Goal: Task Accomplishment & Management: Use online tool/utility

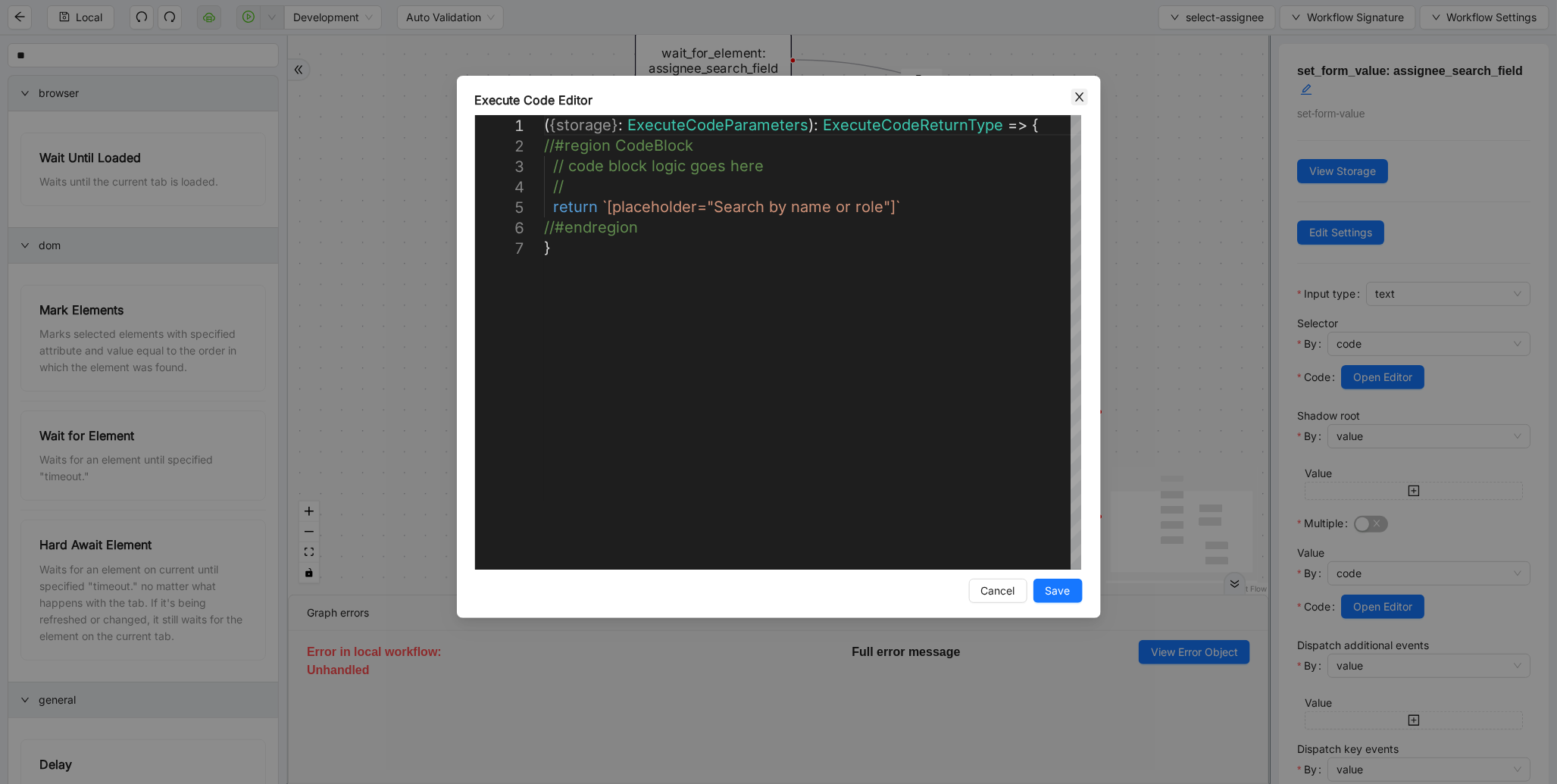
click at [1078, 95] on icon "close" at bounding box center [1079, 97] width 8 height 9
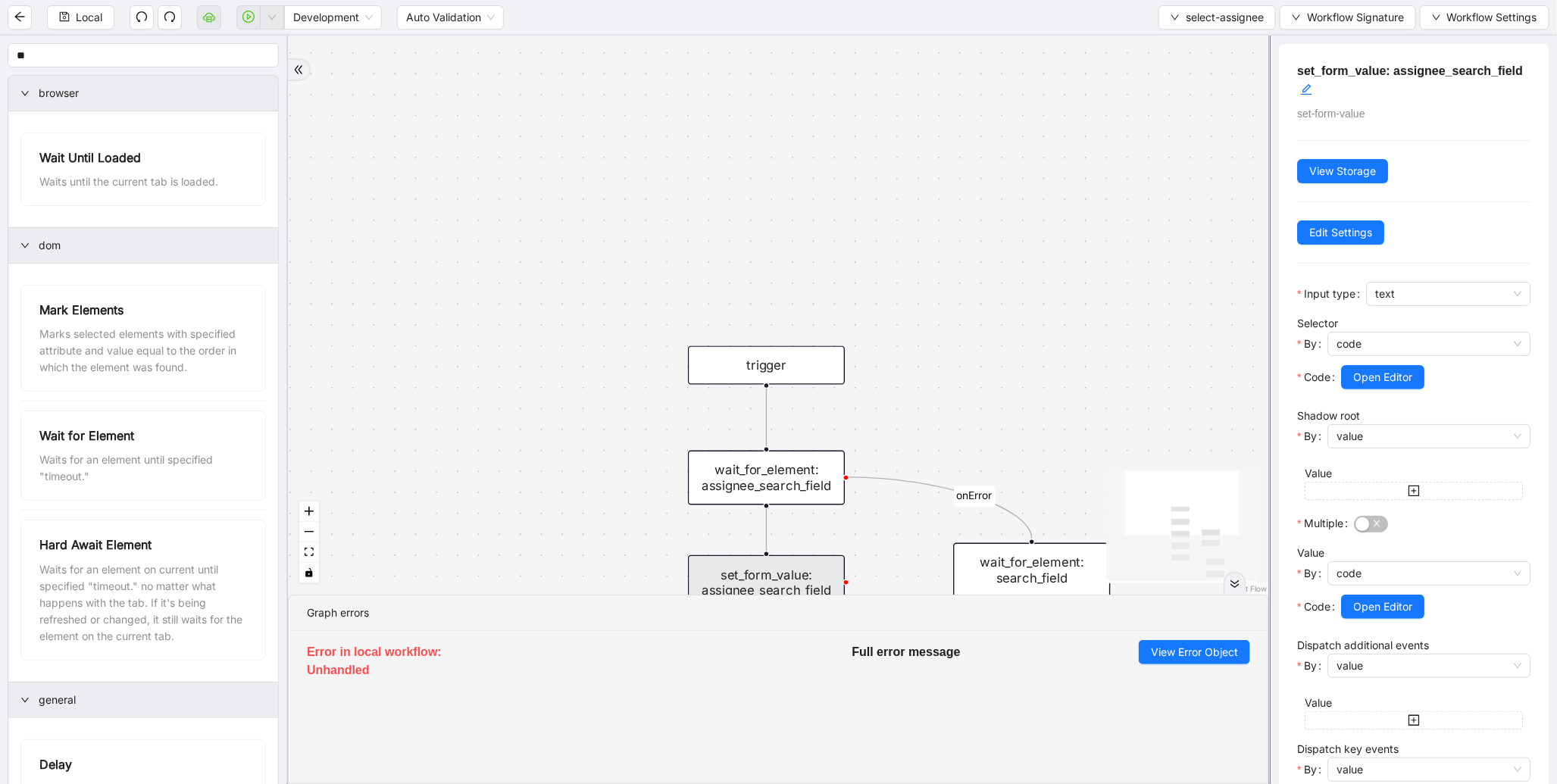
drag, startPoint x: 491, startPoint y: 170, endPoint x: 556, endPoint y: 647, distance: 481.4
click at [556, 647] on section "onError trigger wait_for_element: own_name click_element: own_name wait_for_ele…" at bounding box center [779, 409] width 981 height 748
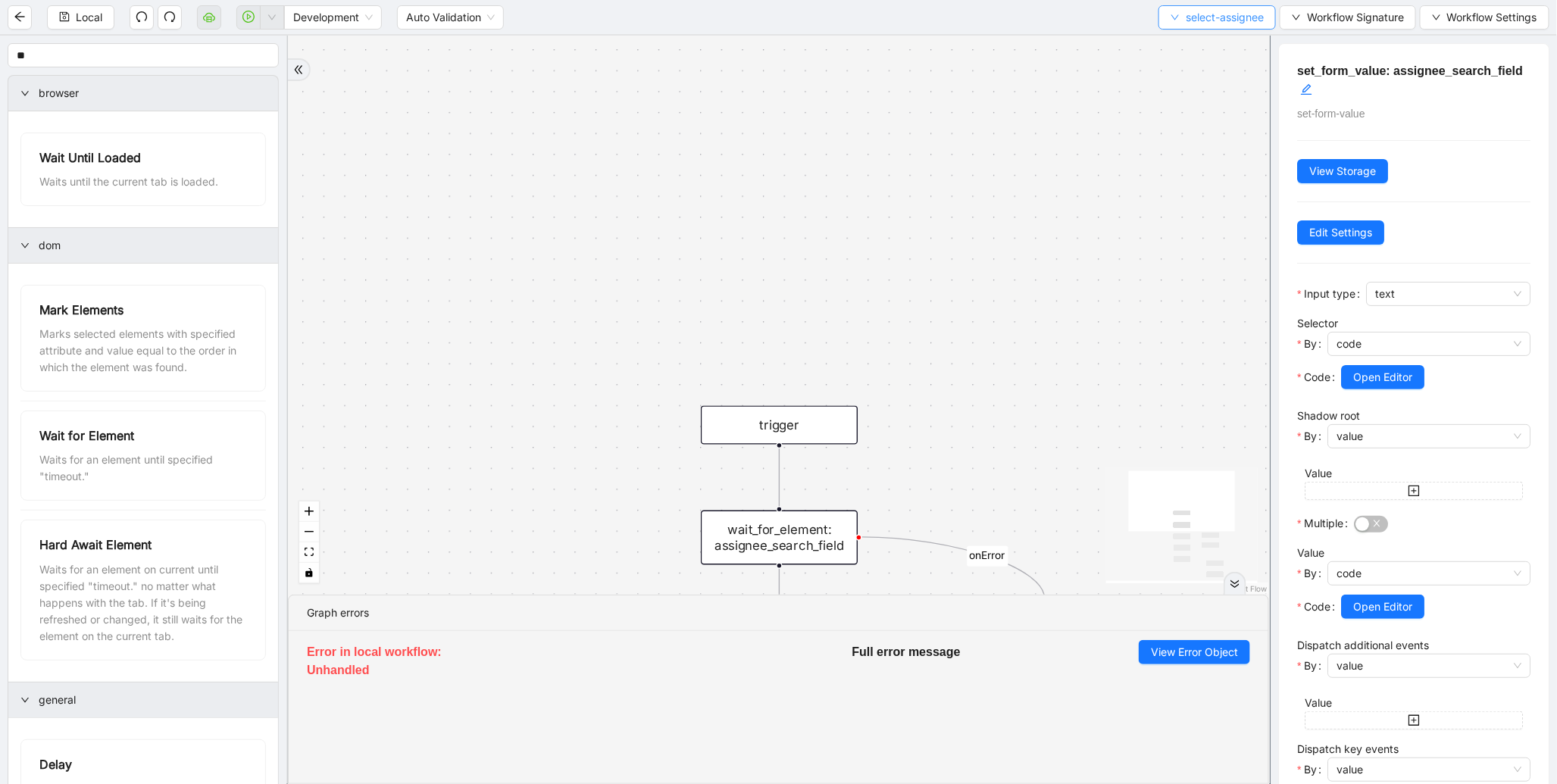
click at [1234, 25] on span "select-assignee" at bounding box center [1225, 17] width 78 height 16
click at [1206, 38] on span "Select" at bounding box center [1214, 46] width 95 height 16
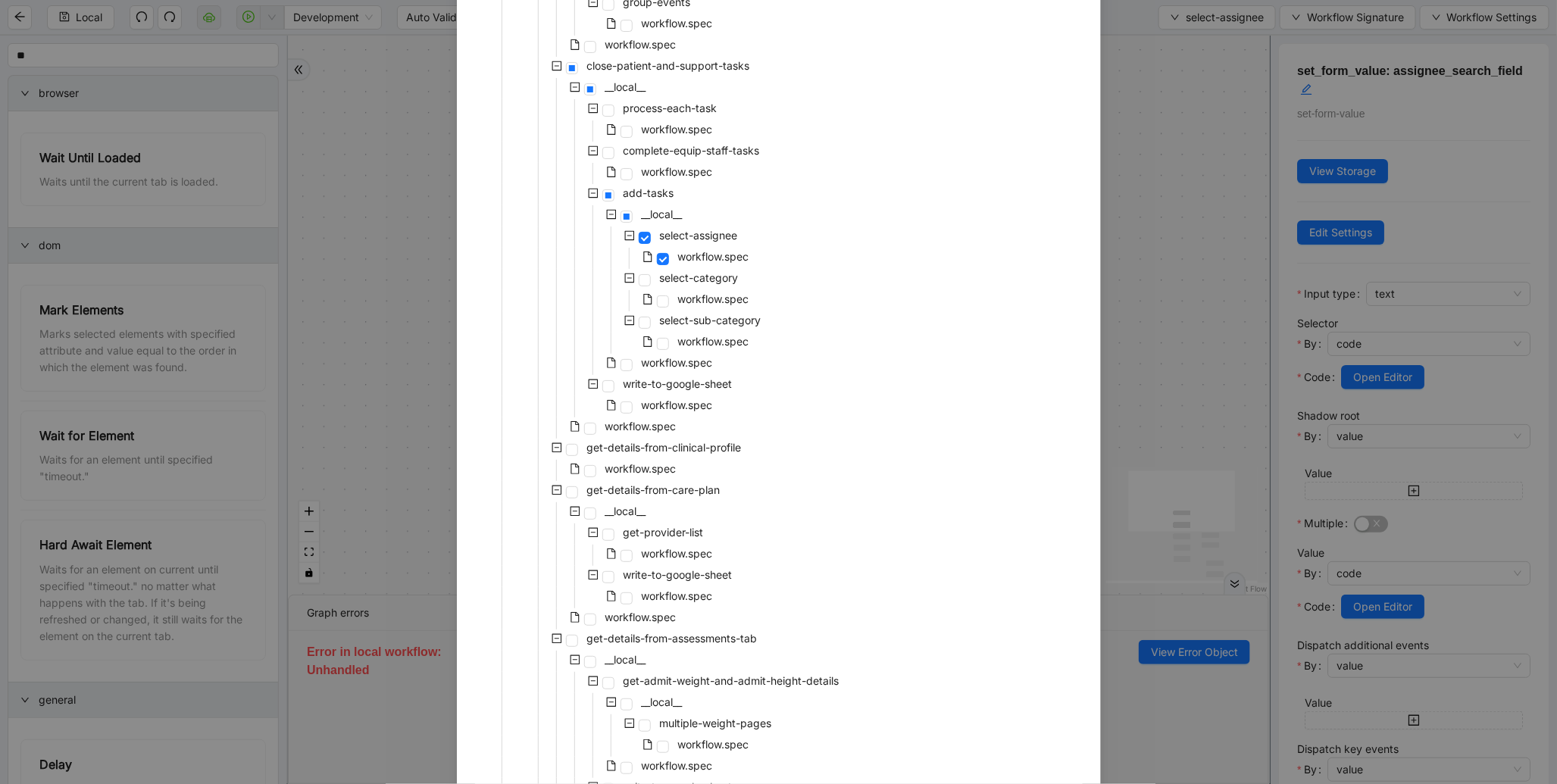
scroll to position [303, 0]
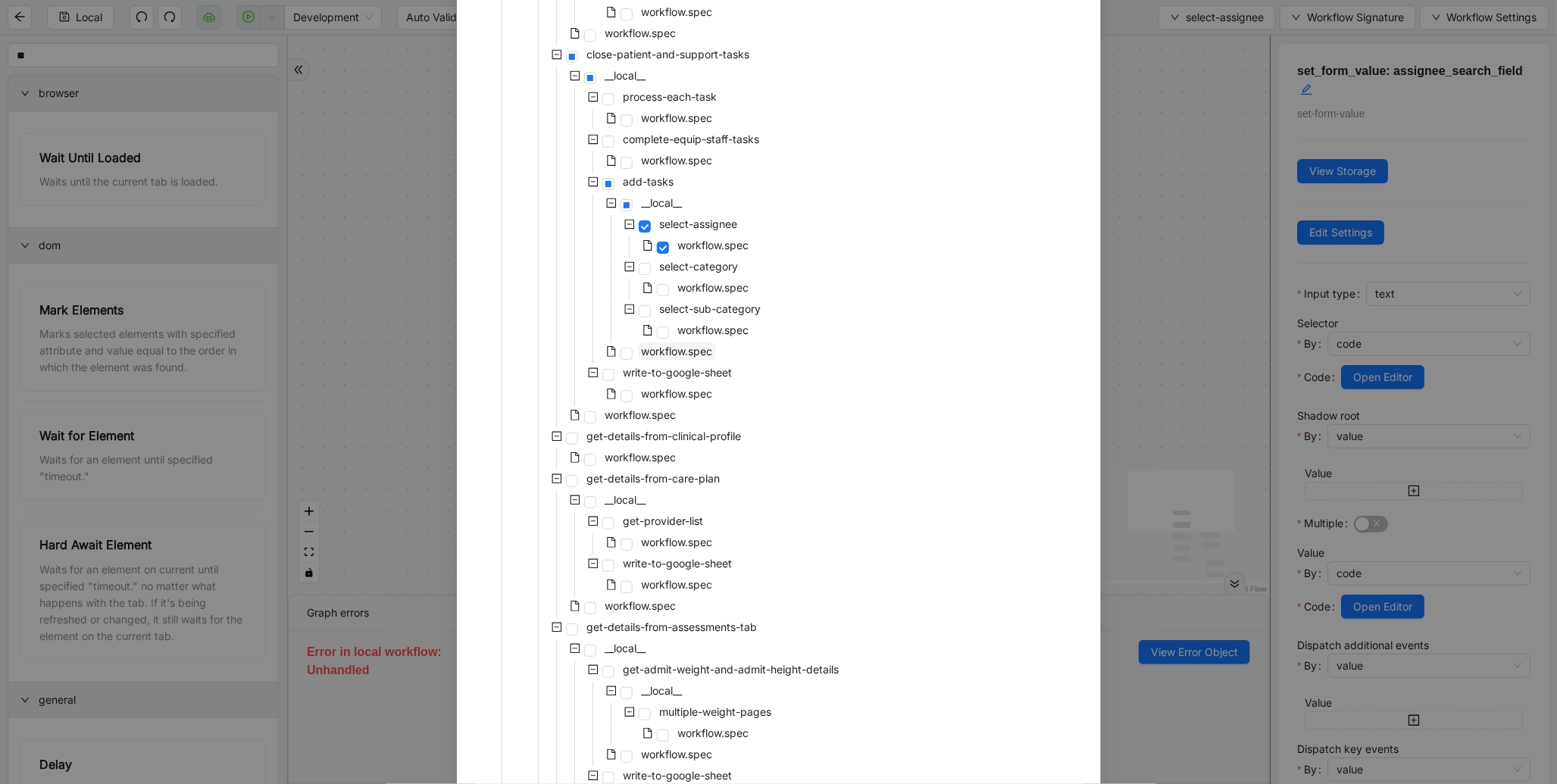
click at [642, 354] on span "workflow.spec" at bounding box center [678, 351] width 71 height 13
click at [606, 414] on span "workflow.spec" at bounding box center [641, 415] width 71 height 13
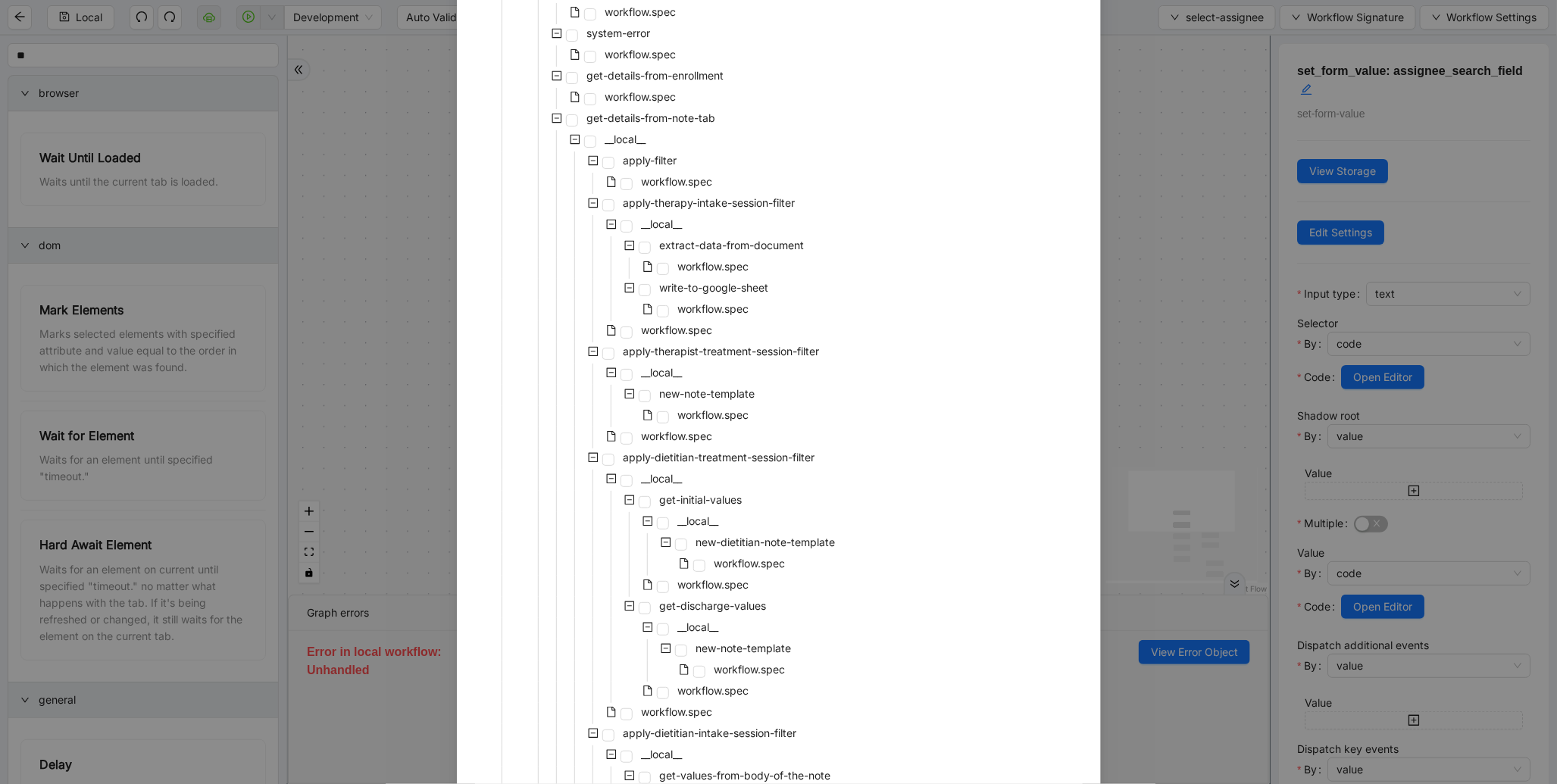
scroll to position [2852, 0]
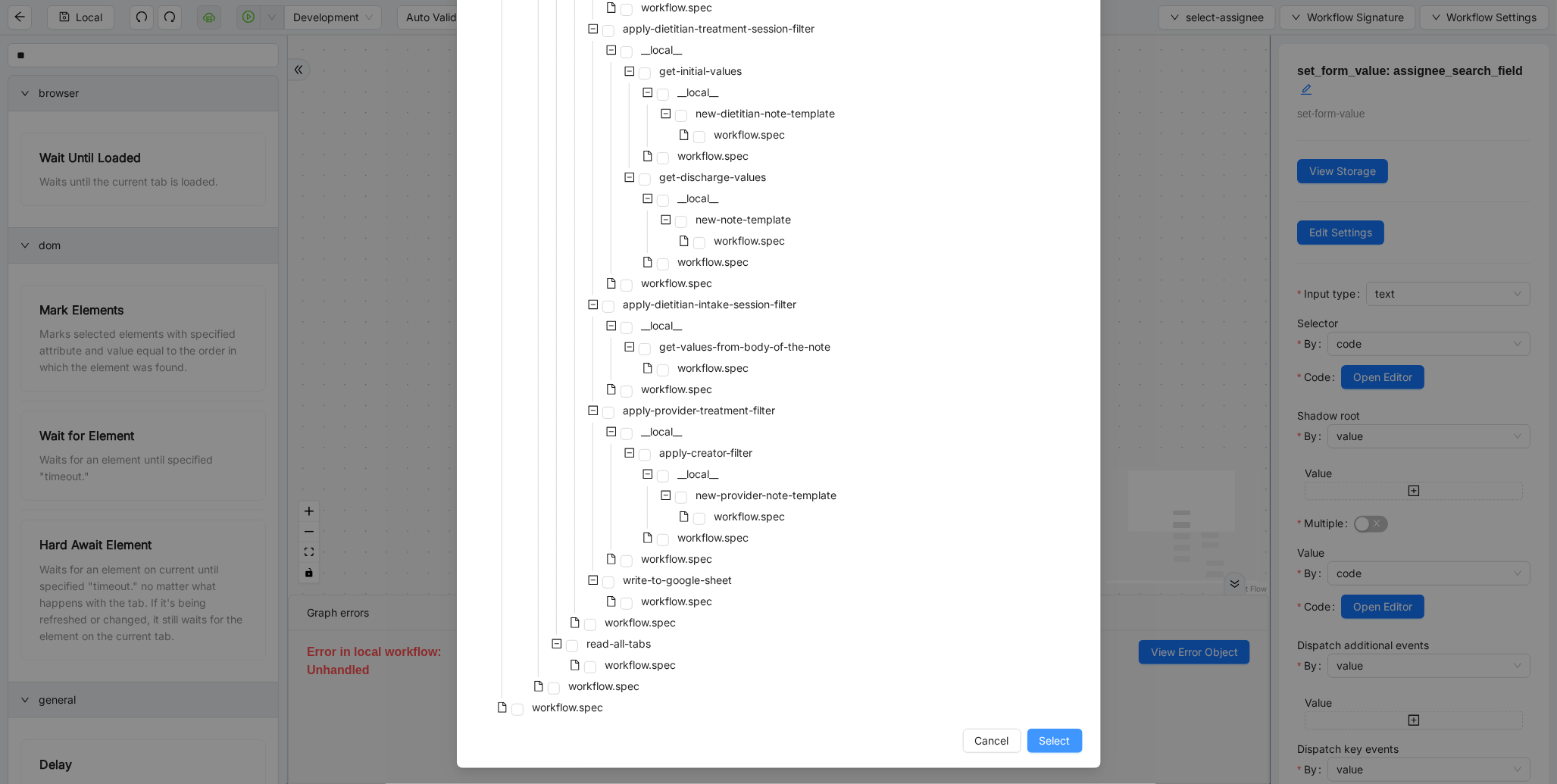
click at [1048, 748] on button "Select" at bounding box center [1055, 740] width 56 height 25
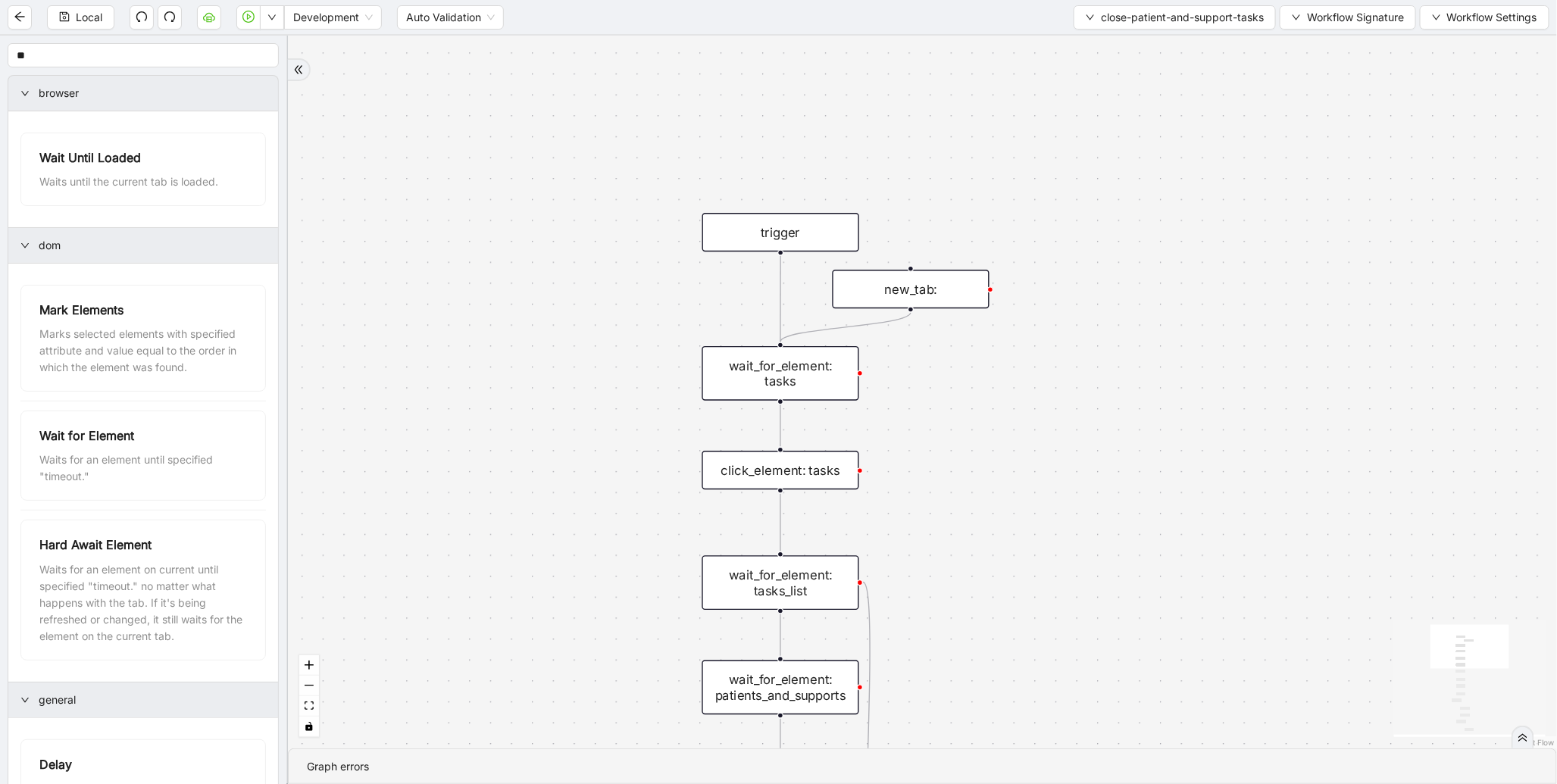
drag, startPoint x: 1103, startPoint y: 248, endPoint x: 1097, endPoint y: 459, distance: 211.1
click at [1097, 459] on div "found_tasks fallback should_add_task fallback onError onError trigger wait_for_…" at bounding box center [923, 392] width 1270 height 713
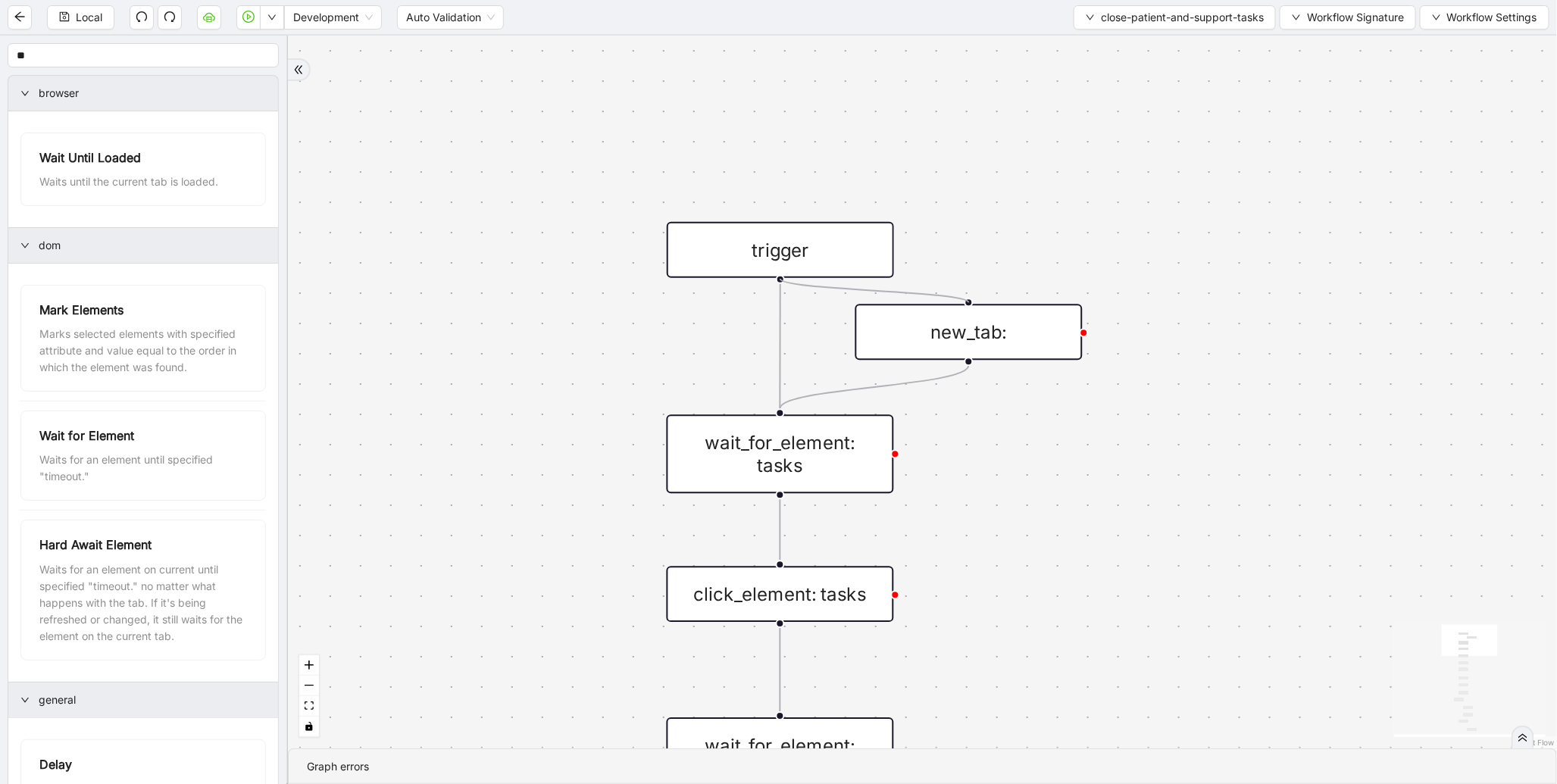
drag, startPoint x: 779, startPoint y: 278, endPoint x: 957, endPoint y: 309, distance: 180.7
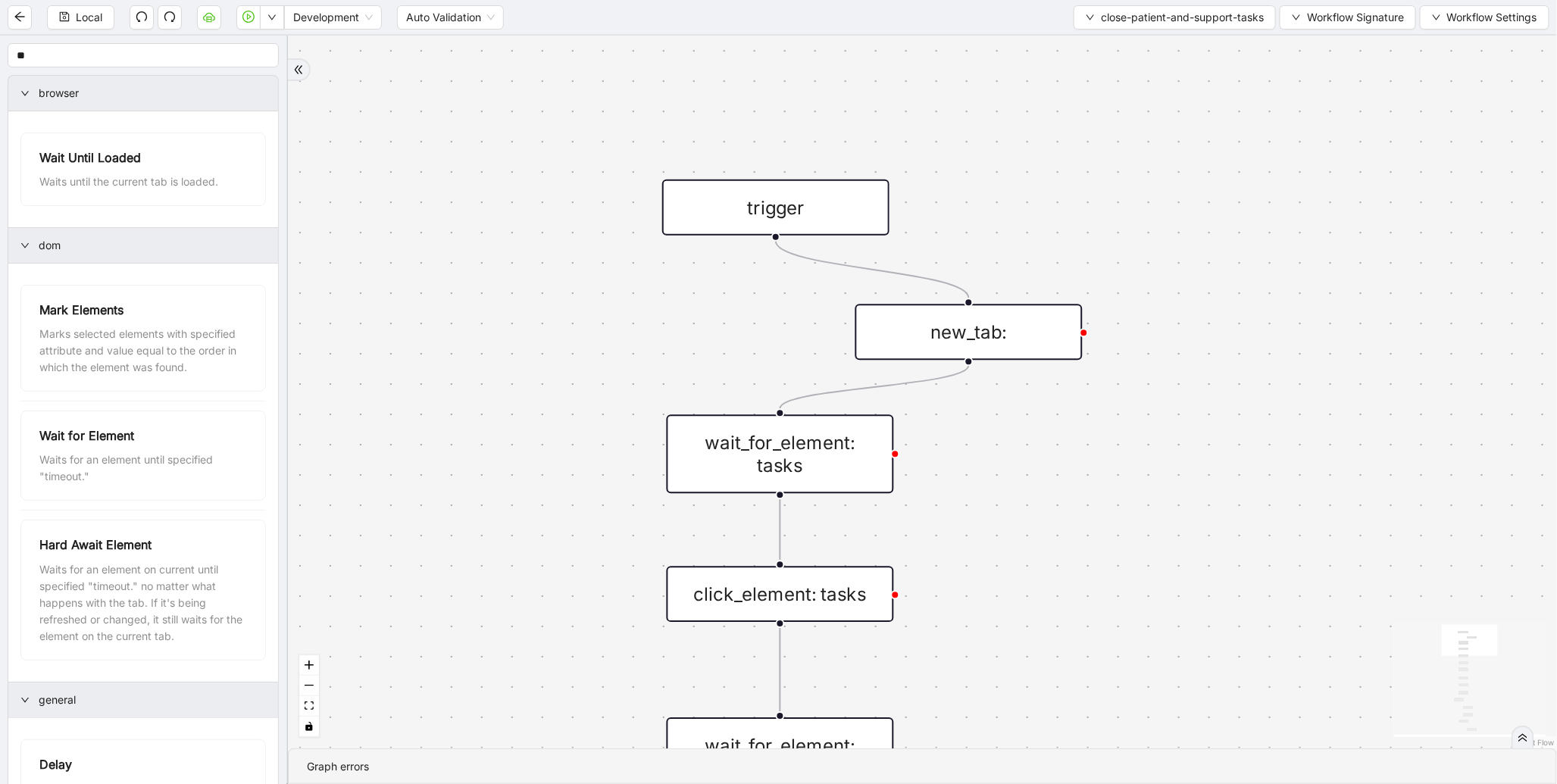
drag, startPoint x: 808, startPoint y: 242, endPoint x: 804, endPoint y: 200, distance: 42.2
click at [804, 200] on div "trigger" at bounding box center [775, 207] width 227 height 56
click at [246, 54] on span "Run local workflow" at bounding box center [223, 46] width 92 height 16
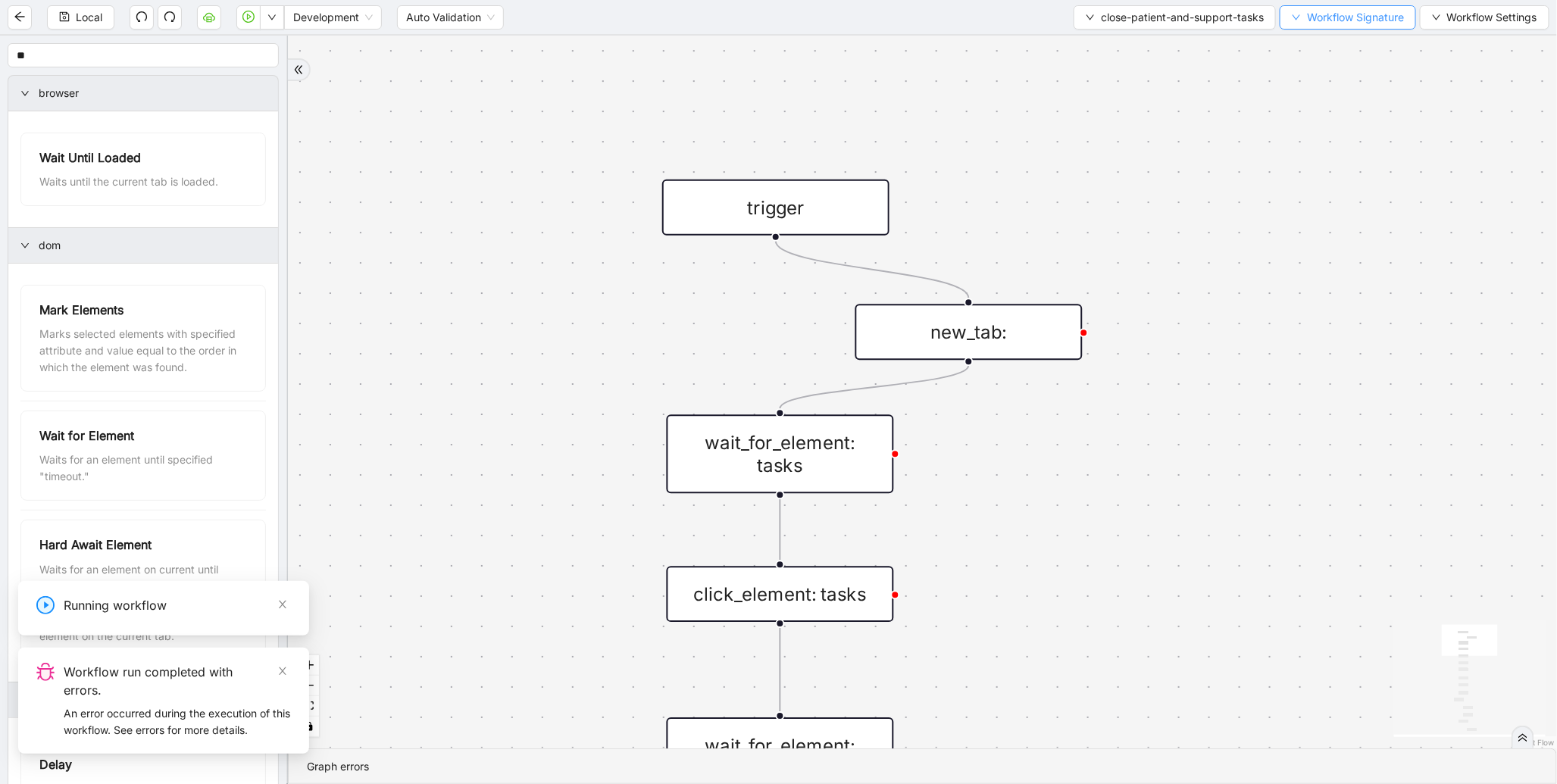
click at [1333, 24] on span "Workflow Signature" at bounding box center [1355, 17] width 97 height 16
click at [1333, 68] on span "Type" at bounding box center [1345, 70] width 101 height 16
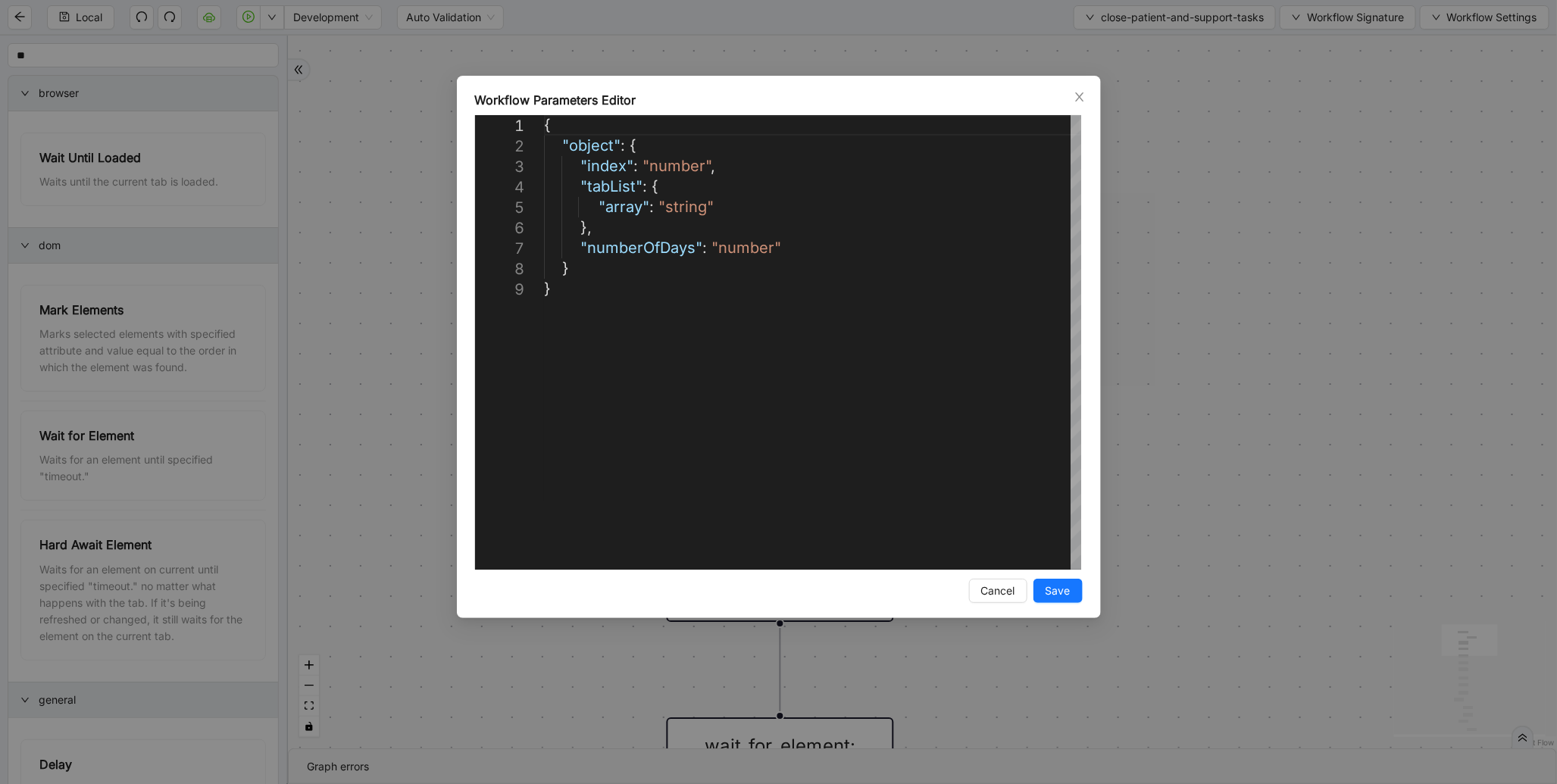
click at [1277, 65] on div "**********" at bounding box center [778, 392] width 1557 height 784
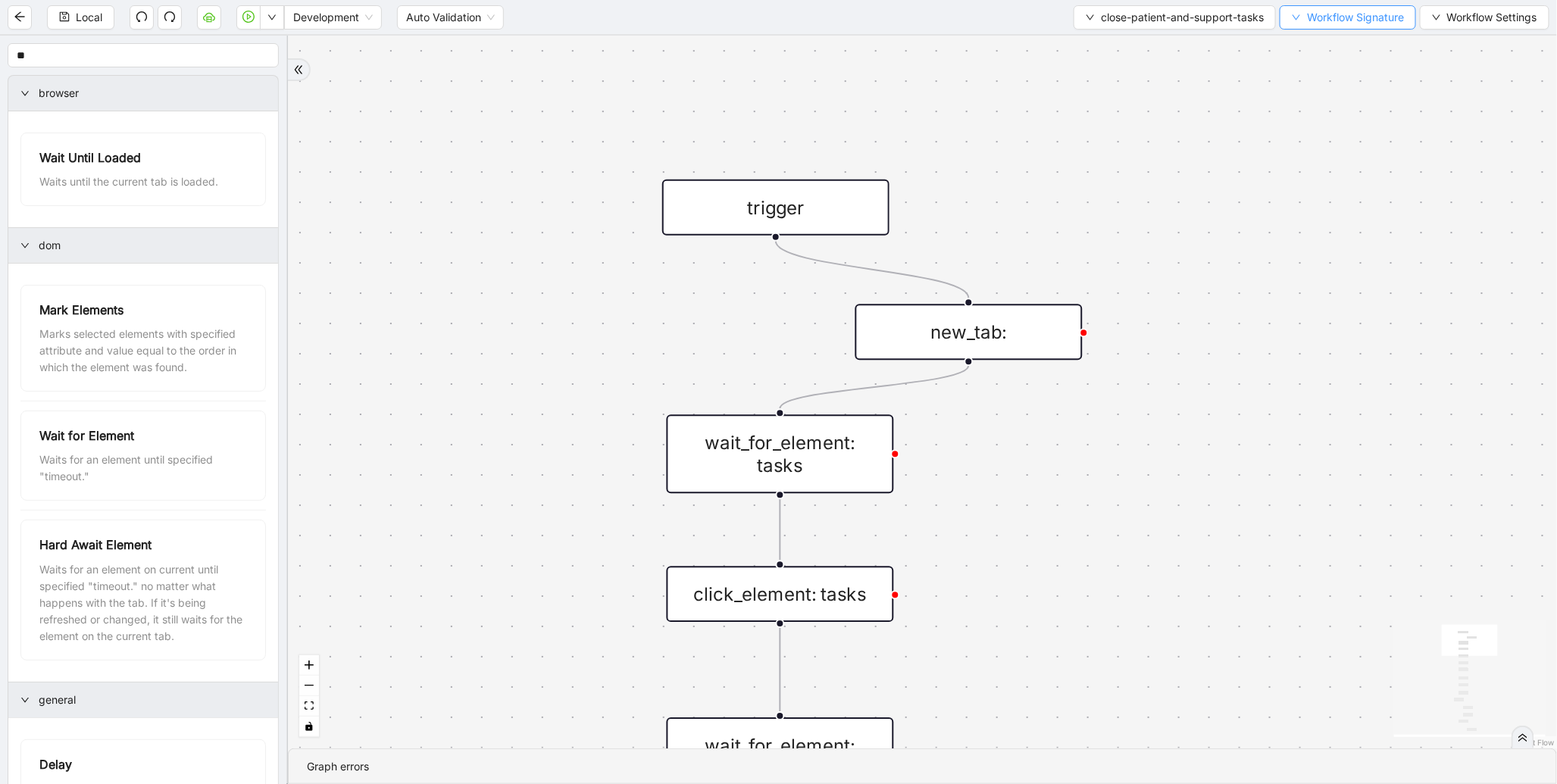
click at [1320, 26] on button "Workflow Signature" at bounding box center [1348, 17] width 137 height 25
click at [1302, 114] on span "Defaults" at bounding box center [1345, 119] width 101 height 16
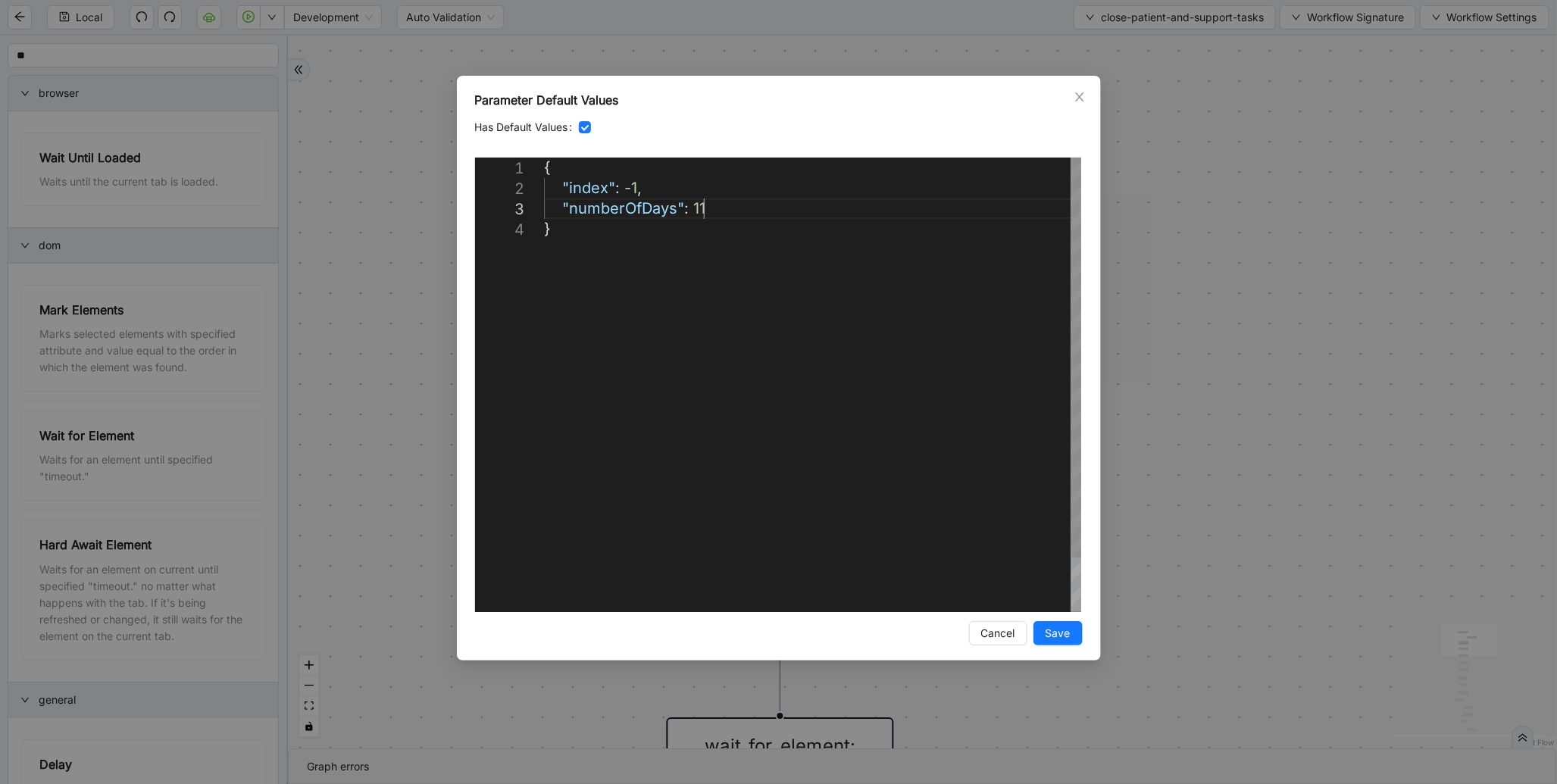
scroll to position [0, 7]
click at [737, 207] on div "{ "index" : -1 , "numberOfDays" : 11 }" at bounding box center [813, 416] width 537 height 516
click at [1365, 100] on div "**********" at bounding box center [778, 392] width 1557 height 784
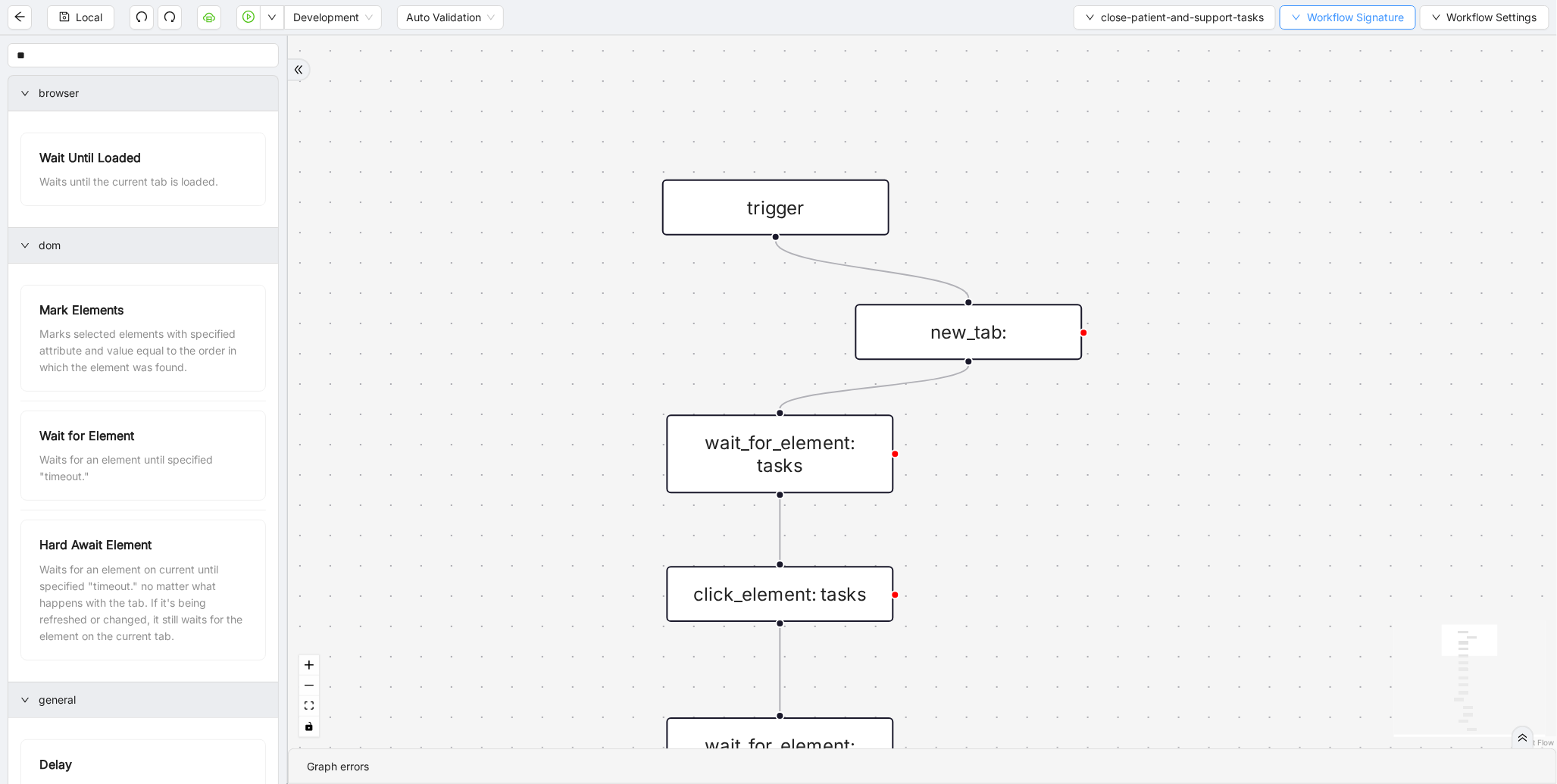
click at [1355, 26] on button "Workflow Signature" at bounding box center [1348, 17] width 137 height 25
click at [1316, 74] on span "Type" at bounding box center [1345, 70] width 101 height 16
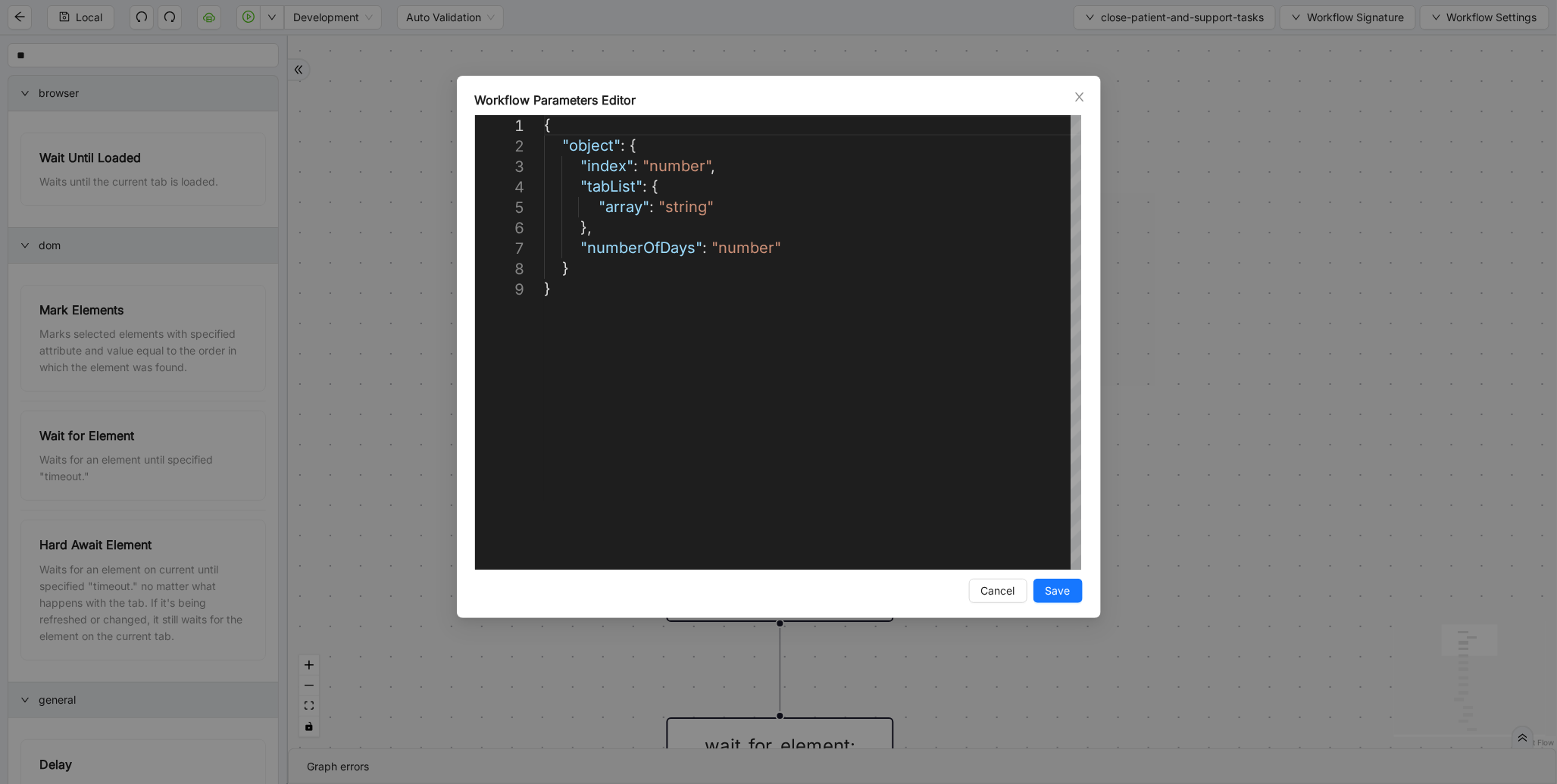
click at [1316, 74] on div "**********" at bounding box center [778, 392] width 1557 height 784
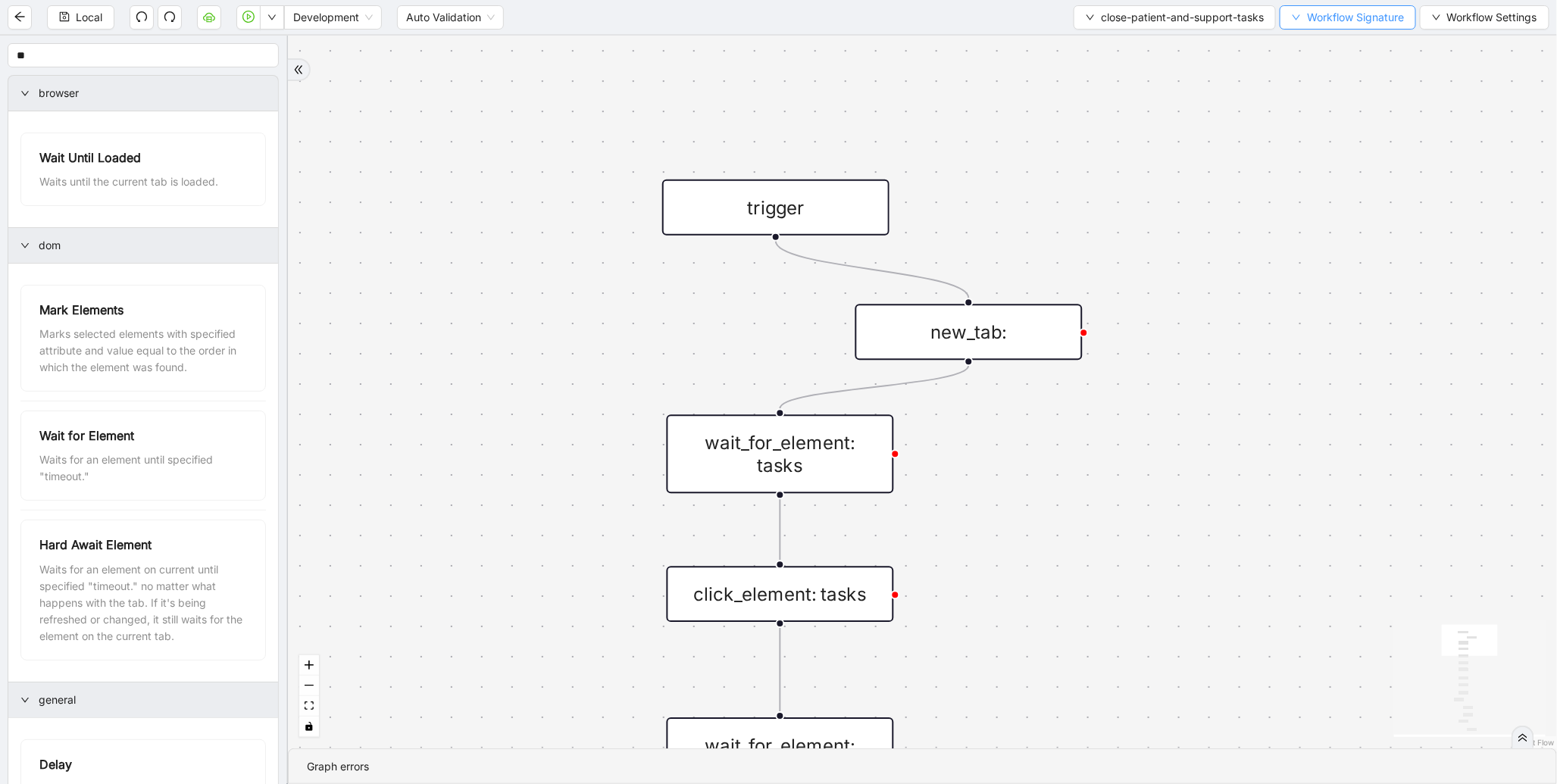
click at [1297, 20] on icon "down" at bounding box center [1297, 17] width 9 height 9
click at [1333, 123] on span "Defaults" at bounding box center [1345, 119] width 101 height 16
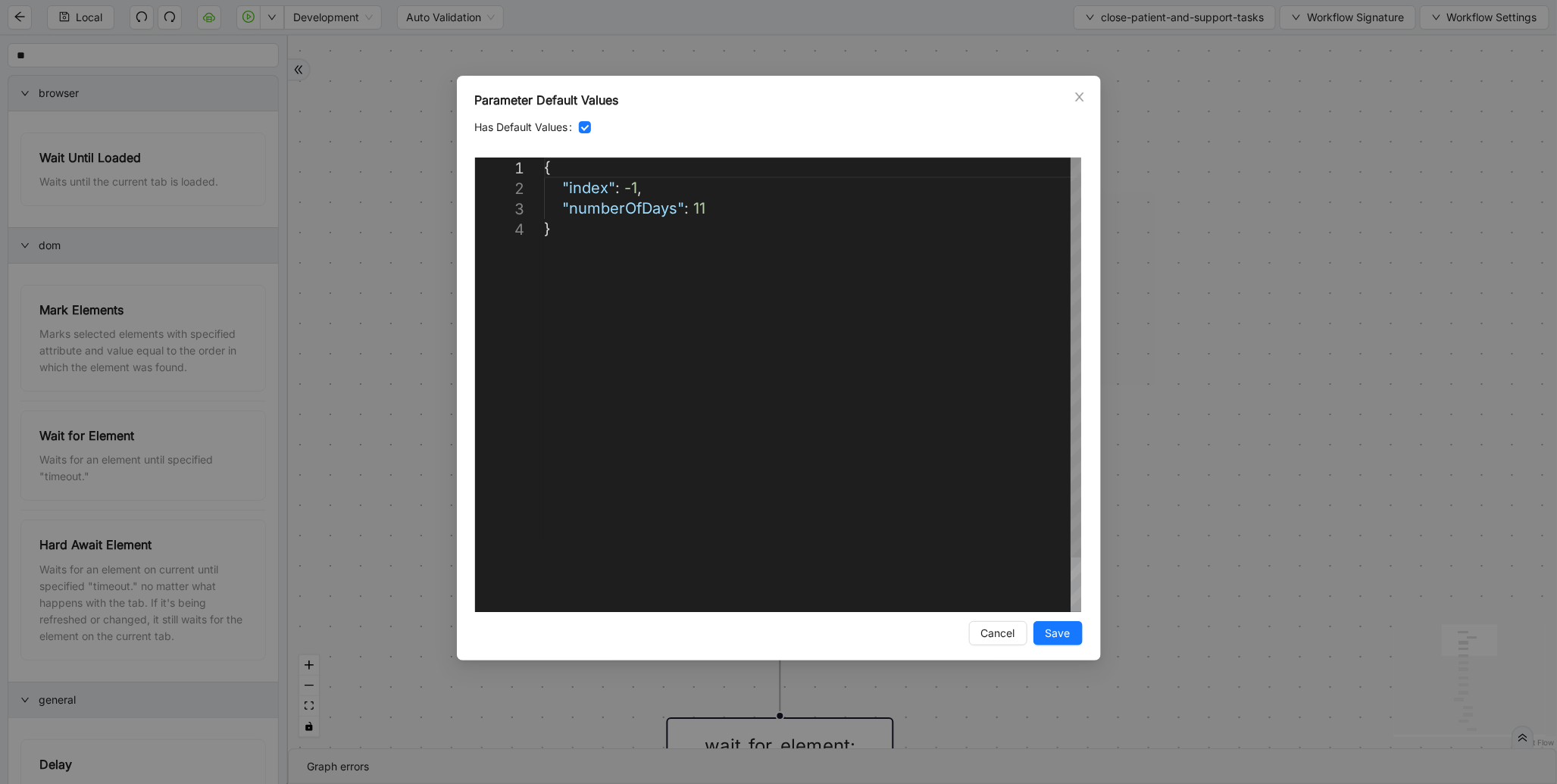
click at [735, 212] on div "{ "index" : -1 , "numberOfDays" : 11 }" at bounding box center [813, 416] width 537 height 516
paste textarea "**********"
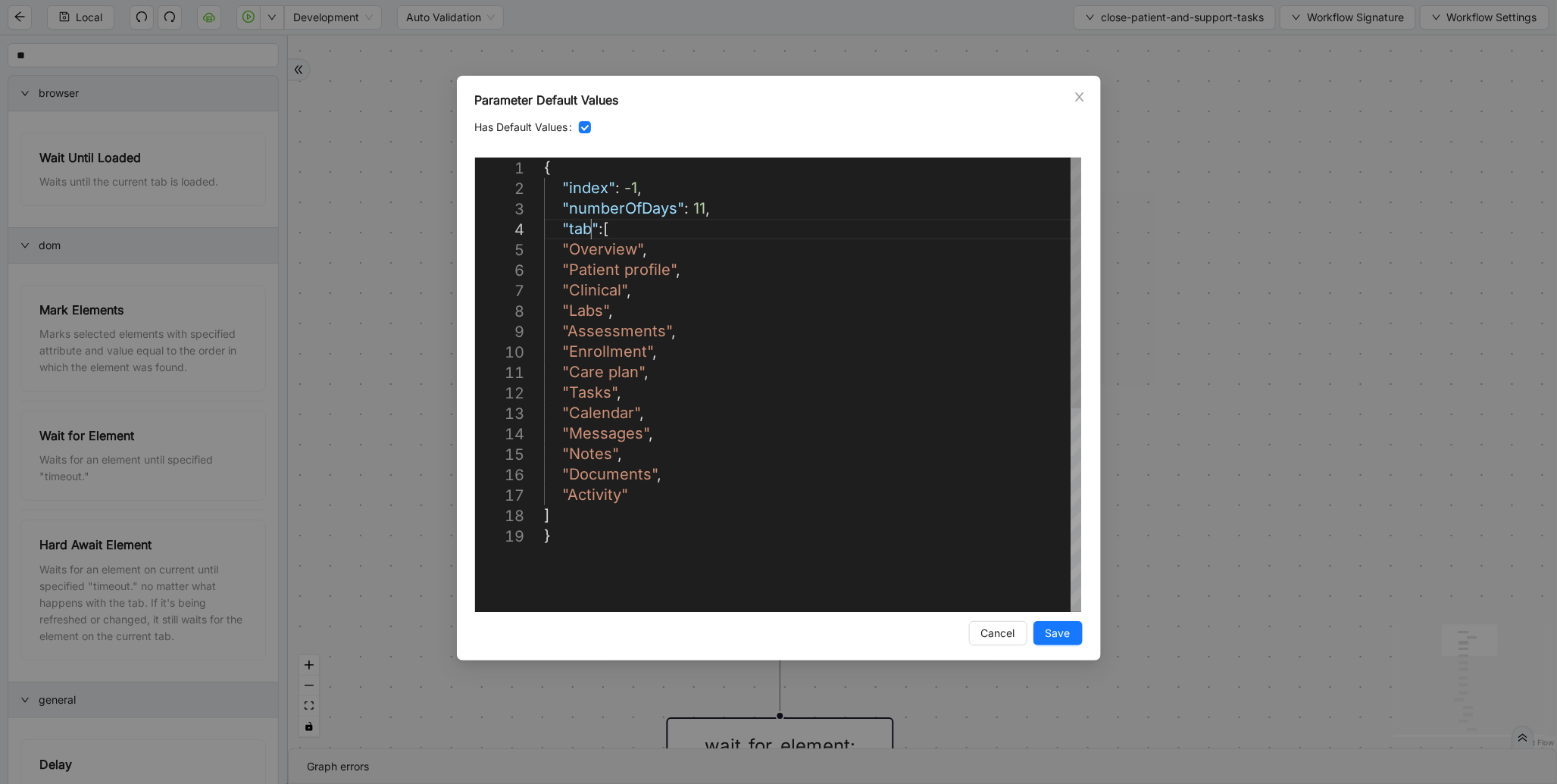
click at [593, 222] on div "{ "index" : -1 , "numberOfDays" : 11 , "tab" :[ "Overview" , "Patient profile" …" at bounding box center [813, 569] width 537 height 822
type textarea "**********"
click at [1051, 632] on span "Save" at bounding box center [1058, 633] width 25 height 16
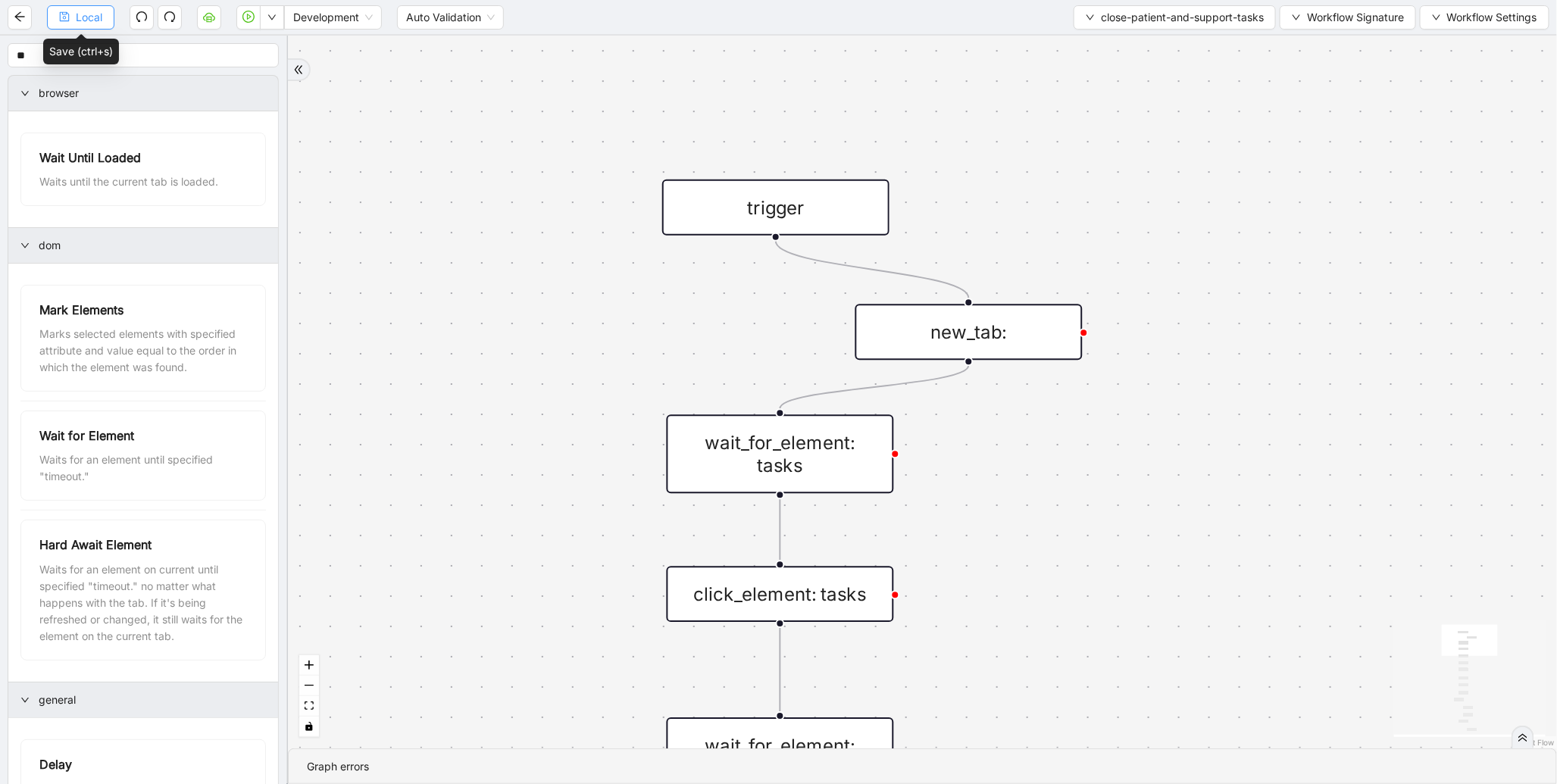
click at [99, 26] on button "Local" at bounding box center [81, 17] width 67 height 25
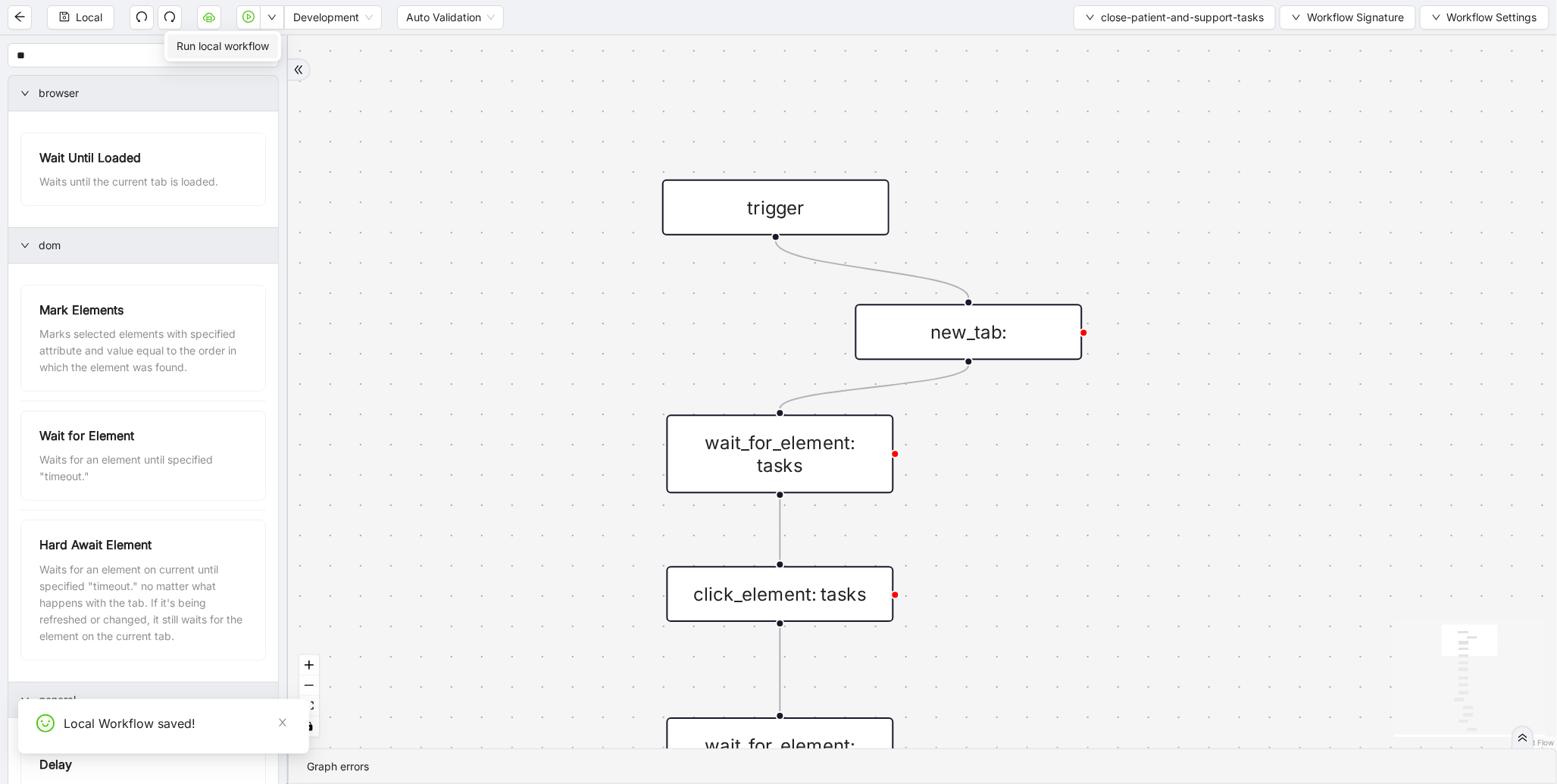
click at [266, 41] on span "Run local workflow" at bounding box center [223, 46] width 92 height 16
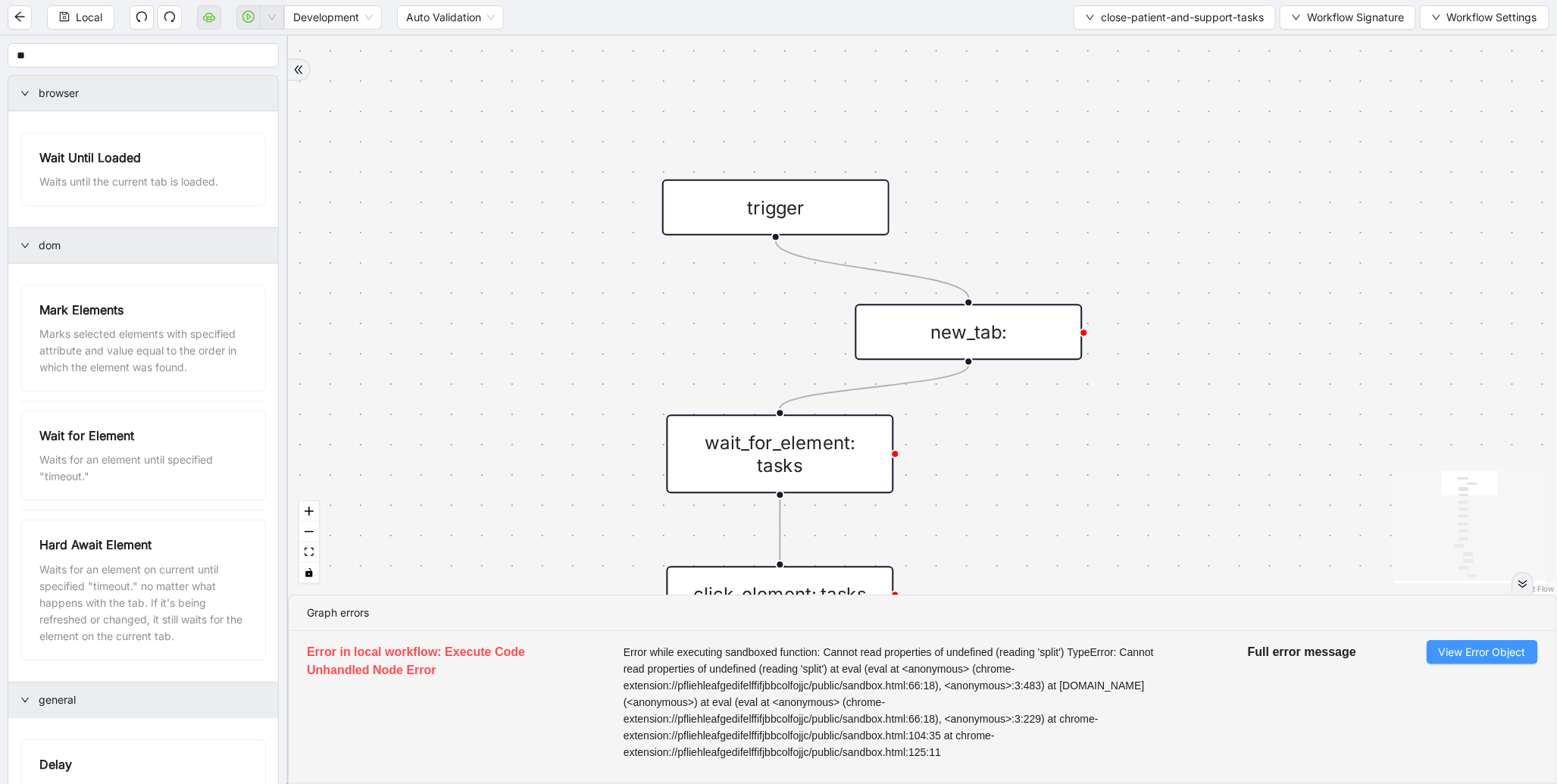
click at [1430, 653] on button "View Error Object" at bounding box center [1483, 652] width 111 height 25
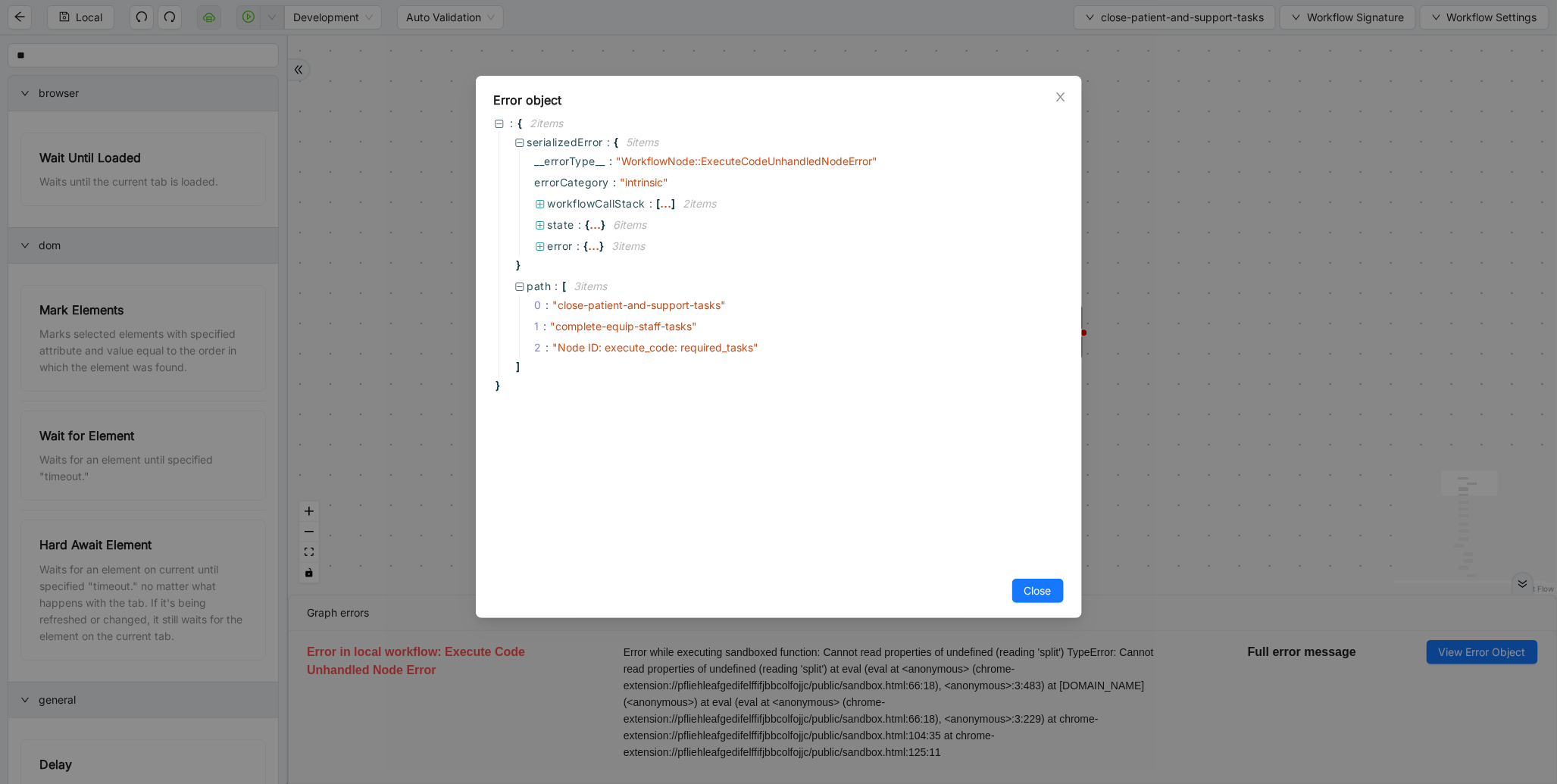
click at [1168, 164] on div "Error object : { 2 item s serializedError : { 5 item s __errorType__ : " Workfl…" at bounding box center [778, 392] width 1557 height 784
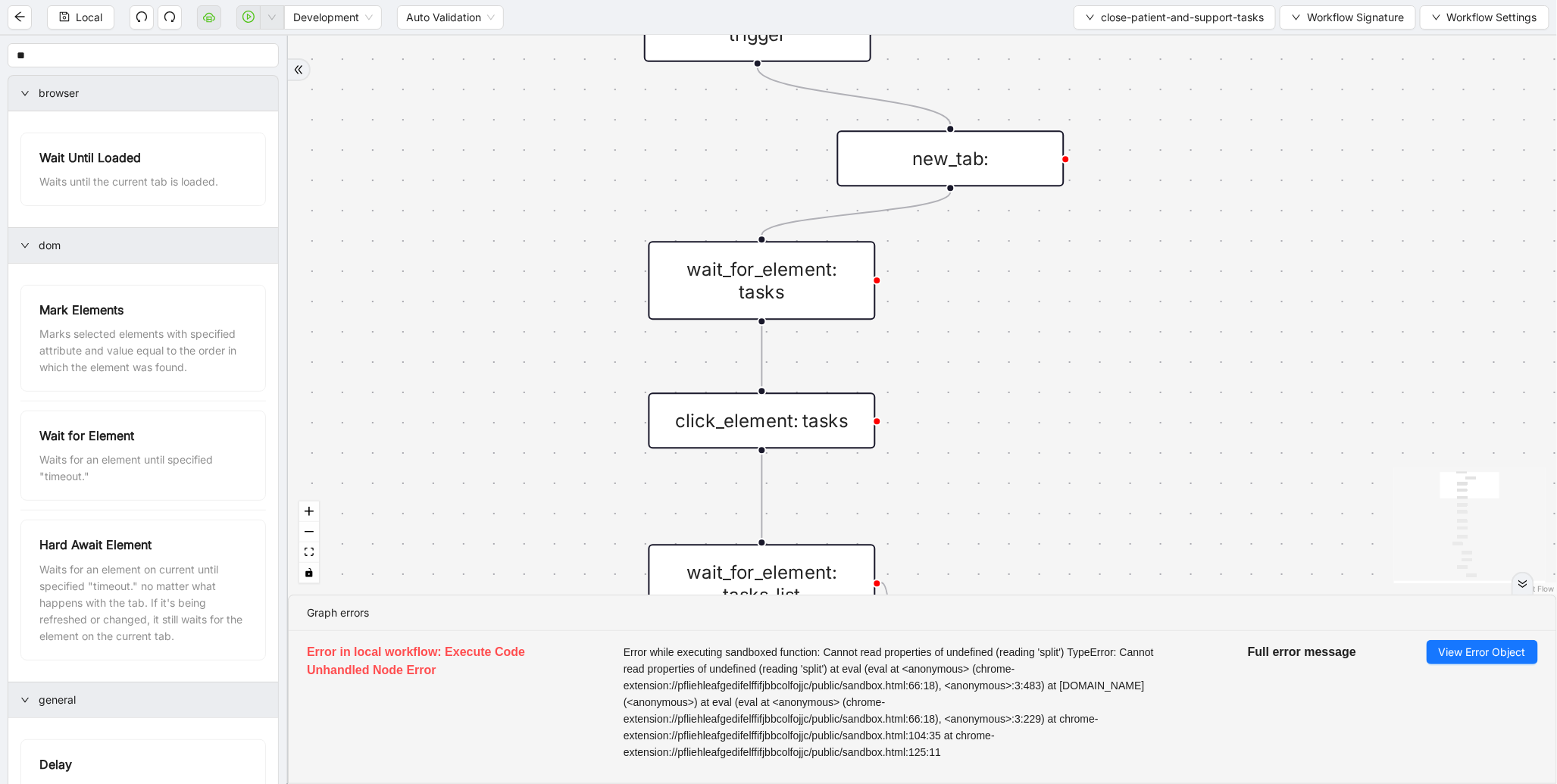
drag, startPoint x: 1187, startPoint y: 542, endPoint x: 1163, endPoint y: 335, distance: 208.4
click at [1163, 335] on div "found_tasks fallback should_add_task fallback onError onError trigger wait_for_…" at bounding box center [923, 315] width 1270 height 559
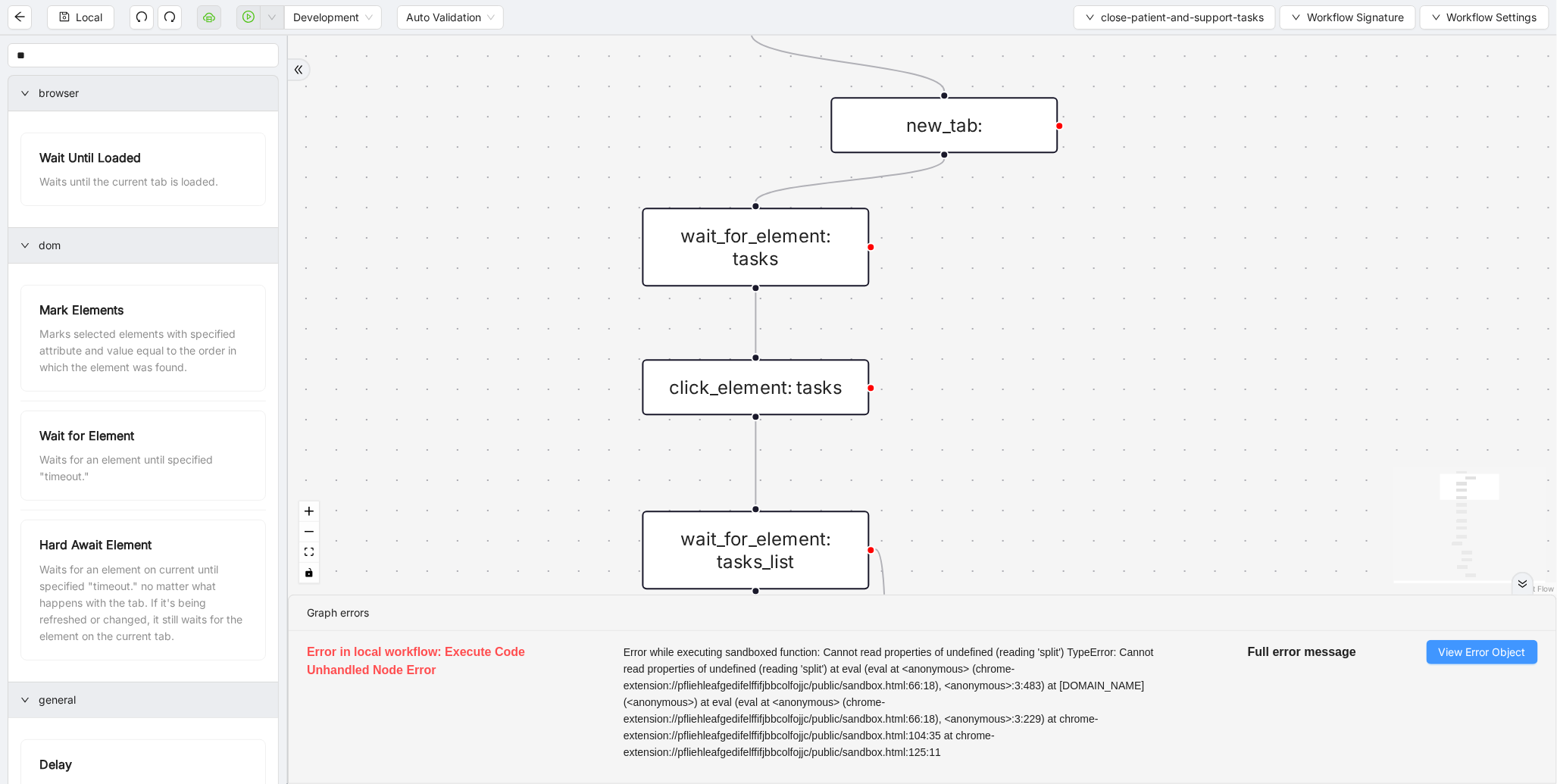
click at [1440, 645] on span "View Error Object" at bounding box center [1483, 652] width 88 height 16
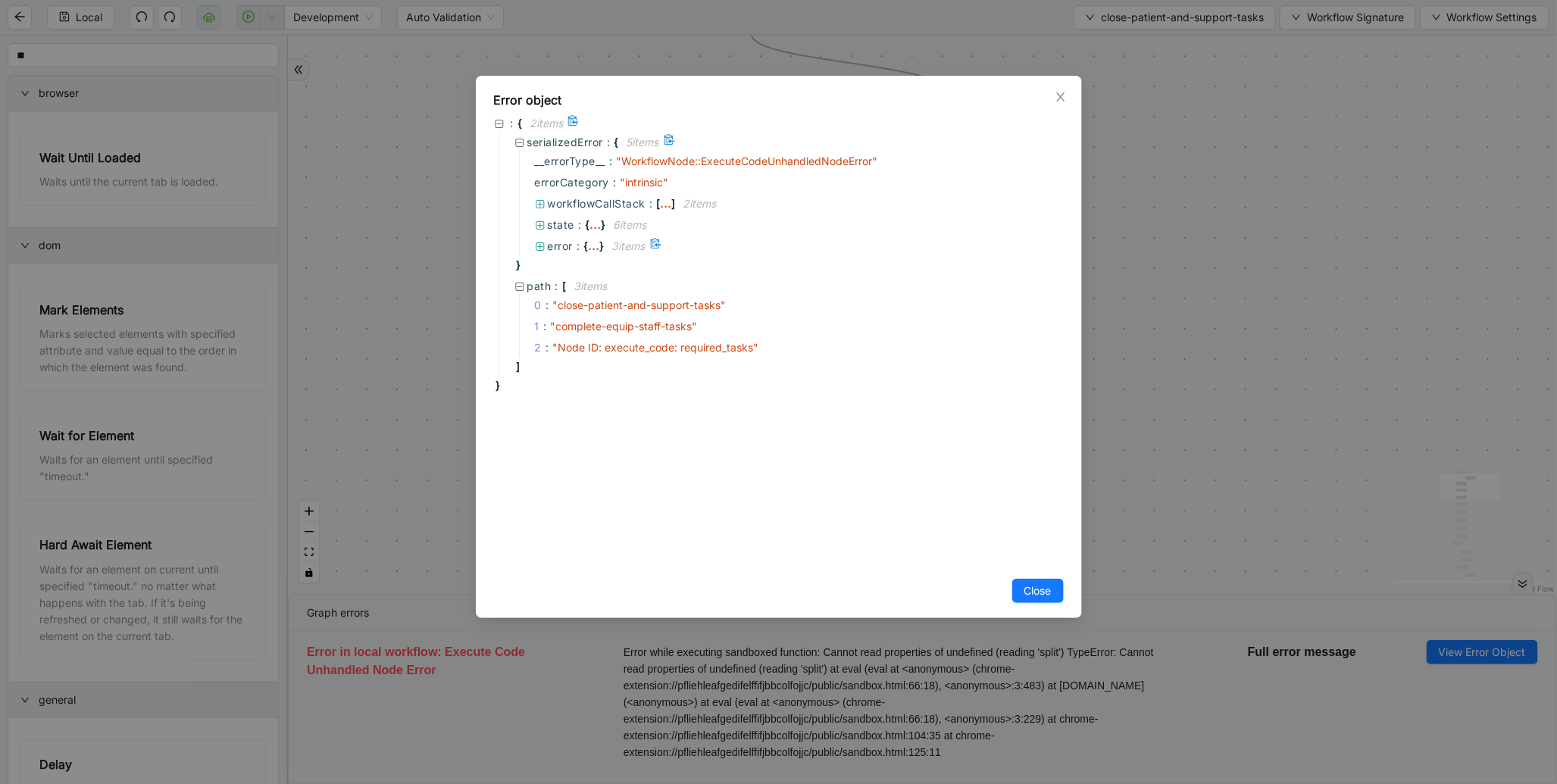
click at [578, 247] on span ":" at bounding box center [578, 246] width 4 height 16
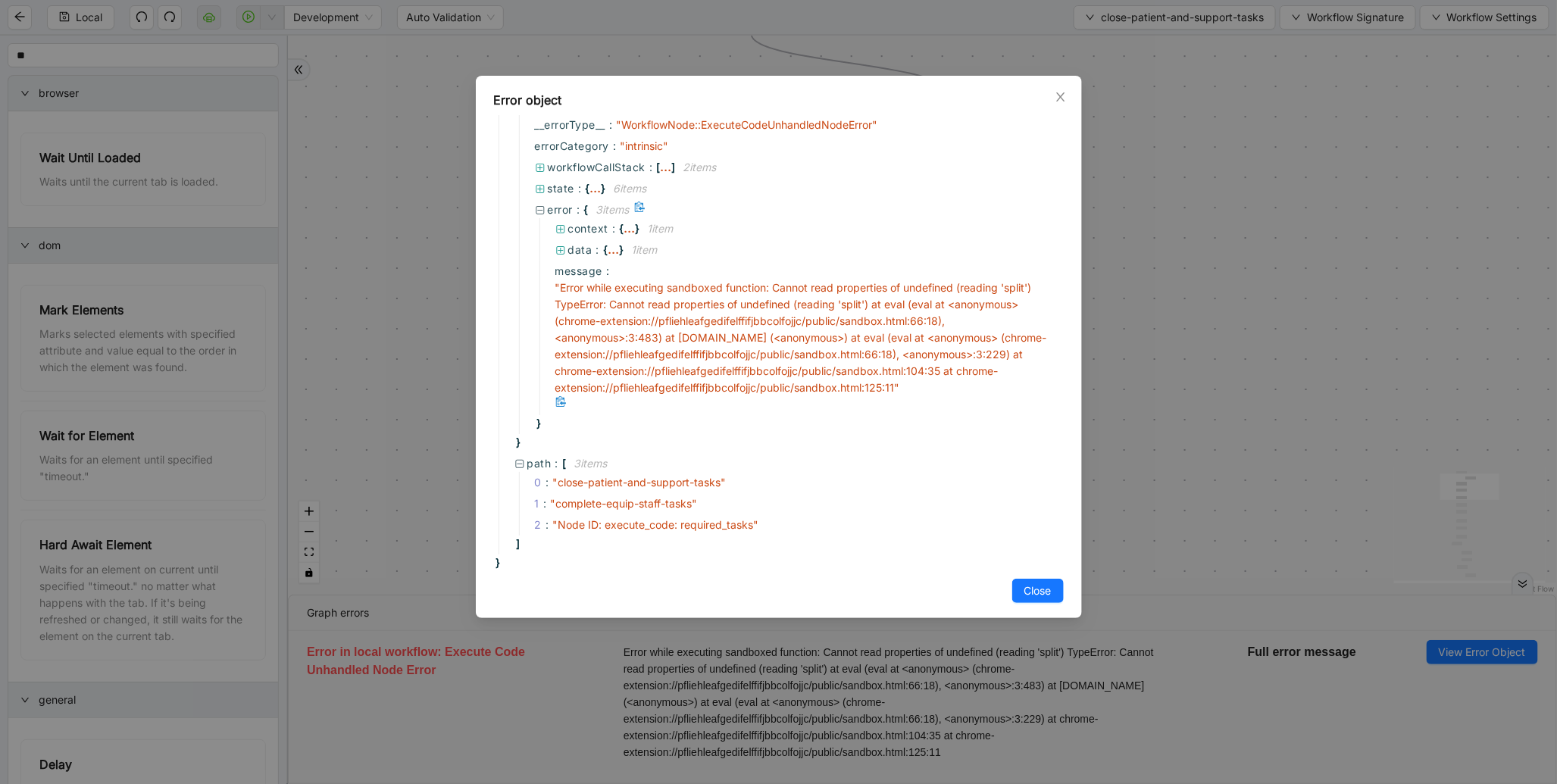
scroll to position [20, 0]
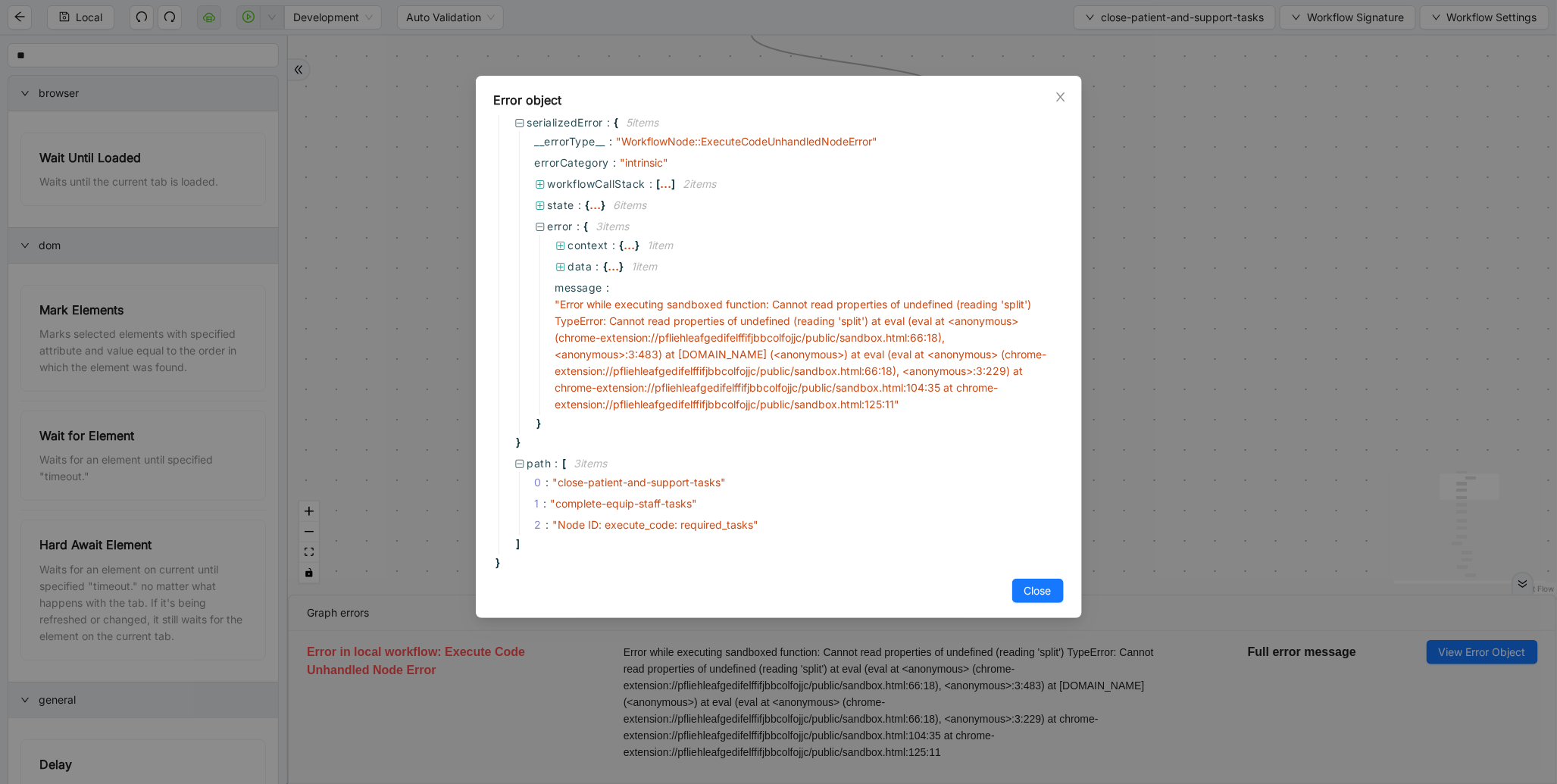
click at [1180, 327] on div "Error object : { 2 item s serializedError : { 5 item s __errorType__ : " Workfl…" at bounding box center [778, 392] width 1557 height 784
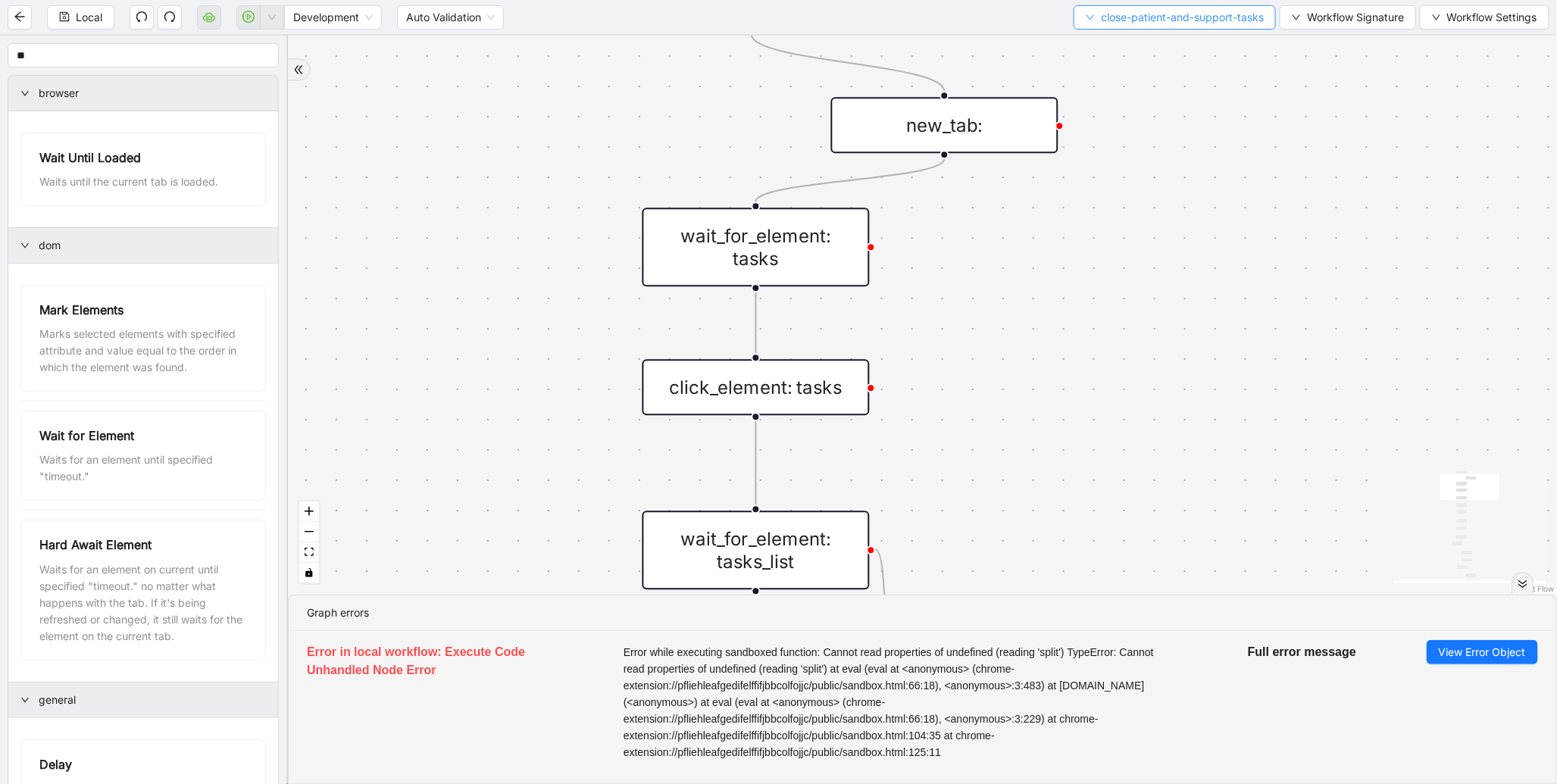
click at [1118, 24] on span "close-patient-and-support-tasks" at bounding box center [1182, 17] width 163 height 16
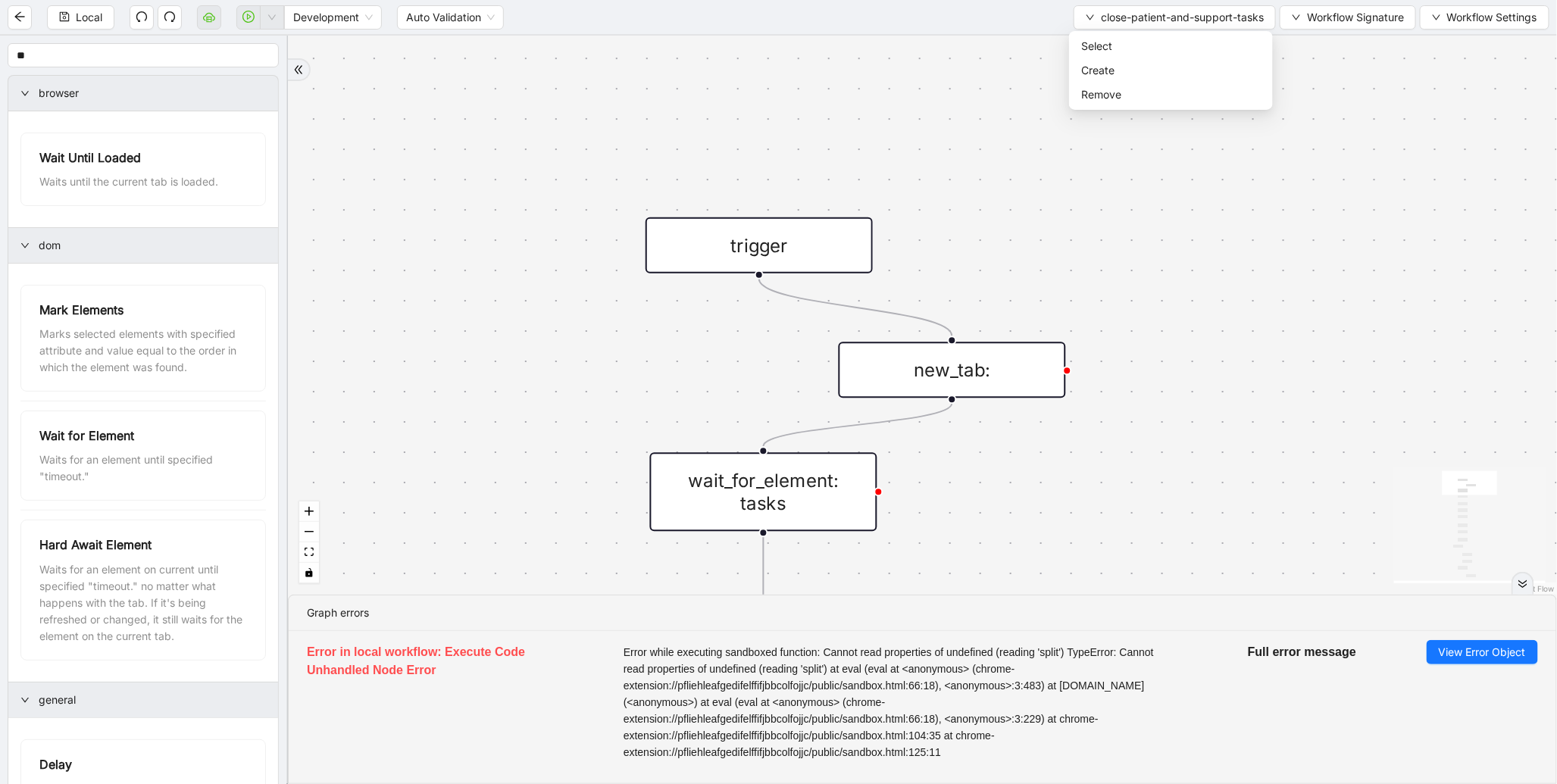
drag, startPoint x: 420, startPoint y: 111, endPoint x: 428, endPoint y: 356, distance: 245.1
click at [428, 356] on div "found_tasks fallback should_add_task fallback onError onError trigger wait_for_…" at bounding box center [923, 315] width 1270 height 559
click at [82, 26] on button "Local" at bounding box center [81, 17] width 67 height 25
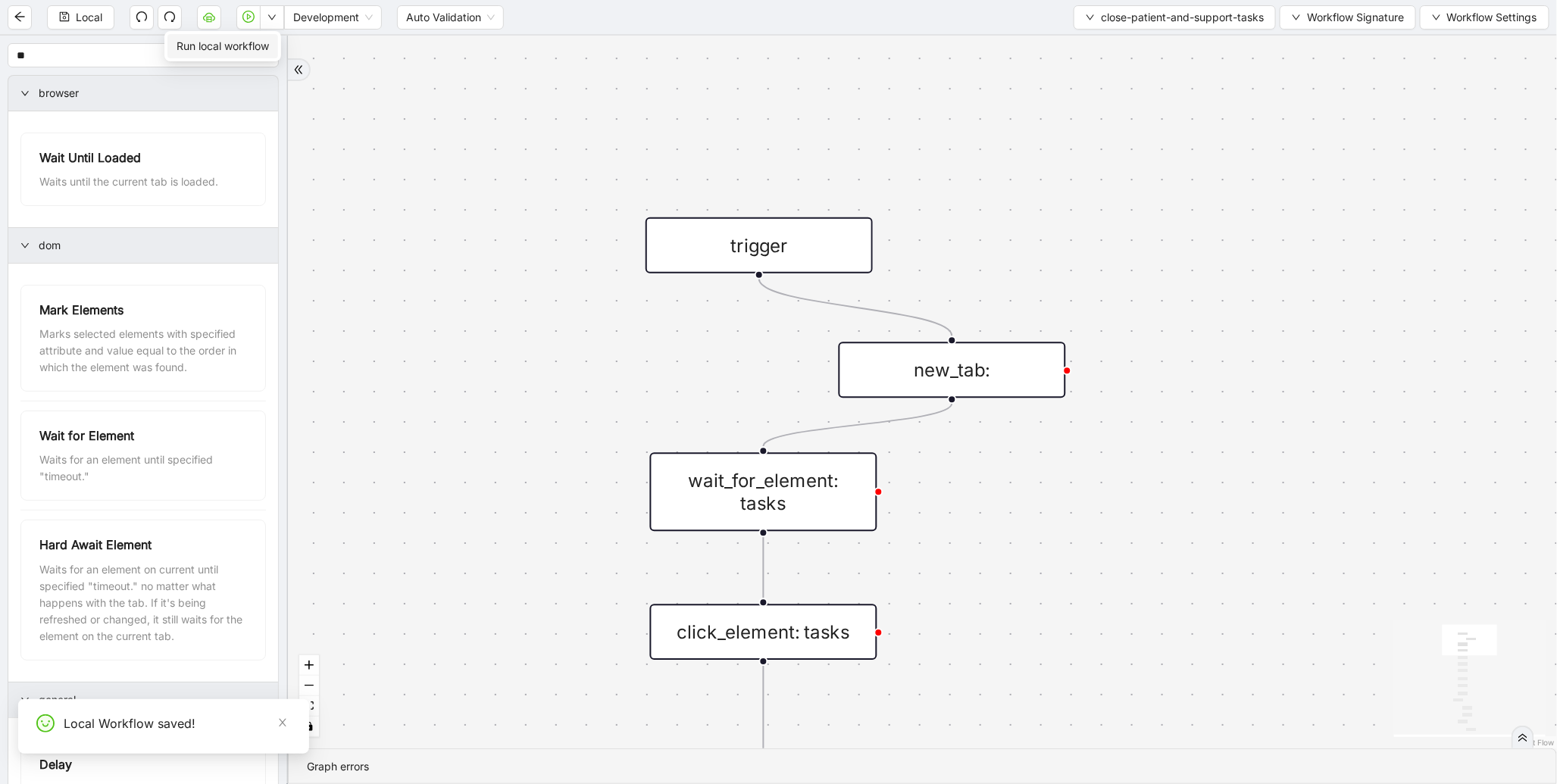
click at [266, 38] on span "Run local workflow" at bounding box center [223, 46] width 92 height 16
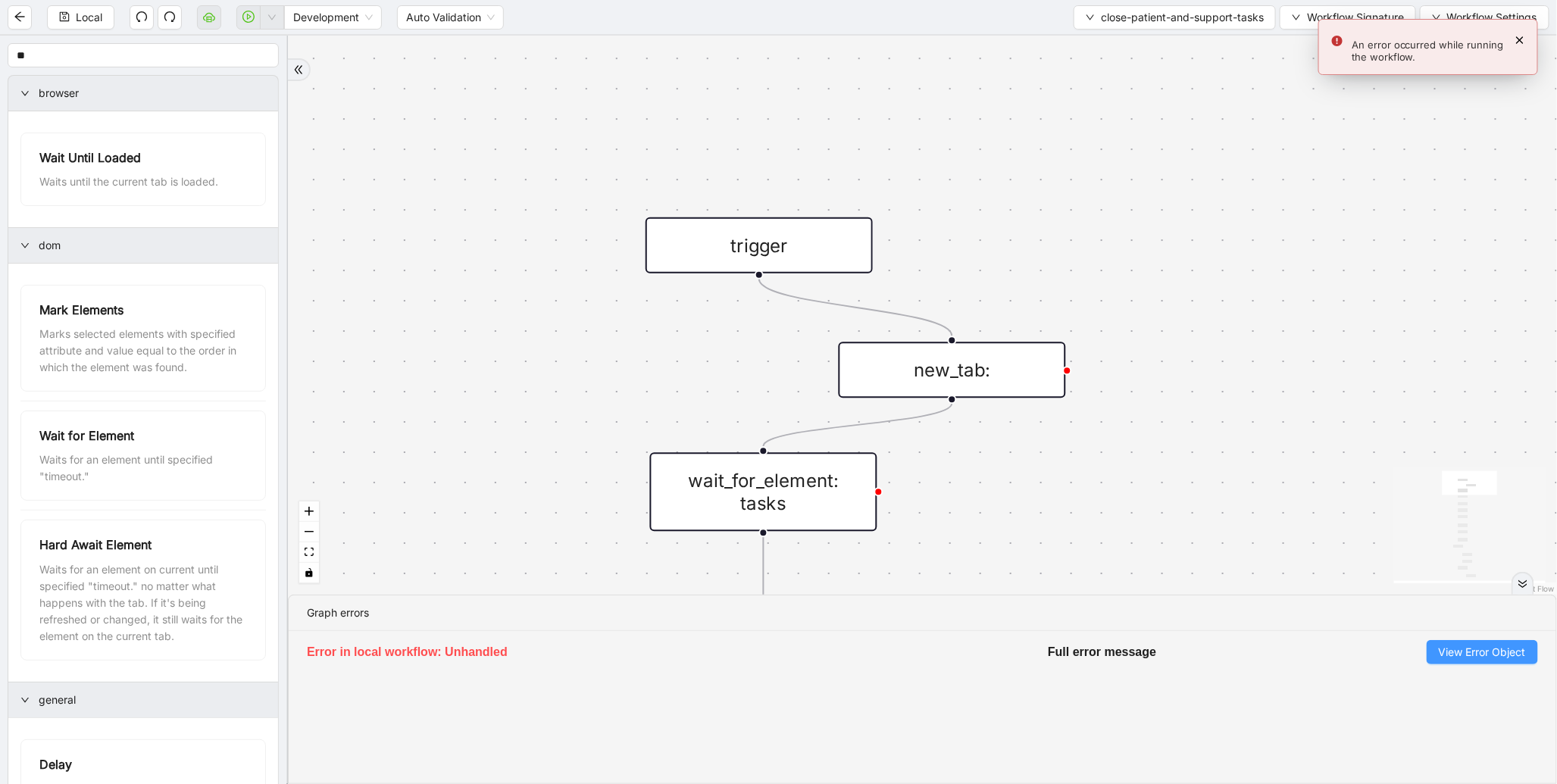
click at [1486, 653] on span "View Error Object" at bounding box center [1483, 652] width 88 height 16
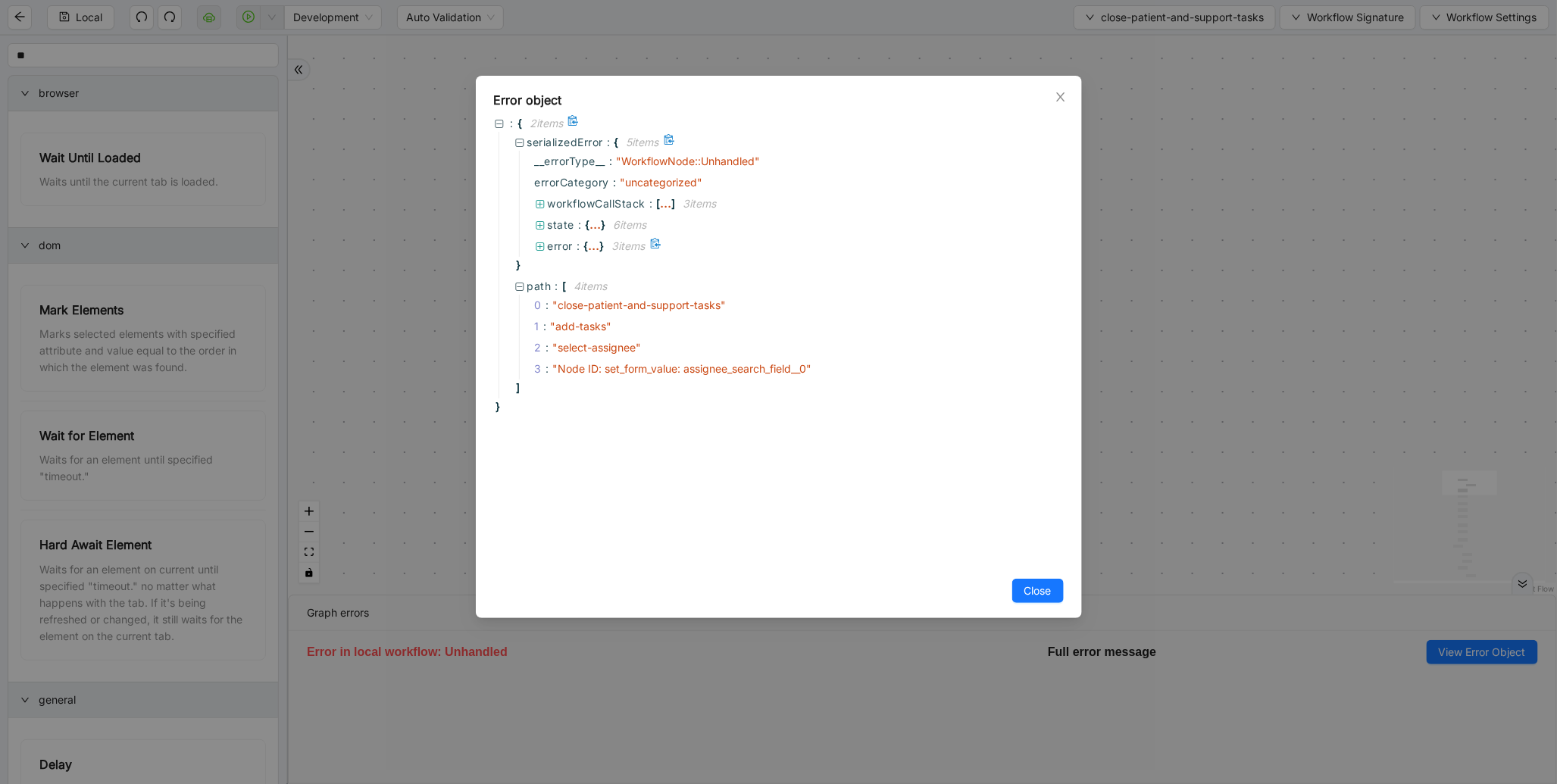
click at [575, 252] on span "error :" at bounding box center [566, 246] width 36 height 16
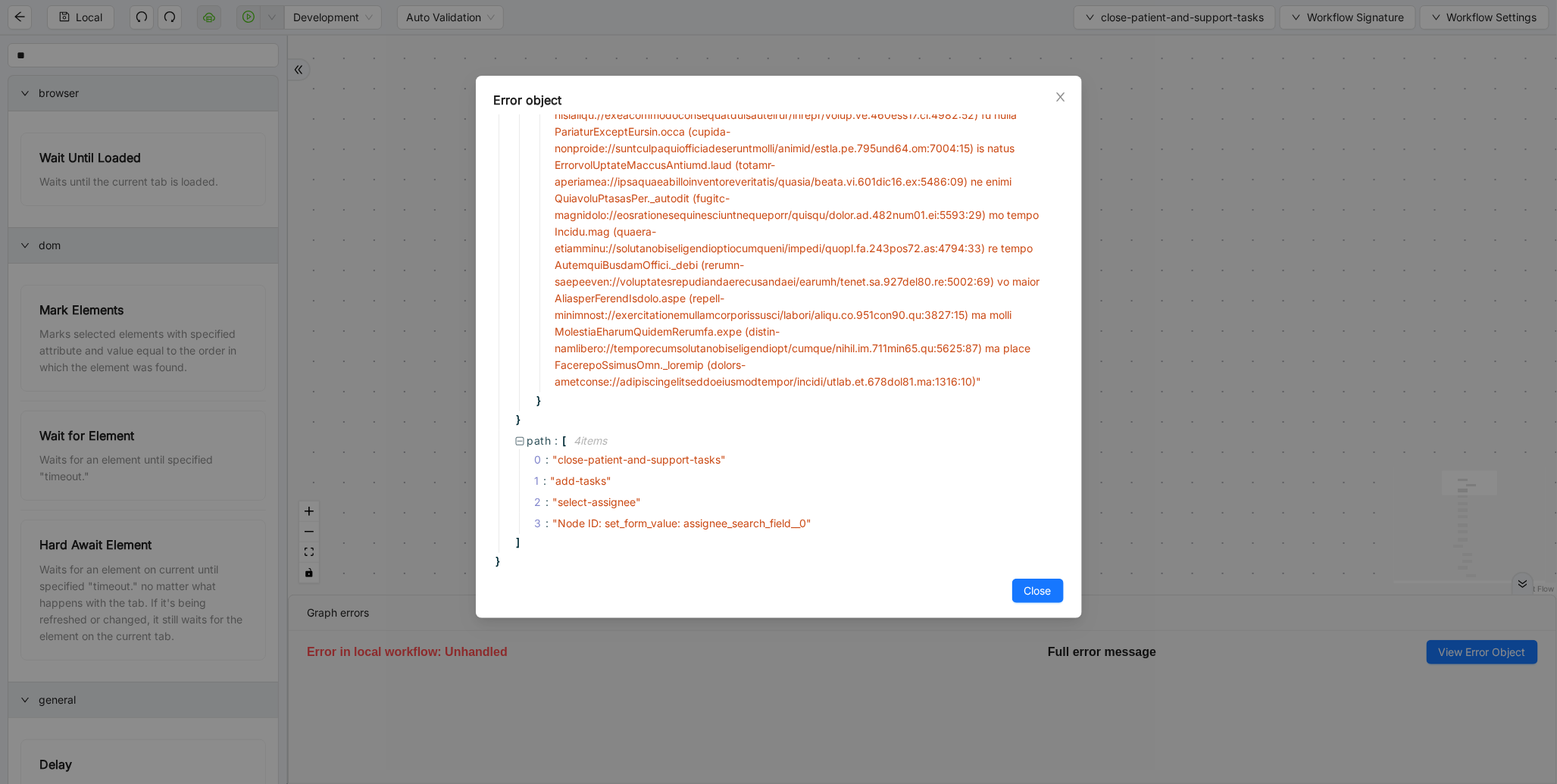
scroll to position [258, 0]
click at [1060, 92] on icon "close" at bounding box center [1061, 97] width 12 height 12
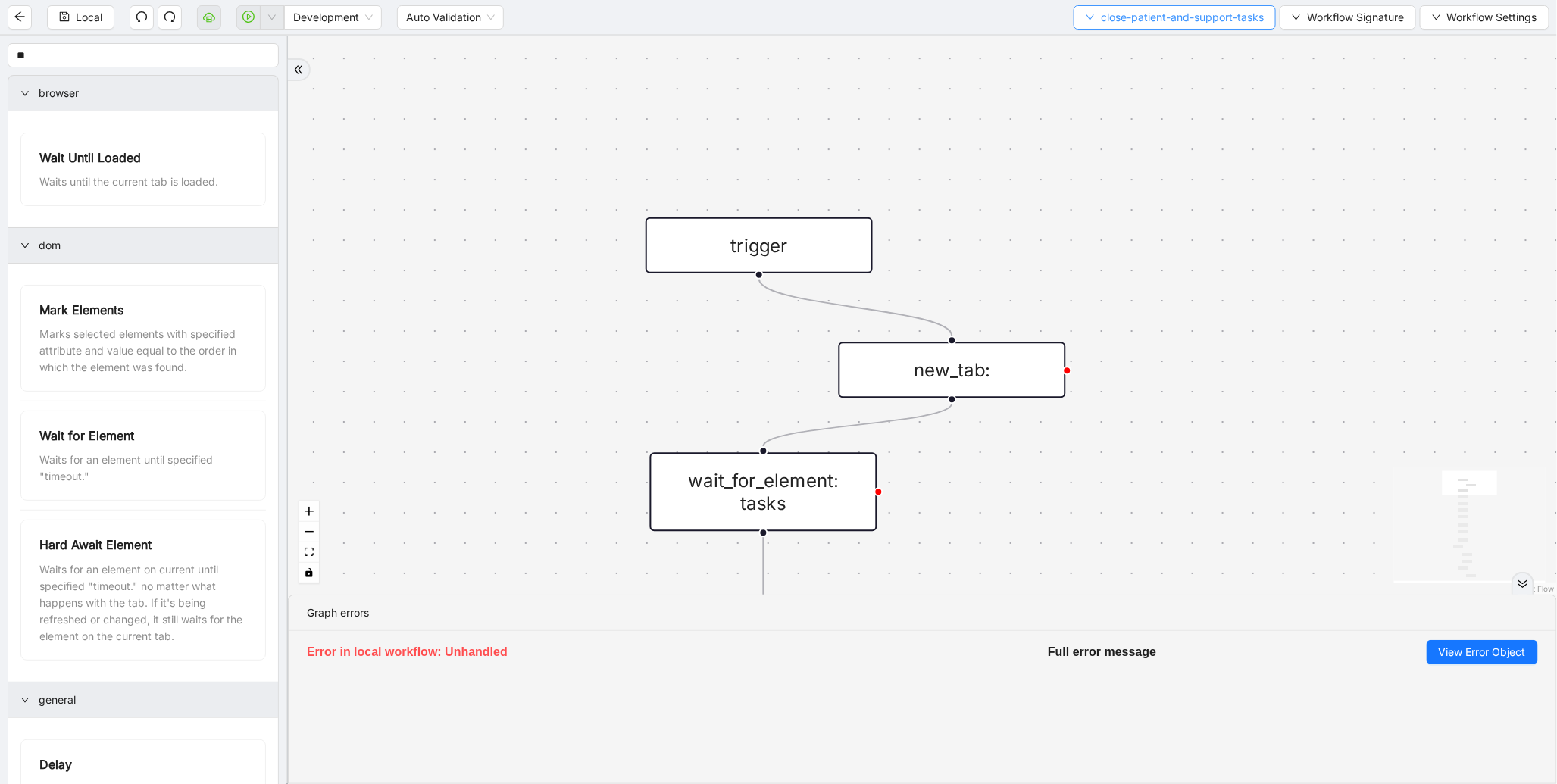
click at [1136, 29] on button "close-patient-and-support-tasks" at bounding box center [1175, 17] width 202 height 25
click at [1114, 56] on li "Select" at bounding box center [1171, 46] width 198 height 25
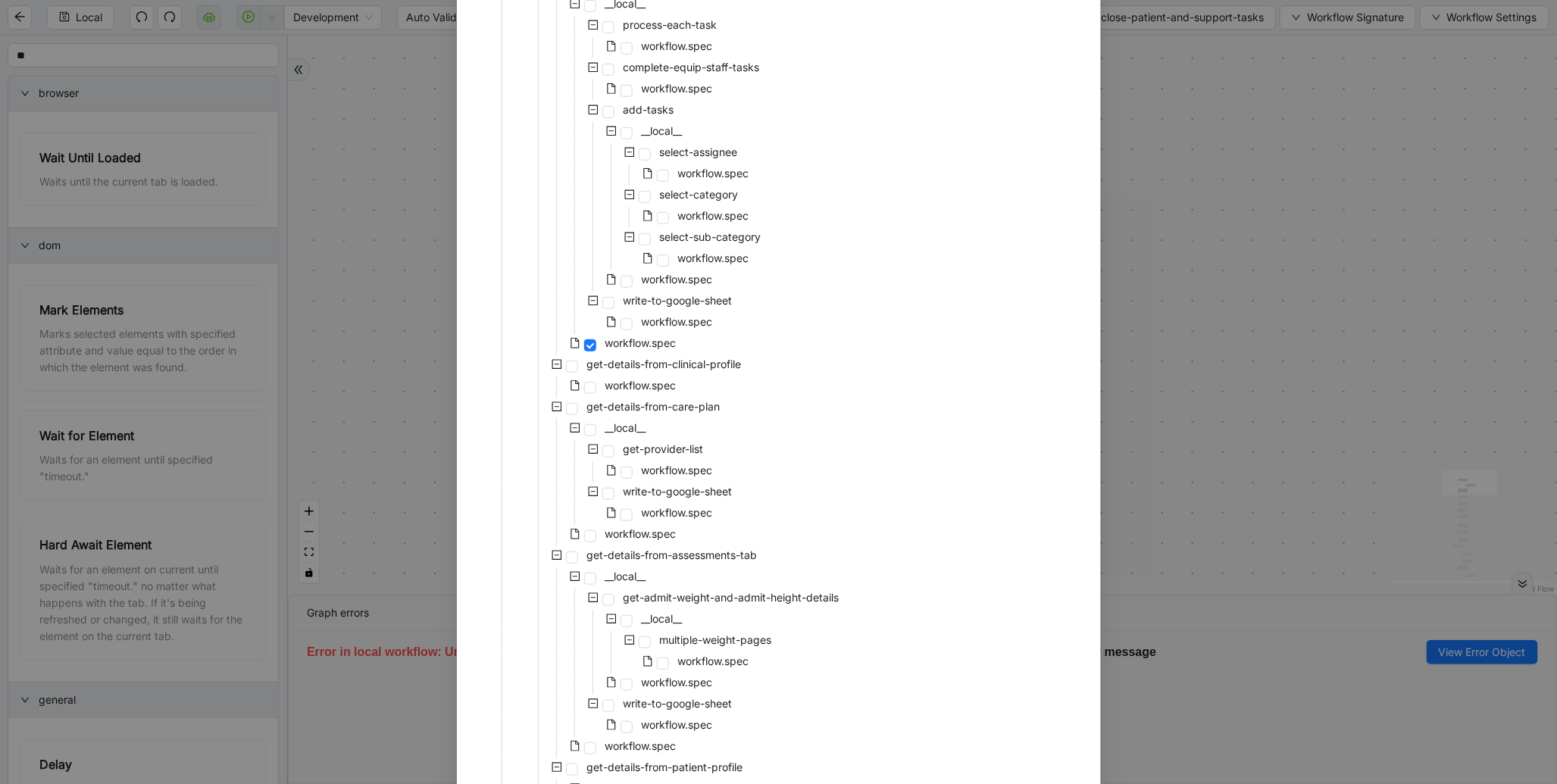
scroll to position [372, 0]
click at [690, 289] on span "workflow.spec" at bounding box center [677, 283] width 78 height 18
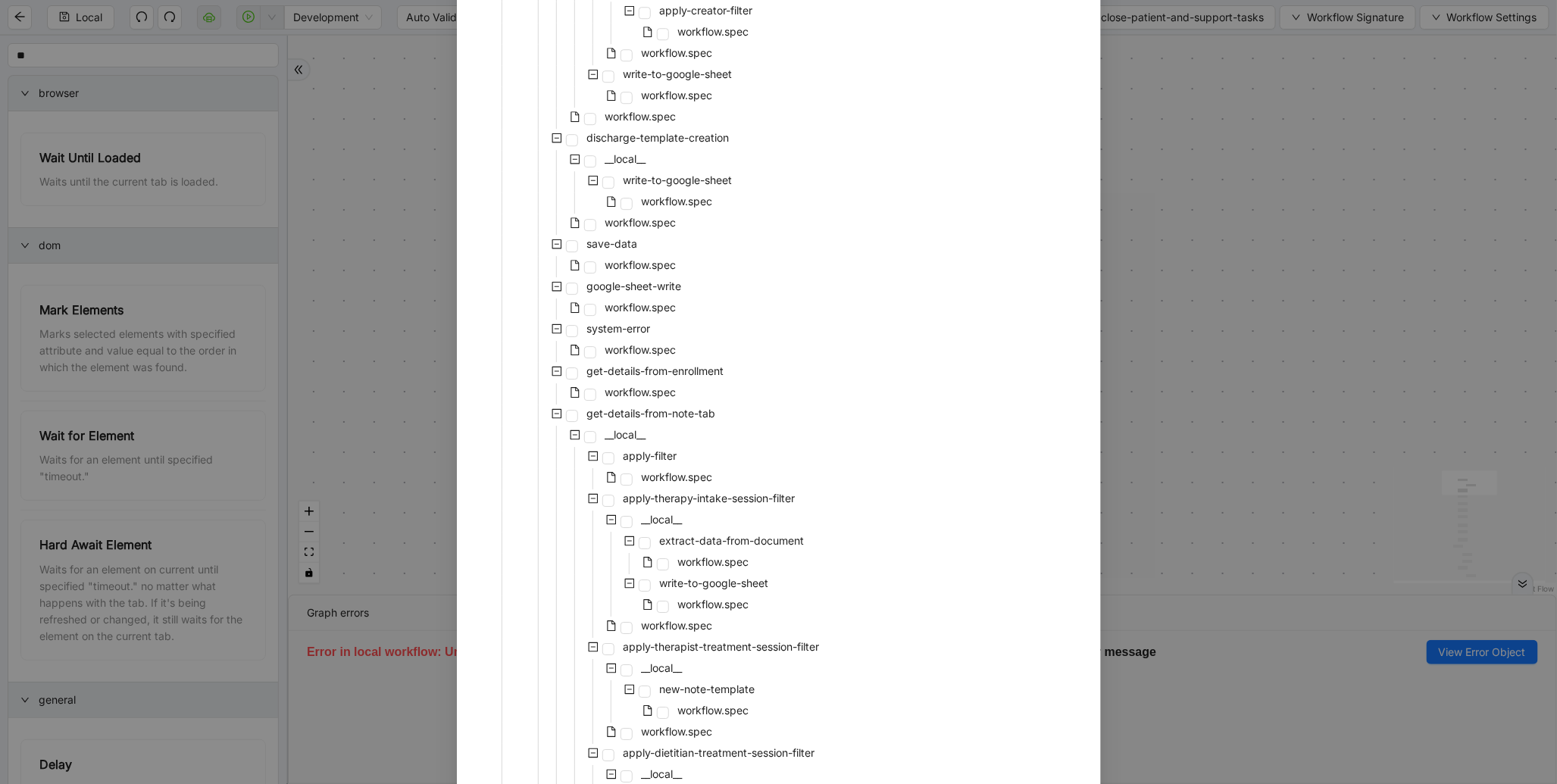
scroll to position [2852, 0]
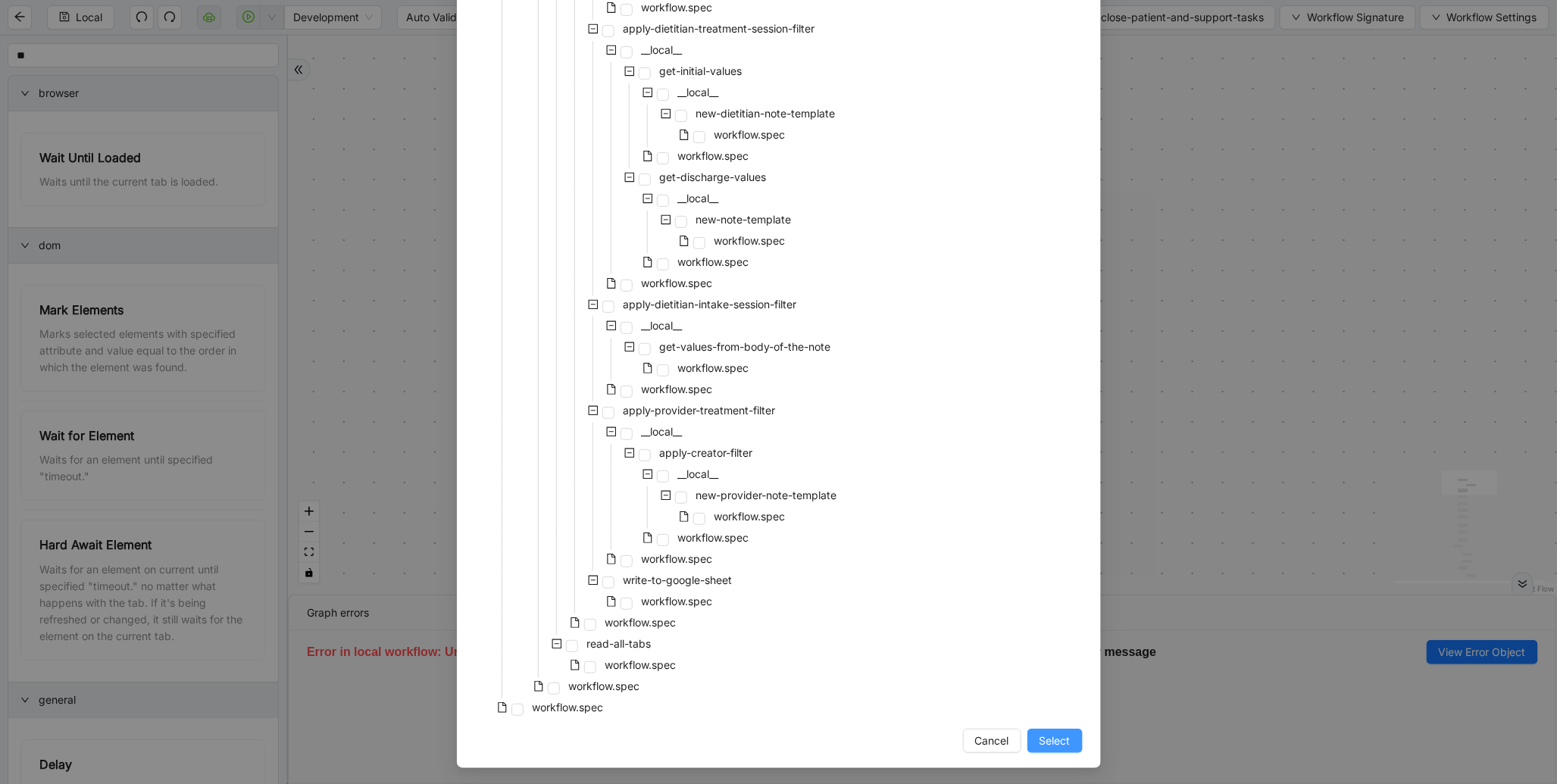
click at [1050, 748] on button "Select" at bounding box center [1055, 740] width 56 height 25
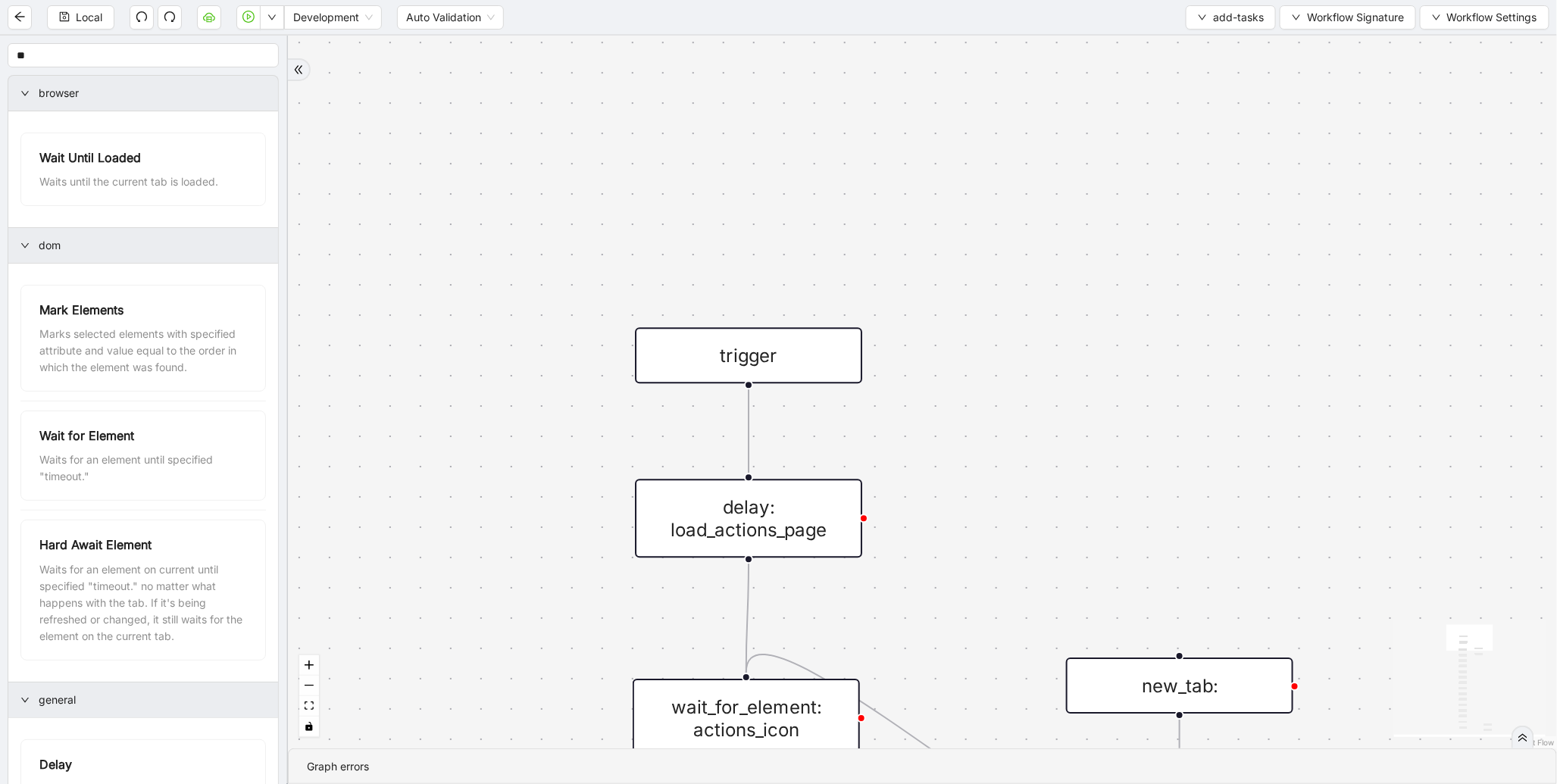
drag, startPoint x: 990, startPoint y: 600, endPoint x: 1006, endPoint y: 70, distance: 530.2
click at [1006, 70] on div "trigger wait_for_element: actions_icon click_element: actions_icon wait_for_ele…" at bounding box center [923, 392] width 1270 height 713
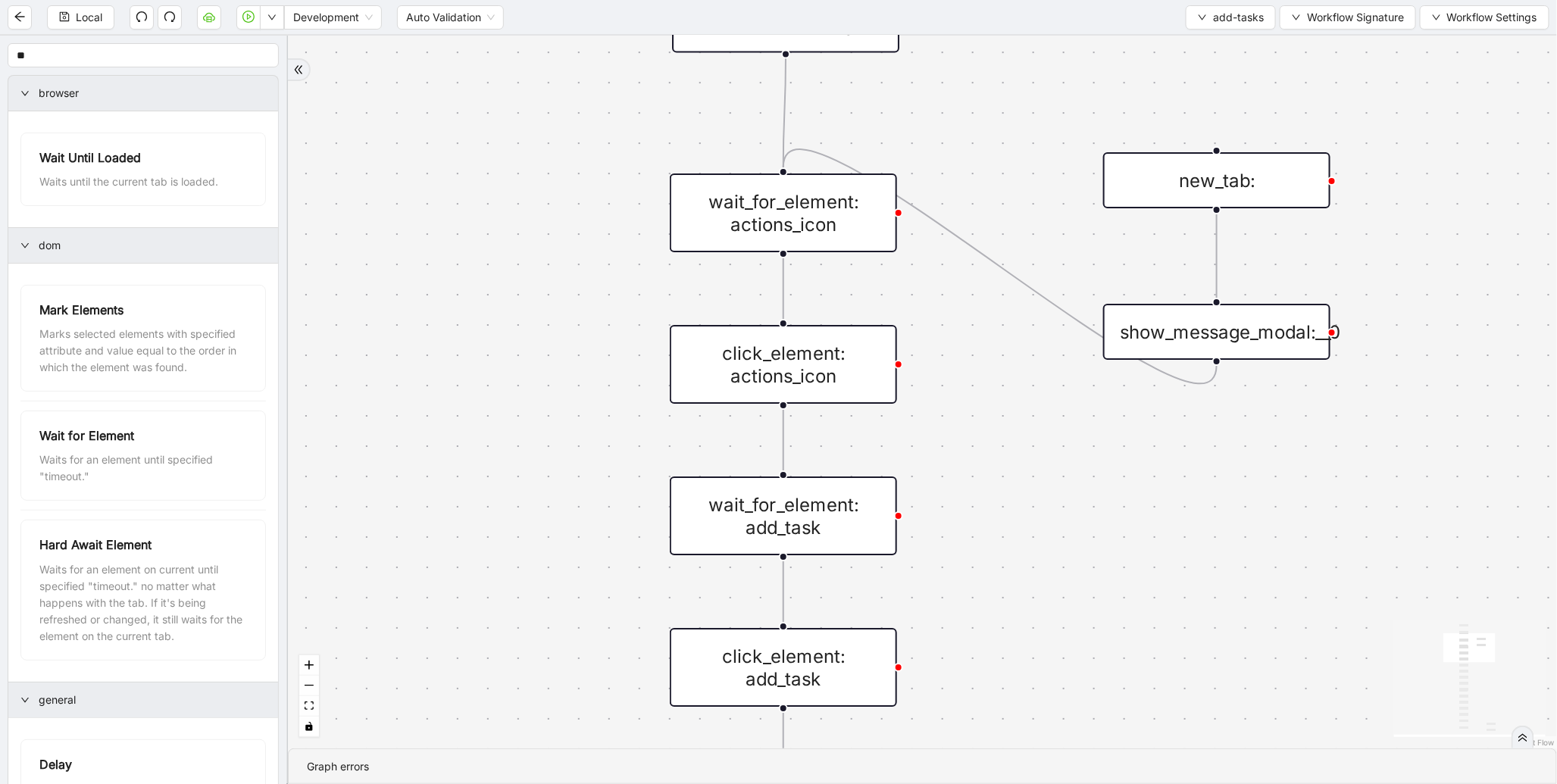
drag, startPoint x: 982, startPoint y: 336, endPoint x: 987, endPoint y: 64, distance: 272.0
click at [987, 64] on div "trigger wait_for_element: actions_icon click_element: actions_icon wait_for_ele…" at bounding box center [923, 392] width 1270 height 713
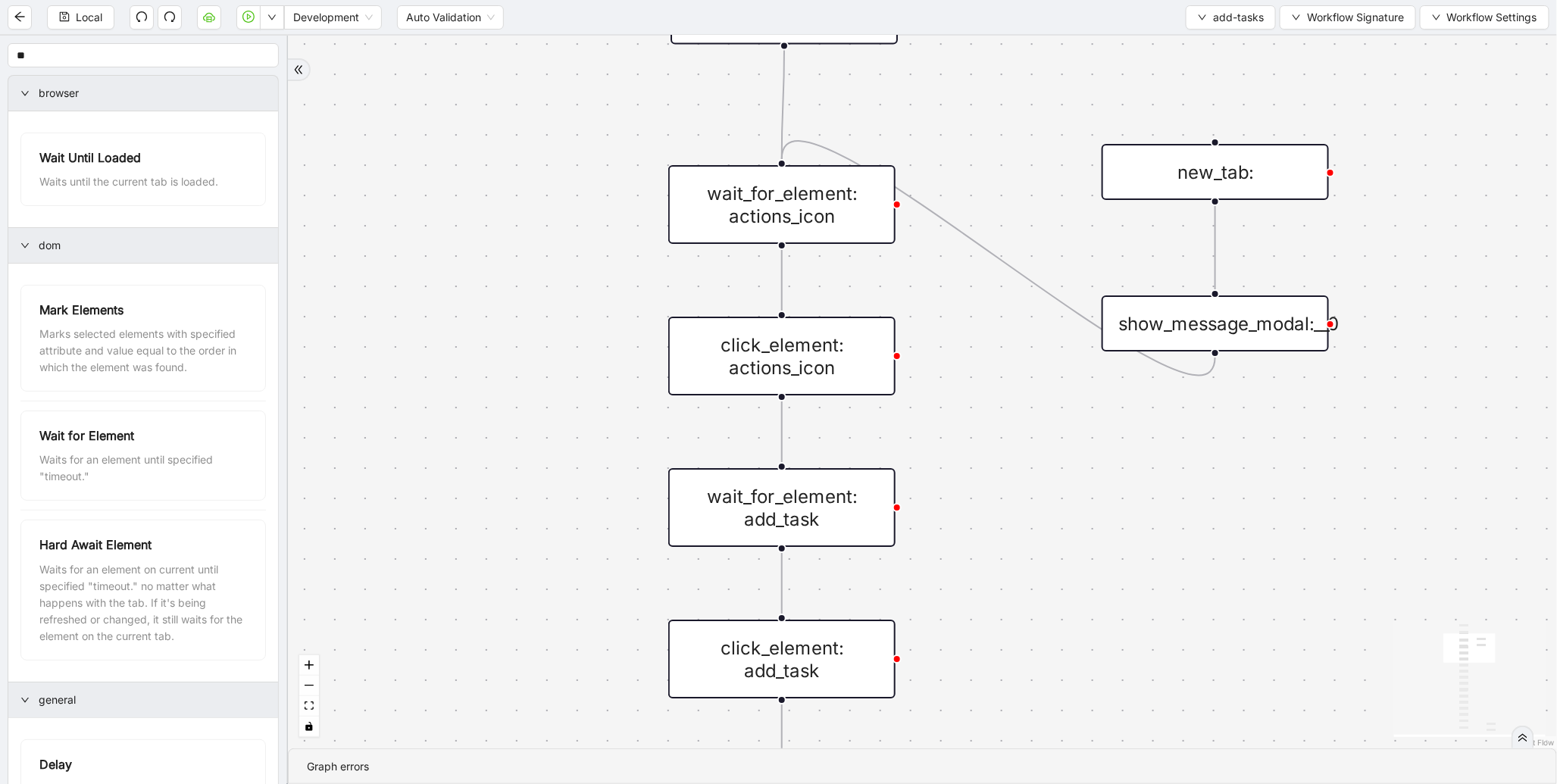
drag, startPoint x: 972, startPoint y: 466, endPoint x: 971, endPoint y: 60, distance: 406.0
click at [971, 60] on div "trigger wait_for_element: actions_icon click_element: actions_icon wait_for_ele…" at bounding box center [923, 392] width 1270 height 713
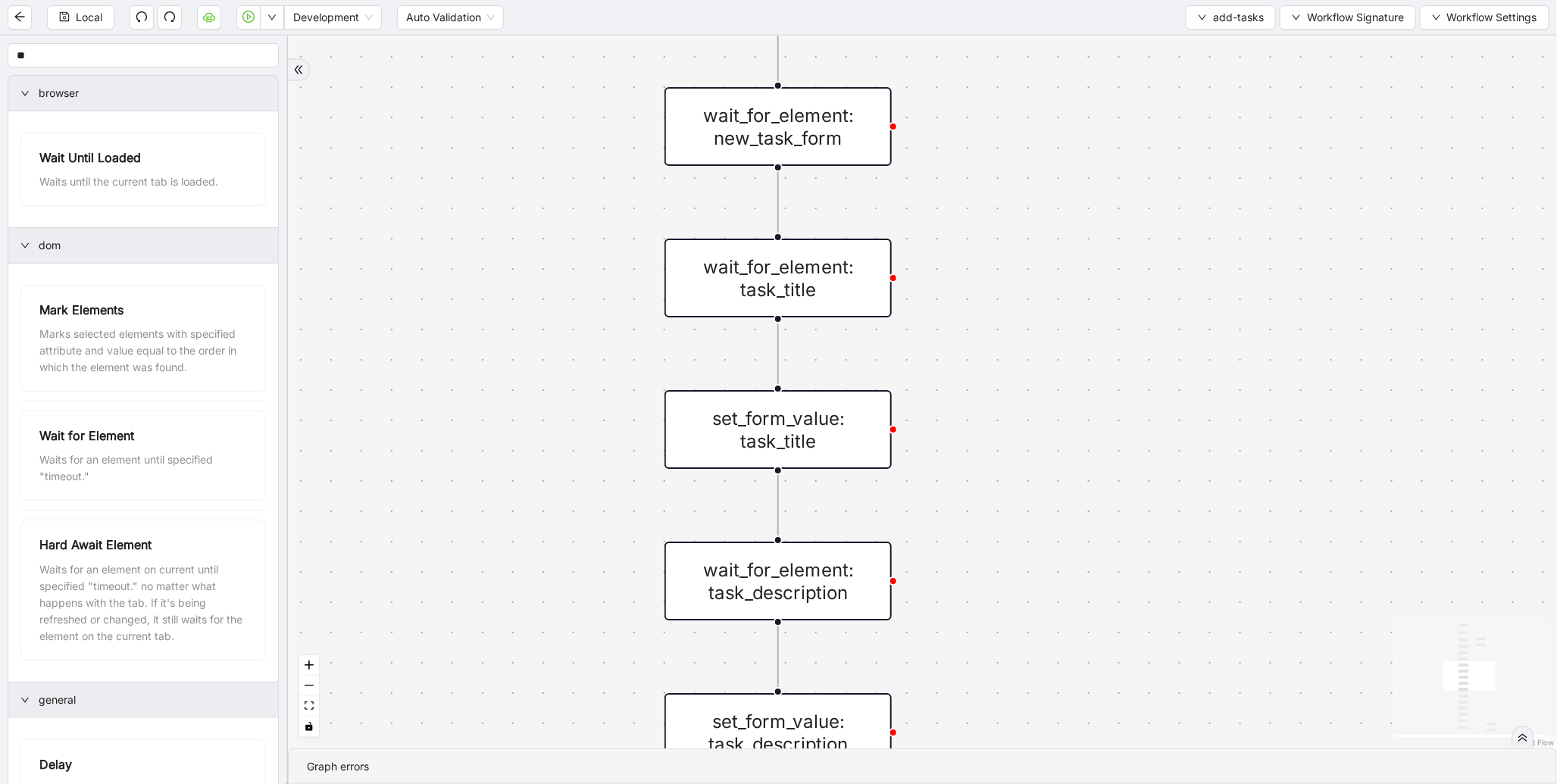
drag, startPoint x: 999, startPoint y: 457, endPoint x: 998, endPoint y: 150, distance: 307.0
click at [998, 150] on div "trigger wait_for_element: actions_icon click_element: actions_icon wait_for_ele…" at bounding box center [923, 392] width 1270 height 713
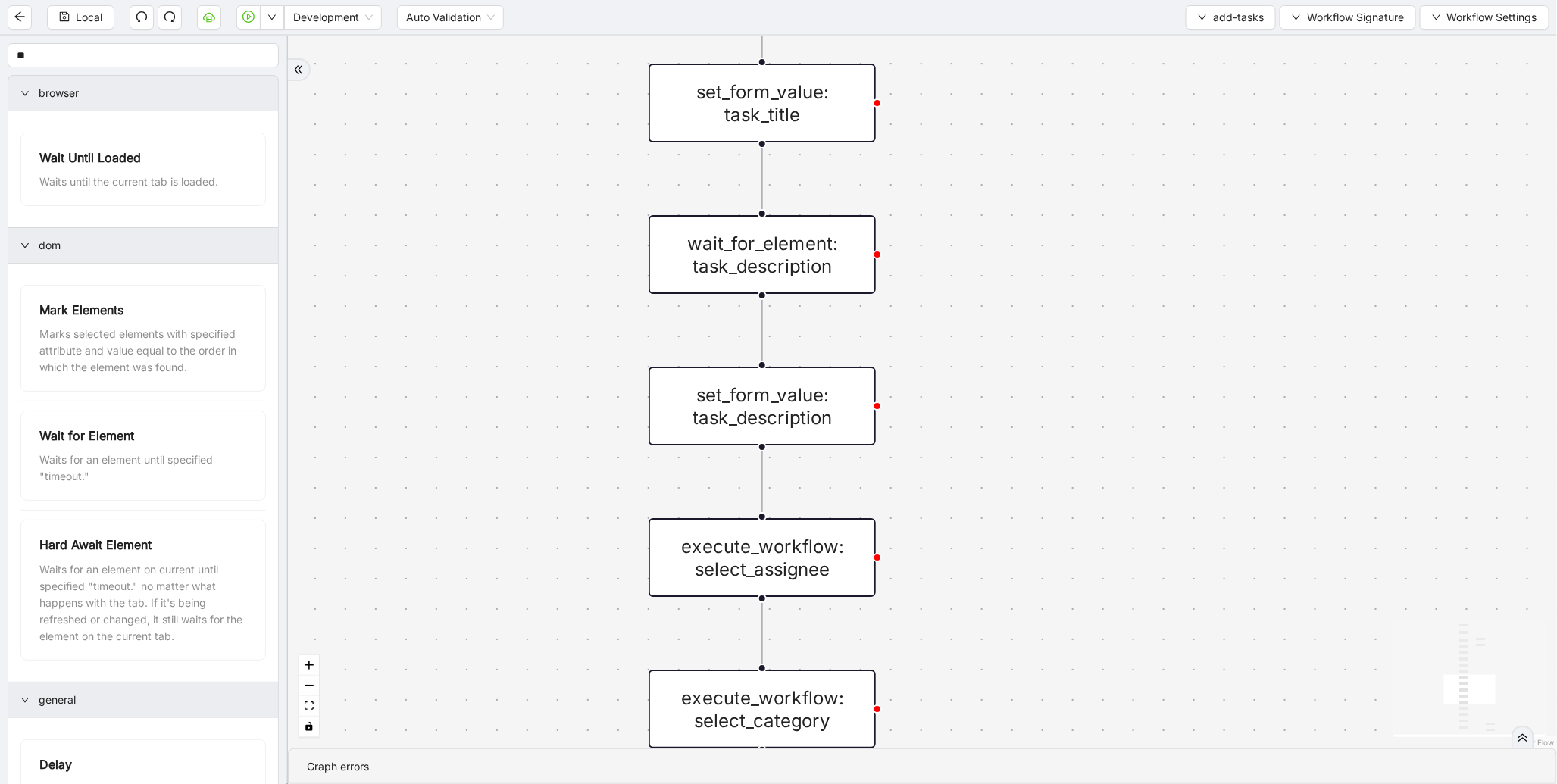
drag, startPoint x: 1011, startPoint y: 502, endPoint x: 992, endPoint y: 195, distance: 307.6
click at [992, 195] on div "trigger wait_for_element: actions_icon click_element: actions_icon wait_for_ele…" at bounding box center [923, 392] width 1270 height 713
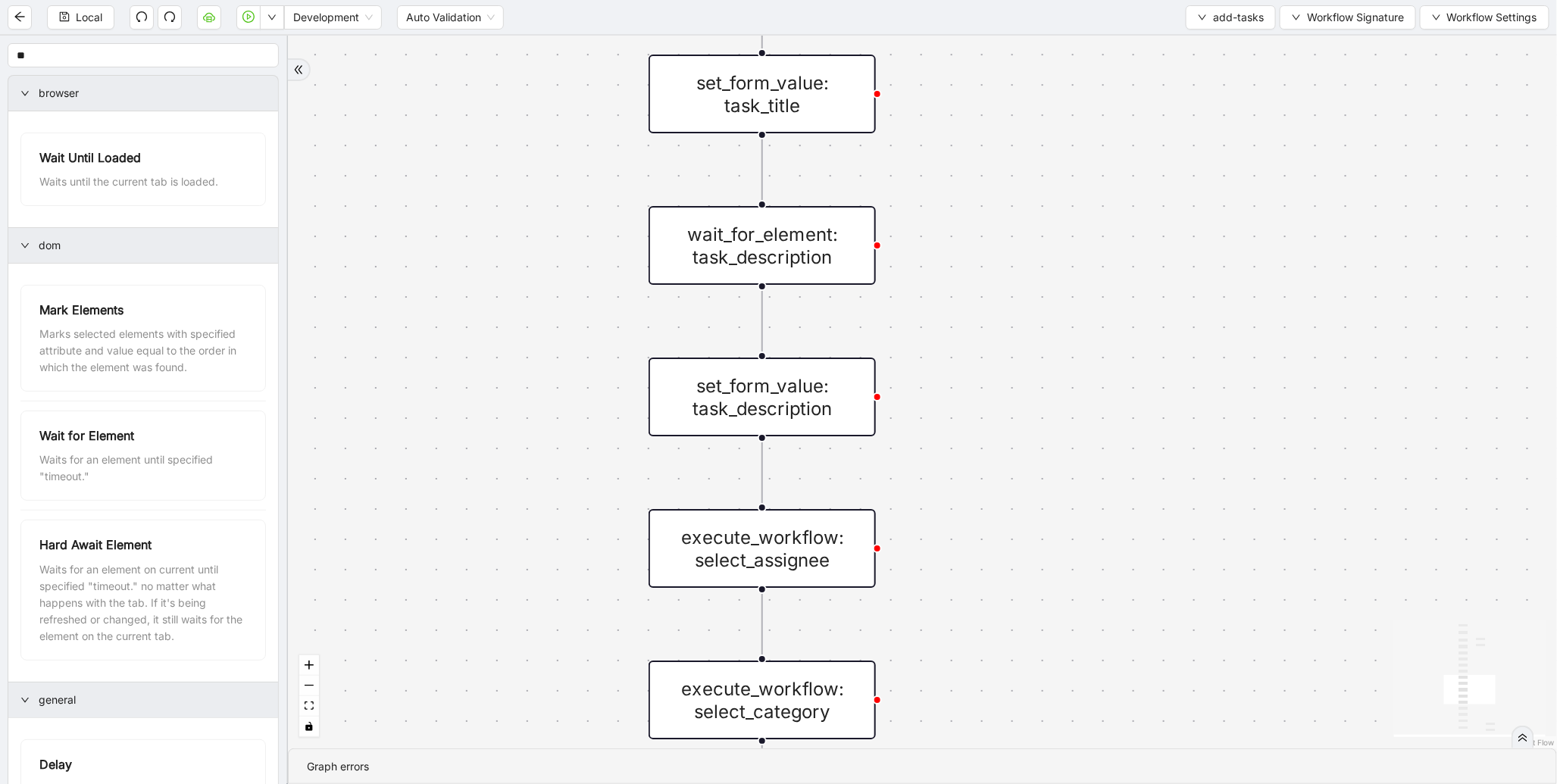
drag, startPoint x: 987, startPoint y: 359, endPoint x: 979, endPoint y: 18, distance: 341.1
click at [979, 18] on section "Local Development Auto Validation add-tasks Workflow Signature Workflow Setting…" at bounding box center [778, 392] width 1557 height 784
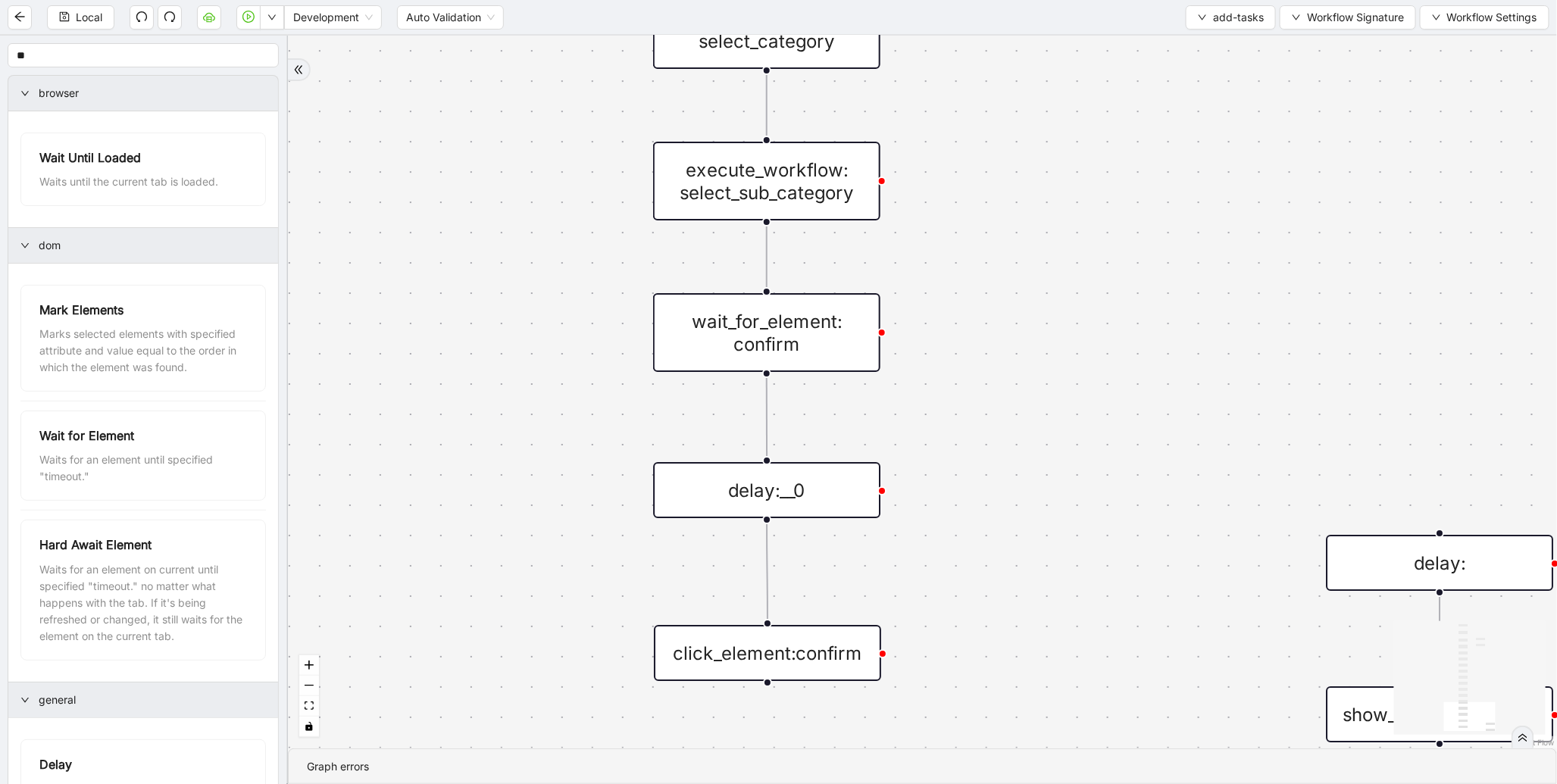
drag, startPoint x: 920, startPoint y: 391, endPoint x: 935, endPoint y: 15, distance: 376.3
click at [935, 15] on section "Local Development Auto Validation add-tasks Workflow Signature Workflow Setting…" at bounding box center [778, 392] width 1557 height 784
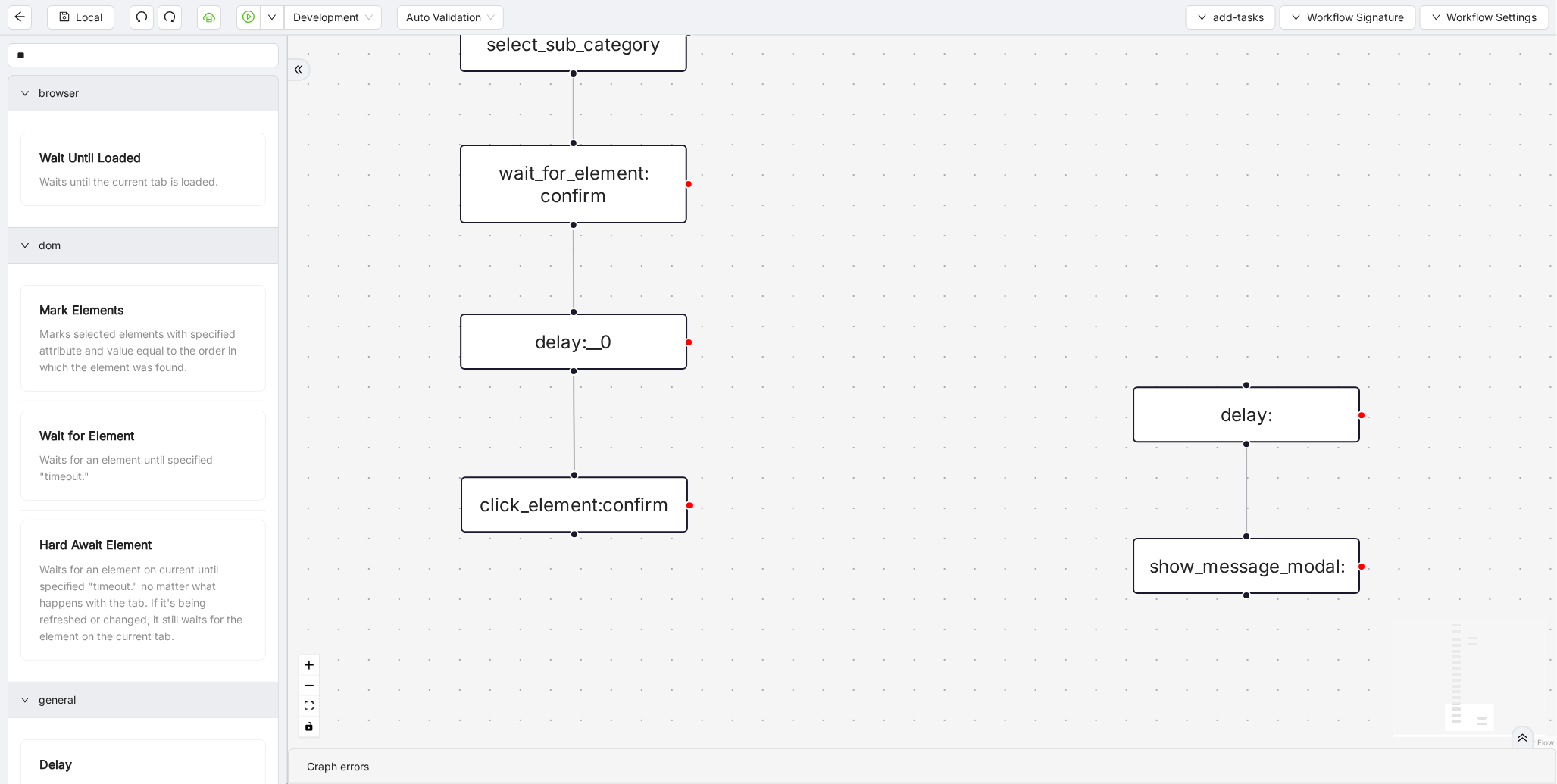
drag, startPoint x: 980, startPoint y: 257, endPoint x: 814, endPoint y: 457, distance: 259.9
click at [814, 457] on div "trigger wait_for_element: actions_icon click_element: actions_icon wait_for_ele…" at bounding box center [923, 392] width 1270 height 713
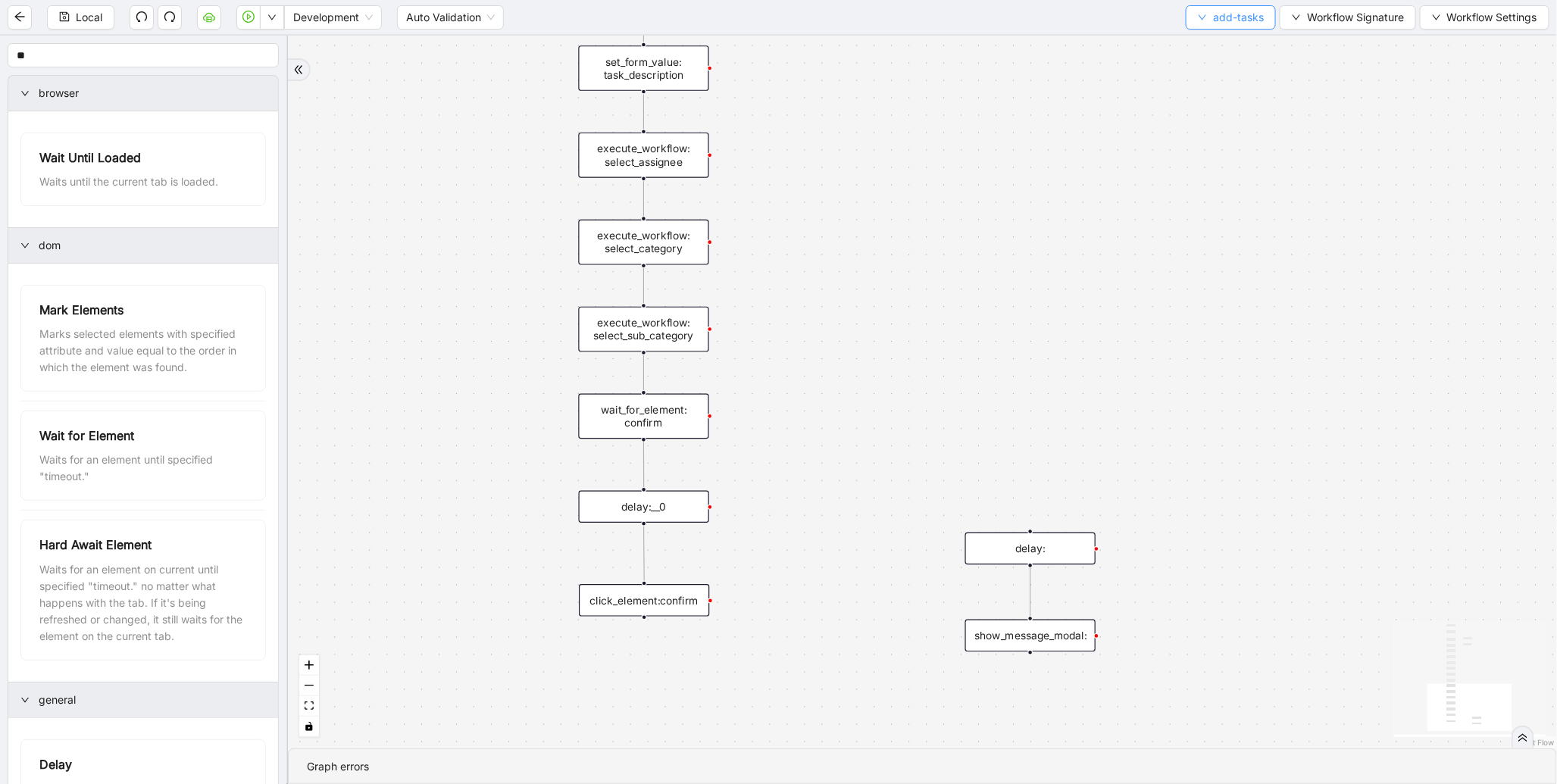
click at [1240, 11] on span "add-tasks" at bounding box center [1239, 17] width 51 height 16
click at [1203, 51] on span "Select" at bounding box center [1229, 46] width 66 height 16
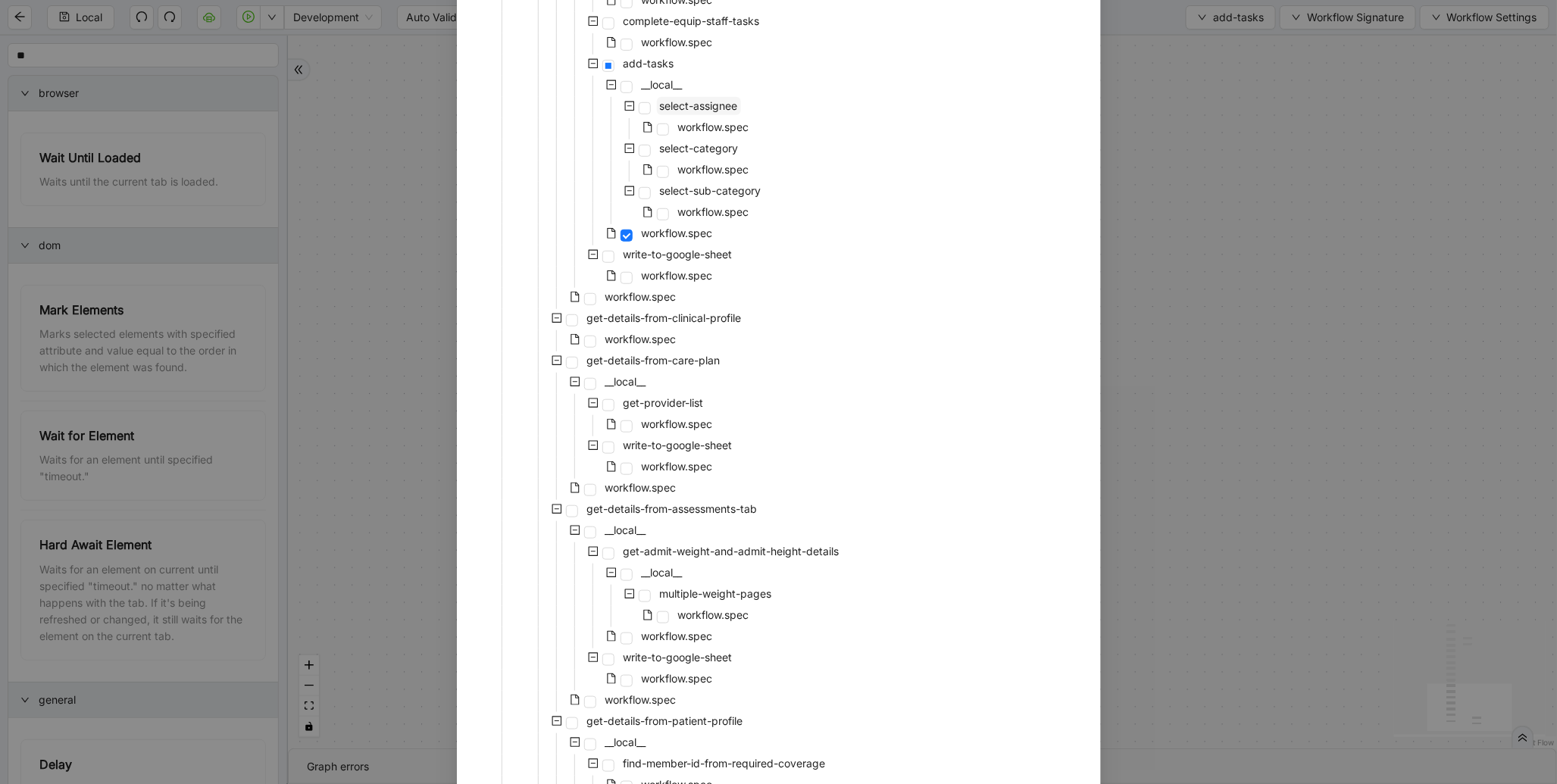
scroll to position [303, 0]
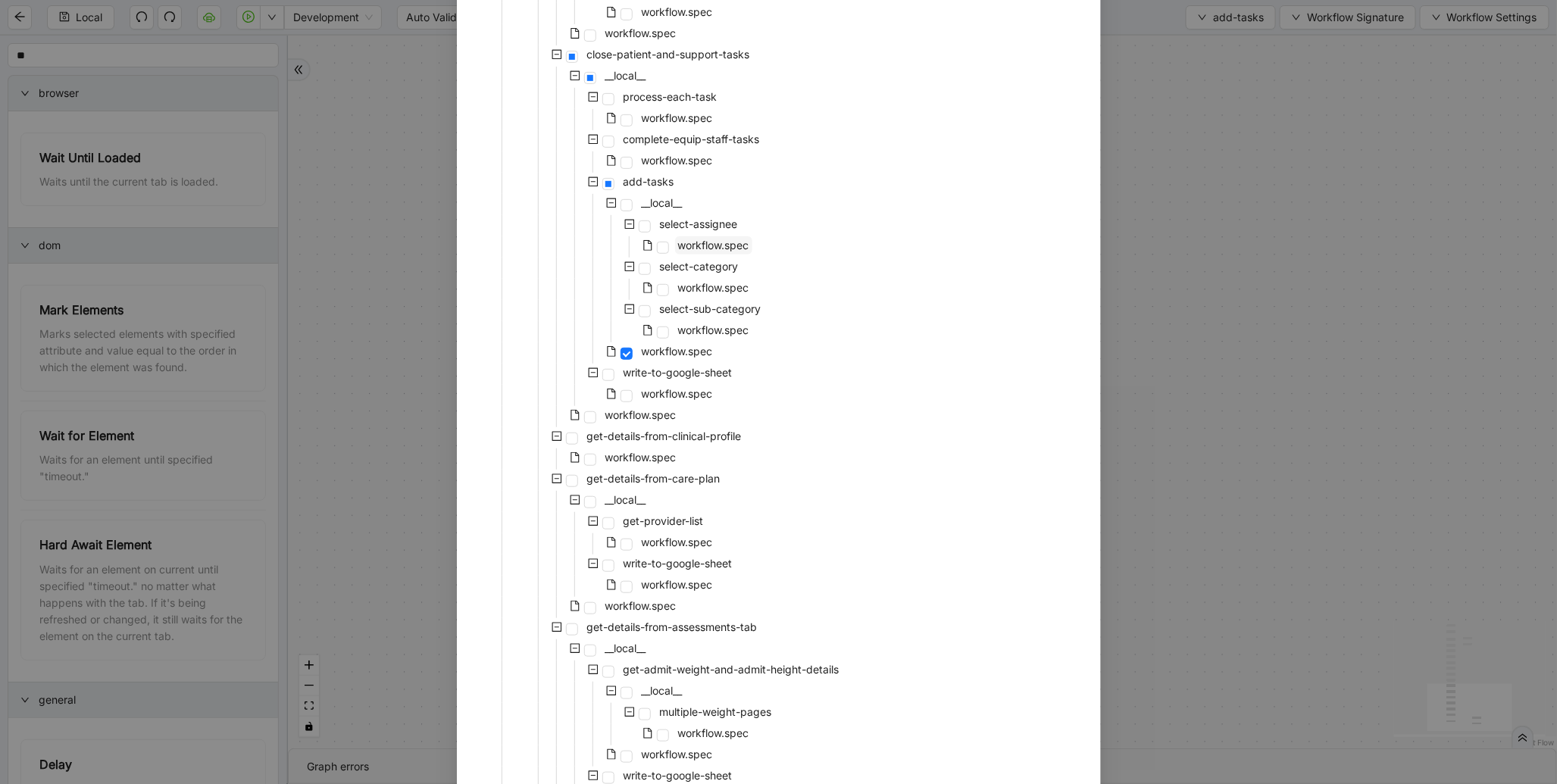
click at [710, 252] on span "workflow.spec" at bounding box center [713, 245] width 78 height 18
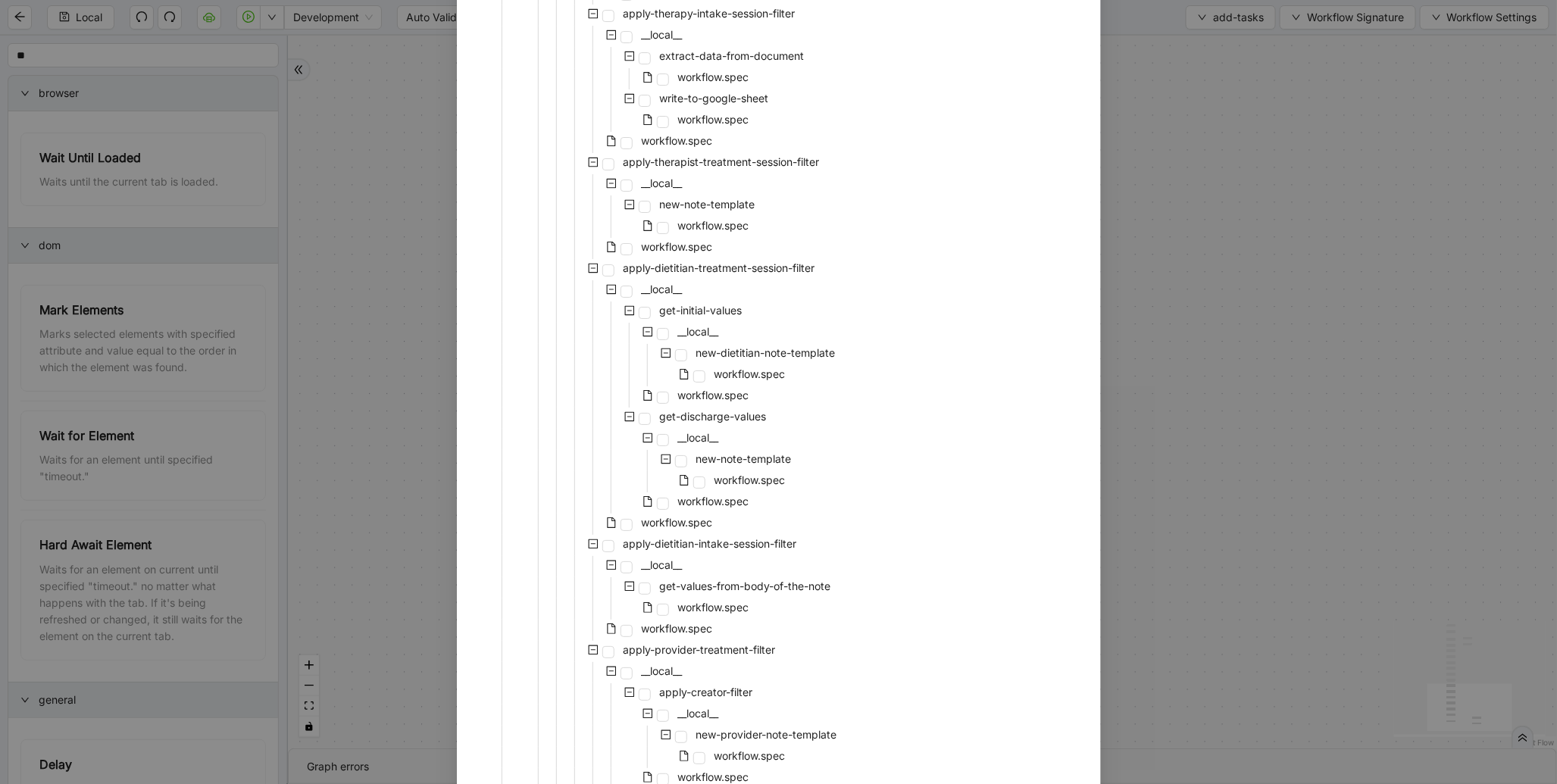
scroll to position [2852, 0]
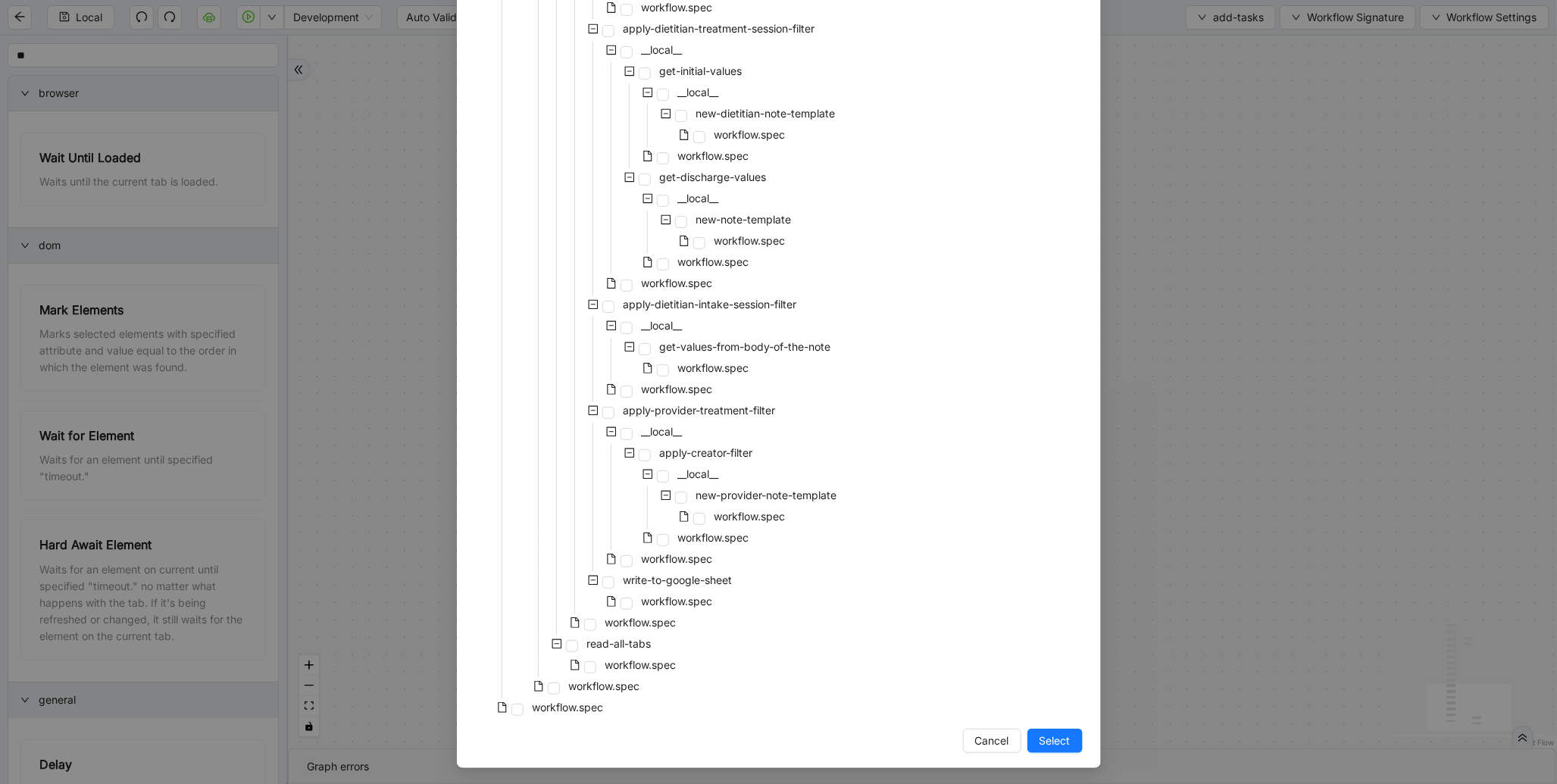
click at [1040, 738] on span "Select" at bounding box center [1055, 740] width 31 height 16
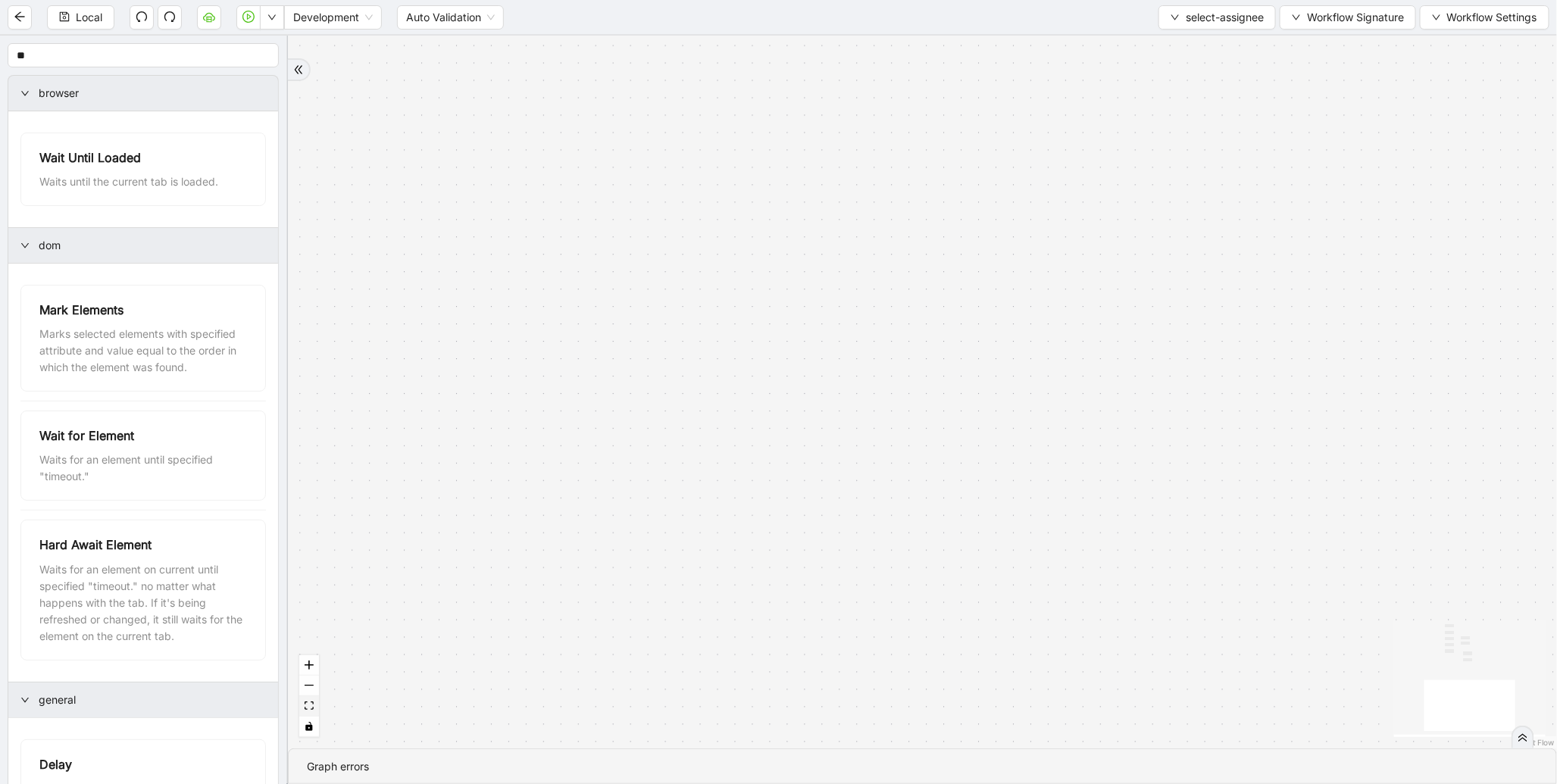
click at [307, 715] on button "fit view" at bounding box center [309, 707] width 20 height 20
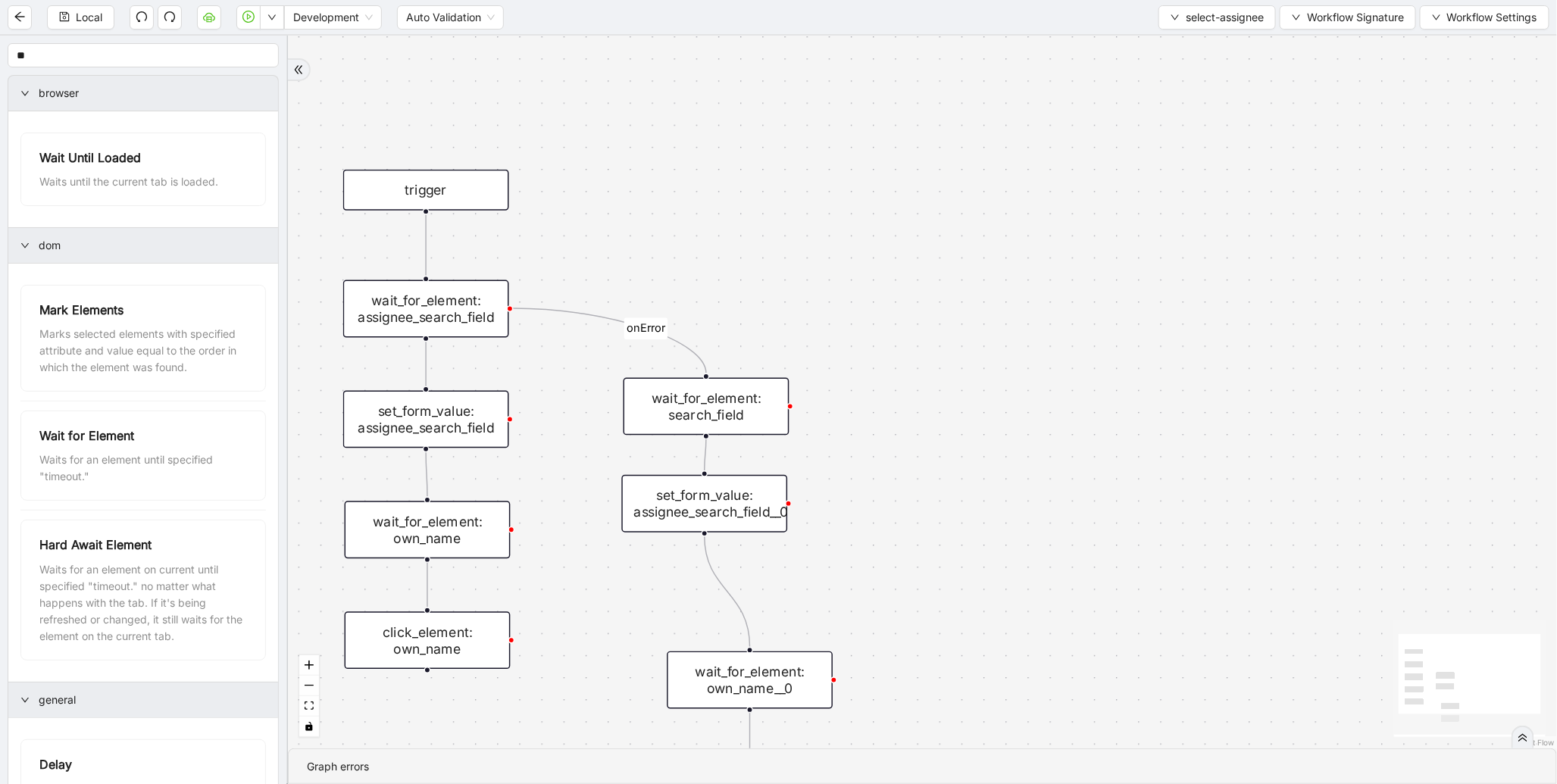
drag, startPoint x: 889, startPoint y: 553, endPoint x: 611, endPoint y: 616, distance: 285.0
click at [611, 616] on div "onError trigger wait_for_element: own_name click_element: own_name wait_for_ele…" at bounding box center [923, 392] width 1270 height 713
drag, startPoint x: 580, startPoint y: 595, endPoint x: 650, endPoint y: 468, distance: 145.0
click at [646, 479] on div "onError trigger wait_for_element: own_name click_element: own_name wait_for_ele…" at bounding box center [923, 392] width 1270 height 713
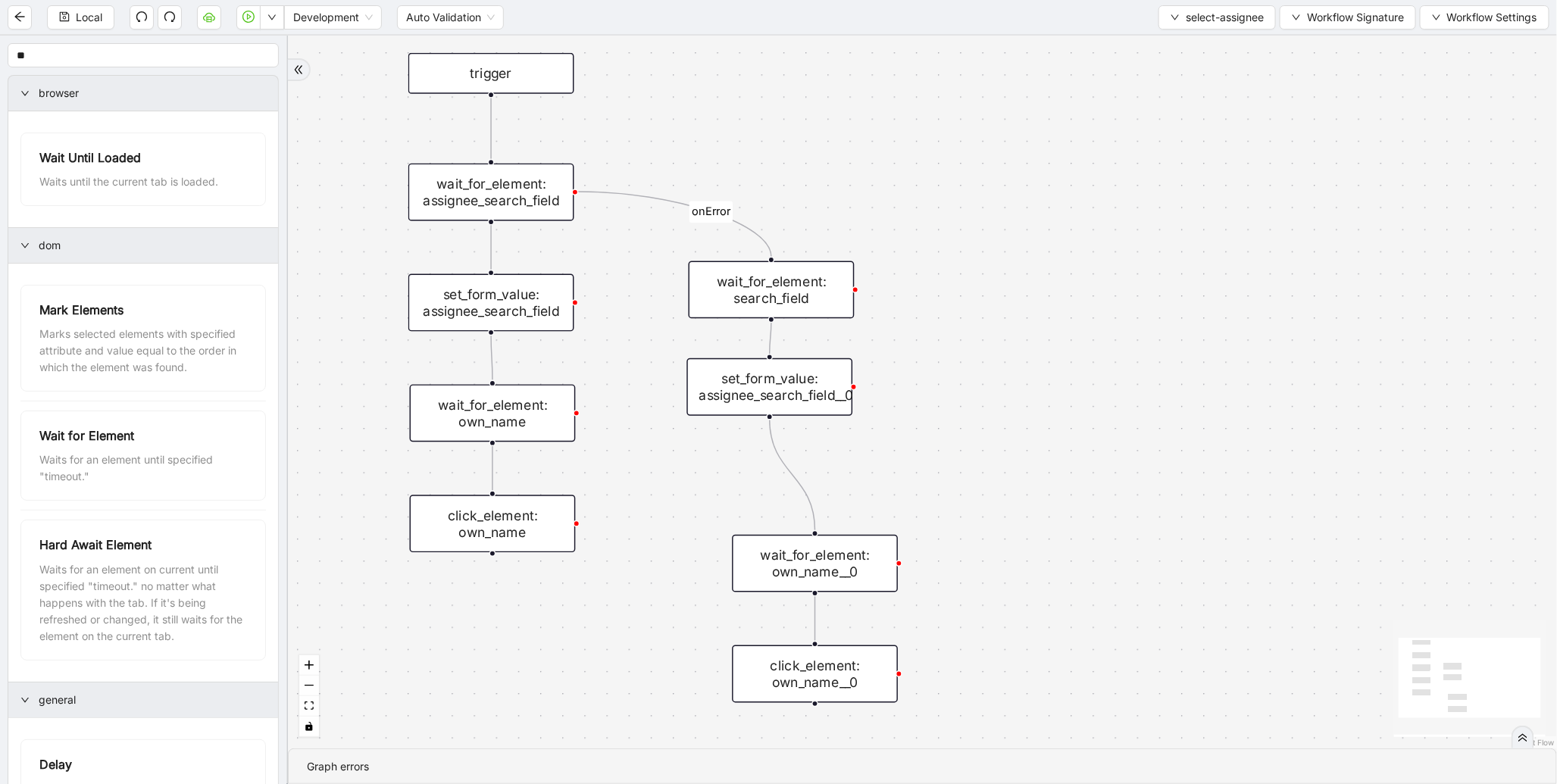
click at [766, 387] on div "set_form_value: assignee_search_field__0" at bounding box center [771, 387] width 166 height 57
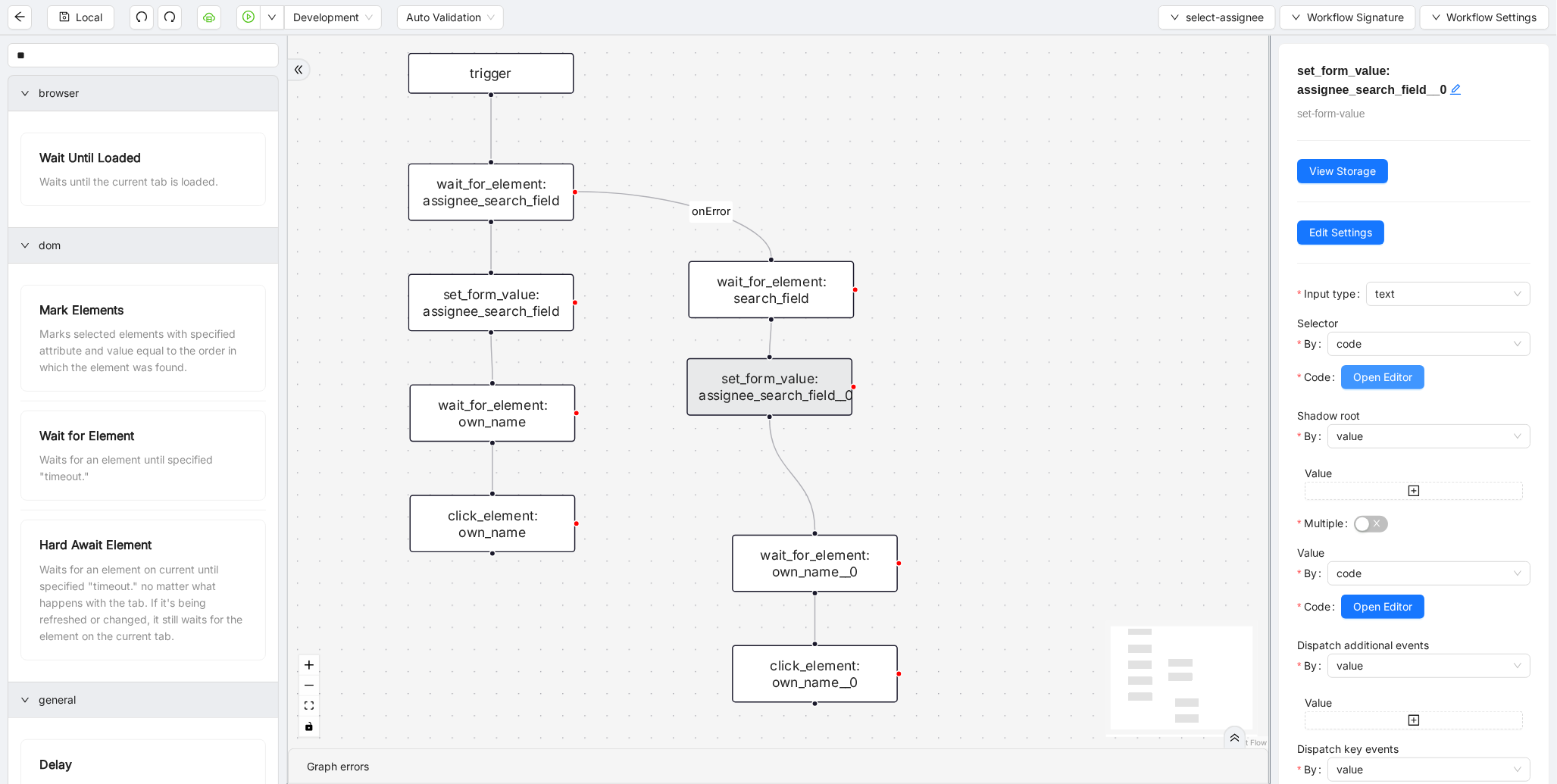
click at [1412, 374] on span "Open Editor" at bounding box center [1383, 377] width 59 height 16
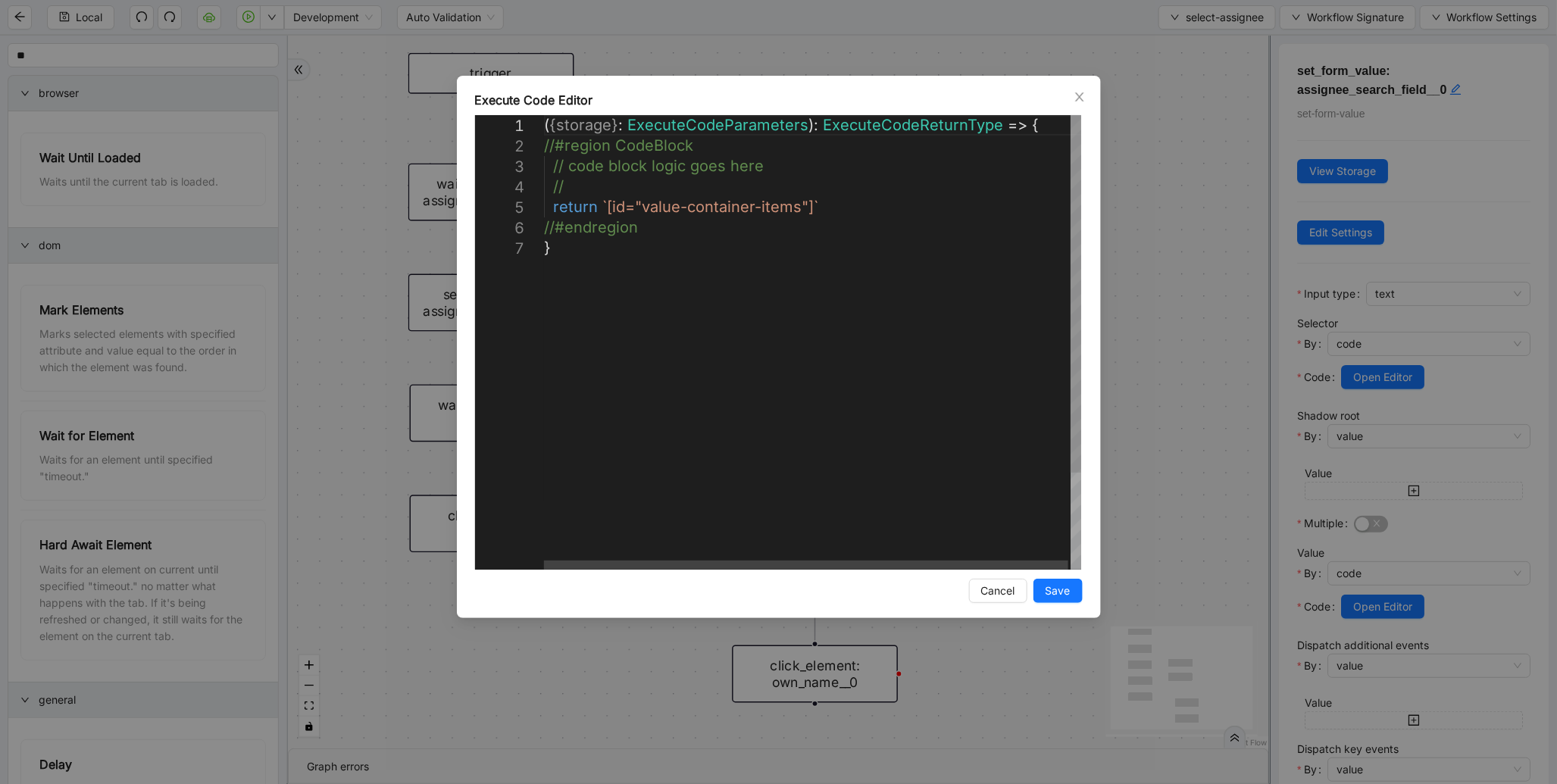
scroll to position [0, 7]
click at [589, 187] on div "( { storage } : ExecuteCodeParameters ): ExecuteCodeReturnType => { //#region C…" at bounding box center [815, 403] width 540 height 577
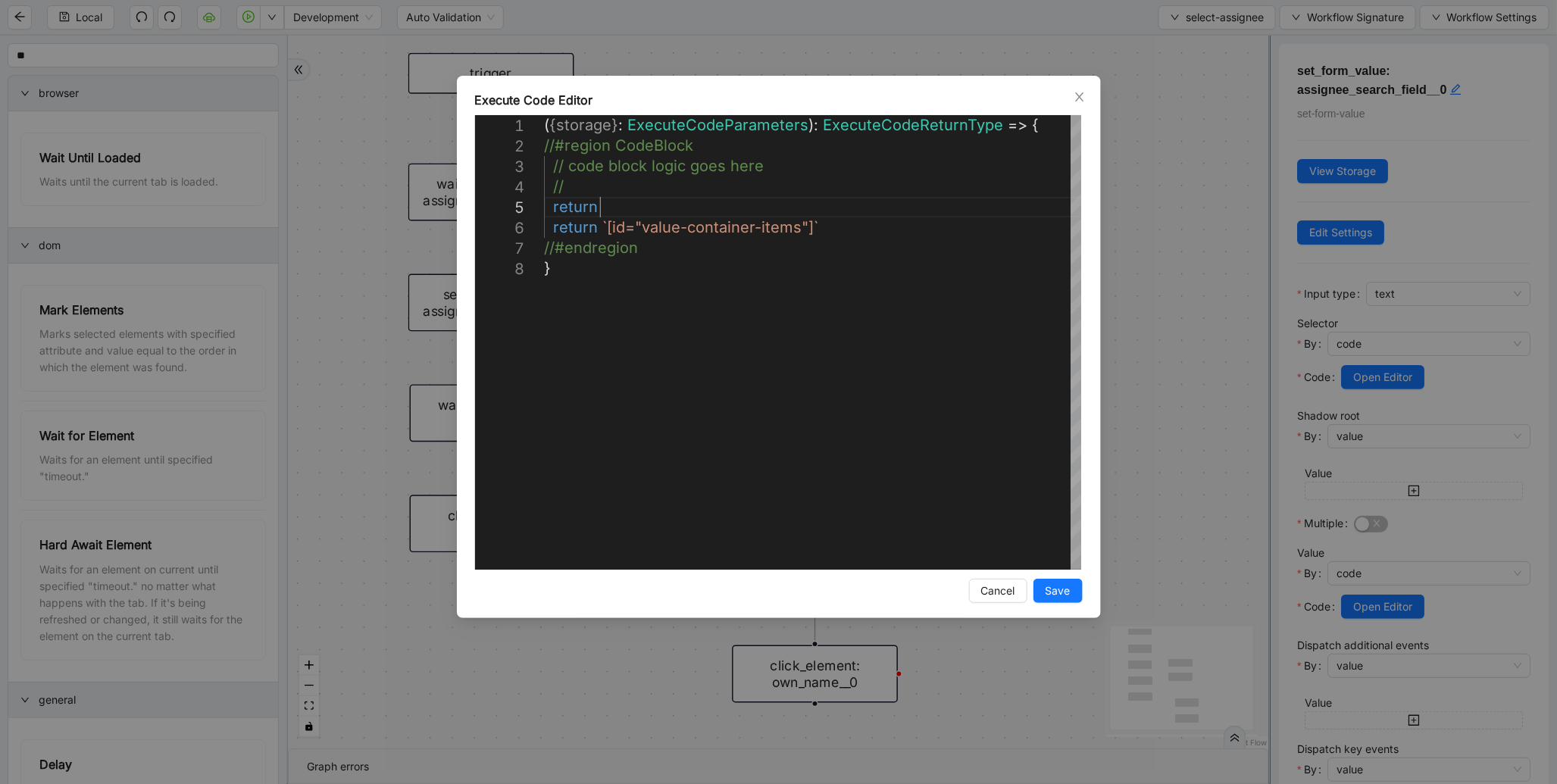
scroll to position [82, 89]
paste textarea "**********"
type textarea "**********"
click at [1064, 588] on span "Save" at bounding box center [1058, 591] width 25 height 16
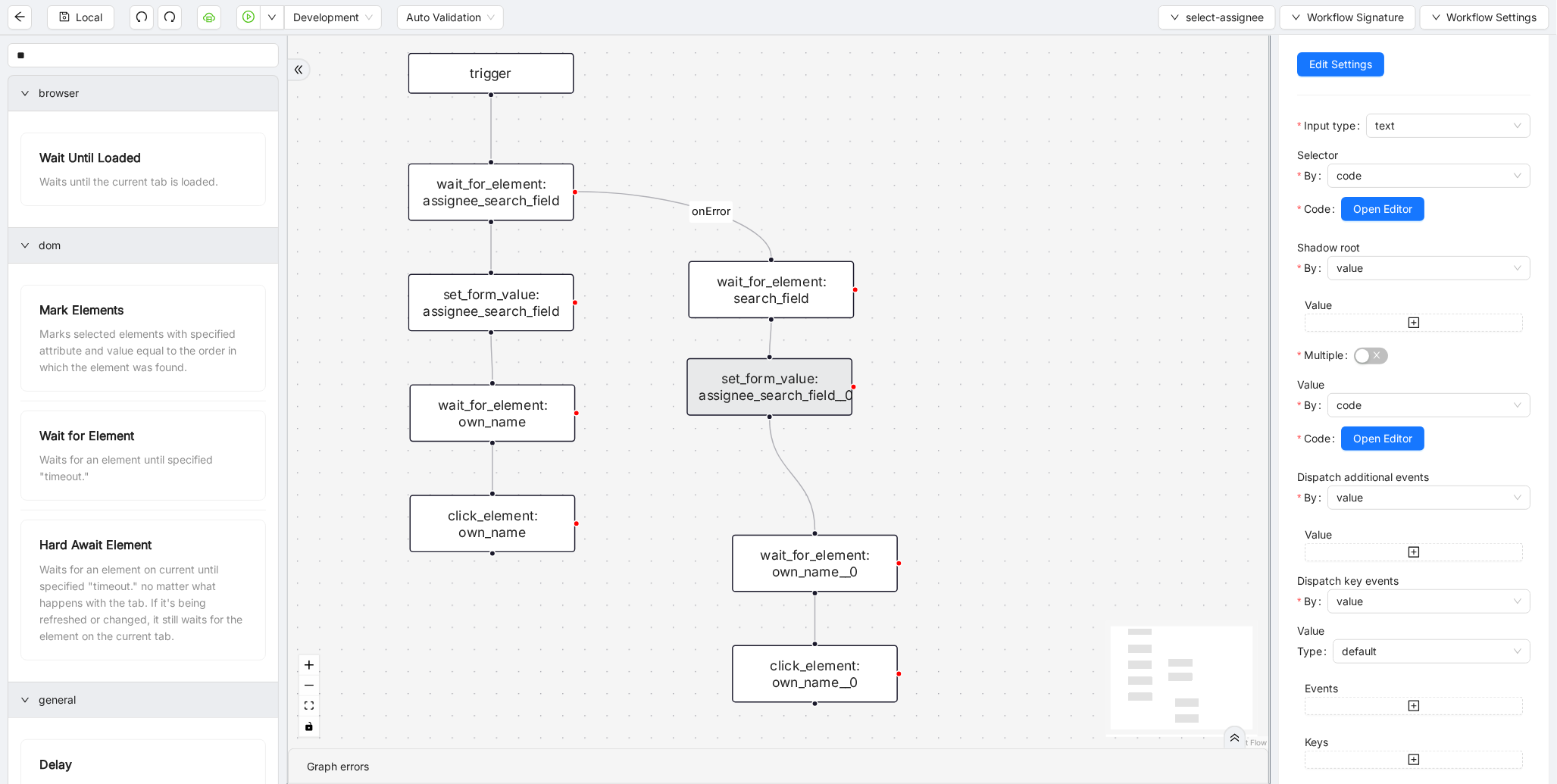
scroll to position [256, 0]
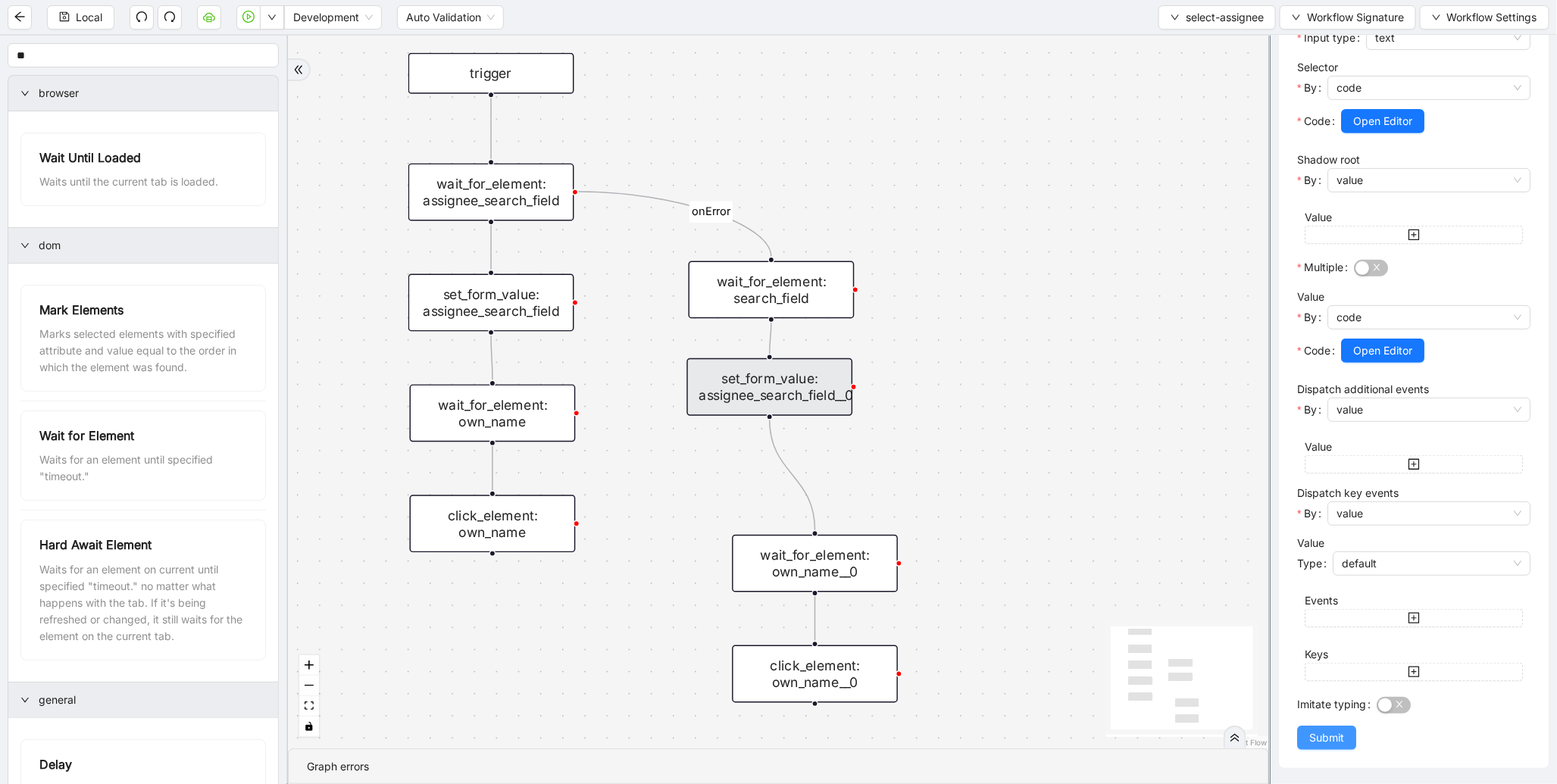
click at [1337, 735] on span "Submit" at bounding box center [1327, 738] width 35 height 16
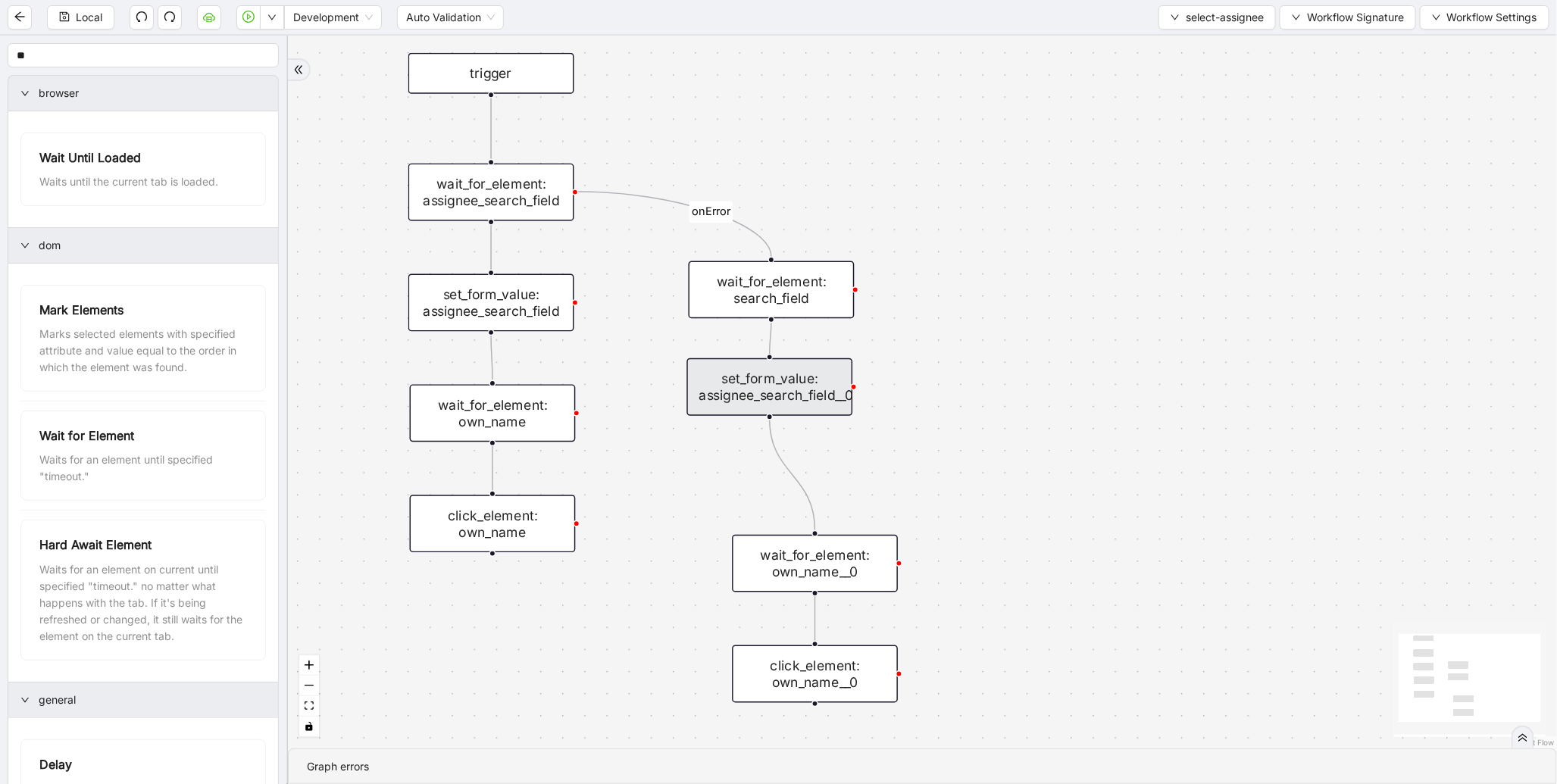
scroll to position [0, 0]
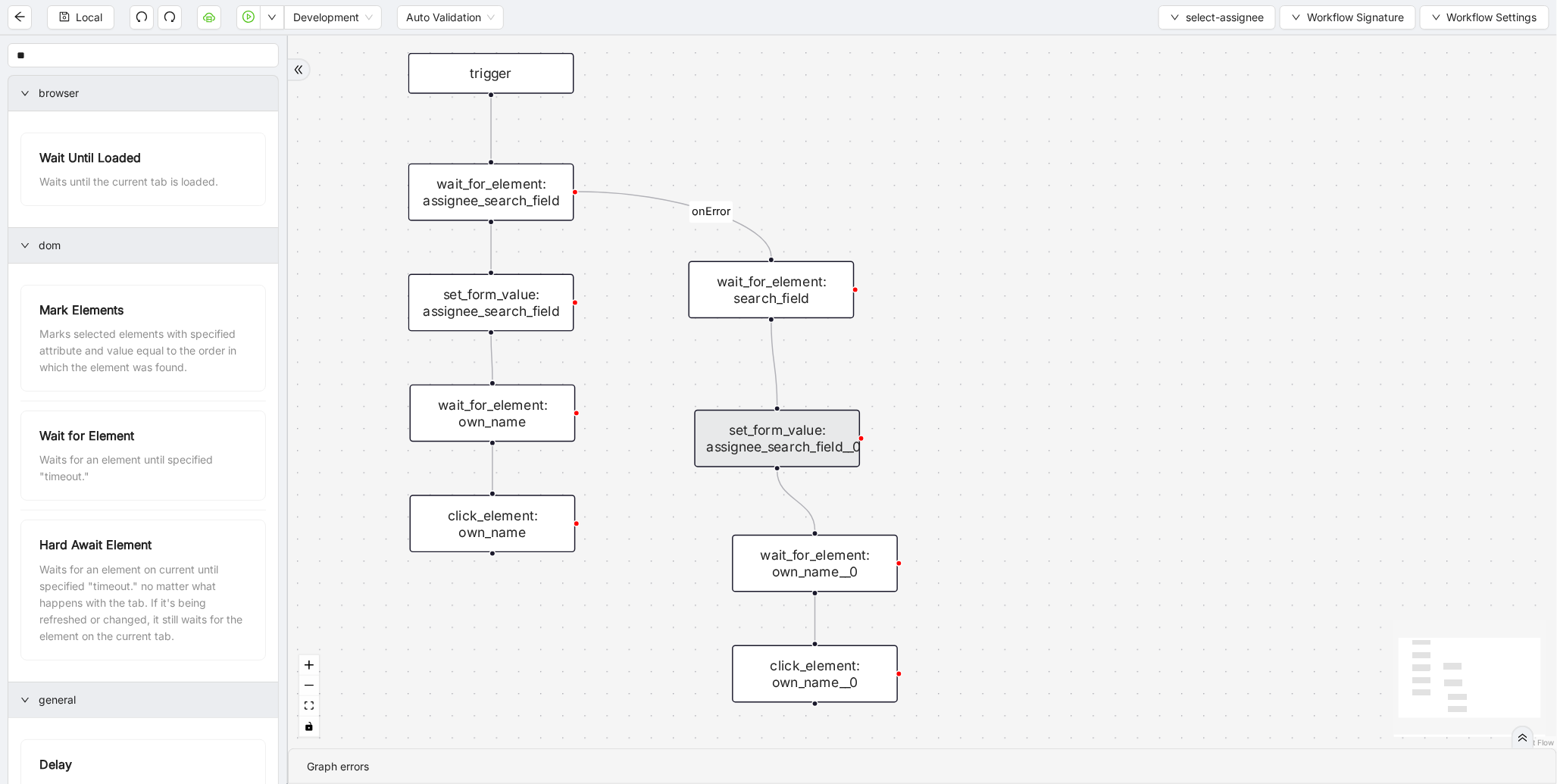
drag, startPoint x: 797, startPoint y: 409, endPoint x: 808, endPoint y: 495, distance: 86.7
click at [808, 468] on div "set_form_value: assignee_search_field__0" at bounding box center [778, 438] width 166 height 57
click at [772, 368] on icon "Edge from wait_for_element: search_field to set_form_value: assignee_search_fie…" at bounding box center [776, 378] width 9 height 114
click at [770, 349] on icon "plus-circle" at bounding box center [772, 348] width 27 height 27
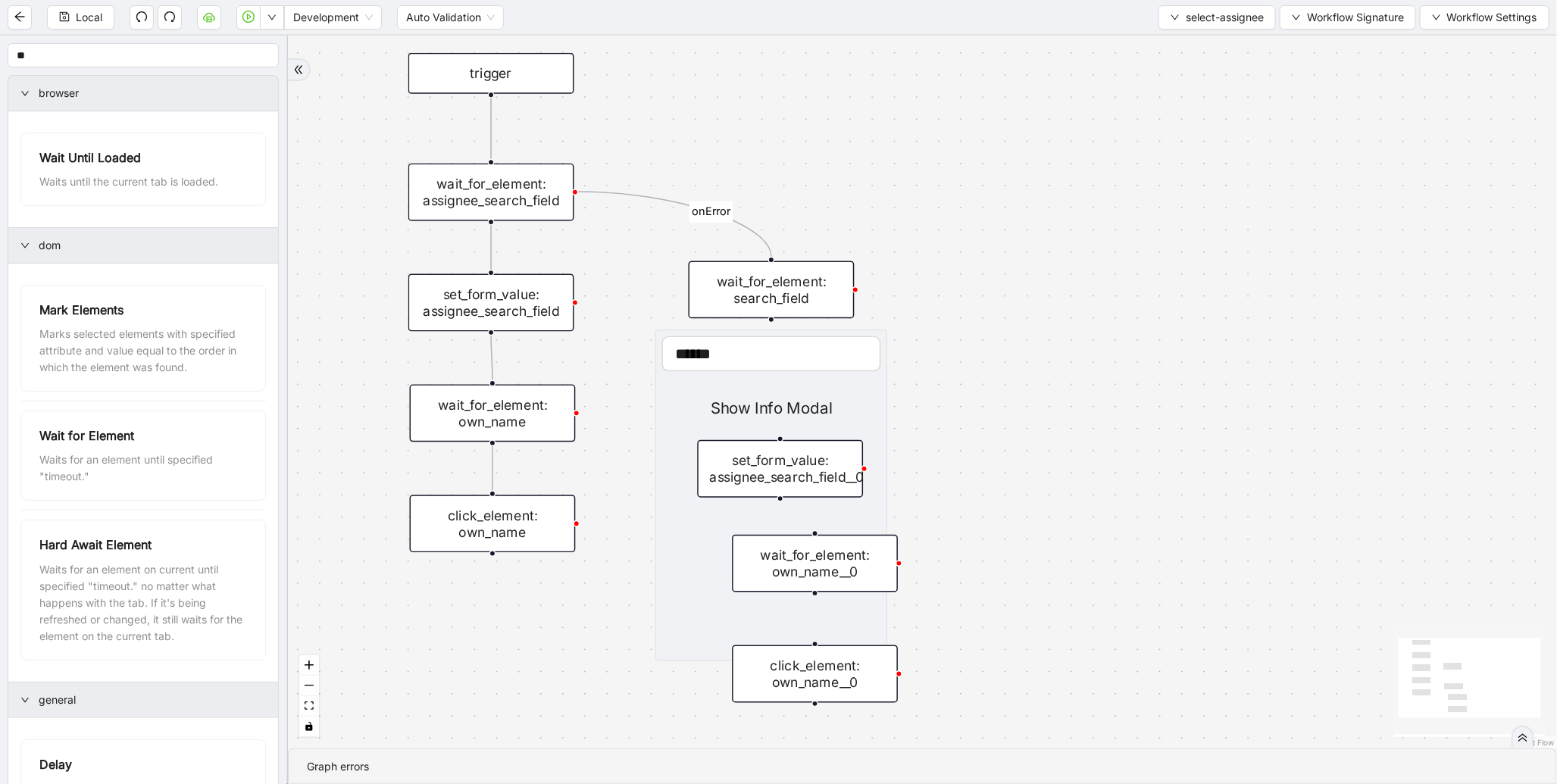
type input "******"
click at [772, 398] on div "Show Info Modal" at bounding box center [772, 408] width 219 height 25
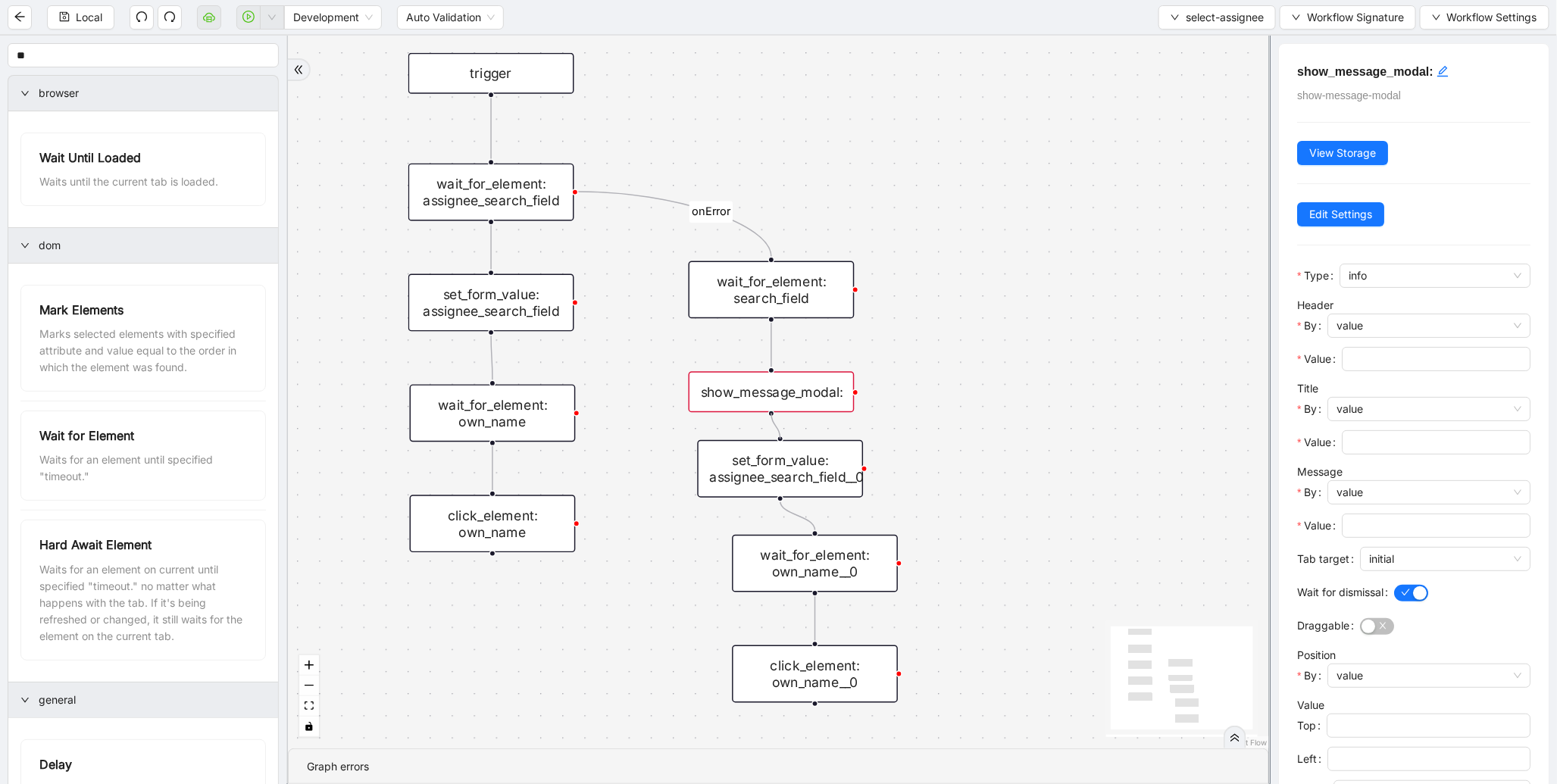
drag, startPoint x: 771, startPoint y: 410, endPoint x: 786, endPoint y: 425, distance: 21.2
click at [786, 425] on div "onError trigger wait_for_element: own_name click_element: own_name wait_for_ele…" at bounding box center [779, 392] width 981 height 713
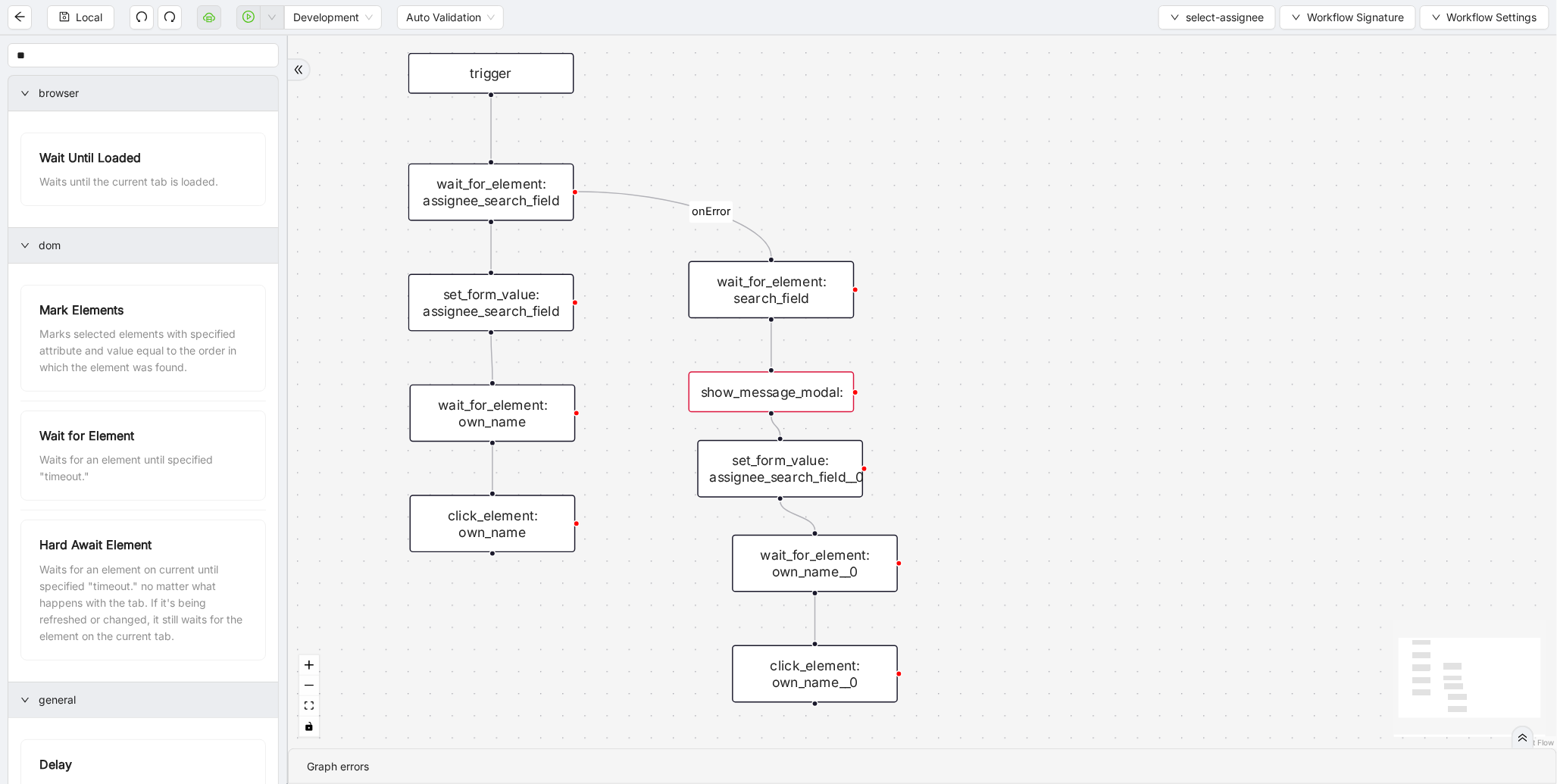
click at [805, 387] on div "show_message_modal:" at bounding box center [772, 391] width 166 height 41
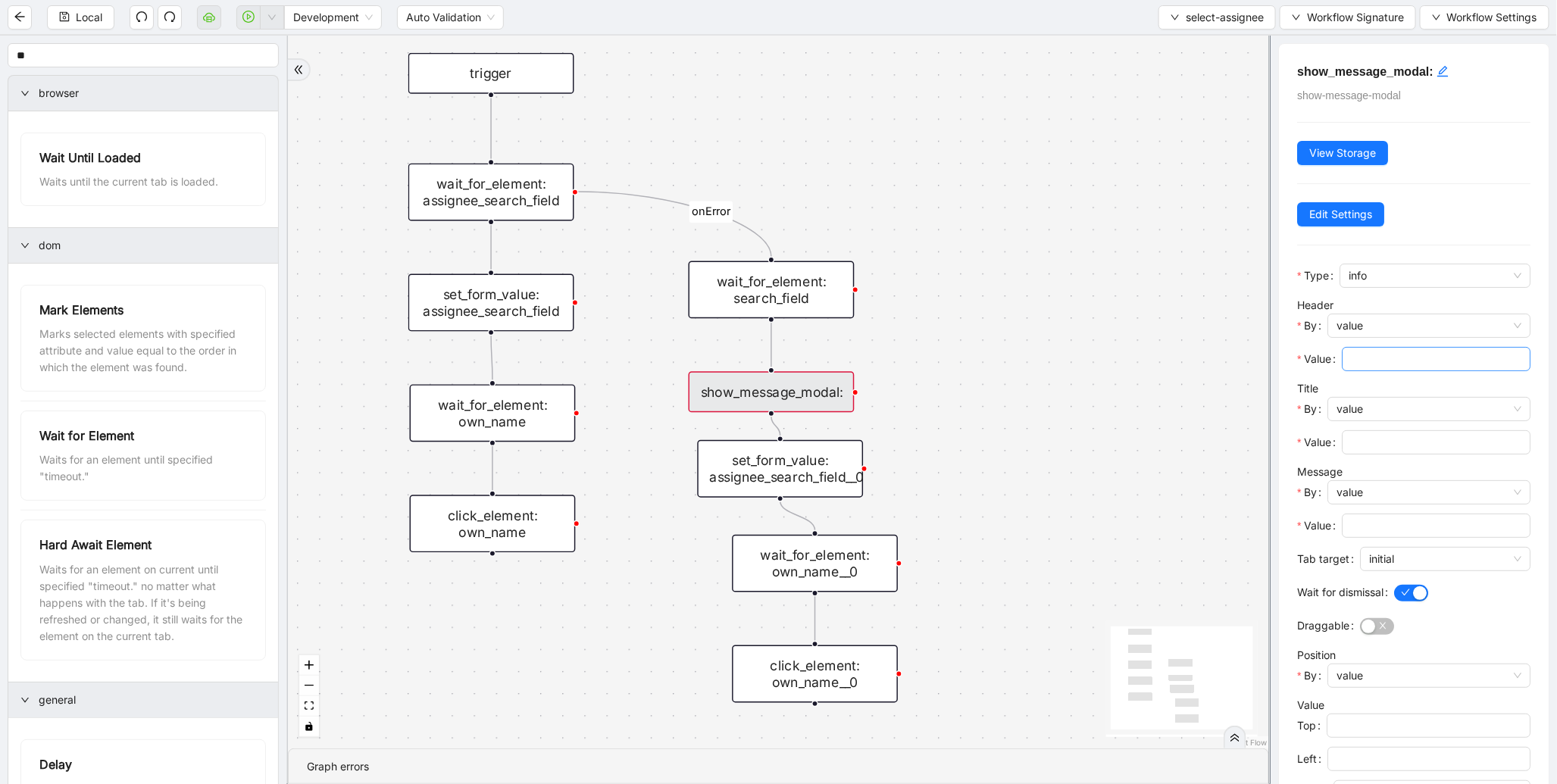
click at [1415, 369] on span at bounding box center [1436, 359] width 189 height 25
type input "*"
click at [1393, 449] on input "Value" at bounding box center [1435, 442] width 168 height 16
type input "**"
click at [1389, 529] on input "Value" at bounding box center [1435, 525] width 168 height 16
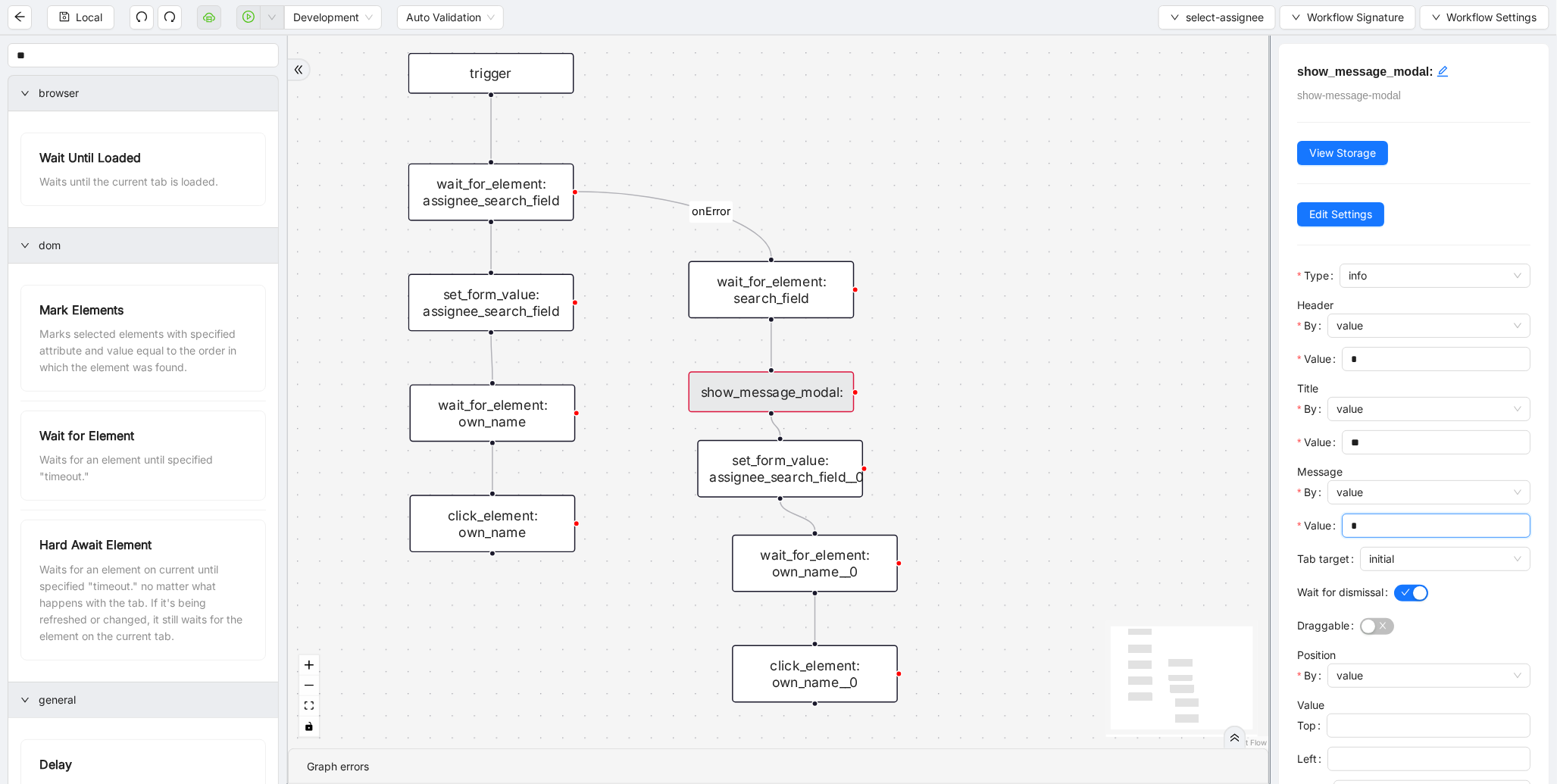
type input "*"
click at [1437, 578] on div at bounding box center [1445, 575] width 171 height 9
click at [1437, 574] on div at bounding box center [1445, 575] width 171 height 9
click at [1440, 564] on span "initial" at bounding box center [1445, 559] width 152 height 23
click at [1409, 612] on div "current" at bounding box center [1440, 615] width 140 height 16
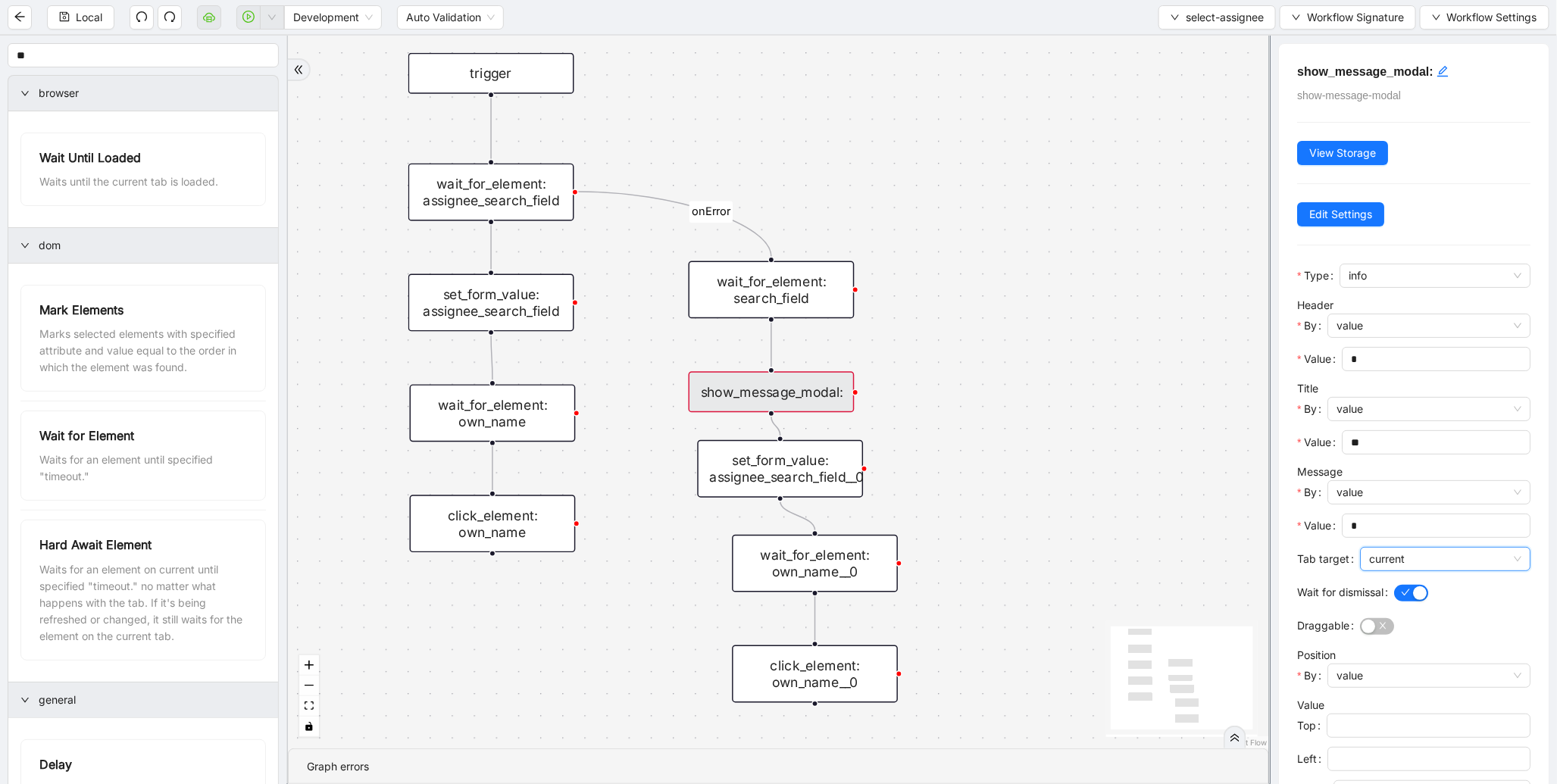
scroll to position [423, 0]
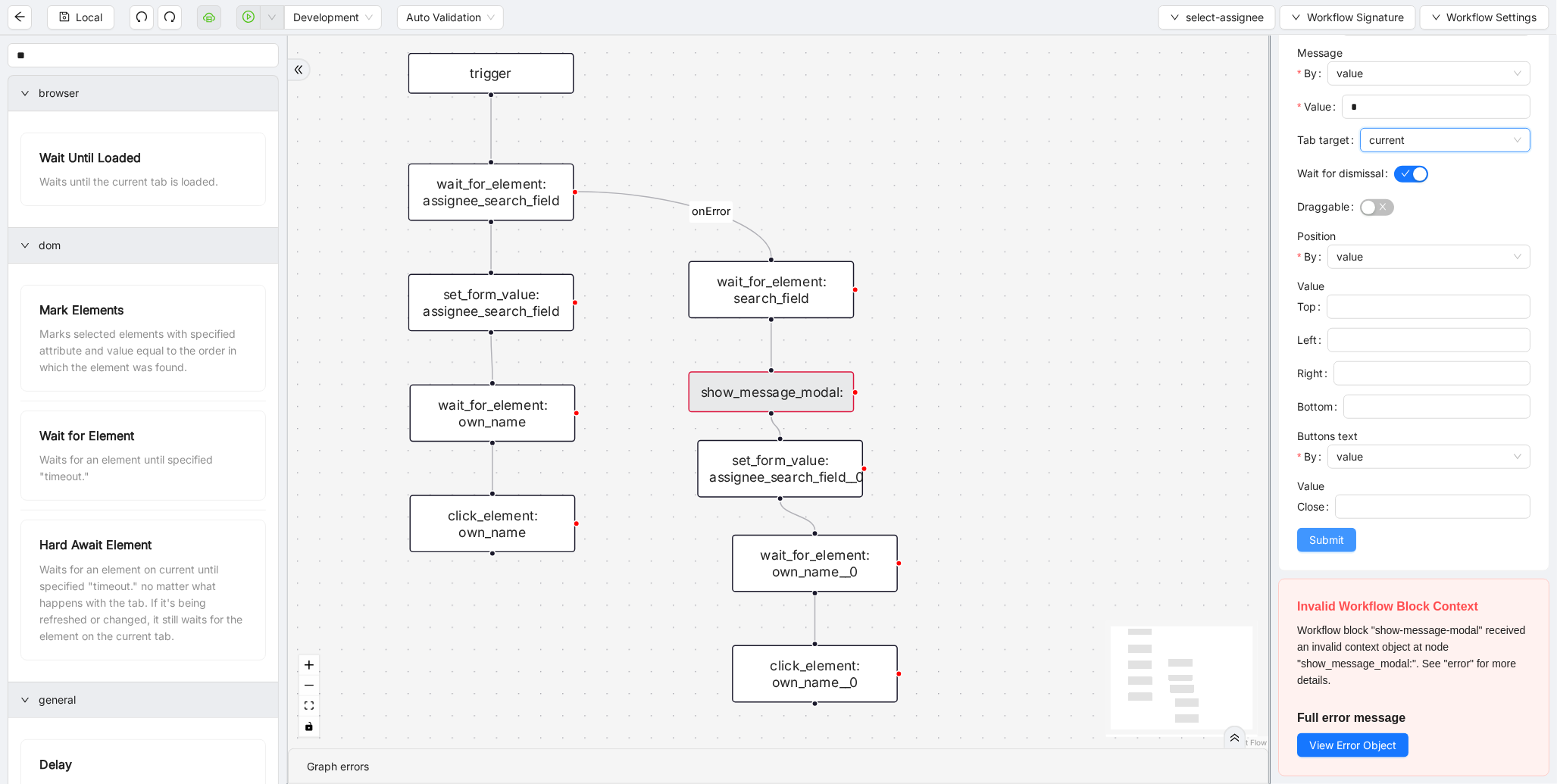
click at [1337, 542] on span "Submit" at bounding box center [1327, 540] width 35 height 16
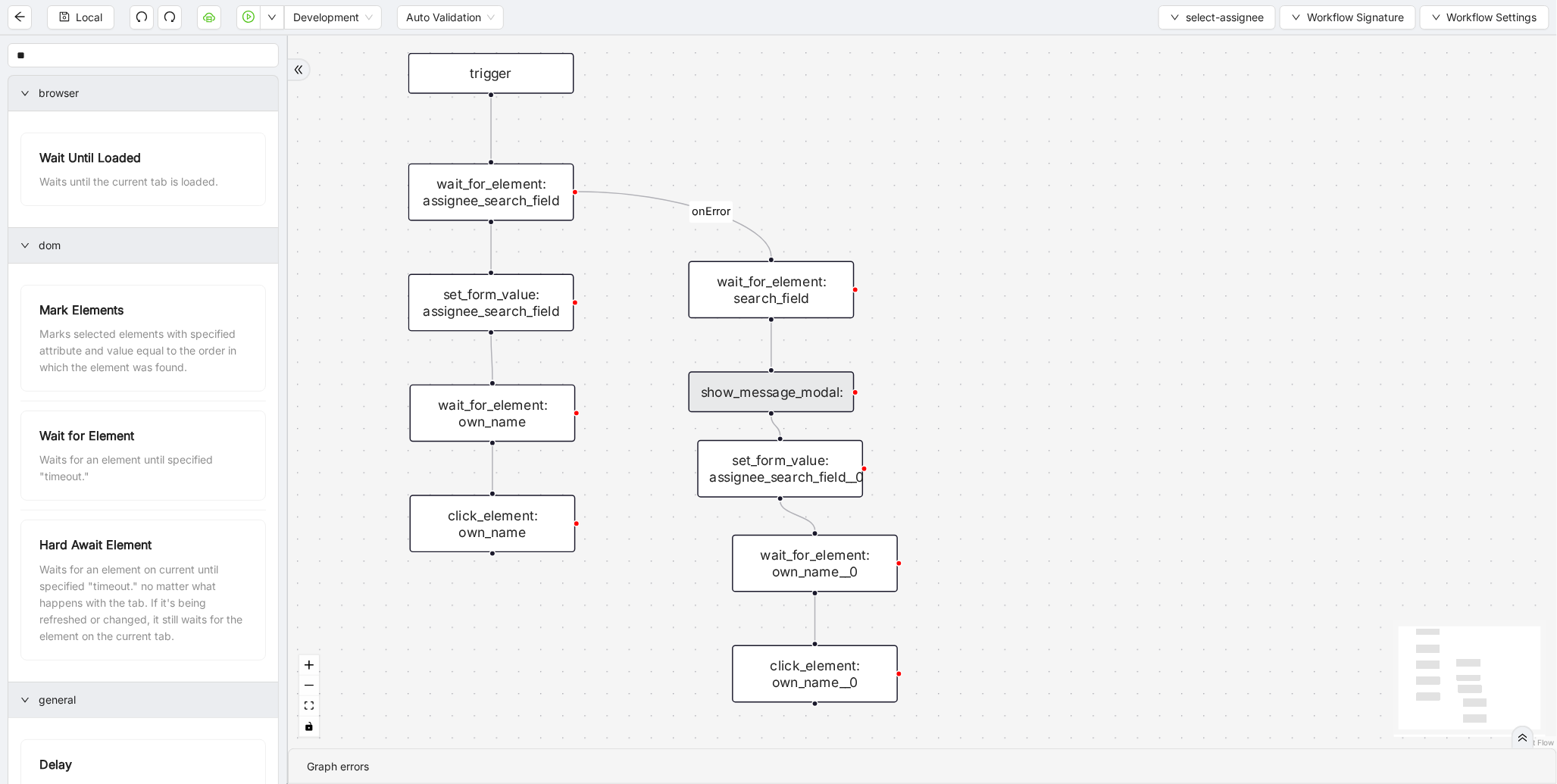
scroll to position [0, 0]
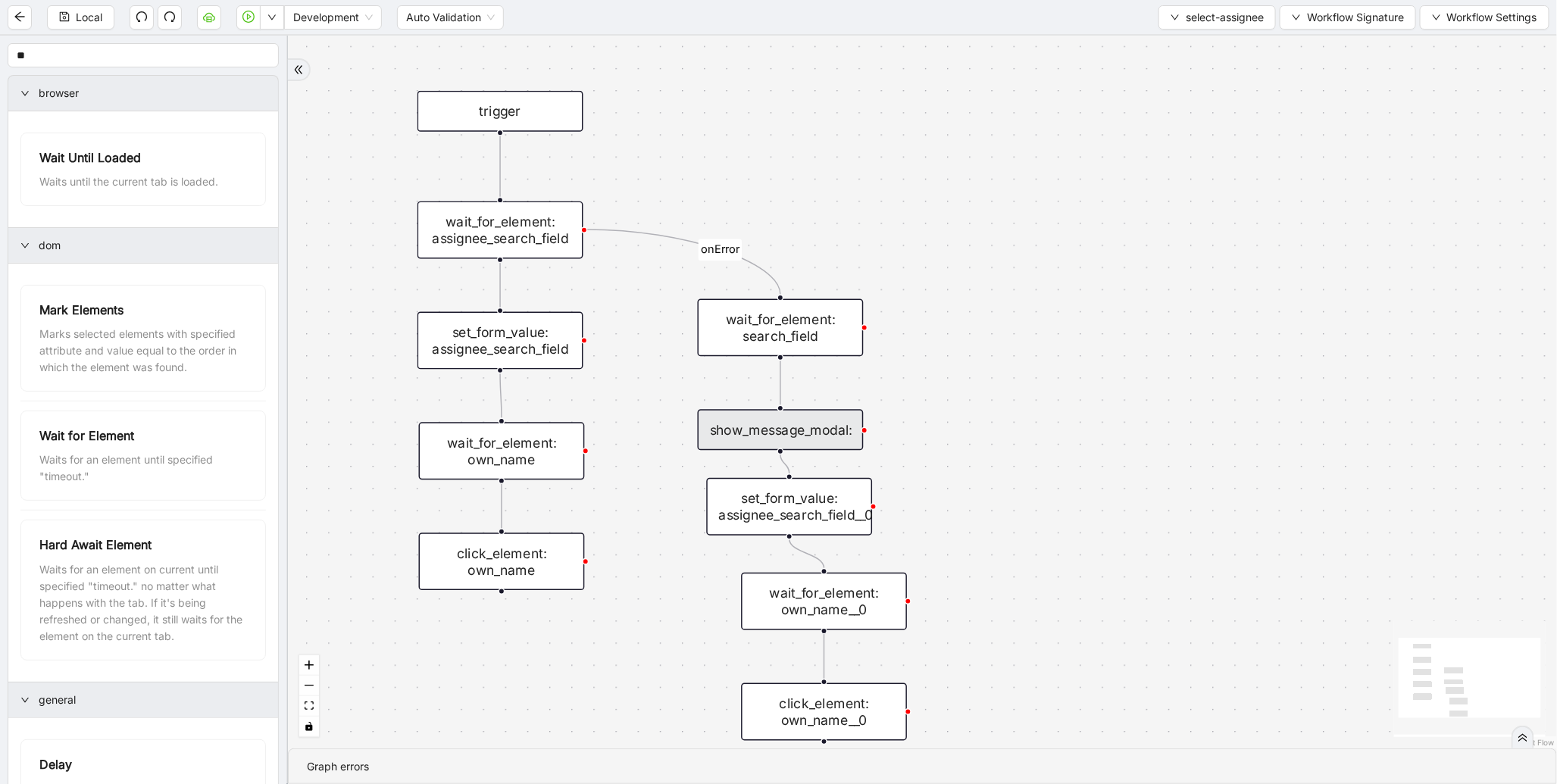
drag, startPoint x: 952, startPoint y: 177, endPoint x: 991, endPoint y: 260, distance: 91.7
click at [973, 261] on div "onError trigger wait_for_element: own_name click_element: own_name wait_for_ele…" at bounding box center [923, 392] width 1270 height 713
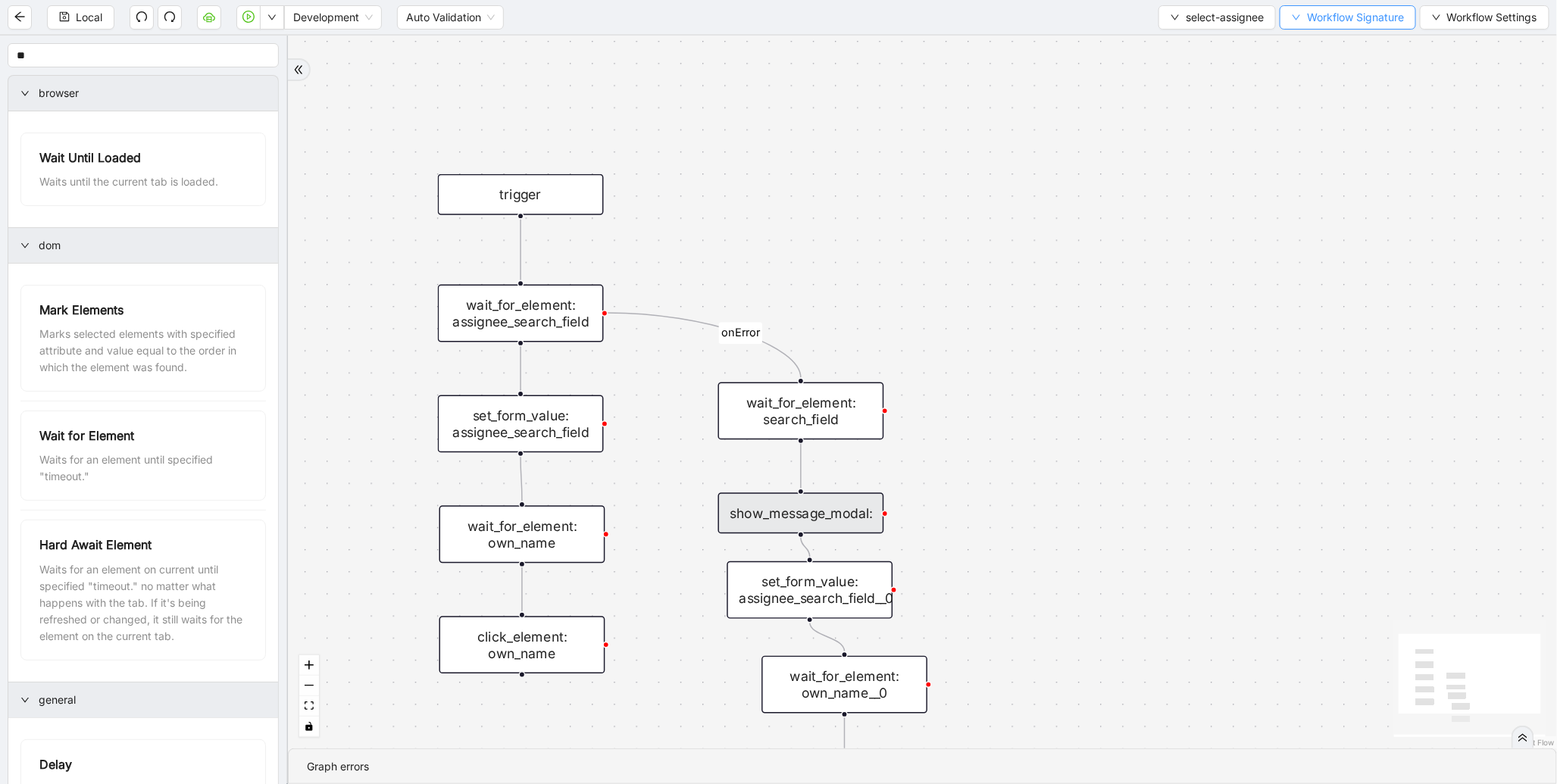
click at [1297, 29] on button "Workflow Signature" at bounding box center [1348, 17] width 137 height 25
click at [1306, 64] on span "Type" at bounding box center [1345, 70] width 101 height 16
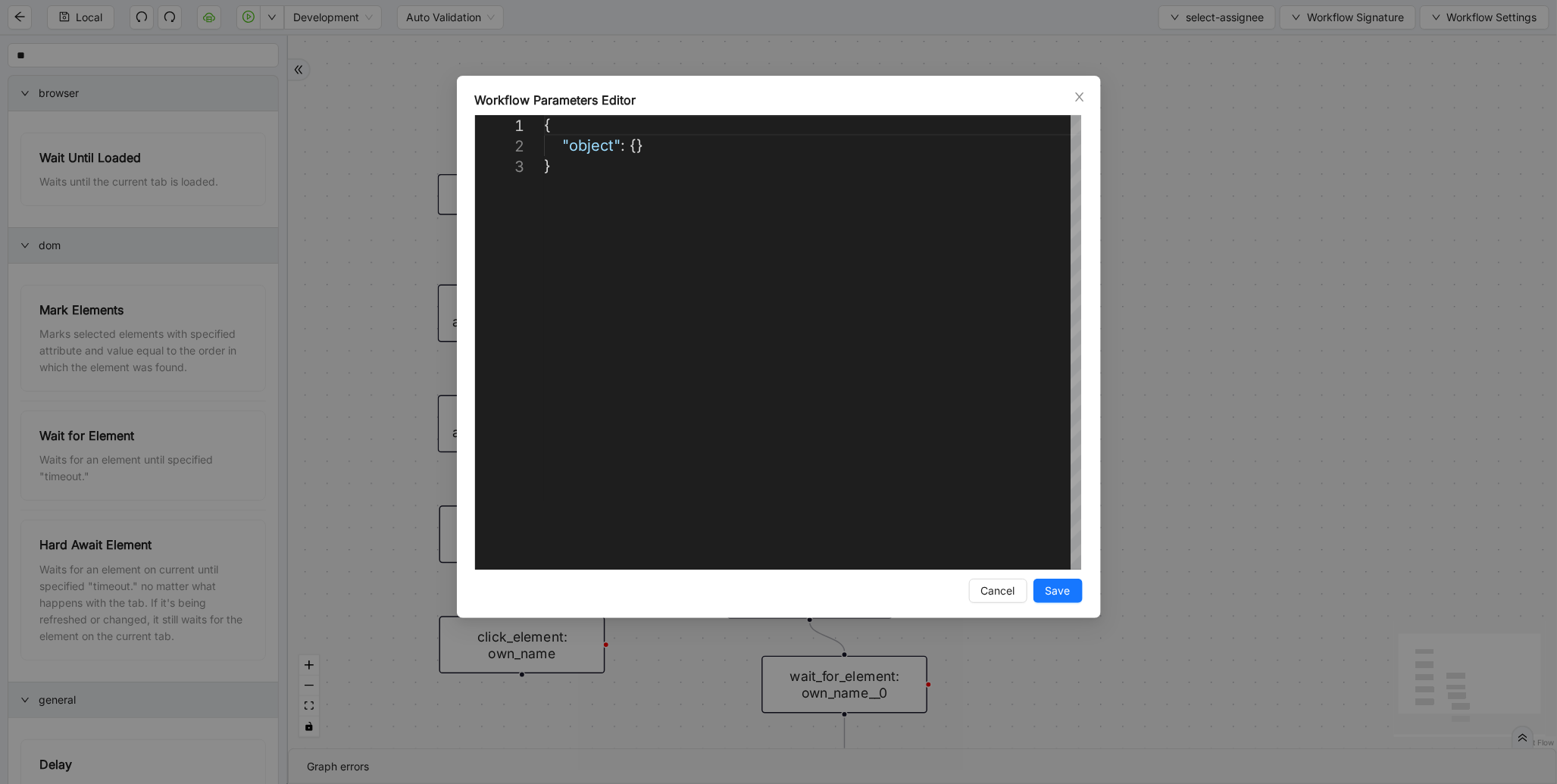
click at [1249, 161] on div "**********" at bounding box center [778, 392] width 1557 height 784
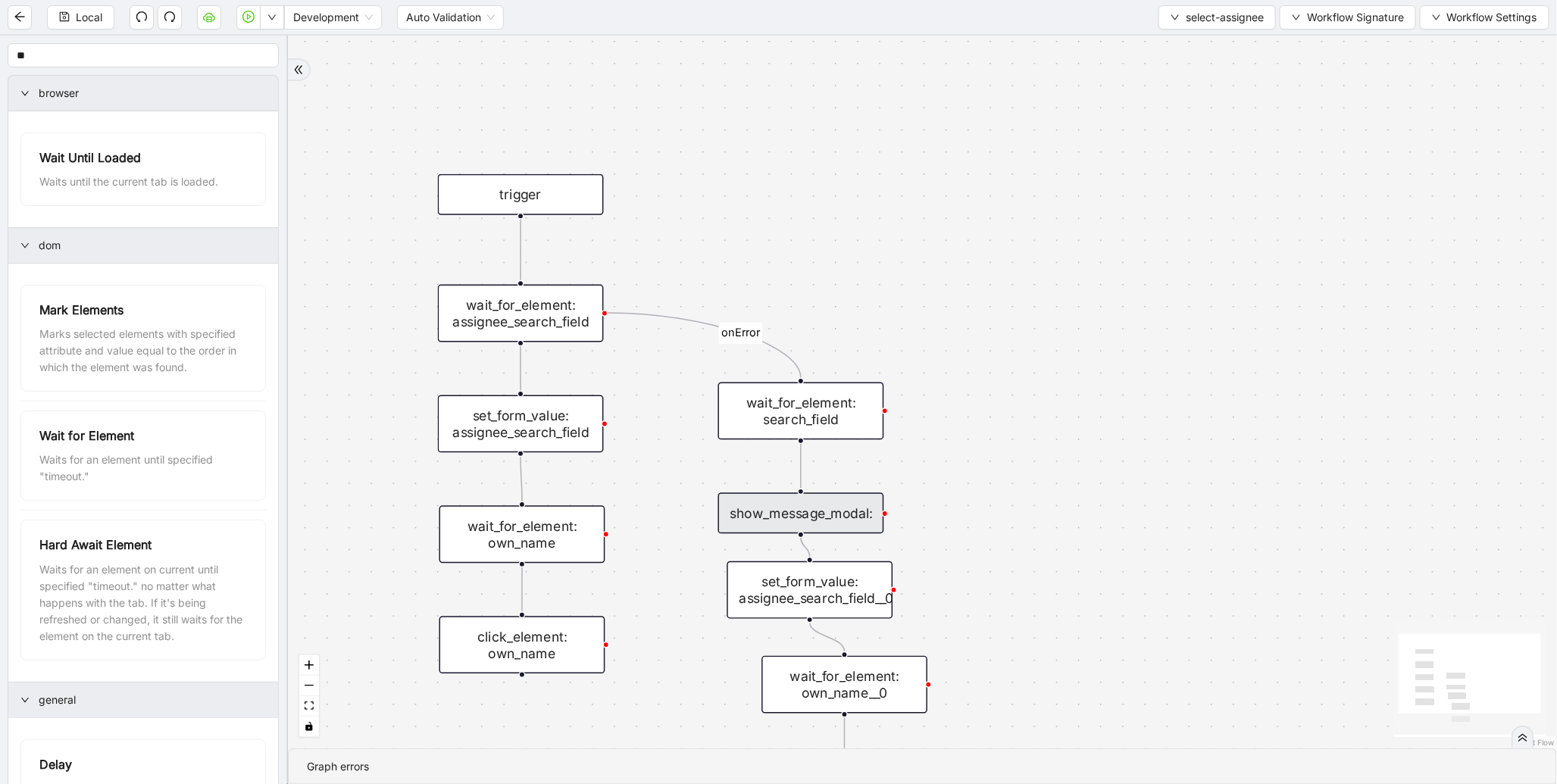
click at [521, 235] on icon "Edge from trigger to wait_for_element: assignee_search_field" at bounding box center [521, 249] width 0 height 61
click at [518, 235] on icon "plus-circle" at bounding box center [521, 245] width 27 height 27
type input "***"
click at [435, 283] on li "New tab" at bounding box center [521, 302] width 219 height 52
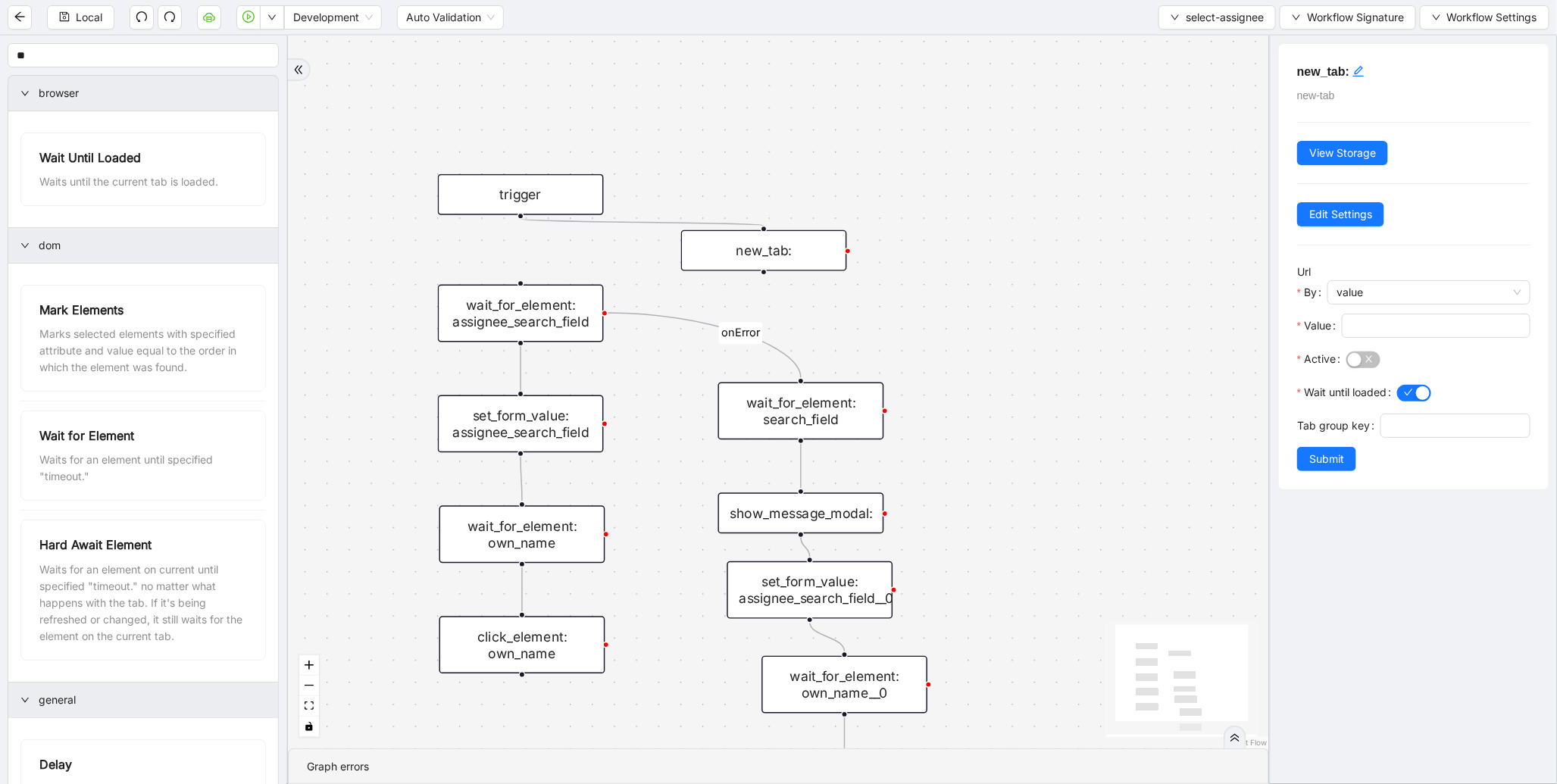
drag, startPoint x: 627, startPoint y: 263, endPoint x: 740, endPoint y: 274, distance: 113.5
click at [742, 243] on div "new_tab:" at bounding box center [764, 251] width 166 height 41
drag, startPoint x: 763, startPoint y: 269, endPoint x: 536, endPoint y: 282, distance: 227.4
click at [536, 282] on div "onError trigger wait_for_element: own_name click_element: own_name wait_for_ele…" at bounding box center [779, 392] width 981 height 713
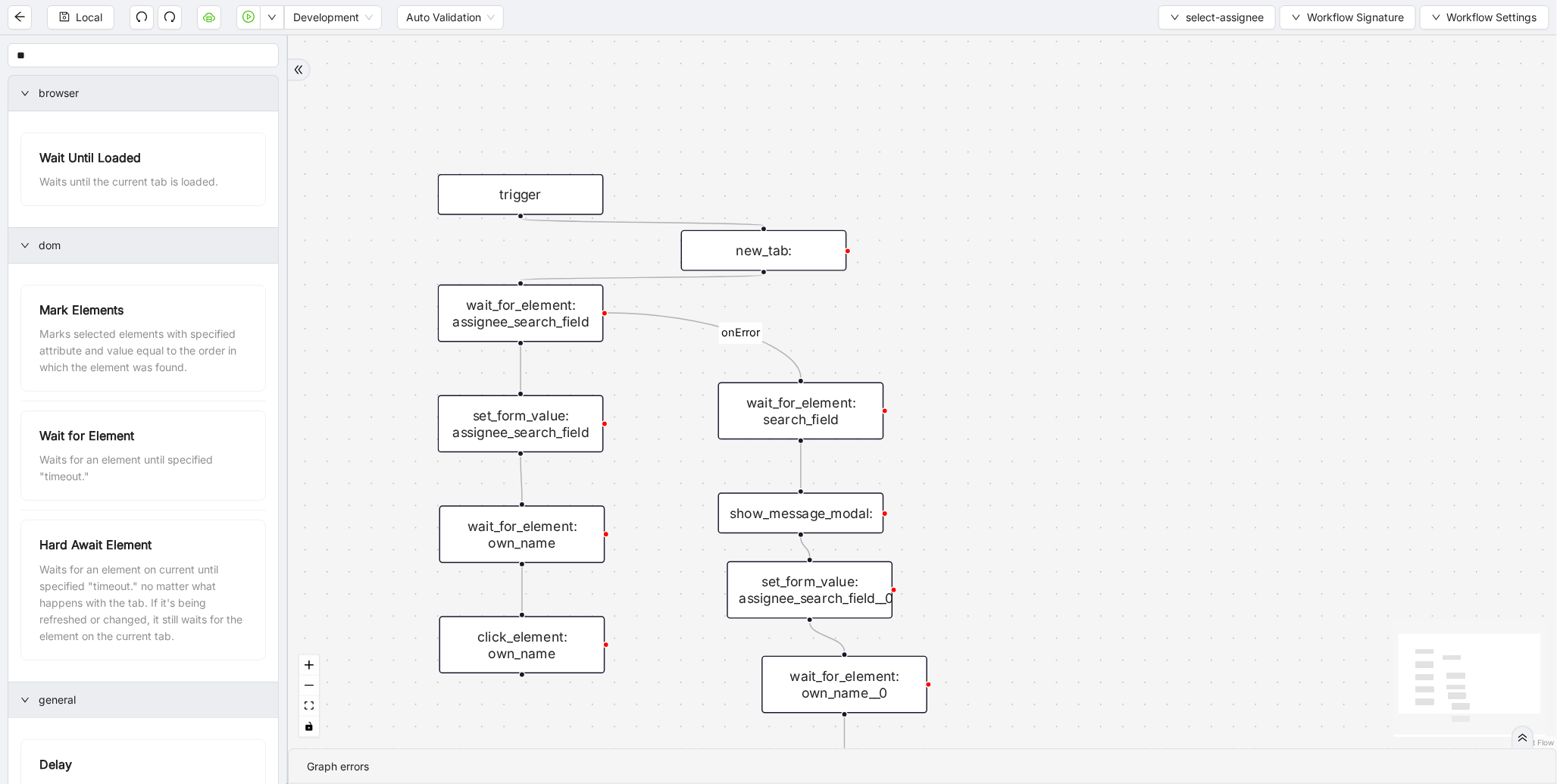
click at [733, 226] on icon "Edge from trigger to new_tab:" at bounding box center [642, 222] width 244 height 6
click at [760, 249] on div "new_tab:" at bounding box center [764, 251] width 166 height 41
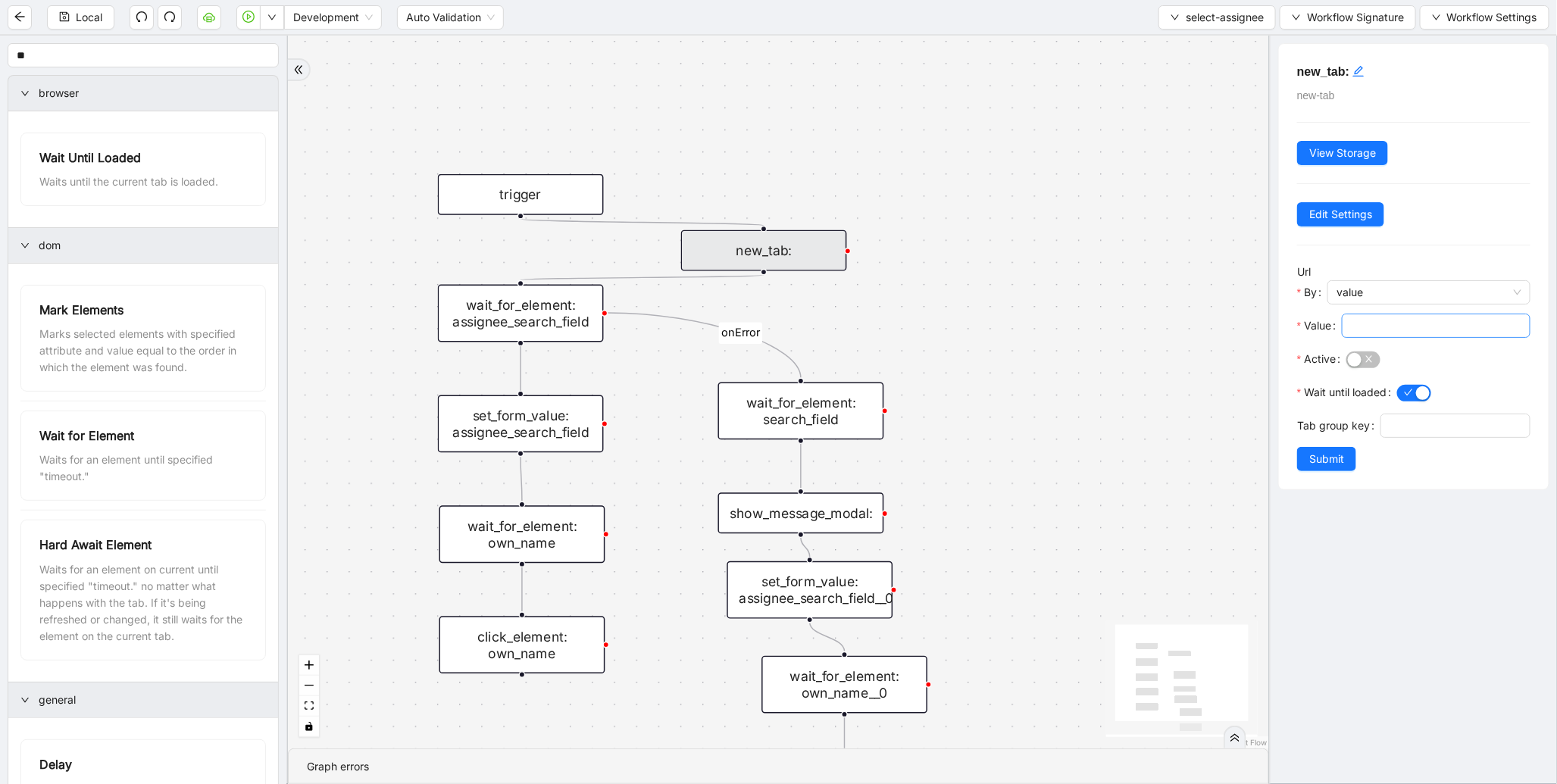
click at [1369, 334] on input "Value" at bounding box center [1435, 325] width 168 height 16
paste input "**********"
type input "**********"
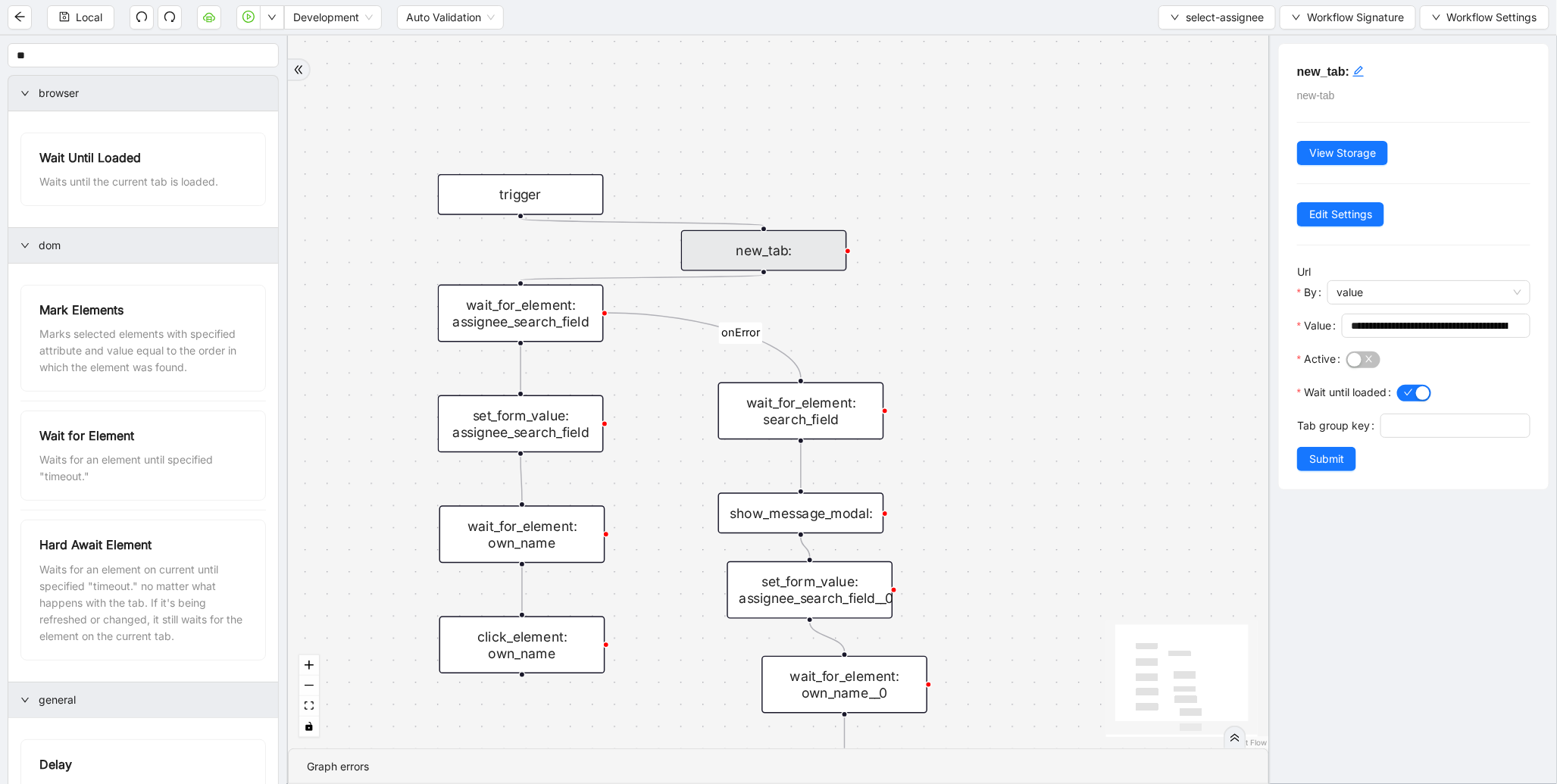
click at [1368, 373] on div at bounding box center [1438, 376] width 184 height 9
click at [1368, 366] on span "button" at bounding box center [1363, 360] width 34 height 16
click at [1329, 468] on span "Submit" at bounding box center [1327, 459] width 35 height 16
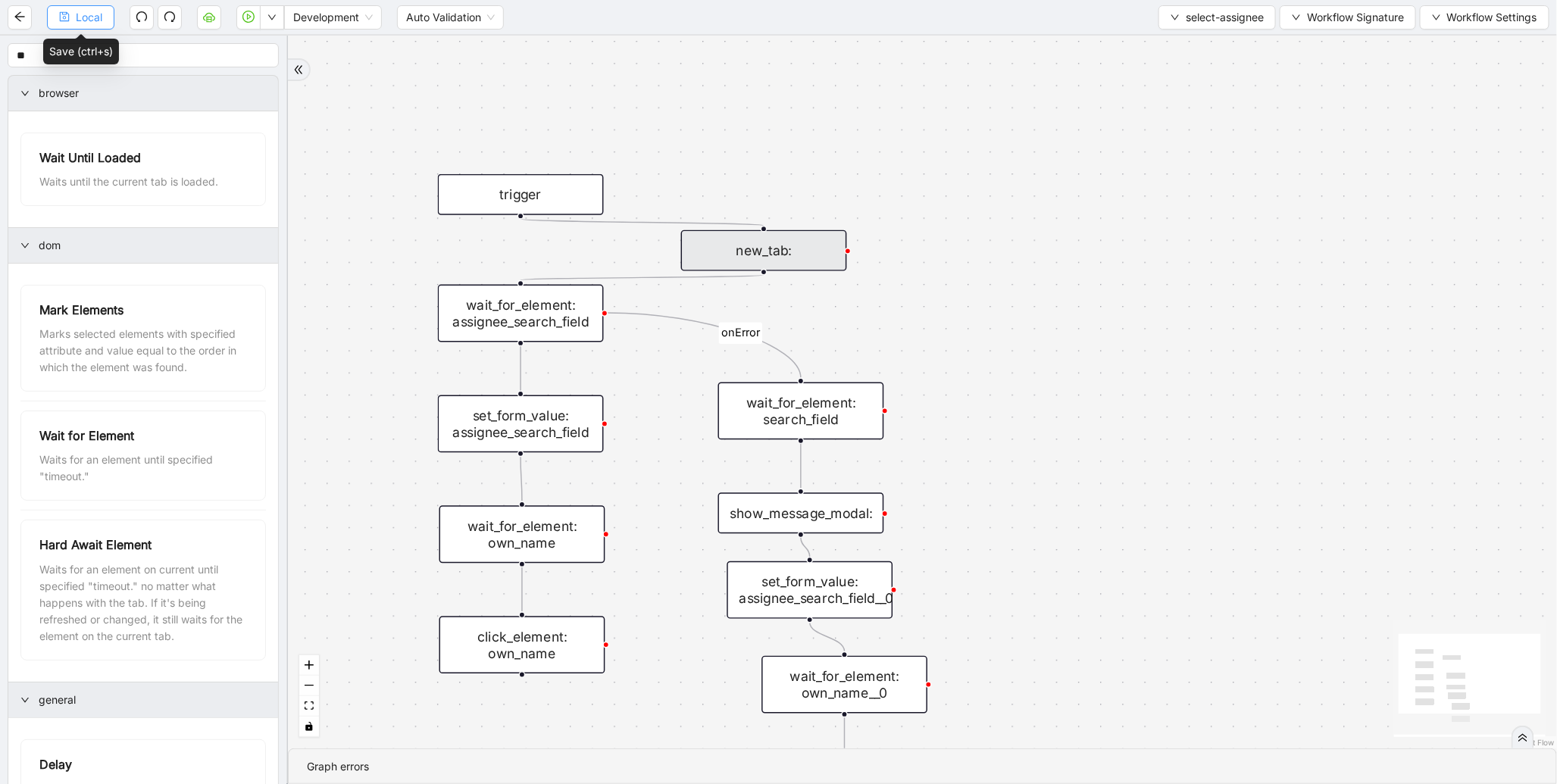
click at [81, 14] on span "Local" at bounding box center [88, 17] width 26 height 16
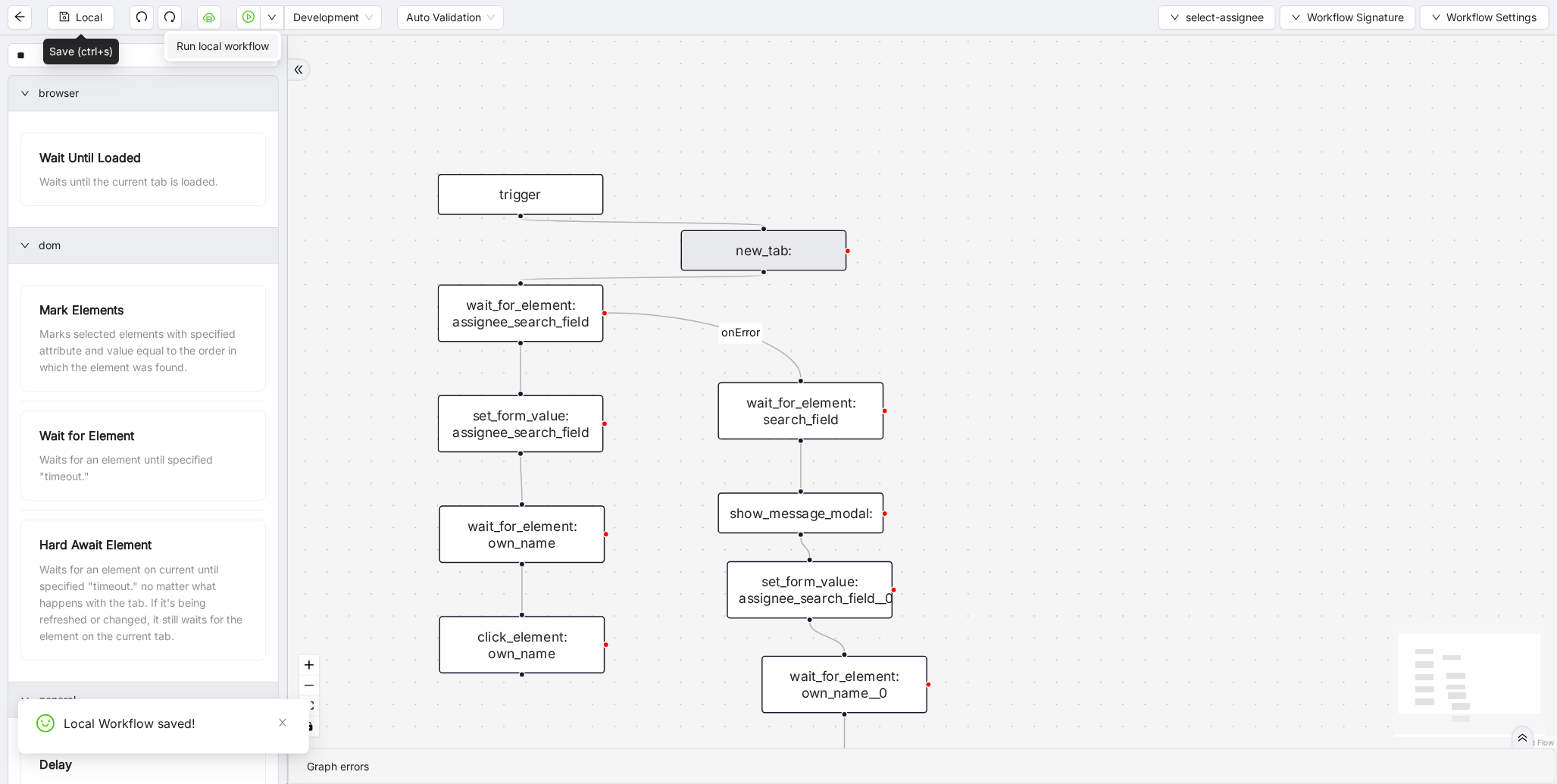
click at [269, 44] on span "Run local workflow" at bounding box center [223, 46] width 92 height 16
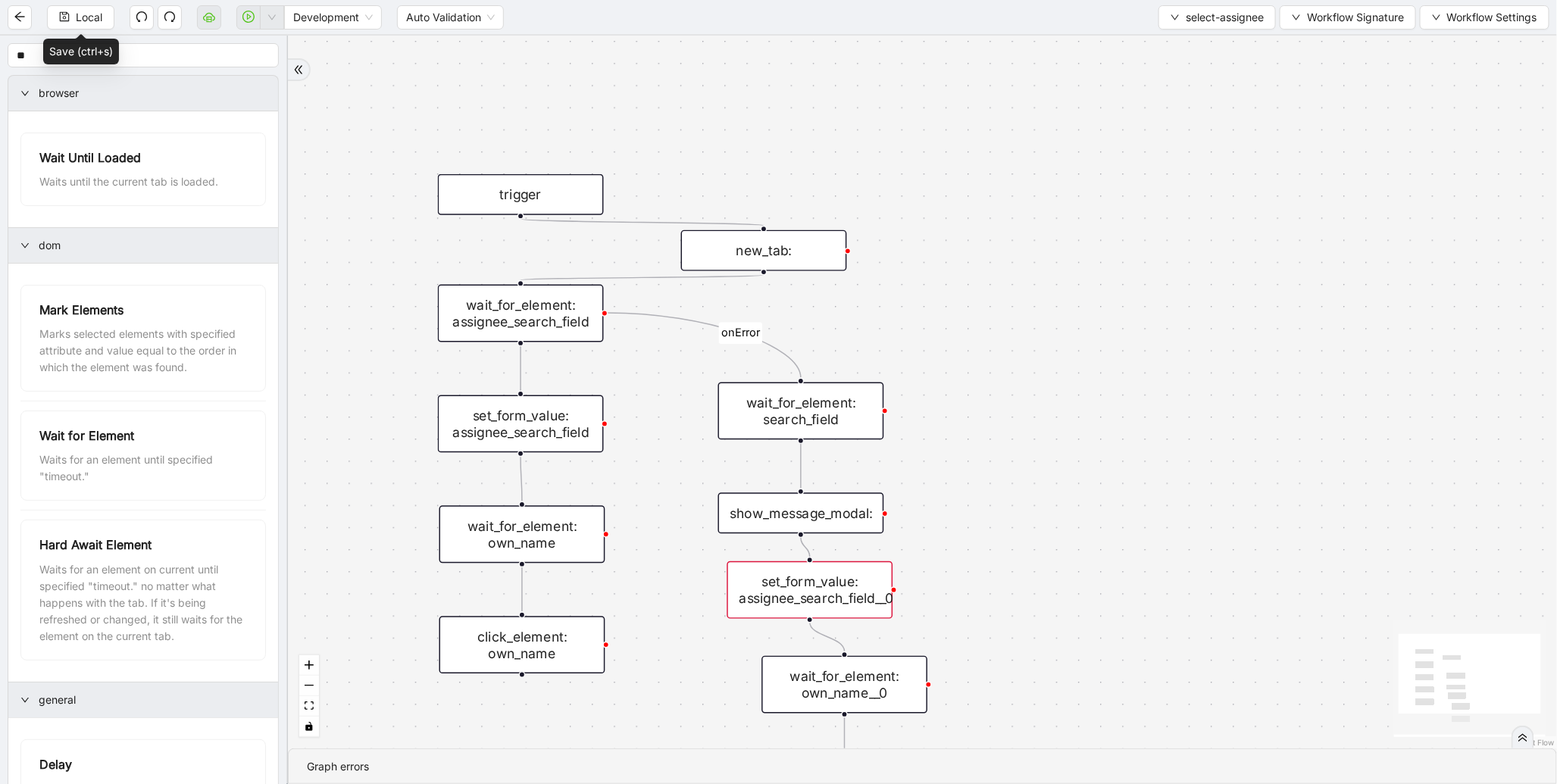
click at [821, 526] on div "show_message_modal:" at bounding box center [802, 512] width 166 height 41
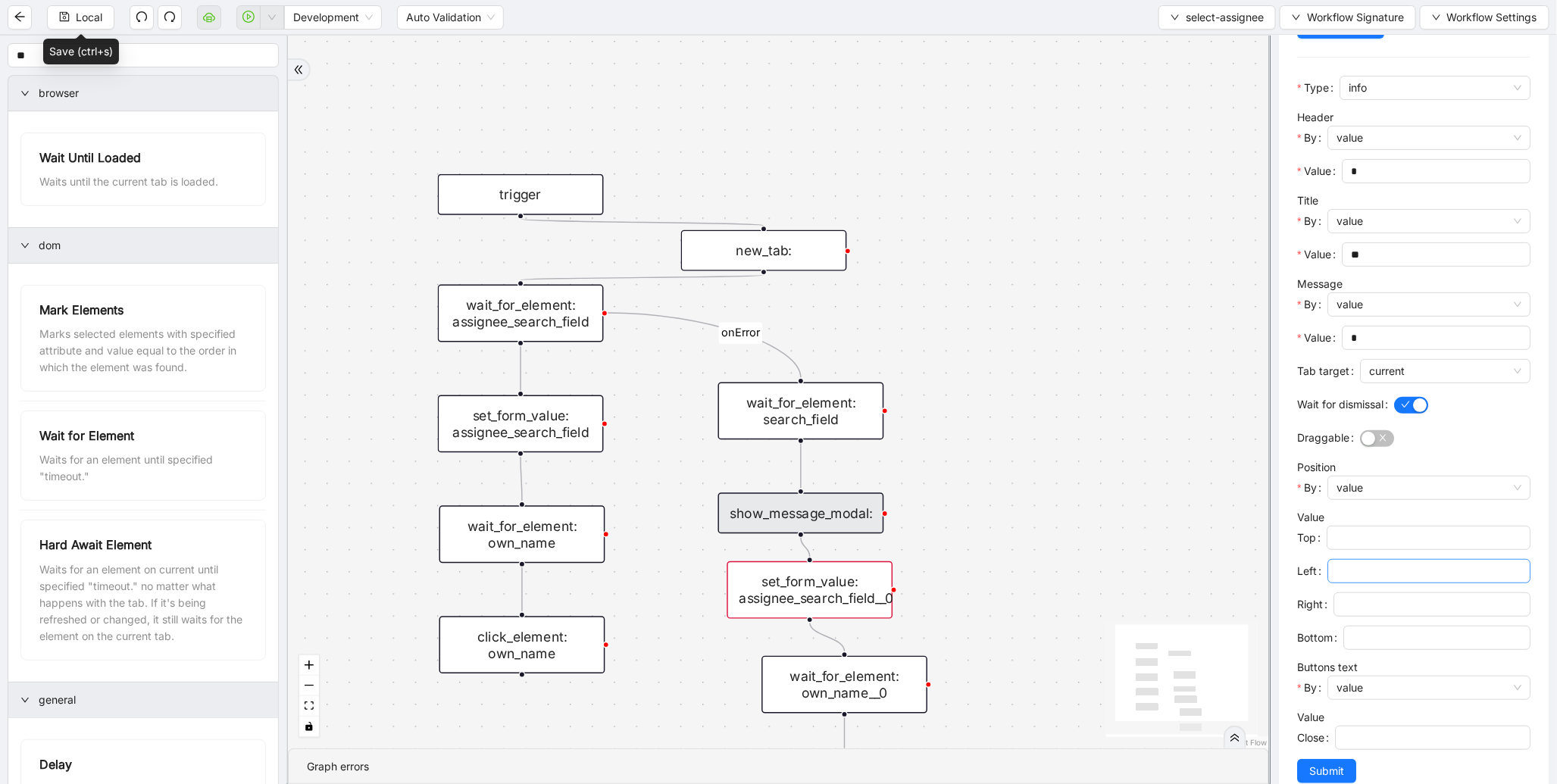
scroll to position [201, 0]
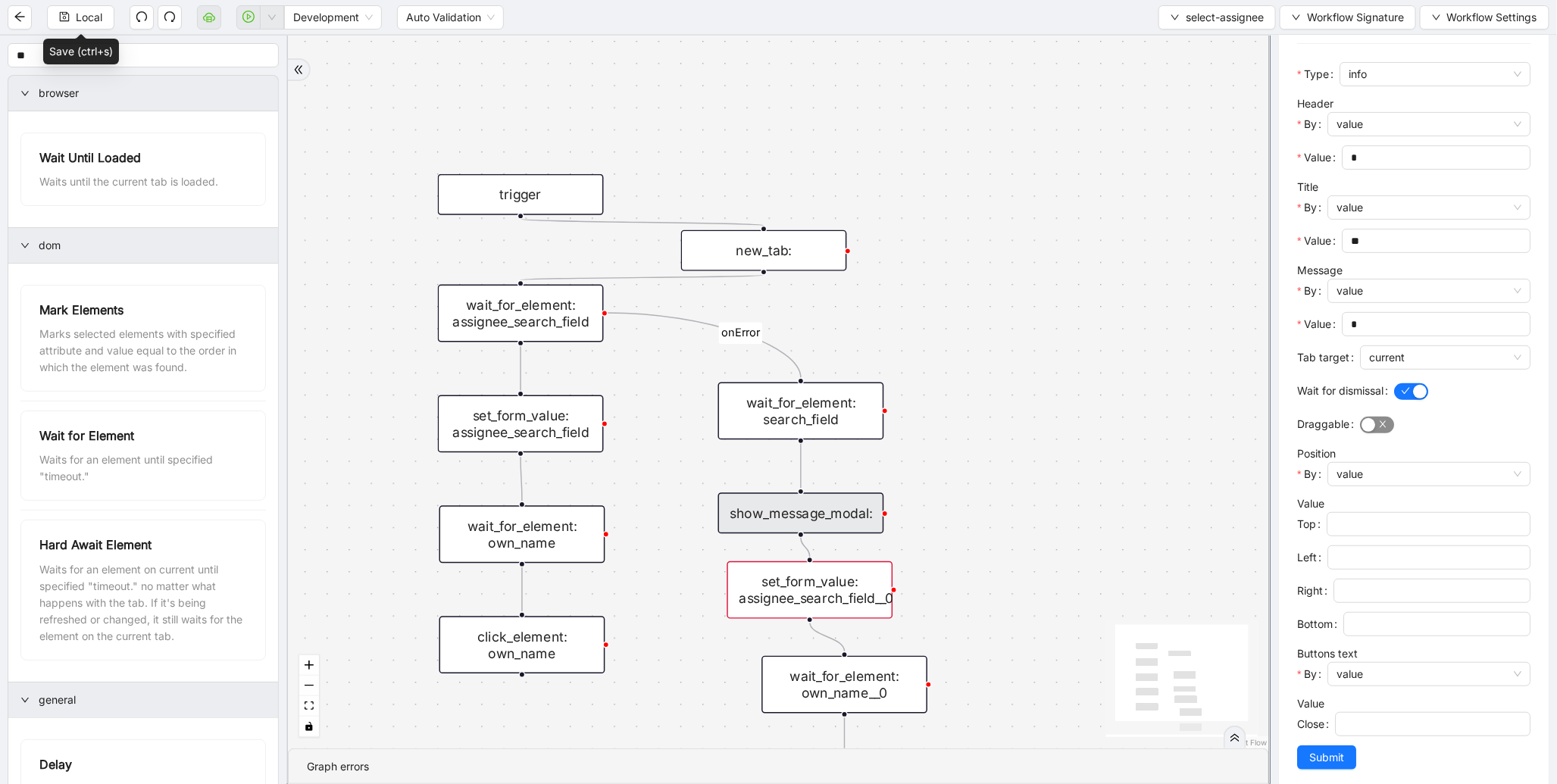
click at [1368, 429] on div "button" at bounding box center [1368, 425] width 14 height 14
click at [1326, 762] on span "Submit" at bounding box center [1327, 758] width 35 height 16
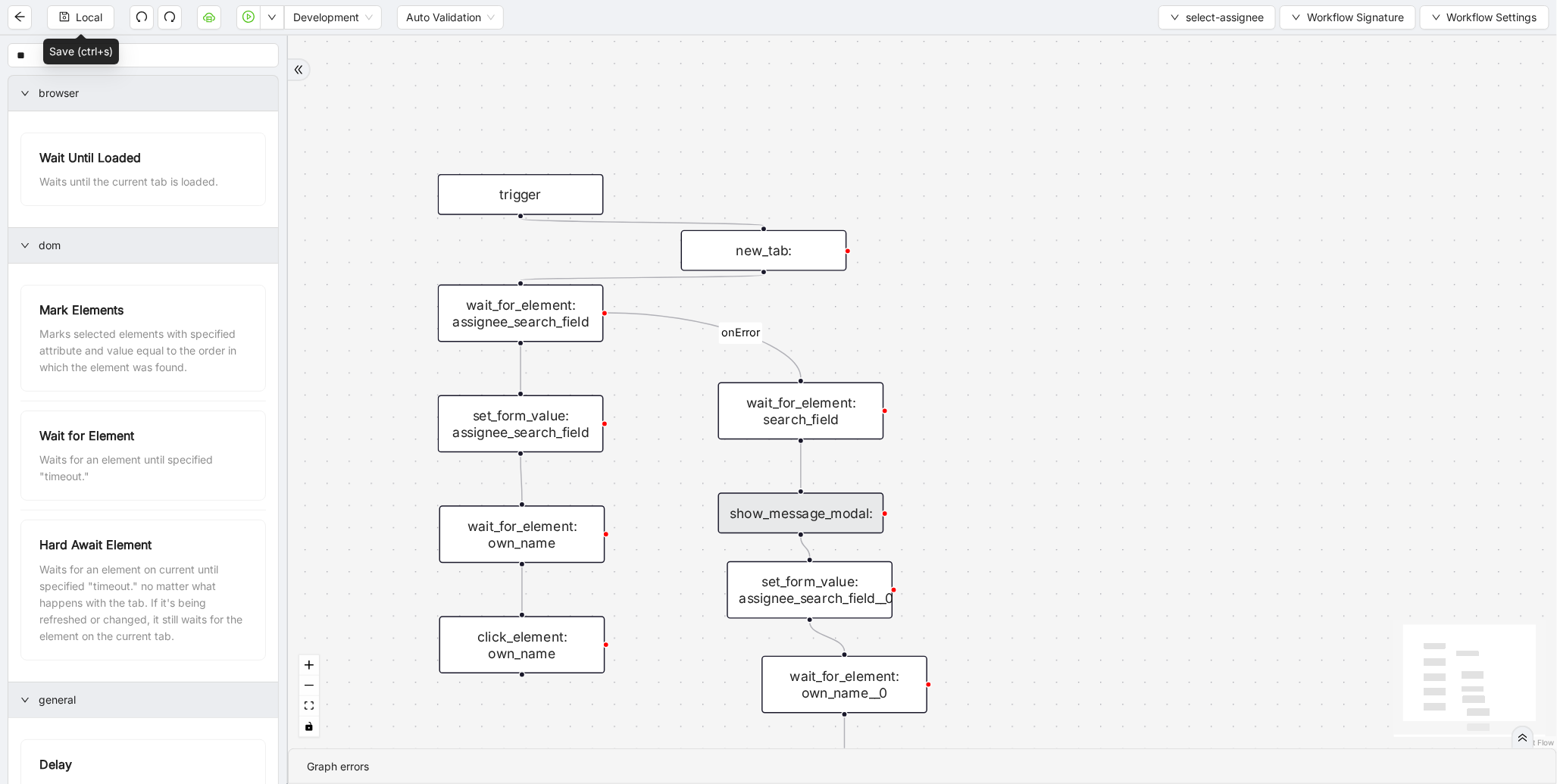
scroll to position [0, 0]
click at [99, 25] on span "Local" at bounding box center [88, 17] width 26 height 16
click at [244, 53] on span "Run local workflow" at bounding box center [223, 46] width 92 height 16
click at [861, 589] on div "set_form_value: assignee_search_field__0" at bounding box center [811, 590] width 166 height 57
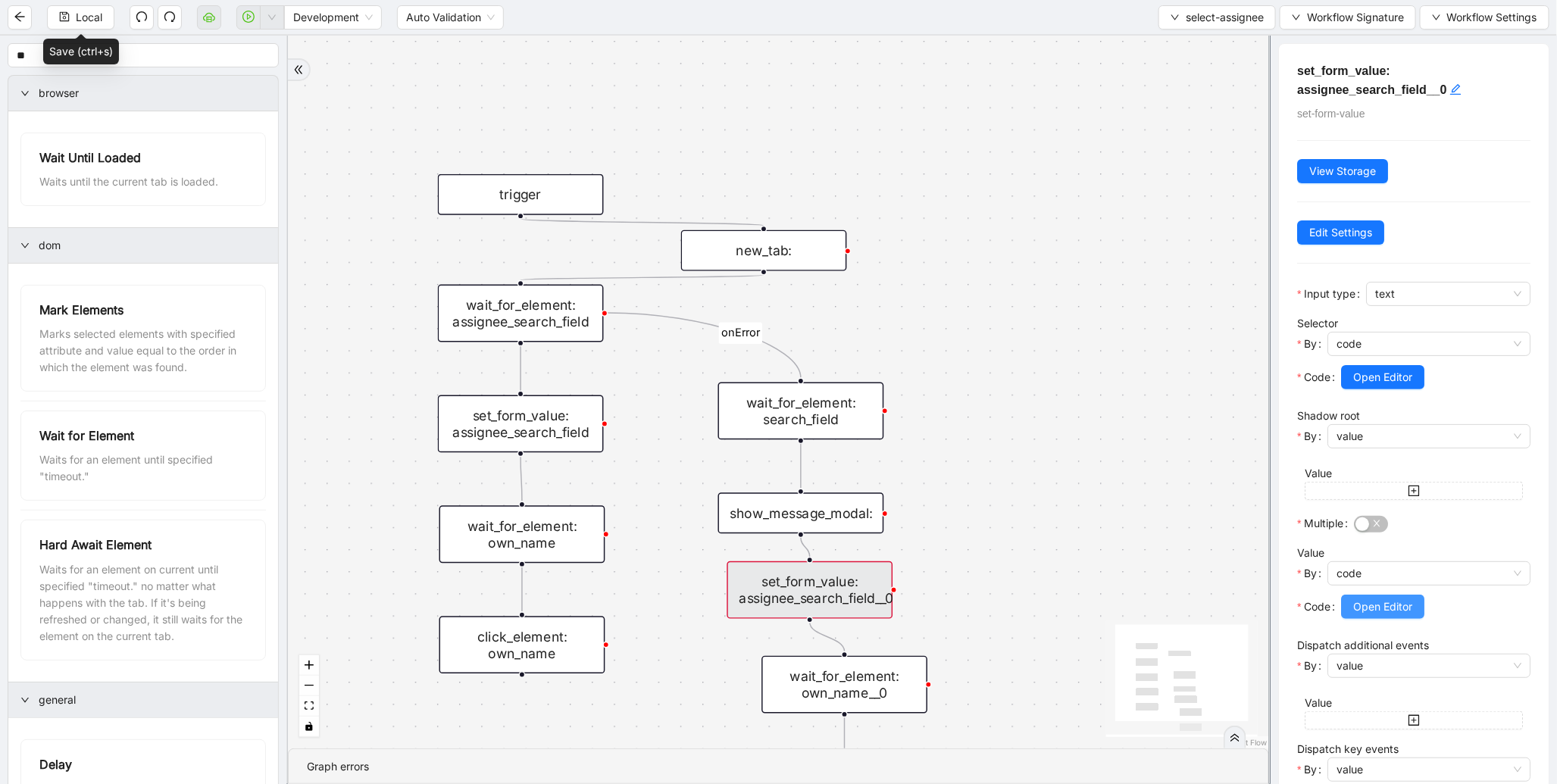
click at [1396, 606] on span "Open Editor" at bounding box center [1383, 606] width 59 height 16
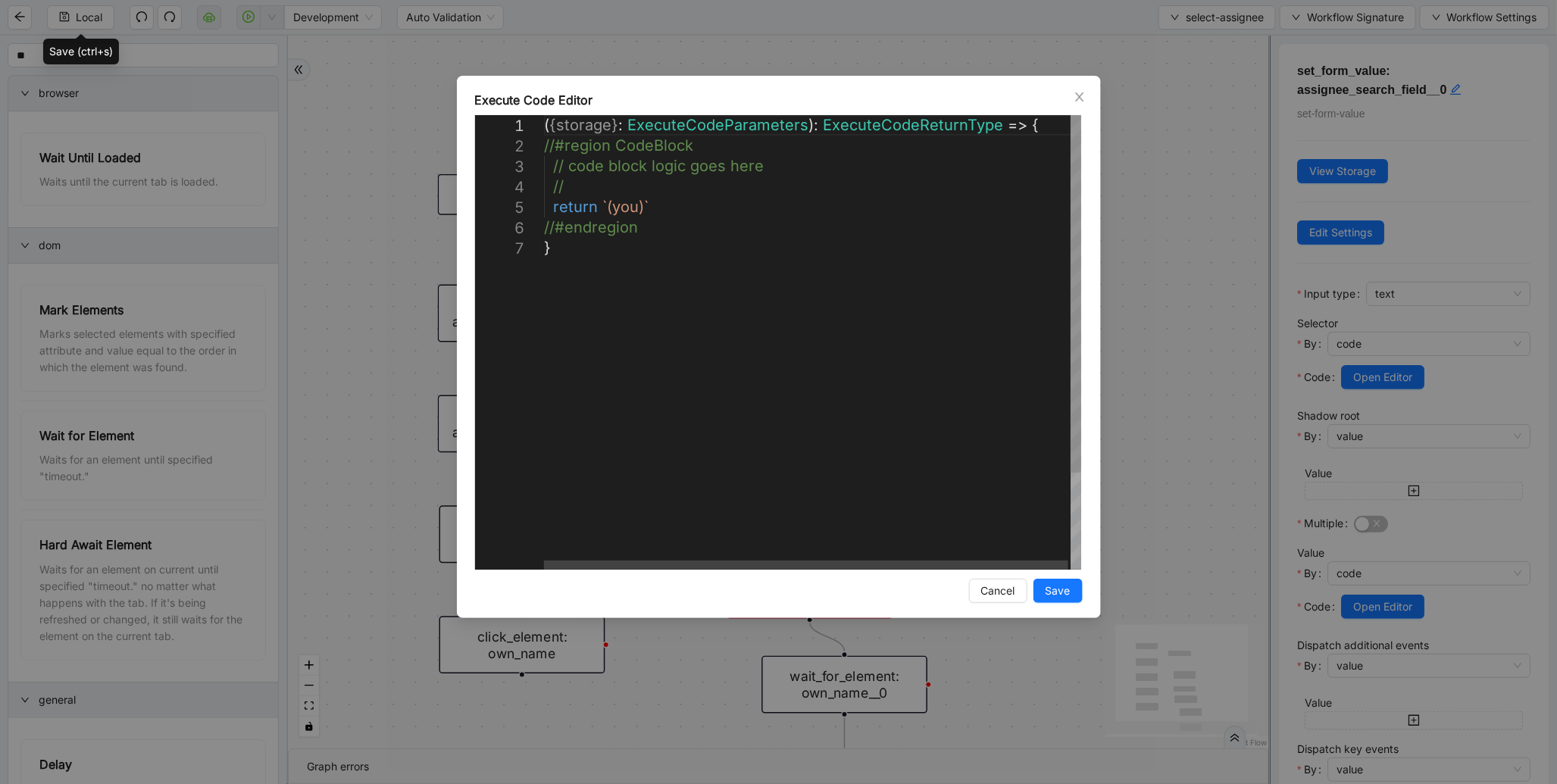
scroll to position [0, 7]
drag, startPoint x: 604, startPoint y: 210, endPoint x: 640, endPoint y: 209, distance: 36.0
type textarea "**********"
click at [1069, 596] on span "Save" at bounding box center [1058, 591] width 25 height 16
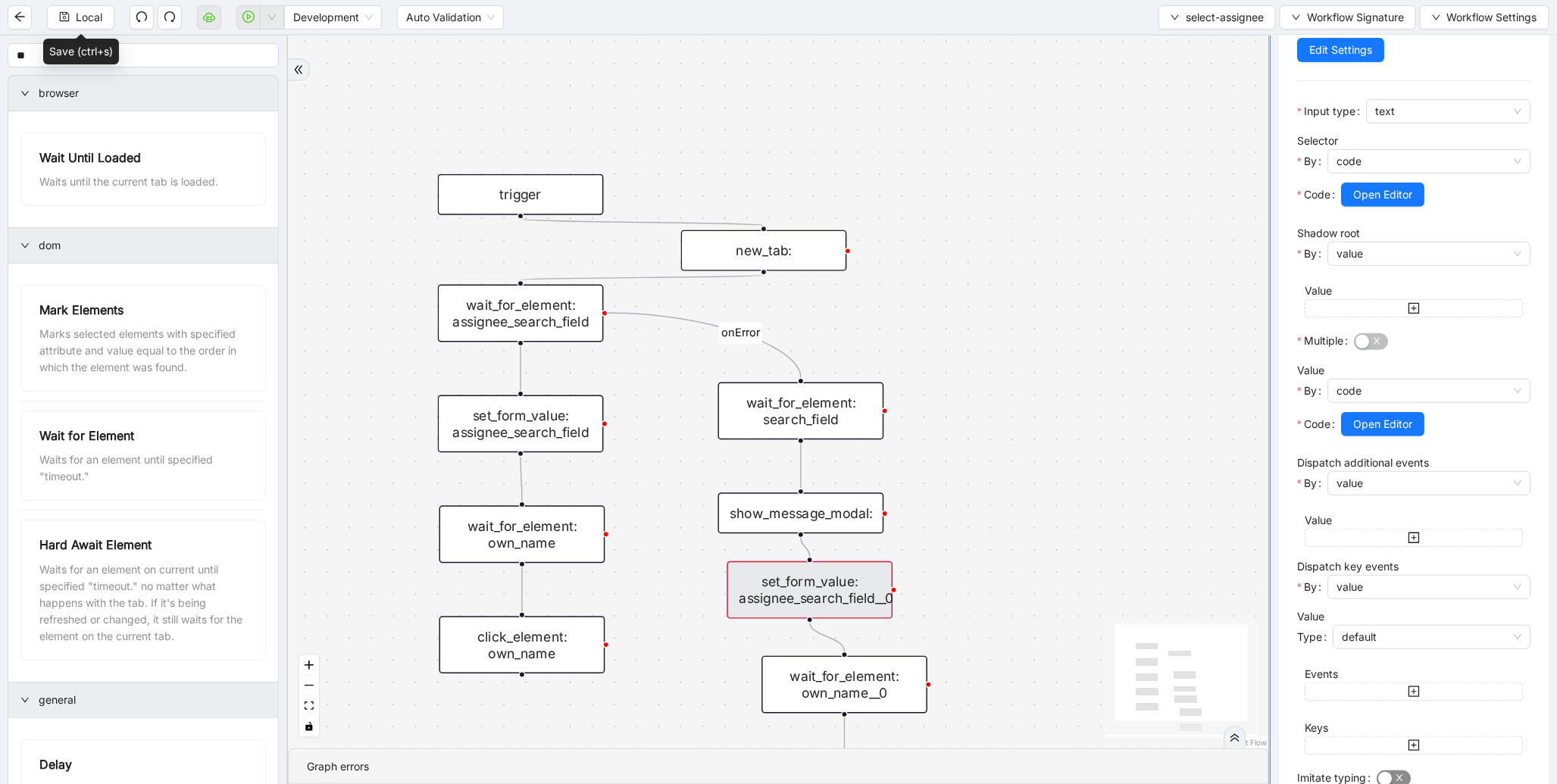
scroll to position [137, 0]
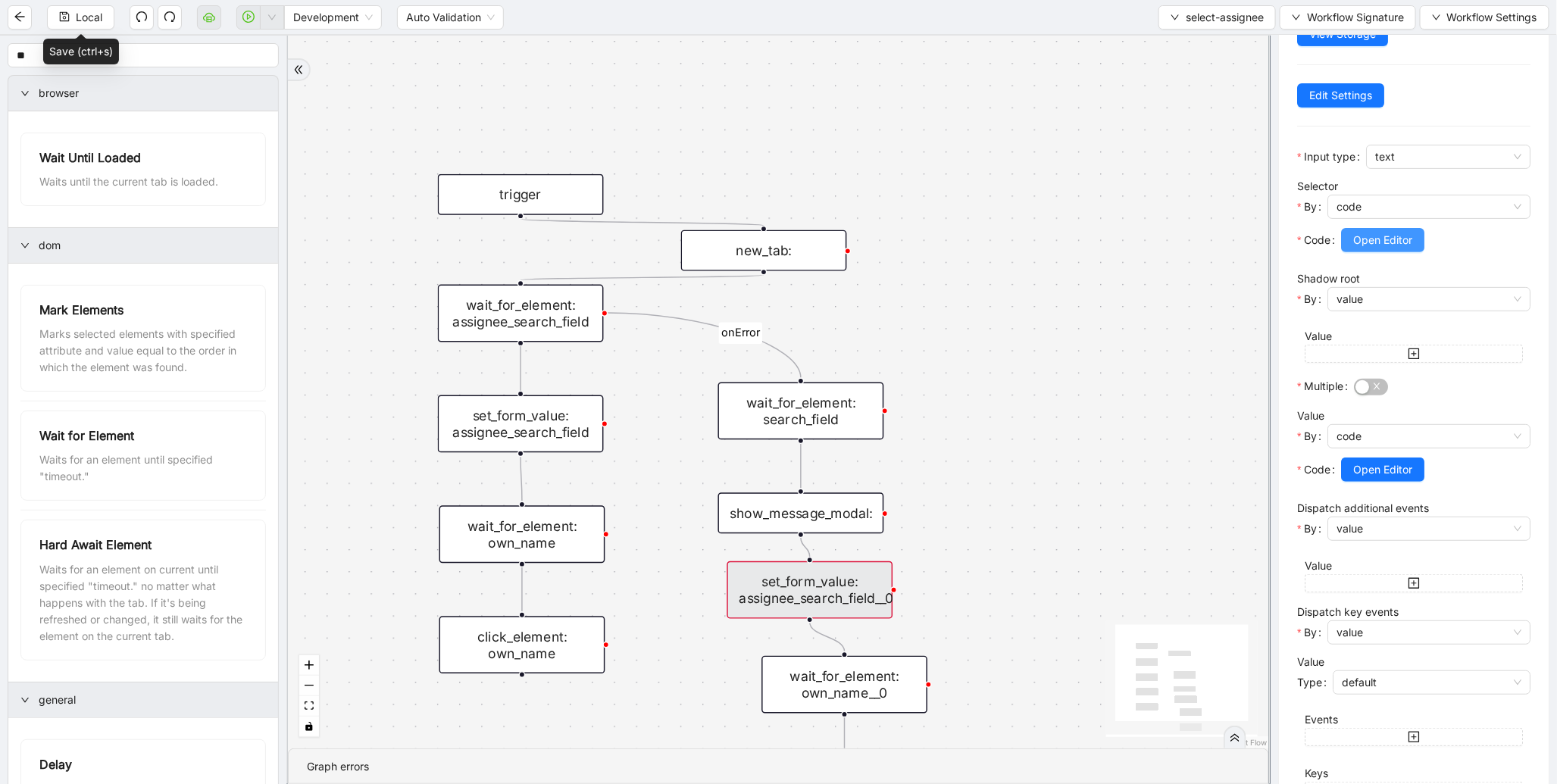
click at [1383, 244] on span "Open Editor" at bounding box center [1383, 240] width 59 height 16
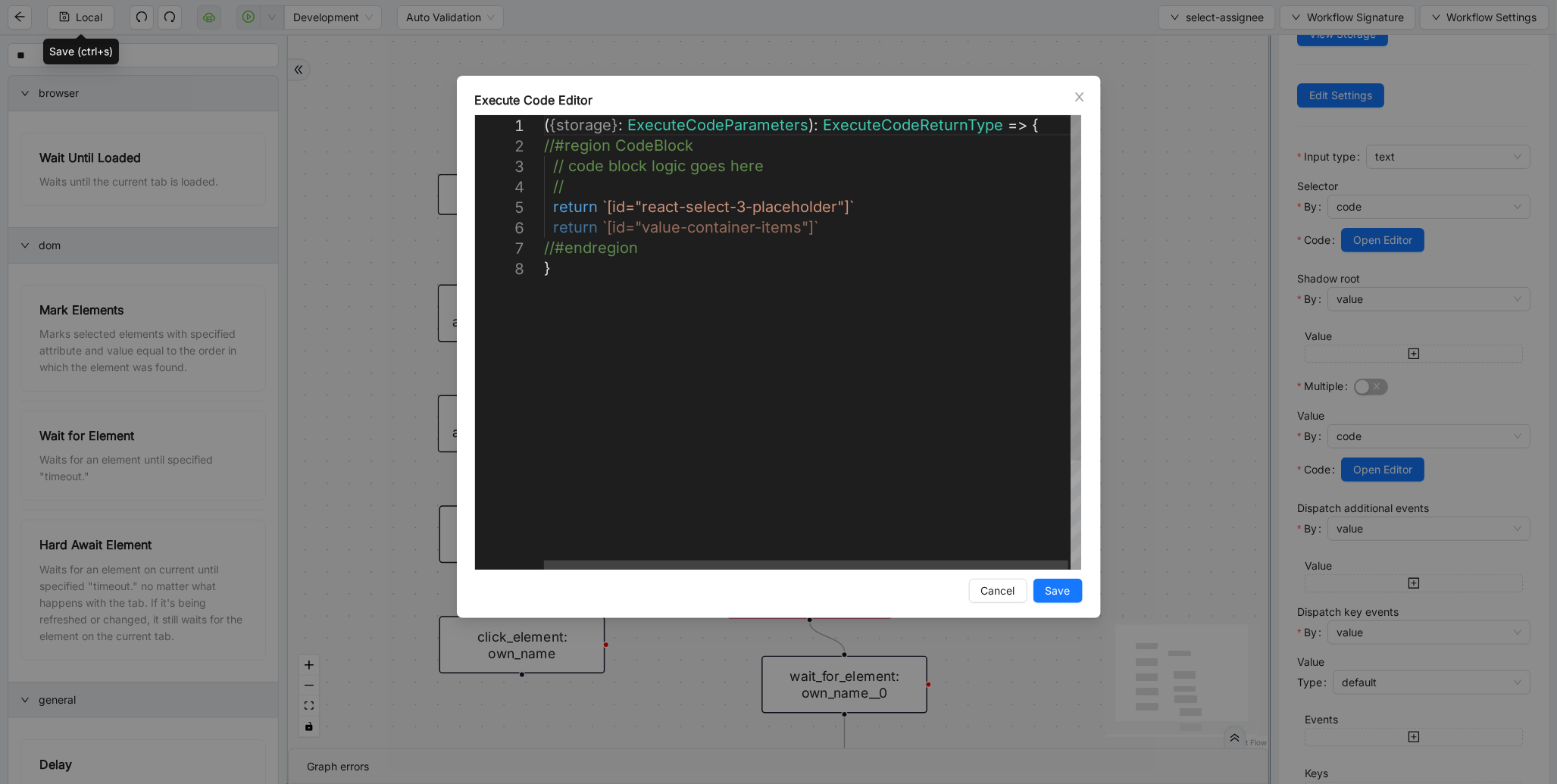
scroll to position [0, 7]
click at [759, 207] on div "( { storage } : ExecuteCodeParameters ): ExecuteCodeReturnType => { //#region C…" at bounding box center [815, 414] width 540 height 598
type textarea "**********"
click at [1070, 579] on button "Save" at bounding box center [1058, 591] width 49 height 25
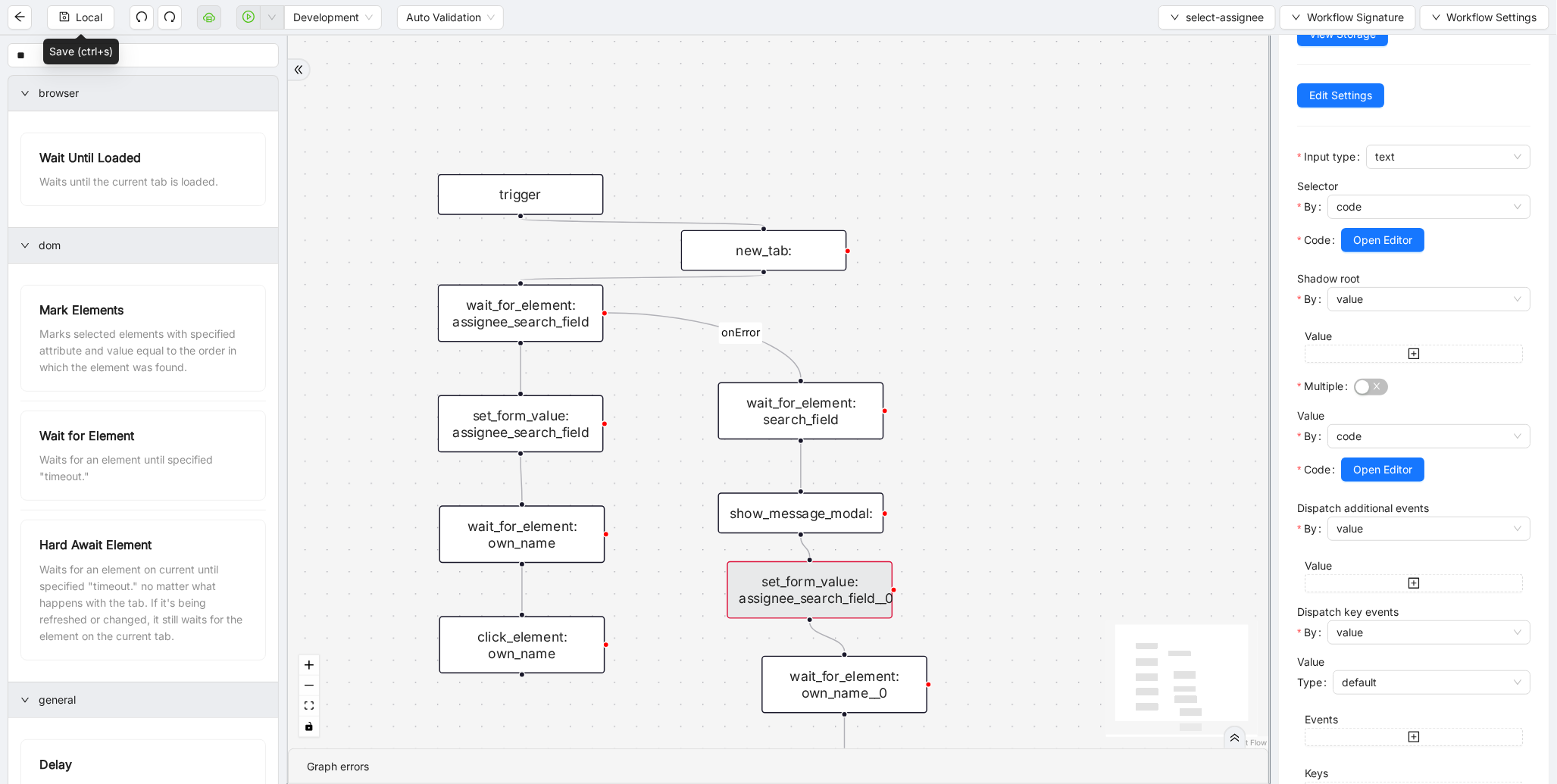
scroll to position [440, 0]
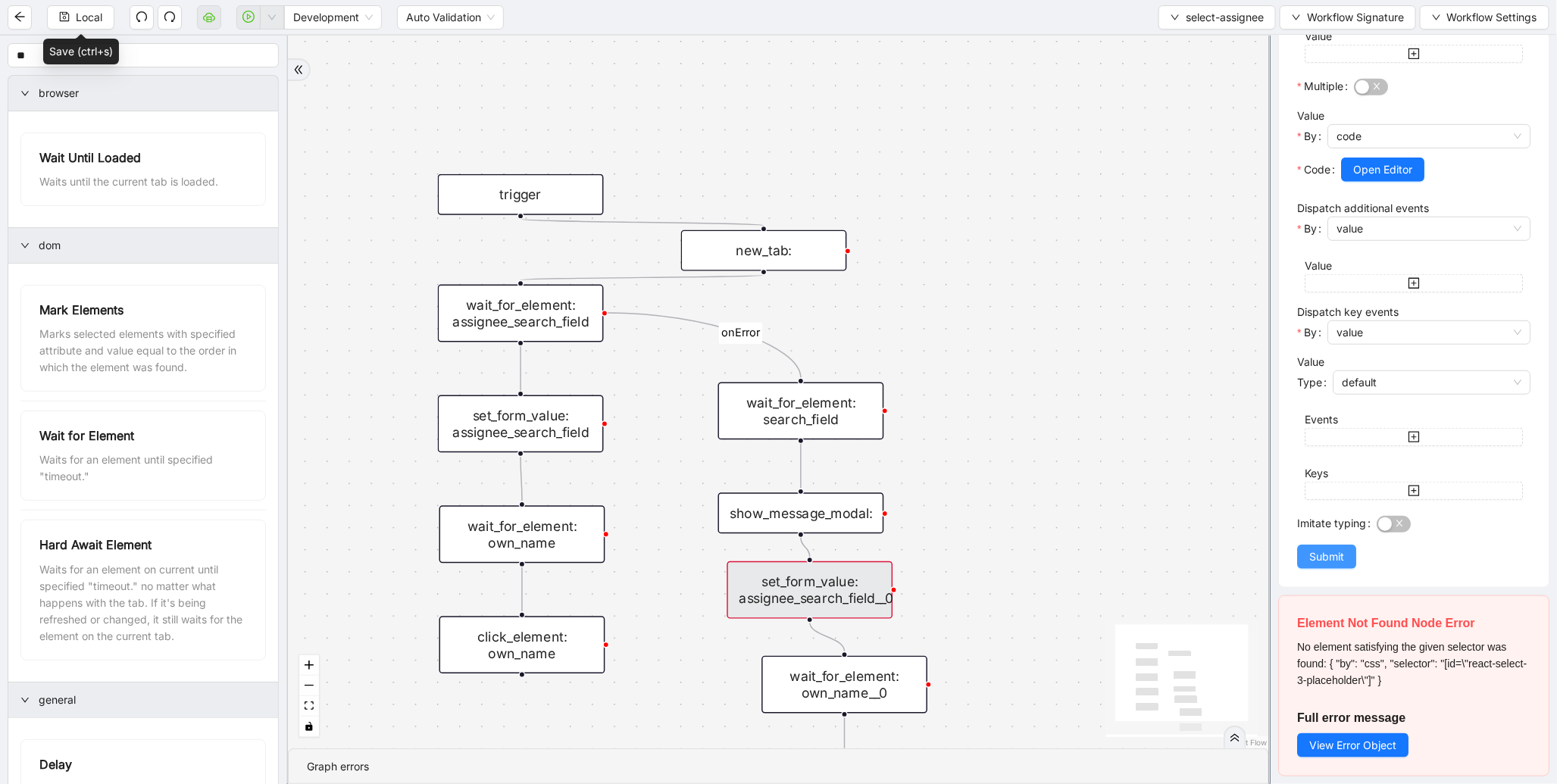
click at [1324, 562] on button "Submit" at bounding box center [1326, 556] width 59 height 25
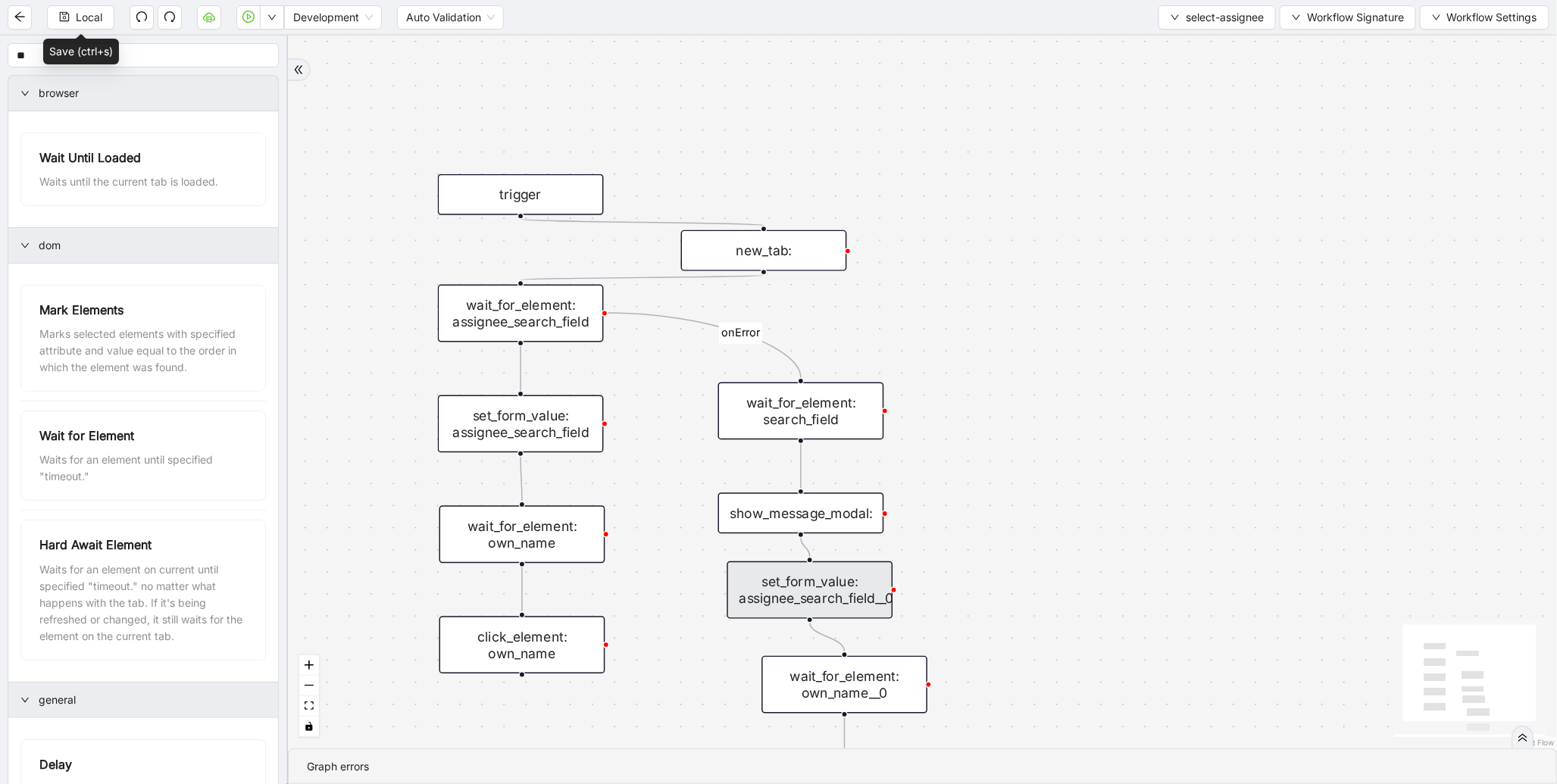
scroll to position [0, 0]
click at [101, 18] on span "Local" at bounding box center [88, 17] width 26 height 16
click at [243, 56] on li "Run local workflow" at bounding box center [223, 46] width 110 height 25
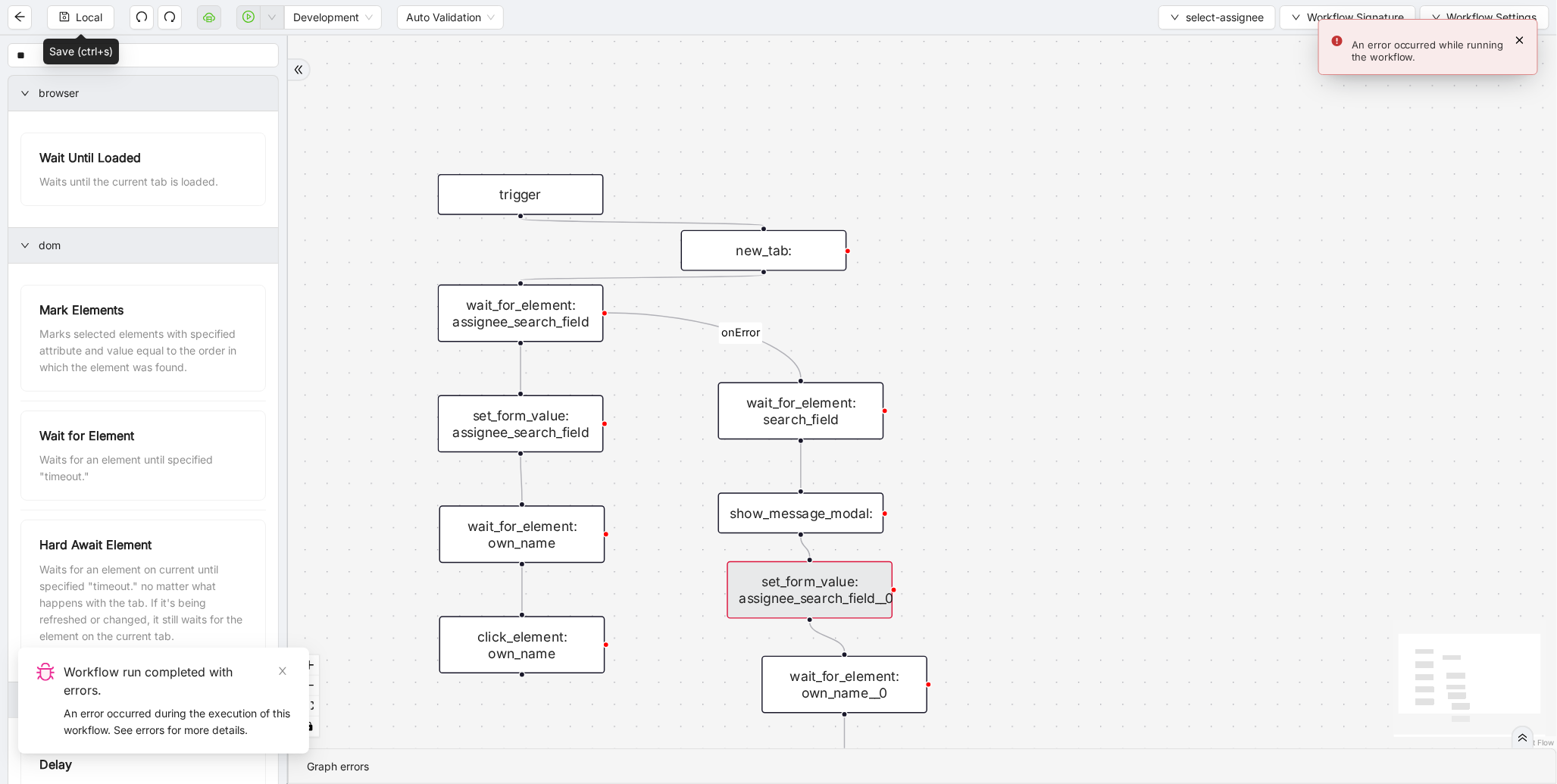
click at [861, 583] on div "set_form_value: assignee_search_field__0" at bounding box center [811, 590] width 166 height 57
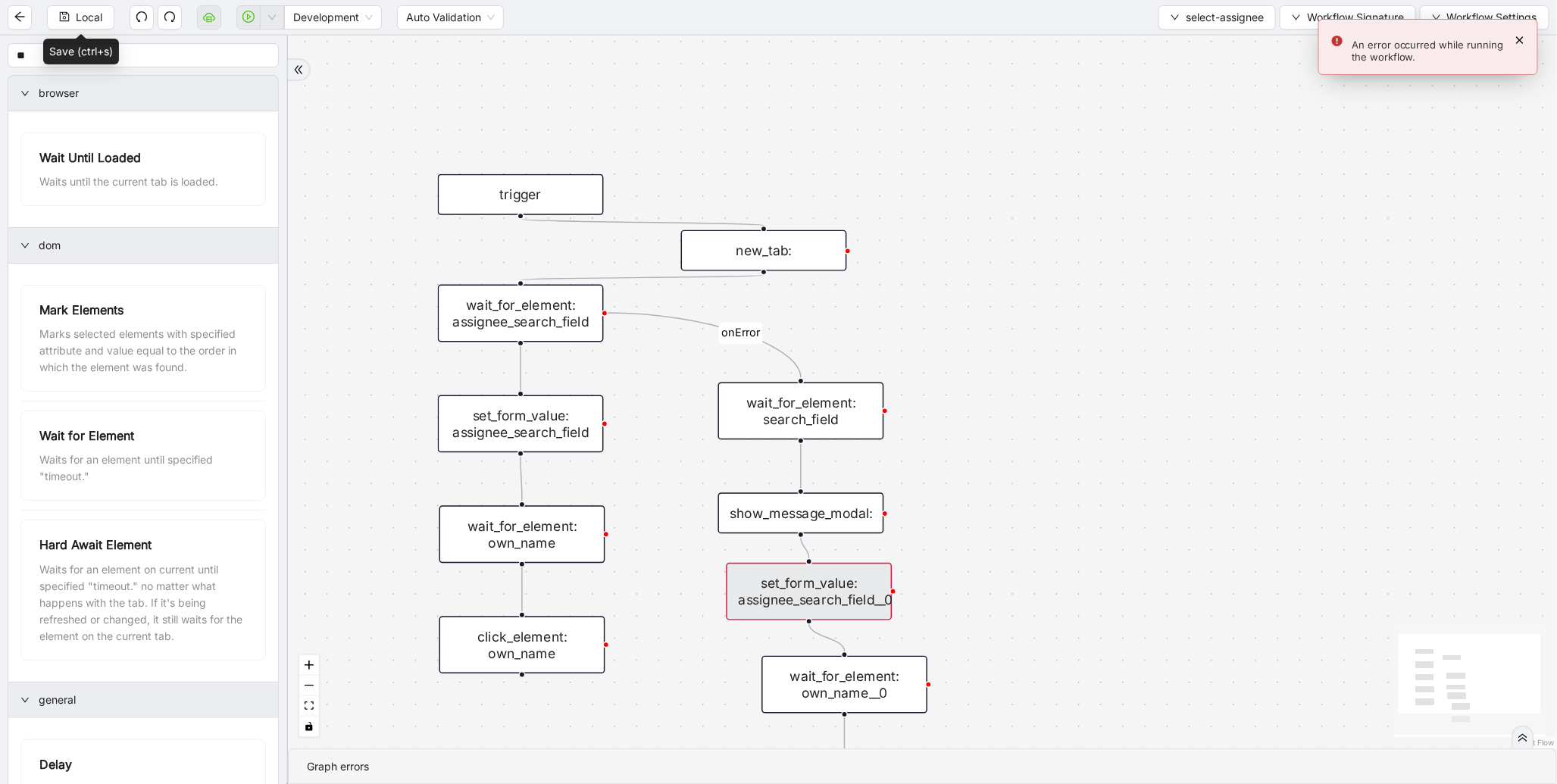
click at [861, 583] on div "set_form_value: assignee_search_field__0" at bounding box center [810, 591] width 166 height 57
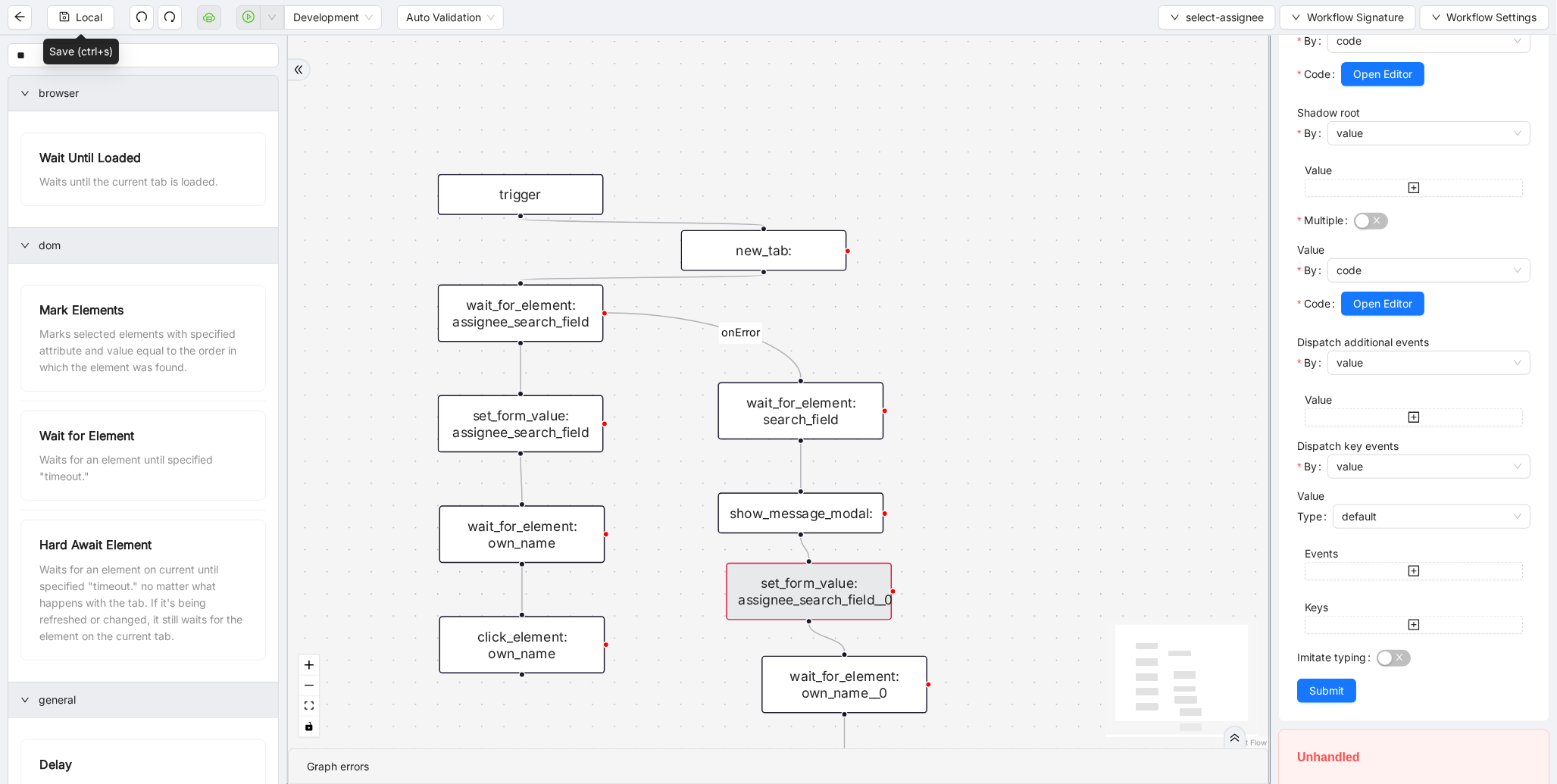
scroll to position [387, 0]
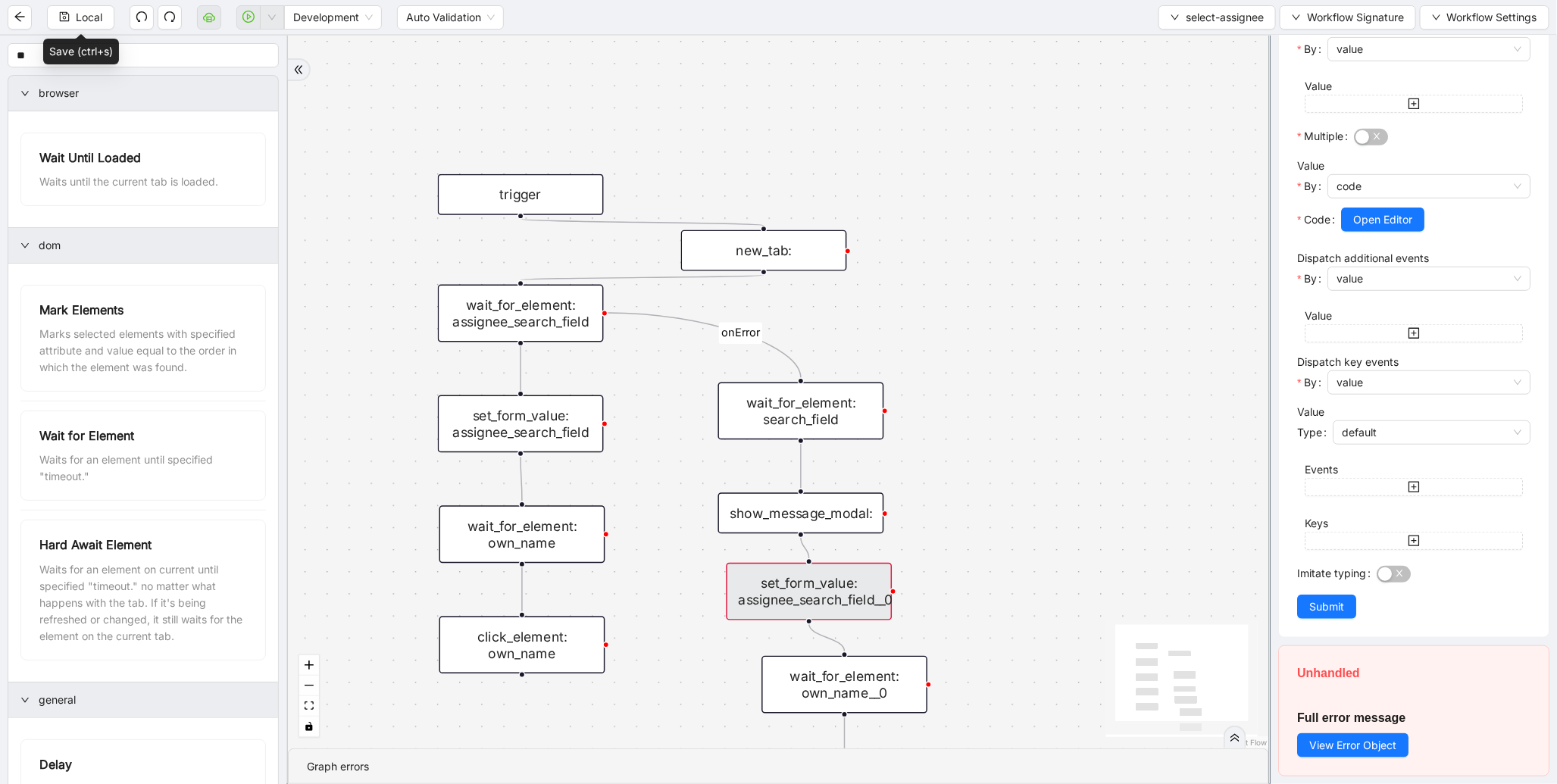
click at [564, 420] on div "set_form_value: assignee_search_field" at bounding box center [521, 424] width 166 height 57
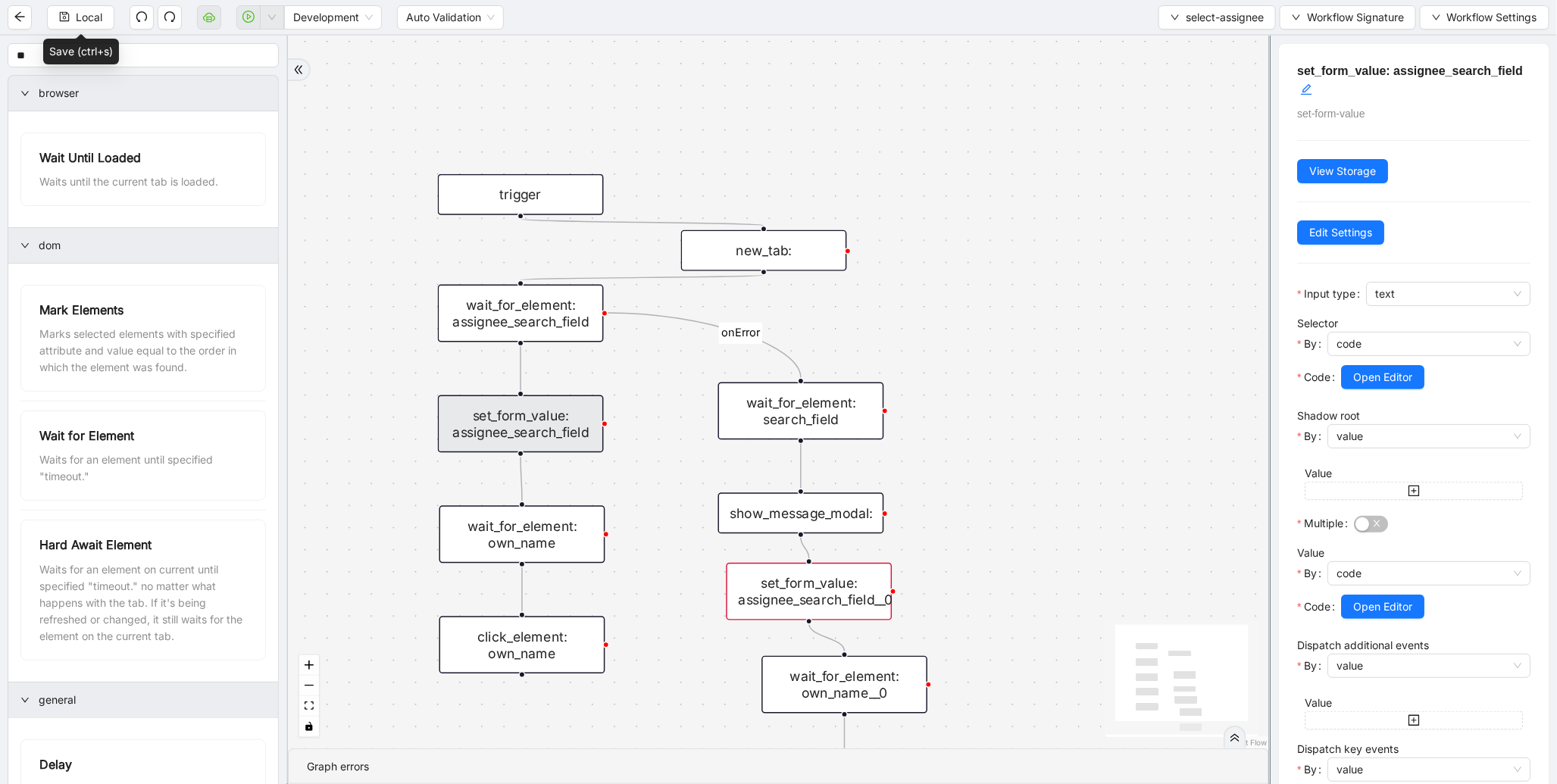
scroll to position [256, 0]
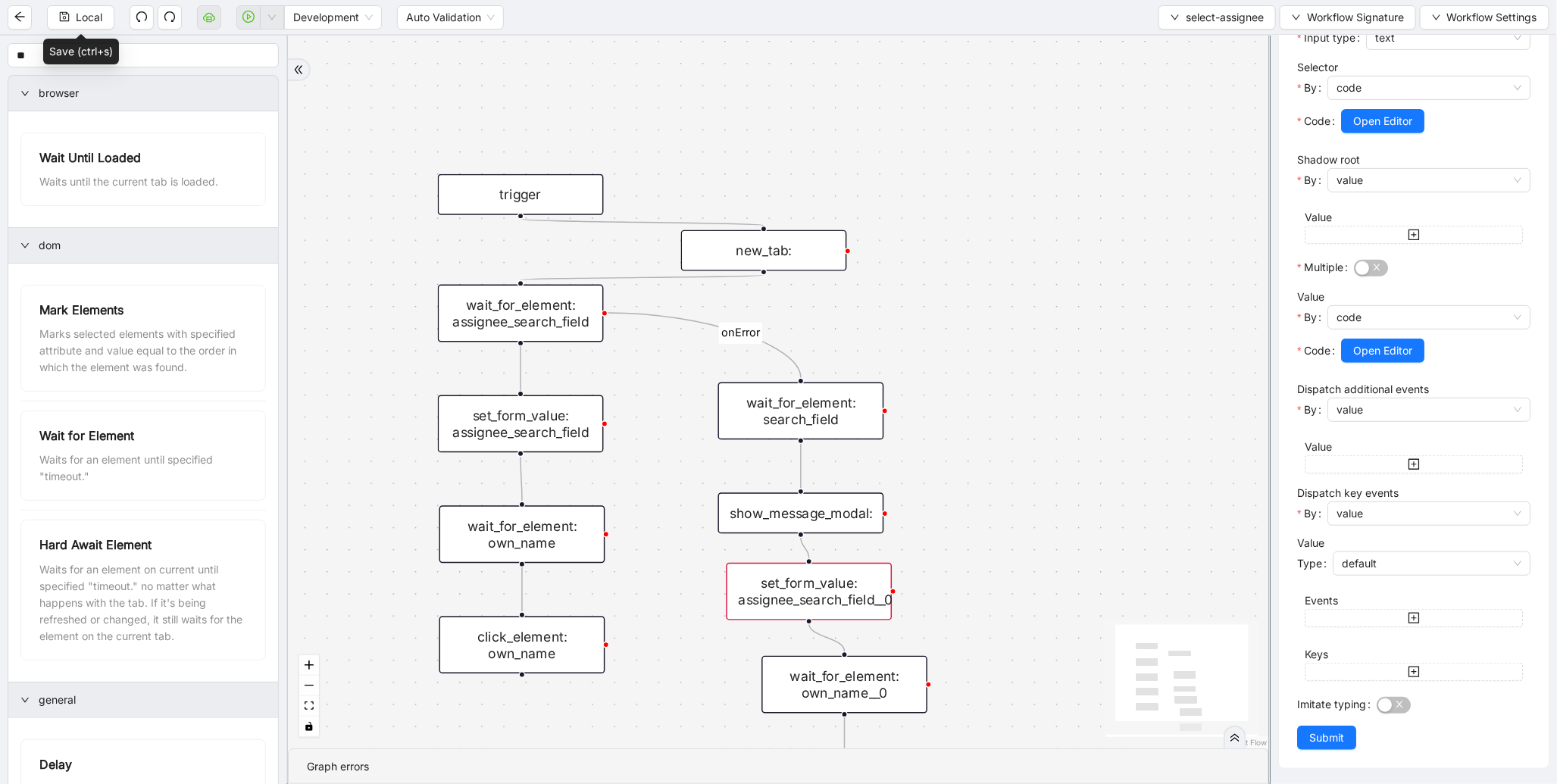
click at [800, 615] on div "set_form_value: assignee_search_field__0" at bounding box center [810, 591] width 166 height 57
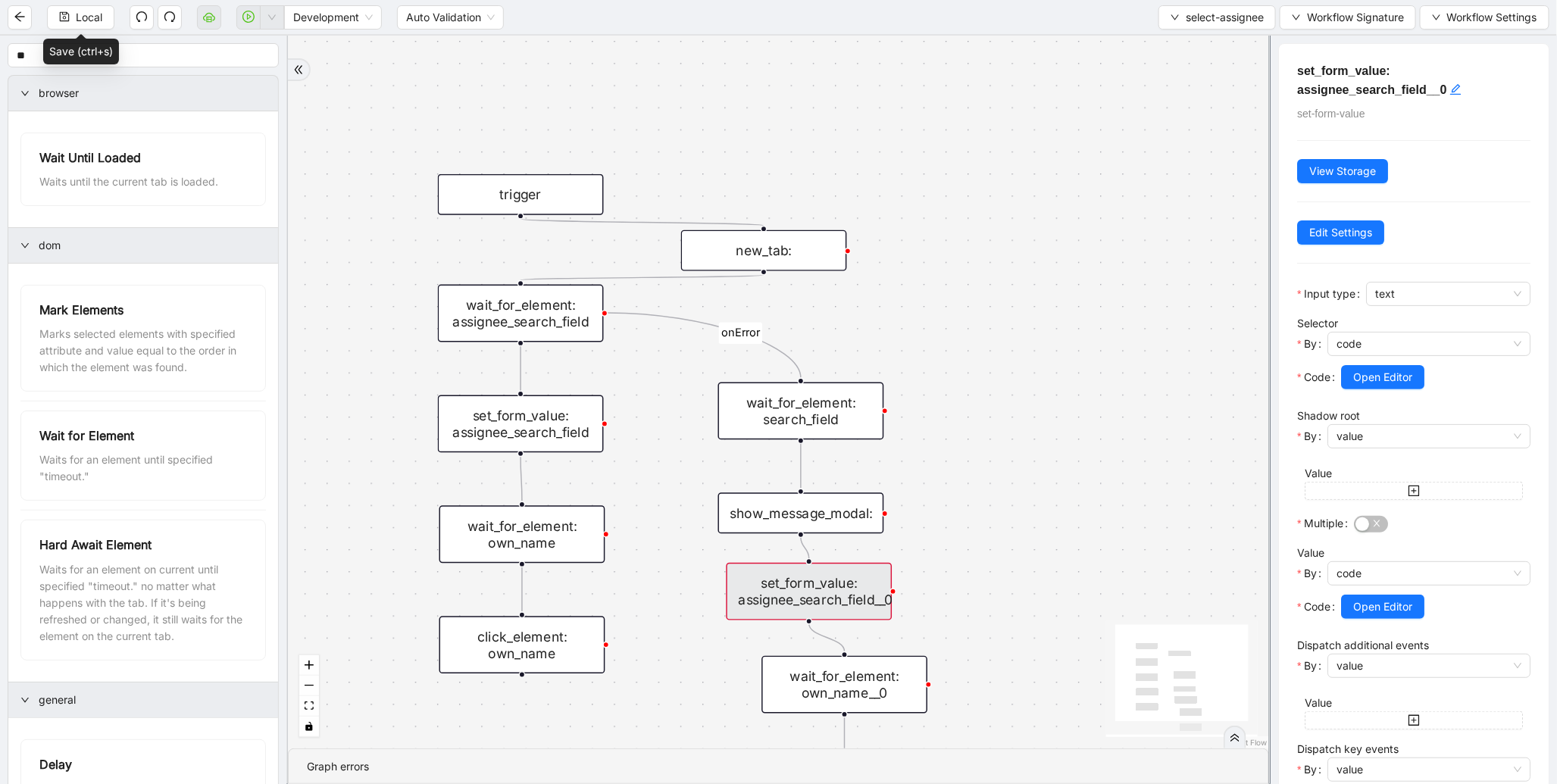
scroll to position [387, 0]
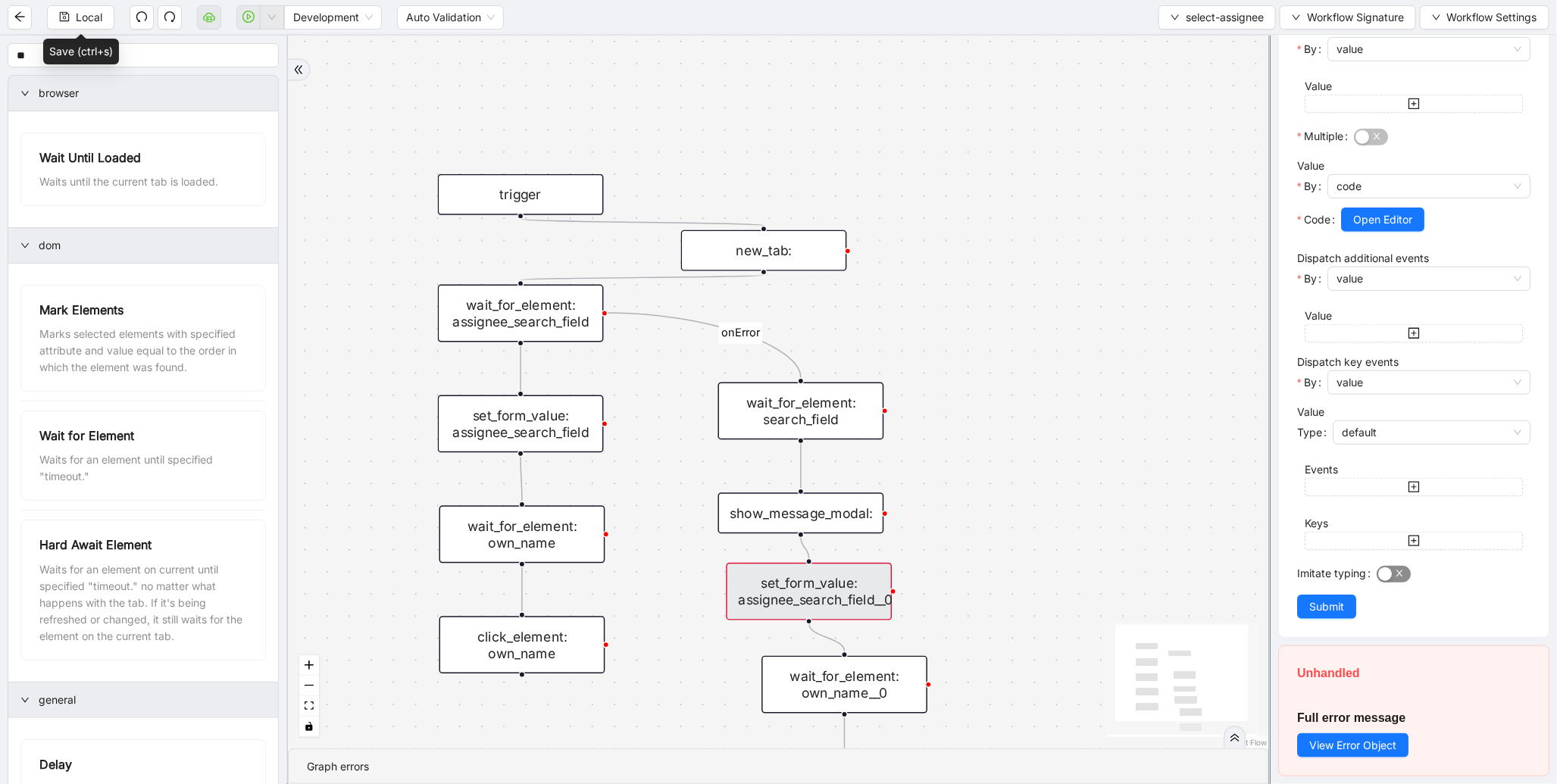
click at [1392, 574] on button "Imitate typing" at bounding box center [1394, 574] width 34 height 16
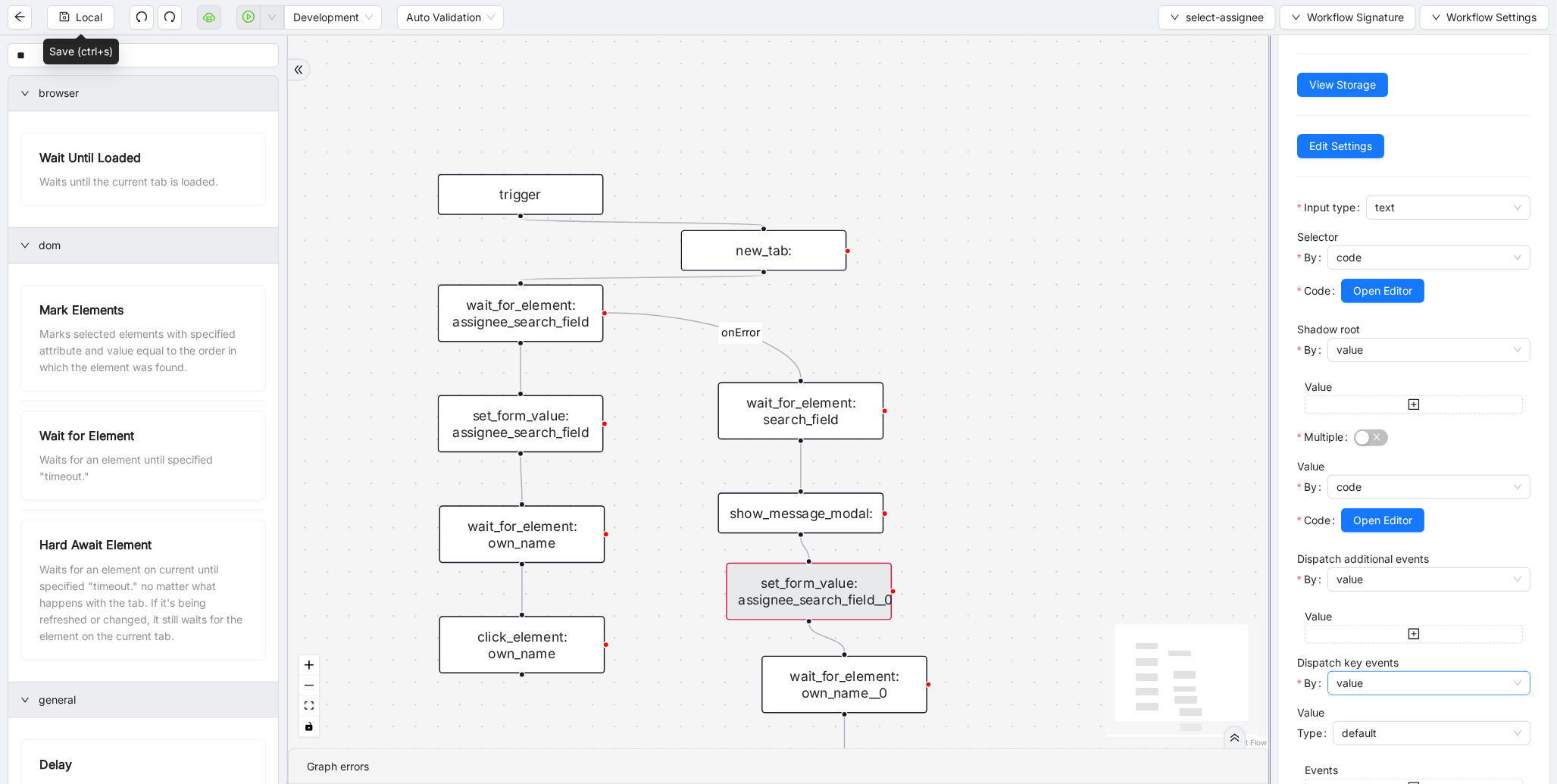
scroll to position [84, 0]
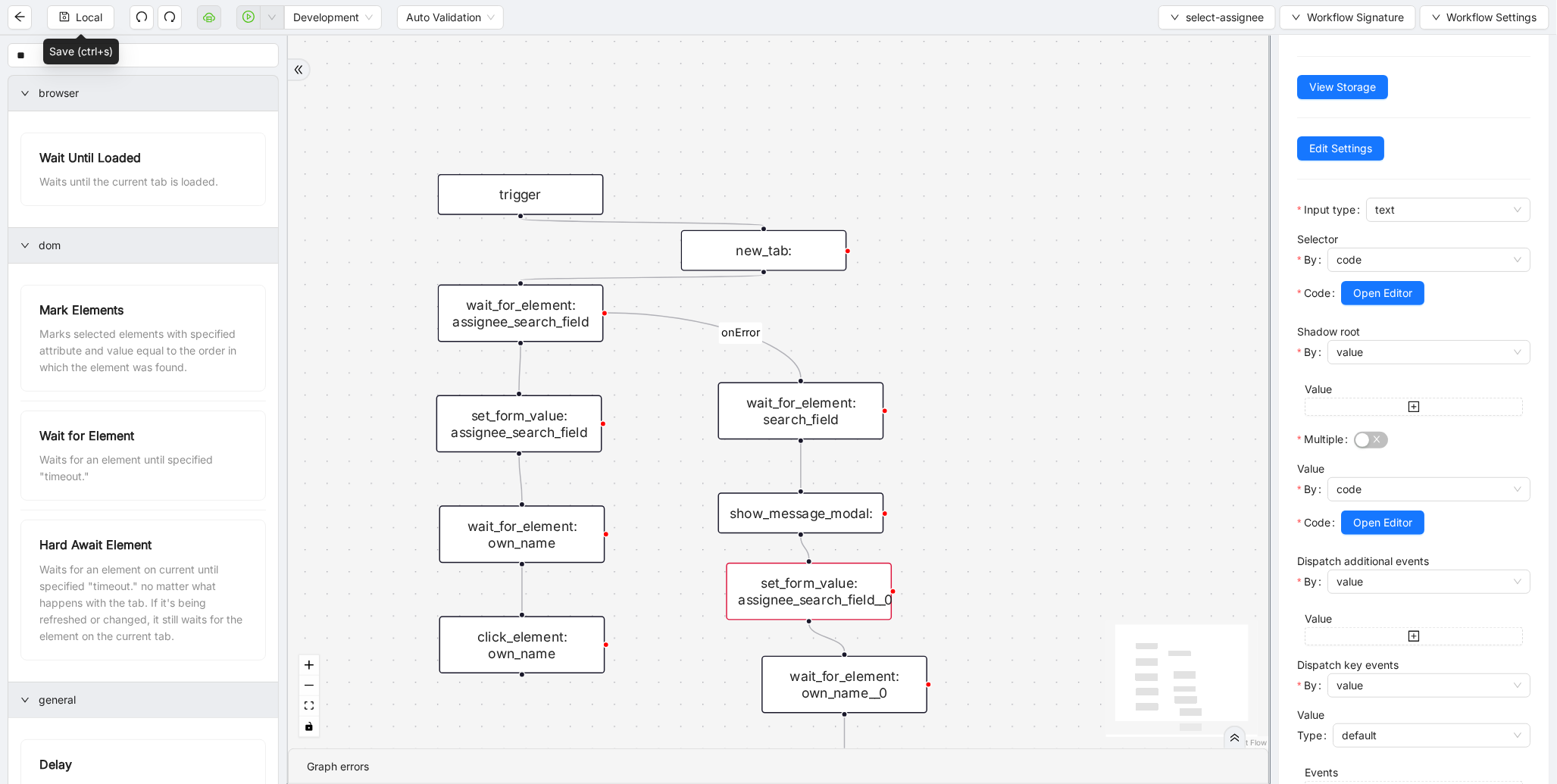
click at [589, 428] on div "set_form_value: assignee_search_field" at bounding box center [520, 424] width 166 height 57
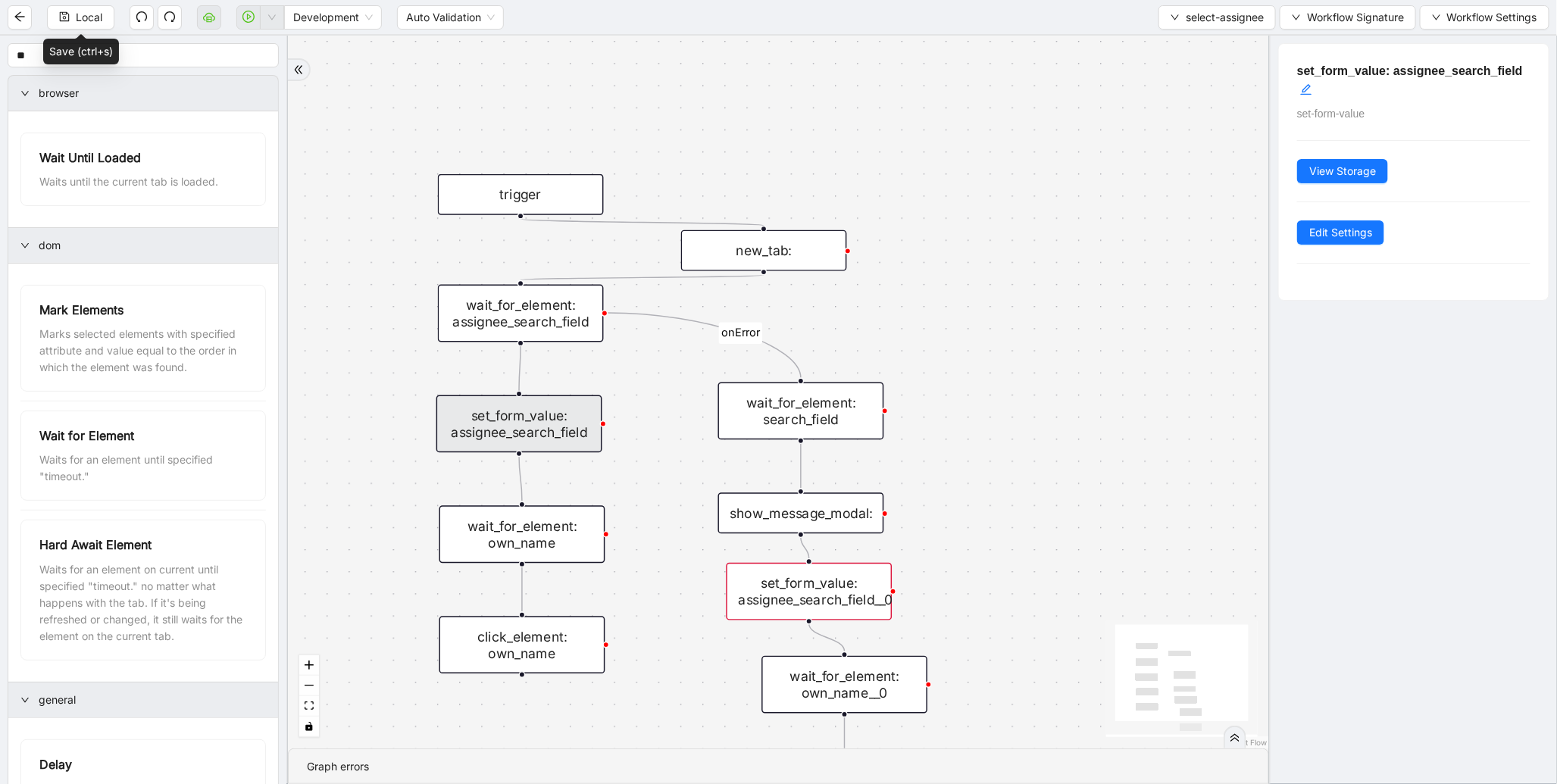
scroll to position [0, 0]
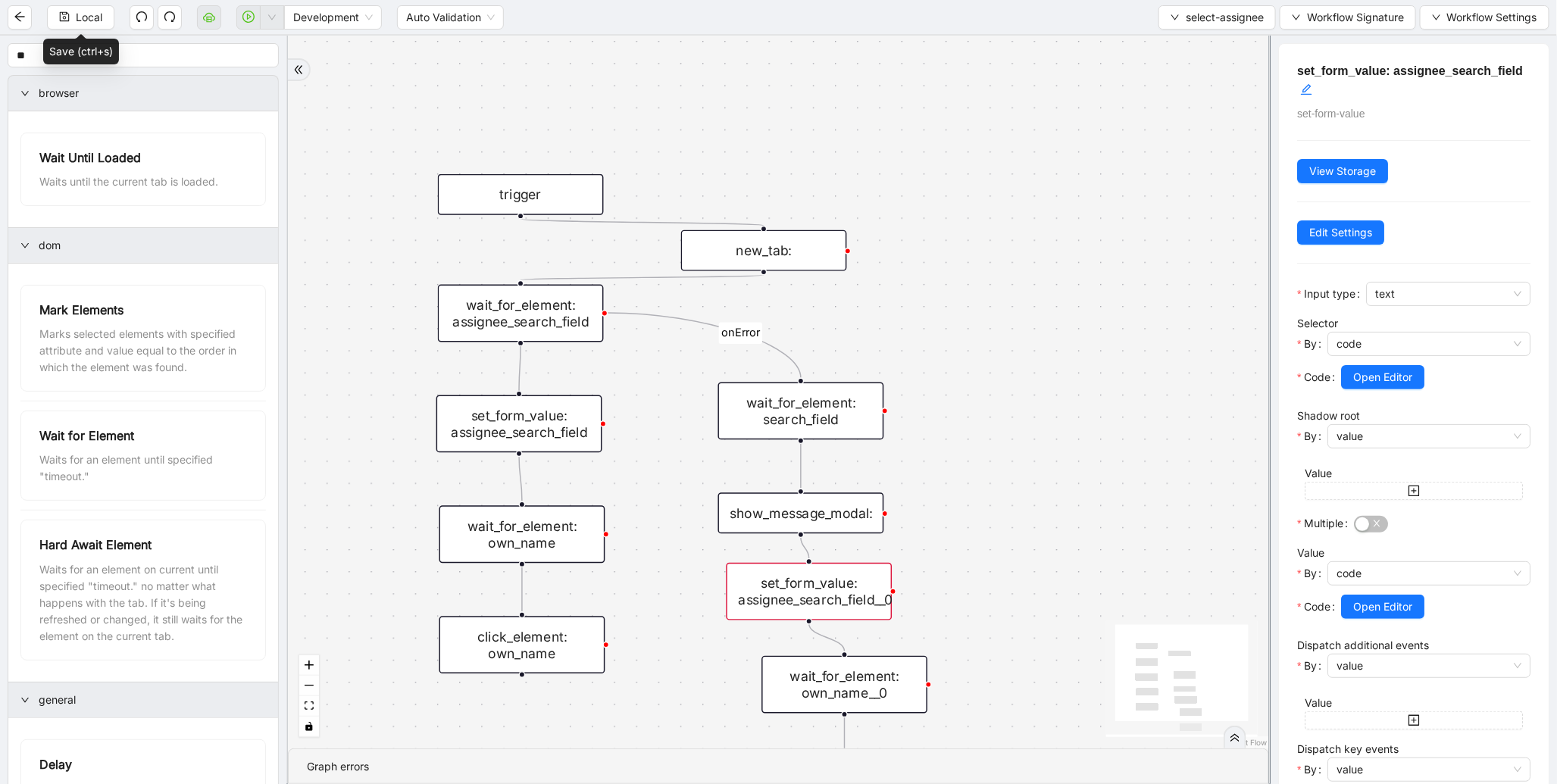
click at [830, 589] on div "set_form_value: assignee_search_field__0" at bounding box center [810, 591] width 166 height 57
click at [1199, 438] on div "onError trigger wait_for_element: own_name click_element: own_name wait_for_ele…" at bounding box center [779, 392] width 981 height 713
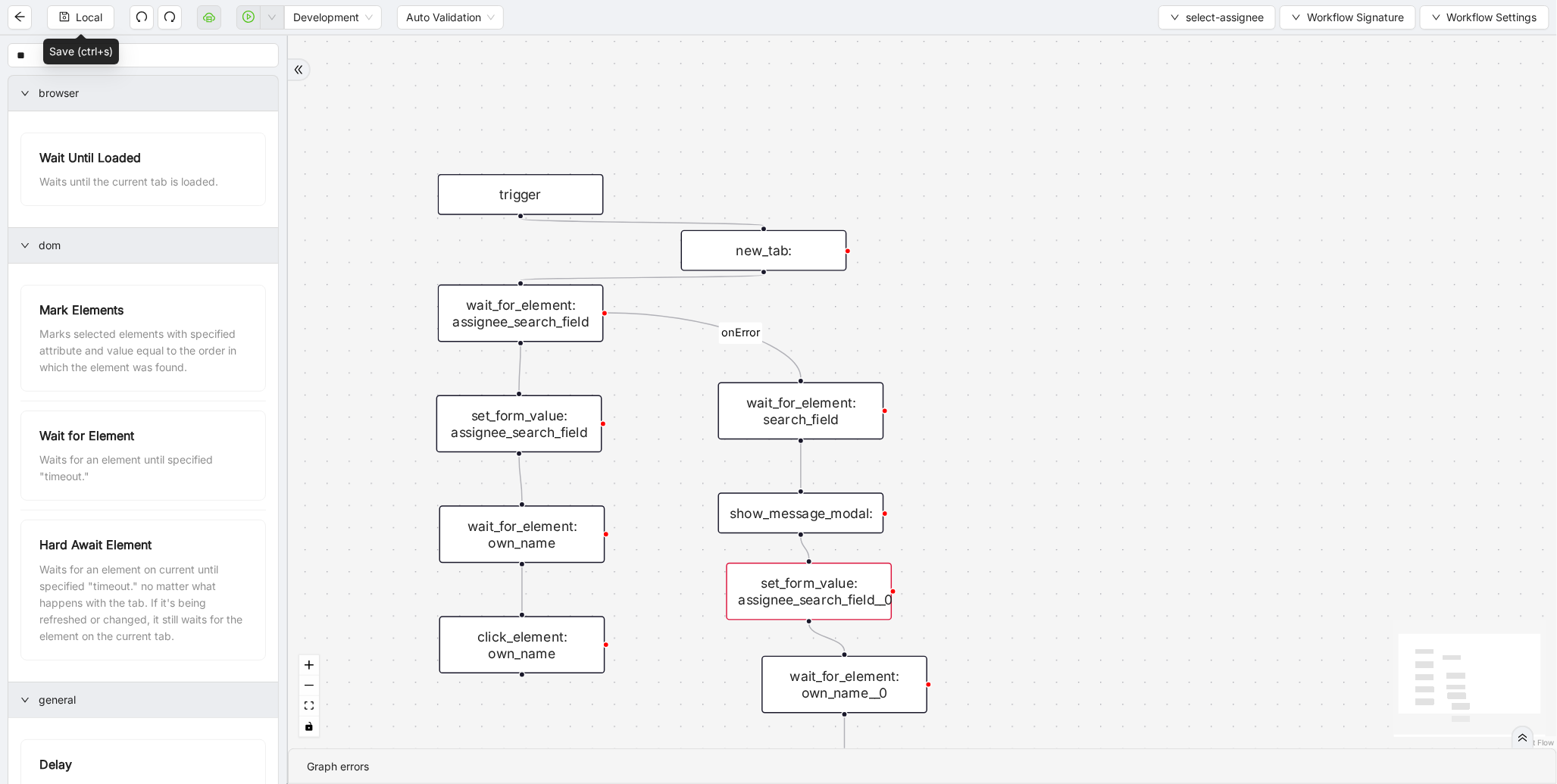
click at [832, 602] on div "set_form_value: assignee_search_field__0" at bounding box center [810, 591] width 166 height 57
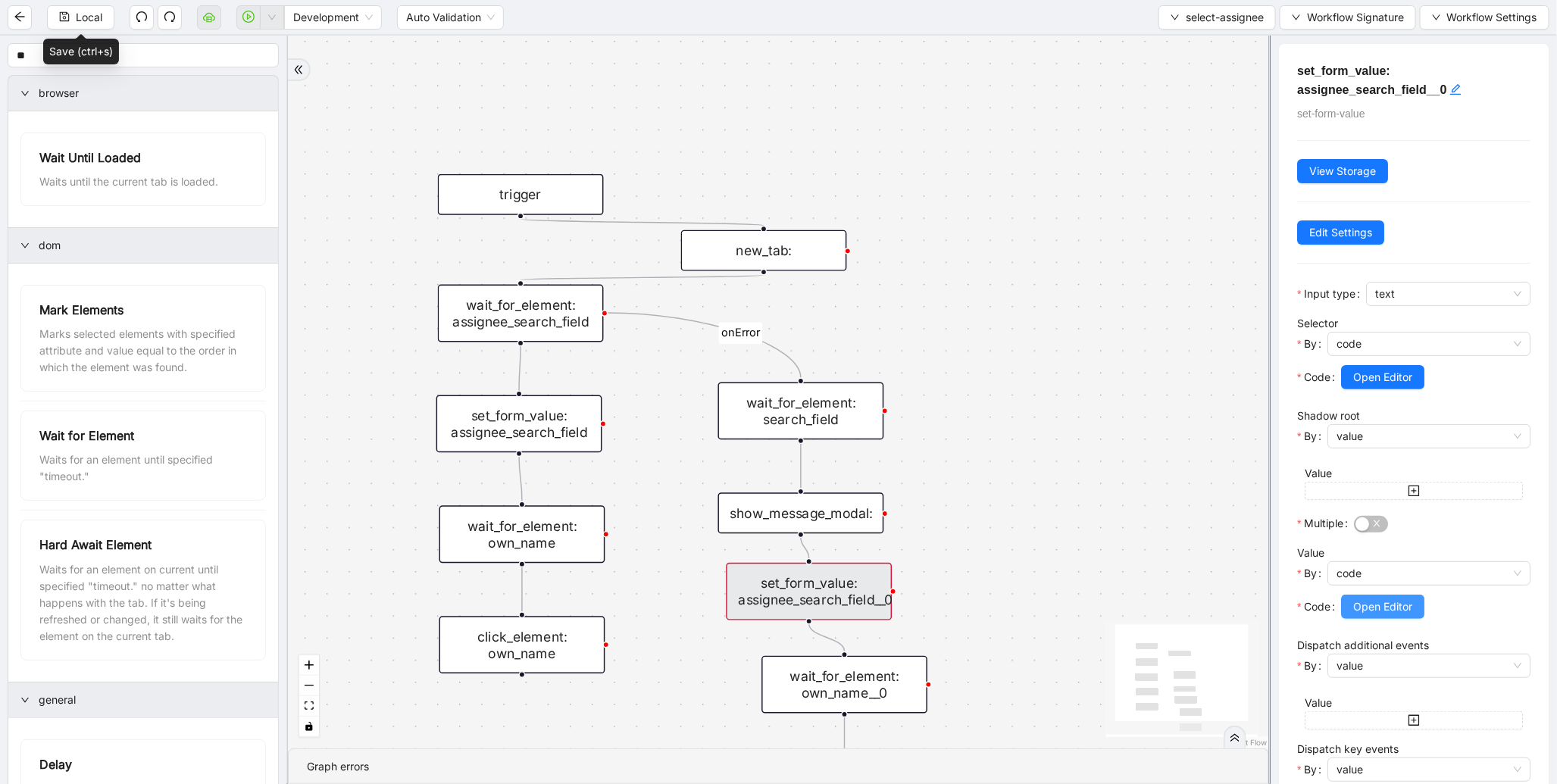
click at [1405, 607] on span "Open Editor" at bounding box center [1383, 606] width 59 height 16
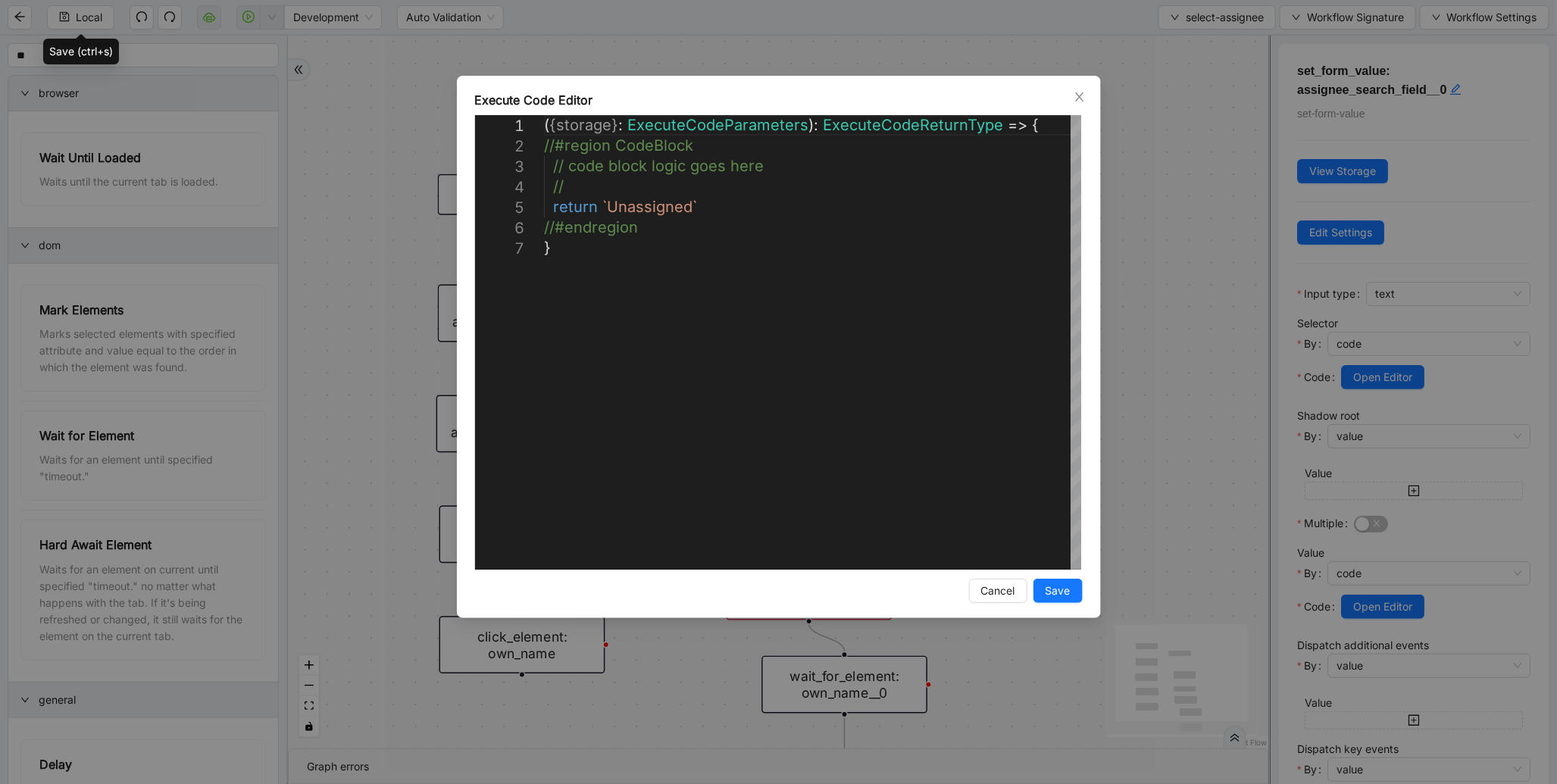
click at [1245, 397] on div "**********" at bounding box center [778, 392] width 1557 height 784
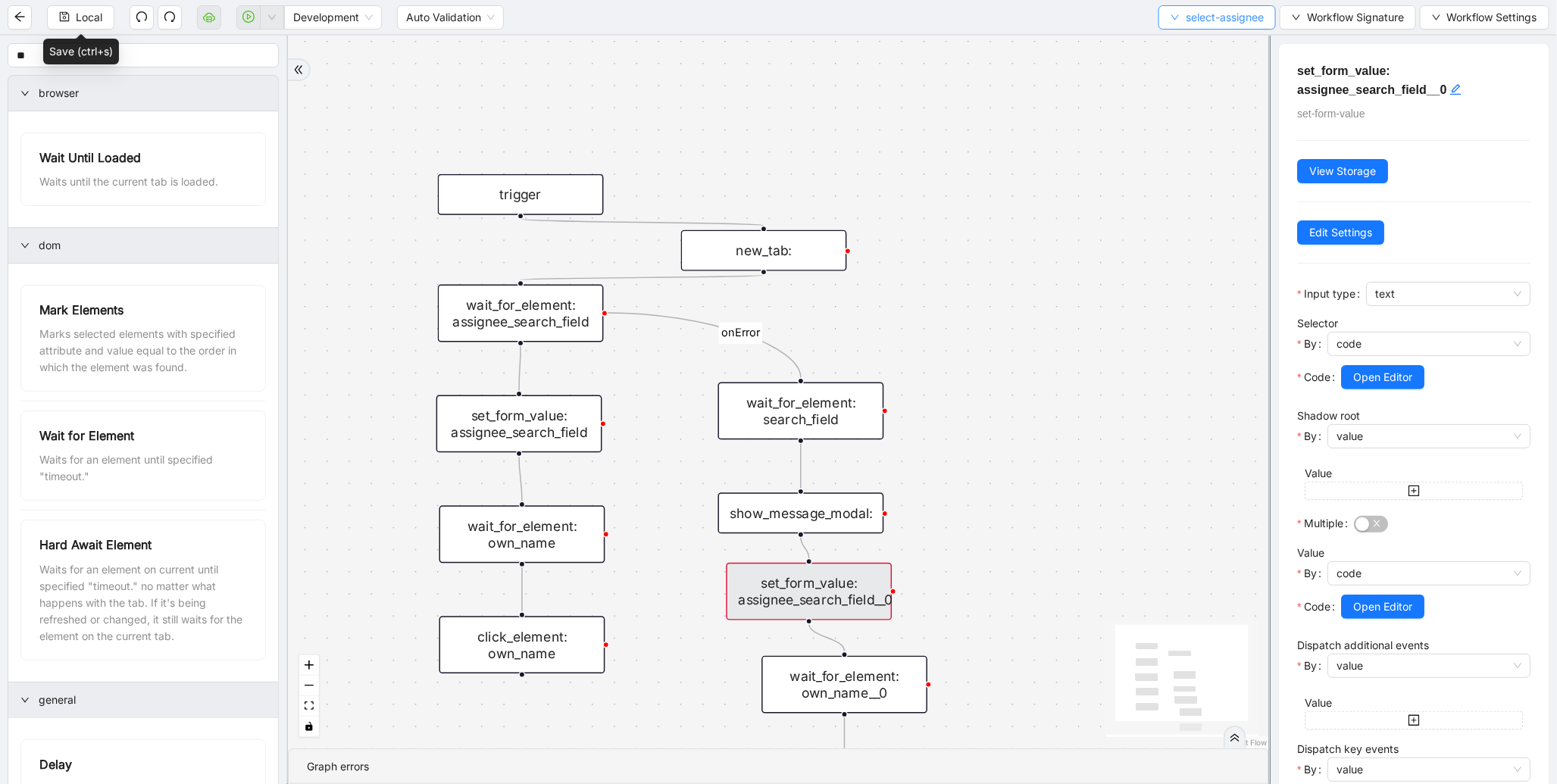
click at [1186, 24] on span "select-assignee" at bounding box center [1225, 17] width 78 height 16
click at [1184, 47] on span "Select" at bounding box center [1214, 46] width 95 height 16
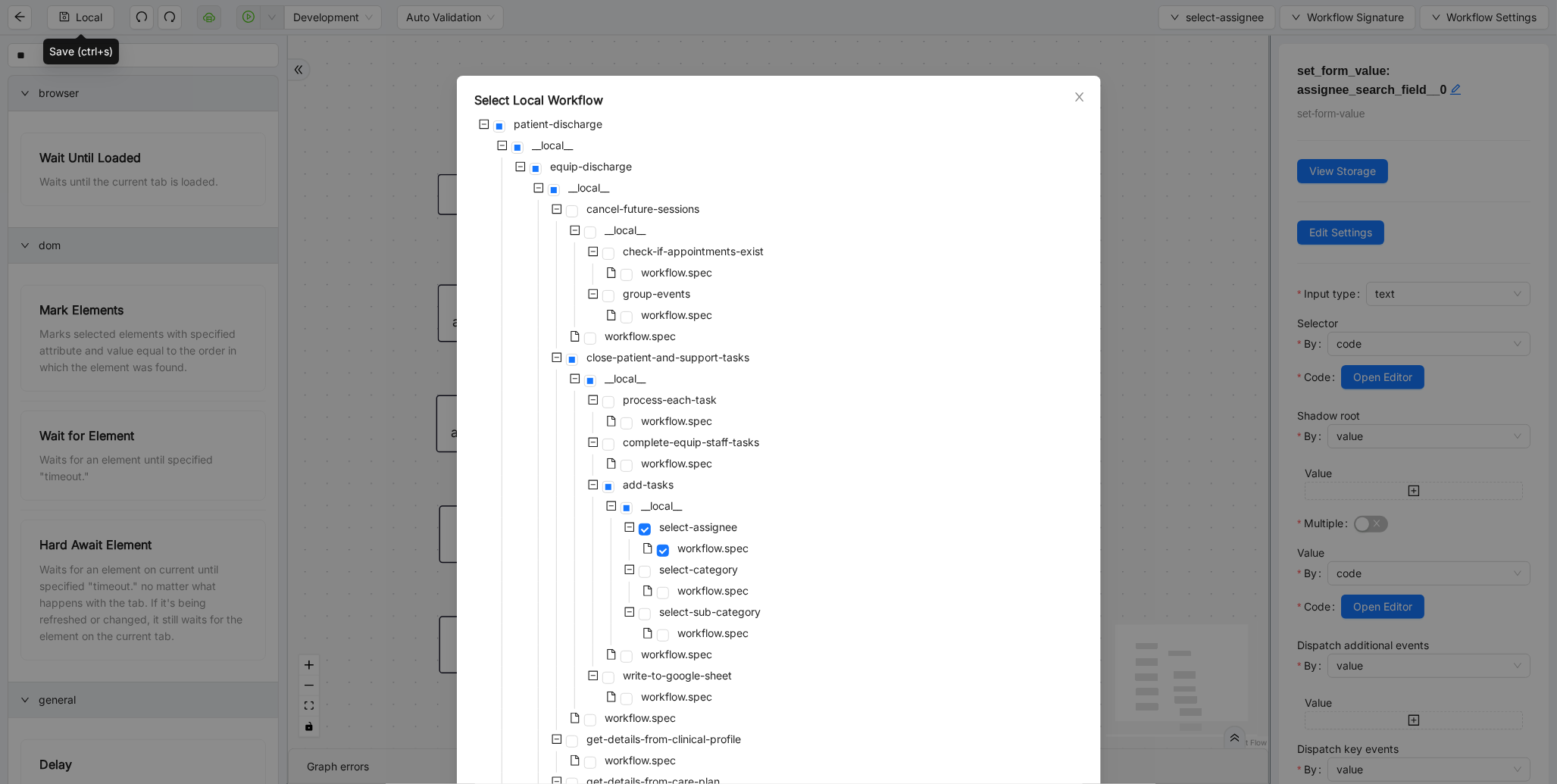
click at [1122, 156] on div "Select Local Workflow patient-discharge __local__ equip-discharge __local__ can…" at bounding box center [778, 392] width 1557 height 784
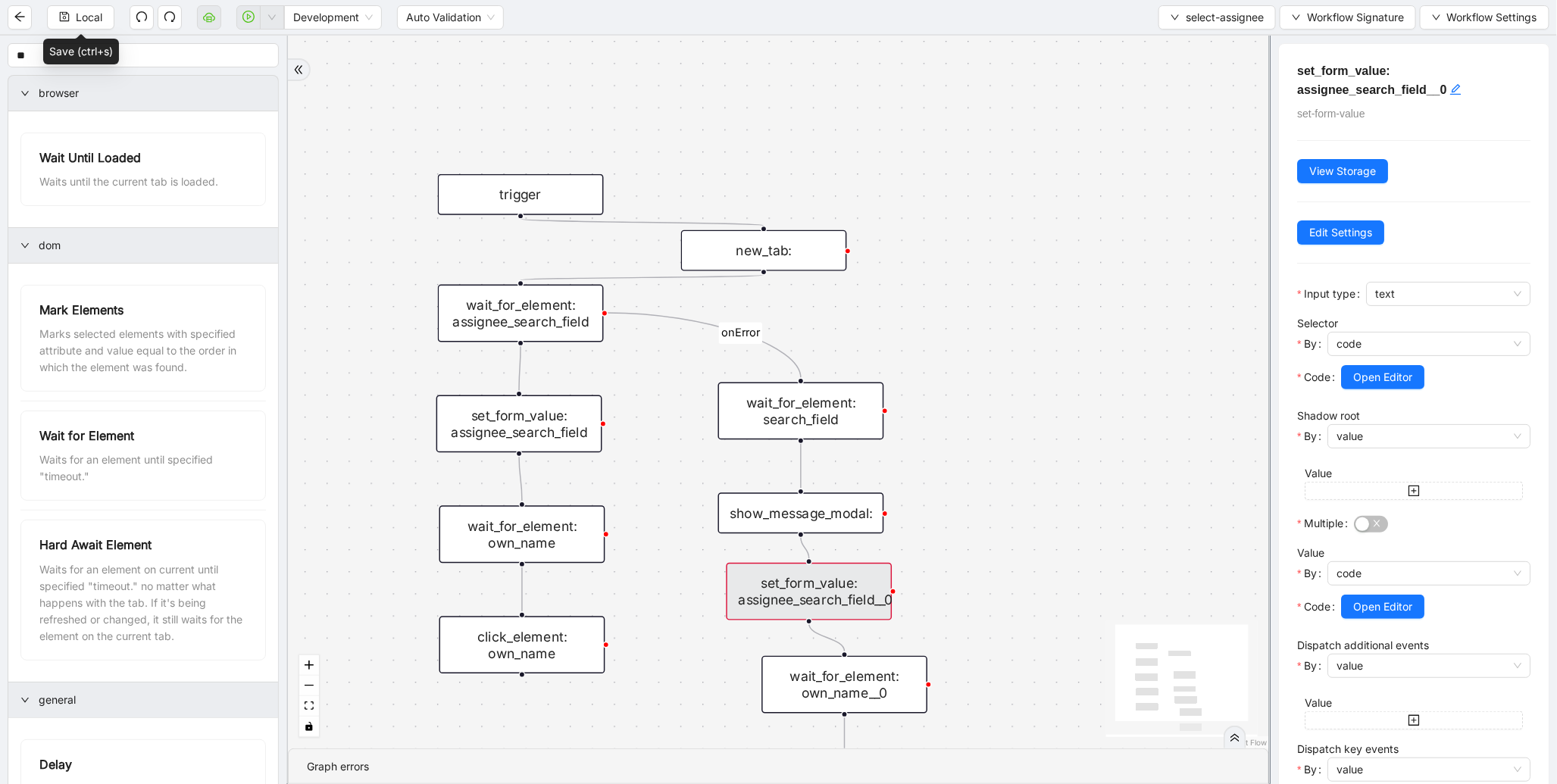
click at [1319, 32] on div "Local Development Auto Validation select-assignee Workflow Signature Workflow S…" at bounding box center [778, 16] width 1557 height 34
click at [1323, 25] on span "Workflow Signature" at bounding box center [1355, 17] width 97 height 16
click at [1315, 122] on span "Defaults" at bounding box center [1345, 119] width 101 height 16
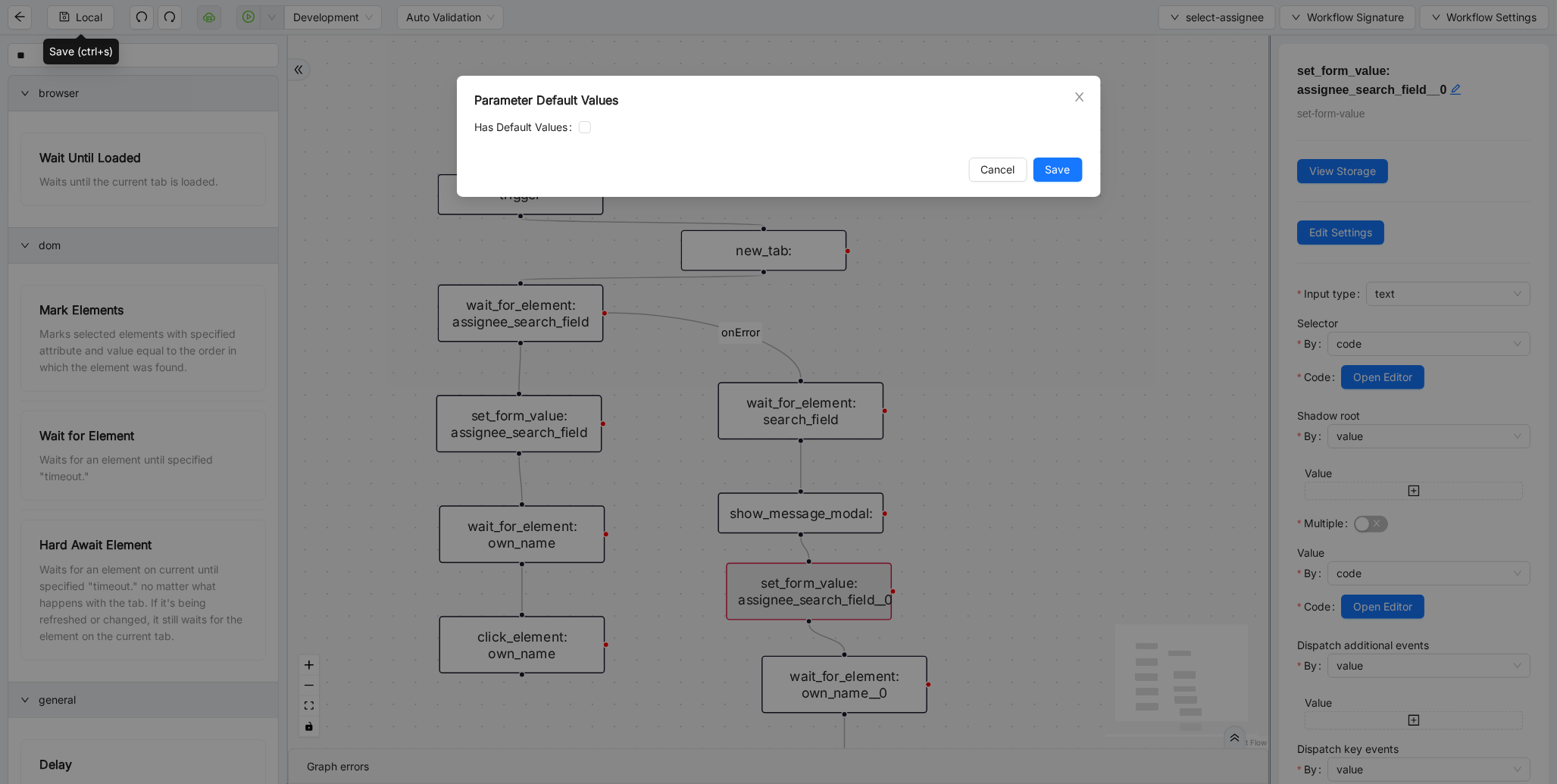
click at [1149, 101] on div "Parameter Default Values Has Default Values Cancel Save" at bounding box center [778, 392] width 1557 height 784
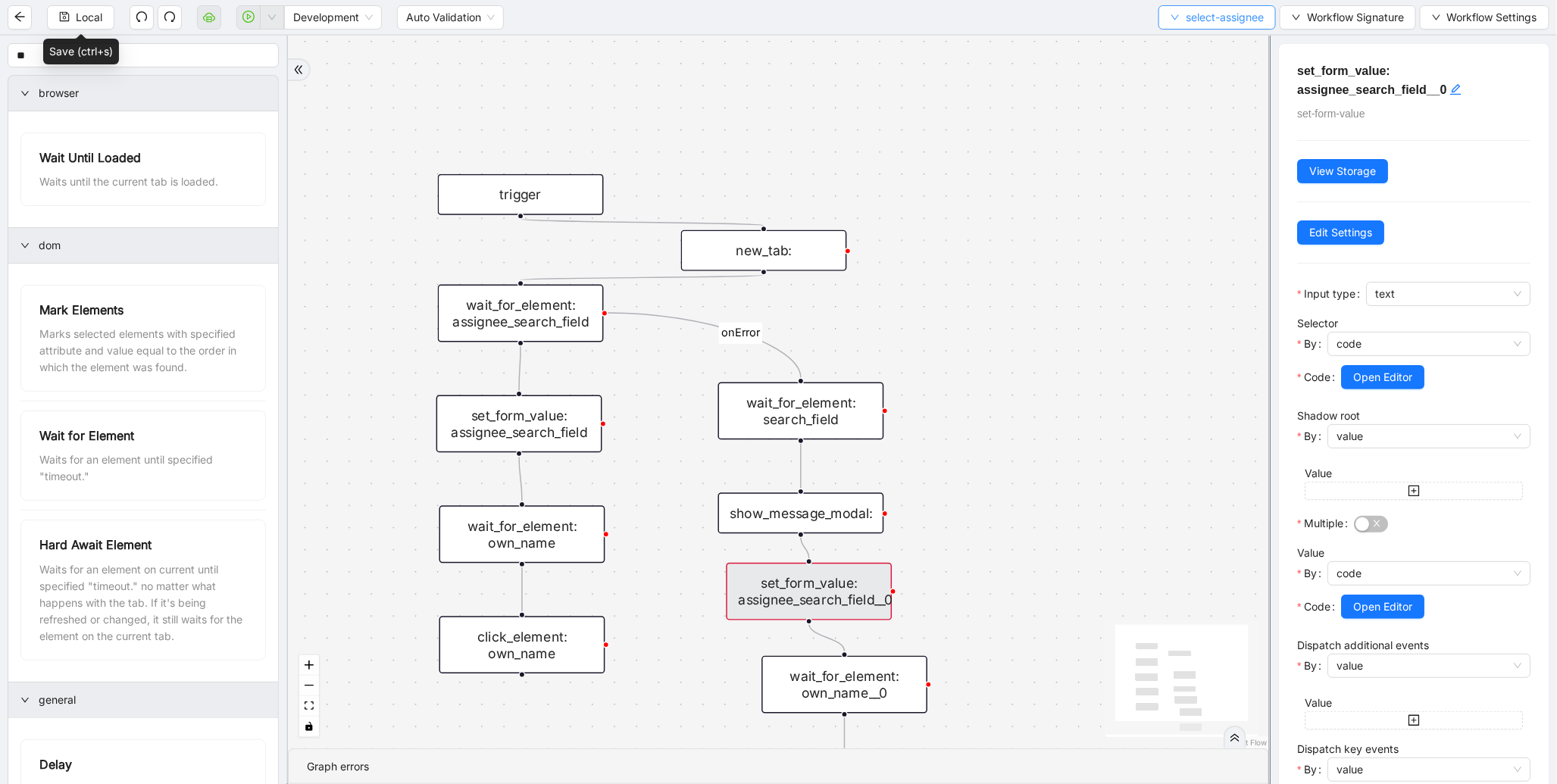
click at [1194, 24] on span "select-assignee" at bounding box center [1225, 17] width 78 height 16
click at [1184, 44] on span "Select" at bounding box center [1214, 46] width 95 height 16
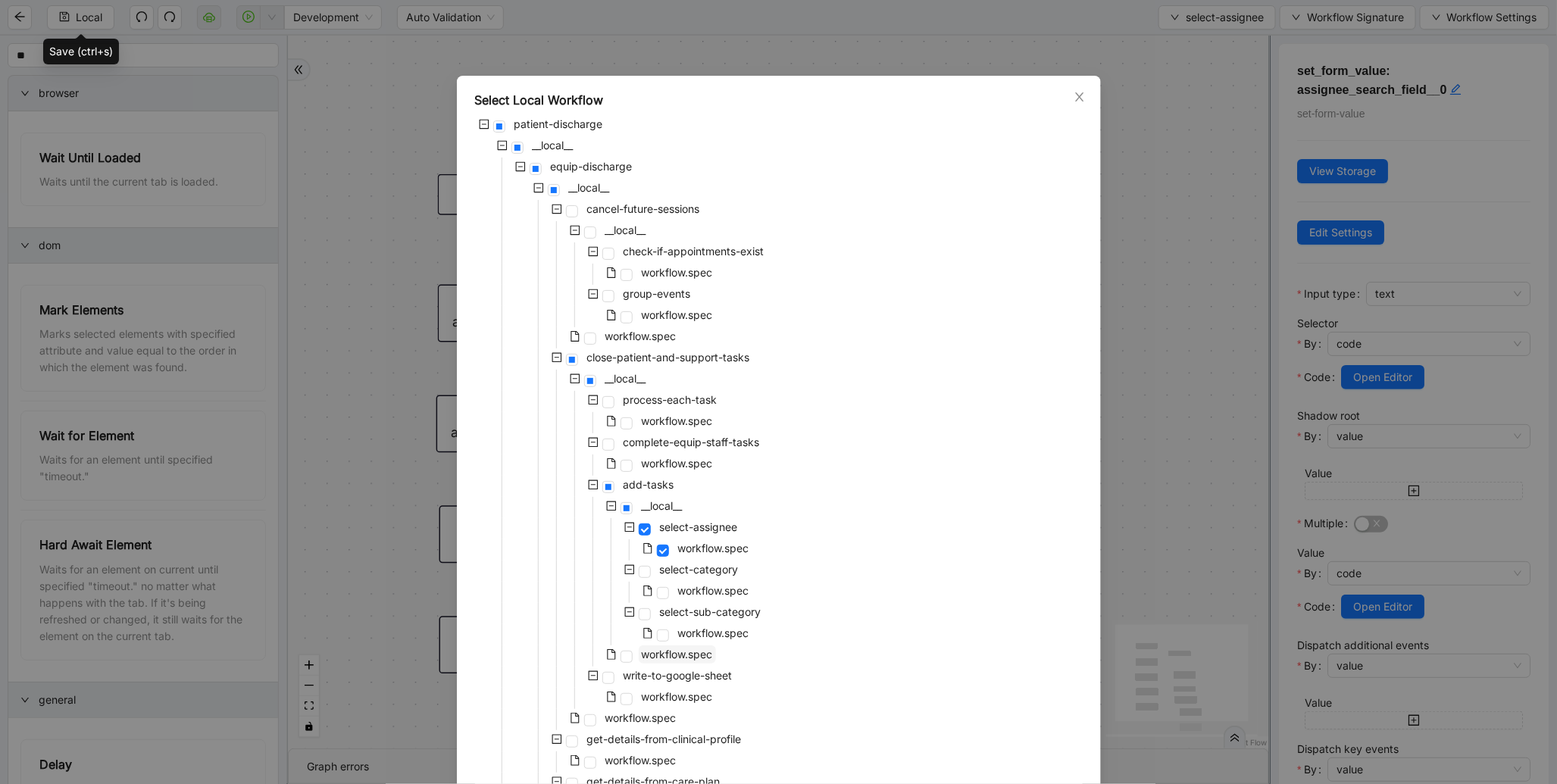
click at [645, 662] on span "workflow.spec" at bounding box center [677, 655] width 78 height 18
click at [633, 720] on span "workflow.spec" at bounding box center [641, 717] width 71 height 13
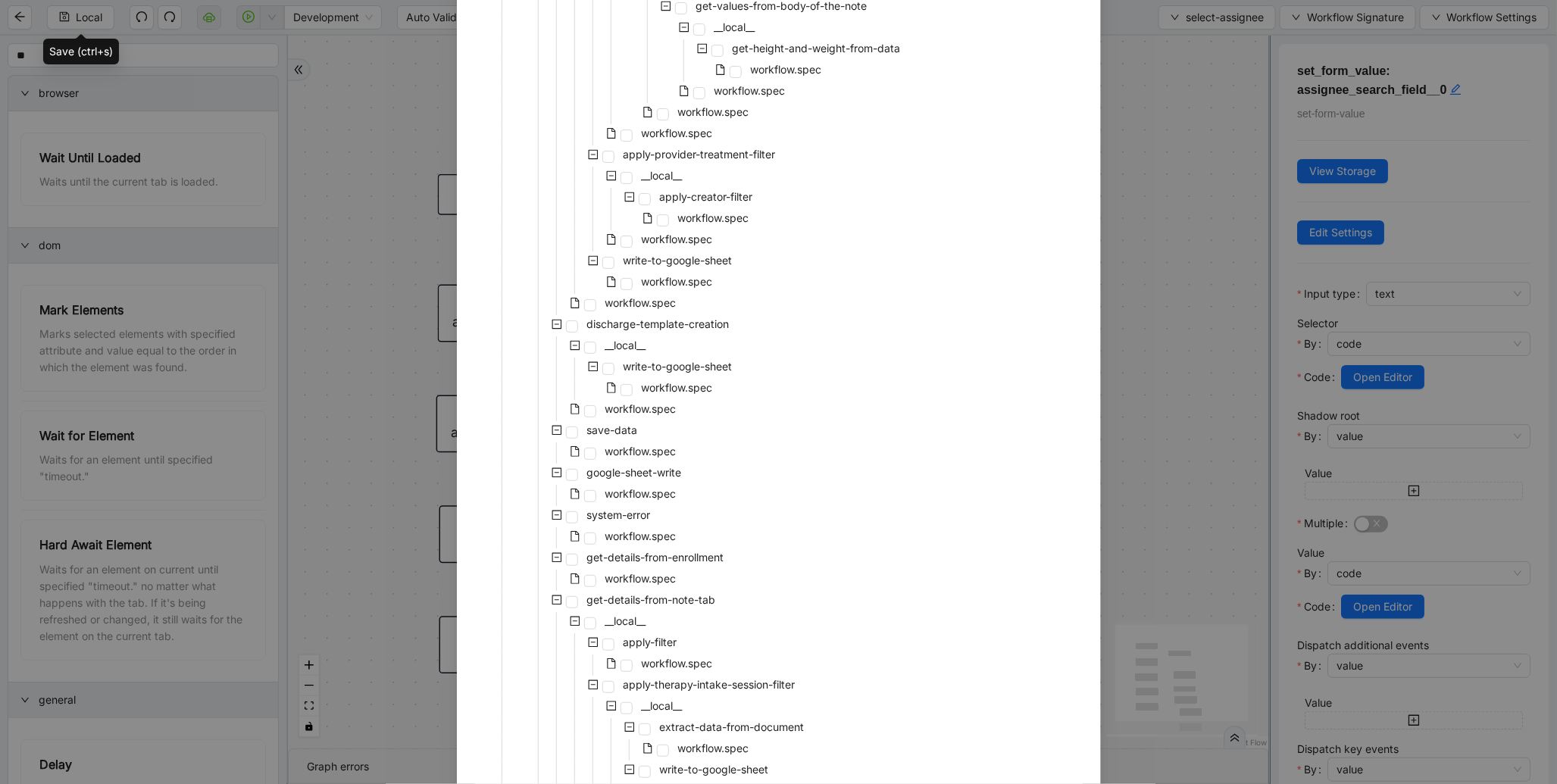
scroll to position [2852, 0]
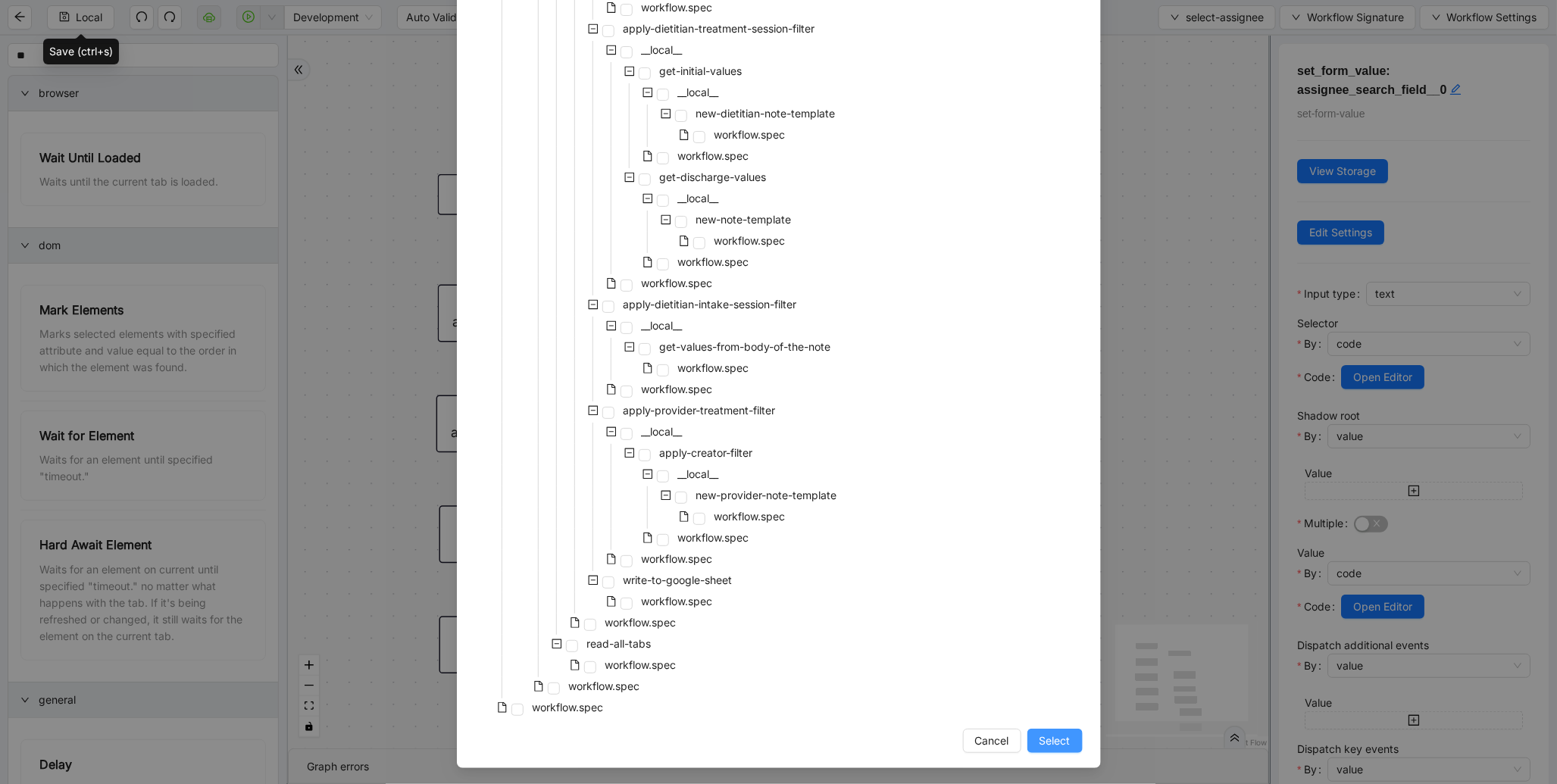
click at [1042, 743] on span "Select" at bounding box center [1055, 740] width 31 height 16
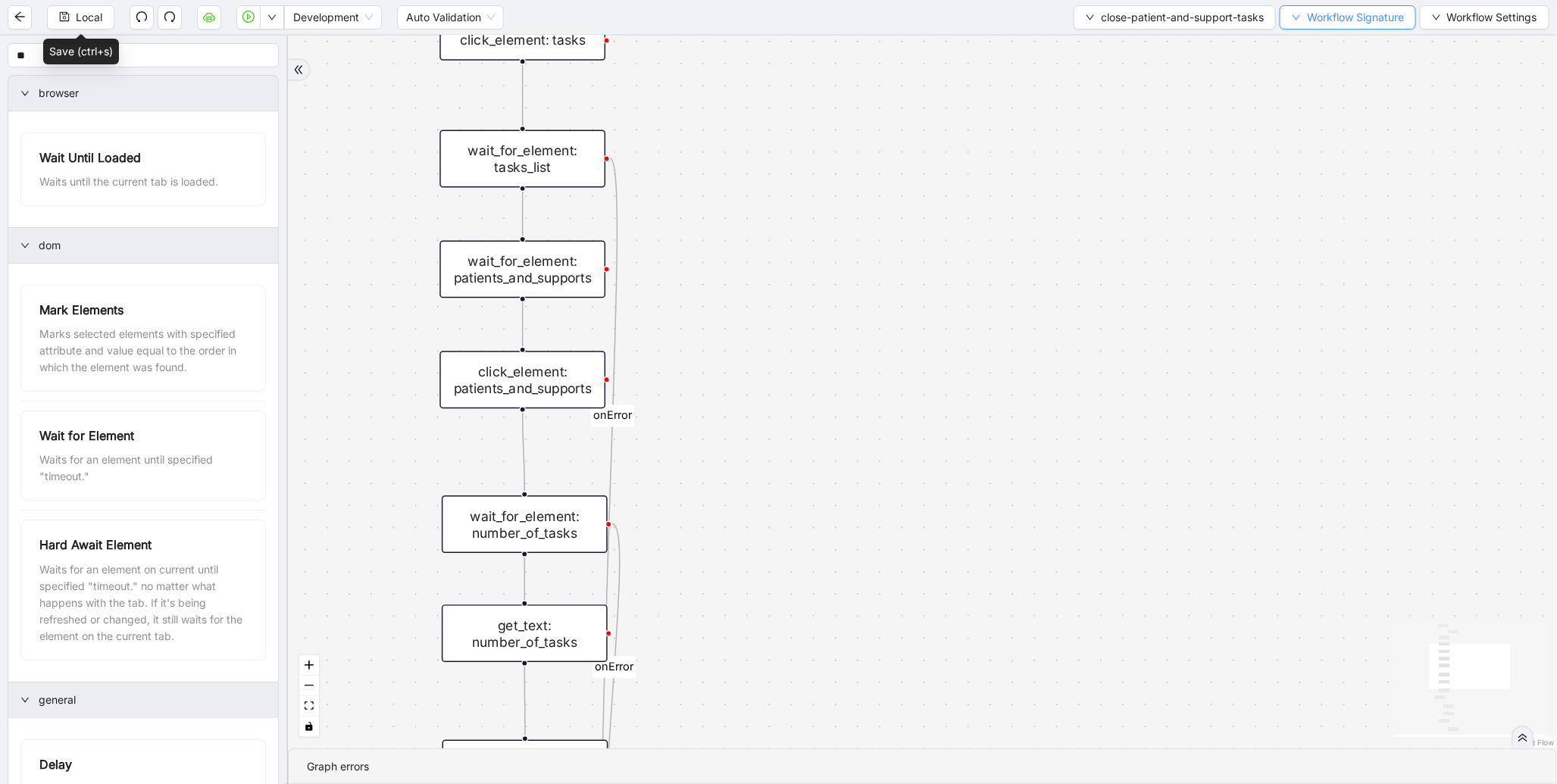
click at [1304, 7] on button "Workflow Signature" at bounding box center [1348, 17] width 137 height 25
click at [1323, 122] on span "Defaults" at bounding box center [1345, 119] width 101 height 16
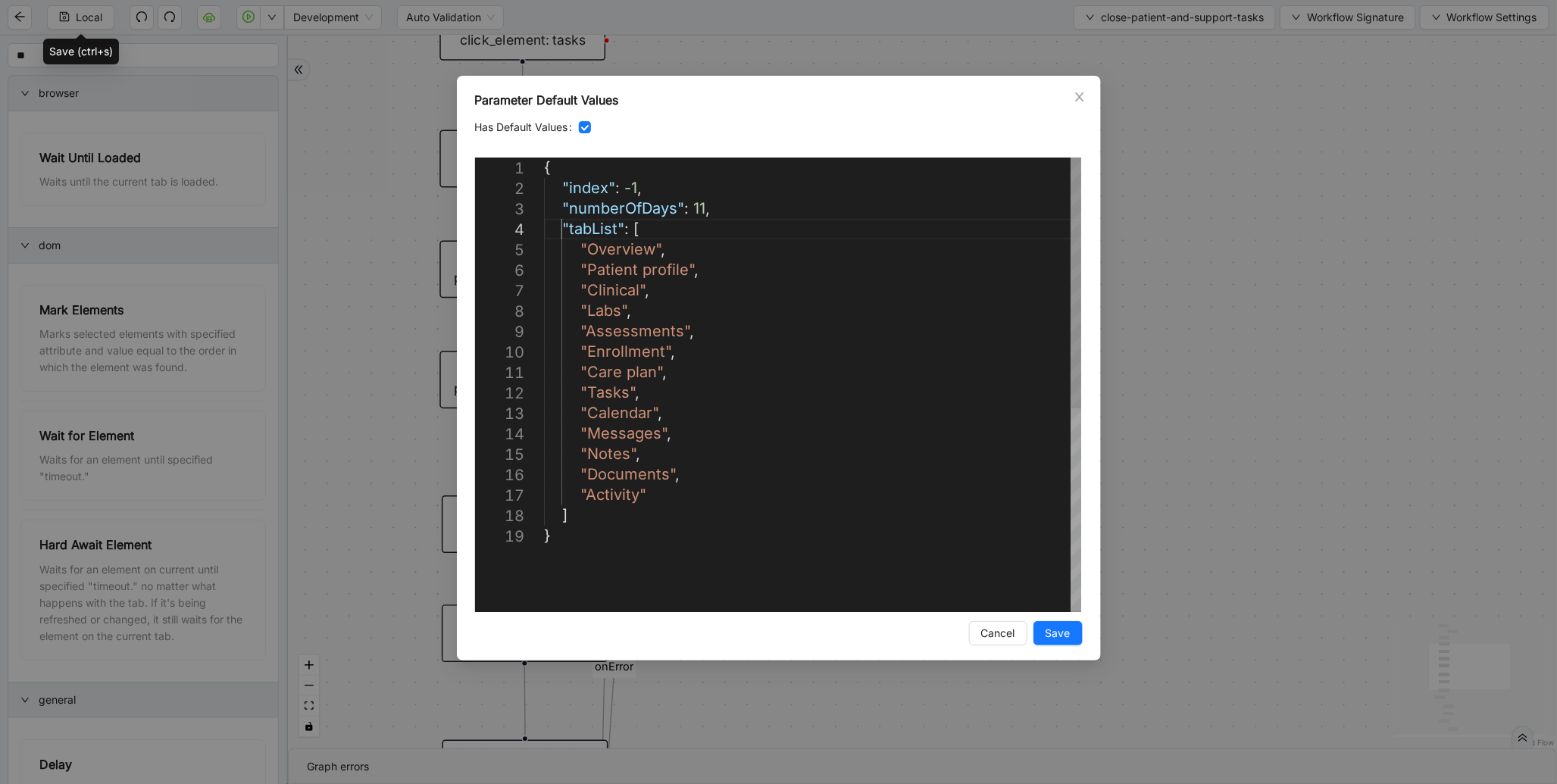
scroll to position [0, 0]
type textarea "**********"
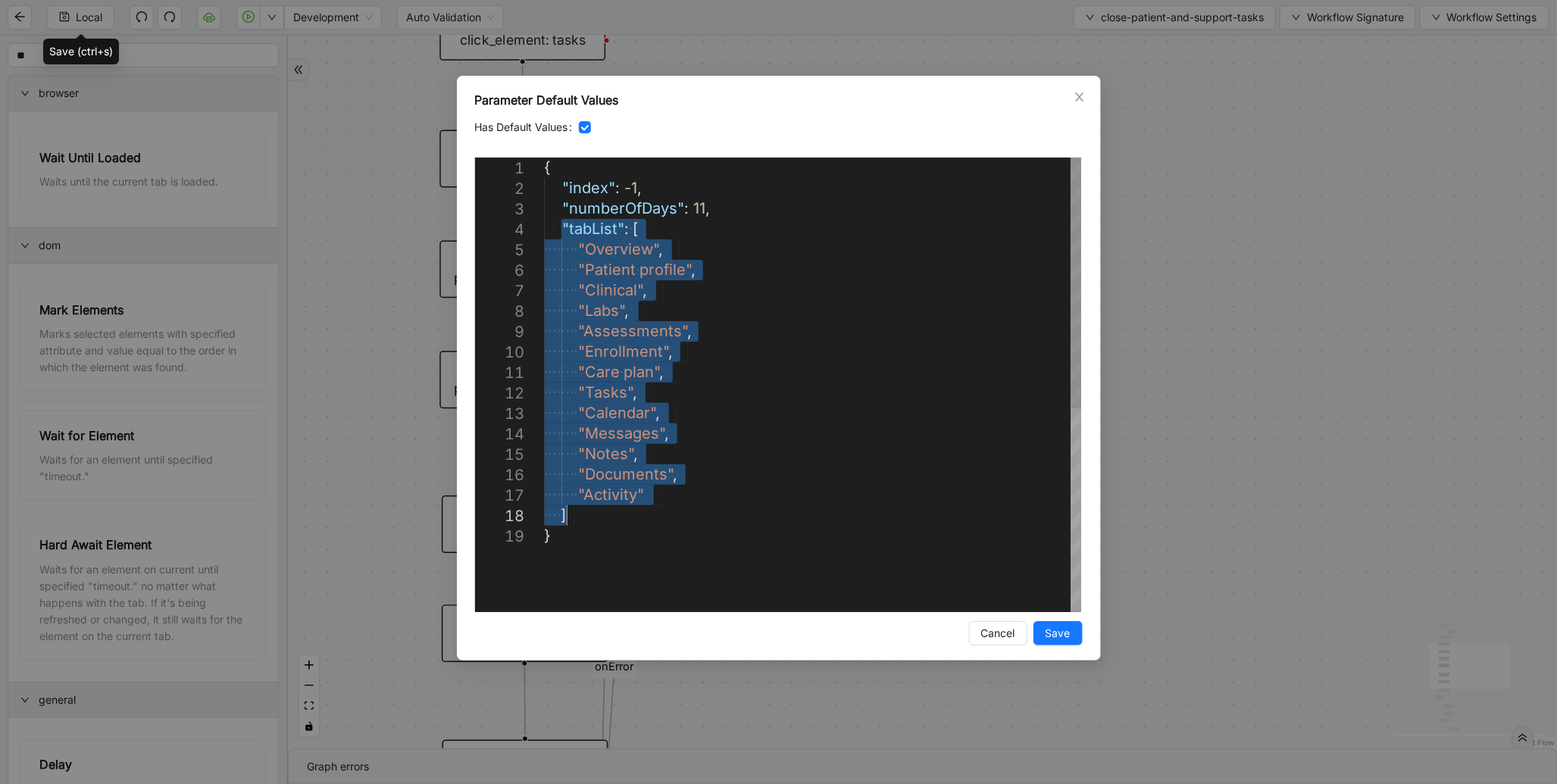
drag, startPoint x: 562, startPoint y: 225, endPoint x: 610, endPoint y: 520, distance: 298.9
click at [1065, 633] on span "Save" at bounding box center [1058, 633] width 25 height 16
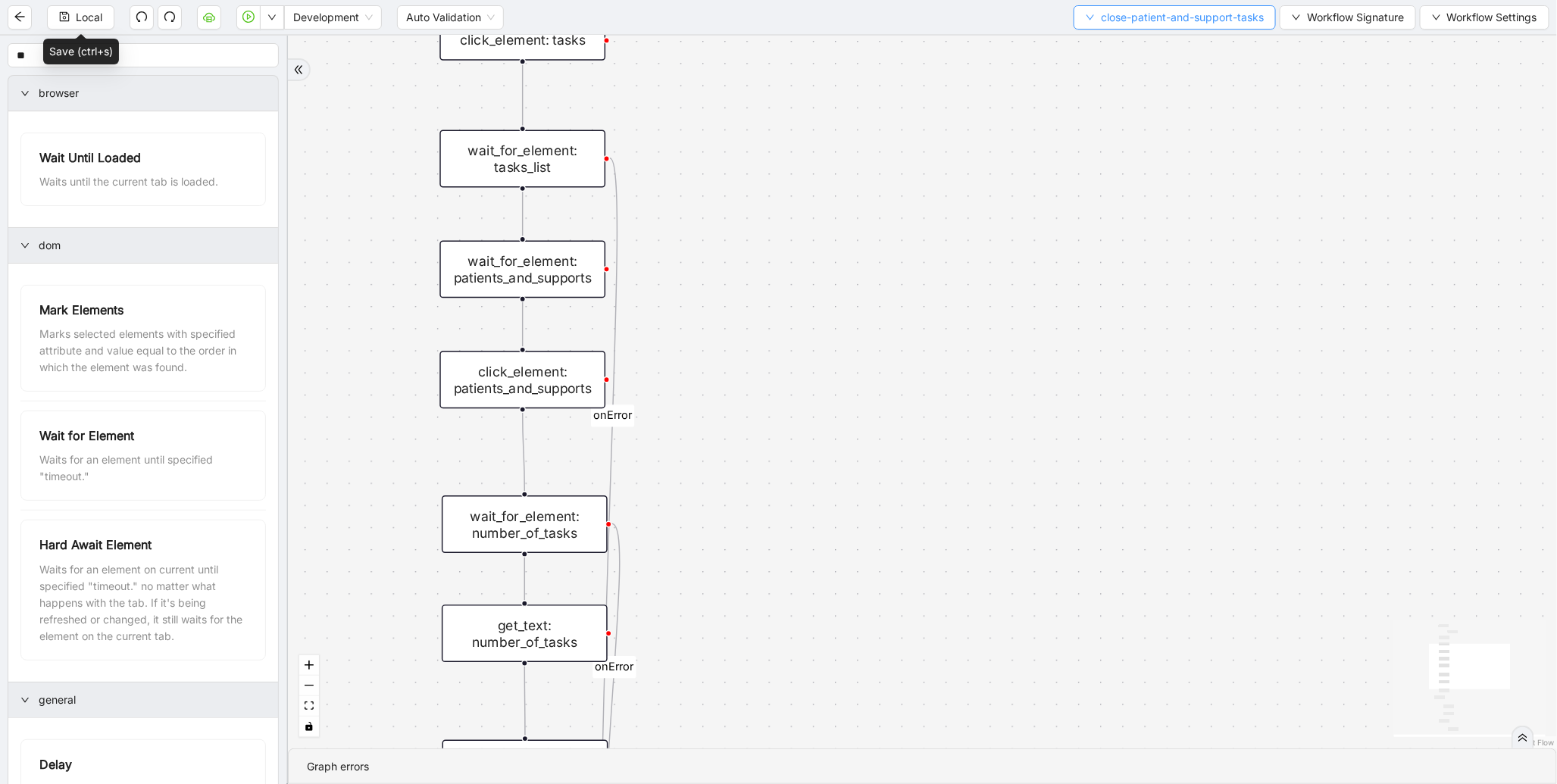
click at [1157, 15] on span "close-patient-and-support-tasks" at bounding box center [1182, 17] width 163 height 16
click at [1110, 44] on span "Select" at bounding box center [1171, 46] width 180 height 16
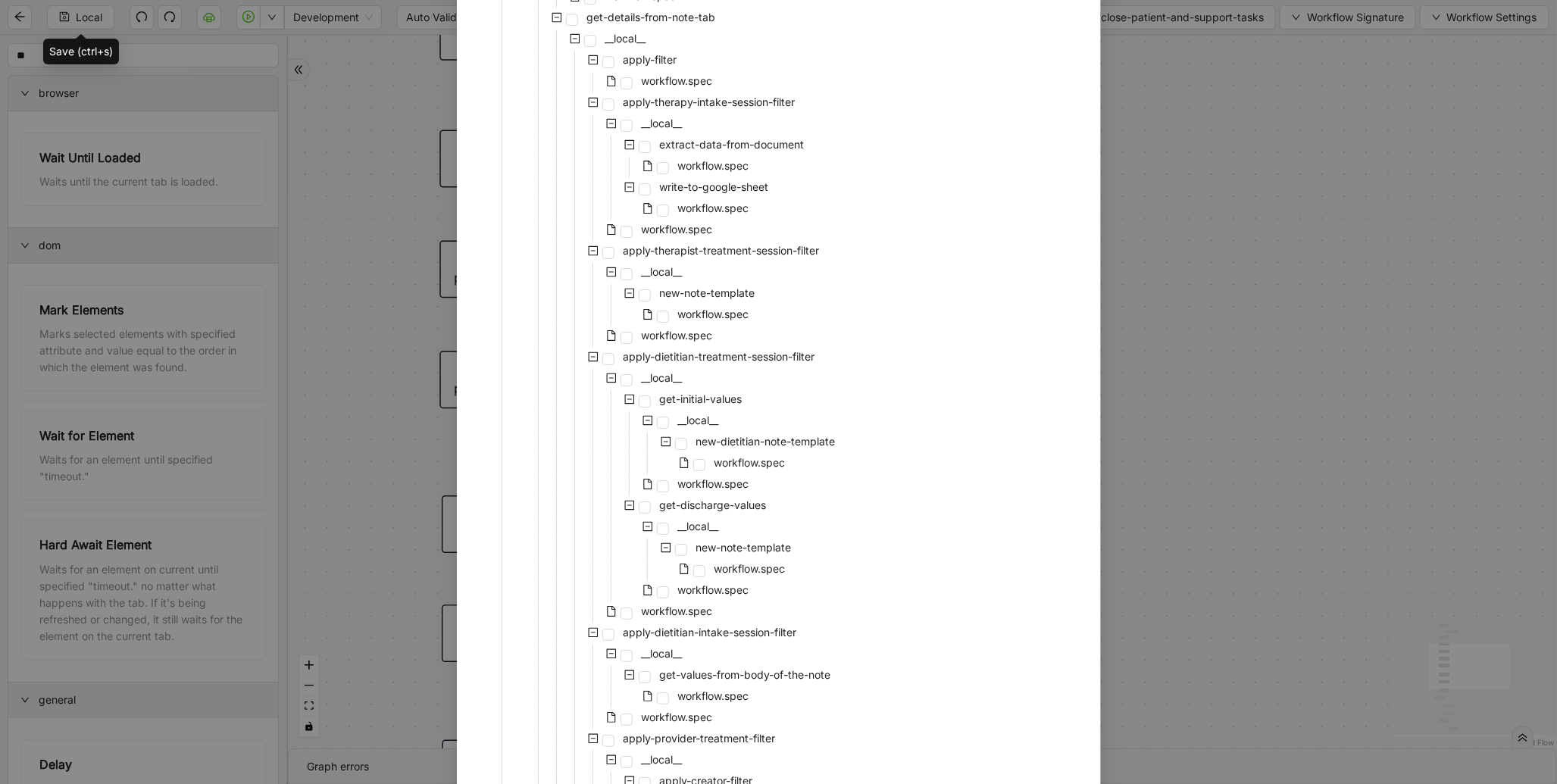
scroll to position [2852, 0]
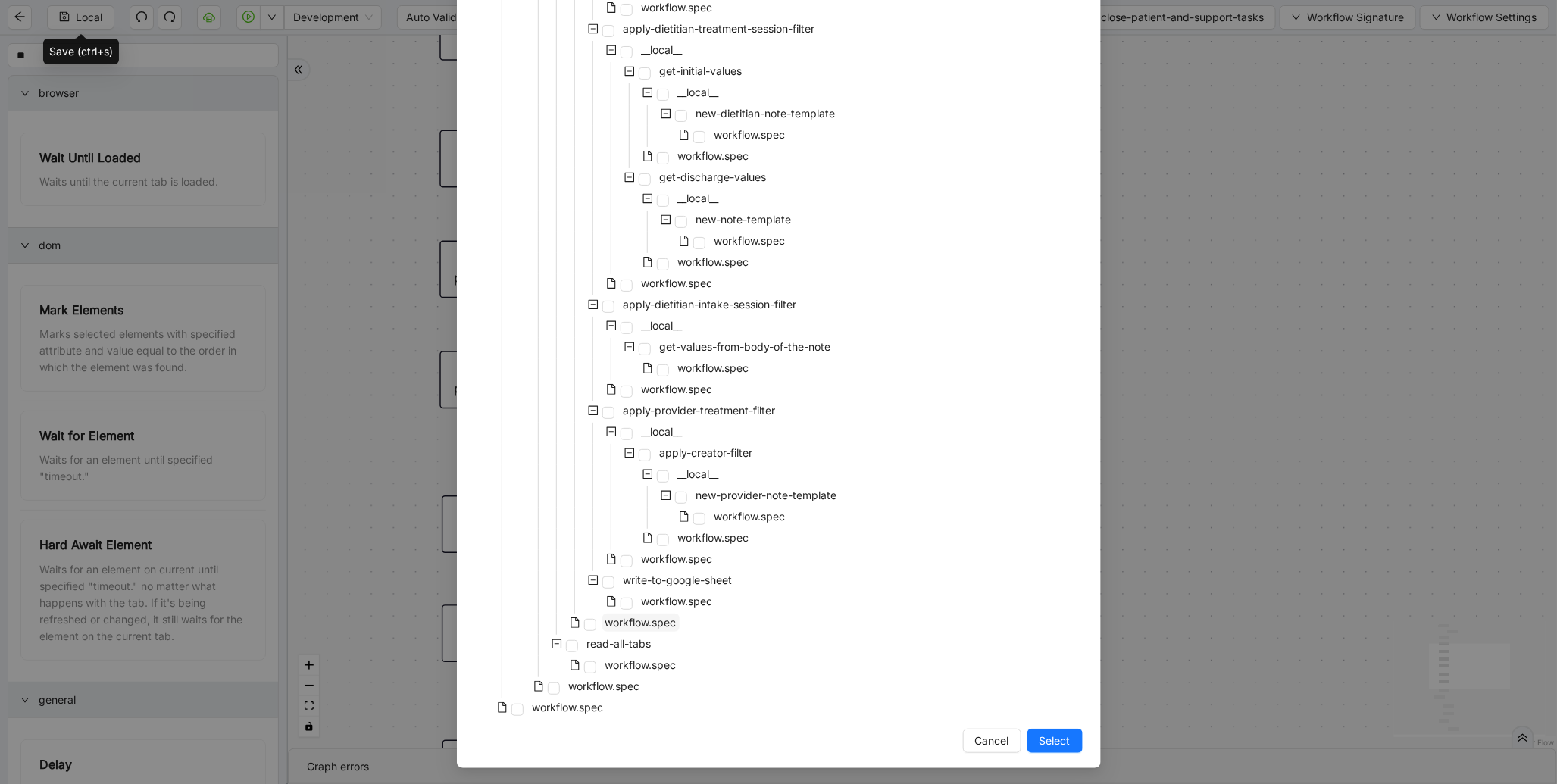
click at [610, 618] on span "workflow.spec" at bounding box center [641, 622] width 71 height 13
click at [1028, 732] on button "Select" at bounding box center [1055, 740] width 56 height 25
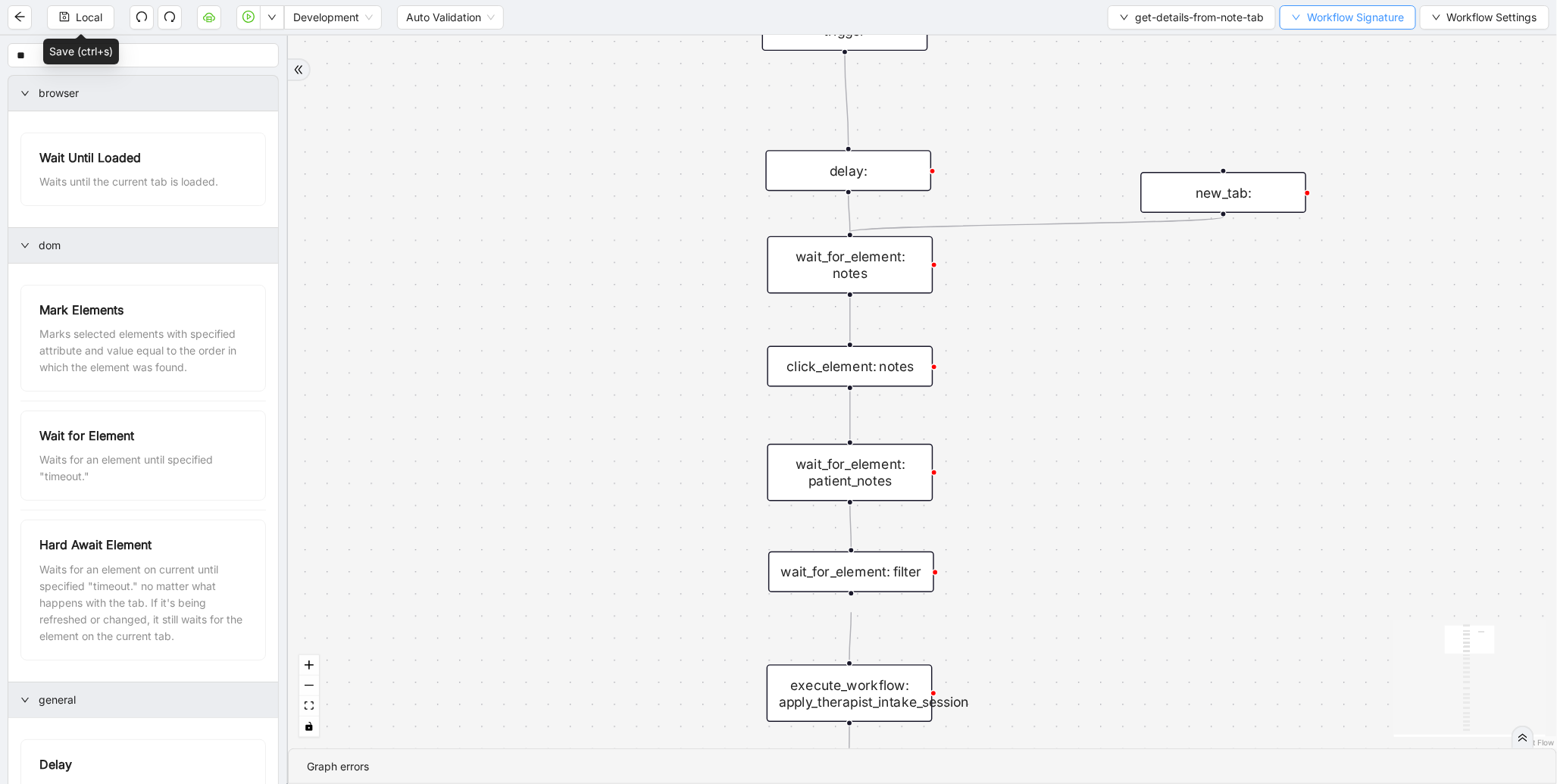
click at [1369, 13] on span "Workflow Signature" at bounding box center [1355, 17] width 97 height 16
click at [1334, 68] on span "Type" at bounding box center [1345, 70] width 101 height 16
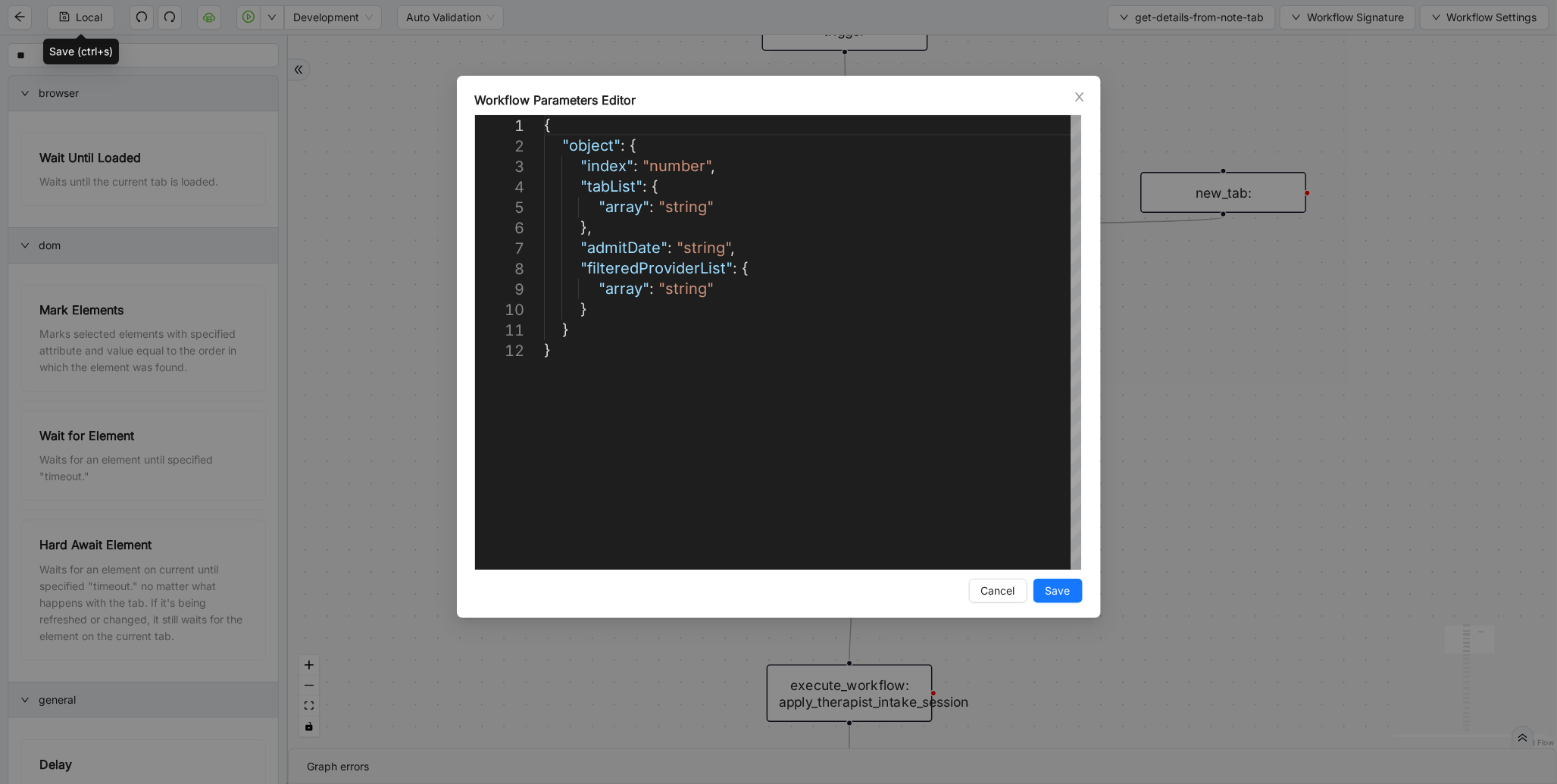
click at [1334, 68] on div "**********" at bounding box center [778, 392] width 1557 height 784
click at [1350, 31] on div "Local Development Auto Validation get-details-from-note-tab Workflow Signature …" at bounding box center [778, 16] width 1557 height 34
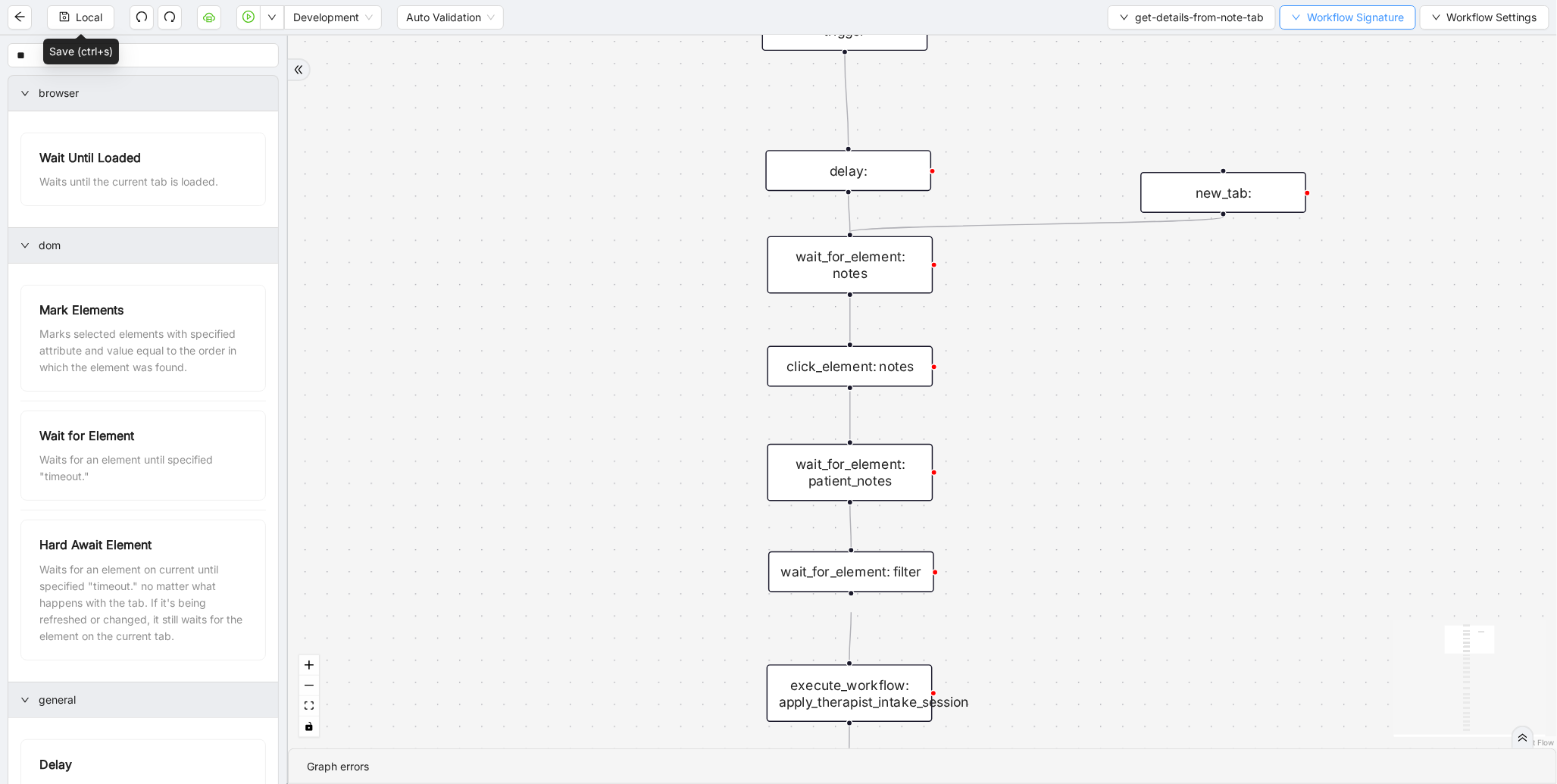
click at [1351, 28] on button "Workflow Signature" at bounding box center [1348, 17] width 137 height 25
click at [1343, 124] on span "Defaults" at bounding box center [1345, 119] width 101 height 16
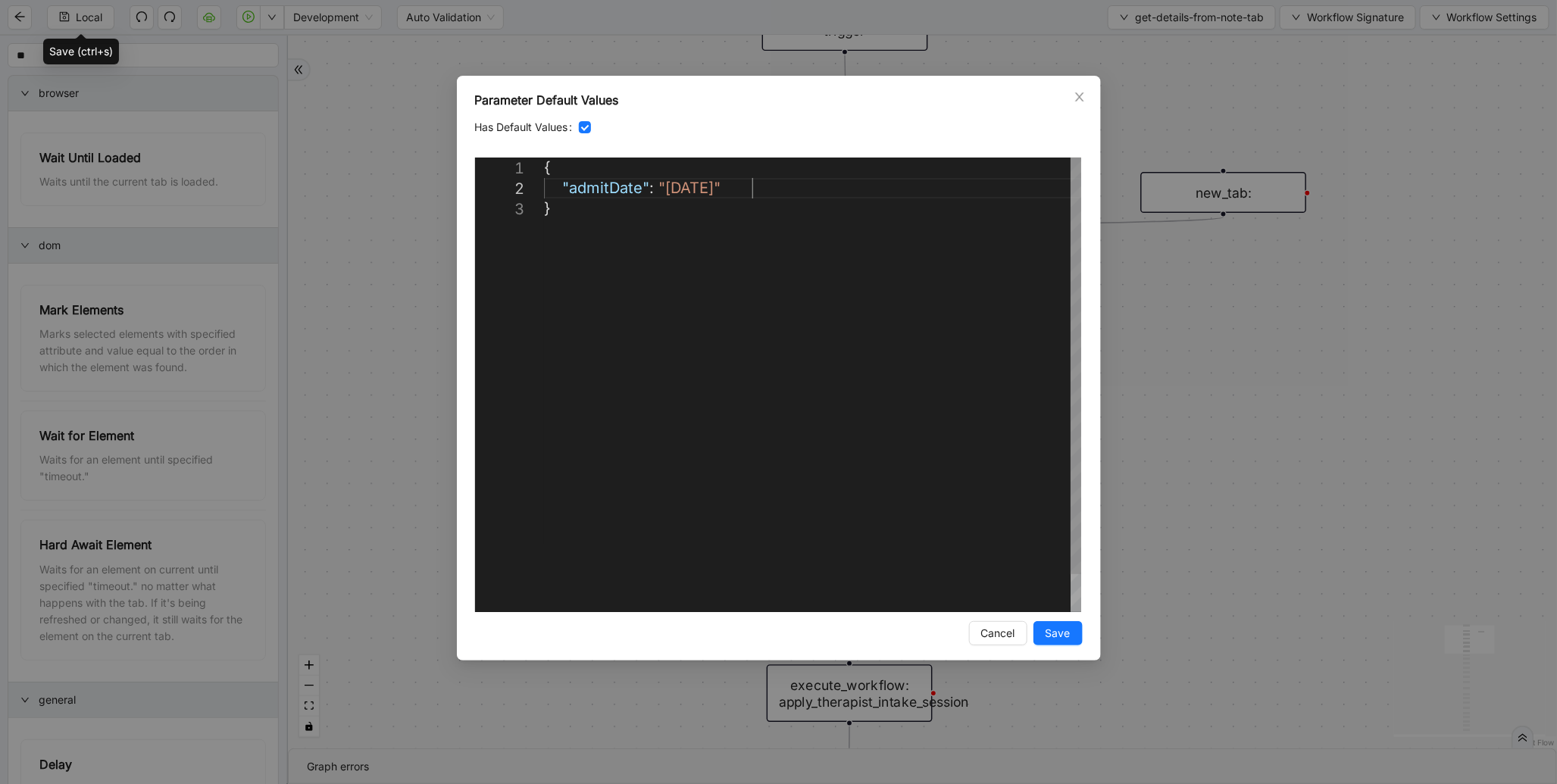
scroll to position [0, 7]
click at [817, 188] on div "{ "admitDate" : "[DATE]" }" at bounding box center [813, 405] width 537 height 495
paste textarea "**********"
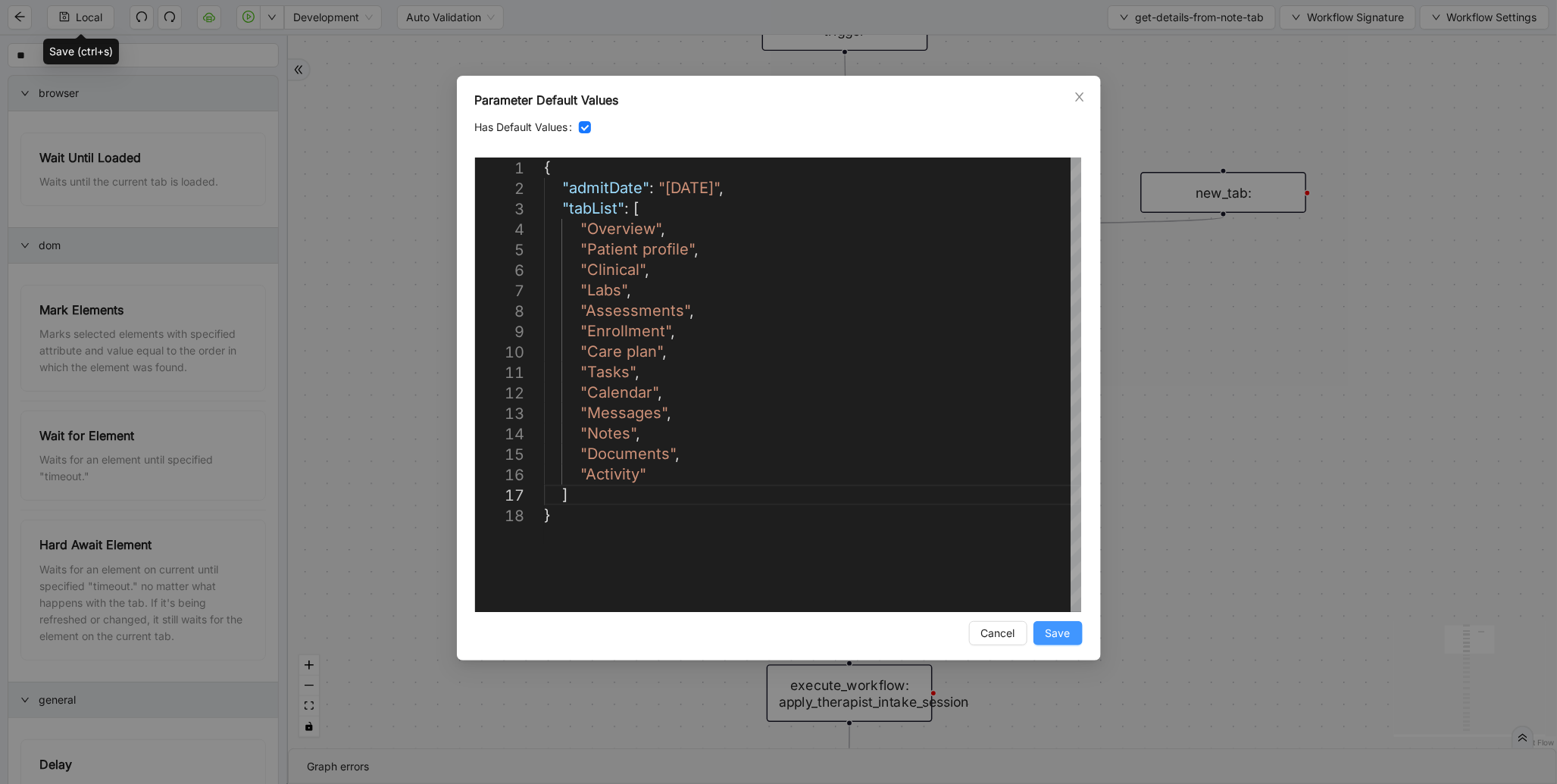
type textarea "**********"
click at [1074, 626] on button "Save" at bounding box center [1058, 633] width 49 height 25
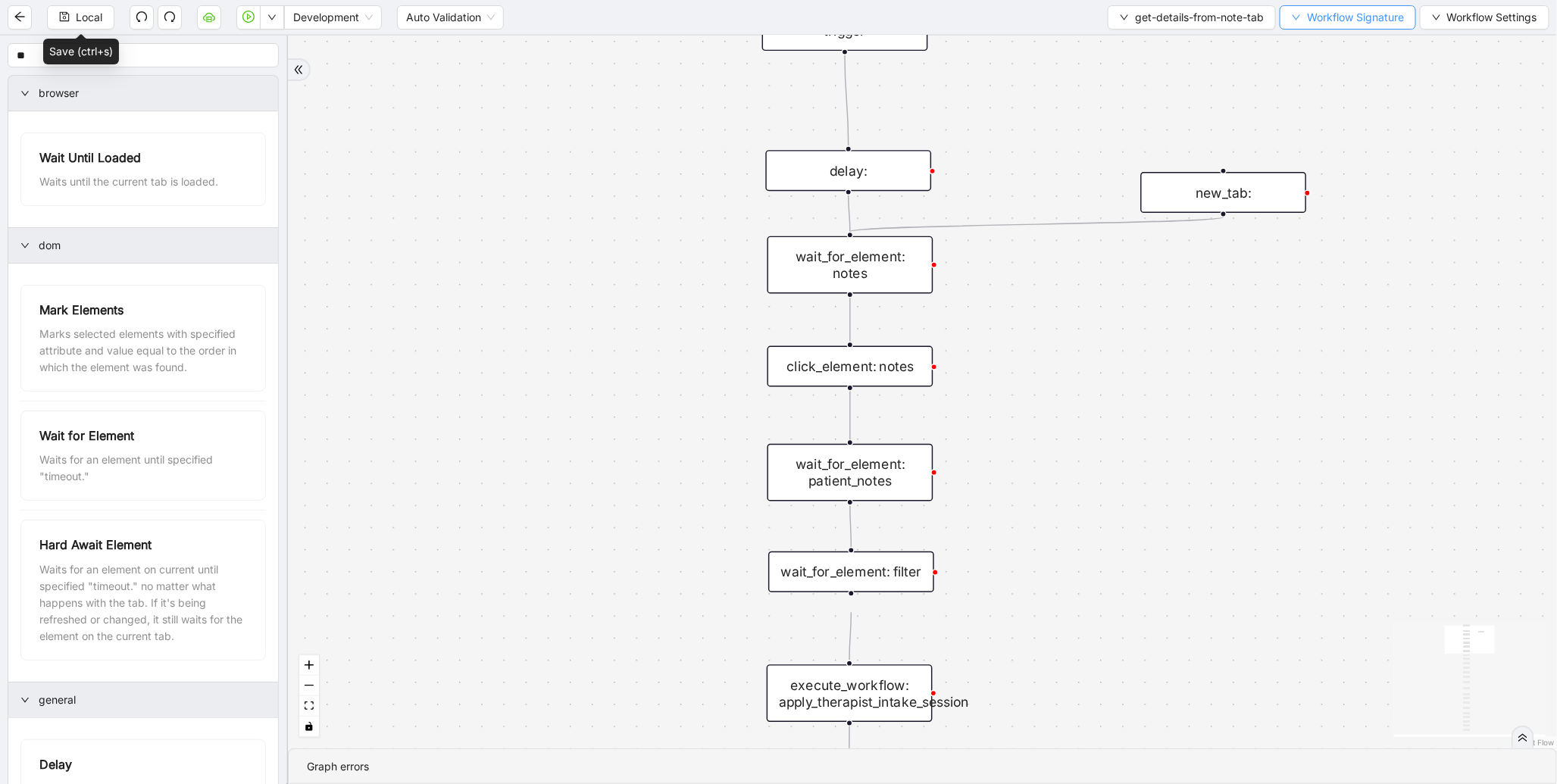
click at [1353, 13] on span "Workflow Signature" at bounding box center [1355, 17] width 97 height 16
click at [1314, 74] on span "Type" at bounding box center [1345, 70] width 101 height 16
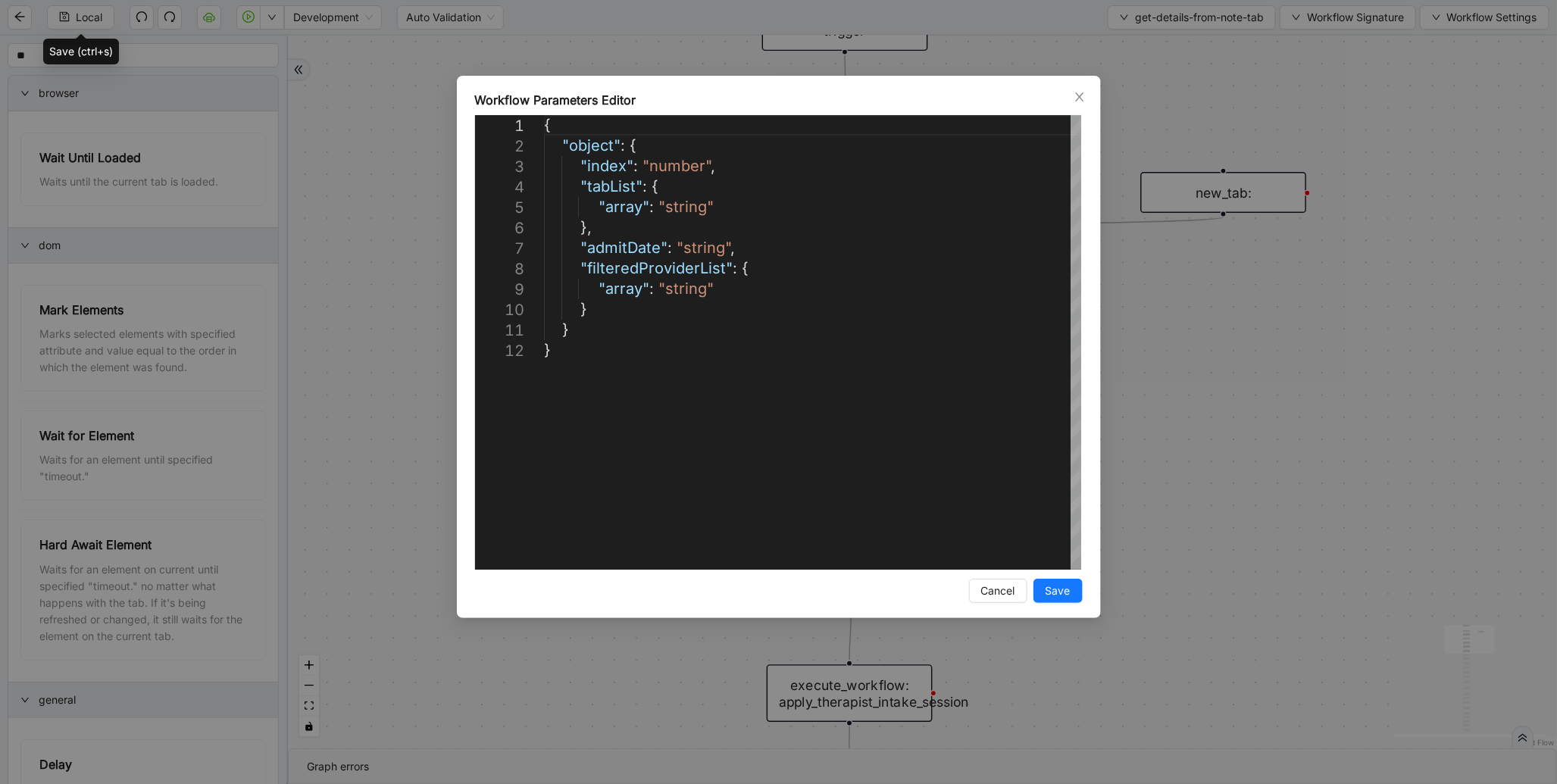
click at [1332, 503] on div "**********" at bounding box center [778, 392] width 1557 height 784
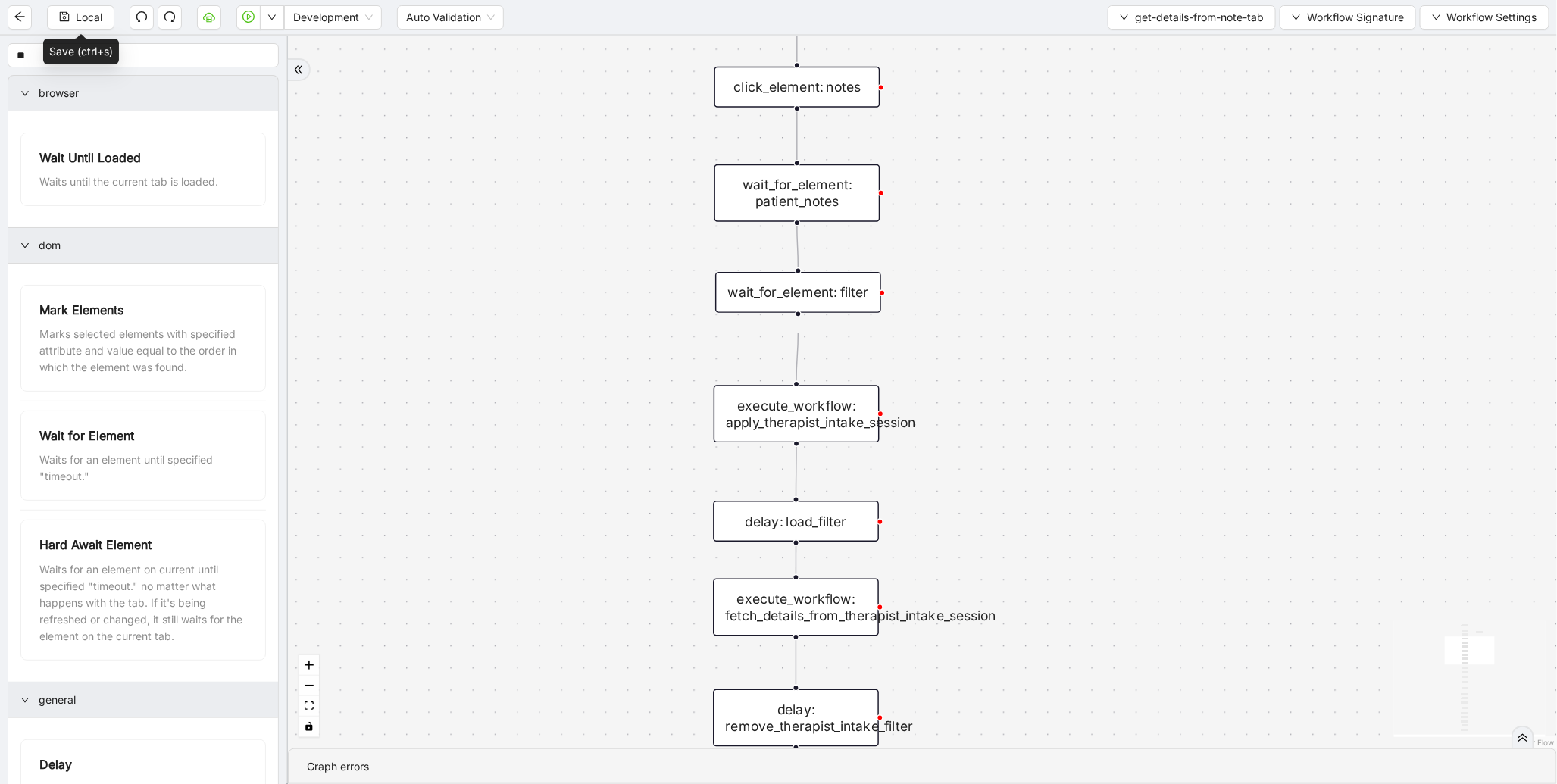
drag, startPoint x: 1095, startPoint y: 504, endPoint x: 1049, endPoint y: 258, distance: 250.3
click at [1049, 258] on div "trigger wait_for_element: notes click_element: notes wait_for_element: patient_…" at bounding box center [923, 392] width 1270 height 713
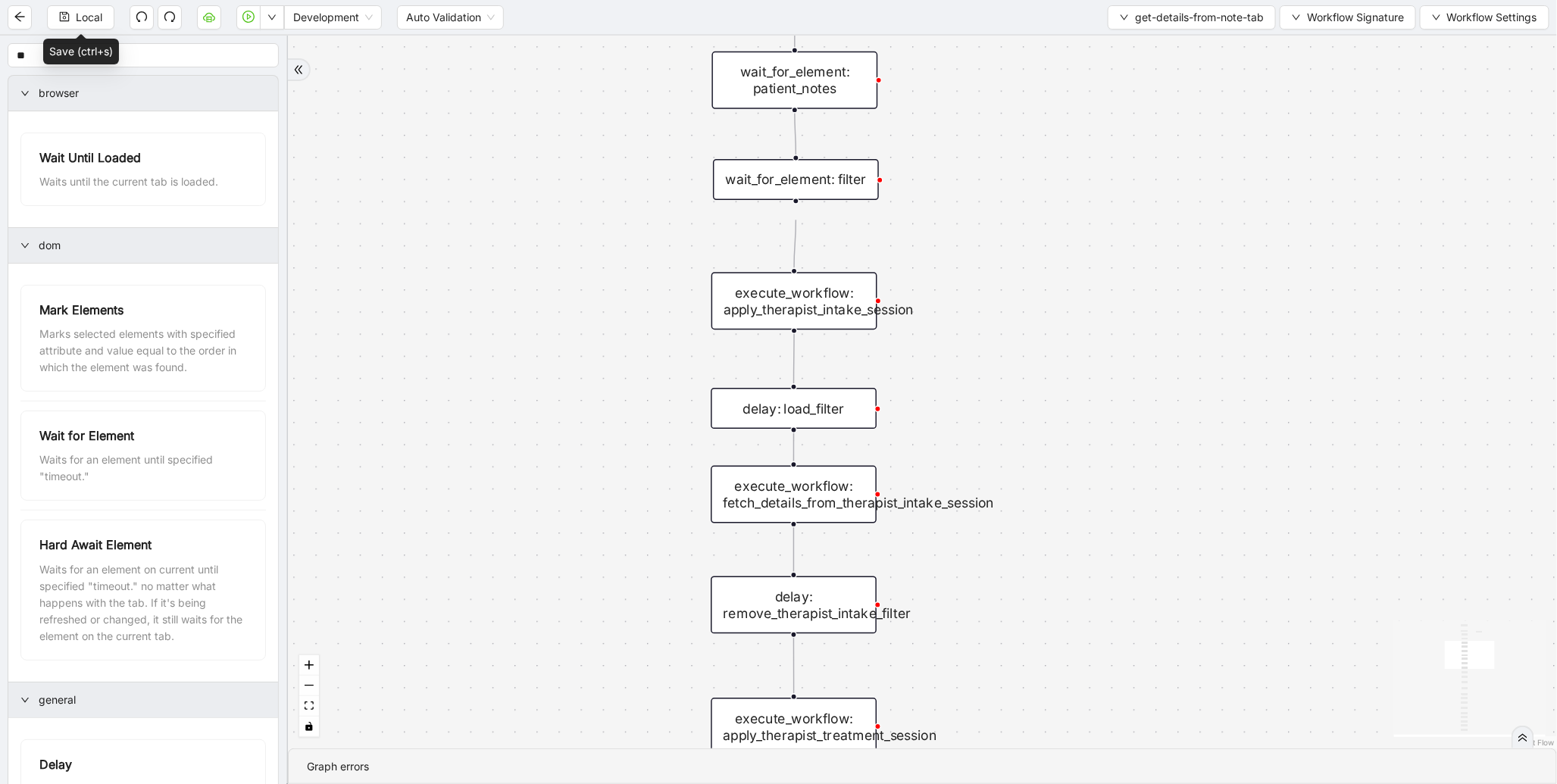
drag, startPoint x: 1042, startPoint y: 479, endPoint x: 1039, endPoint y: 365, distance: 114.0
click at [1039, 365] on div "trigger wait_for_element: notes click_element: notes wait_for_element: patient_…" at bounding box center [923, 392] width 1270 height 713
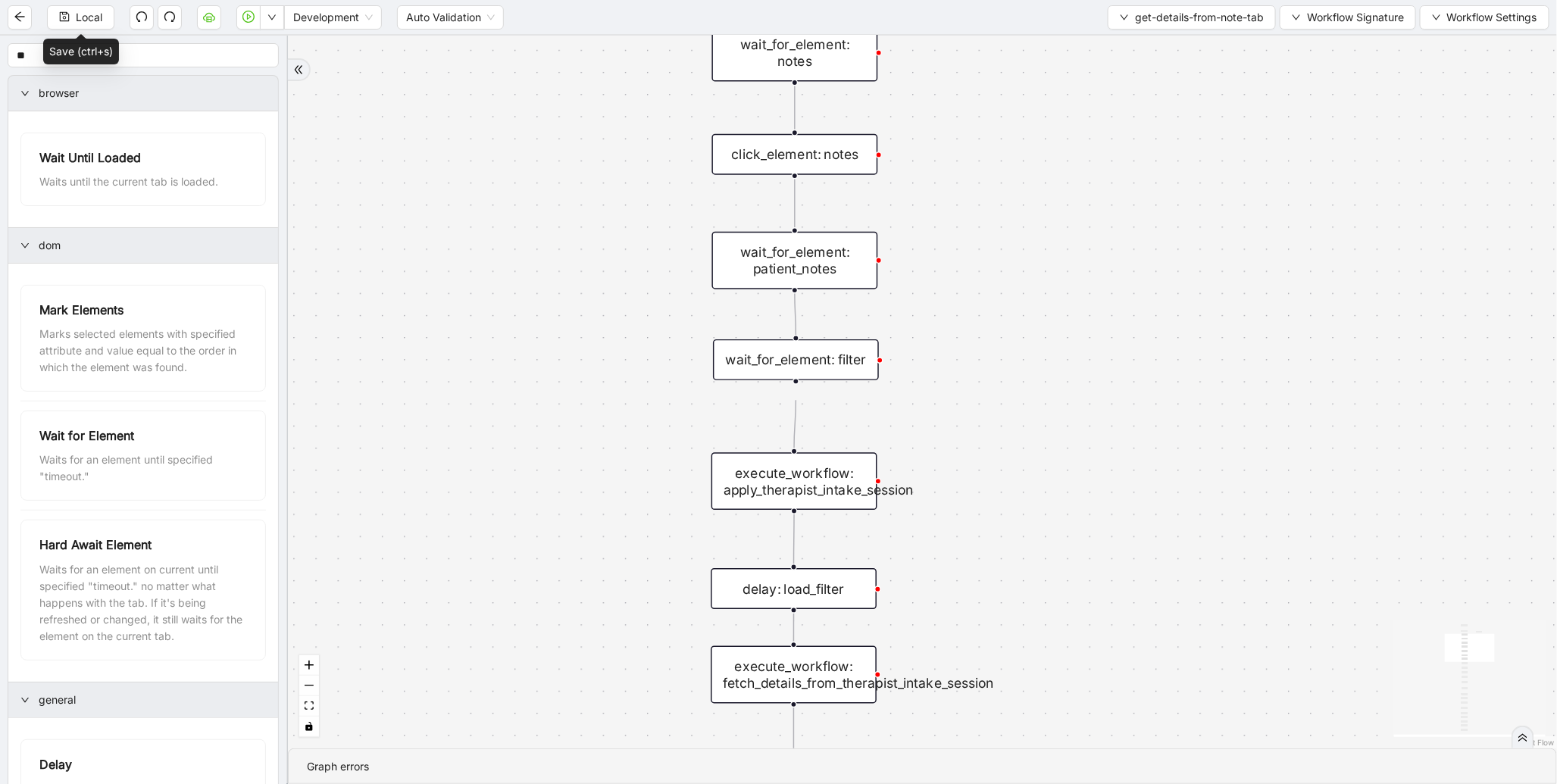
drag, startPoint x: 916, startPoint y: 185, endPoint x: 916, endPoint y: 389, distance: 204.0
click at [916, 389] on div "trigger wait_for_element: notes click_element: notes wait_for_element: patient_…" at bounding box center [923, 392] width 1270 height 713
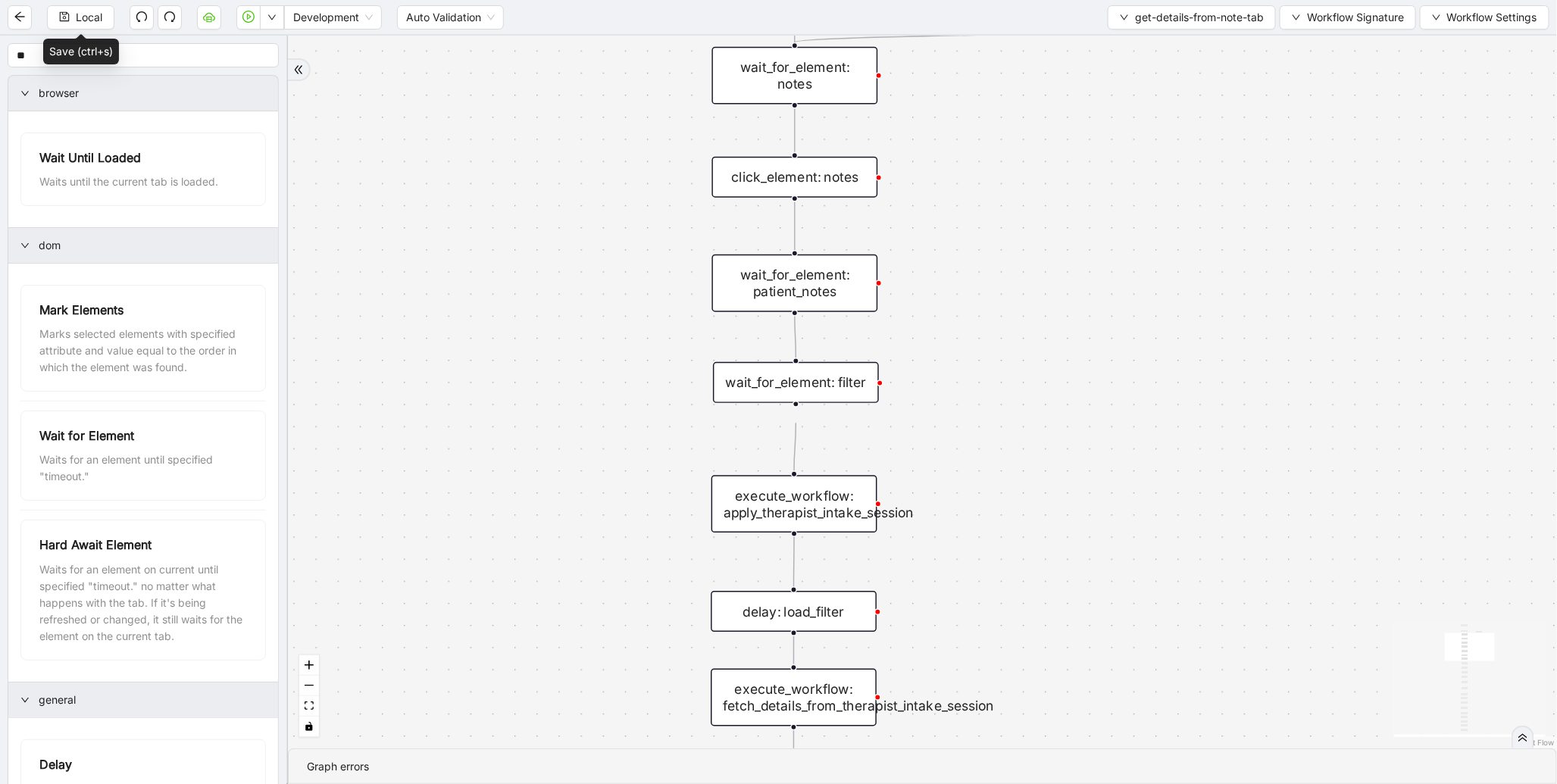
click at [814, 296] on div "wait_for_element: patient_notes" at bounding box center [795, 283] width 166 height 57
click at [1015, 372] on div "trigger wait_for_element: notes click_element: notes wait_for_element: patient_…" at bounding box center [923, 392] width 1270 height 713
click at [997, 263] on div "trigger wait_for_element: notes click_element: notes wait_for_element: patient_…" at bounding box center [923, 392] width 1270 height 713
click at [638, 586] on div "trigger wait_for_element: notes click_element: notes wait_for_element: patient_…" at bounding box center [923, 392] width 1270 height 713
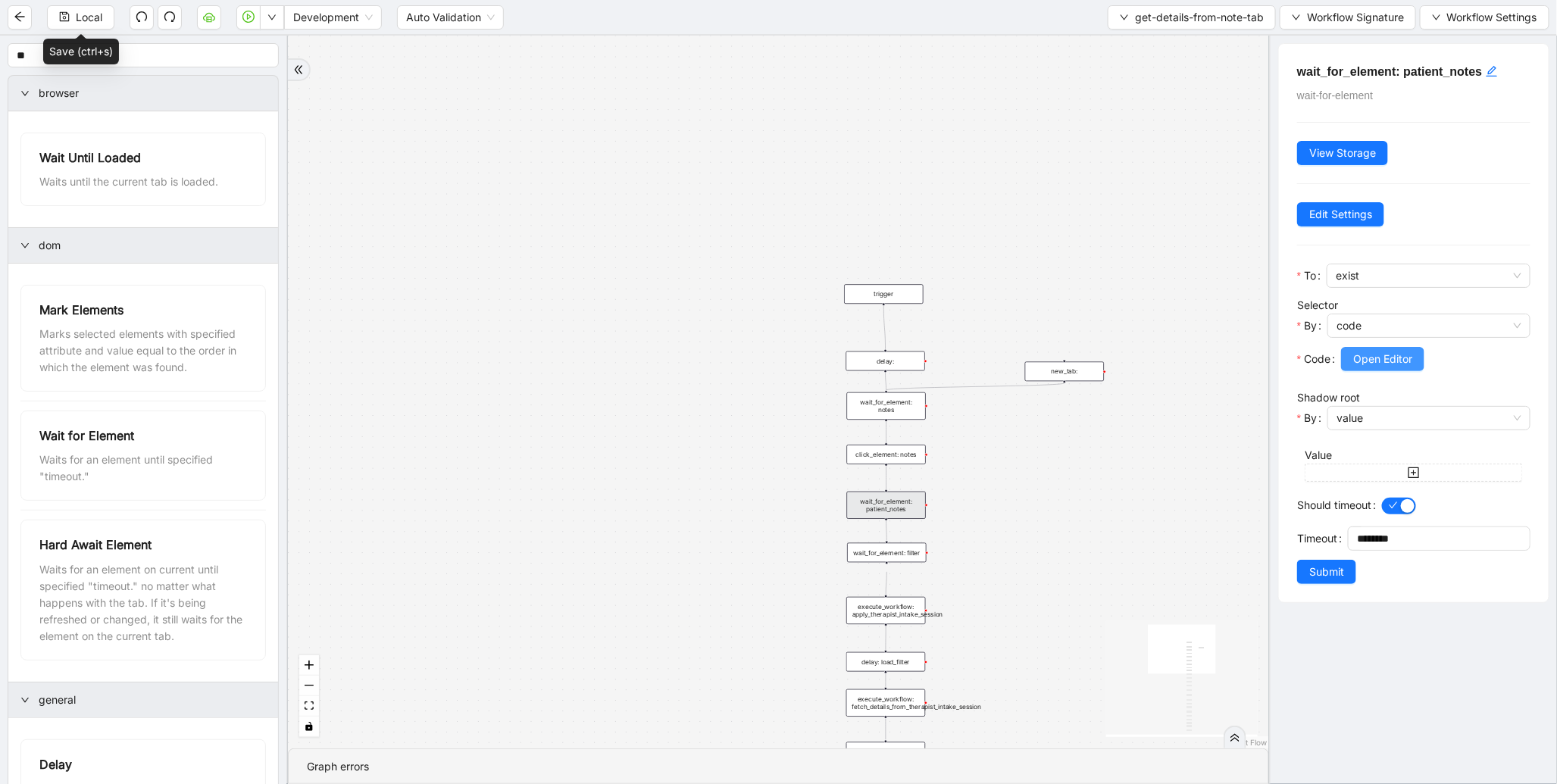
click at [1408, 357] on span "Open Editor" at bounding box center [1383, 359] width 59 height 16
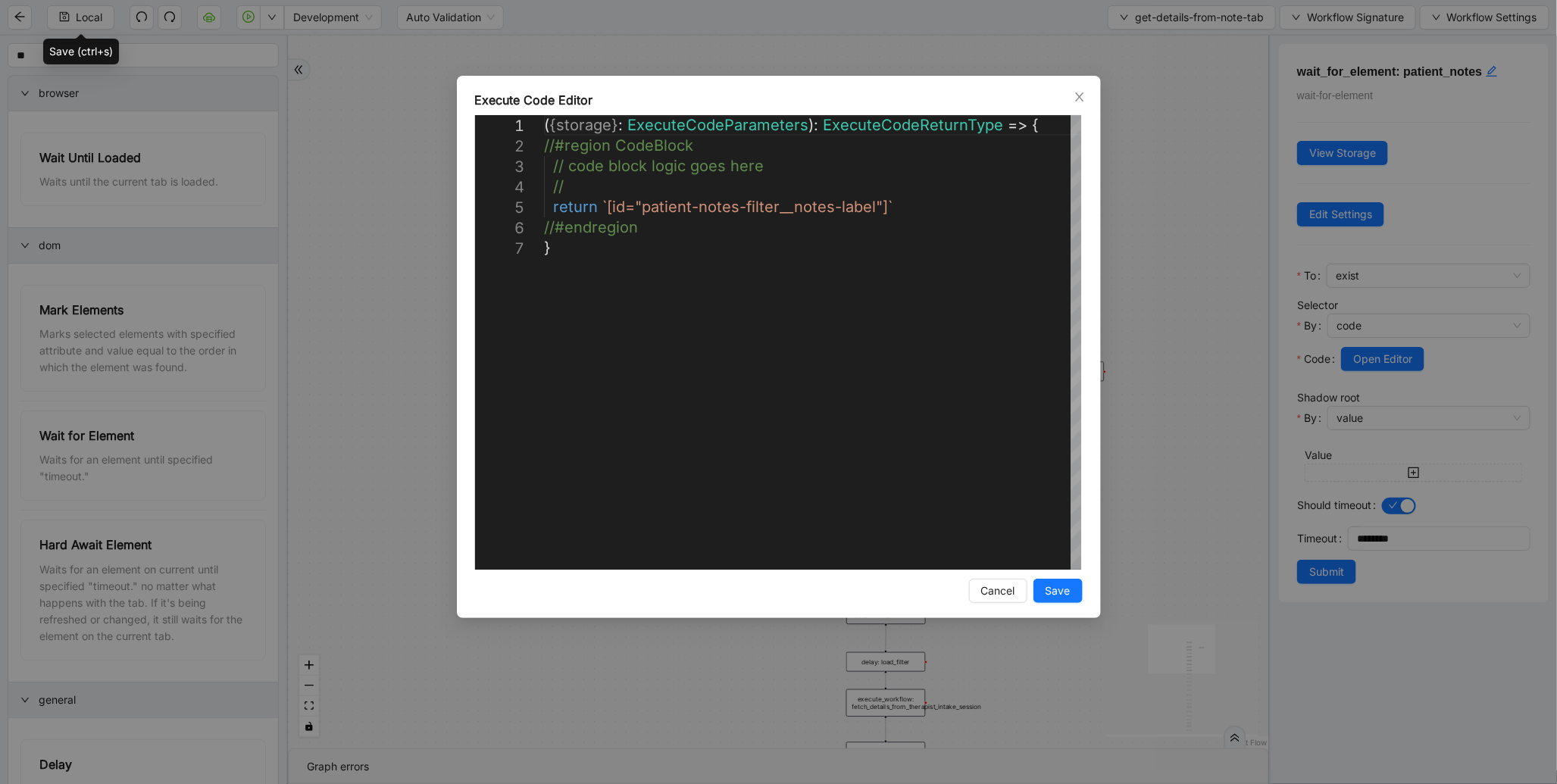
click at [1183, 191] on div "**********" at bounding box center [778, 392] width 1557 height 784
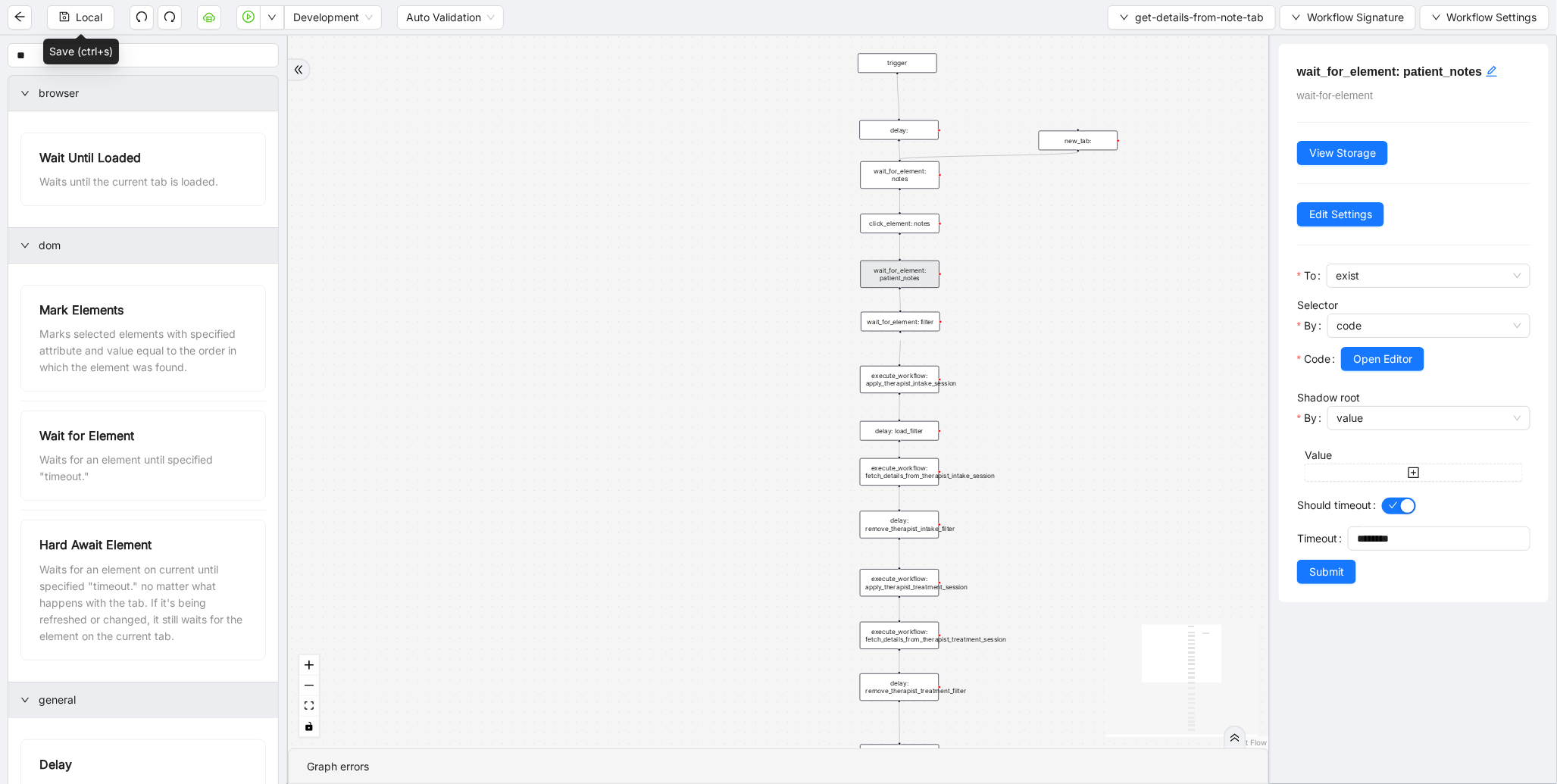
drag, startPoint x: 701, startPoint y: 562, endPoint x: 719, endPoint y: 286, distance: 276.6
click at [716, 291] on div "trigger wait_for_element: notes click_element: notes wait_for_element: patient_…" at bounding box center [779, 392] width 981 height 713
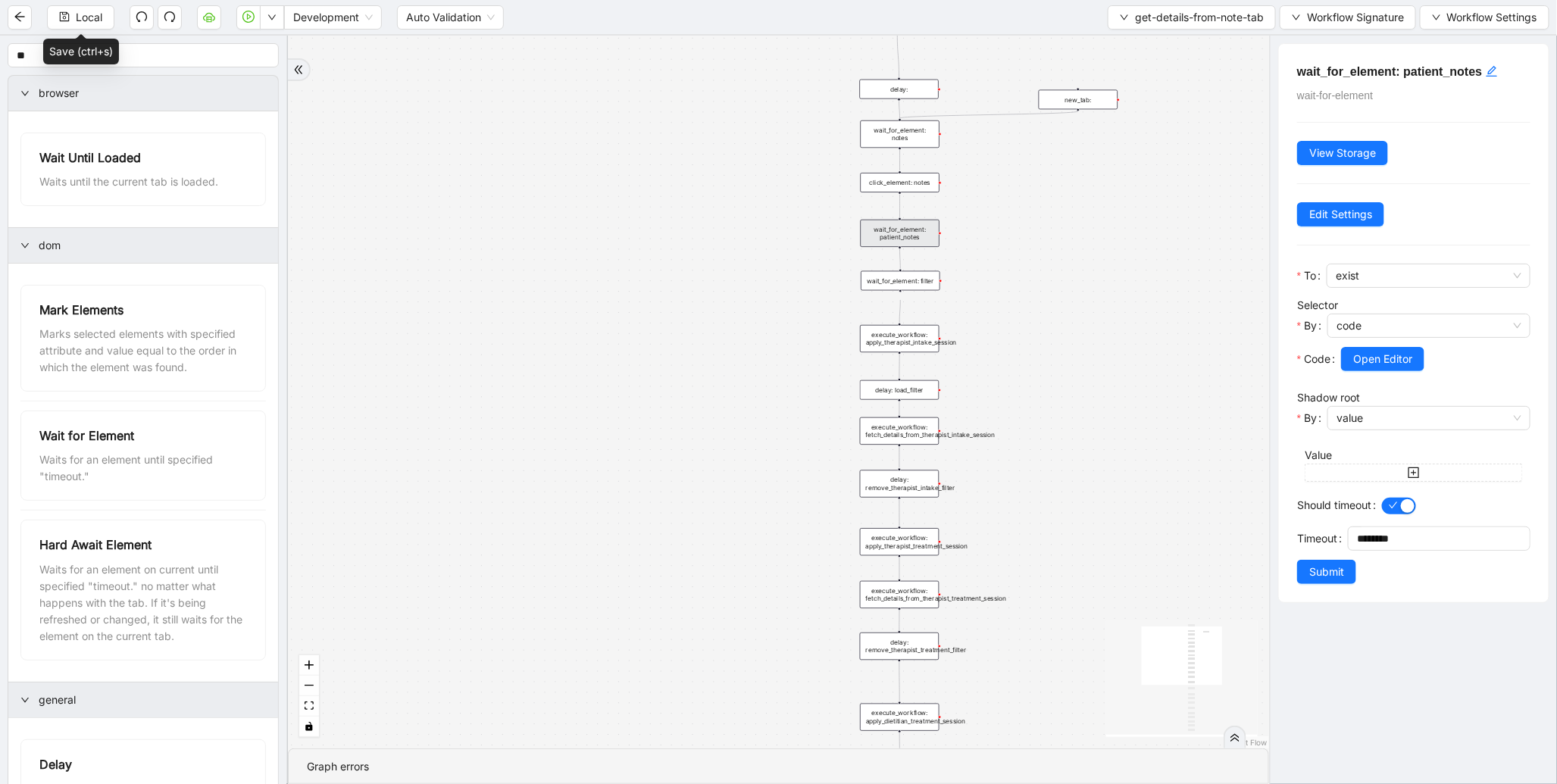
click at [925, 339] on div "execute_workflow: apply_therapist_intake_session" at bounding box center [899, 338] width 78 height 27
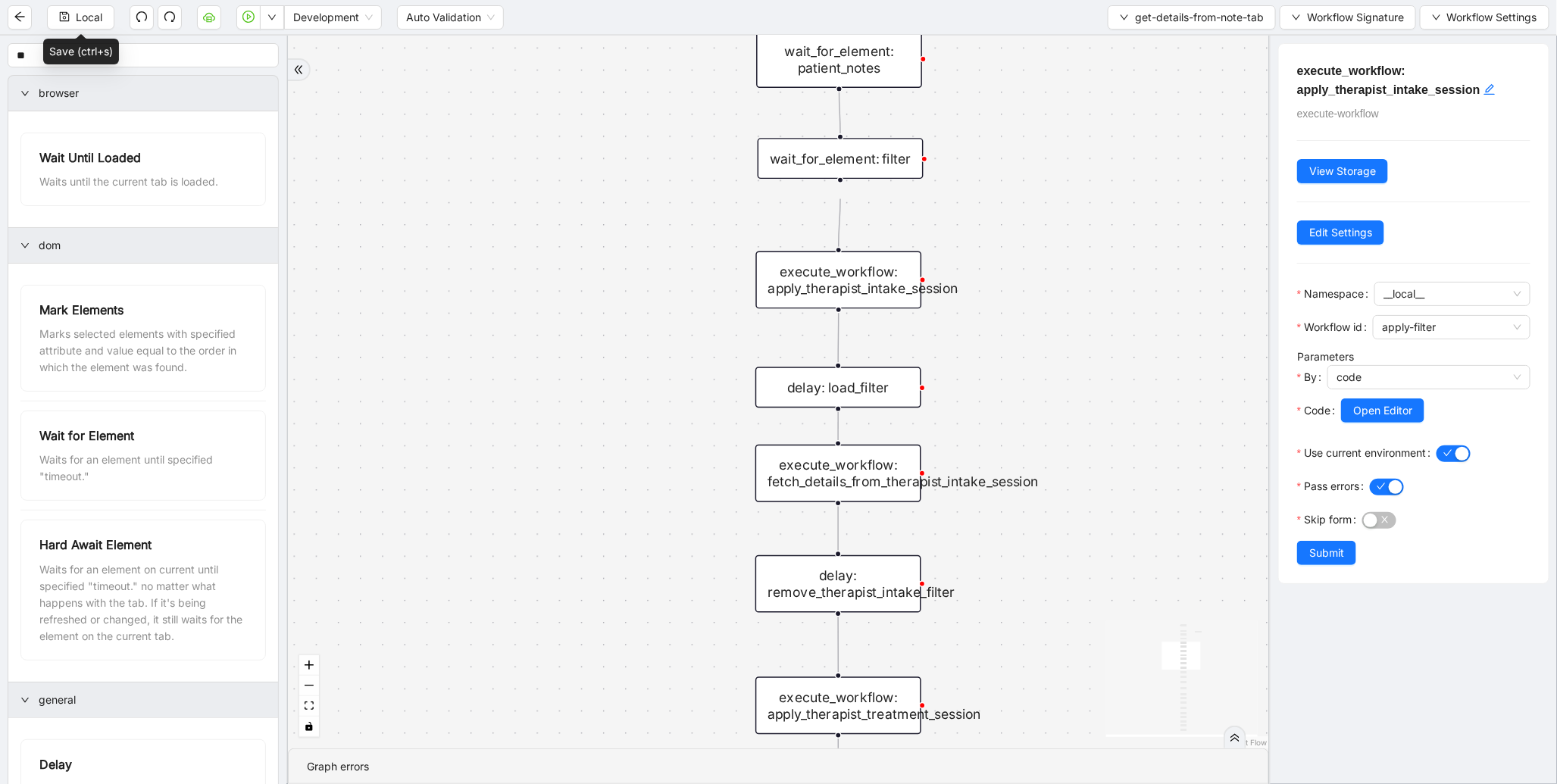
click at [845, 463] on div "execute_workflow: fetch_details_from_therapist_intake_session" at bounding box center [838, 473] width 166 height 57
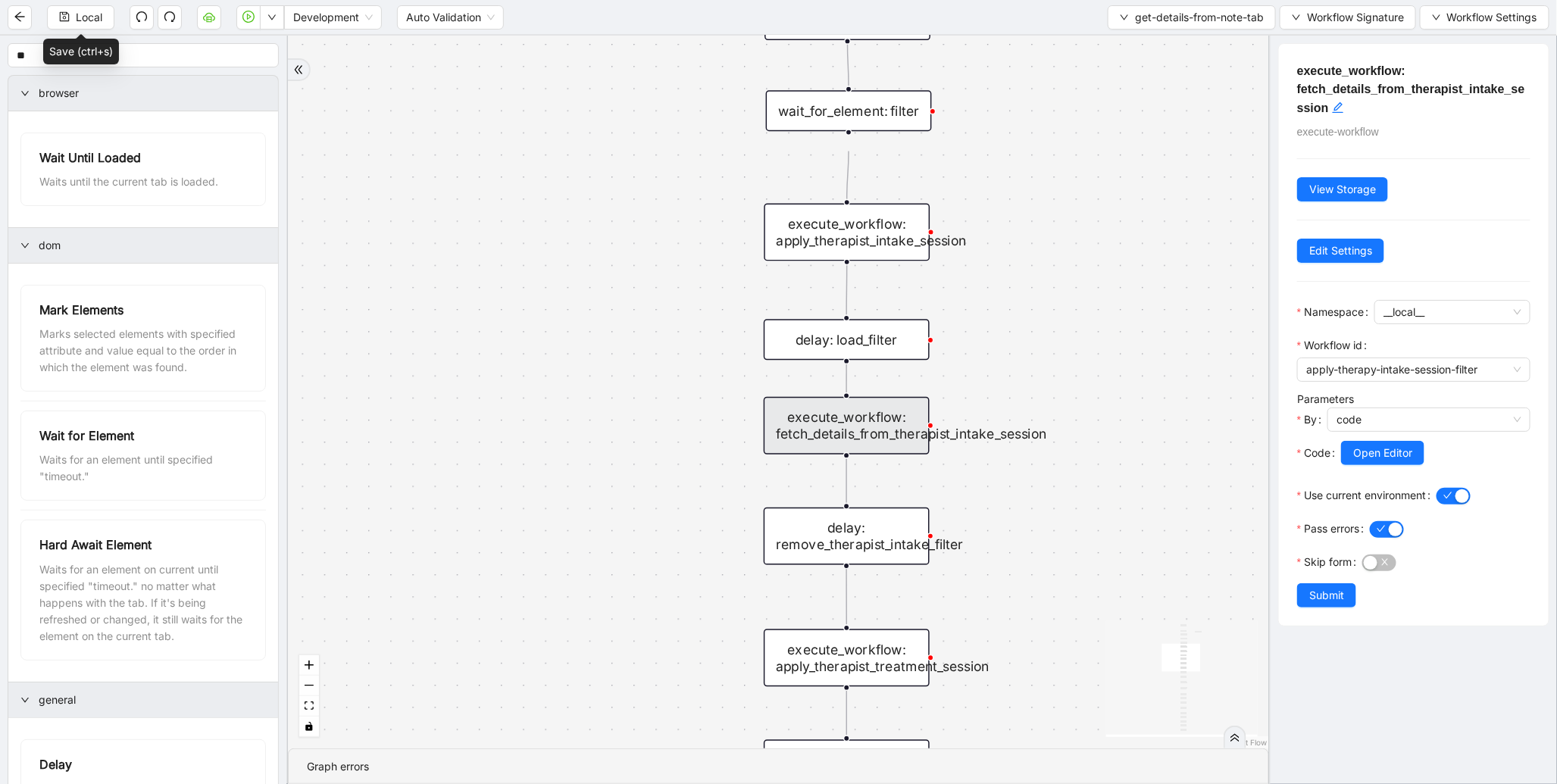
drag, startPoint x: 1009, startPoint y: 391, endPoint x: 991, endPoint y: 245, distance: 147.1
click at [992, 250] on div "trigger wait_for_element: notes click_element: notes wait_for_element: patient_…" at bounding box center [779, 392] width 981 height 713
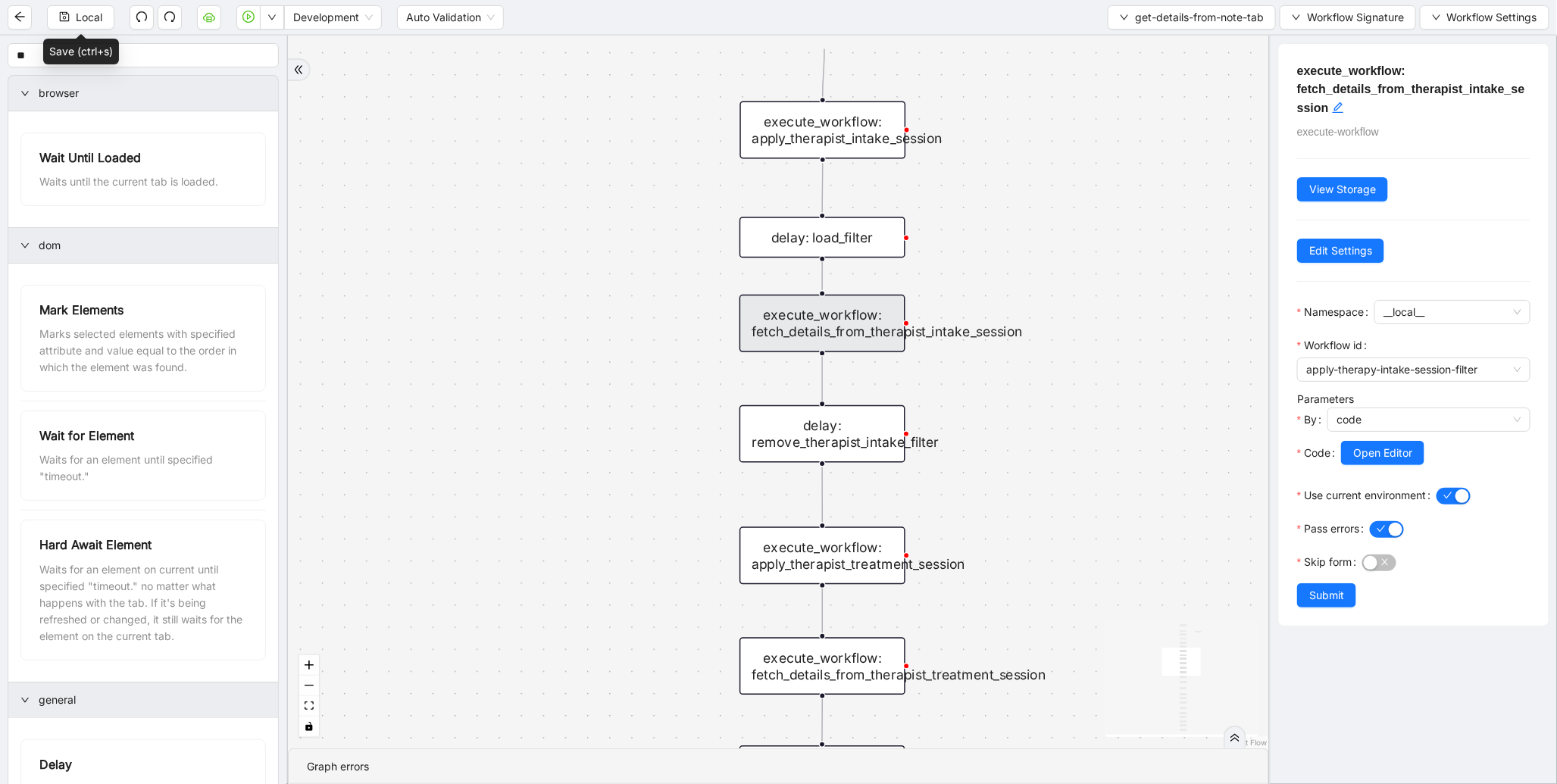
drag, startPoint x: 1024, startPoint y: 523, endPoint x: 1002, endPoint y: 465, distance: 62.0
click at [1002, 465] on div "trigger wait_for_element: notes click_element: notes wait_for_element: patient_…" at bounding box center [779, 392] width 981 height 713
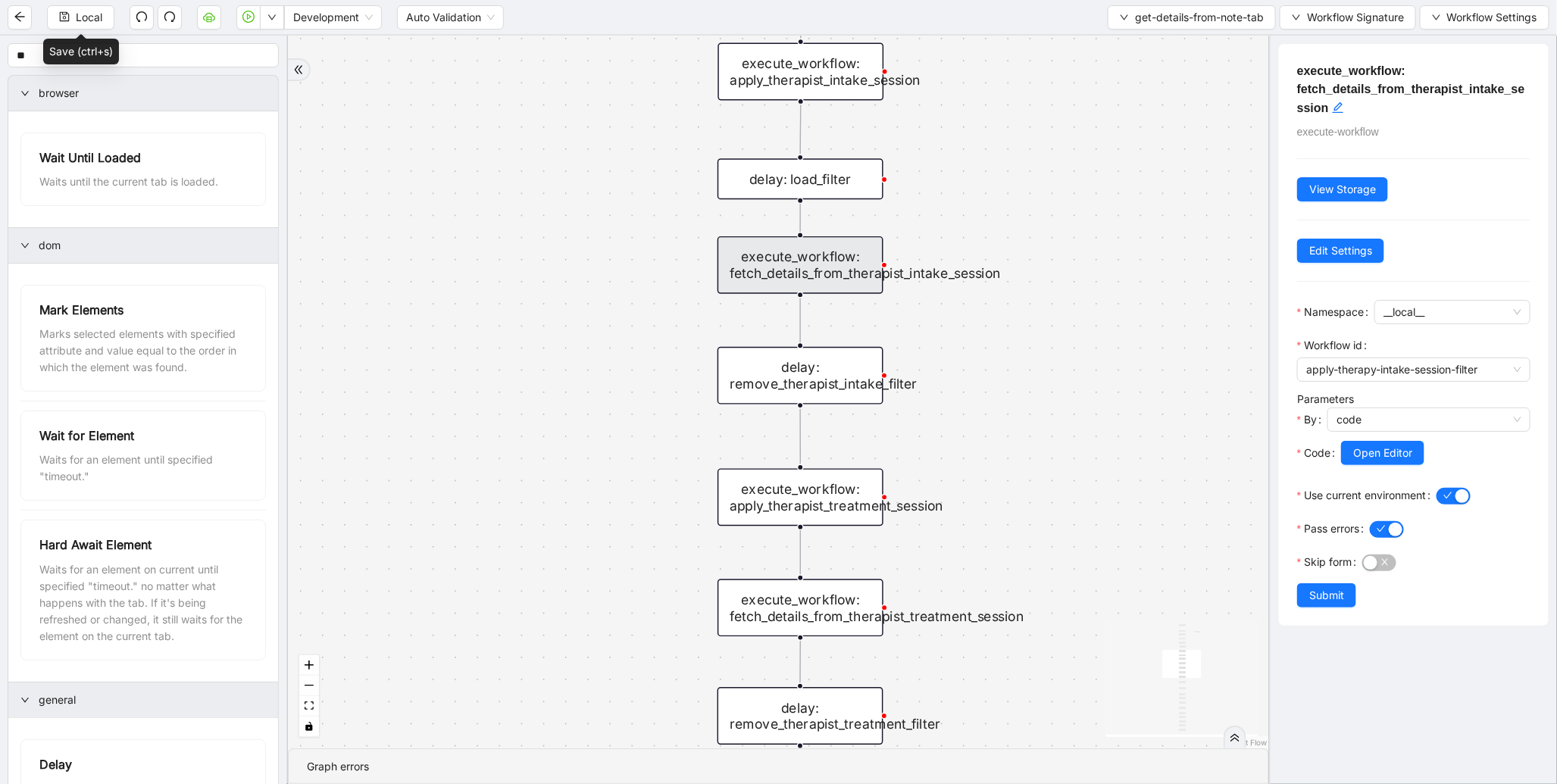
click at [801, 531] on icon "Edge from execute_workflow: apply_therapist_treatment_session to execute_workfl…" at bounding box center [801, 552] width 0 height 46
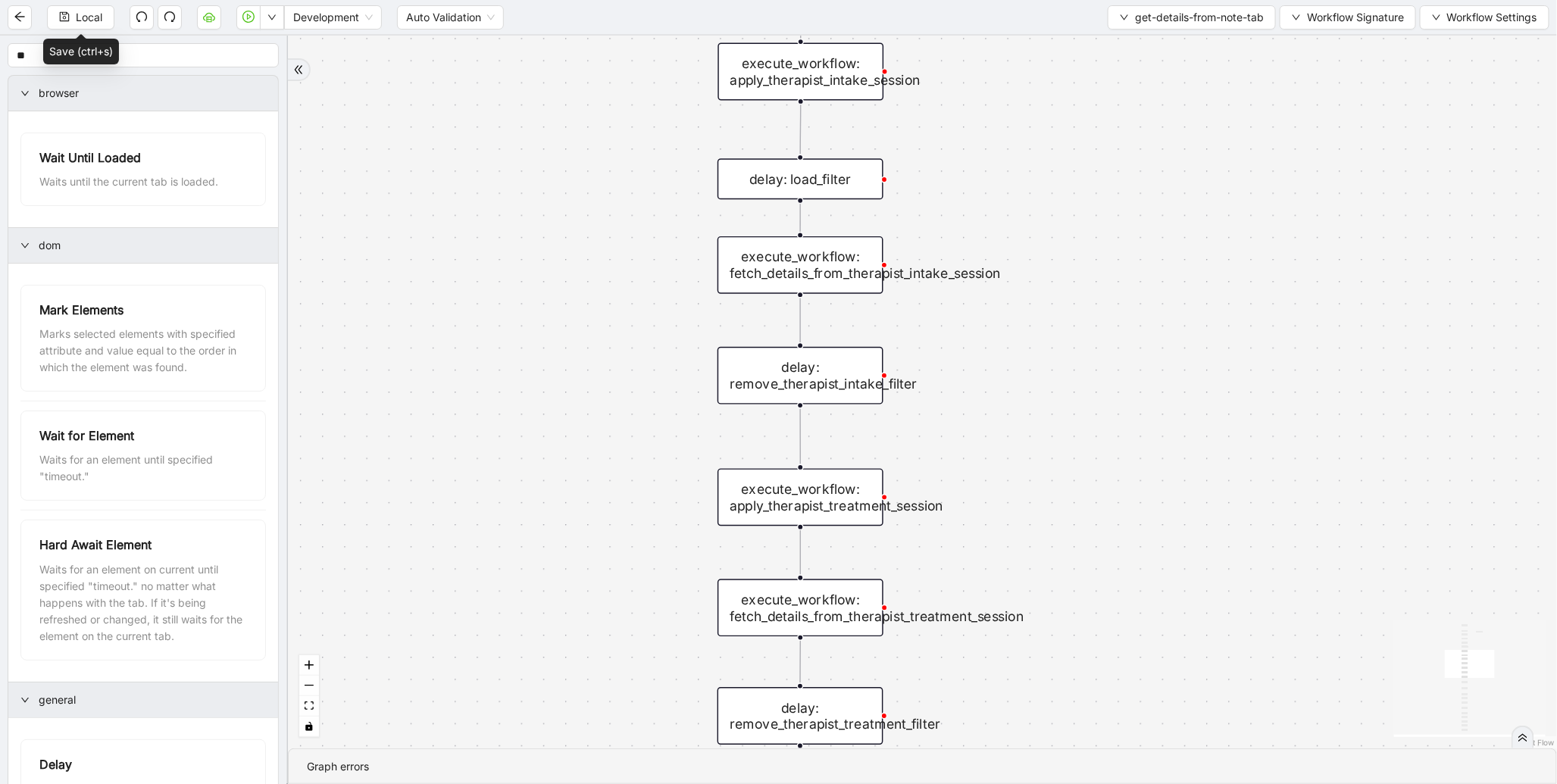
click at [809, 500] on div "execute_workflow: apply_therapist_treatment_session" at bounding box center [801, 497] width 166 height 57
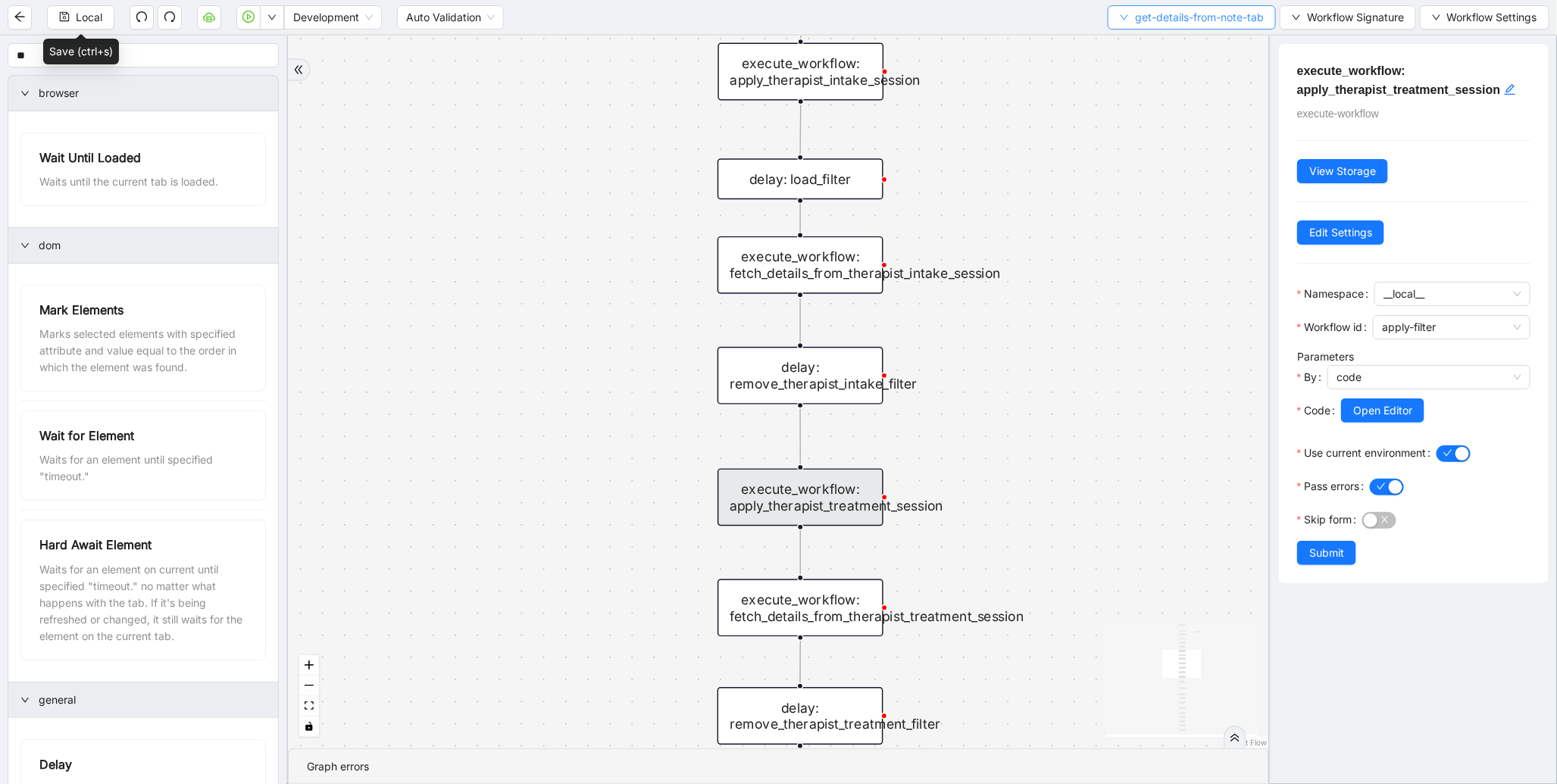
click at [1228, 15] on span "get-details-from-note-tab" at bounding box center [1199, 17] width 129 height 16
click at [1161, 44] on span "Select" at bounding box center [1189, 46] width 146 height 16
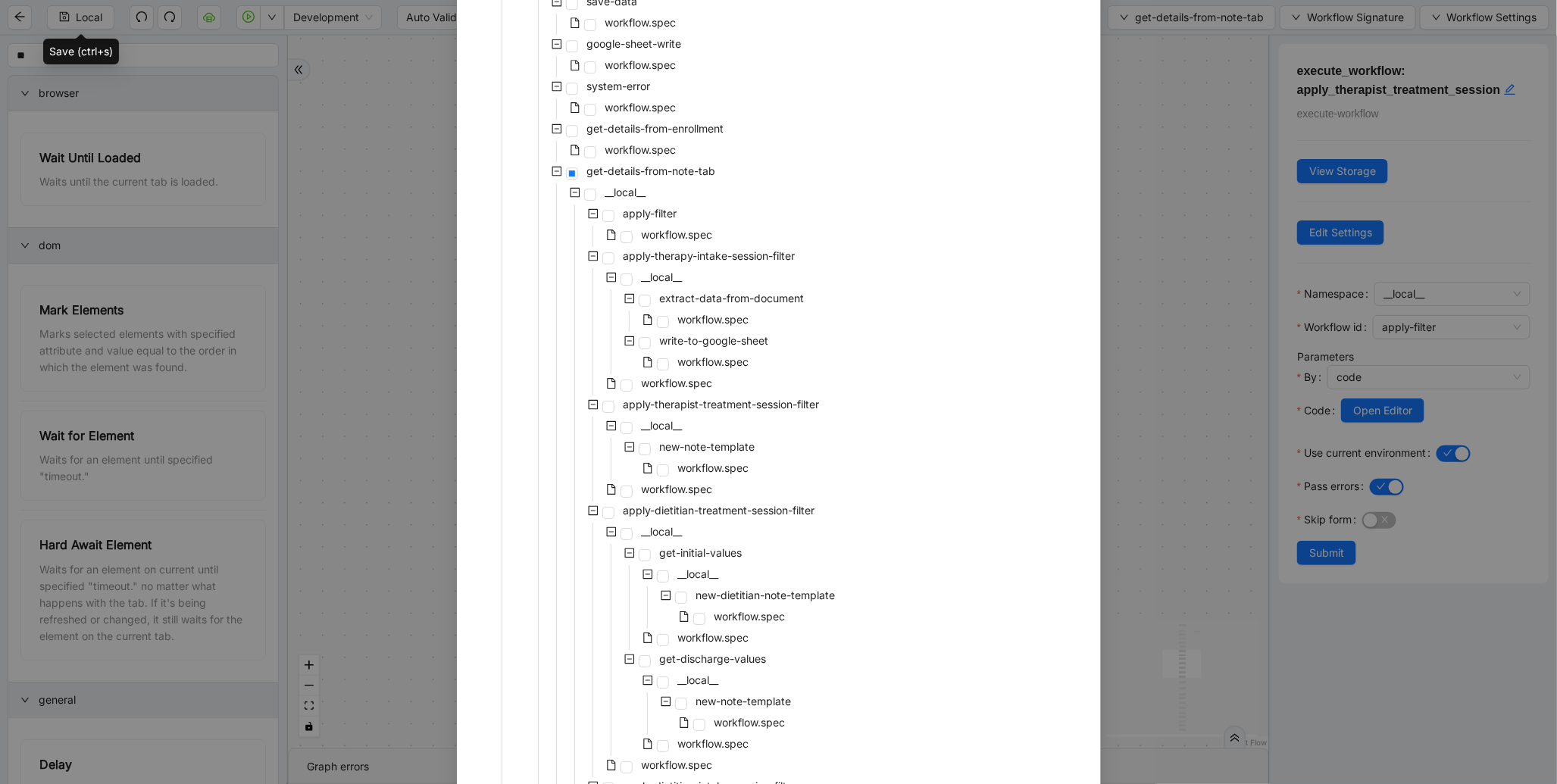
scroll to position [2348, 0]
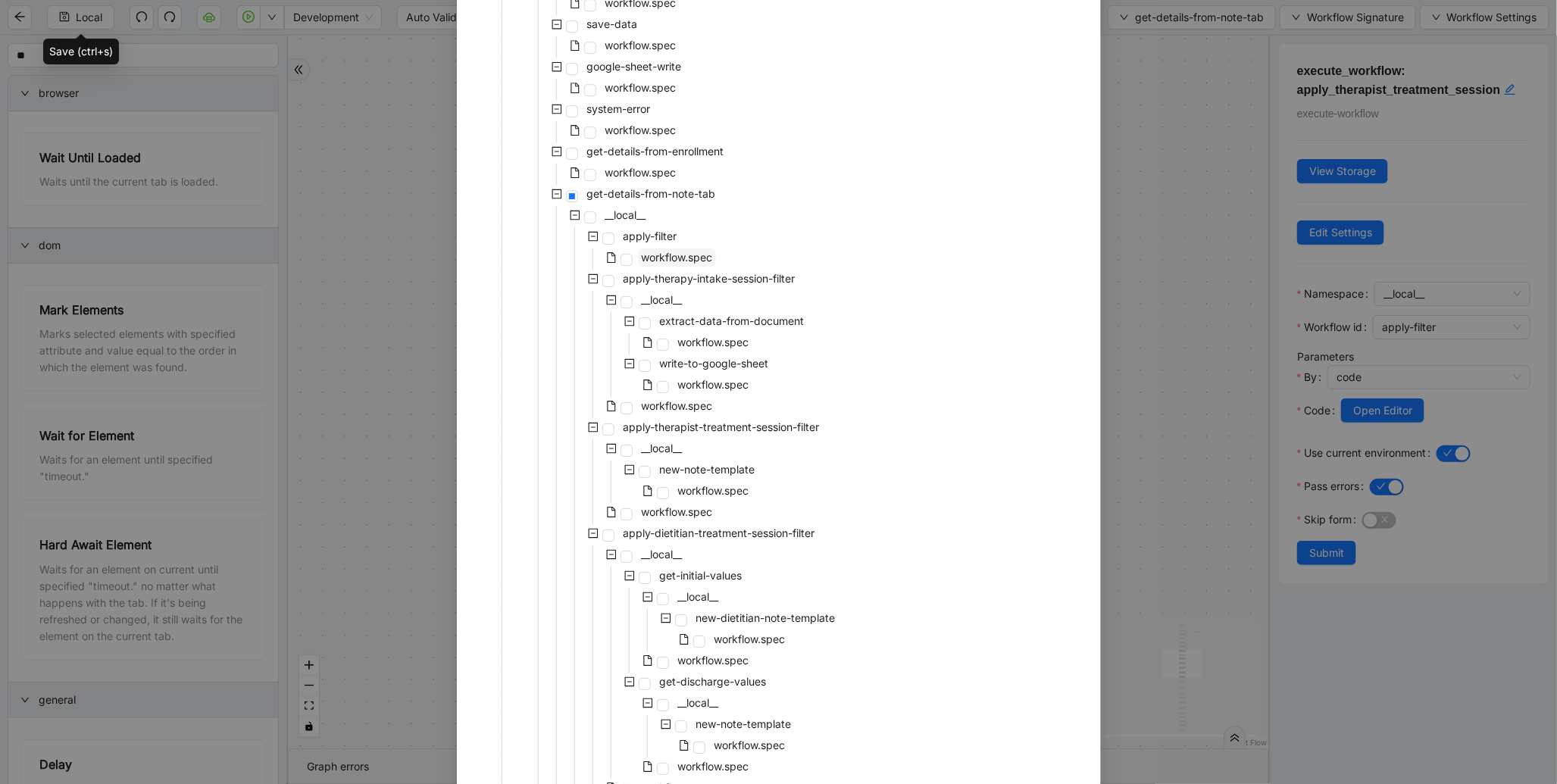
click at [680, 251] on span "workflow.spec" at bounding box center [678, 257] width 71 height 13
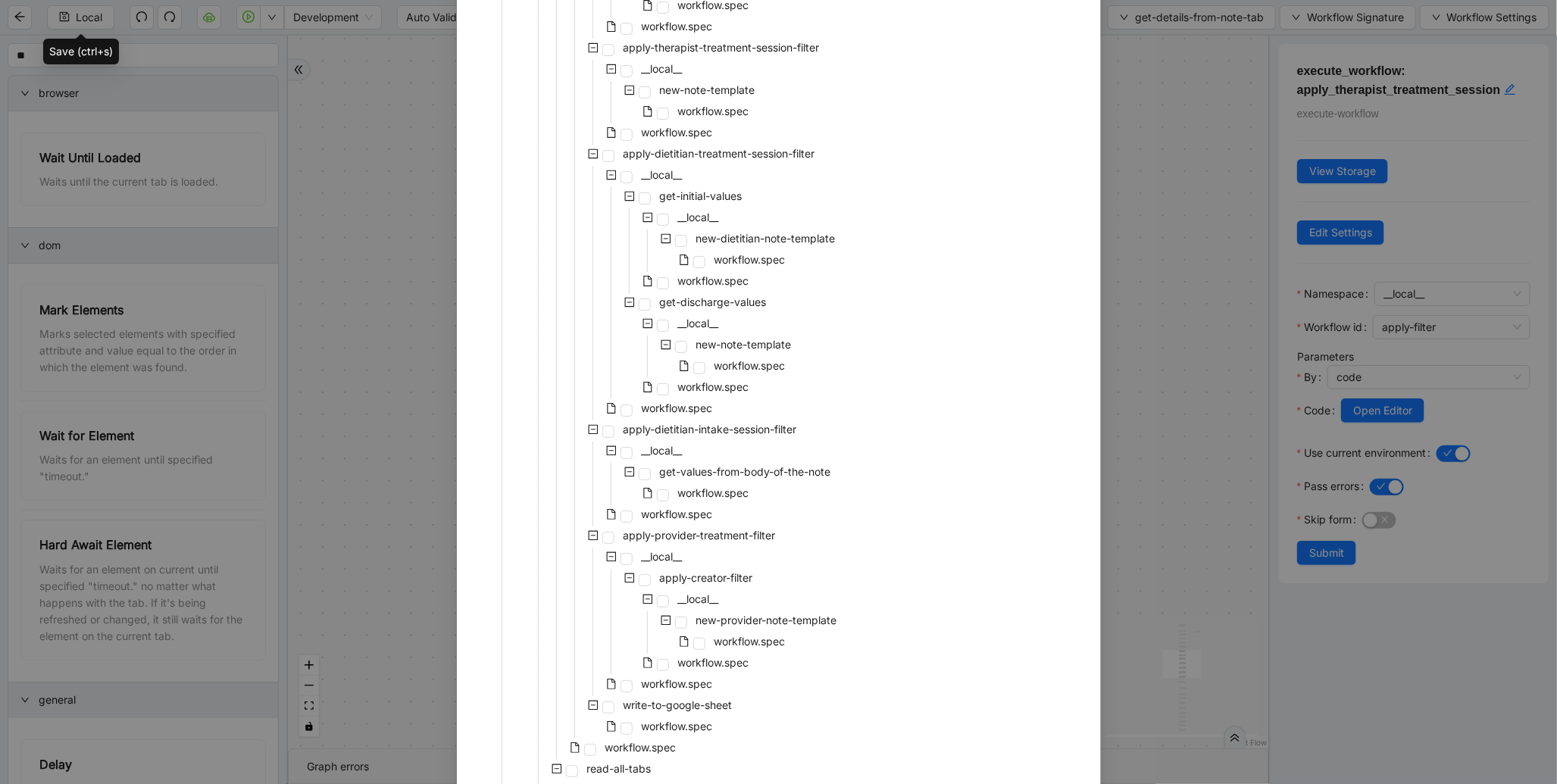
scroll to position [2852, 0]
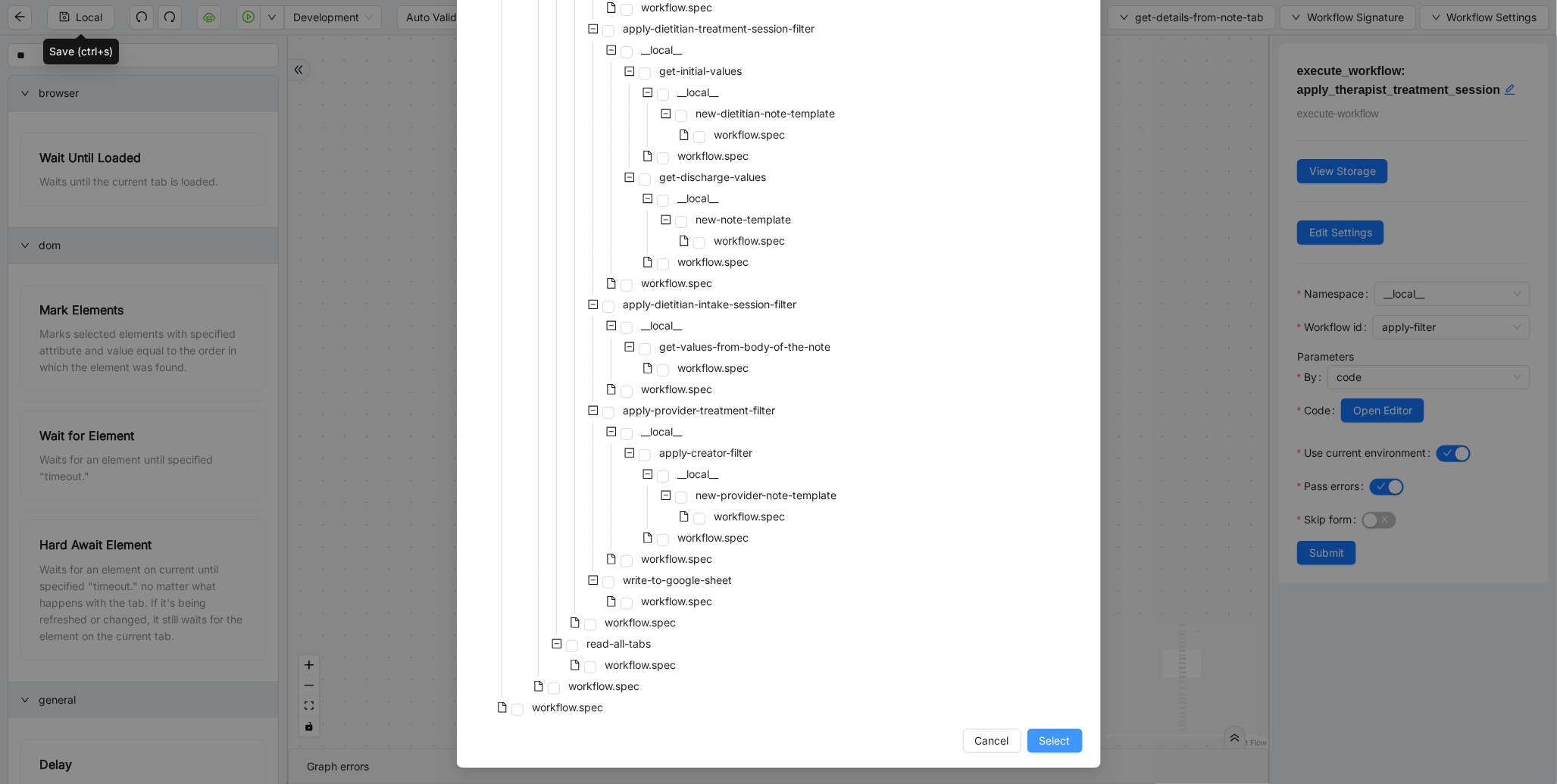
click at [1055, 738] on span "Select" at bounding box center [1055, 740] width 31 height 16
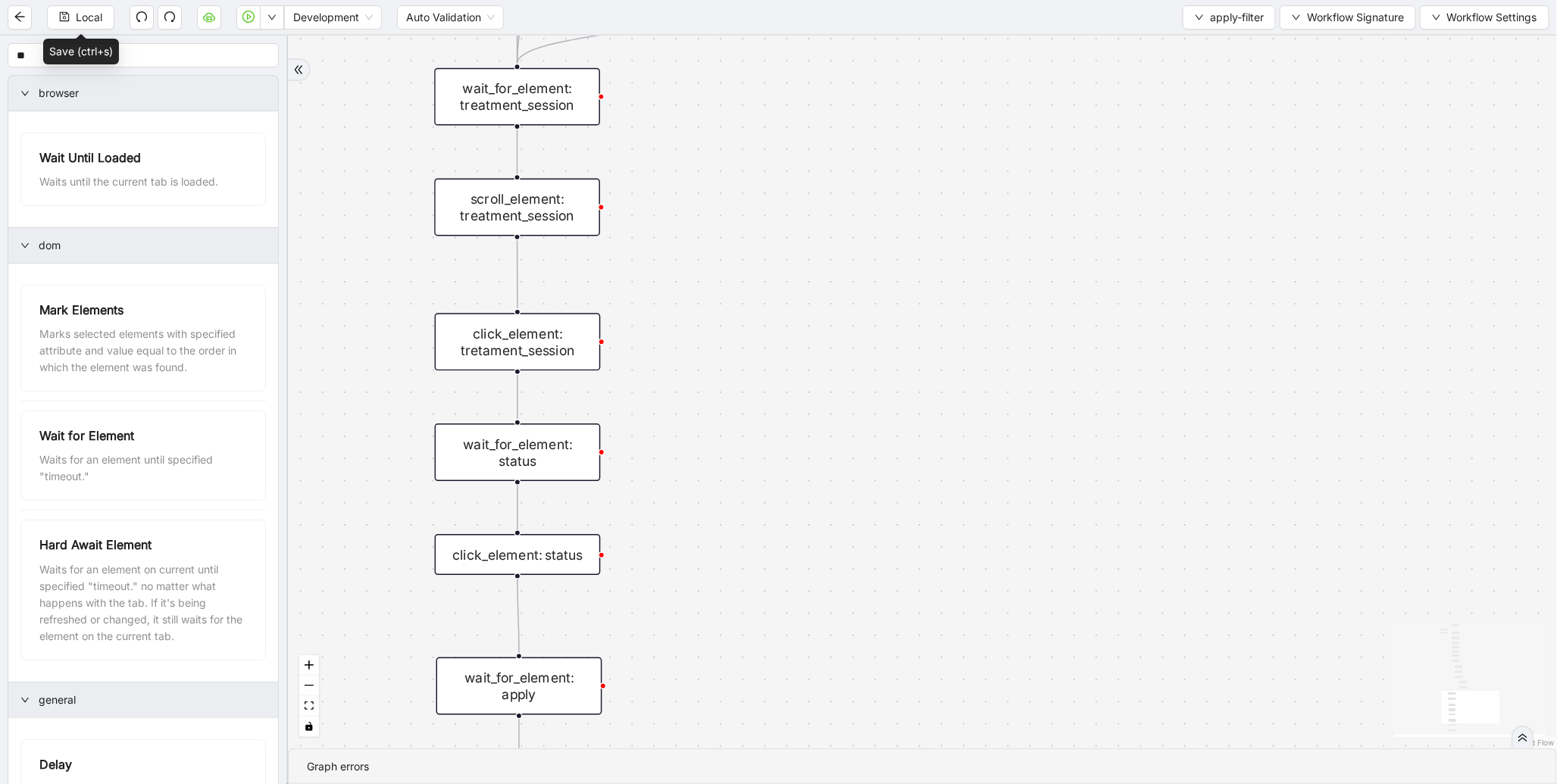
drag, startPoint x: 867, startPoint y: 280, endPoint x: 952, endPoint y: 657, distance: 386.5
click at [952, 657] on div "fallback is_provider_filter onError trigger scroll_element: therapist click_ele…" at bounding box center [923, 392] width 1270 height 713
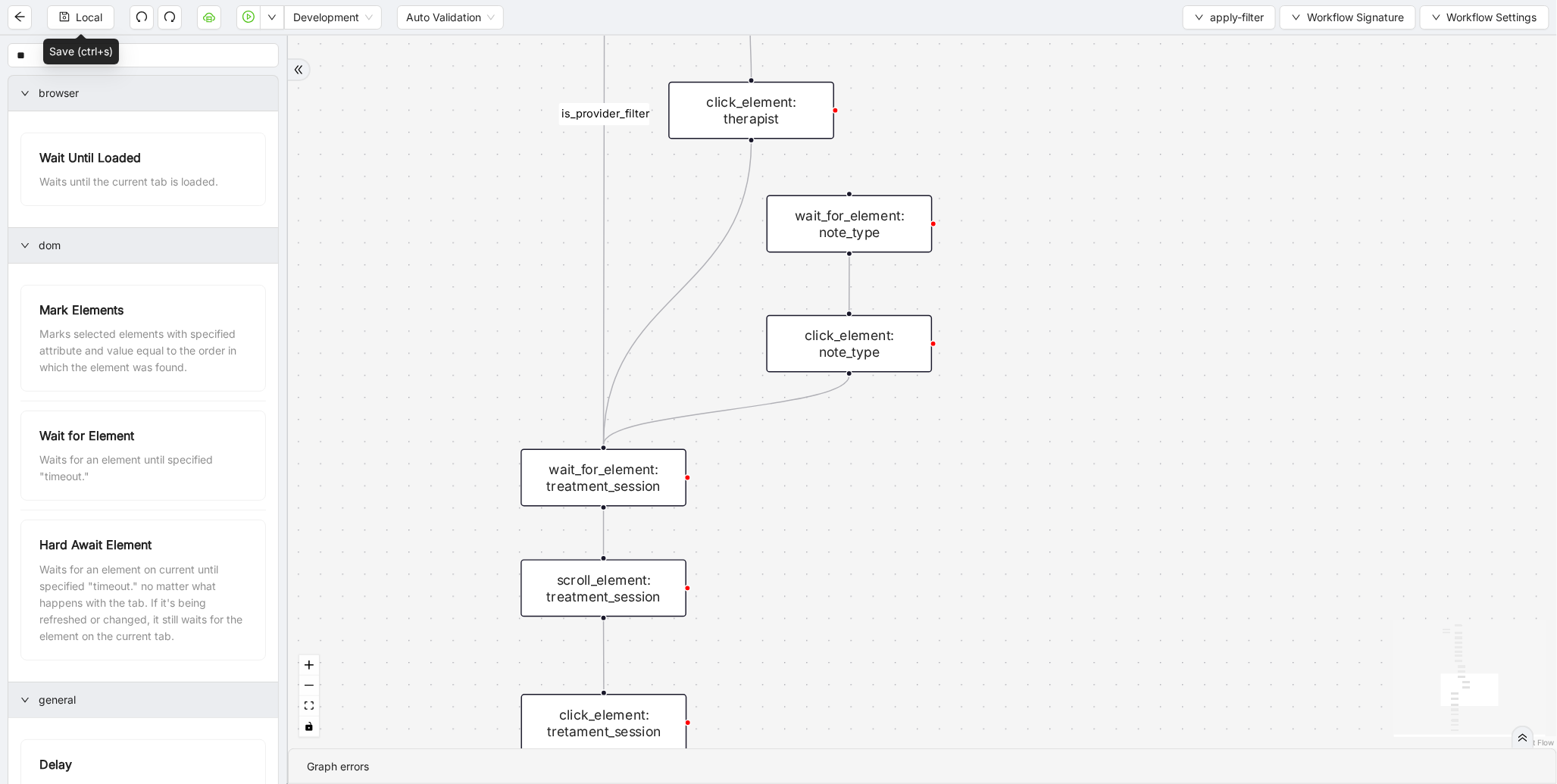
drag, startPoint x: 968, startPoint y: 464, endPoint x: 985, endPoint y: 760, distance: 296.5
click at [985, 758] on section "fallback is_provider_filter onError trigger scroll_element: therapist click_ele…" at bounding box center [923, 409] width 1270 height 748
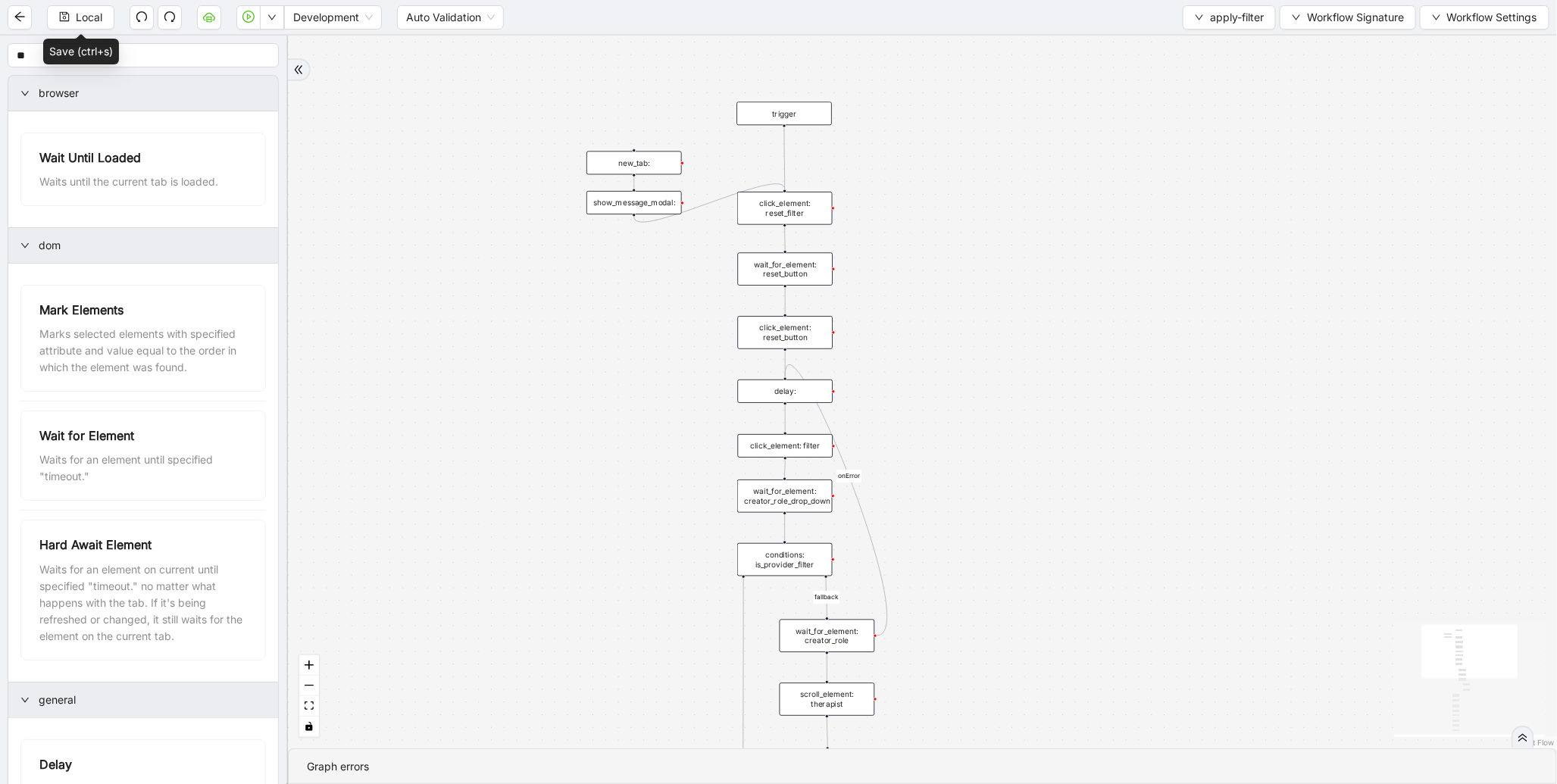
drag, startPoint x: 980, startPoint y: 276, endPoint x: 976, endPoint y: 591, distance: 315.0
click at [976, 591] on div "fallback is_provider_filter onError trigger scroll_element: therapist click_ele…" at bounding box center [923, 392] width 1270 height 713
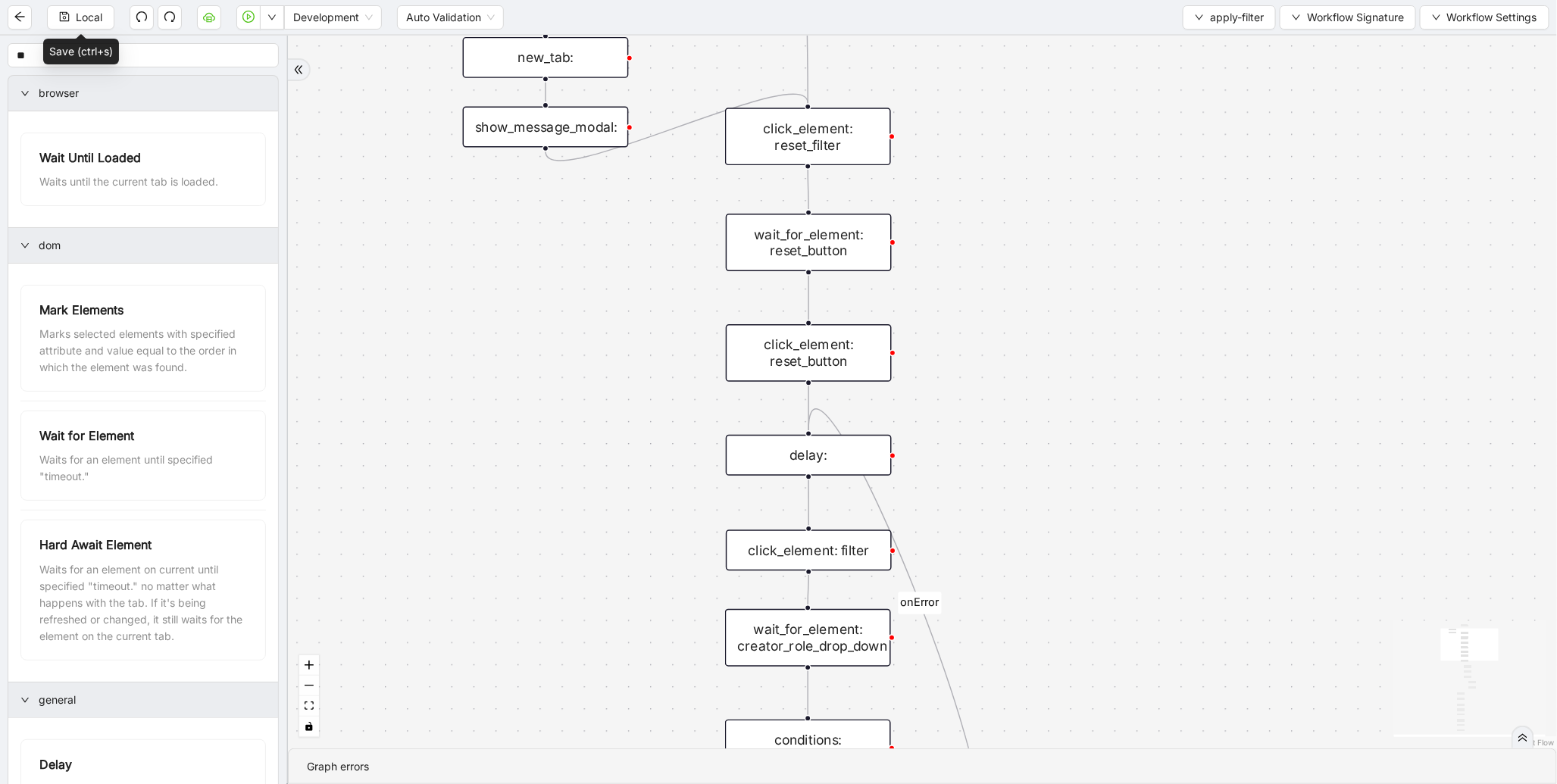
drag, startPoint x: 656, startPoint y: 517, endPoint x: 694, endPoint y: 138, distance: 380.9
click at [680, 207] on div "fallback is_provider_filter onError trigger scroll_element: therapist click_ele…" at bounding box center [923, 392] width 1270 height 713
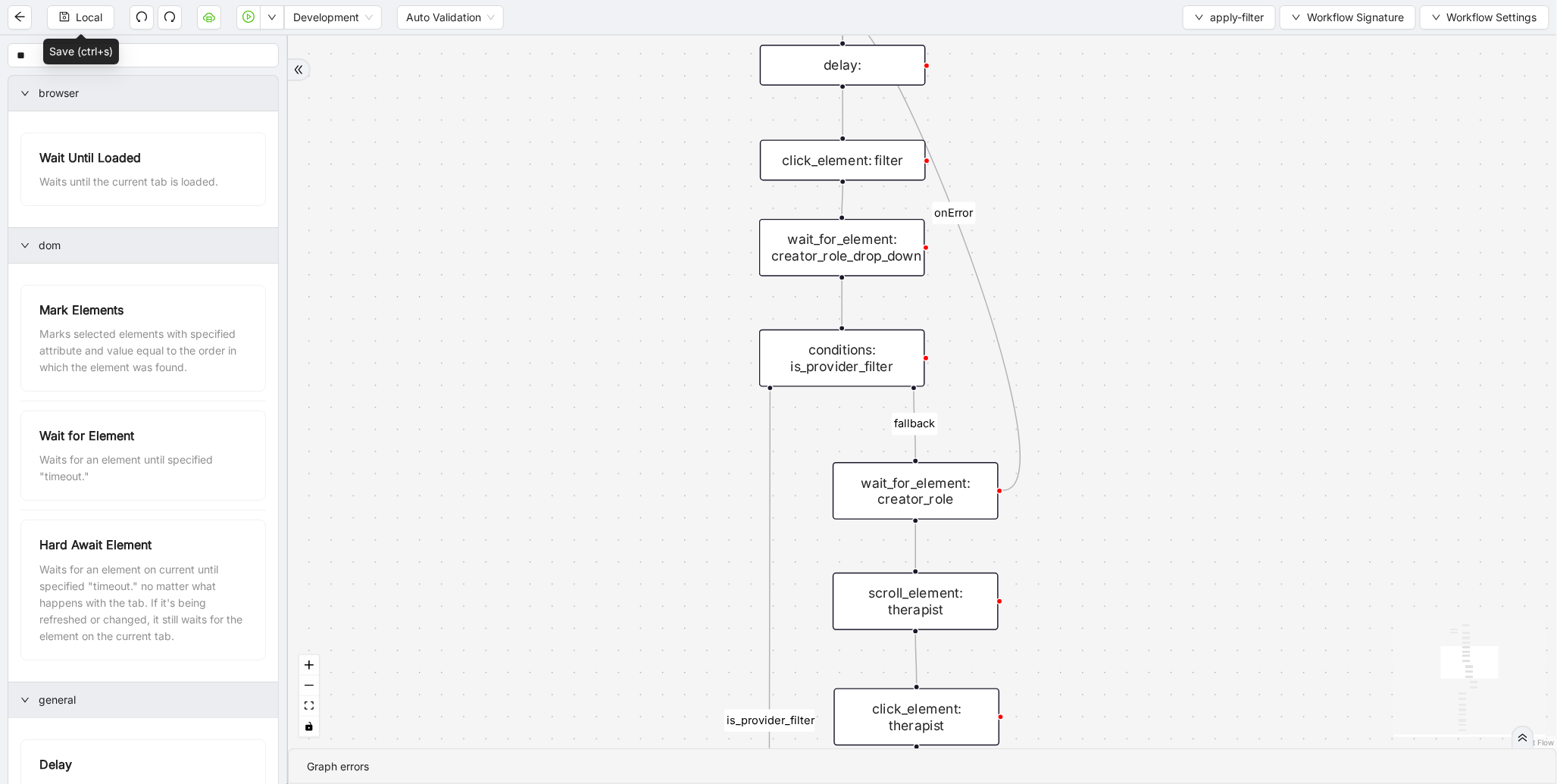
drag, startPoint x: 725, startPoint y: 568, endPoint x: 754, endPoint y: 207, distance: 362.2
click at [746, 225] on div "fallback is_provider_filter onError trigger scroll_element: therapist click_ele…" at bounding box center [923, 392] width 1270 height 713
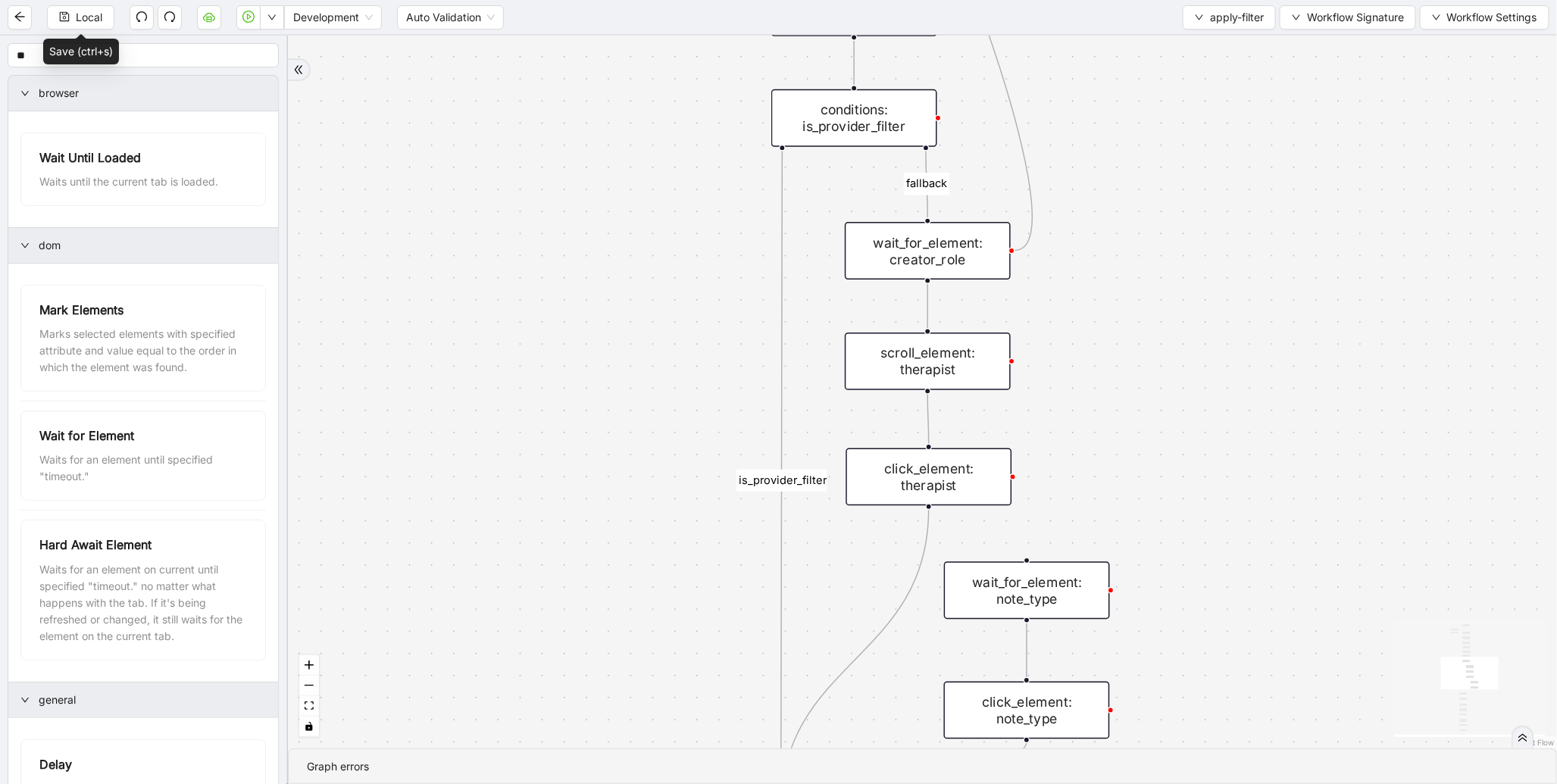
drag, startPoint x: 688, startPoint y: 598, endPoint x: 693, endPoint y: 316, distance: 282.0
click at [693, 316] on div "fallback is_provider_filter onError trigger scroll_element: therapist click_ele…" at bounding box center [923, 392] width 1270 height 713
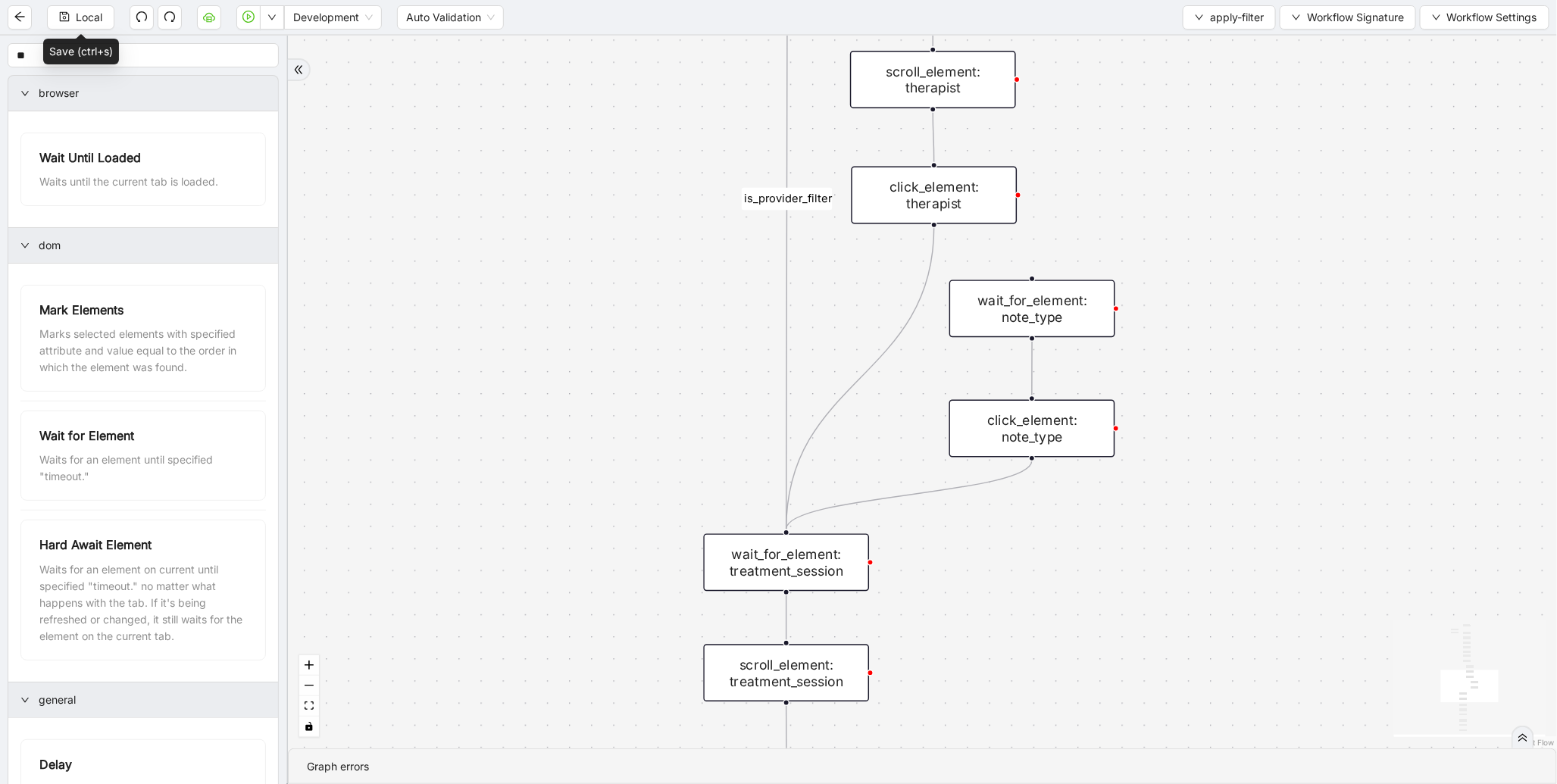
drag, startPoint x: 671, startPoint y: 475, endPoint x: 696, endPoint y: 269, distance: 207.5
click at [696, 276] on div "fallback is_provider_filter onError trigger scroll_element: therapist click_ele…" at bounding box center [923, 392] width 1270 height 713
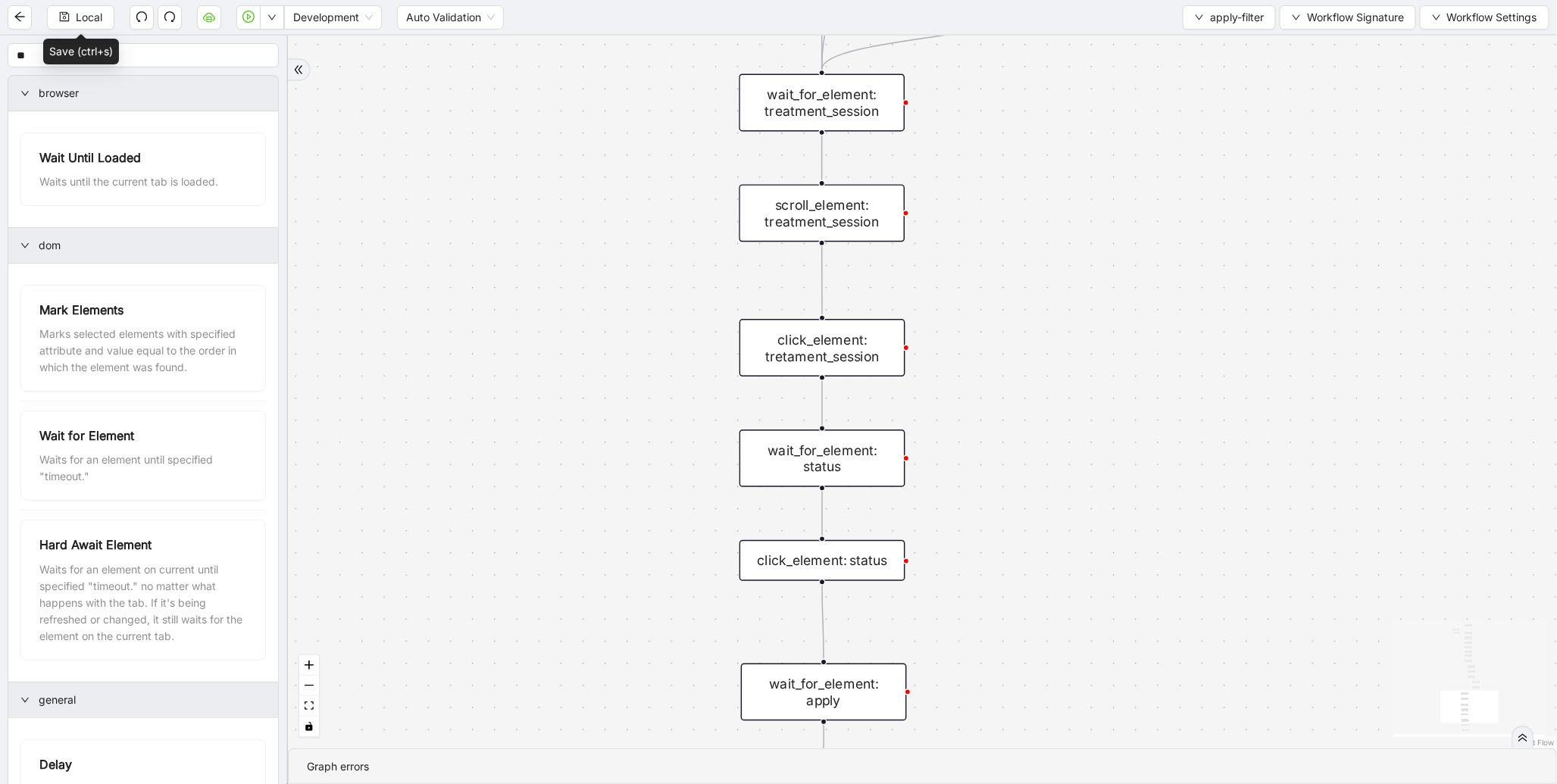
drag, startPoint x: 670, startPoint y: 549, endPoint x: 684, endPoint y: 266, distance: 283.3
click at [684, 266] on div "fallback is_provider_filter onError trigger scroll_element: therapist click_ele…" at bounding box center [923, 392] width 1270 height 713
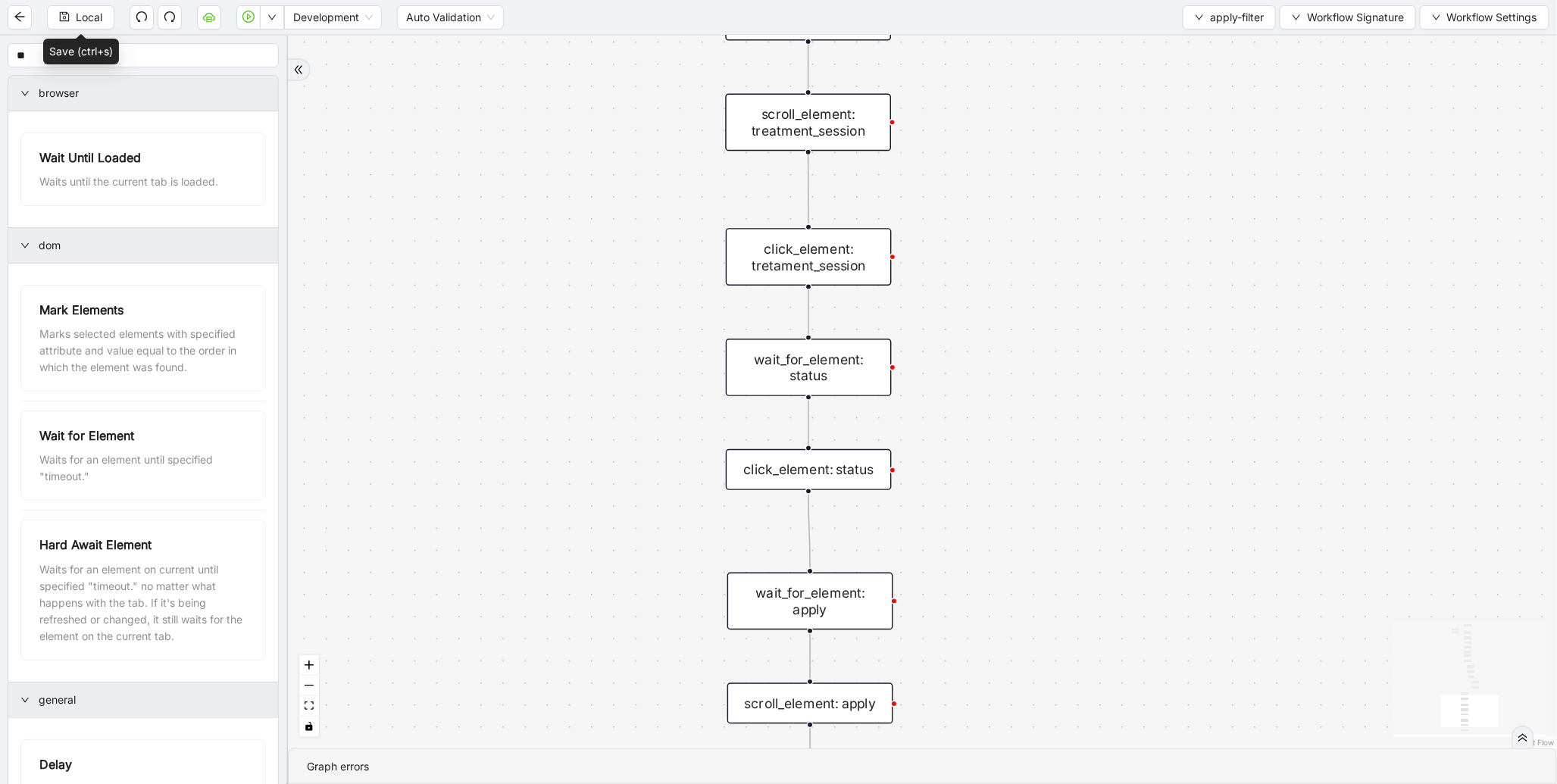
drag, startPoint x: 655, startPoint y: 449, endPoint x: 658, endPoint y: 217, distance: 232.0
click at [658, 218] on div "fallback is_provider_filter onError trigger scroll_element: therapist click_ele…" at bounding box center [923, 392] width 1270 height 713
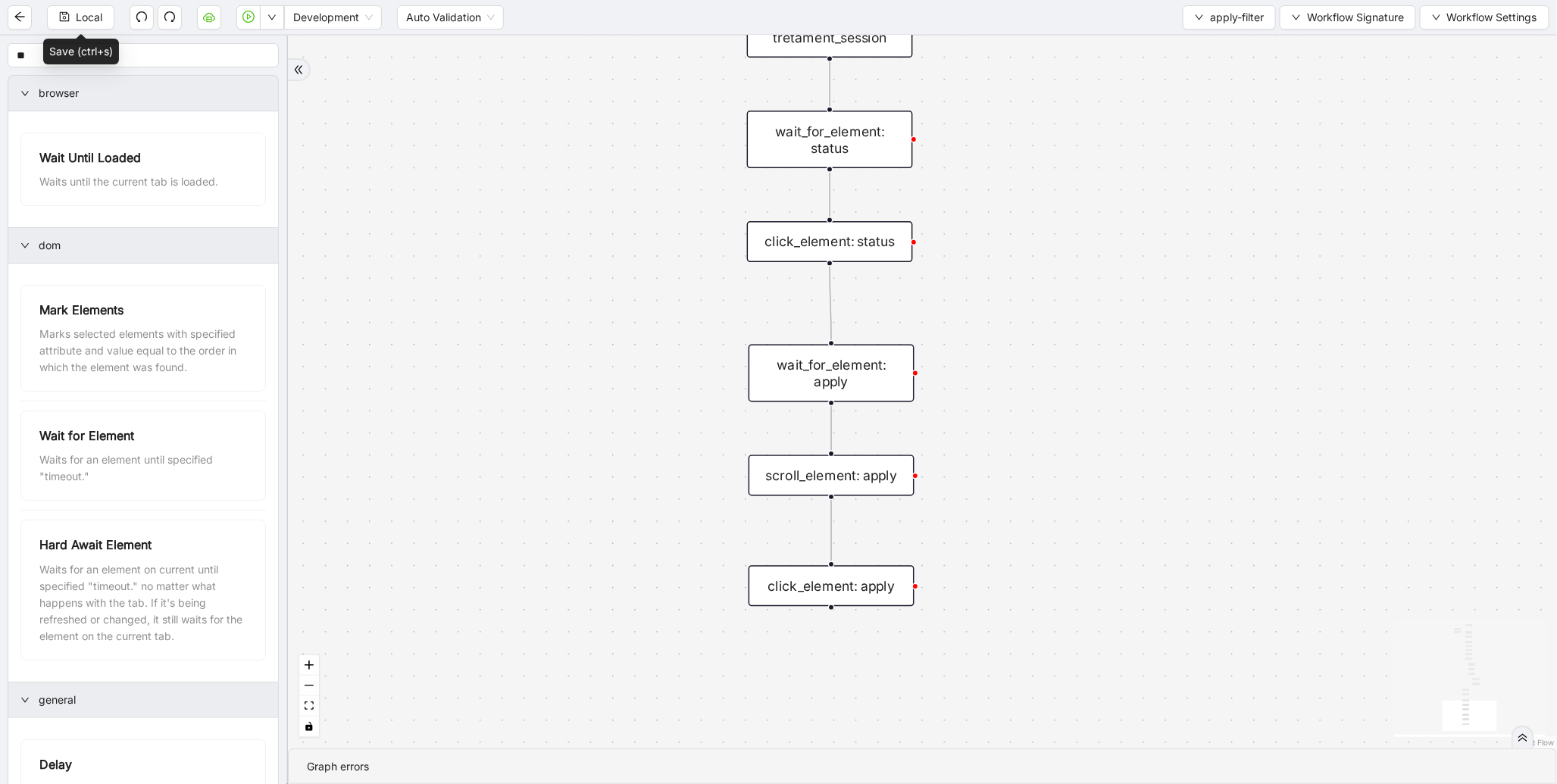
drag, startPoint x: 661, startPoint y: 446, endPoint x: 661, endPoint y: 379, distance: 67.0
click at [661, 379] on div "fallback is_provider_filter onError trigger scroll_element: therapist click_ele…" at bounding box center [923, 392] width 1270 height 713
click at [1217, 11] on span "apply-filter" at bounding box center [1237, 17] width 54 height 16
click at [1214, 31] on ul "Select Create Remove" at bounding box center [1226, 70] width 94 height 78
click at [1205, 36] on li "Select" at bounding box center [1226, 46] width 88 height 25
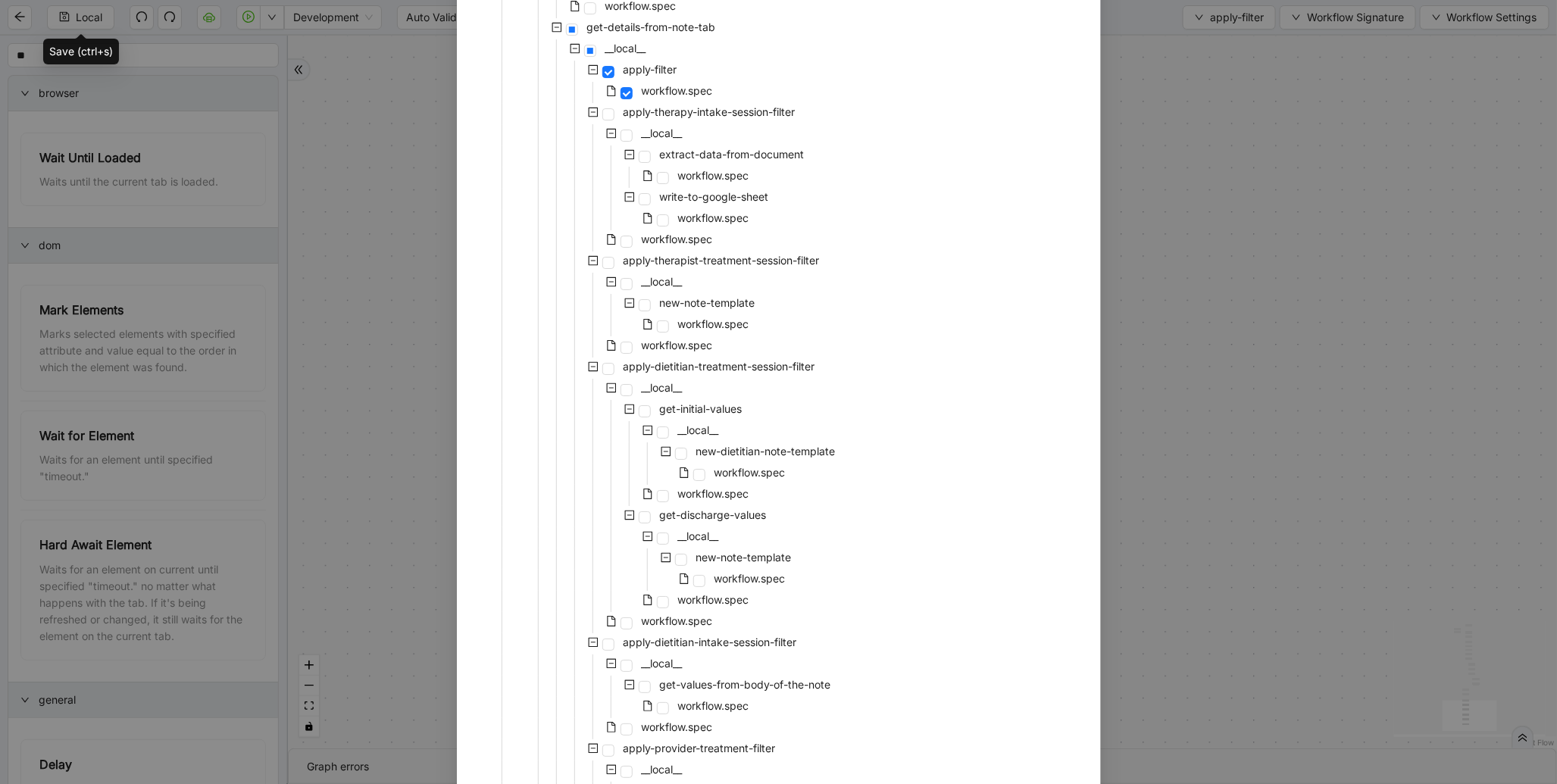
scroll to position [2524, 0]
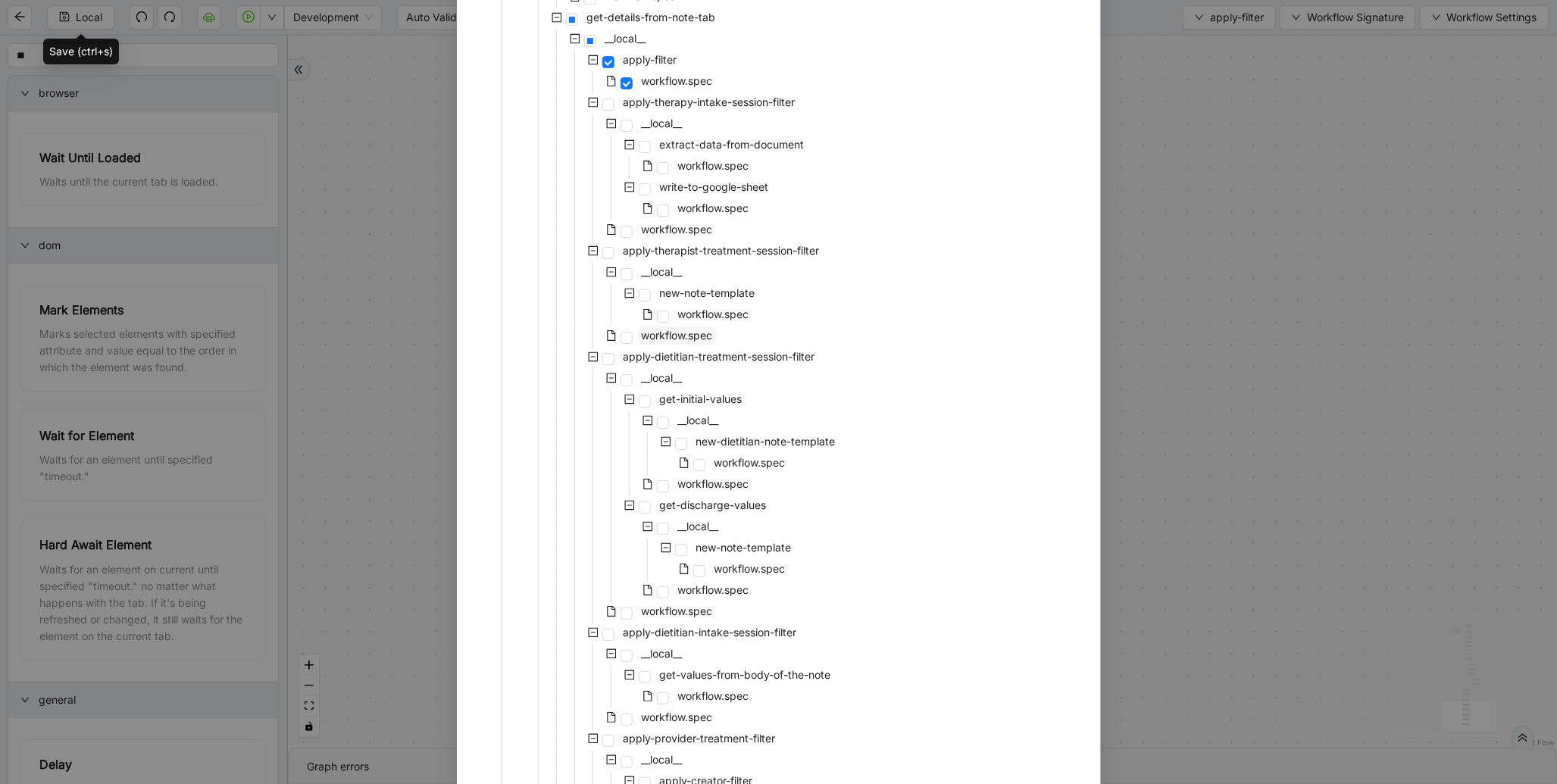
click at [668, 339] on span "workflow.spec" at bounding box center [677, 335] width 78 height 18
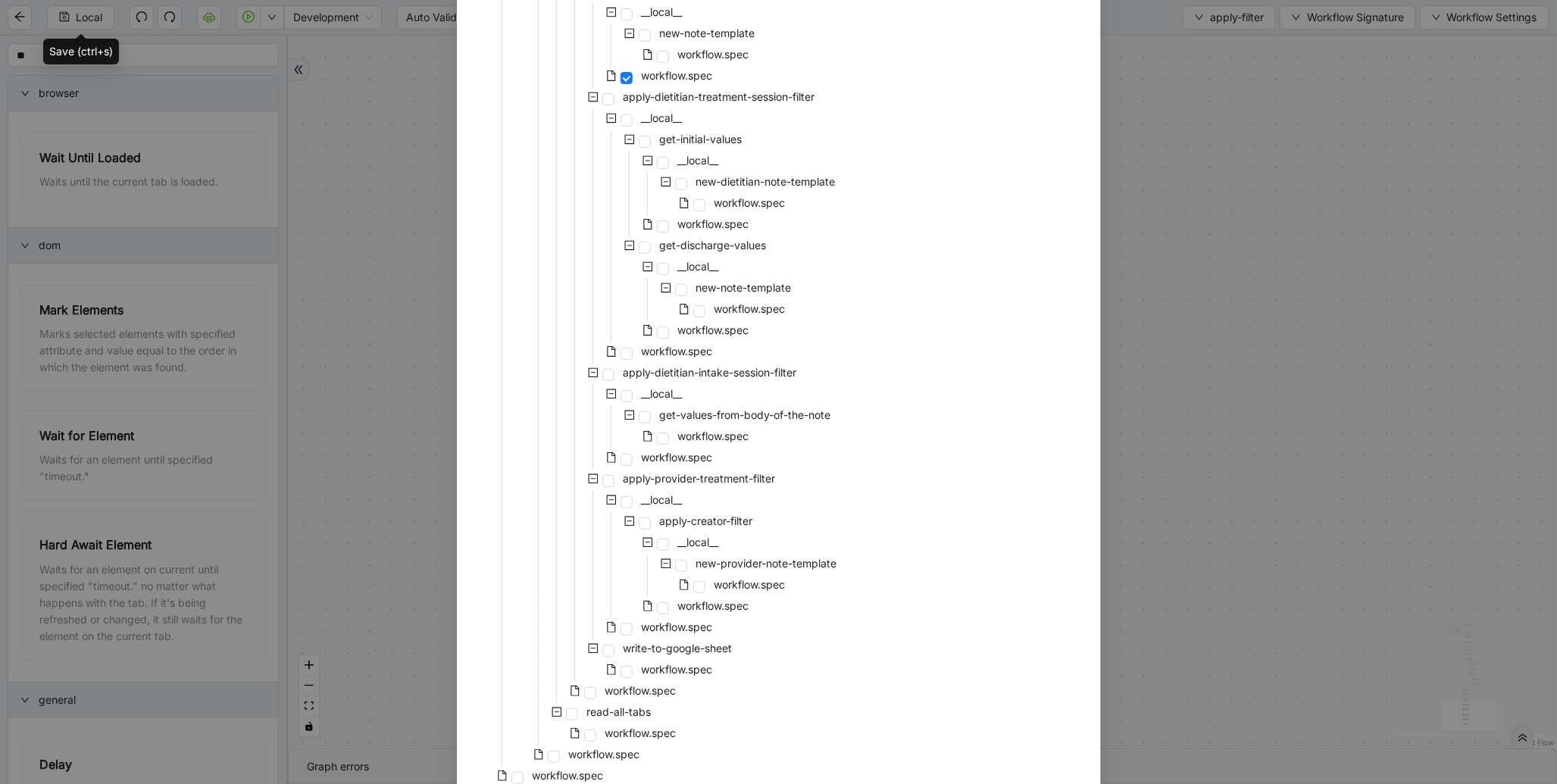
scroll to position [2852, 0]
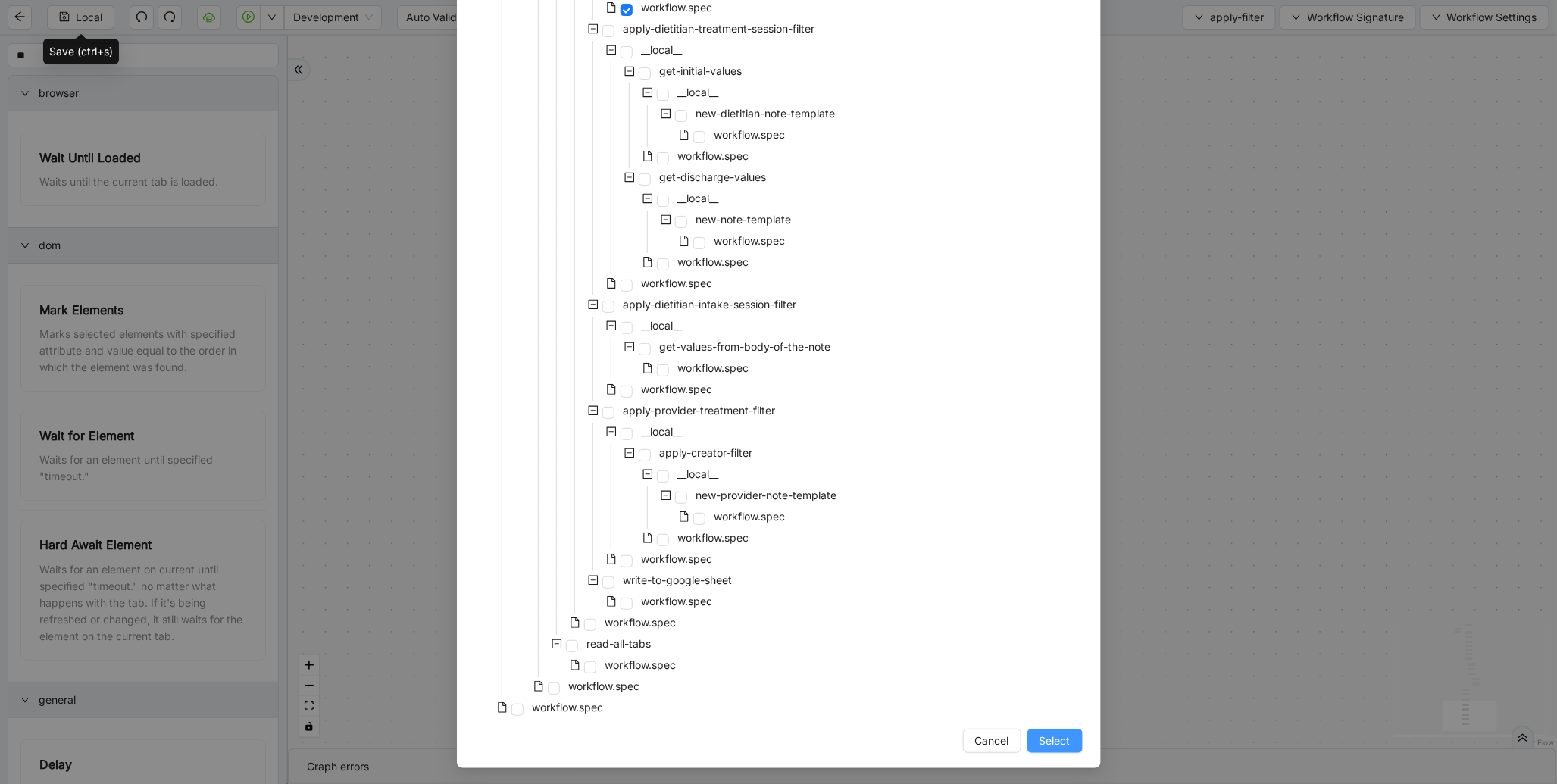
click at [1050, 740] on span "Select" at bounding box center [1055, 740] width 31 height 16
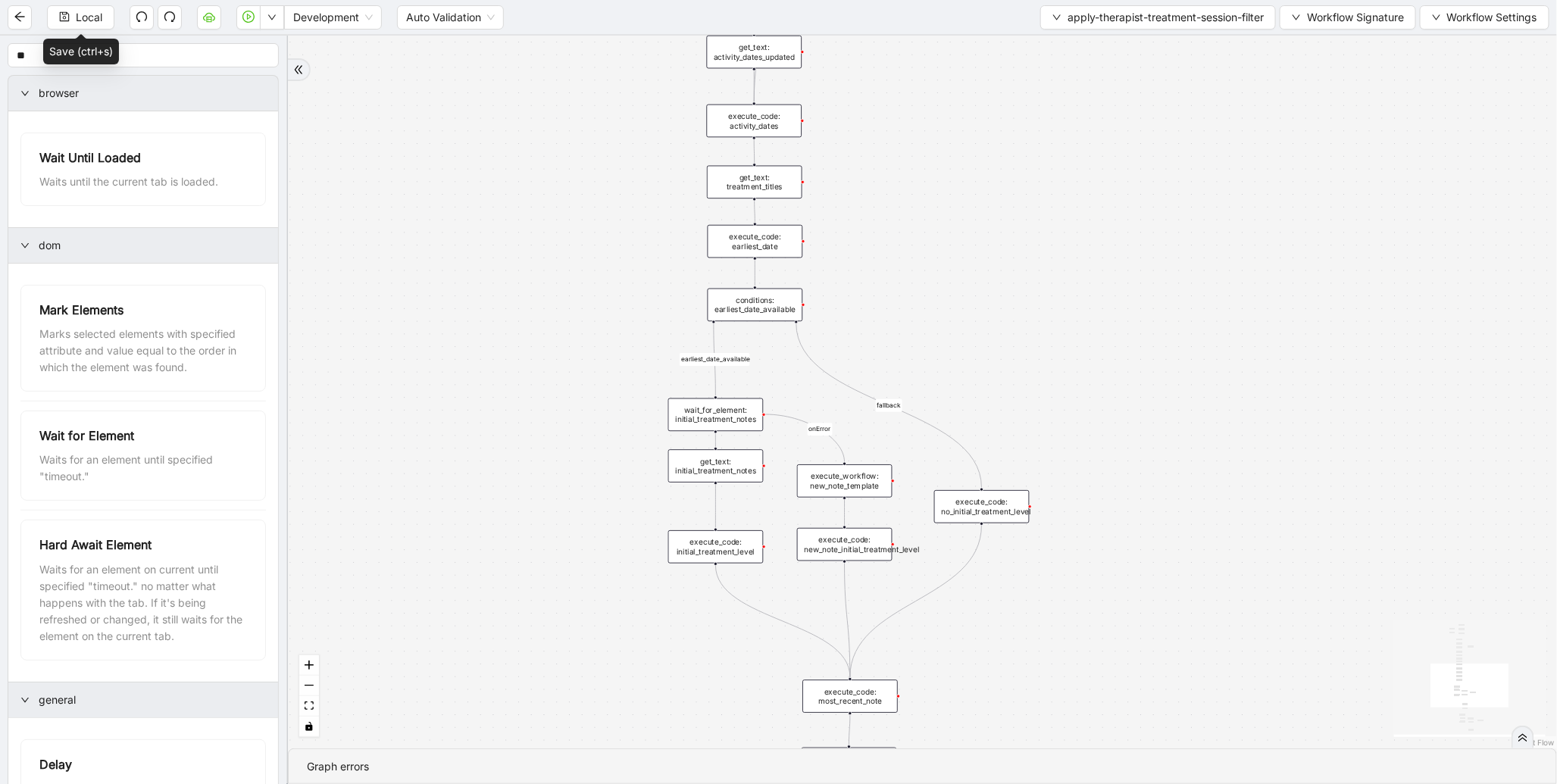
drag, startPoint x: 638, startPoint y: 247, endPoint x: 631, endPoint y: 531, distance: 284.1
click at [631, 531] on div "therapist_treatment_note_found fallback earliest_date_available fallback most_r…" at bounding box center [923, 392] width 1270 height 713
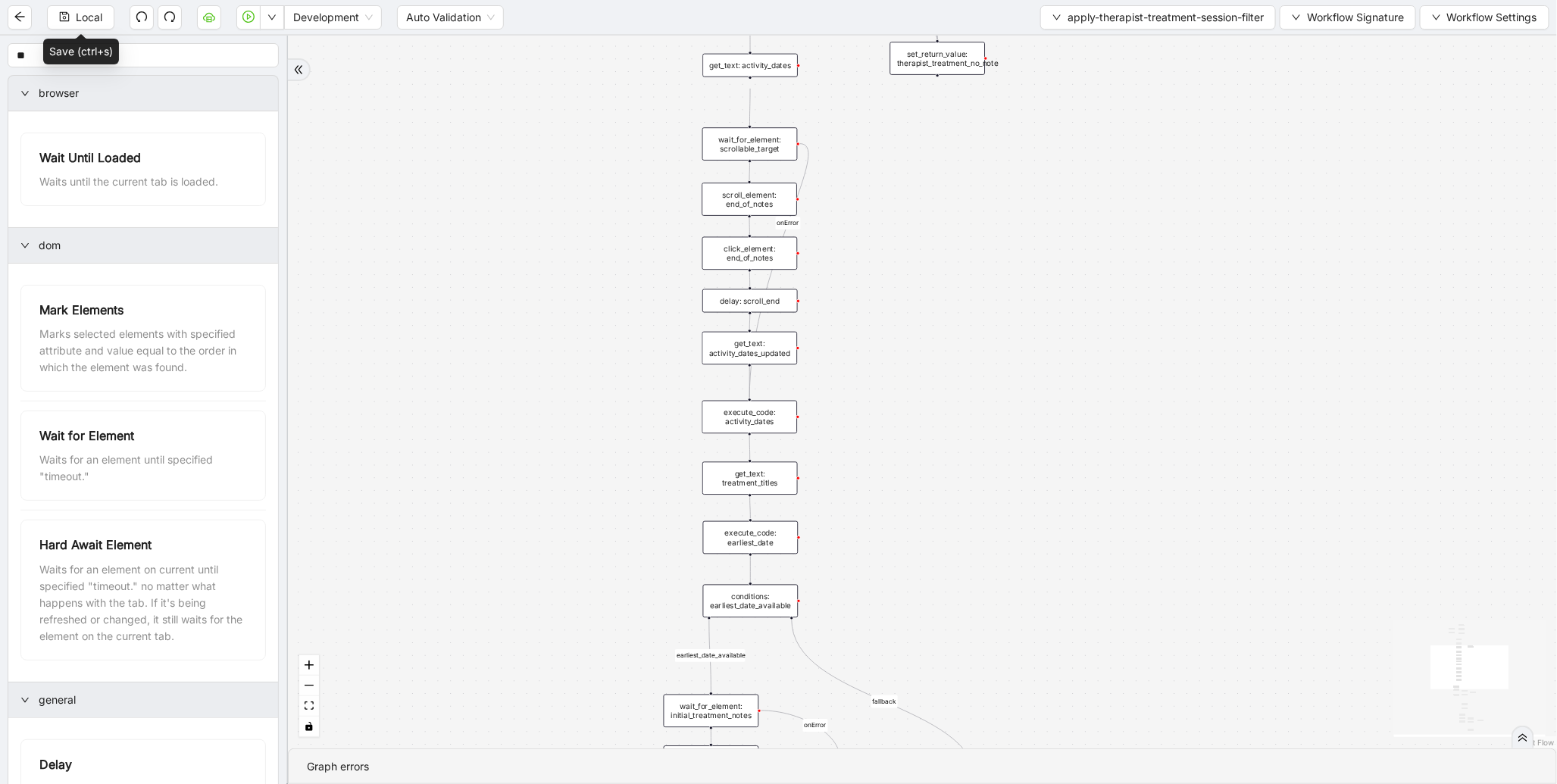
drag, startPoint x: 880, startPoint y: 187, endPoint x: 880, endPoint y: 553, distance: 366.0
click at [880, 553] on div "therapist_treatment_note_found fallback earliest_date_available fallback most_r…" at bounding box center [923, 392] width 1270 height 713
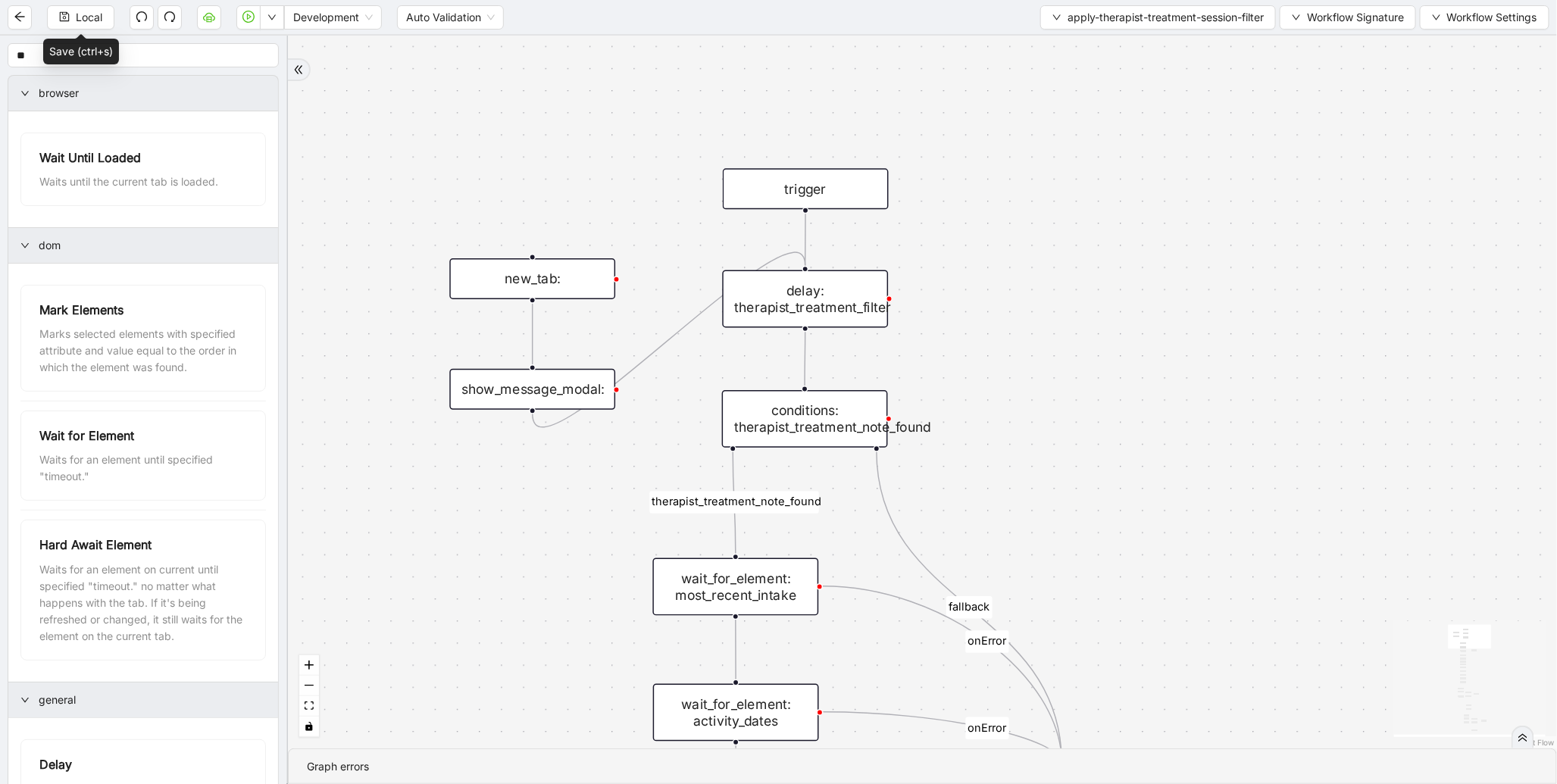
drag, startPoint x: 635, startPoint y: 270, endPoint x: 584, endPoint y: 581, distance: 315.2
click at [584, 581] on div "therapist_treatment_note_found fallback earliest_date_available fallback most_r…" at bounding box center [923, 392] width 1270 height 713
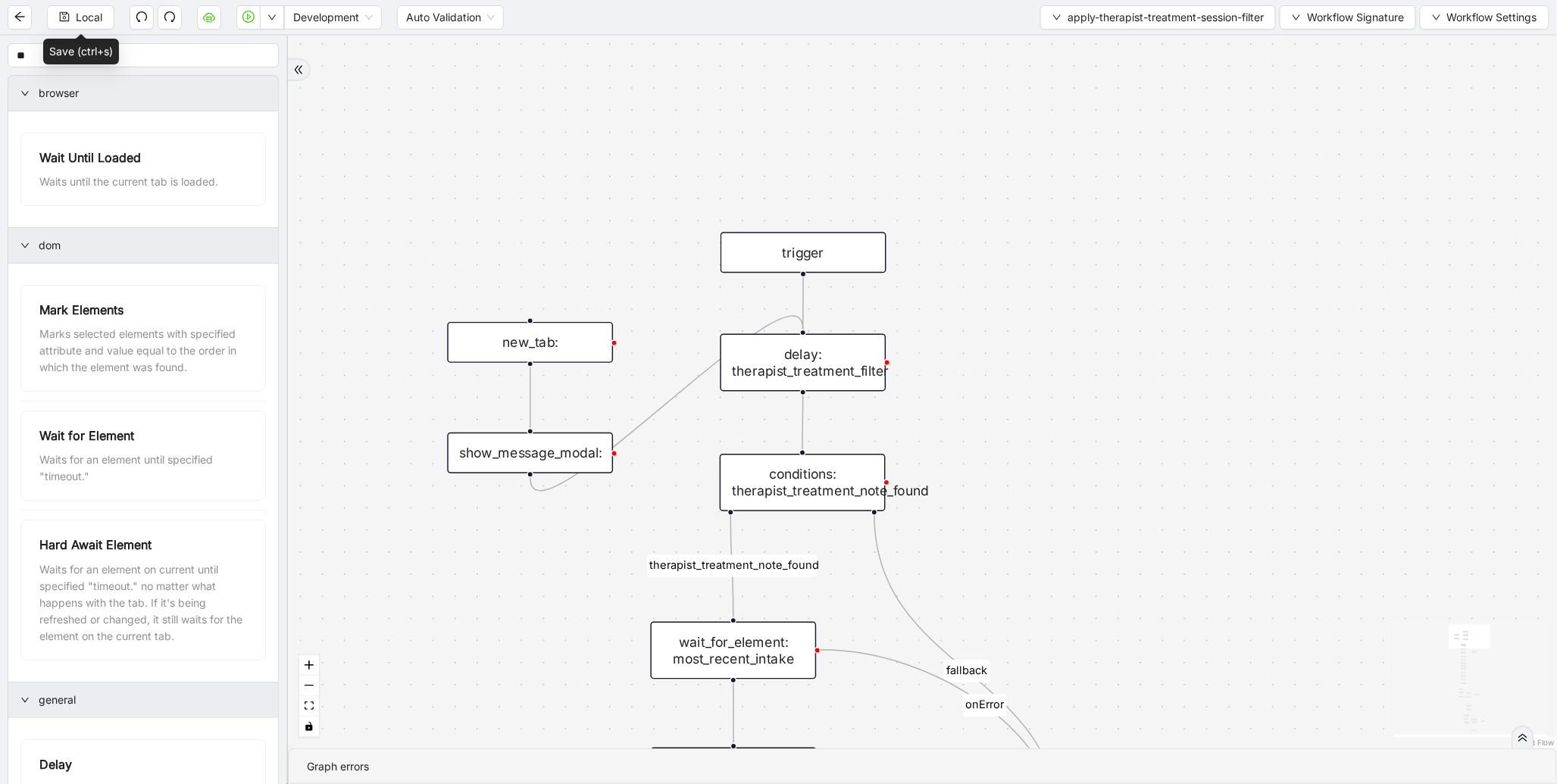
drag, startPoint x: 678, startPoint y: 577, endPoint x: 628, endPoint y: 271, distance: 310.1
click at [628, 279] on div "therapist_treatment_note_found fallback earliest_date_available fallback most_r…" at bounding box center [923, 392] width 1270 height 713
drag, startPoint x: 580, startPoint y: 566, endPoint x: 546, endPoint y: 269, distance: 298.9
click at [544, 275] on div "therapist_treatment_note_found fallback earliest_date_available fallback most_r…" at bounding box center [923, 392] width 1270 height 713
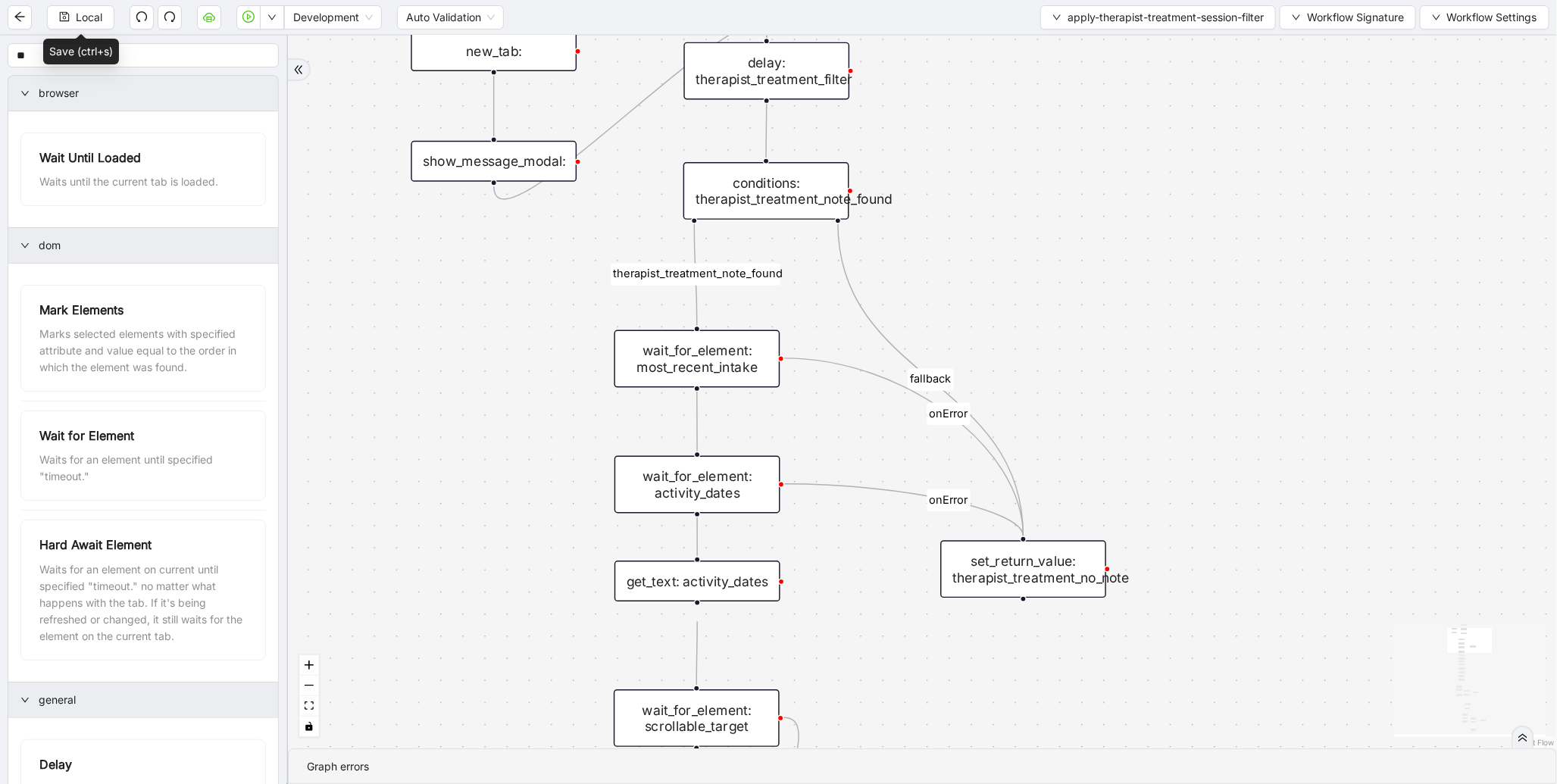
click at [668, 348] on div "wait_for_element: most_recent_intake" at bounding box center [698, 358] width 166 height 57
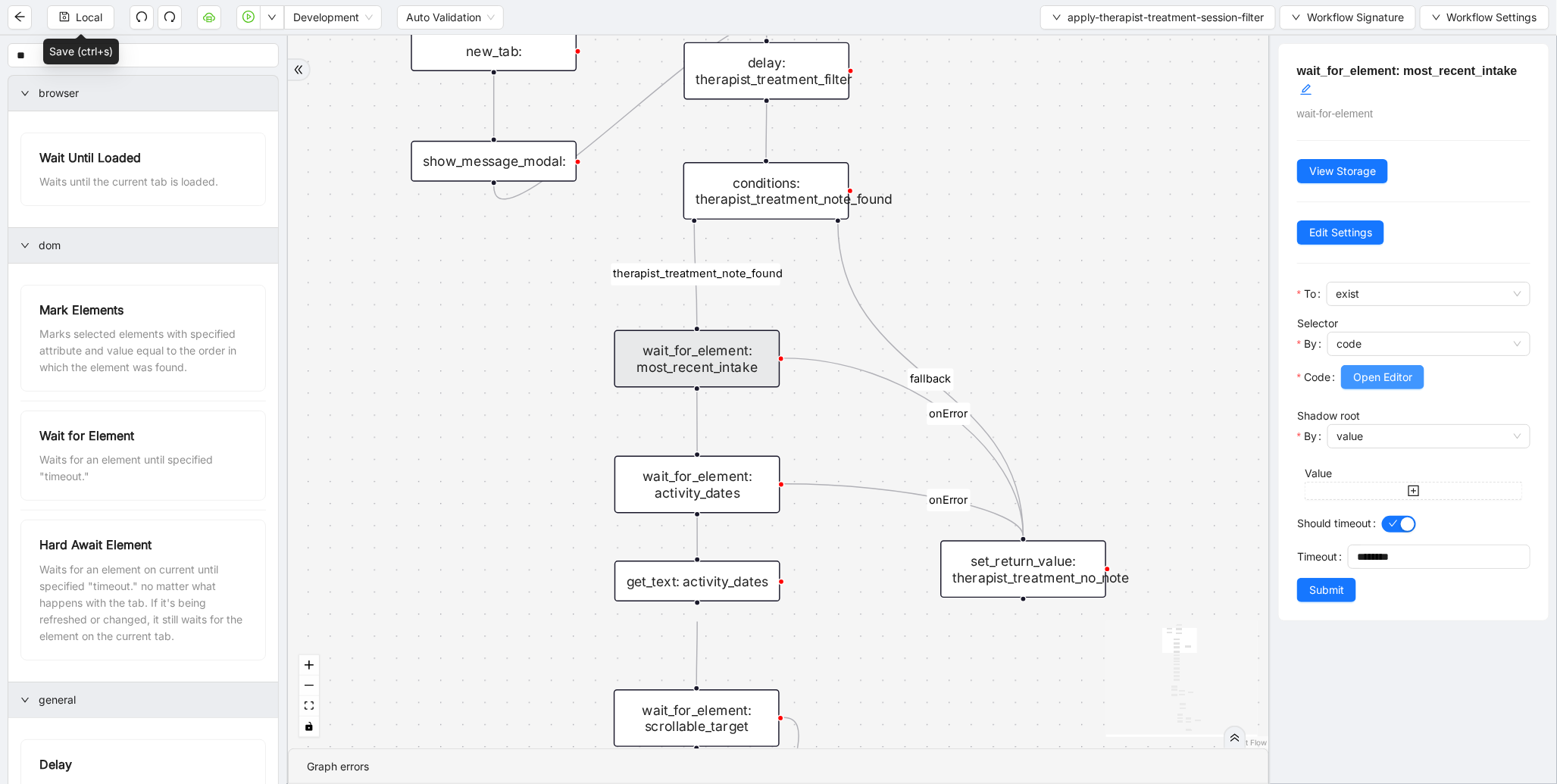
click at [1363, 382] on span "Open Editor" at bounding box center [1383, 377] width 59 height 16
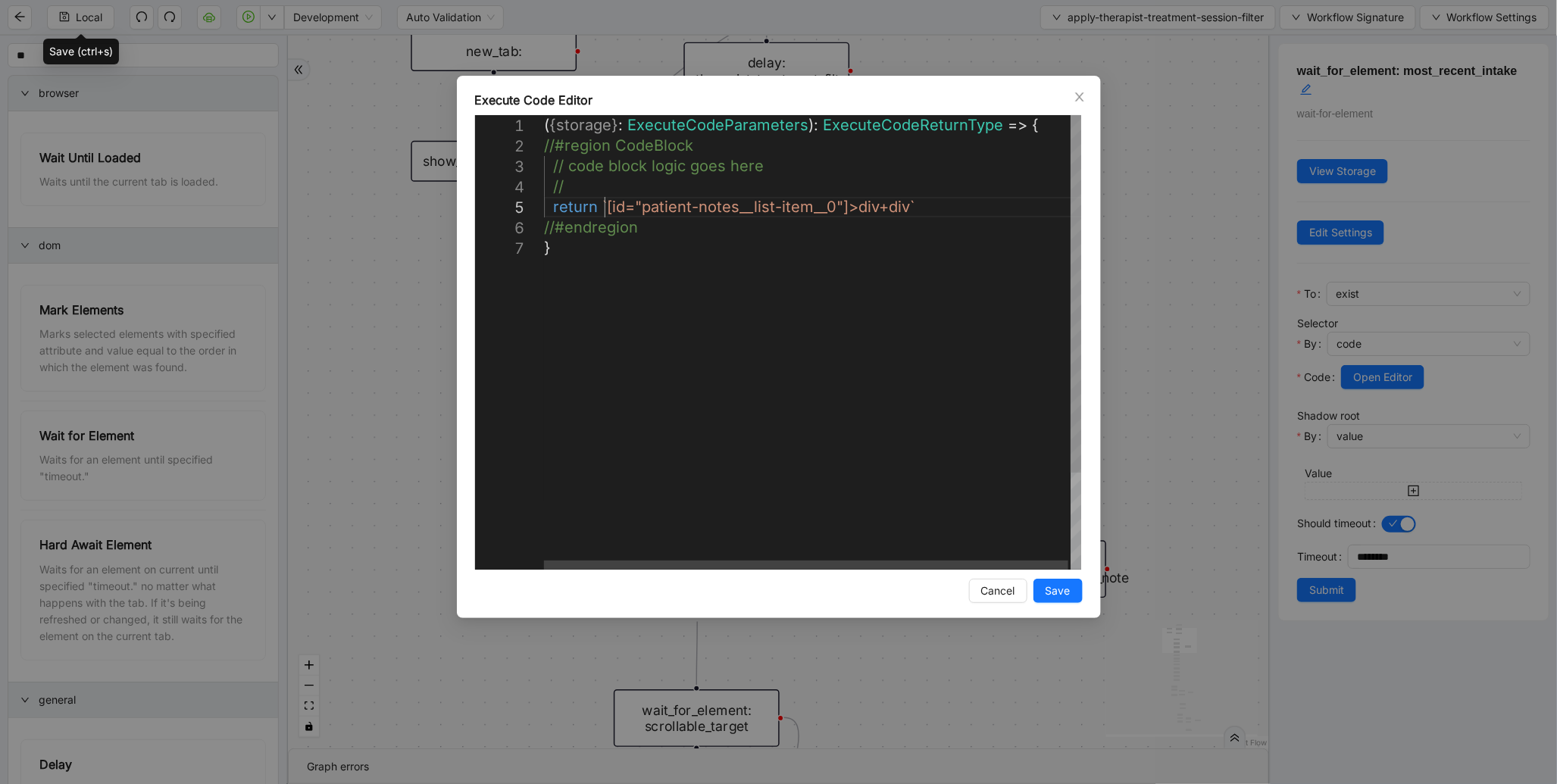
scroll to position [0, 7]
drag, startPoint x: 605, startPoint y: 208, endPoint x: 904, endPoint y: 197, distance: 299.2
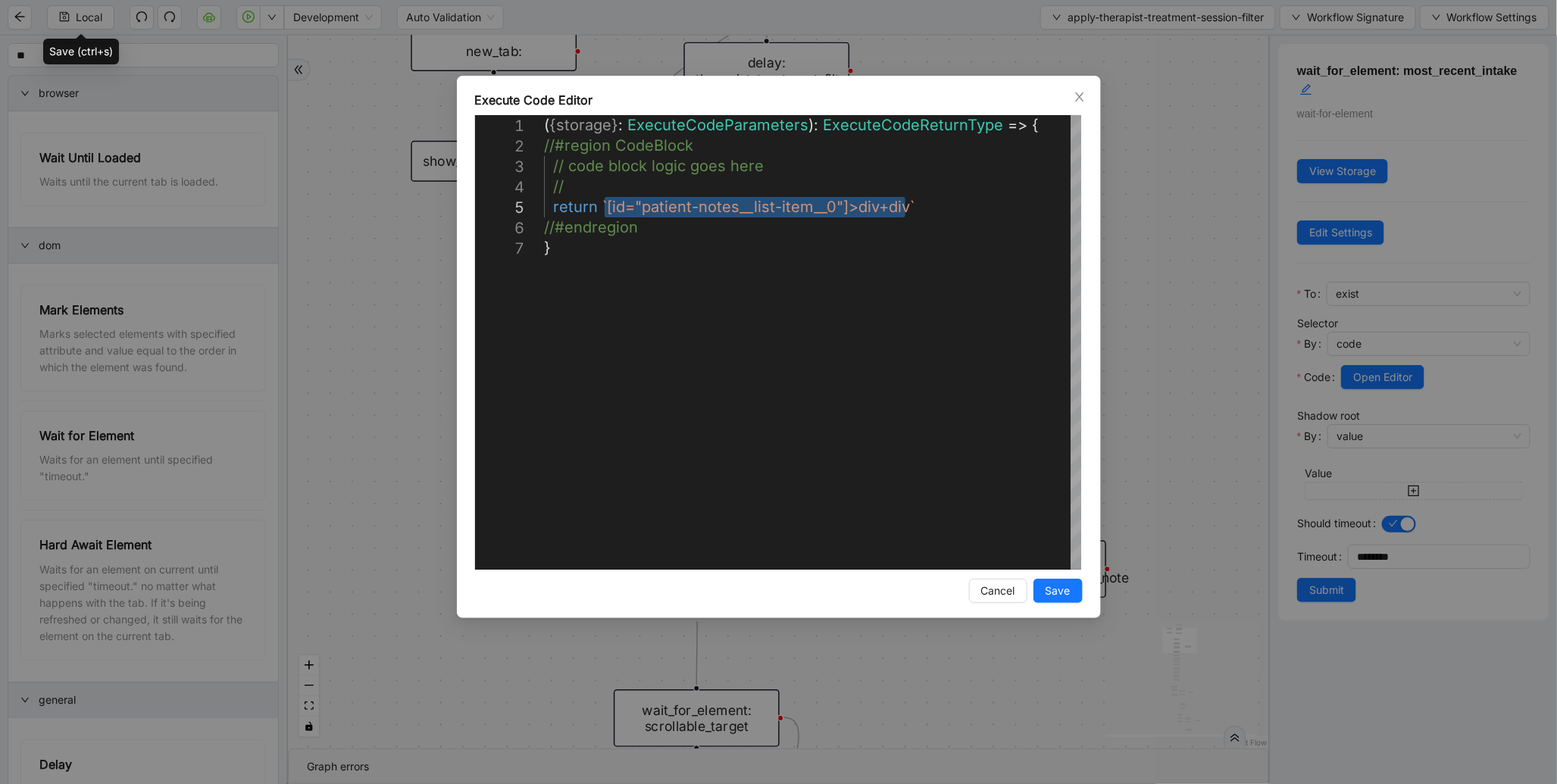
click at [1220, 229] on div "**********" at bounding box center [778, 392] width 1557 height 784
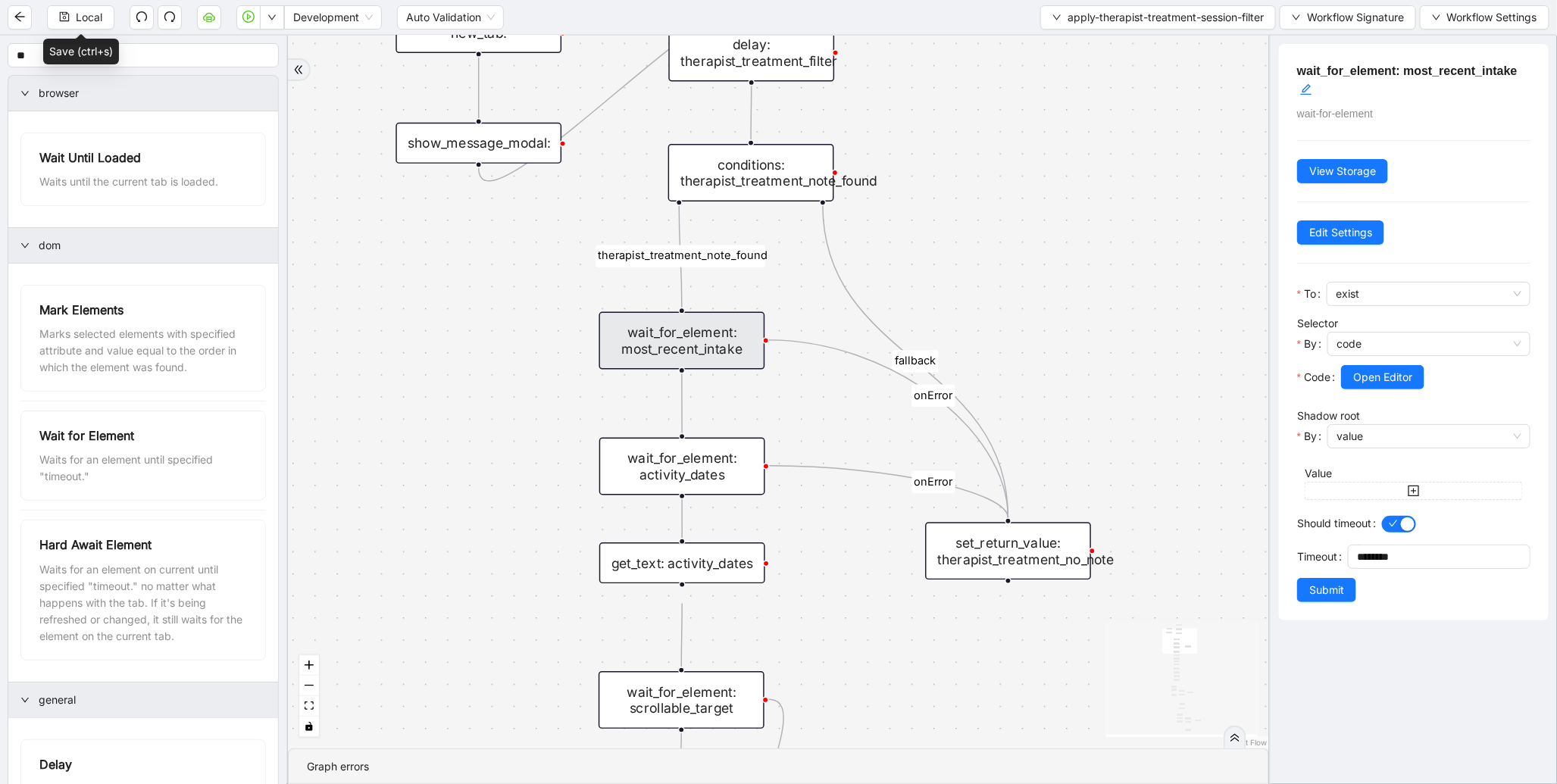
drag, startPoint x: 596, startPoint y: 410, endPoint x: 524, endPoint y: 176, distance: 244.8
click at [523, 177] on div "therapist_treatment_note_found fallback earliest_date_available fallback most_r…" at bounding box center [779, 392] width 981 height 713
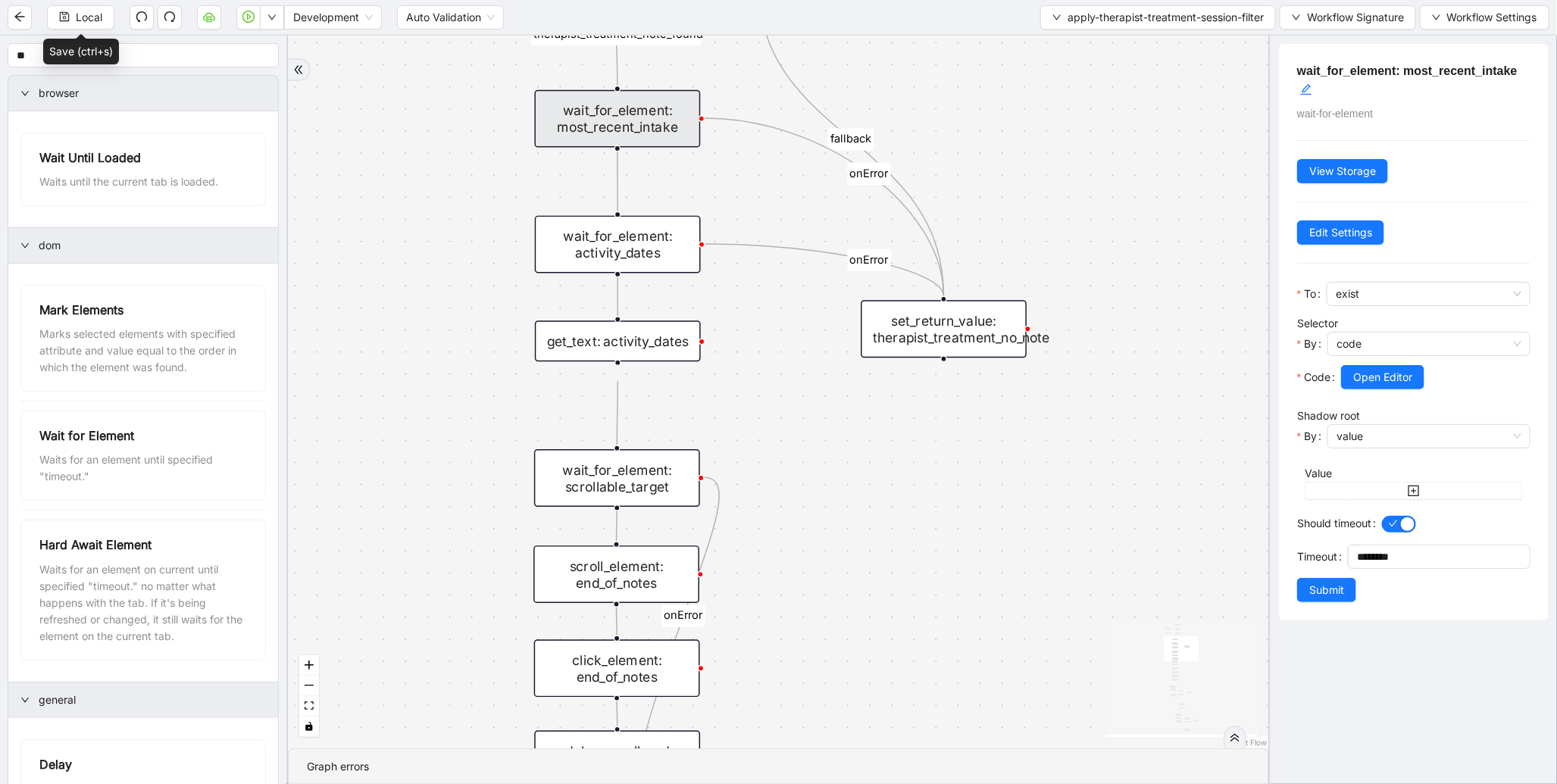
click at [633, 238] on div "wait_for_element: activity_dates" at bounding box center [618, 244] width 166 height 57
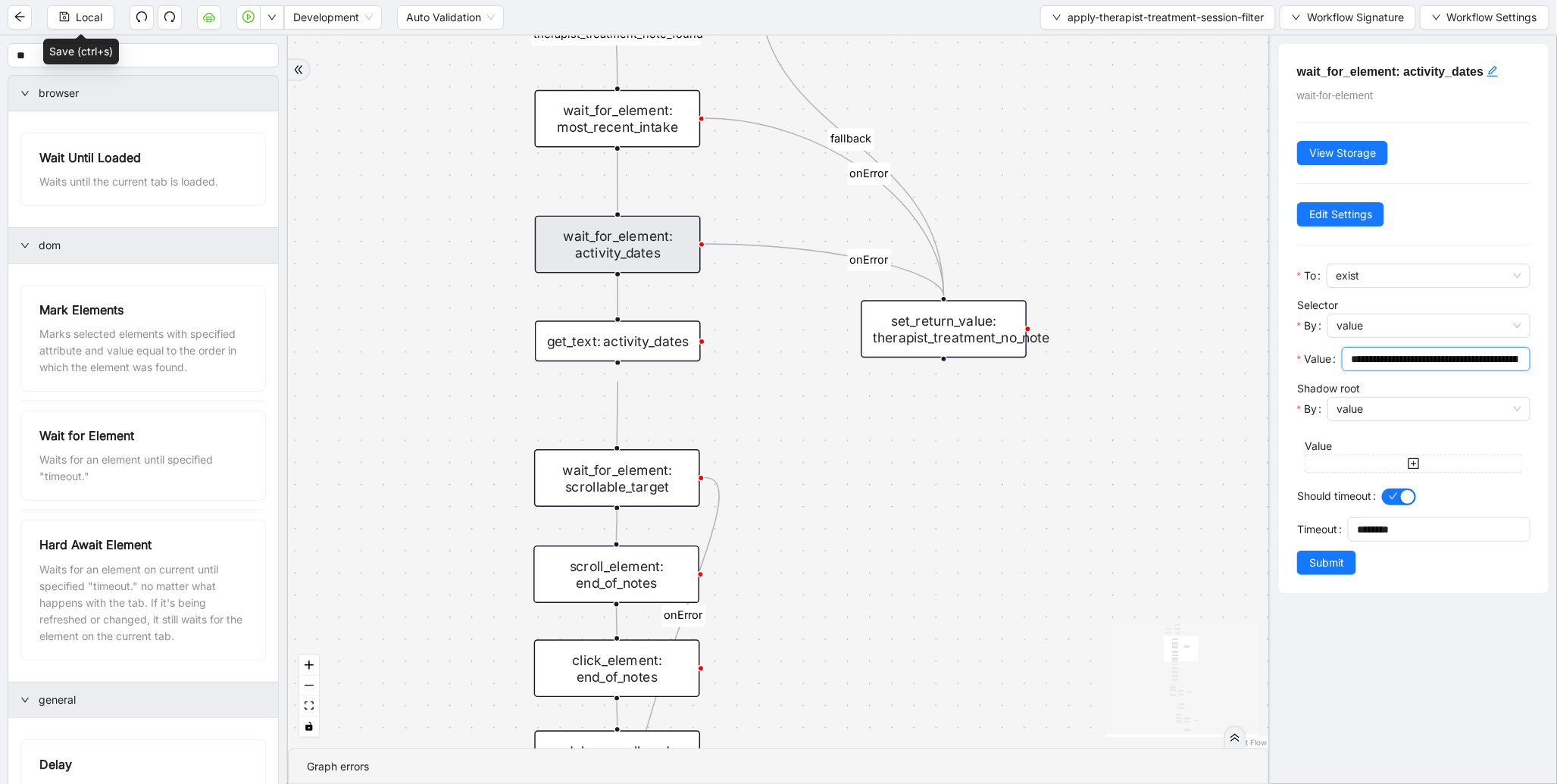
click at [1375, 359] on input "**********" at bounding box center [1435, 359] width 168 height 16
drag, startPoint x: 445, startPoint y: 475, endPoint x: 442, endPoint y: 268, distance: 207.0
click at [442, 268] on div "therapist_treatment_note_found fallback earliest_date_available fallback most_r…" at bounding box center [779, 392] width 981 height 713
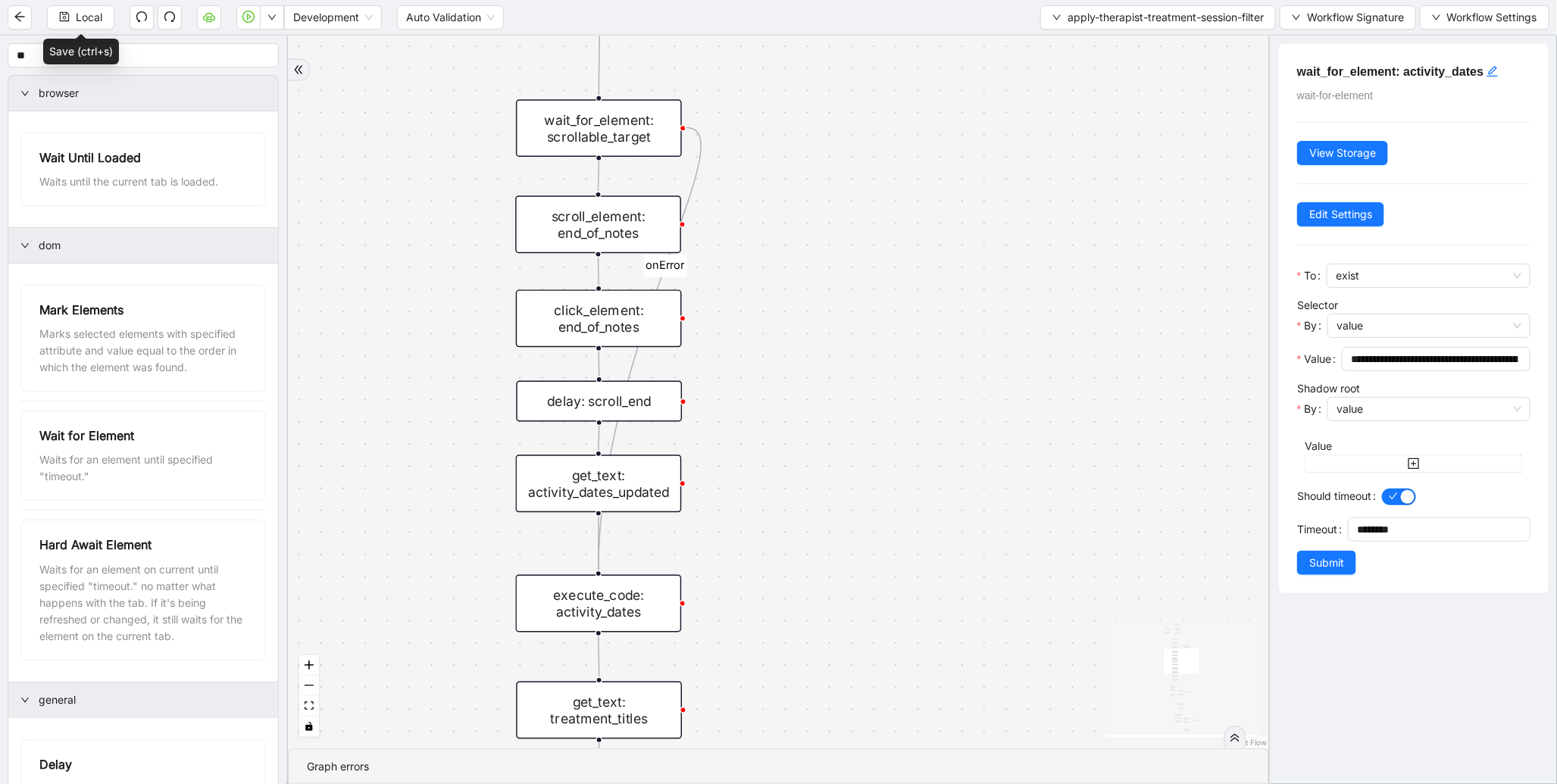
drag, startPoint x: 460, startPoint y: 313, endPoint x: 460, endPoint y: 288, distance: 25.0
click at [460, 288] on div "therapist_treatment_note_found fallback earliest_date_available fallback most_r…" at bounding box center [779, 392] width 981 height 713
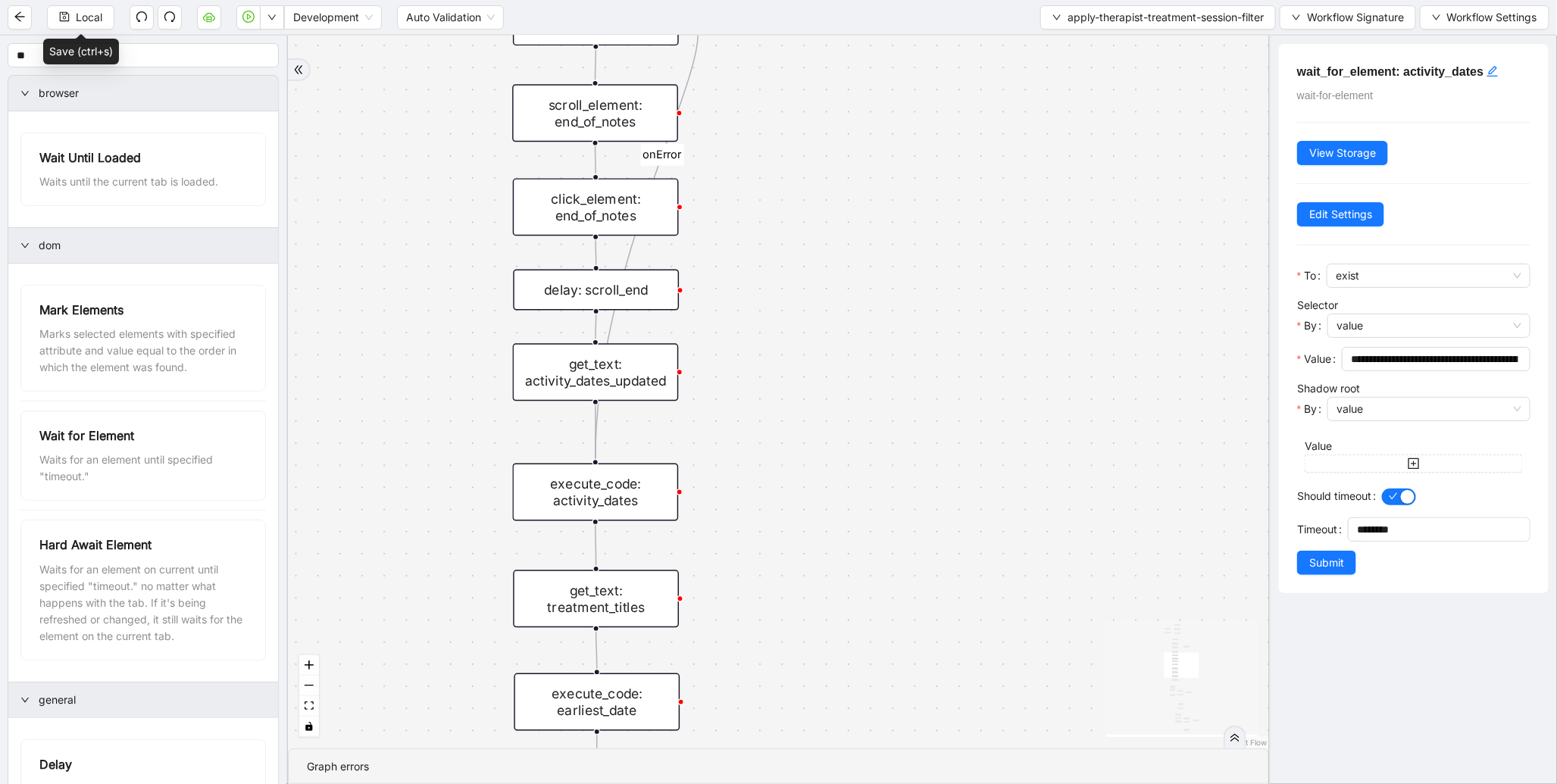
drag, startPoint x: 495, startPoint y: 455, endPoint x: 491, endPoint y: 206, distance: 249.0
click at [491, 208] on div "therapist_treatment_note_found fallback earliest_date_available fallback most_r…" at bounding box center [779, 392] width 981 height 713
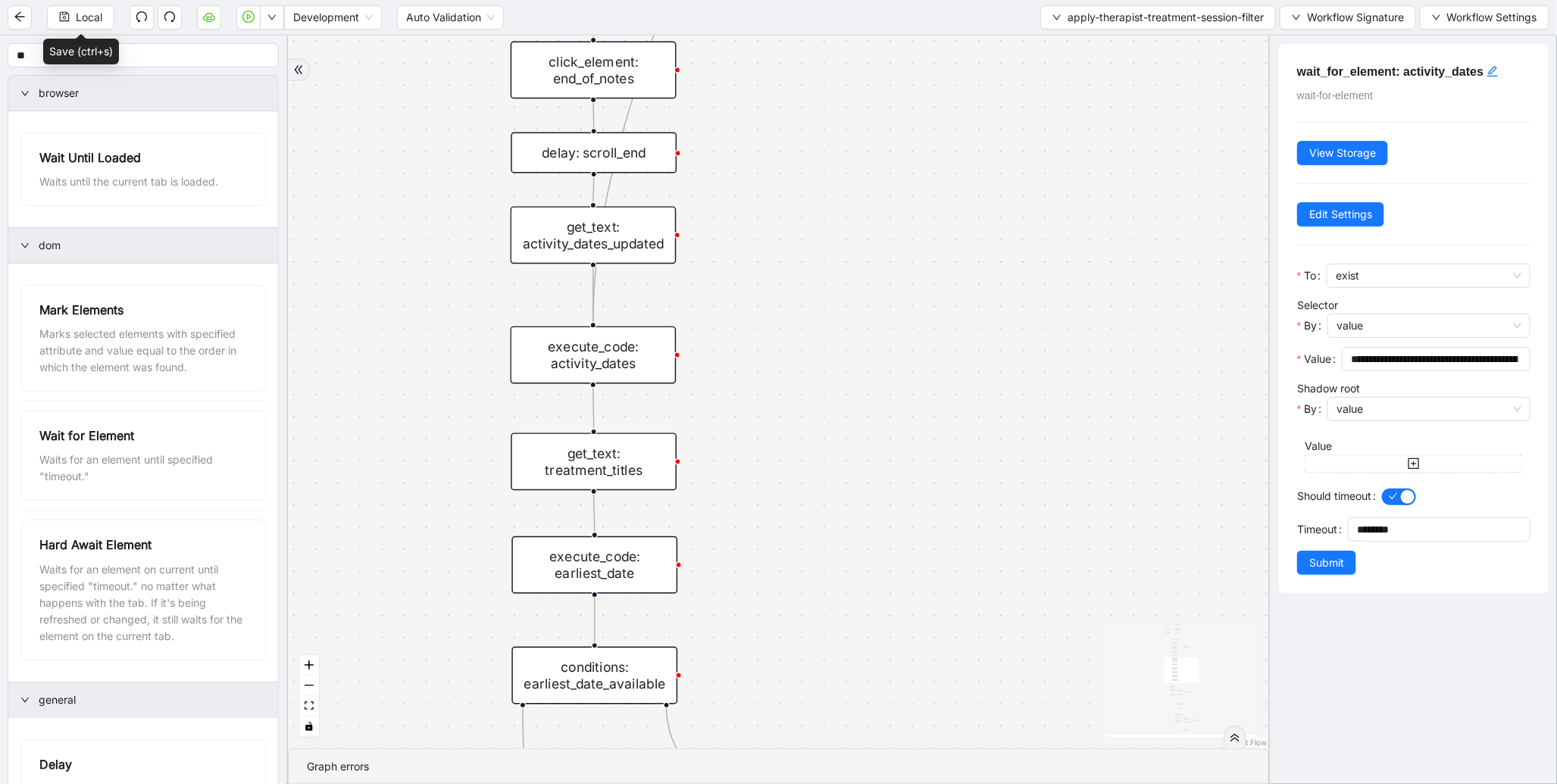
click at [586, 472] on div "get_text: treatment_titles" at bounding box center [594, 461] width 166 height 57
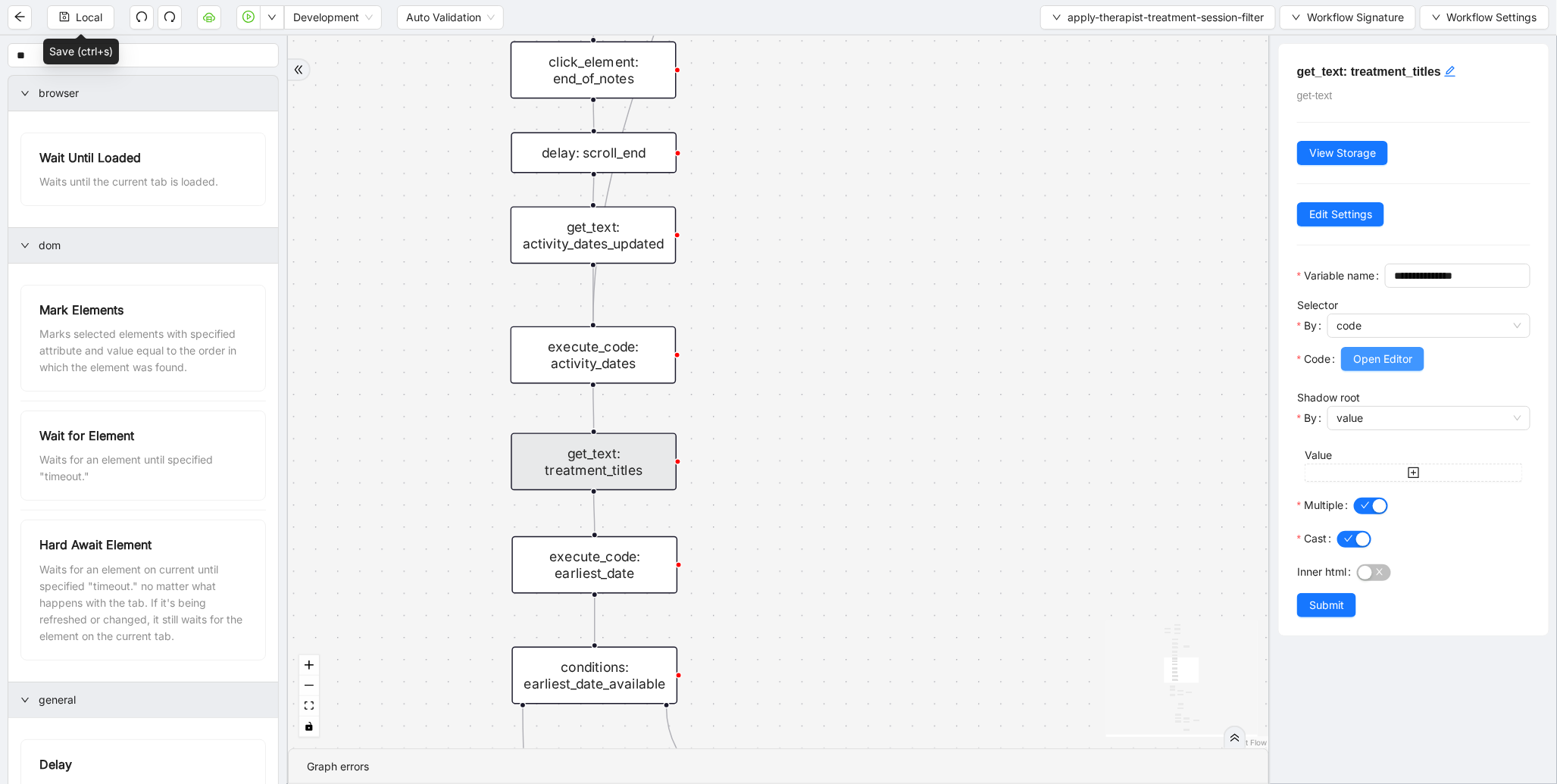
click at [1365, 367] on span "Open Editor" at bounding box center [1383, 359] width 59 height 16
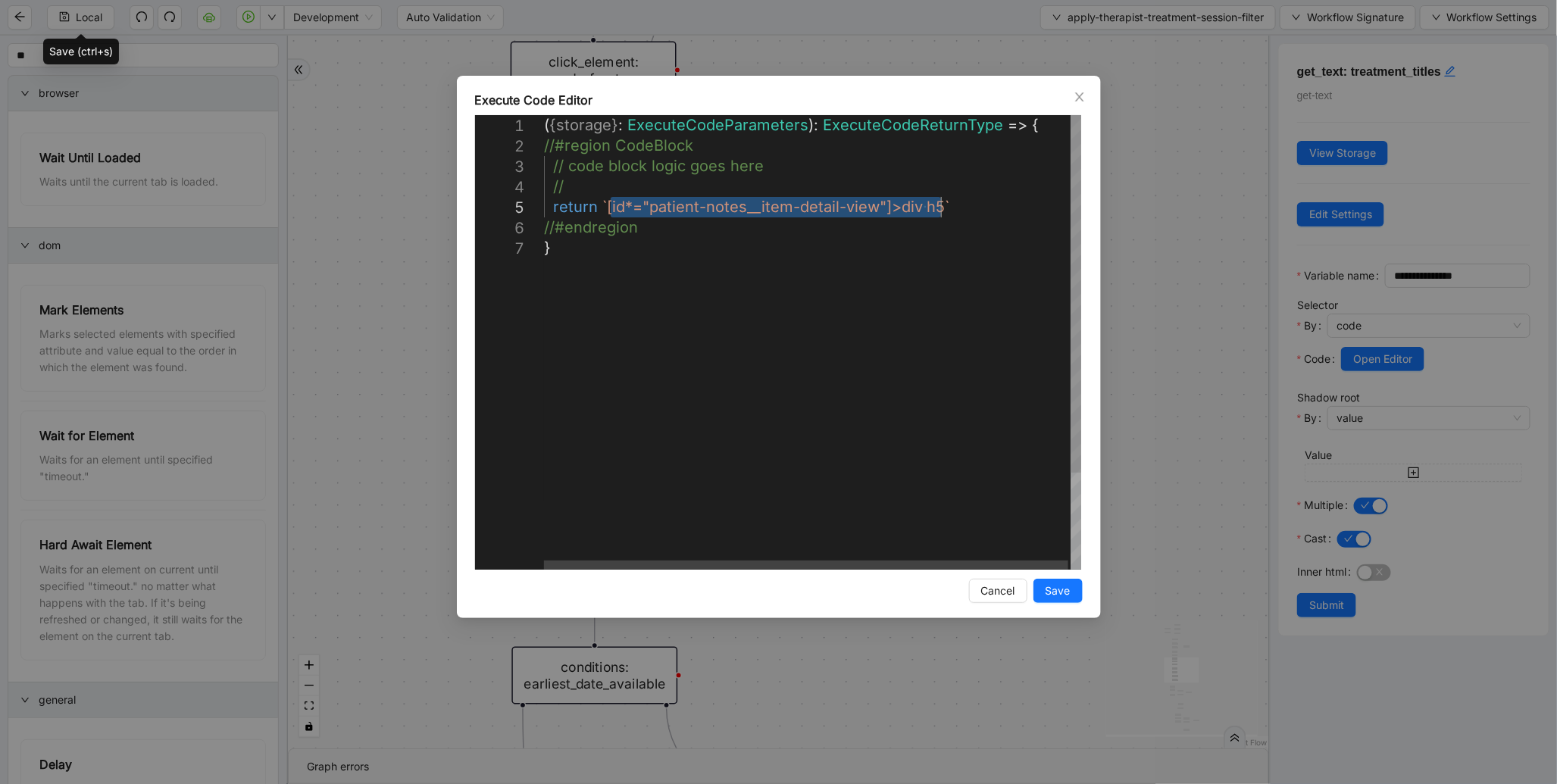
drag, startPoint x: 607, startPoint y: 211, endPoint x: 943, endPoint y: 201, distance: 336.1
drag, startPoint x: 607, startPoint y: 202, endPoint x: 938, endPoint y: 210, distance: 331.1
click at [1084, 100] on icon "close" at bounding box center [1079, 97] width 12 height 12
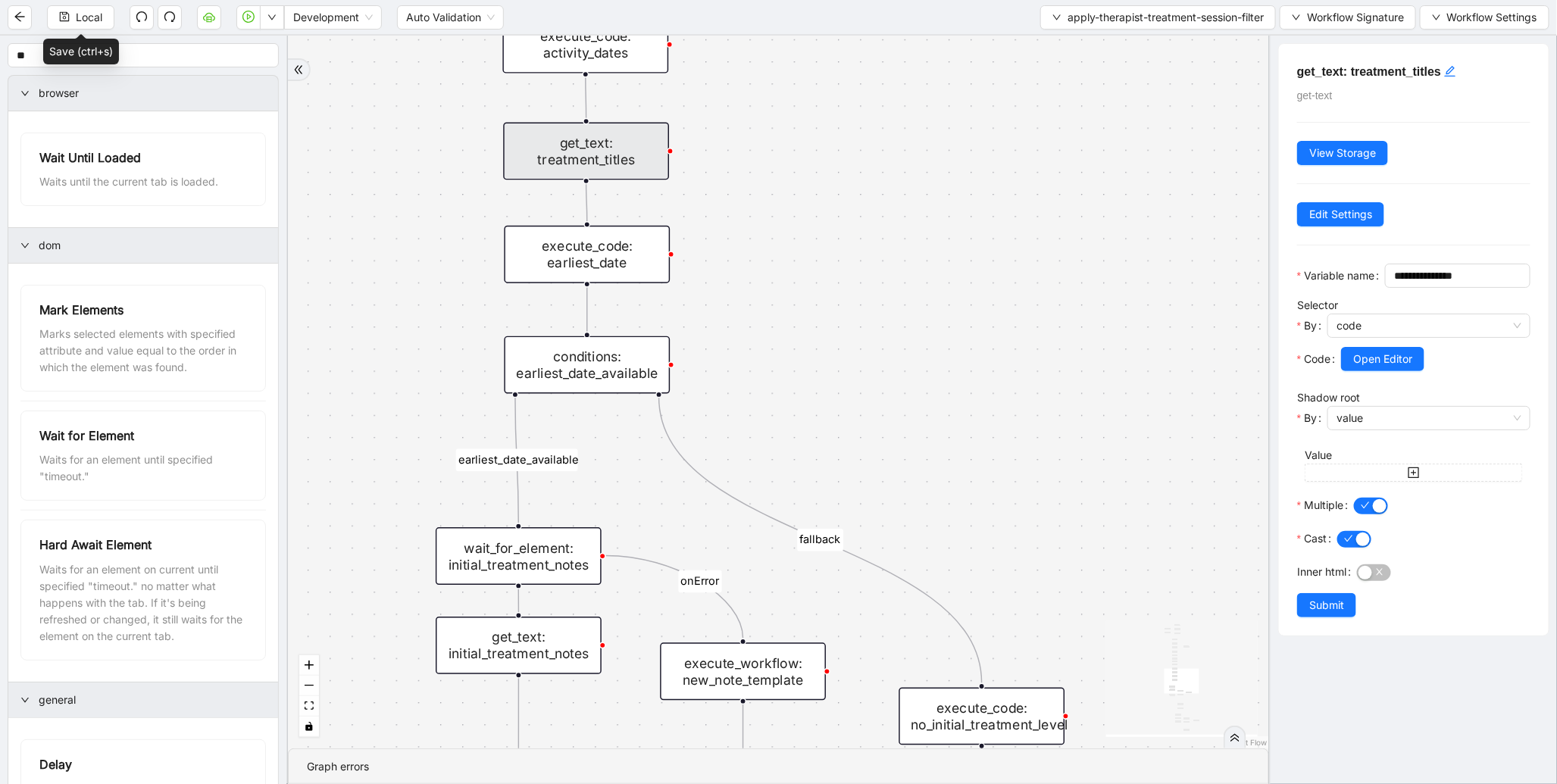
drag, startPoint x: 890, startPoint y: 535, endPoint x: 883, endPoint y: 223, distance: 312.1
click at [883, 223] on div "therapist_treatment_note_found fallback earliest_date_available fallback most_r…" at bounding box center [779, 392] width 981 height 713
drag, startPoint x: 861, startPoint y: 355, endPoint x: 893, endPoint y: 192, distance: 166.1
click at [893, 192] on div "therapist_treatment_note_found fallback earliest_date_available fallback most_r…" at bounding box center [779, 392] width 981 height 713
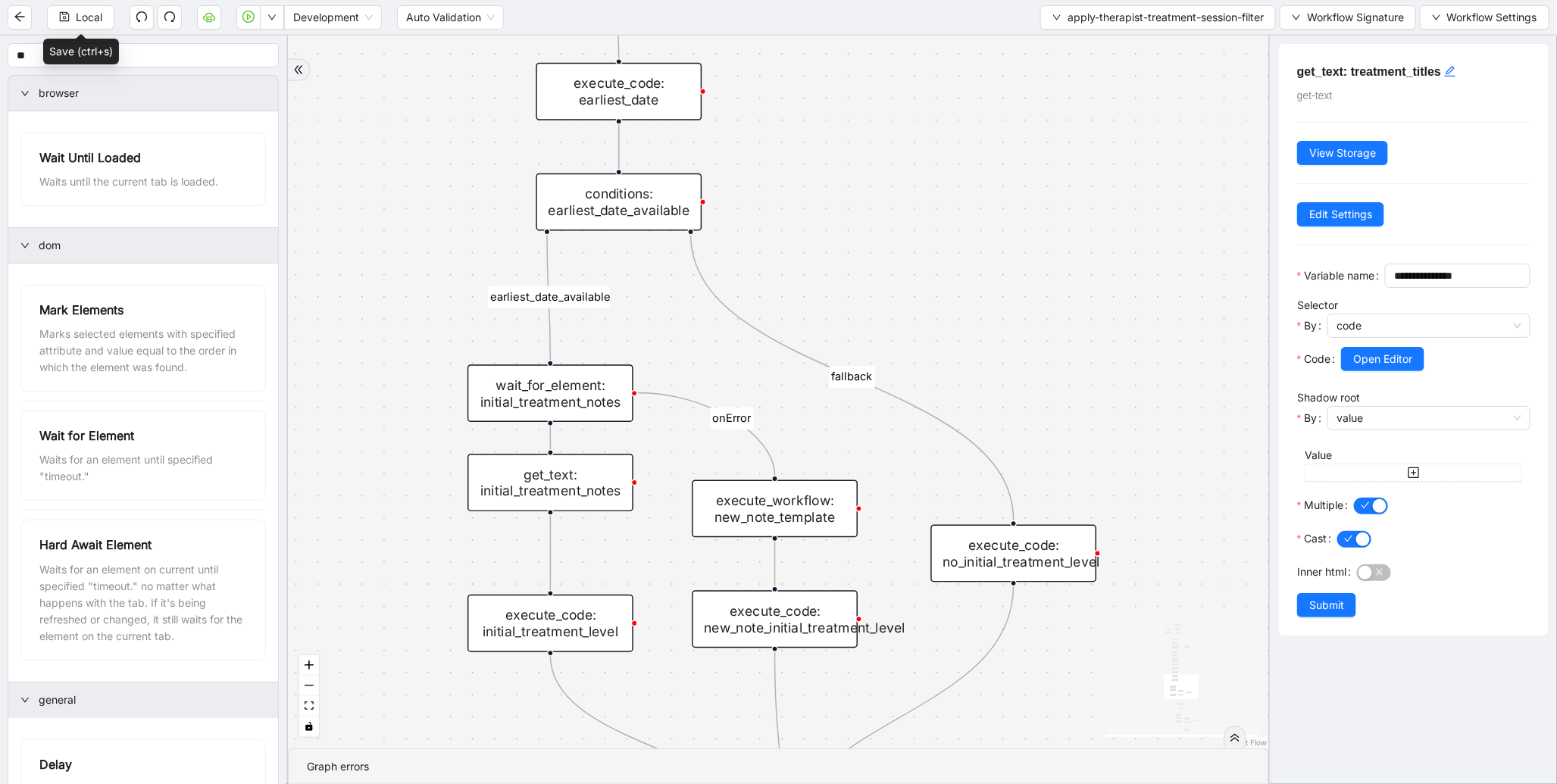
click at [610, 407] on div "wait_for_element: initial_treatment_notes" at bounding box center [551, 393] width 166 height 57
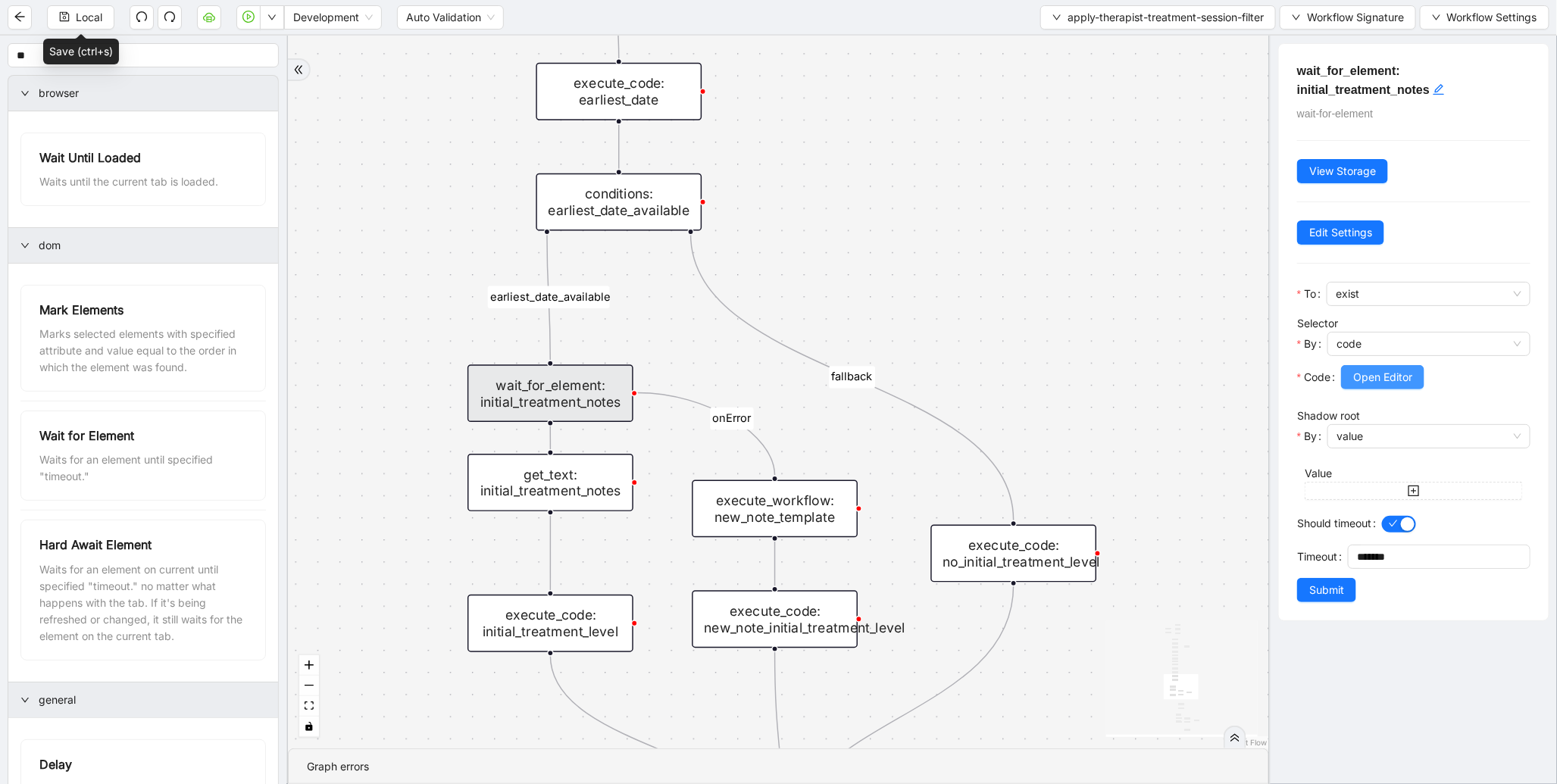
click at [1347, 375] on button "Open Editor" at bounding box center [1383, 377] width 83 height 25
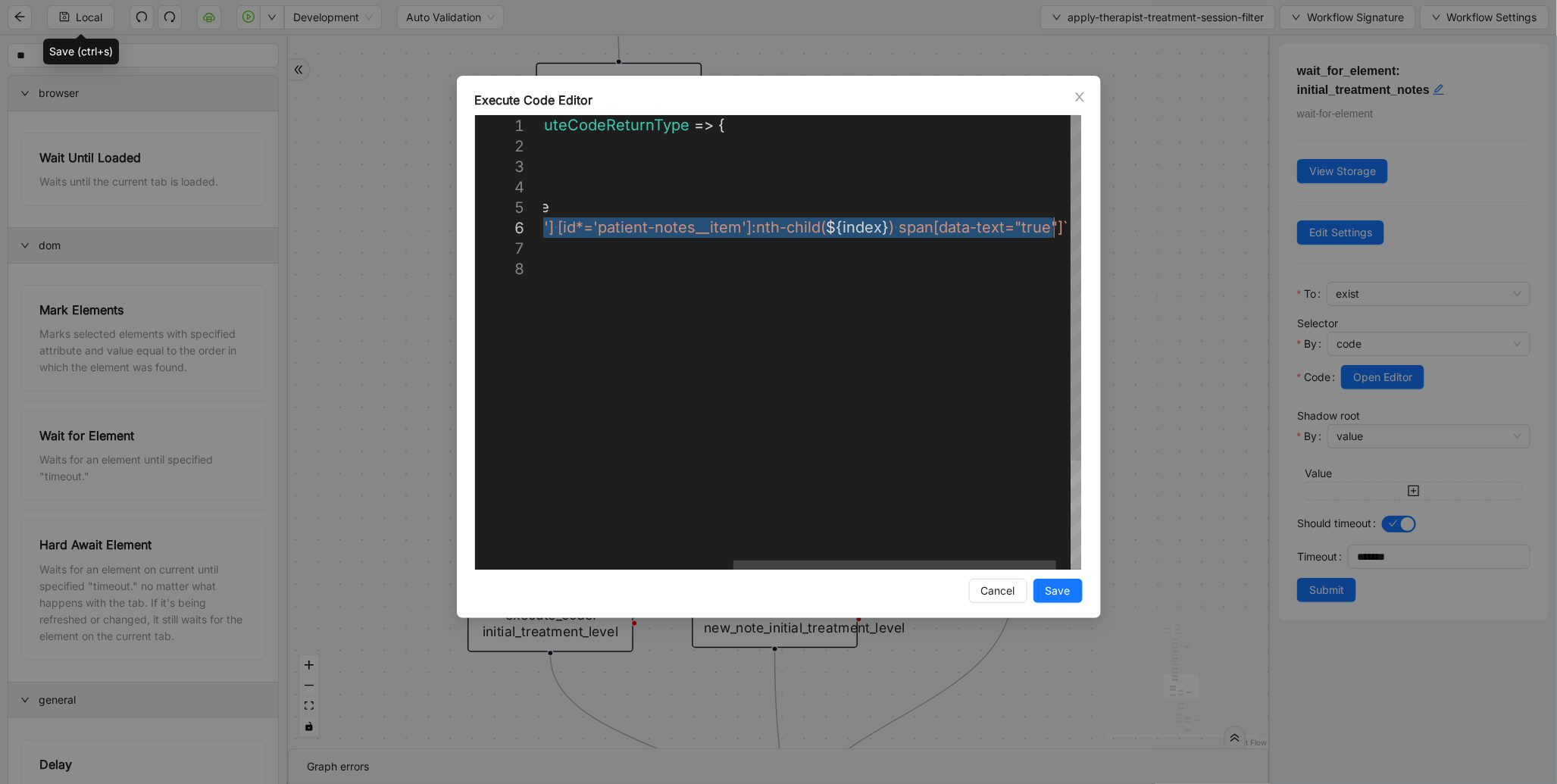
drag, startPoint x: 603, startPoint y: 224, endPoint x: 1054, endPoint y: 218, distance: 451.0
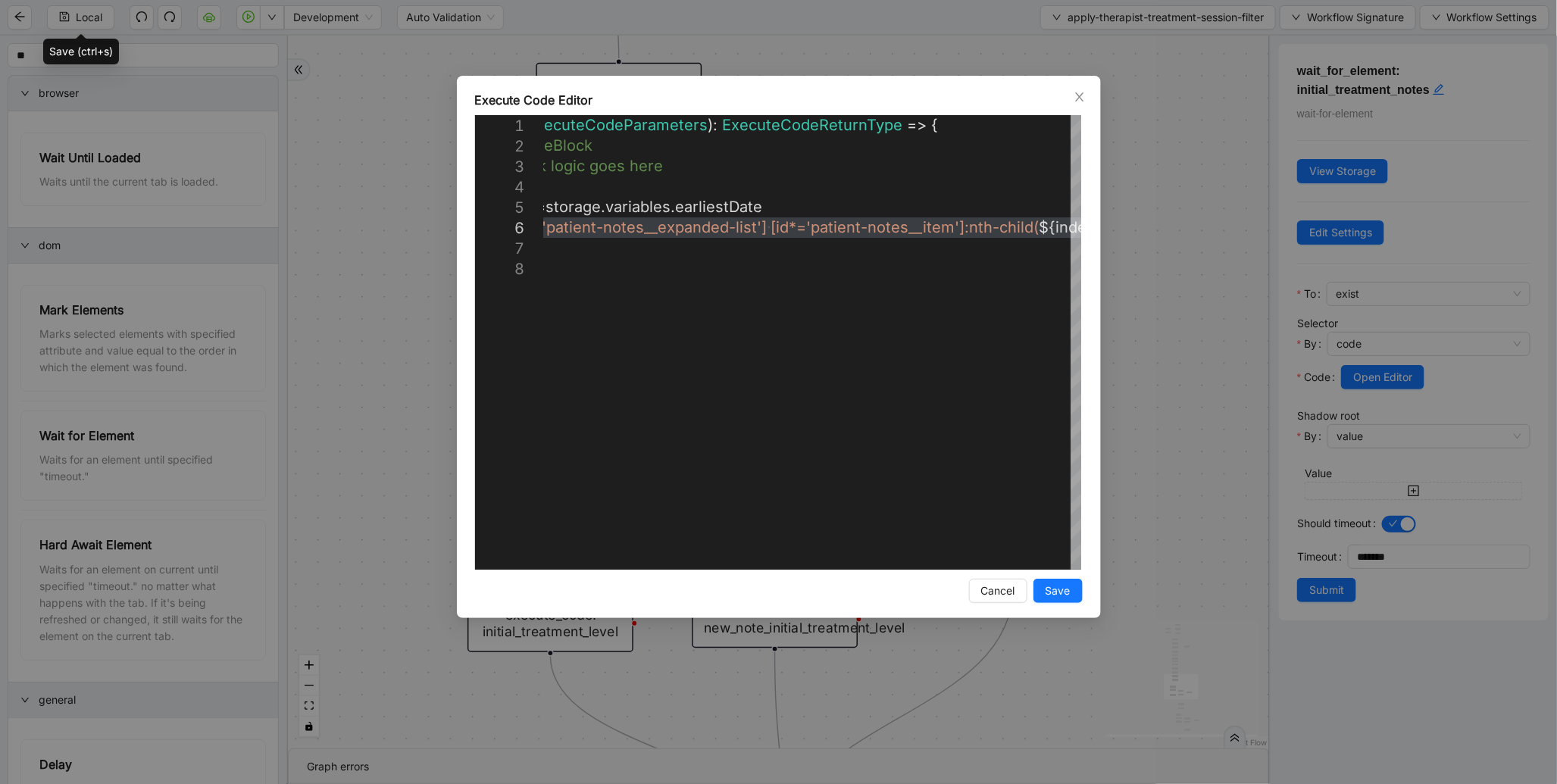
click at [1217, 304] on div "**********" at bounding box center [778, 392] width 1557 height 784
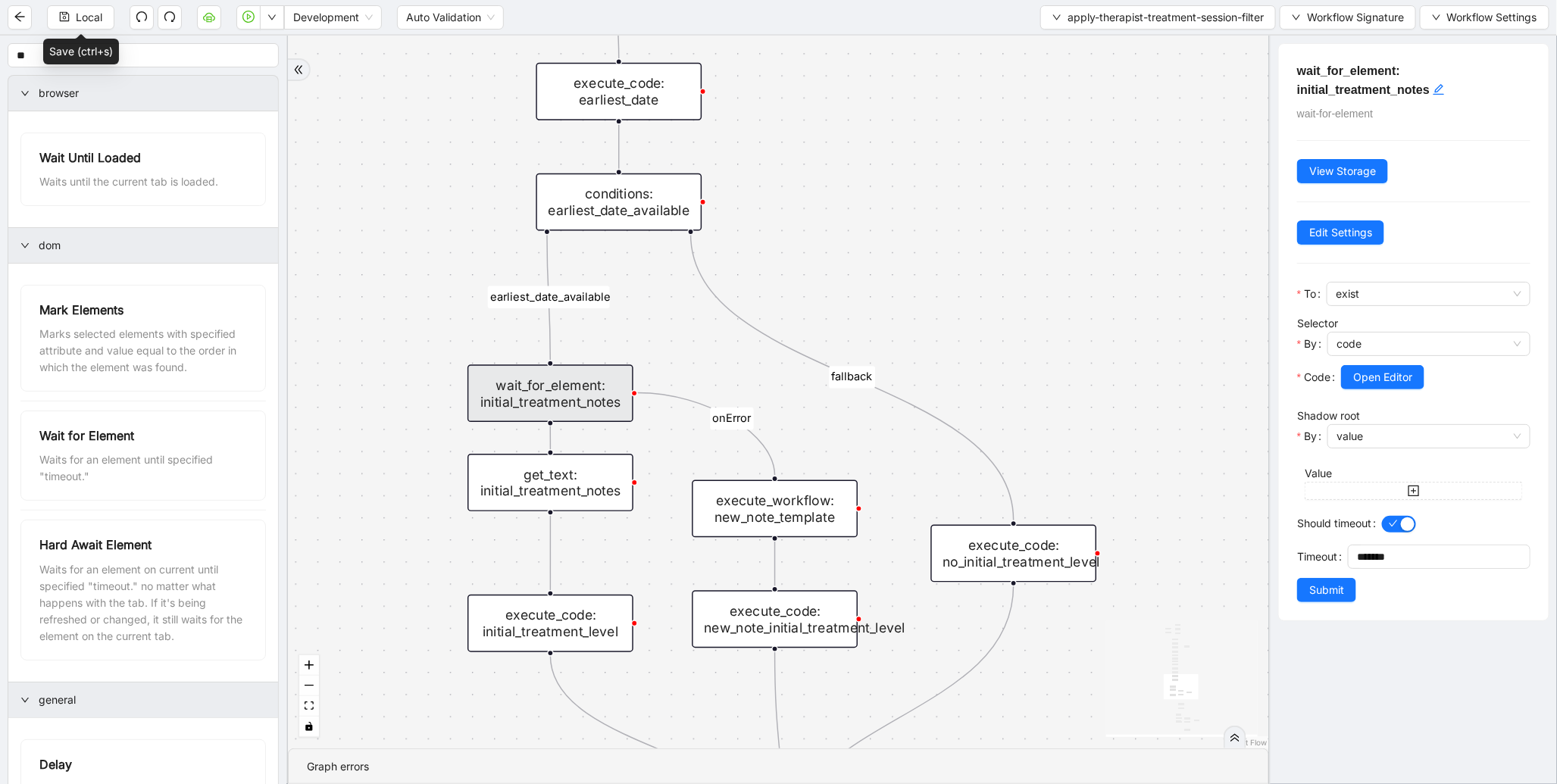
click at [512, 473] on div "get_text: initial_treatment_notes" at bounding box center [551, 482] width 166 height 57
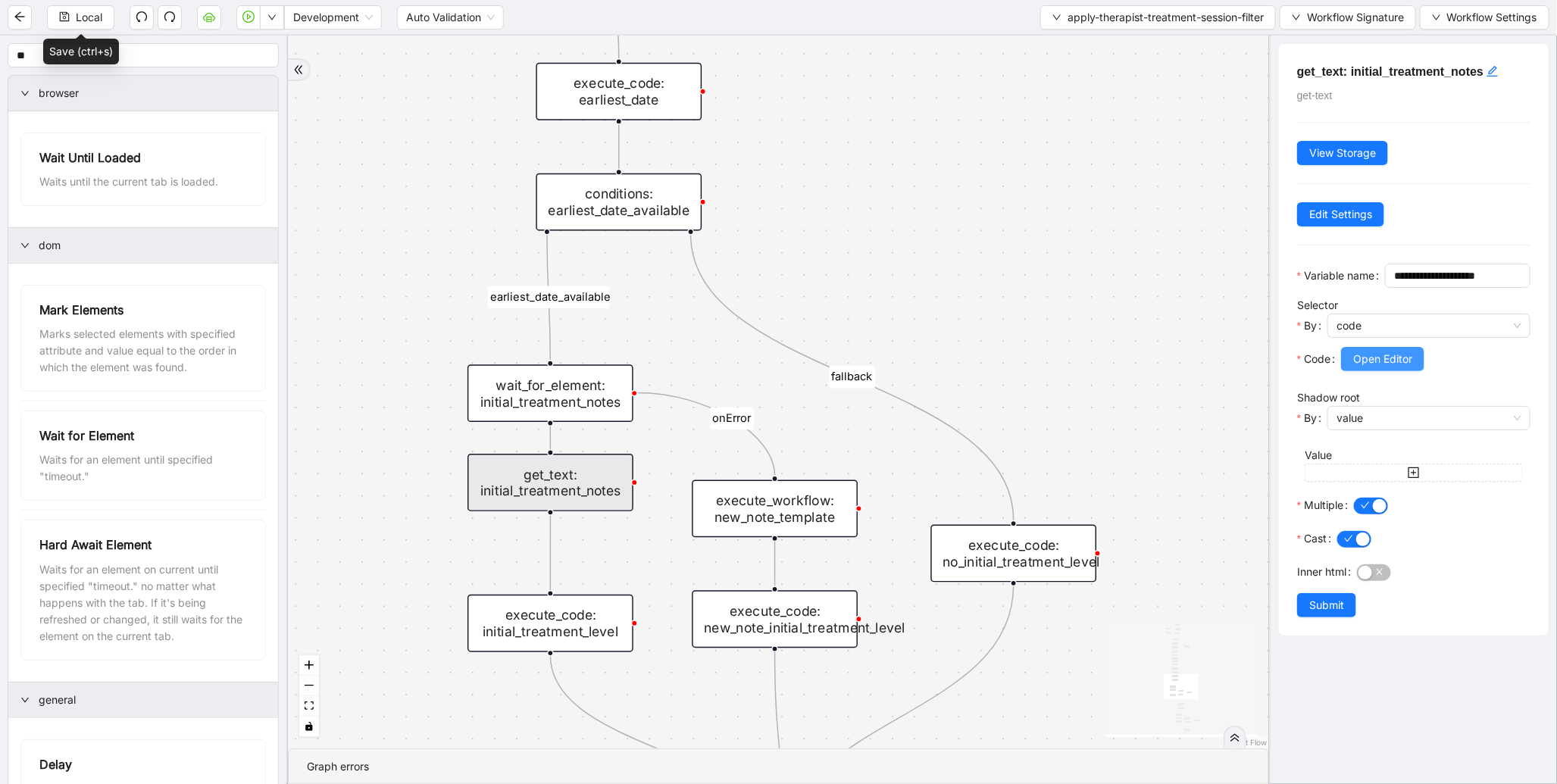
click at [1400, 367] on span "Open Editor" at bounding box center [1383, 359] width 59 height 16
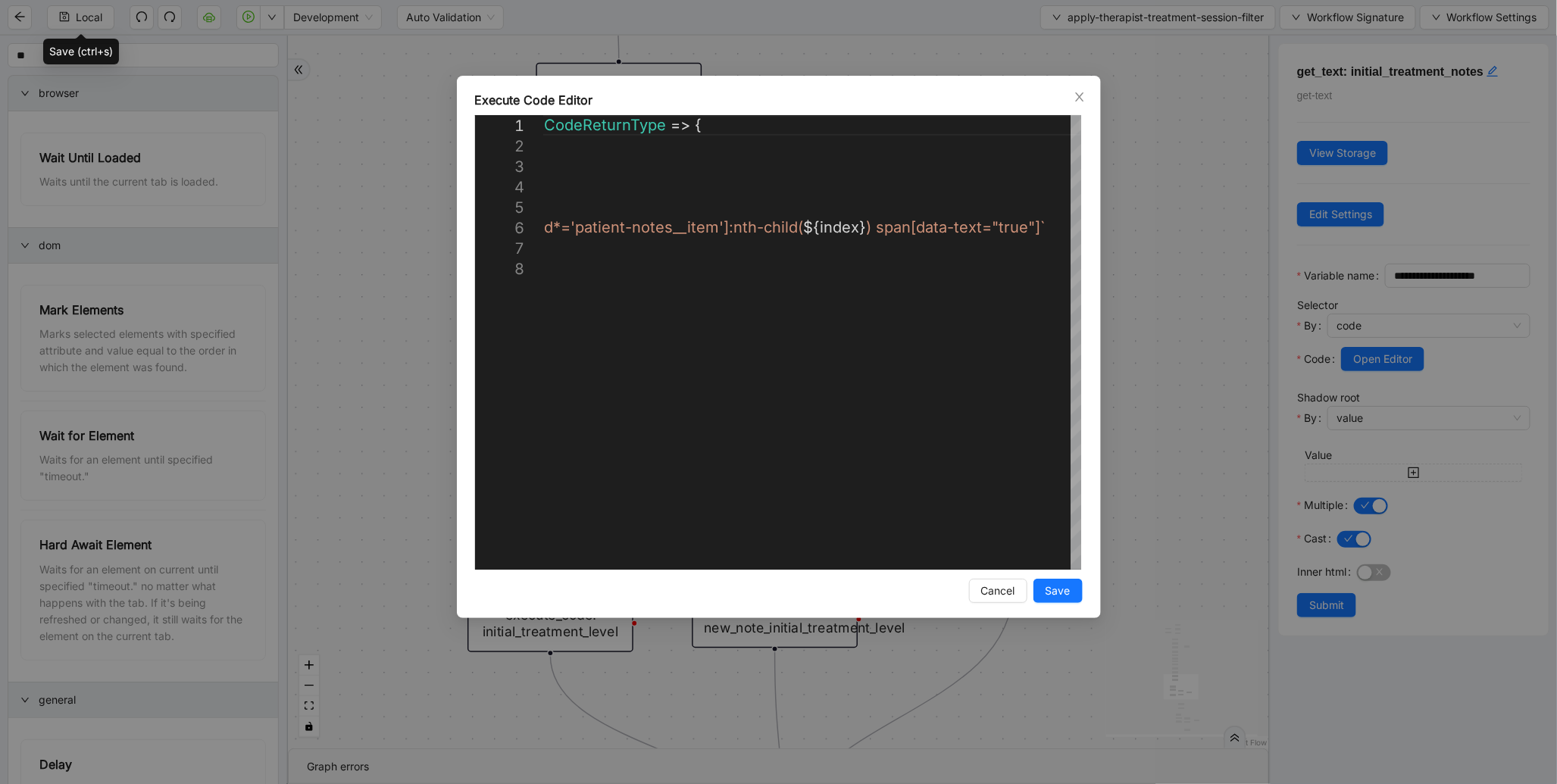
click at [1157, 279] on div "**********" at bounding box center [778, 392] width 1557 height 784
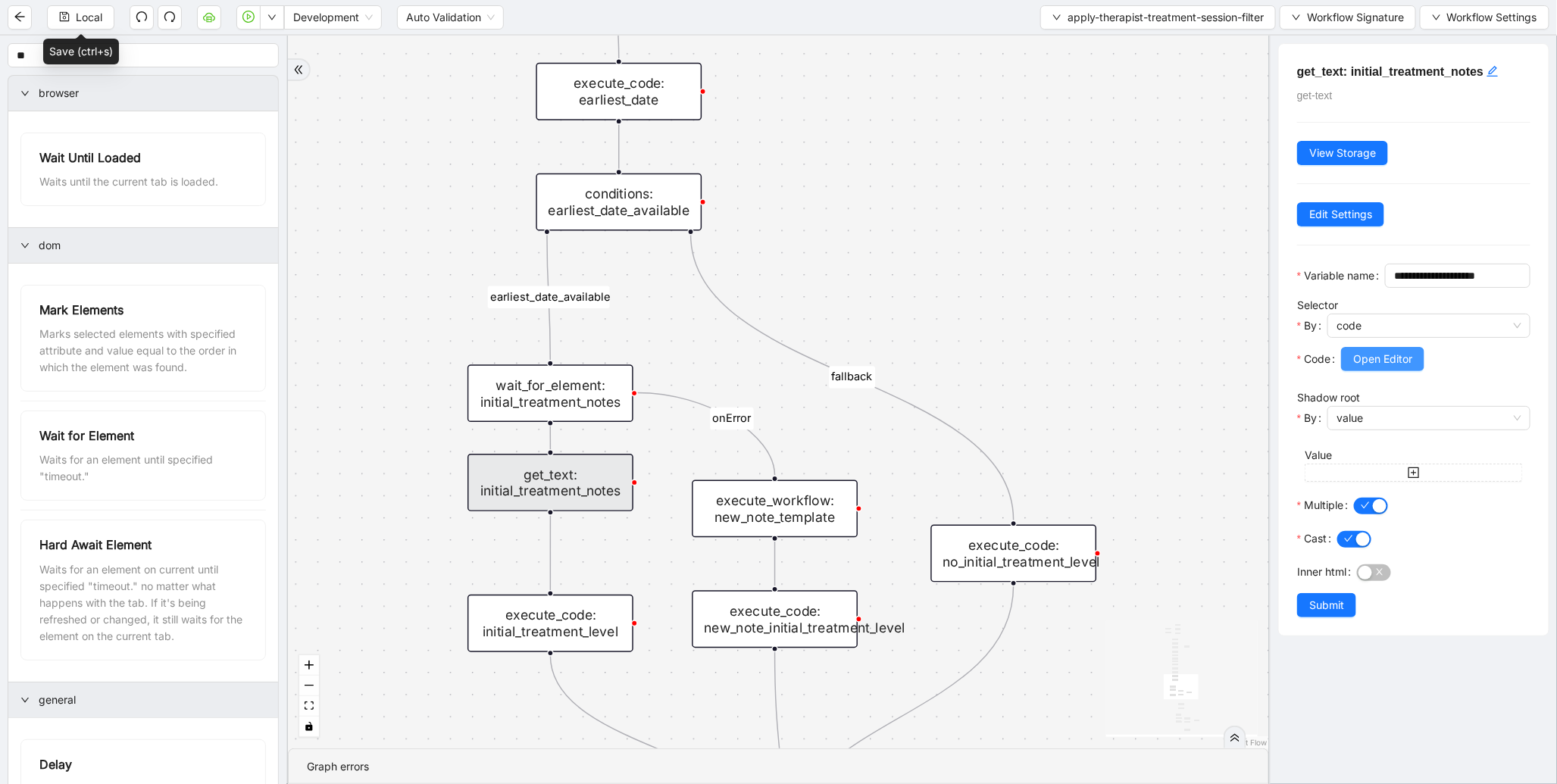
click at [1366, 367] on span "Open Editor" at bounding box center [1383, 359] width 59 height 16
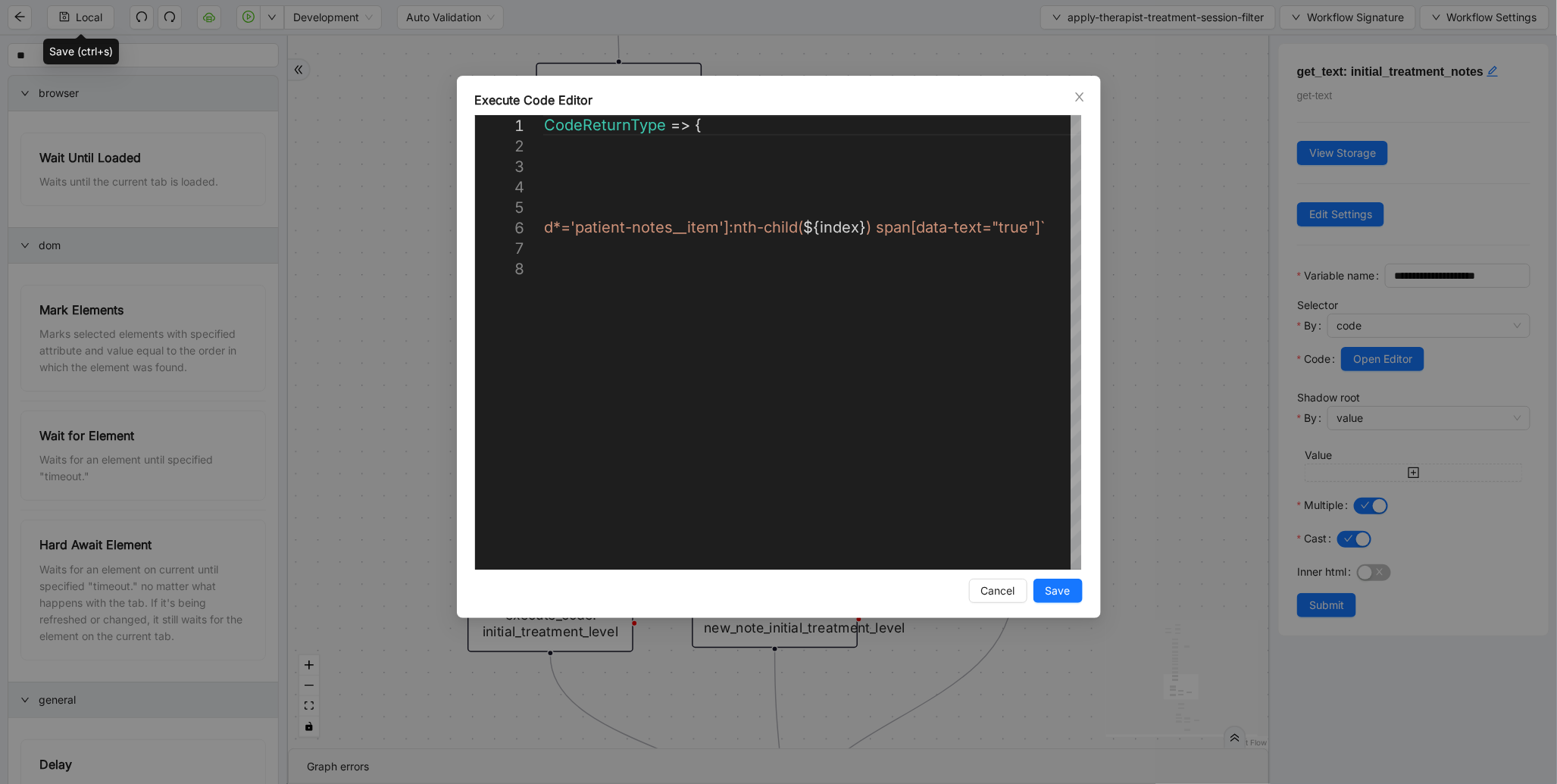
click at [1187, 348] on div "**********" at bounding box center [778, 392] width 1557 height 784
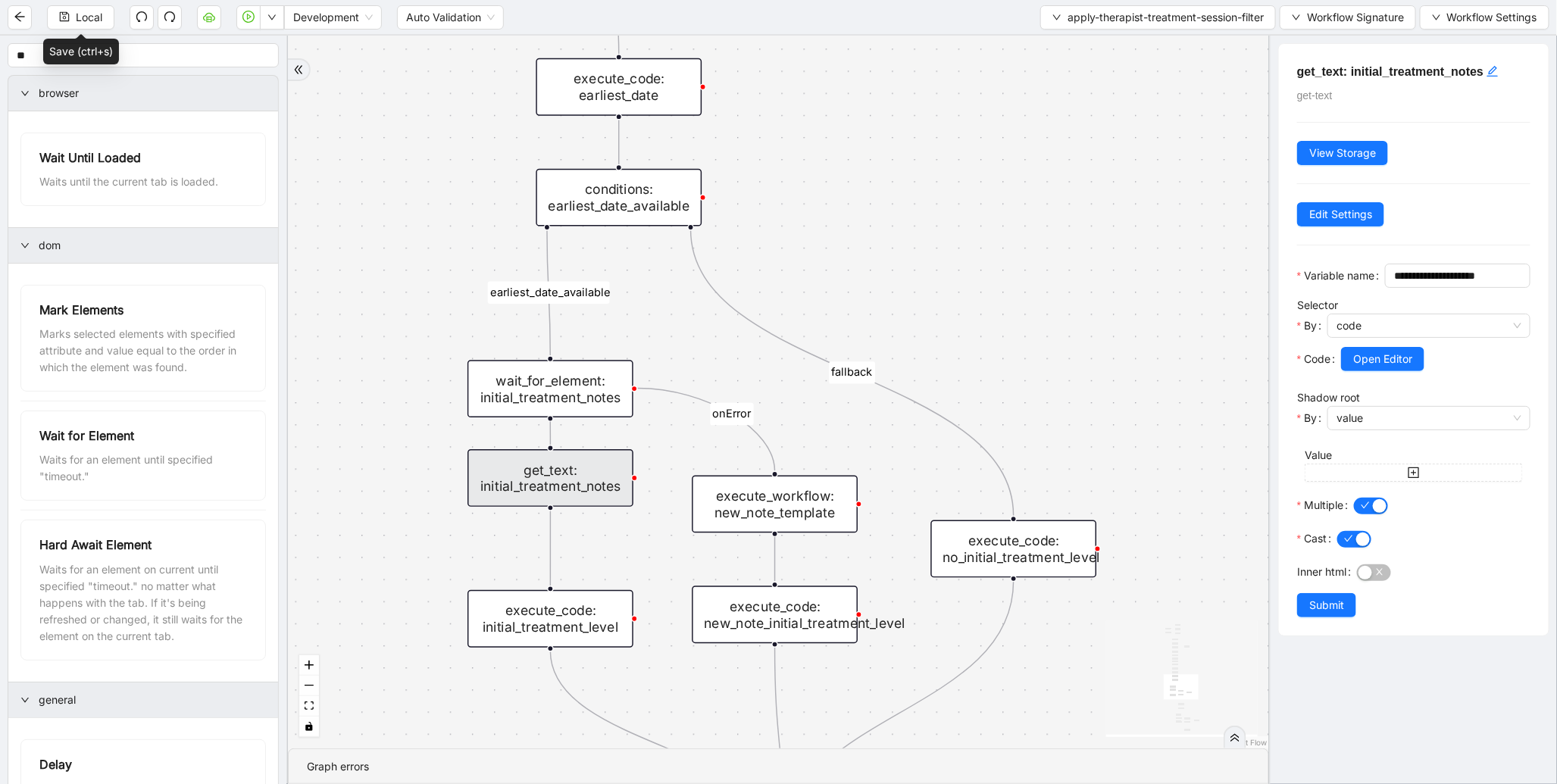
drag, startPoint x: 1122, startPoint y: 377, endPoint x: 1154, endPoint y: 199, distance: 180.9
click at [1154, 199] on div "therapist_treatment_note_found fallback earliest_date_available fallback most_r…" at bounding box center [779, 392] width 981 height 713
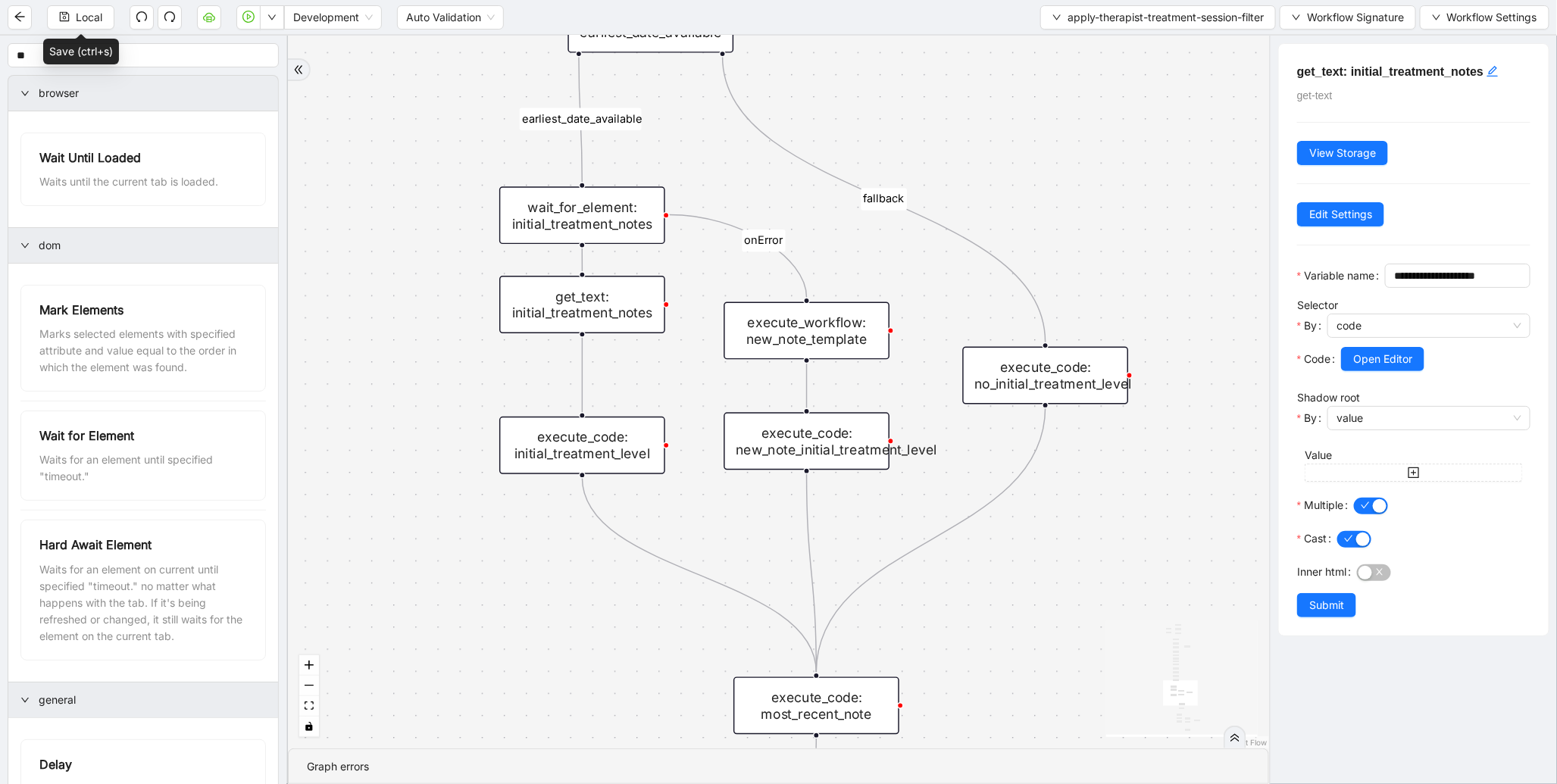
click at [589, 445] on div "execute_code: initial_treatment_level" at bounding box center [583, 445] width 166 height 57
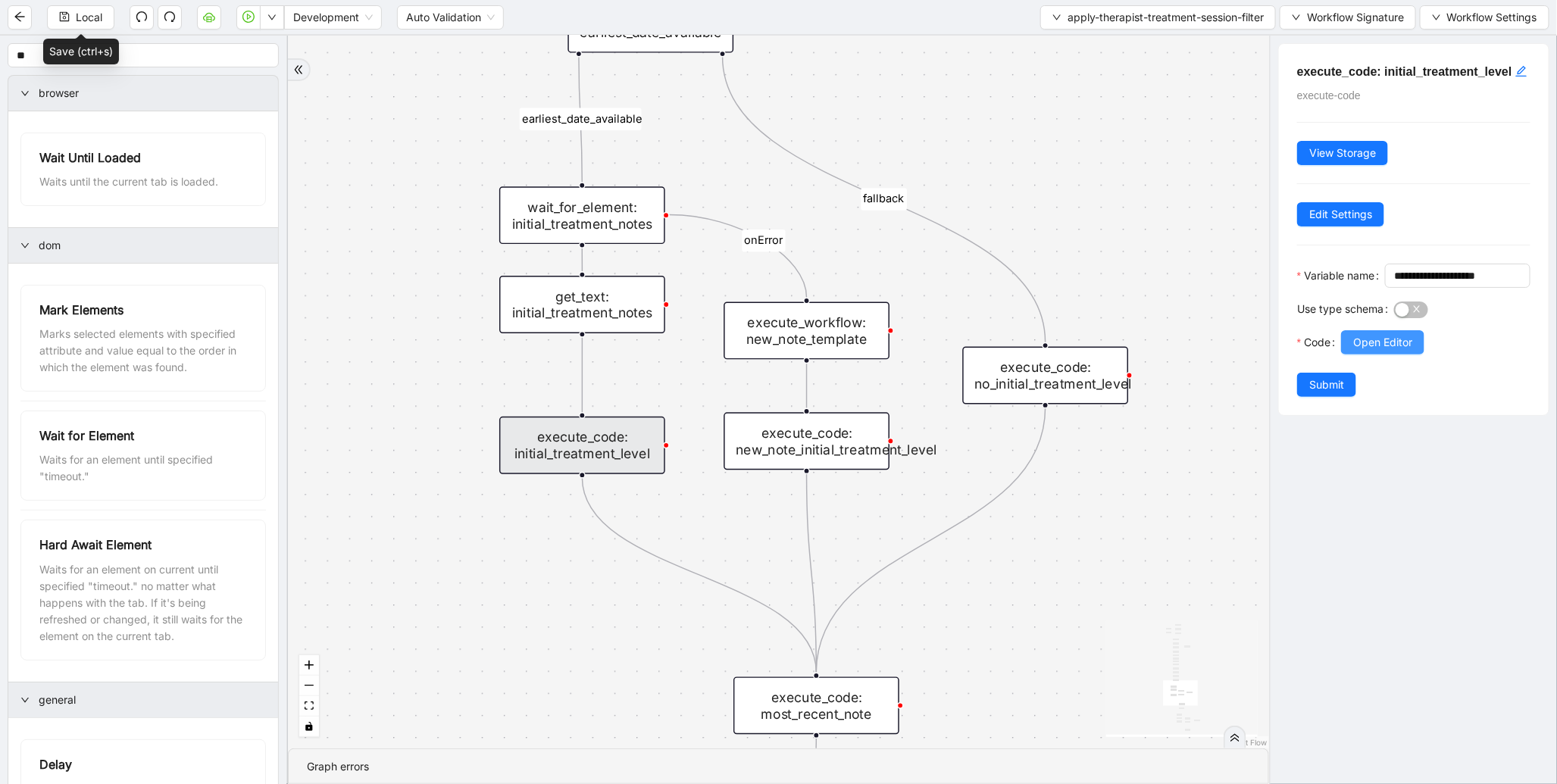
click at [1383, 351] on span "Open Editor" at bounding box center [1383, 342] width 59 height 16
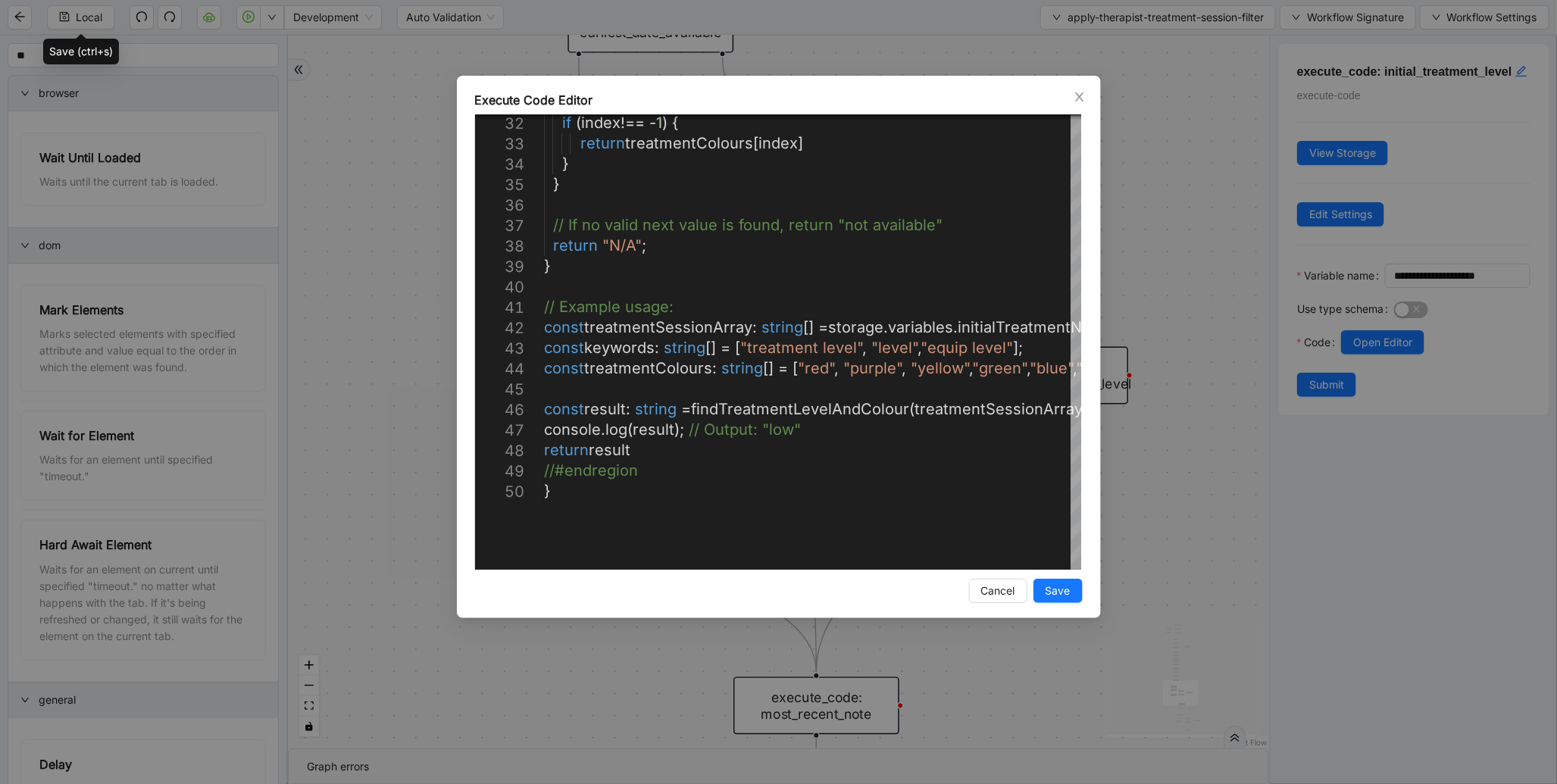
click at [1188, 243] on div "Execute Code Editor 32 33 34 35 36 37 38 39 40 41 42 43 44 45 46 47 48 49 50 if…" at bounding box center [778, 392] width 1557 height 784
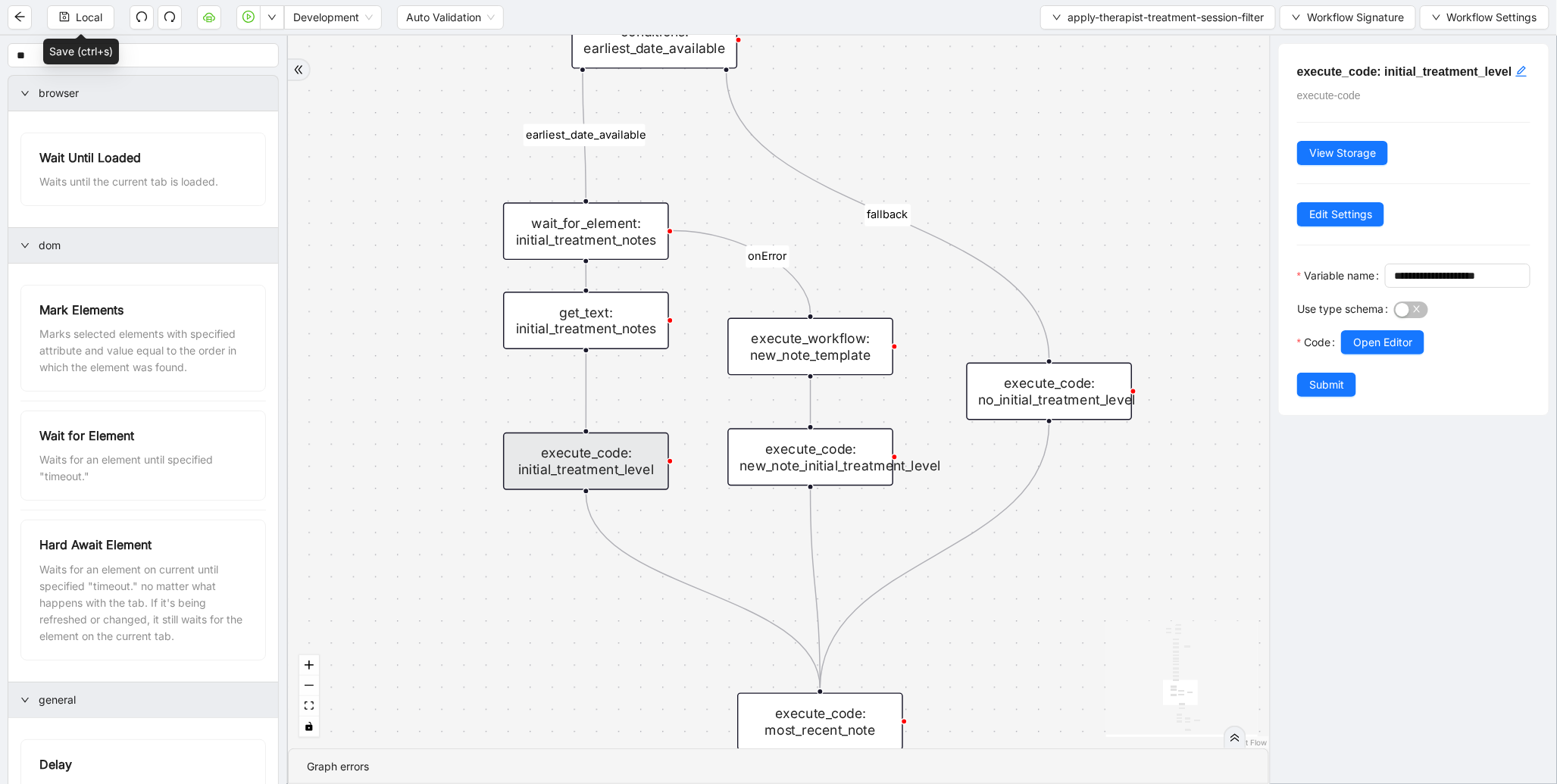
drag, startPoint x: 1115, startPoint y: 153, endPoint x: 1168, endPoint y: 571, distance: 421.3
click at [1170, 571] on div "therapist_treatment_note_found fallback earliest_date_available fallback most_r…" at bounding box center [779, 392] width 981 height 713
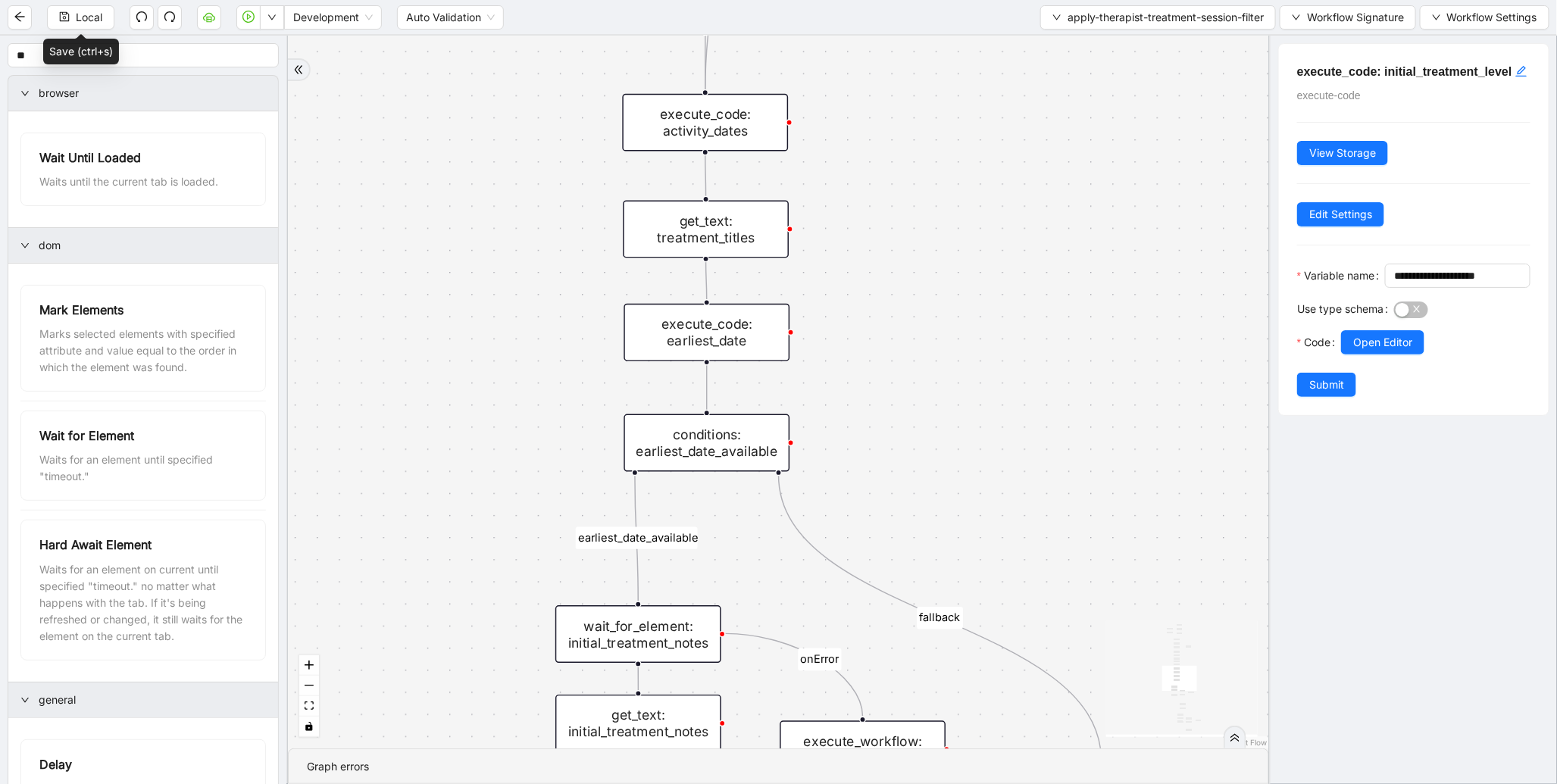
drag, startPoint x: 1106, startPoint y: 307, endPoint x: 1100, endPoint y: 738, distance: 431.0
click at [1100, 738] on div "therapist_treatment_note_found fallback earliest_date_available fallback most_r…" at bounding box center [779, 392] width 981 height 713
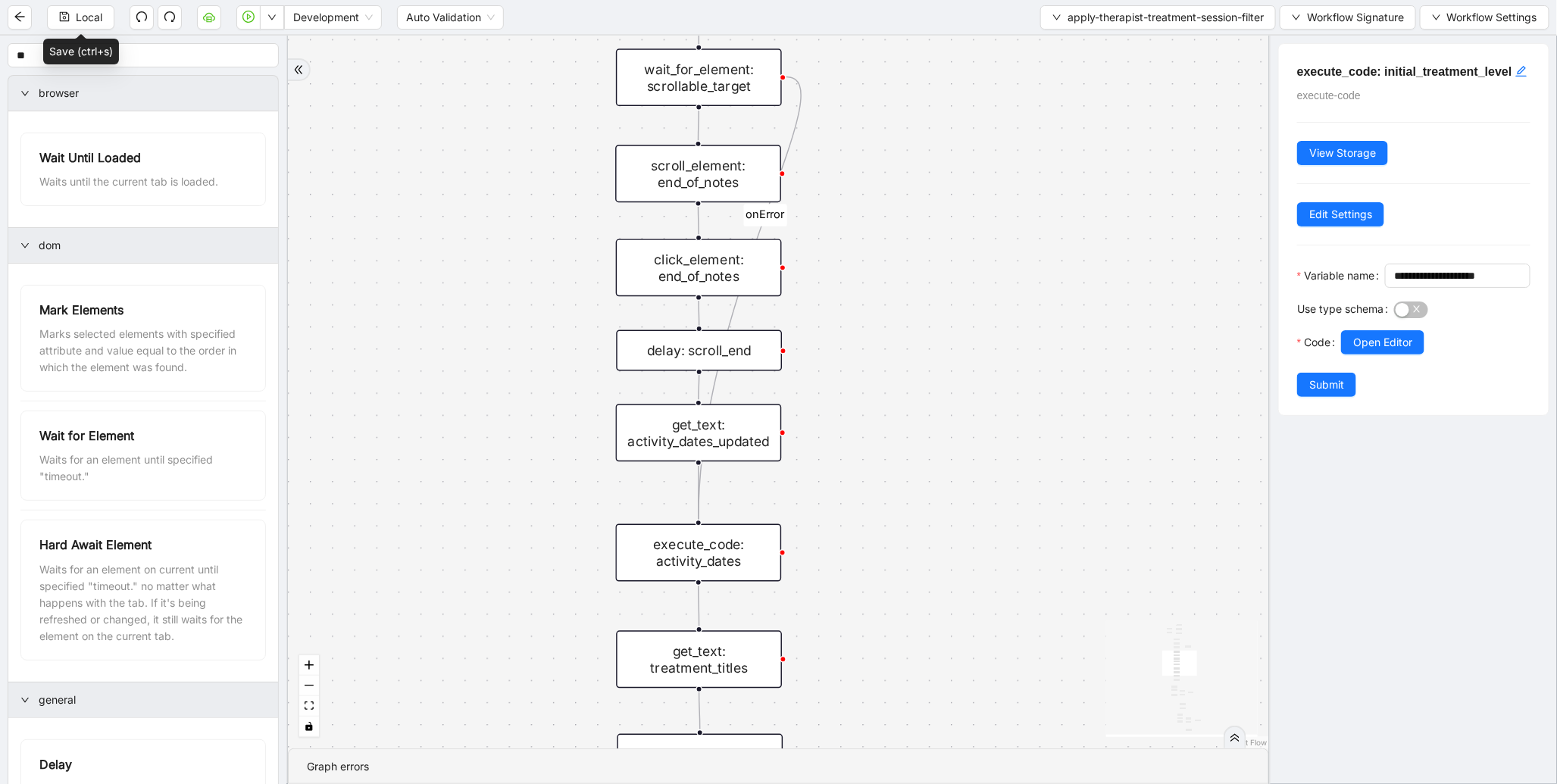
drag, startPoint x: 1078, startPoint y: 369, endPoint x: 1085, endPoint y: 759, distance: 390.1
click at [1087, 758] on section "therapist_treatment_note_found fallback earliest_date_available fallback most_r…" at bounding box center [779, 409] width 981 height 748
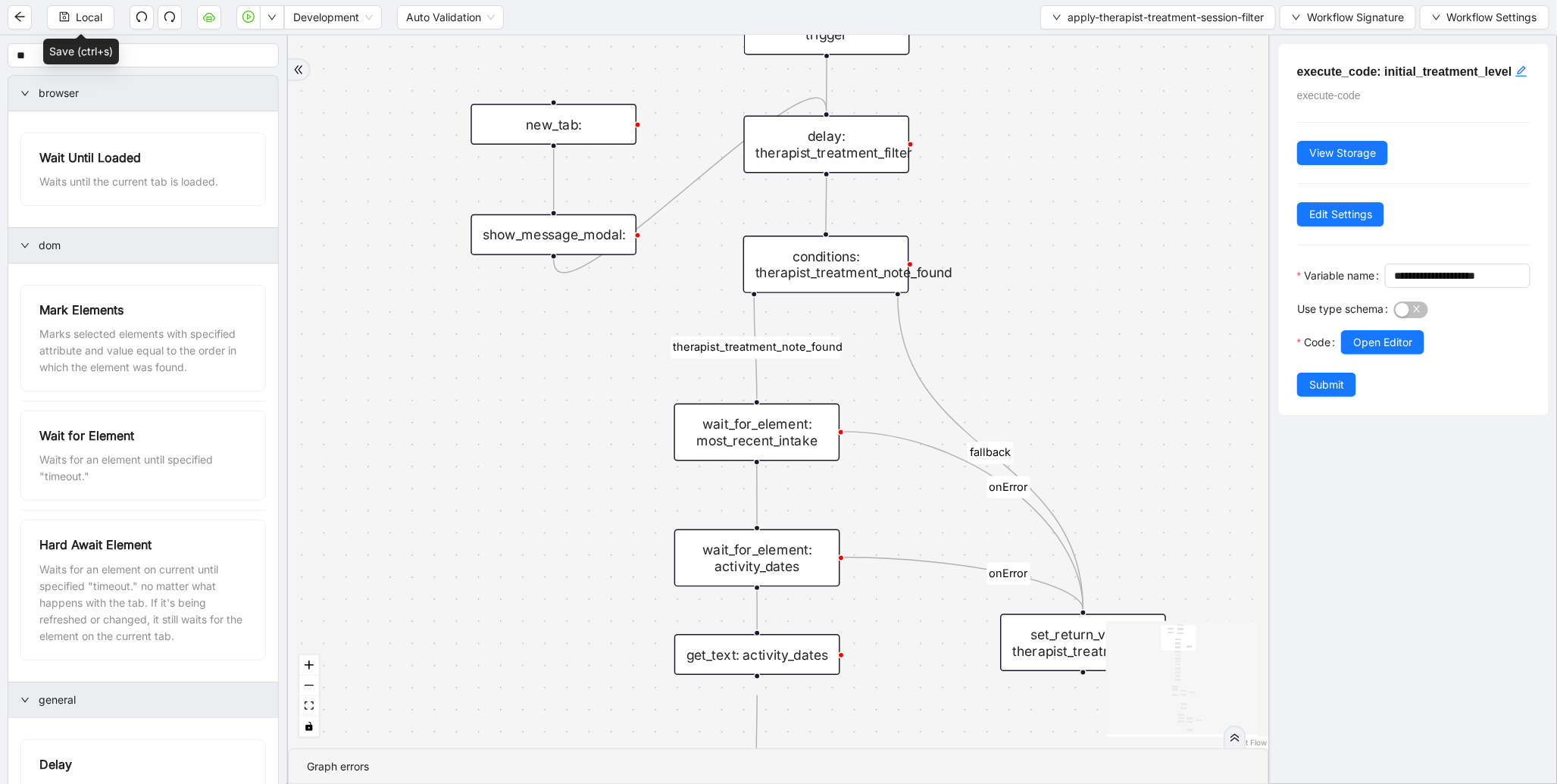
drag, startPoint x: 1055, startPoint y: 418, endPoint x: 1095, endPoint y: 738, distance: 322.5
click at [1102, 753] on section "therapist_treatment_note_found fallback earliest_date_available fallback most_r…" at bounding box center [779, 409] width 981 height 748
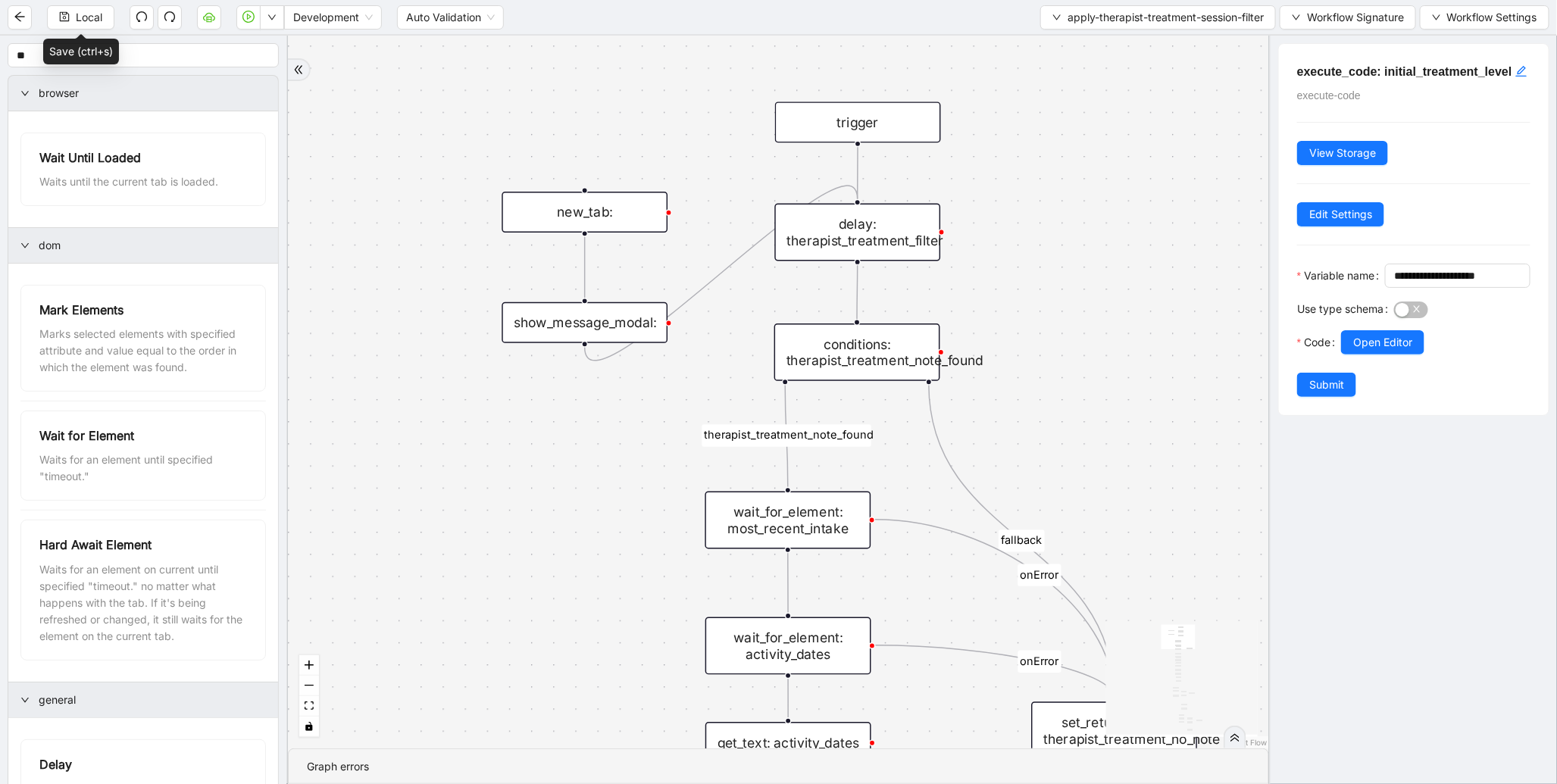
drag, startPoint x: 1070, startPoint y: 349, endPoint x: 1126, endPoint y: 678, distance: 333.7
click at [1126, 678] on div "therapist_treatment_note_found fallback earliest_date_available fallback most_r…" at bounding box center [779, 392] width 981 height 713
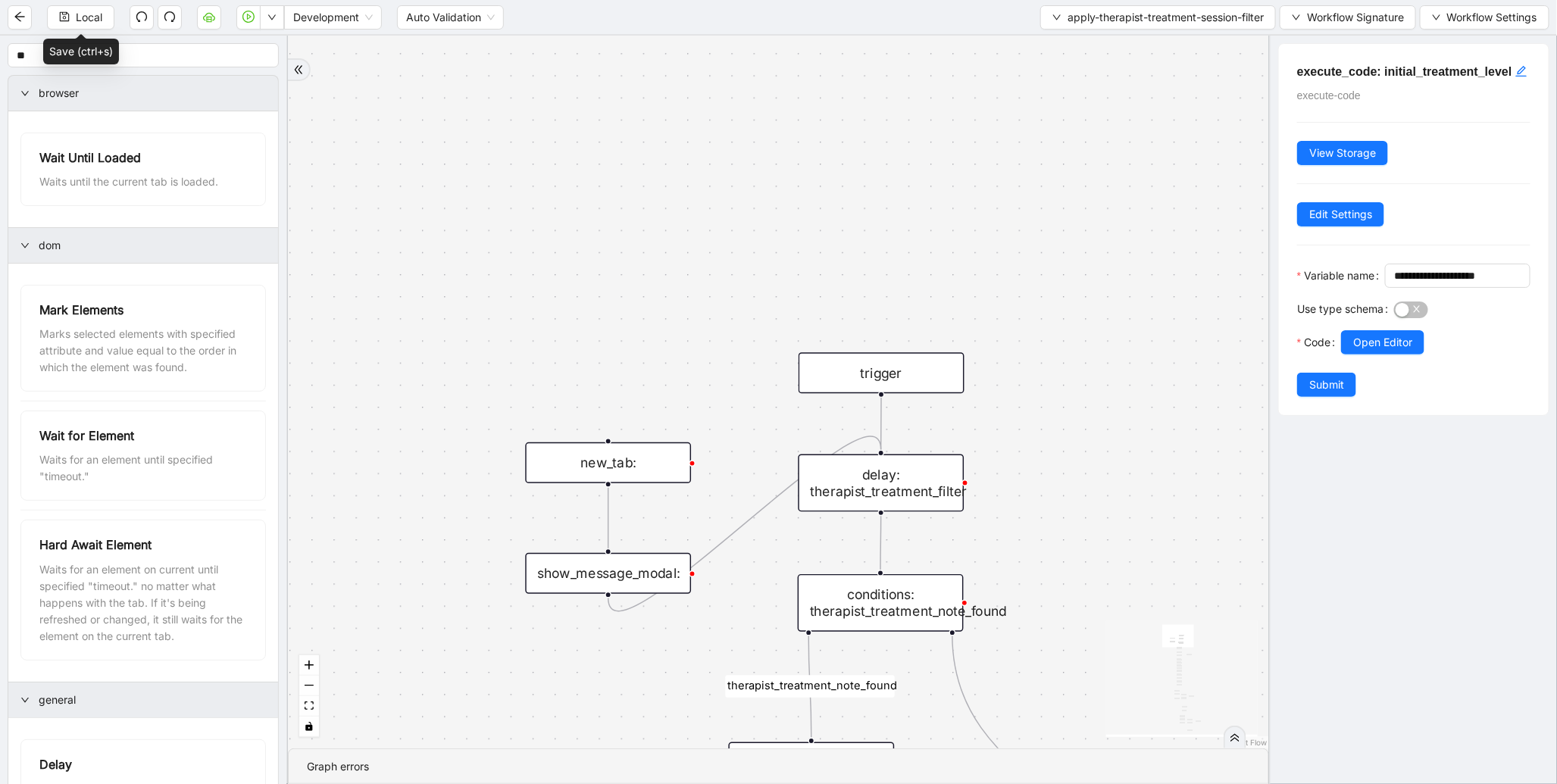
drag, startPoint x: 877, startPoint y: 395, endPoint x: 619, endPoint y: 449, distance: 263.6
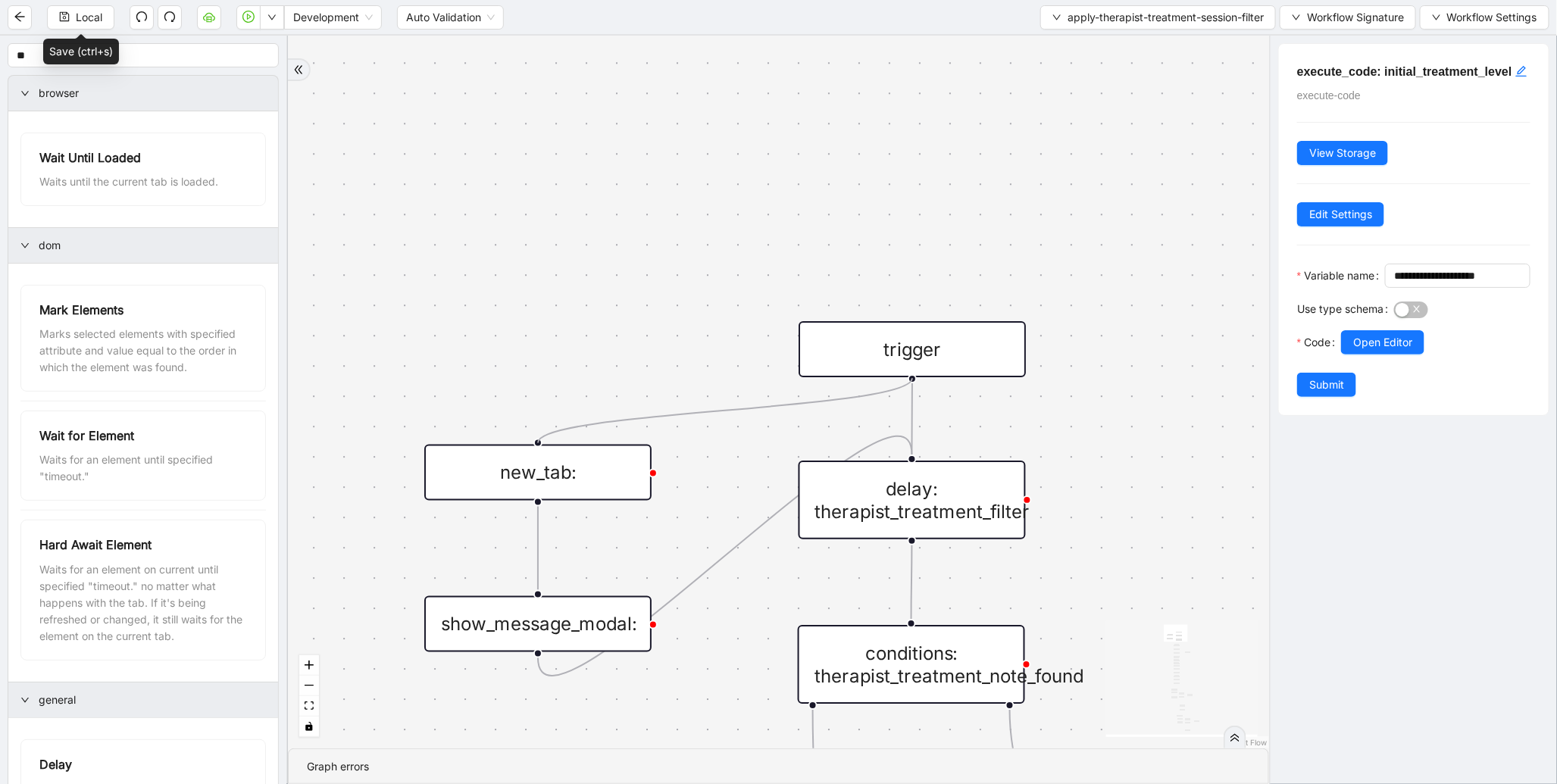
drag, startPoint x: 911, startPoint y: 377, endPoint x: 554, endPoint y: 442, distance: 362.9
click at [554, 442] on div "therapist_treatment_note_found fallback earliest_date_available fallback most_r…" at bounding box center [779, 392] width 981 height 713
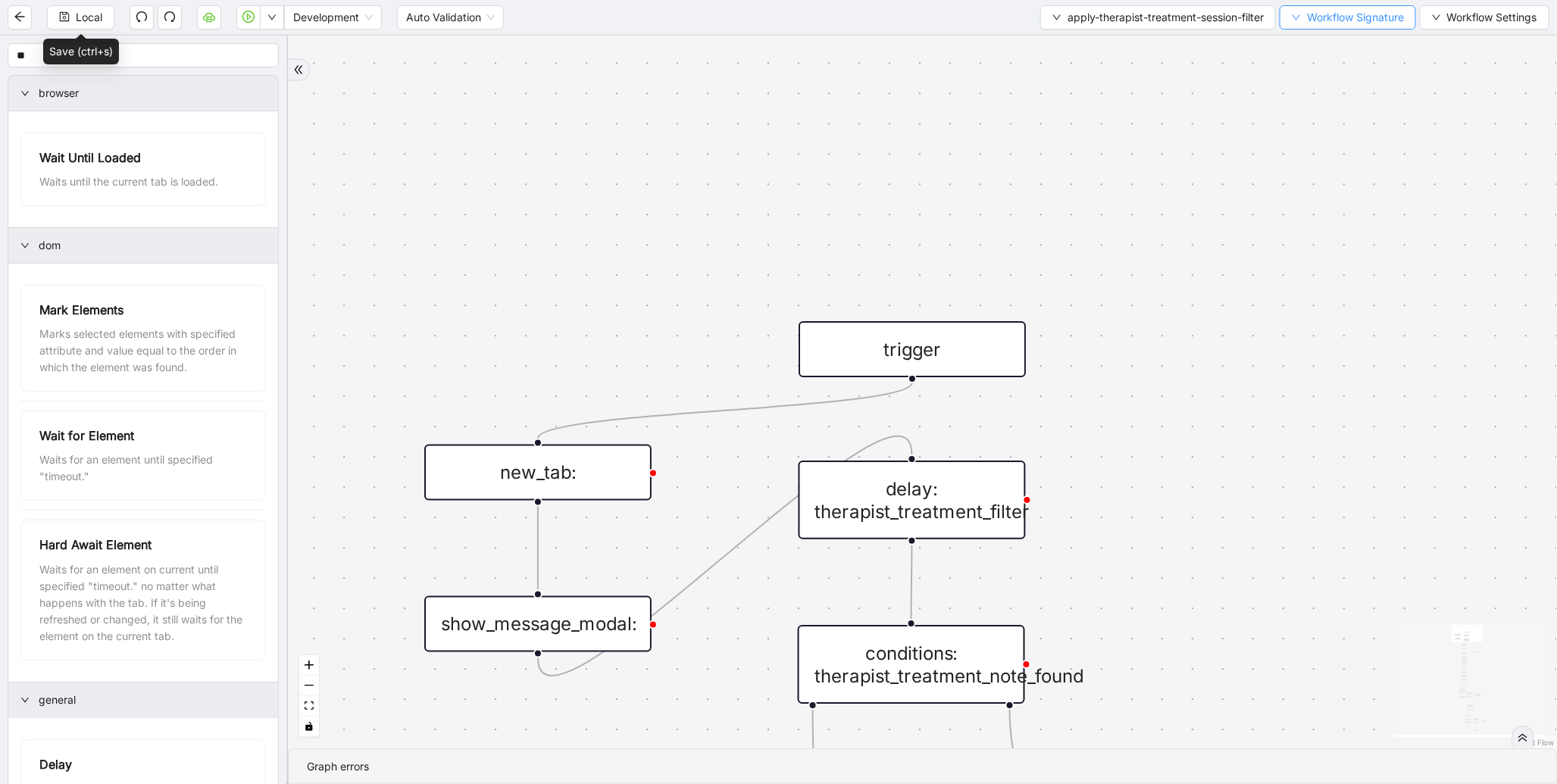
click at [1362, 17] on span "Workflow Signature" at bounding box center [1355, 17] width 97 height 16
click at [1330, 69] on span "Type" at bounding box center [1345, 70] width 101 height 16
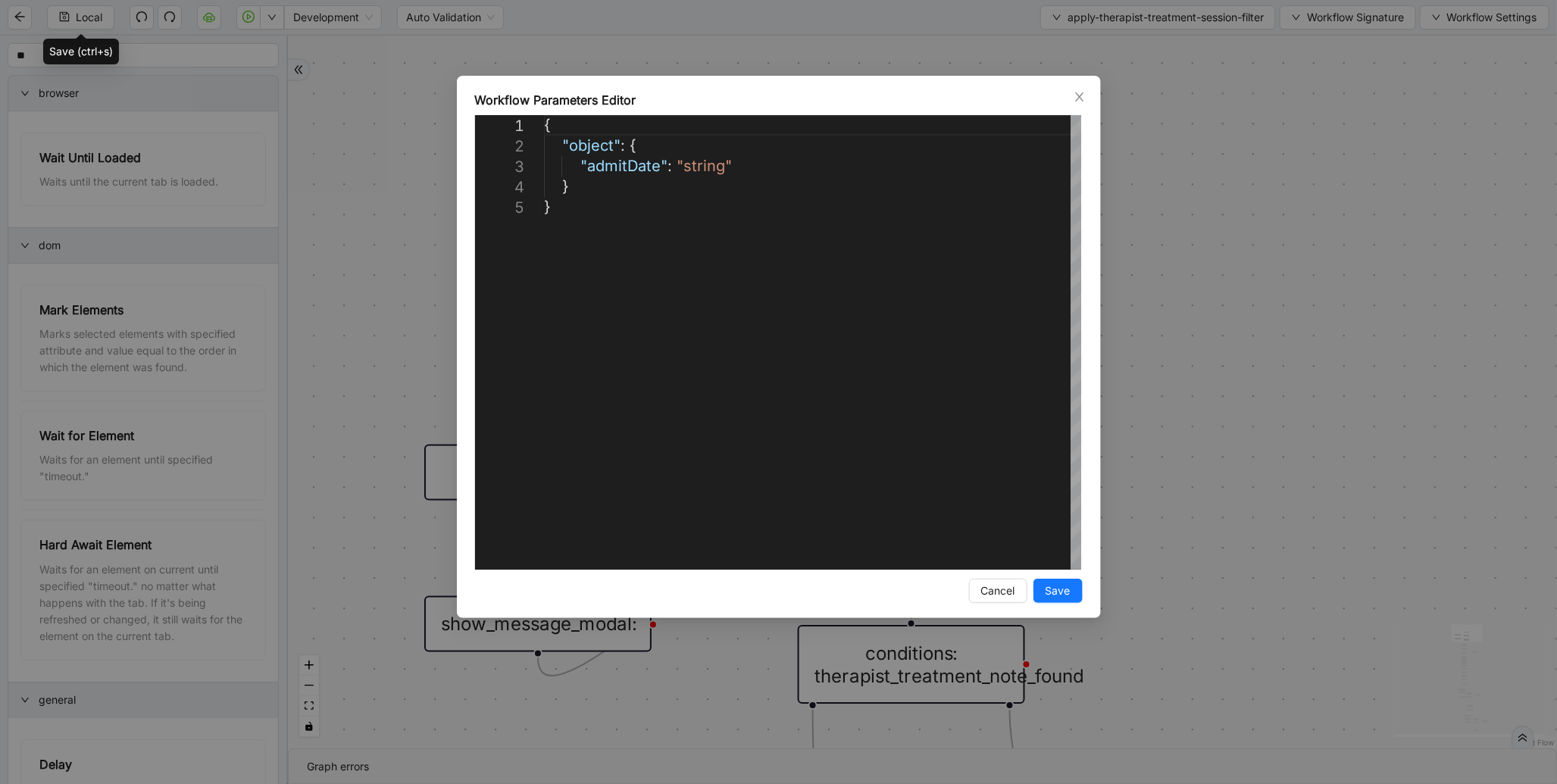
click at [1324, 106] on div "**********" at bounding box center [778, 392] width 1557 height 784
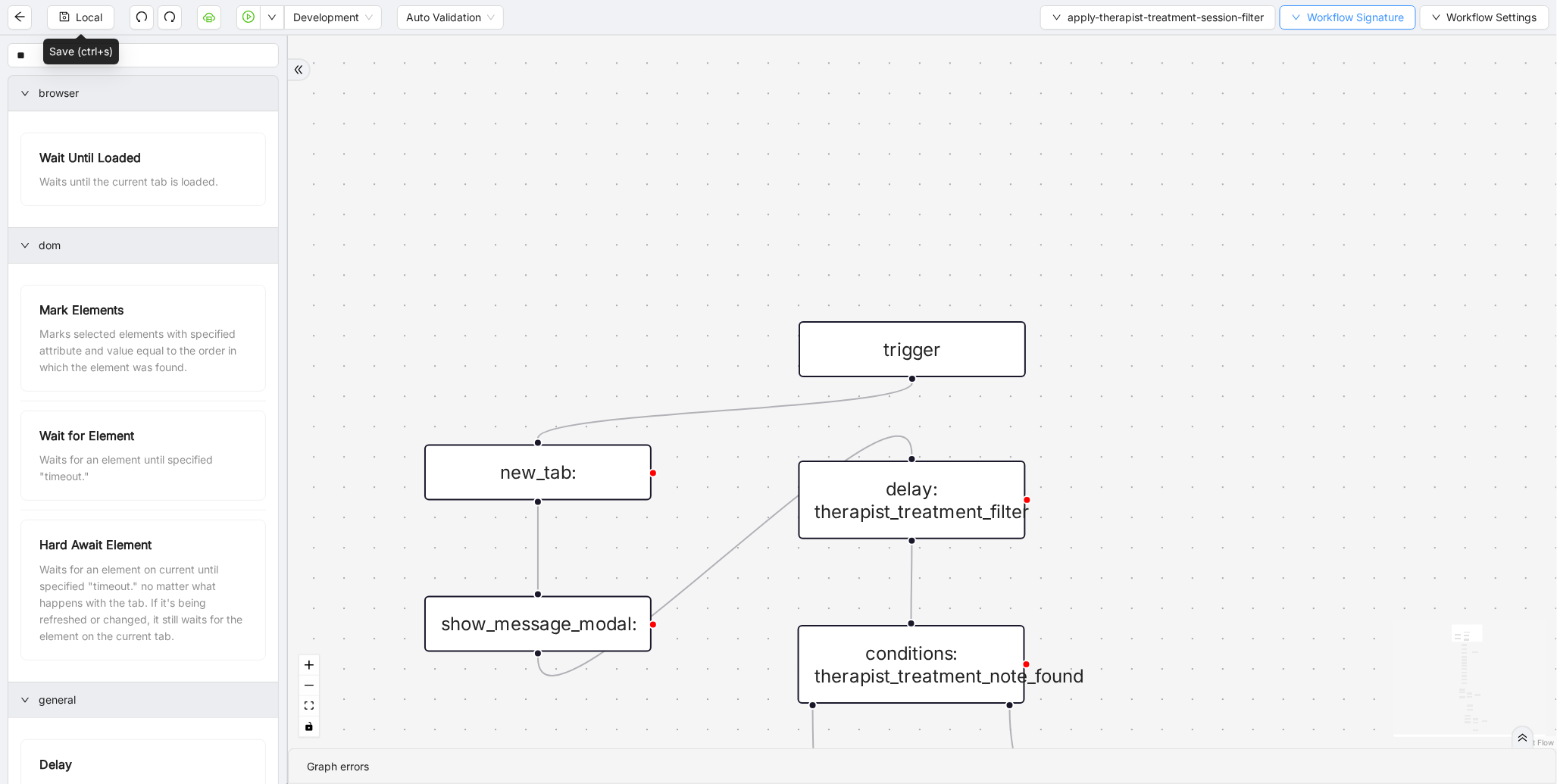
click at [1313, 25] on span "Workflow Signature" at bounding box center [1355, 17] width 97 height 16
click at [1320, 121] on span "Defaults" at bounding box center [1345, 119] width 101 height 16
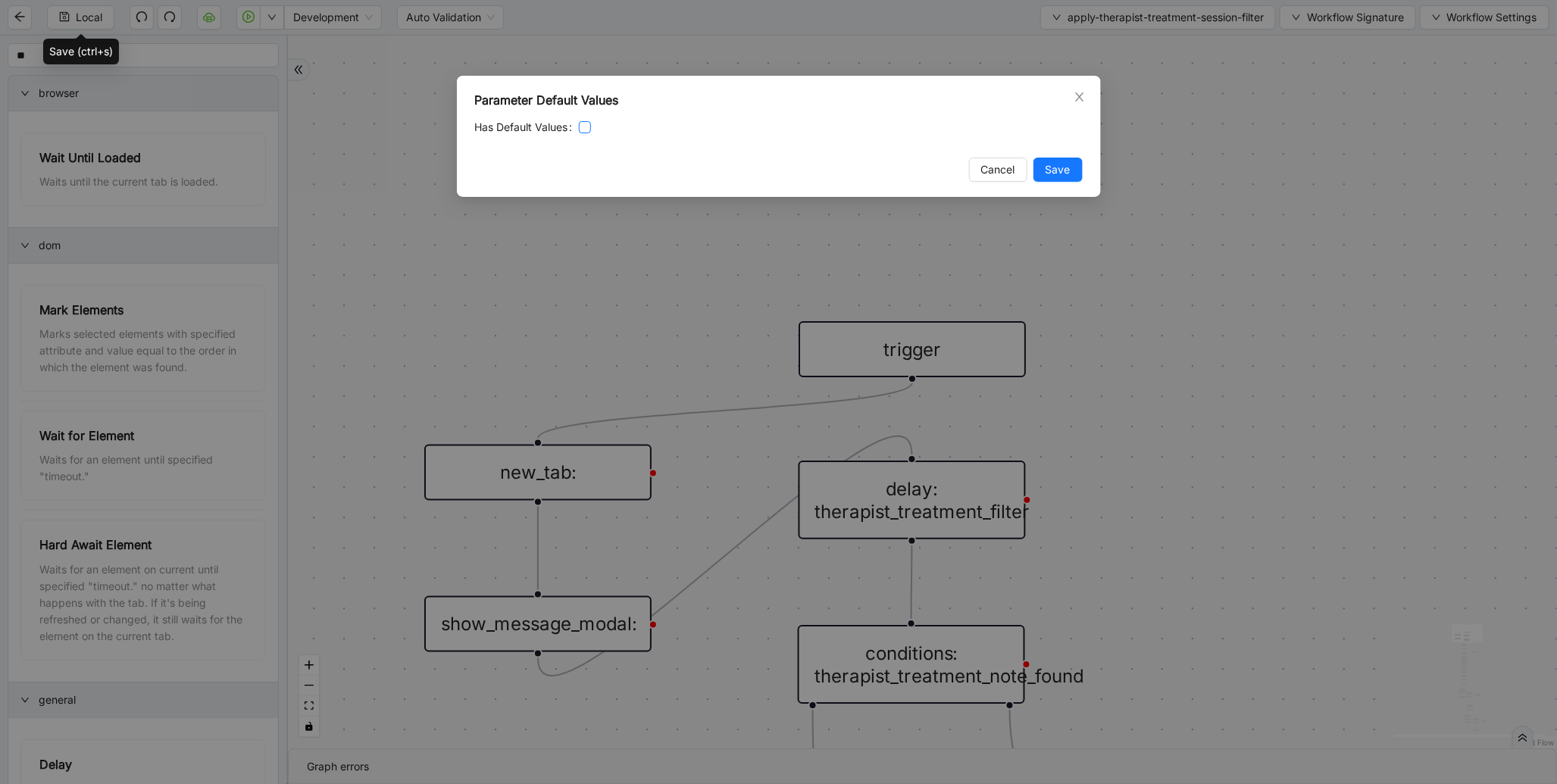
click at [589, 133] on label at bounding box center [585, 127] width 12 height 16
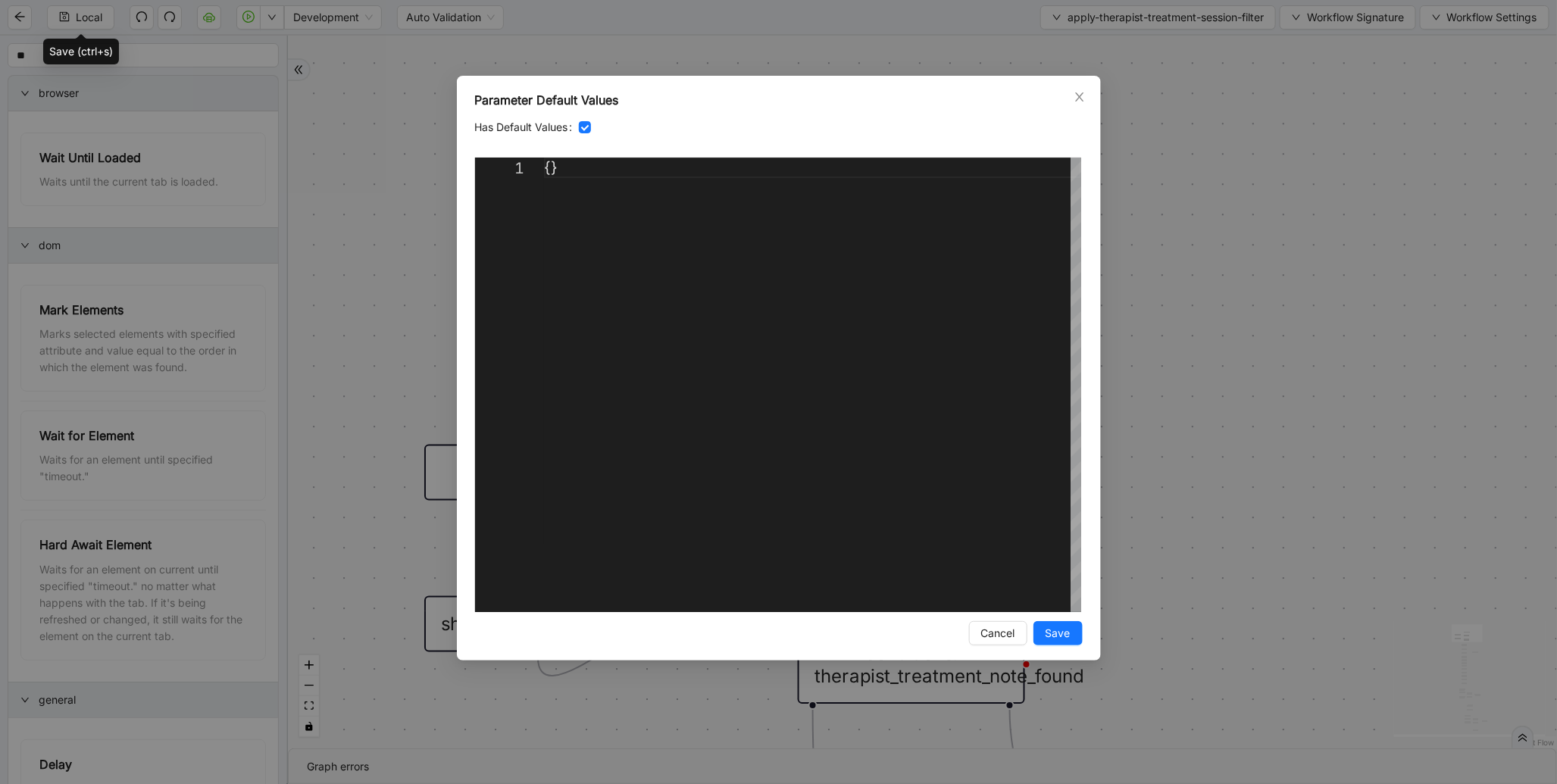
scroll to position [0, 16]
click at [549, 170] on div "{}" at bounding box center [813, 385] width 537 height 455
click at [627, 191] on div "{ "admitDa" }" at bounding box center [813, 405] width 537 height 495
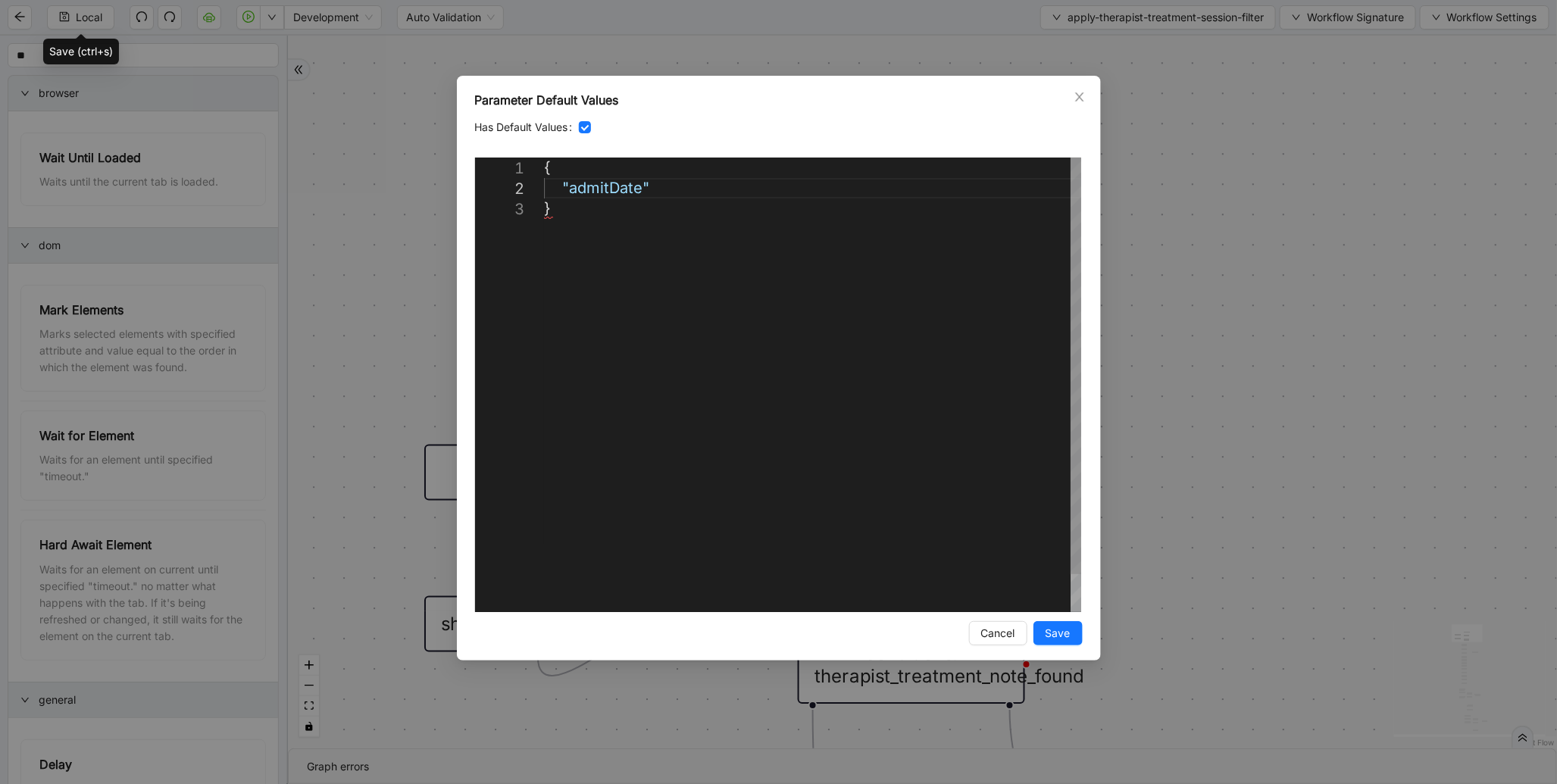
click at [657, 185] on div "{ "admitDate" }" at bounding box center [813, 405] width 537 height 495
type textarea "**********"
click at [1069, 637] on span "Save" at bounding box center [1058, 633] width 25 height 16
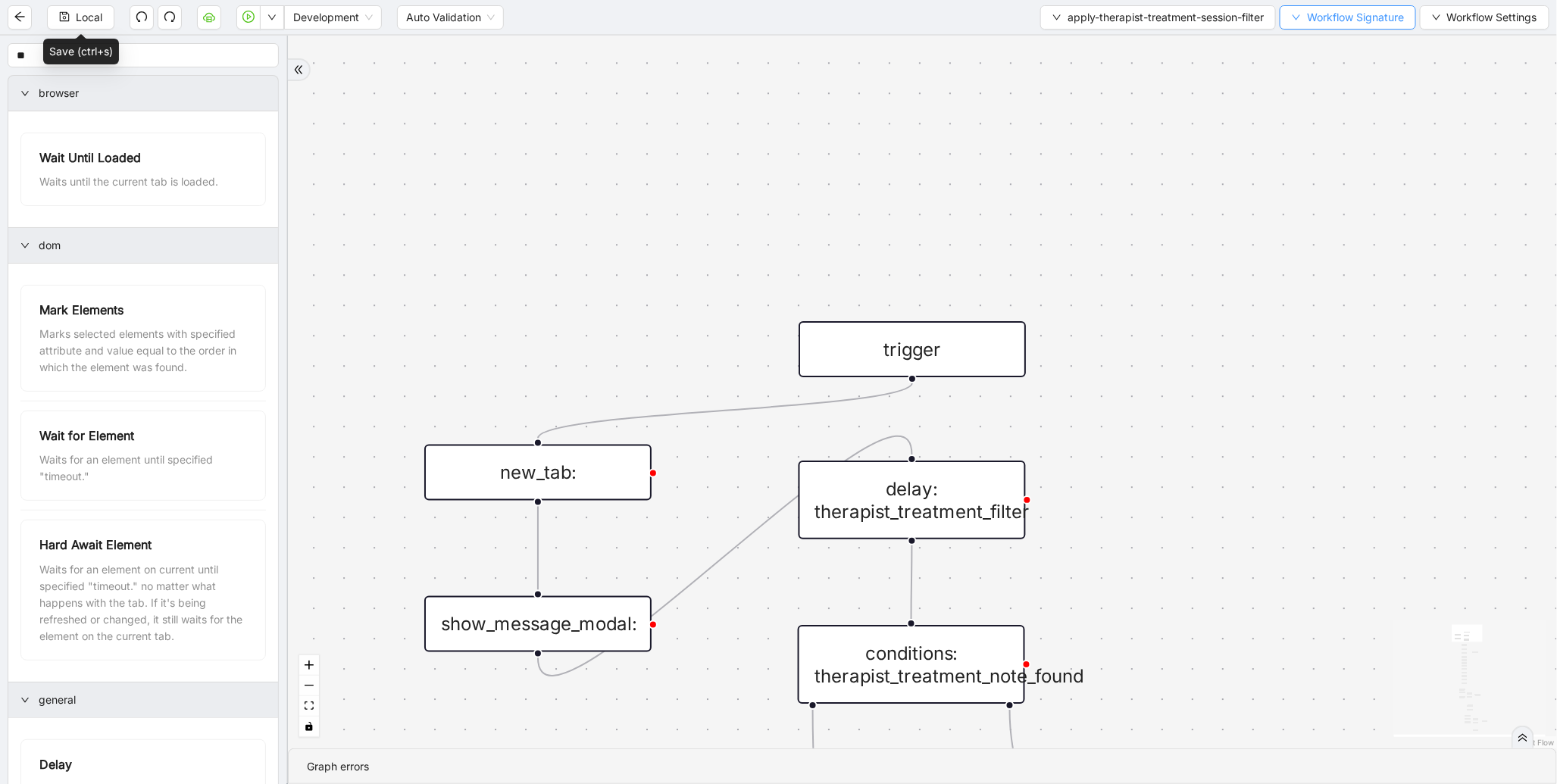
click at [1329, 25] on span "Workflow Signature" at bounding box center [1355, 17] width 97 height 16
click at [1315, 74] on span "Type" at bounding box center [1345, 70] width 101 height 16
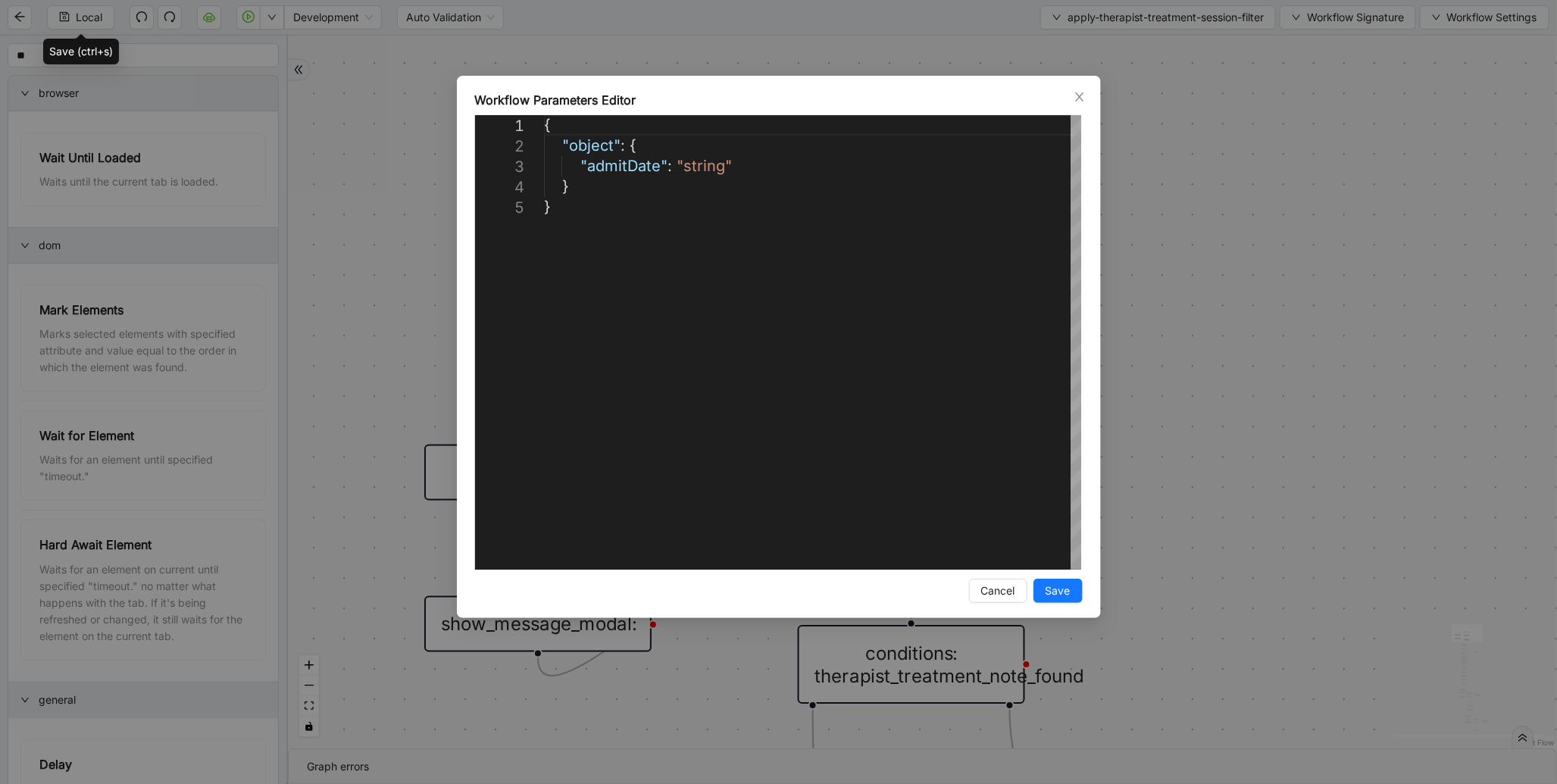
click at [1283, 127] on div "**********" at bounding box center [778, 392] width 1557 height 784
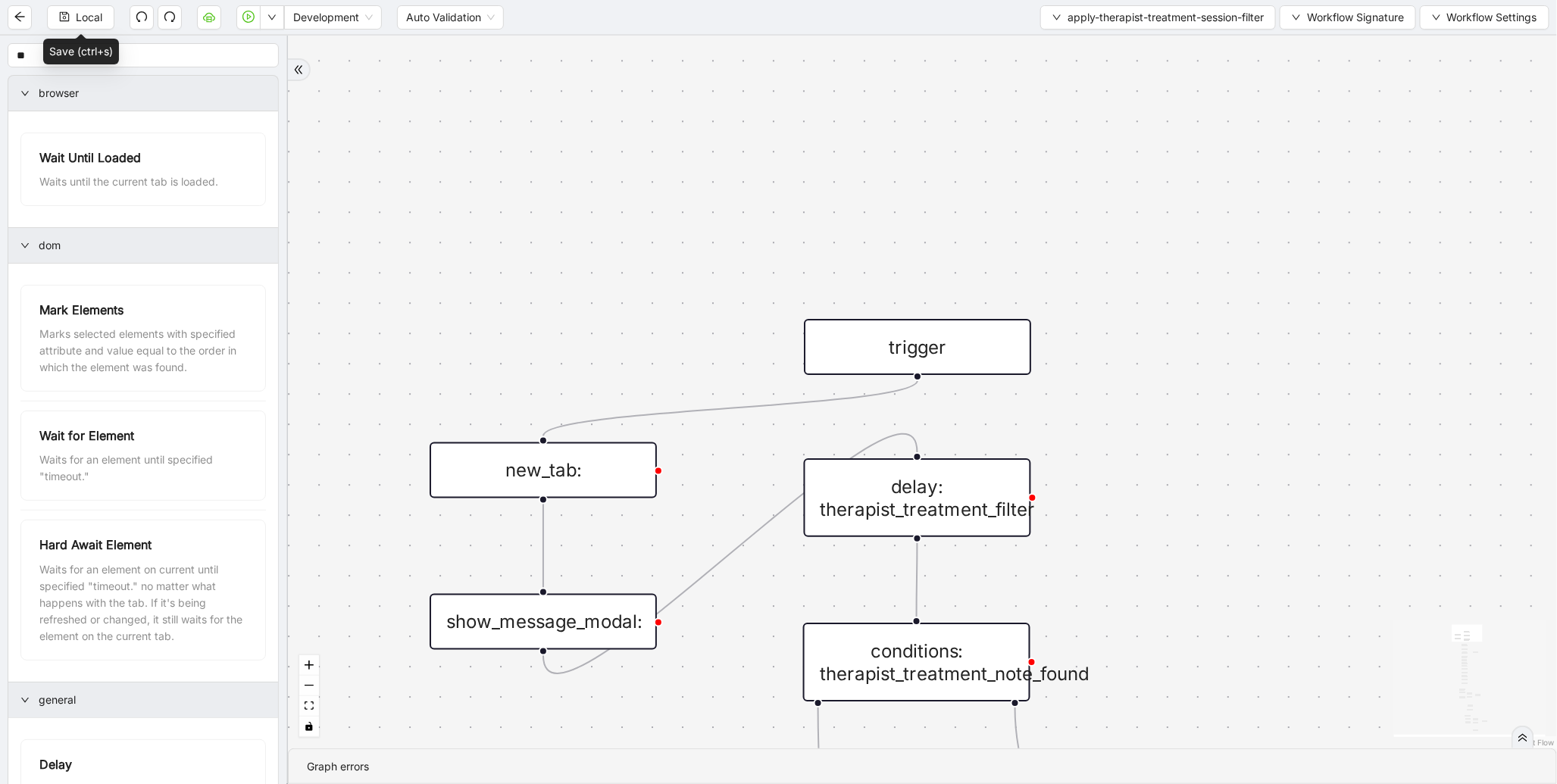
drag, startPoint x: 1273, startPoint y: 415, endPoint x: 1319, endPoint y: 263, distance: 158.8
click at [1319, 263] on div "therapist_treatment_note_found fallback earliest_date_available fallback most_r…" at bounding box center [923, 392] width 1270 height 713
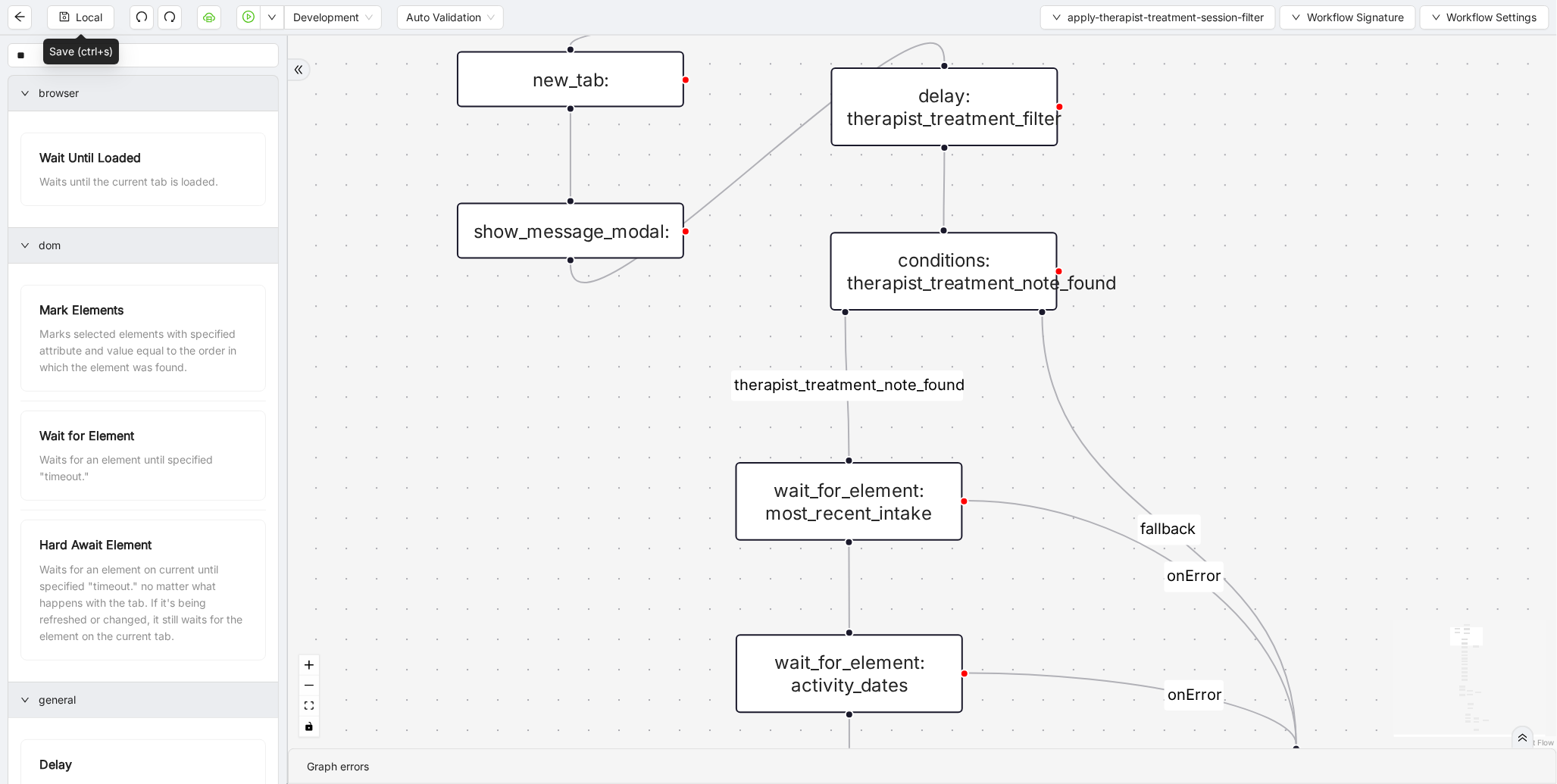
drag, startPoint x: 1334, startPoint y: 480, endPoint x: 1315, endPoint y: 241, distance: 239.8
click at [1315, 241] on div "therapist_treatment_note_found fallback earliest_date_available fallback most_r…" at bounding box center [923, 392] width 1270 height 713
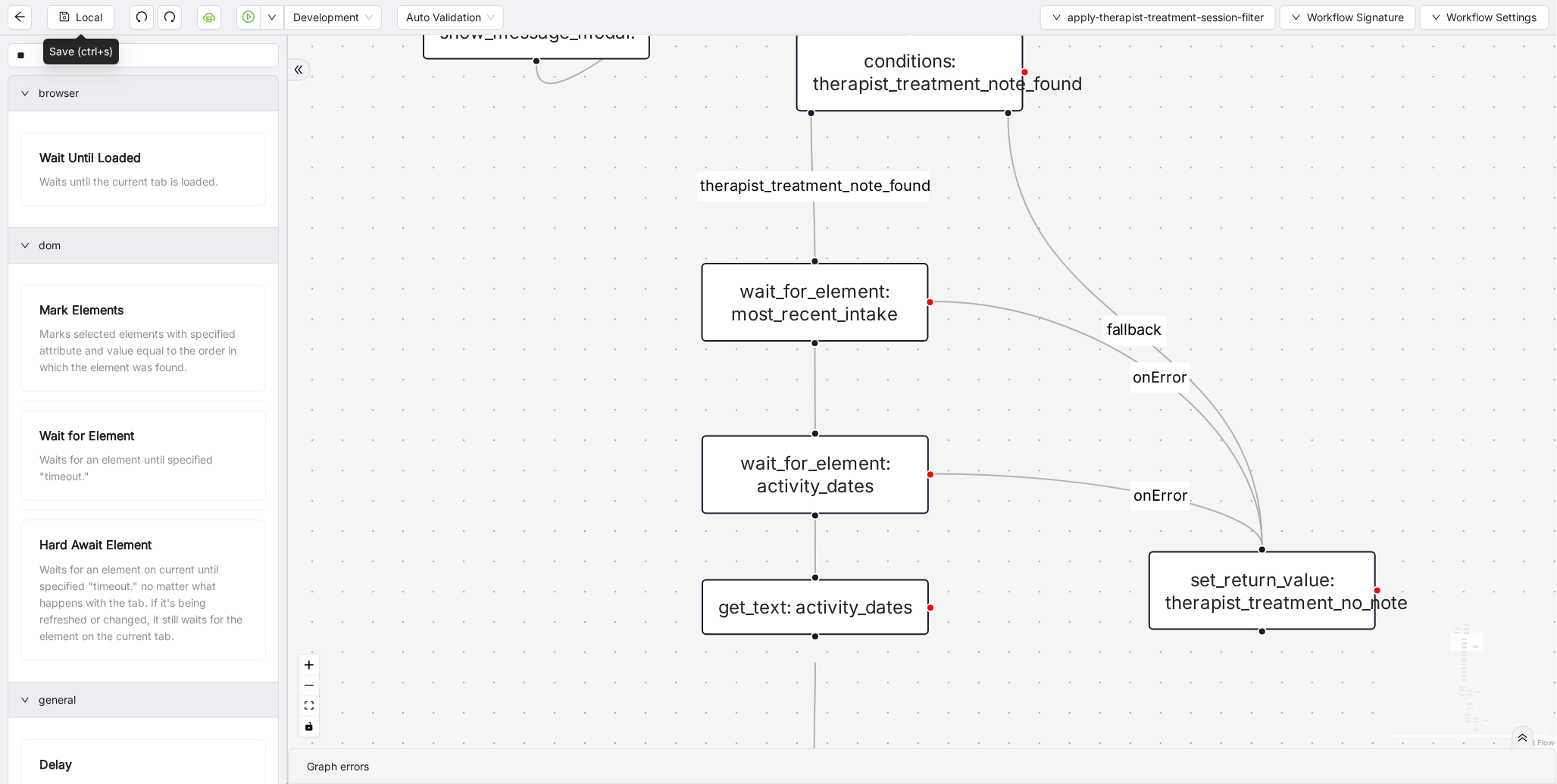
drag, startPoint x: 724, startPoint y: 444, endPoint x: 683, endPoint y: 208, distance: 239.5
click at [683, 211] on div "therapist_treatment_note_found fallback earliest_date_available fallback most_r…" at bounding box center [923, 392] width 1270 height 713
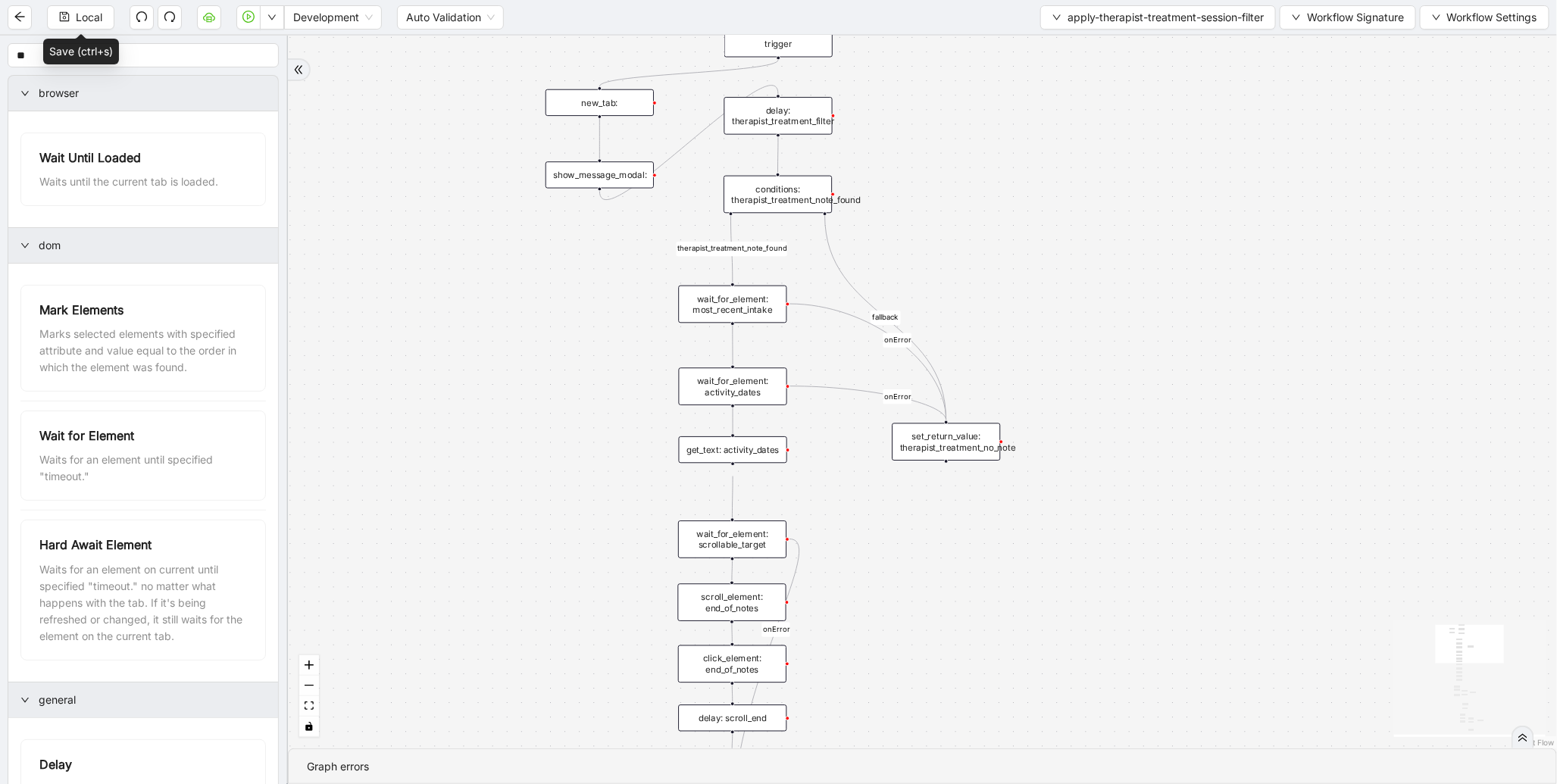
drag, startPoint x: 607, startPoint y: 277, endPoint x: 614, endPoint y: 439, distance: 162.2
click at [614, 439] on div "therapist_treatment_note_found fallback earliest_date_available fallback most_r…" at bounding box center [923, 392] width 1270 height 713
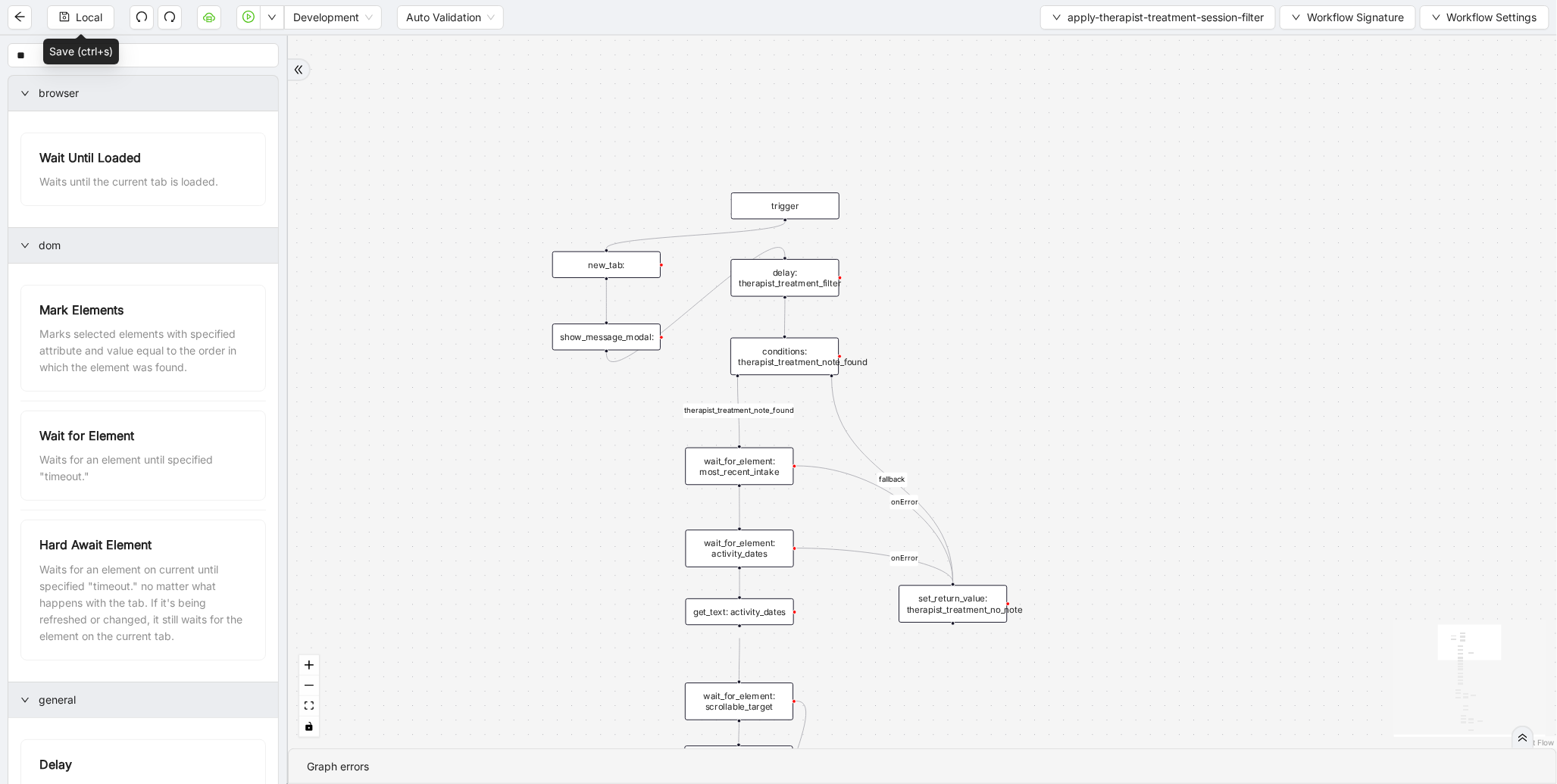
click at [605, 263] on div "new_tab:" at bounding box center [607, 264] width 109 height 26
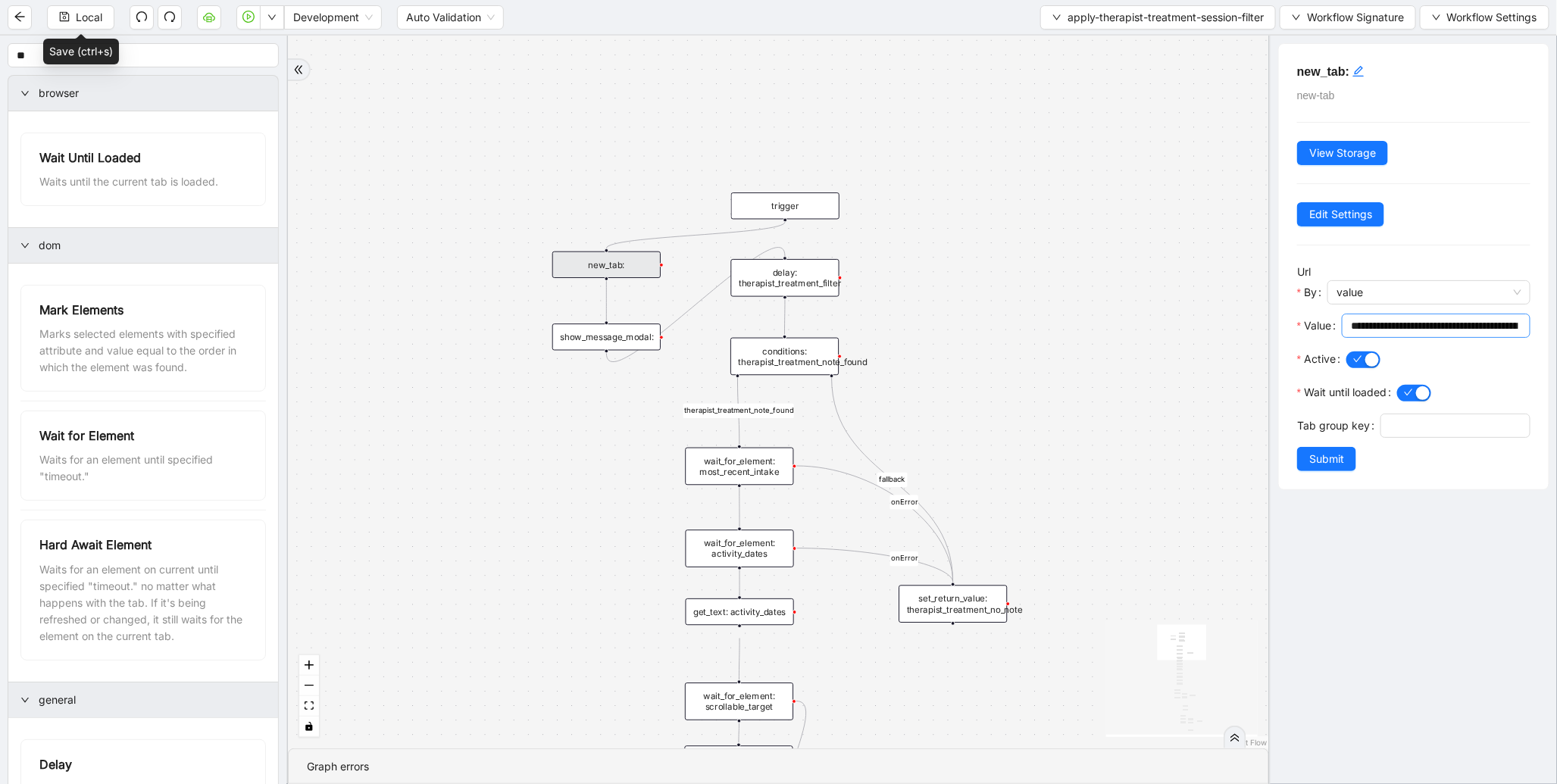
click at [1360, 329] on input "**********" at bounding box center [1435, 325] width 168 height 16
paste input "text"
type input "**********"
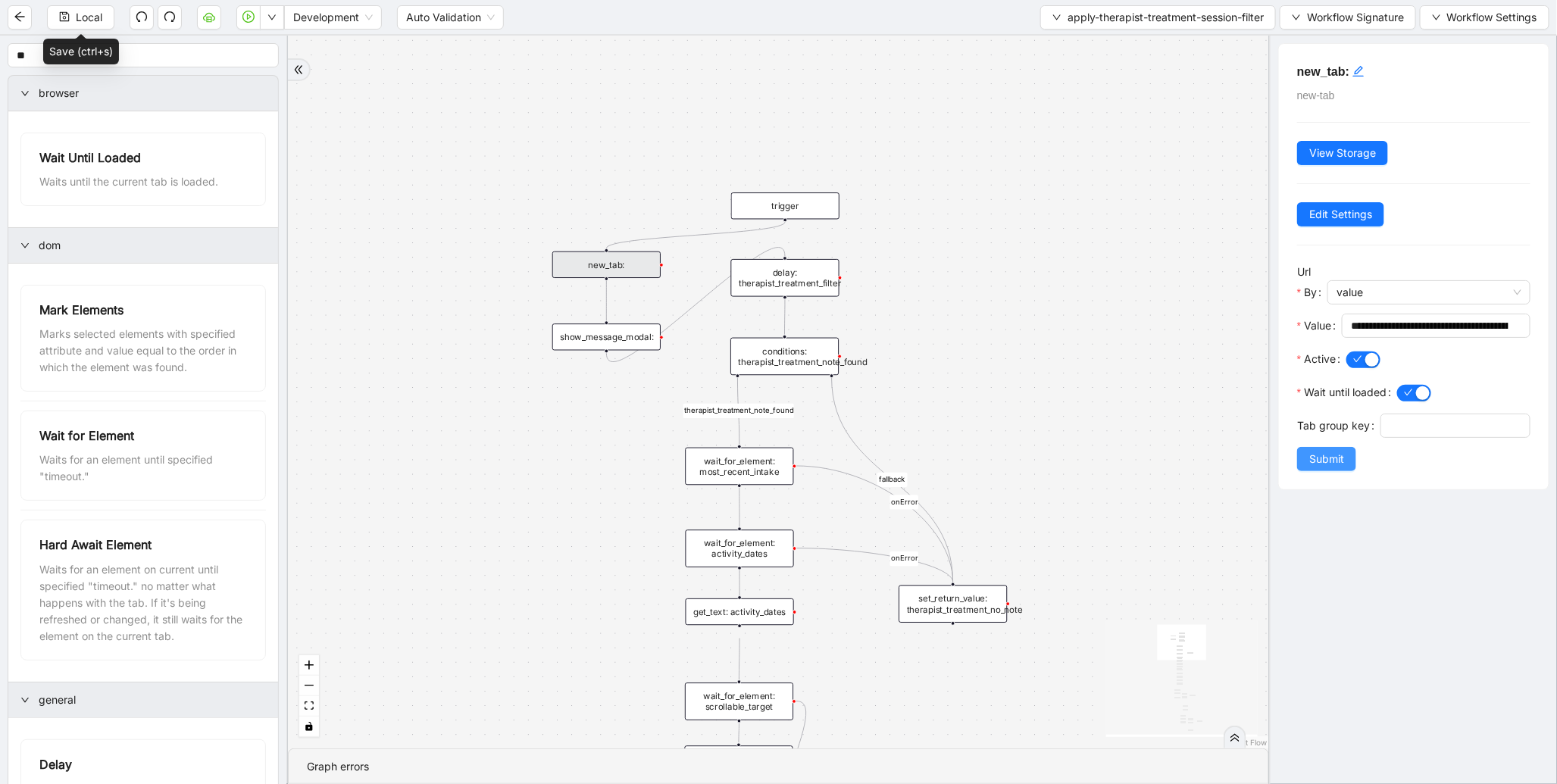
click at [1329, 468] on span "Submit" at bounding box center [1327, 459] width 35 height 16
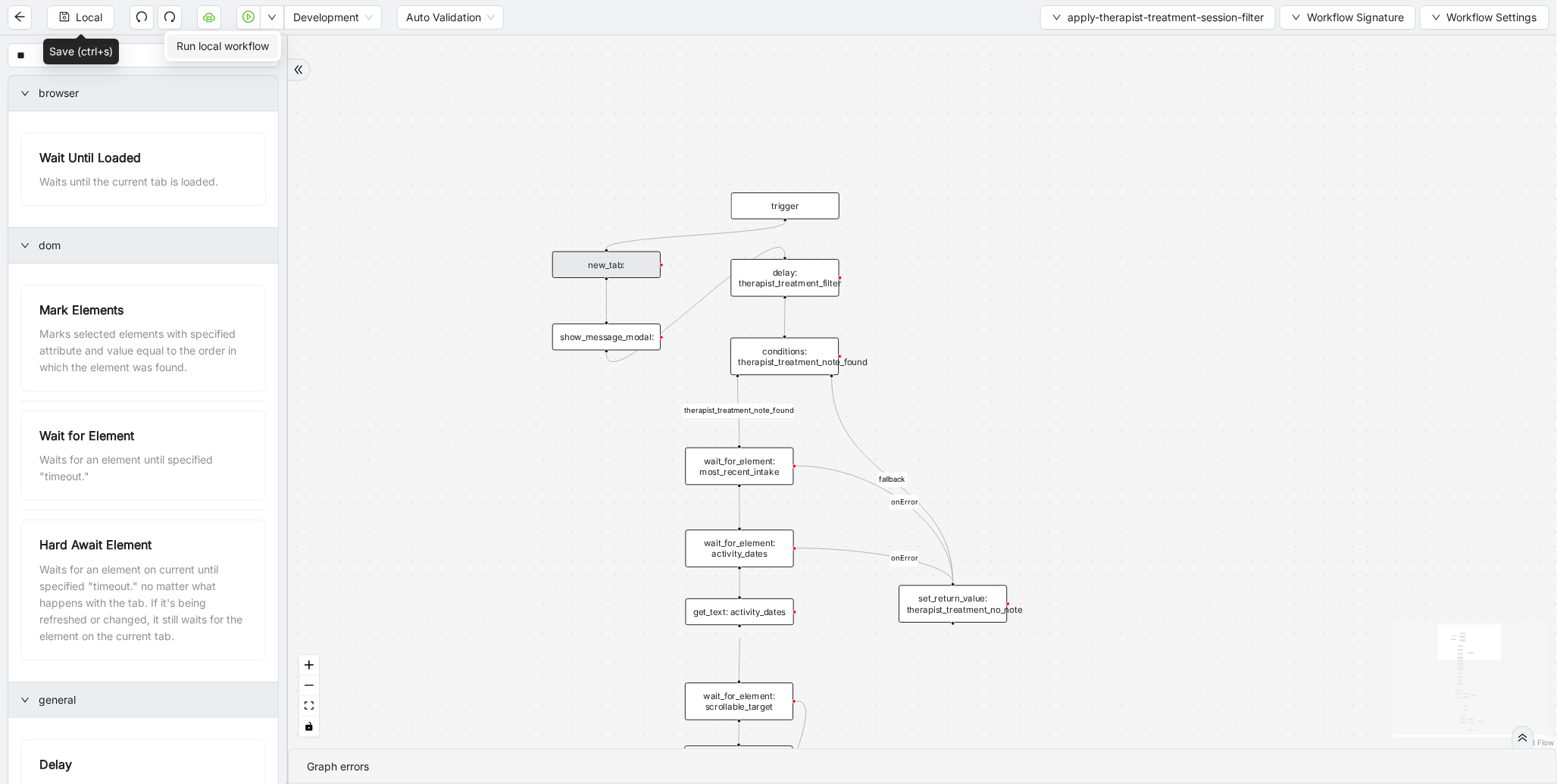
click at [266, 53] on span "Run local workflow" at bounding box center [223, 46] width 92 height 16
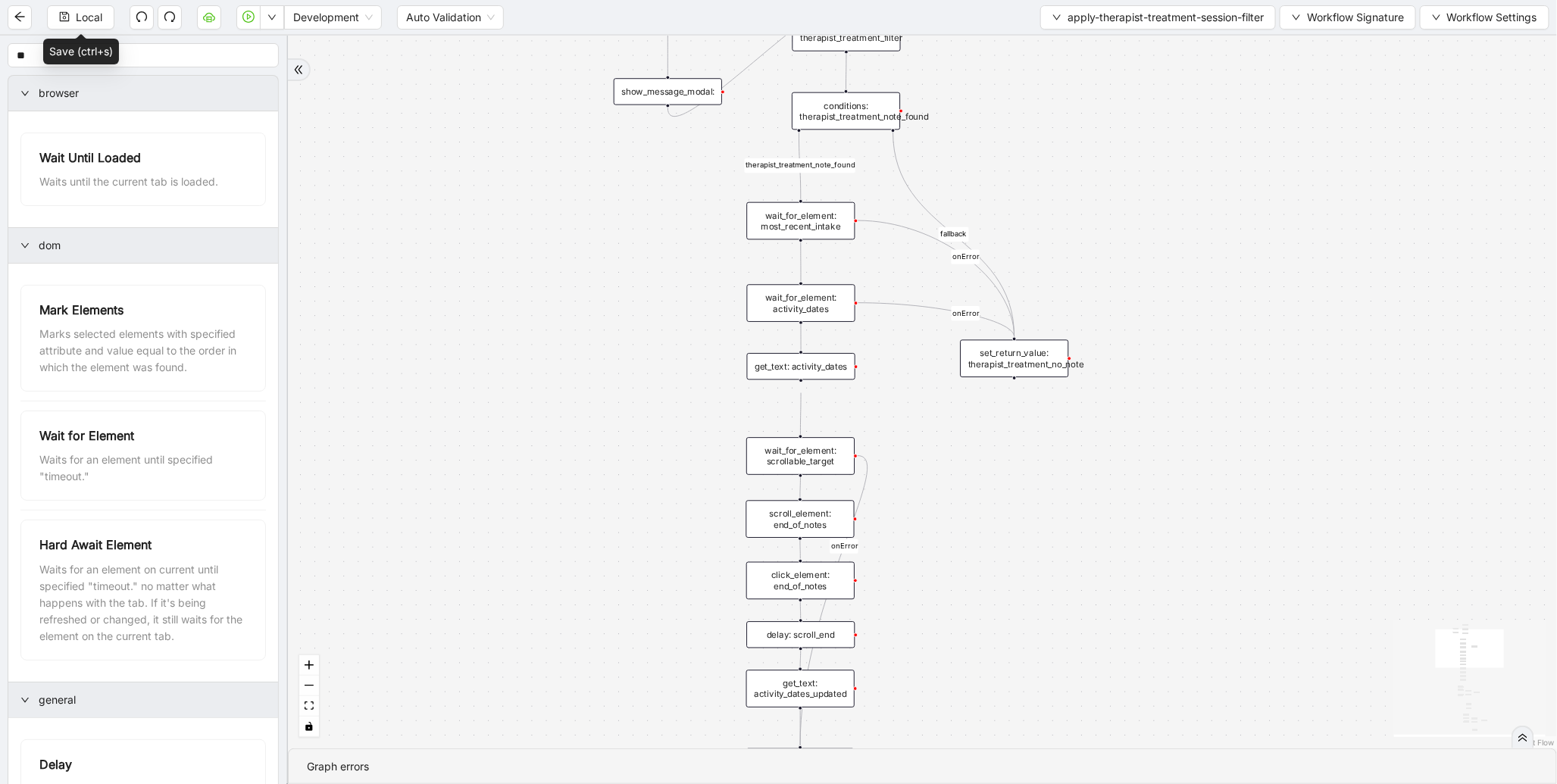
drag, startPoint x: 1115, startPoint y: 360, endPoint x: 1135, endPoint y: 266, distance: 96.1
click at [1135, 266] on div "therapist_treatment_note_found fallback earliest_date_available fallback most_r…" at bounding box center [923, 392] width 1270 height 713
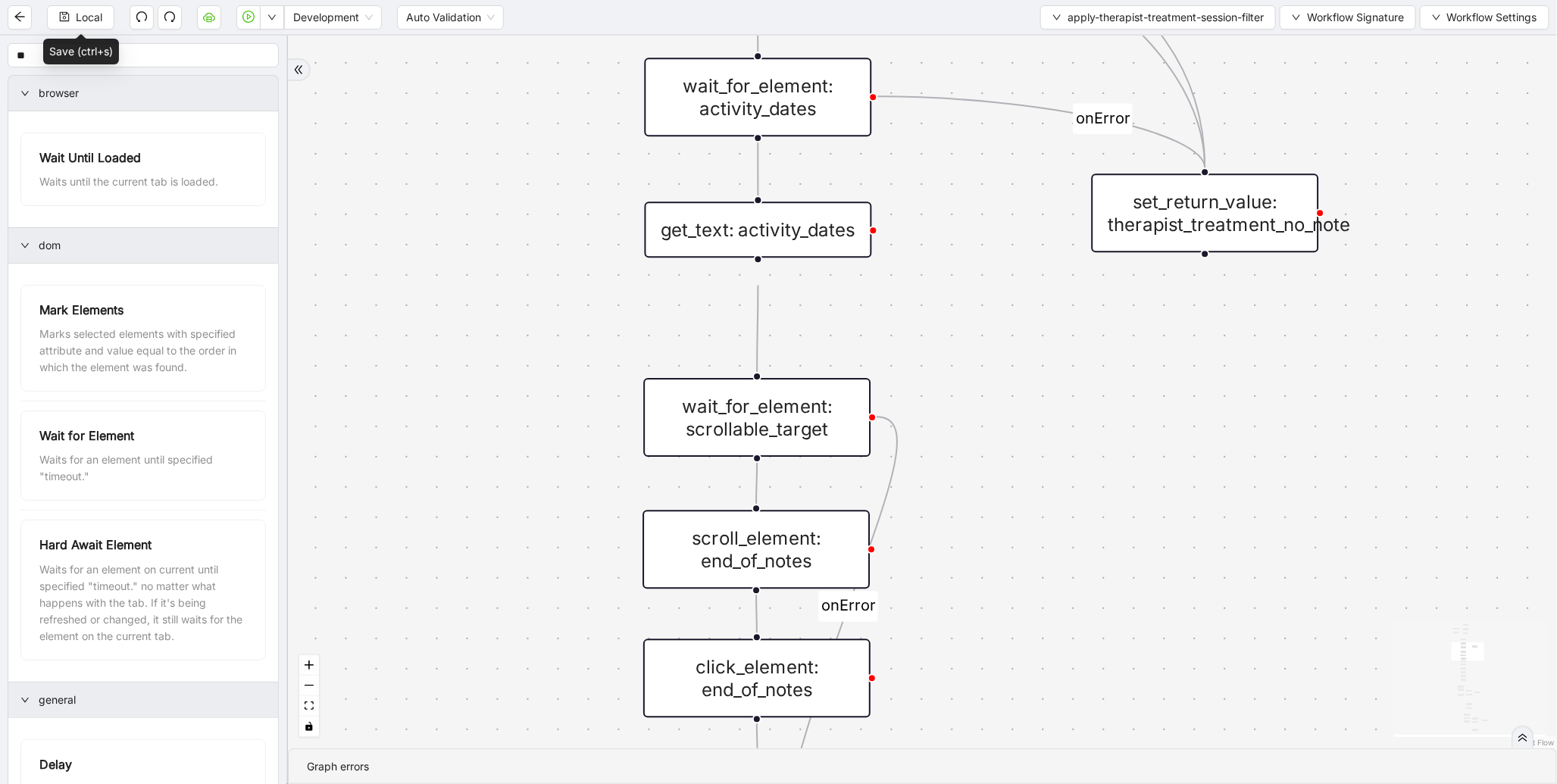
drag, startPoint x: 1046, startPoint y: 542, endPoint x: 1103, endPoint y: 174, distance: 372.4
click at [1100, 183] on div "therapist_treatment_note_found fallback earliest_date_available fallback most_r…" at bounding box center [923, 392] width 1270 height 713
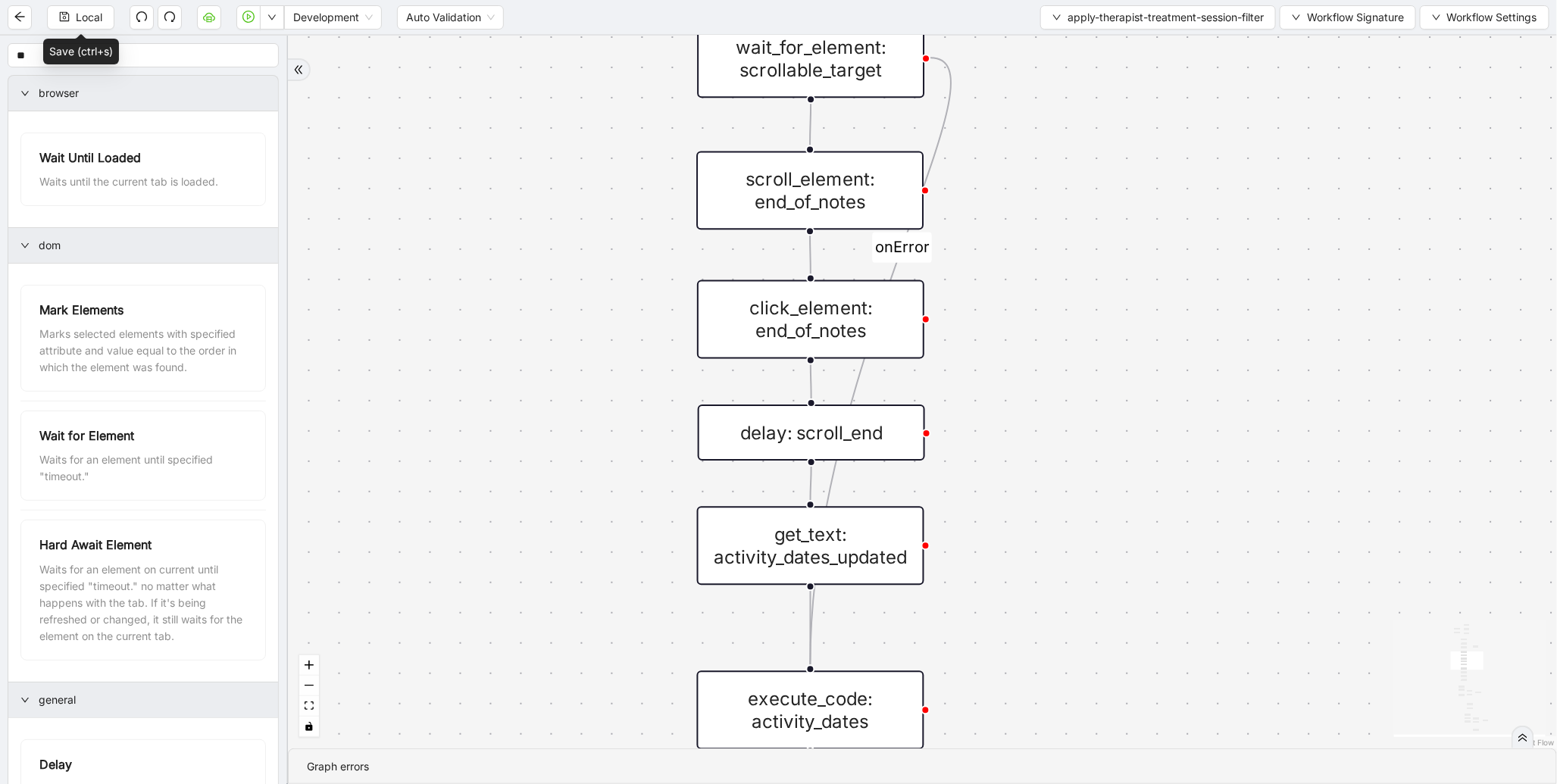
drag, startPoint x: 1105, startPoint y: 419, endPoint x: 1171, endPoint y: 154, distance: 273.1
click at [1184, 131] on div "therapist_treatment_note_found fallback earliest_date_available fallback most_r…" at bounding box center [923, 392] width 1270 height 713
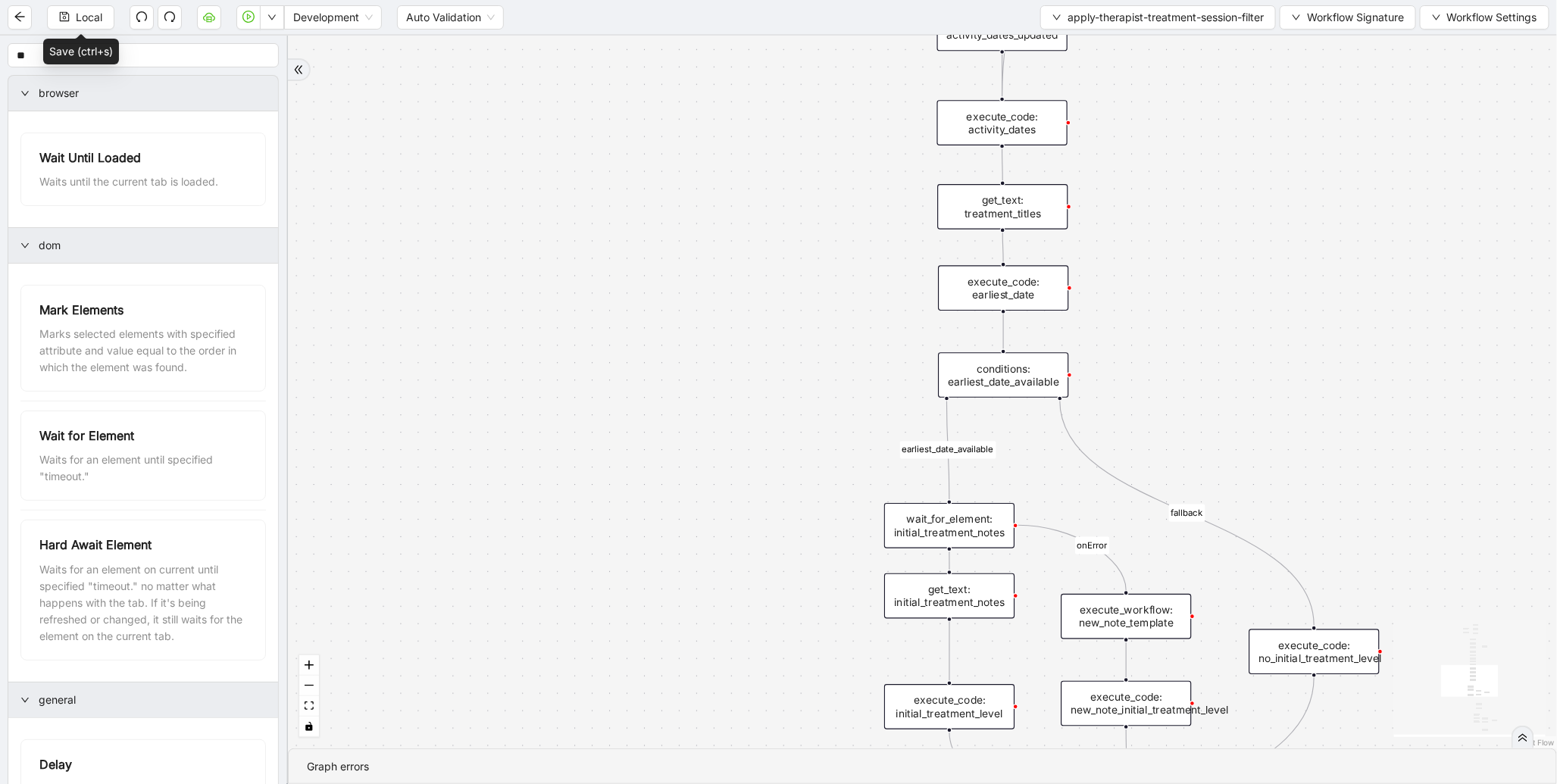
drag, startPoint x: 1139, startPoint y: 506, endPoint x: 1189, endPoint y: 232, distance: 278.5
click at [1203, 211] on div "therapist_treatment_note_found fallback earliest_date_available fallback most_r…" at bounding box center [923, 392] width 1270 height 713
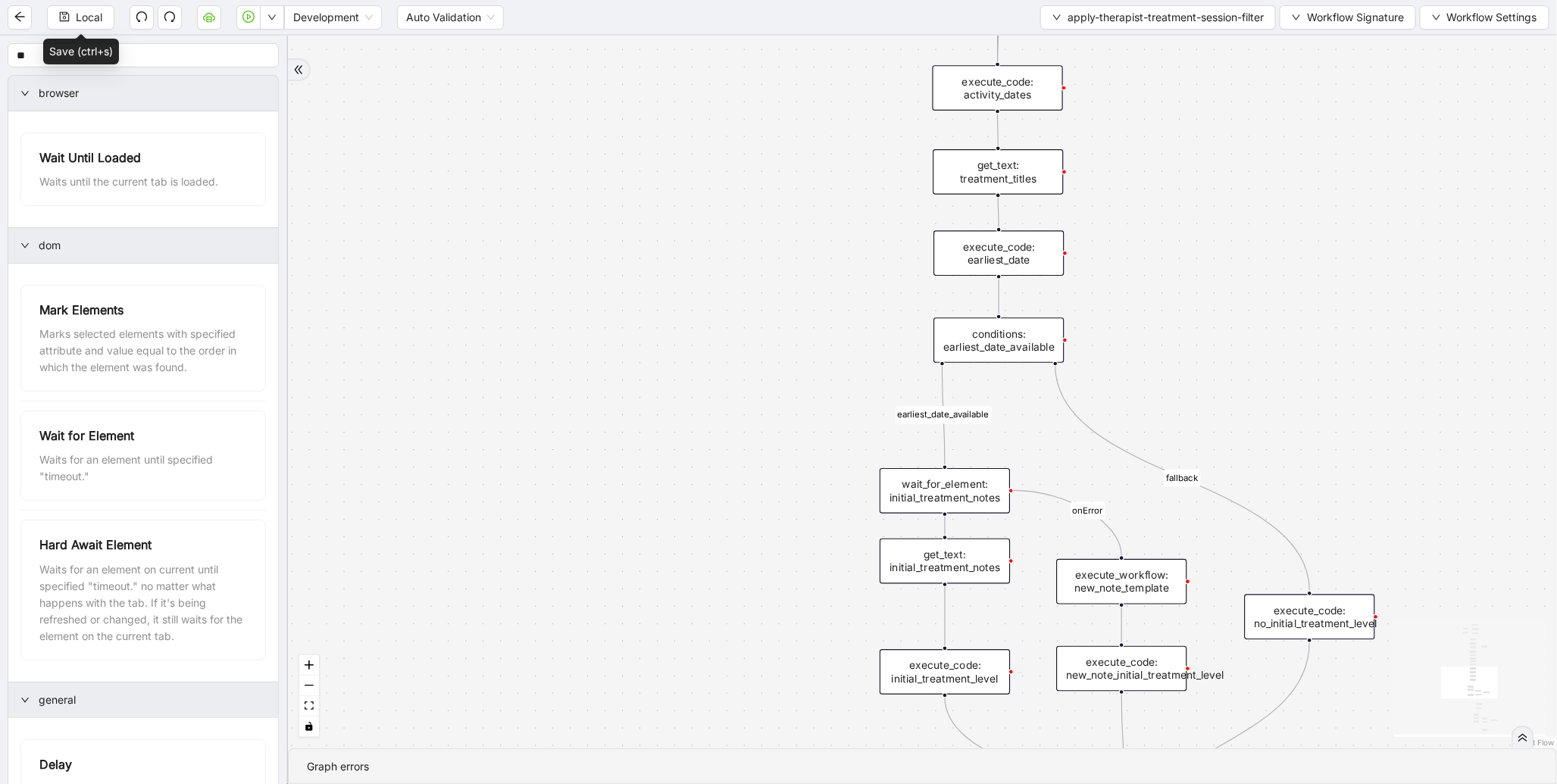
drag, startPoint x: 849, startPoint y: 481, endPoint x: 822, endPoint y: 271, distance: 211.7
click at [813, 232] on div "therapist_treatment_note_found fallback earliest_date_available fallback most_r…" at bounding box center [923, 392] width 1270 height 713
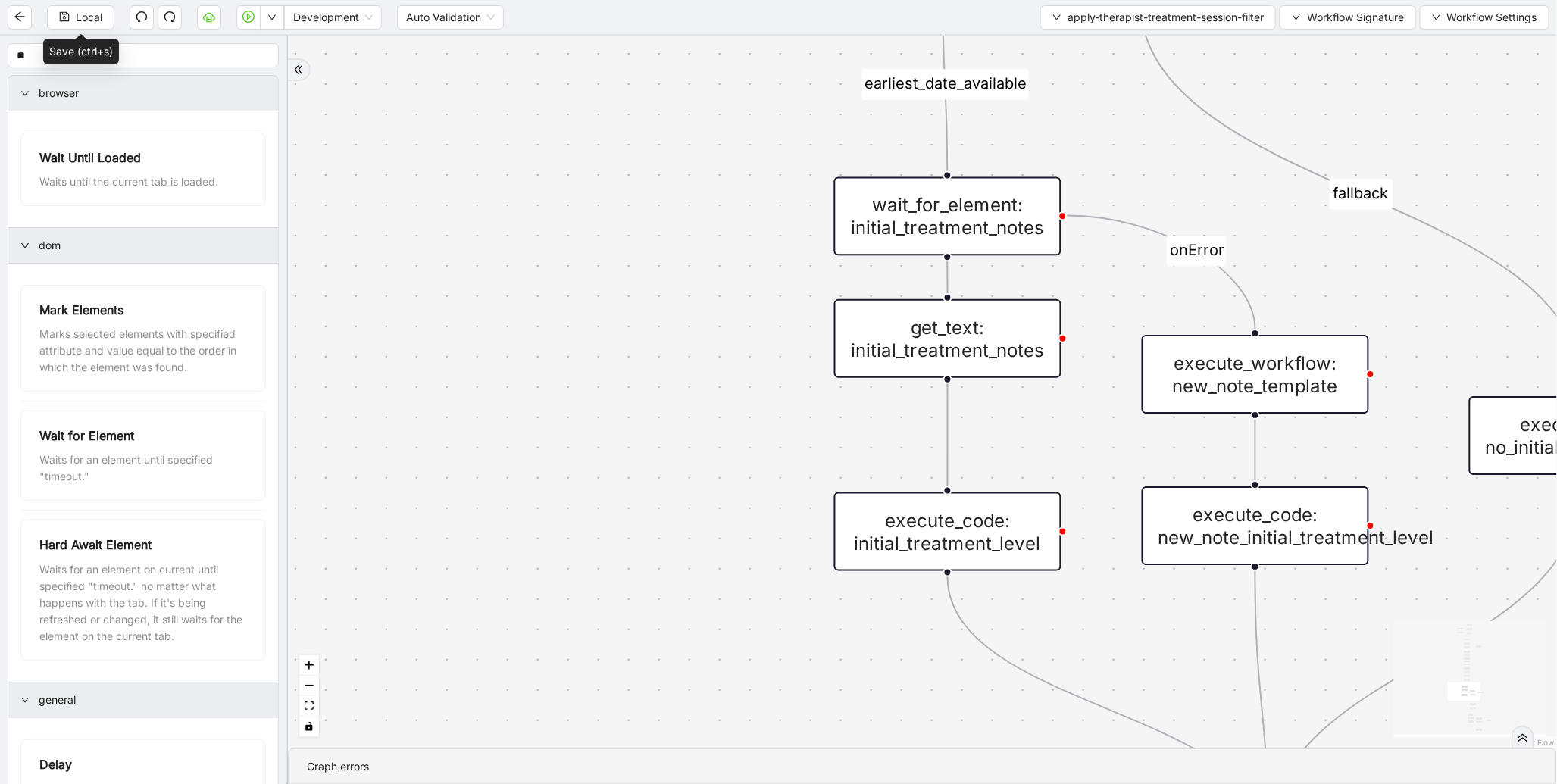
click at [936, 344] on div "get_text: initial_treatment_notes" at bounding box center [948, 338] width 227 height 78
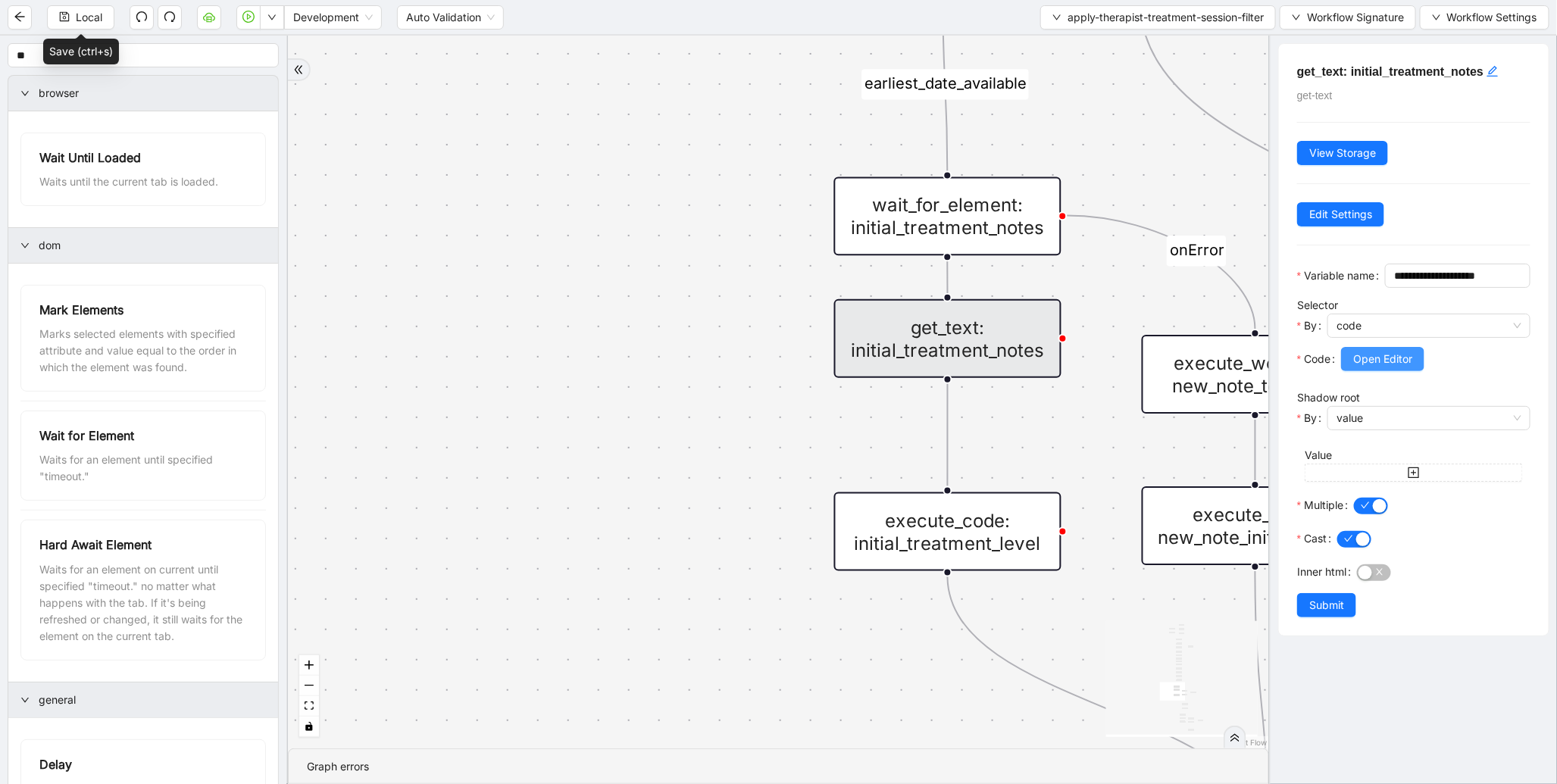
click at [1389, 367] on span "Open Editor" at bounding box center [1383, 359] width 59 height 16
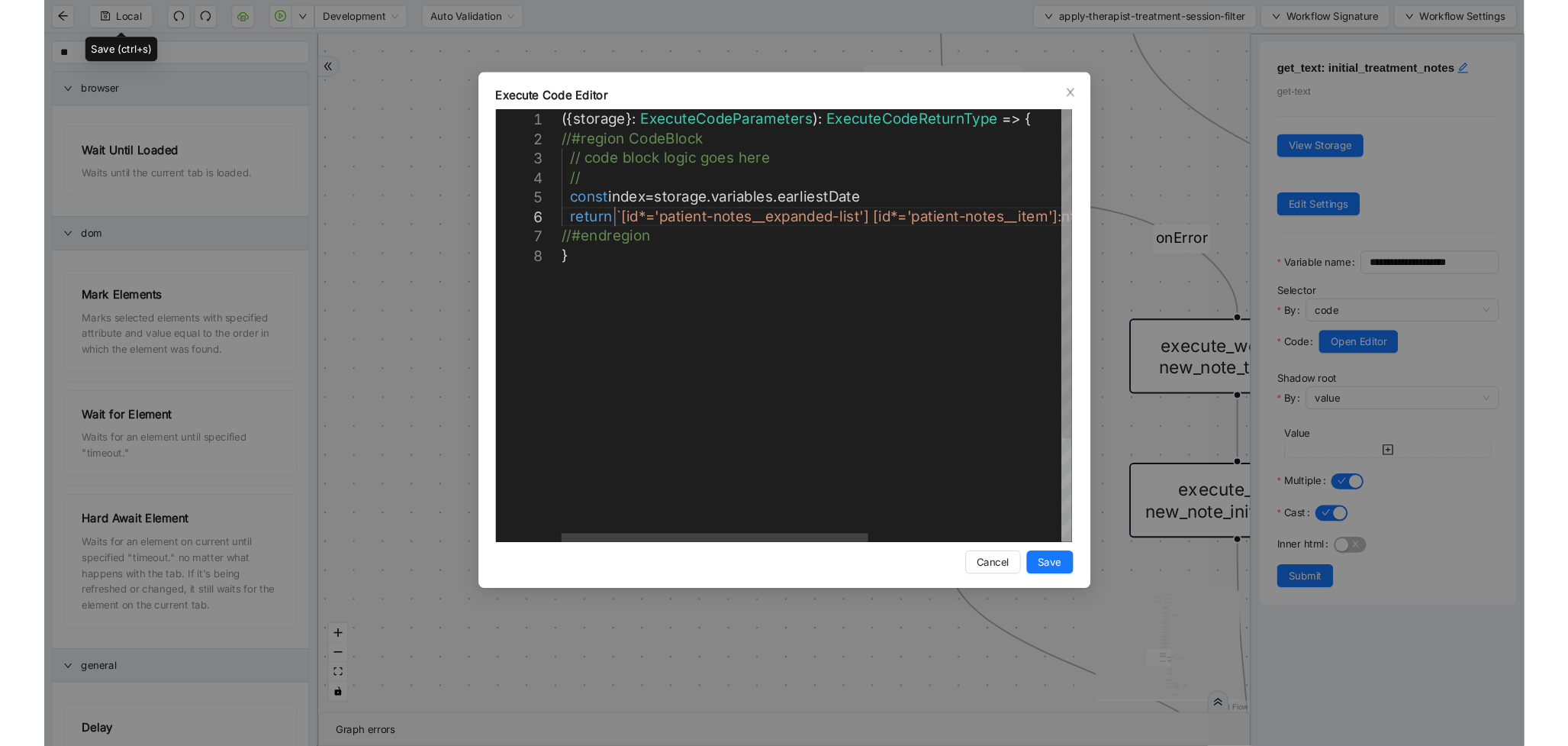
scroll to position [0, 7]
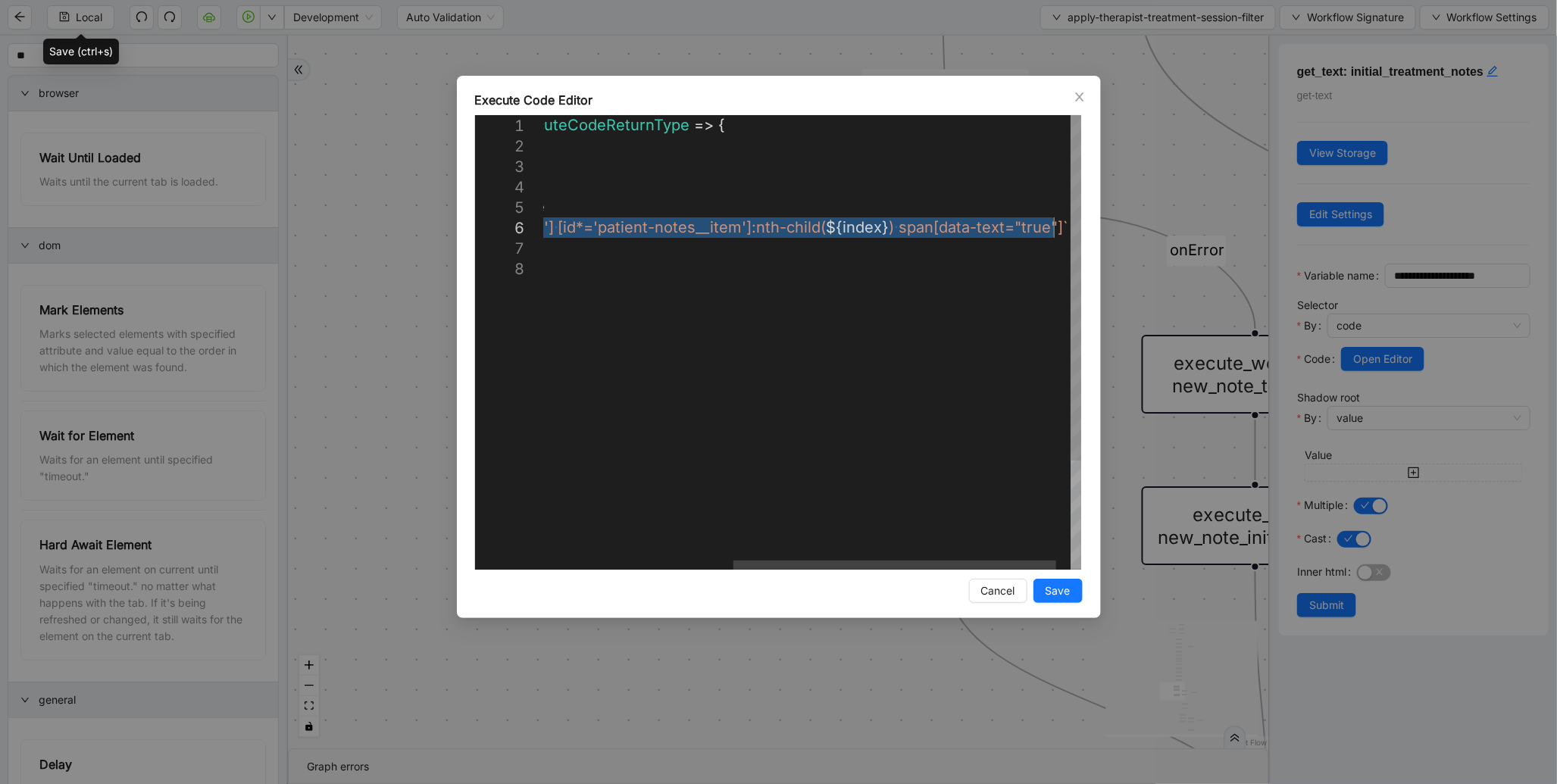
drag, startPoint x: 602, startPoint y: 224, endPoint x: 1051, endPoint y: 227, distance: 449.0
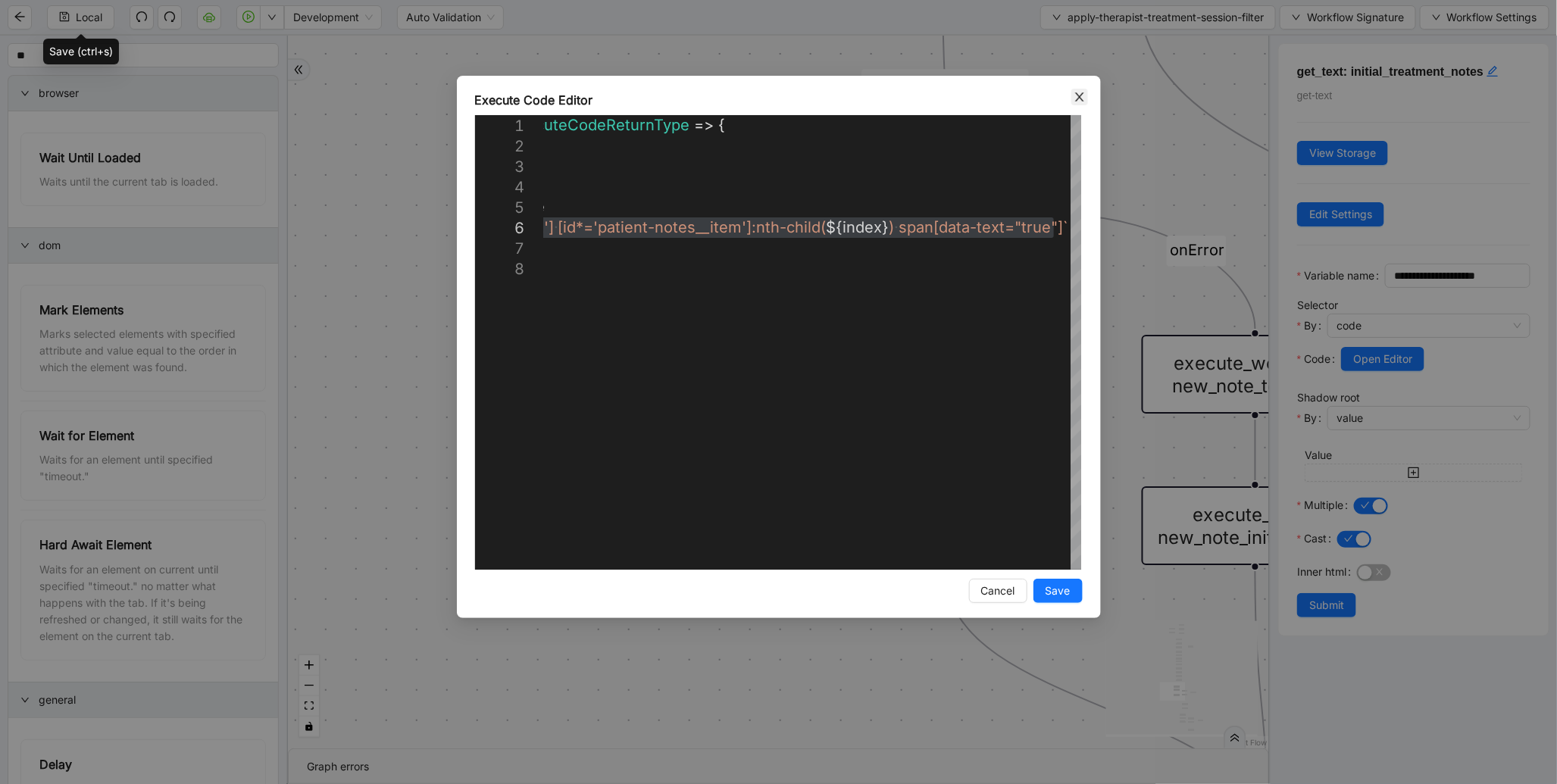
click at [1082, 95] on icon "close" at bounding box center [1079, 97] width 12 height 12
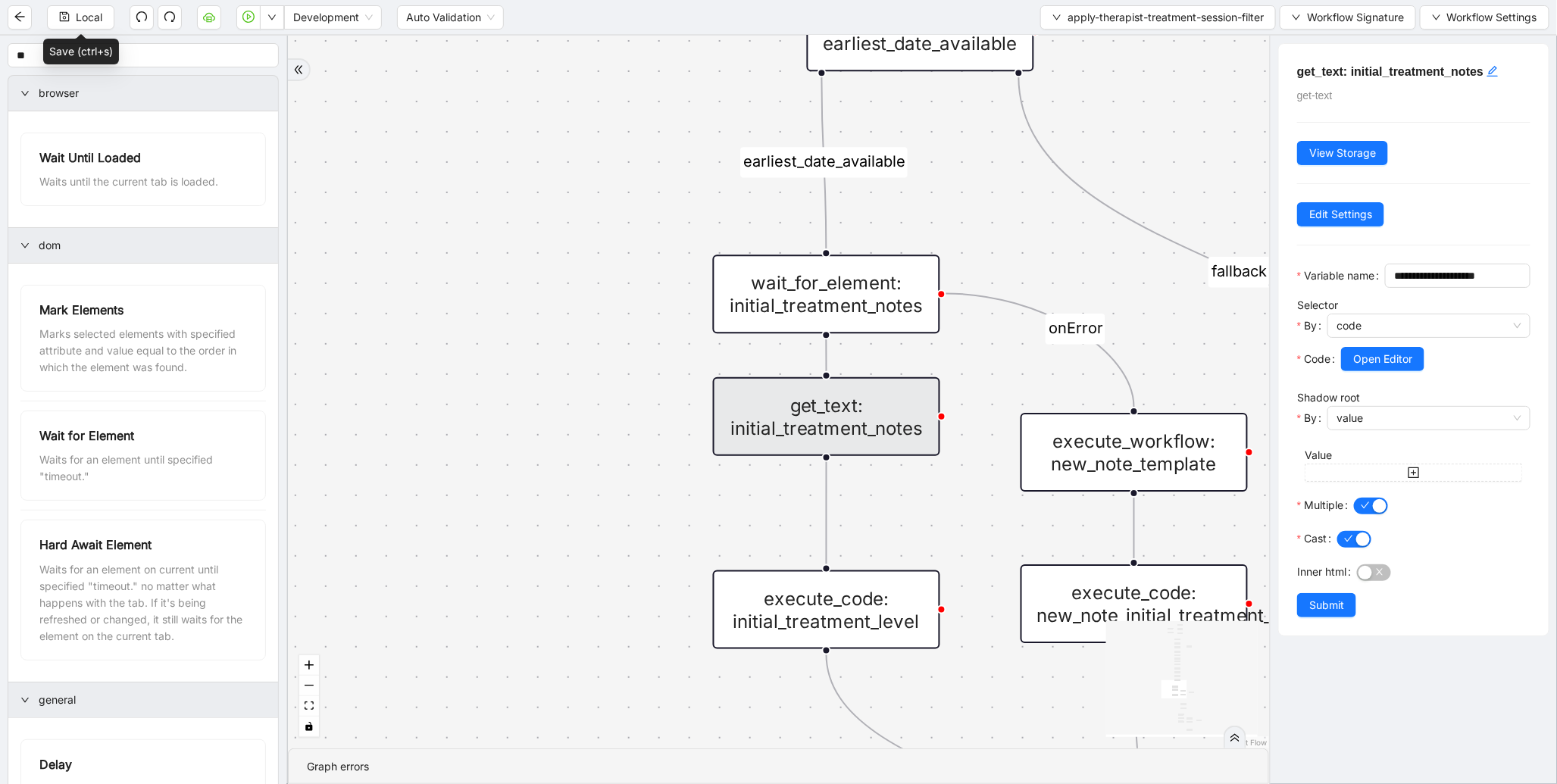
drag, startPoint x: 753, startPoint y: 441, endPoint x: 594, endPoint y: 542, distance: 188.4
click at [594, 542] on div "therapist_treatment_note_found fallback earliest_date_available fallback most_r…" at bounding box center [779, 392] width 981 height 713
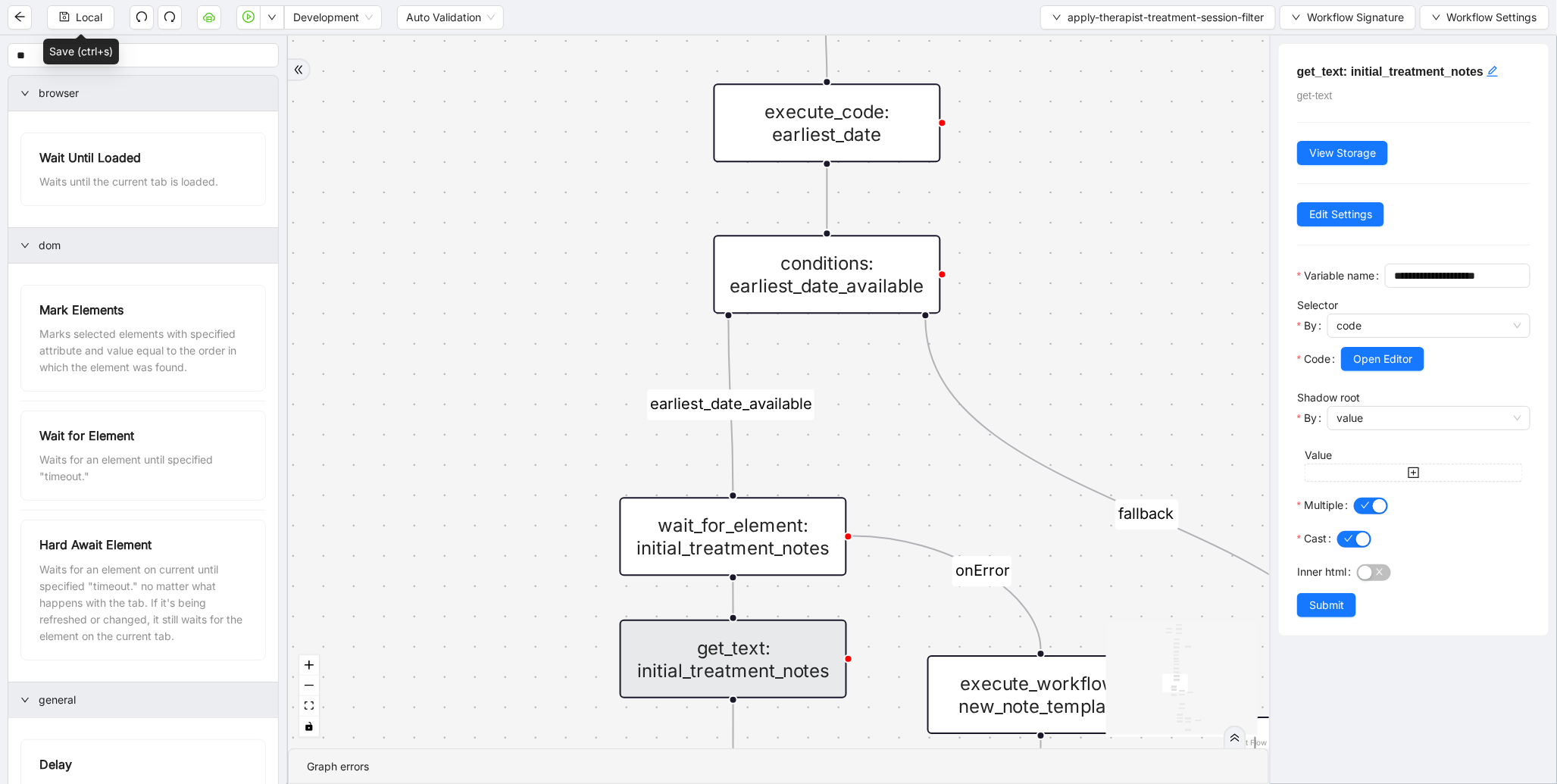
drag, startPoint x: 566, startPoint y: 325, endPoint x: 514, endPoint y: 539, distance: 220.2
click at [514, 539] on div "therapist_treatment_note_found fallback earliest_date_available fallback most_r…" at bounding box center [779, 392] width 981 height 713
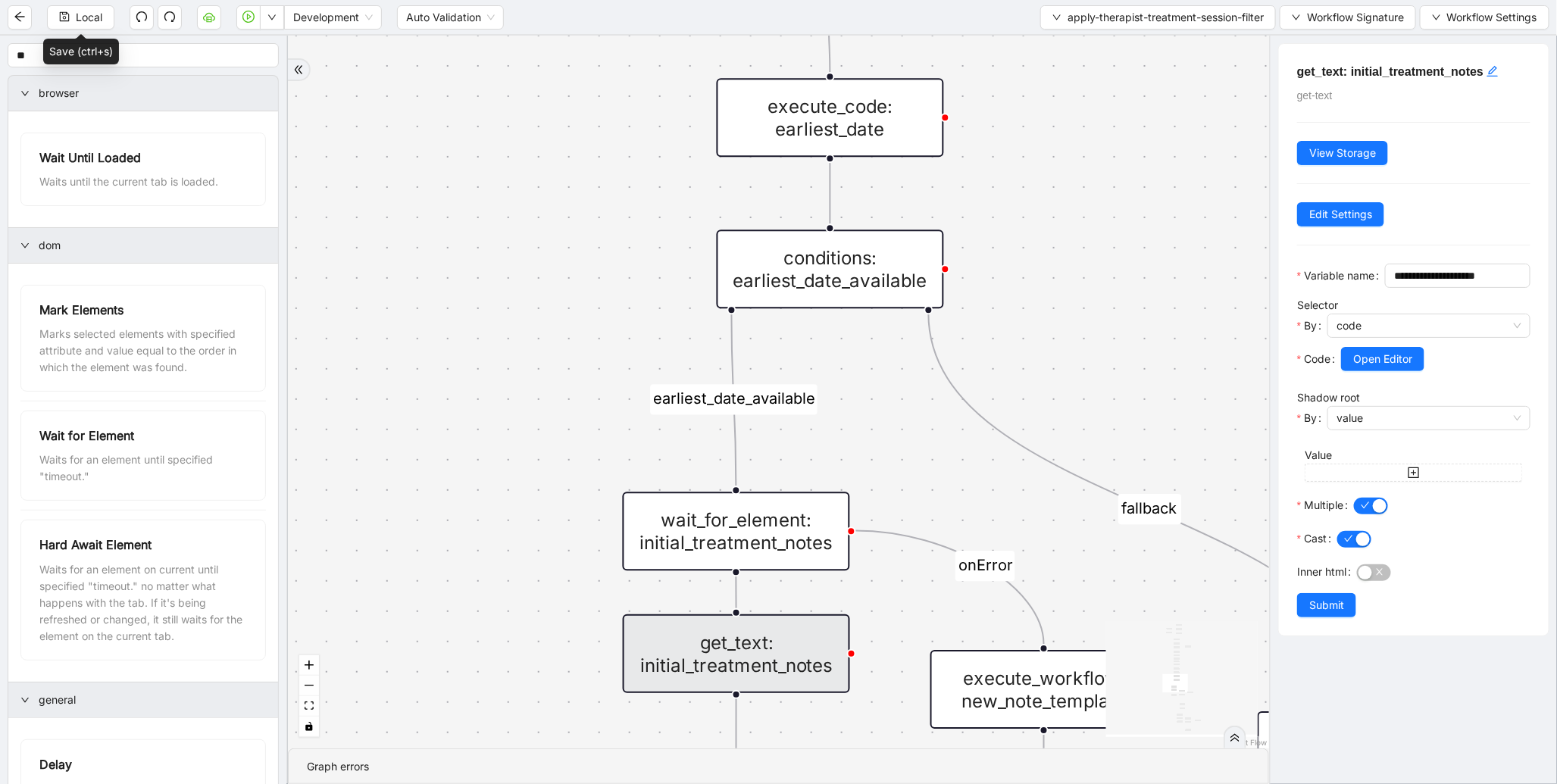
click at [782, 279] on div "conditions: earliest_date_available" at bounding box center [830, 269] width 227 height 78
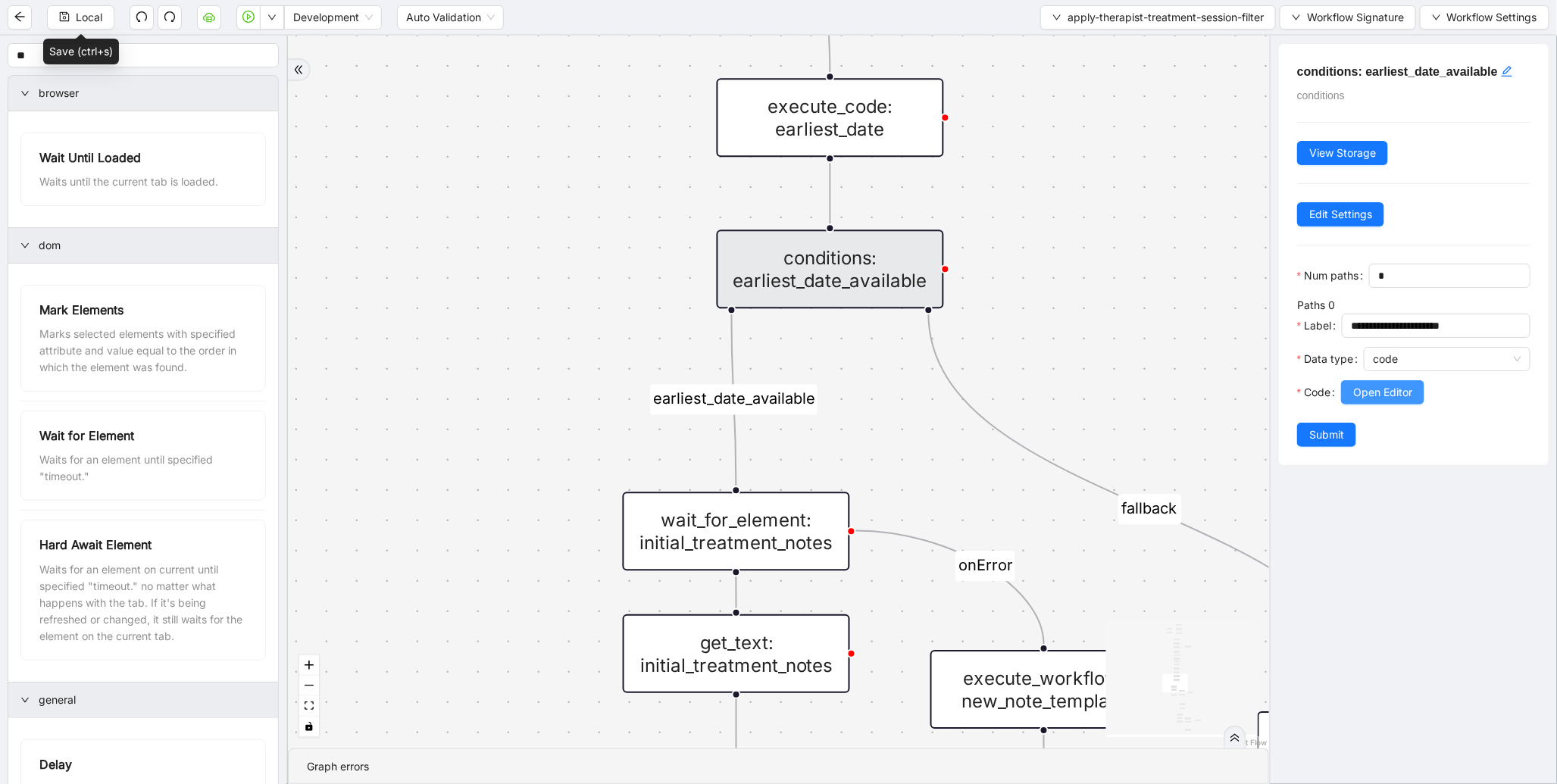
click at [1369, 401] on span "Open Editor" at bounding box center [1383, 392] width 59 height 16
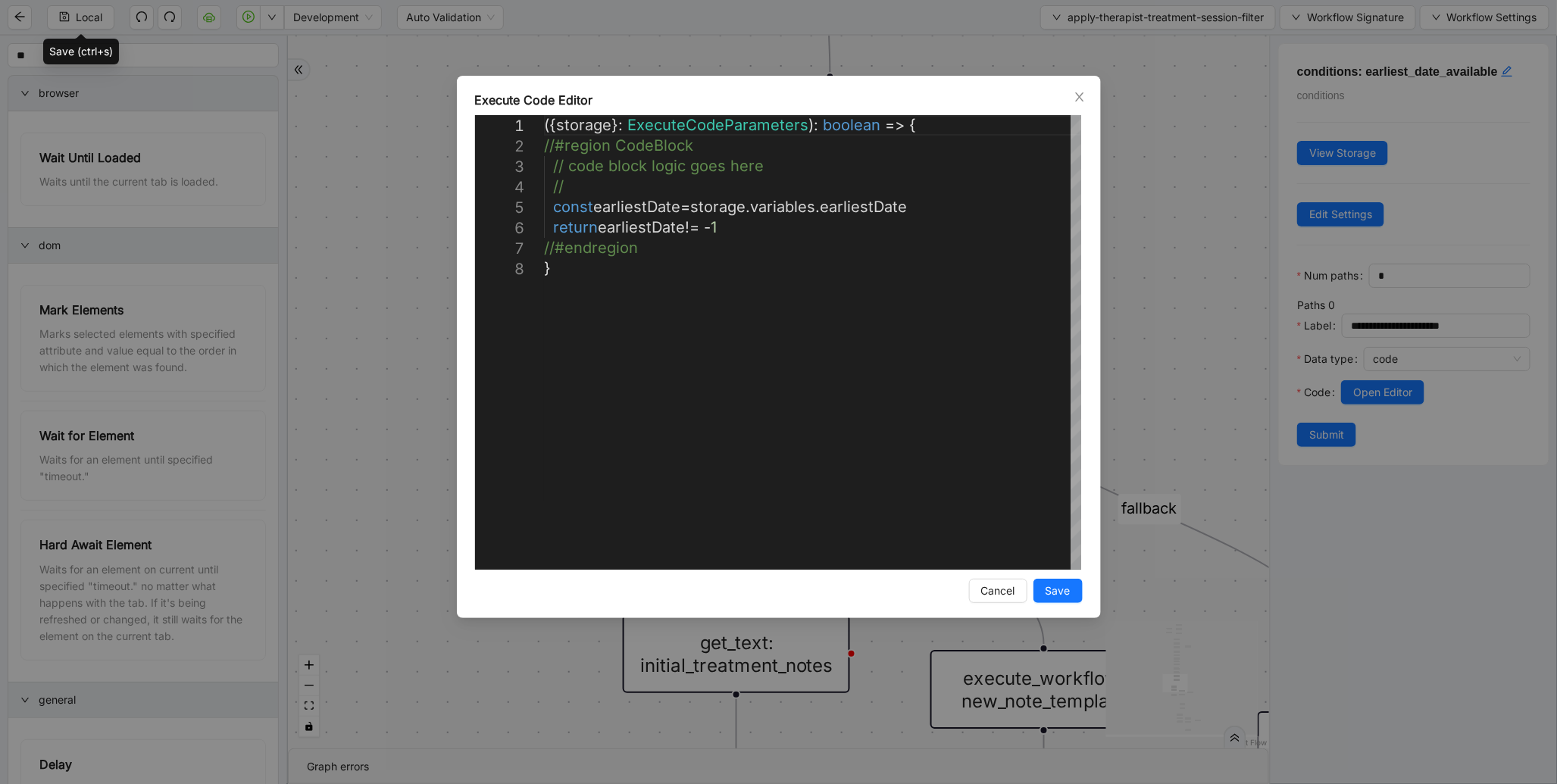
click at [1166, 227] on div "**********" at bounding box center [778, 392] width 1557 height 784
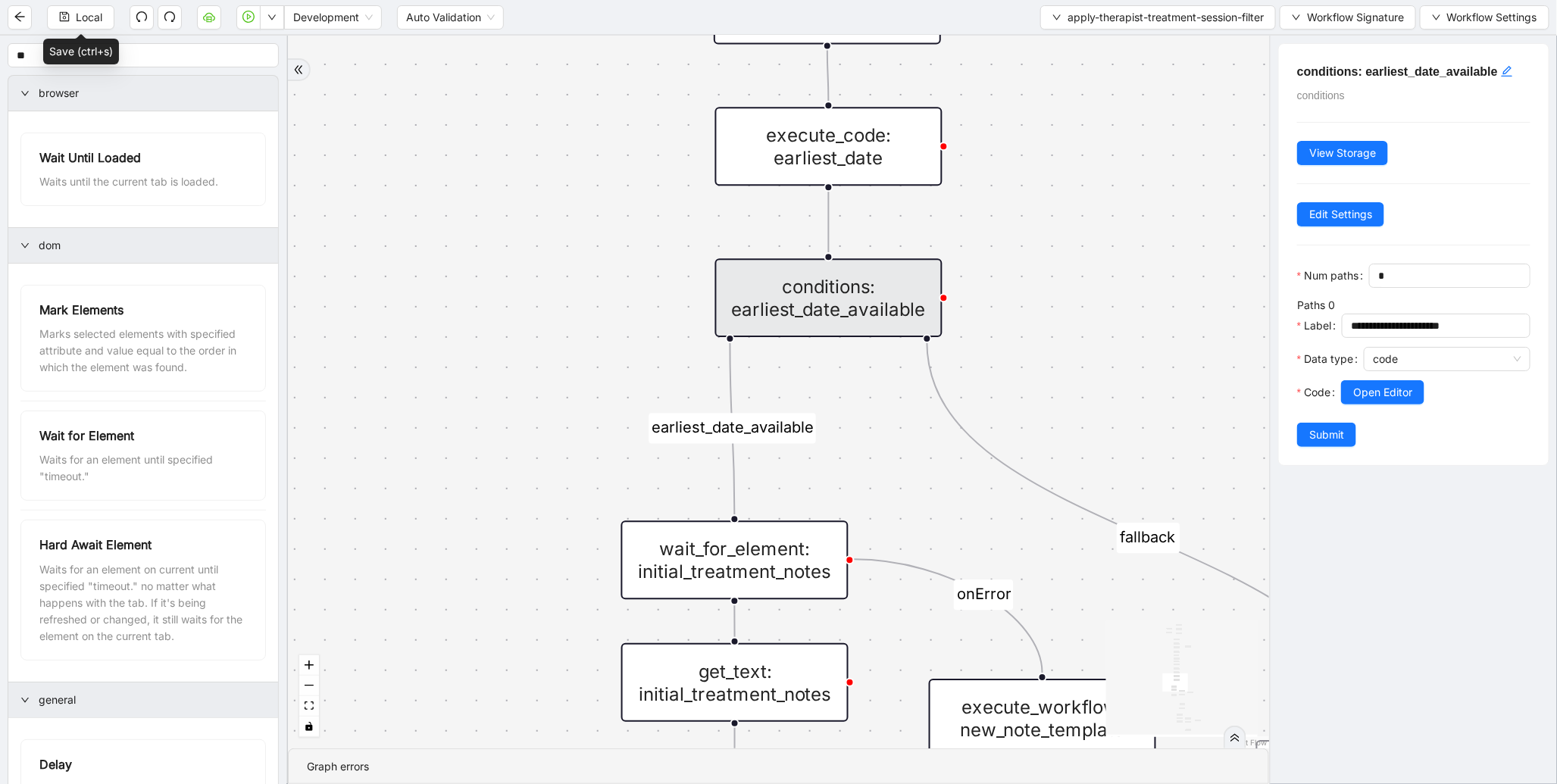
drag, startPoint x: 1065, startPoint y: 132, endPoint x: 1029, endPoint y: 284, distance: 156.2
click at [1029, 284] on div "therapist_treatment_note_found fallback earliest_date_available fallback most_r…" at bounding box center [779, 392] width 981 height 713
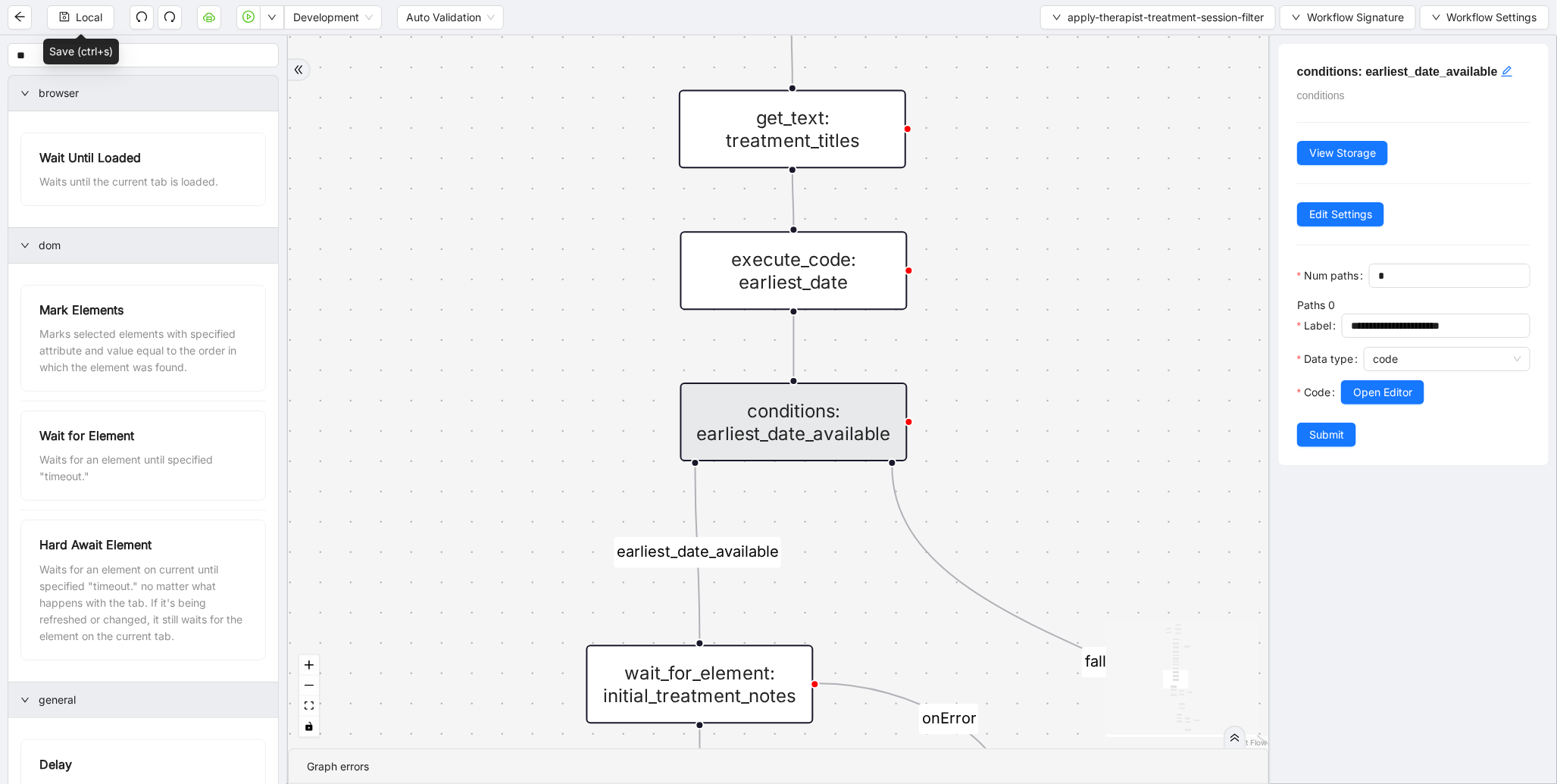
click at [831, 282] on div "execute_code: earliest_date" at bounding box center [794, 270] width 227 height 78
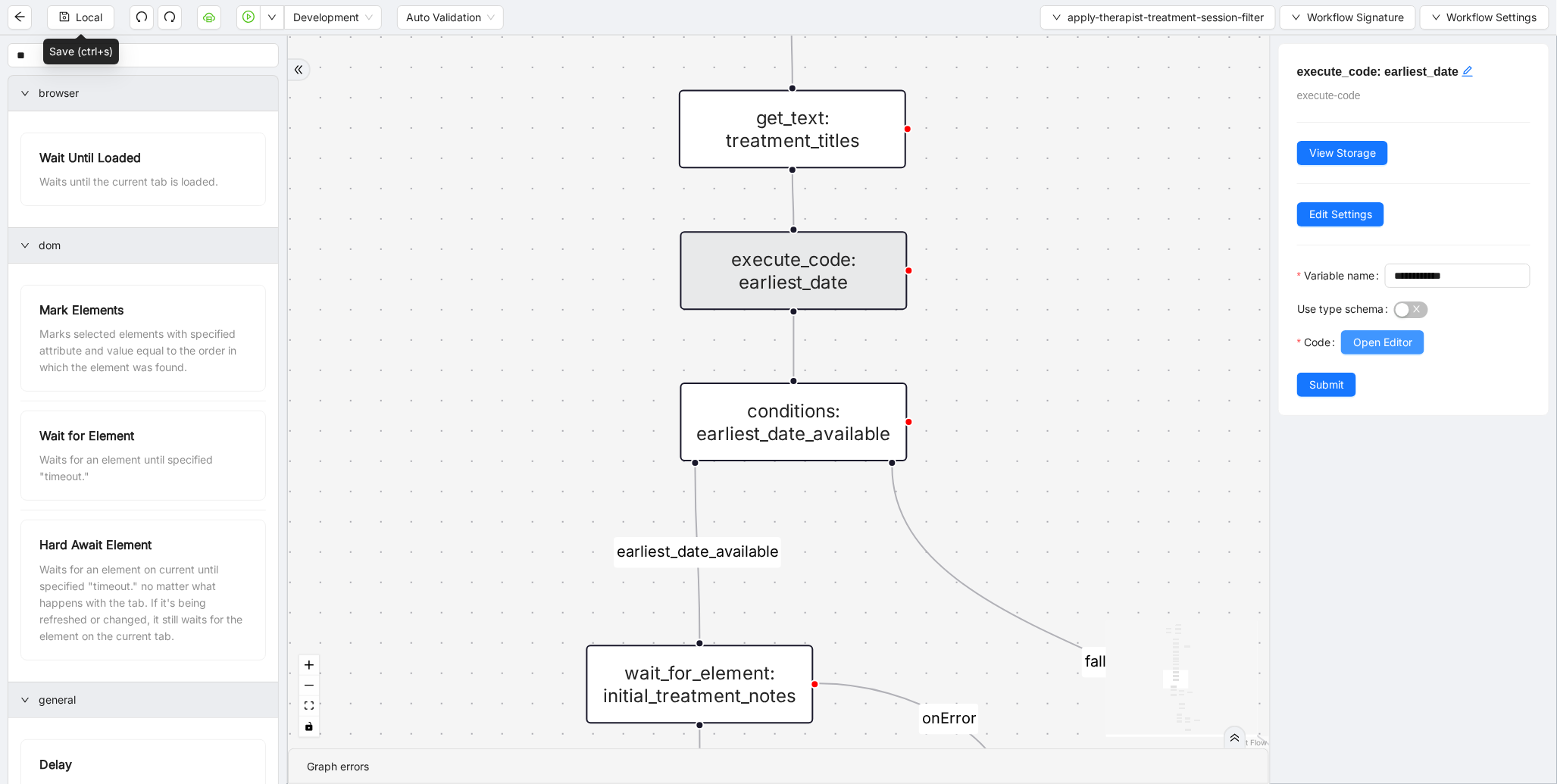
click at [1365, 351] on span "Open Editor" at bounding box center [1383, 342] width 59 height 16
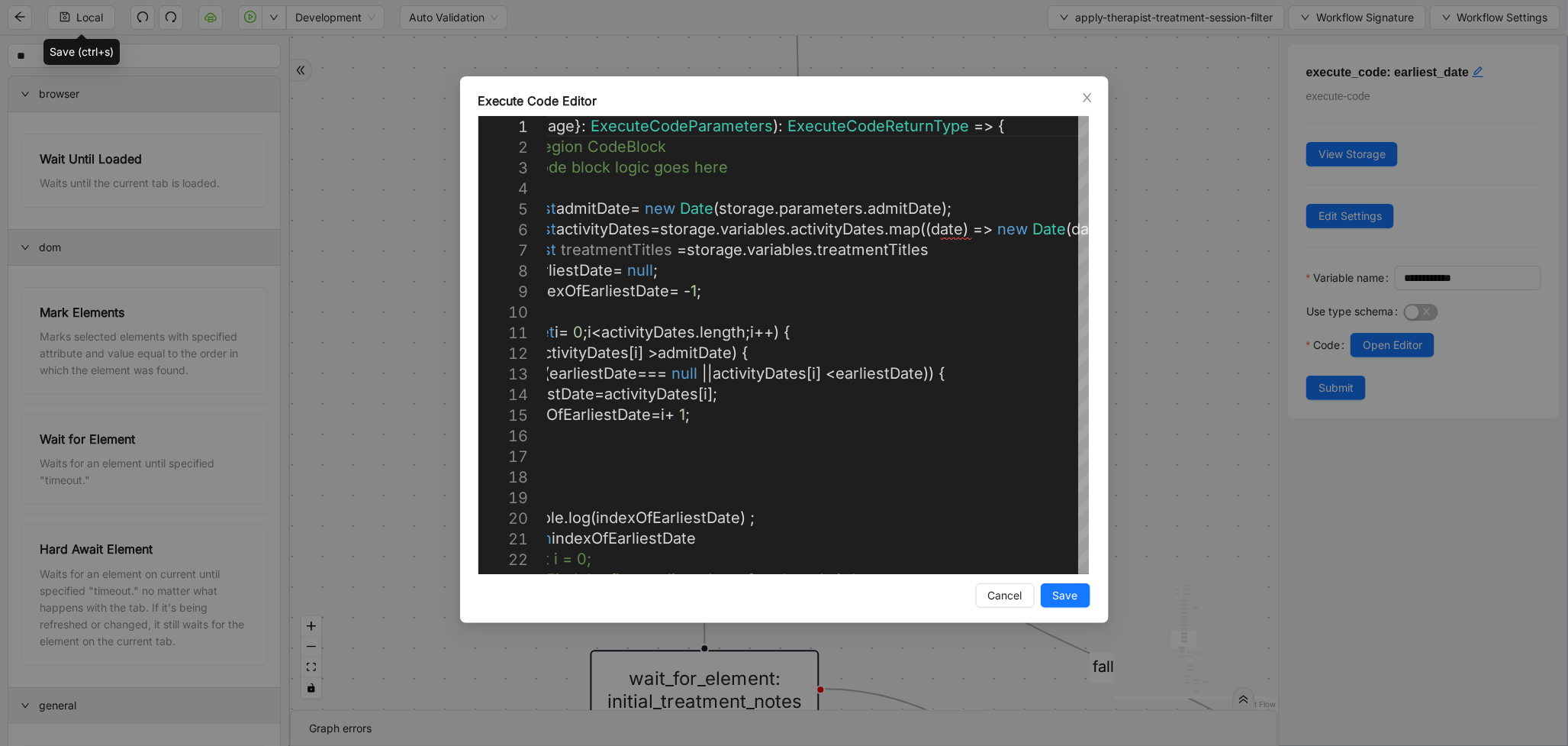
click at [946, 584] on div "Cancel Save" at bounding box center [784, 595] width 612 height 25
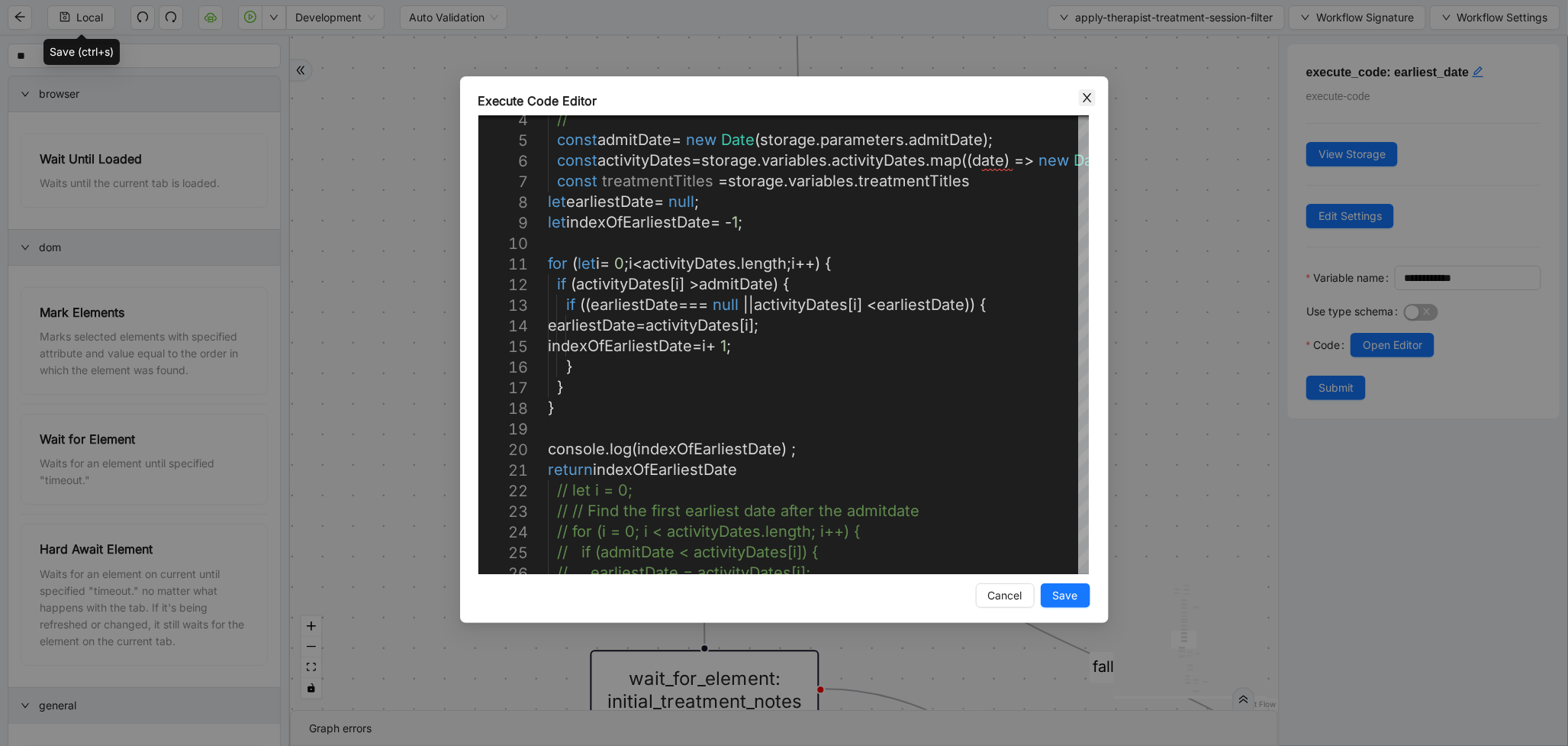
click at [1089, 100] on icon "close" at bounding box center [1087, 97] width 12 height 12
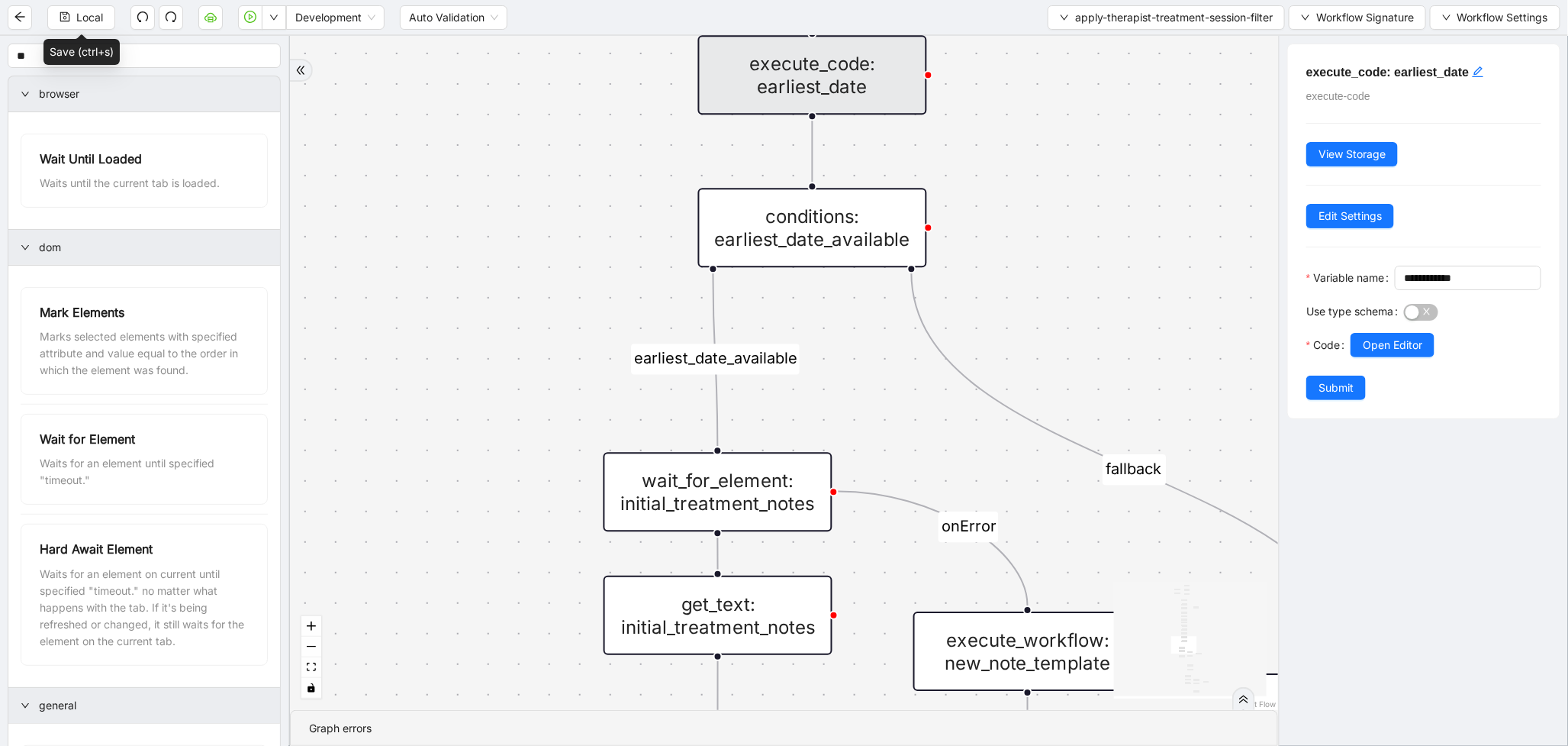
drag, startPoint x: 1027, startPoint y: 324, endPoint x: 1040, endPoint y: 127, distance: 197.4
click at [1040, 127] on div "therapist_treatment_note_found fallback earliest_date_available fallback most_r…" at bounding box center [784, 373] width 988 height 674
click at [1382, 357] on button "Open Editor" at bounding box center [1393, 345] width 84 height 25
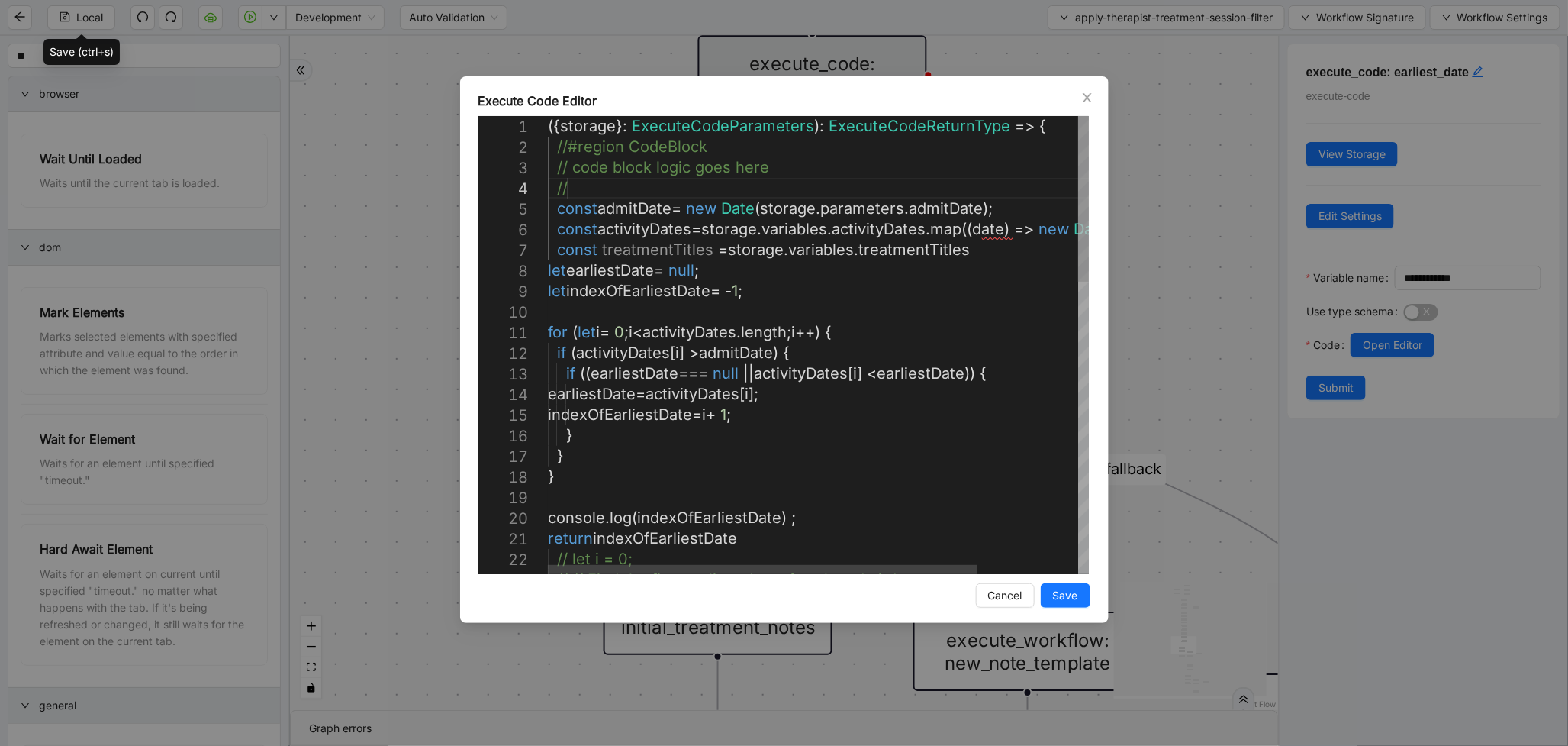
scroll to position [0, 0]
click at [585, 194] on div "// // Find the first earliest date after the admit date } } console . log ( ind…" at bounding box center [882, 746] width 667 height 1261
type textarea "**********"
click at [1062, 584] on button "Save" at bounding box center [1066, 595] width 50 height 25
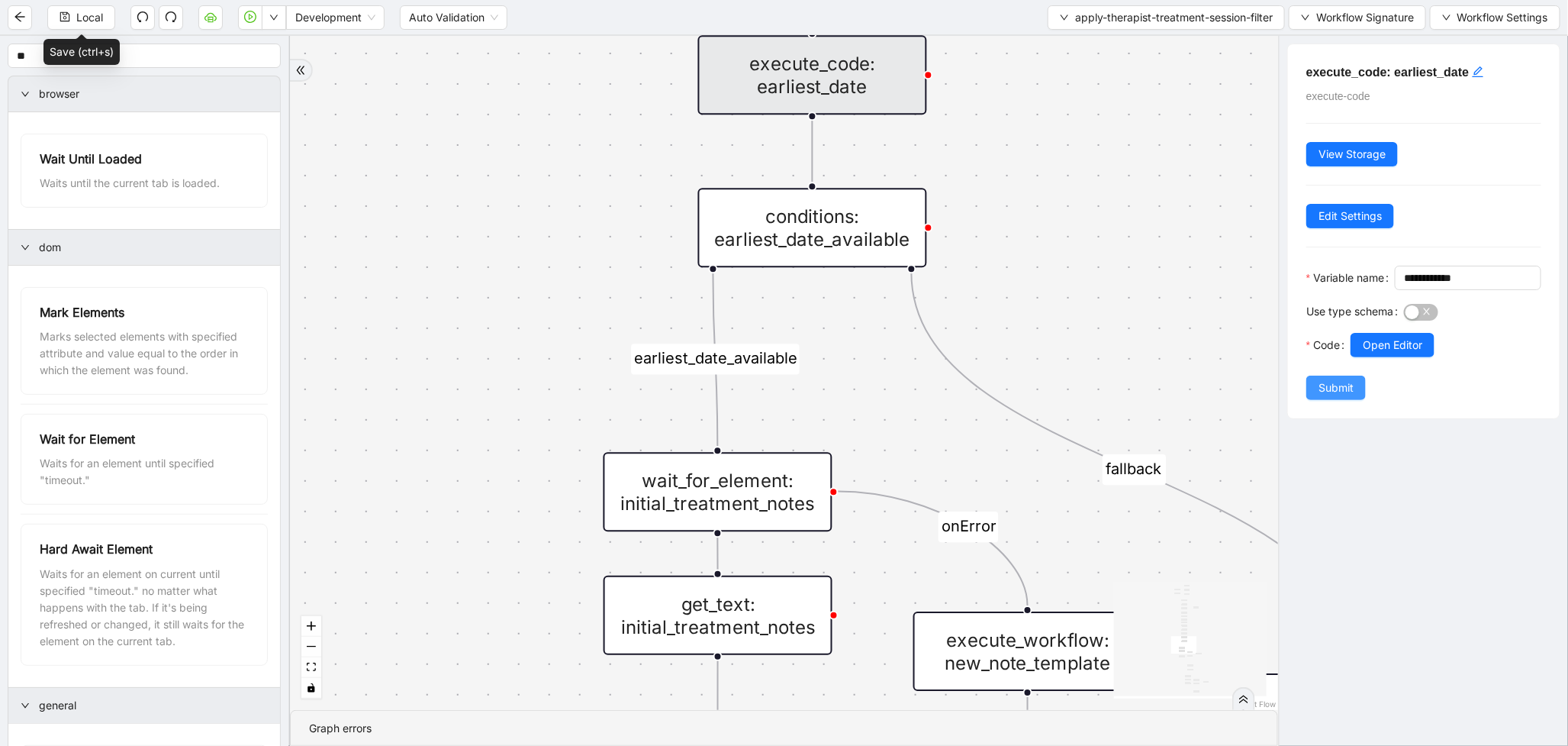
click at [1329, 400] on button "Submit" at bounding box center [1336, 388] width 60 height 25
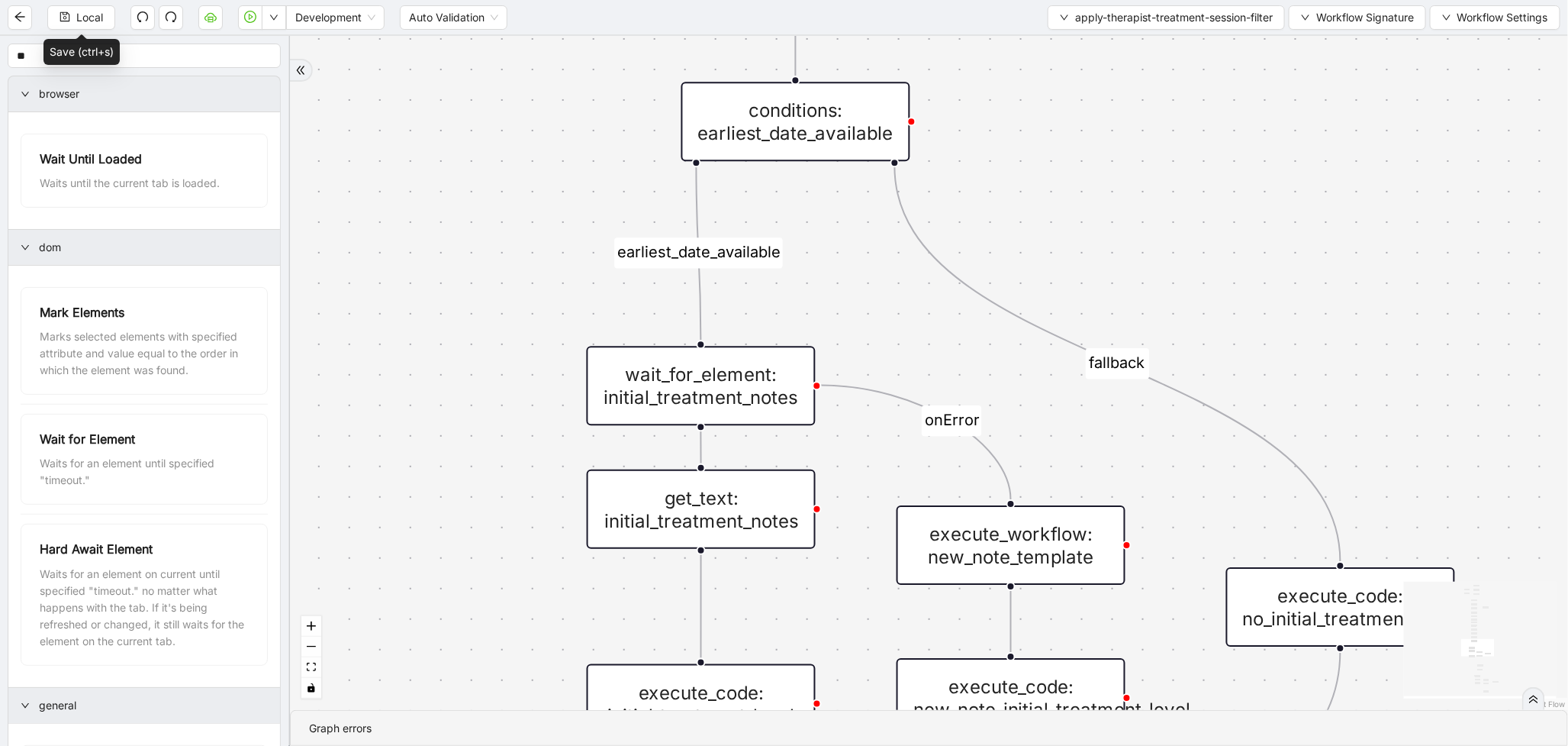
drag, startPoint x: 980, startPoint y: 444, endPoint x: 952, endPoint y: 216, distance: 229.7
click at [952, 216] on div "therapist_treatment_note_found fallback earliest_date_available fallback most_r…" at bounding box center [930, 373] width 1279 height 674
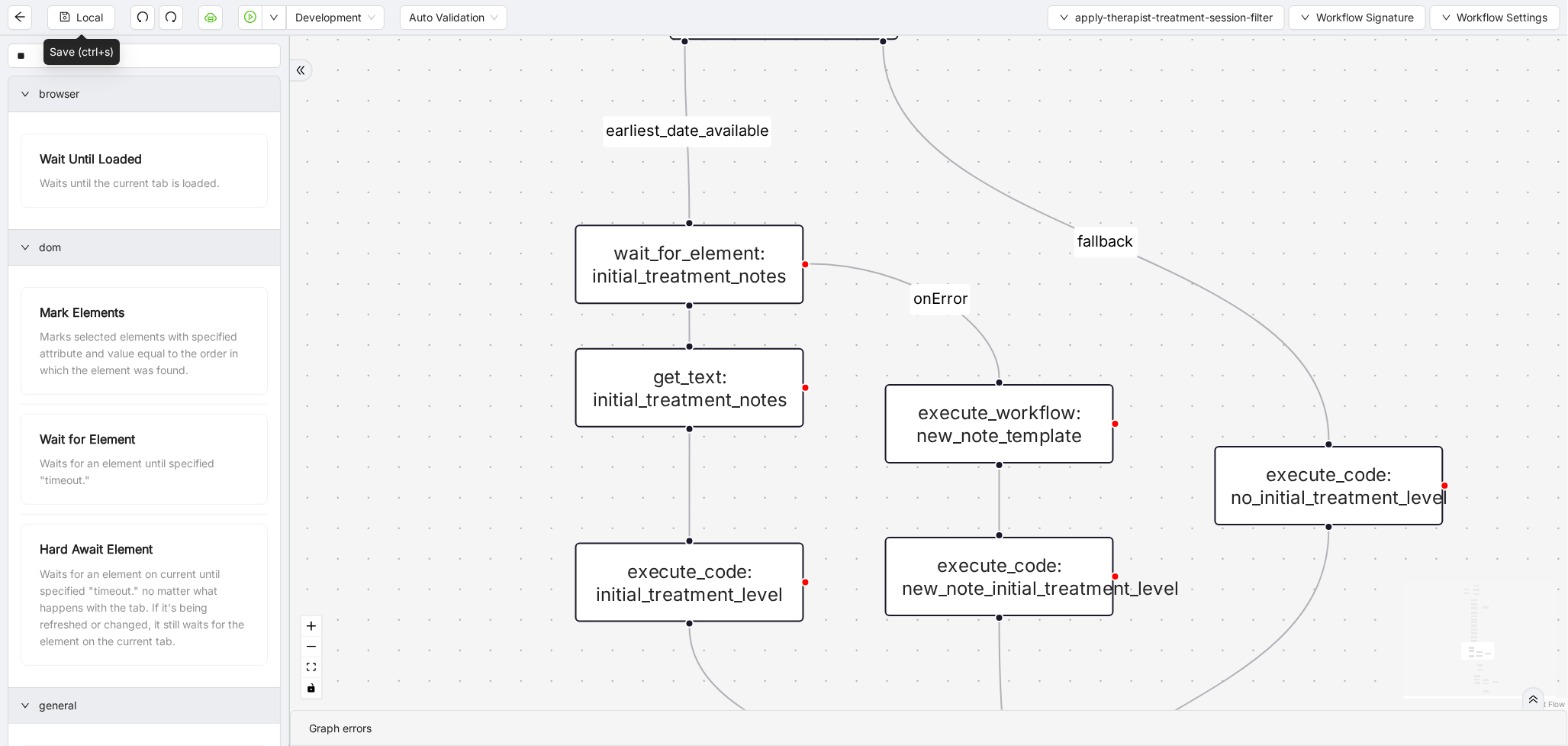
click at [748, 254] on div "wait_for_element: initial_treatment_notes" at bounding box center [689, 264] width 229 height 79
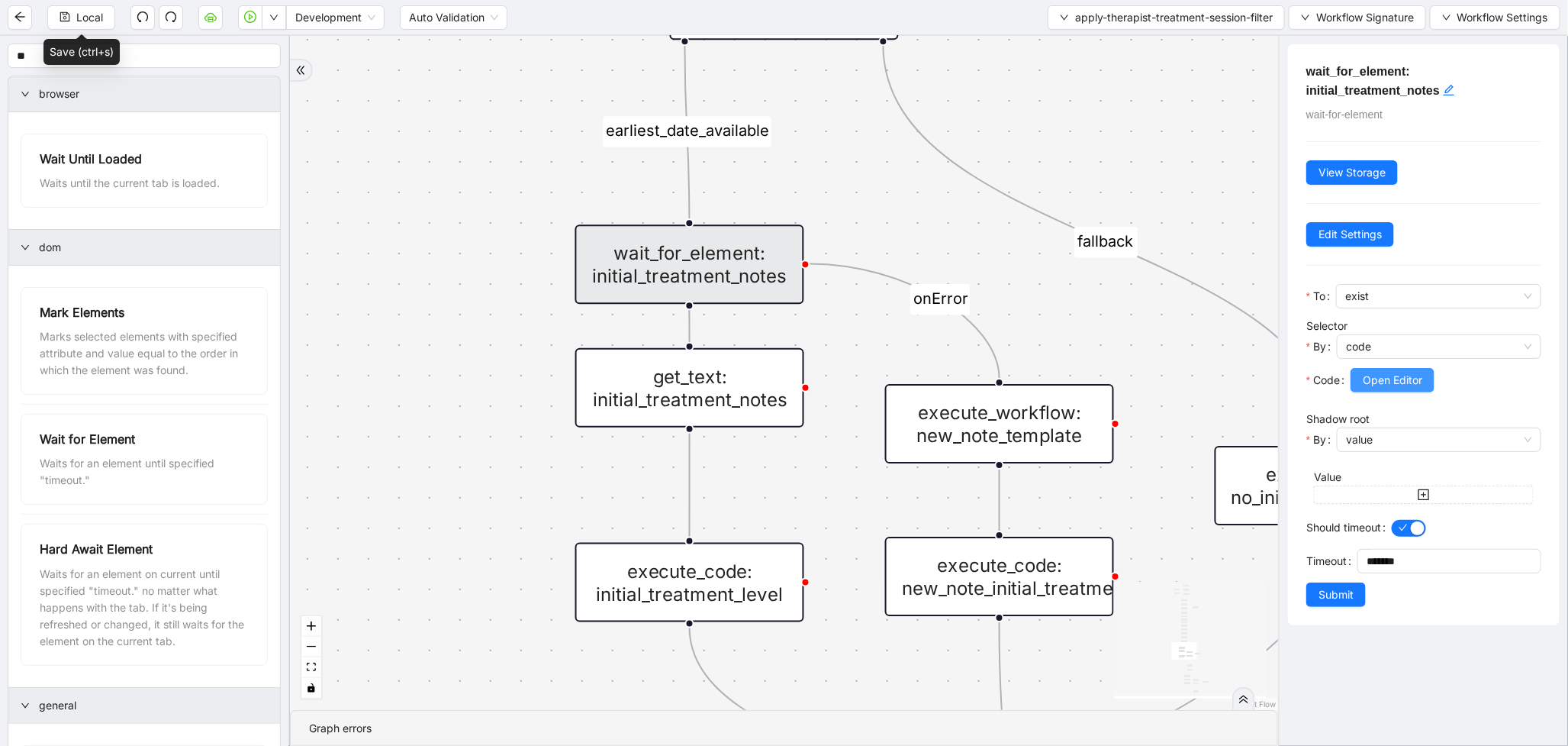
click at [1393, 379] on span "Open Editor" at bounding box center [1393, 380] width 60 height 17
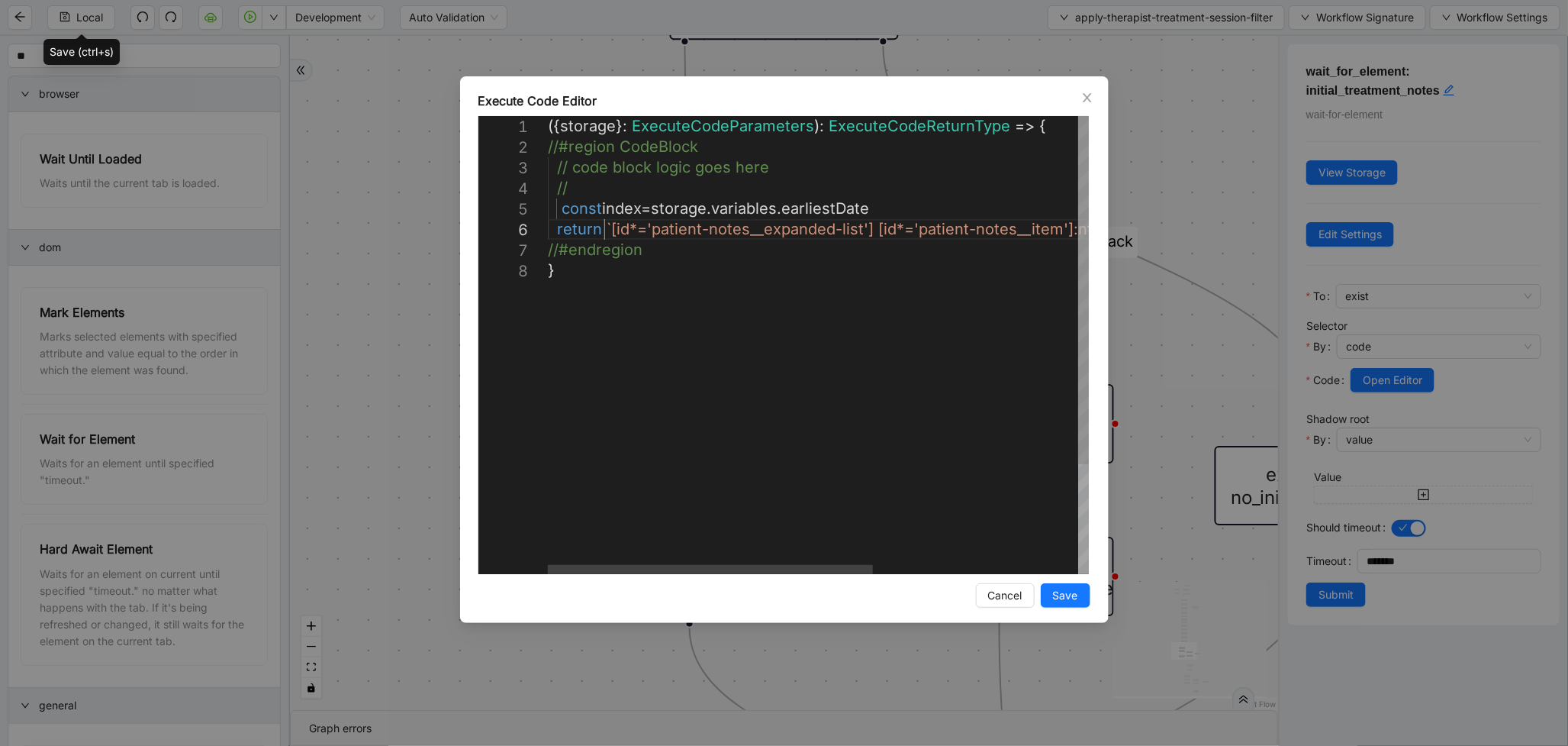
scroll to position [0, 7]
drag, startPoint x: 606, startPoint y: 227, endPoint x: 804, endPoint y: 233, distance: 198.1
click at [758, 316] on div "({ storage }: ExecuteCodeParameters ): ExecuteCodeReturnType => { //#region Cod…" at bounding box center [988, 417] width 881 height 603
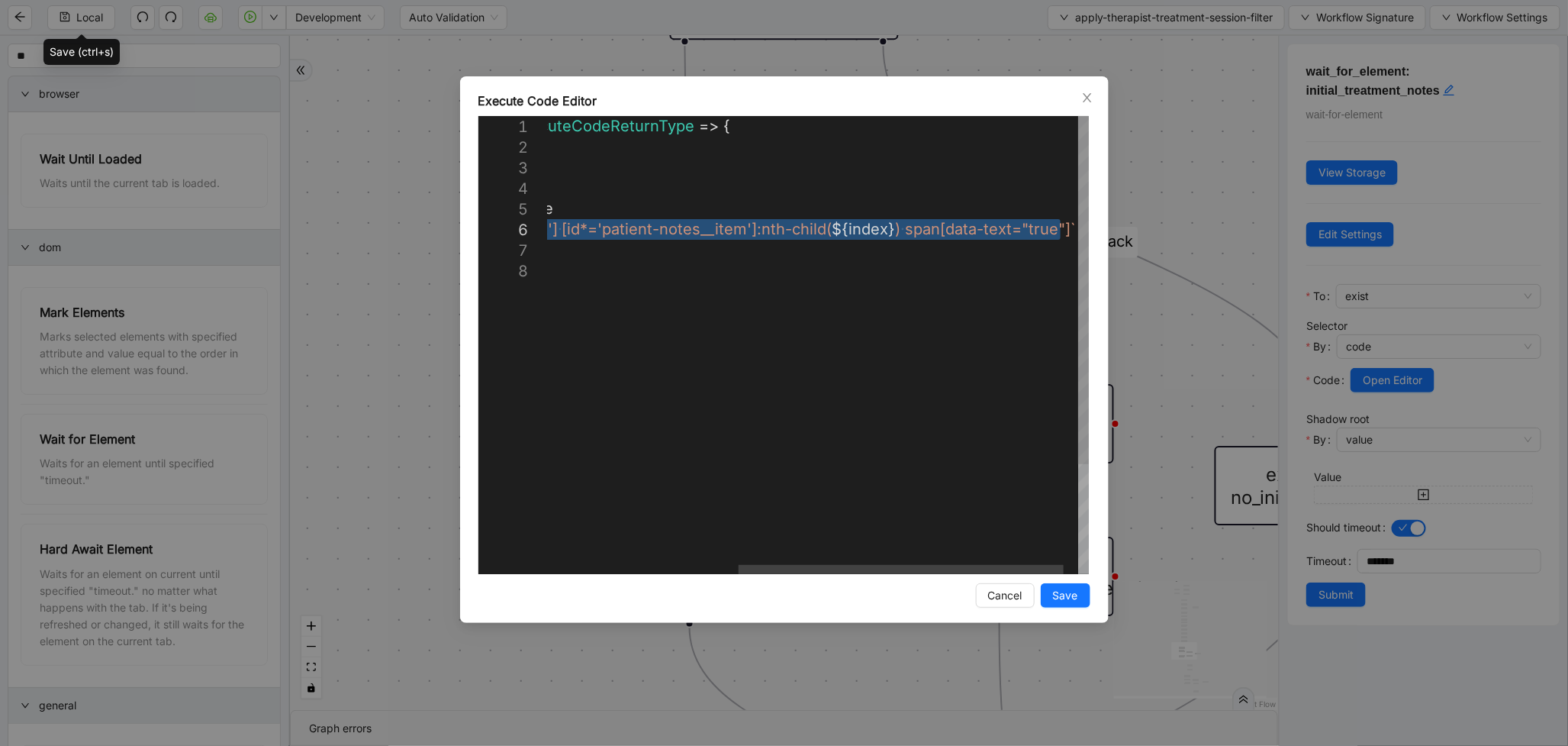
drag, startPoint x: 612, startPoint y: 227, endPoint x: 1063, endPoint y: 220, distance: 451.1
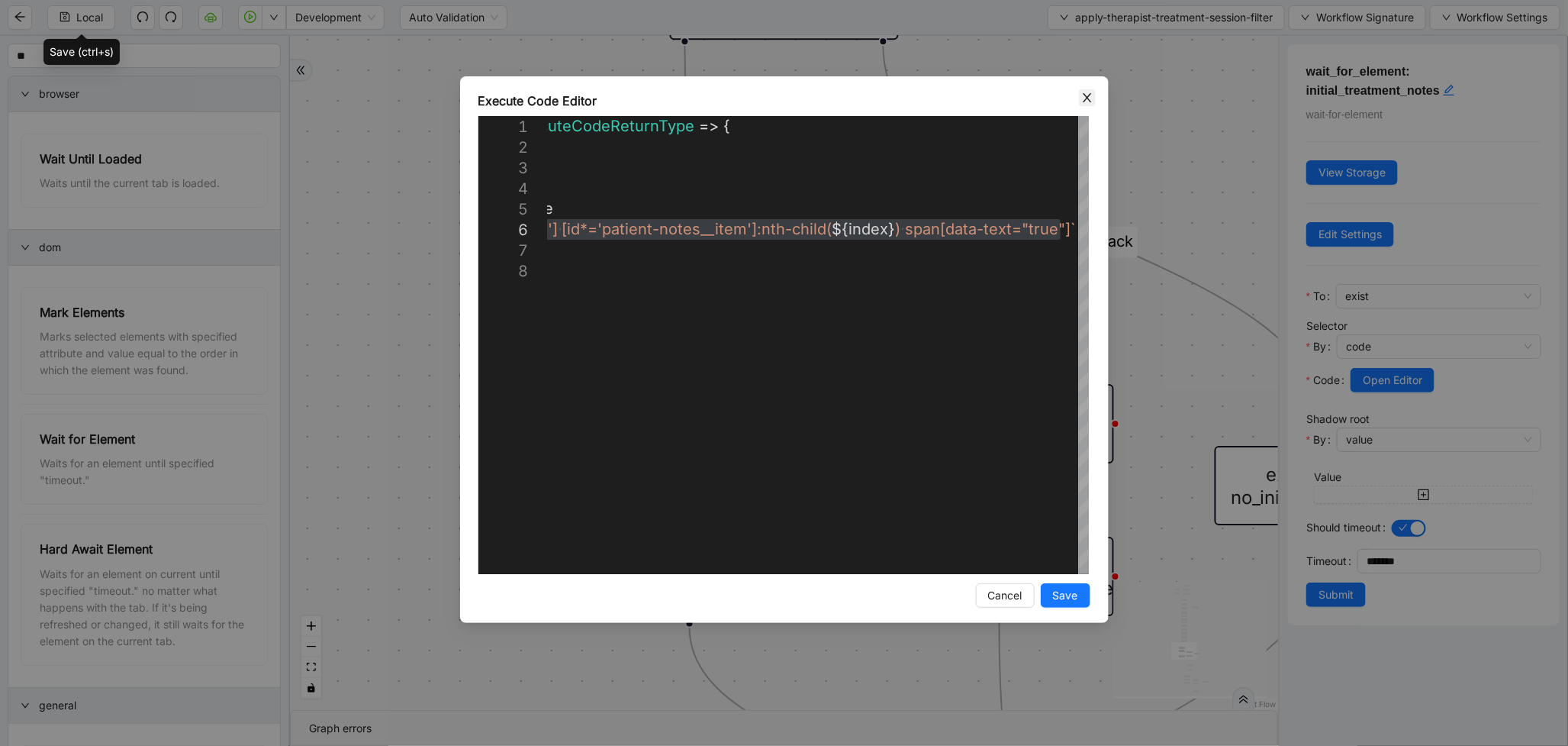
click at [1085, 96] on icon "close" at bounding box center [1087, 97] width 12 height 12
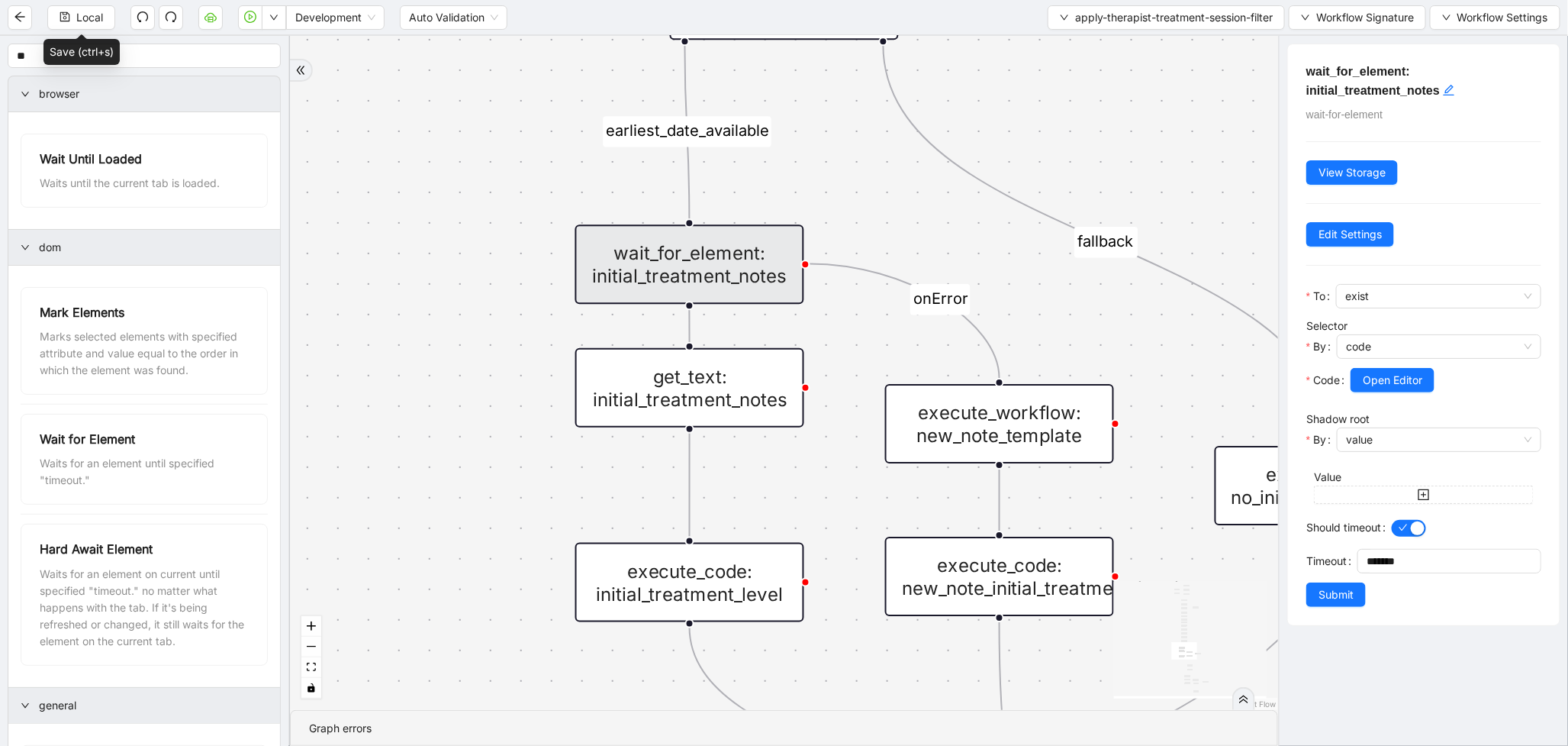
click at [728, 386] on div "get_text: initial_treatment_notes" at bounding box center [689, 388] width 229 height 79
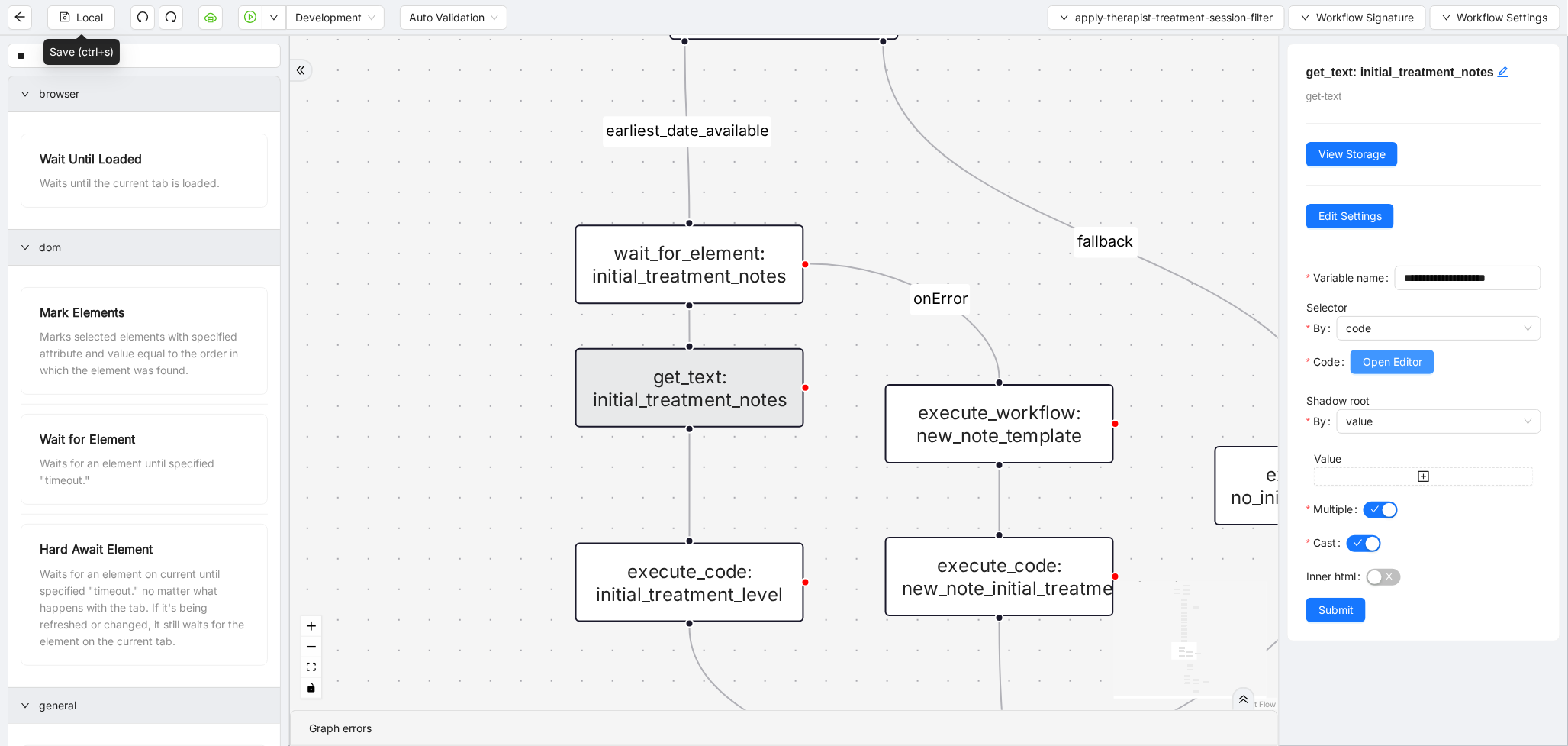
click at [1397, 370] on span "Open Editor" at bounding box center [1393, 362] width 60 height 17
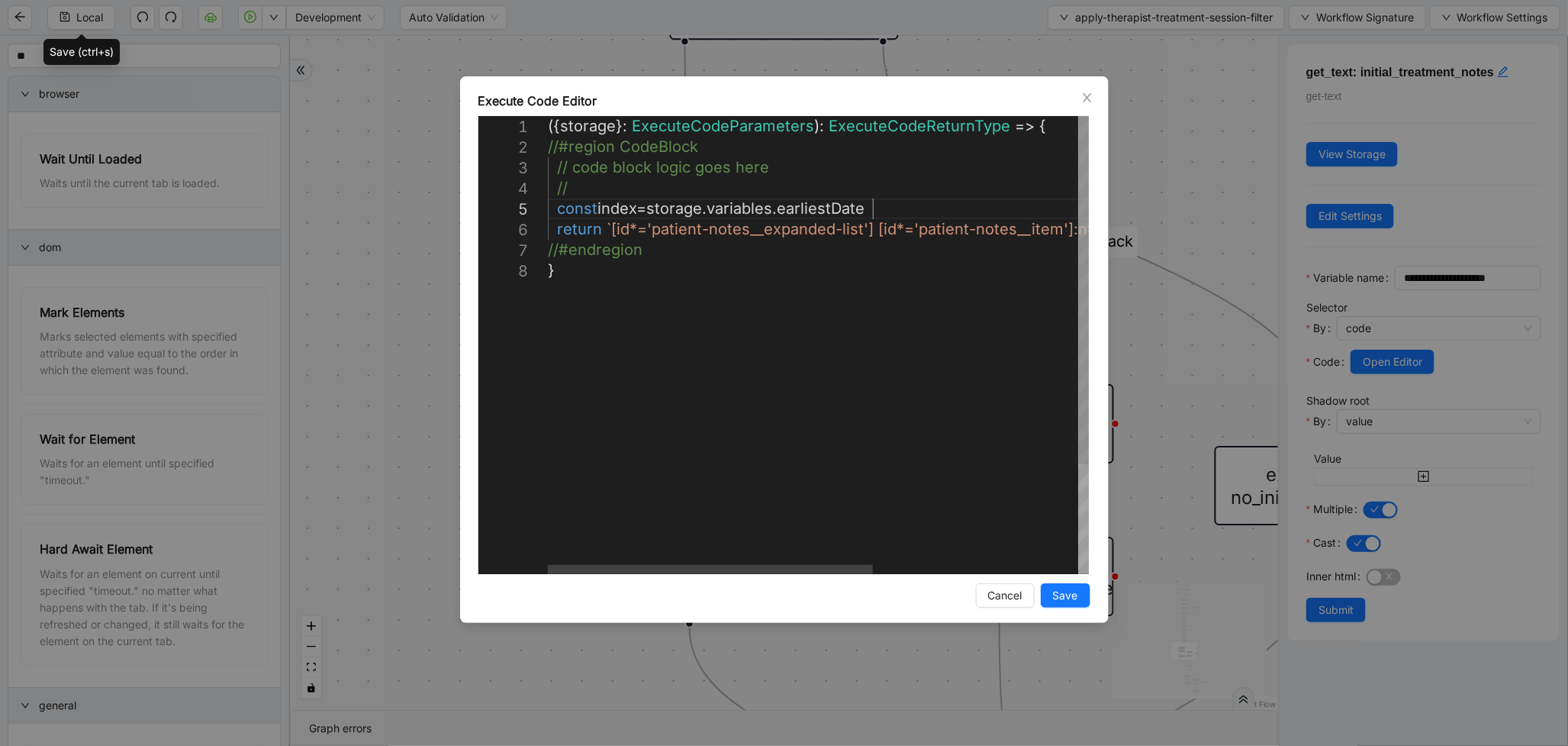
click at [887, 212] on div "({ storage }: ExecuteCodeParameters ): ExecuteCodeReturnType => { //#region Cod…" at bounding box center [988, 417] width 881 height 603
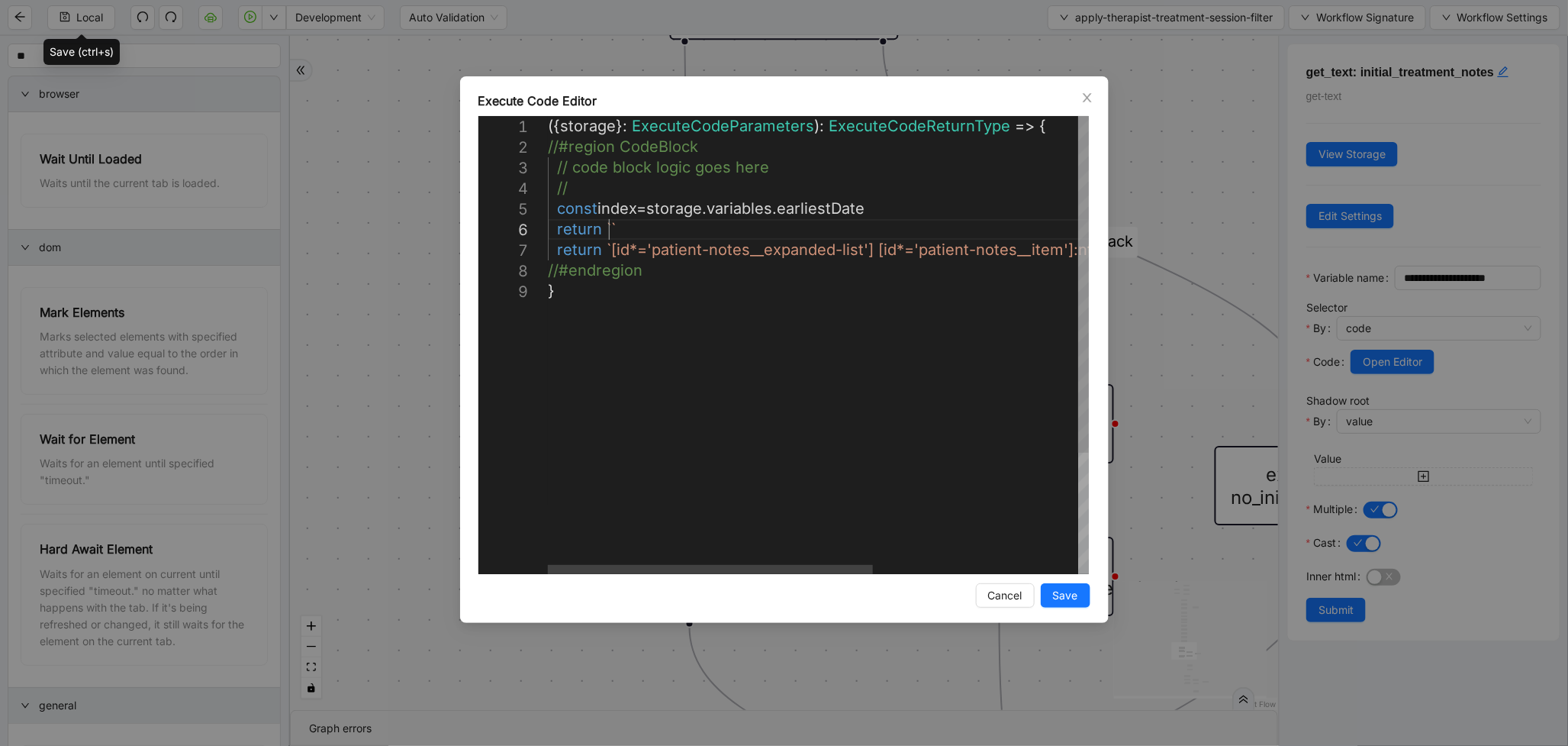
scroll to position [103, 90]
paste textarea "**********"
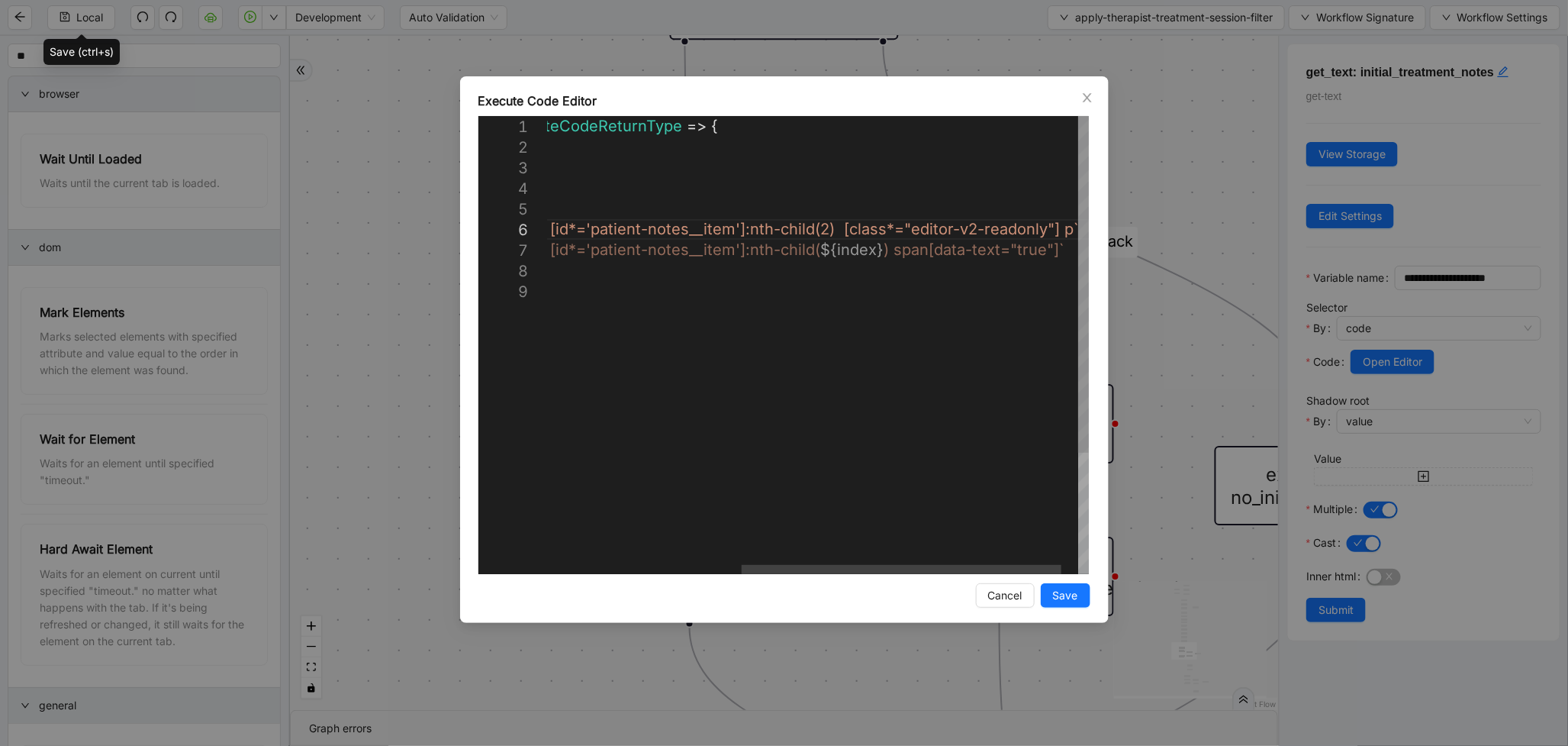
click at [821, 229] on div "({ storage }: ExecuteCodeParameters ): ExecuteCodeReturnType => { //#region Cod…" at bounding box center [668, 427] width 897 height 623
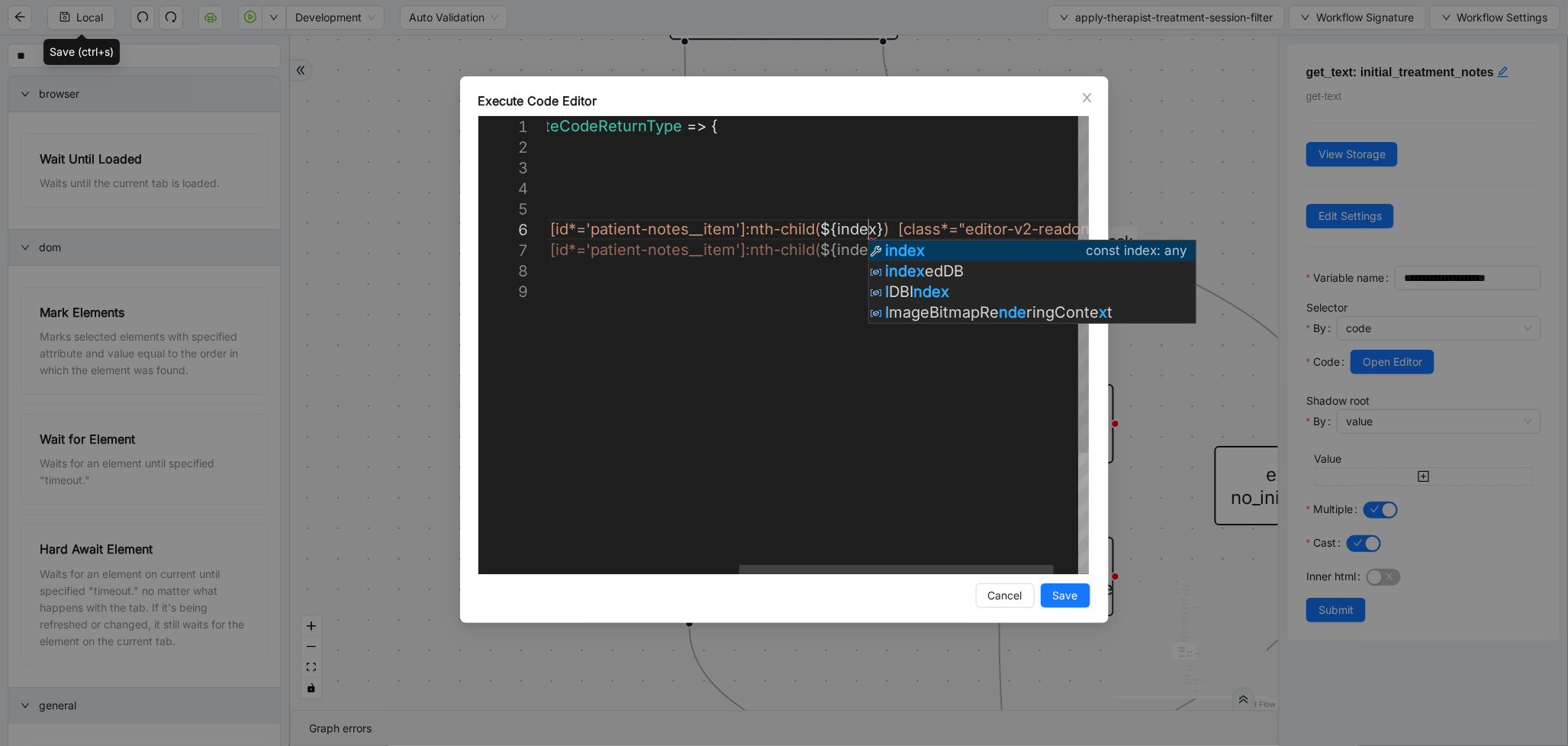
scroll to position [103, 844]
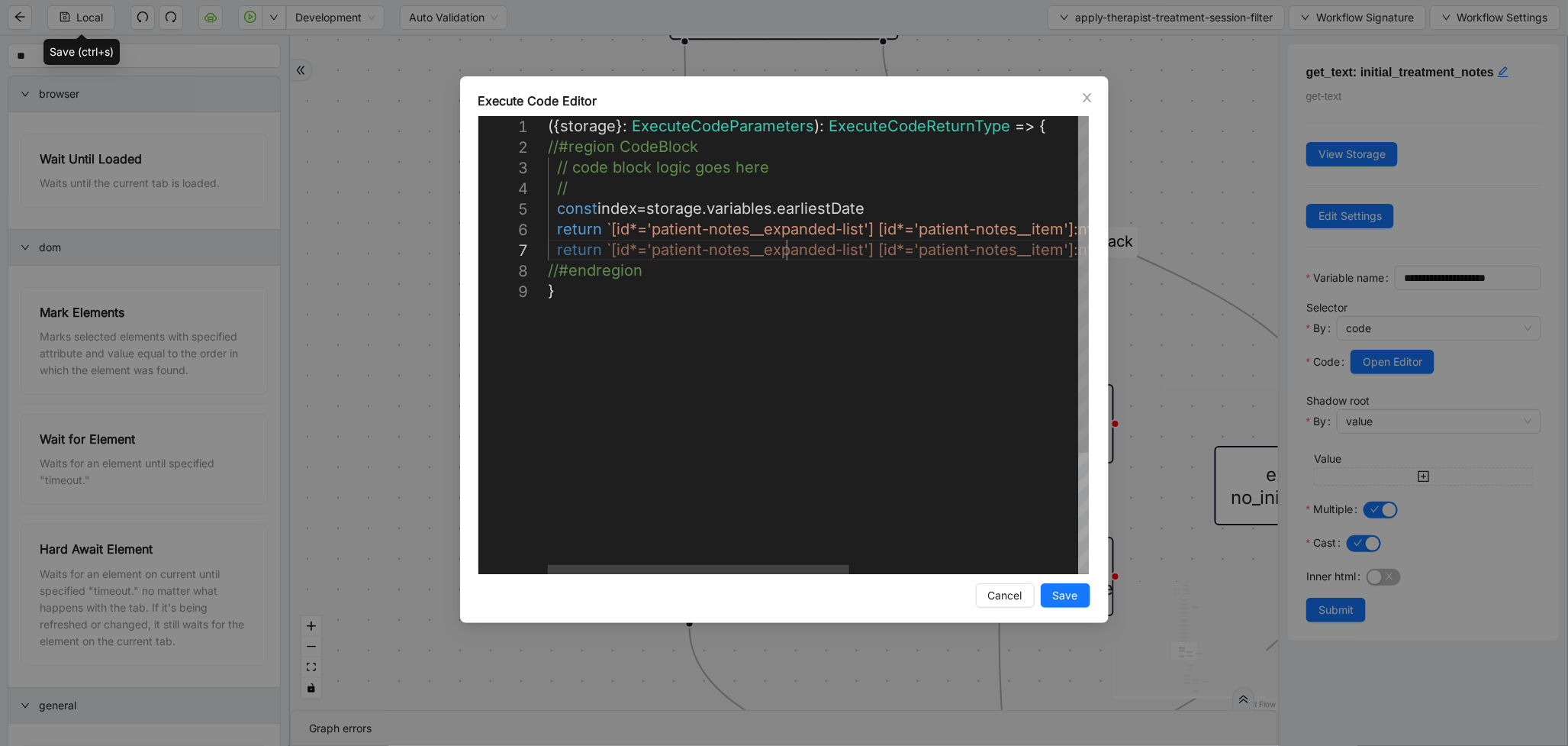
click at [784, 245] on div "({ storage }: ExecuteCodeParameters ): ExecuteCodeReturnType => { //#region Cod…" at bounding box center [1023, 427] width 950 height 623
click at [788, 228] on div "({ storage }: ExecuteCodeParameters ): ExecuteCodeReturnType => { //#region Cod…" at bounding box center [1023, 427] width 950 height 623
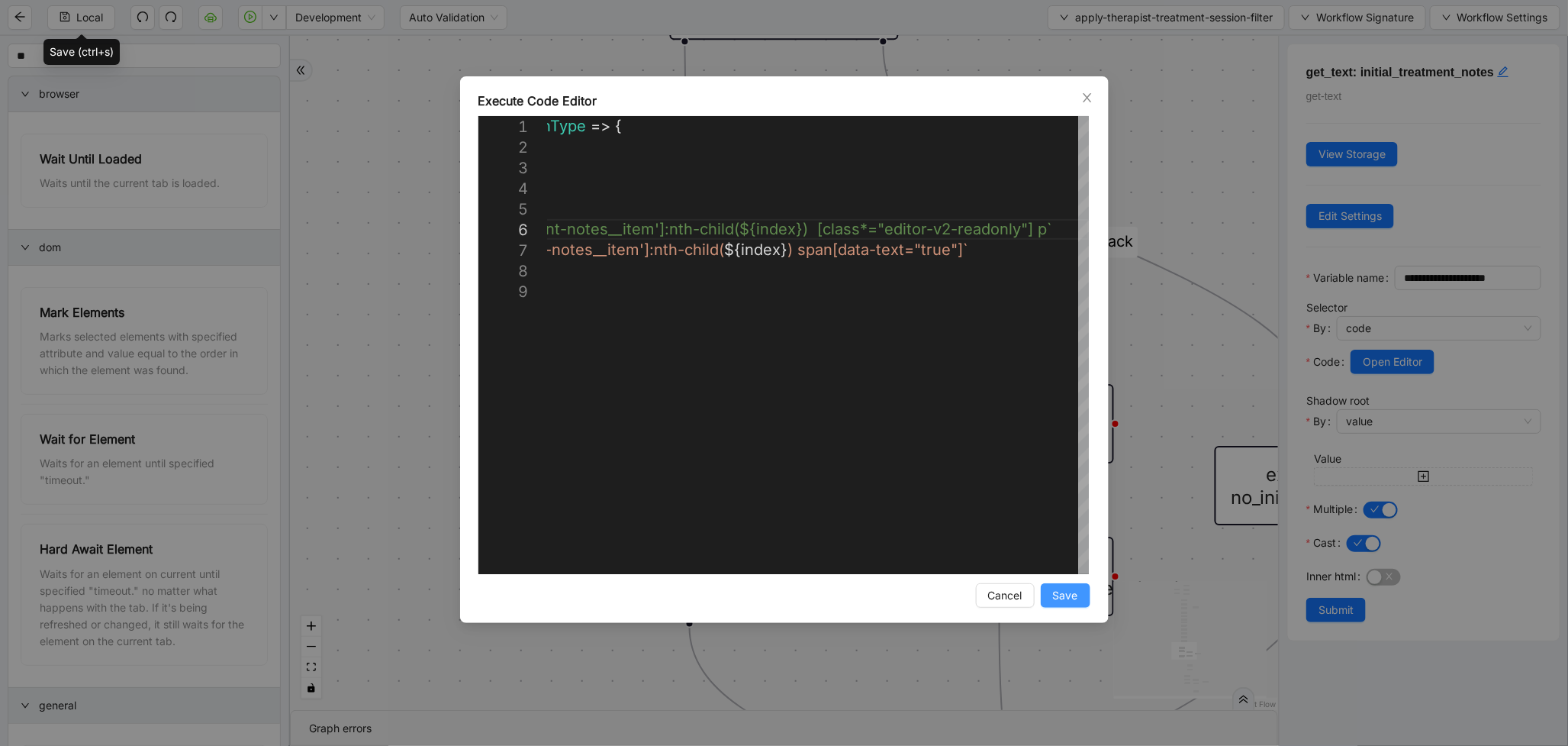
type textarea "**********"
click at [1064, 591] on span "Save" at bounding box center [1066, 595] width 25 height 17
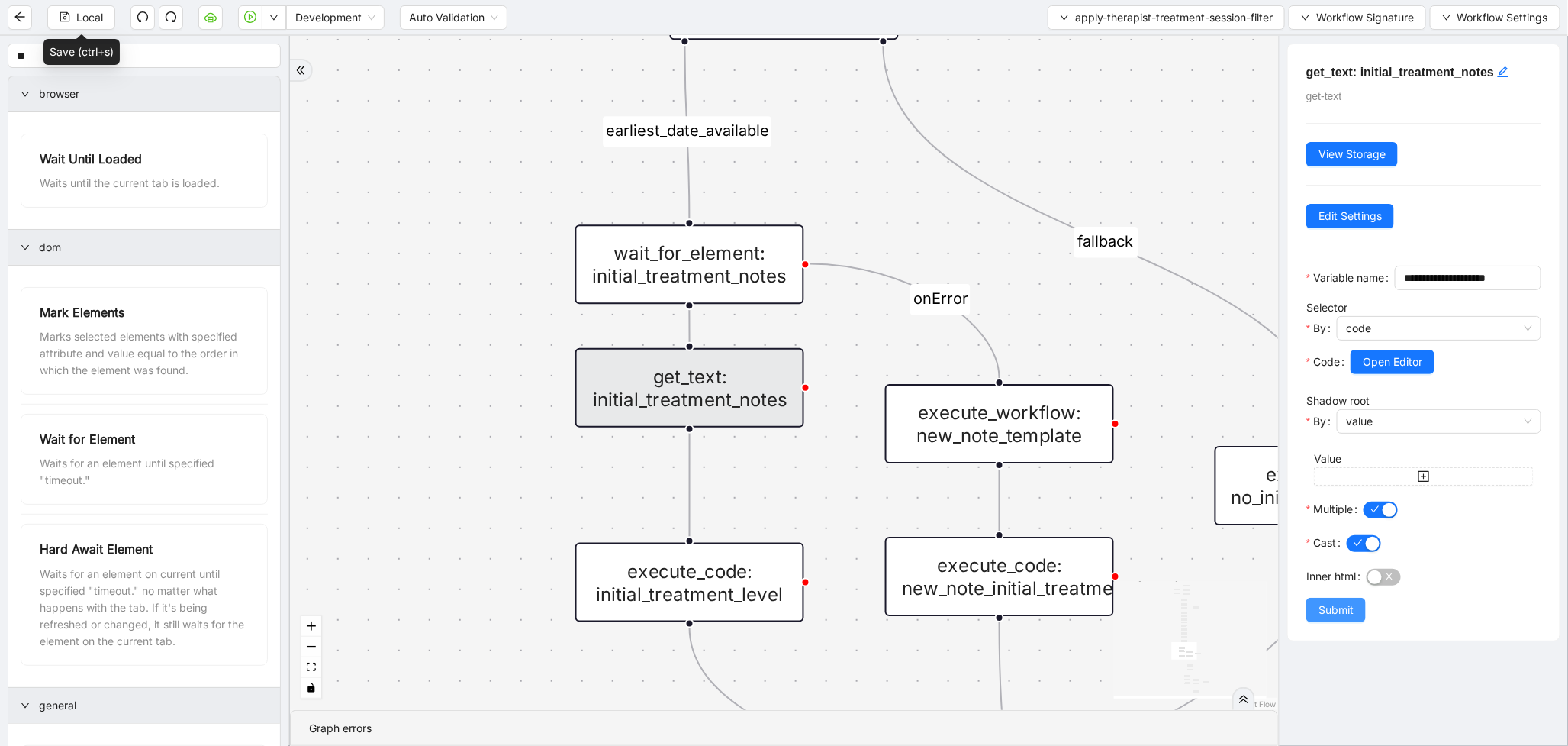
click at [1328, 618] on span "Submit" at bounding box center [1337, 610] width 35 height 17
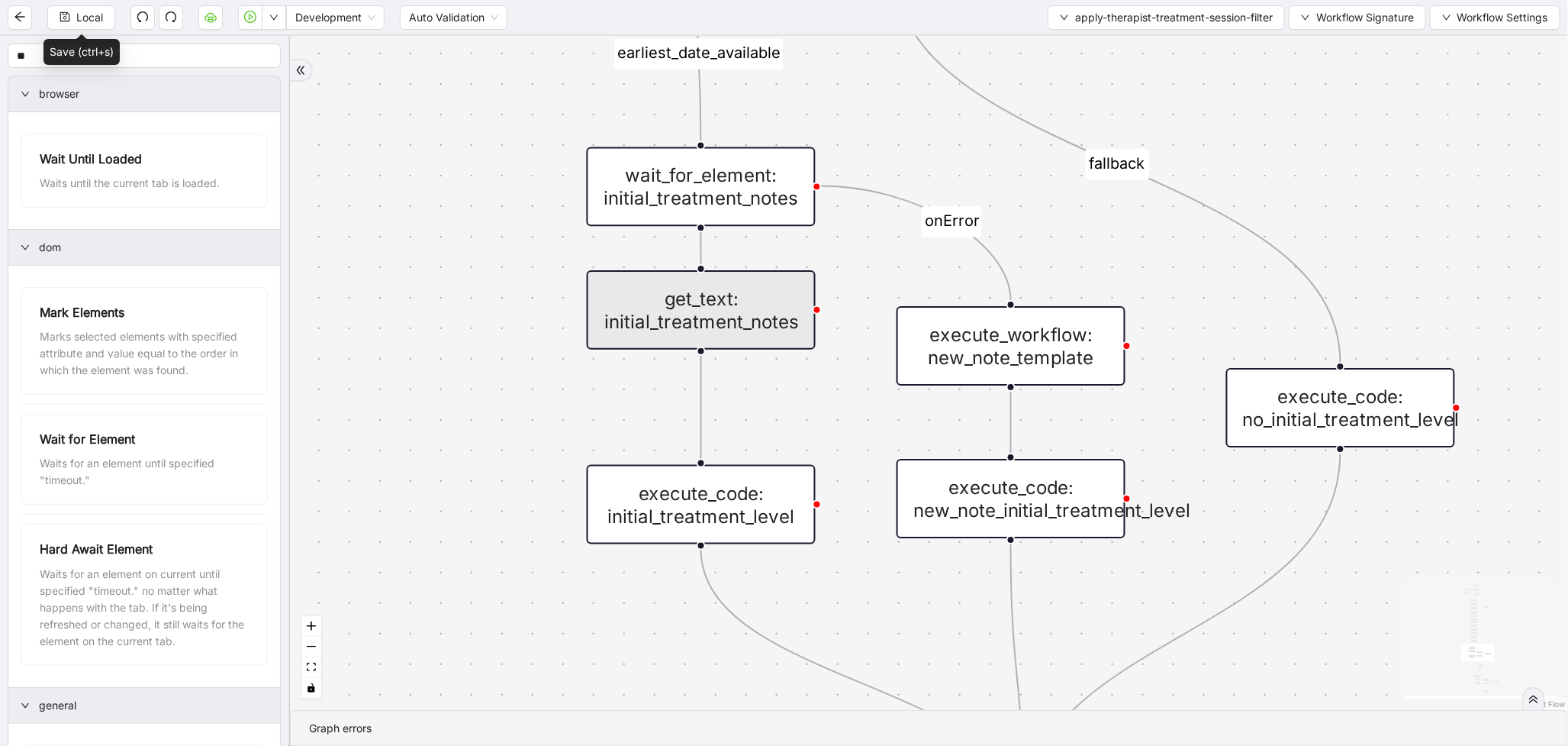
drag, startPoint x: 581, startPoint y: 395, endPoint x: 572, endPoint y: 377, distance: 20.1
click at [572, 377] on div "therapist_treatment_note_found fallback earliest_date_available fallback most_r…" at bounding box center [930, 373] width 1279 height 674
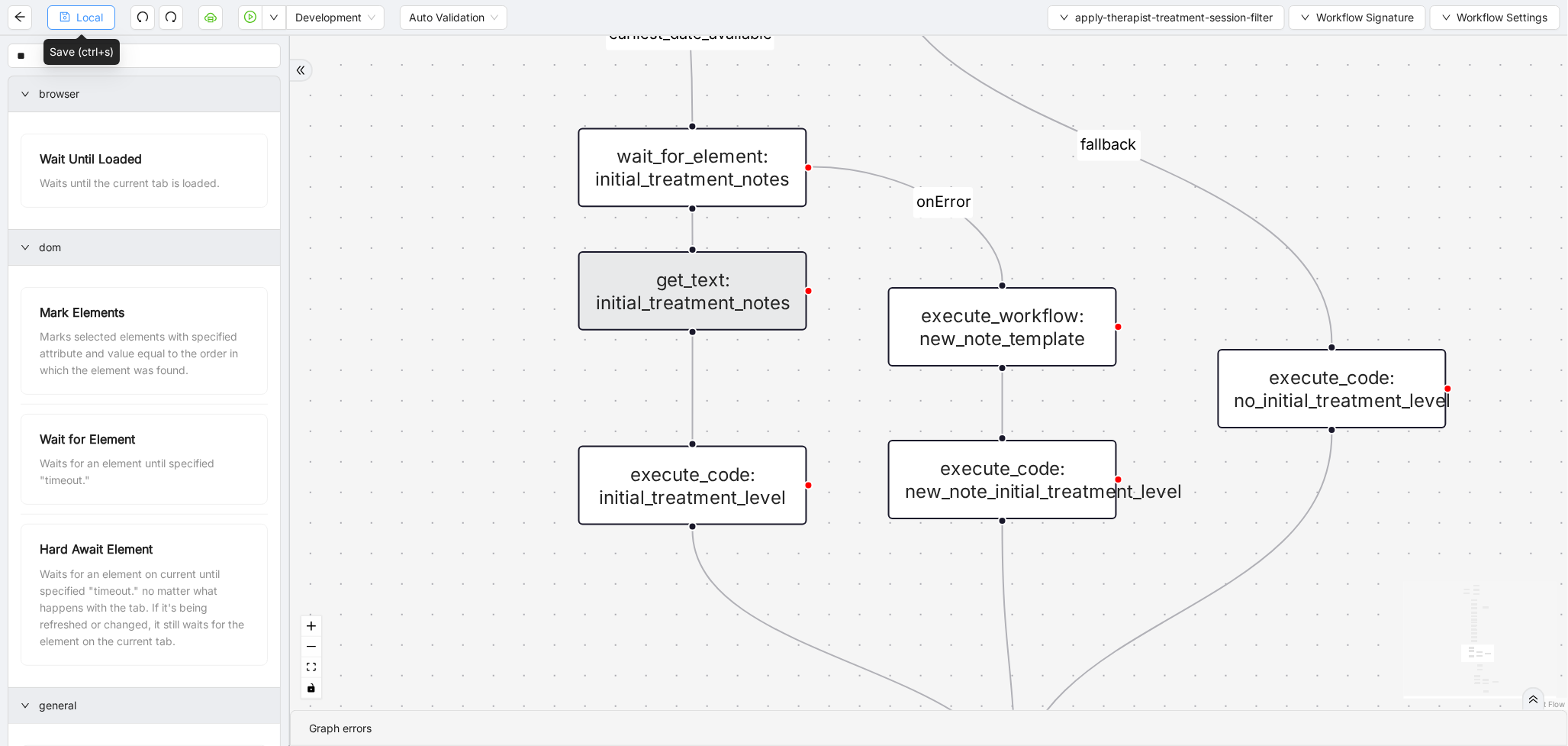
click at [104, 16] on button "Local" at bounding box center [82, 17] width 68 height 25
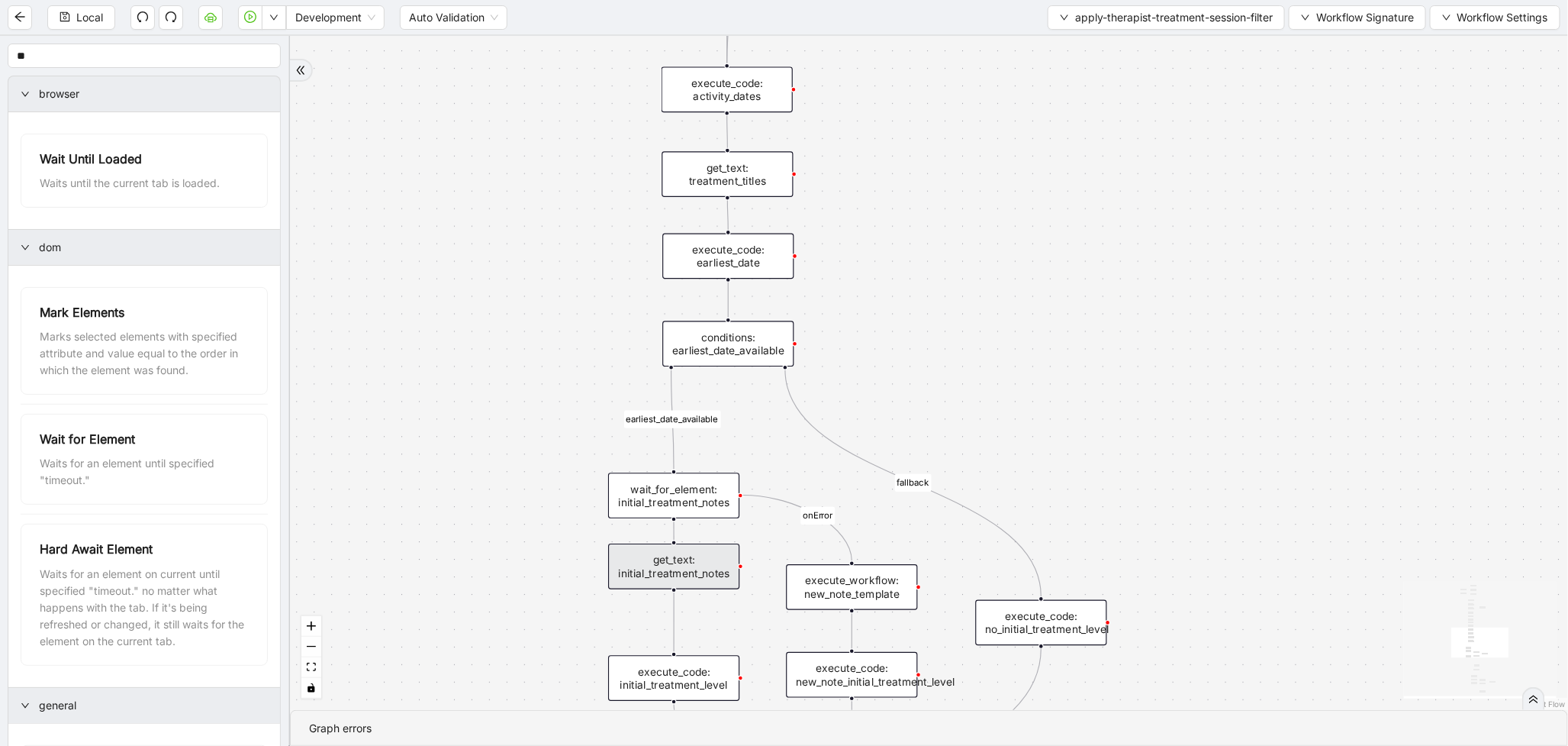
drag, startPoint x: 492, startPoint y: 180, endPoint x: 560, endPoint y: 481, distance: 308.6
click at [560, 481] on div "therapist_treatment_note_found fallback earliest_date_available fallback most_r…" at bounding box center [930, 373] width 1279 height 674
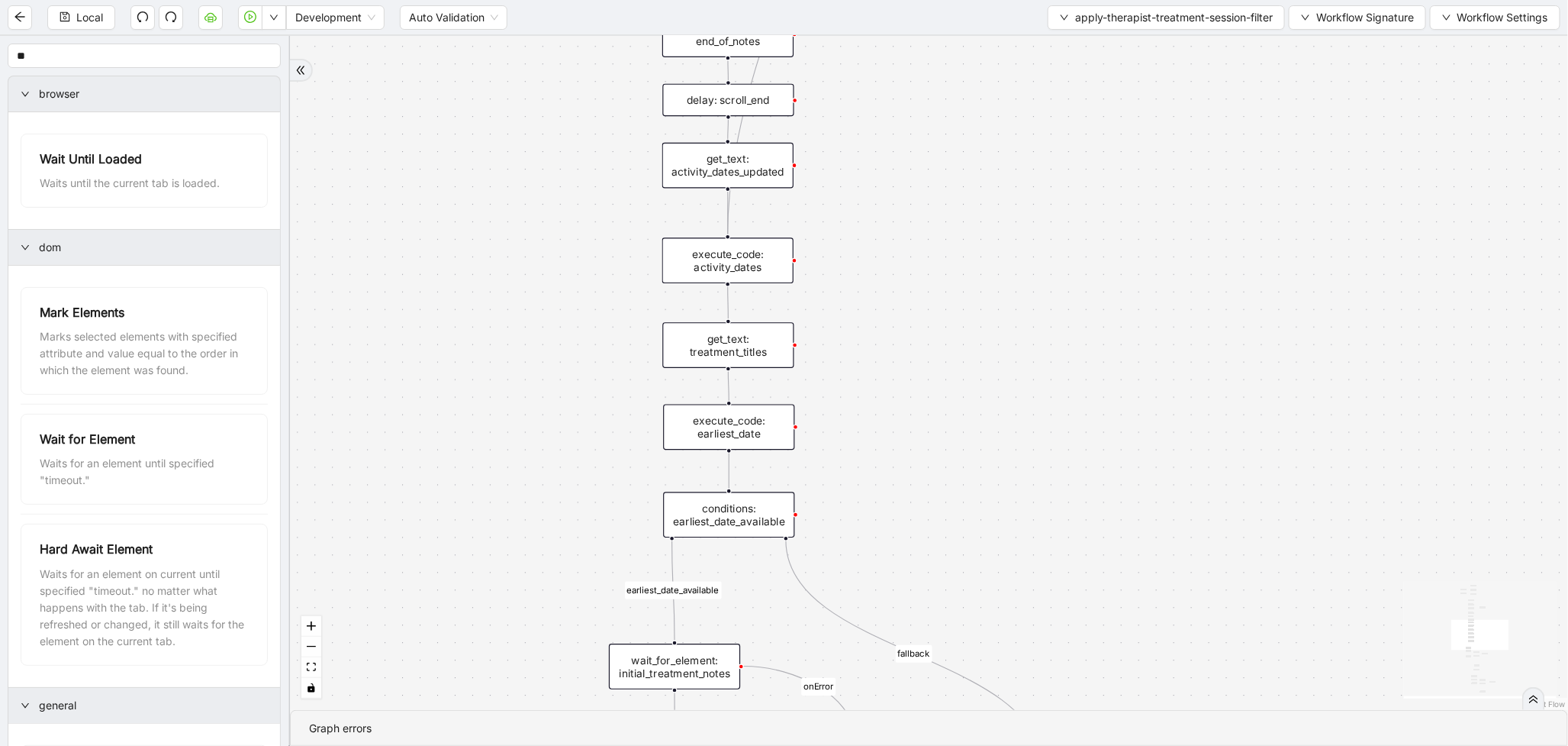
drag, startPoint x: 555, startPoint y: 392, endPoint x: 555, endPoint y: 436, distance: 44.0
click at [555, 436] on div "therapist_treatment_note_found fallback earliest_date_available fallback most_r…" at bounding box center [930, 373] width 1279 height 674
click at [240, 57] on li "Run local workflow" at bounding box center [224, 46] width 111 height 25
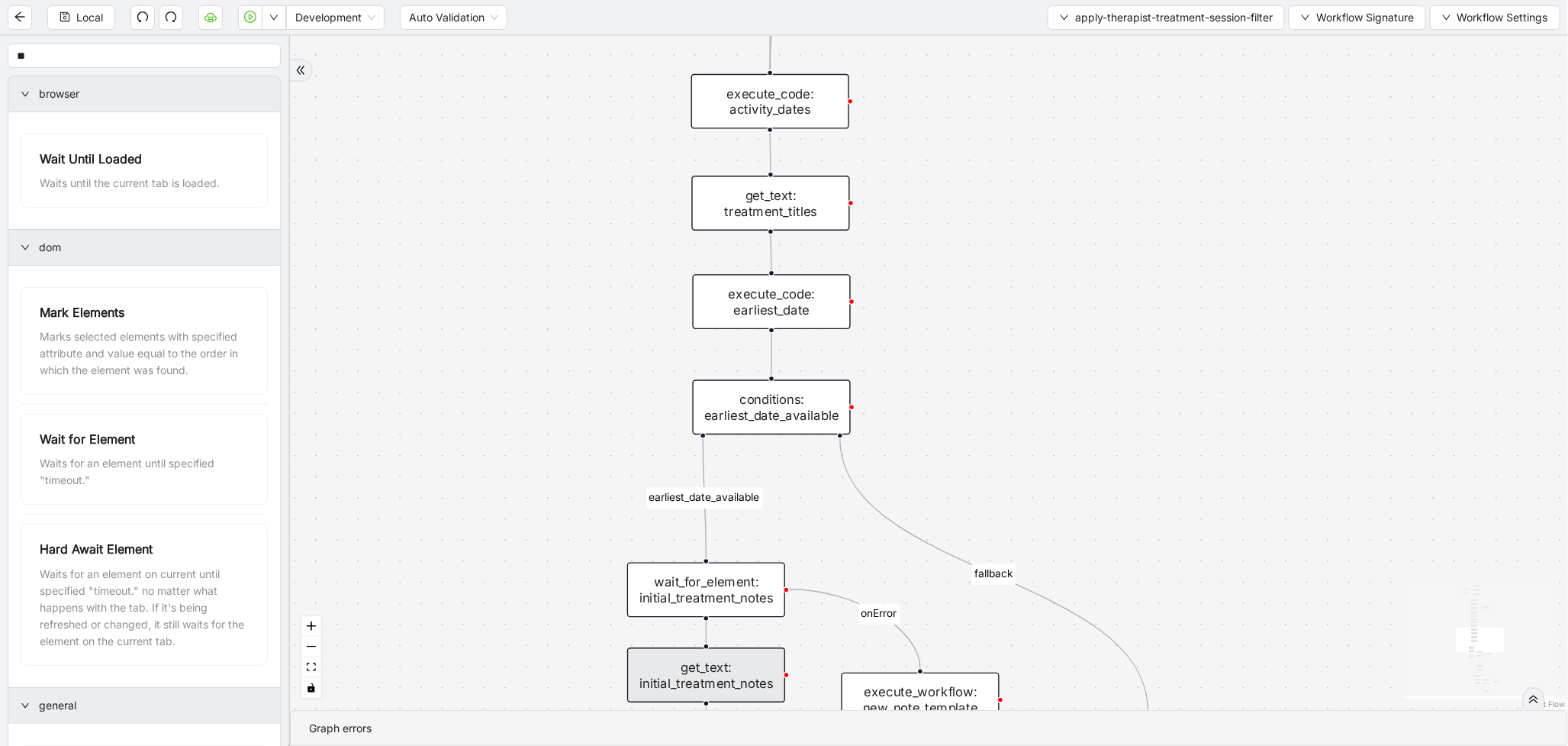
drag, startPoint x: 493, startPoint y: 494, endPoint x: 532, endPoint y: 377, distance: 123.3
click at [532, 377] on div "therapist_treatment_note_found fallback earliest_date_available fallback most_r…" at bounding box center [930, 373] width 1279 height 674
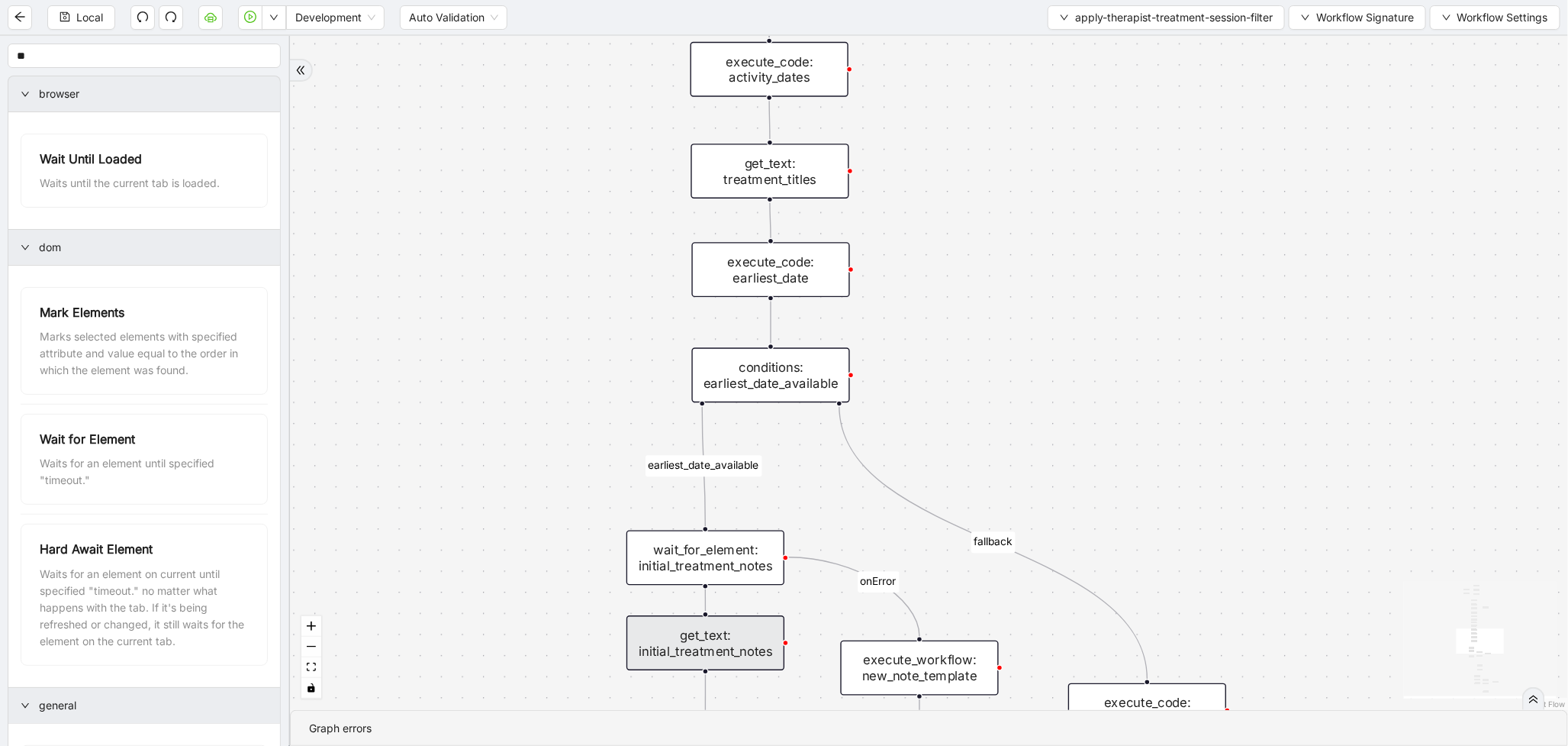
drag, startPoint x: 532, startPoint y: 377, endPoint x: 543, endPoint y: 124, distance: 253.2
click at [543, 124] on div "therapist_treatment_note_found fallback earliest_date_available fallback most_r…" at bounding box center [930, 373] width 1279 height 674
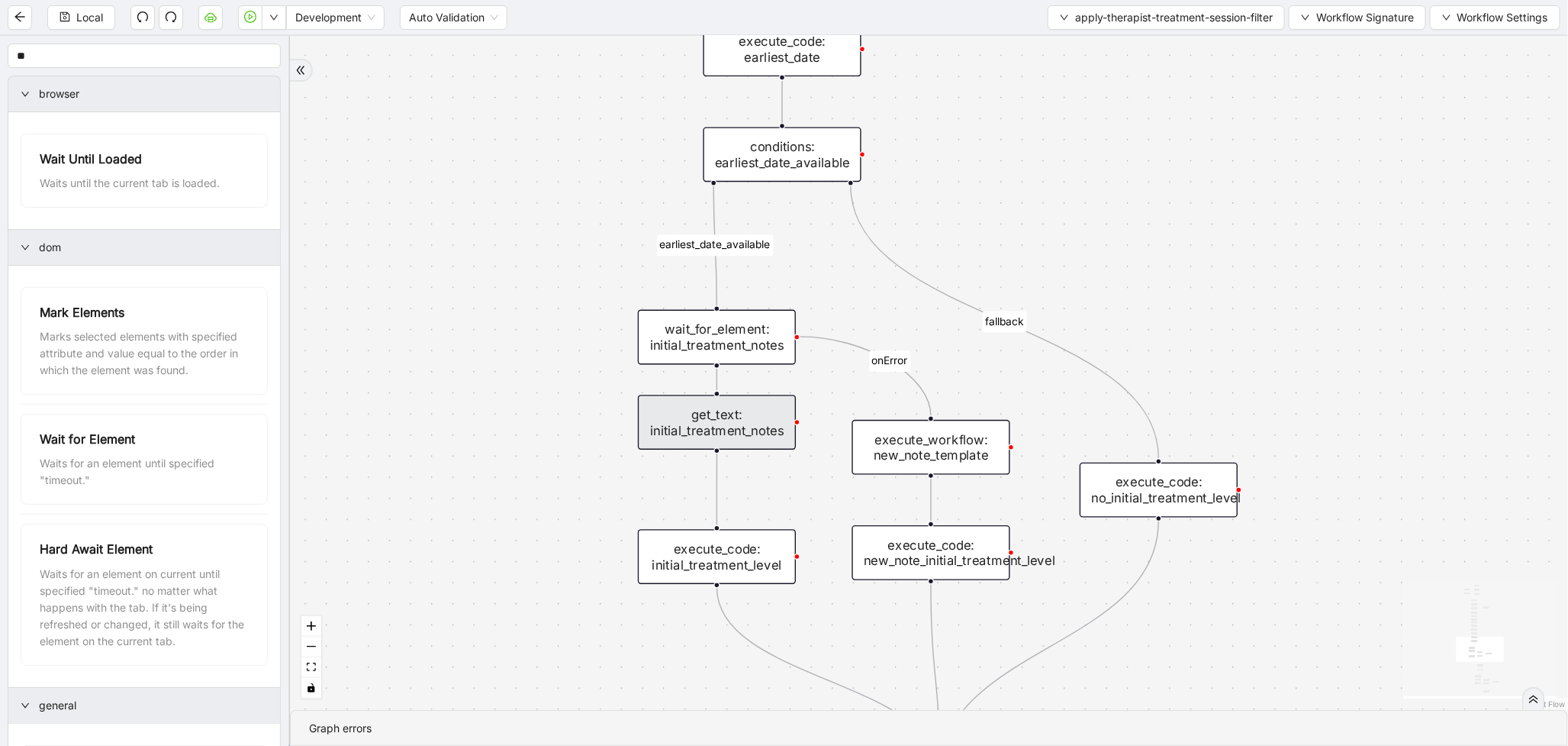
click at [764, 411] on div "get_text: initial_treatment_notes" at bounding box center [717, 423] width 158 height 55
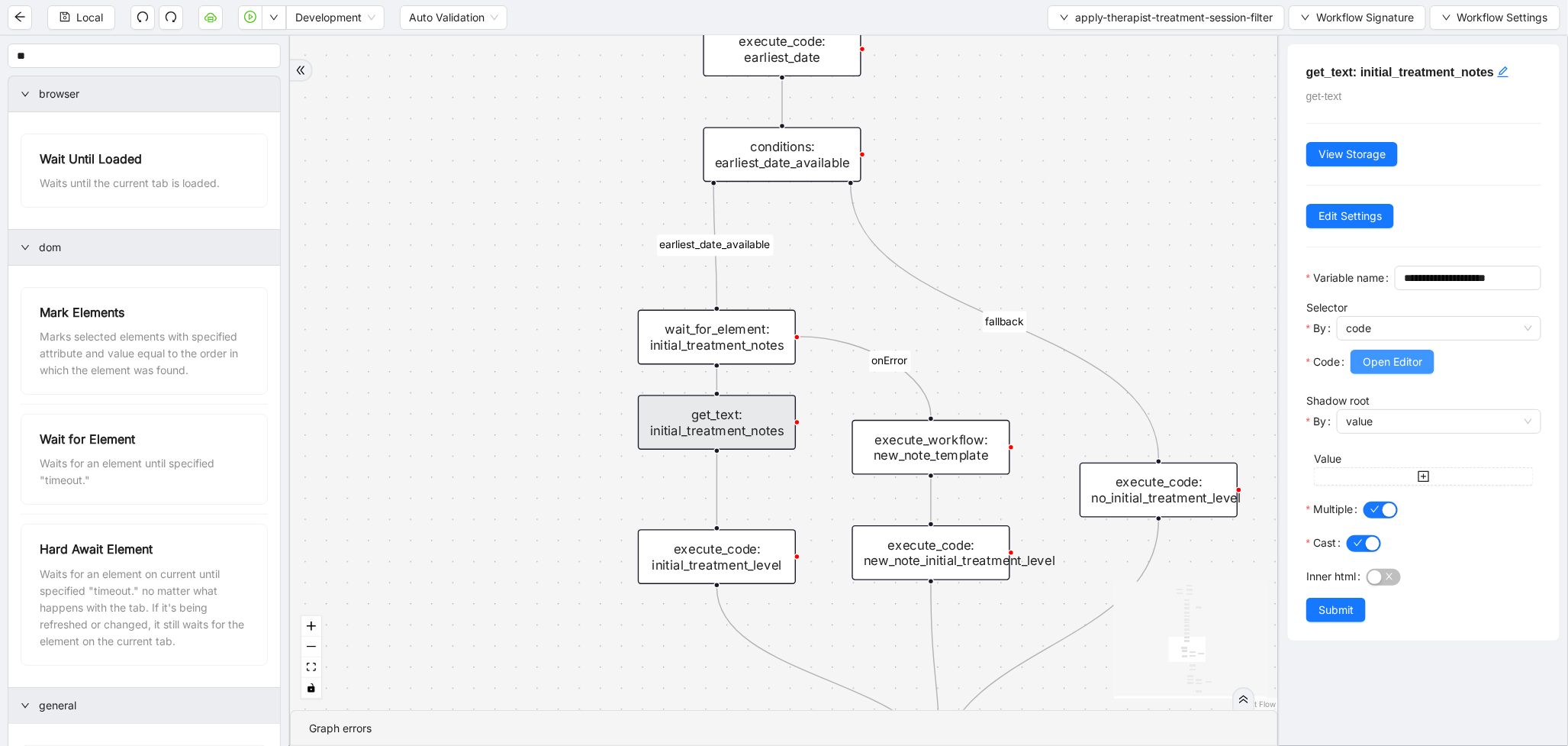
click at [1370, 370] on span "Open Editor" at bounding box center [1393, 362] width 60 height 17
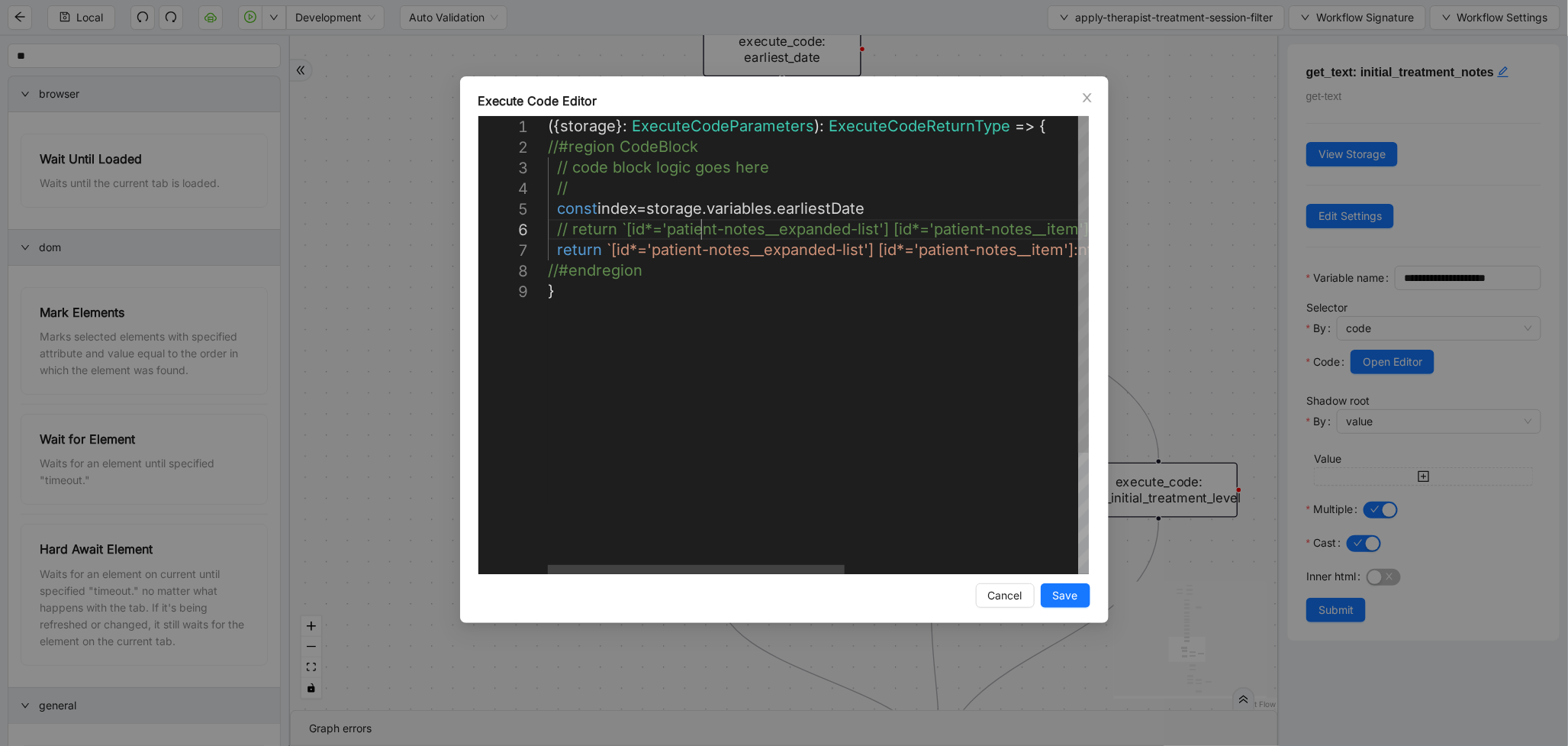
scroll to position [0, 7]
click at [697, 232] on div "({ storage }: ExecuteCodeParameters ): ExecuteCodeReturnType => { //#region Cod…" at bounding box center [1031, 427] width 965 height 623
type textarea "**********"
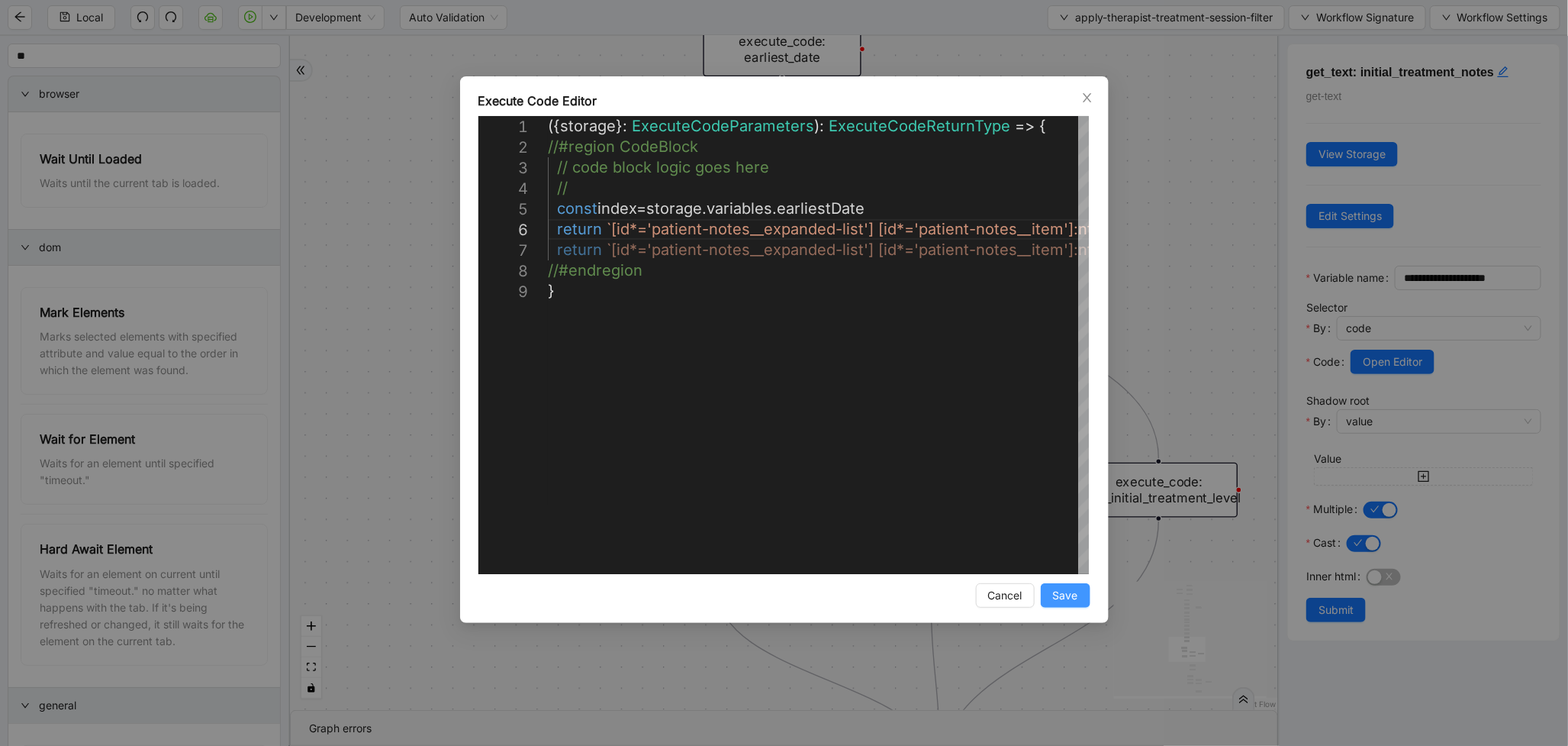
click at [1064, 600] on span "Save" at bounding box center [1066, 595] width 25 height 17
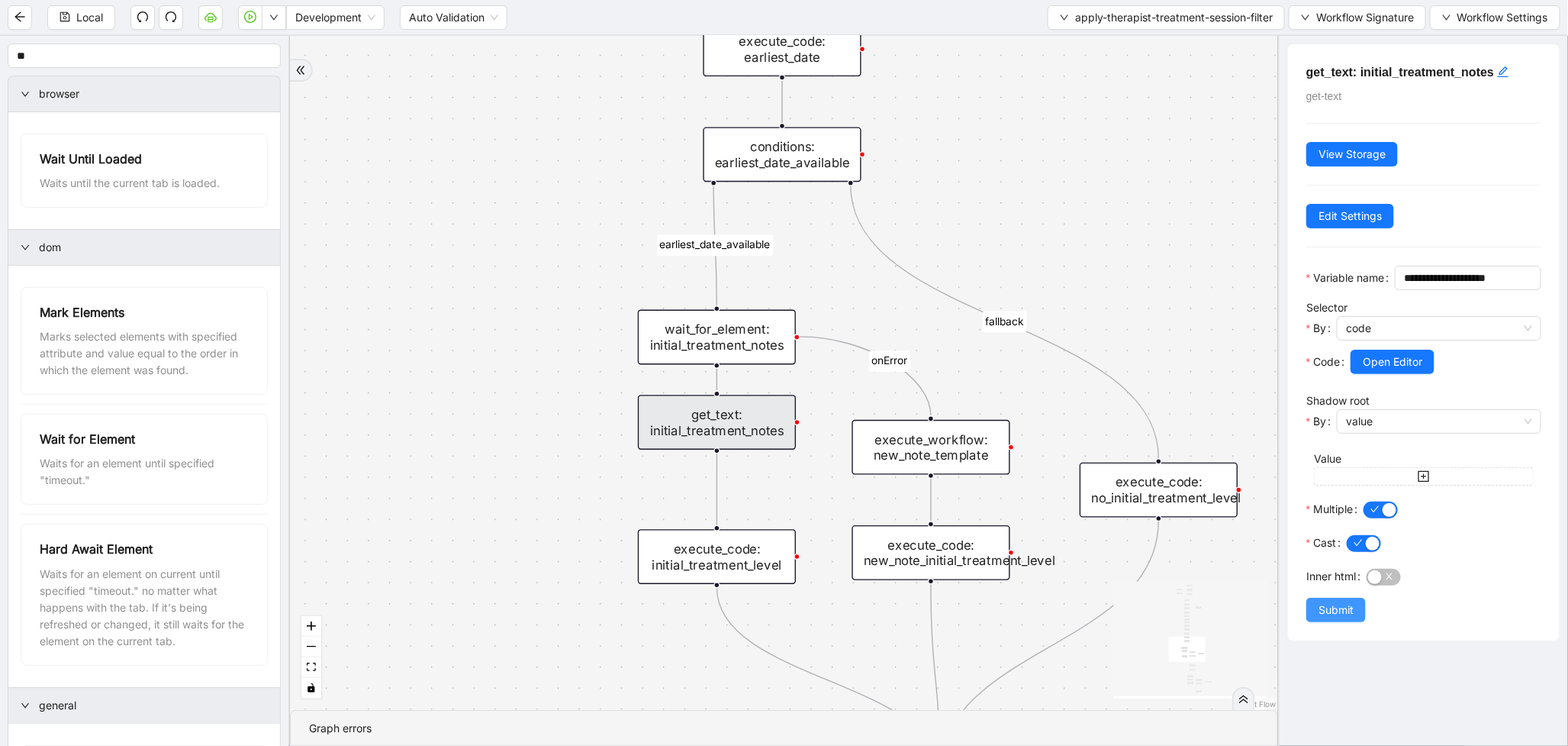
click at [1317, 622] on button "Submit" at bounding box center [1336, 610] width 60 height 25
click at [74, 17] on button "Local" at bounding box center [82, 17] width 68 height 25
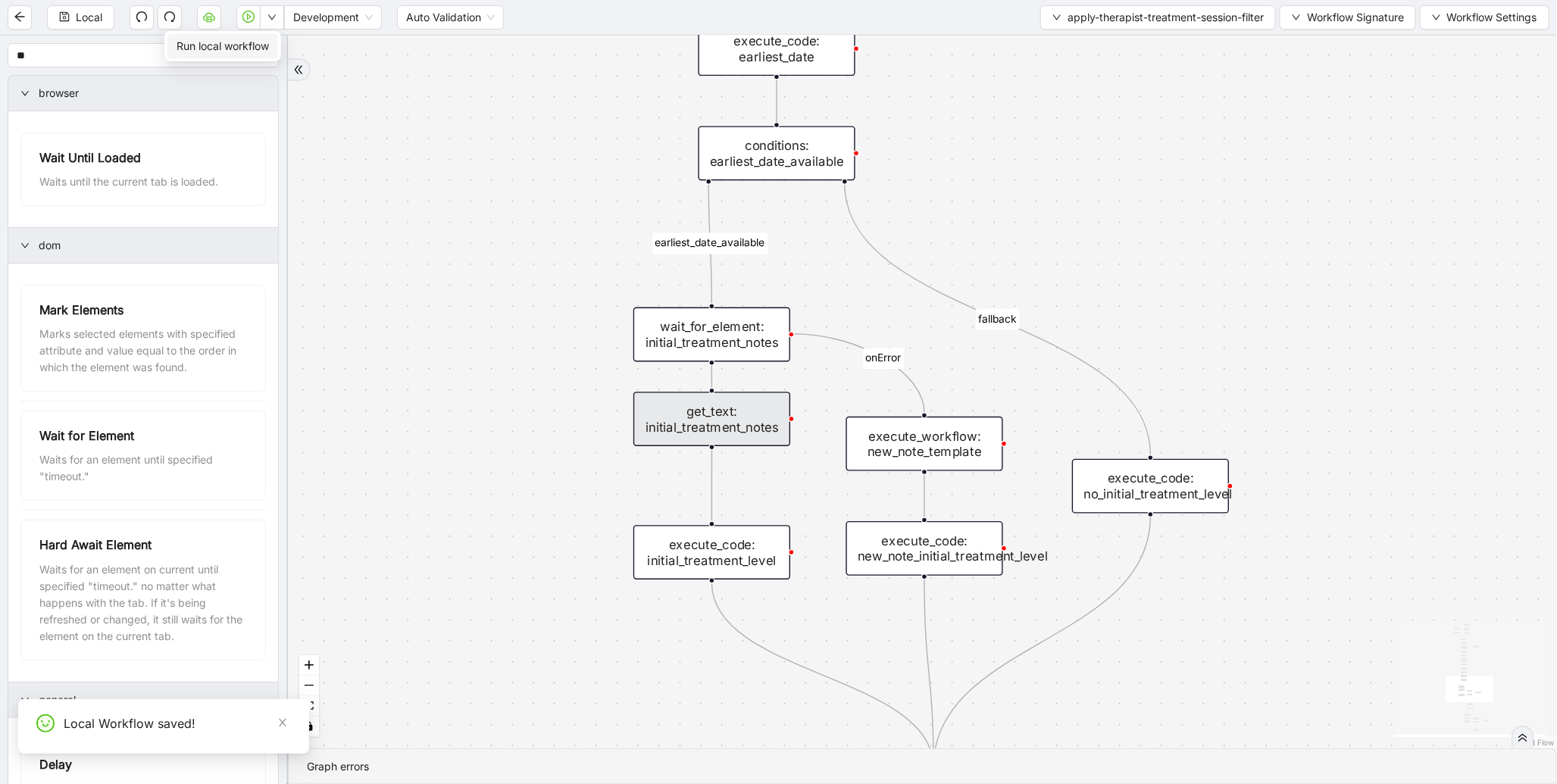
click at [252, 42] on span "Run local workflow" at bounding box center [223, 46] width 92 height 16
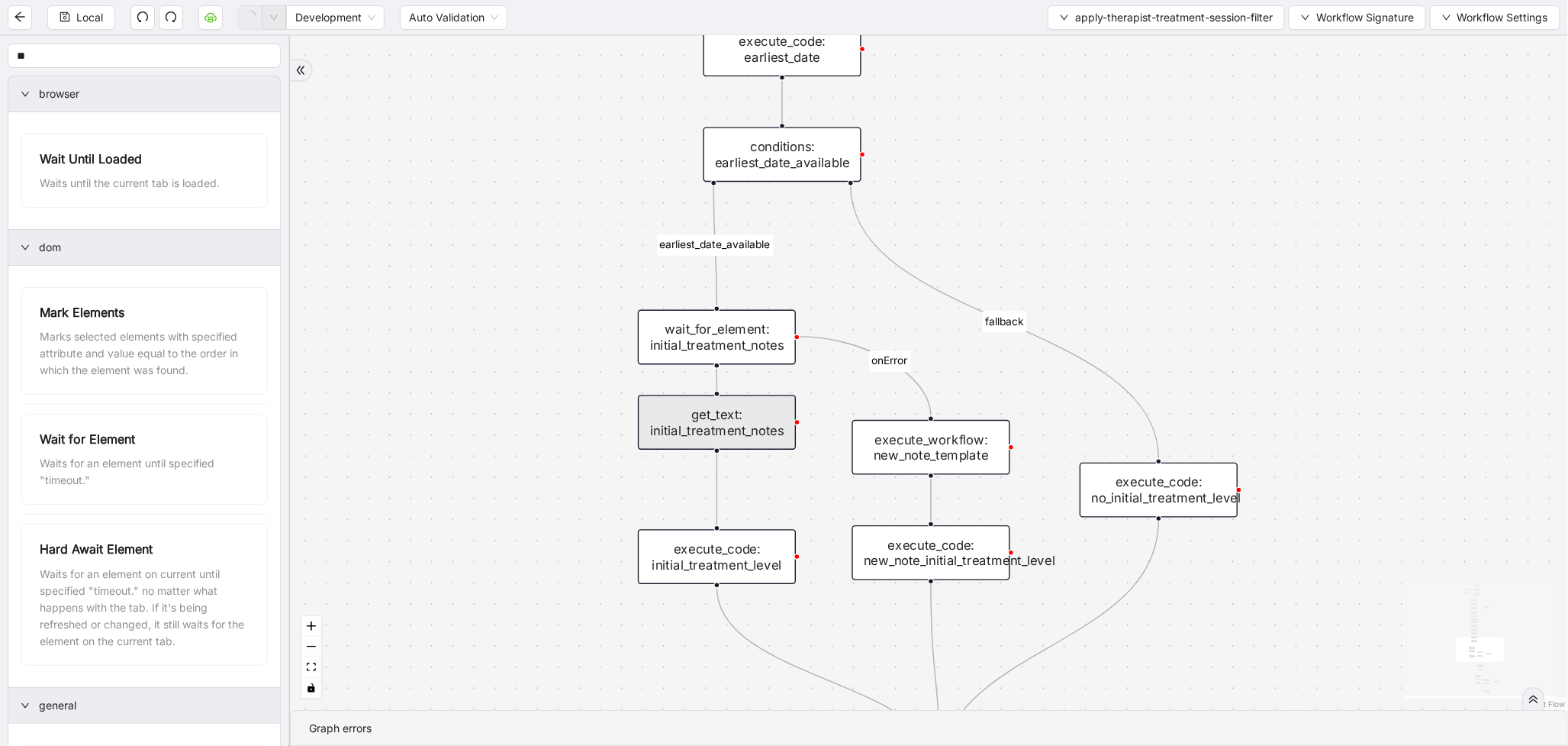
scroll to position [0, 0]
click at [735, 434] on div "get_text: initial_treatment_notes" at bounding box center [717, 423] width 158 height 55
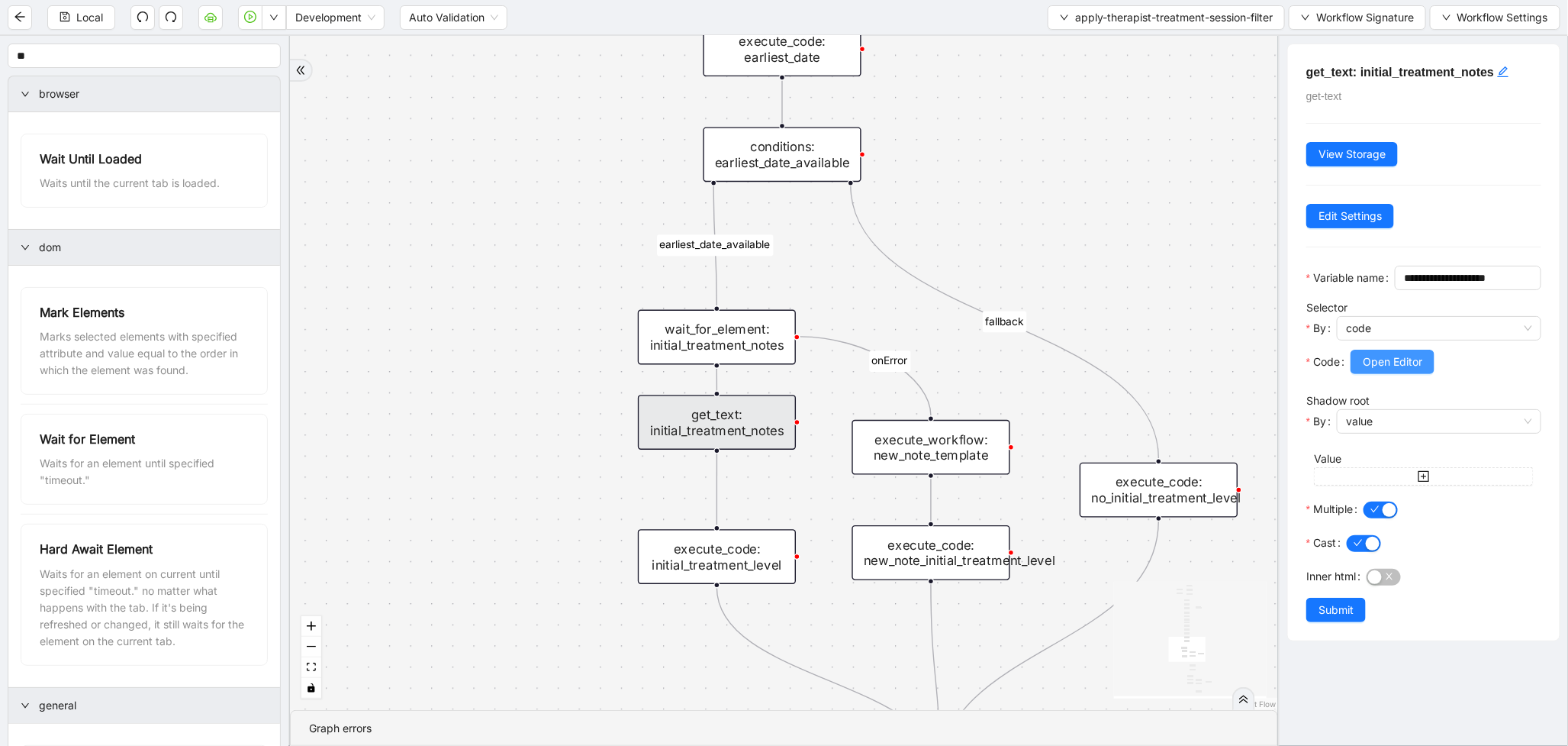
click at [1409, 370] on span "Open Editor" at bounding box center [1393, 362] width 60 height 17
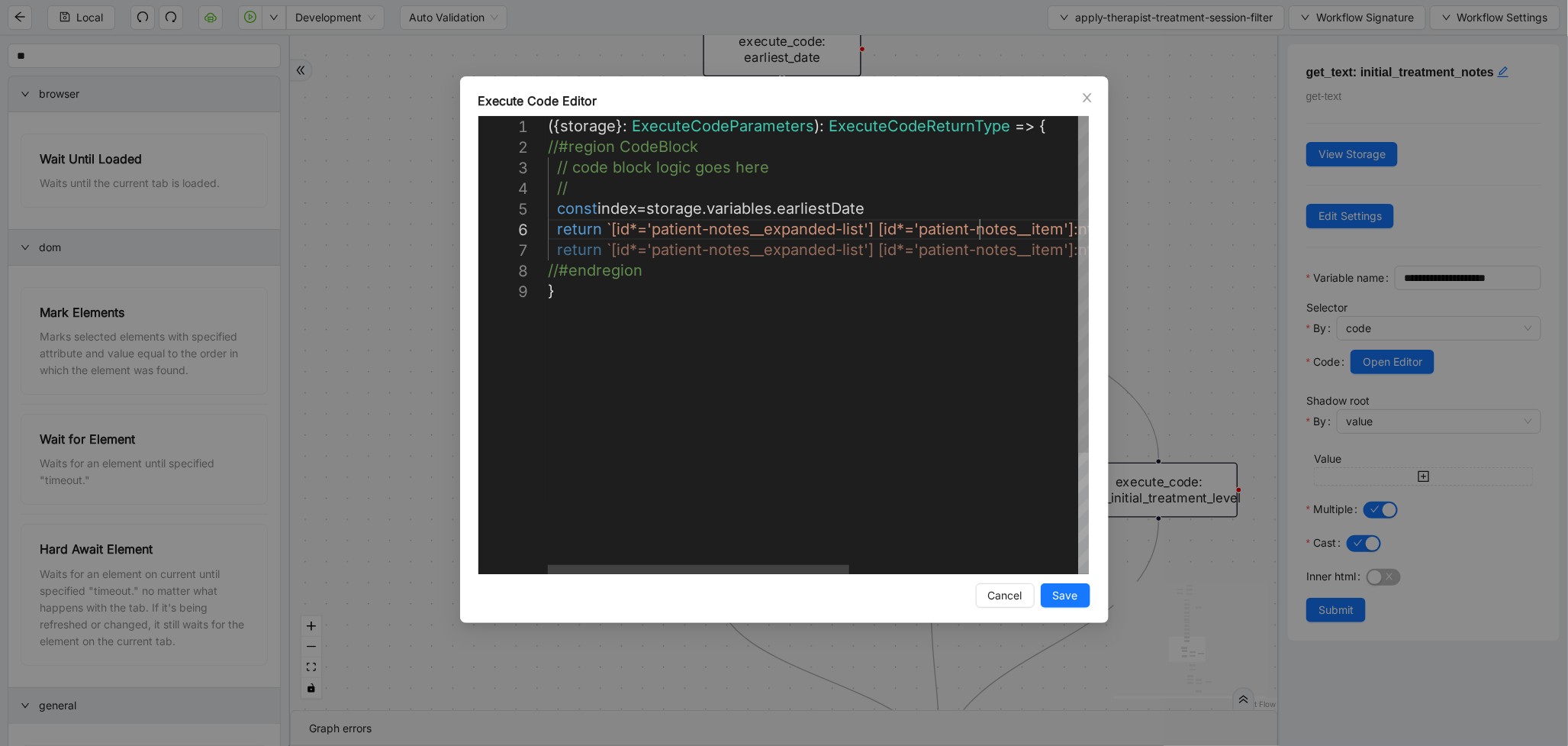
scroll to position [0, 7]
click at [982, 232] on div "({ storage }: ExecuteCodeParameters ): ExecuteCodeReturnType => { //#region Cod…" at bounding box center [1023, 427] width 950 height 623
click at [1199, 142] on div "**********" at bounding box center [784, 373] width 1568 height 746
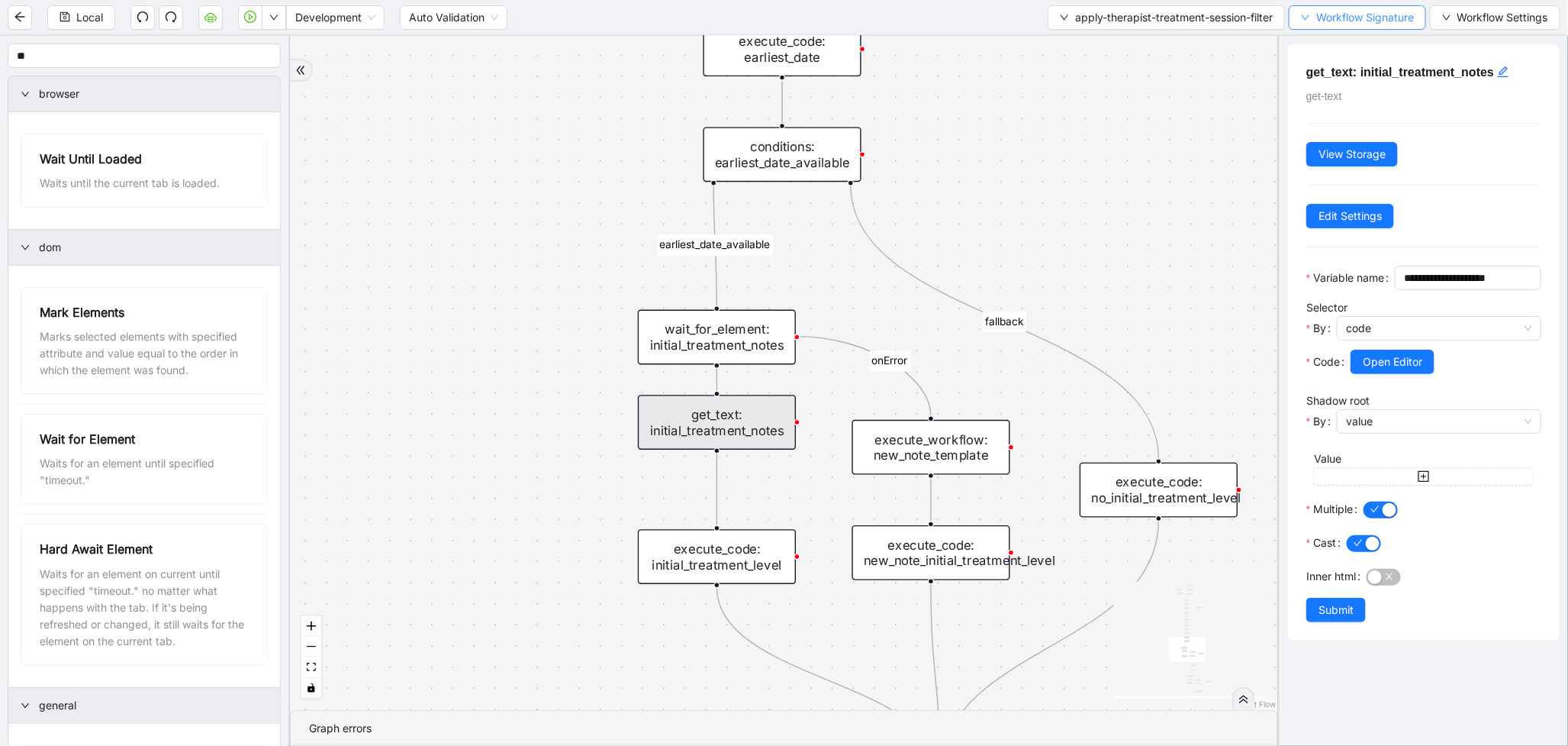
click at [1357, 6] on button "Workflow Signature" at bounding box center [1358, 17] width 138 height 25
click at [1321, 119] on span "Defaults" at bounding box center [1355, 119] width 102 height 17
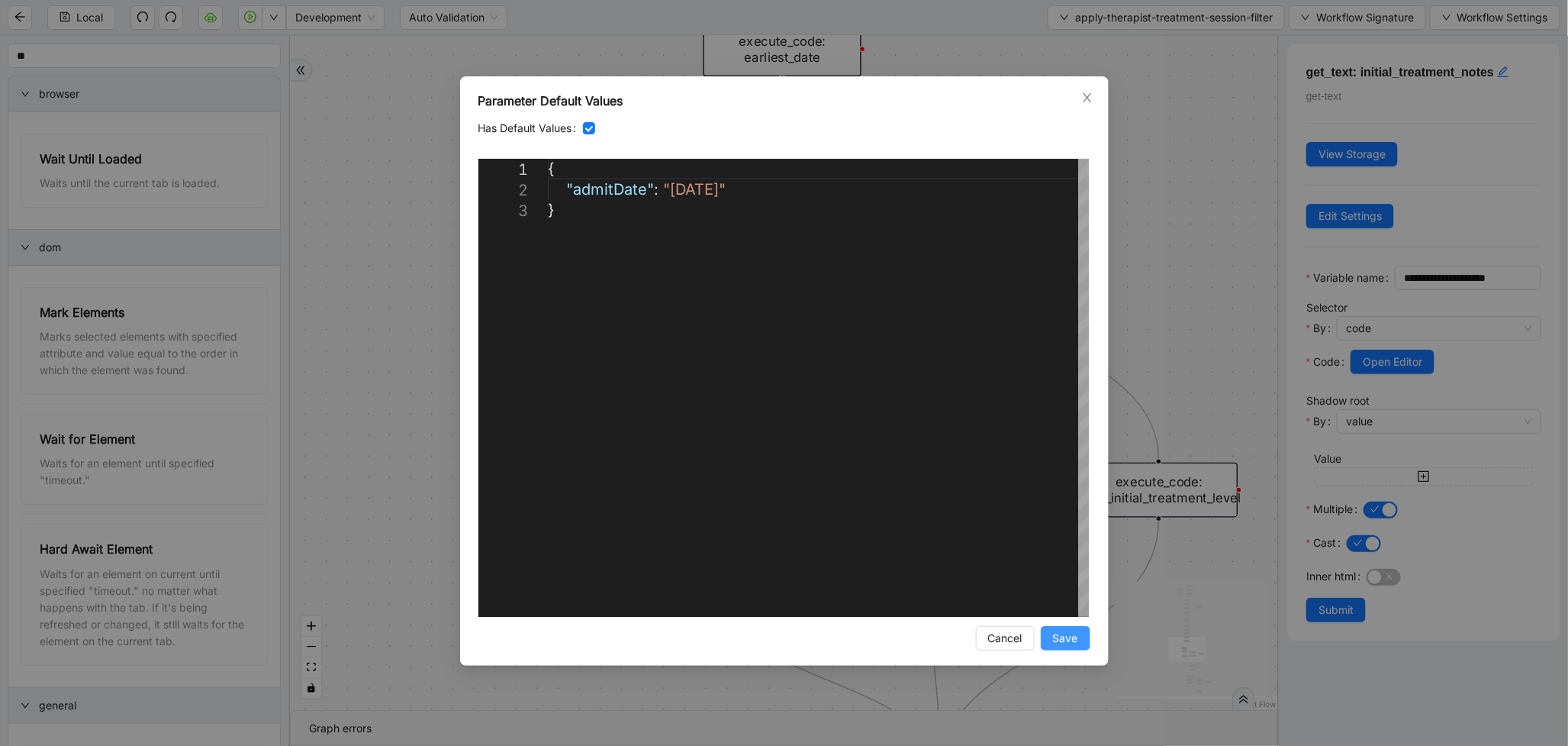
click at [1071, 635] on span "Save" at bounding box center [1066, 638] width 25 height 17
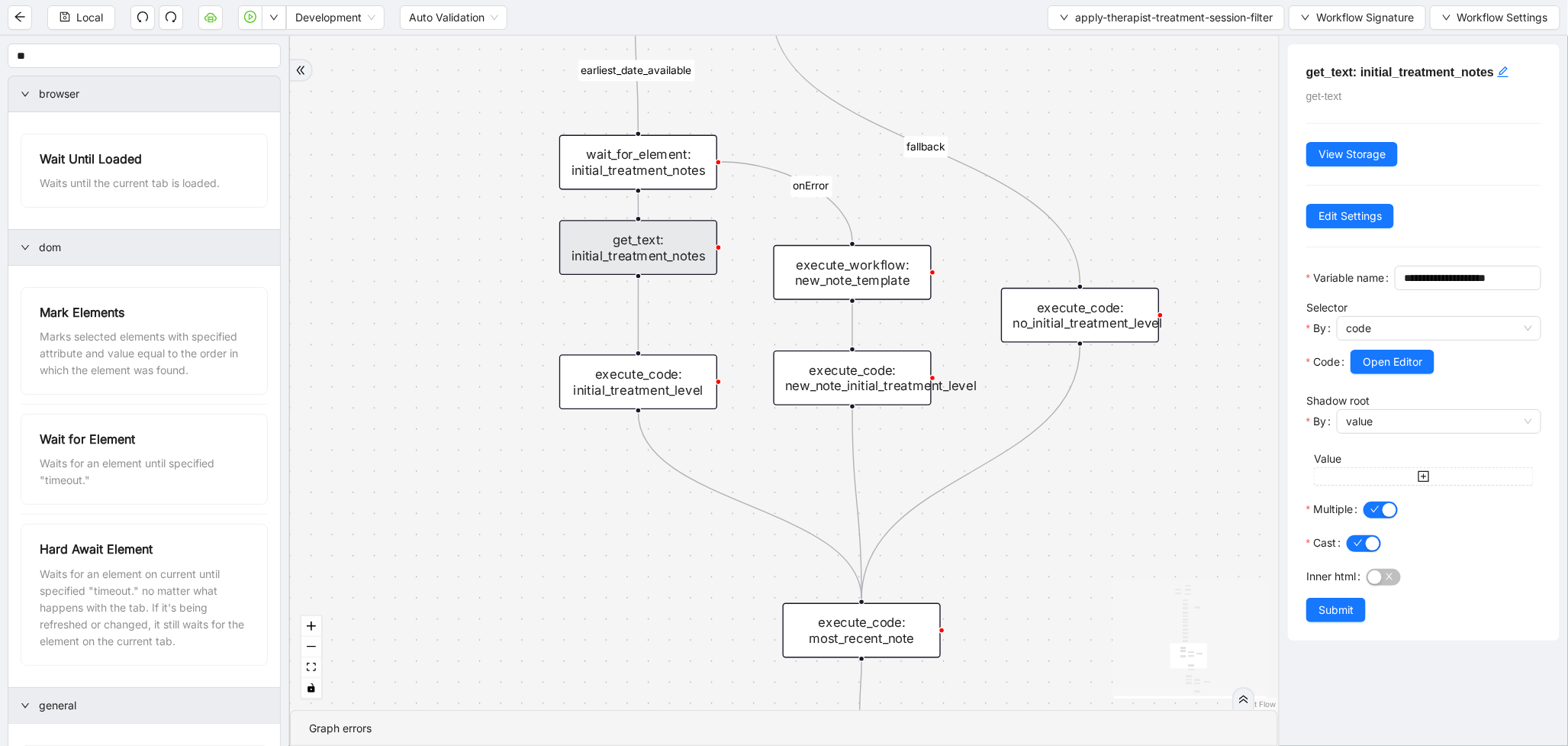
drag, startPoint x: 508, startPoint y: 383, endPoint x: 416, endPoint y: 110, distance: 288.1
click at [416, 110] on div "therapist_treatment_note_found fallback earliest_date_available fallback most_r…" at bounding box center [784, 373] width 988 height 674
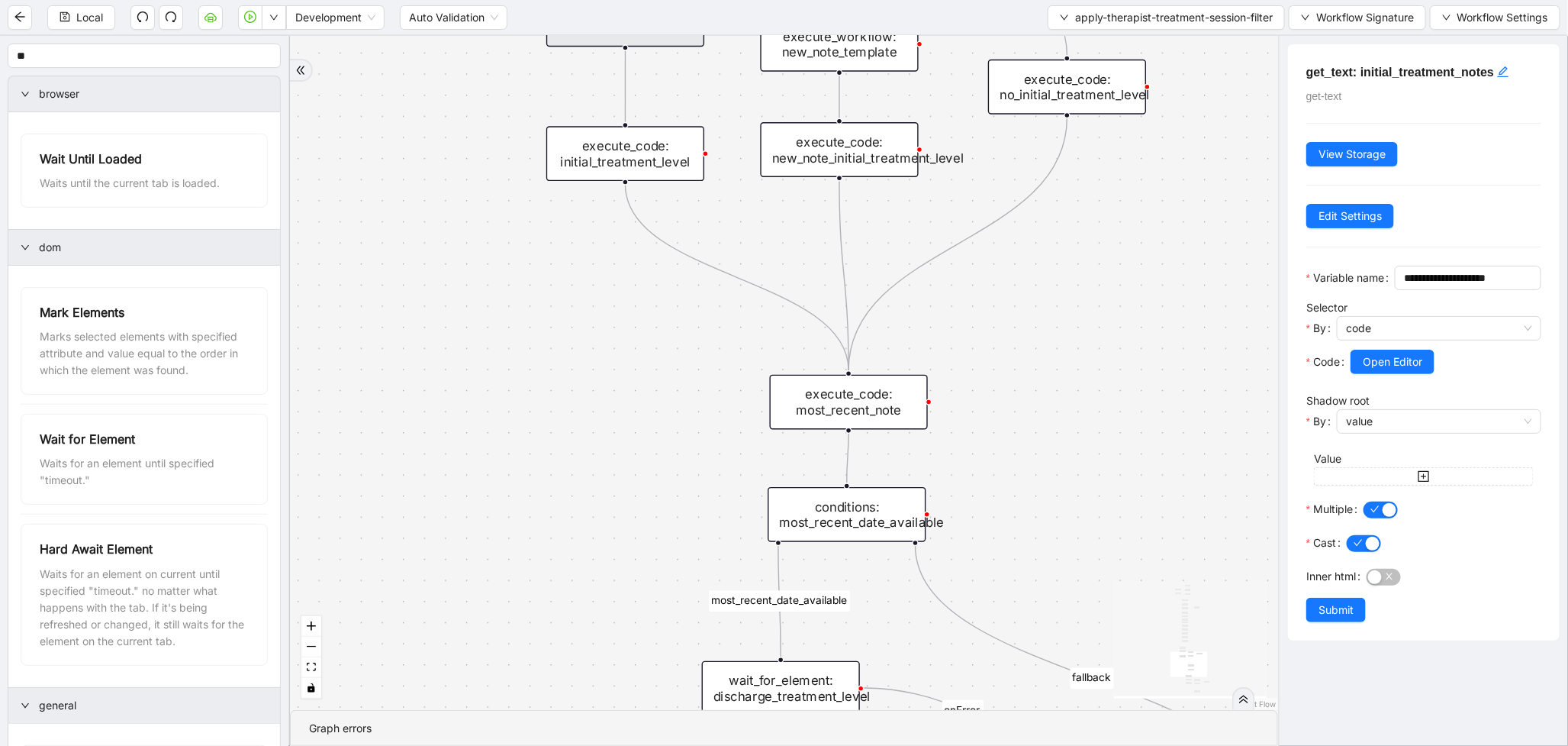
drag, startPoint x: 514, startPoint y: 417, endPoint x: 526, endPoint y: 226, distance: 191.4
click at [526, 226] on div "therapist_treatment_note_found fallback earliest_date_available fallback most_r…" at bounding box center [784, 373] width 988 height 674
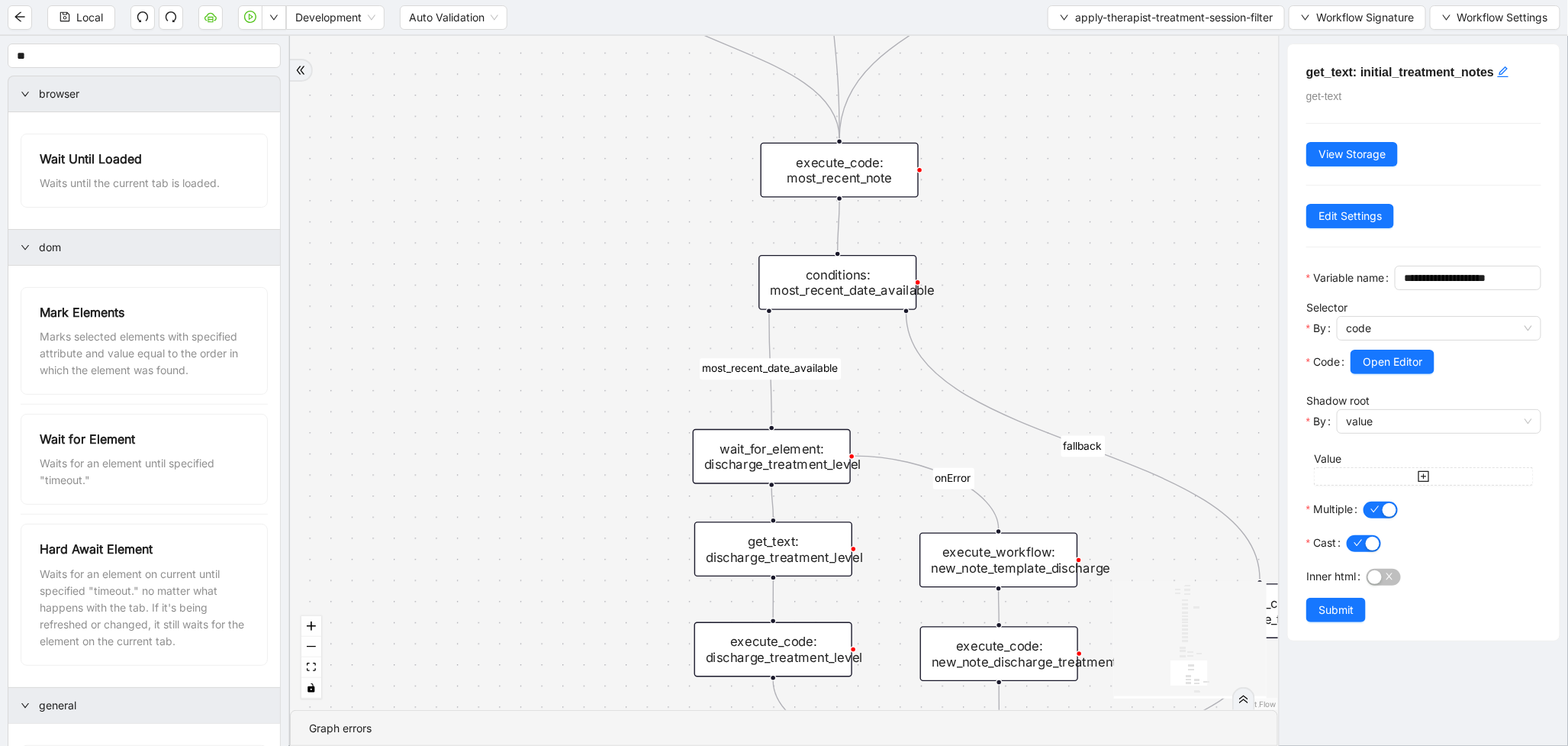
drag, startPoint x: 573, startPoint y: 493, endPoint x: 553, endPoint y: 306, distance: 188.1
click at [553, 306] on div "therapist_treatment_note_found fallback earliest_date_available fallback most_r…" at bounding box center [784, 373] width 988 height 674
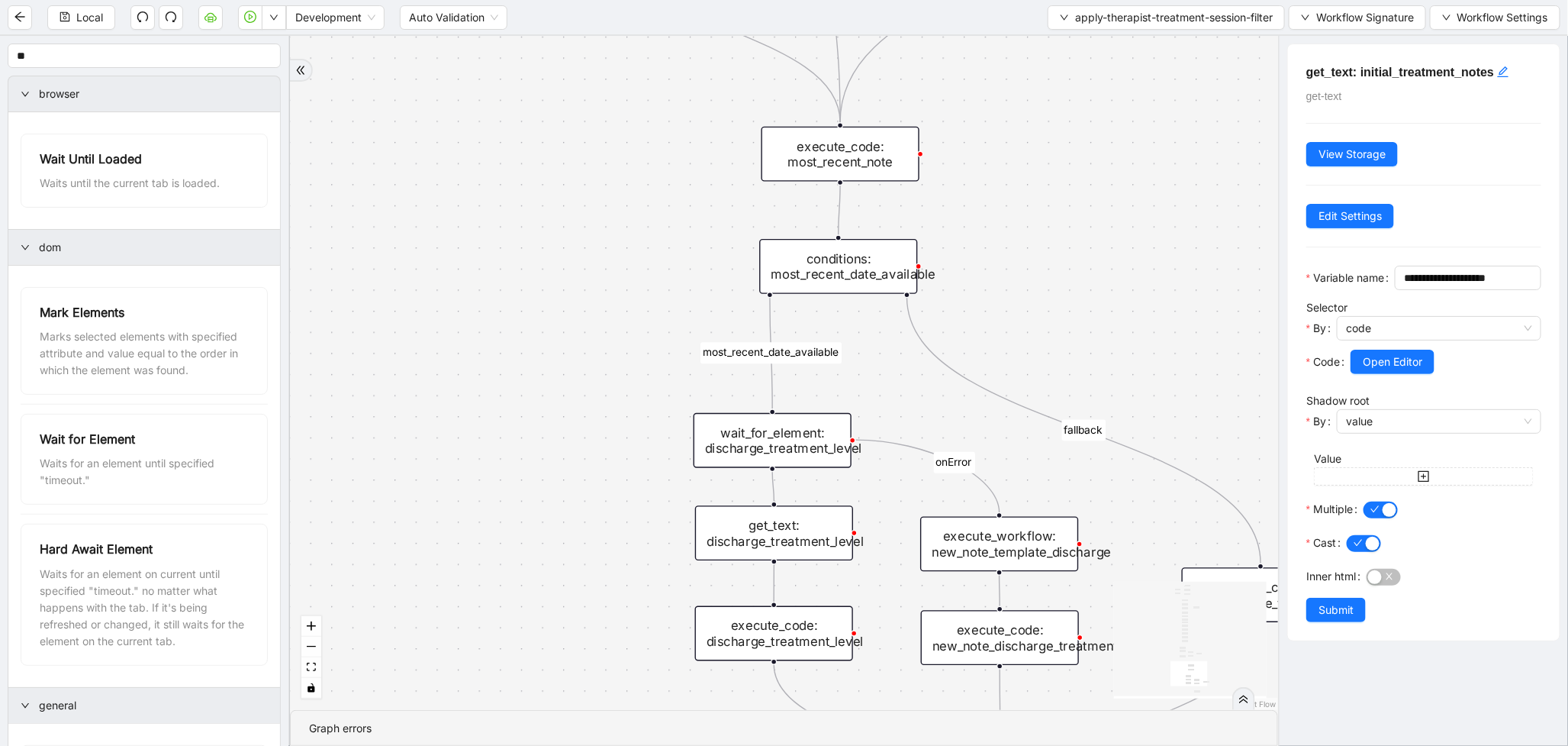
drag, startPoint x: 563, startPoint y: 404, endPoint x: 562, endPoint y: 237, distance: 167.0
click at [562, 237] on div "therapist_treatment_note_found fallback earliest_date_available fallback most_r…" at bounding box center [784, 373] width 988 height 674
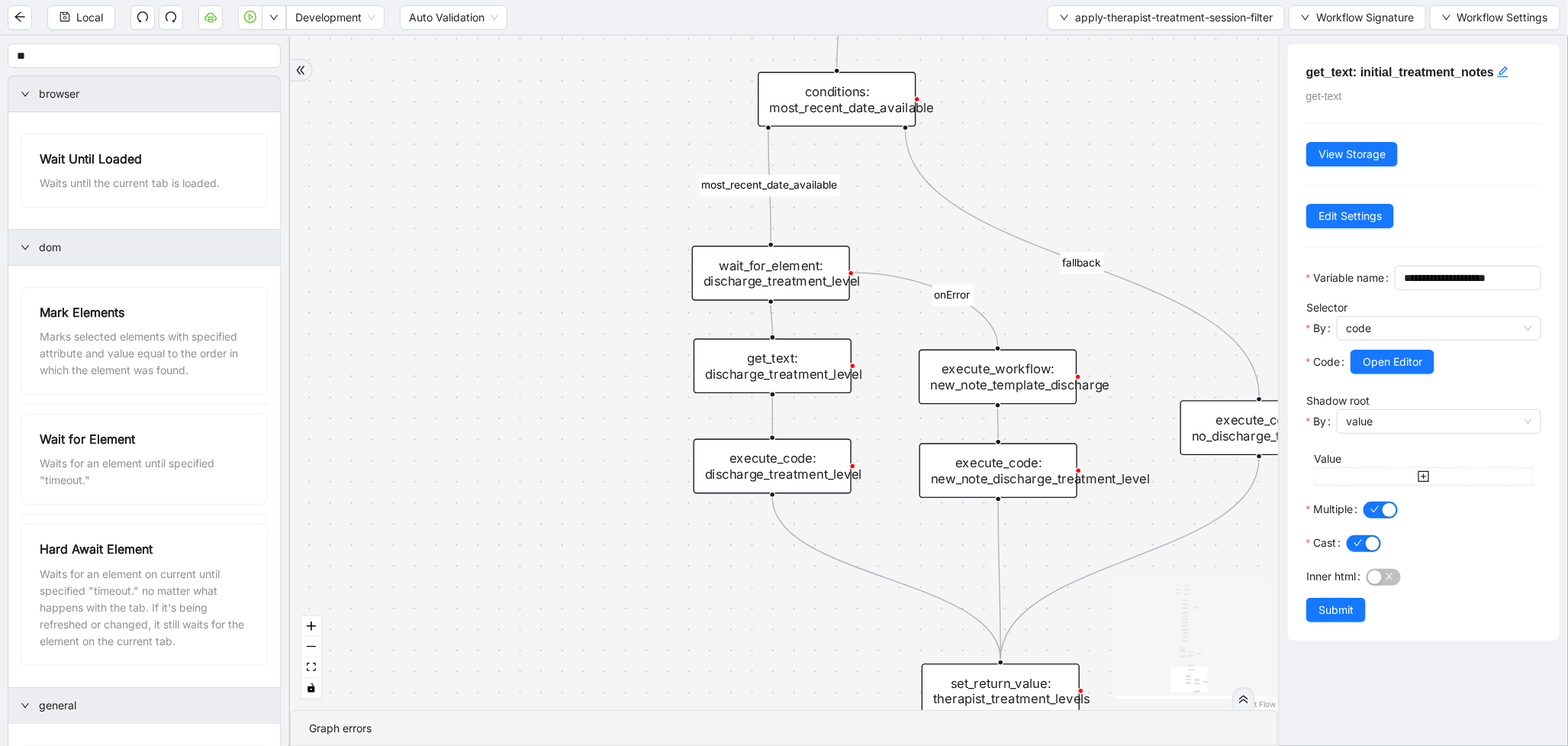
click at [818, 376] on div "get_text: discharge_treatment_level" at bounding box center [773, 366] width 158 height 55
click at [837, 369] on div "get_text: discharge_treatment_level" at bounding box center [773, 366] width 158 height 55
click at [1395, 370] on span "Open Editor" at bounding box center [1393, 362] width 60 height 17
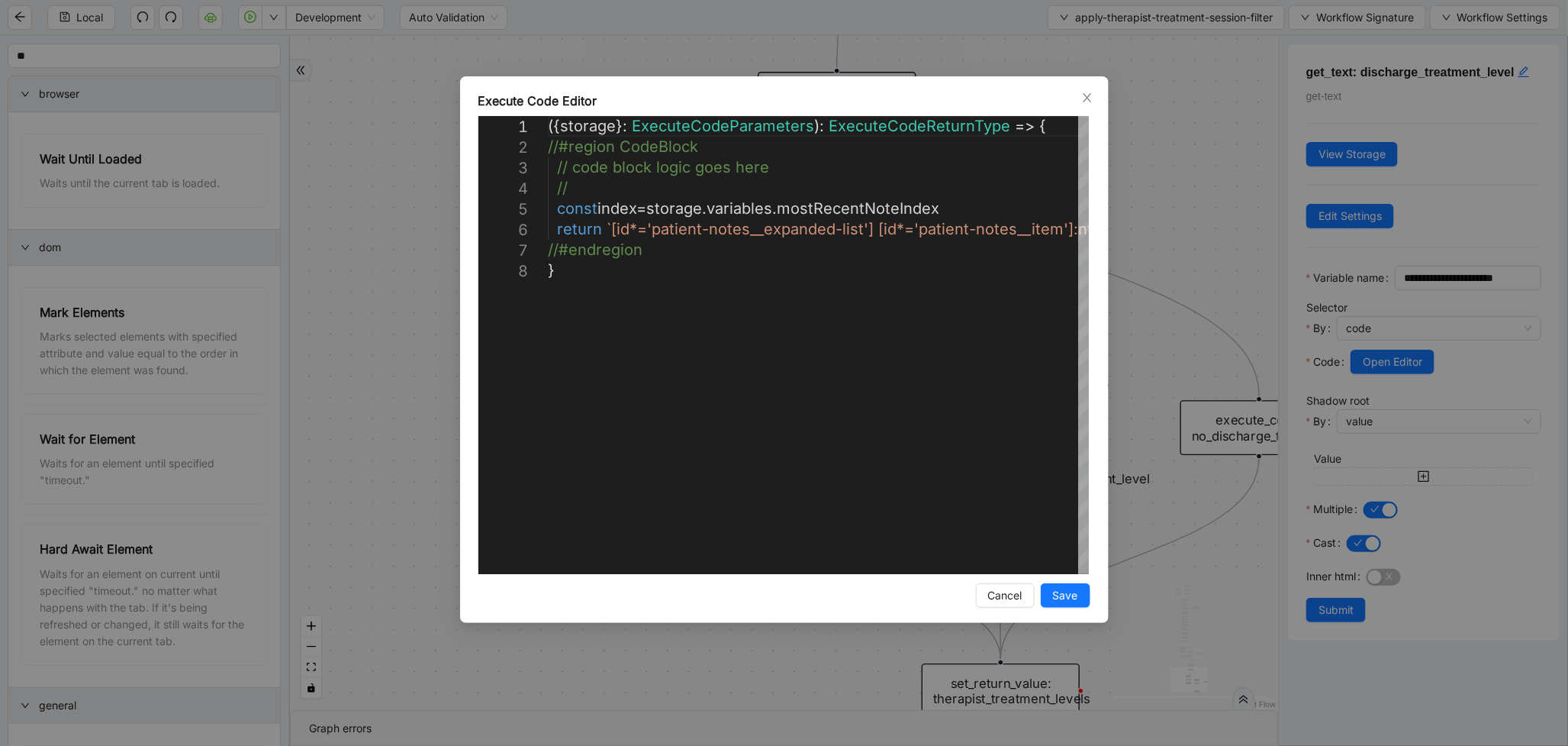
click at [1226, 203] on div "**********" at bounding box center [784, 373] width 1568 height 746
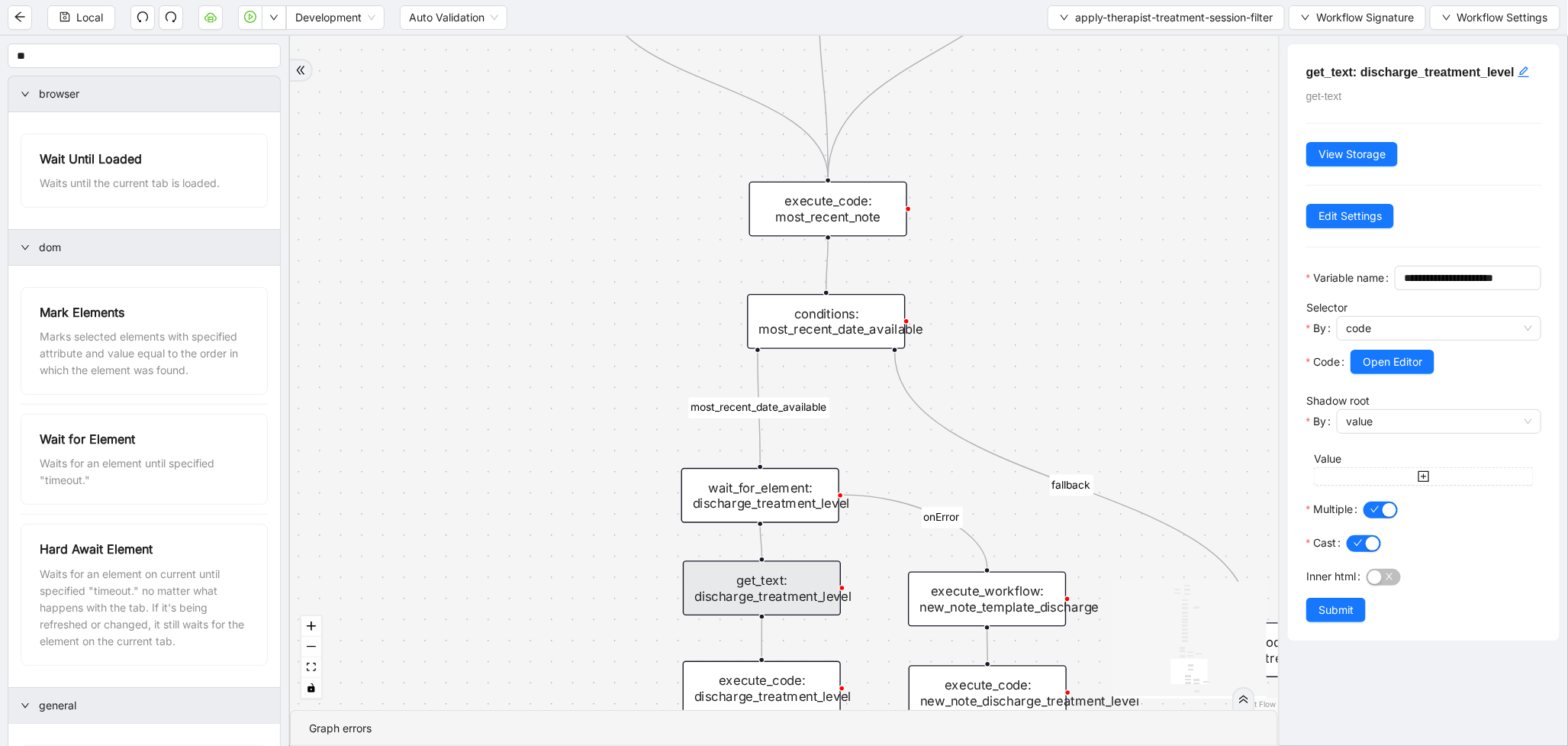
drag, startPoint x: 670, startPoint y: 188, endPoint x: 659, endPoint y: 422, distance: 234.3
click at [659, 422] on div "therapist_treatment_note_found fallback earliest_date_available fallback most_r…" at bounding box center [784, 373] width 988 height 674
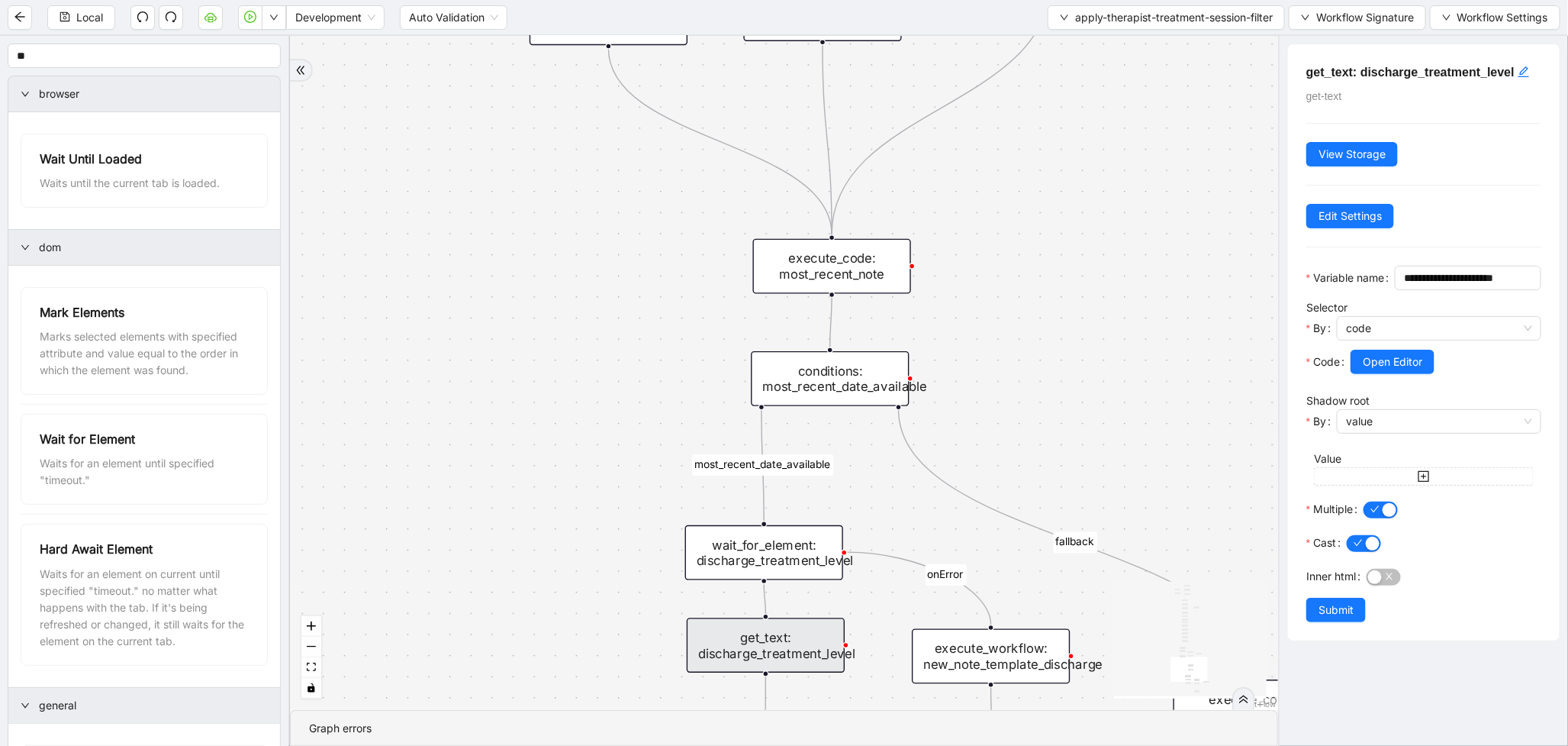
drag, startPoint x: 658, startPoint y: 243, endPoint x: 693, endPoint y: 644, distance: 402.5
click at [693, 644] on div "therapist_treatment_note_found fallback earliest_date_available fallback most_r…" at bounding box center [784, 373] width 988 height 674
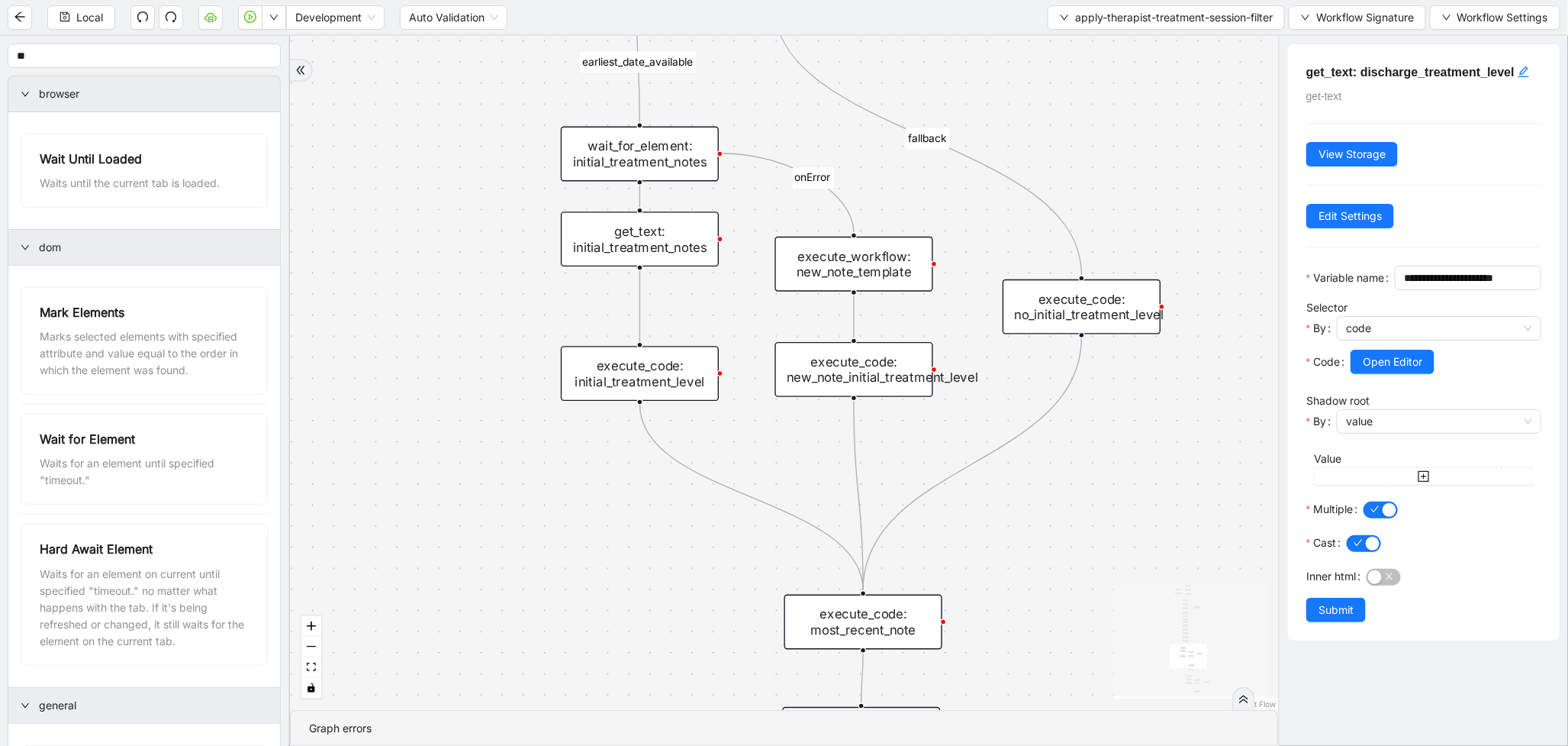
click at [602, 255] on div "get_text: initial_treatment_notes" at bounding box center [640, 239] width 158 height 55
click at [1383, 370] on span "Open Editor" at bounding box center [1393, 362] width 60 height 17
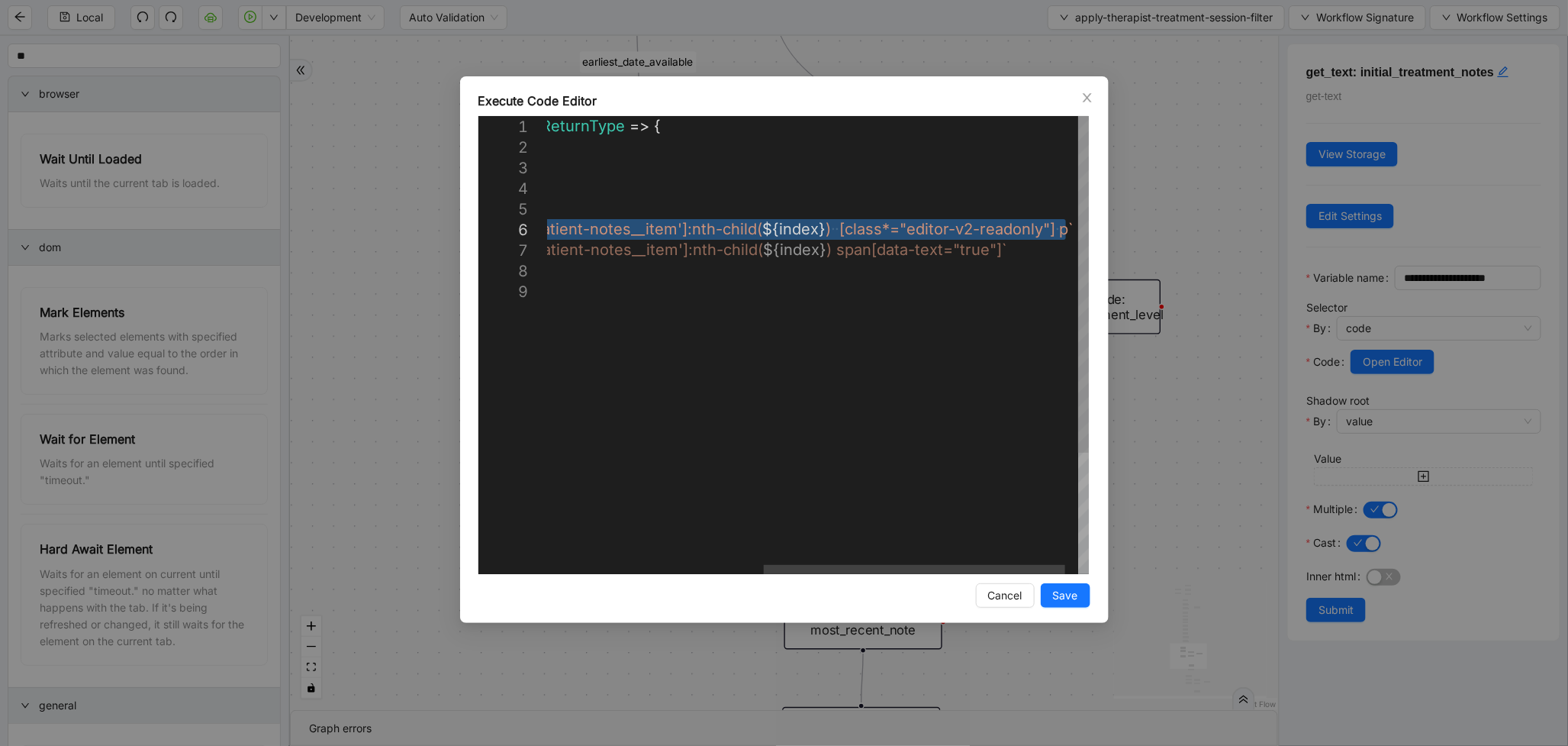
drag, startPoint x: 554, startPoint y: 226, endPoint x: 1115, endPoint y: 220, distance: 561.0
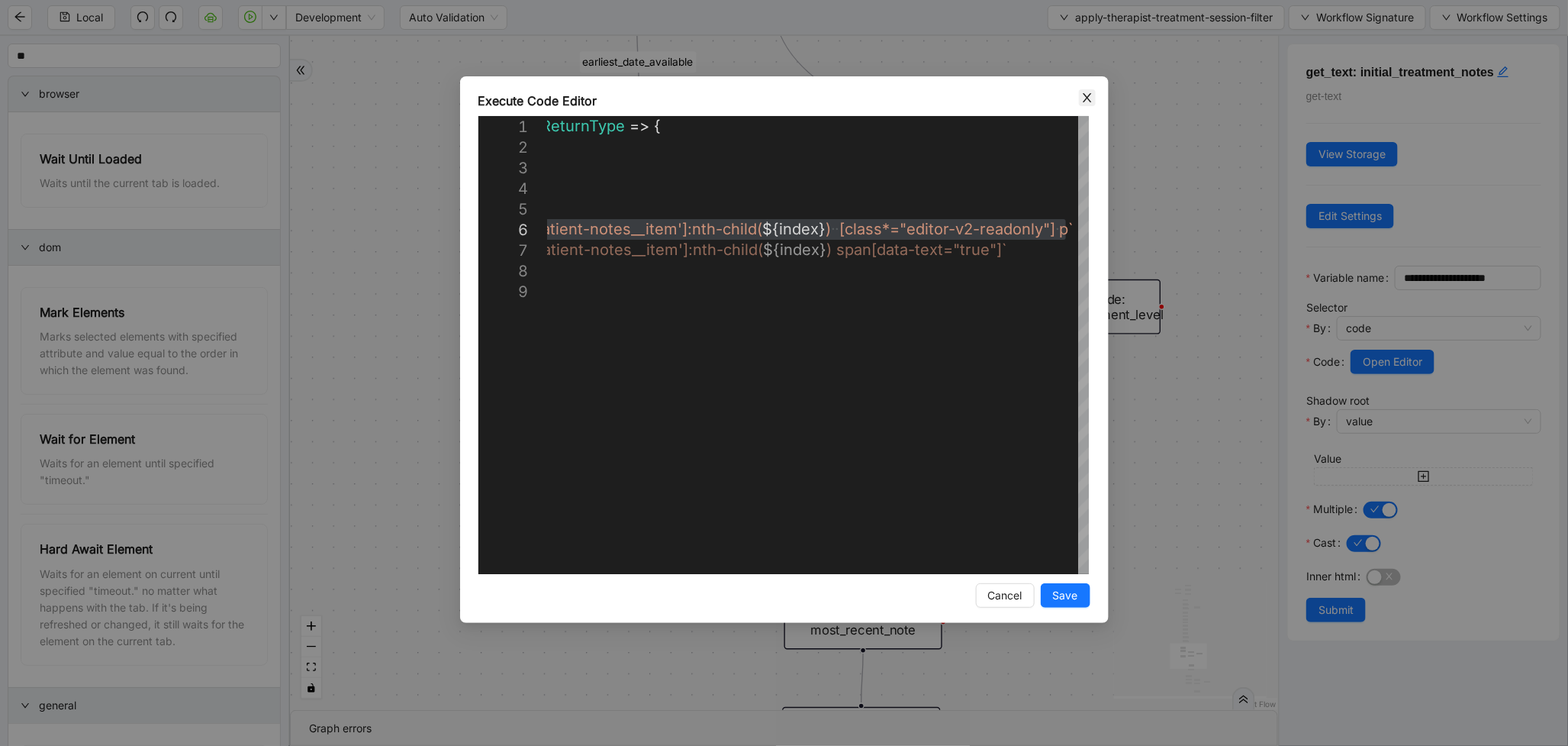
click at [1087, 104] on span "Close" at bounding box center [1088, 97] width 17 height 17
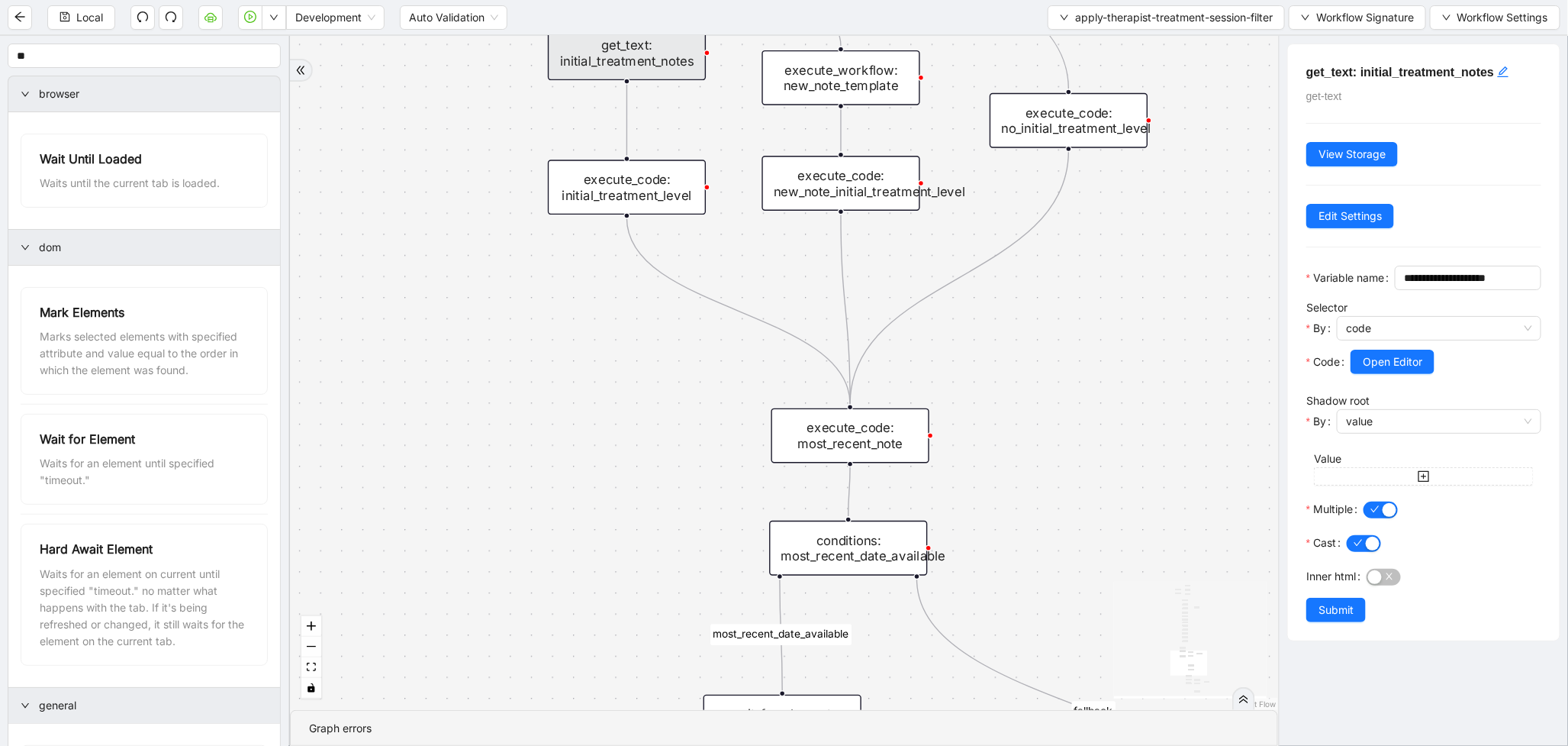
drag, startPoint x: 590, startPoint y: 475, endPoint x: 588, endPoint y: 159, distance: 316.0
click at [588, 159] on div "therapist_treatment_note_found fallback earliest_date_available fallback most_r…" at bounding box center [784, 373] width 988 height 674
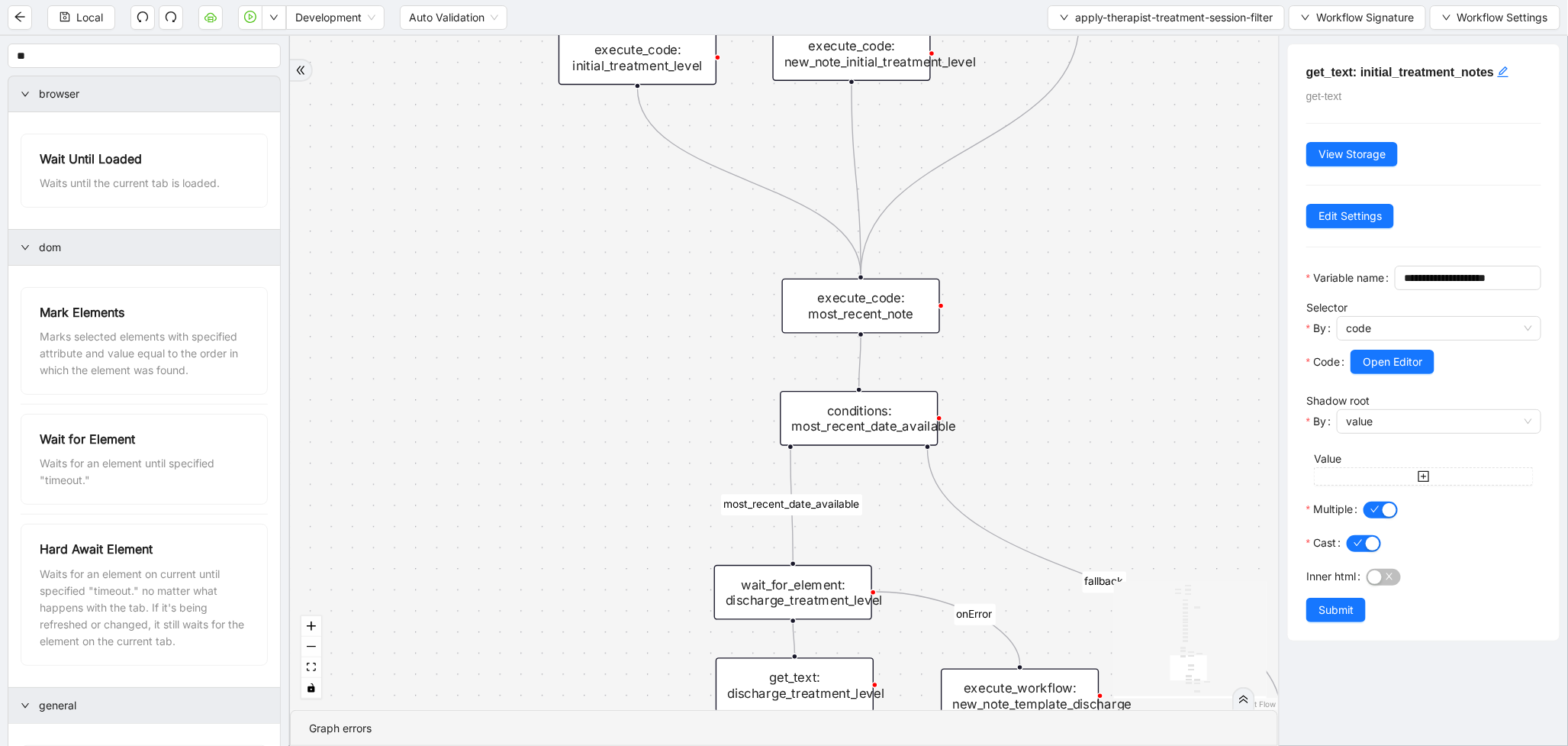
drag, startPoint x: 566, startPoint y: 461, endPoint x: 536, endPoint y: 186, distance: 276.6
click at [536, 186] on div "therapist_treatment_note_found fallback earliest_date_available fallback most_r…" at bounding box center [784, 373] width 988 height 674
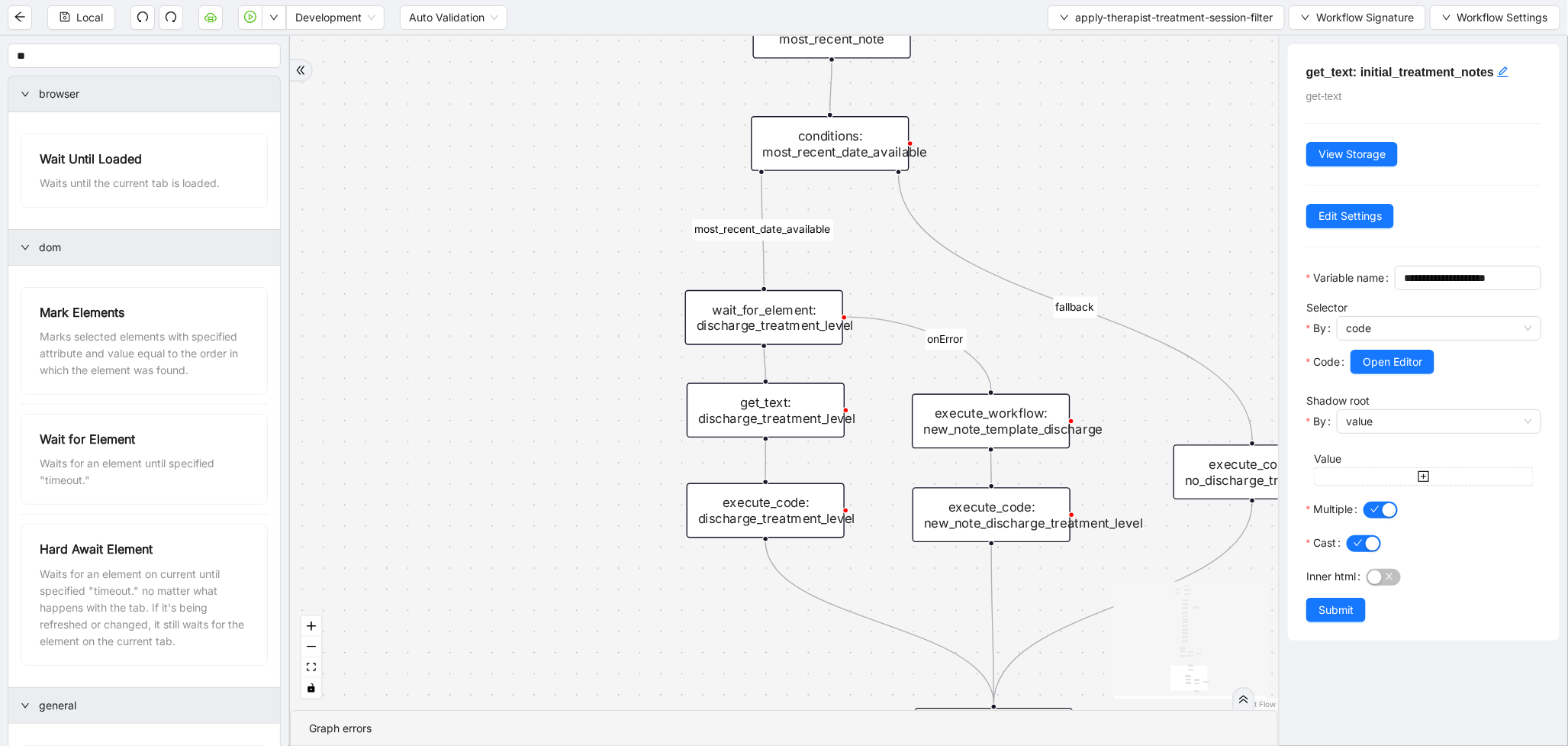
click at [790, 417] on div "get_text: discharge_treatment_level" at bounding box center [766, 410] width 158 height 55
click at [1393, 370] on span "Open Editor" at bounding box center [1393, 362] width 60 height 17
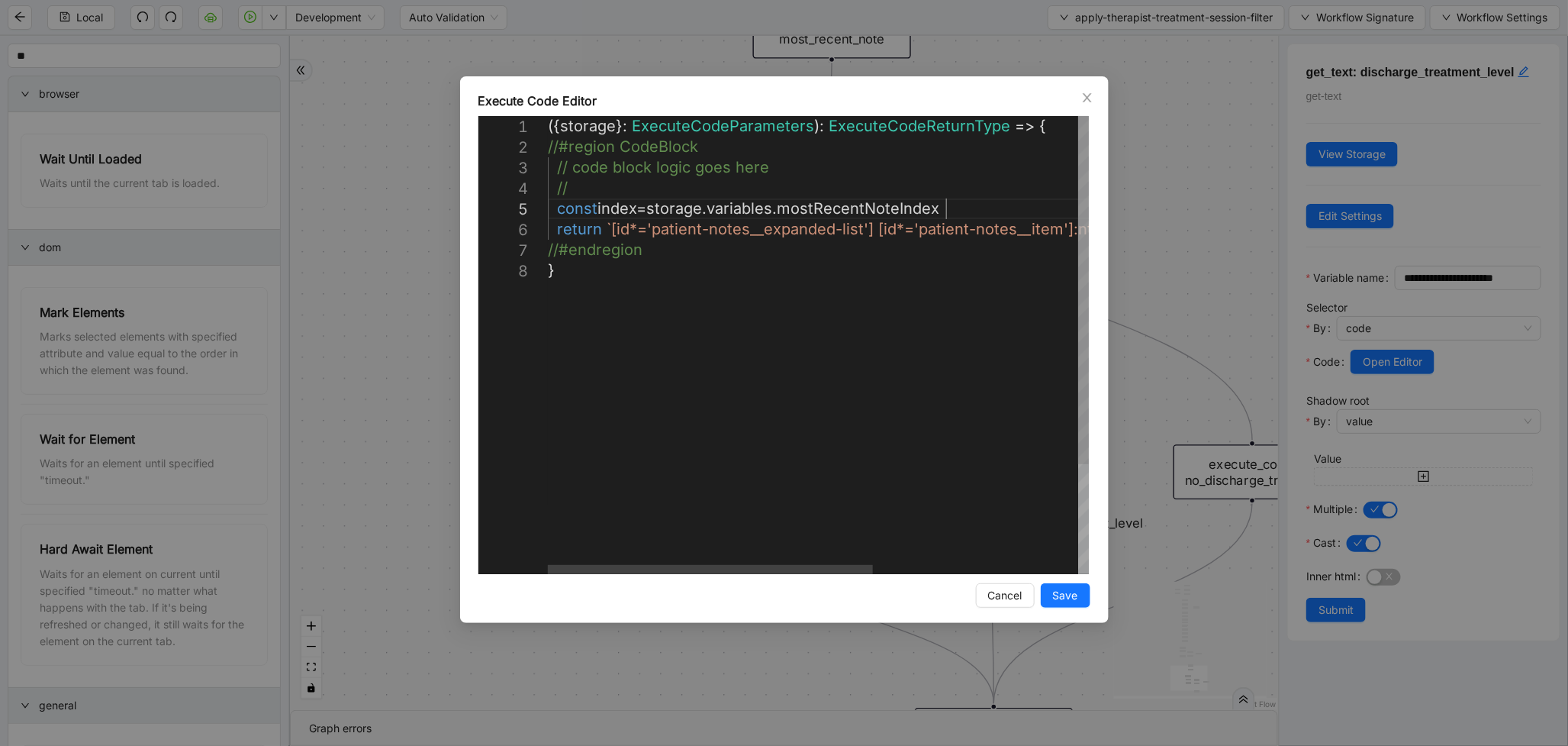
click at [969, 214] on div "({ storage }: ExecuteCodeParameters ): ExecuteCodeReturnType => { //#region Cod…" at bounding box center [988, 417] width 881 height 603
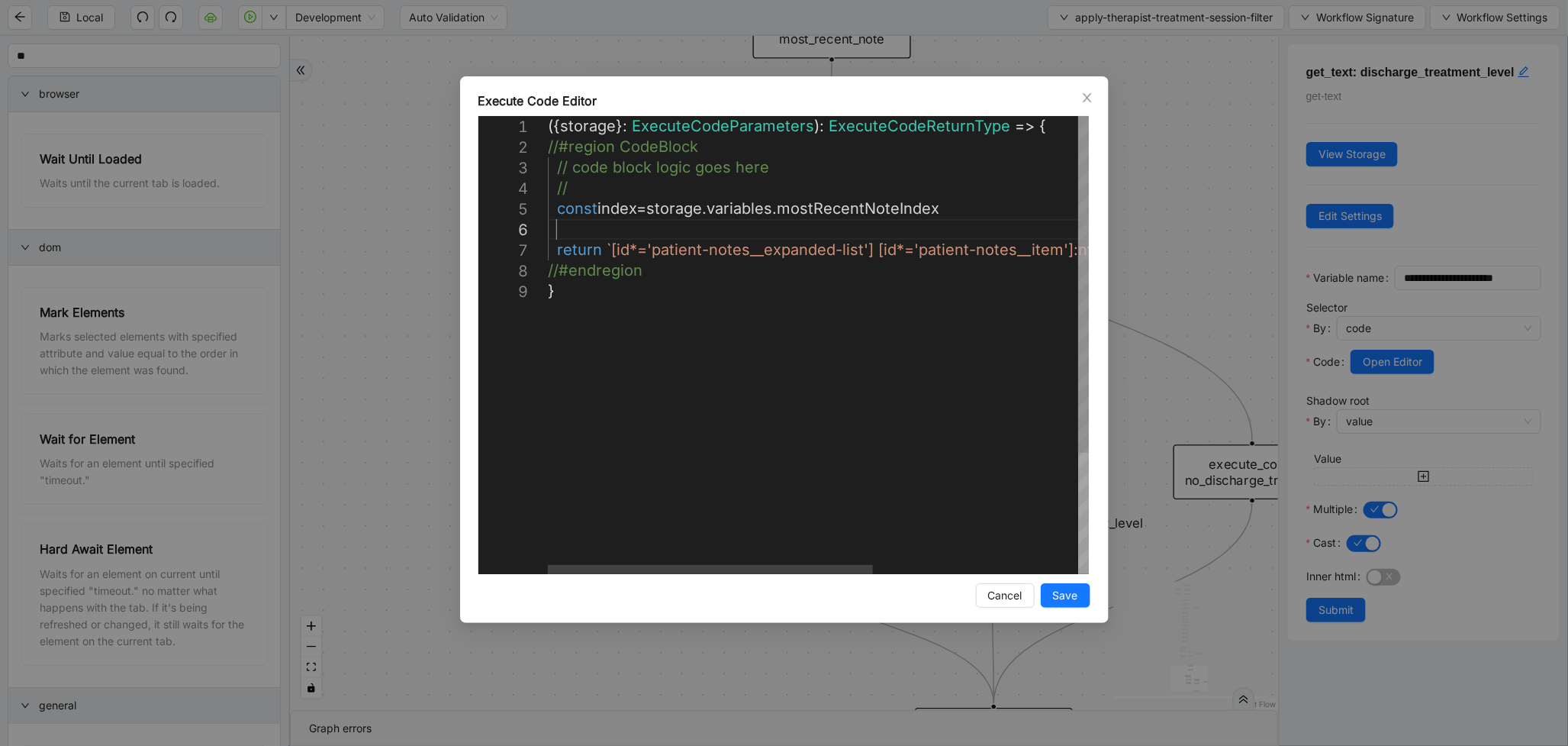
scroll to position [103, 16]
paste textarea "**********"
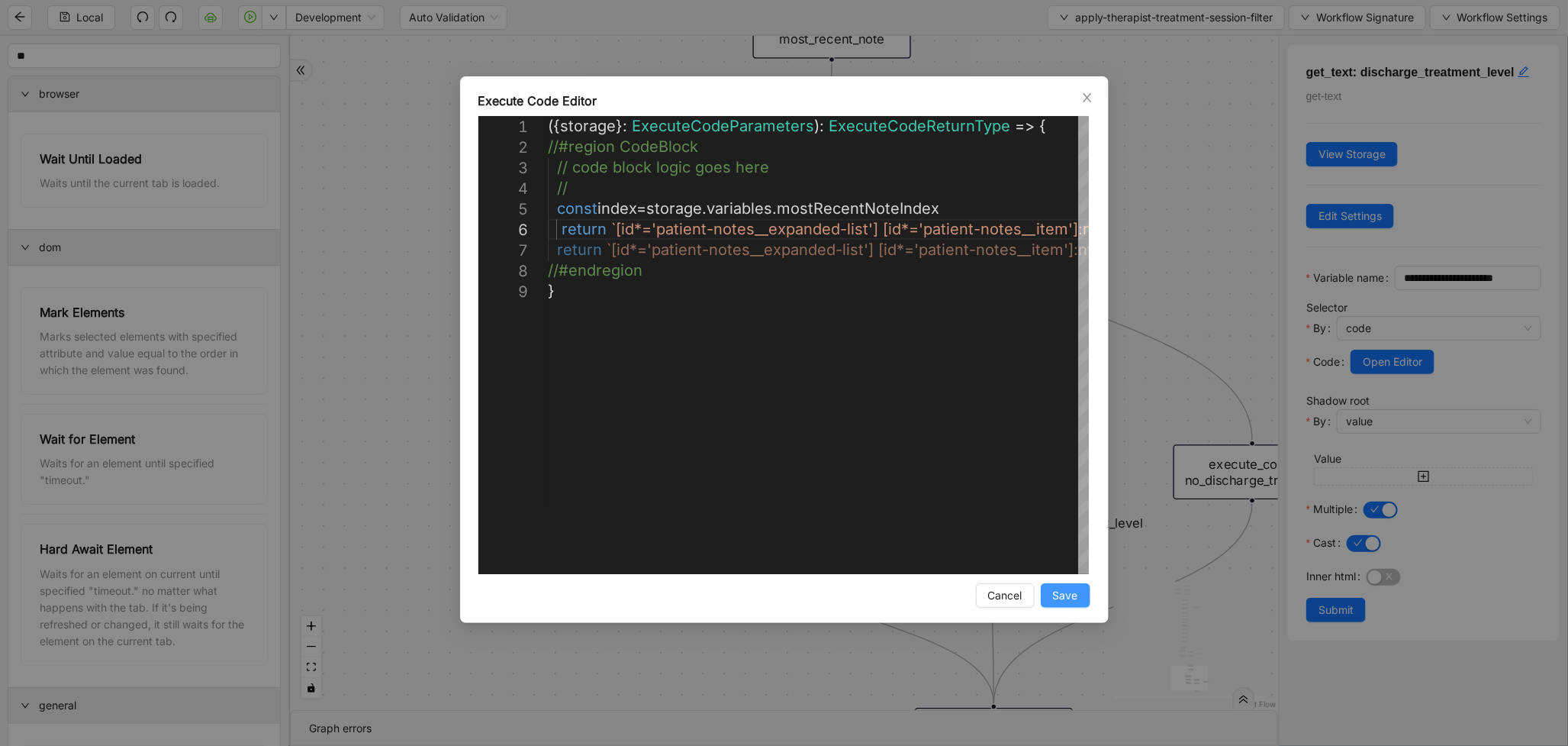
type textarea "**********"
click at [1050, 589] on button "Save" at bounding box center [1066, 595] width 50 height 25
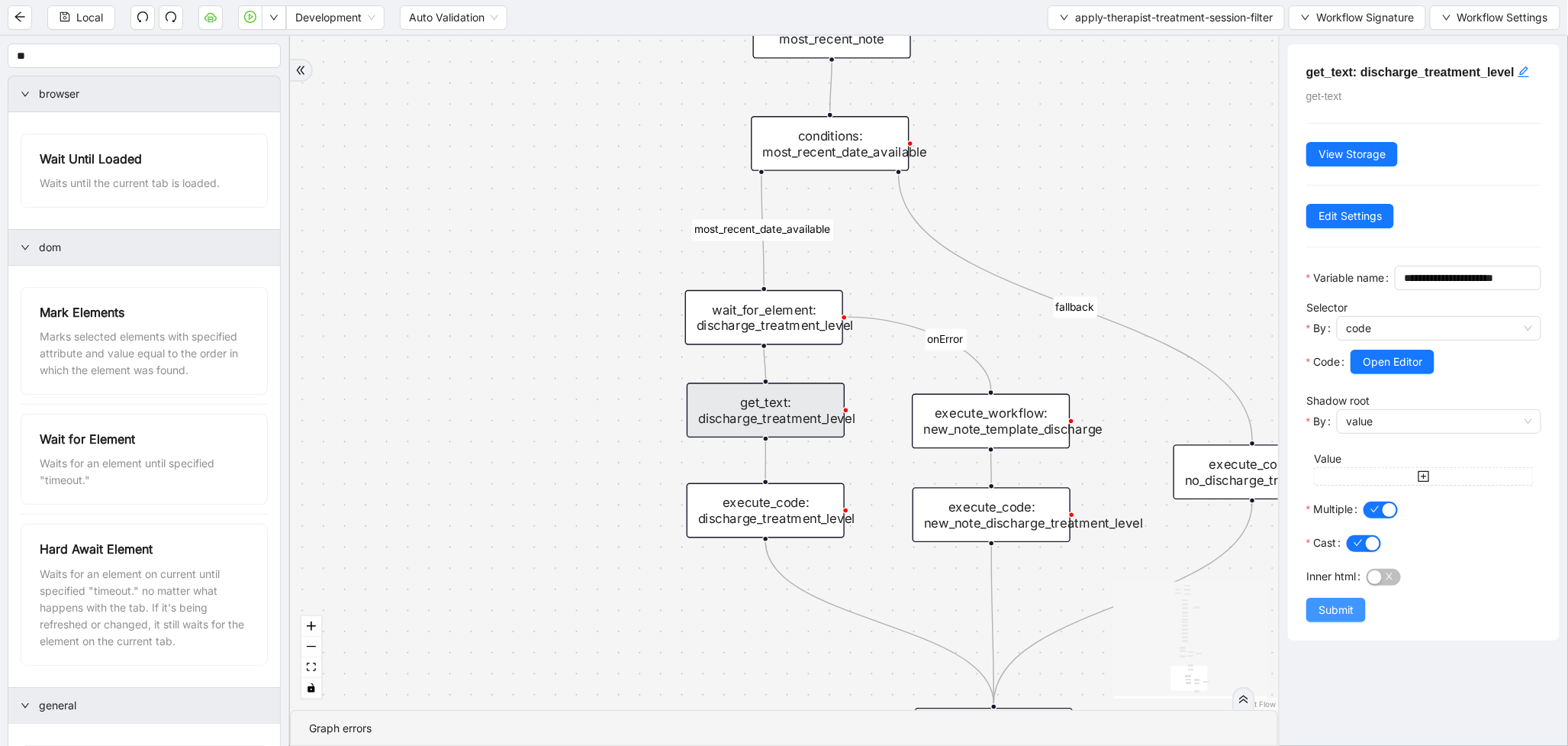
click at [1347, 618] on span "Submit" at bounding box center [1337, 610] width 35 height 17
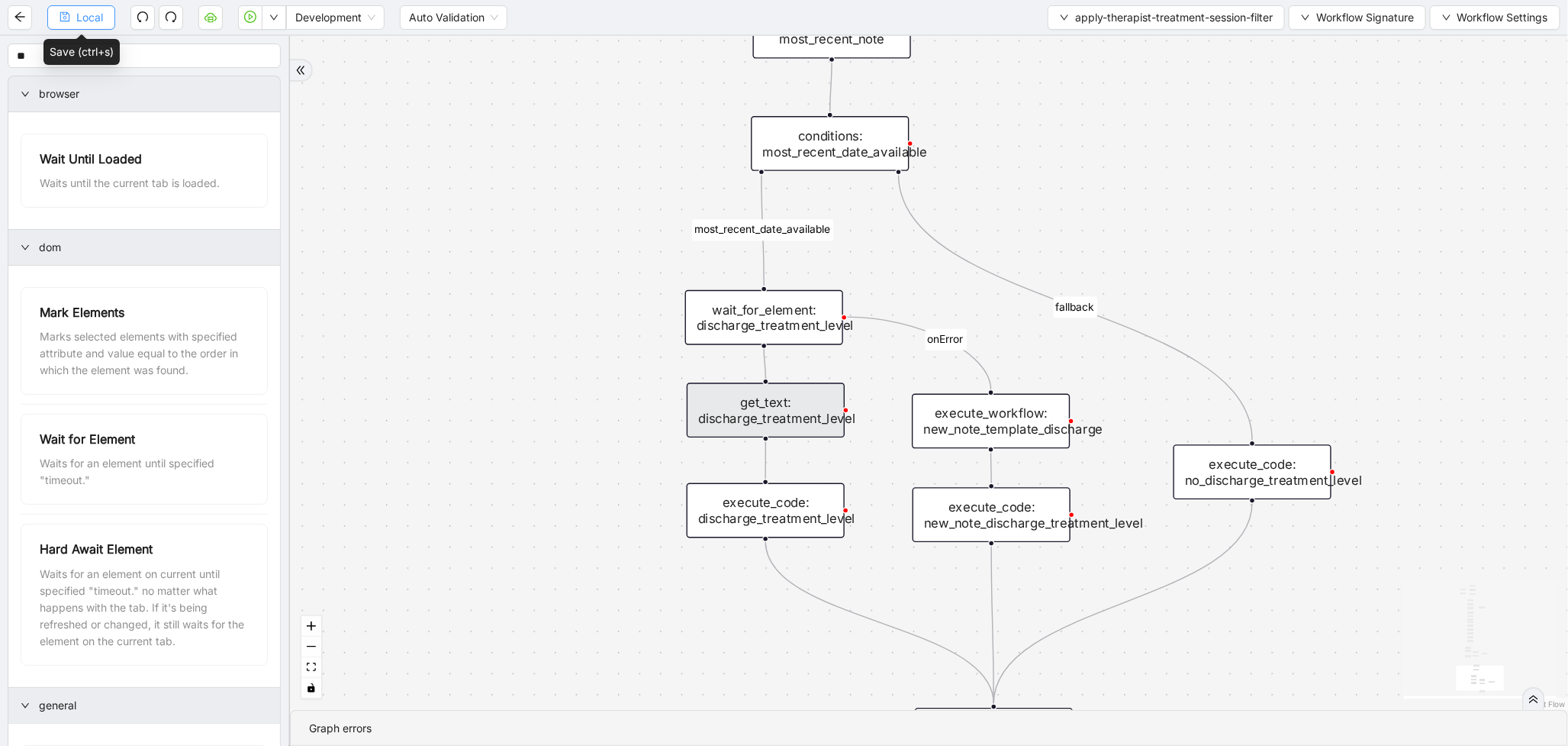
click at [67, 14] on icon "save" at bounding box center [65, 17] width 11 height 11
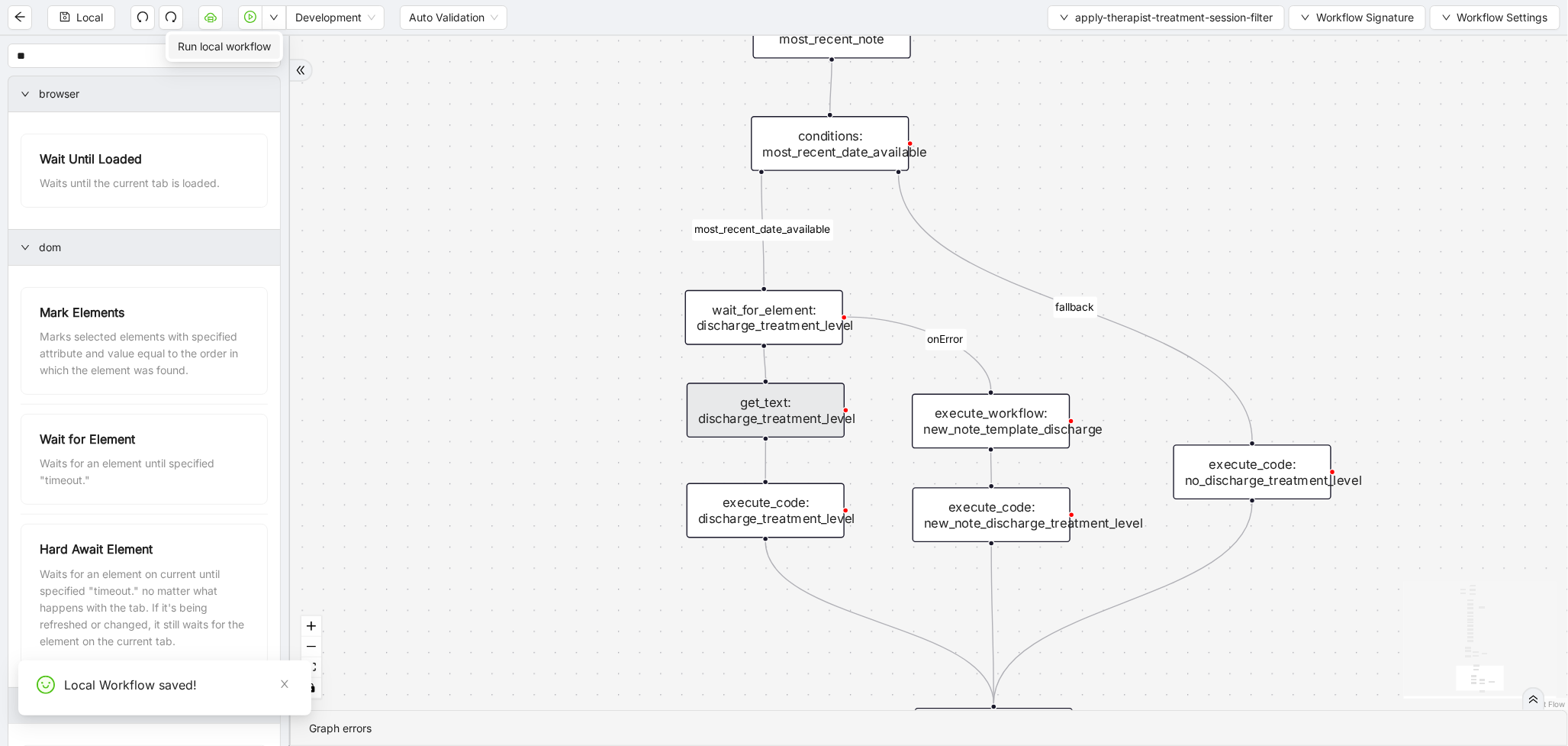
click at [255, 48] on span "Run local workflow" at bounding box center [224, 47] width 93 height 17
drag, startPoint x: 619, startPoint y: 107, endPoint x: 616, endPoint y: 324, distance: 217.0
click at [616, 324] on div "therapist_treatment_note_found fallback earliest_date_available fallback most_r…" at bounding box center [930, 373] width 1279 height 674
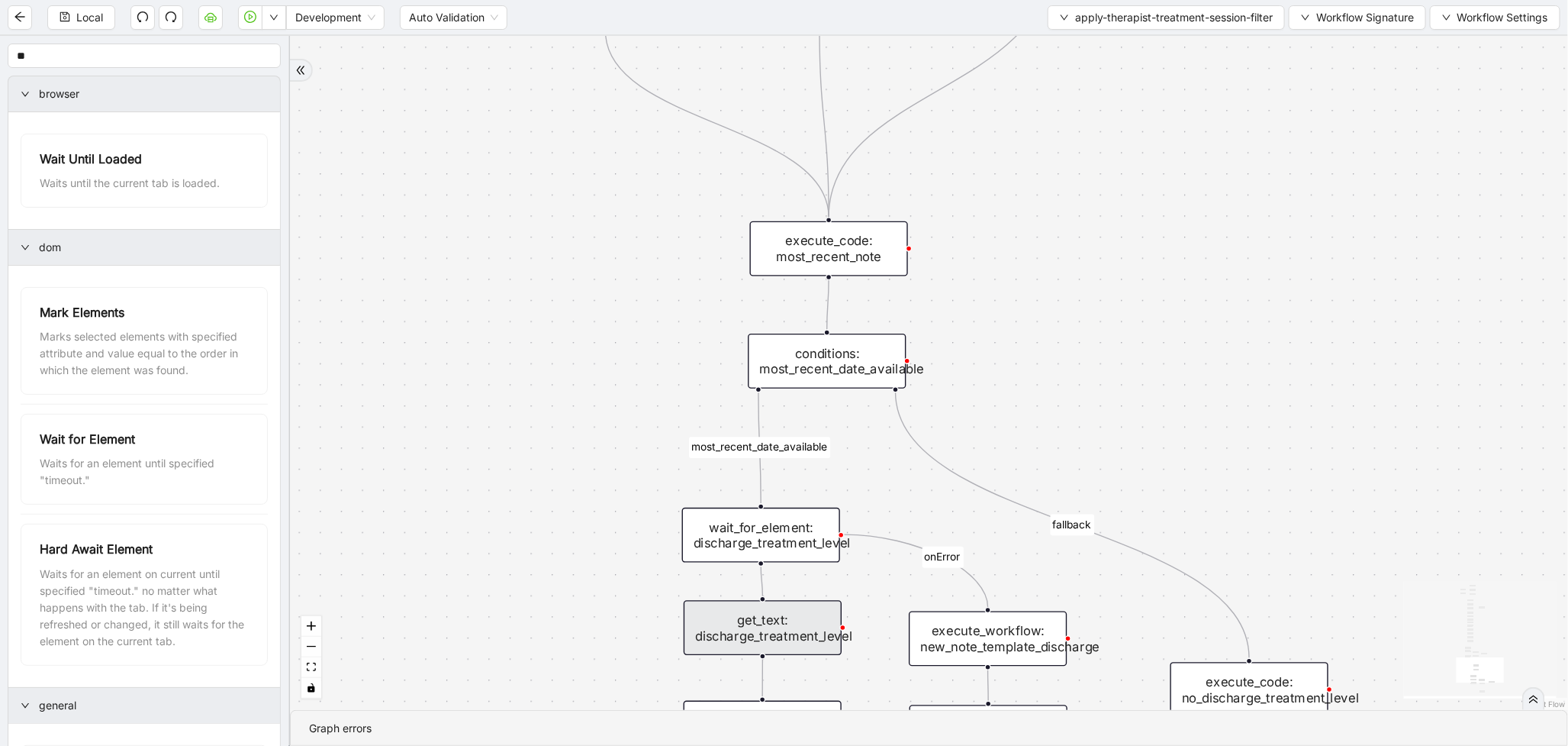
drag, startPoint x: 467, startPoint y: 142, endPoint x: 525, endPoint y: 543, distance: 405.2
click at [525, 543] on div "therapist_treatment_note_found fallback earliest_date_available fallback most_r…" at bounding box center [930, 373] width 1279 height 674
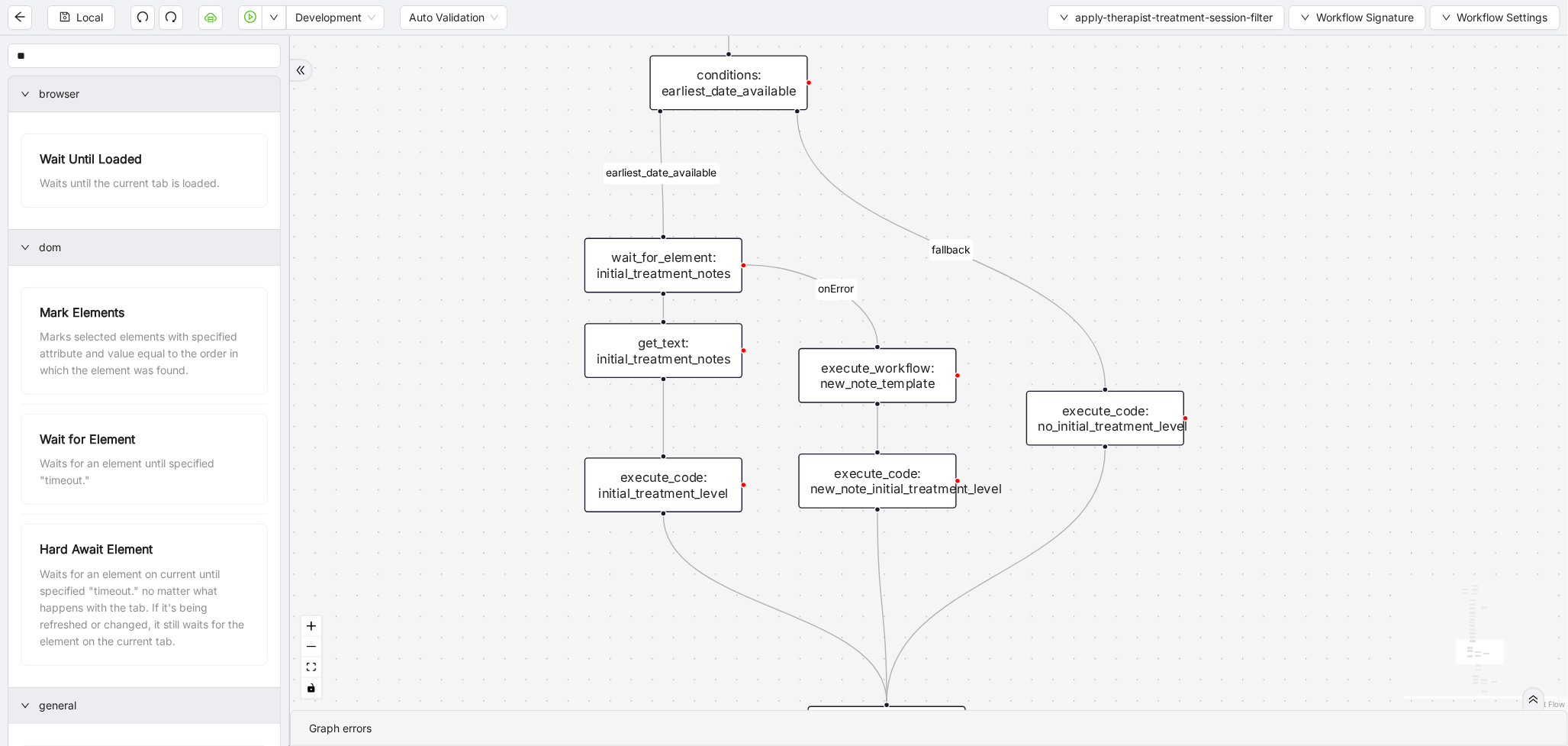
drag, startPoint x: 517, startPoint y: 116, endPoint x: 530, endPoint y: 507, distance: 391.2
click at [530, 507] on div "therapist_treatment_note_found fallback earliest_date_available fallback most_r…" at bounding box center [930, 373] width 1279 height 674
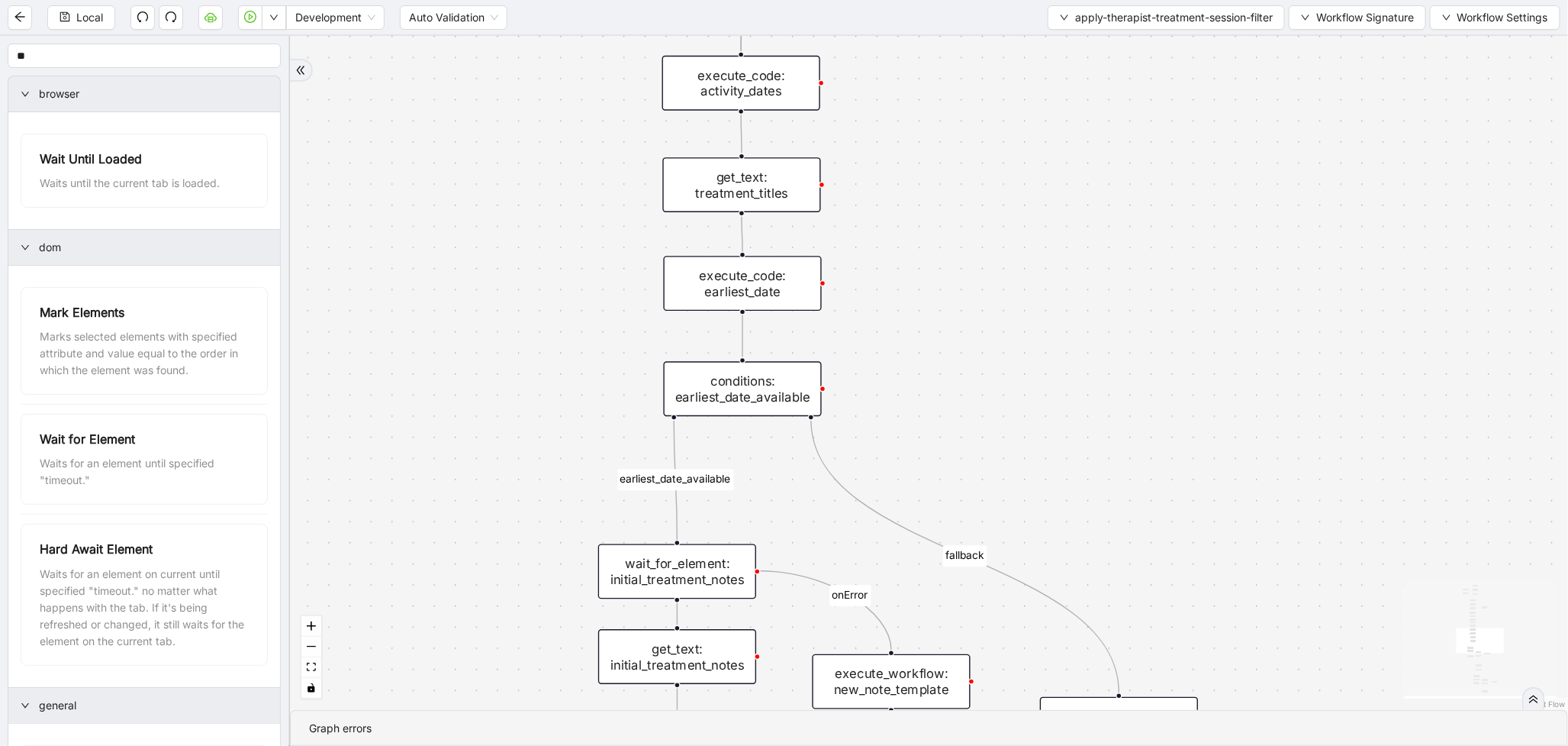
drag, startPoint x: 539, startPoint y: 133, endPoint x: 575, endPoint y: 575, distance: 443.5
click at [575, 575] on div "therapist_treatment_note_found fallback earliest_date_available fallback most_r…" at bounding box center [930, 373] width 1279 height 674
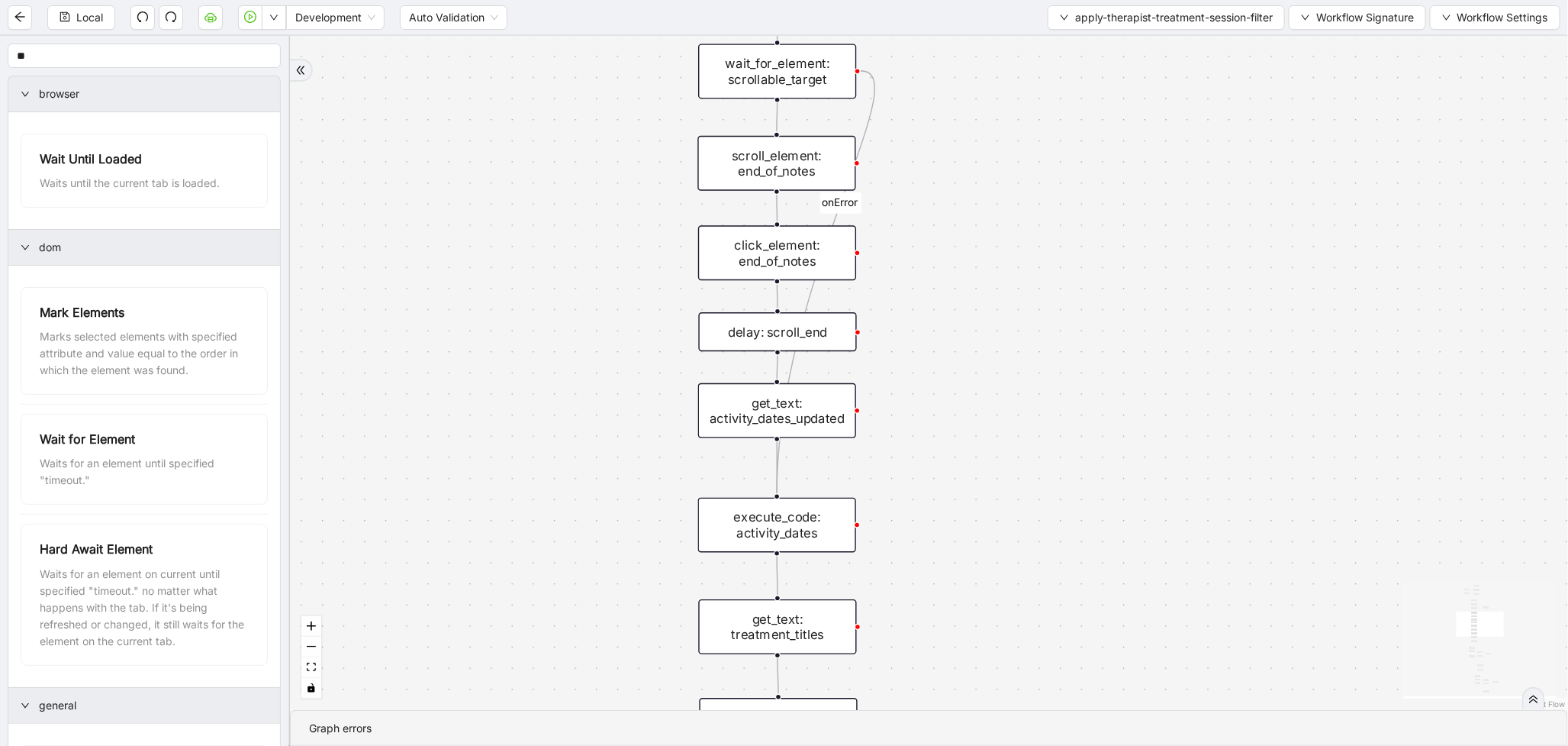
drag, startPoint x: 629, startPoint y: 255, endPoint x: 650, endPoint y: 598, distance: 343.6
click at [650, 598] on div "therapist_treatment_note_found fallback earliest_date_available fallback most_r…" at bounding box center [930, 373] width 1279 height 674
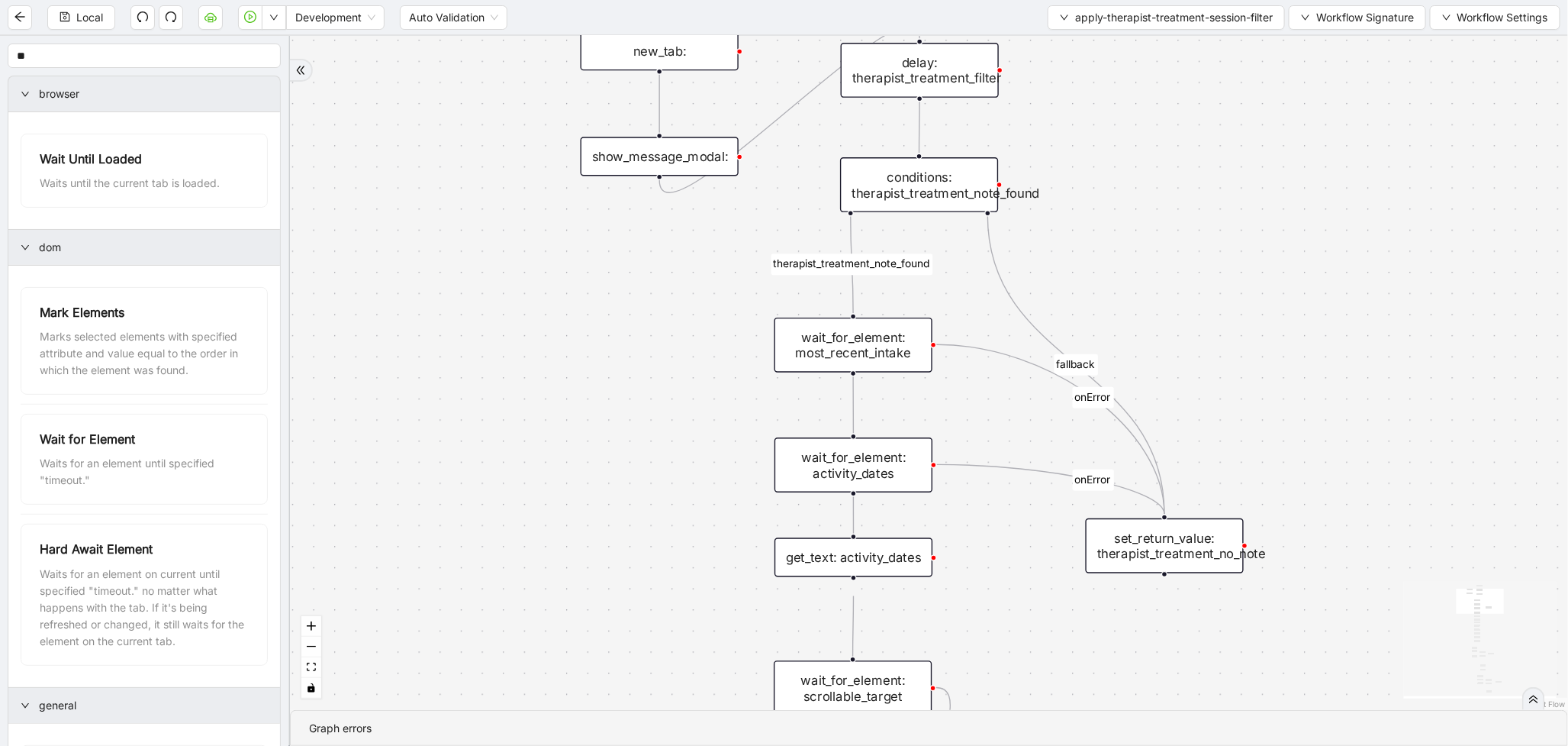
drag, startPoint x: 657, startPoint y: 237, endPoint x: 729, endPoint y: 591, distance: 361.2
click at [729, 591] on div "therapist_treatment_note_found fallback earliest_date_available fallback most_r…" at bounding box center [930, 373] width 1279 height 674
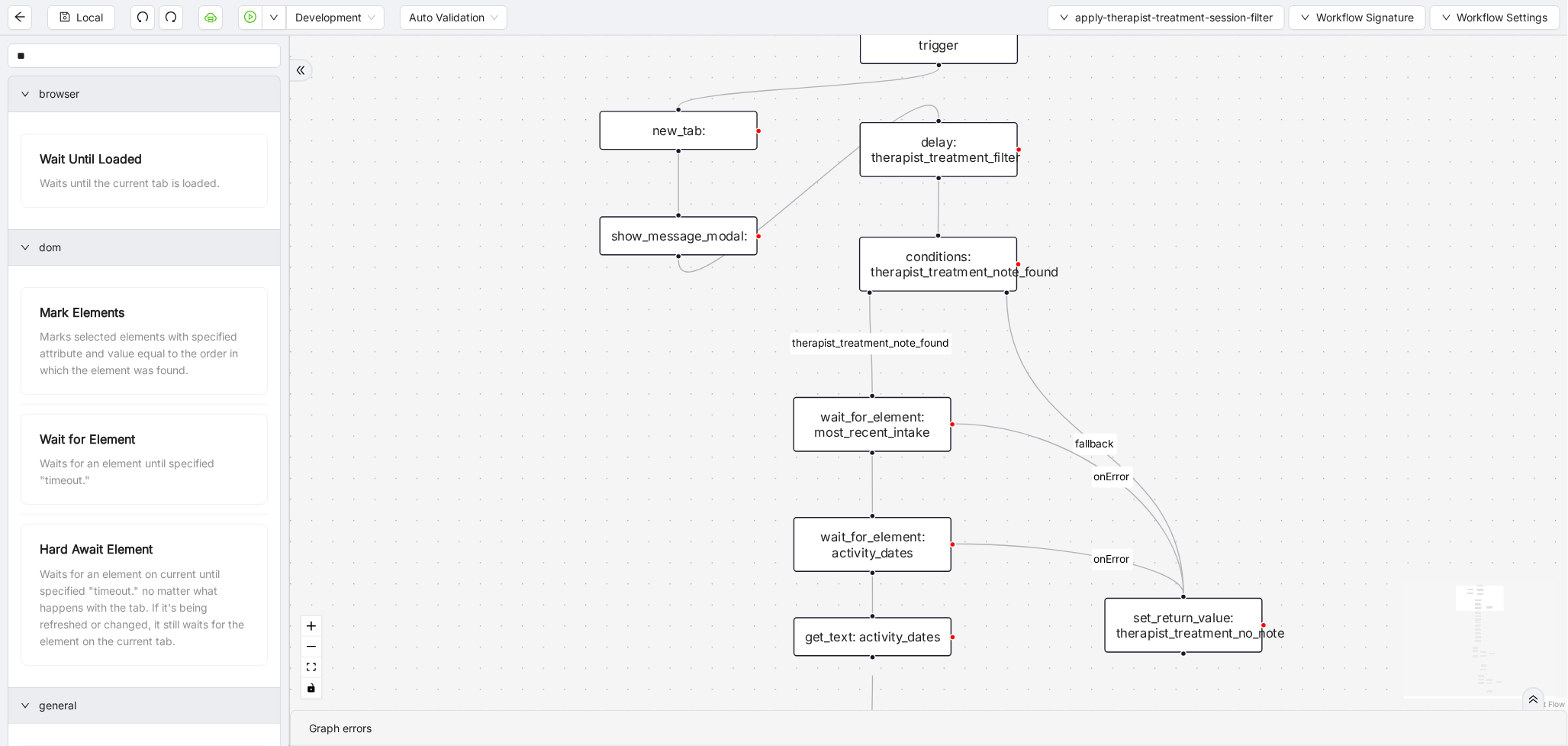
drag, startPoint x: 765, startPoint y: 351, endPoint x: 657, endPoint y: 567, distance: 241.5
click at [657, 567] on div "therapist_treatment_note_found fallback earliest_date_available fallback most_r…" at bounding box center [930, 373] width 1279 height 674
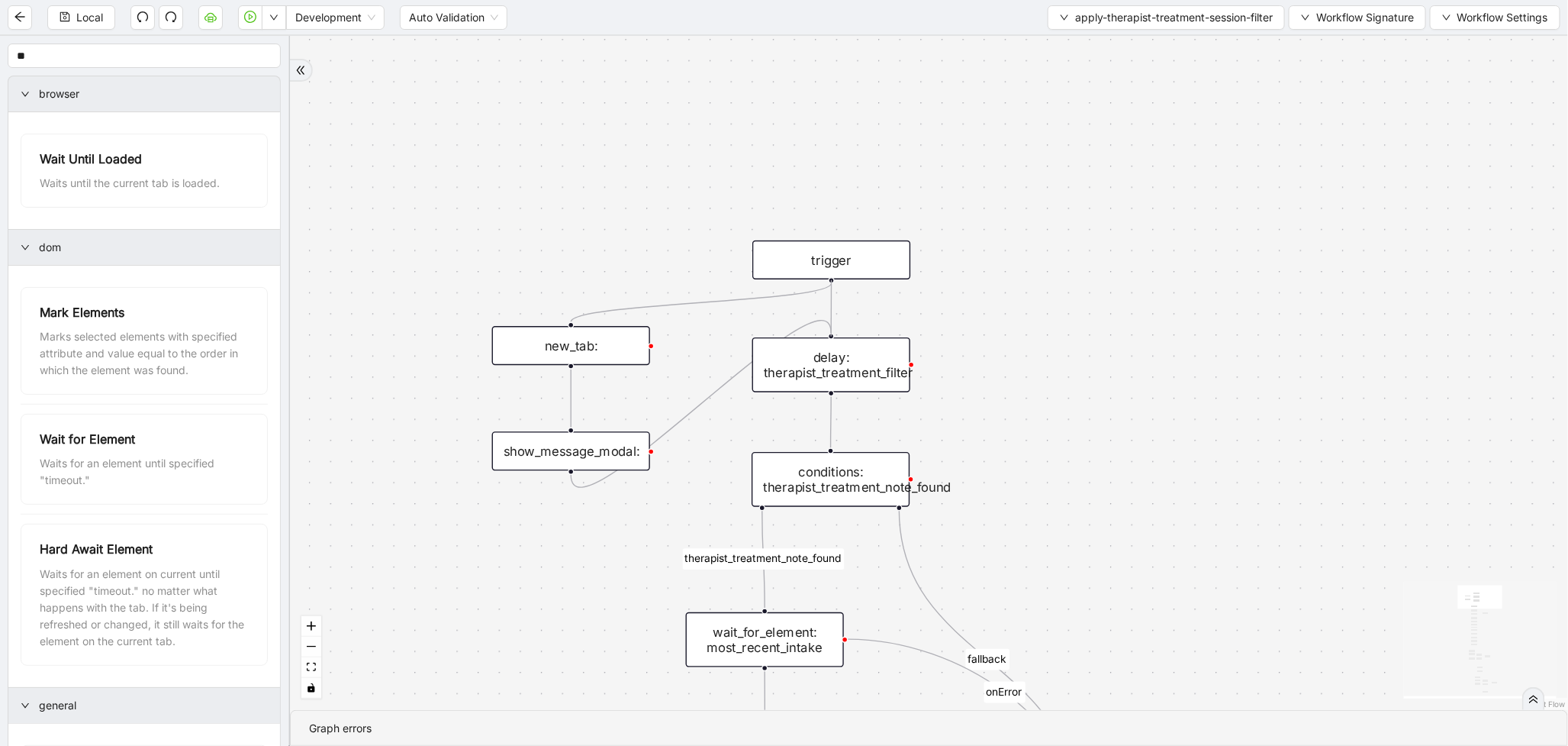
drag, startPoint x: 833, startPoint y: 278, endPoint x: 840, endPoint y: 327, distance: 49.5
click at [97, 21] on span "Local" at bounding box center [89, 17] width 27 height 17
click at [1100, 25] on span "apply-therapist-treatment-session-filter" at bounding box center [1174, 17] width 197 height 17
click at [1081, 43] on span "Select" at bounding box center [1161, 47] width 216 height 17
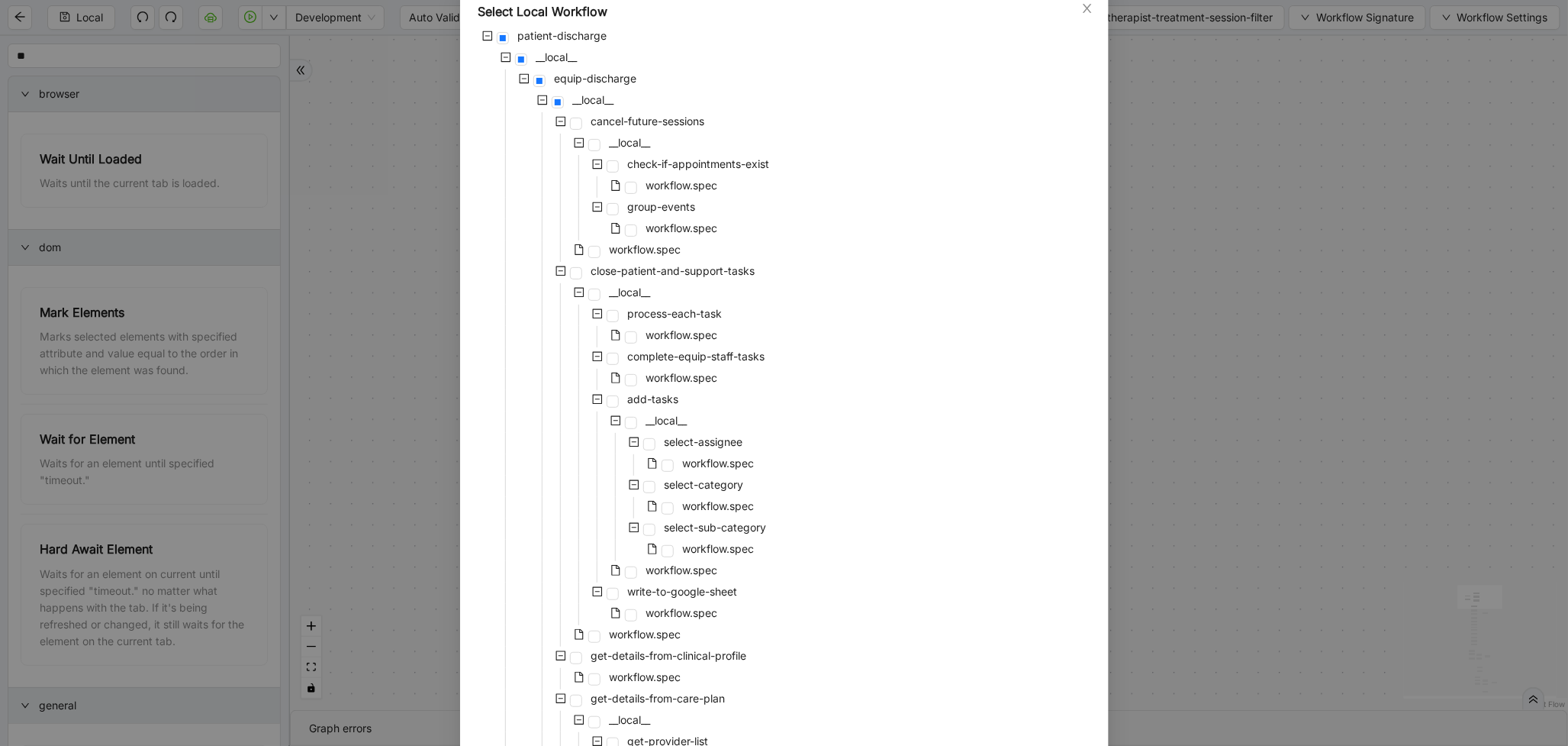
scroll to position [90, 0]
click at [704, 469] on span "workflow.spec" at bounding box center [718, 463] width 78 height 18
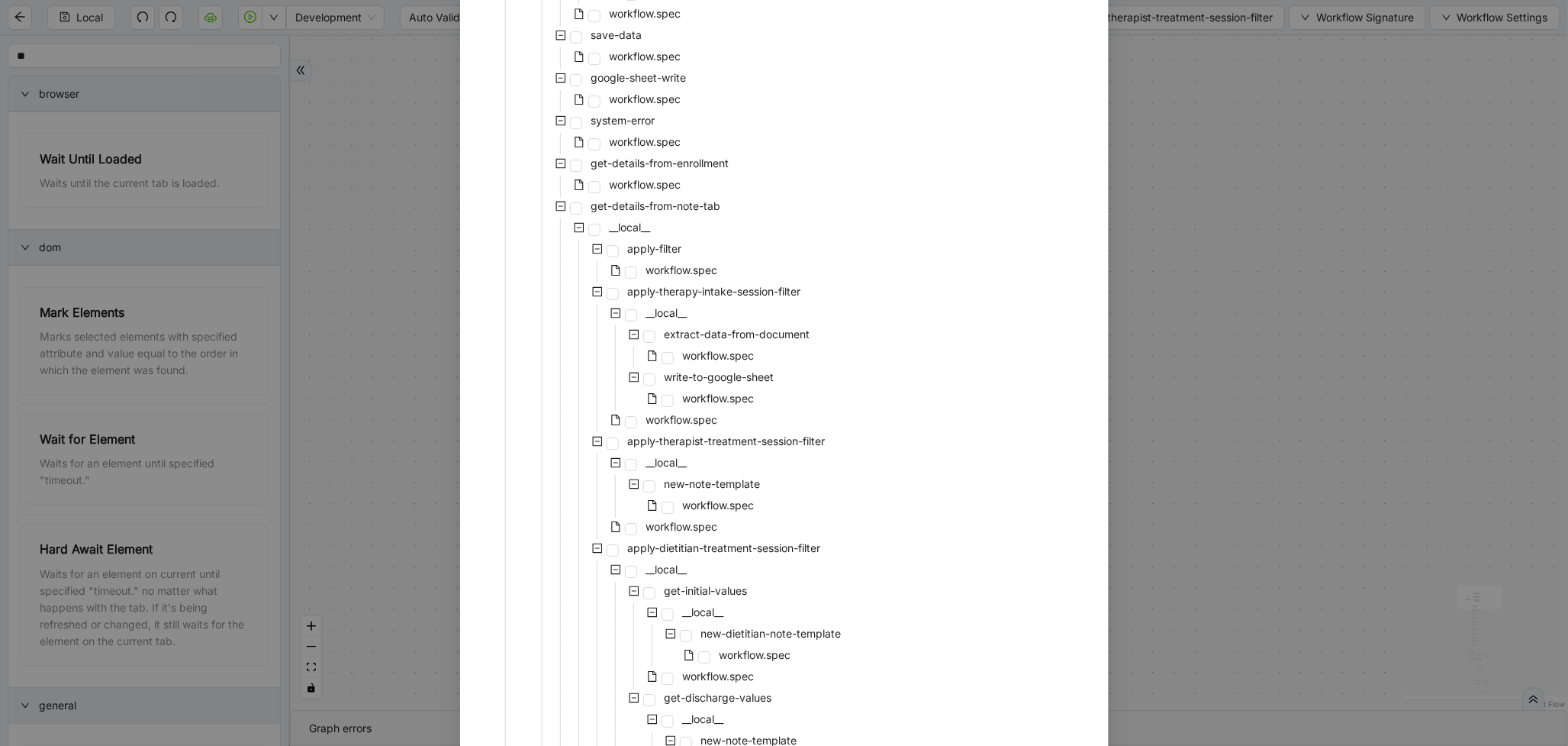
scroll to position [2919, 0]
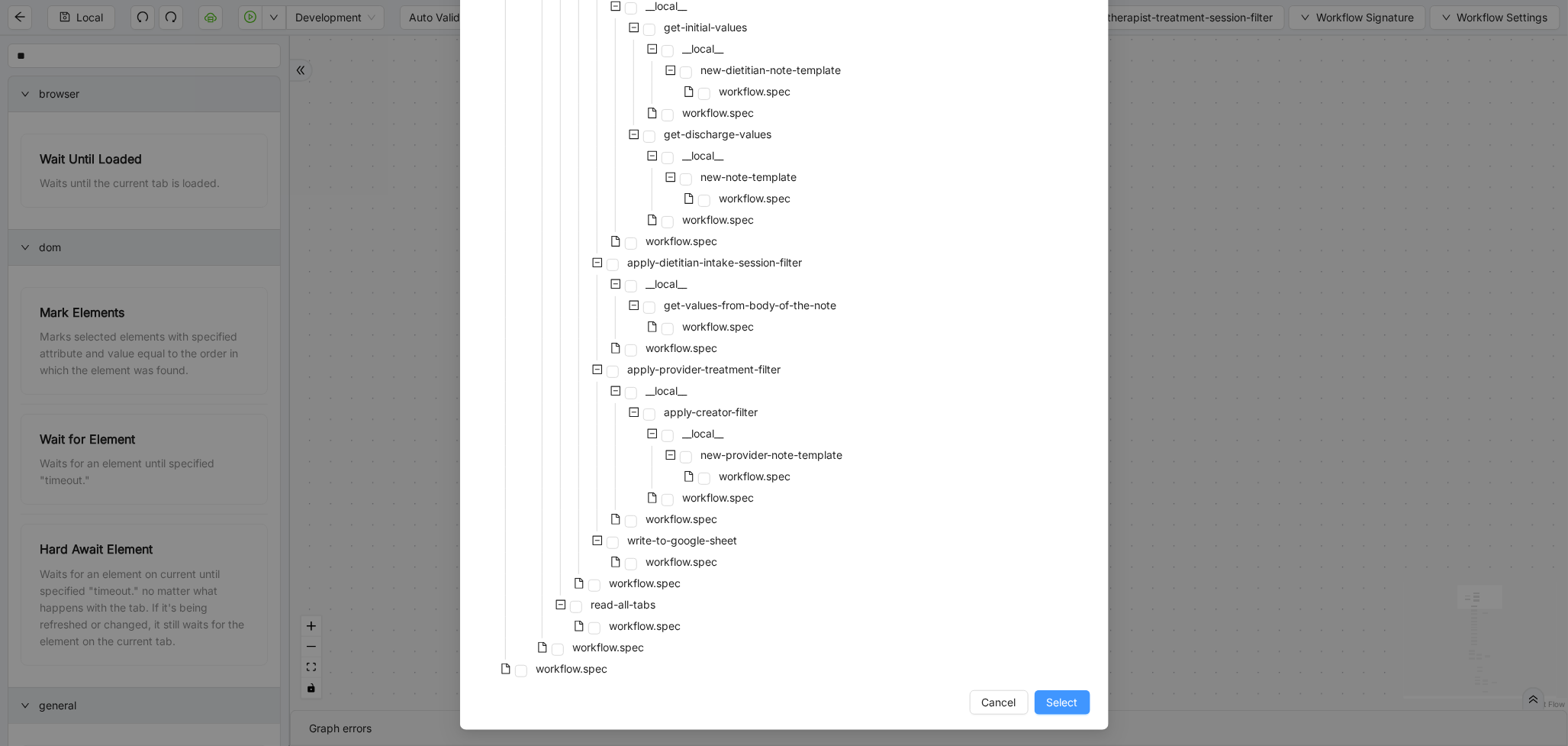
click at [1047, 697] on span "Select" at bounding box center [1063, 702] width 31 height 17
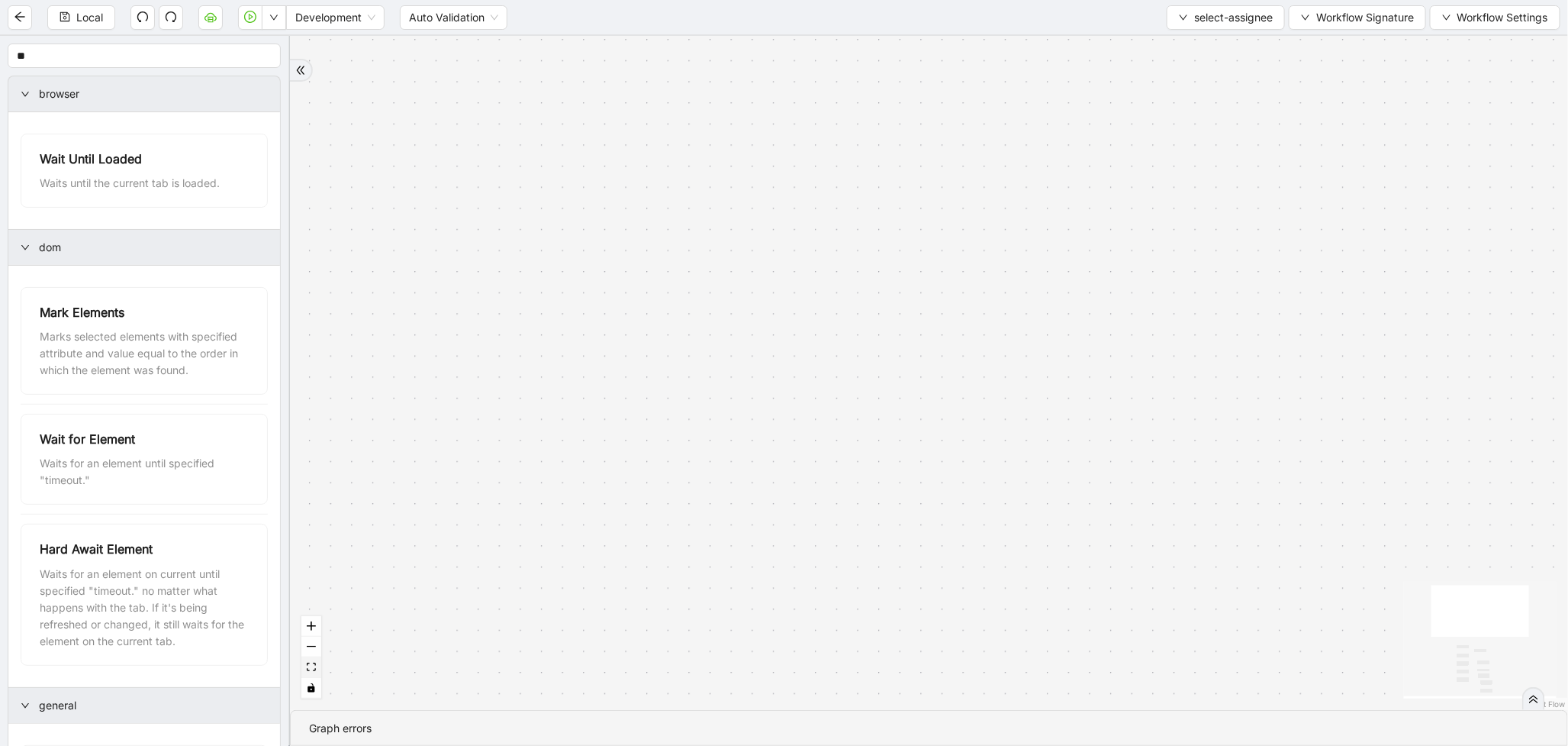
click at [318, 660] on button "fit view" at bounding box center [311, 667] width 20 height 20
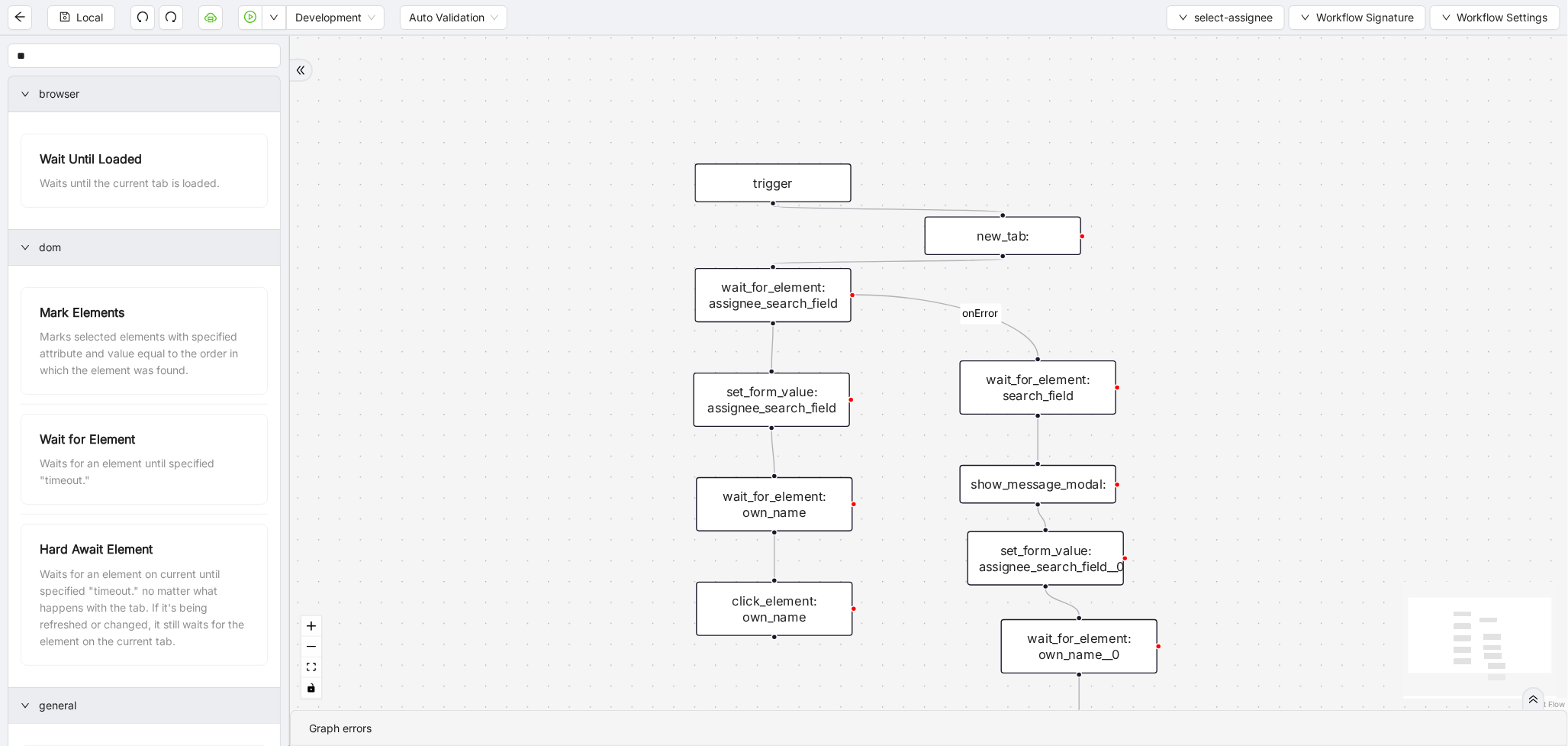
drag, startPoint x: 581, startPoint y: 228, endPoint x: 574, endPoint y: 339, distance: 111.2
click at [574, 339] on div "onError trigger wait_for_element: own_name click_element: own_name wait_for_ele…" at bounding box center [930, 373] width 1279 height 674
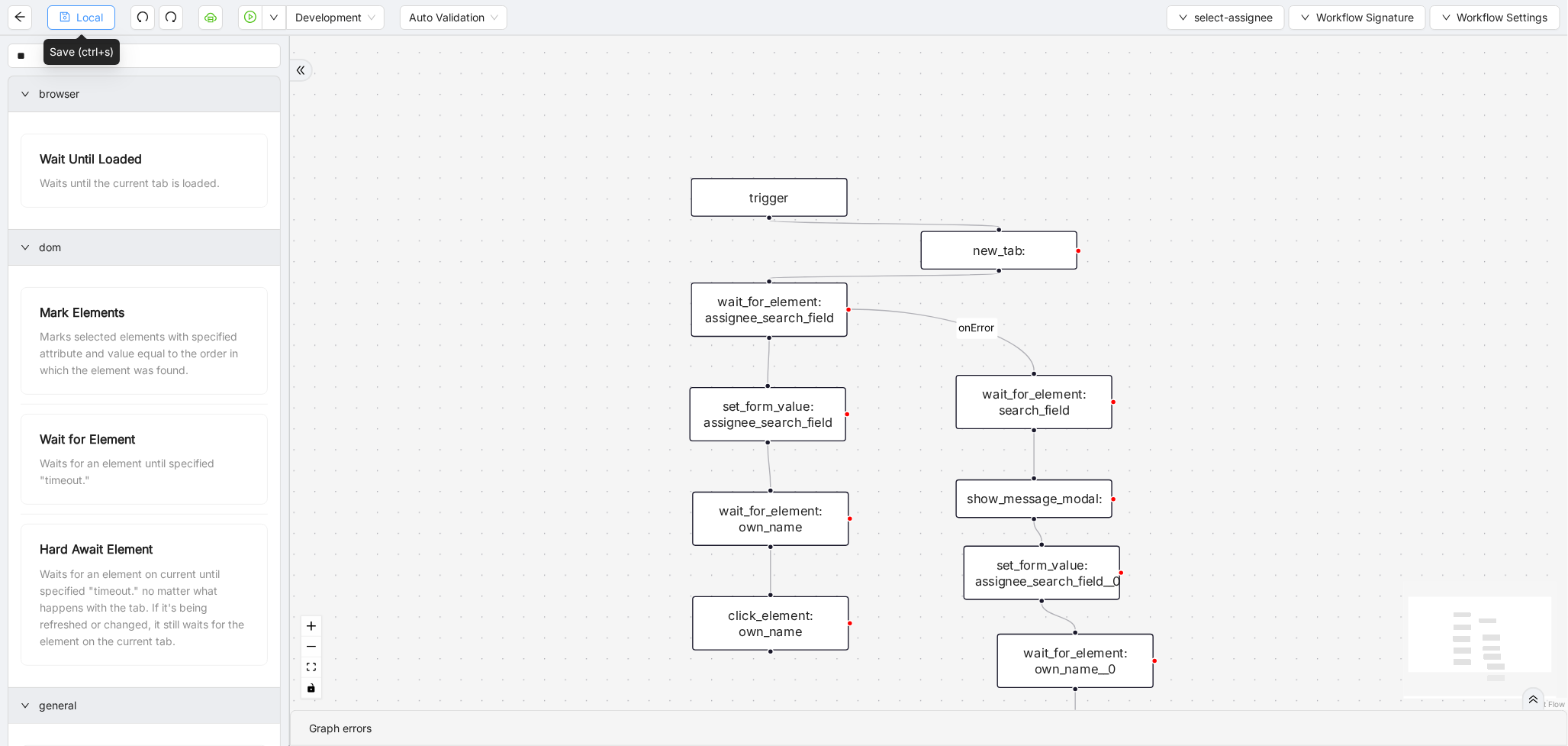
click at [99, 19] on span "Local" at bounding box center [89, 17] width 27 height 17
click at [271, 39] on span "Run local workflow" at bounding box center [224, 47] width 93 height 17
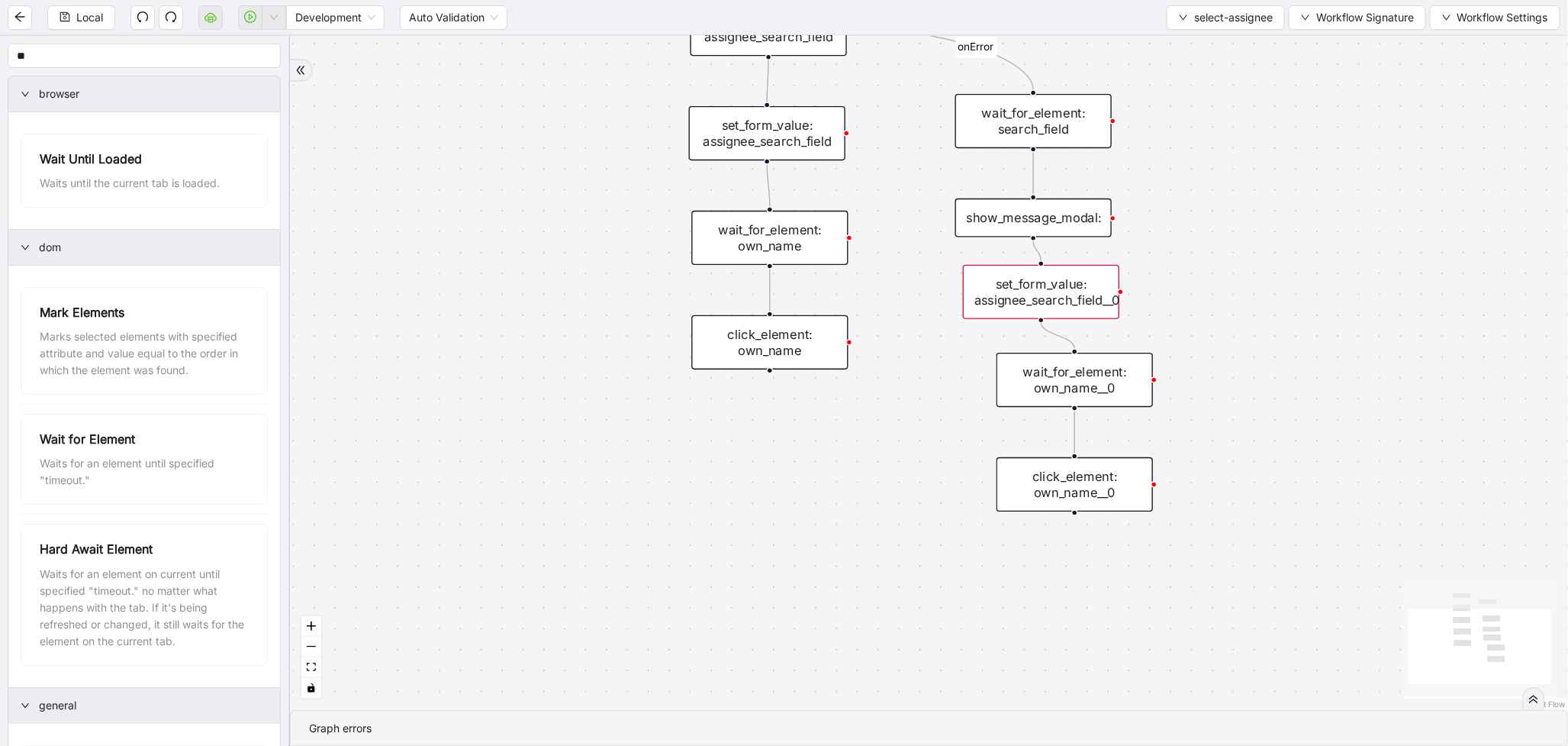
drag, startPoint x: 547, startPoint y: 181, endPoint x: 638, endPoint y: 130, distance: 104.3
click at [567, 113] on div "onError trigger wait_for_element: own_name click_element: own_name wait_for_ele…" at bounding box center [930, 373] width 1279 height 674
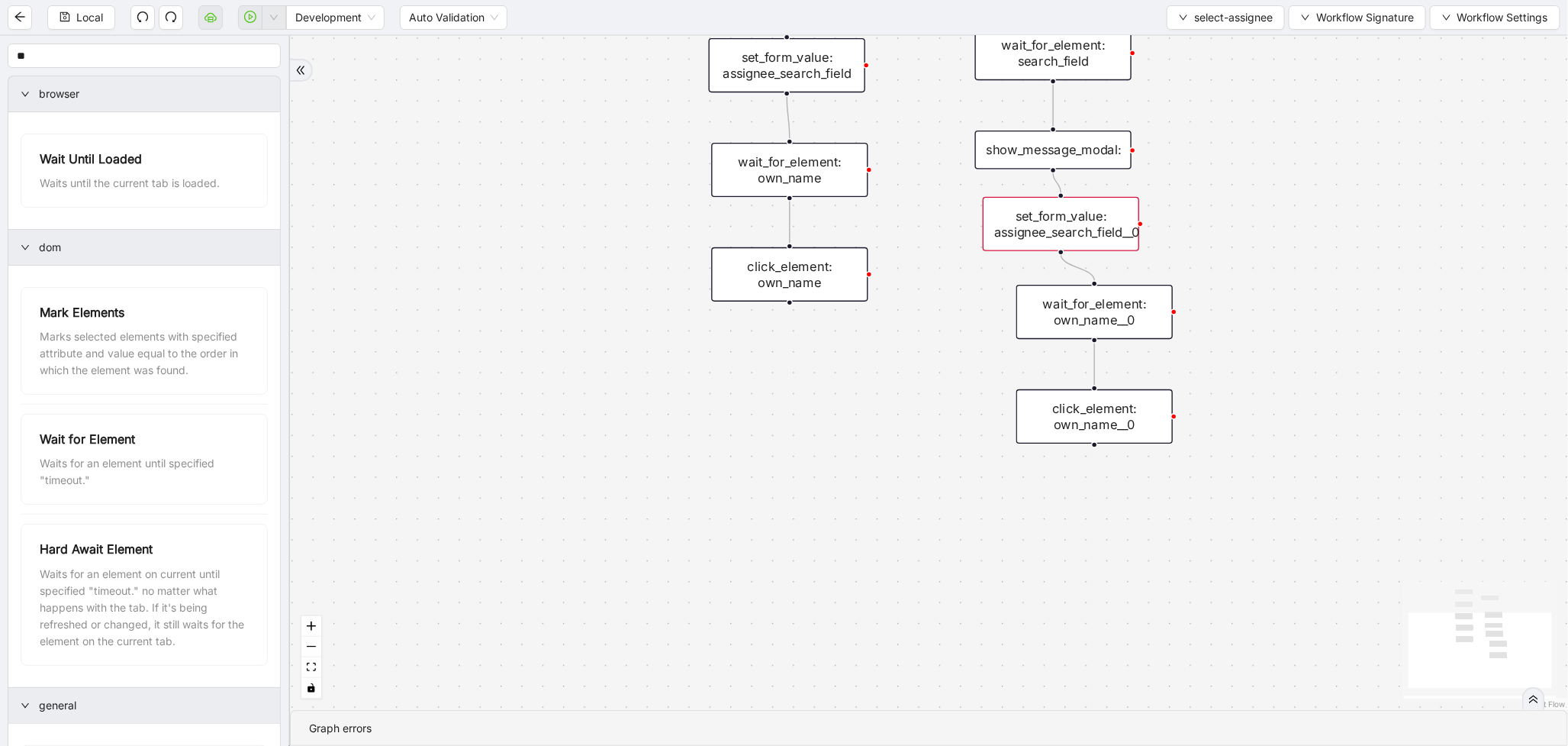
click at [1058, 239] on div "set_form_value: assignee_search_field__0" at bounding box center [1061, 223] width 156 height 54
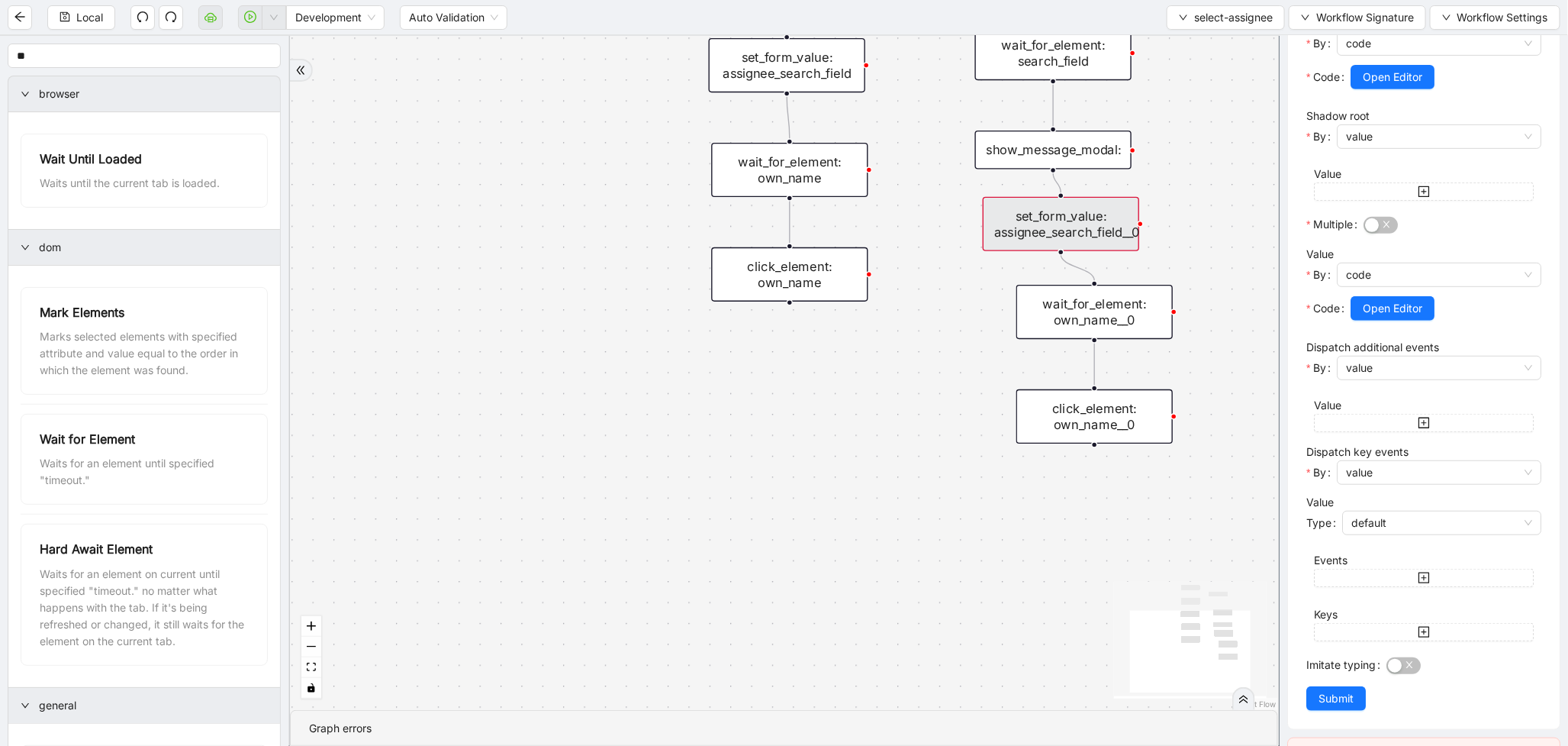
scroll to position [27, 0]
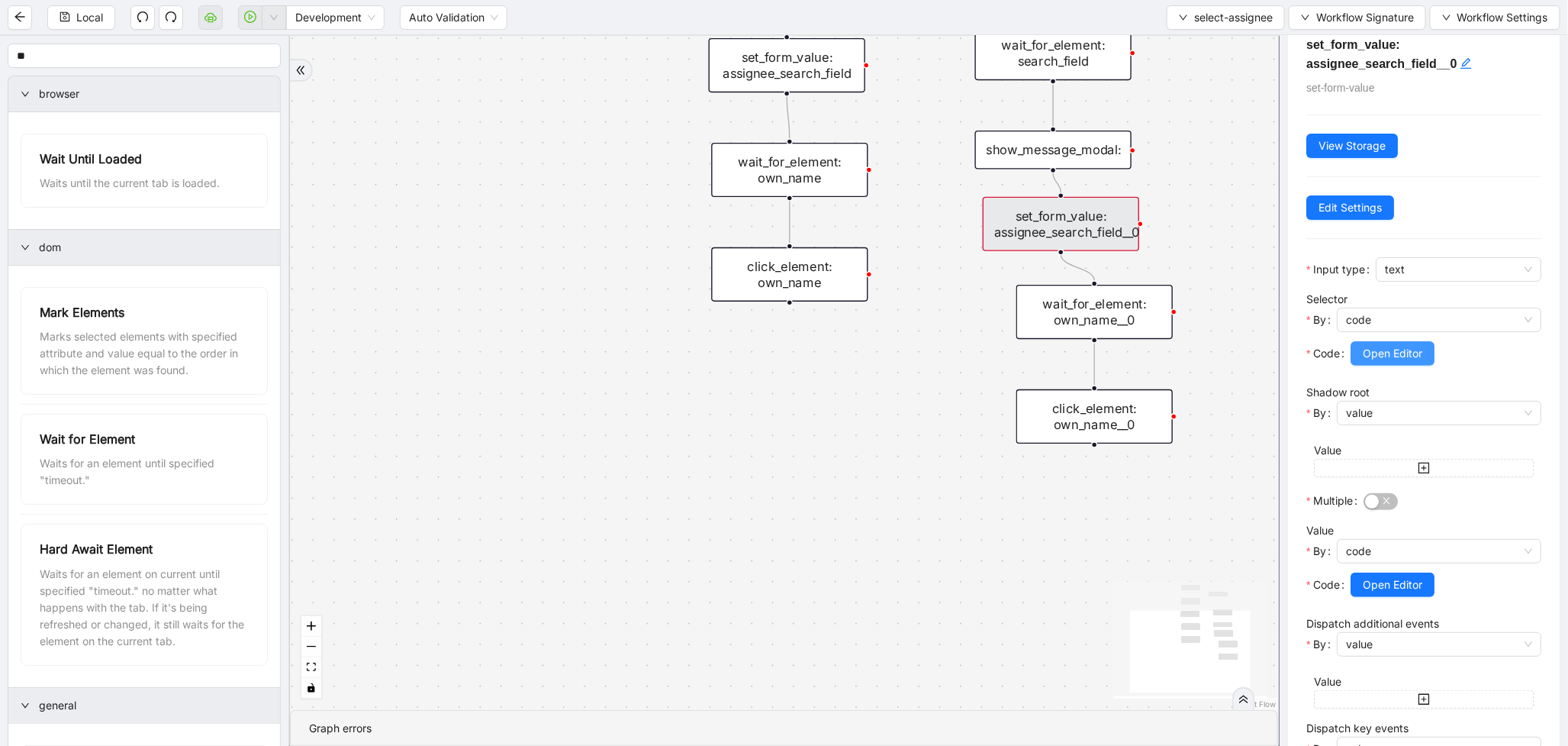
click at [1406, 357] on span "Open Editor" at bounding box center [1393, 354] width 60 height 17
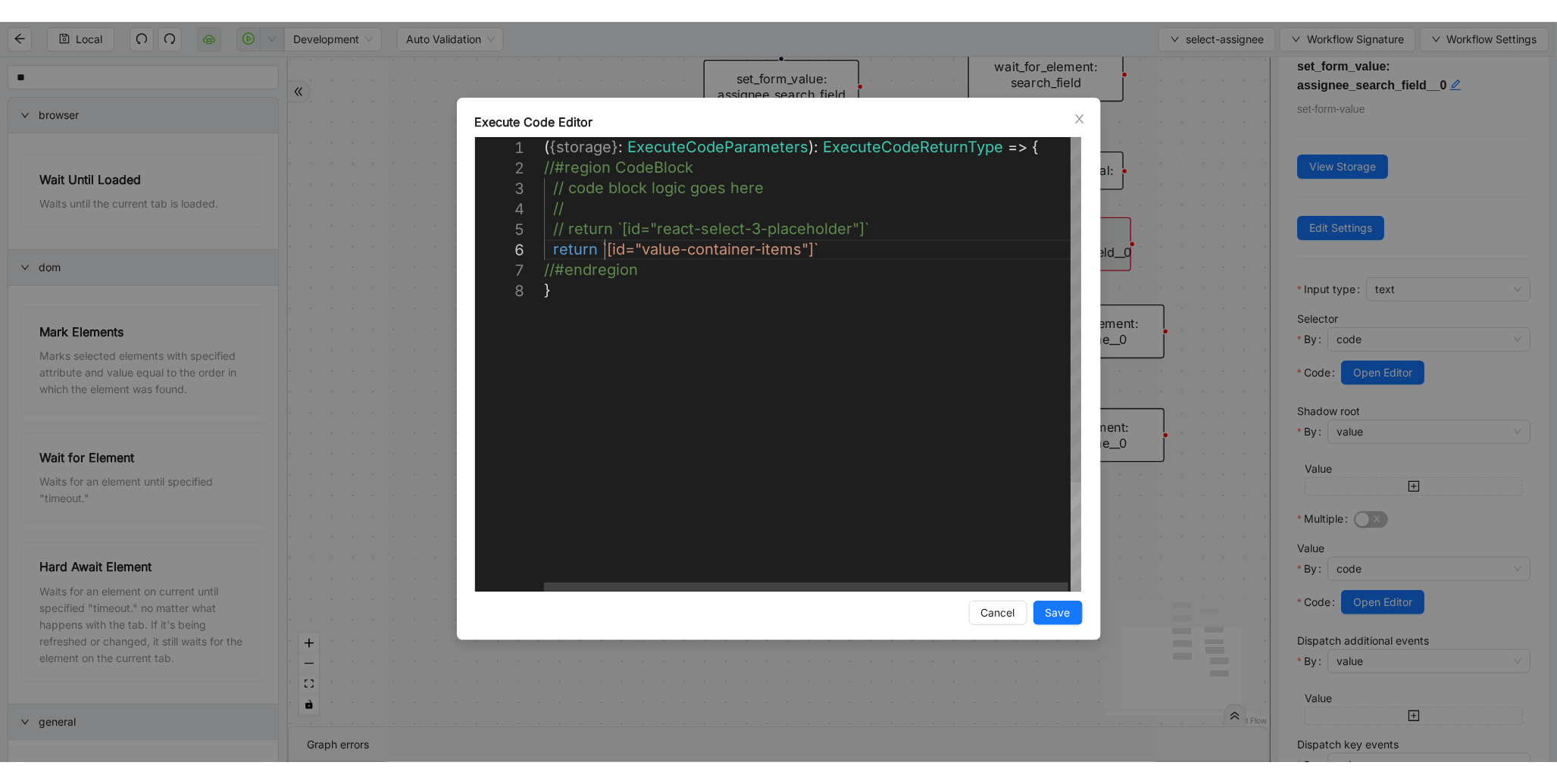
scroll to position [0, 7]
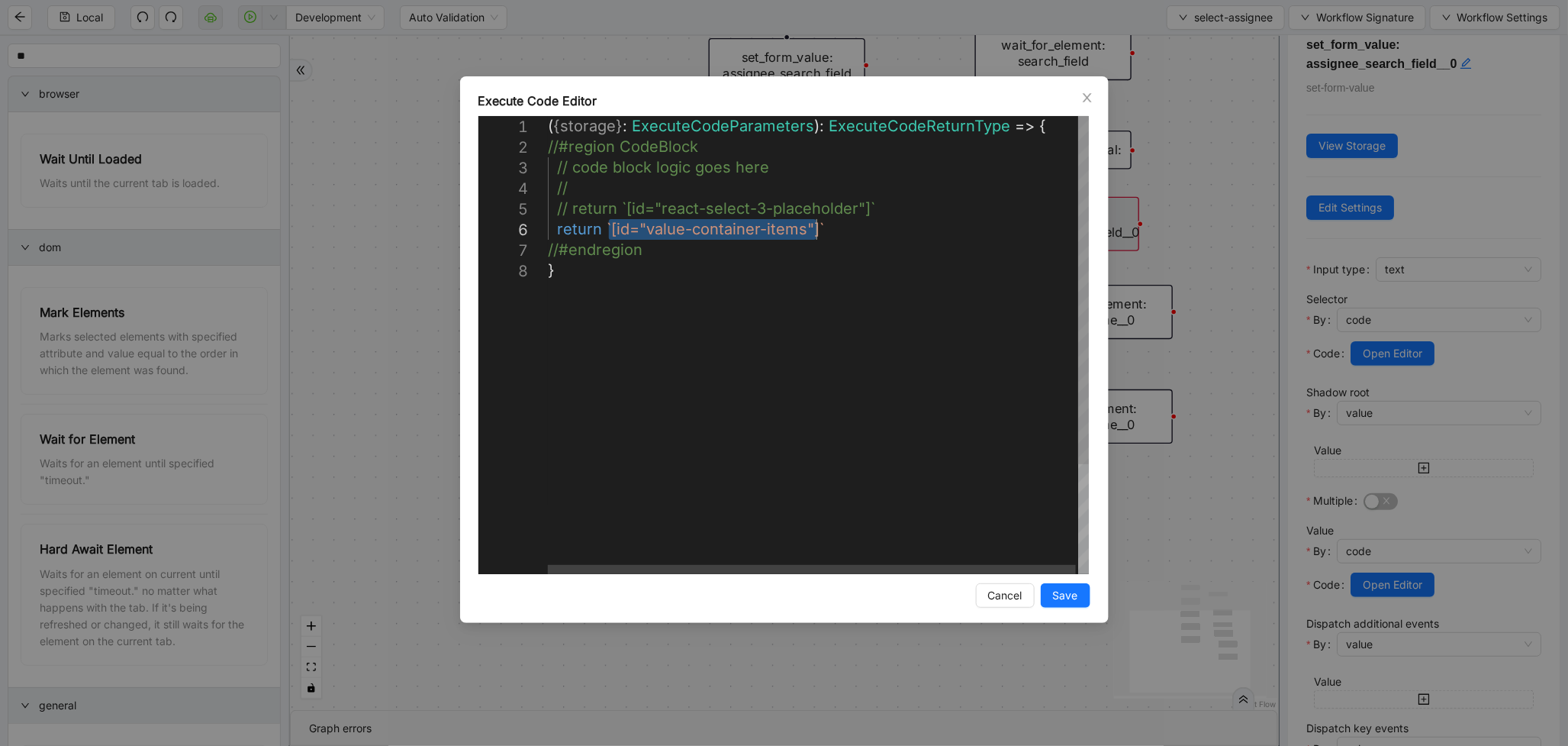
drag, startPoint x: 611, startPoint y: 226, endPoint x: 817, endPoint y: 219, distance: 206.1
click at [1355, 306] on div "**********" at bounding box center [784, 373] width 1568 height 746
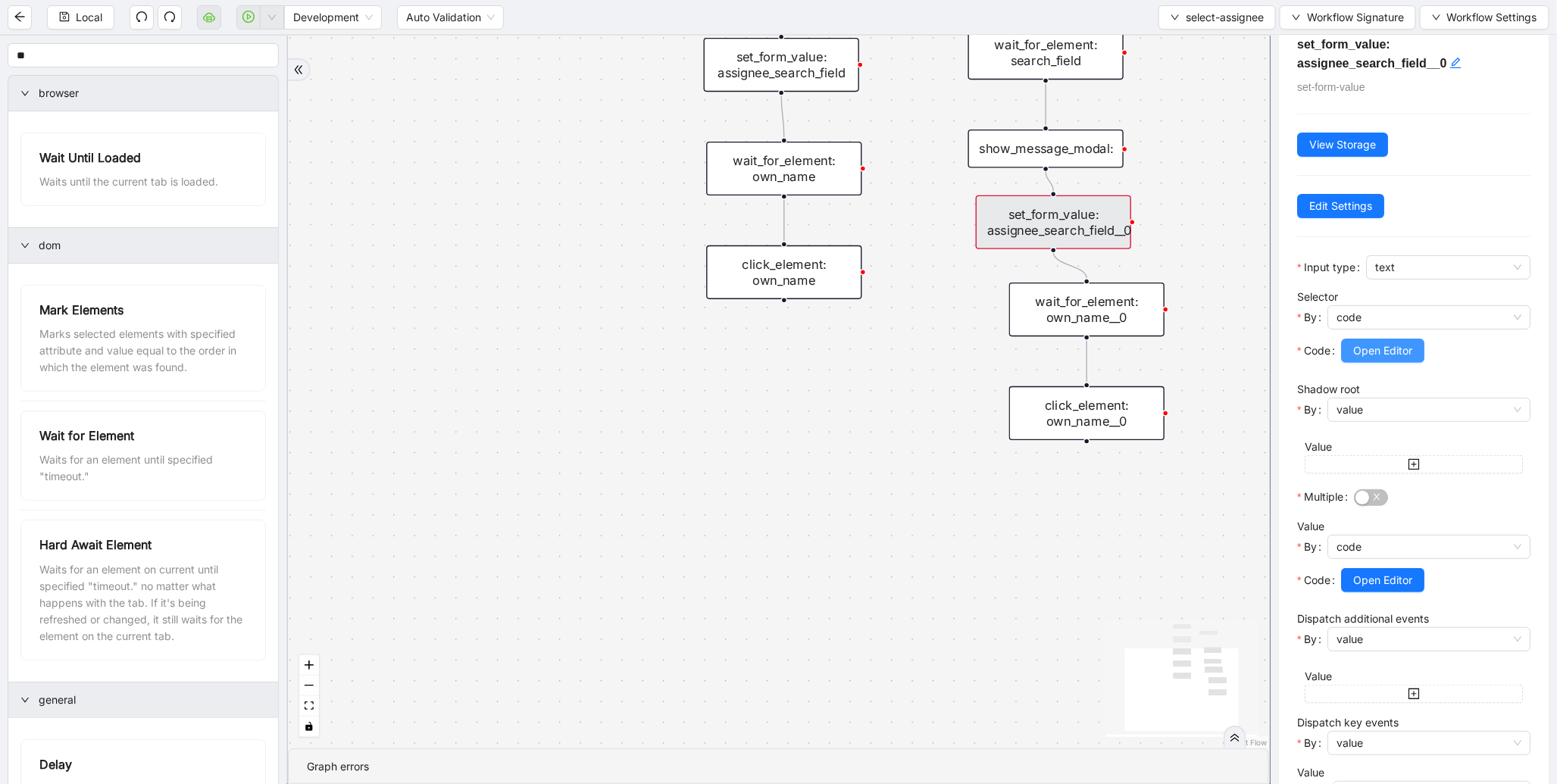
click at [1382, 351] on span "Open Editor" at bounding box center [1383, 351] width 59 height 16
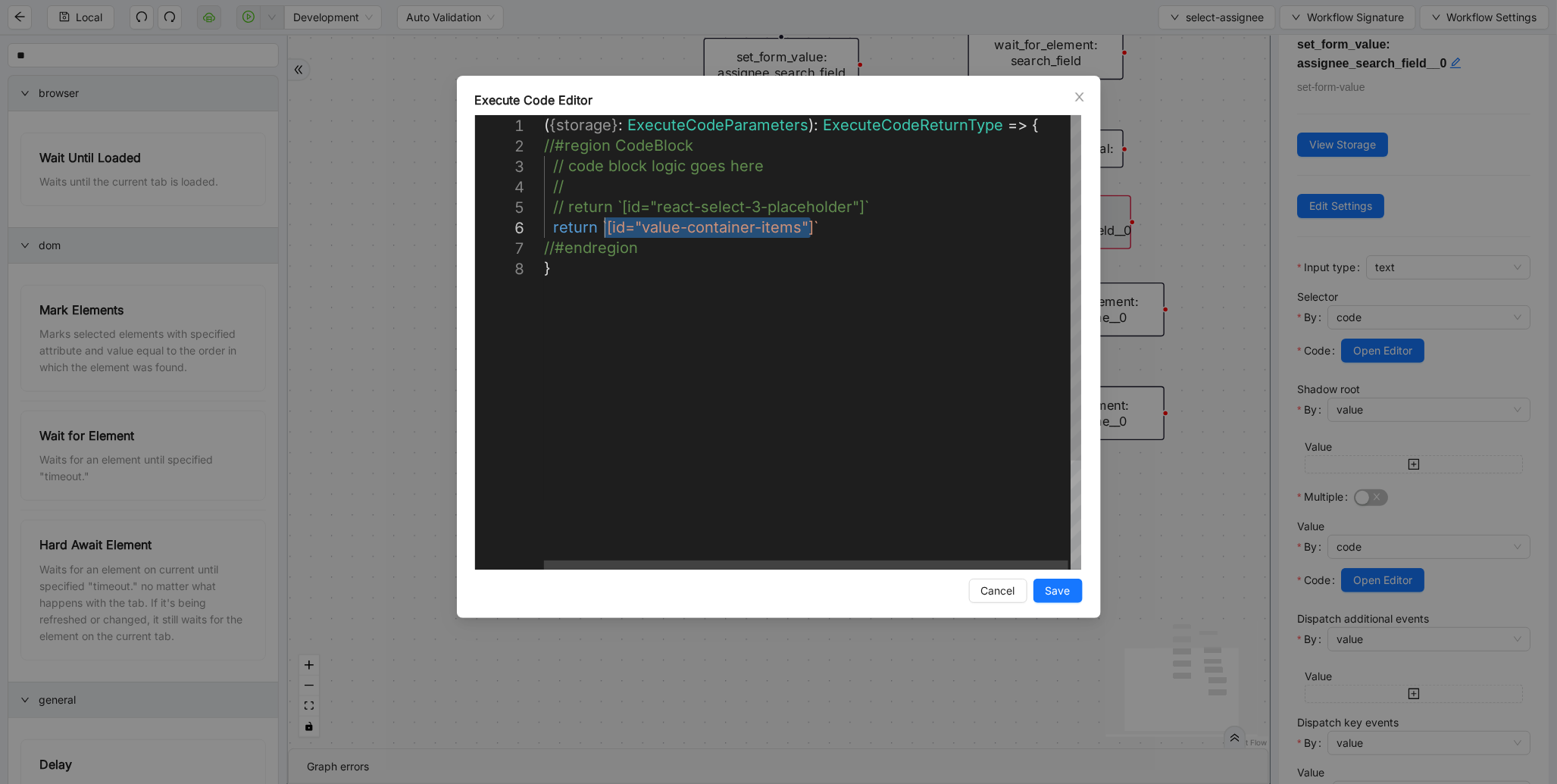
drag, startPoint x: 809, startPoint y: 225, endPoint x: 604, endPoint y: 222, distance: 205.0
paste textarea "******"
type textarea "**********"
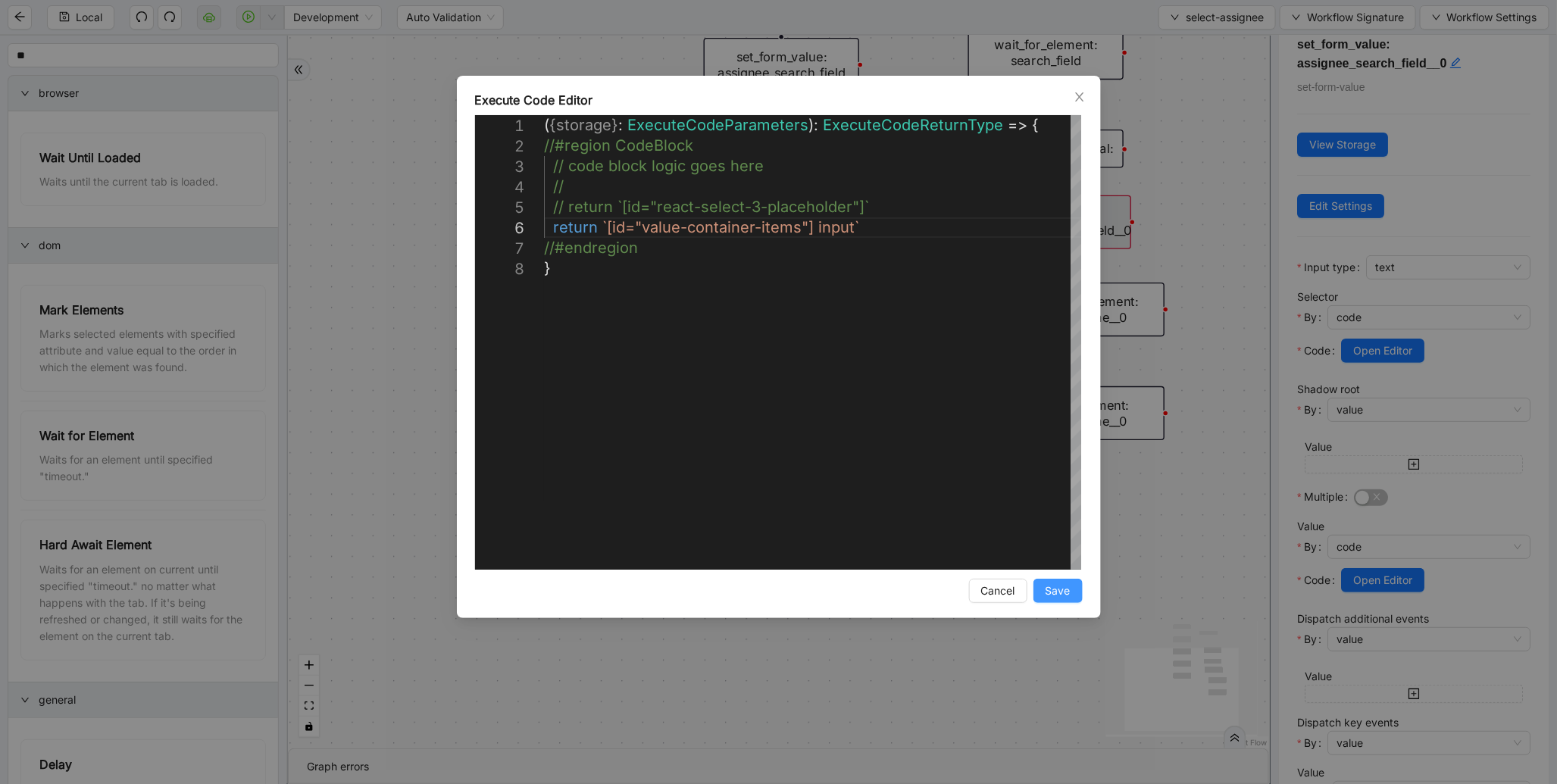
click at [1063, 597] on span "Save" at bounding box center [1058, 591] width 25 height 16
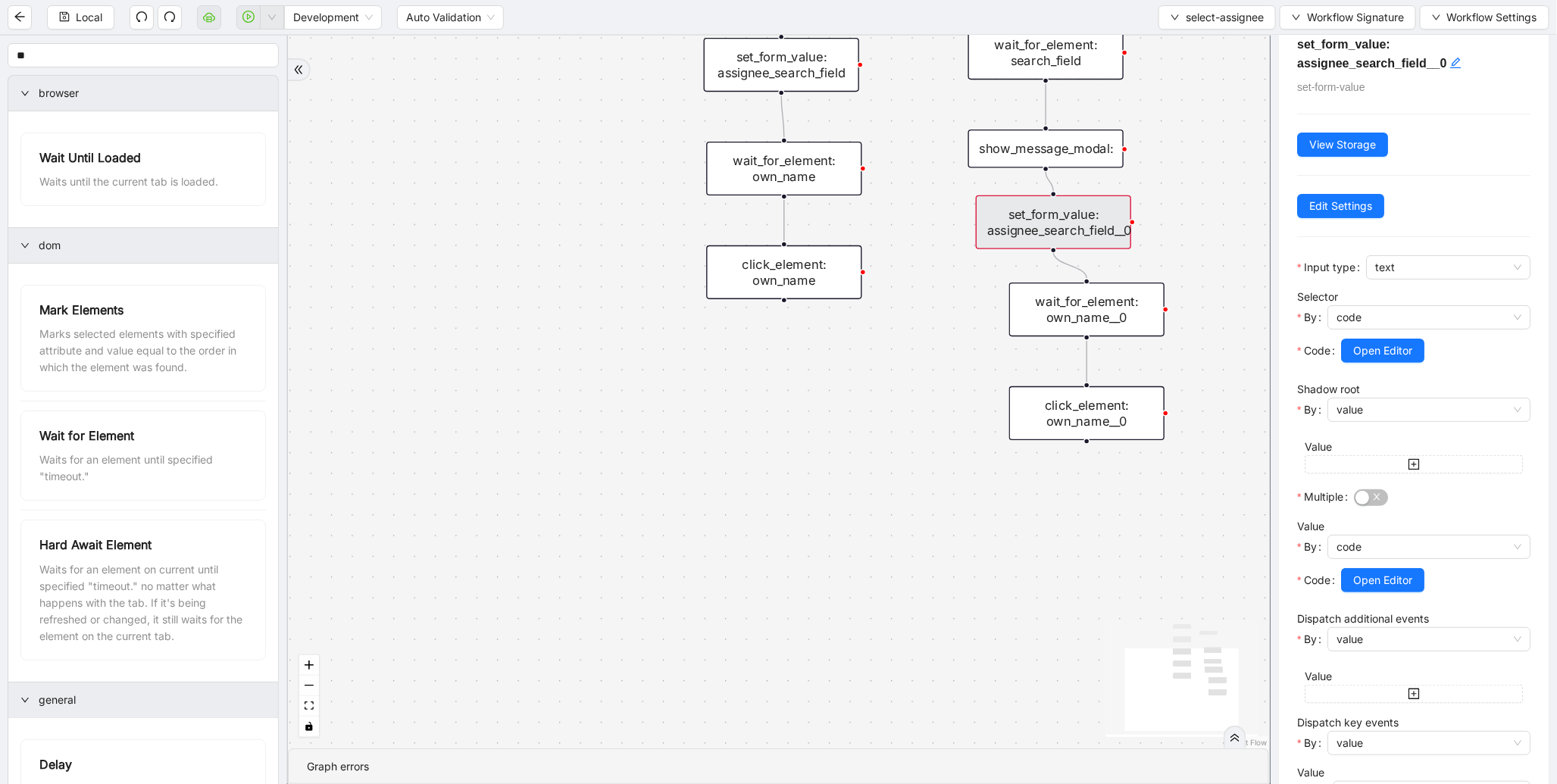
scroll to position [387, 0]
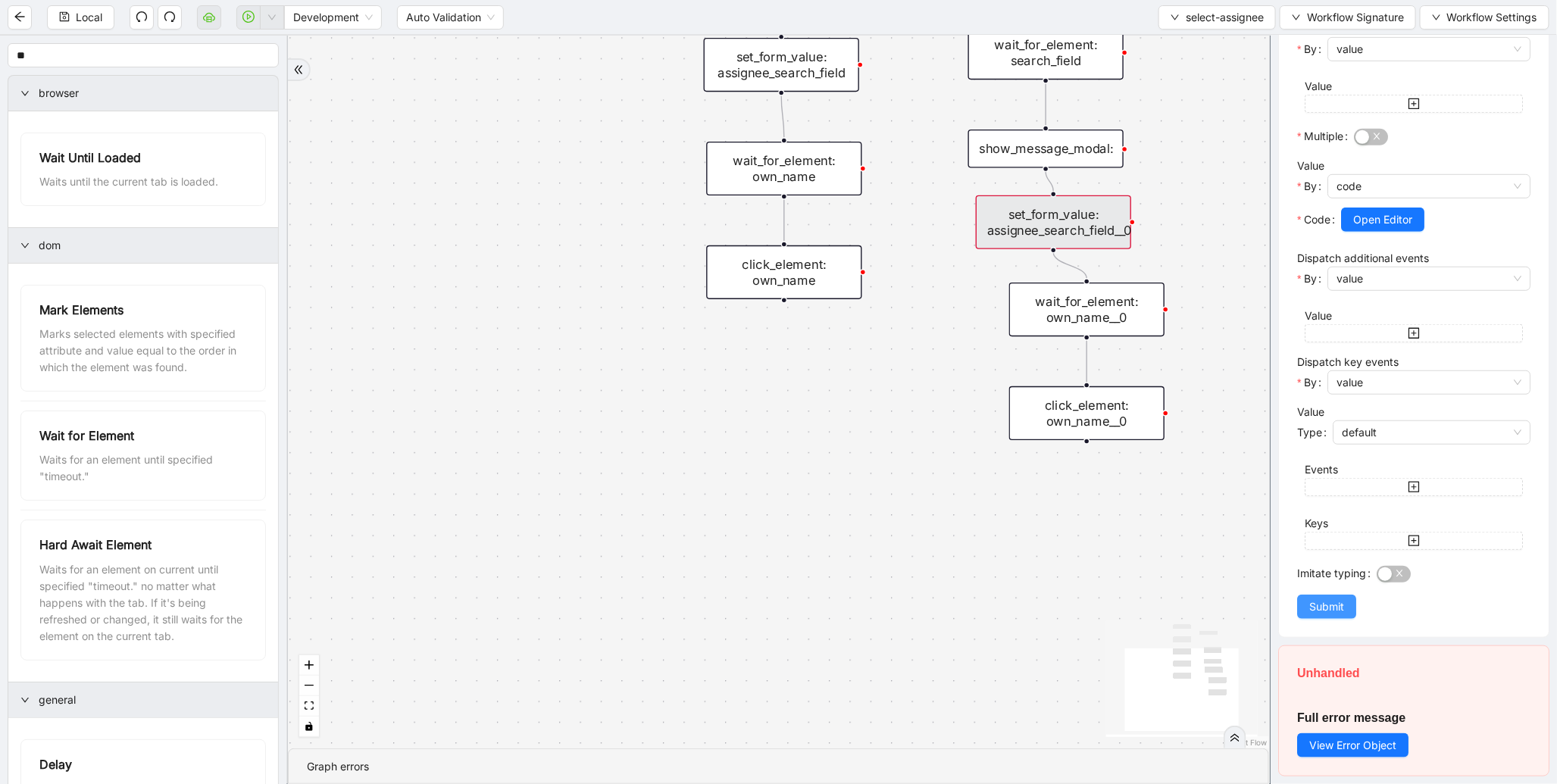
click at [1337, 611] on span "Submit" at bounding box center [1327, 606] width 35 height 16
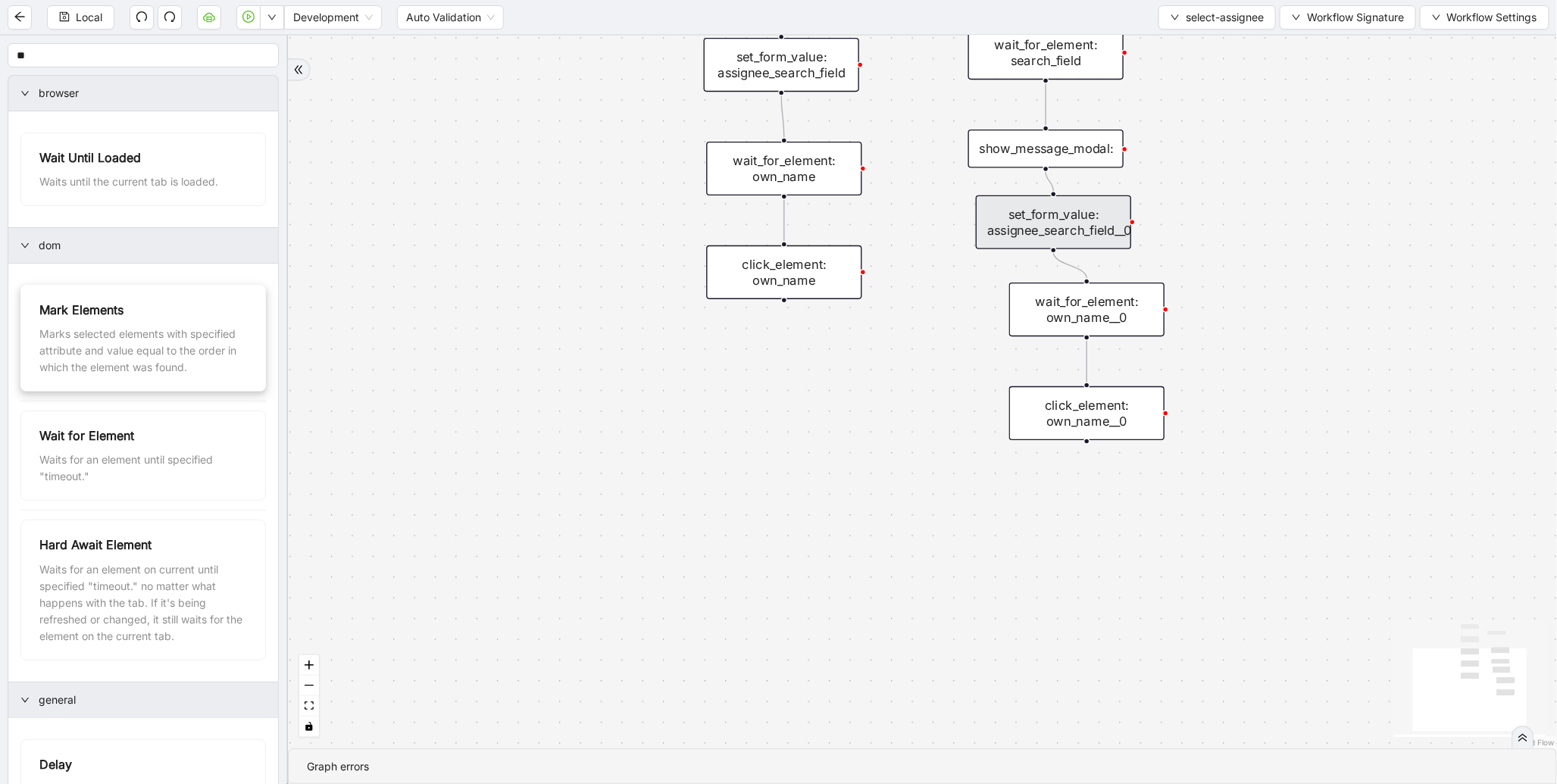
scroll to position [0, 0]
click at [89, 20] on span "Local" at bounding box center [88, 17] width 26 height 16
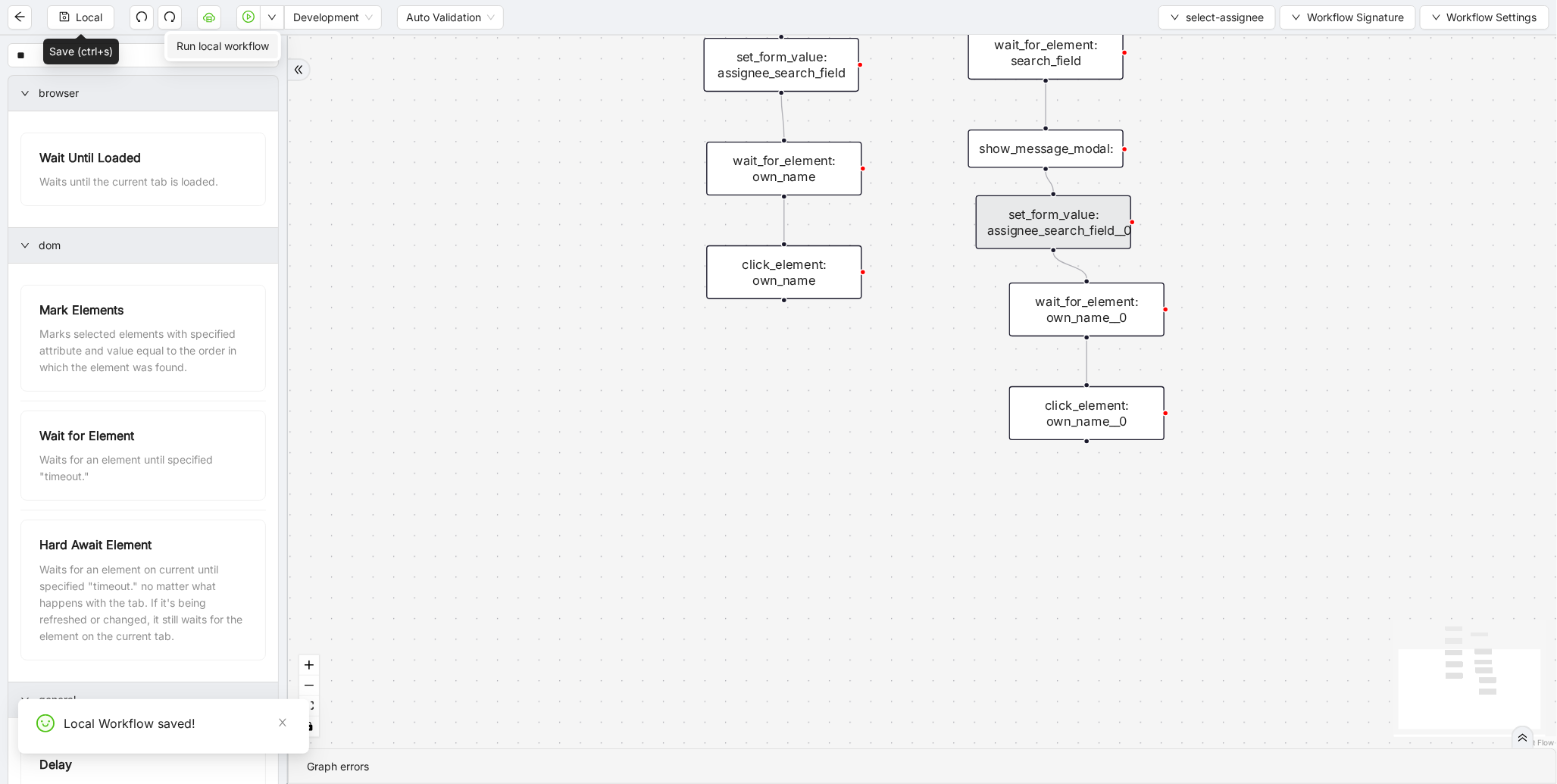
click at [265, 38] on span "Run local workflow" at bounding box center [223, 46] width 92 height 16
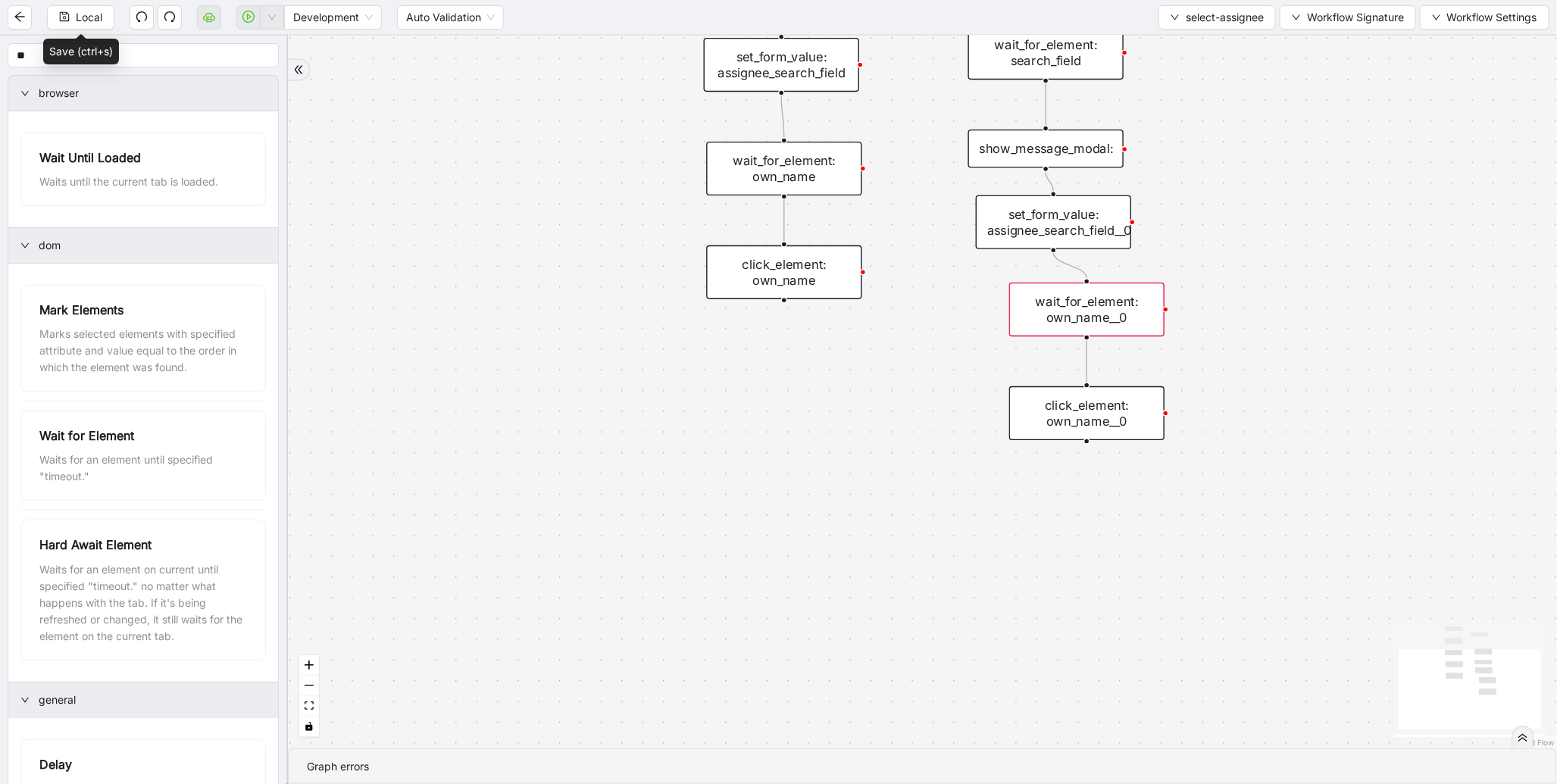
click at [1064, 304] on div "wait_for_element: own_name__0" at bounding box center [1087, 309] width 155 height 54
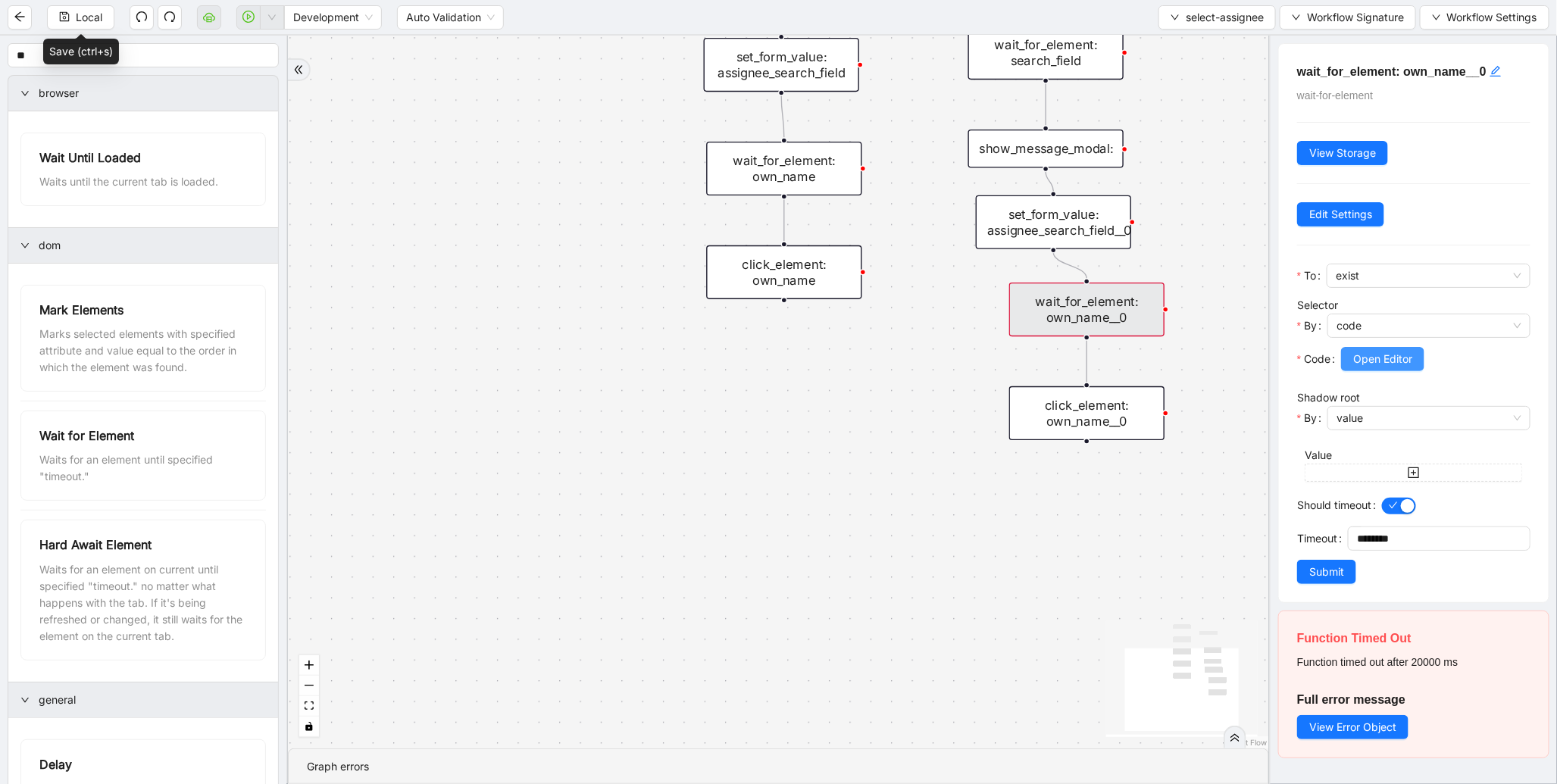
click at [1386, 366] on span "Open Editor" at bounding box center [1383, 359] width 59 height 16
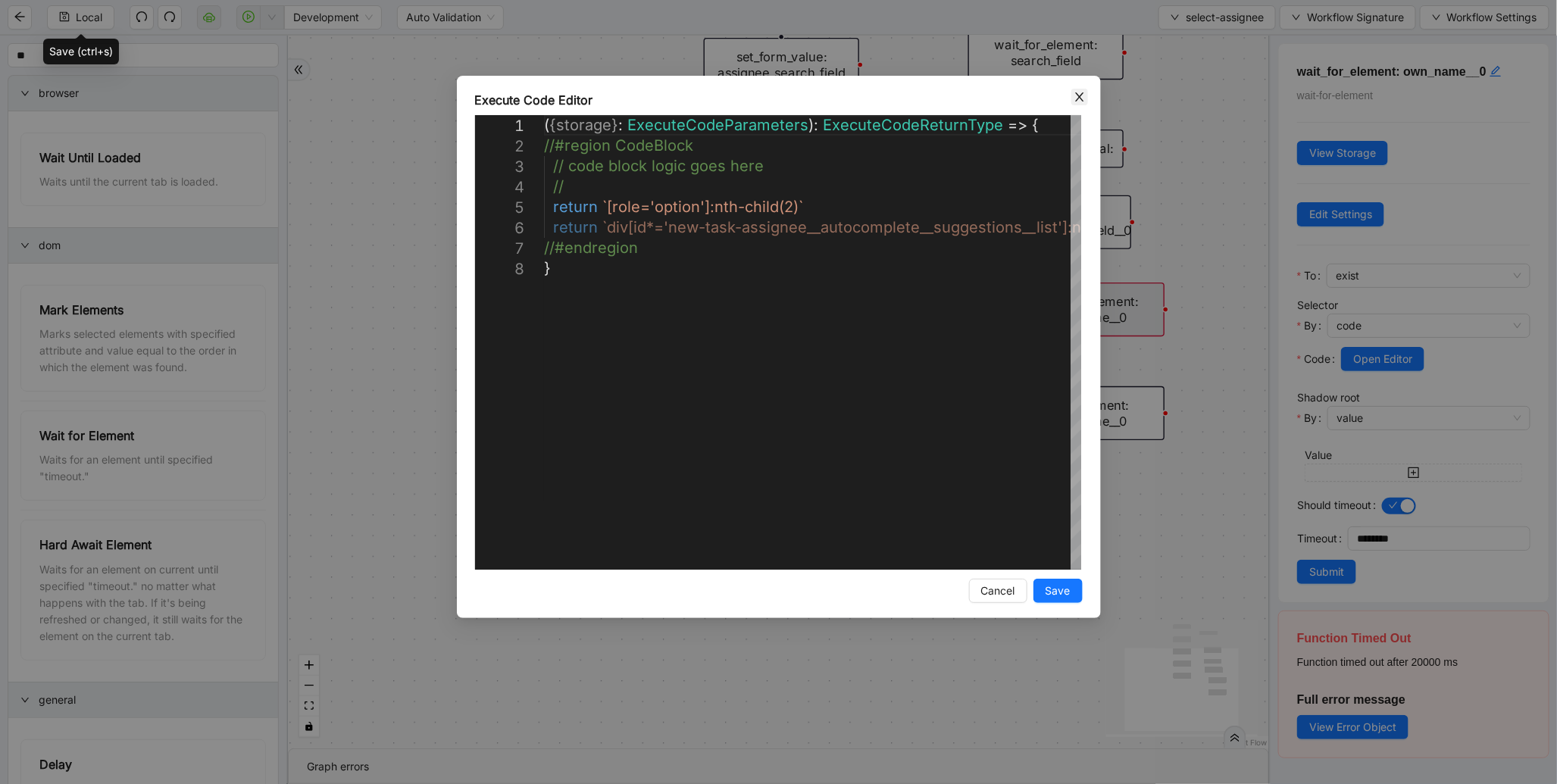
click at [1079, 102] on icon "close" at bounding box center [1079, 97] width 12 height 12
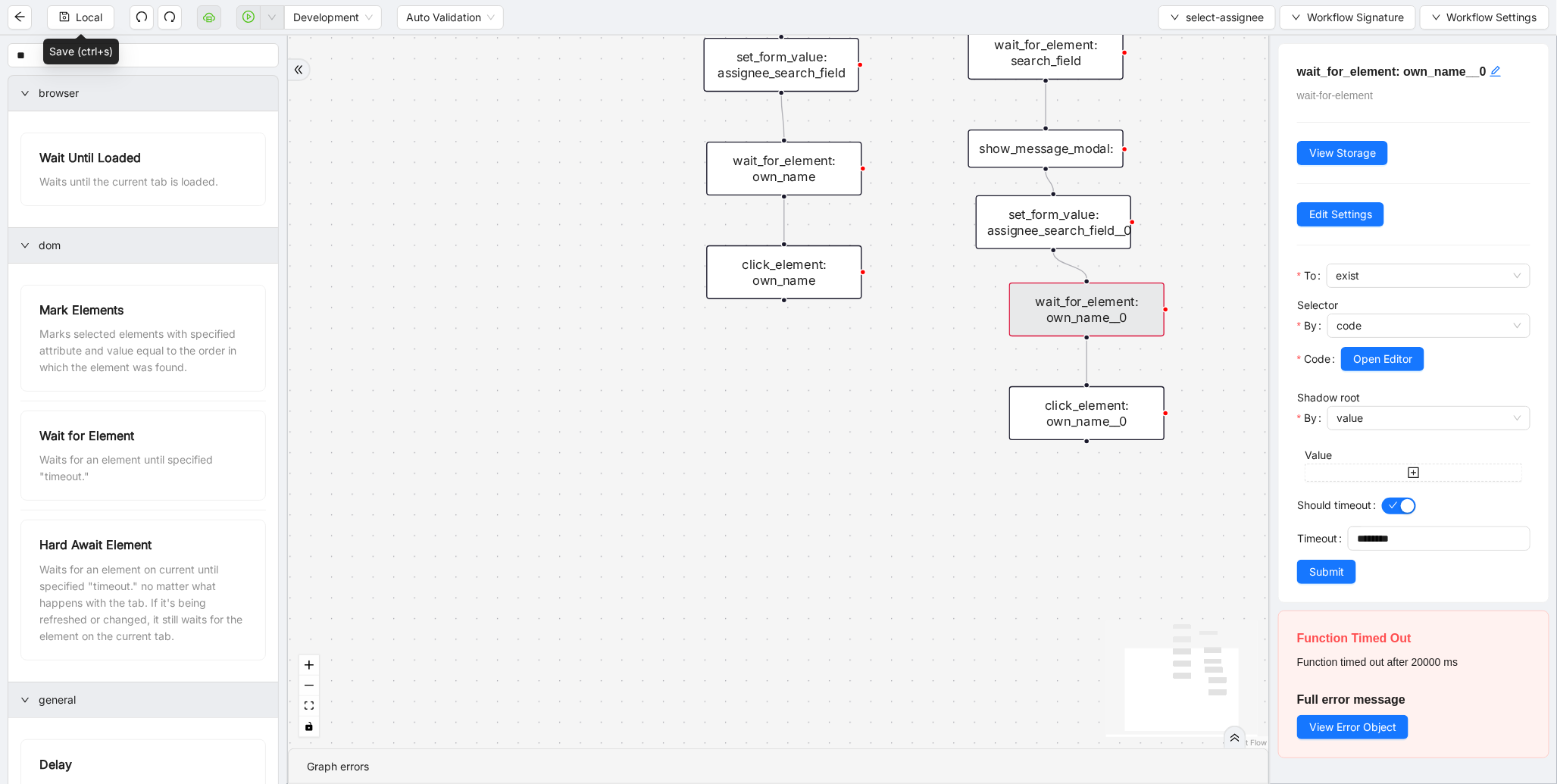
click at [1069, 260] on icon "Edge from set_form_value: assignee_search_field__0 to wait_for_element: own_nam…" at bounding box center [1071, 265] width 34 height 26
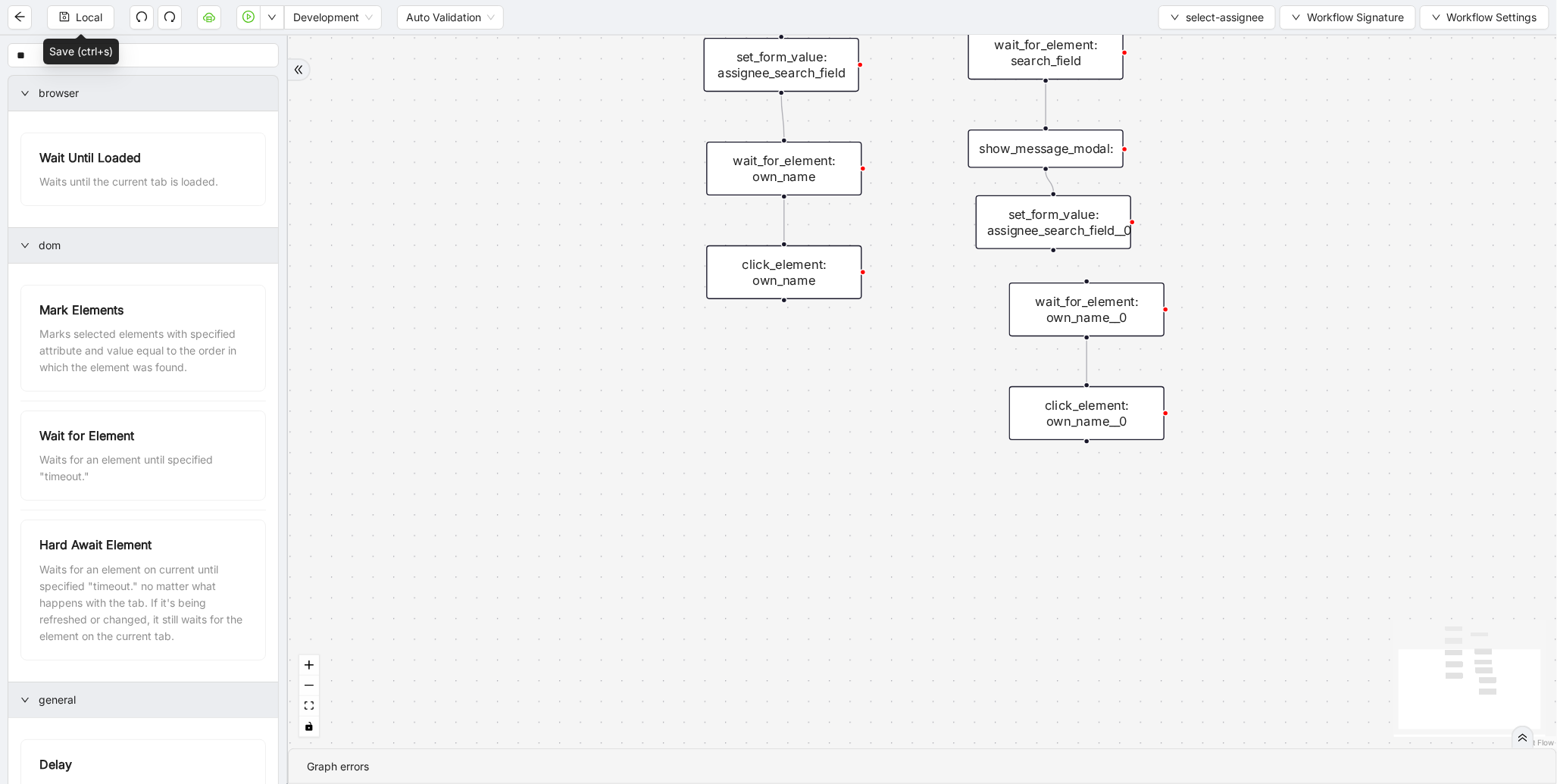
drag, startPoint x: 925, startPoint y: 389, endPoint x: 879, endPoint y: 495, distance: 115.6
click at [879, 495] on div "onError trigger wait_for_element: own_name click_element: own_name wait_for_ele…" at bounding box center [923, 392] width 1270 height 713
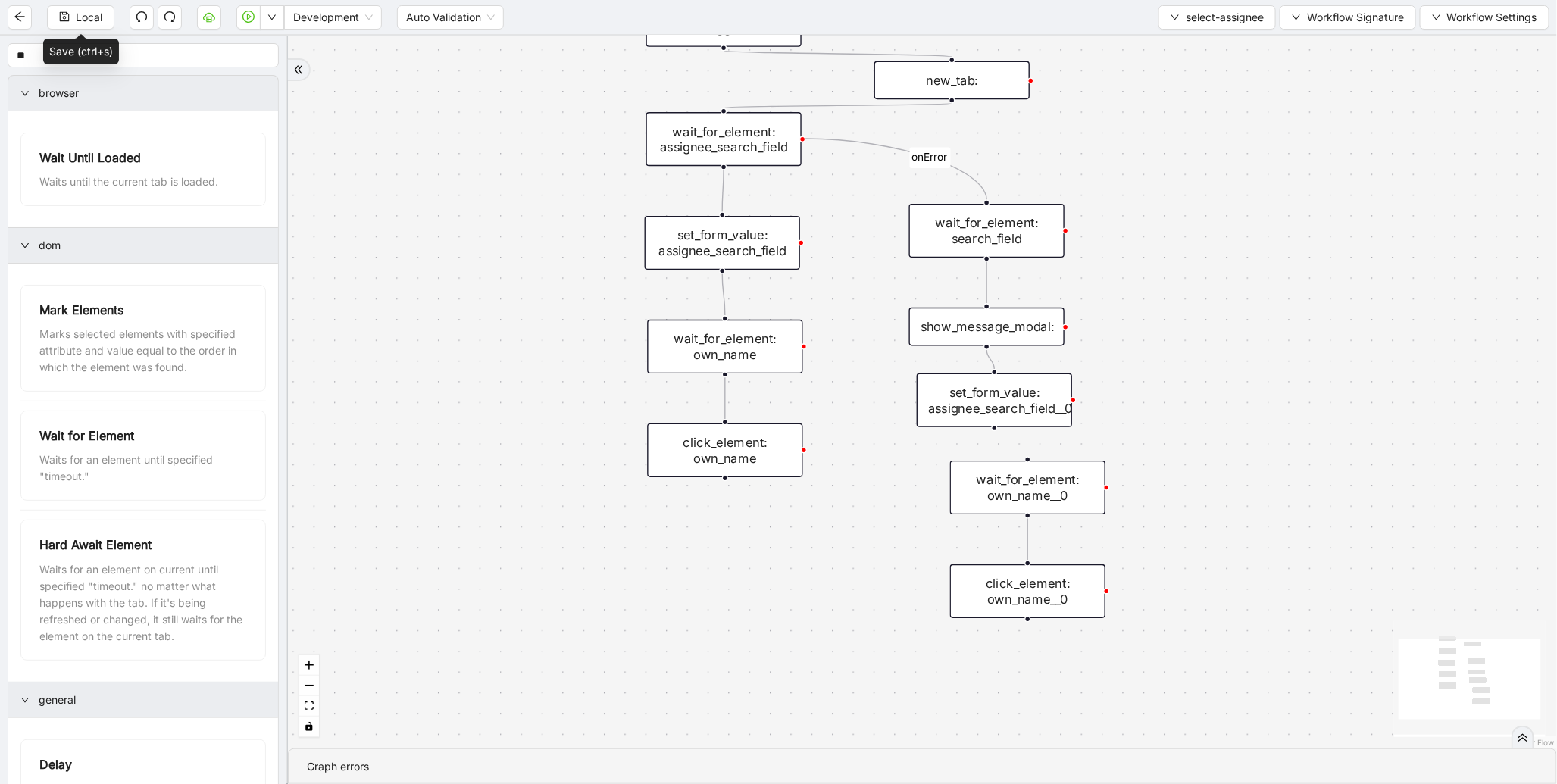
drag, startPoint x: 895, startPoint y: 179, endPoint x: 881, endPoint y: 252, distance: 74.3
click at [881, 252] on div "onError trigger wait_for_element: own_name click_element: own_name wait_for_ele…" at bounding box center [923, 392] width 1270 height 713
click at [975, 412] on div "set_form_value: assignee_search_field__0" at bounding box center [994, 400] width 155 height 54
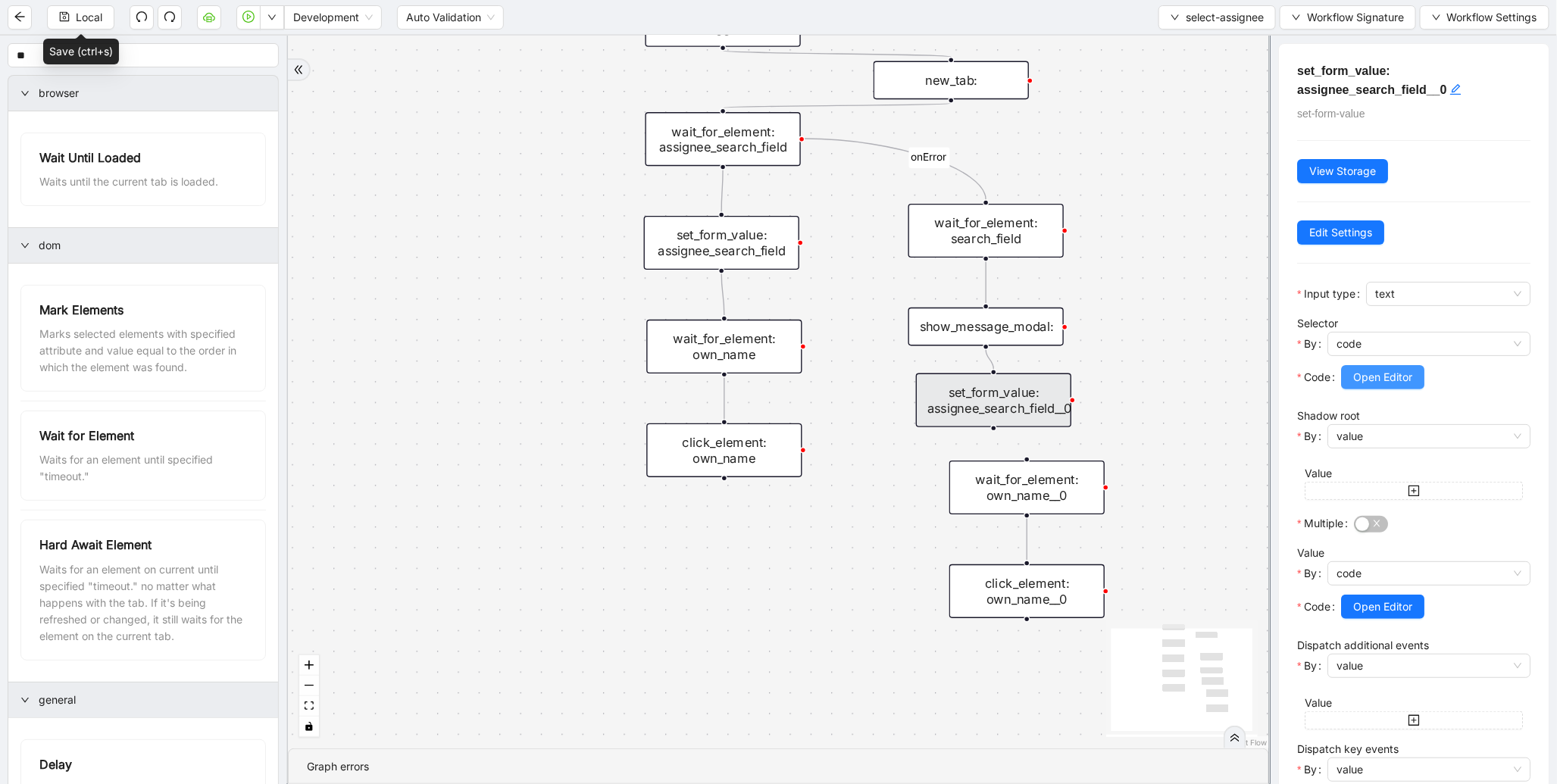
click at [1374, 374] on span "Open Editor" at bounding box center [1383, 377] width 59 height 16
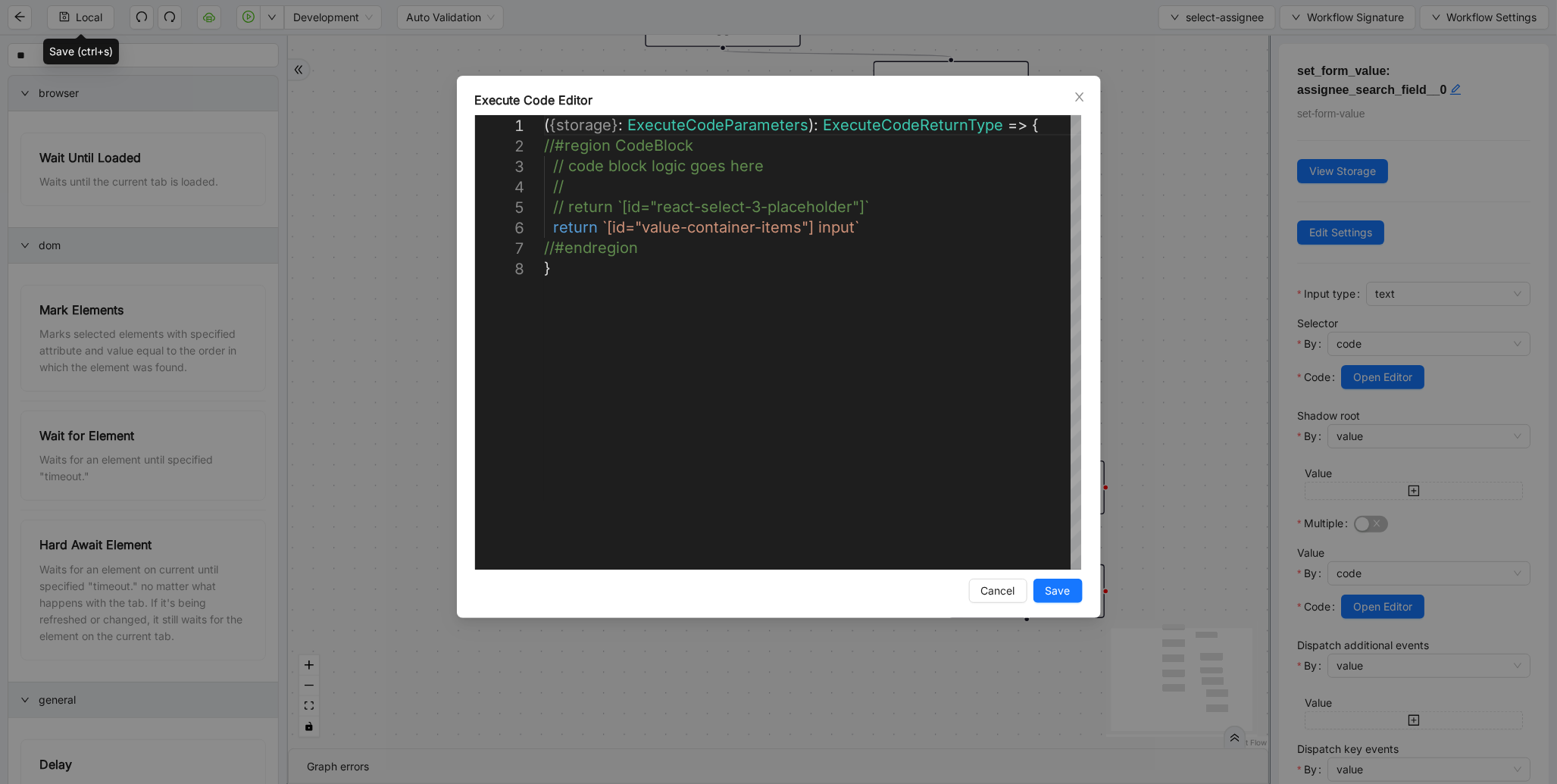
click at [1193, 309] on div "**********" at bounding box center [778, 392] width 1557 height 784
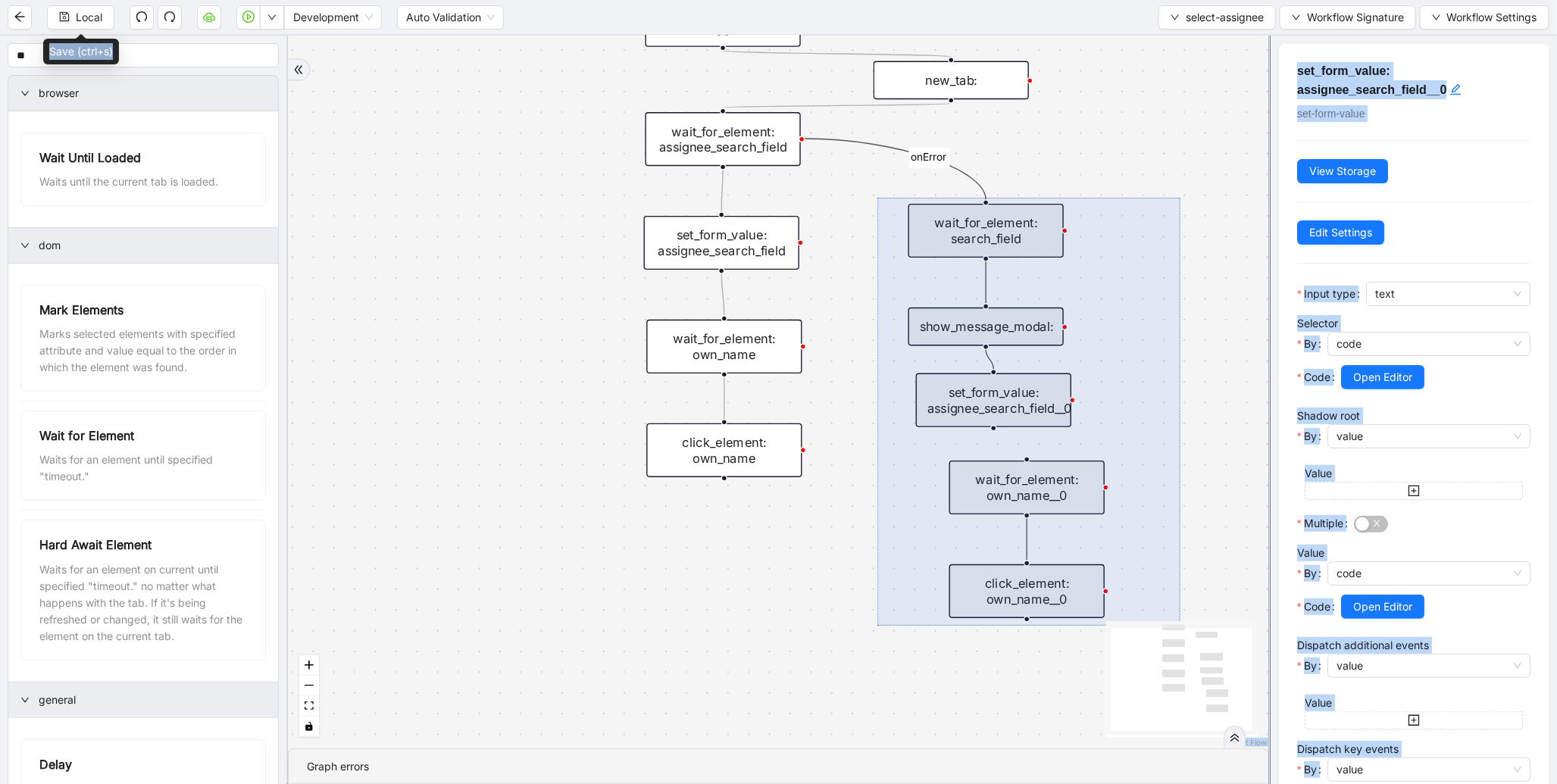
drag, startPoint x: 877, startPoint y: 198, endPoint x: 1180, endPoint y: 625, distance: 523.6
click at [1180, 625] on div "onError trigger wait_for_element: own_name click_element: own_name wait_for_ele…" at bounding box center [779, 392] width 981 height 713
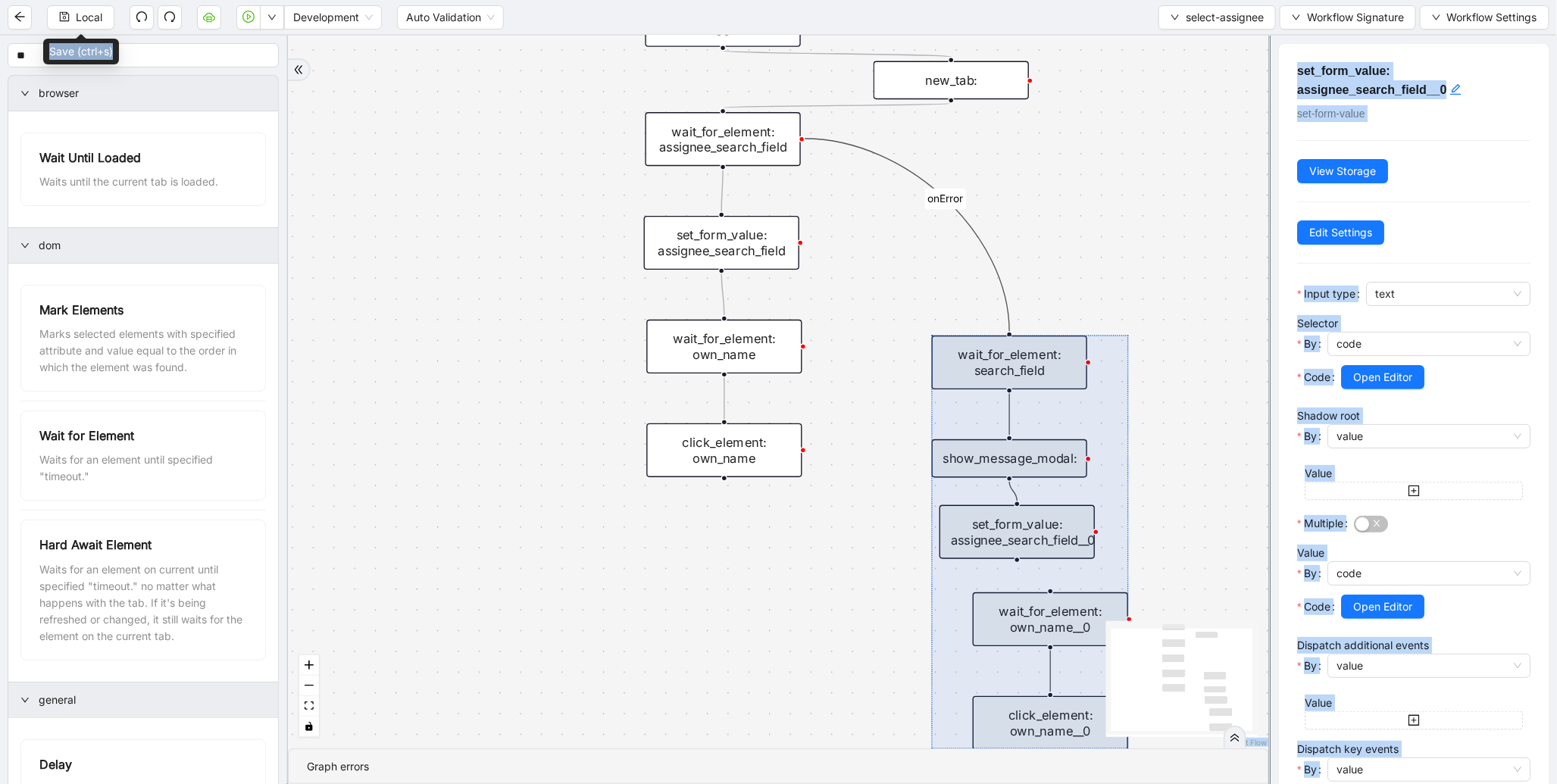
drag, startPoint x: 988, startPoint y: 384, endPoint x: 1011, endPoint y: 480, distance: 98.7
click at [1011, 496] on div at bounding box center [1030, 542] width 196 height 414
click at [1107, 282] on div "onError trigger wait_for_element: own_name click_element: own_name wait_for_ele…" at bounding box center [779, 392] width 981 height 713
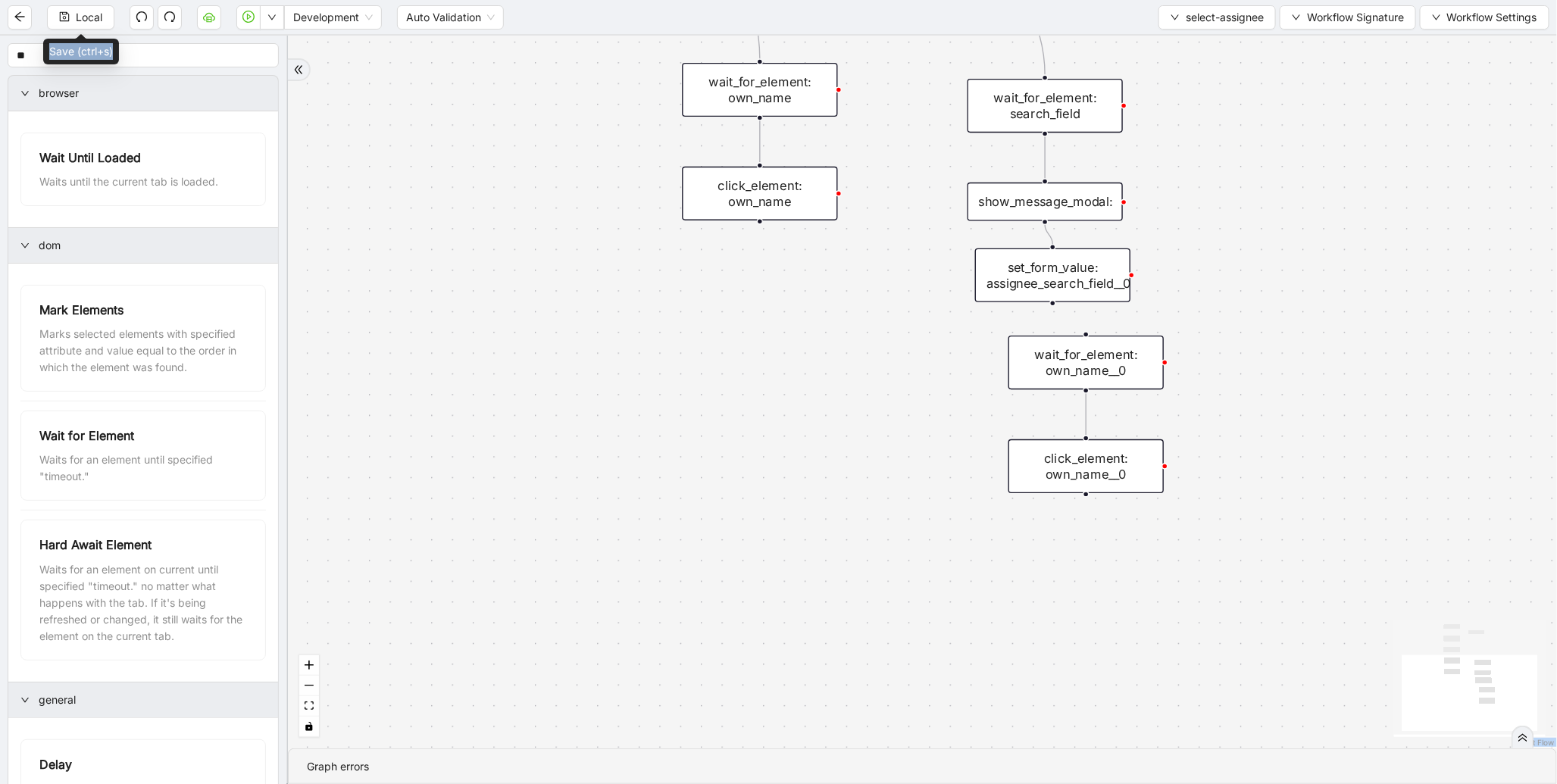
drag, startPoint x: 1194, startPoint y: 459, endPoint x: 1229, endPoint y: 211, distance: 250.5
click at [1229, 211] on div "onError trigger wait_for_element: own_name click_element: own_name wait_for_ele…" at bounding box center [923, 392] width 1270 height 713
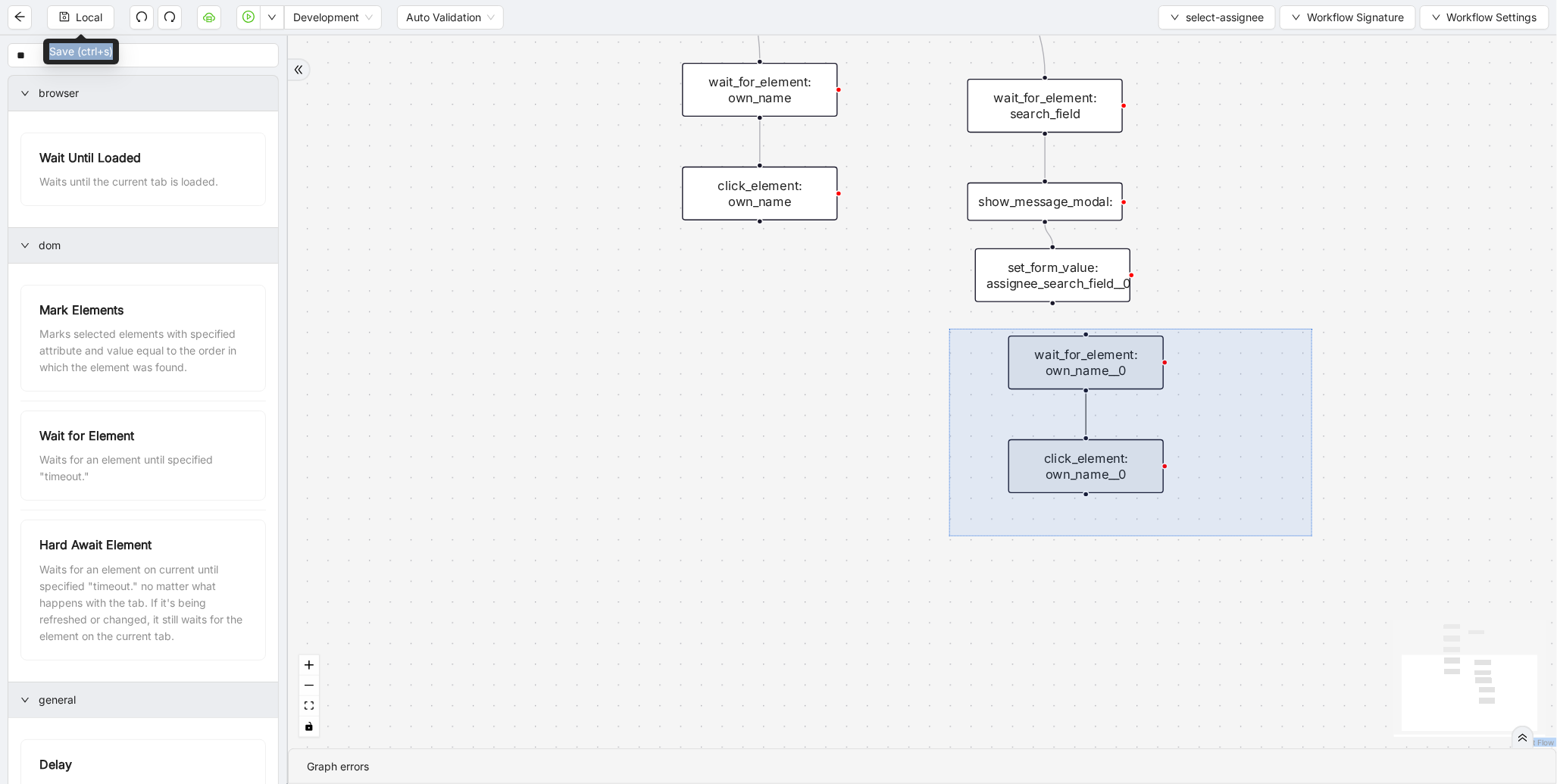
drag, startPoint x: 950, startPoint y: 329, endPoint x: 1232, endPoint y: 500, distance: 329.8
click at [1312, 541] on div "onError trigger wait_for_element: own_name click_element: own_name wait_for_ele…" at bounding box center [923, 392] width 1270 height 713
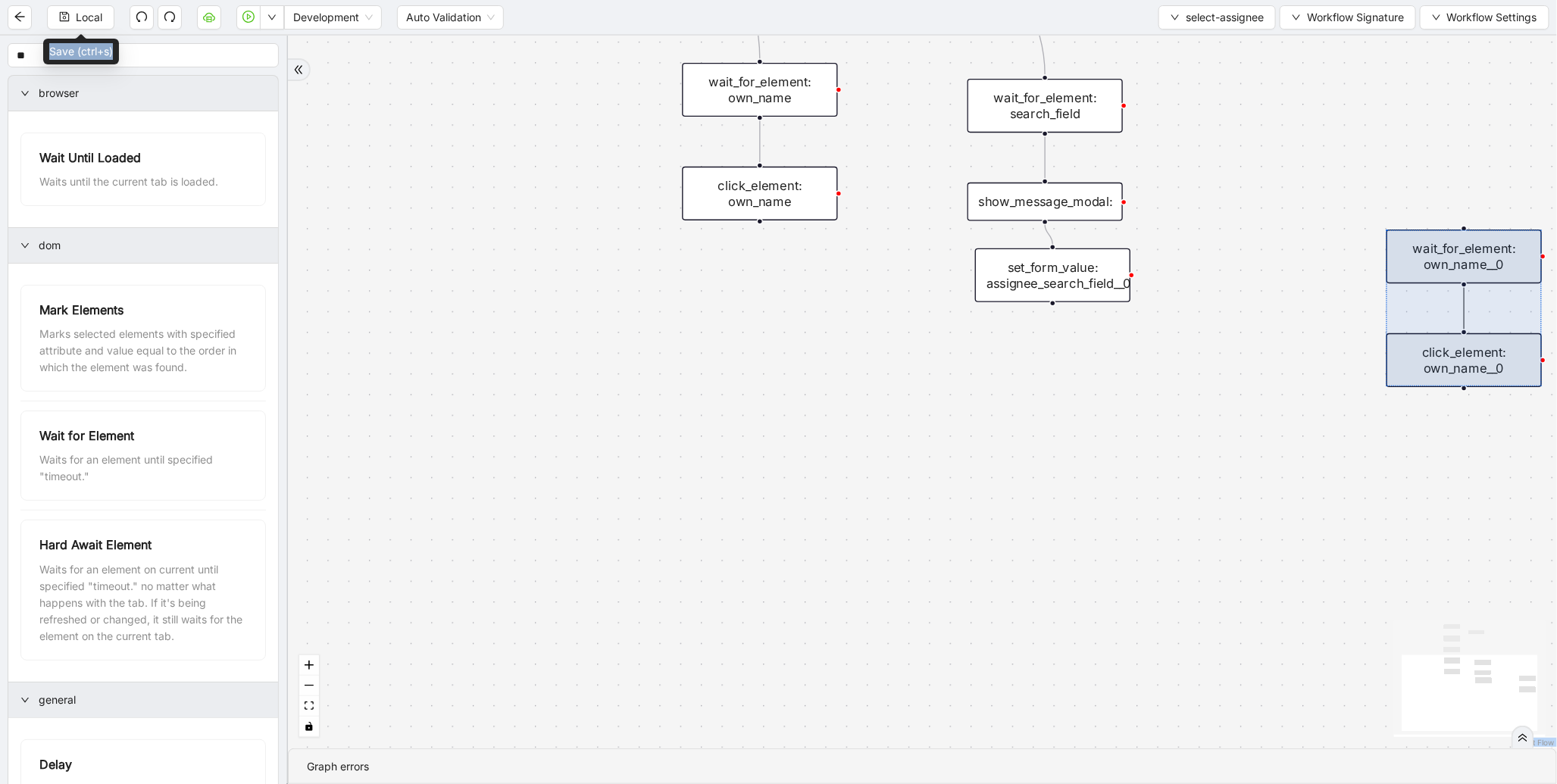
drag, startPoint x: 1107, startPoint y: 405, endPoint x: 1486, endPoint y: 298, distance: 393.8
click at [1486, 298] on div at bounding box center [1464, 308] width 155 height 157
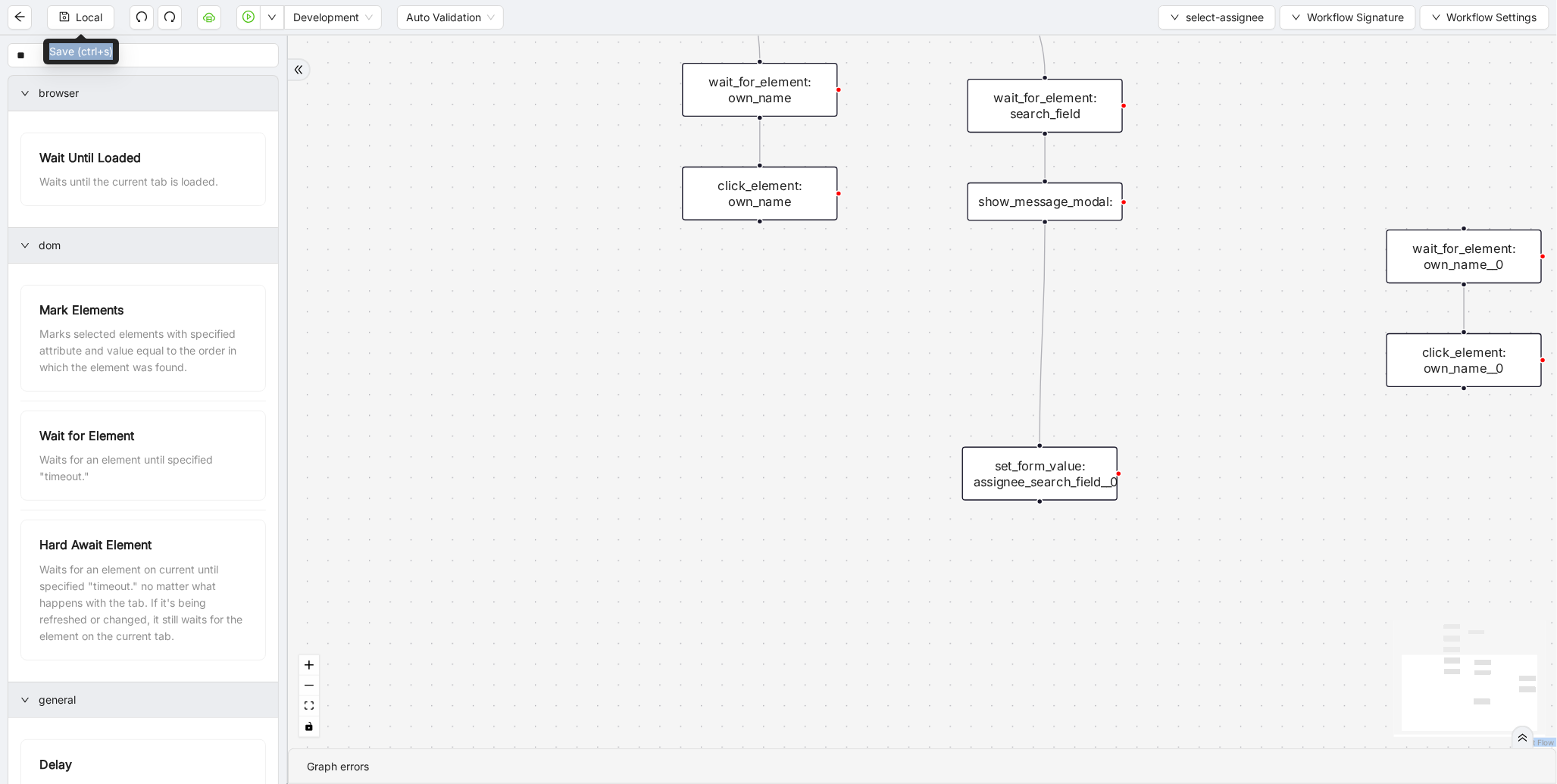
drag, startPoint x: 1056, startPoint y: 284, endPoint x: 1043, endPoint y: 481, distance: 197.4
click at [1043, 481] on div "set_form_value: assignee_search_field__0" at bounding box center [1040, 473] width 155 height 54
click at [1042, 292] on icon "Edge from show_message_modal: to set_form_value: assignee_search_field__0" at bounding box center [1043, 334] width 5 height 218
click at [1047, 240] on icon "plus-circle" at bounding box center [1045, 249] width 26 height 26
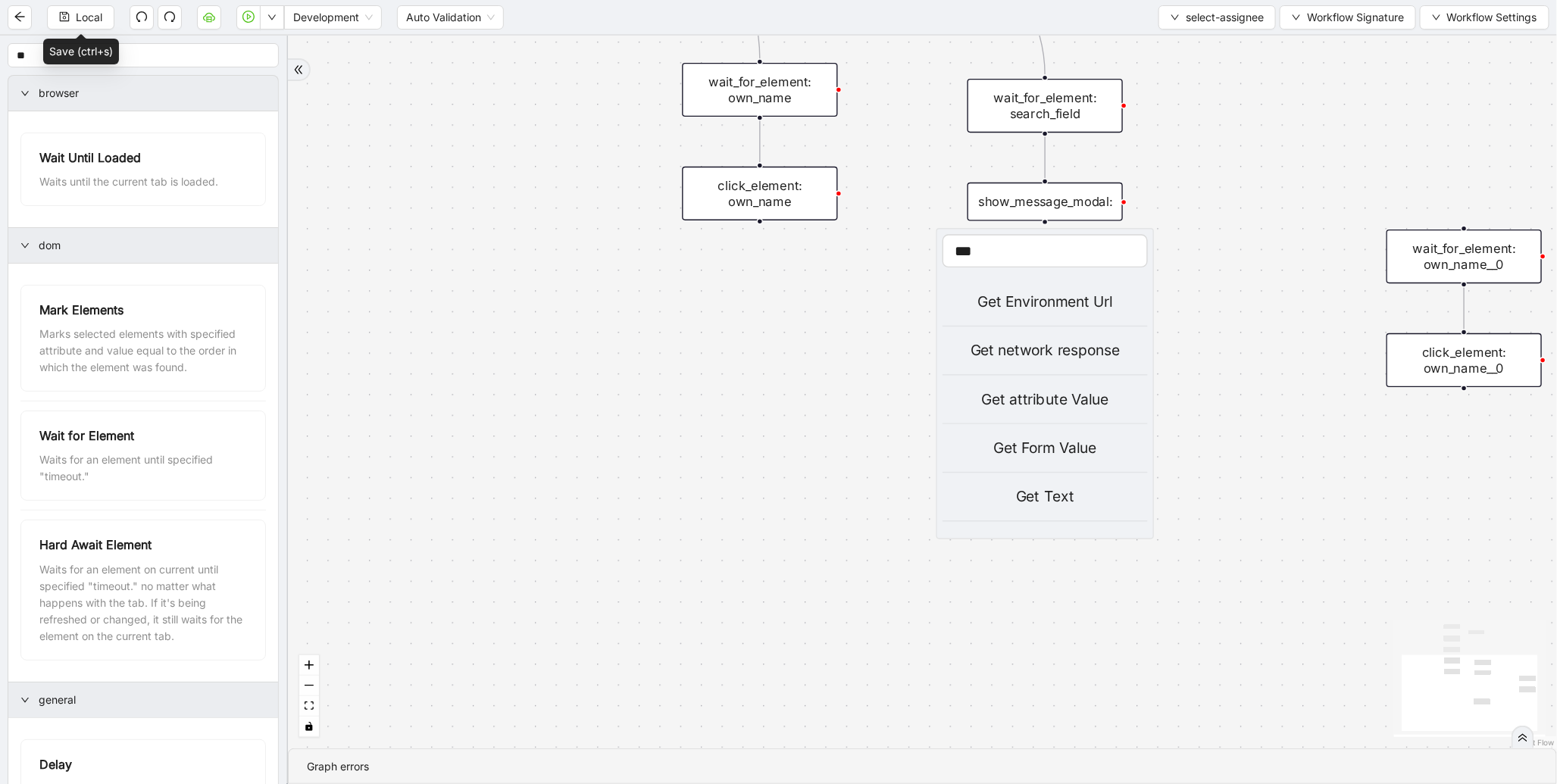
type input "***"
click at [1042, 395] on div "Get attribute Value" at bounding box center [1045, 399] width 205 height 23
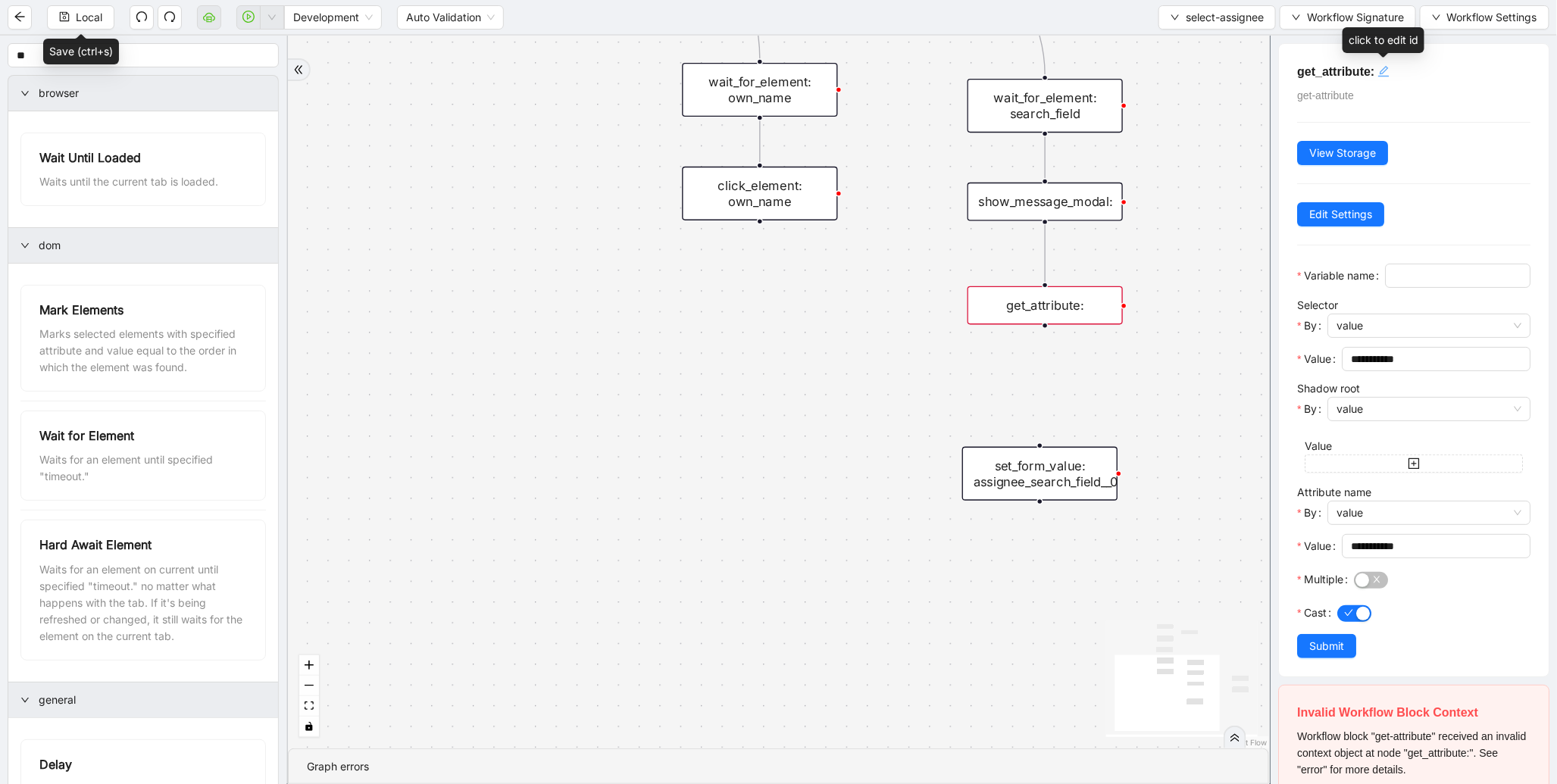
click at [1388, 69] on icon "edit" at bounding box center [1384, 70] width 12 height 12
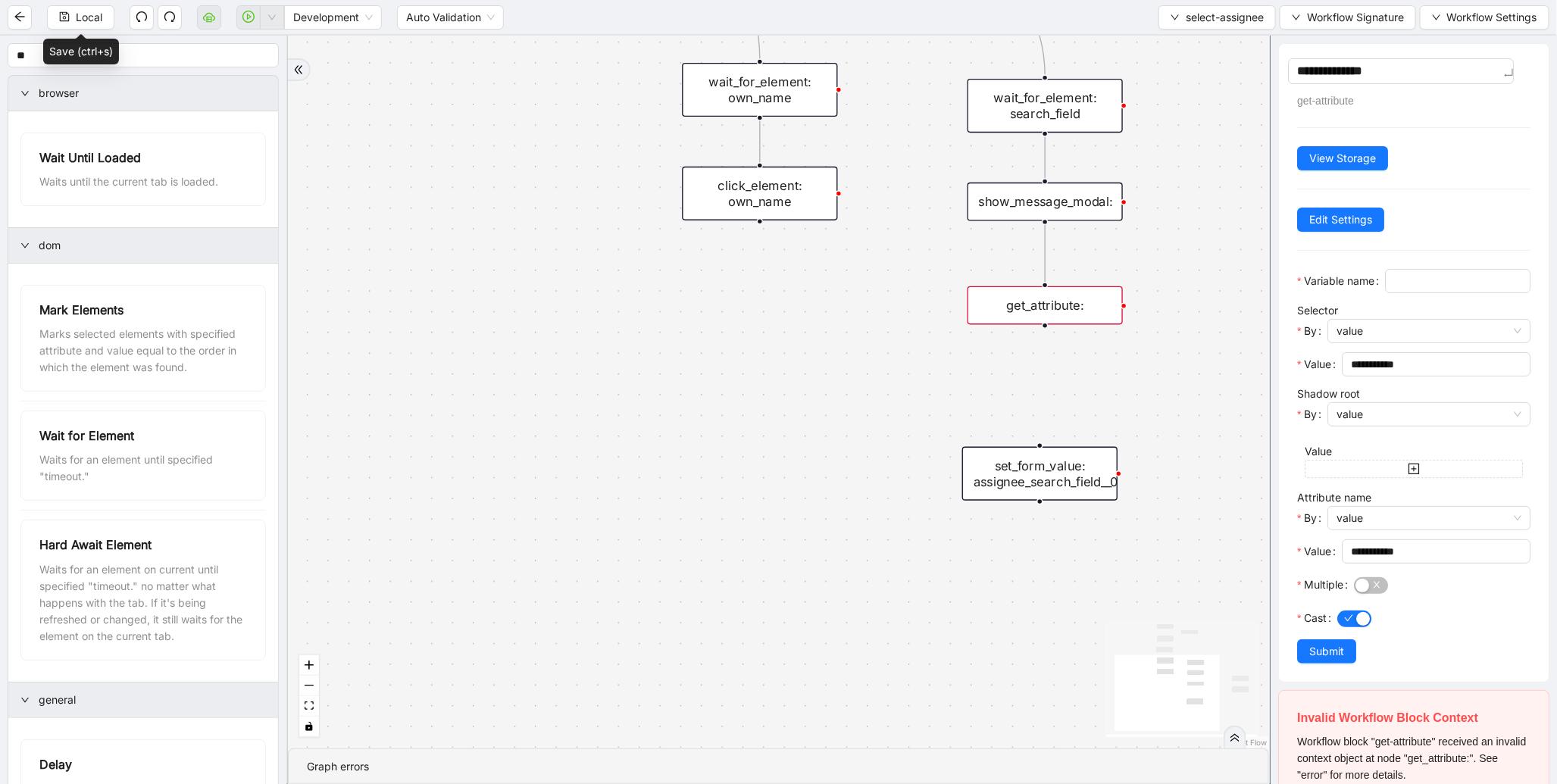
type textarea "**********"
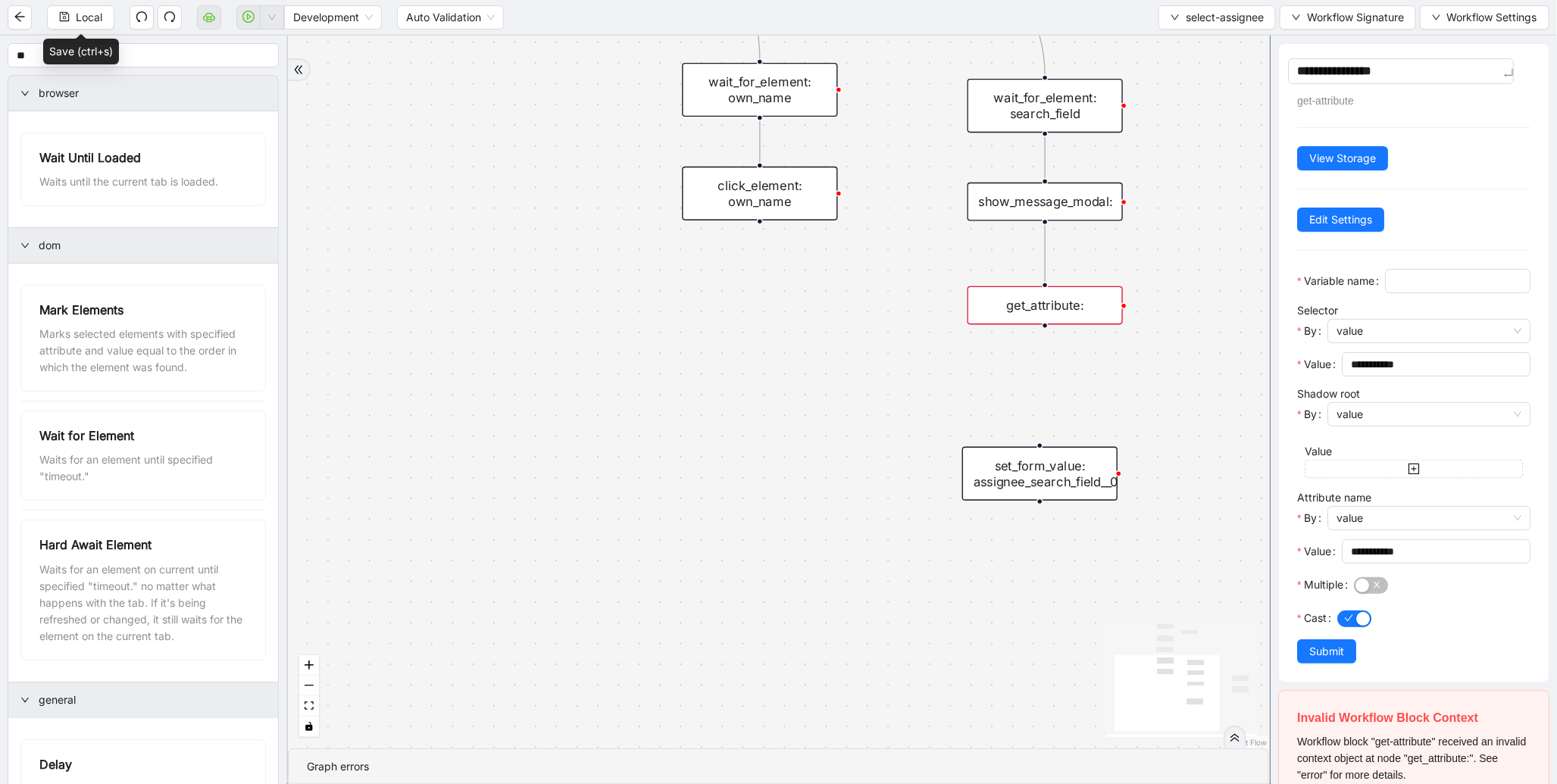
type textarea "**********"
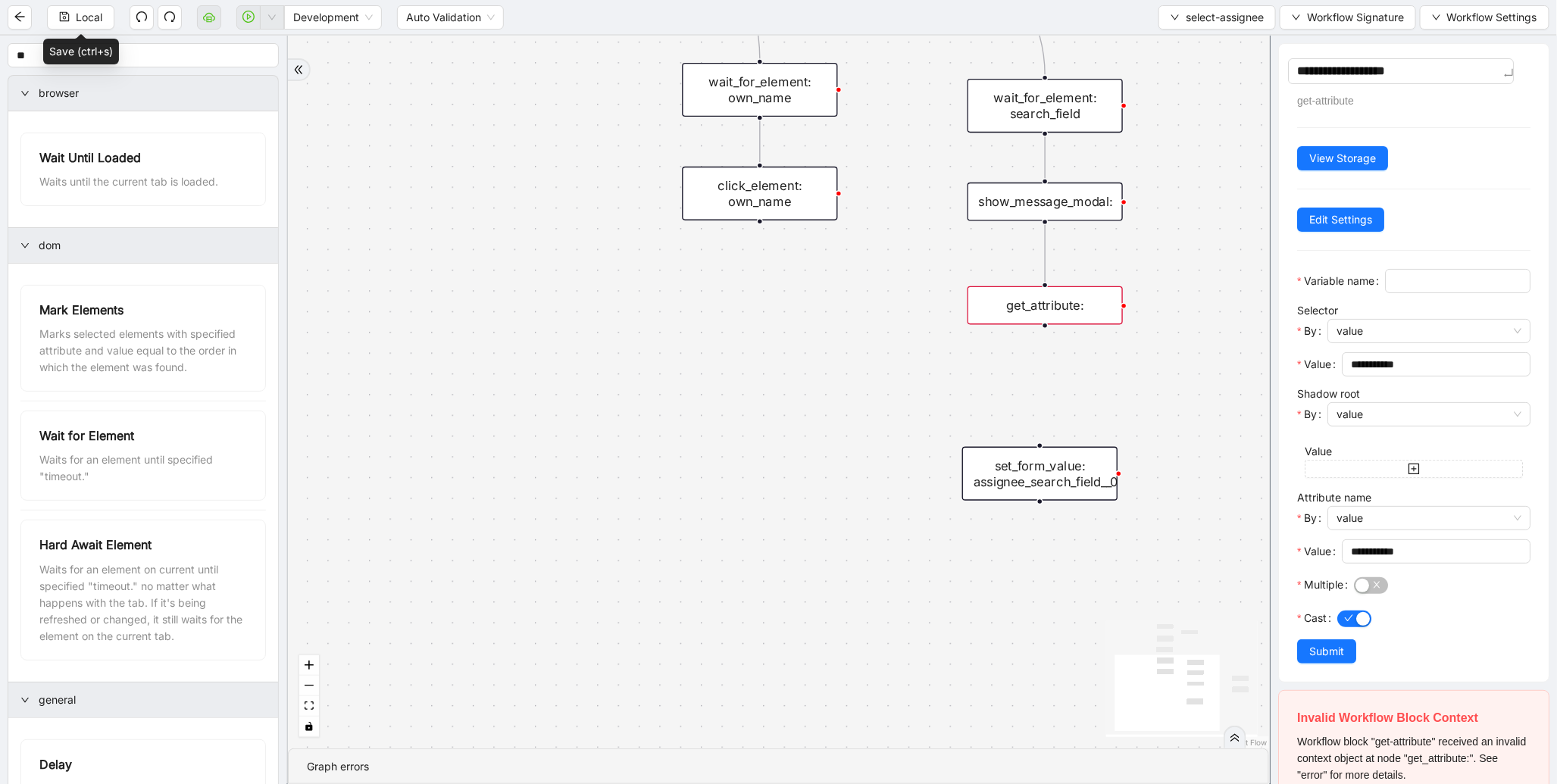
type textarea "**********"
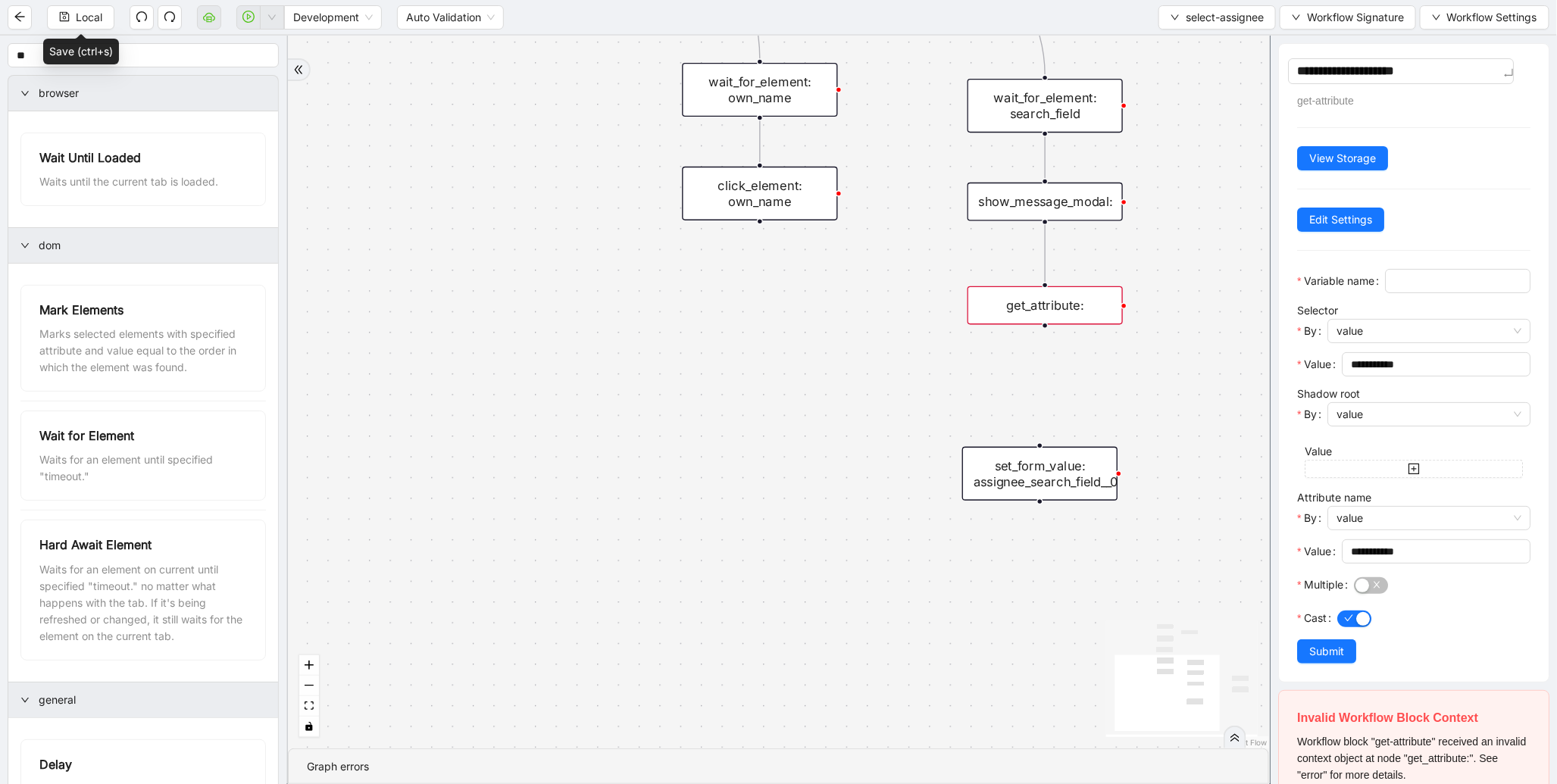
type textarea "**********"
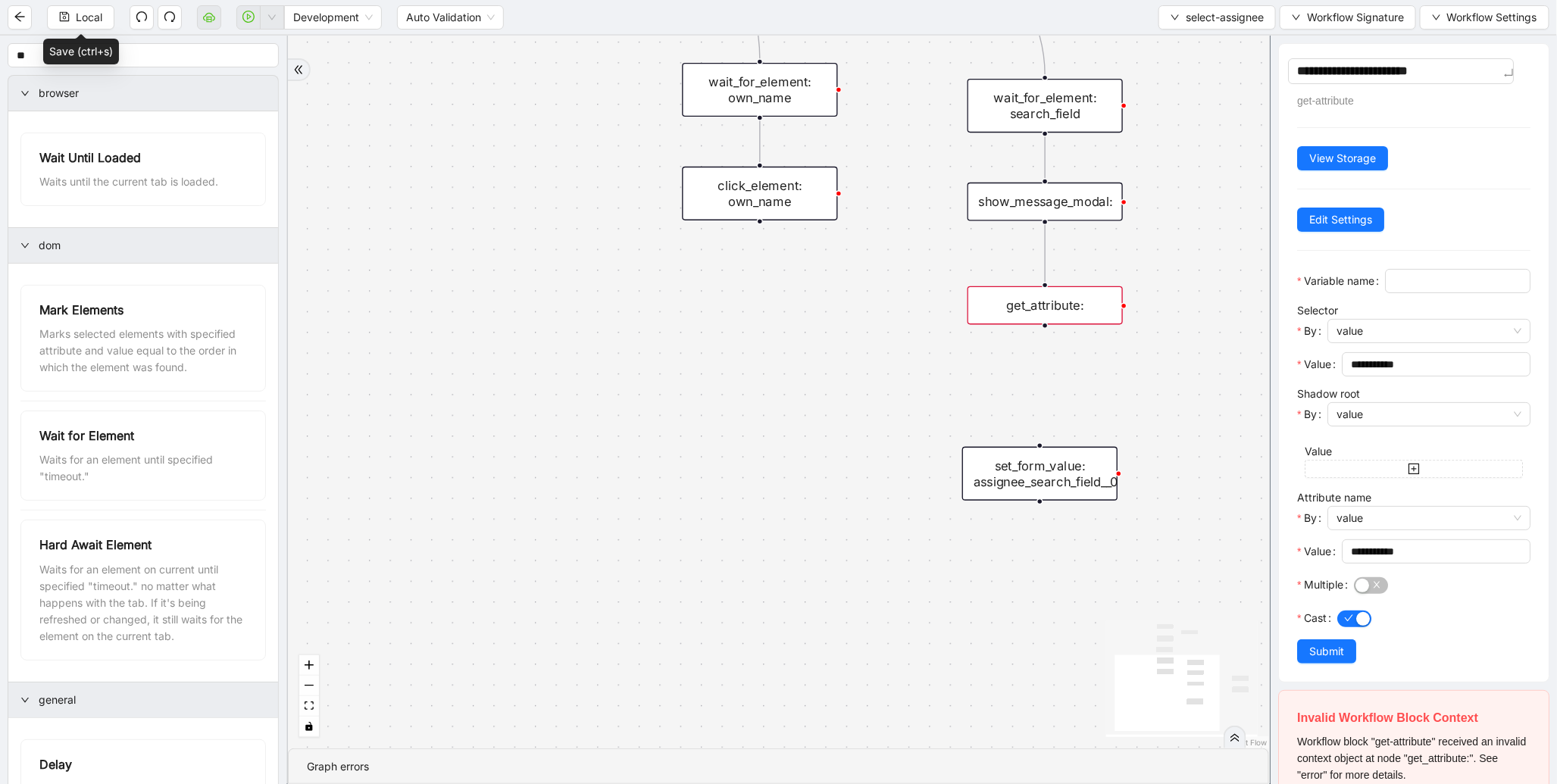
type textarea "**********"
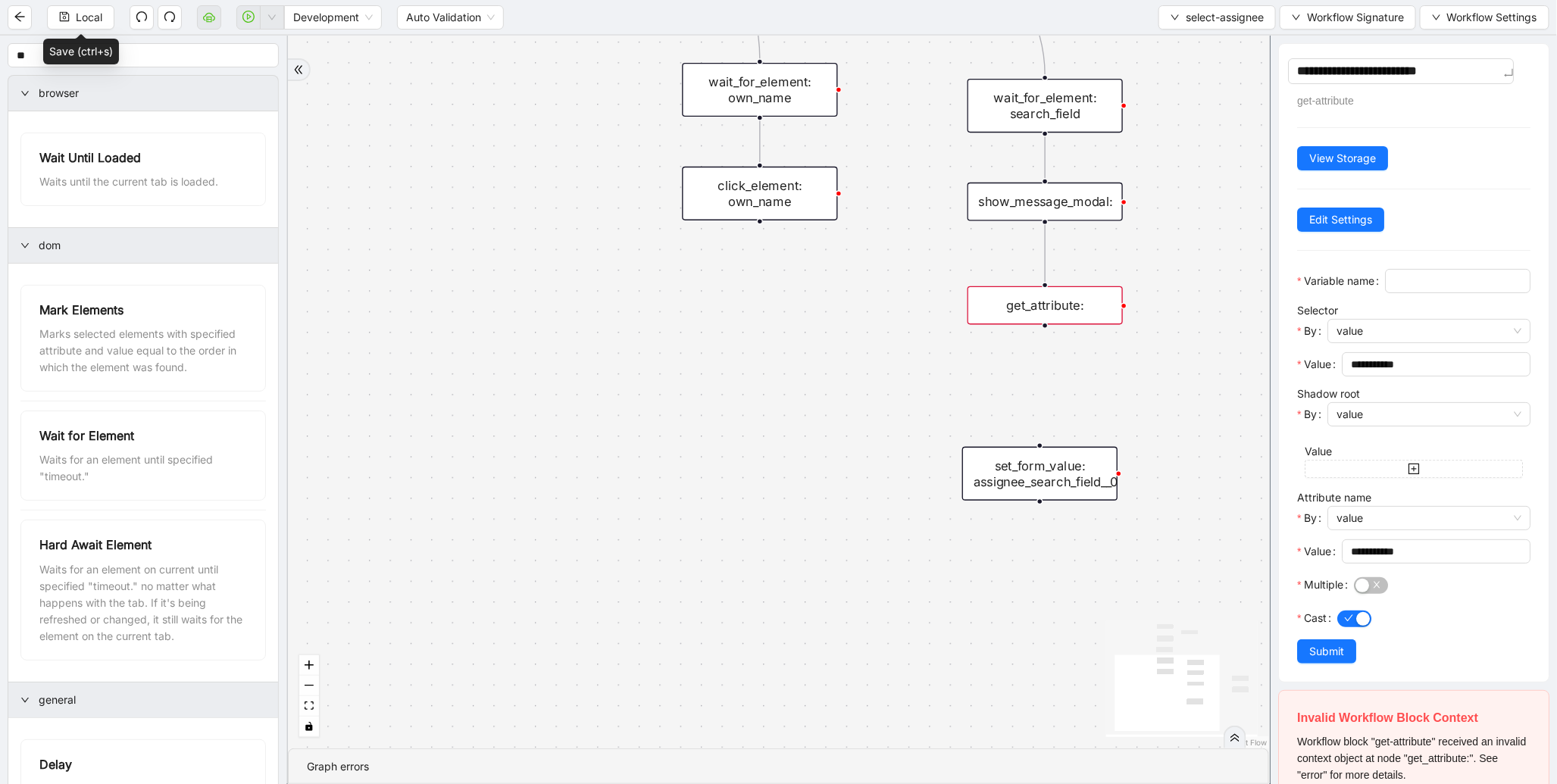
type textarea "**********"
click at [1395, 289] on input "Variable name" at bounding box center [1457, 281] width 124 height 16
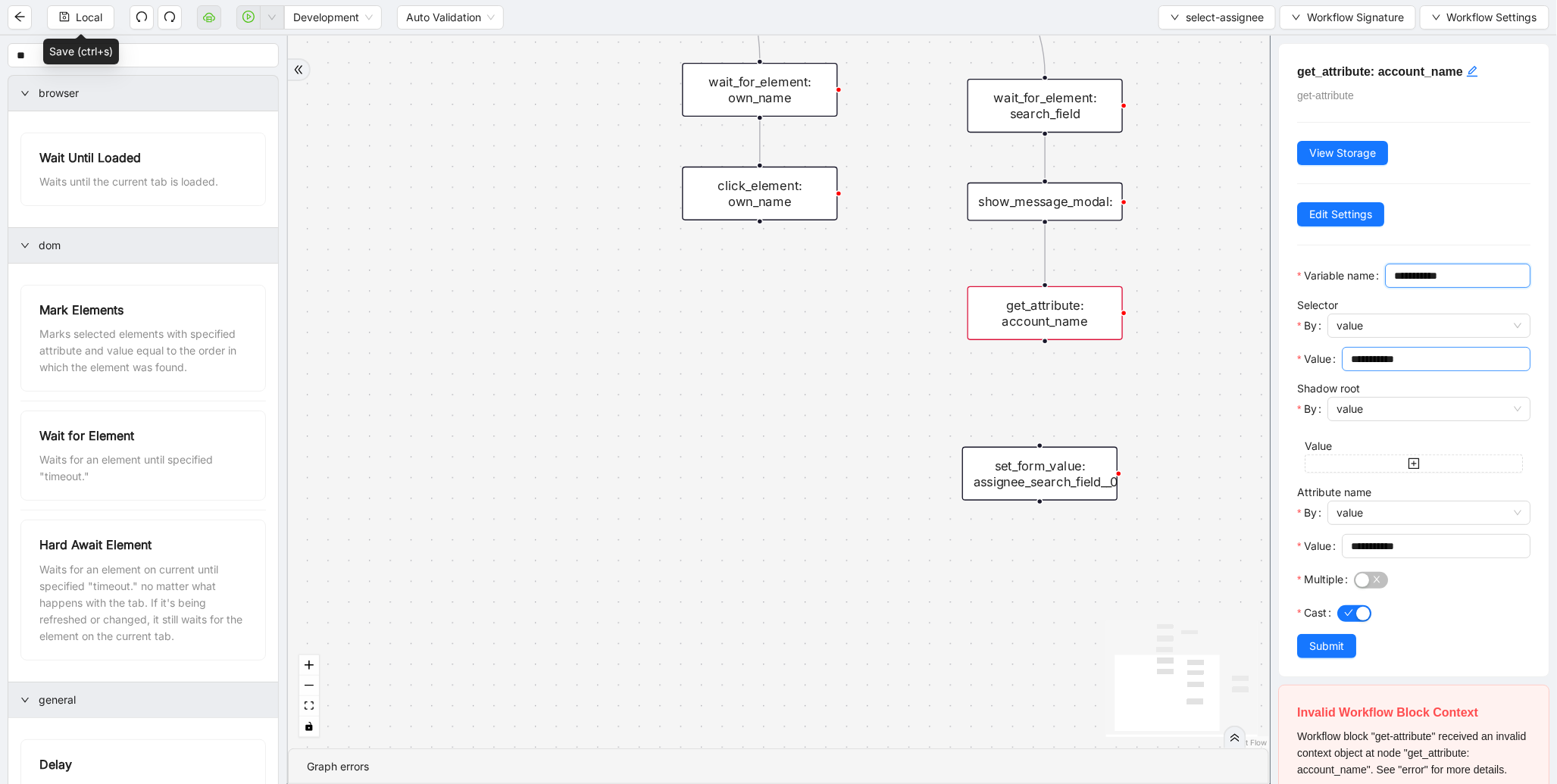
type input "**********"
drag, startPoint x: 1418, startPoint y: 380, endPoint x: 1337, endPoint y: 376, distance: 81.1
click at [1337, 376] on div "**********" at bounding box center [1414, 364] width 234 height 34
paste input "**********"
type input "**********"
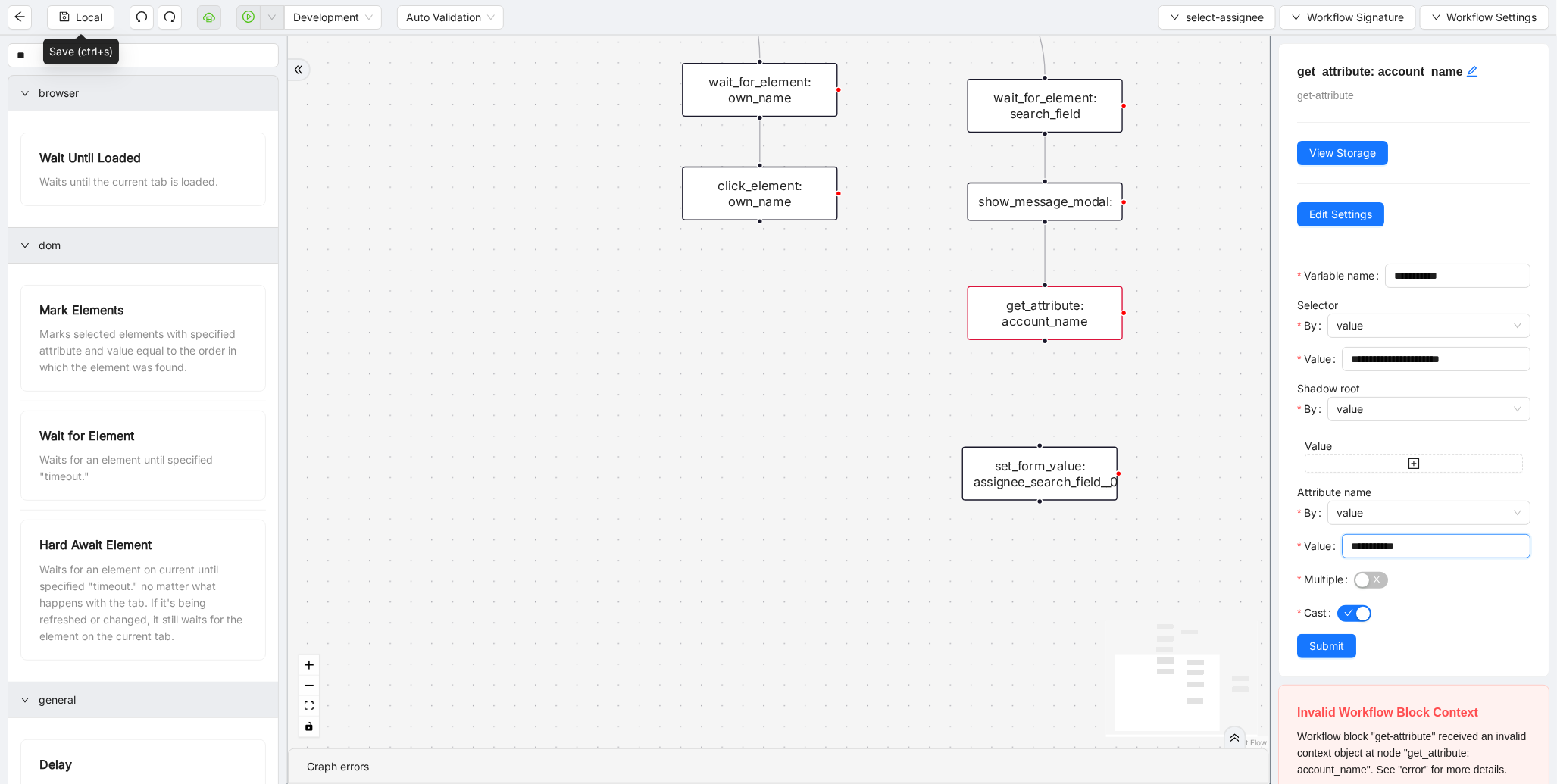
drag, startPoint x: 1420, startPoint y: 573, endPoint x: 1342, endPoint y: 558, distance: 79.4
click at [1342, 558] on div "**********" at bounding box center [1414, 551] width 234 height 34
drag, startPoint x: 1479, startPoint y: 387, endPoint x: 1336, endPoint y: 385, distance: 143.0
click at [1336, 380] on div "**********" at bounding box center [1414, 364] width 234 height 34
paste input "**********"
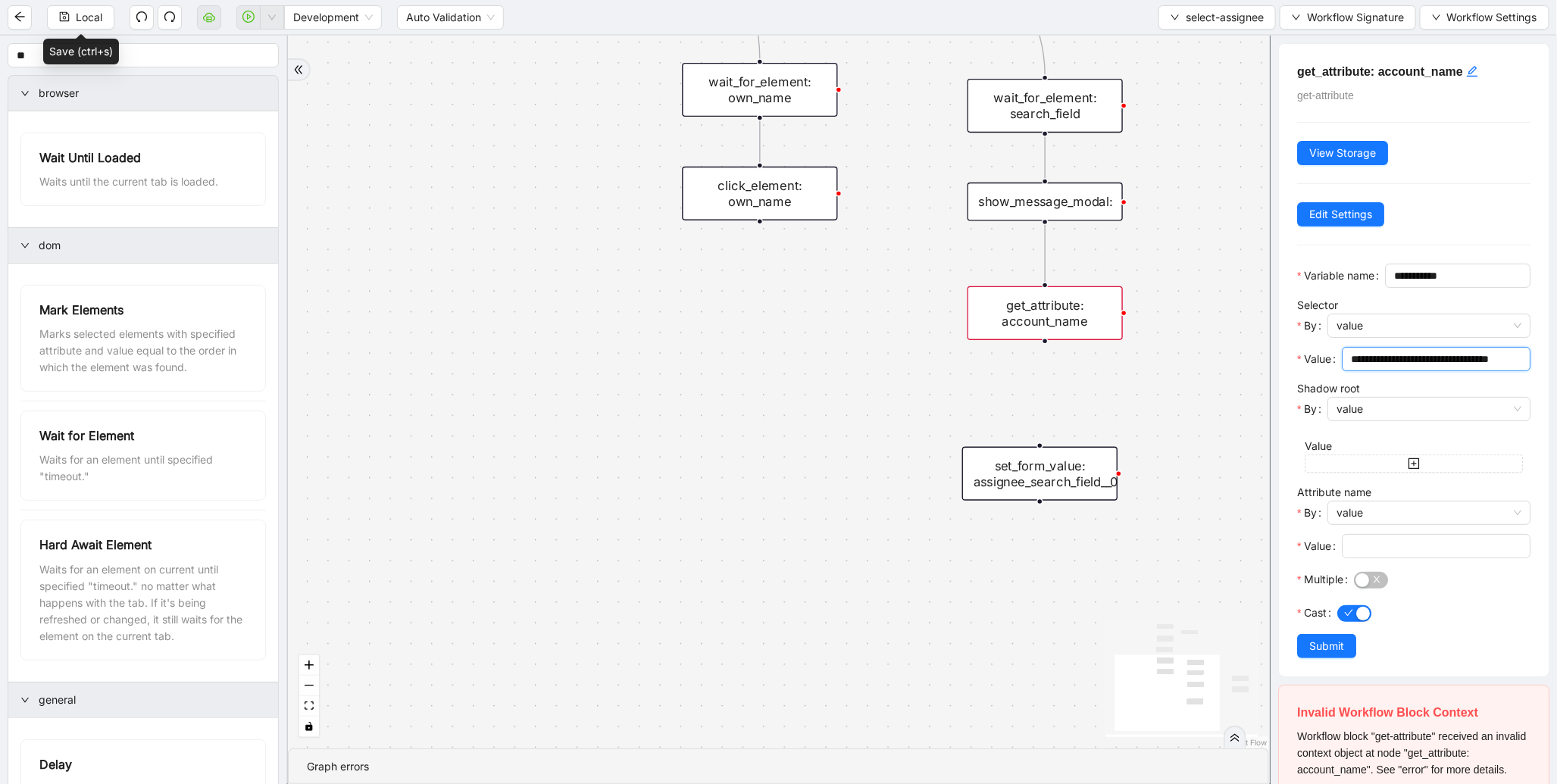
scroll to position [0, 5]
type input "**********"
click at [1366, 554] on input "Value" at bounding box center [1435, 546] width 168 height 16
type input "**********"
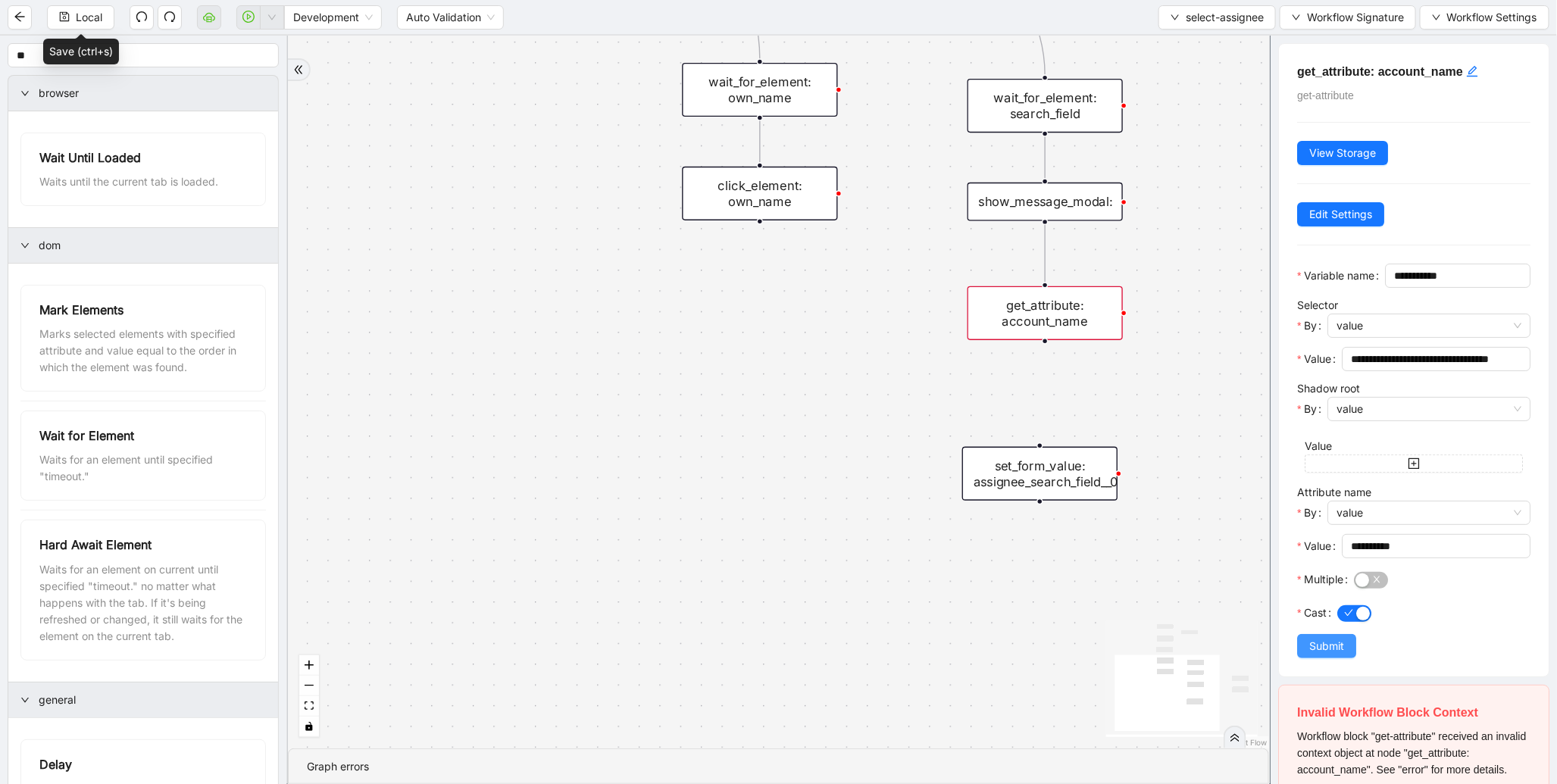
click at [1334, 655] on span "Submit" at bounding box center [1327, 646] width 35 height 16
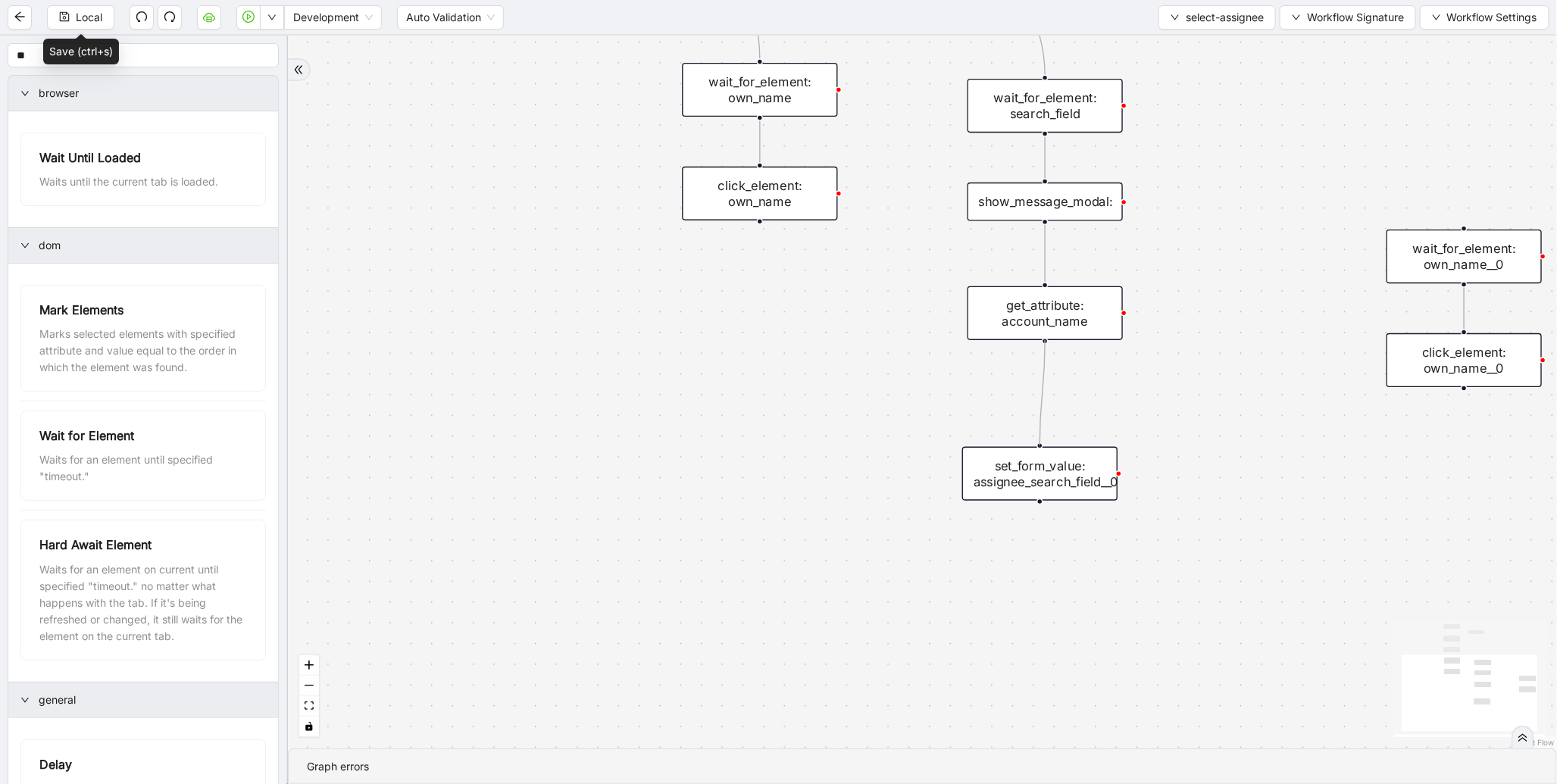
drag, startPoint x: 1043, startPoint y: 338, endPoint x: 1039, endPoint y: 438, distance: 100.1
click at [1039, 438] on div "onError trigger wait_for_element: own_name click_element: own_name wait_for_ele…" at bounding box center [923, 392] width 1270 height 713
click at [268, 40] on span "Run local workflow" at bounding box center [223, 46] width 92 height 16
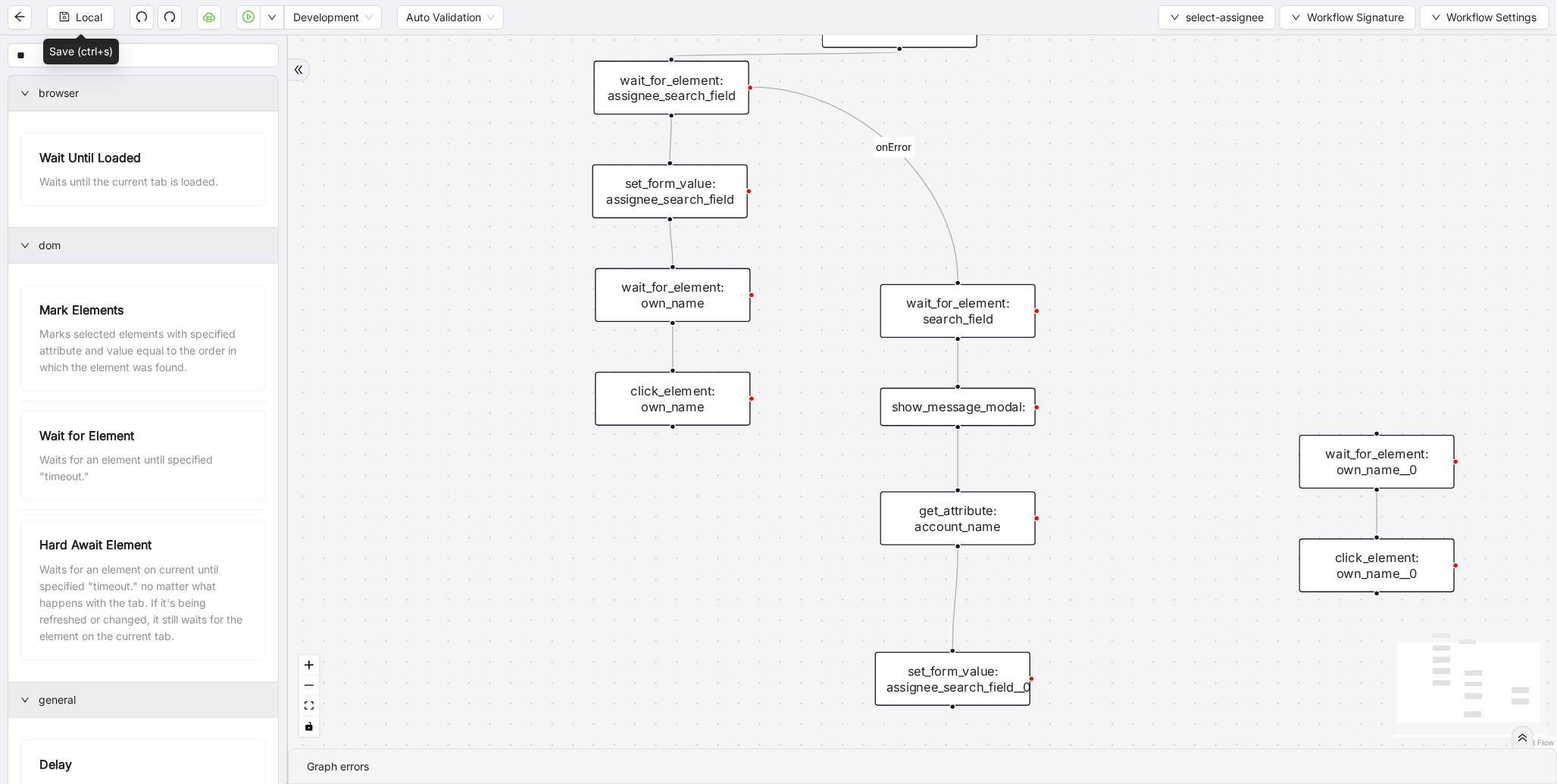
drag, startPoint x: 861, startPoint y: 284, endPoint x: 769, endPoint y: 501, distance: 235.7
click at [769, 501] on div "onError trigger wait_for_element: own_name click_element: own_name wait_for_ele…" at bounding box center [923, 392] width 1270 height 713
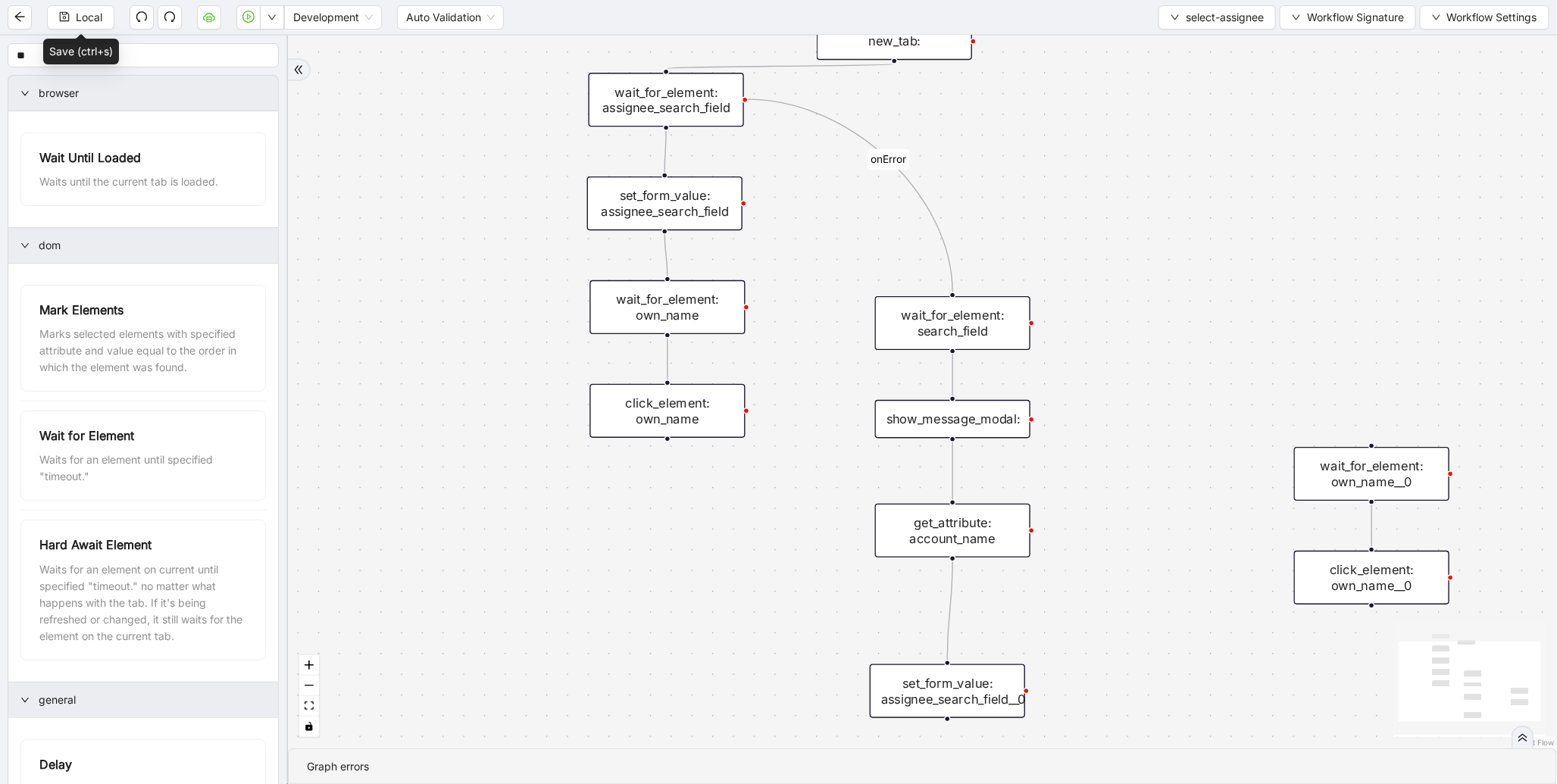
drag, startPoint x: 1010, startPoint y: 558, endPoint x: 1003, endPoint y: 550, distance: 10.6
click at [1009, 555] on div "onError trigger wait_for_element: own_name click_element: own_name wait_for_ele…" at bounding box center [923, 392] width 1270 height 713
click at [1002, 548] on div "get_attribute: account_name" at bounding box center [952, 527] width 155 height 54
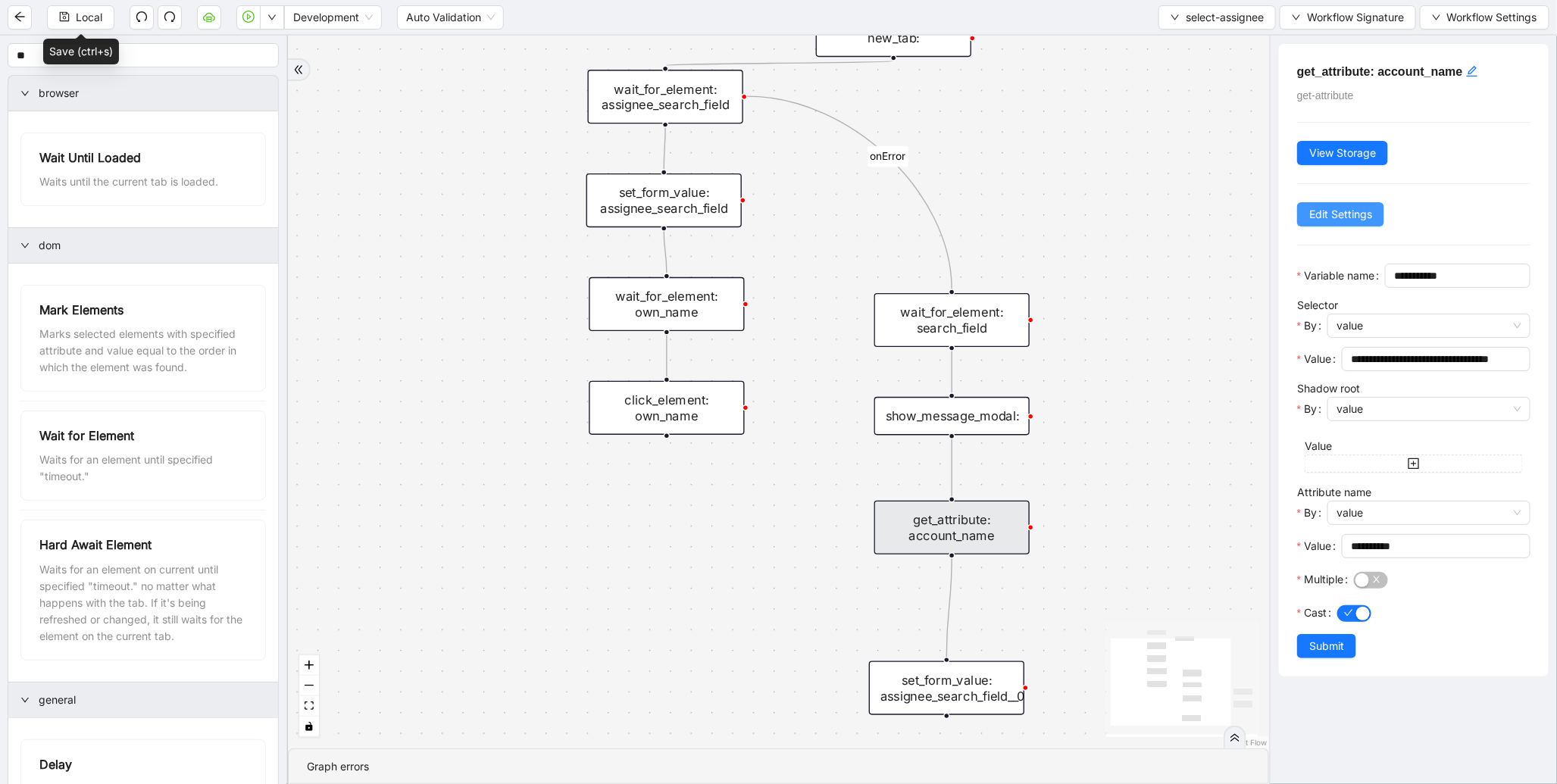
click at [1315, 225] on button "Edit Settings" at bounding box center [1341, 214] width 88 height 25
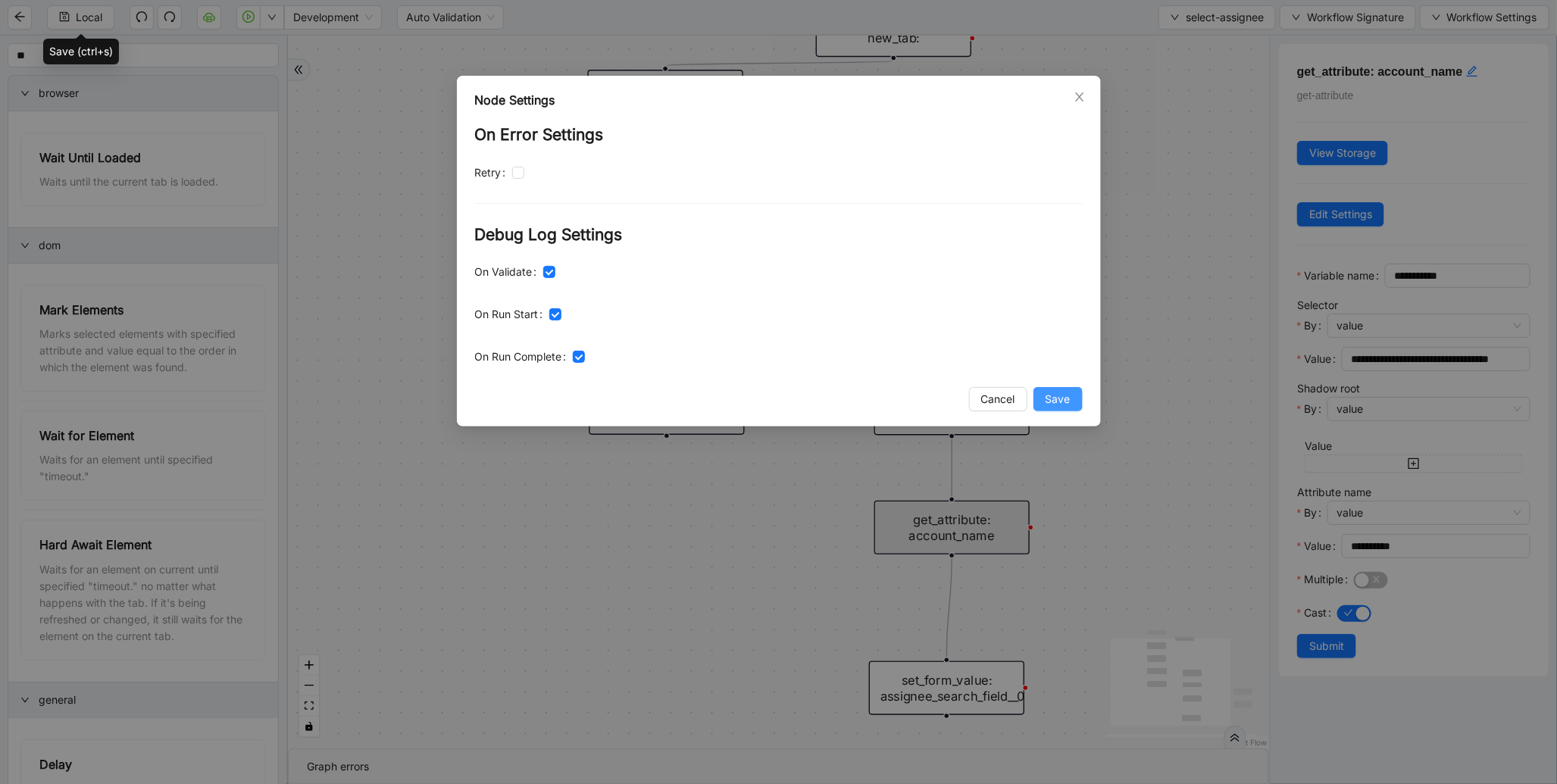
click at [1063, 403] on span "Save" at bounding box center [1058, 399] width 25 height 16
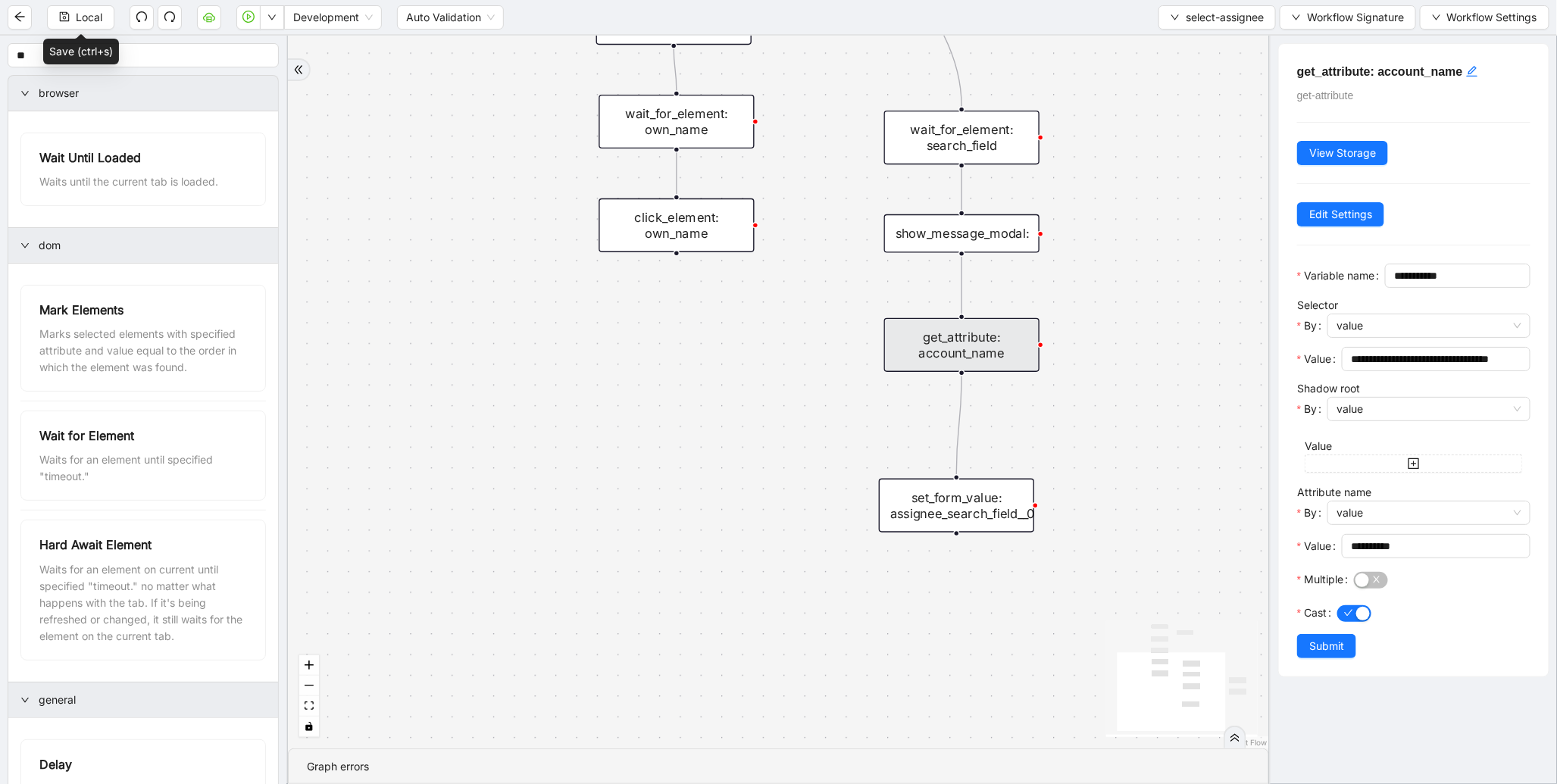
drag, startPoint x: 1071, startPoint y: 457, endPoint x: 1010, endPoint y: 465, distance: 61.5
click at [1054, 452] on div "onError trigger wait_for_element: own_name click_element: own_name wait_for_ele…" at bounding box center [779, 392] width 981 height 713
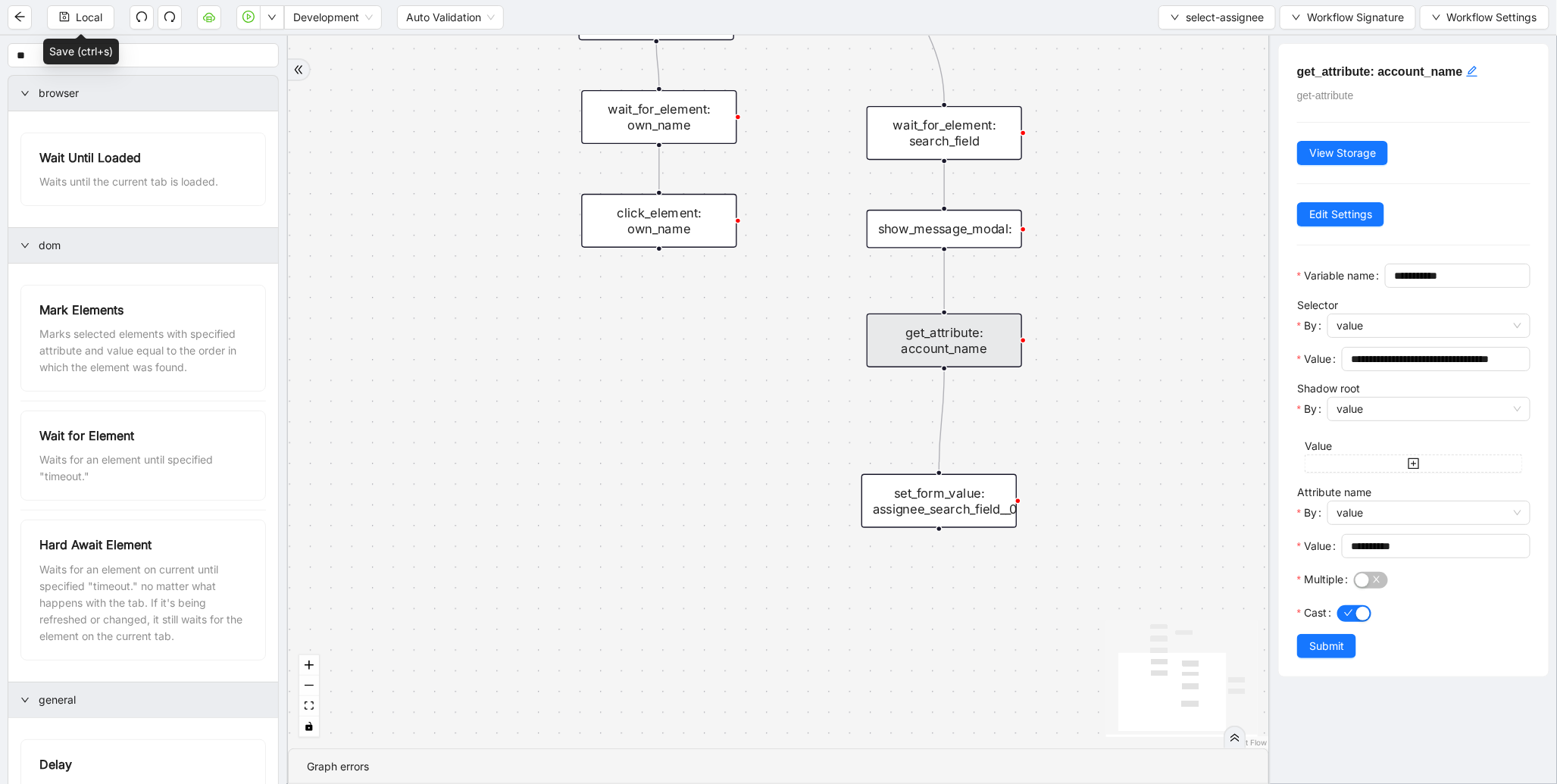
click at [952, 511] on div "set_form_value: assignee_search_field__0" at bounding box center [939, 500] width 155 height 54
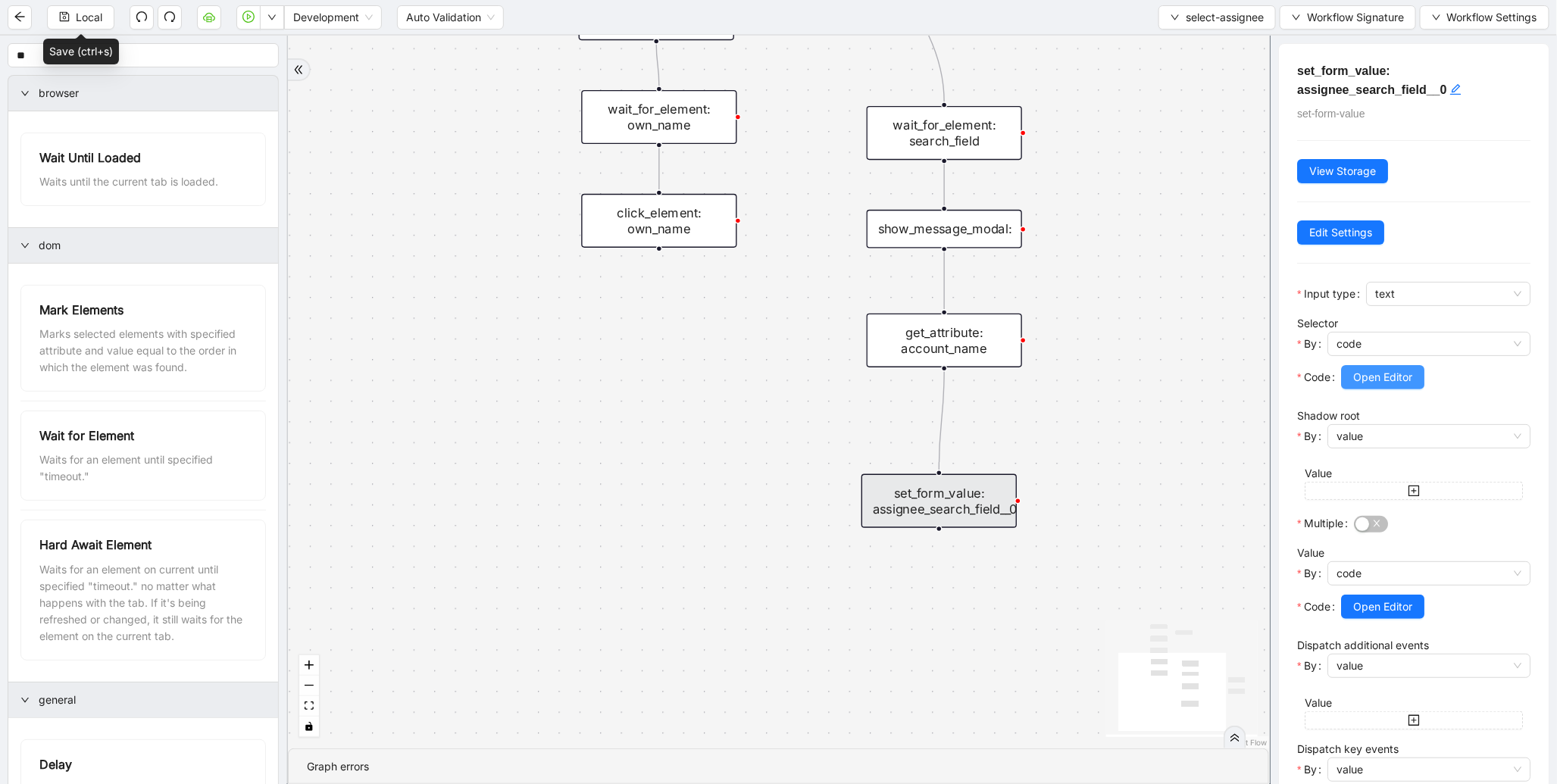
click at [1377, 381] on span "Open Editor" at bounding box center [1383, 377] width 59 height 16
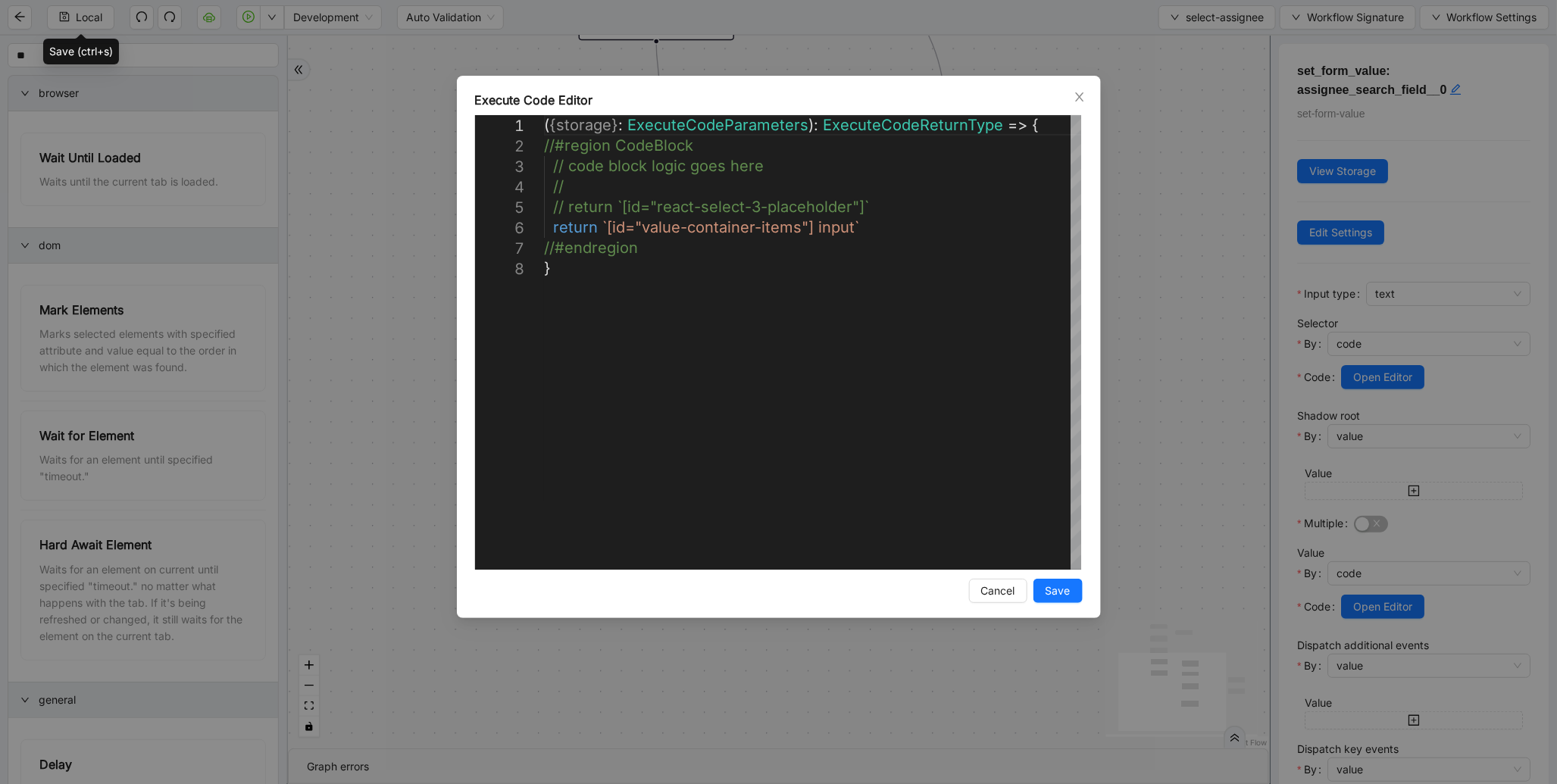
click at [1269, 381] on div "**********" at bounding box center [778, 392] width 1557 height 784
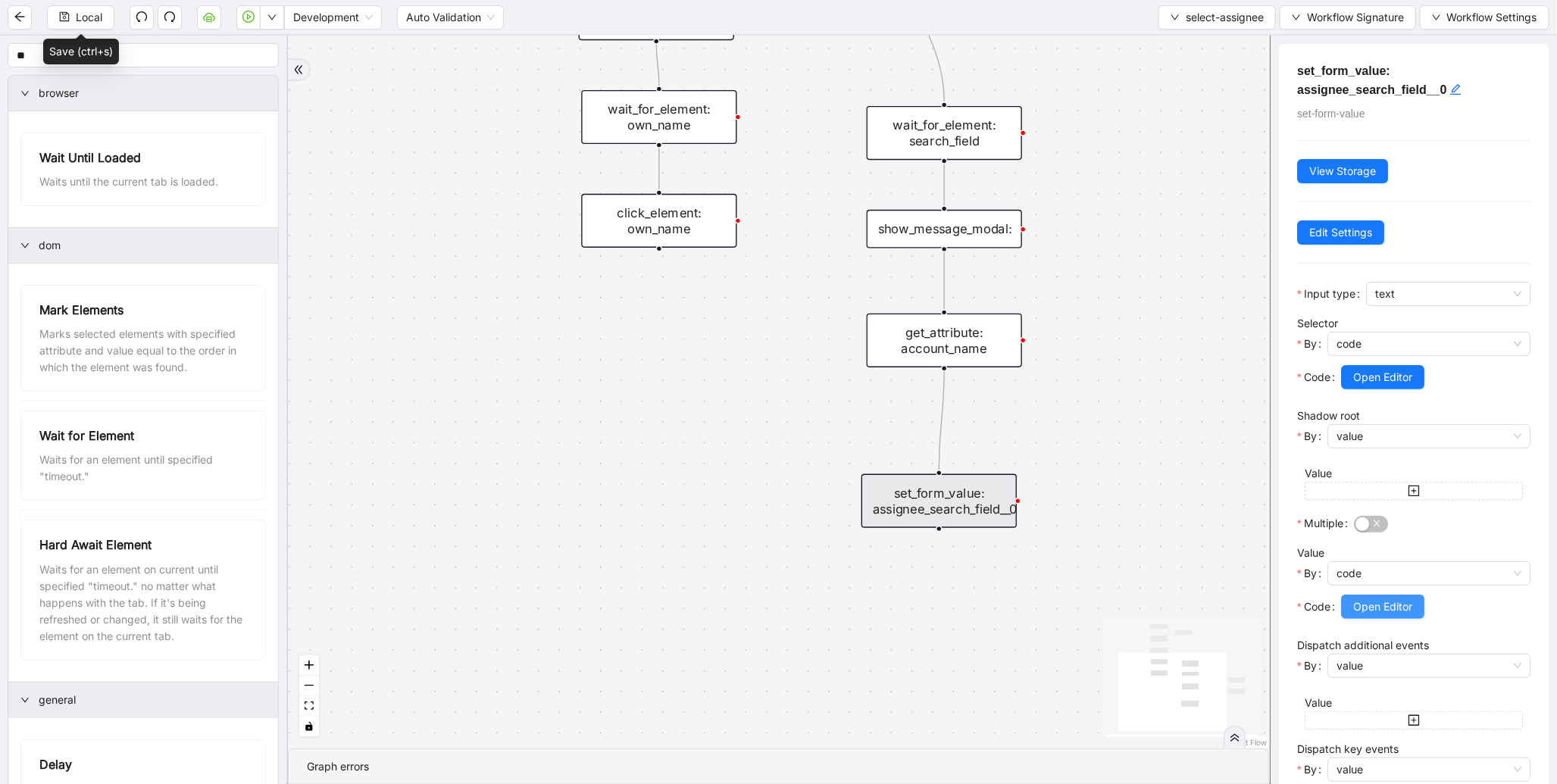
click at [1396, 599] on span "Open Editor" at bounding box center [1383, 606] width 59 height 16
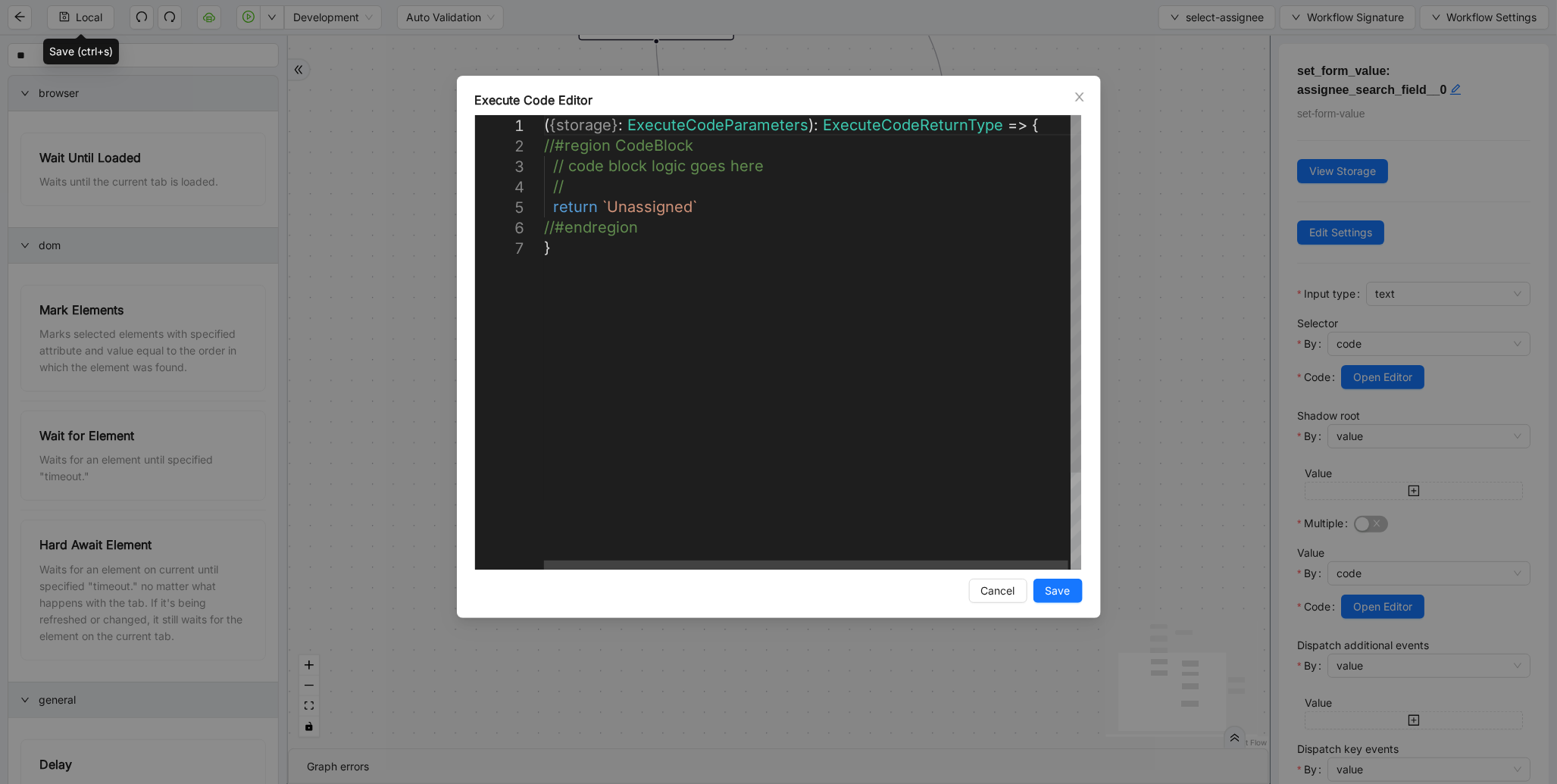
scroll to position [0, 7]
click at [596, 187] on div "( { storage } : ExecuteCodeParameters ): ExecuteCodeReturnType => { //#region C…" at bounding box center [815, 403] width 540 height 577
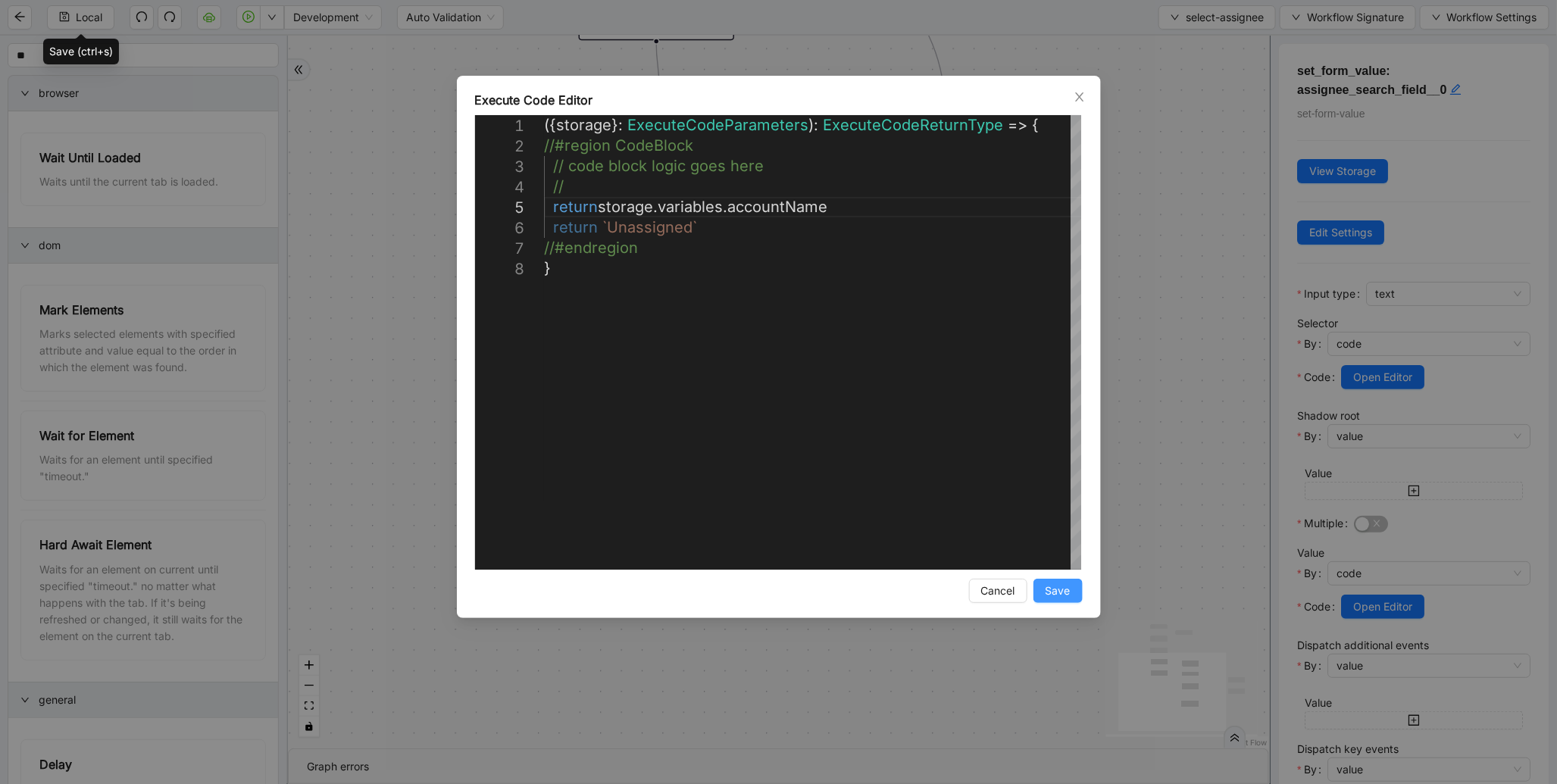
type textarea "**********"
click at [1041, 583] on button "Save" at bounding box center [1058, 591] width 49 height 25
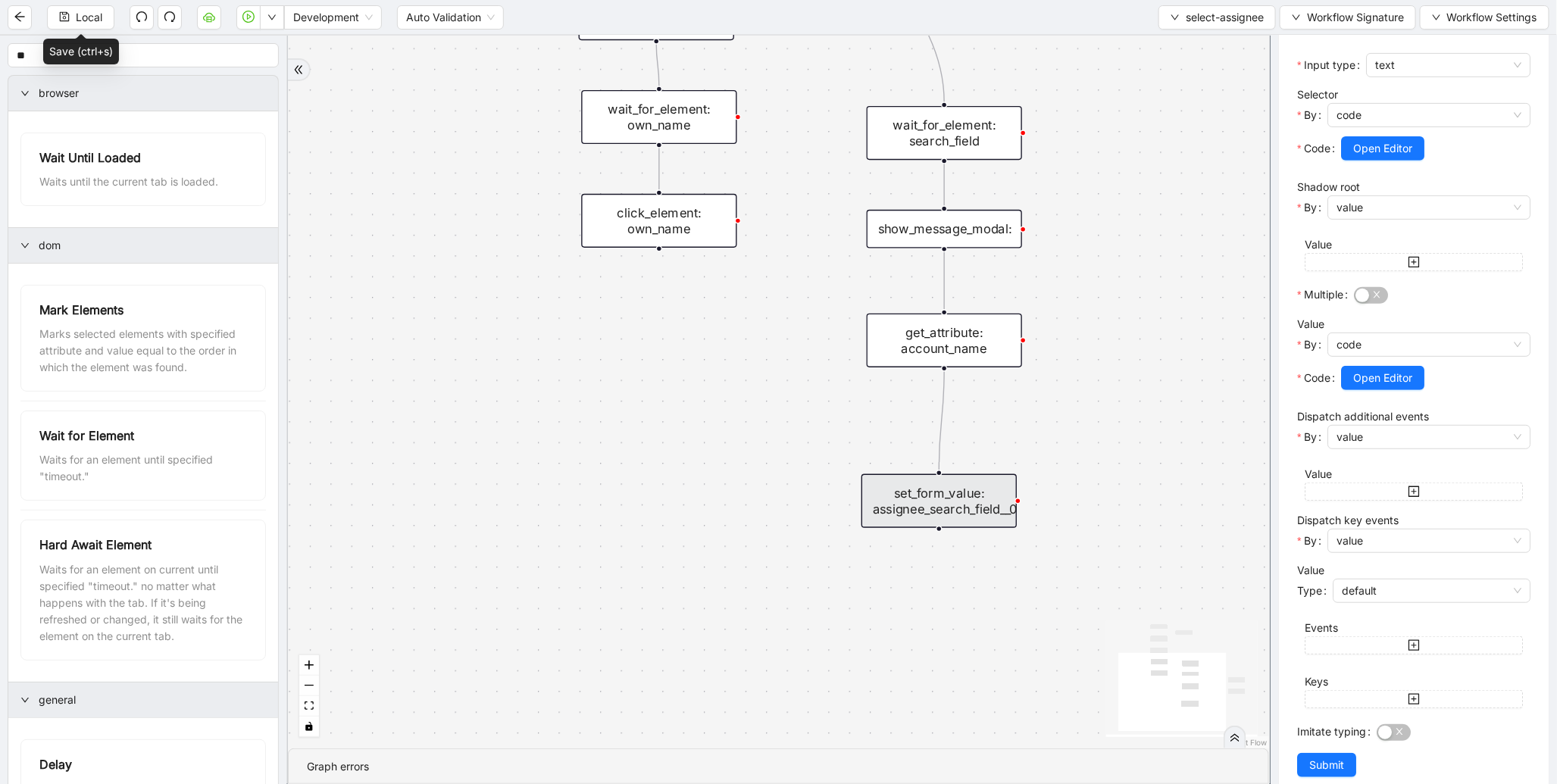
scroll to position [256, 0]
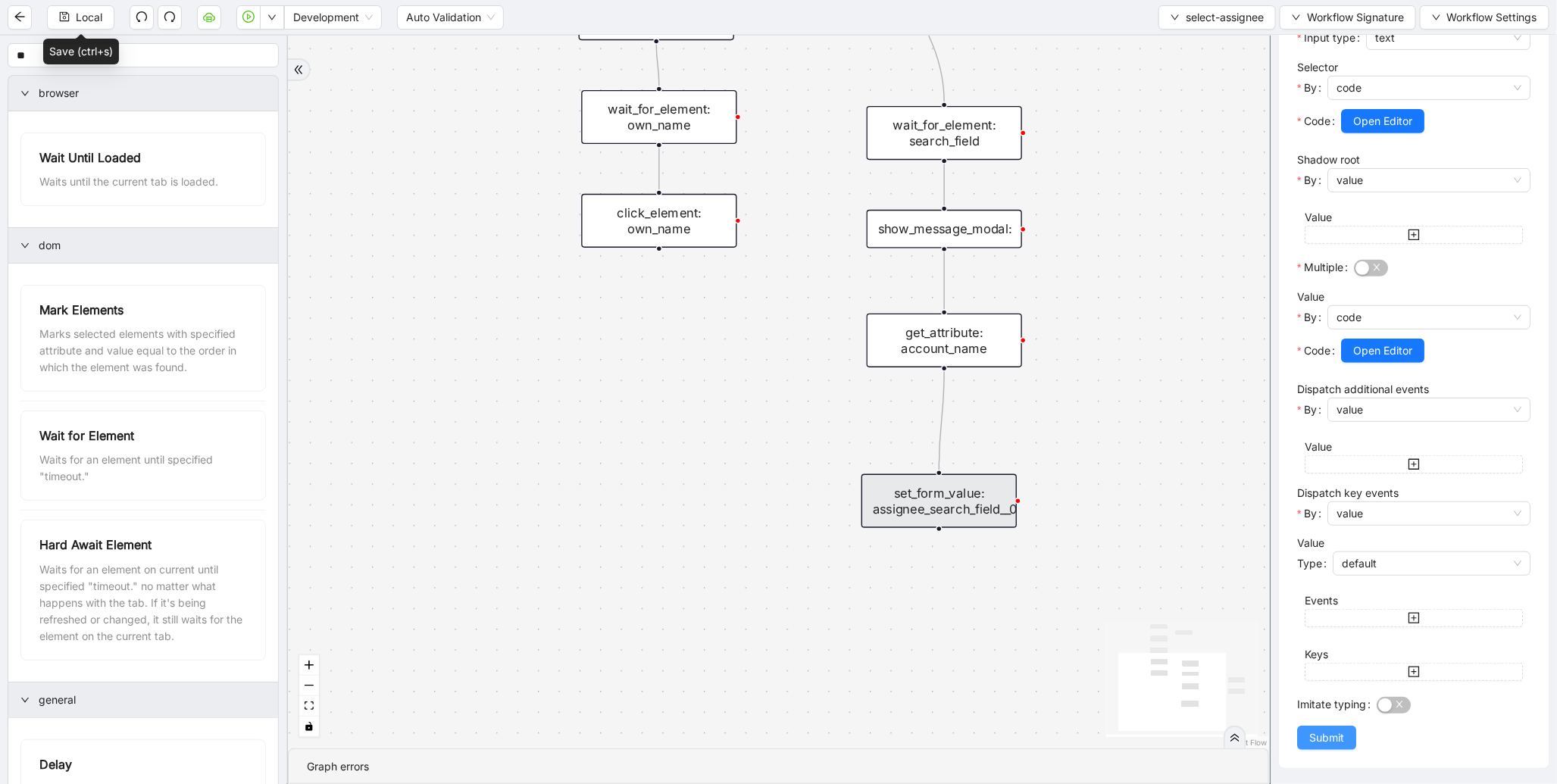
click at [1328, 738] on span "Submit" at bounding box center [1327, 738] width 35 height 16
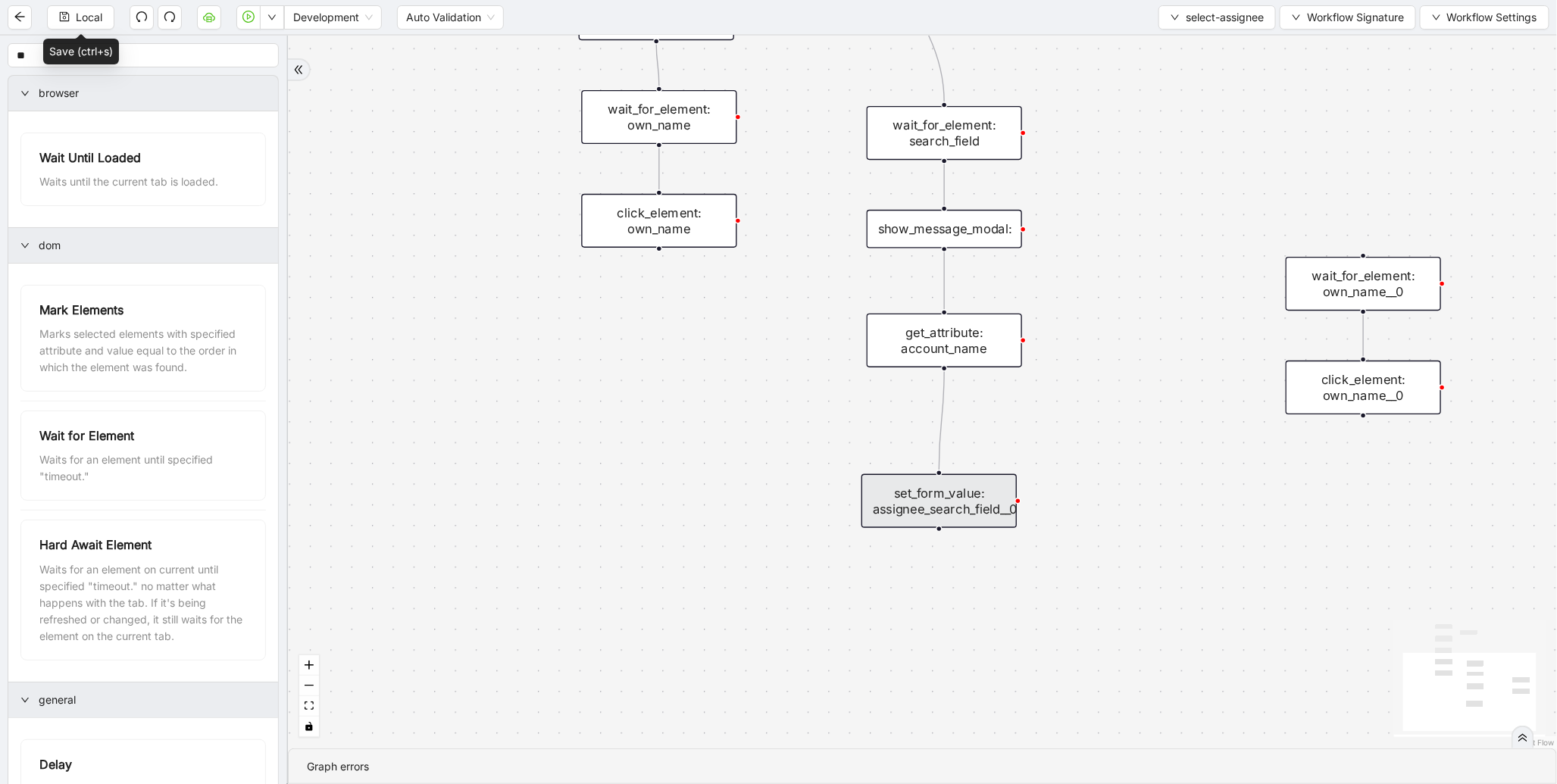
scroll to position [0, 0]
click at [76, 16] on span "Local" at bounding box center [88, 17] width 26 height 16
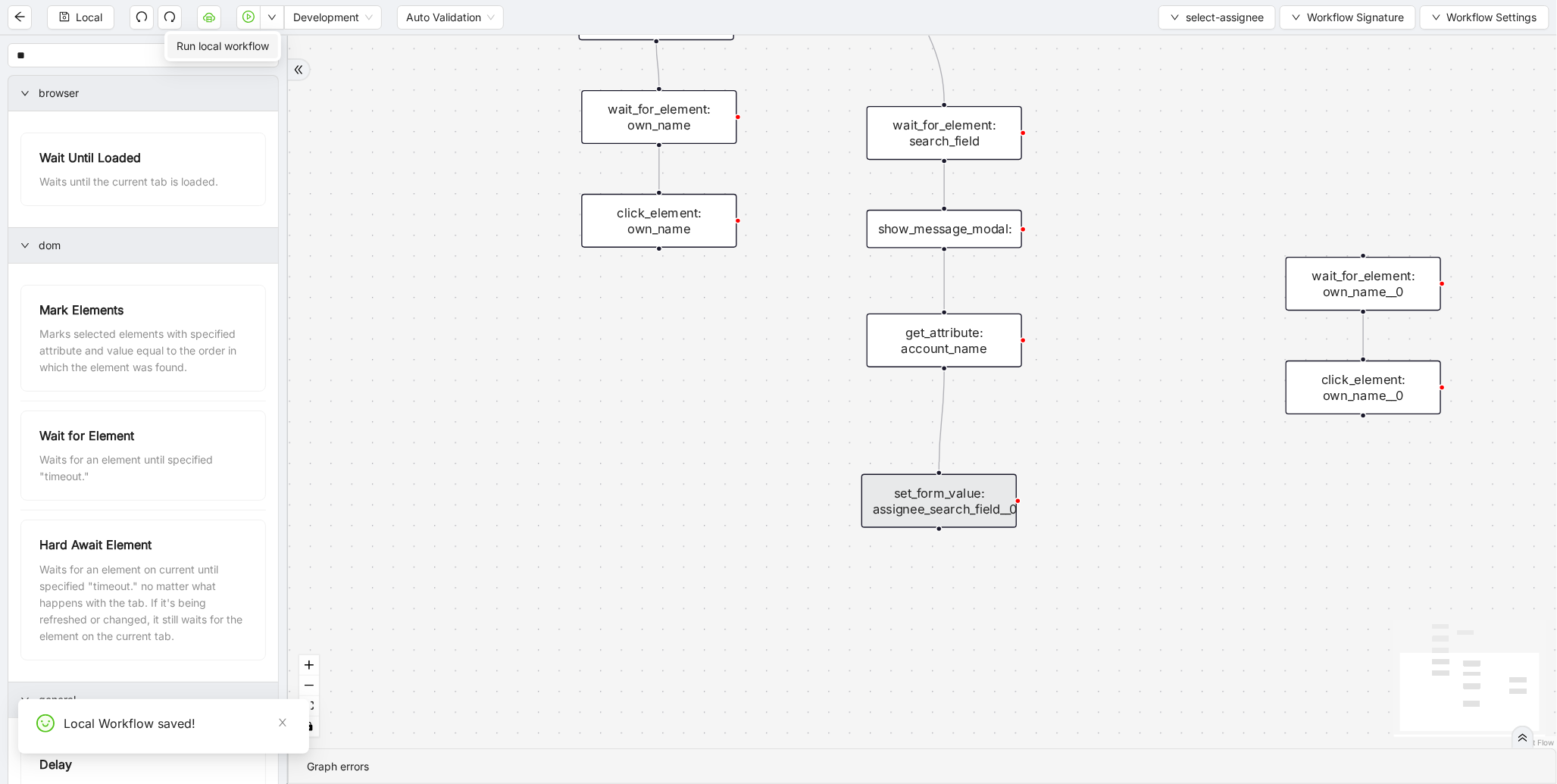
click at [262, 39] on span "Run local workflow" at bounding box center [223, 46] width 92 height 16
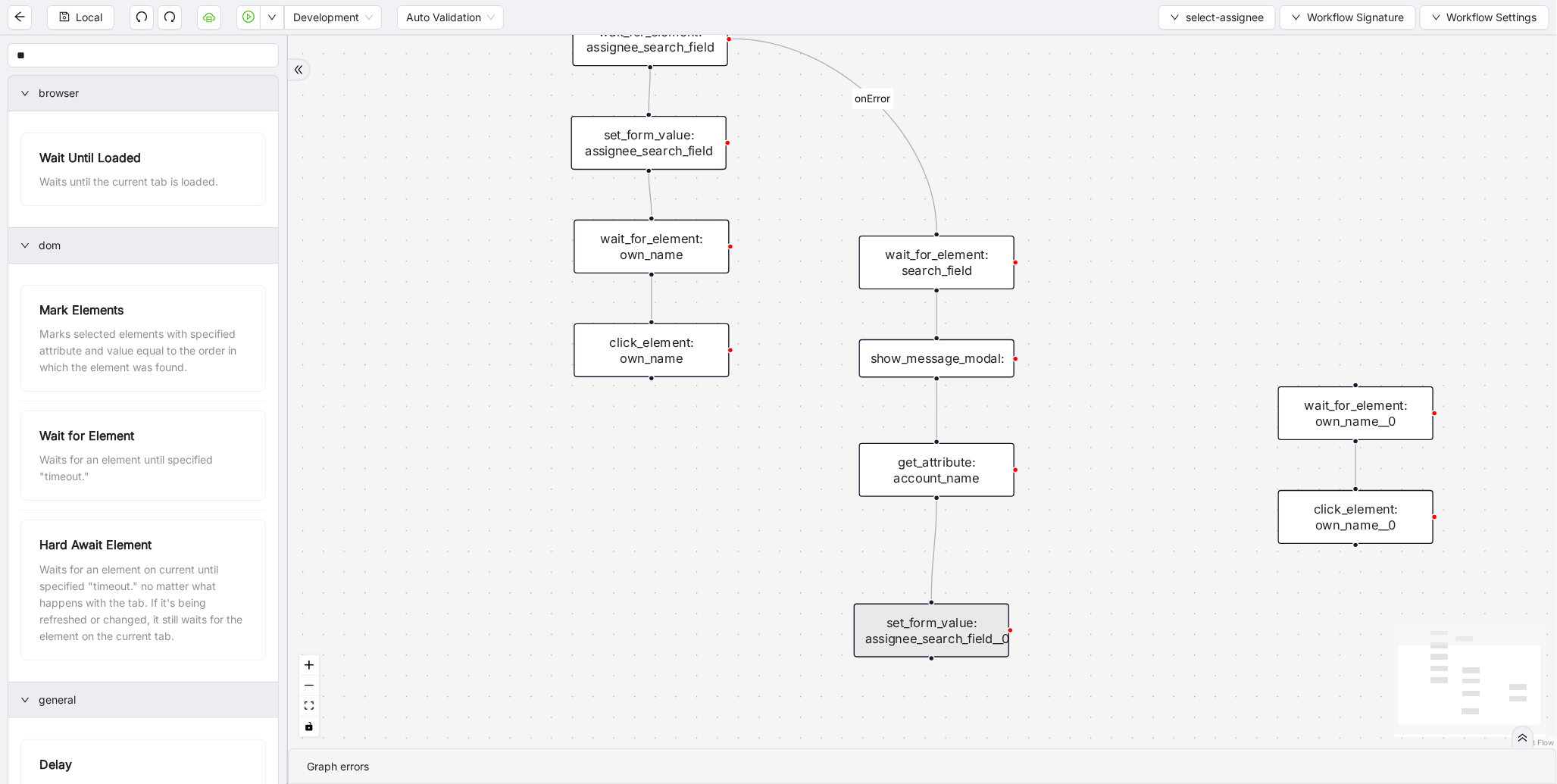
drag, startPoint x: 786, startPoint y: 354, endPoint x: 791, endPoint y: 654, distance: 300.0
click at [791, 654] on div "onError trigger wait_for_element: own_name click_element: own_name wait_for_ele…" at bounding box center [923, 392] width 1270 height 713
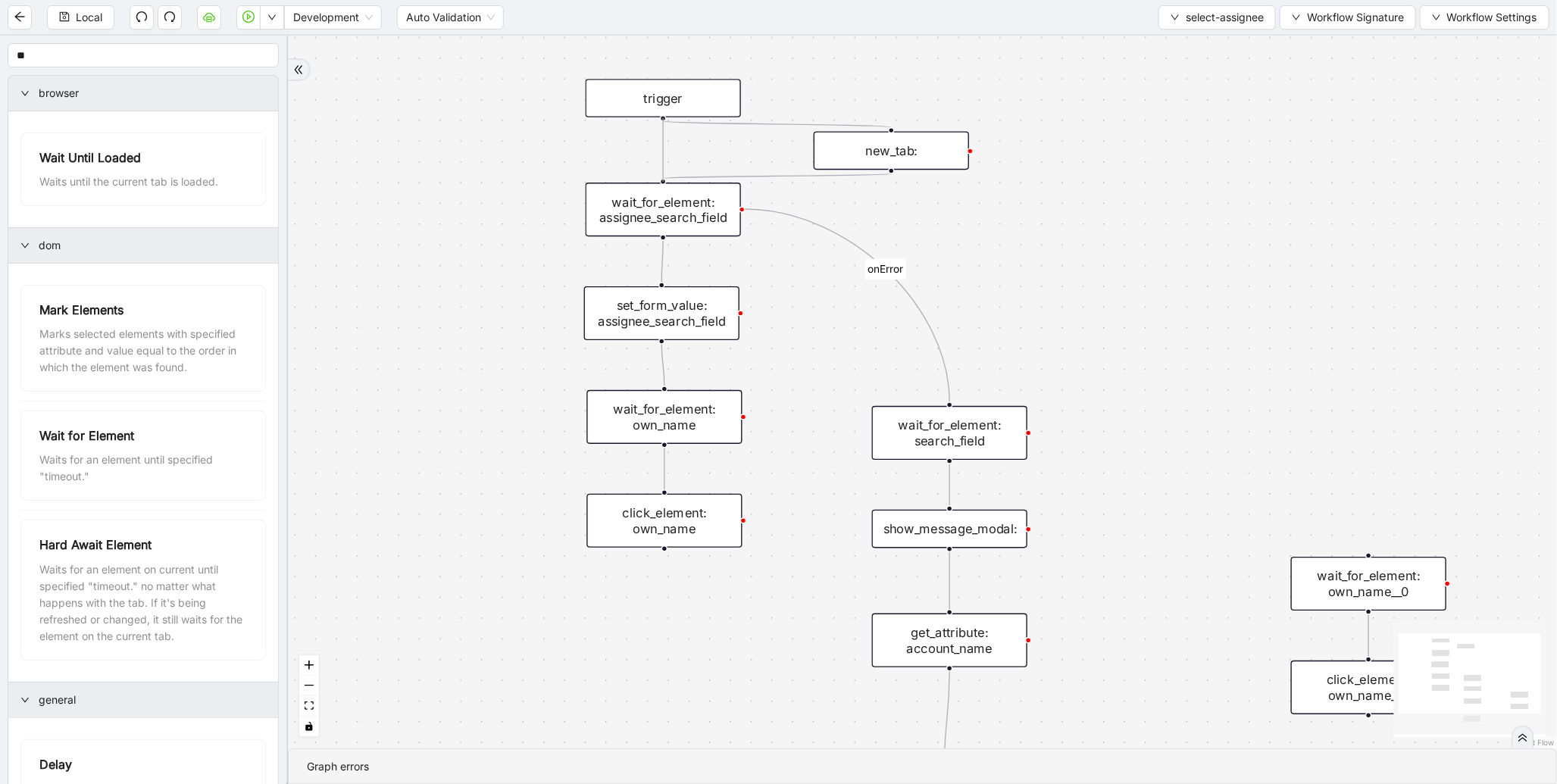
drag, startPoint x: 661, startPoint y: 118, endPoint x: 661, endPoint y: 184, distance: 66.0
click at [661, 184] on div "trigger wait_for_element: own_name click_element: own_name wait_for_element: as…" at bounding box center [1454, 566] width 1738 height 975
click at [82, 33] on div "Local Development Auto Validation select-assignee Workflow Signature Workflow S…" at bounding box center [778, 16] width 1557 height 34
click at [99, 12] on span "Local" at bounding box center [88, 17] width 26 height 16
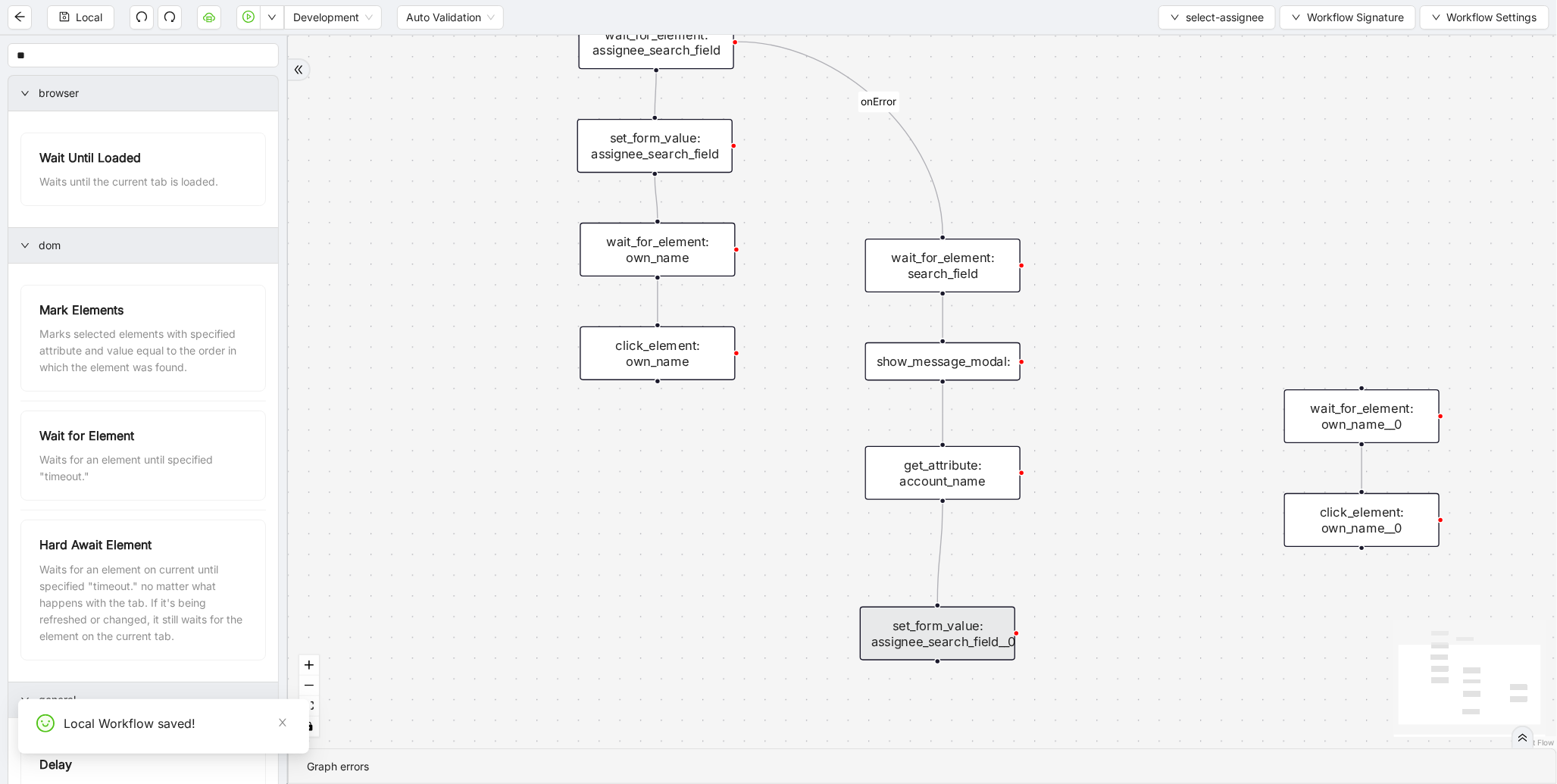
drag, startPoint x: 535, startPoint y: 576, endPoint x: 526, endPoint y: 402, distance: 174.2
click at [526, 402] on div "onError trigger wait_for_element: own_name click_element: own_name wait_for_ele…" at bounding box center [923, 392] width 1270 height 713
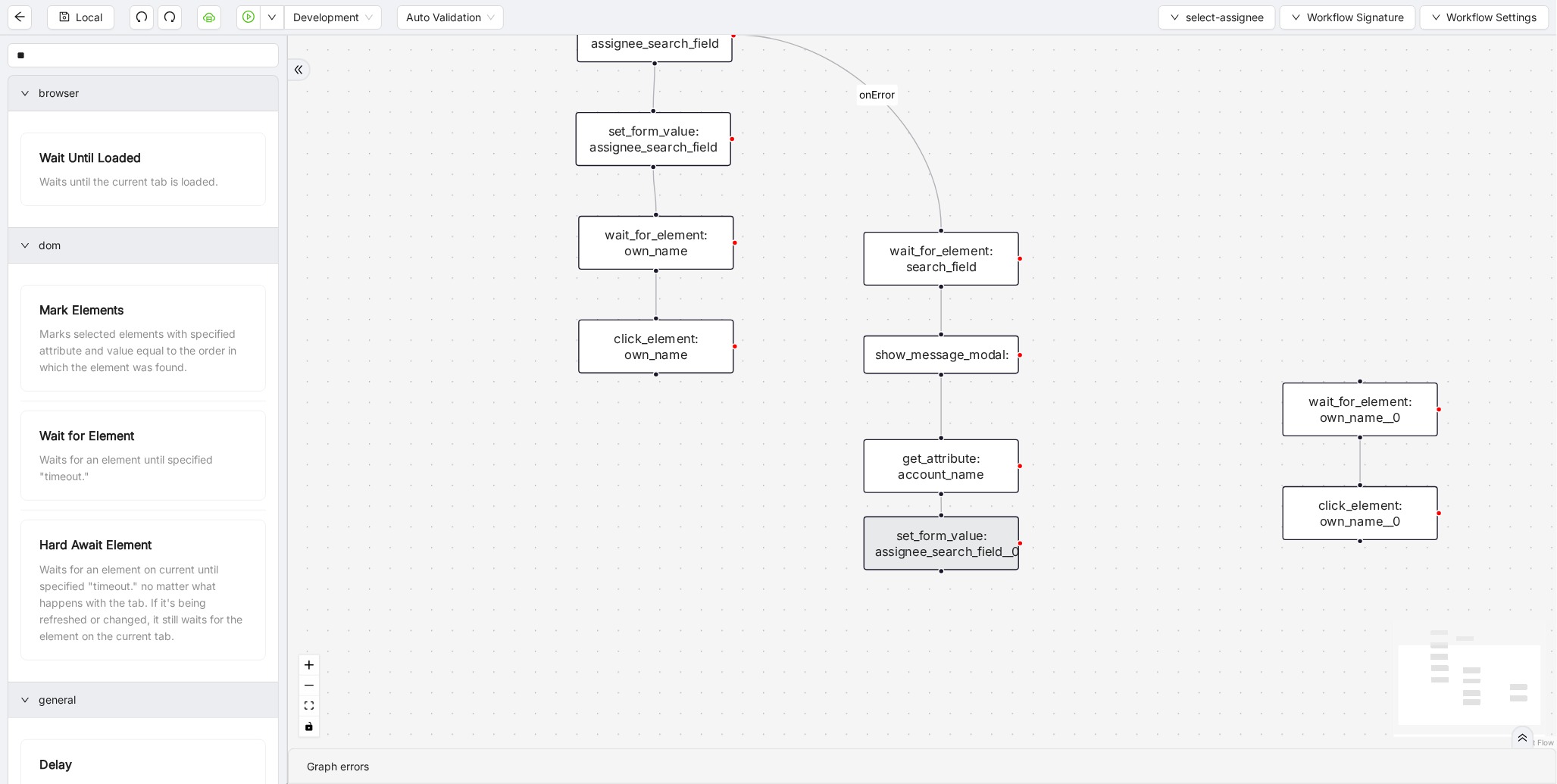
drag, startPoint x: 935, startPoint y: 626, endPoint x: 940, endPoint y: 544, distance: 82.2
click at [940, 544] on div "set_form_value: assignee_search_field__0" at bounding box center [941, 543] width 155 height 54
click at [657, 353] on div "click_element: own_name" at bounding box center [656, 346] width 155 height 54
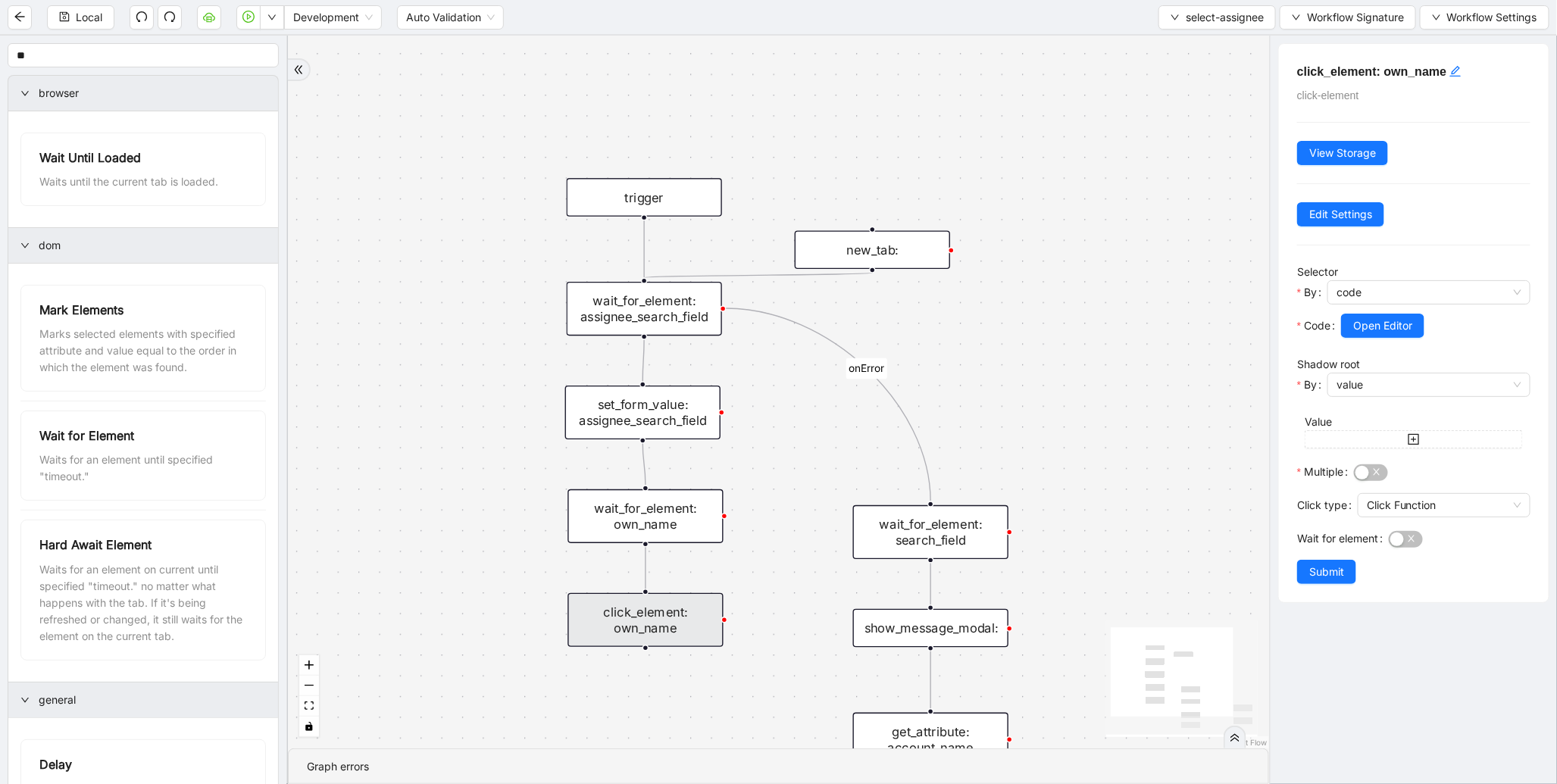
drag, startPoint x: 465, startPoint y: 284, endPoint x: 494, endPoint y: 593, distance: 310.4
click at [493, 648] on div "onError trigger wait_for_element: own_name click_element: own_name wait_for_ele…" at bounding box center [779, 392] width 981 height 713
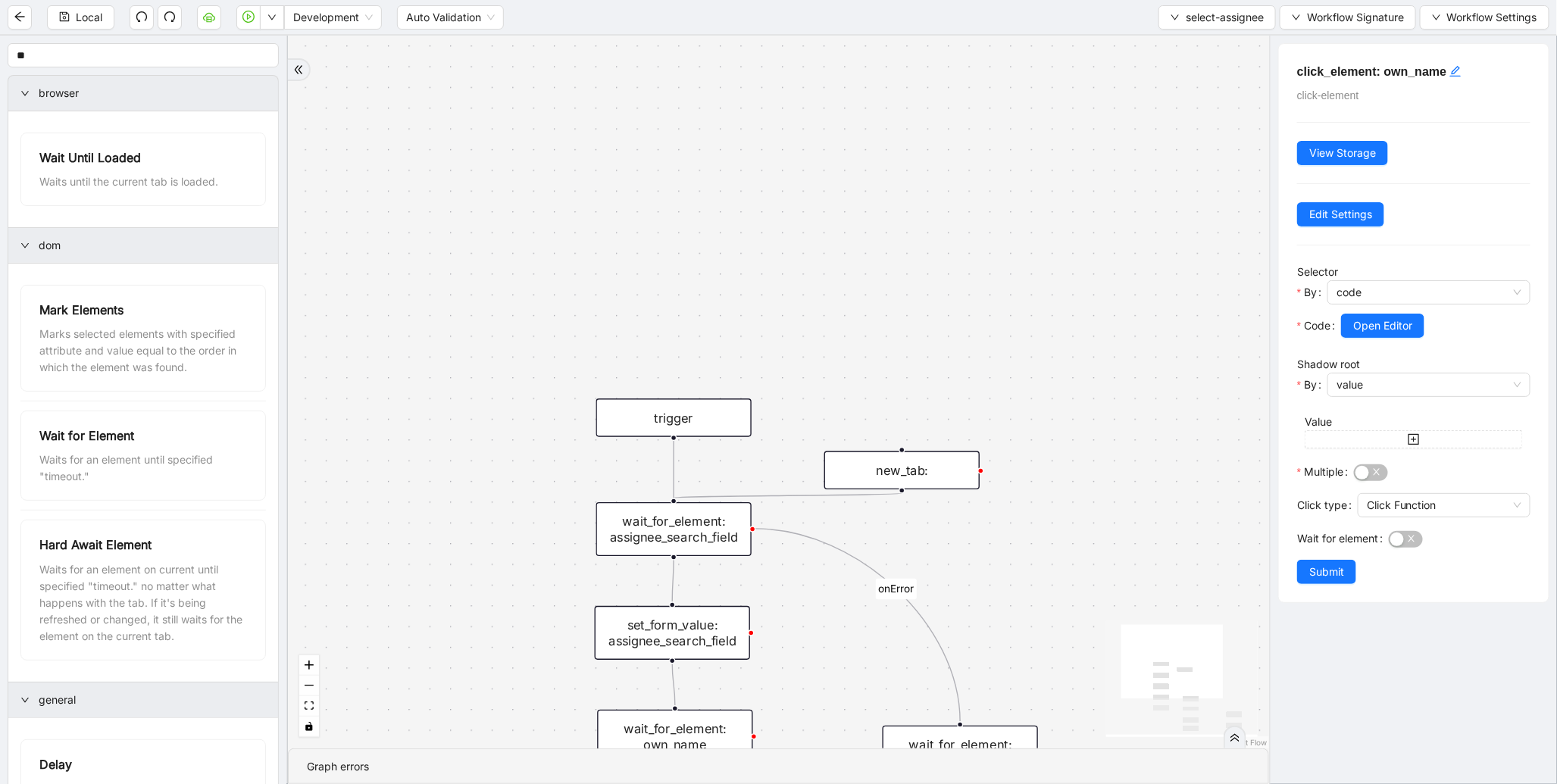
drag, startPoint x: 702, startPoint y: 367, endPoint x: 773, endPoint y: 108, distance: 268.6
click at [751, 119] on div "onError trigger wait_for_element: own_name click_element: own_name wait_for_ele…" at bounding box center [779, 392] width 981 height 713
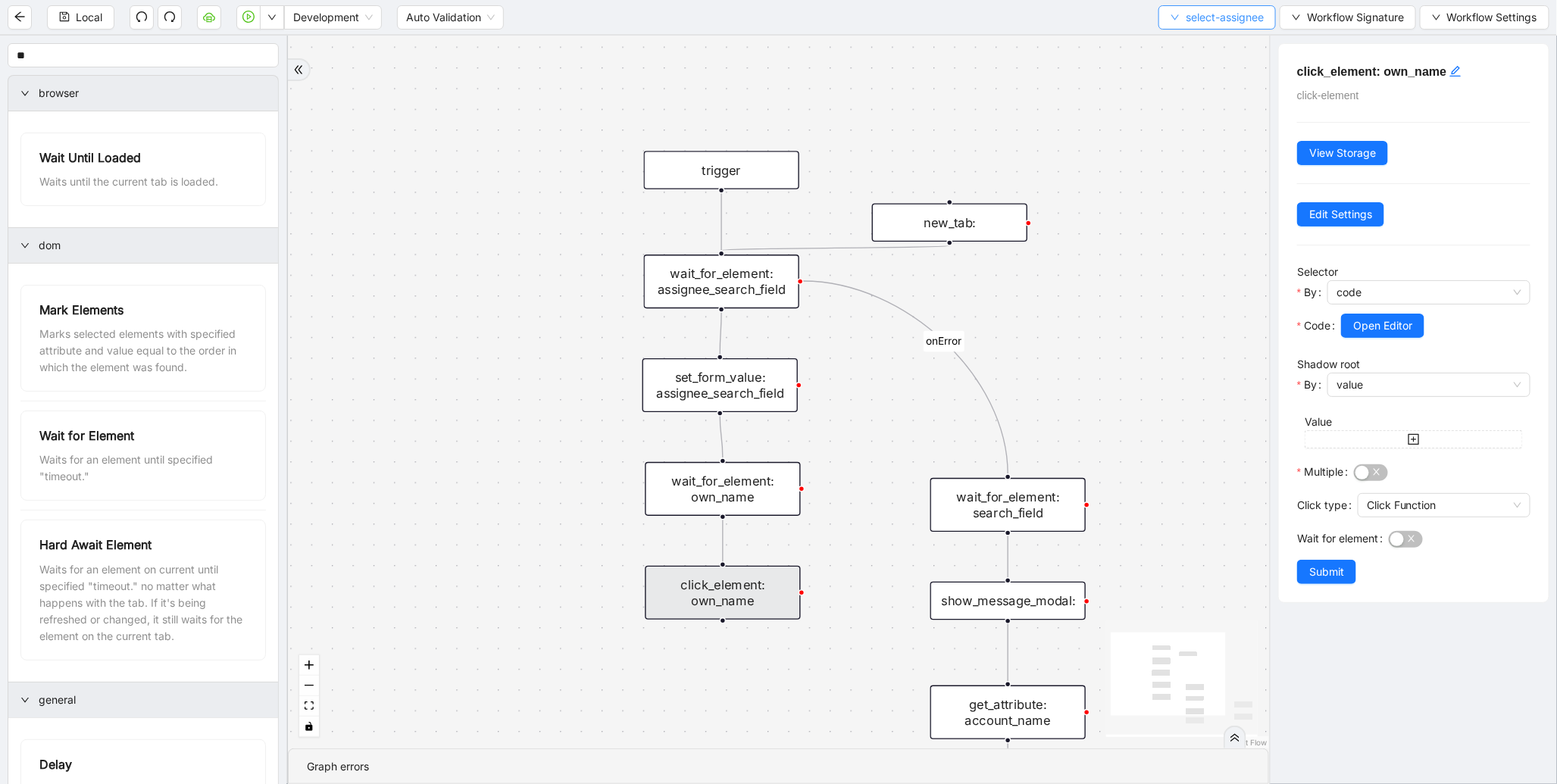
click at [1215, 7] on button "select-assignee" at bounding box center [1217, 17] width 118 height 25
click at [1207, 41] on span "Select" at bounding box center [1214, 46] width 95 height 16
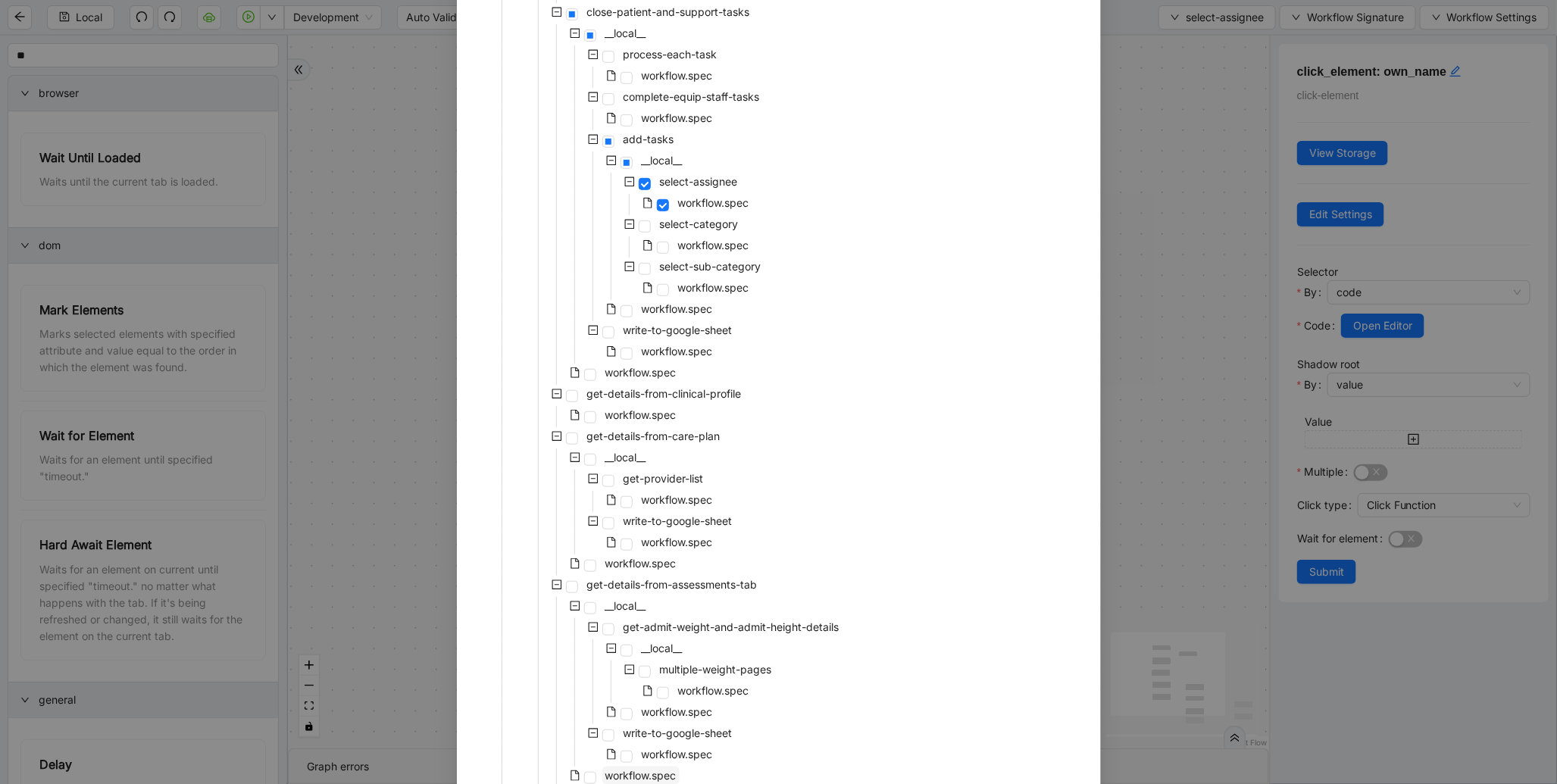
scroll to position [344, 0]
click at [616, 373] on span "workflow.spec" at bounding box center [641, 374] width 71 height 13
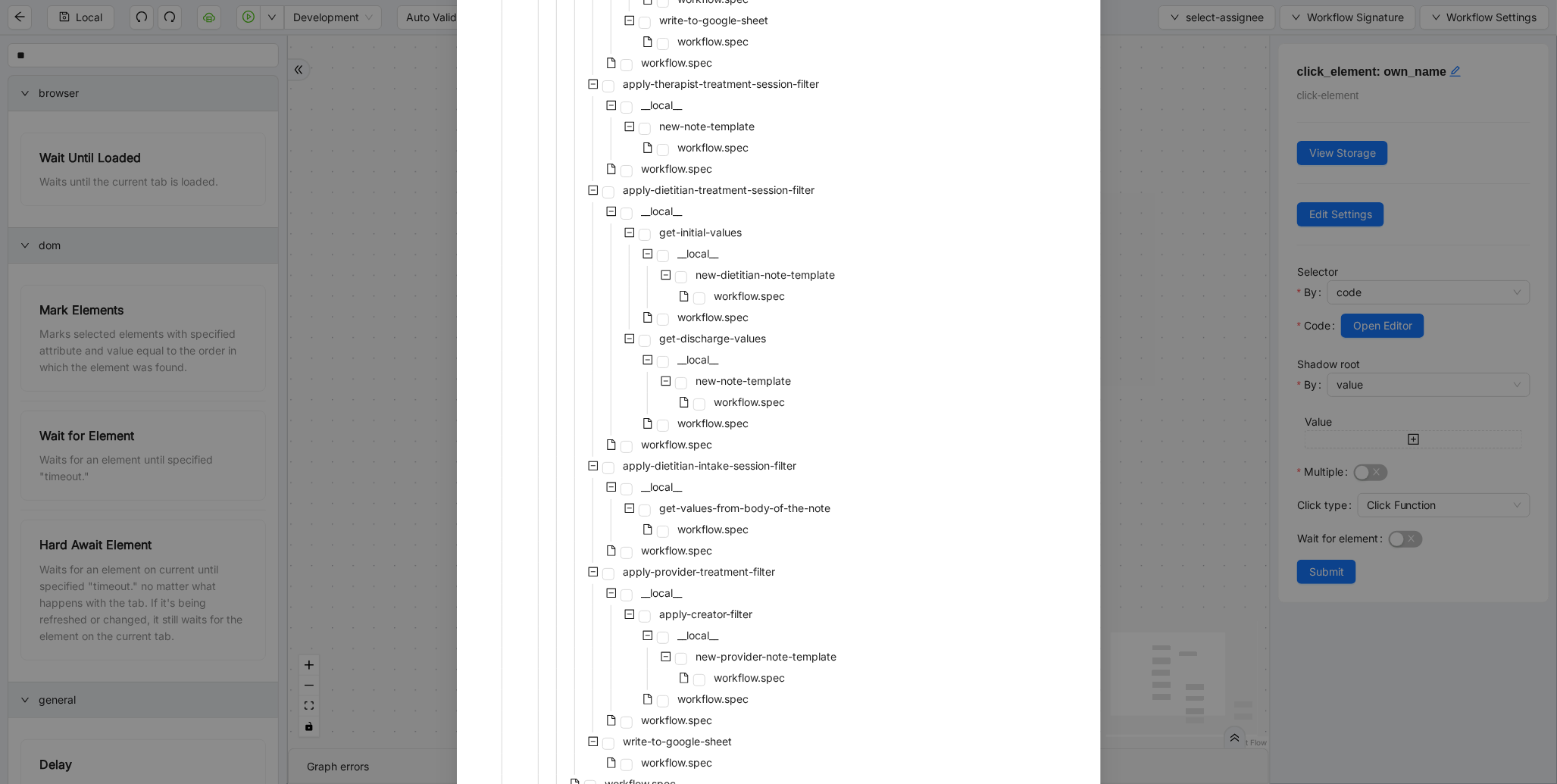
scroll to position [2852, 0]
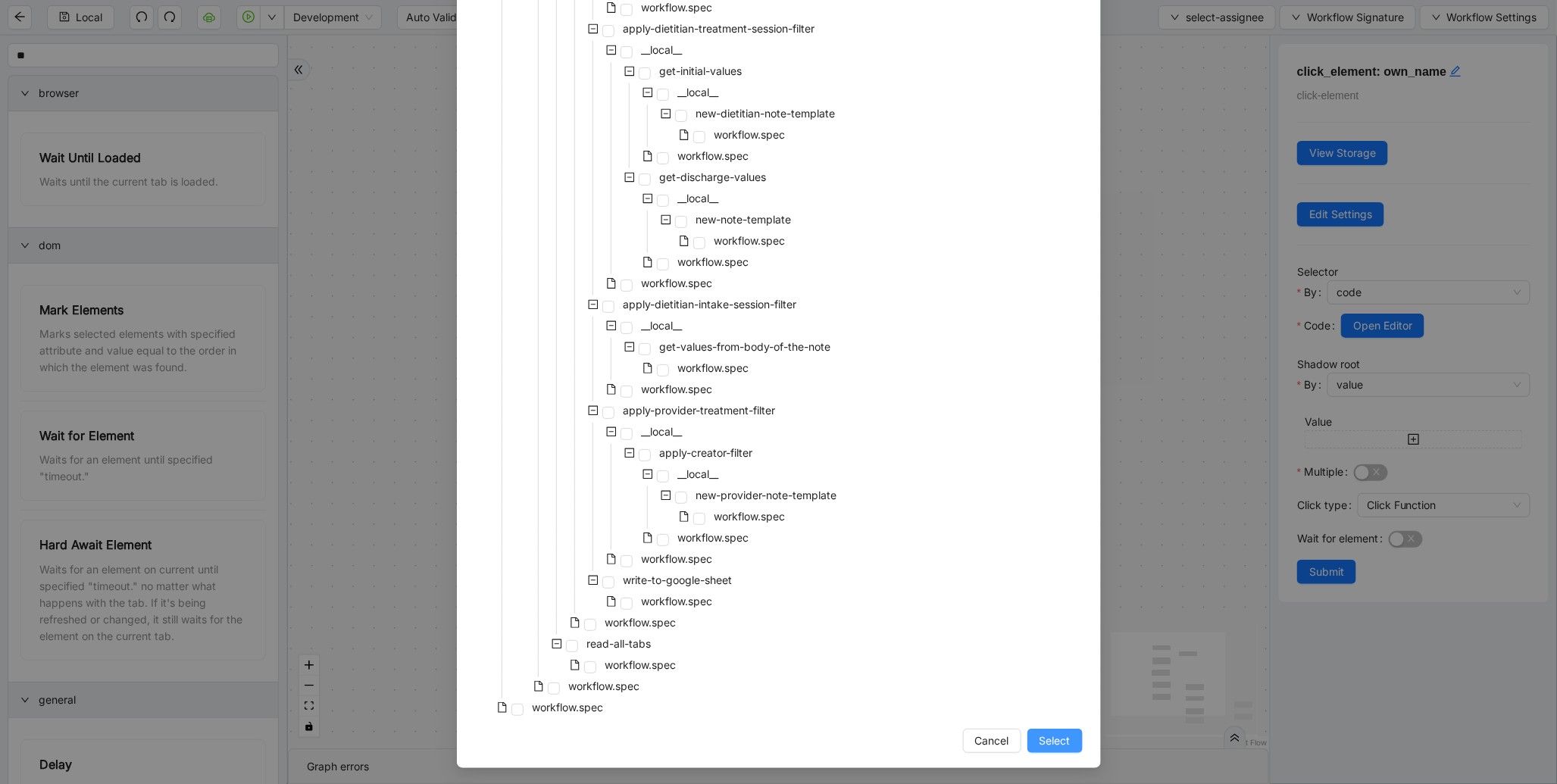
click at [1050, 733] on span "Select" at bounding box center [1055, 740] width 31 height 16
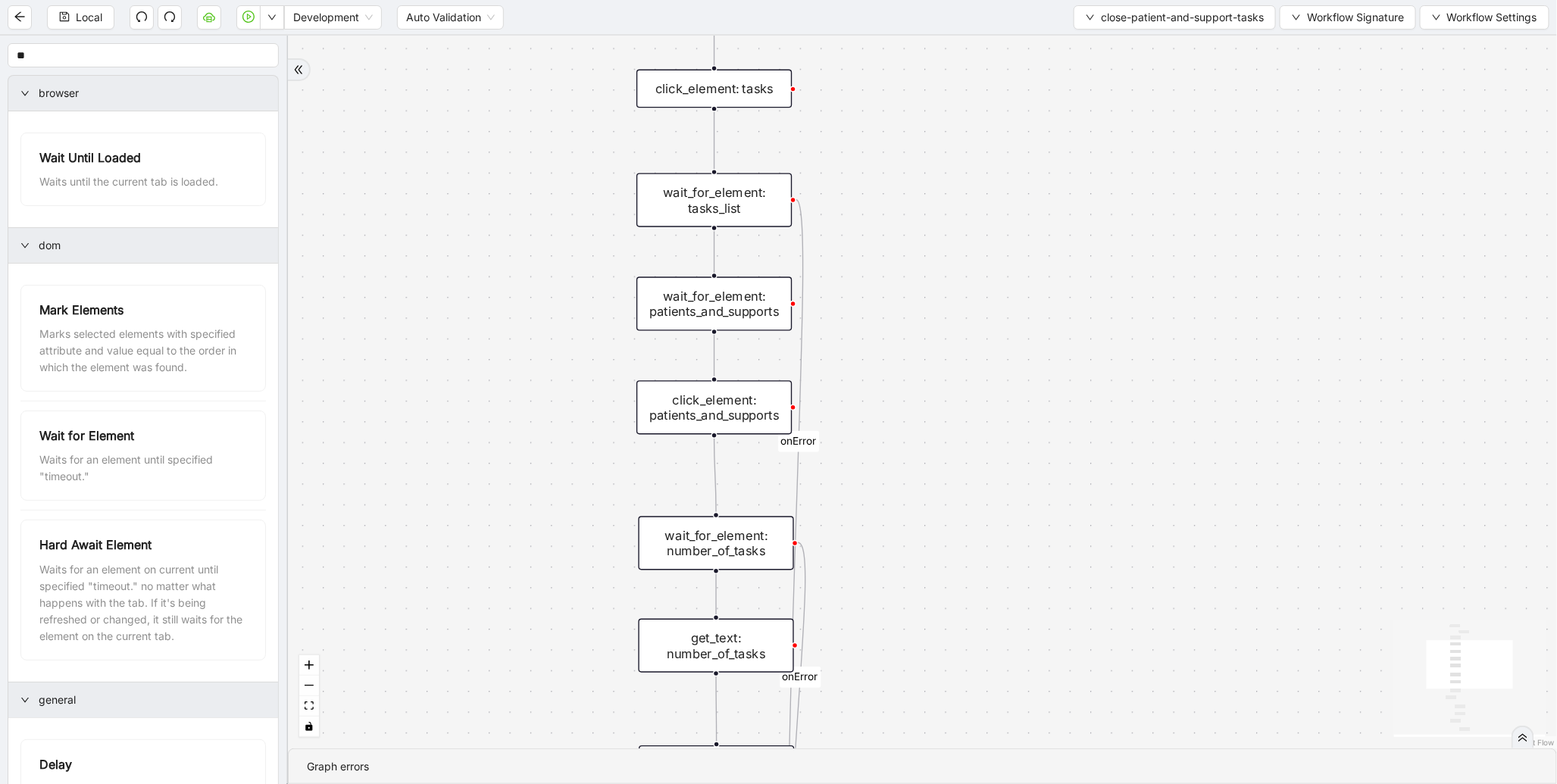
drag, startPoint x: 556, startPoint y: 191, endPoint x: 547, endPoint y: 270, distance: 79.5
click at [552, 270] on div "found_tasks fallback should_add_task fallback onError onError trigger wait_for_…" at bounding box center [923, 392] width 1270 height 713
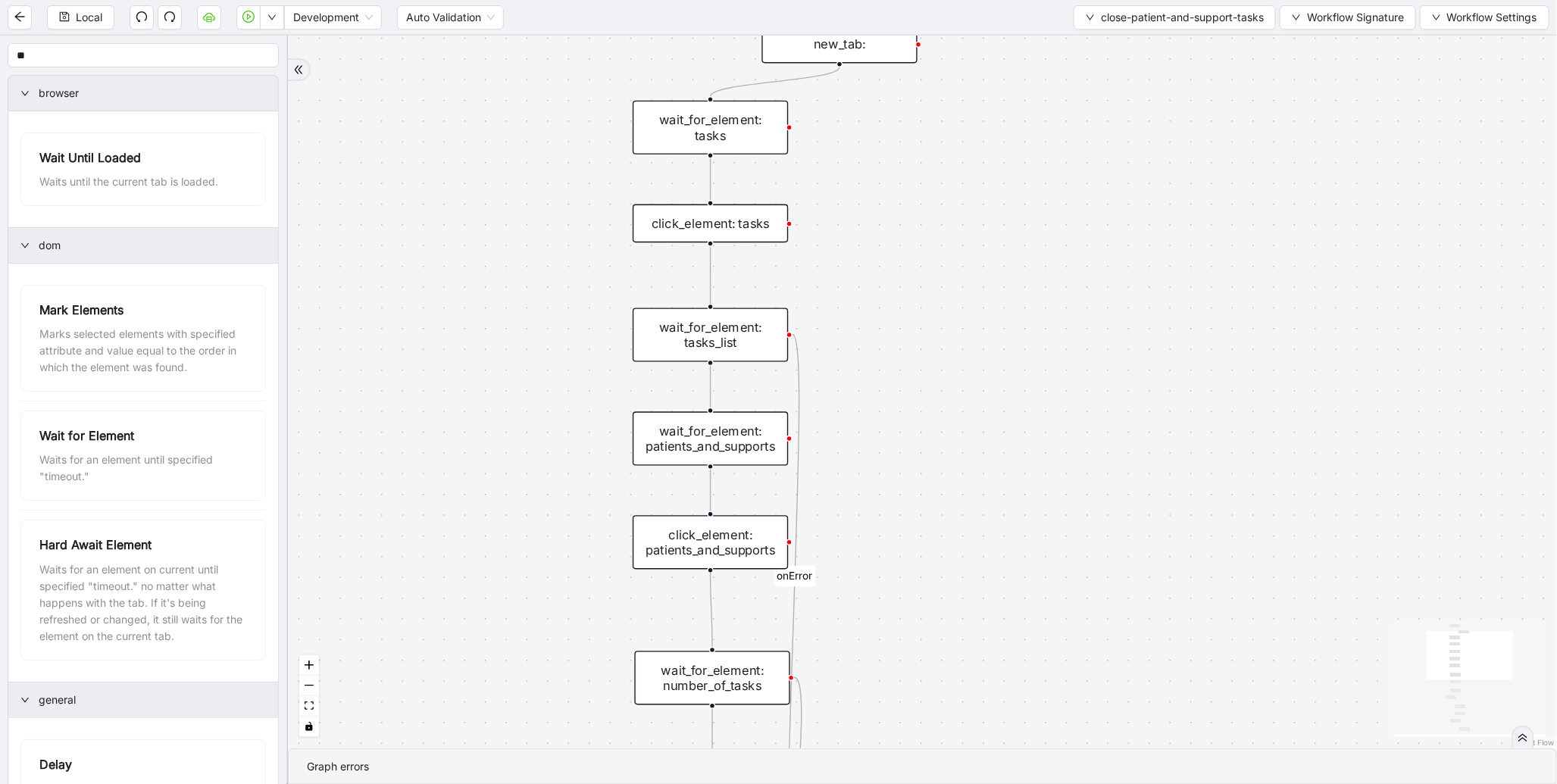
drag, startPoint x: 497, startPoint y: 130, endPoint x: 502, endPoint y: 268, distance: 138.1
click at [502, 268] on div "found_tasks fallback should_add_task fallback onError onError trigger wait_for_…" at bounding box center [923, 392] width 1270 height 713
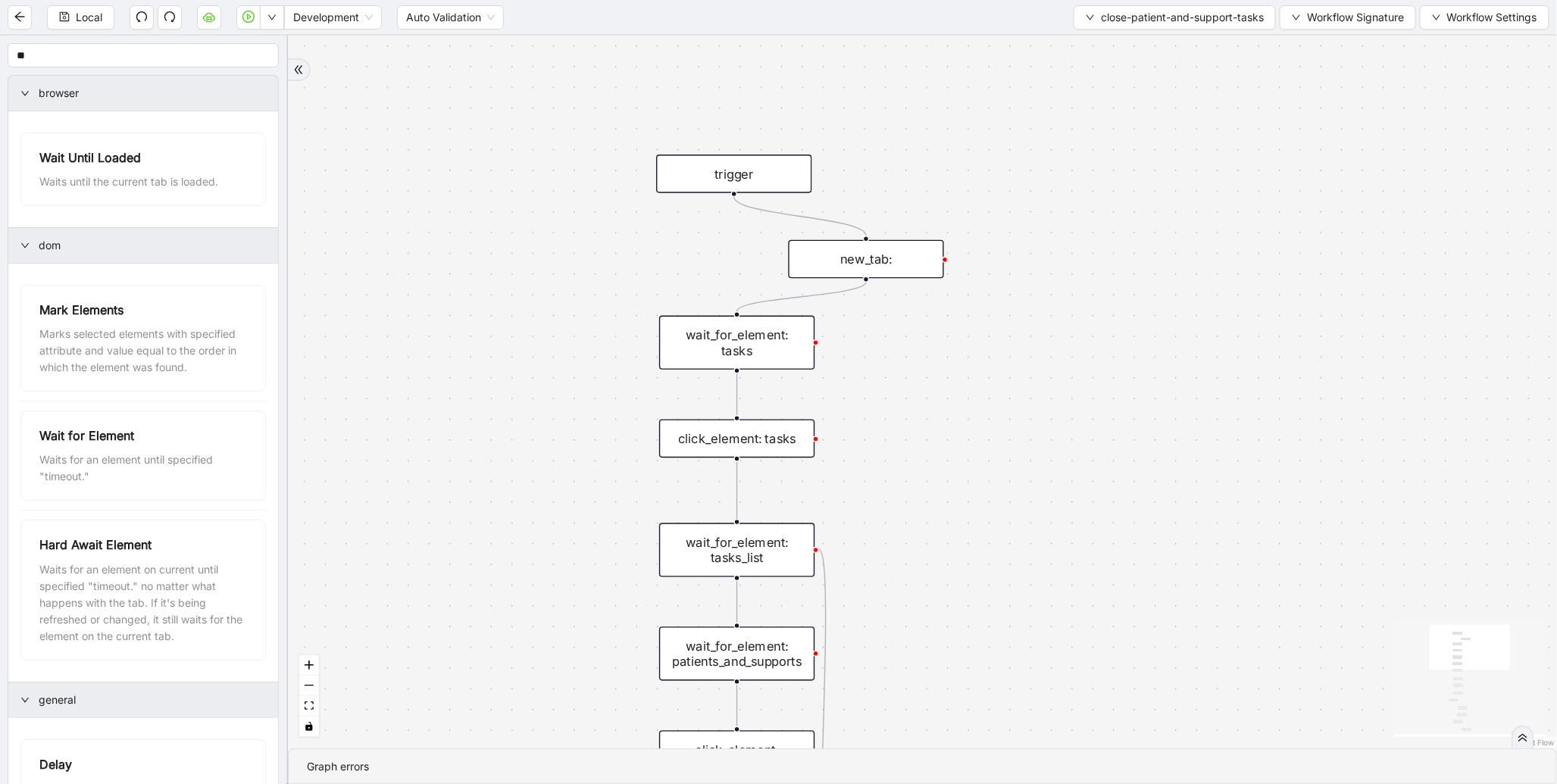
drag, startPoint x: 503, startPoint y: 149, endPoint x: 525, endPoint y: 298, distance: 150.6
click at [525, 298] on div "found_tasks fallback should_add_task fallback onError onError trigger wait_for_…" at bounding box center [923, 392] width 1270 height 713
click at [255, 42] on span "Run local workflow" at bounding box center [223, 46] width 92 height 16
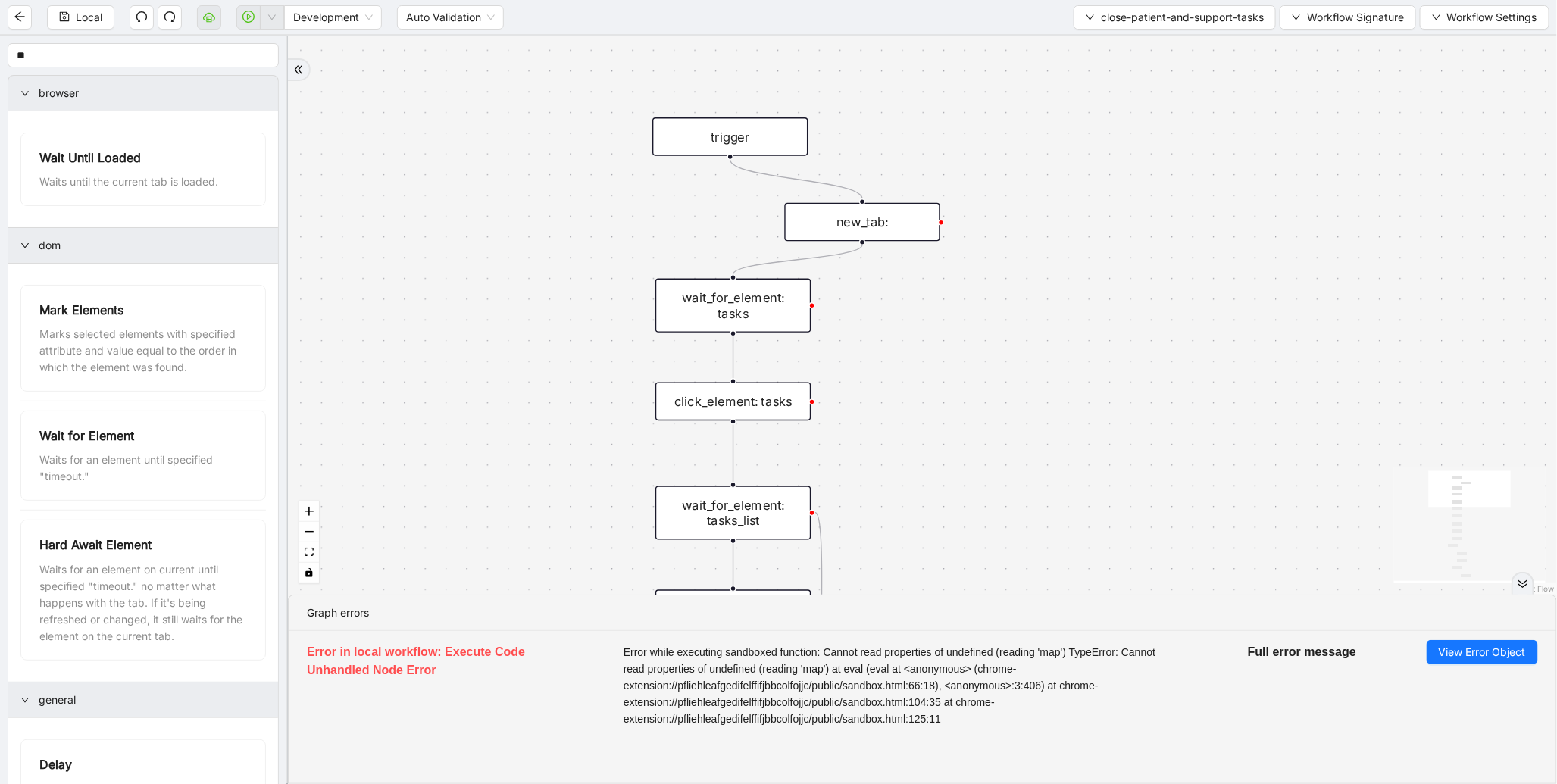
drag, startPoint x: 1013, startPoint y: 500, endPoint x: 1016, endPoint y: 395, distance: 105.0
click at [1016, 395] on div "found_tasks fallback should_add_task fallback onError onError trigger wait_for_…" at bounding box center [923, 315] width 1270 height 559
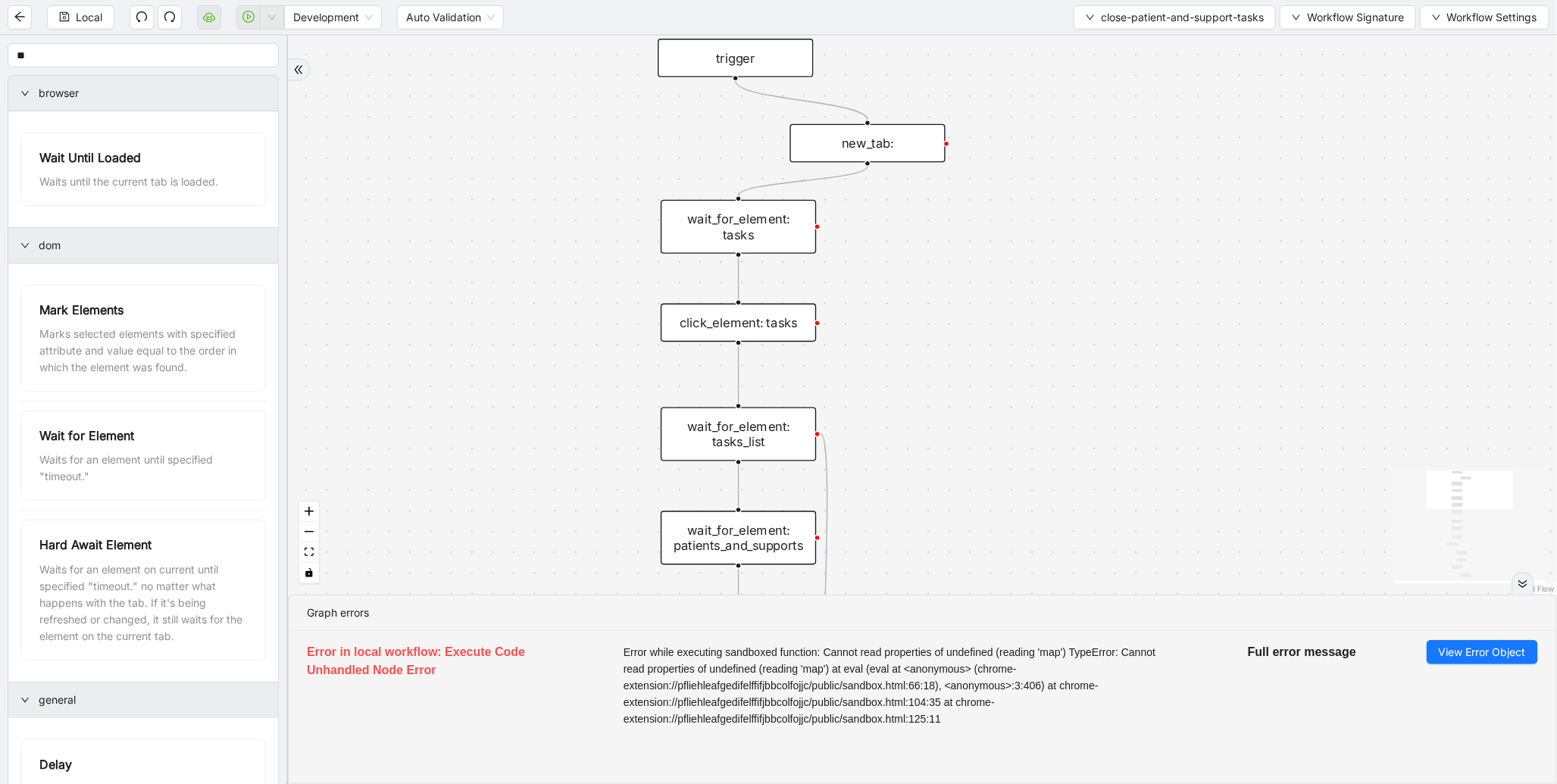
drag, startPoint x: 1129, startPoint y: 481, endPoint x: 1113, endPoint y: 279, distance: 202.6
click at [1113, 279] on div "found_tasks fallback should_add_task fallback onError onError trigger wait_for_…" at bounding box center [923, 315] width 1270 height 559
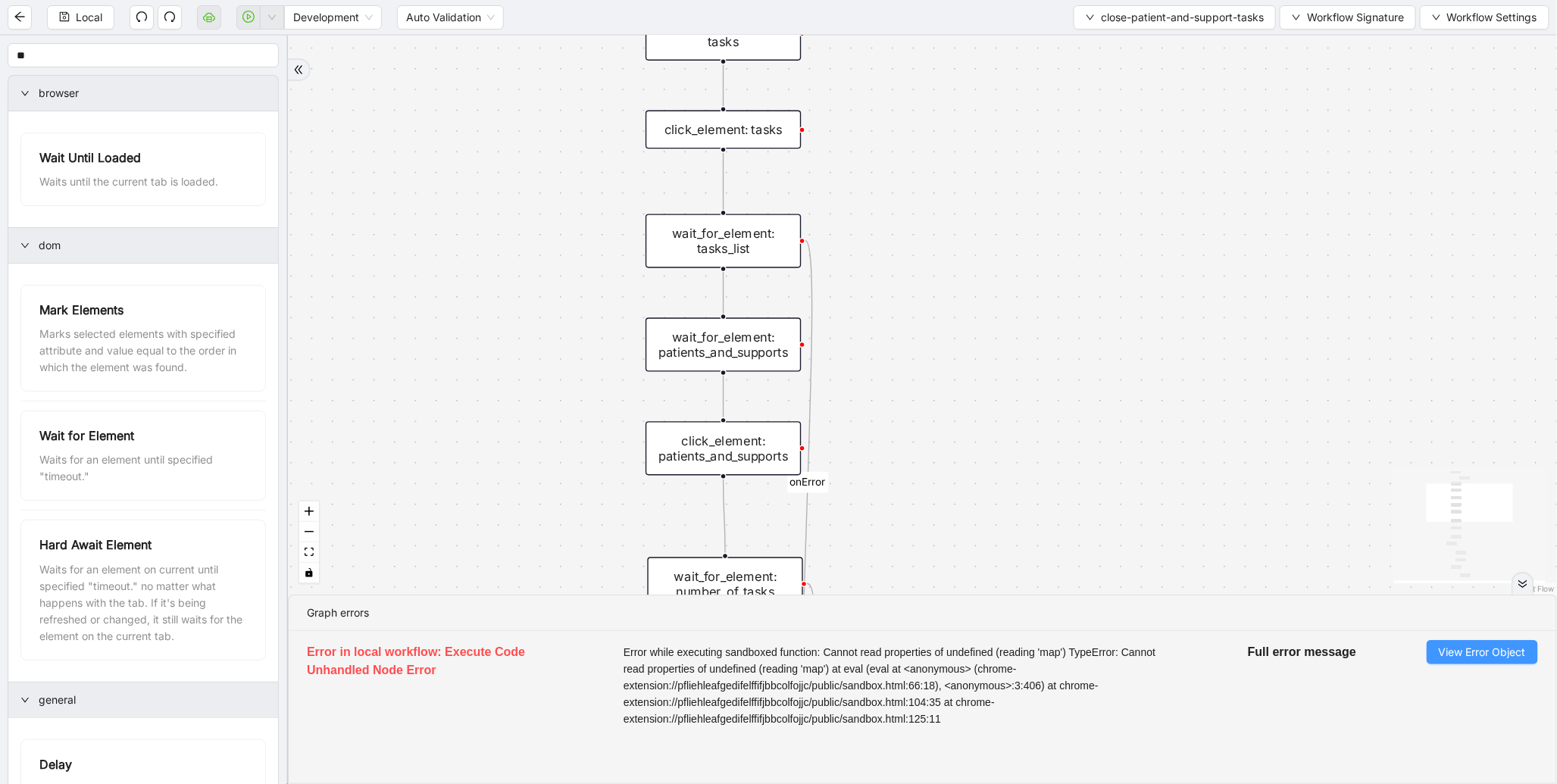
click at [1458, 652] on span "View Error Object" at bounding box center [1483, 652] width 88 height 16
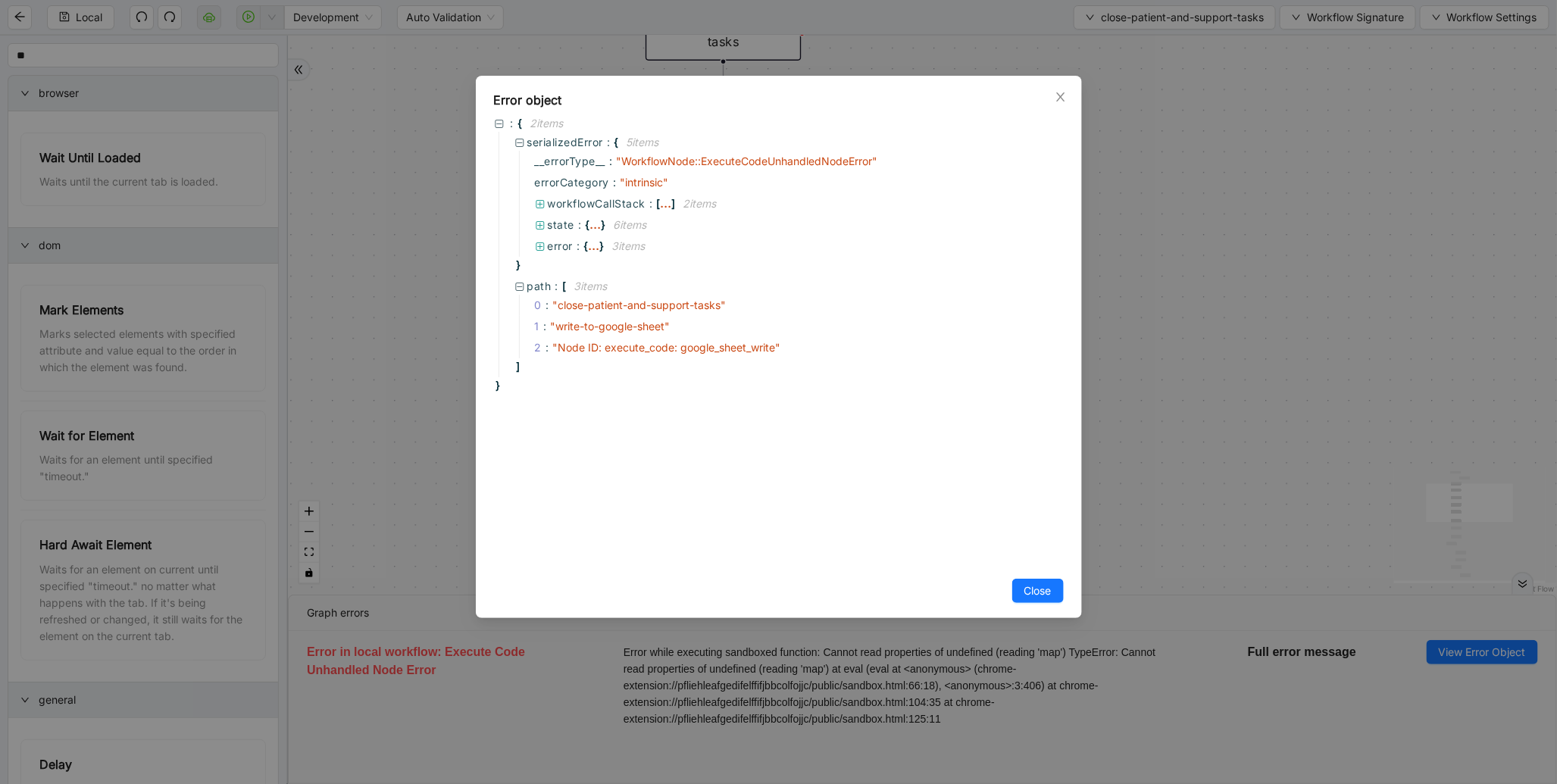
click at [1225, 307] on div "Error object : { 2 item s serializedError : { 5 item s __errorType__ : " Workfl…" at bounding box center [778, 392] width 1557 height 784
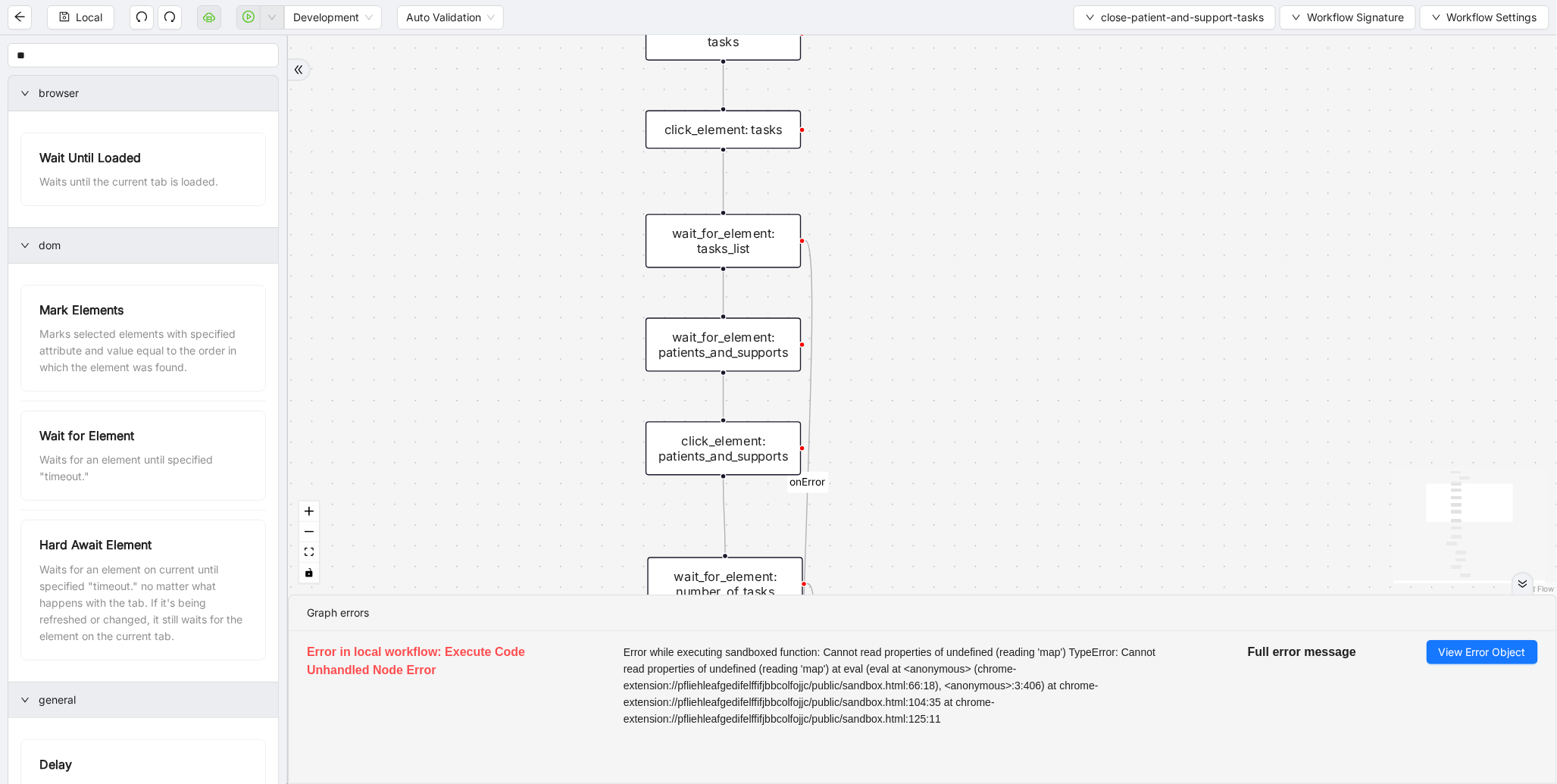
drag, startPoint x: 540, startPoint y: 437, endPoint x: 595, endPoint y: 174, distance: 268.7
click at [595, 174] on div "found_tasks fallback should_add_task fallback onError onError trigger wait_for_…" at bounding box center [923, 315] width 1270 height 559
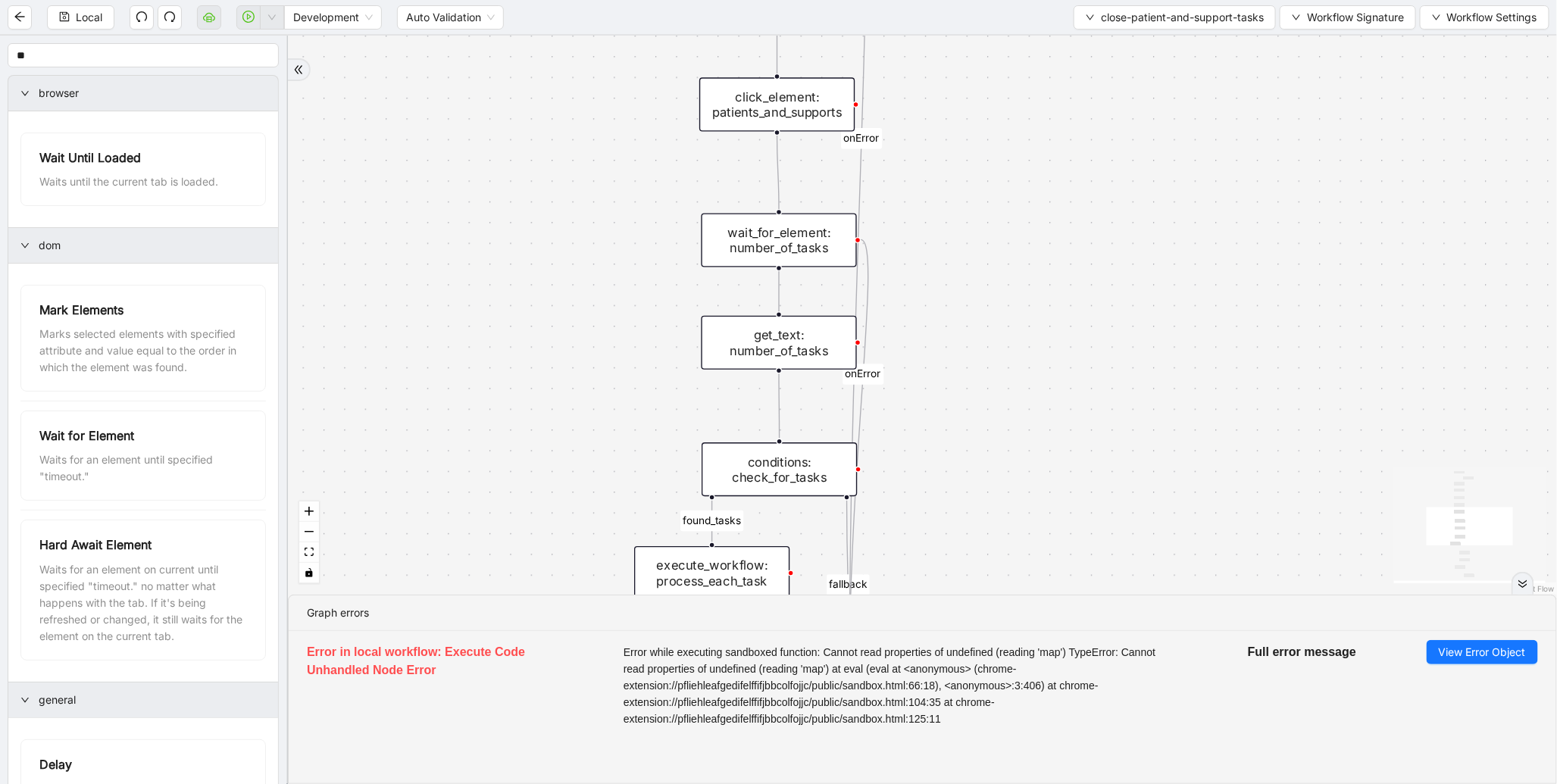
drag, startPoint x: 605, startPoint y: 490, endPoint x: 592, endPoint y: 149, distance: 341.2
click at [592, 149] on div "found_tasks fallback should_add_task fallback onError onError trigger wait_for_…" at bounding box center [923, 315] width 1270 height 559
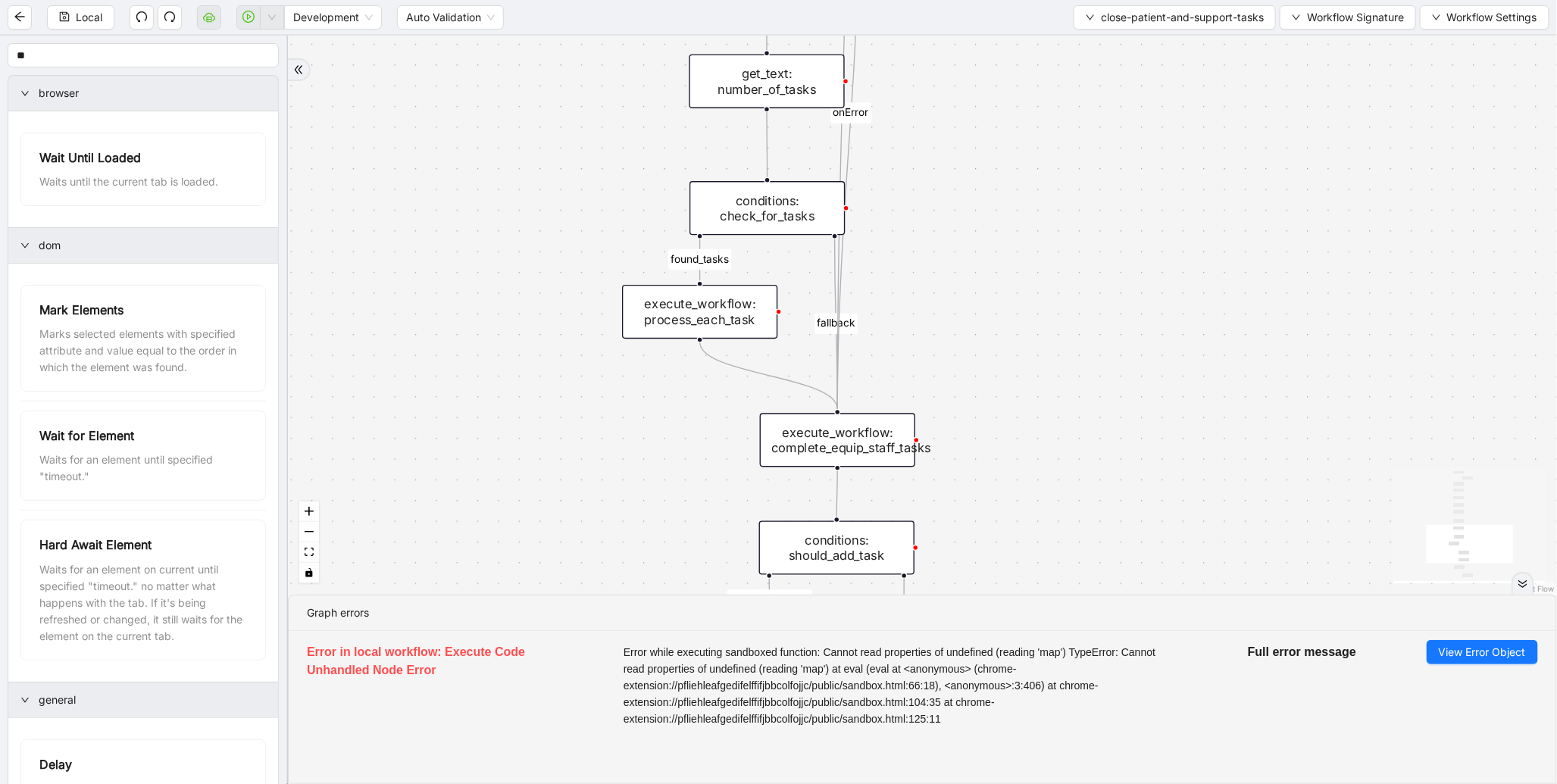
drag, startPoint x: 587, startPoint y: 419, endPoint x: 535, endPoint y: 116, distance: 307.4
click at [535, 116] on div "found_tasks fallback should_add_task fallback onError onError trigger wait_for_…" at bounding box center [923, 315] width 1270 height 559
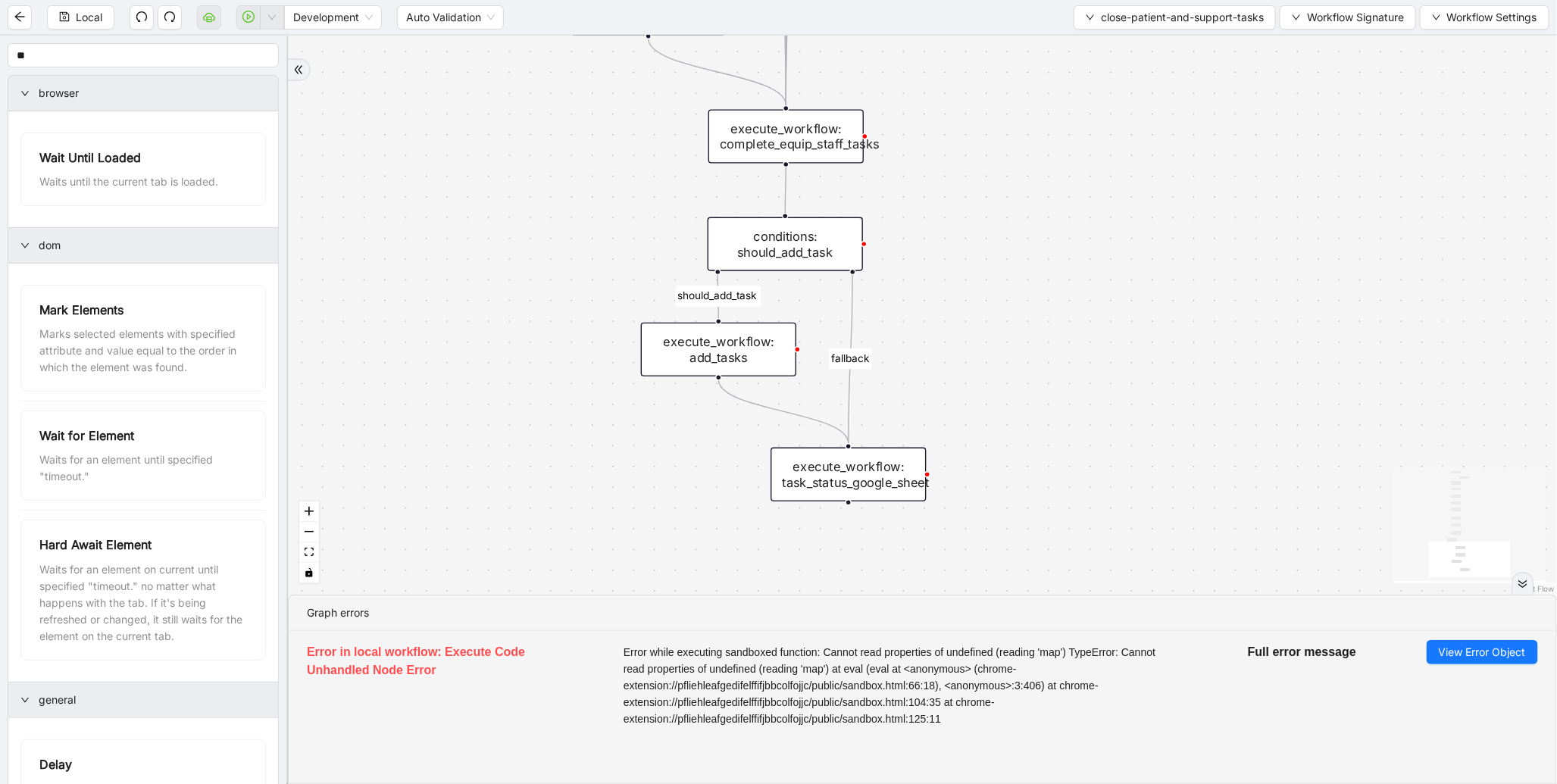
click at [732, 353] on div "execute_workflow: add_tasks" at bounding box center [719, 349] width 155 height 54
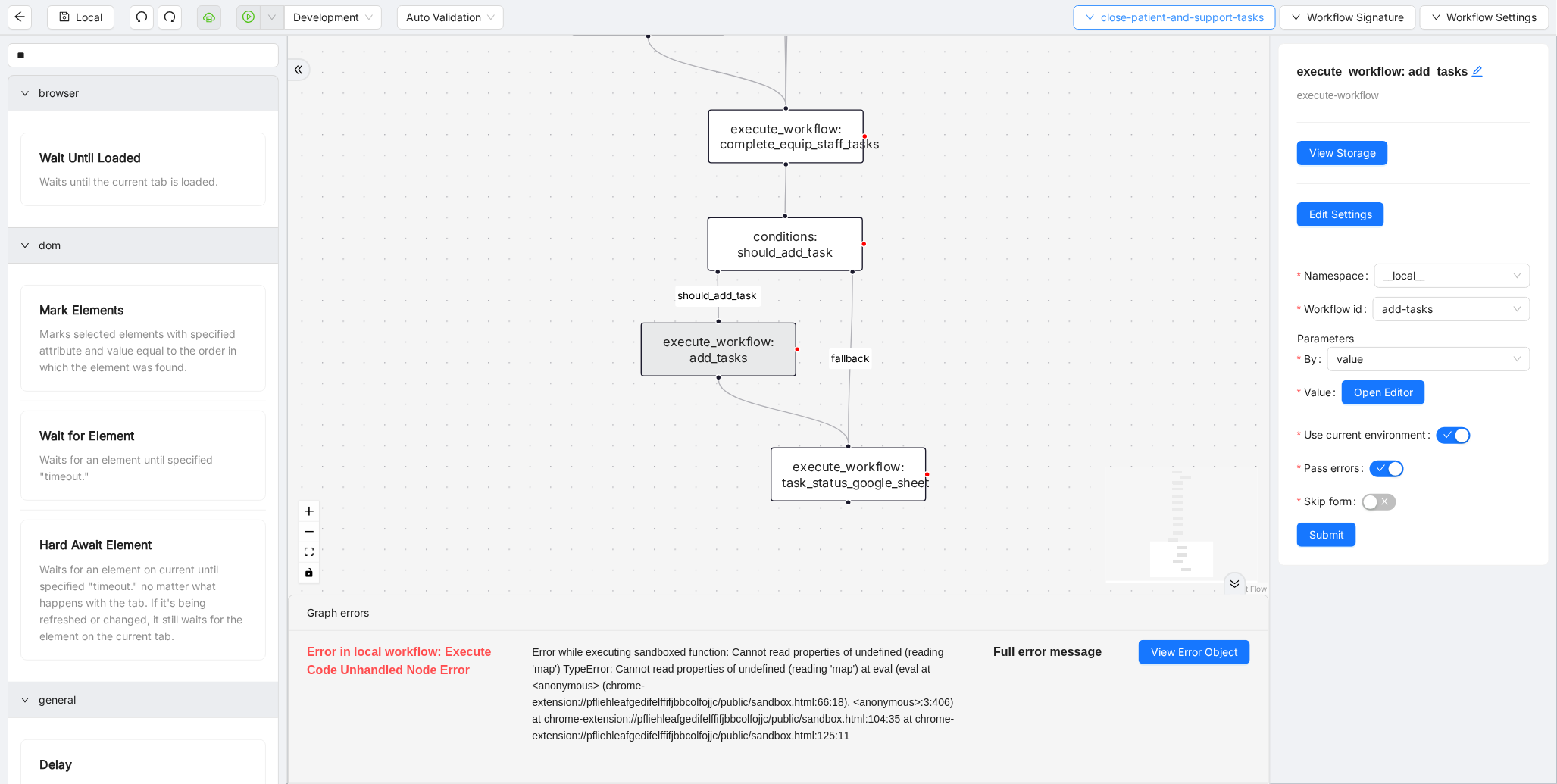
click at [1120, 15] on span "close-patient-and-support-tasks" at bounding box center [1182, 17] width 163 height 16
click at [1095, 47] on span "Select" at bounding box center [1171, 46] width 180 height 16
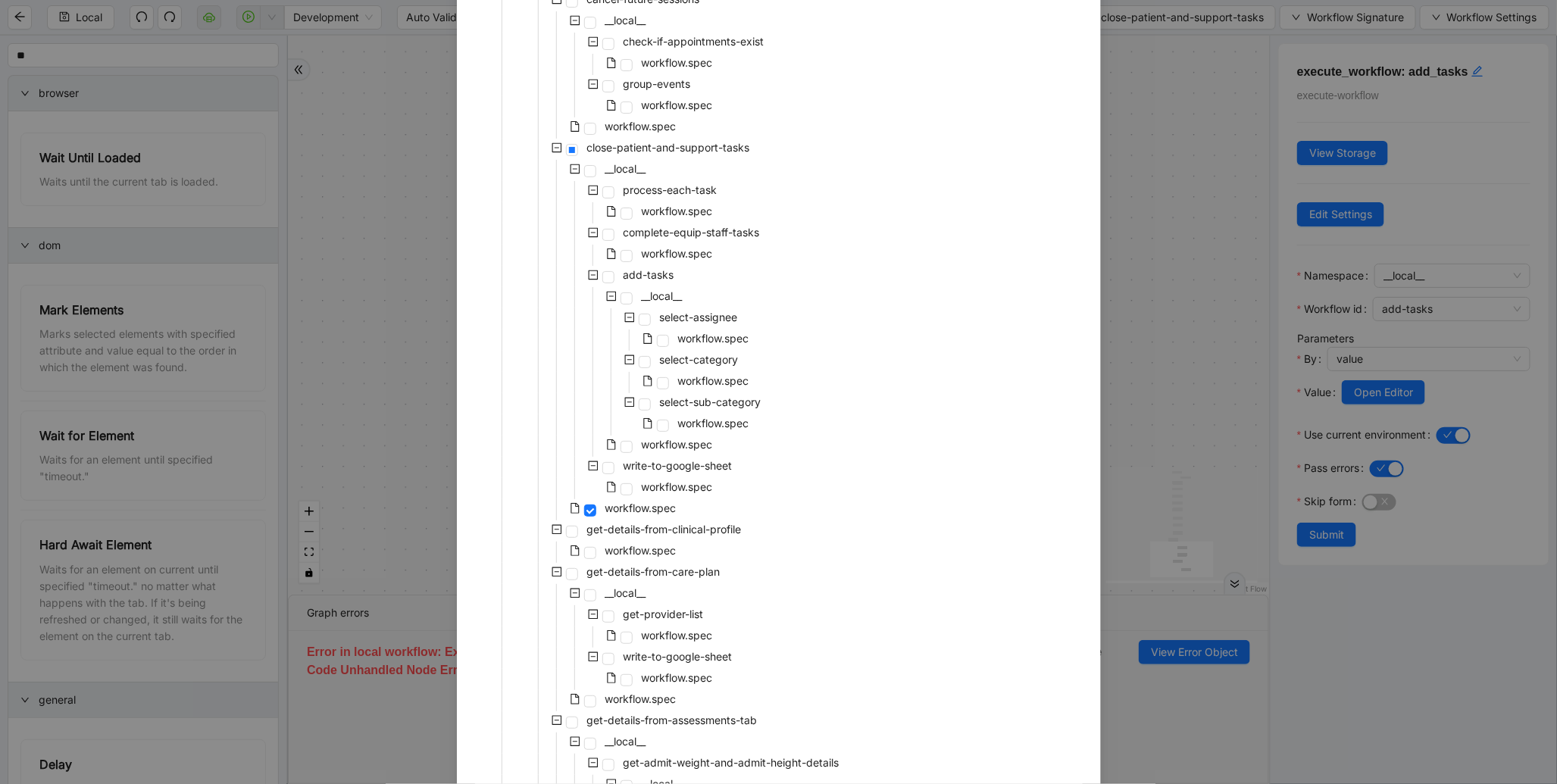
scroll to position [211, 0]
click at [675, 447] on span "workflow.spec" at bounding box center [678, 443] width 71 height 13
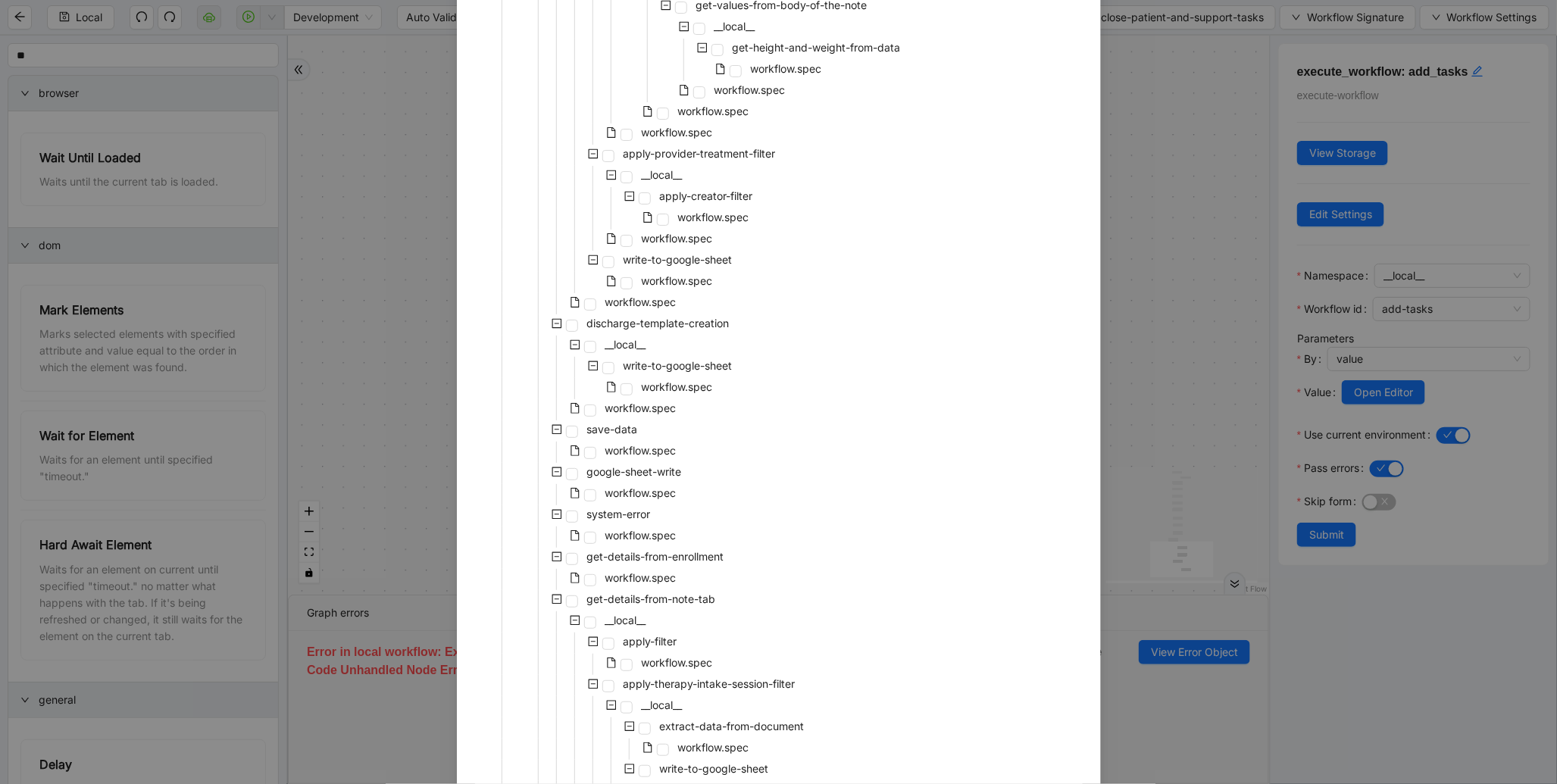
scroll to position [2852, 0]
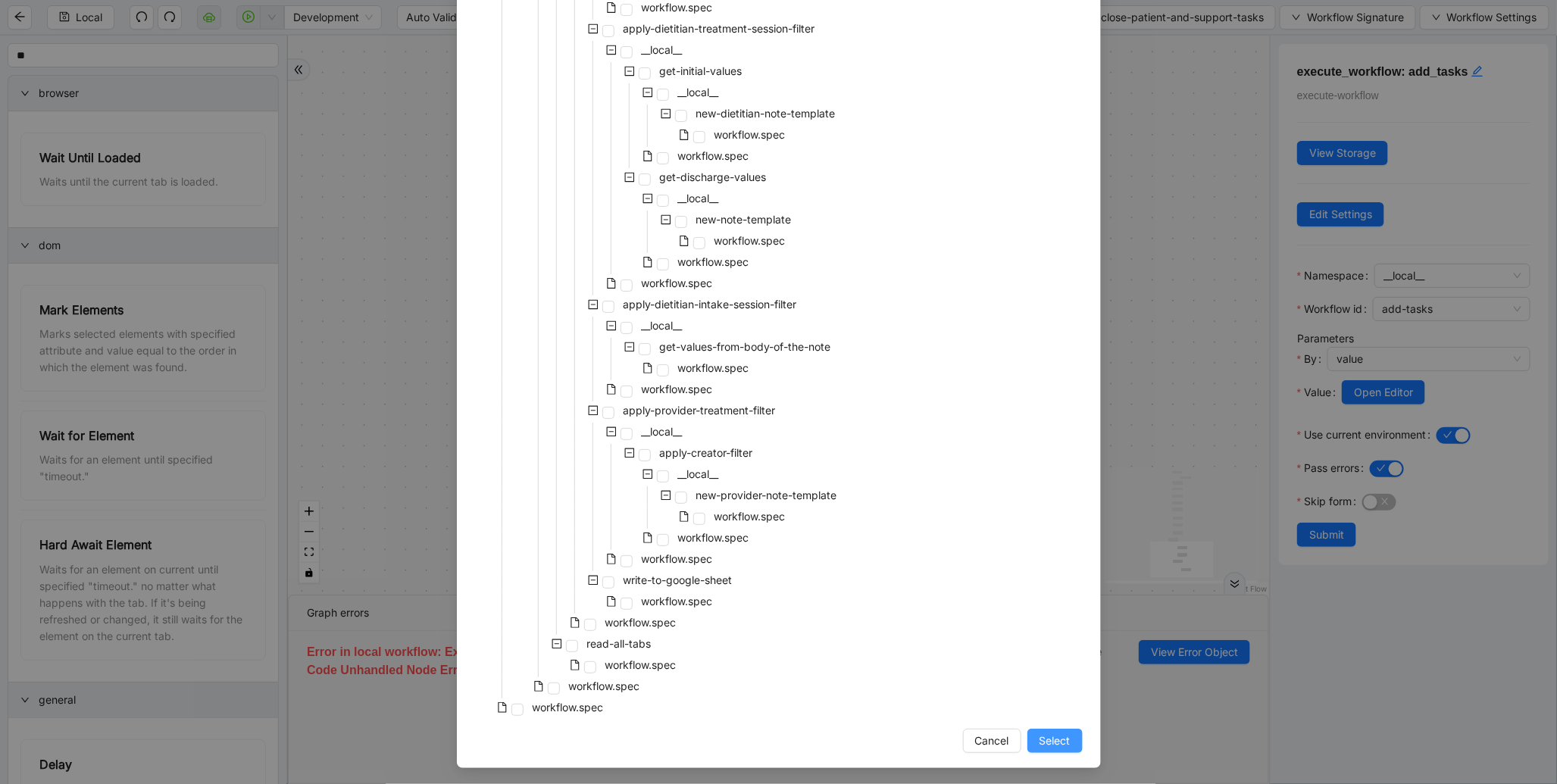
click at [1044, 744] on span "Select" at bounding box center [1055, 740] width 31 height 16
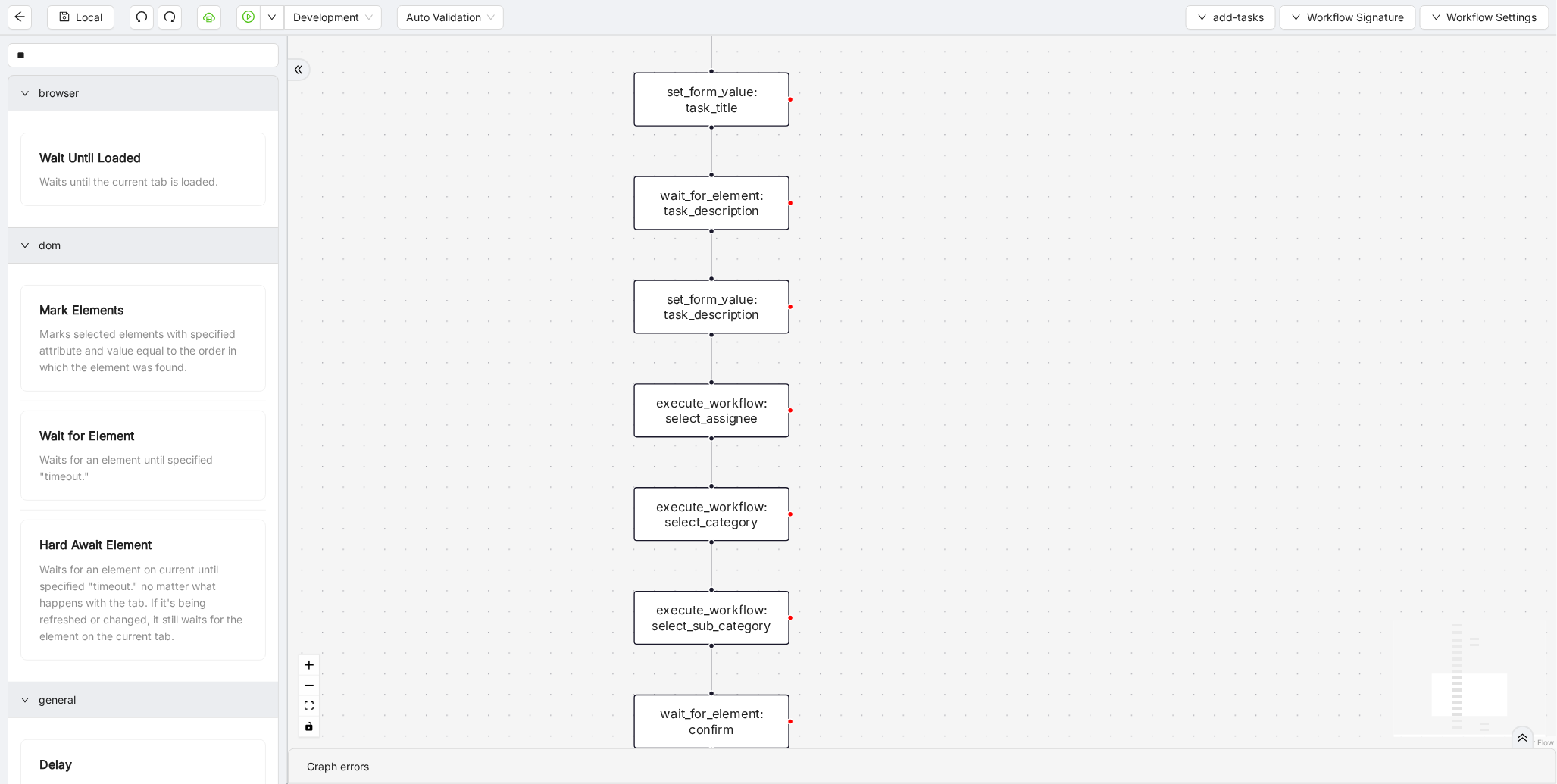
drag, startPoint x: 1046, startPoint y: 556, endPoint x: 1050, endPoint y: 335, distance: 221.0
click at [1050, 335] on div "trigger wait_for_element: actions_icon click_element: actions_icon wait_for_ele…" at bounding box center [923, 392] width 1270 height 713
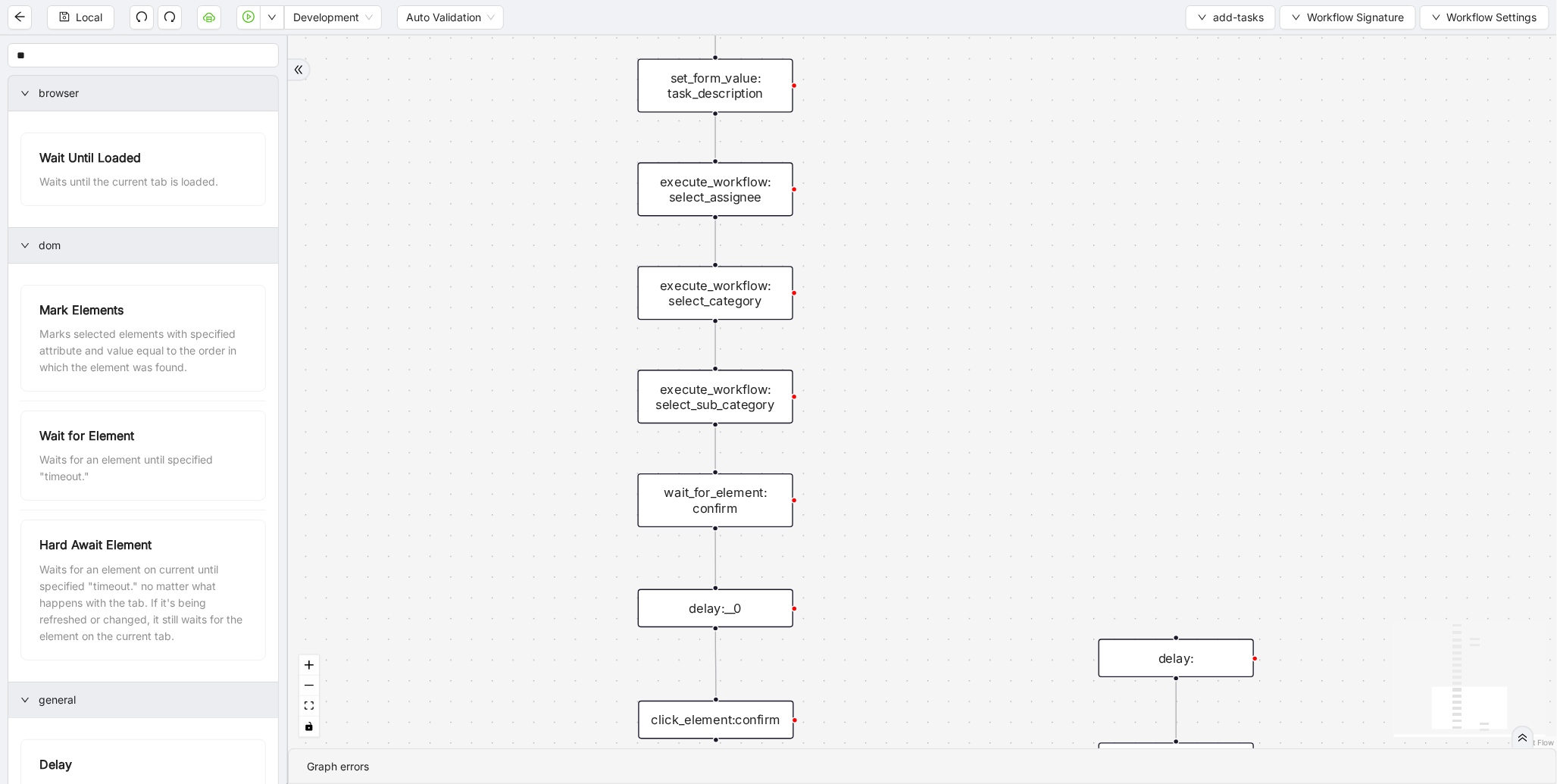
drag, startPoint x: 1010, startPoint y: 464, endPoint x: 1065, endPoint y: 144, distance: 324.7
click at [1065, 144] on div "trigger wait_for_element: actions_icon click_element: actions_icon wait_for_ele…" at bounding box center [923, 392] width 1270 height 713
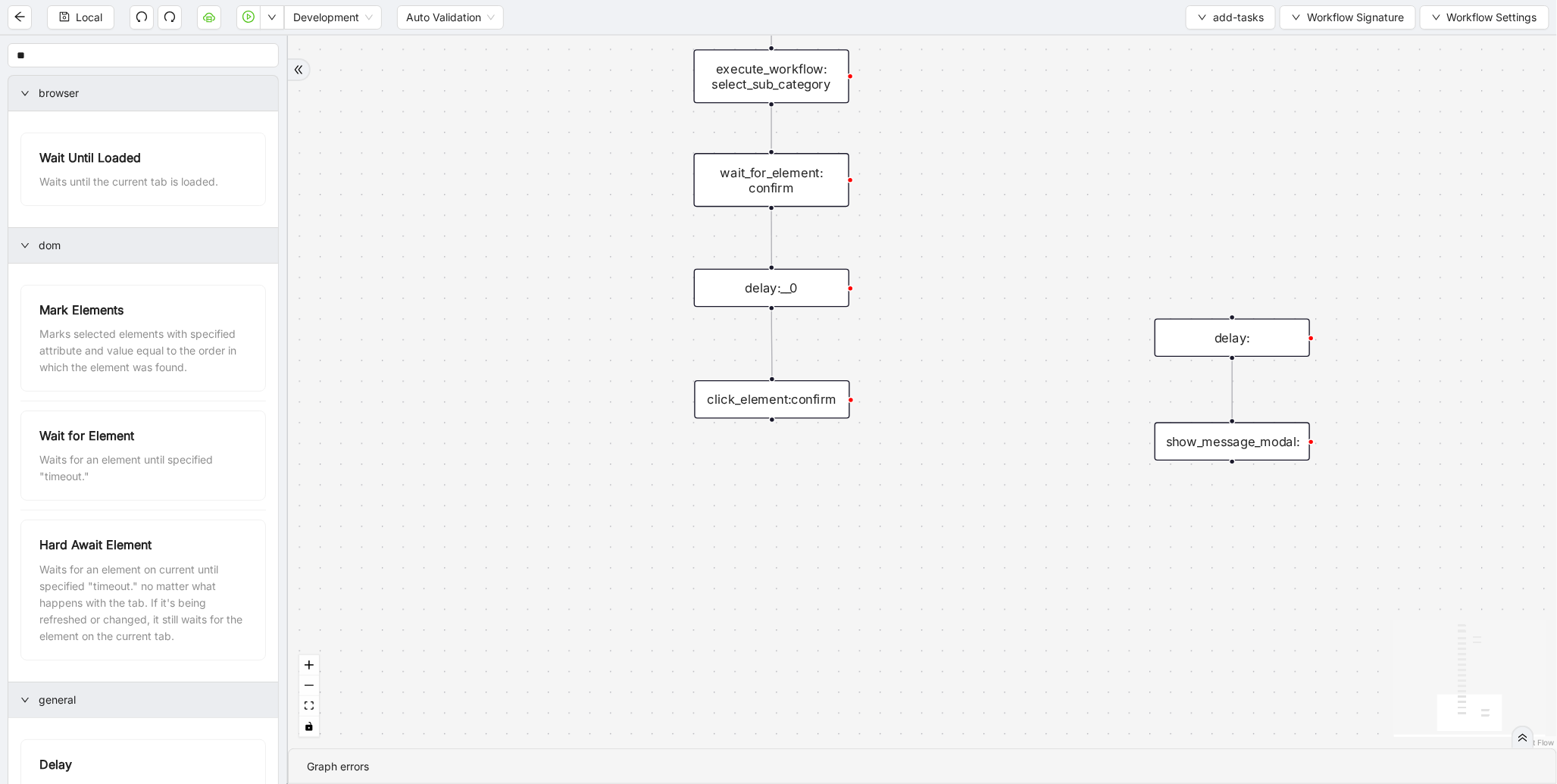
click at [786, 396] on div "click_element:confirm" at bounding box center [772, 399] width 155 height 38
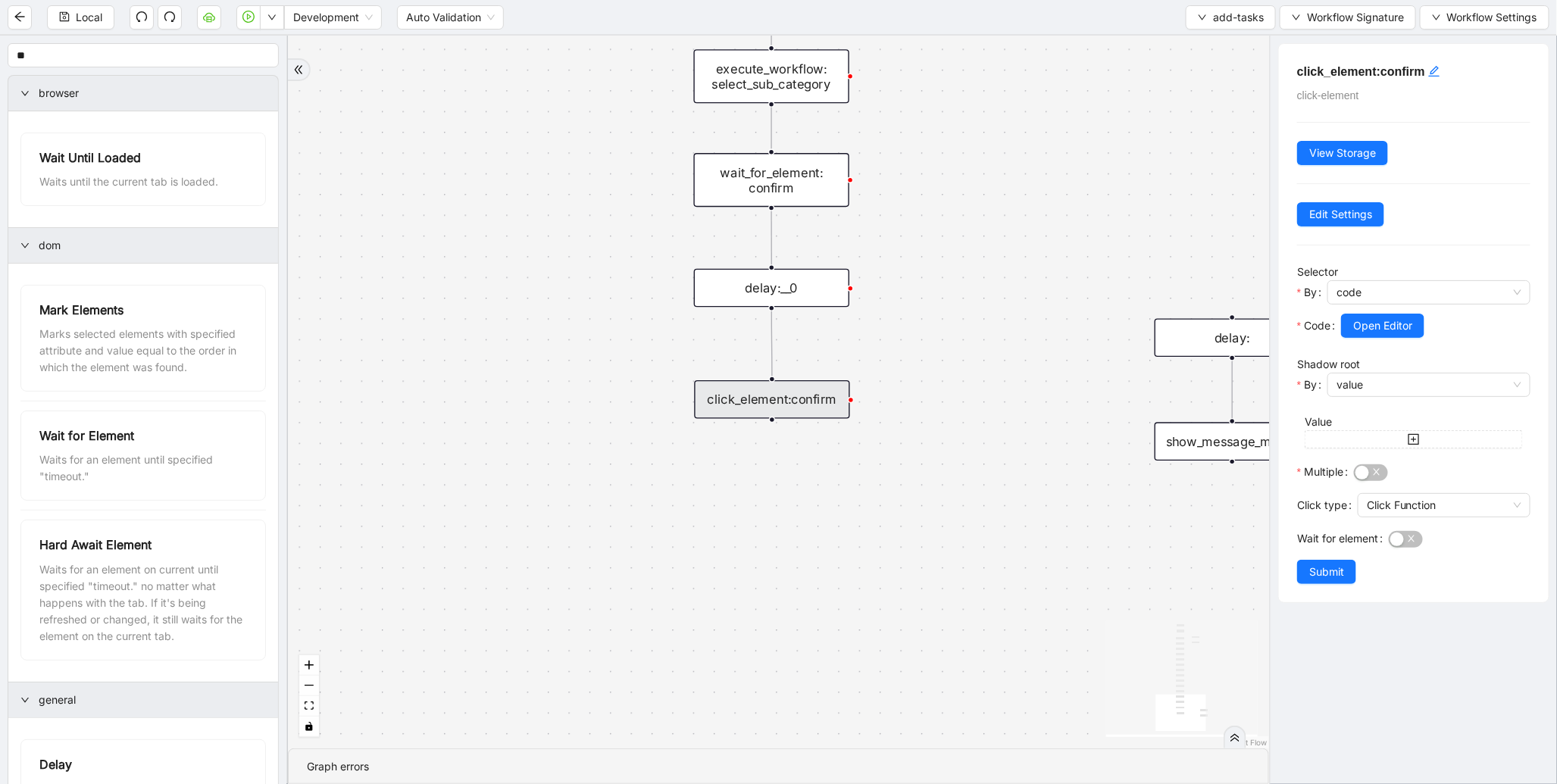
drag, startPoint x: 1036, startPoint y: 129, endPoint x: 990, endPoint y: 315, distance: 191.6
click at [990, 315] on div "trigger wait_for_element: actions_icon click_element: actions_icon wait_for_ele…" at bounding box center [779, 392] width 981 height 713
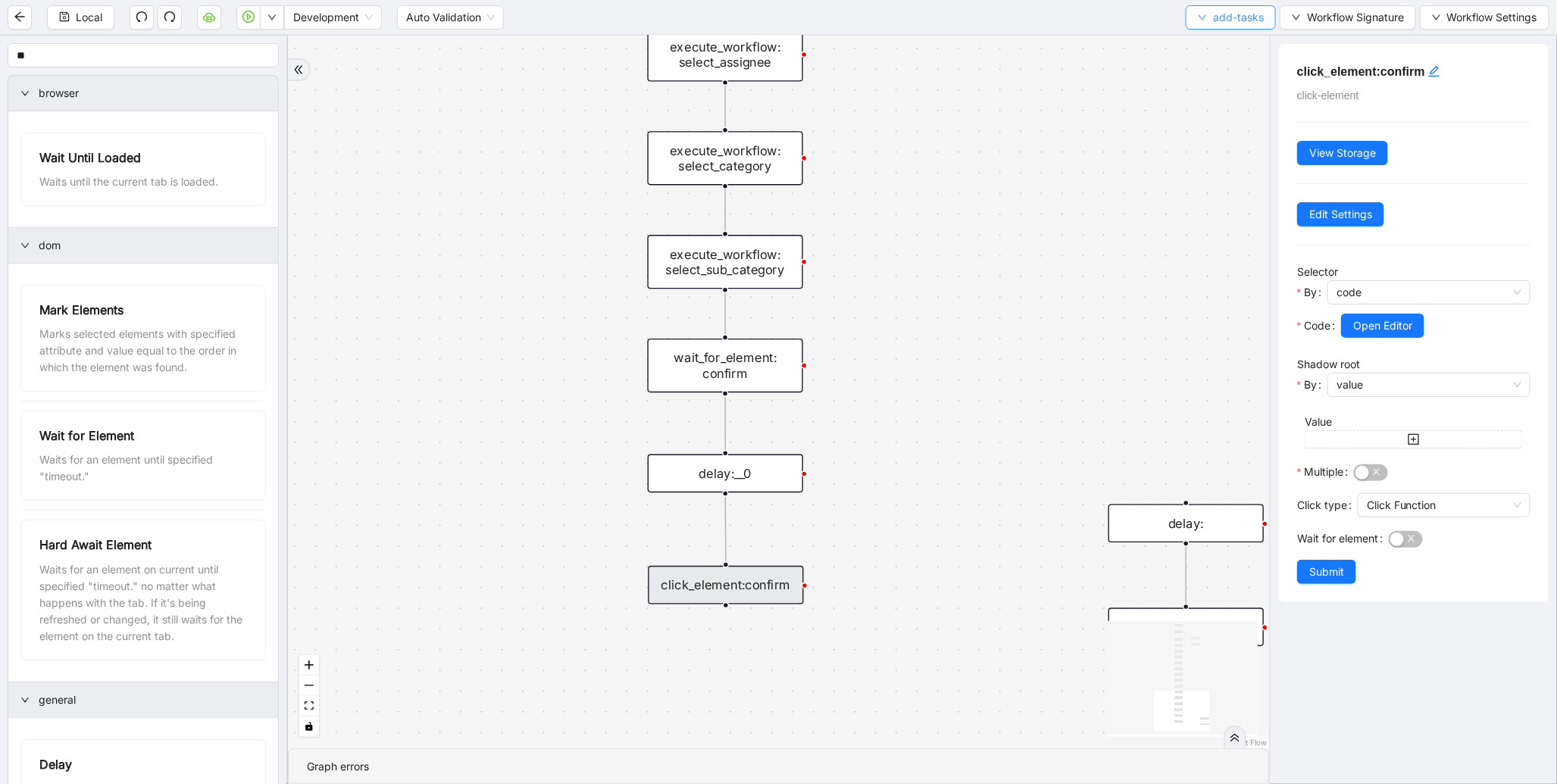
click at [1214, 23] on span "add-tasks" at bounding box center [1239, 17] width 51 height 16
click at [1203, 43] on span "Select" at bounding box center [1229, 46] width 66 height 16
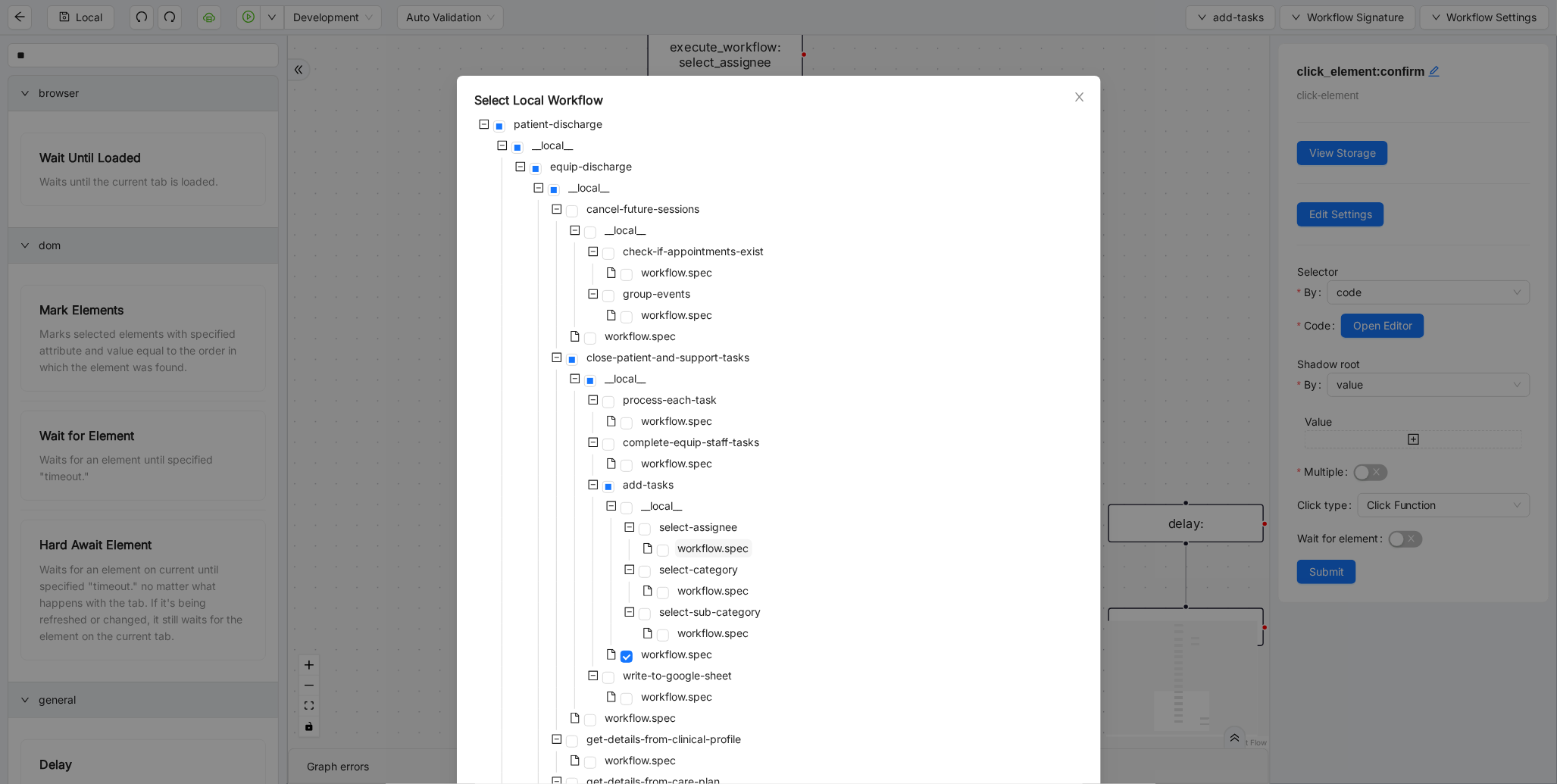
click at [728, 542] on span "workflow.spec" at bounding box center [714, 548] width 71 height 13
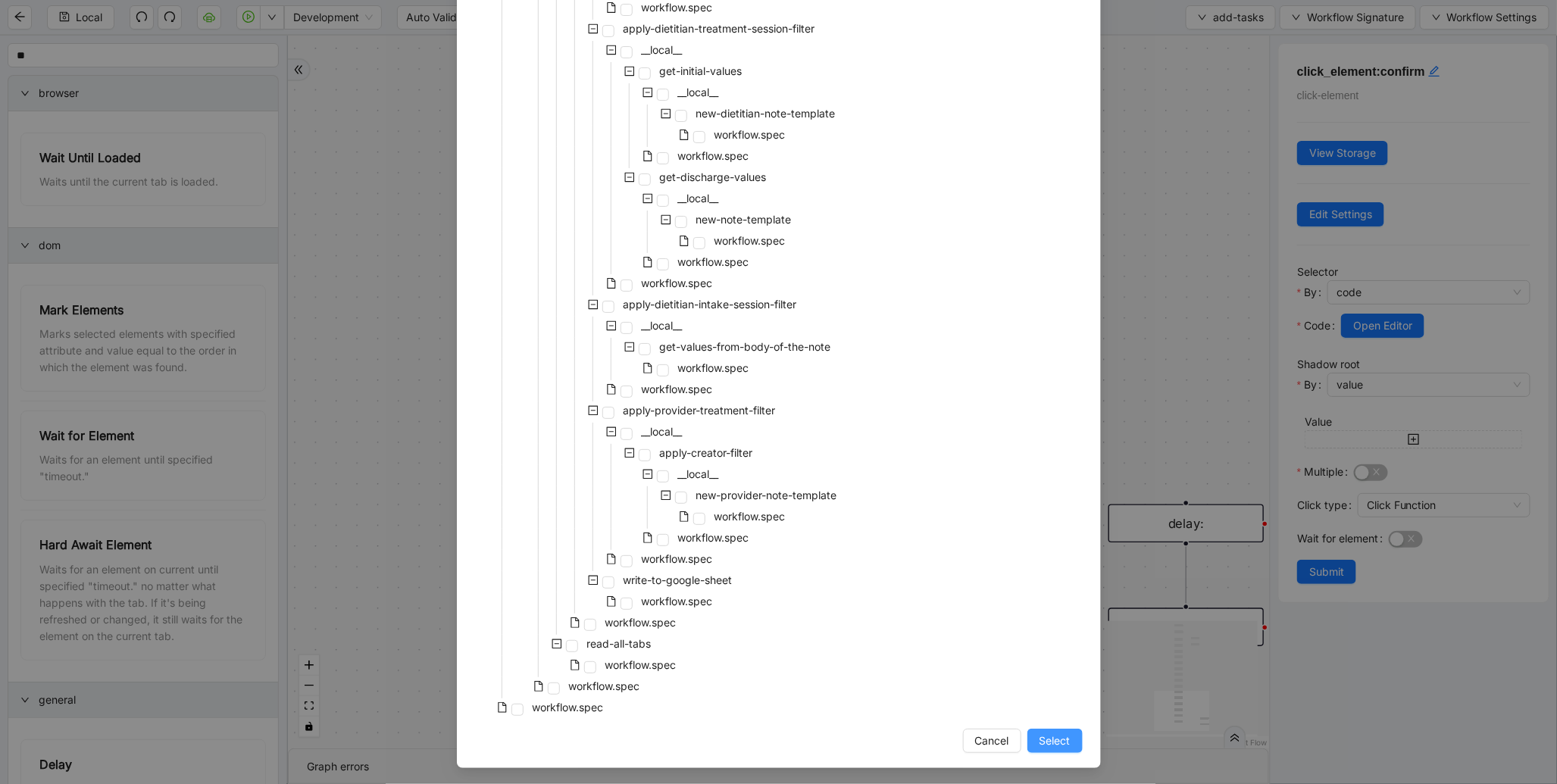
click at [1069, 748] on button "Select" at bounding box center [1055, 740] width 56 height 25
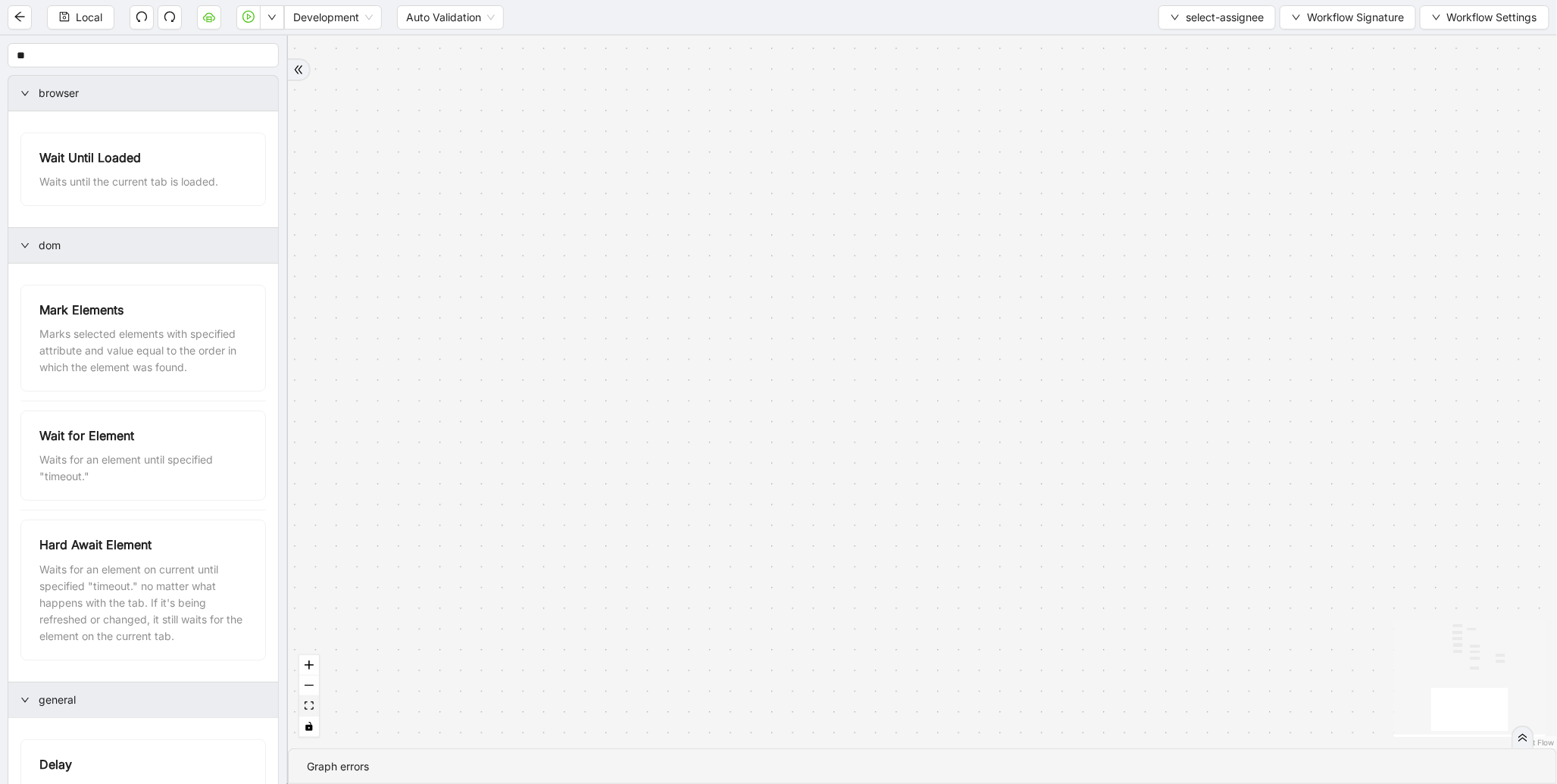
click at [309, 700] on button "fit view" at bounding box center [309, 707] width 20 height 20
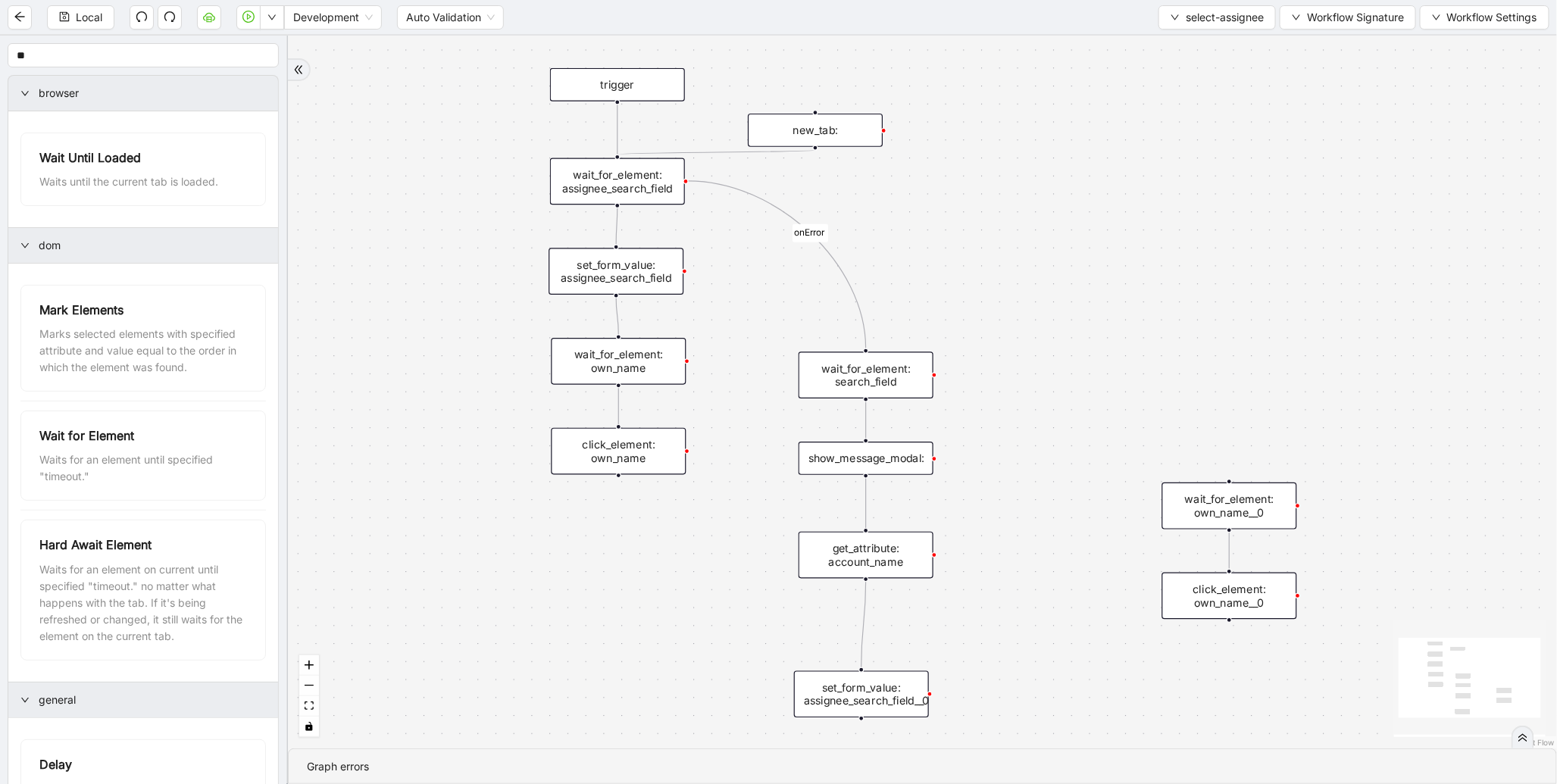
click at [919, 553] on div "get_attribute: account_name" at bounding box center [867, 555] width 135 height 47
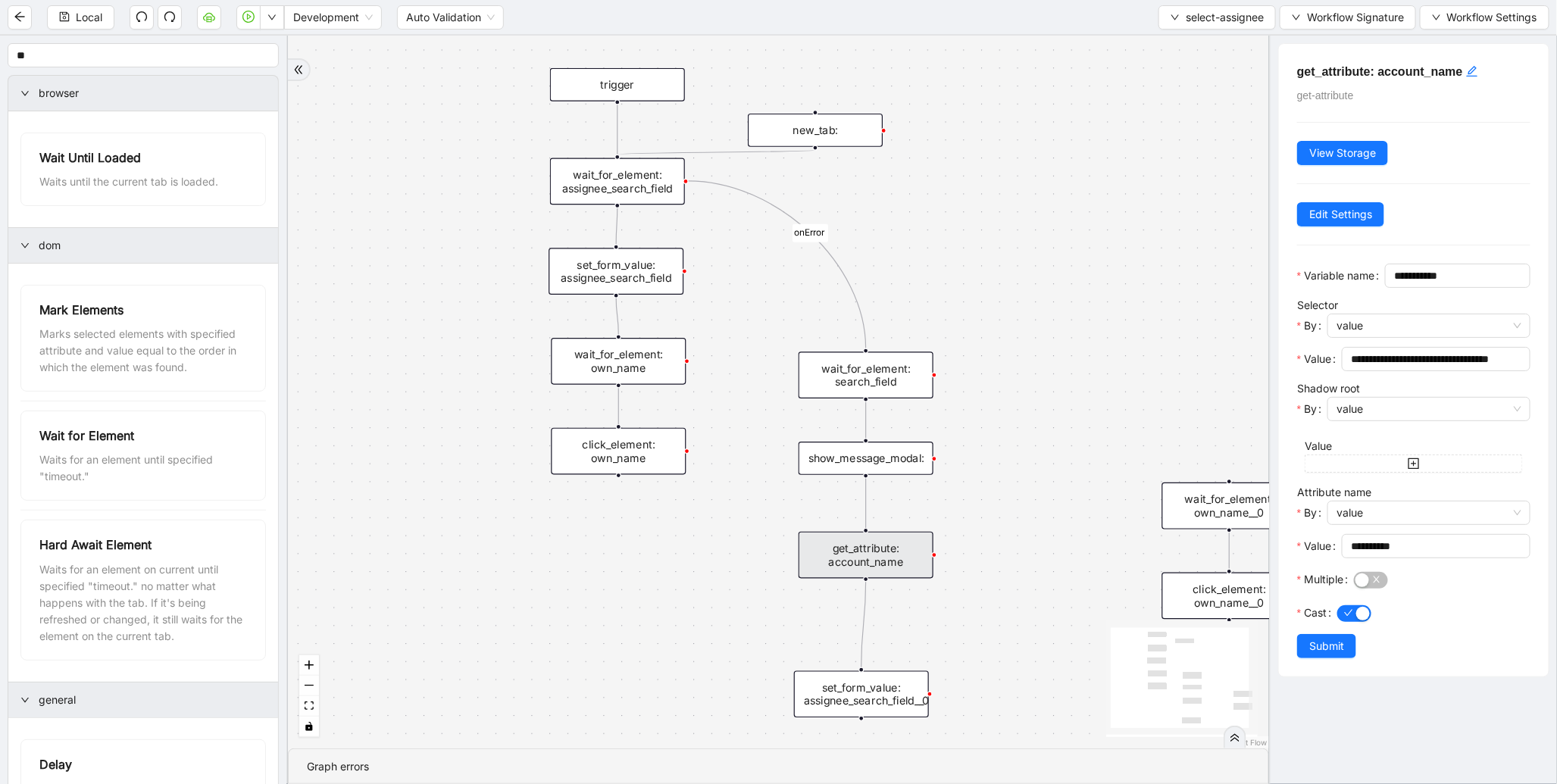
click at [876, 717] on div "onError trigger wait_for_element: own_name click_element: own_name wait_for_ele…" at bounding box center [779, 392] width 981 height 713
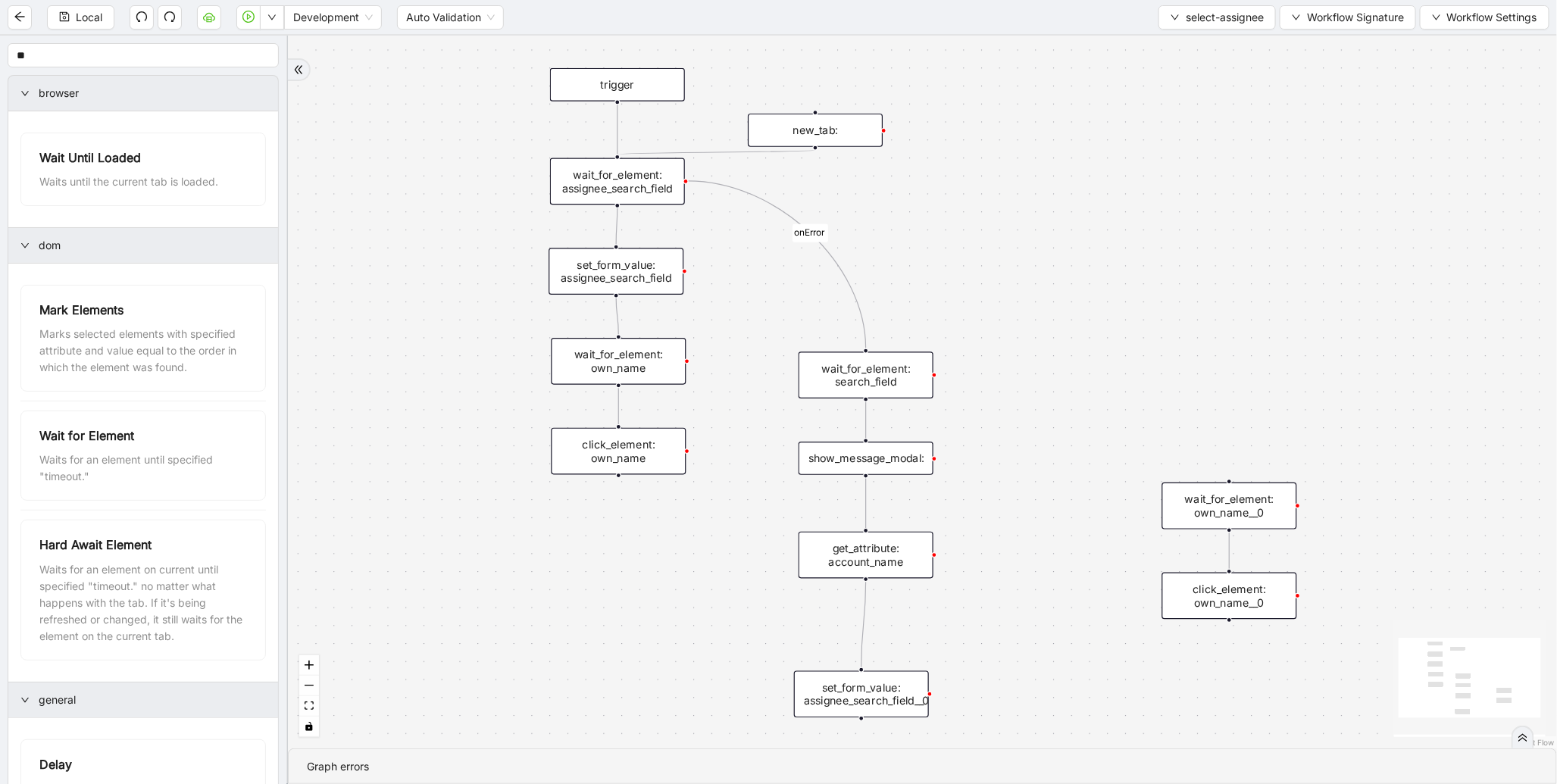
click at [882, 701] on div "set_form_value: assignee_search_field__0" at bounding box center [862, 695] width 135 height 47
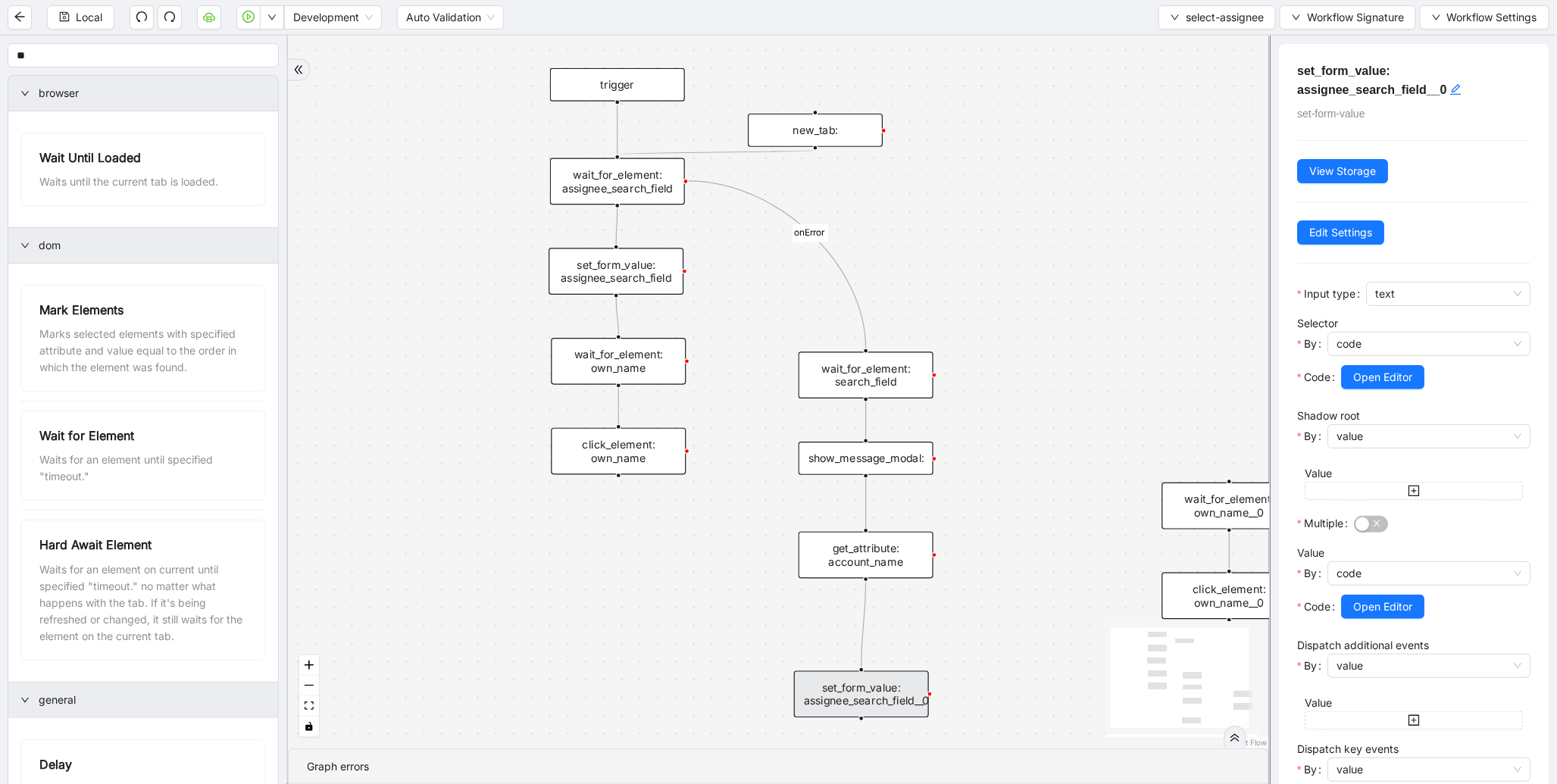
scroll to position [256, 0]
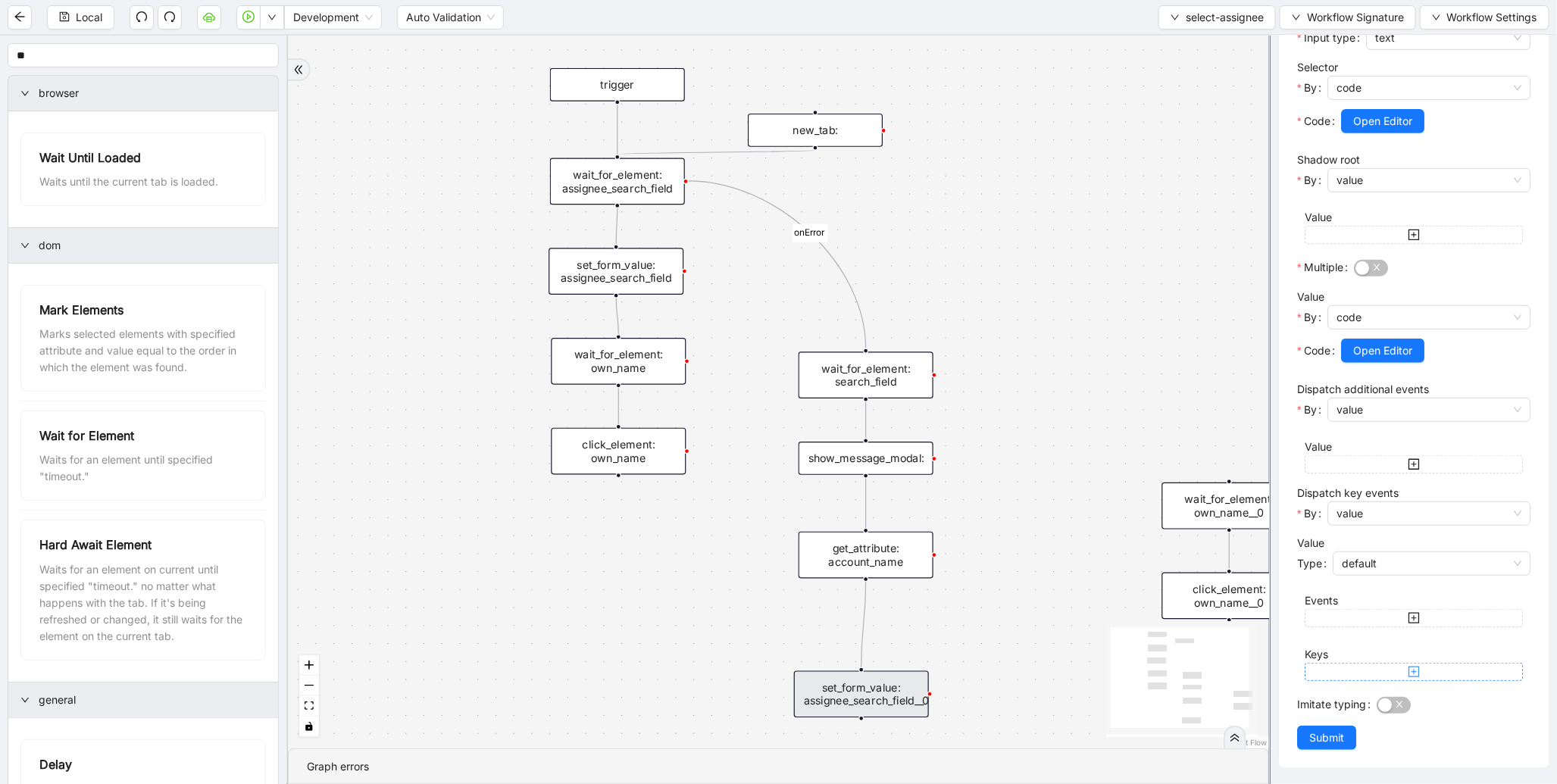
click at [1408, 669] on icon "plus-square" at bounding box center [1414, 671] width 12 height 12
drag, startPoint x: 1384, startPoint y: 692, endPoint x: 1369, endPoint y: 696, distance: 15.5
click at [1369, 696] on span at bounding box center [1414, 702] width 218 height 25
click at [1369, 696] on input "text" at bounding box center [1413, 702] width 197 height 16
click at [1319, 703] on input "*****" at bounding box center [1413, 702] width 197 height 16
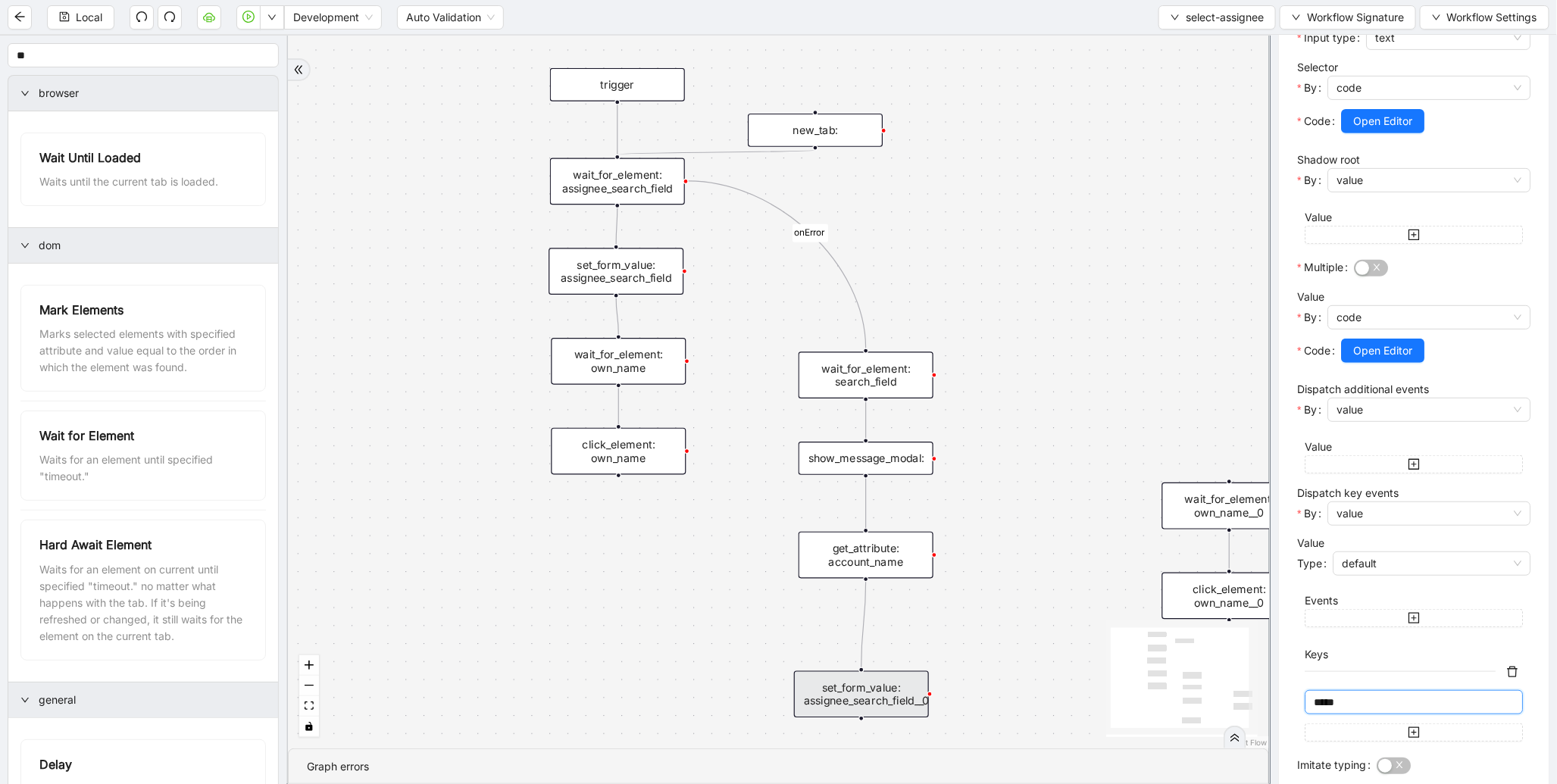
scroll to position [316, 0]
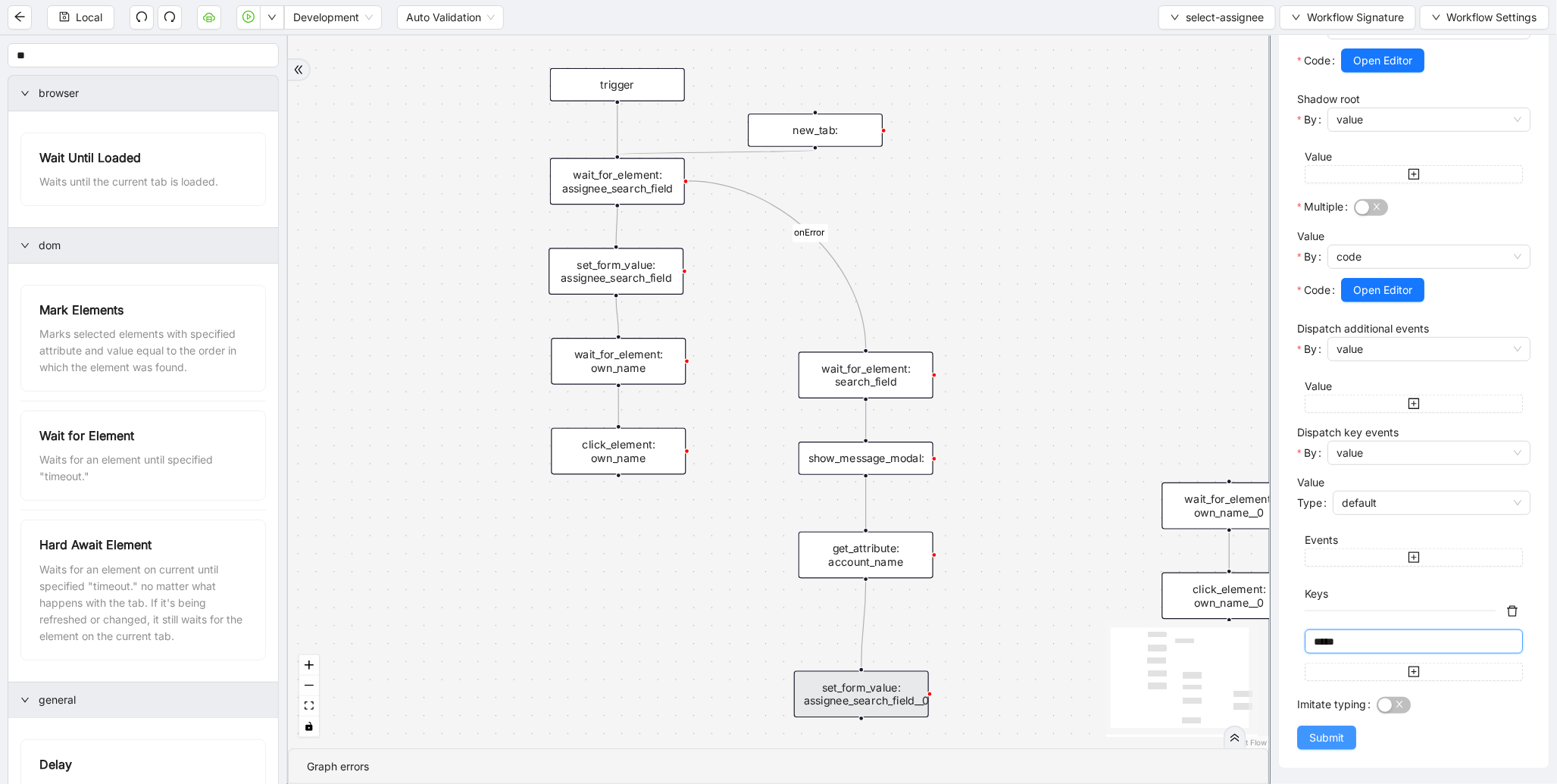
type input "*****"
click at [1317, 740] on span "Submit" at bounding box center [1327, 738] width 35 height 16
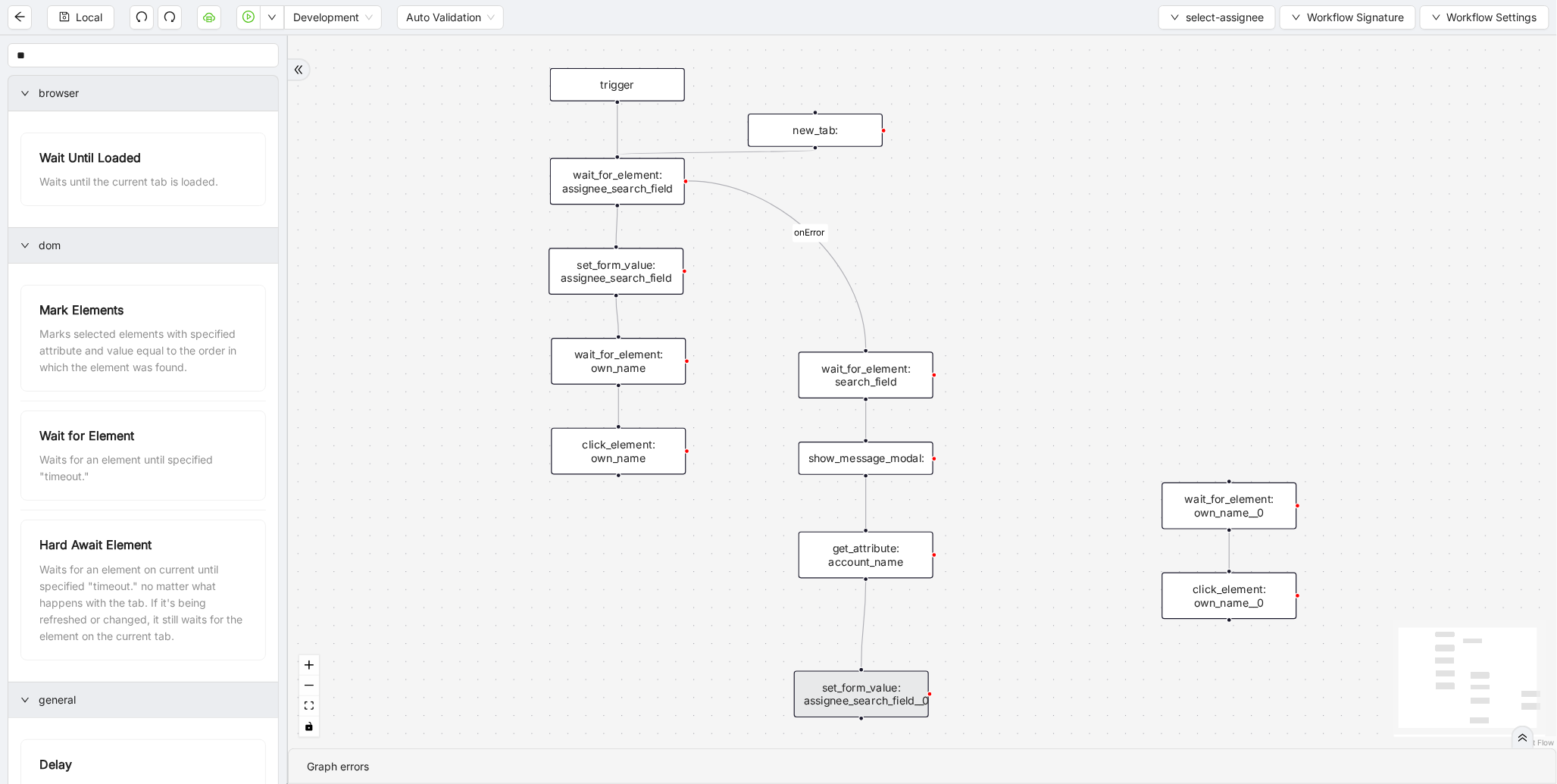
scroll to position [0, 0]
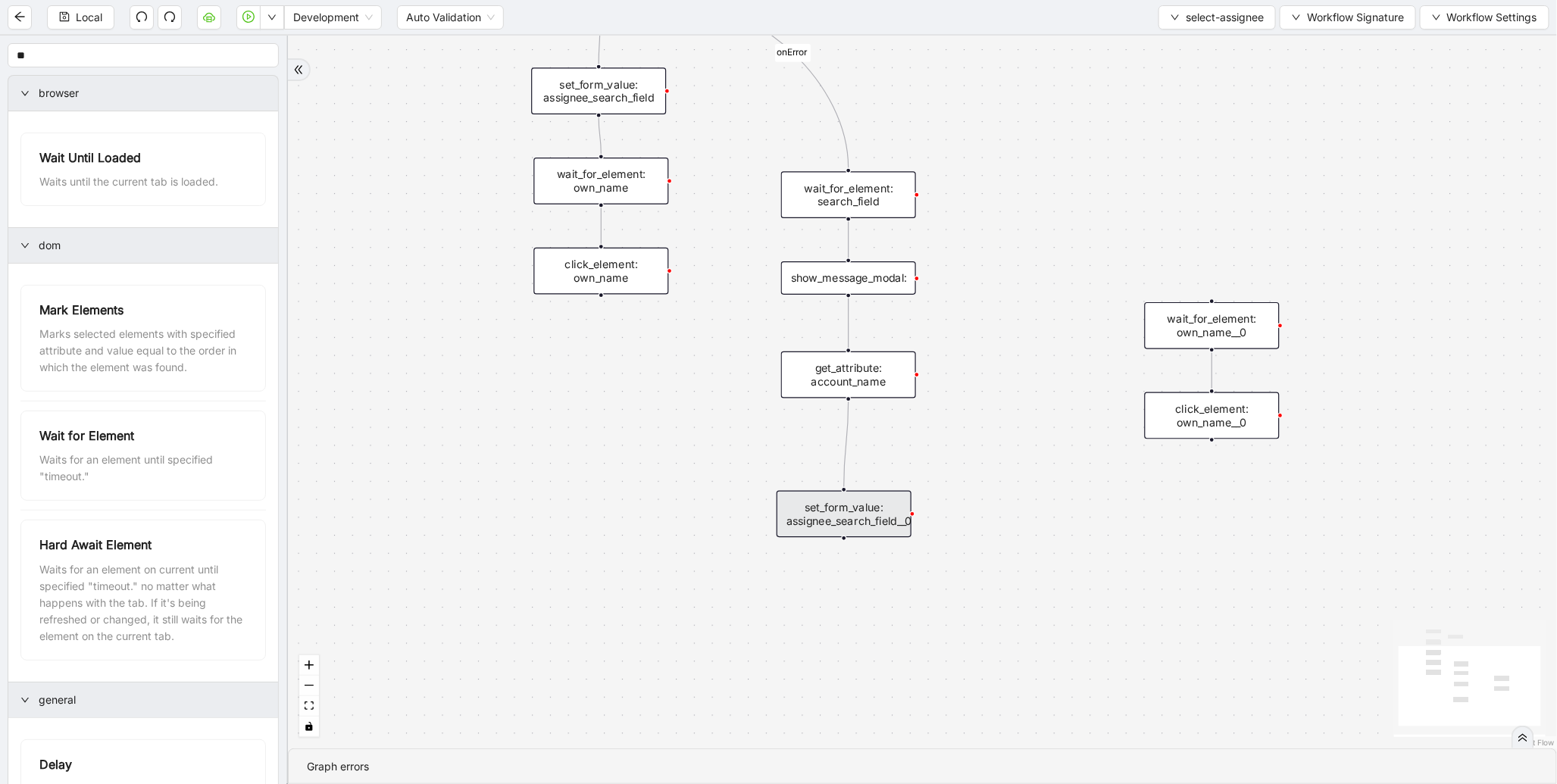
drag, startPoint x: 1029, startPoint y: 522, endPoint x: 1012, endPoint y: 343, distance: 179.8
click at [1012, 343] on div "onError trigger wait_for_element: own_name click_element: own_name wait_for_ele…" at bounding box center [923, 392] width 1270 height 713
click at [849, 551] on icon "plus-circle" at bounding box center [844, 562] width 23 height 23
type input "**"
click at [836, 737] on div "Click Element" at bounding box center [844, 738] width 178 height 20
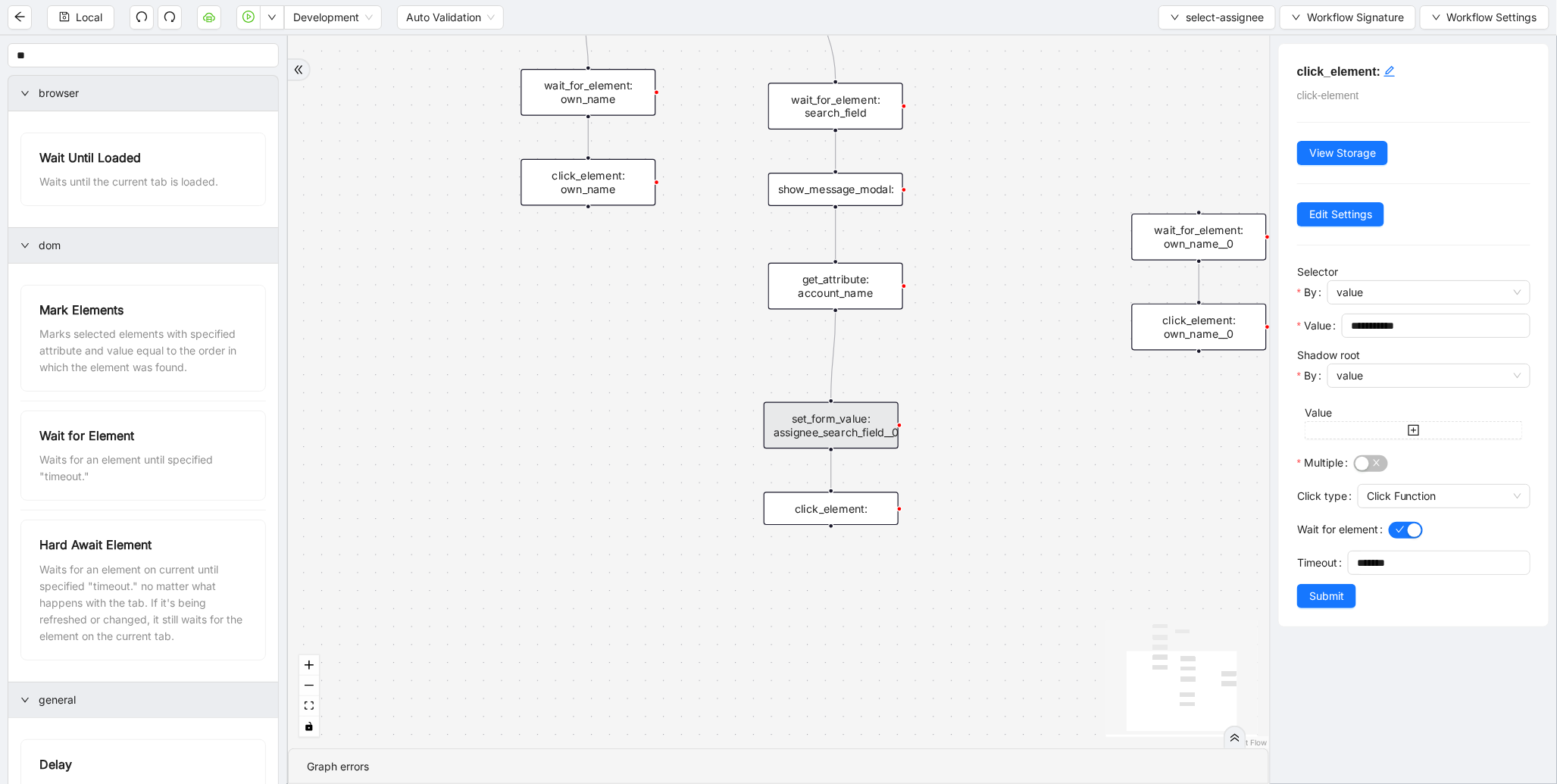
drag, startPoint x: 715, startPoint y: 510, endPoint x: 710, endPoint y: 481, distance: 29.4
click at [710, 481] on div "onError trigger wait_for_element: own_name click_element: own_name wait_for_ele…" at bounding box center [779, 392] width 981 height 713
click at [854, 110] on div "wait_for_element: search_field" at bounding box center [836, 106] width 135 height 47
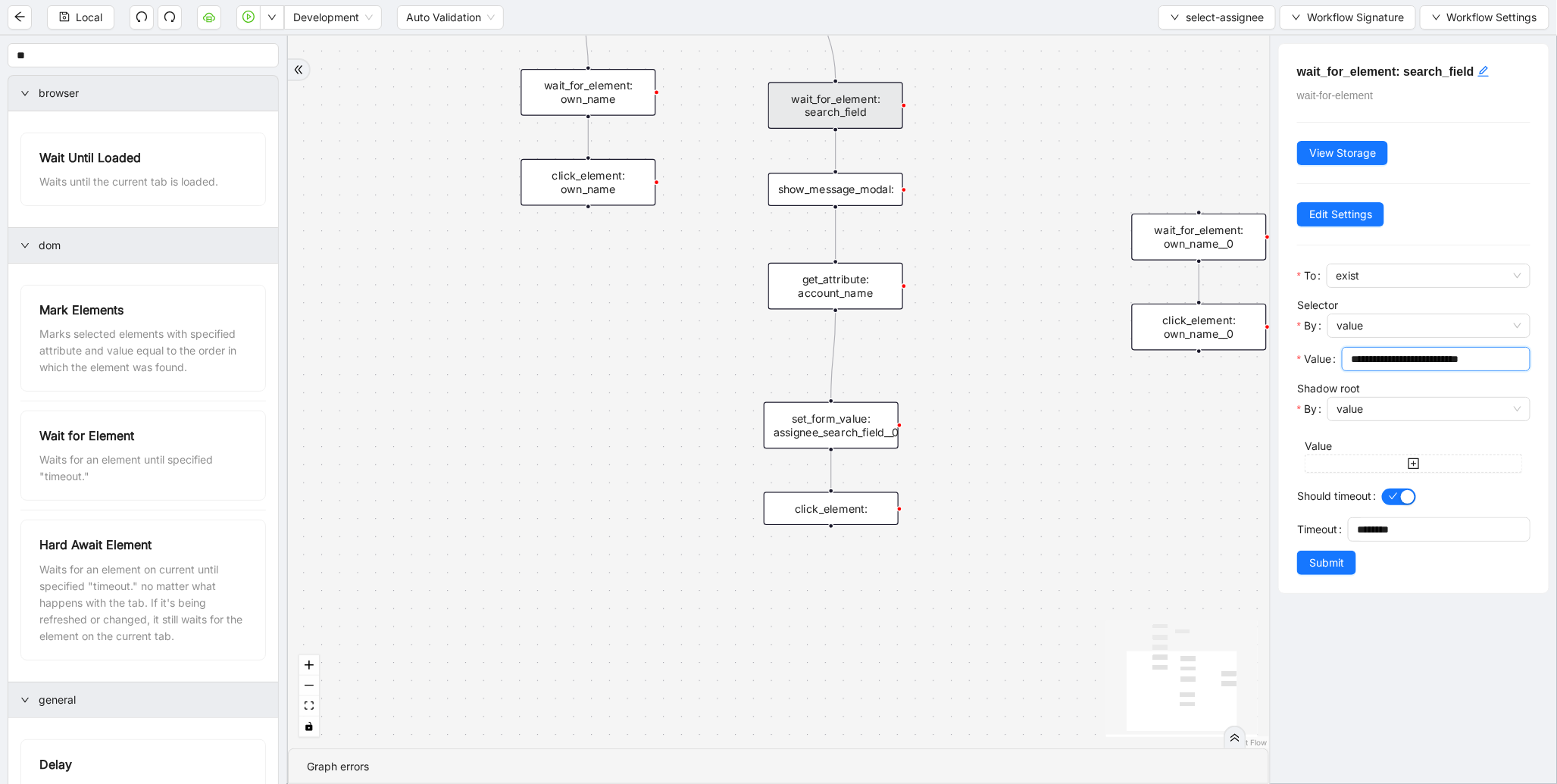
drag, startPoint x: 1489, startPoint y: 356, endPoint x: 1312, endPoint y: 356, distance: 177.0
click at [1312, 356] on div "**********" at bounding box center [1414, 364] width 234 height 34
click at [846, 520] on div "click_element:" at bounding box center [832, 508] width 135 height 34
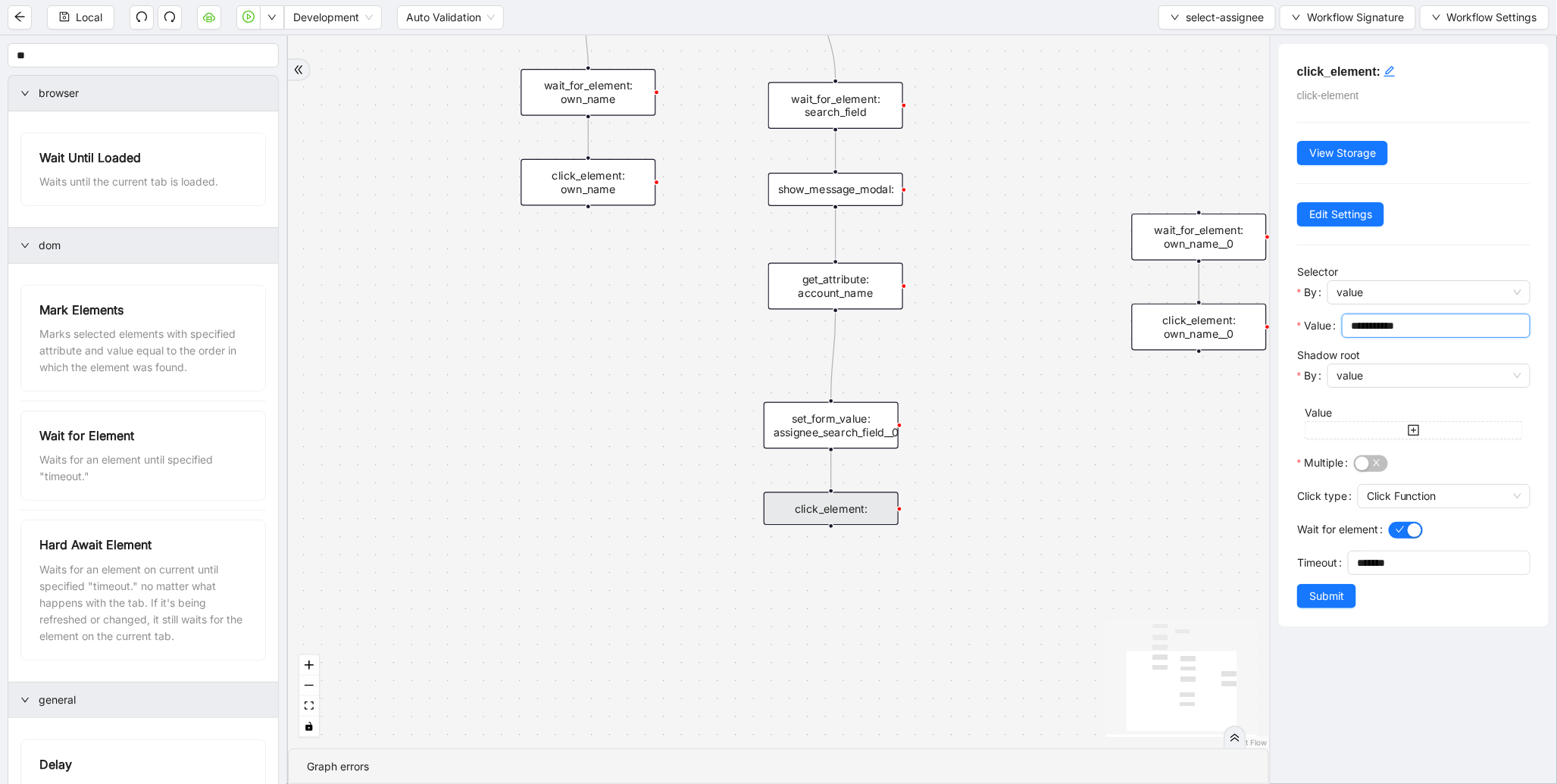
drag, startPoint x: 1431, startPoint y: 330, endPoint x: 1323, endPoint y: 328, distance: 108.0
click at [1323, 328] on div "**********" at bounding box center [1414, 330] width 234 height 34
paste input "**********"
type input "**********"
click at [1334, 598] on span "Submit" at bounding box center [1327, 596] width 35 height 16
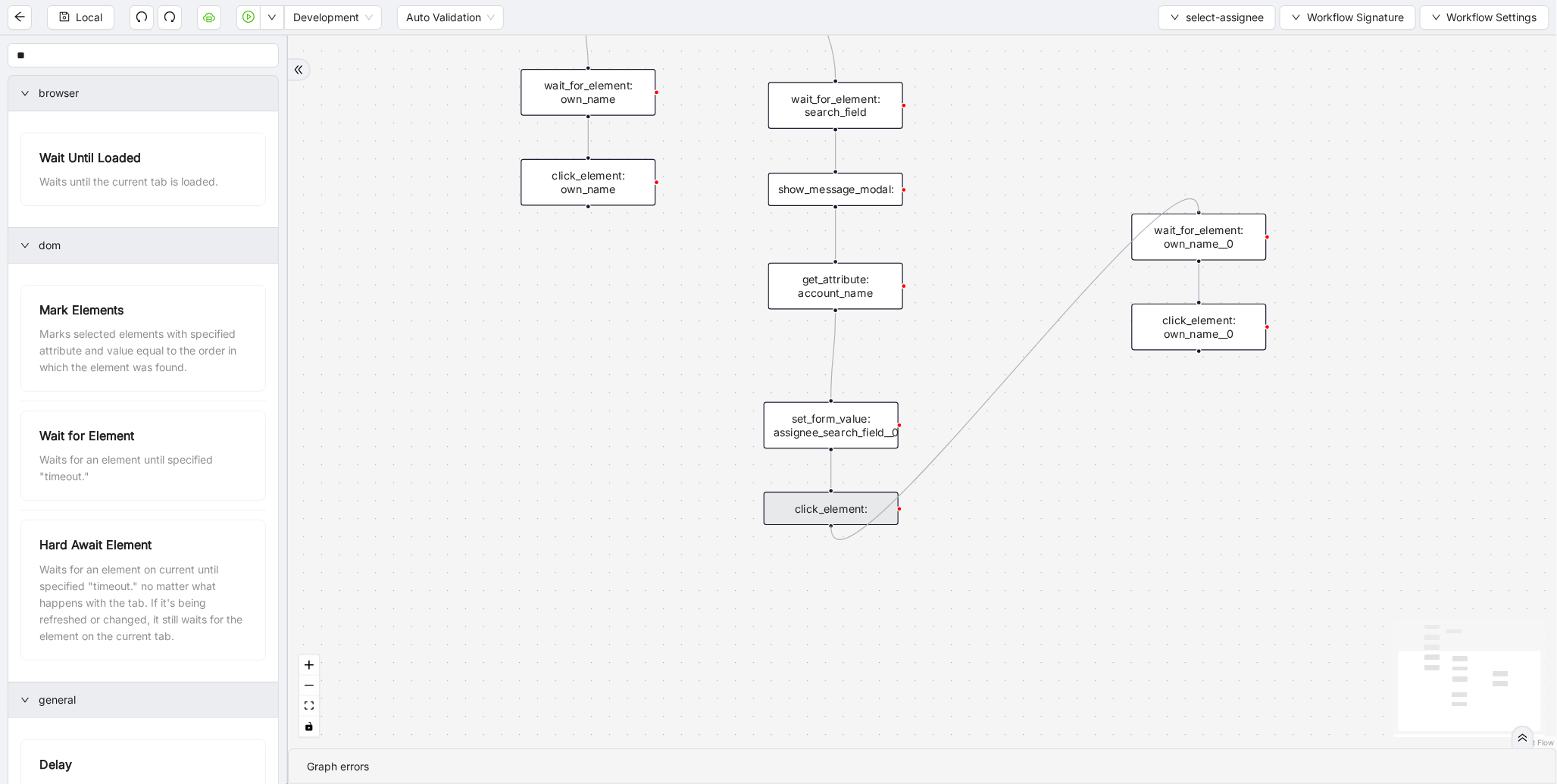
drag, startPoint x: 831, startPoint y: 526, endPoint x: 1195, endPoint y: 222, distance: 474.2
click at [1195, 222] on div "trigger wait_for_element: own_name click_element: own_name wait_for_element: as…" at bounding box center [1273, 222] width 1508 height 846
click at [1207, 247] on div "wait_for_element: own_name__0" at bounding box center [1199, 237] width 135 height 47
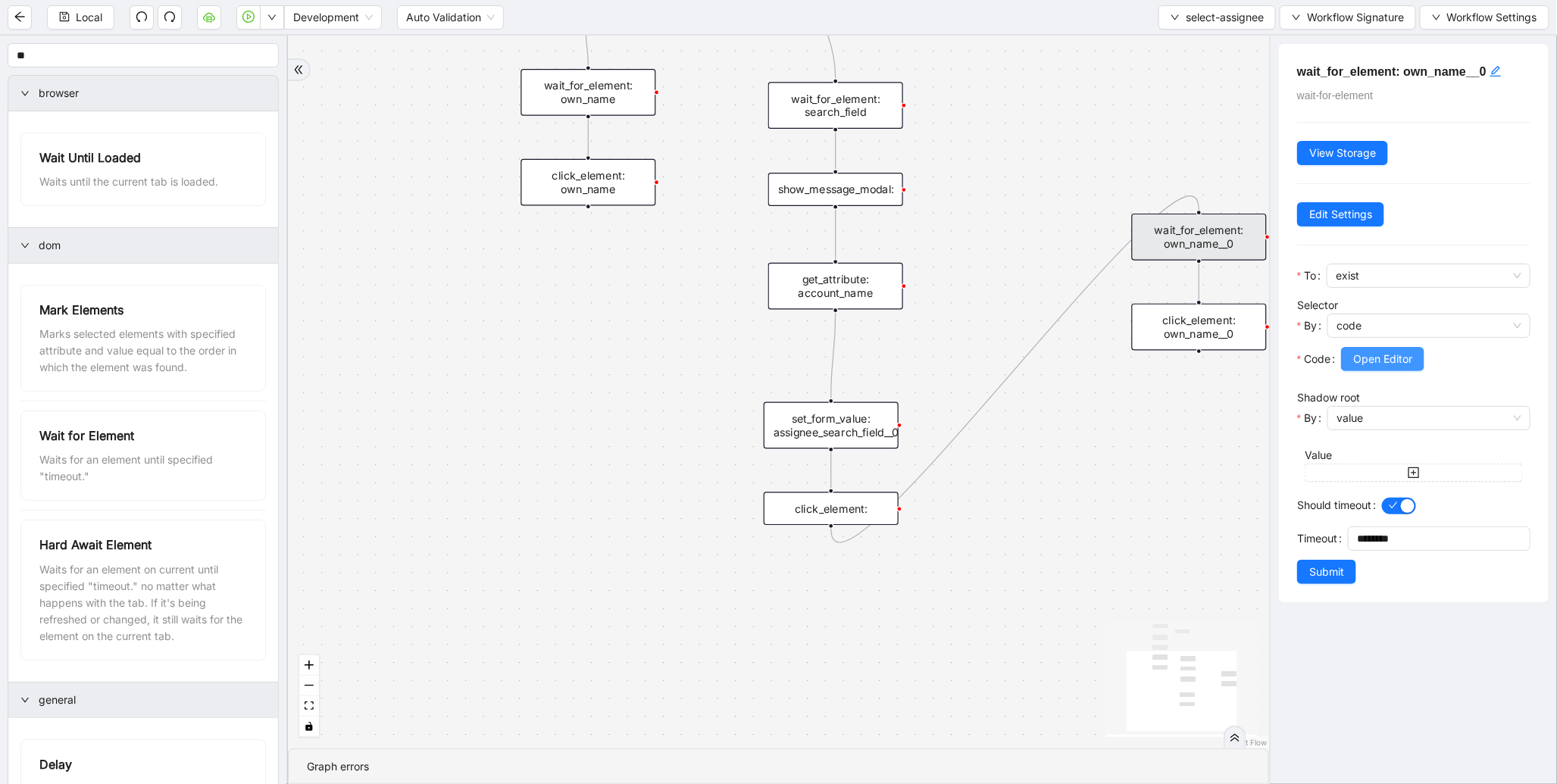
click at [1412, 365] on span "Open Editor" at bounding box center [1383, 359] width 59 height 16
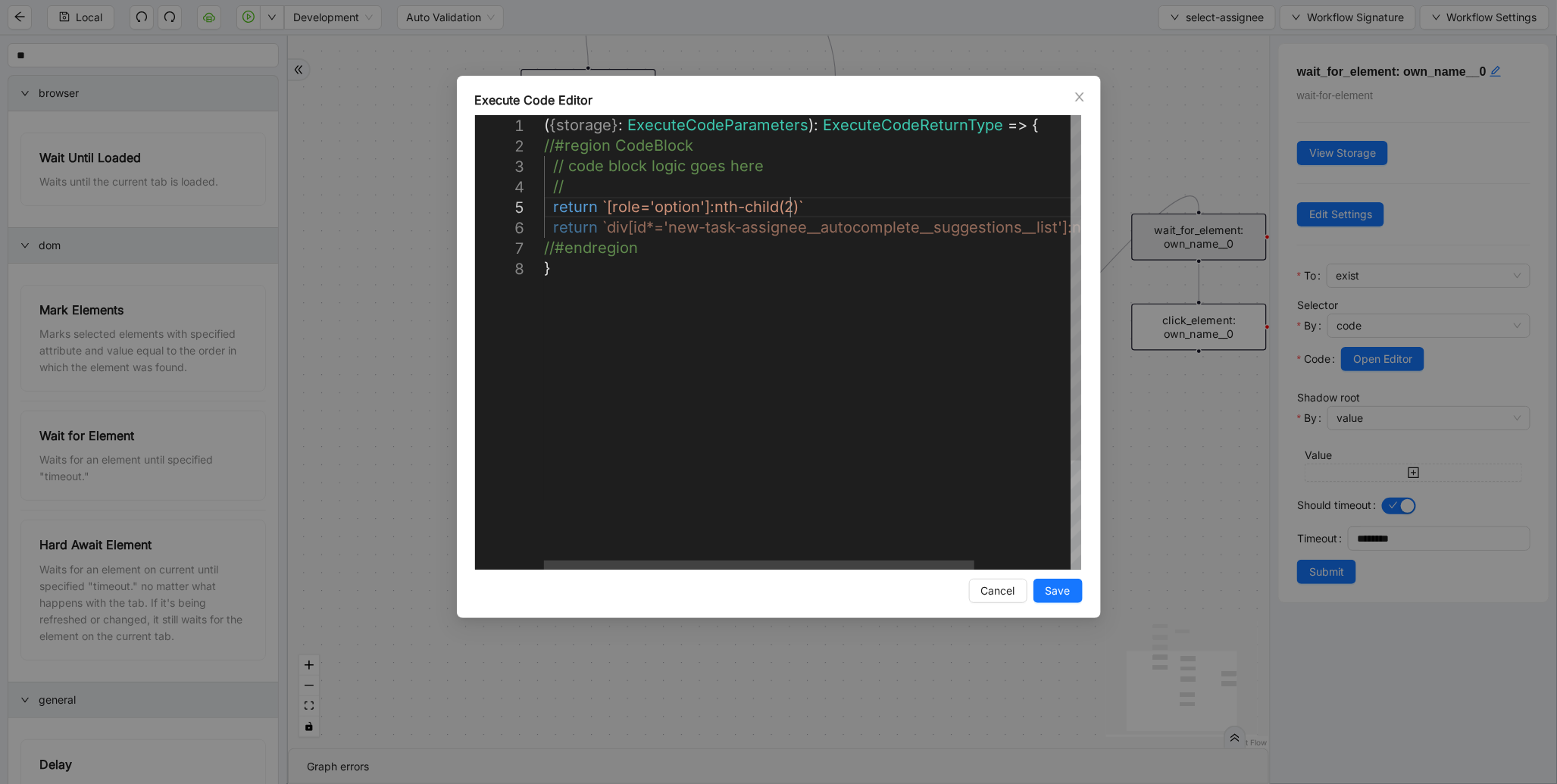
scroll to position [0, 7]
click at [786, 200] on div "( { storage } : ExecuteCodeParameters ): ExecuteCodeReturnType => { //#region C…" at bounding box center [873, 414] width 657 height 598
type textarea "**********"
click at [1051, 589] on span "Save" at bounding box center [1058, 591] width 25 height 16
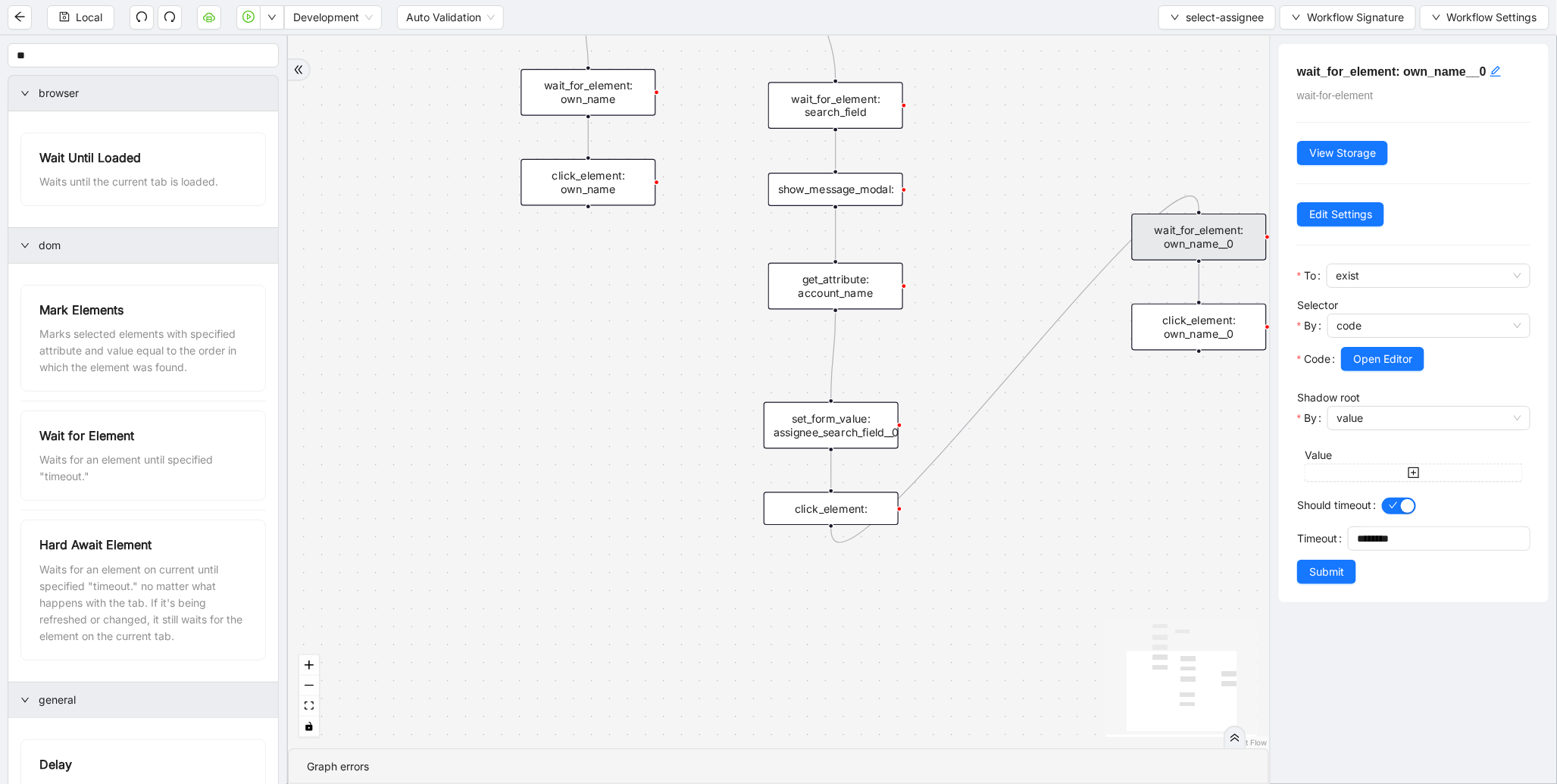
drag, startPoint x: 1321, startPoint y: 573, endPoint x: 1208, endPoint y: 360, distance: 241.1
click at [1322, 569] on span "Submit" at bounding box center [1327, 572] width 35 height 16
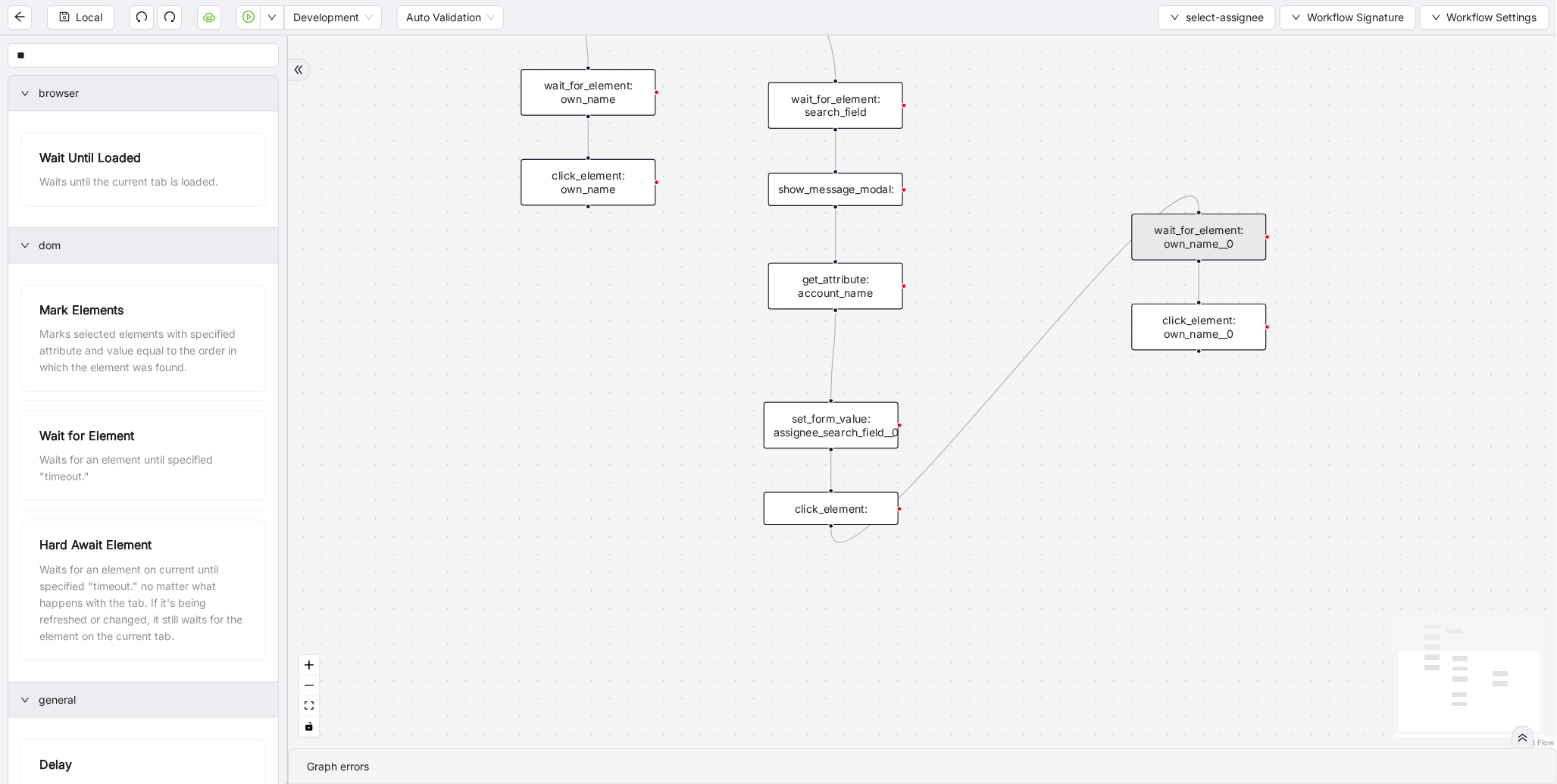
click at [1208, 325] on div "click_element: own_name__0" at bounding box center [1199, 327] width 135 height 47
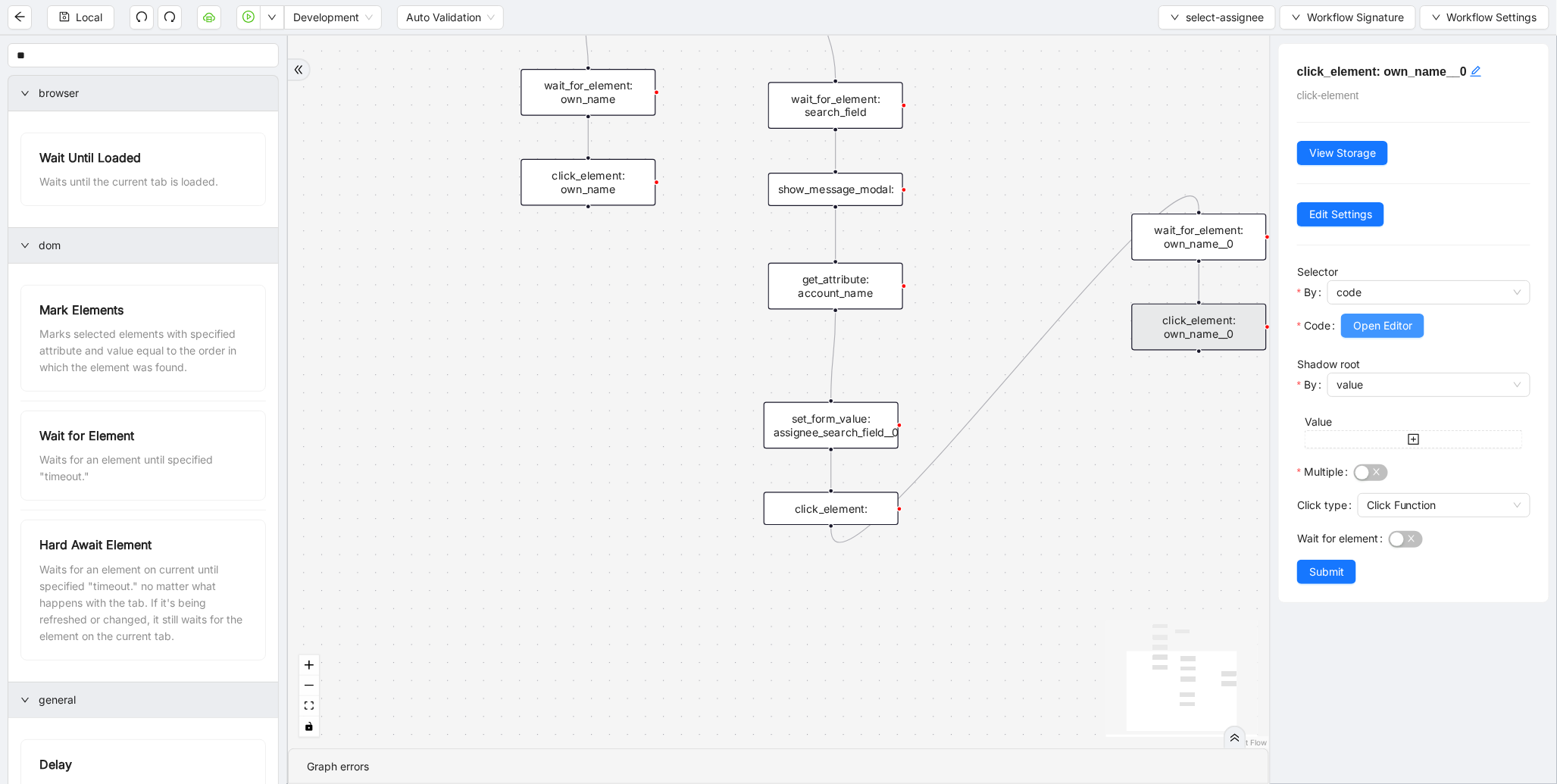
click at [1396, 326] on span "Open Editor" at bounding box center [1383, 325] width 59 height 16
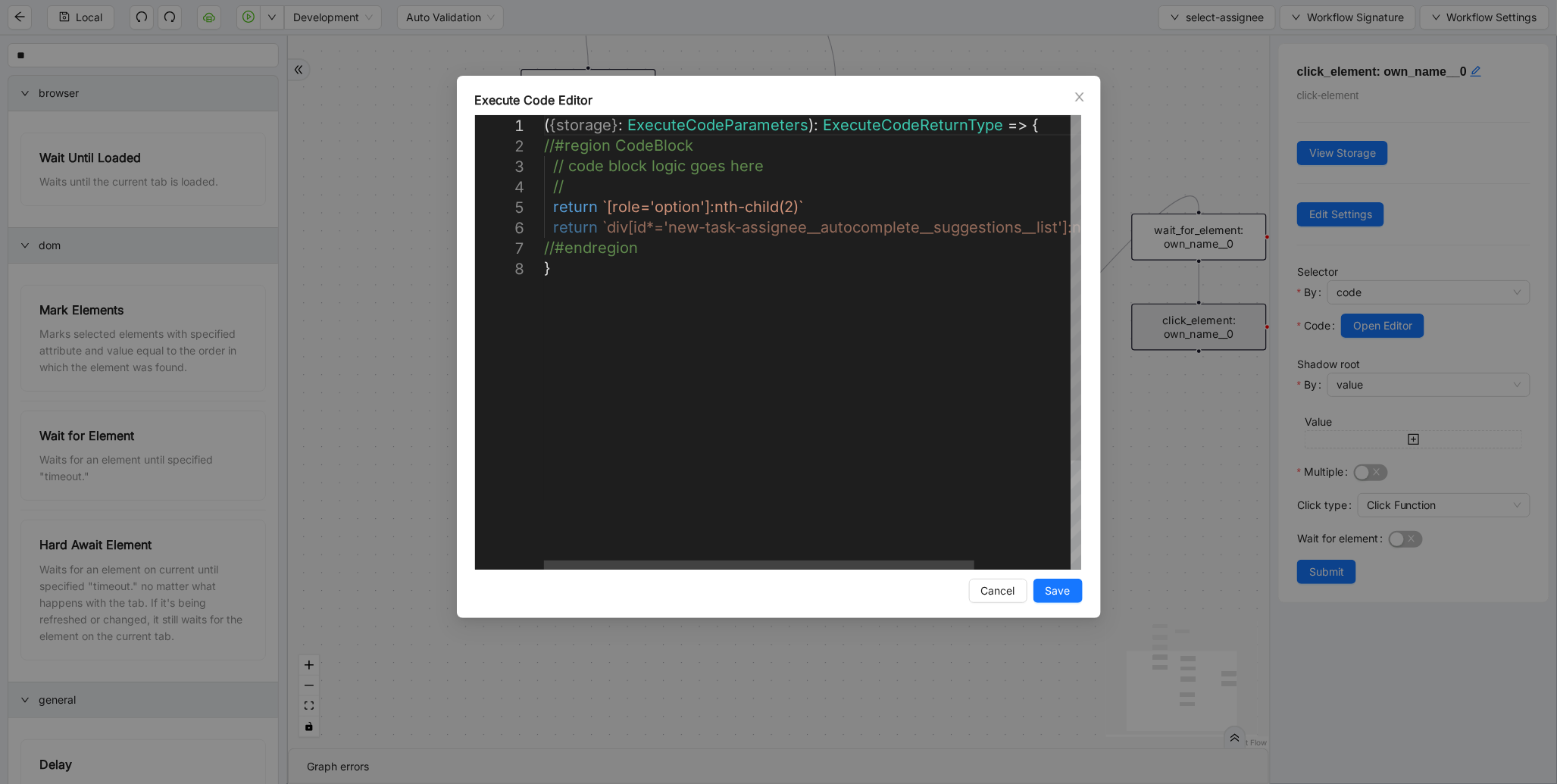
scroll to position [0, 7]
click at [784, 206] on div "( { storage } : ExecuteCodeParameters ): ExecuteCodeReturnType => { //#region C…" at bounding box center [873, 414] width 657 height 598
type textarea "**********"
click at [1078, 594] on button "Save" at bounding box center [1058, 591] width 49 height 25
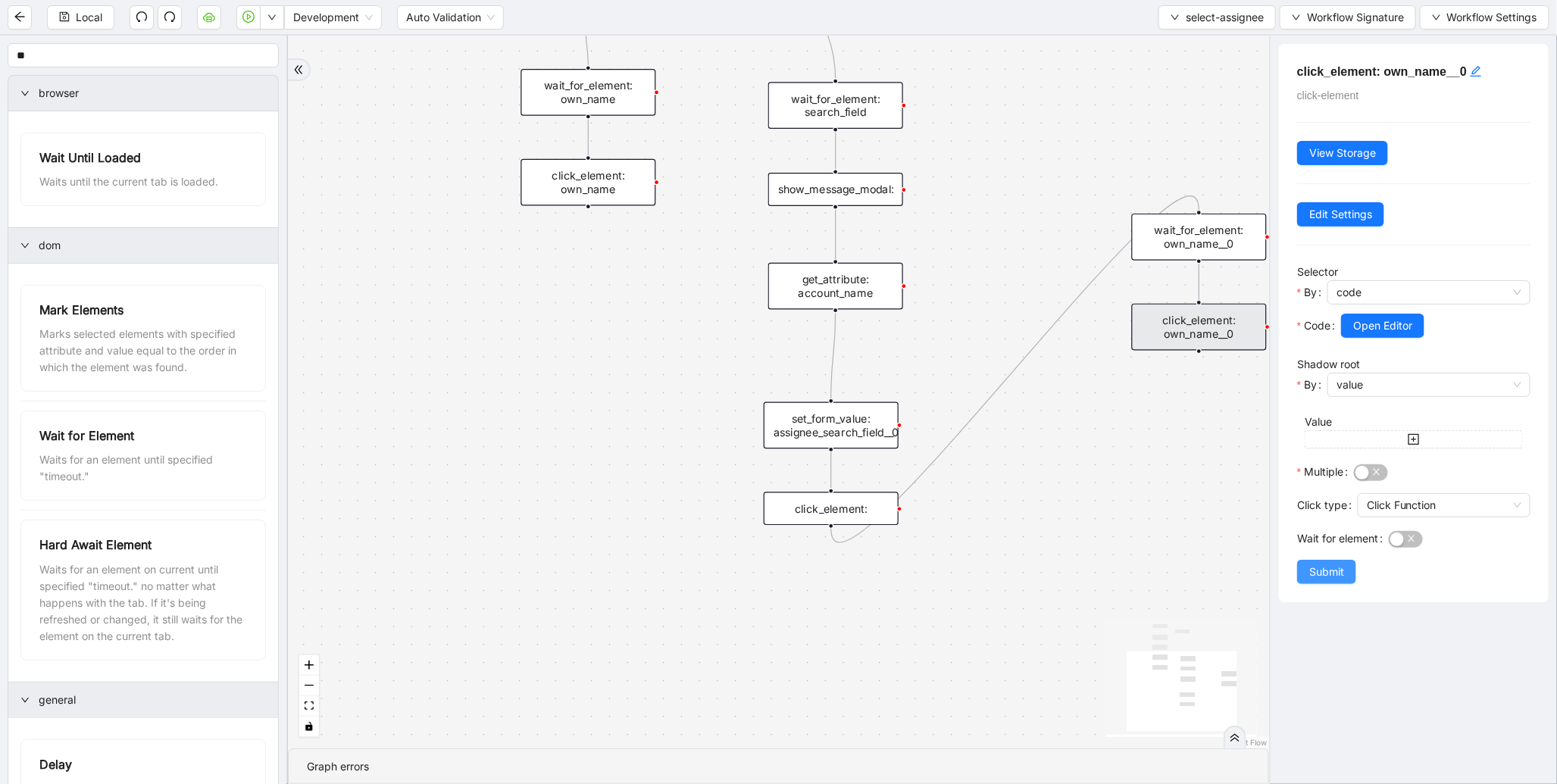
click at [1319, 571] on span "Submit" at bounding box center [1327, 572] width 35 height 16
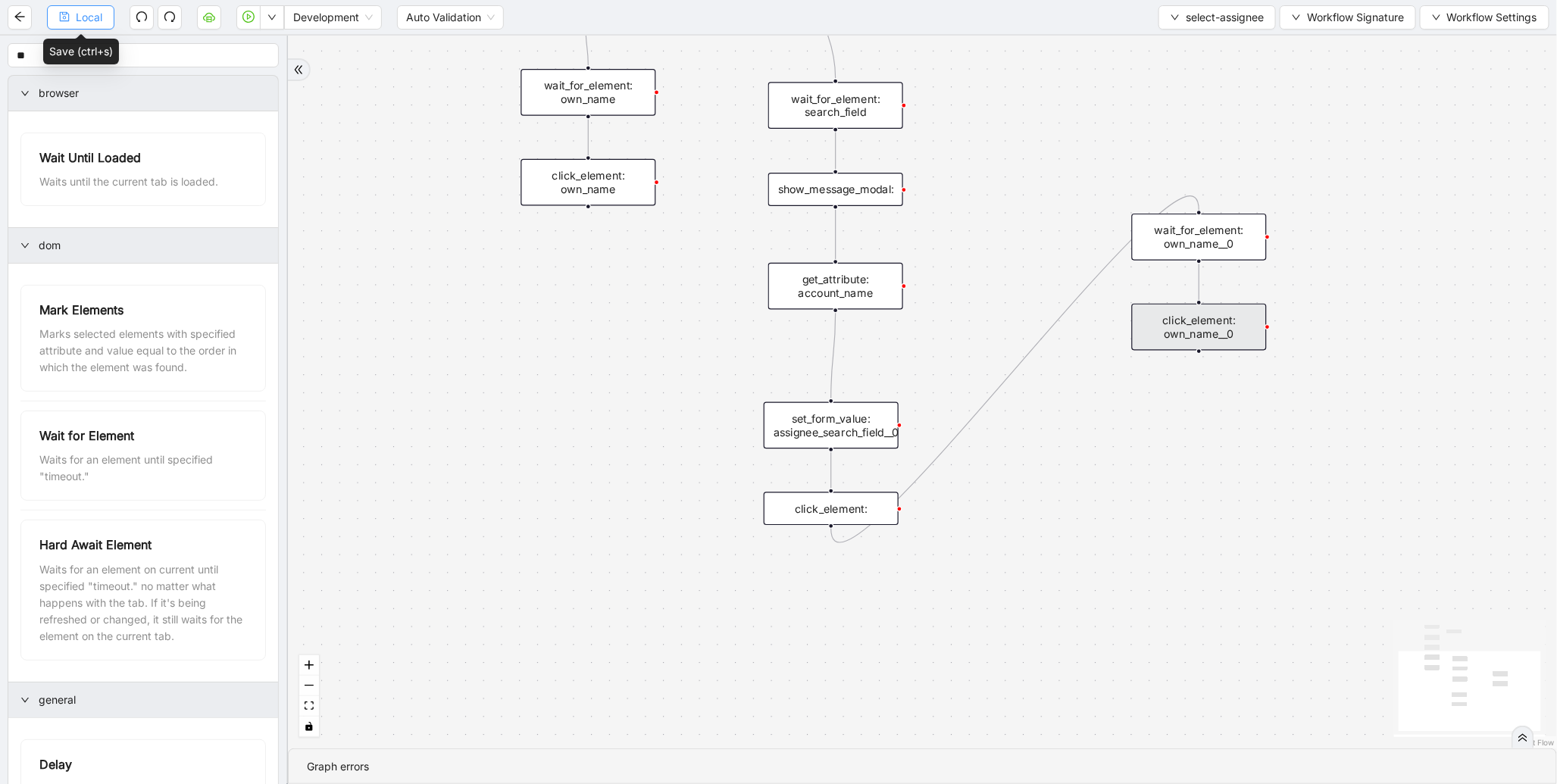
click at [57, 9] on button "Local" at bounding box center [81, 17] width 67 height 25
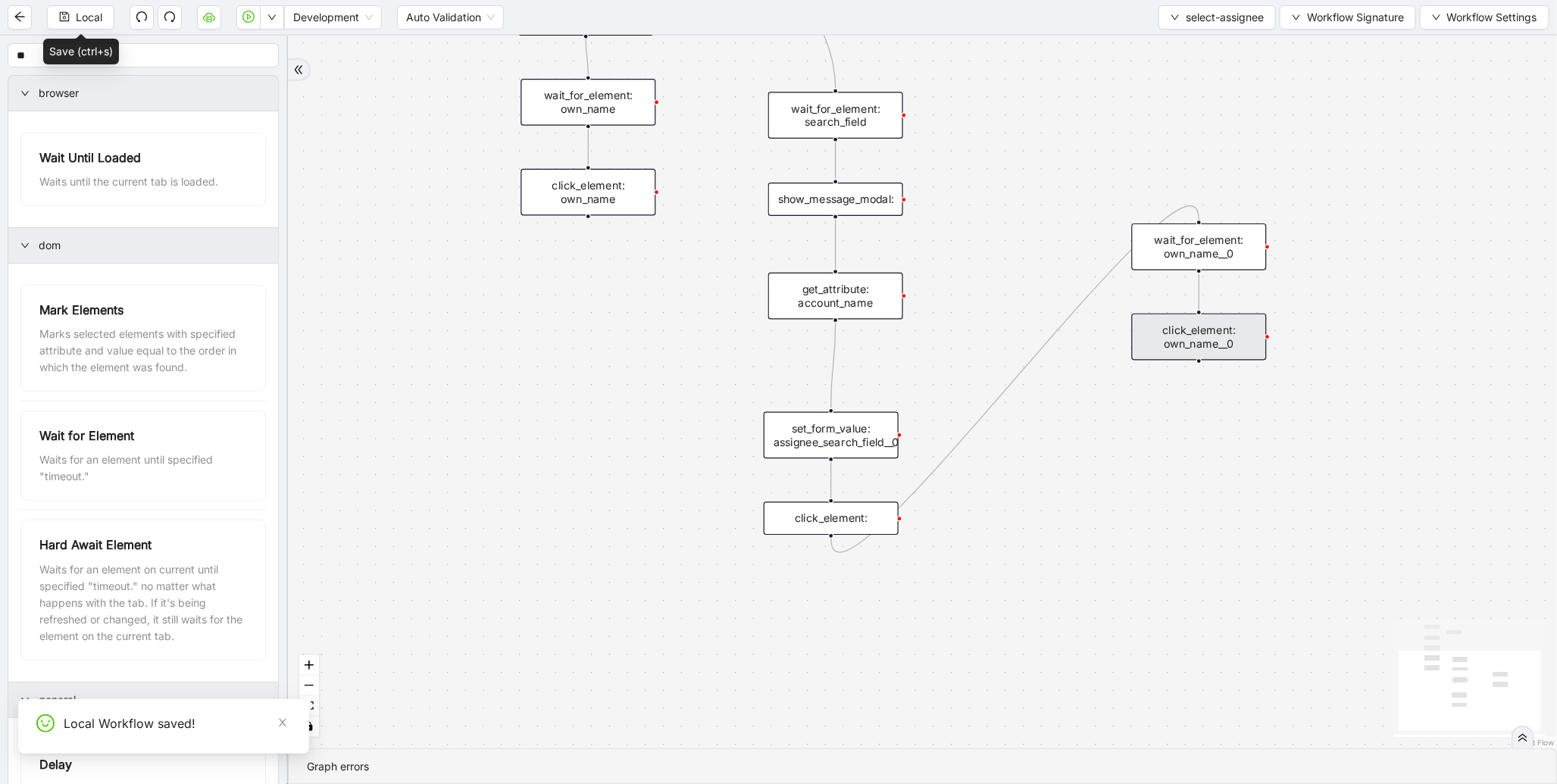
drag, startPoint x: 464, startPoint y: 182, endPoint x: 491, endPoint y: 639, distance: 457.8
click at [491, 642] on div "onError trigger wait_for_element: own_name click_element: own_name wait_for_ele…" at bounding box center [923, 392] width 1270 height 713
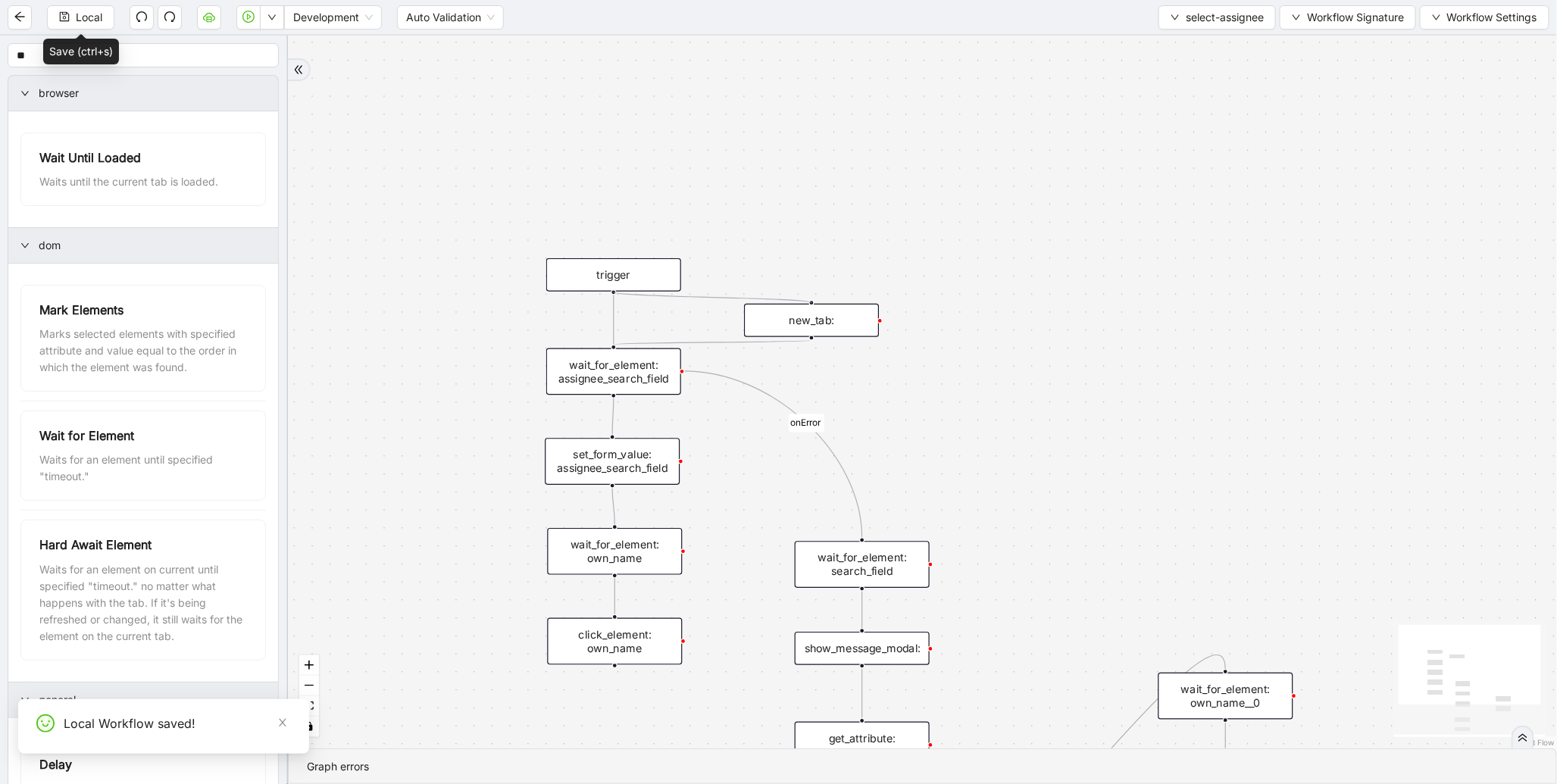
drag, startPoint x: 611, startPoint y: 293, endPoint x: 815, endPoint y: 307, distance: 204.5
click at [815, 307] on div "trigger wait_for_element: own_name click_element: own_name wait_for_element: as…" at bounding box center [1300, 681] width 1508 height 846
click at [263, 36] on li "Run local workflow" at bounding box center [223, 46] width 110 height 25
drag, startPoint x: 1084, startPoint y: 517, endPoint x: 1082, endPoint y: 320, distance: 197.0
click at [1082, 322] on div "onError trigger wait_for_element: own_name click_element: own_name wait_for_ele…" at bounding box center [923, 392] width 1270 height 713
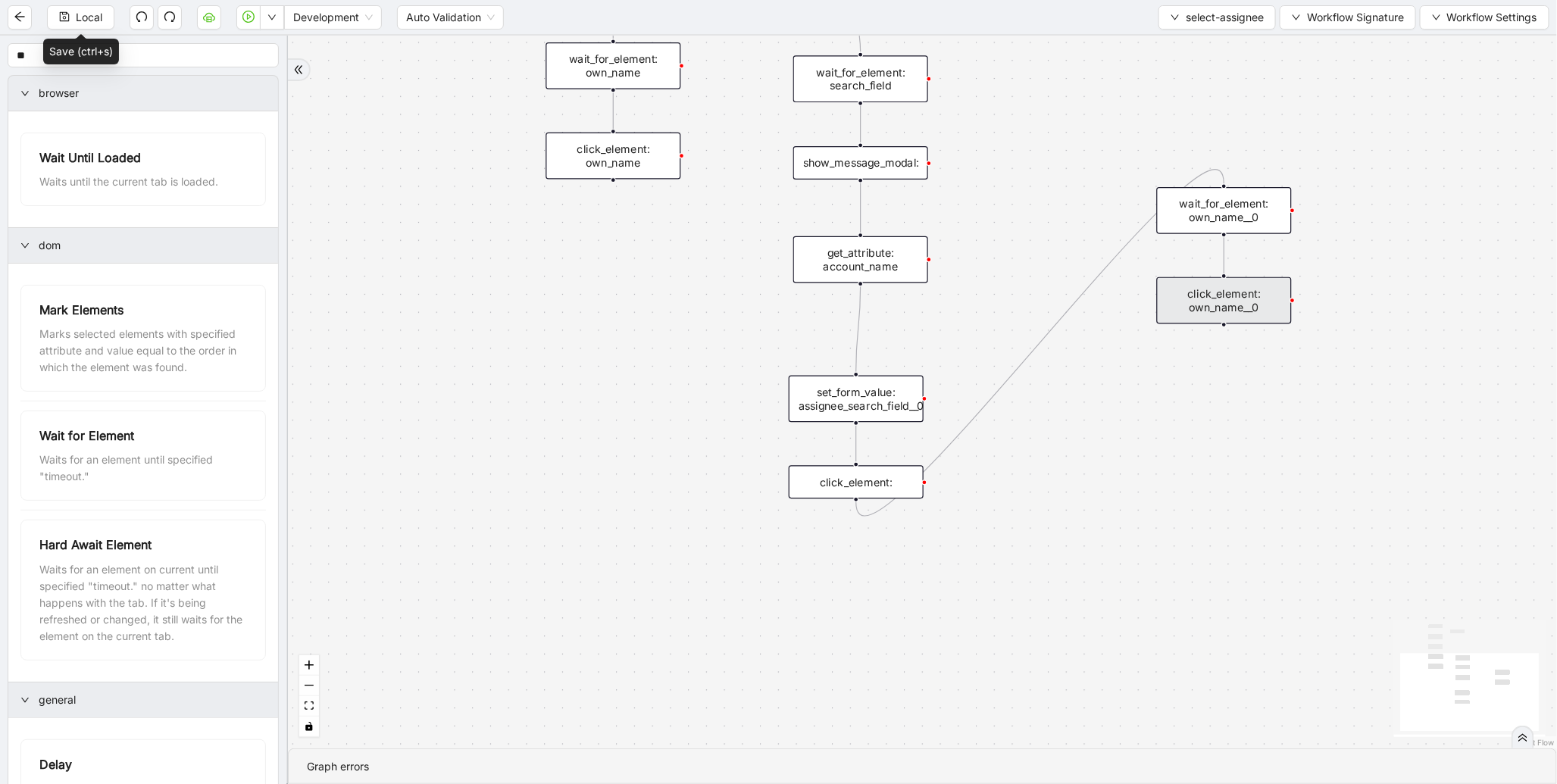
drag, startPoint x: 1062, startPoint y: 322, endPoint x: 1062, endPoint y: 148, distance: 174.0
click at [1062, 148] on div "onError trigger wait_for_element: own_name click_element: own_name wait_for_ele…" at bounding box center [923, 392] width 1270 height 713
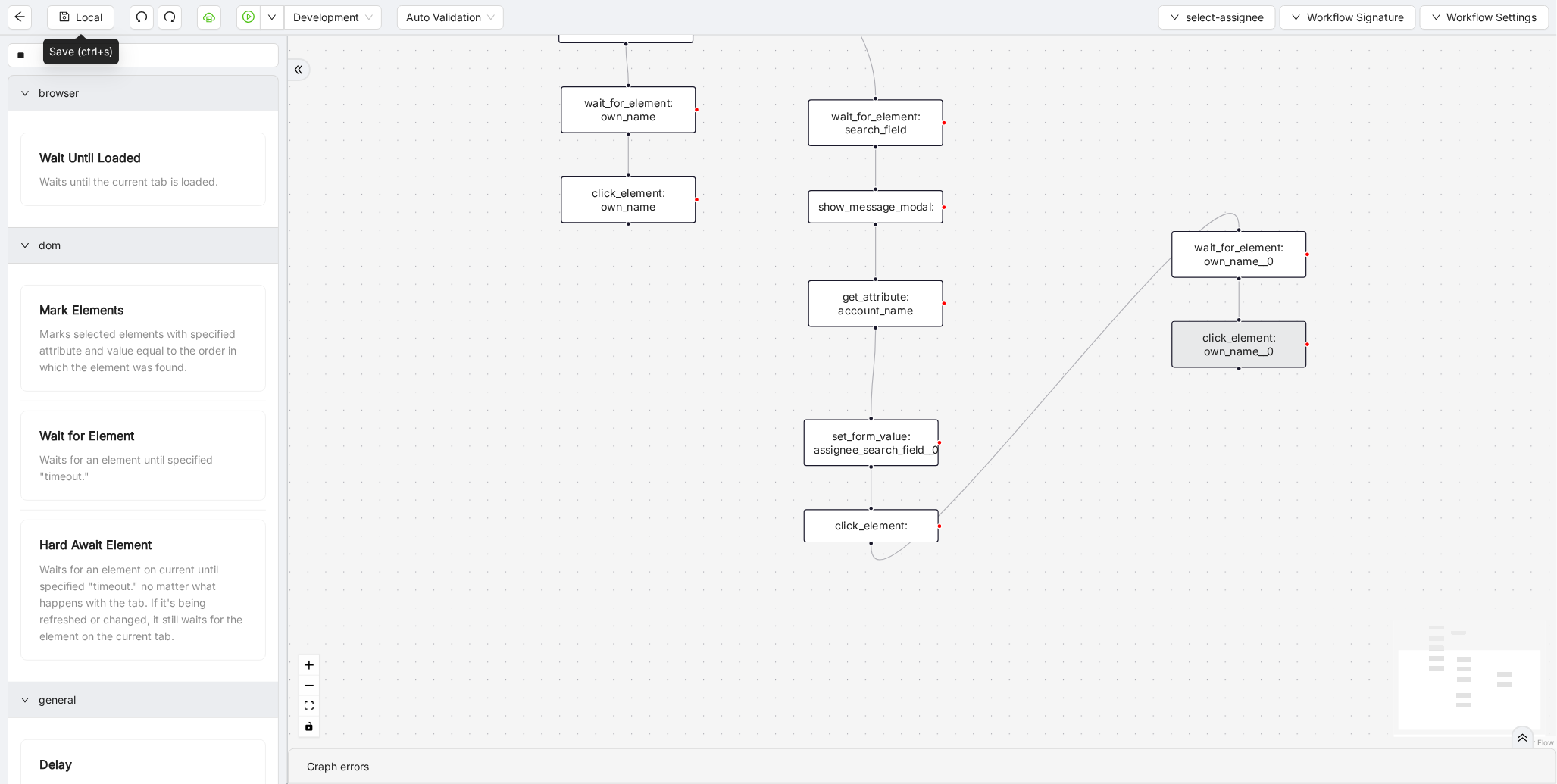
drag, startPoint x: 1055, startPoint y: 199, endPoint x: 1064, endPoint y: 508, distance: 309.1
click at [1064, 508] on div "onError trigger wait_for_element: own_name click_element: own_name wait_for_ele…" at bounding box center [923, 392] width 1270 height 713
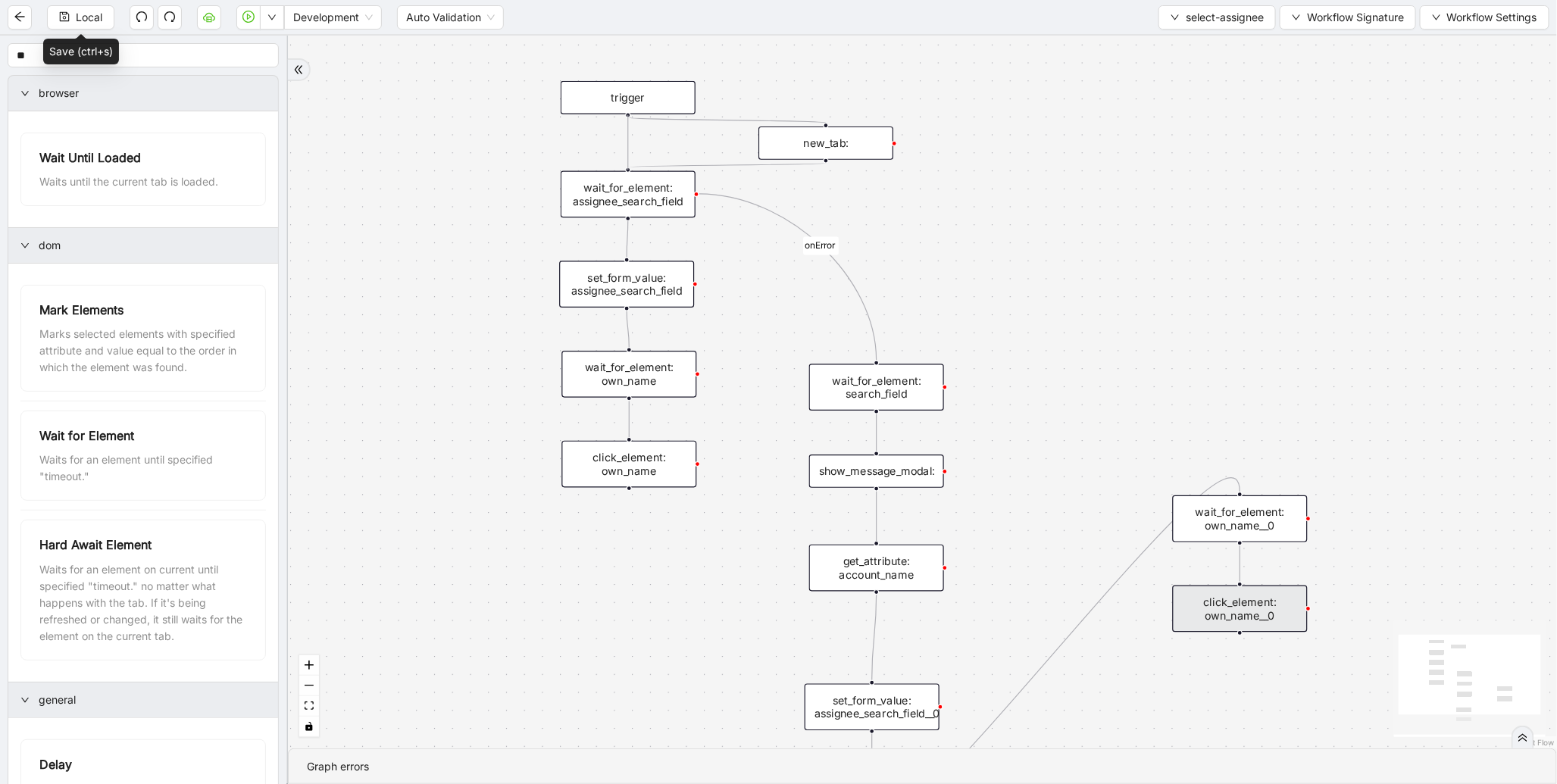
drag, startPoint x: 629, startPoint y: 114, endPoint x: 623, endPoint y: 171, distance: 57.3
click at [623, 171] on div "trigger wait_for_element: own_name click_element: own_name wait_for_element: as…" at bounding box center [1314, 504] width 1508 height 846
click at [99, 21] on span "Local" at bounding box center [88, 17] width 26 height 16
drag, startPoint x: 990, startPoint y: 211, endPoint x: 992, endPoint y: 179, distance: 32.1
click at [992, 179] on div "onError trigger wait_for_element: own_name click_element: own_name wait_for_ele…" at bounding box center [923, 392] width 1270 height 713
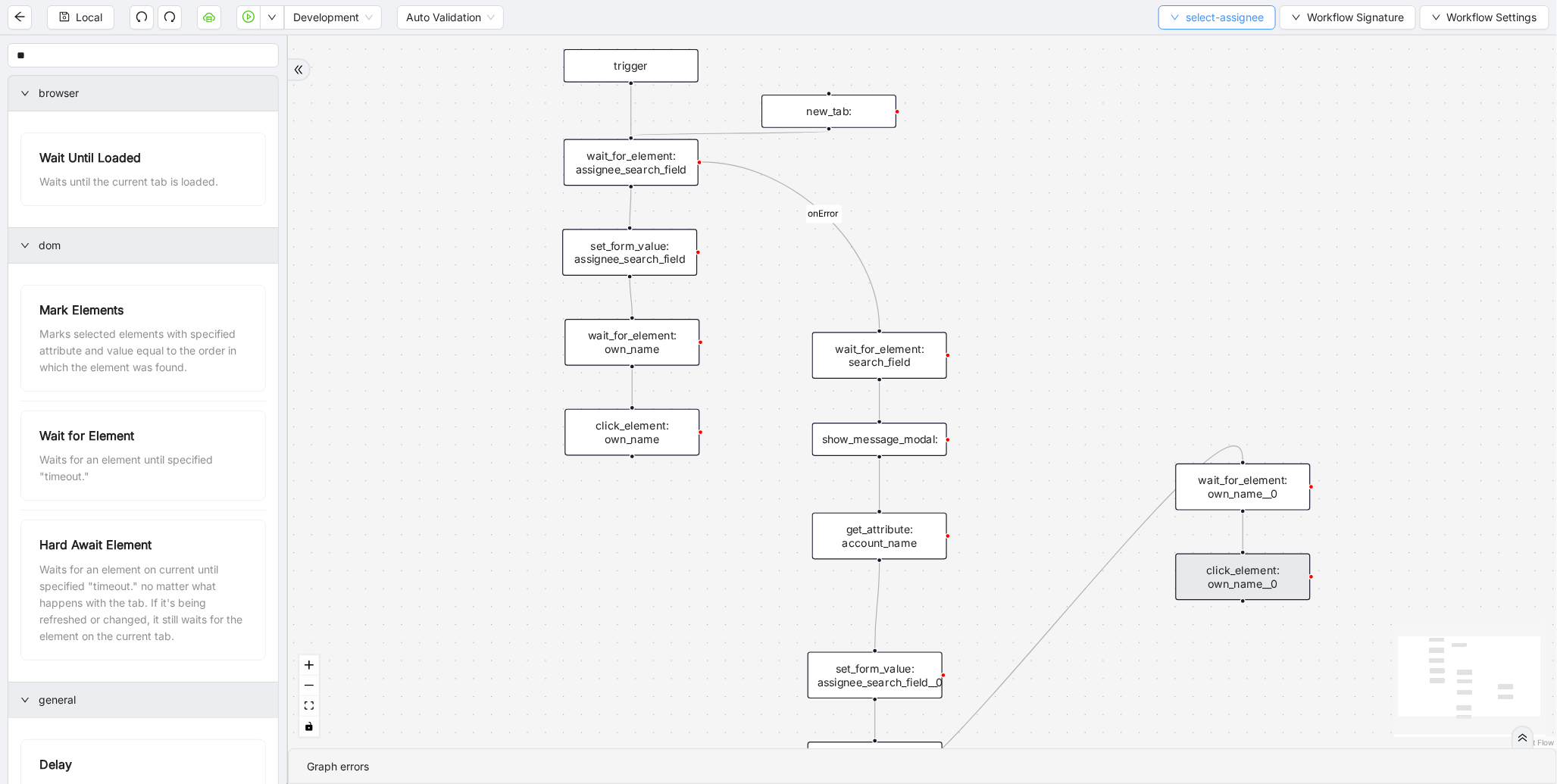
click at [1214, 21] on span "select-assignee" at bounding box center [1225, 17] width 78 height 16
click at [1208, 46] on span "Select" at bounding box center [1214, 46] width 95 height 16
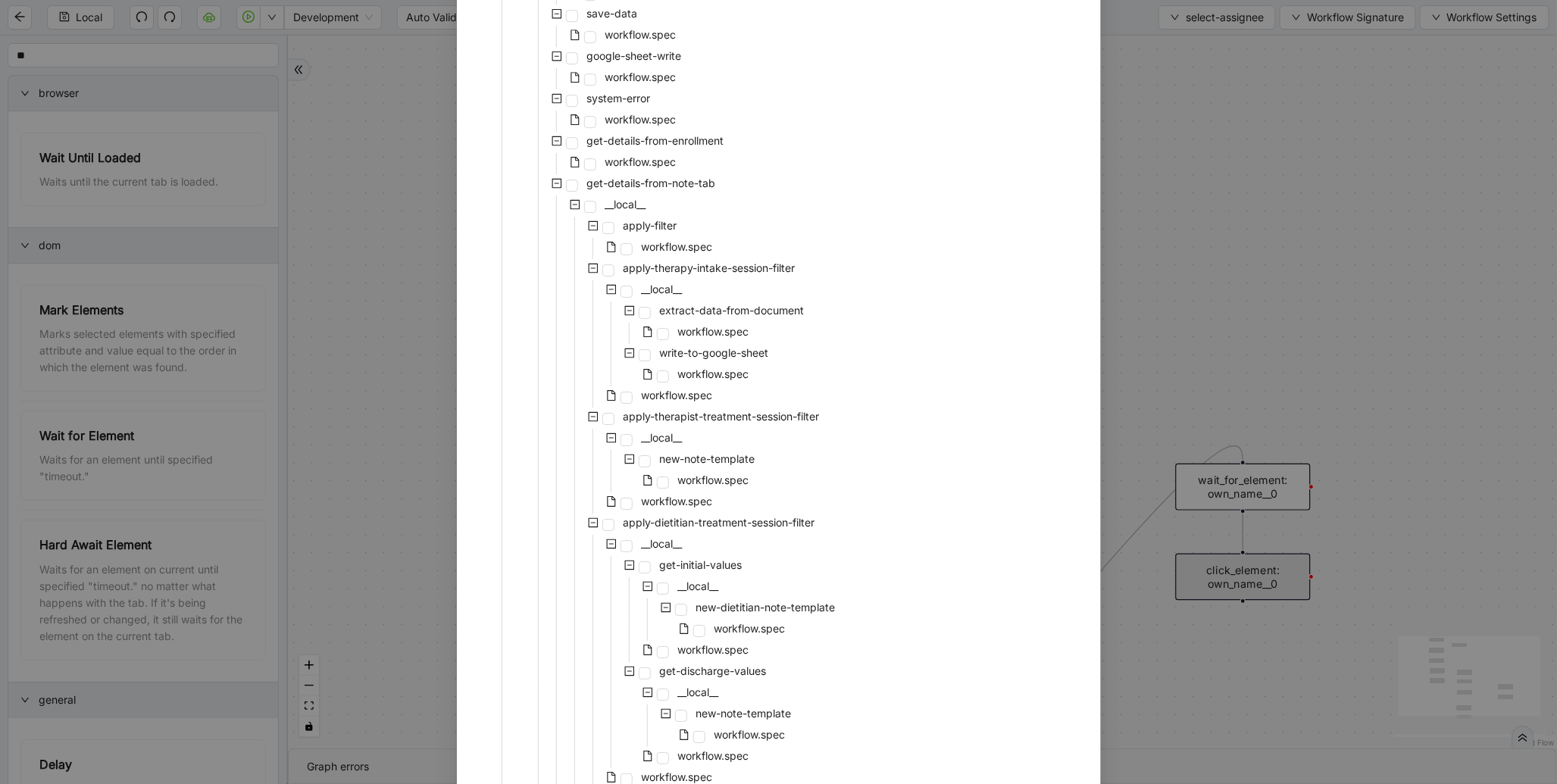
scroll to position [2364, 0]
click at [668, 490] on span "workflow.spec" at bounding box center [678, 496] width 71 height 13
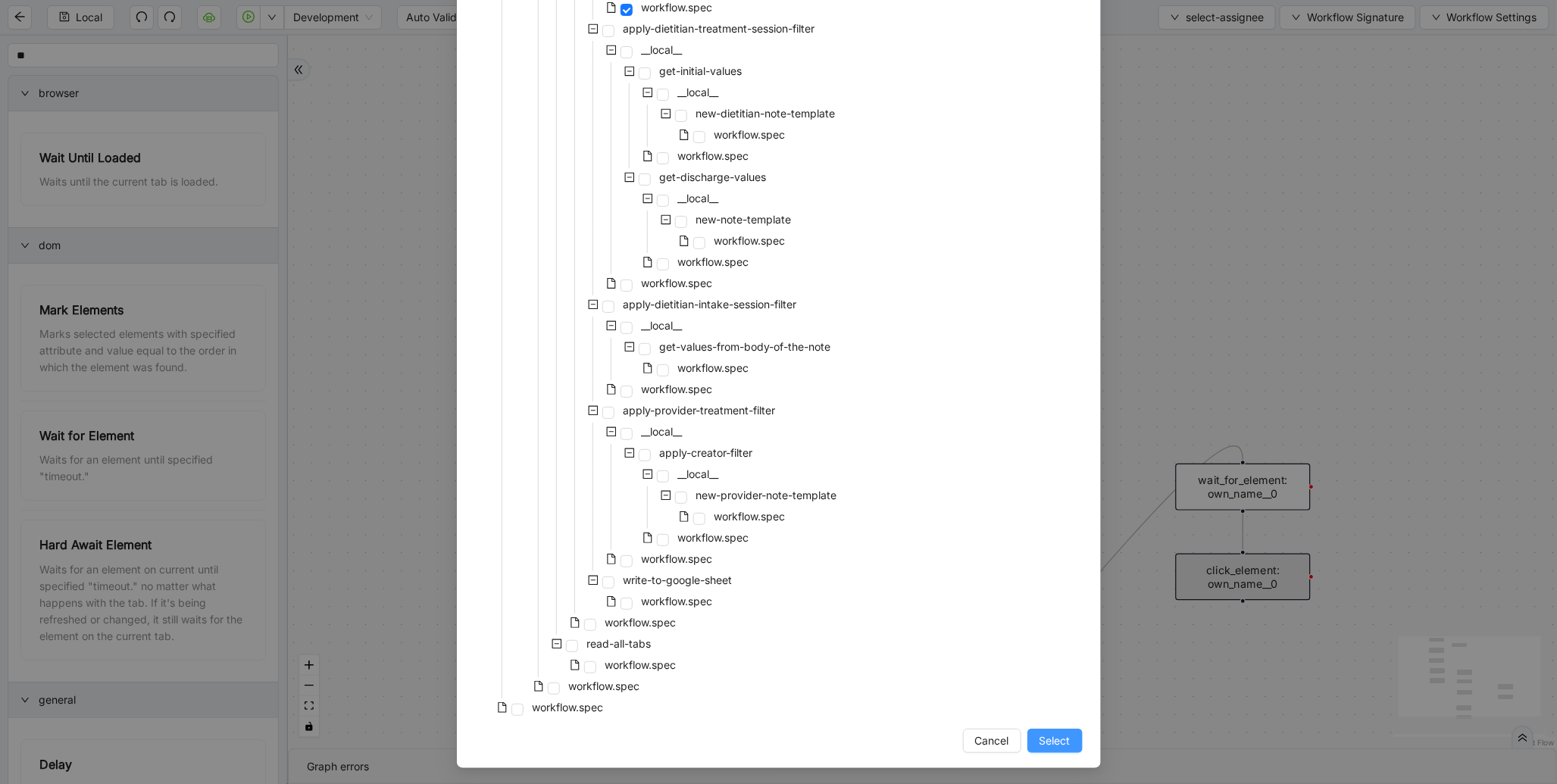
click at [1055, 744] on span "Select" at bounding box center [1055, 740] width 31 height 16
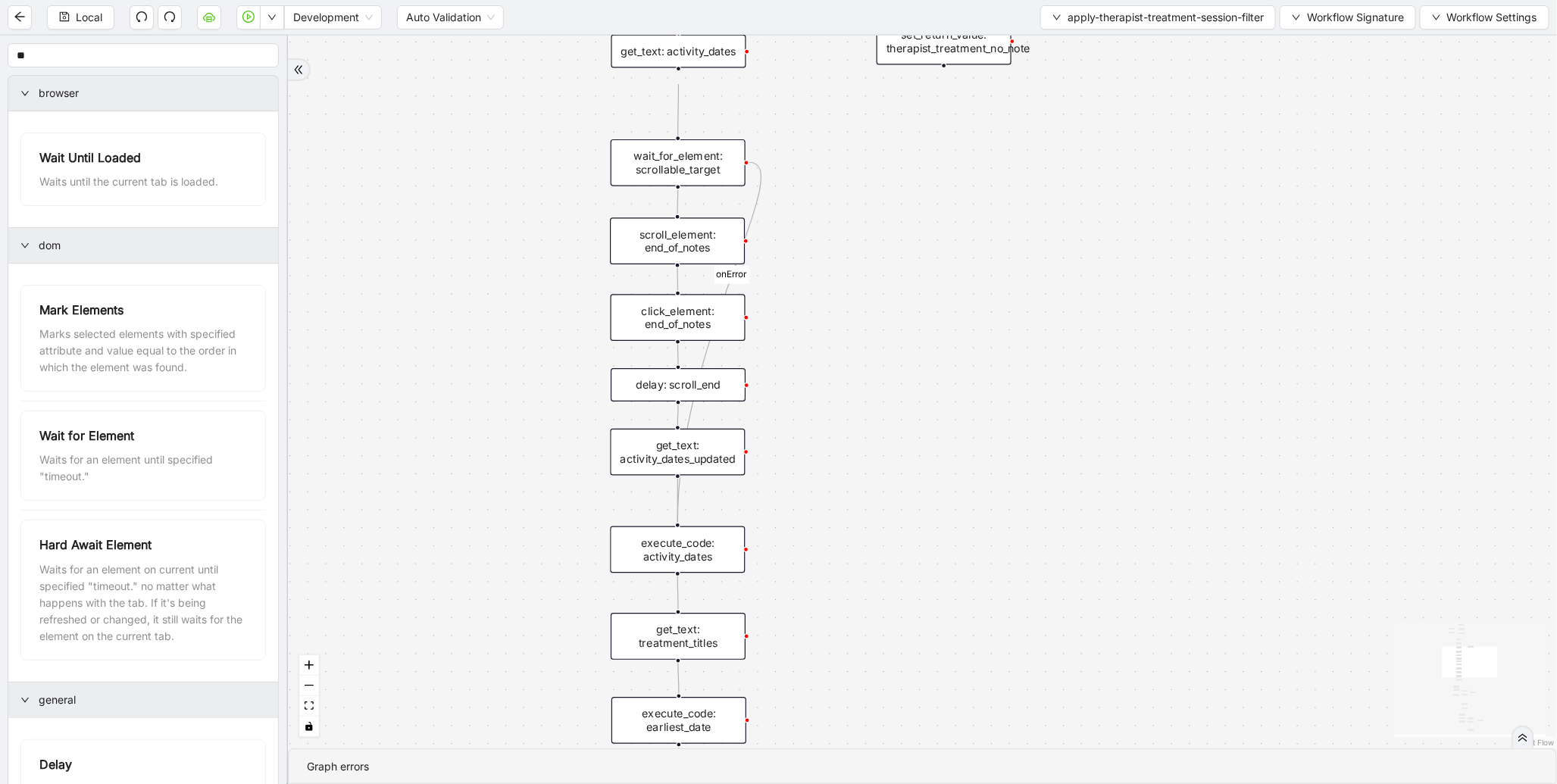
drag, startPoint x: 1020, startPoint y: 469, endPoint x: 1011, endPoint y: 212, distance: 257.2
click at [1011, 212] on div "therapist_treatment_note_found fallback earliest_date_available fallback most_r…" at bounding box center [923, 392] width 1270 height 713
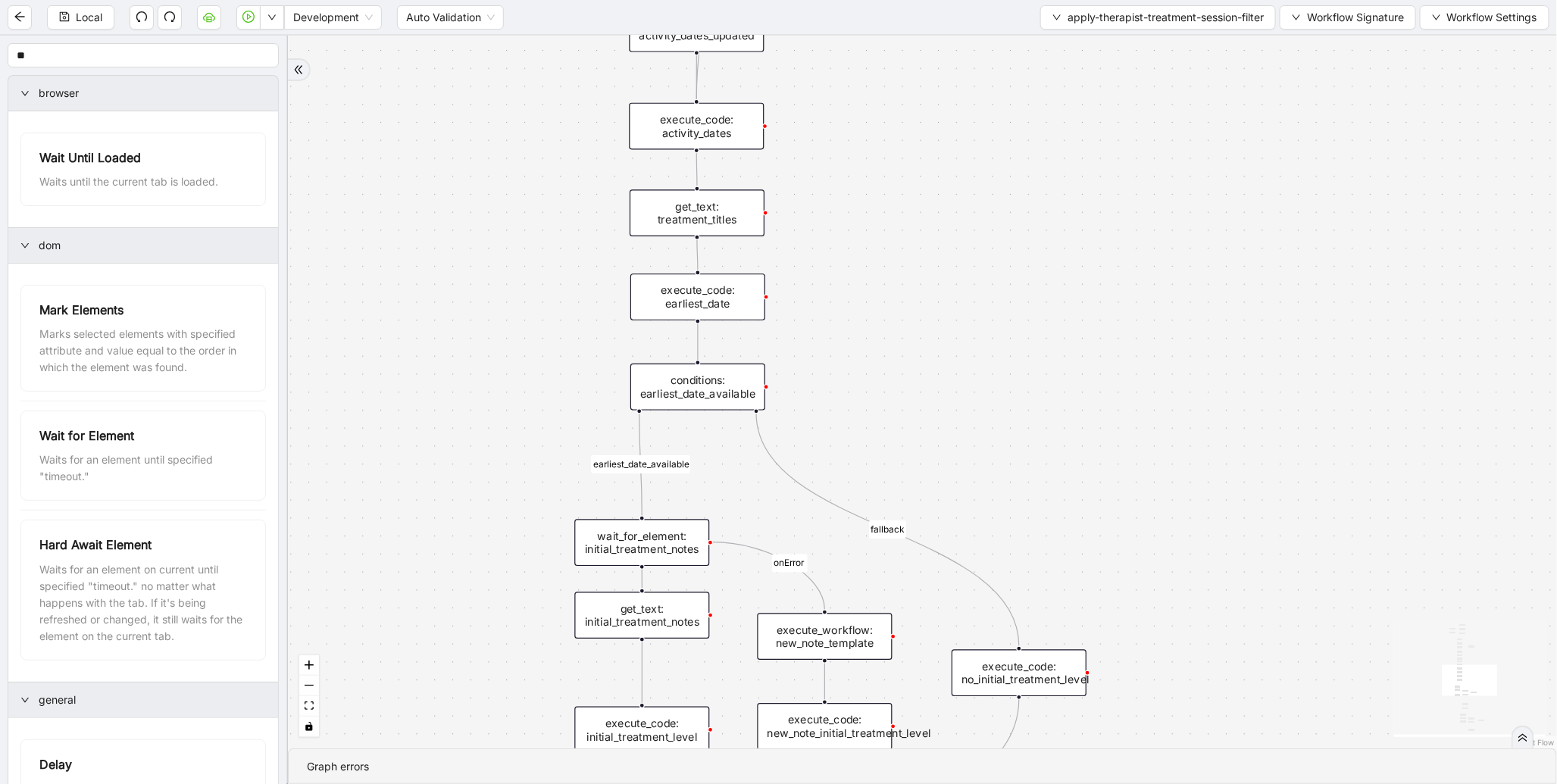
drag, startPoint x: 935, startPoint y: 481, endPoint x: 958, endPoint y: 248, distance: 234.1
click at [958, 248] on div "therapist_treatment_note_found fallback earliest_date_available fallback most_r…" at bounding box center [923, 392] width 1270 height 713
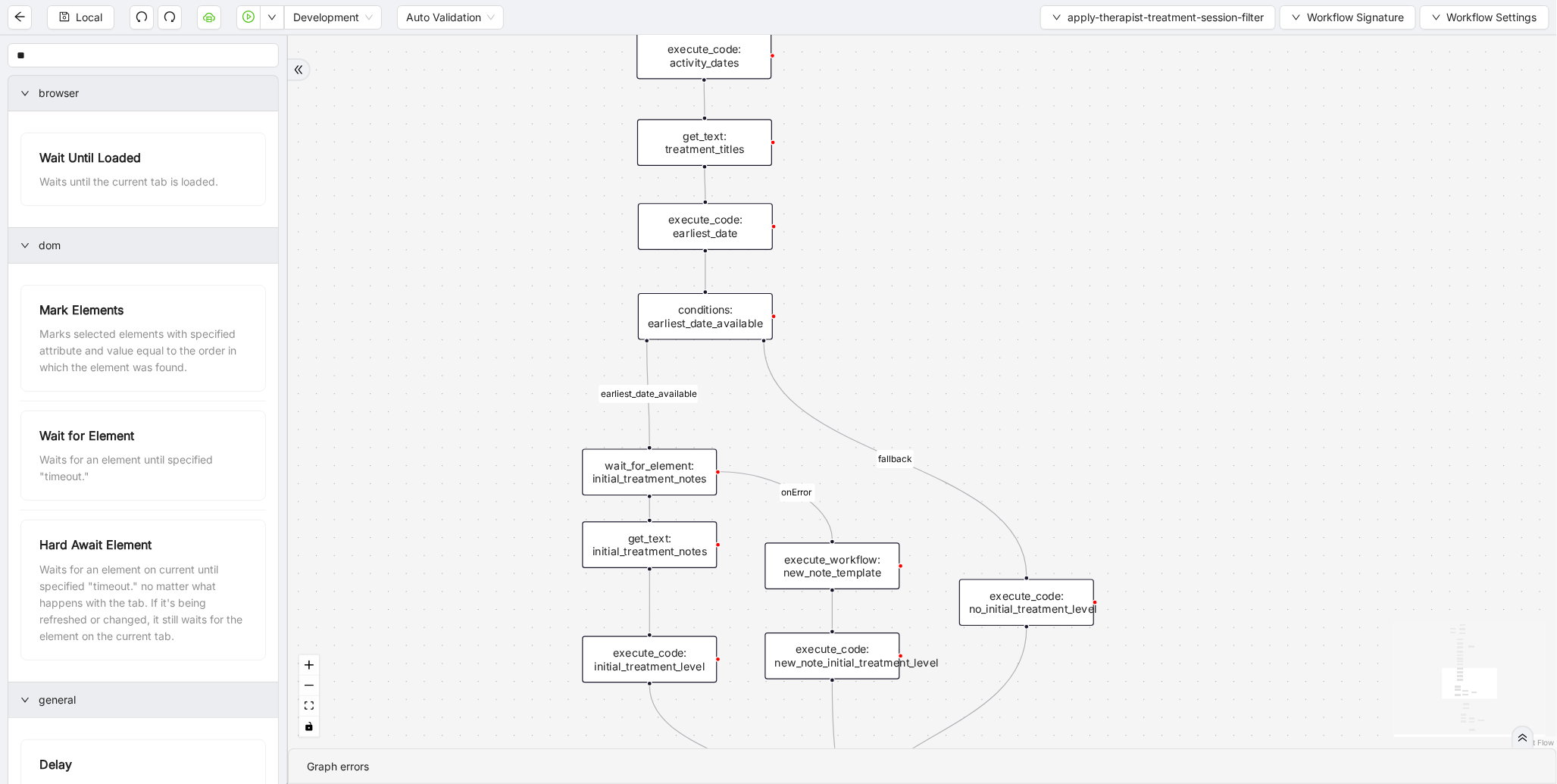
drag, startPoint x: 461, startPoint y: 387, endPoint x: 504, endPoint y: 243, distance: 150.3
click at [504, 243] on div "therapist_treatment_note_found fallback earliest_date_available fallback most_r…" at bounding box center [923, 392] width 1270 height 713
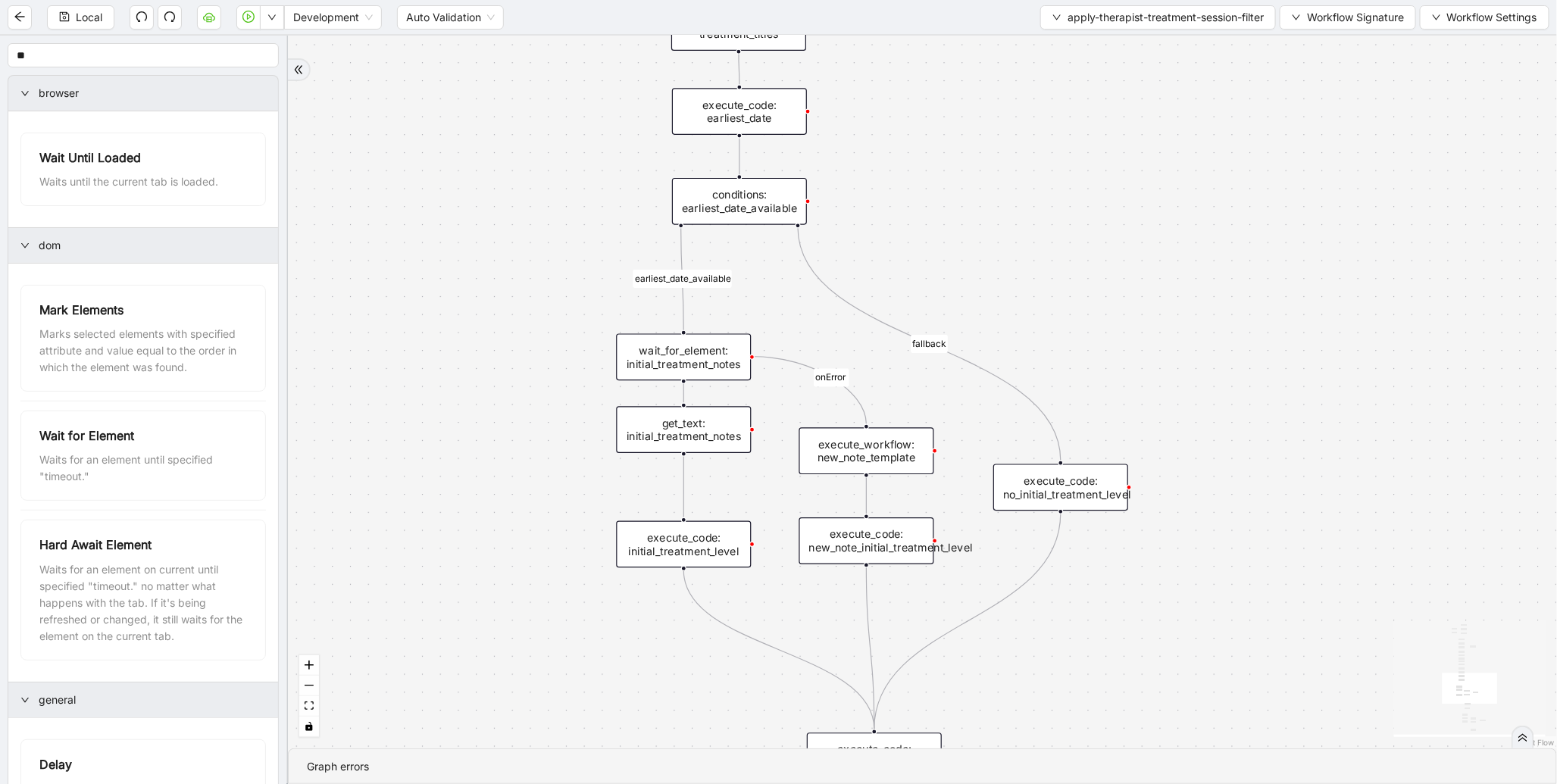
click at [715, 371] on div "wait_for_element: initial_treatment_notes" at bounding box center [683, 357] width 135 height 47
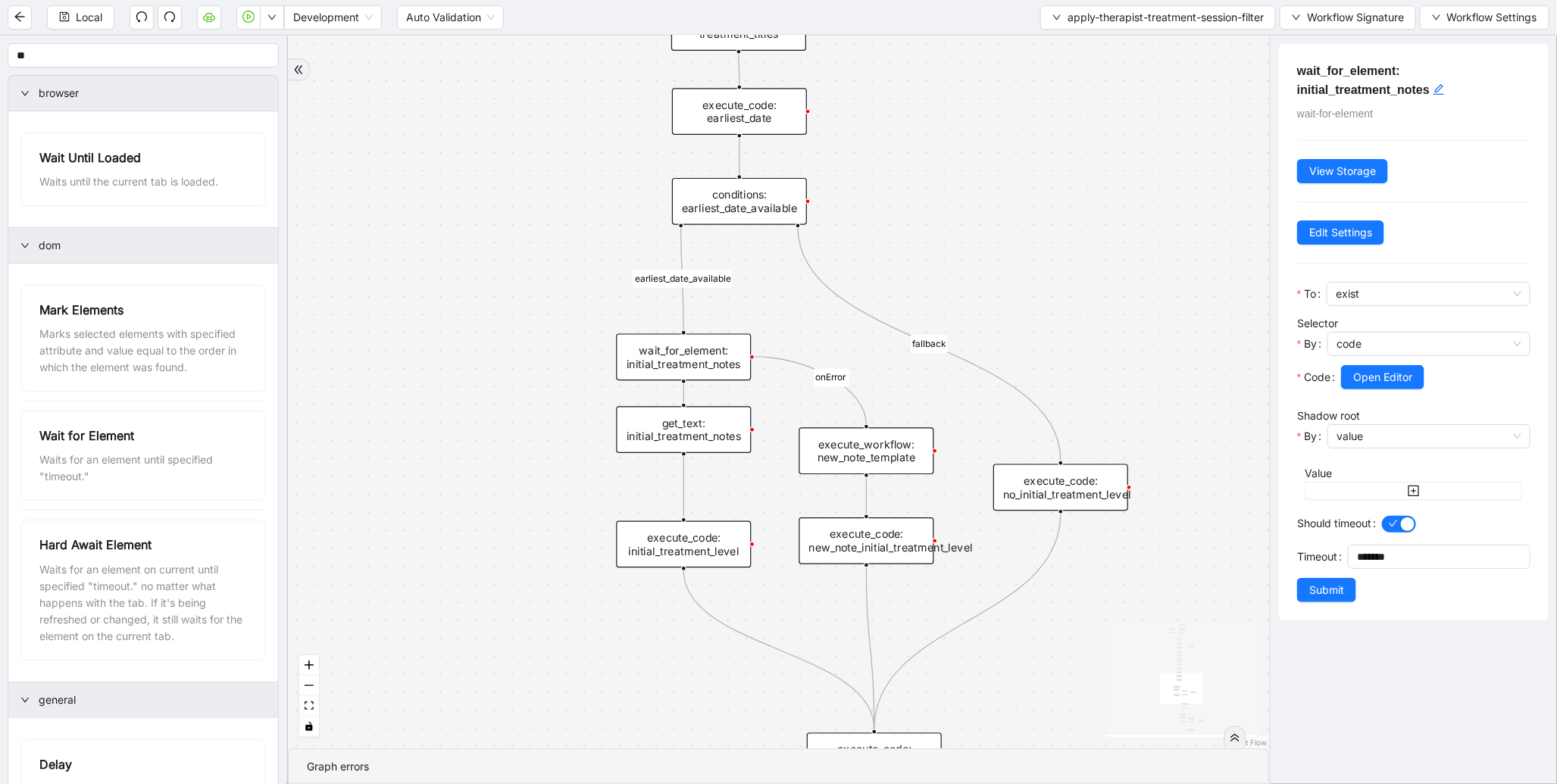
click at [706, 437] on div "get_text: initial_treatment_notes" at bounding box center [683, 429] width 135 height 47
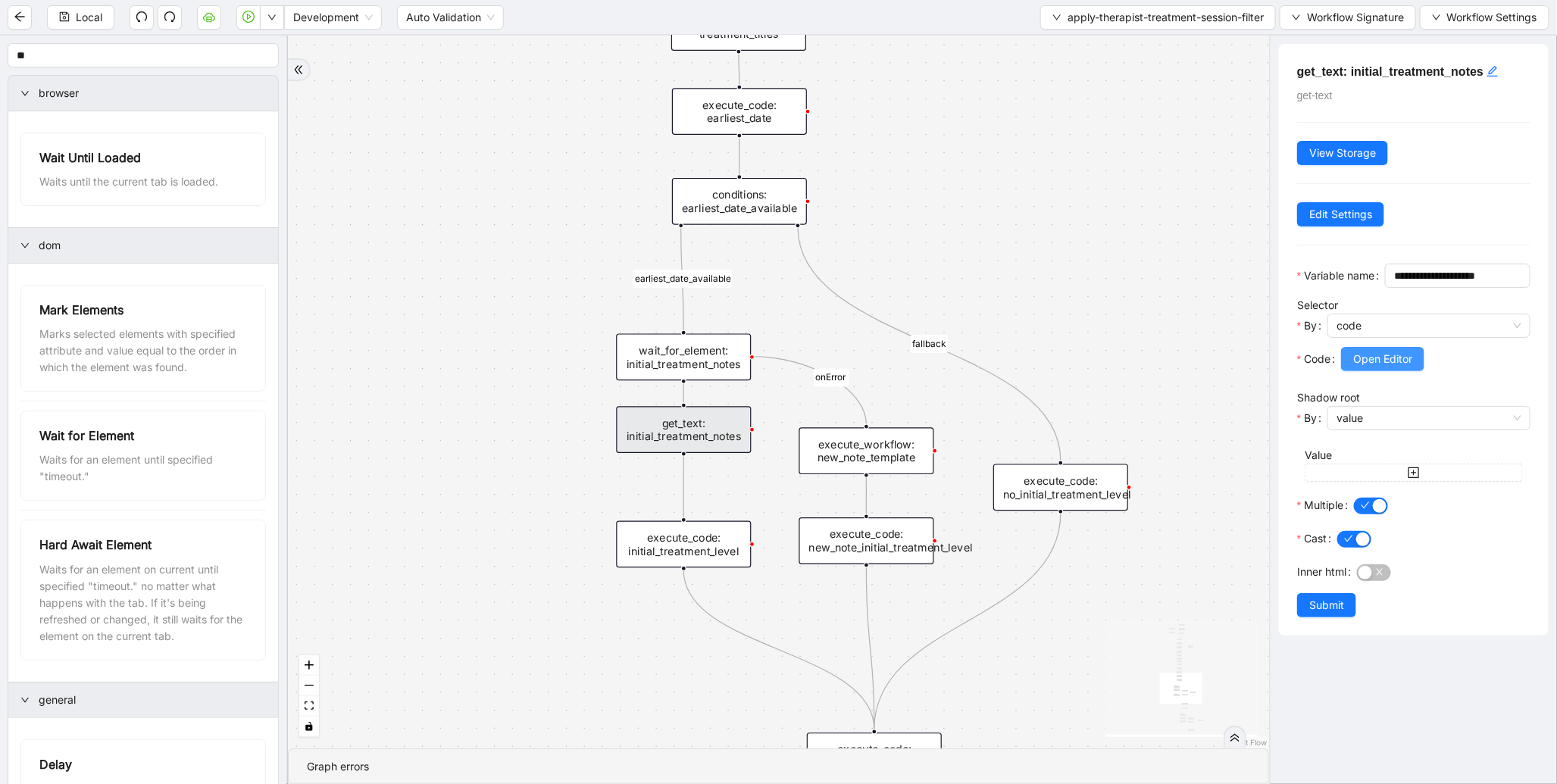
click at [1389, 371] on button "Open Editor" at bounding box center [1383, 359] width 83 height 25
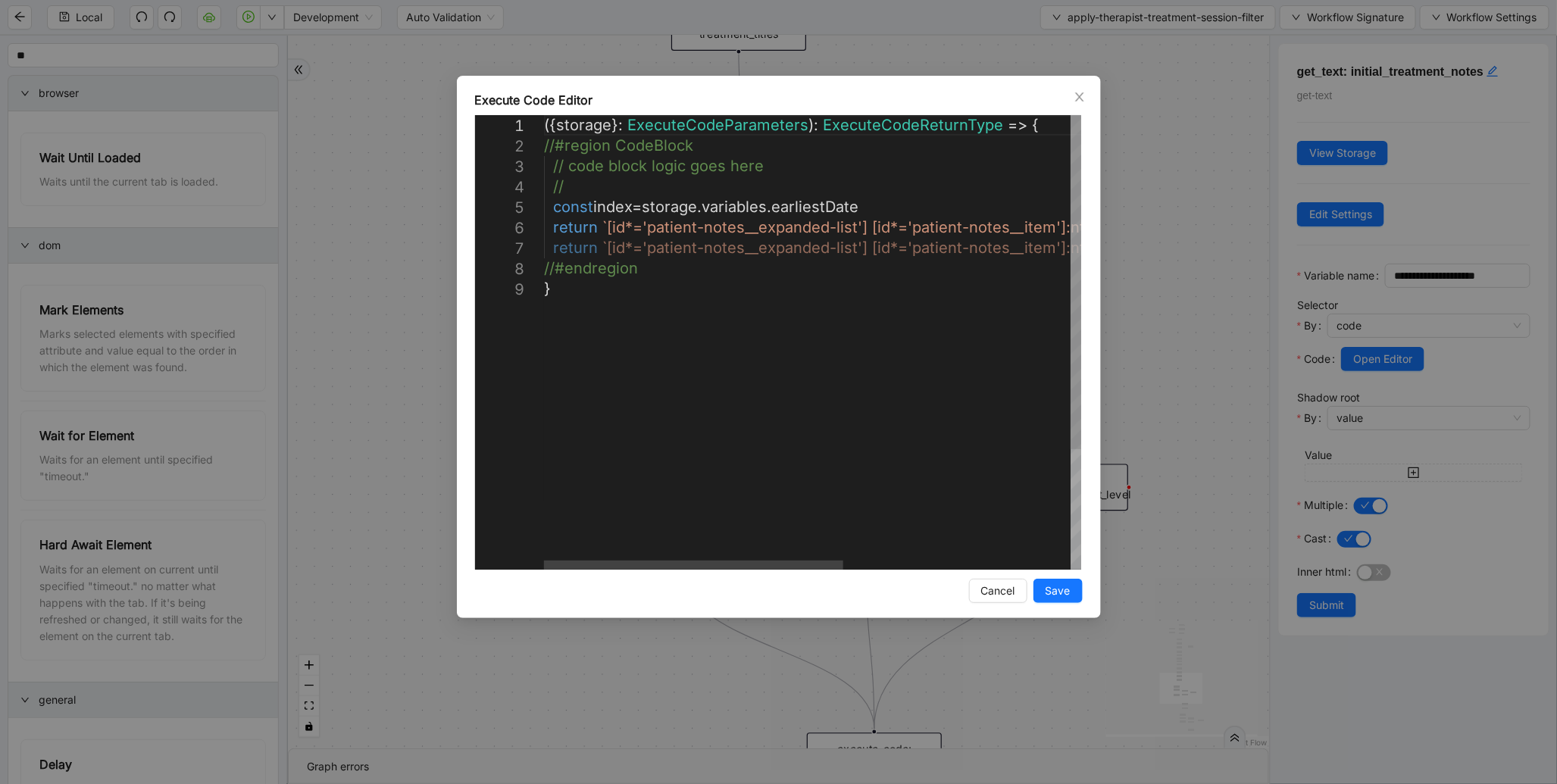
scroll to position [0, 7]
click at [554, 226] on div "({ storage }: ExecuteCodeParameters ): ExecuteCodeReturnType => { //#region Cod…" at bounding box center [1016, 424] width 943 height 618
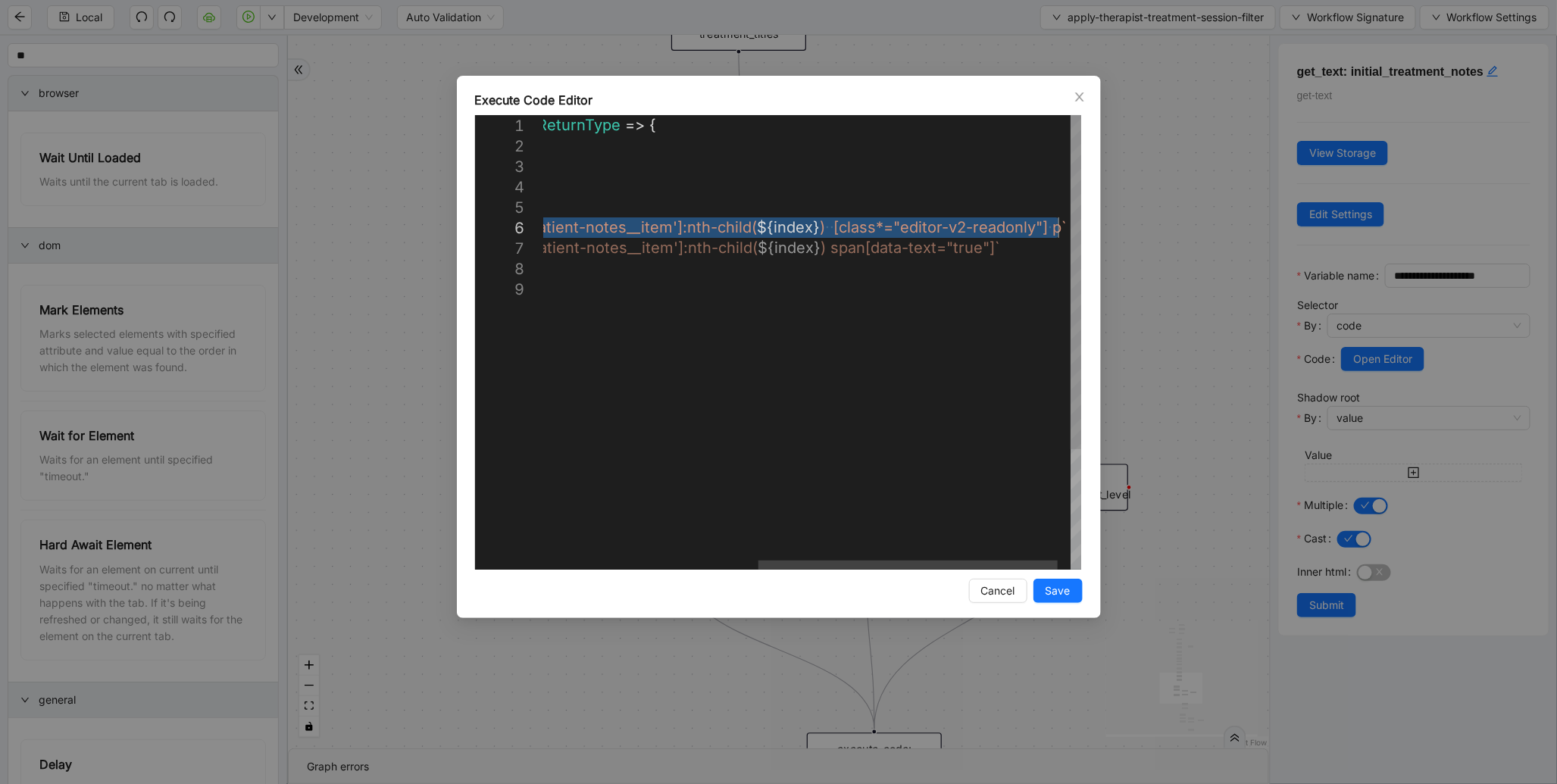
drag, startPoint x: 554, startPoint y: 226, endPoint x: 1104, endPoint y: 222, distance: 550.0
click at [1086, 94] on span "Close" at bounding box center [1080, 97] width 16 height 16
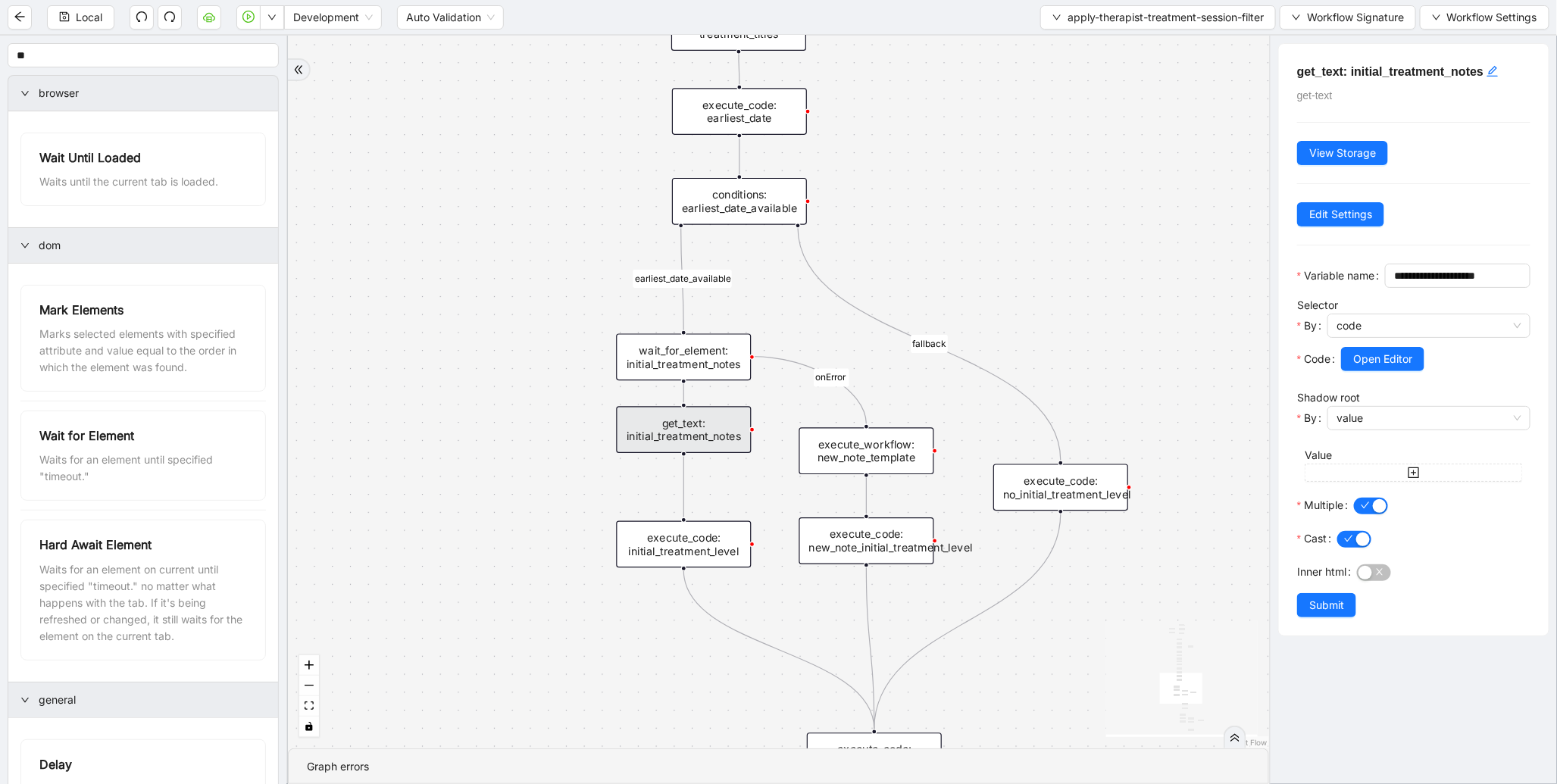
drag, startPoint x: 558, startPoint y: 369, endPoint x: 571, endPoint y: 169, distance: 200.4
click at [571, 169] on div "therapist_treatment_note_found fallback earliest_date_available fallback most_r…" at bounding box center [779, 392] width 981 height 713
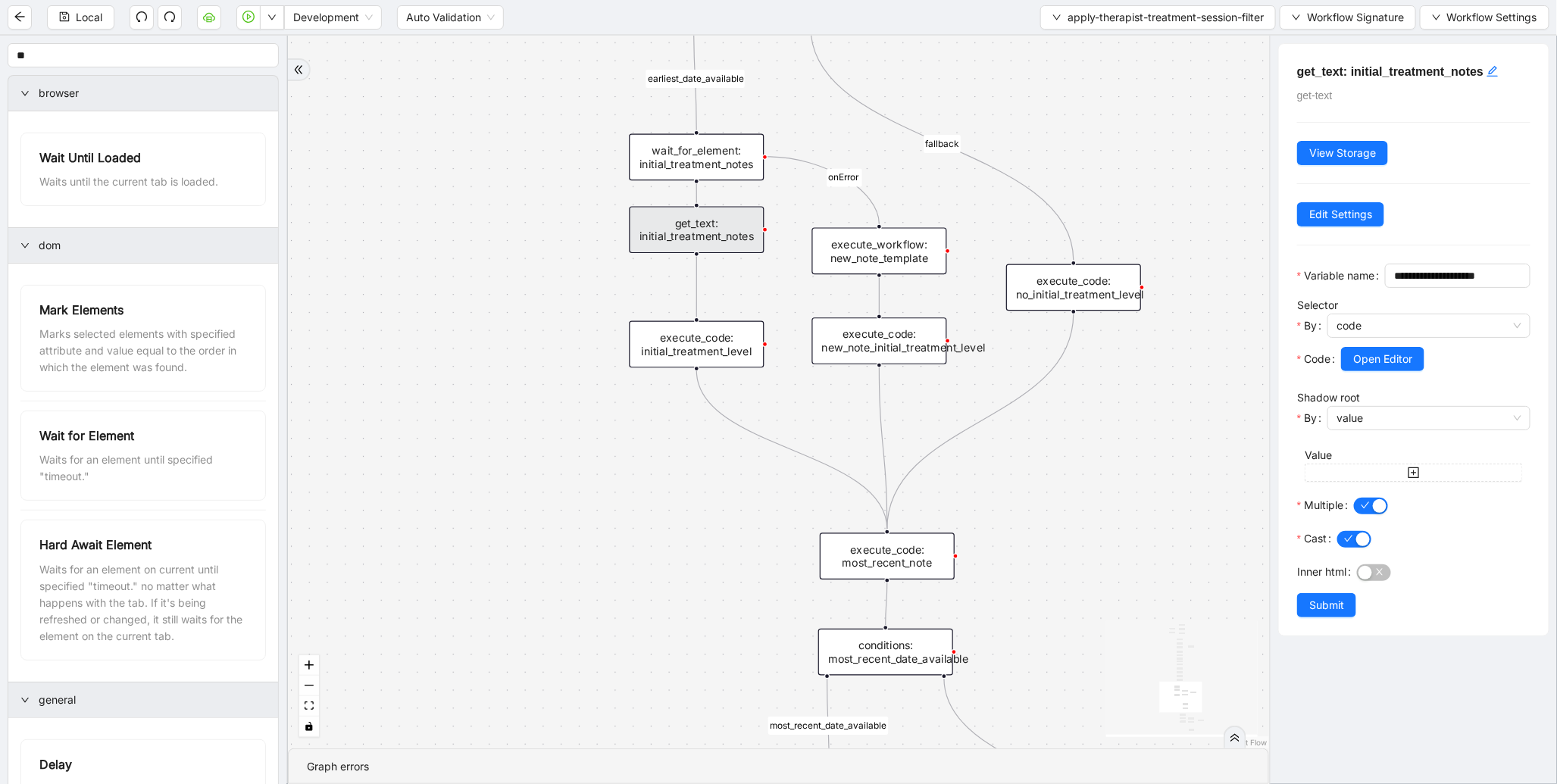
drag, startPoint x: 605, startPoint y: 367, endPoint x: 600, endPoint y: 201, distance: 166.1
click at [600, 201] on div "therapist_treatment_note_found fallback earliest_date_available fallback most_r…" at bounding box center [779, 392] width 981 height 713
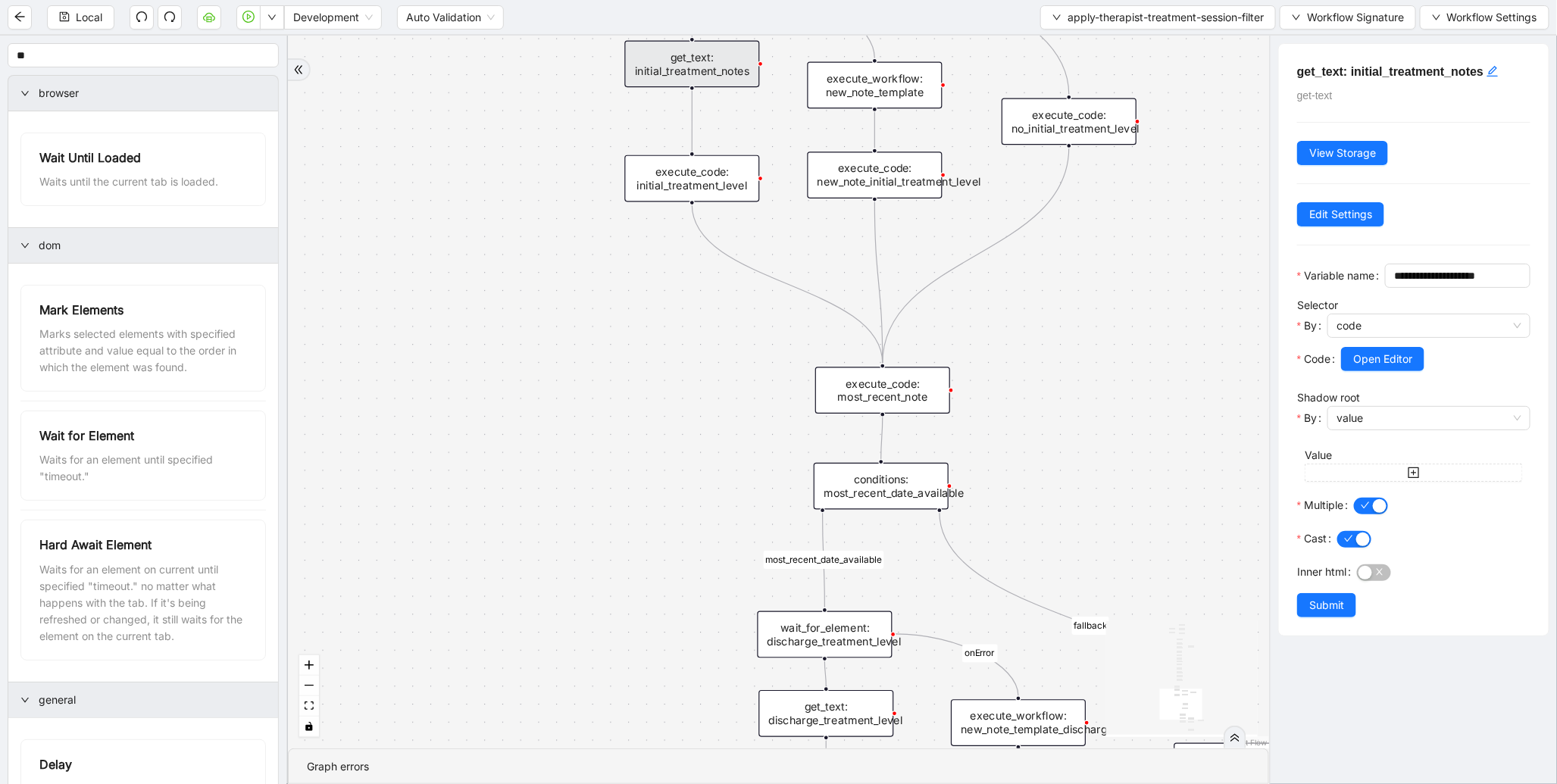
drag, startPoint x: 572, startPoint y: 348, endPoint x: 614, endPoint y: 217, distance: 137.6
click at [614, 217] on div "therapist_treatment_note_found fallback earliest_date_available fallback most_r…" at bounding box center [779, 392] width 981 height 713
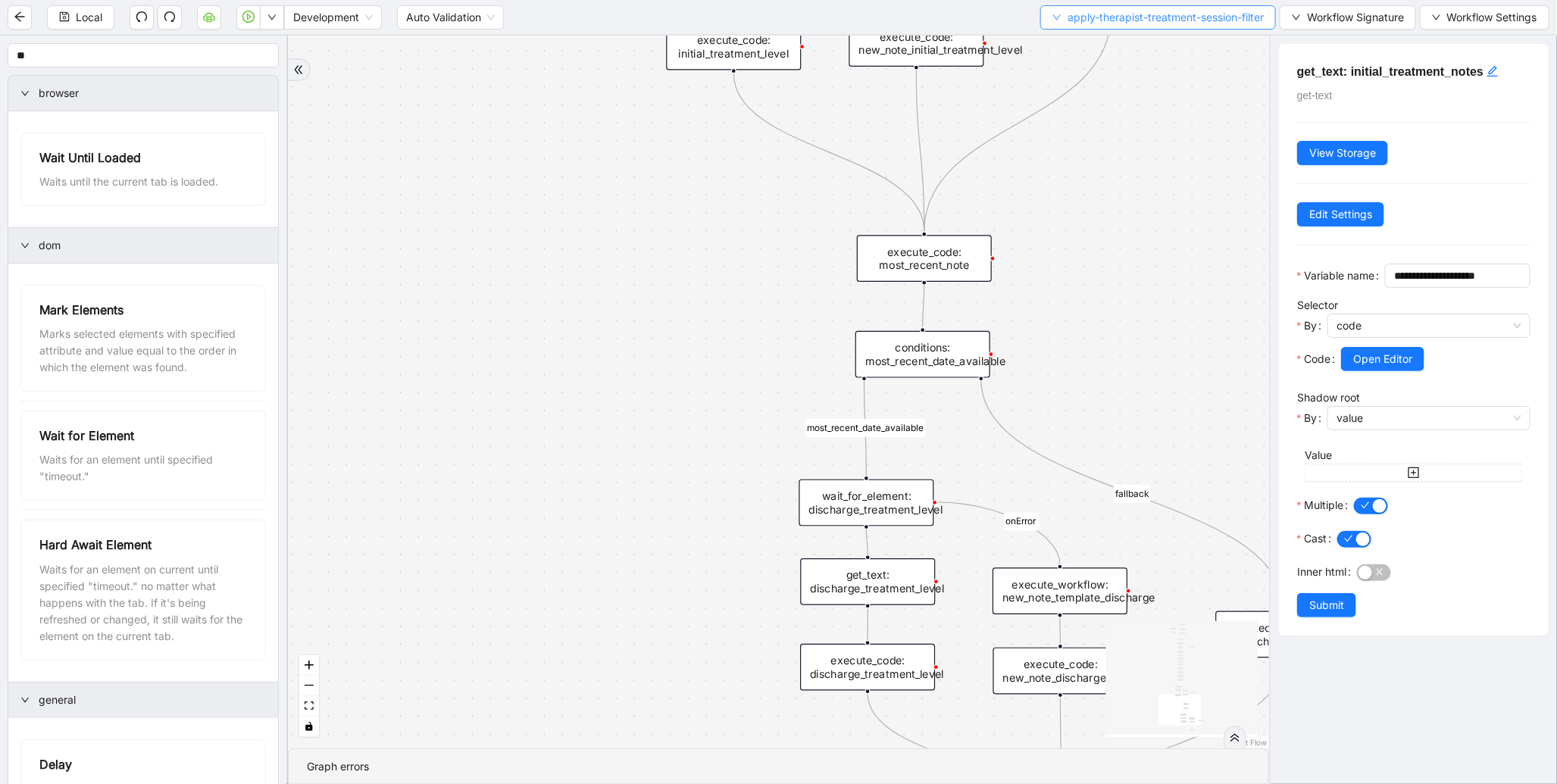
click at [1191, 20] on span "apply-therapist-treatment-session-filter" at bounding box center [1166, 17] width 196 height 16
click at [1051, 40] on span "Select" at bounding box center [1153, 46] width 214 height 16
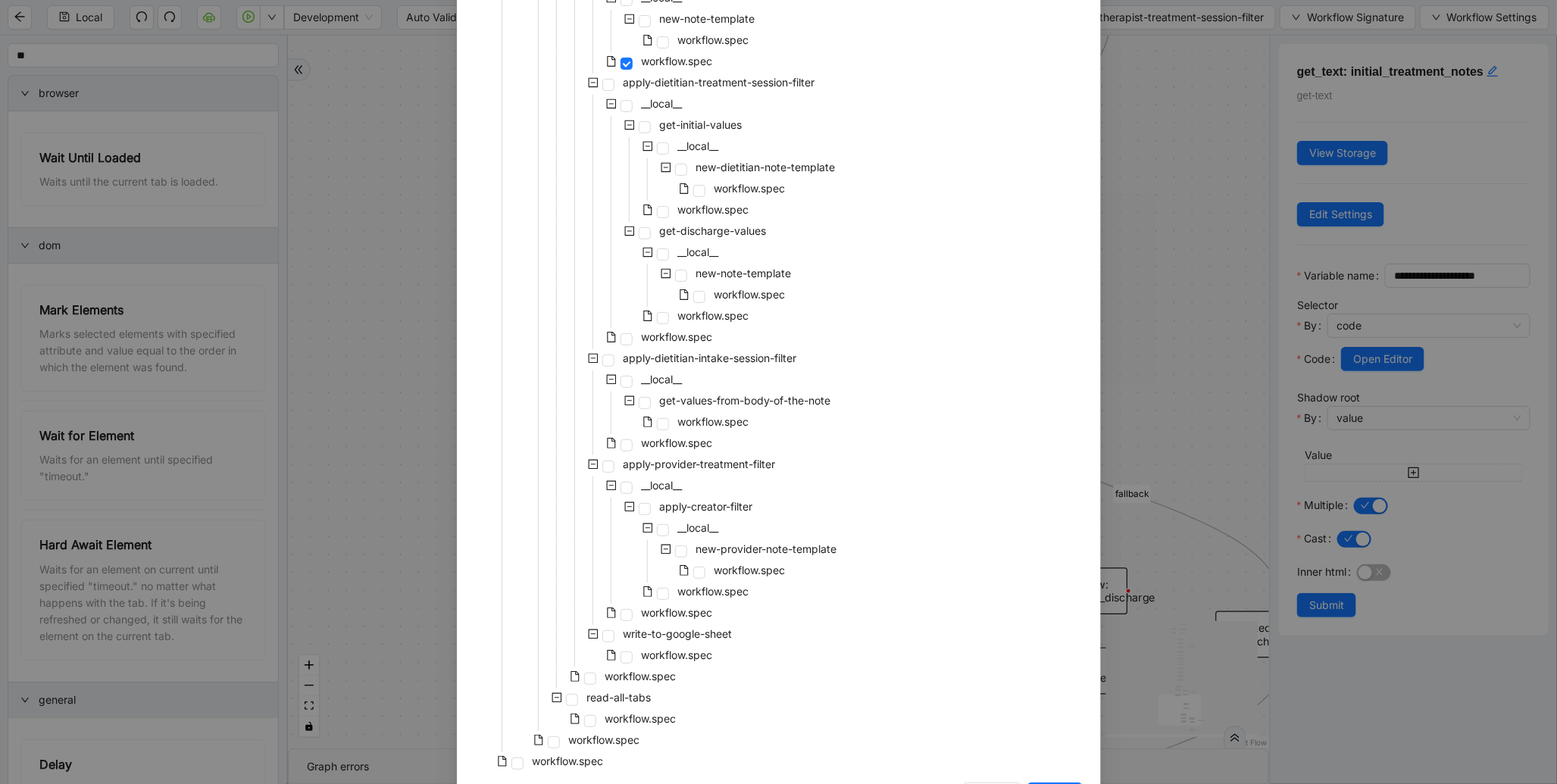
scroll to position [2781, 0]
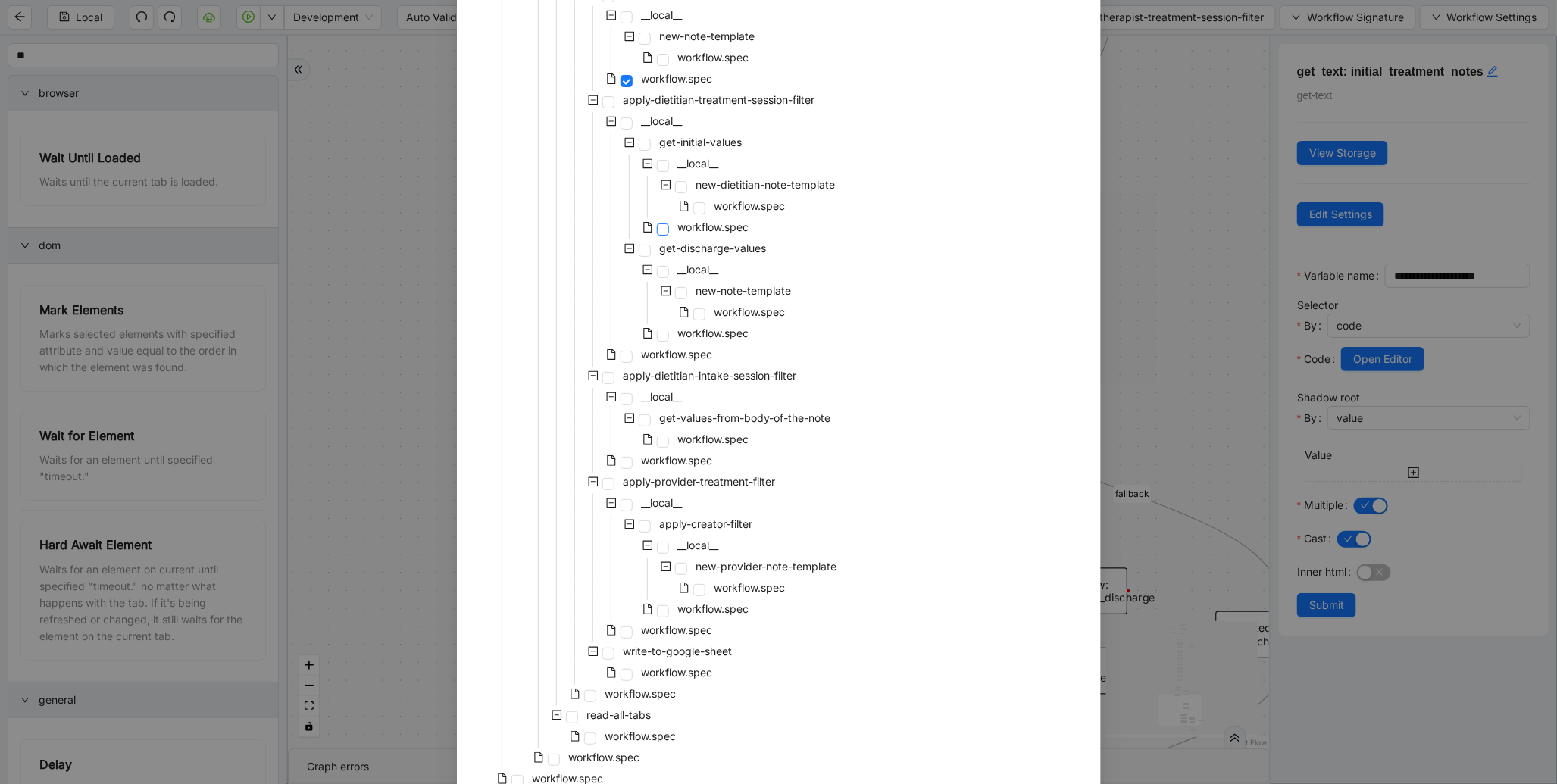
click at [658, 231] on span at bounding box center [662, 229] width 12 height 12
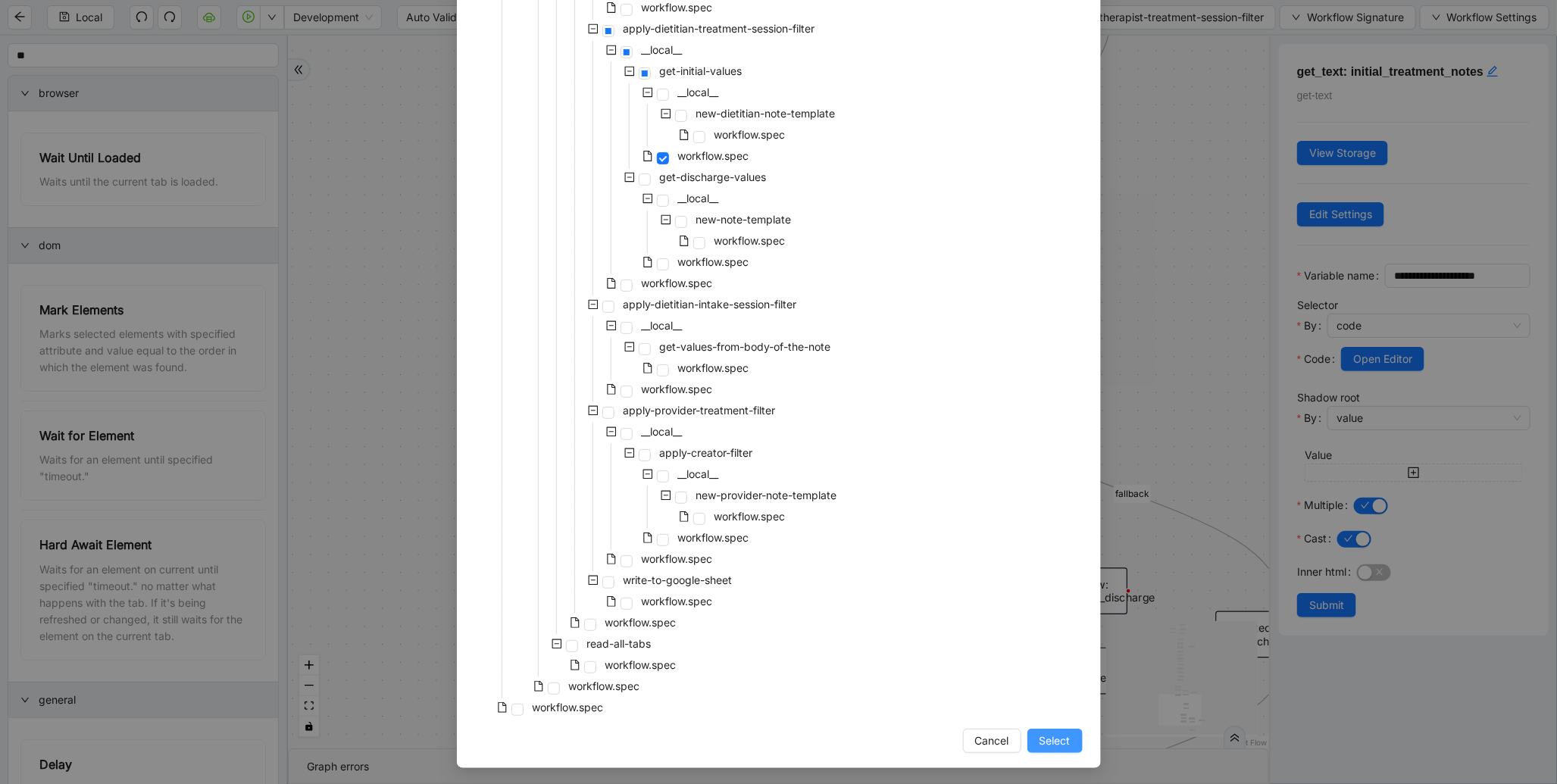
click at [1040, 740] on span "Select" at bounding box center [1055, 740] width 31 height 16
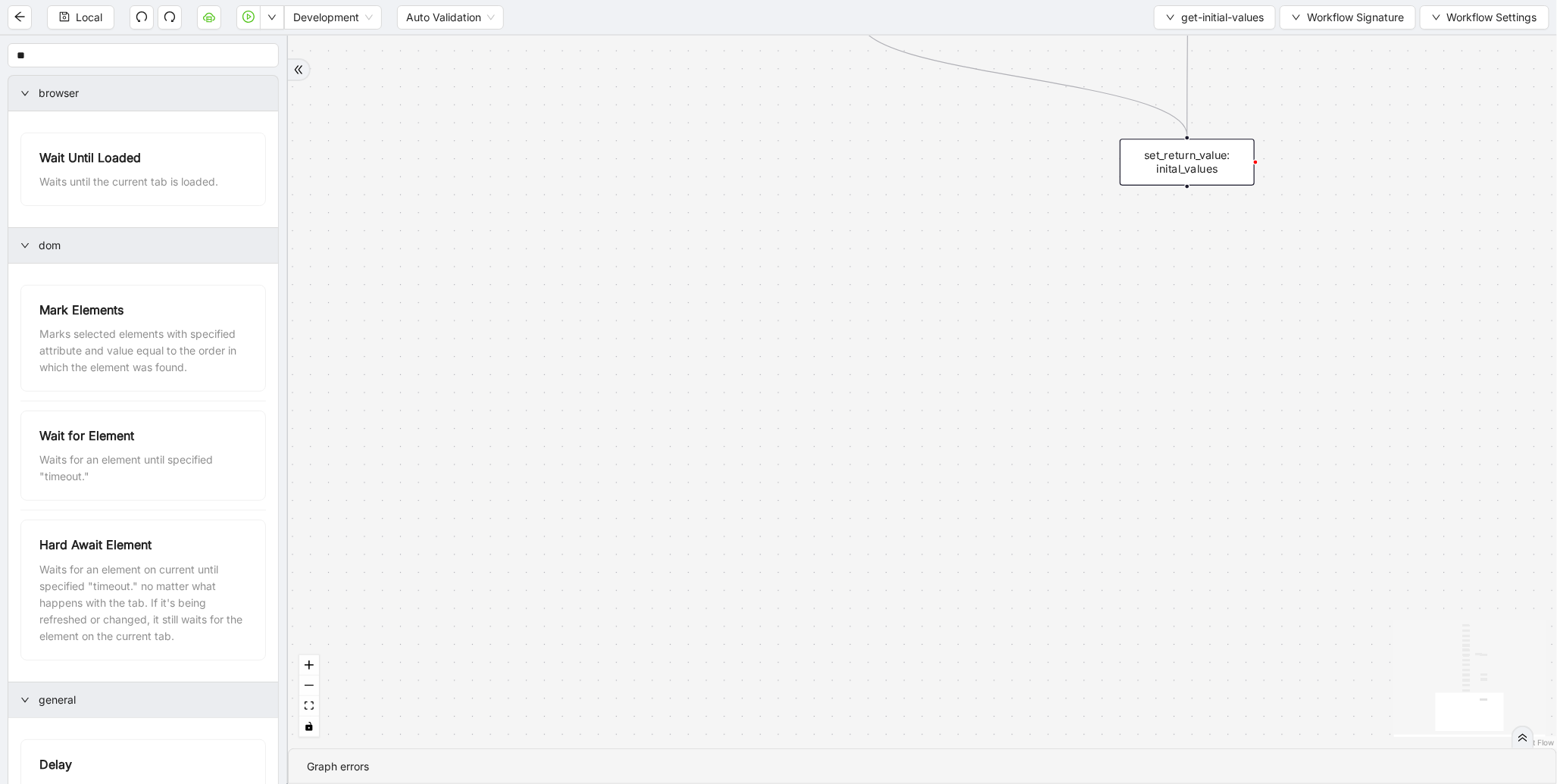
drag, startPoint x: 934, startPoint y: 441, endPoint x: 817, endPoint y: 783, distance: 361.5
click at [817, 783] on section "onError onError trigger get_text: treatment_titles execute_code: earliest_date …" at bounding box center [923, 409] width 1270 height 748
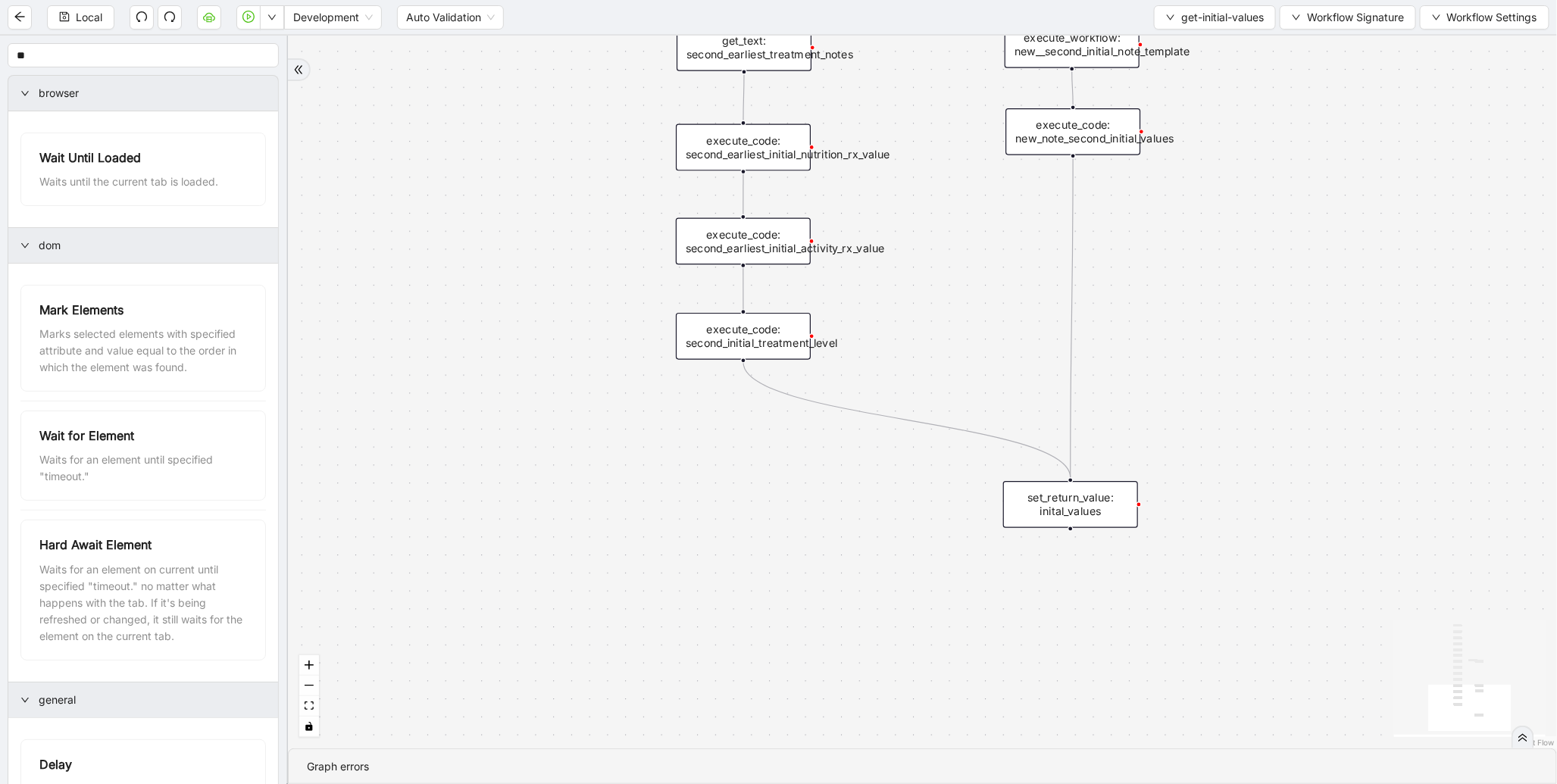
drag, startPoint x: 930, startPoint y: 297, endPoint x: 895, endPoint y: 541, distance: 246.5
click at [895, 541] on div "onError onError trigger get_text: treatment_titles execute_code: earliest_date …" at bounding box center [923, 392] width 1270 height 713
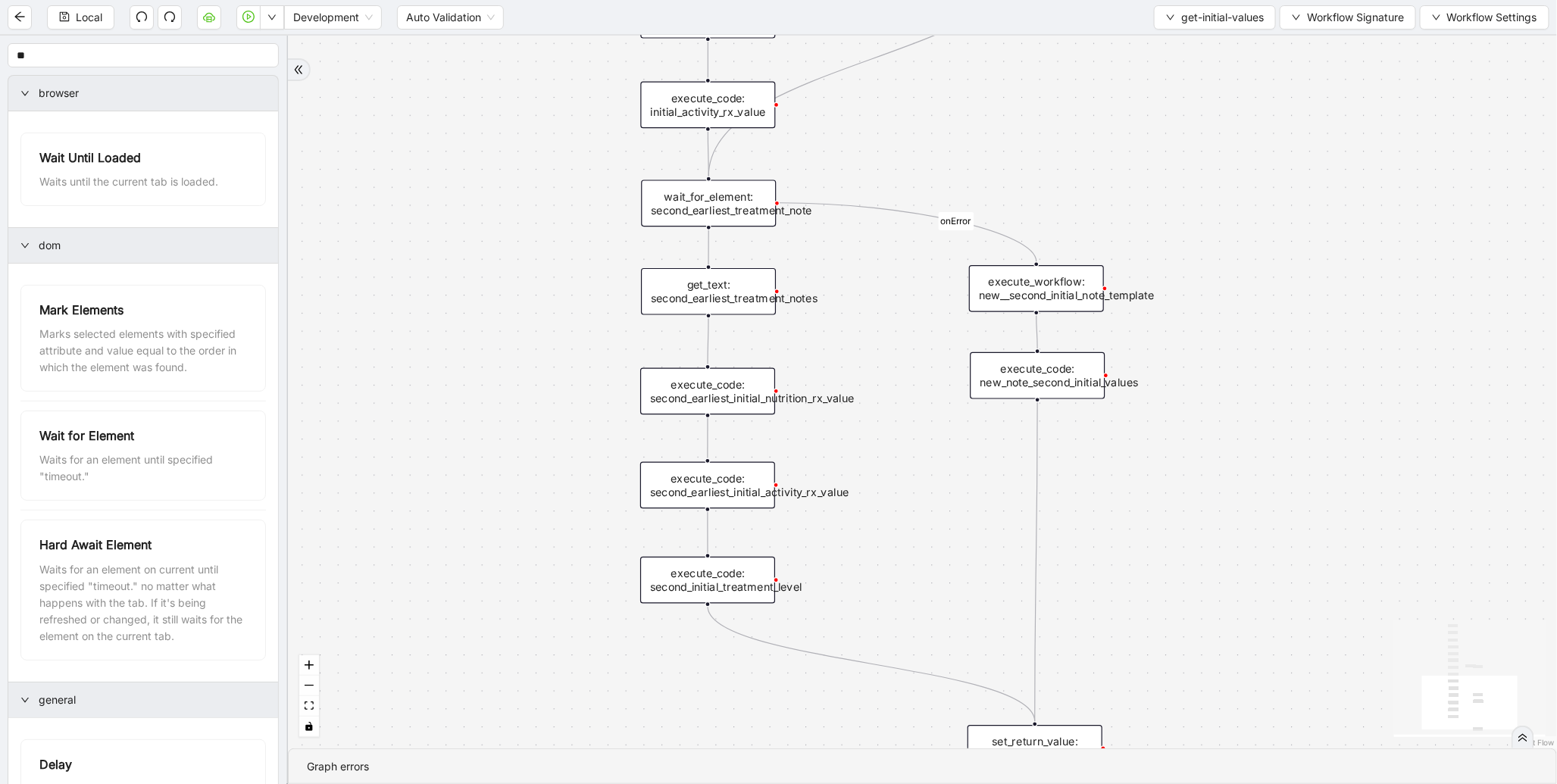
click at [735, 286] on div "get_text: second_earliest_treatment_notes" at bounding box center [709, 292] width 135 height 47
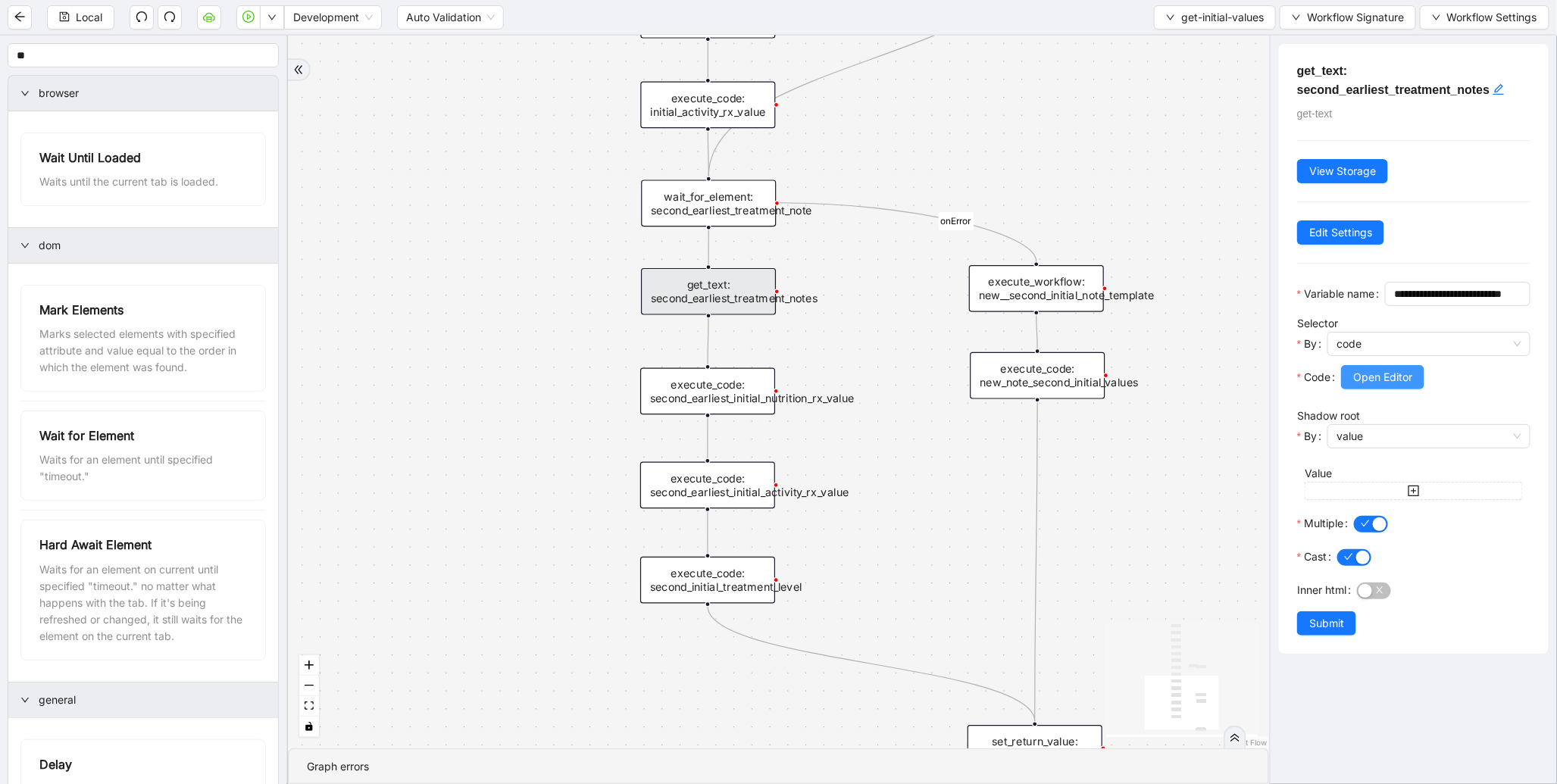
click at [1370, 386] on span "Open Editor" at bounding box center [1383, 377] width 59 height 16
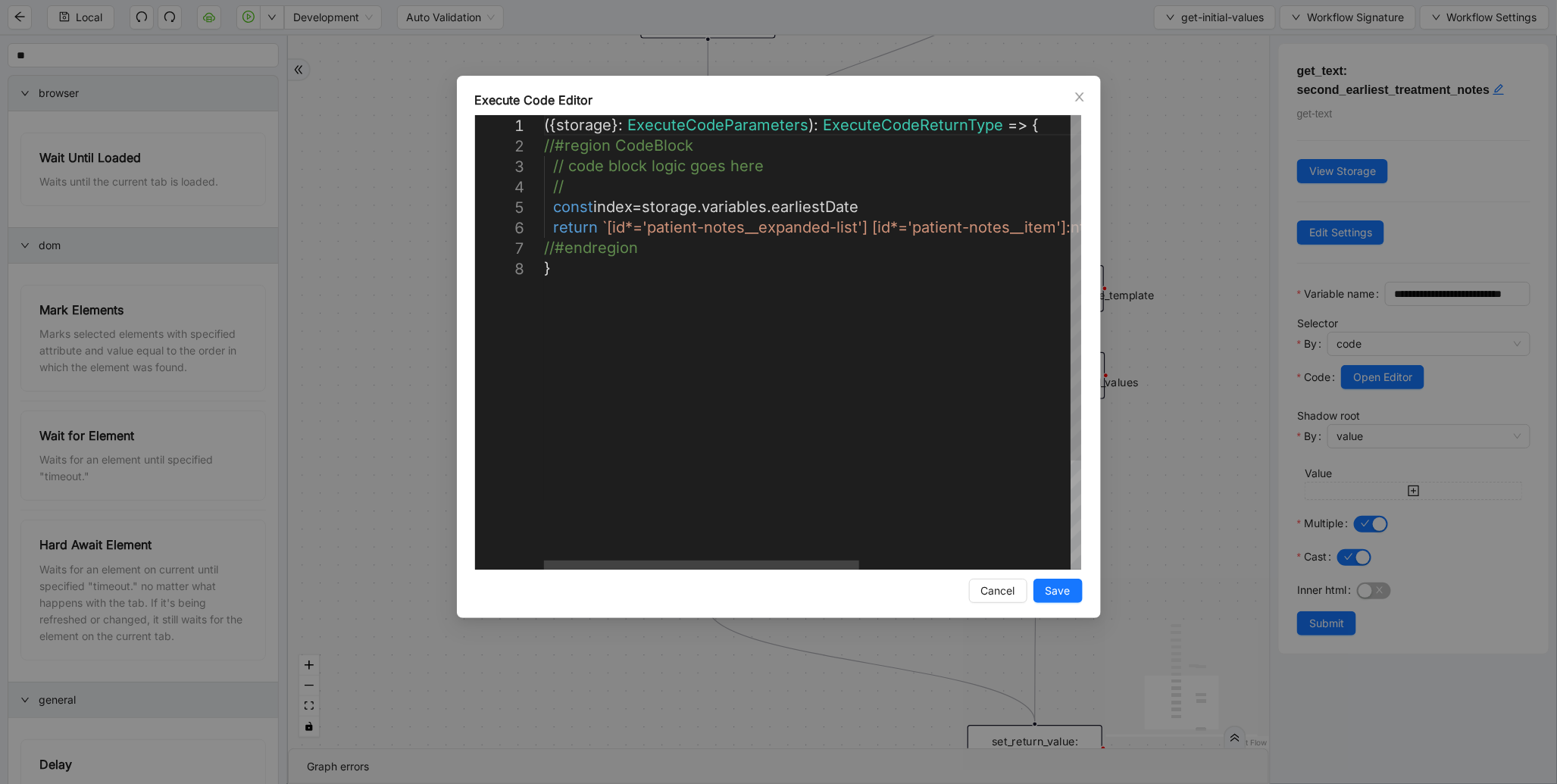
scroll to position [0, 7]
click at [889, 200] on div "({ storage }: ExecuteCodeParameters ): ExecuteCodeReturnType => { //#region Cod…" at bounding box center [992, 414] width 897 height 598
paste textarea "**********"
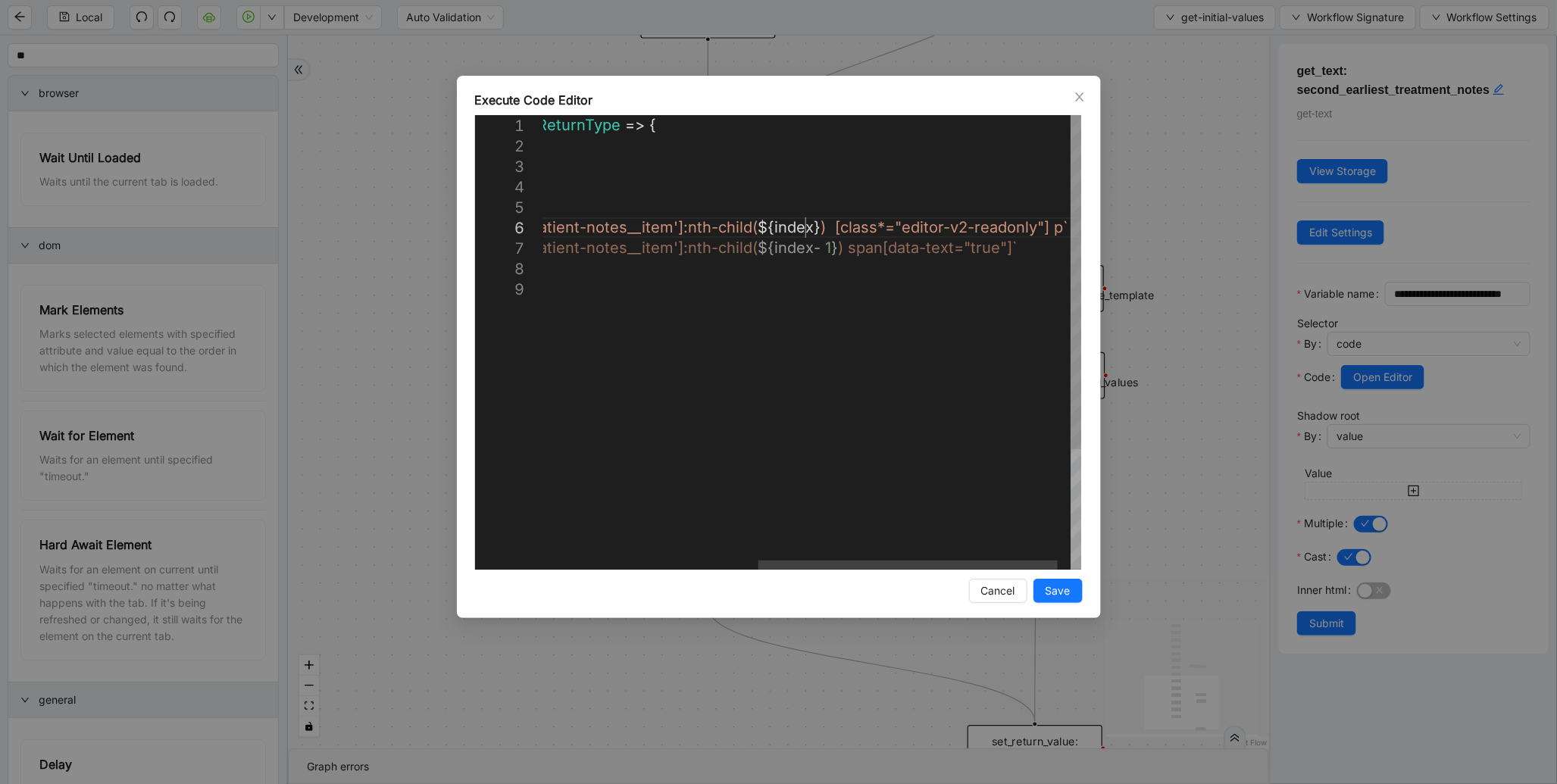
click at [804, 222] on div "({ storage }: ExecuteCodeParameters ): ExecuteCodeReturnType => { //#region Cod…" at bounding box center [633, 424] width 943 height 618
type textarea "**********"
click at [1047, 594] on span "Save" at bounding box center [1058, 591] width 25 height 16
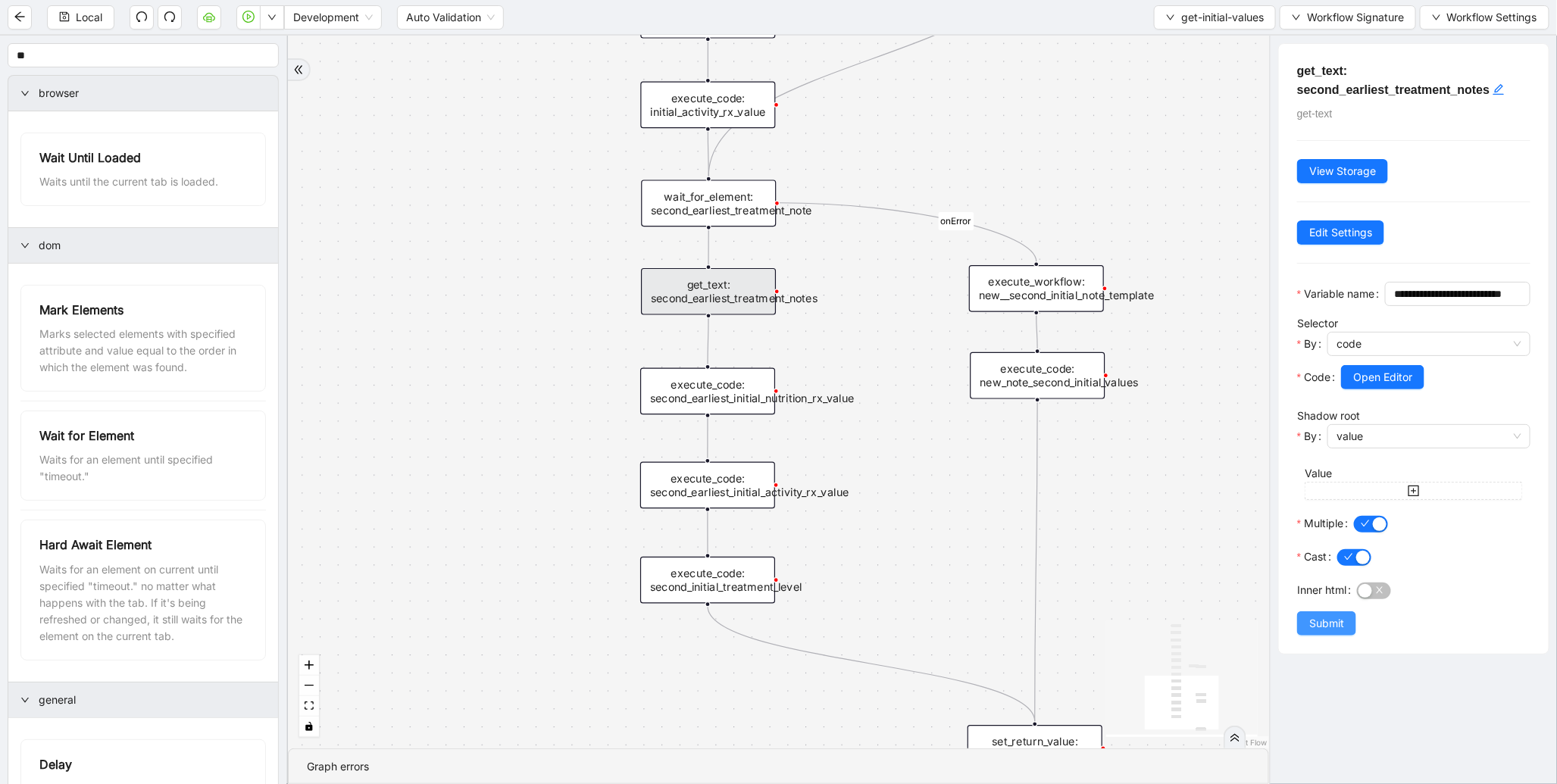
click at [1335, 632] on span "Submit" at bounding box center [1327, 624] width 35 height 16
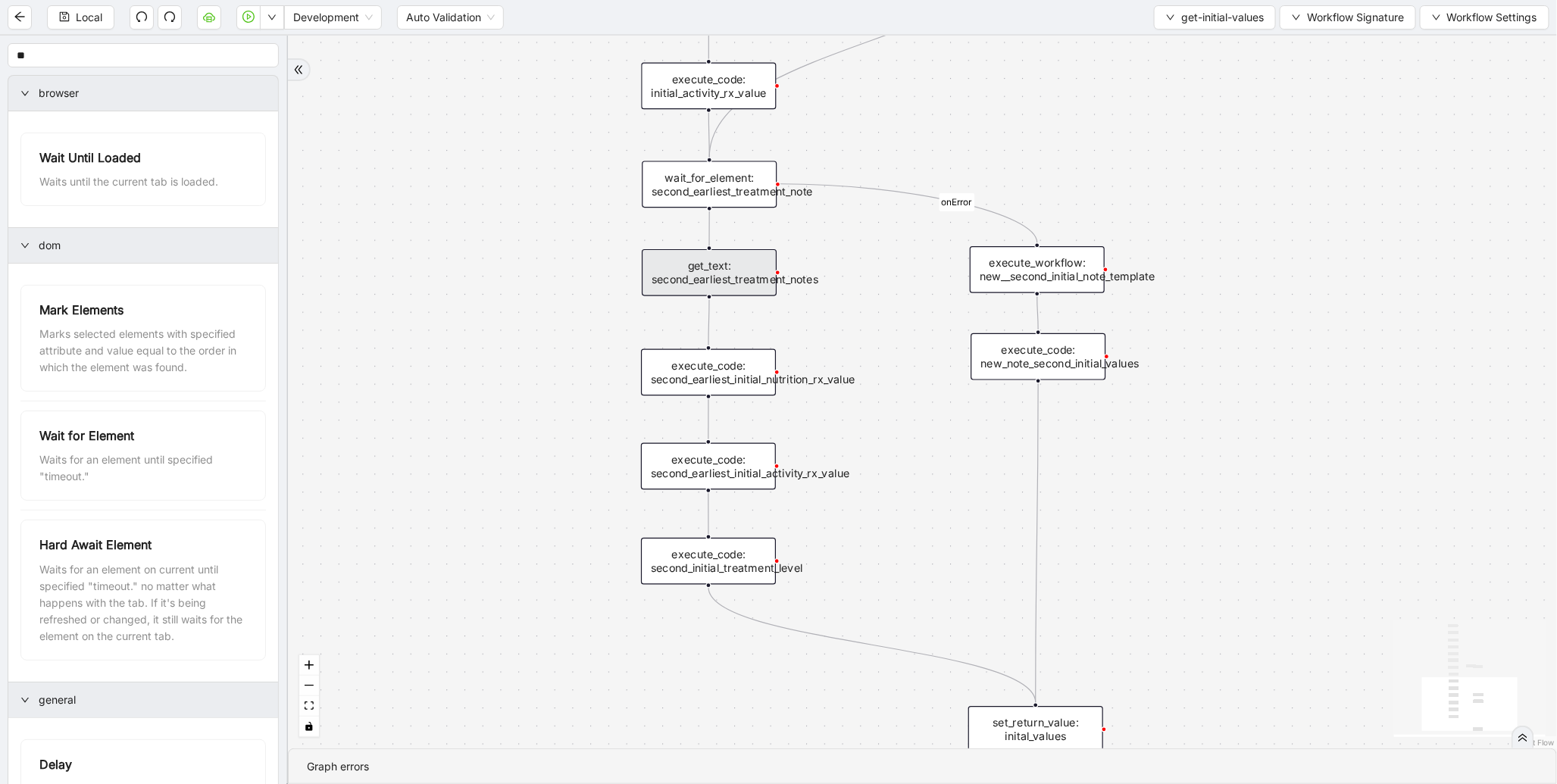
drag, startPoint x: 597, startPoint y: 398, endPoint x: 616, endPoint y: 259, distance: 140.3
click at [616, 259] on div "onError onError trigger get_text: treatment_titles execute_code: earliest_date …" at bounding box center [923, 392] width 1270 height 713
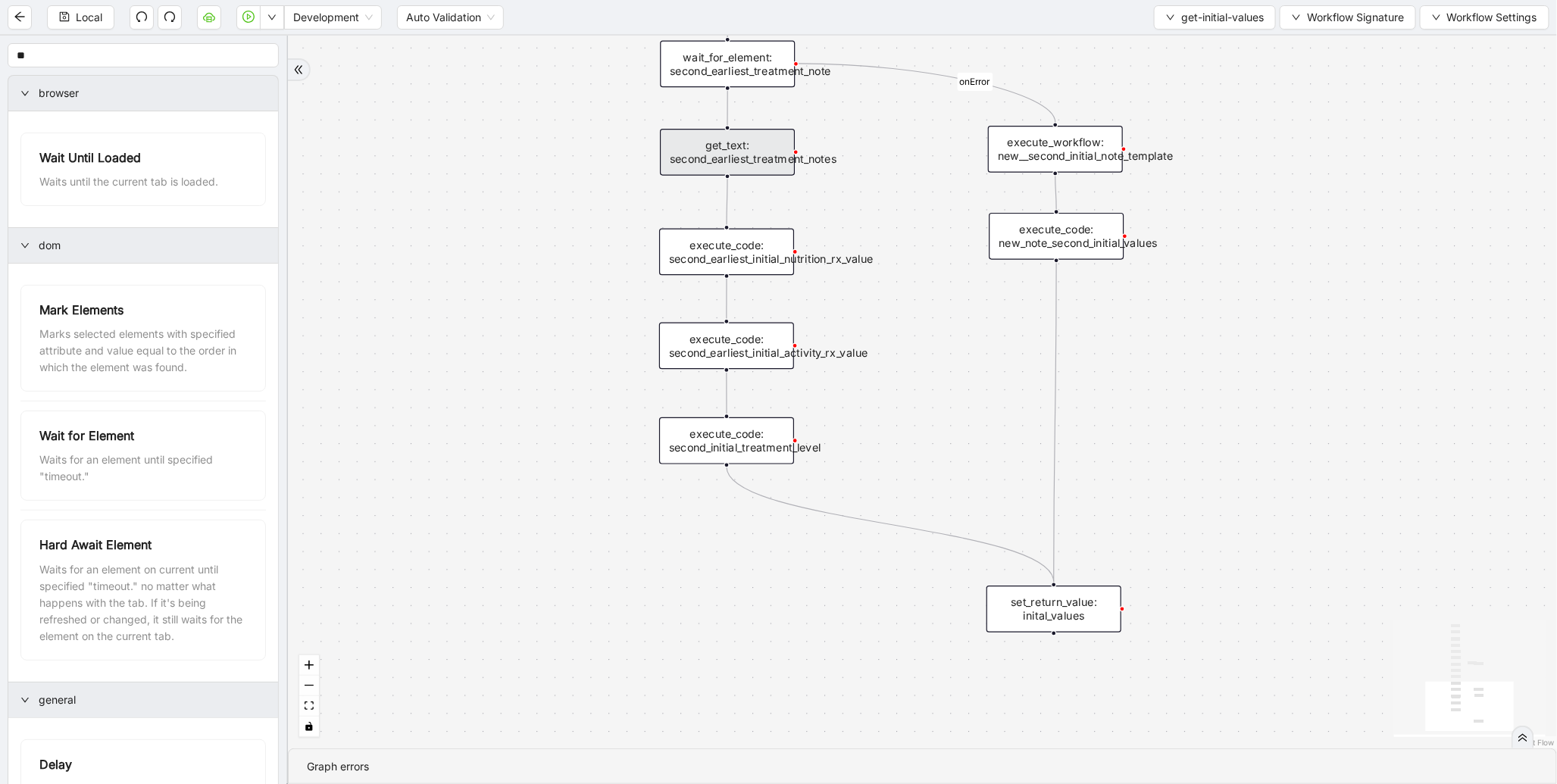
click at [746, 359] on div "execute_code: second_earliest_initial_activity_rx_value" at bounding box center [727, 346] width 135 height 47
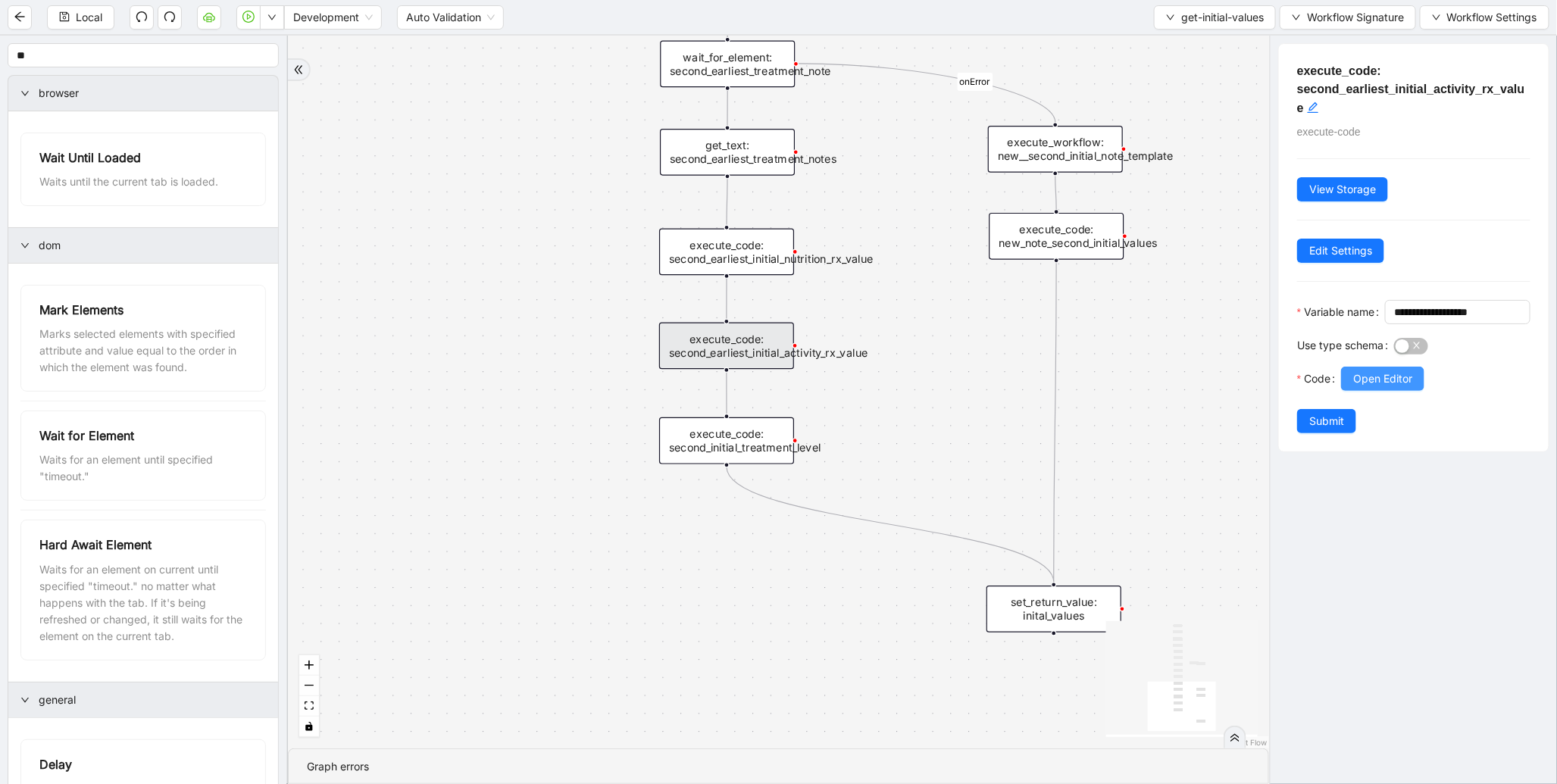
click at [1400, 387] on span "Open Editor" at bounding box center [1383, 378] width 59 height 16
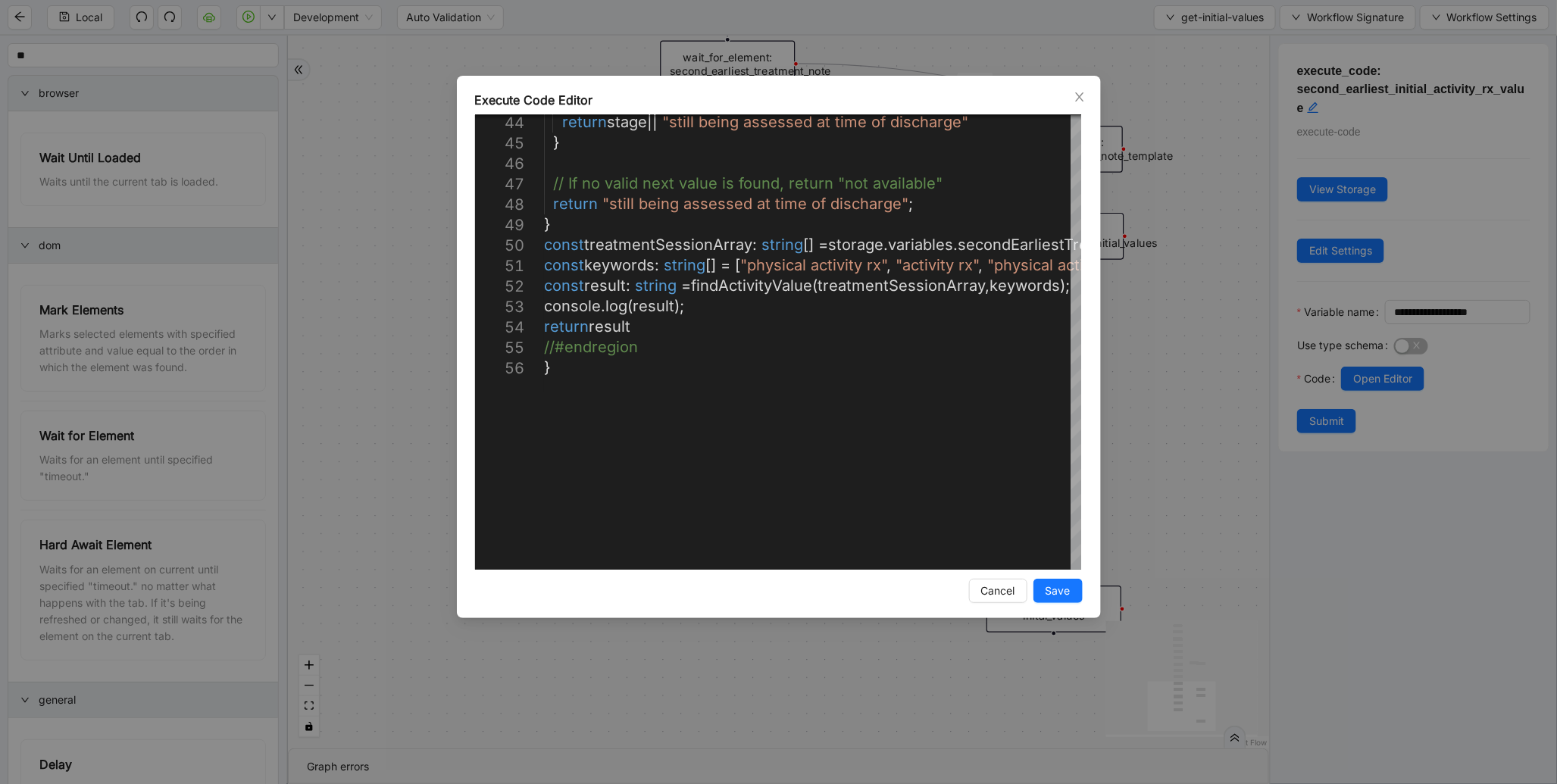
click at [1140, 298] on div "Execute Code Editor 44 45 46 47 48 49 50 51 52 53 54 55 56 return stage || "sti…" at bounding box center [778, 392] width 1557 height 784
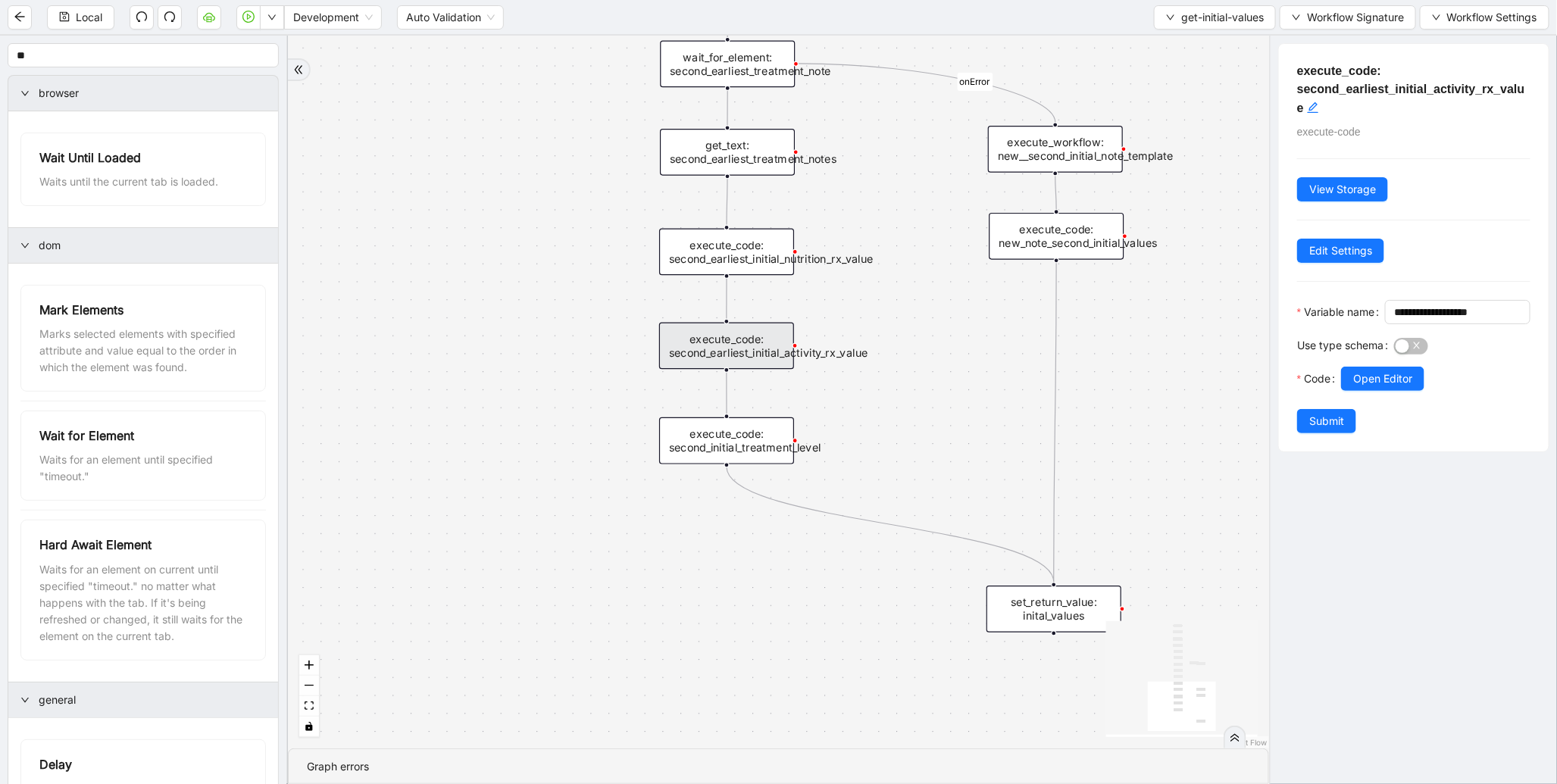
drag, startPoint x: 926, startPoint y: 354, endPoint x: 889, endPoint y: 462, distance: 114.2
click at [889, 462] on div "onError onError trigger get_text: treatment_titles execute_code: earliest_date …" at bounding box center [779, 392] width 981 height 713
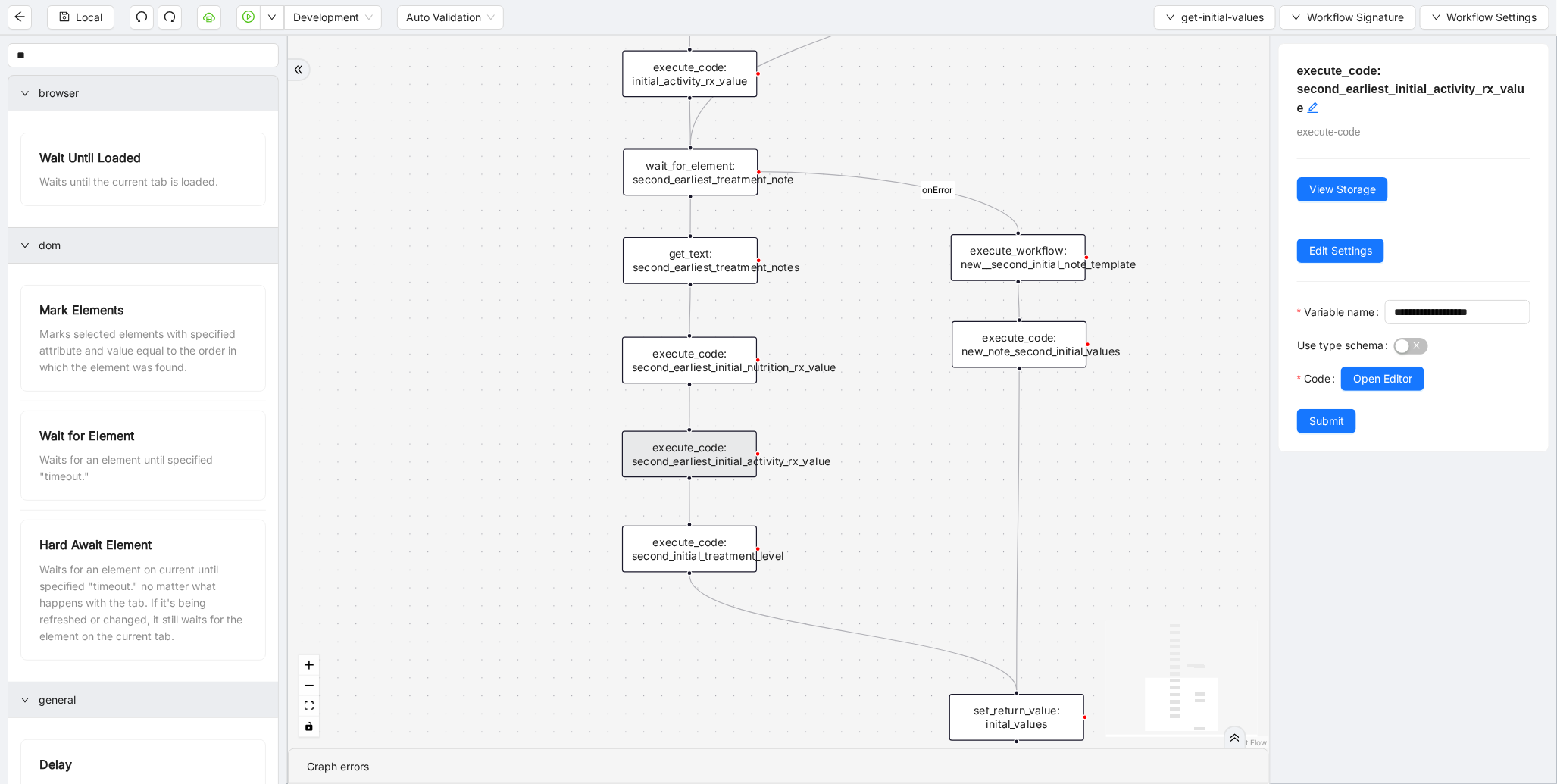
click at [723, 357] on div "execute_code: second_earliest_initial_nutrition_rx_value" at bounding box center [690, 361] width 135 height 47
click at [744, 273] on div "get_text: second_earliest_treatment_notes" at bounding box center [690, 261] width 135 height 47
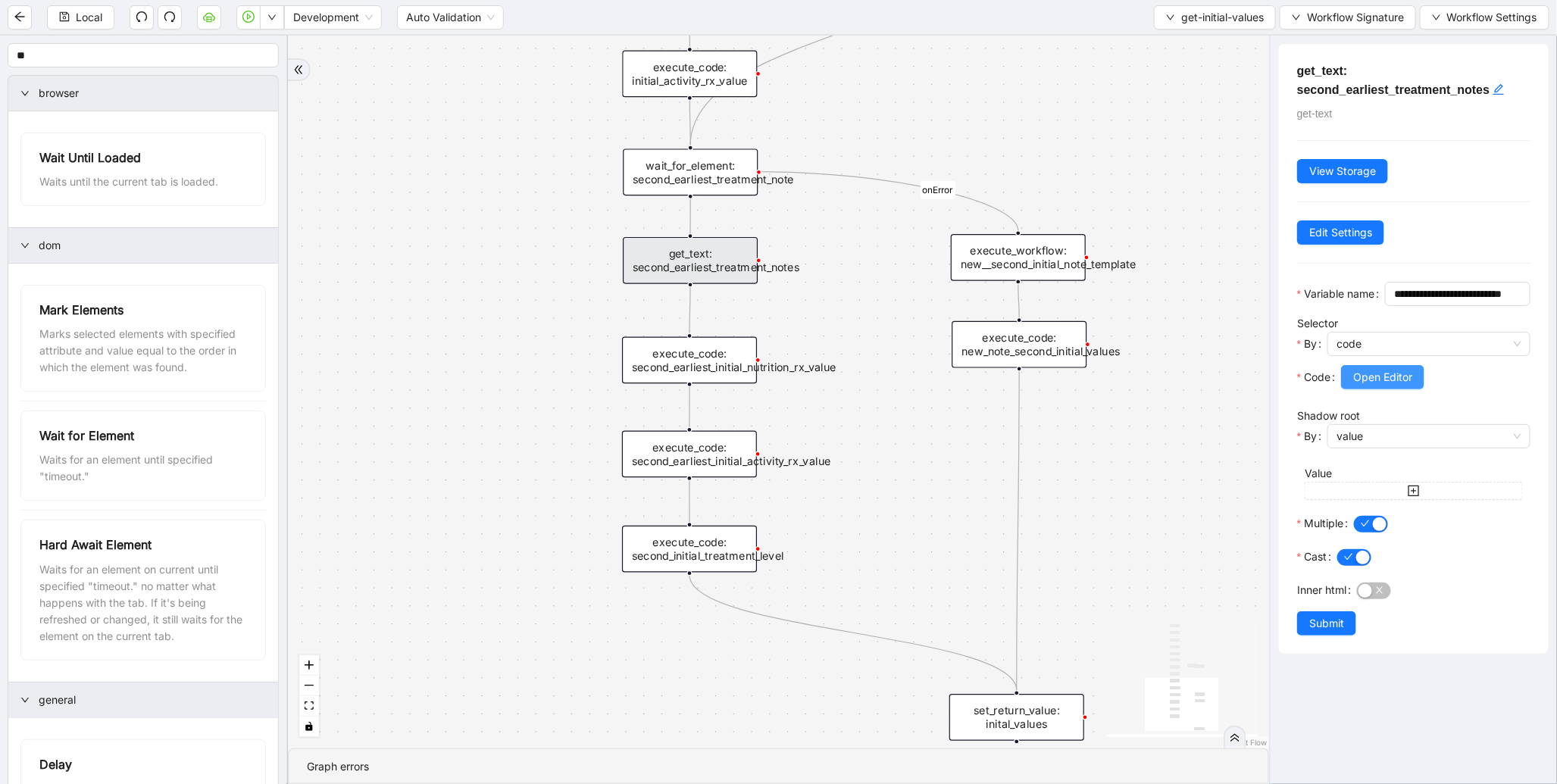
click at [1354, 389] on button "Open Editor" at bounding box center [1383, 377] width 83 height 25
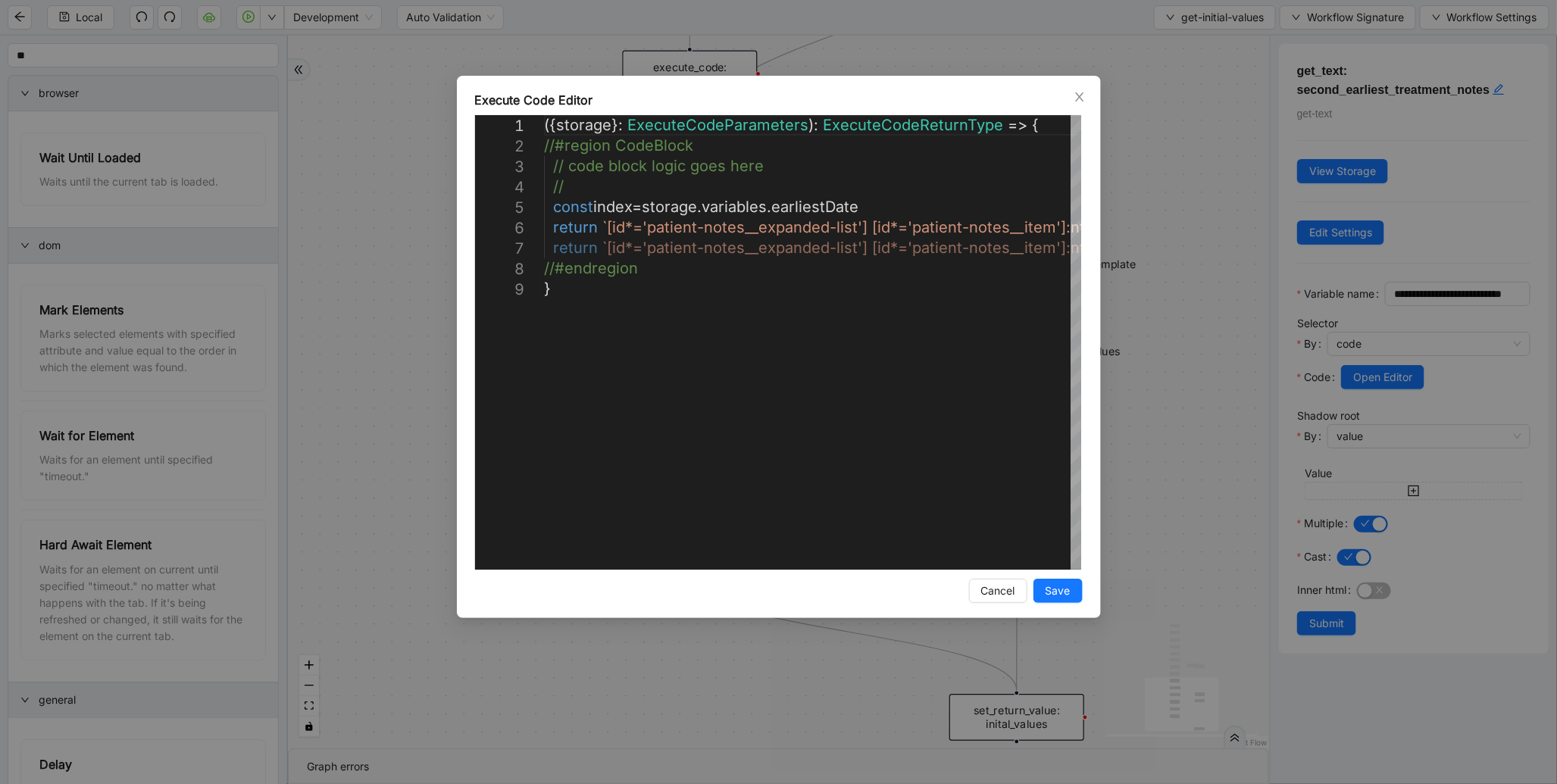
click at [1177, 308] on div "**********" at bounding box center [778, 392] width 1557 height 784
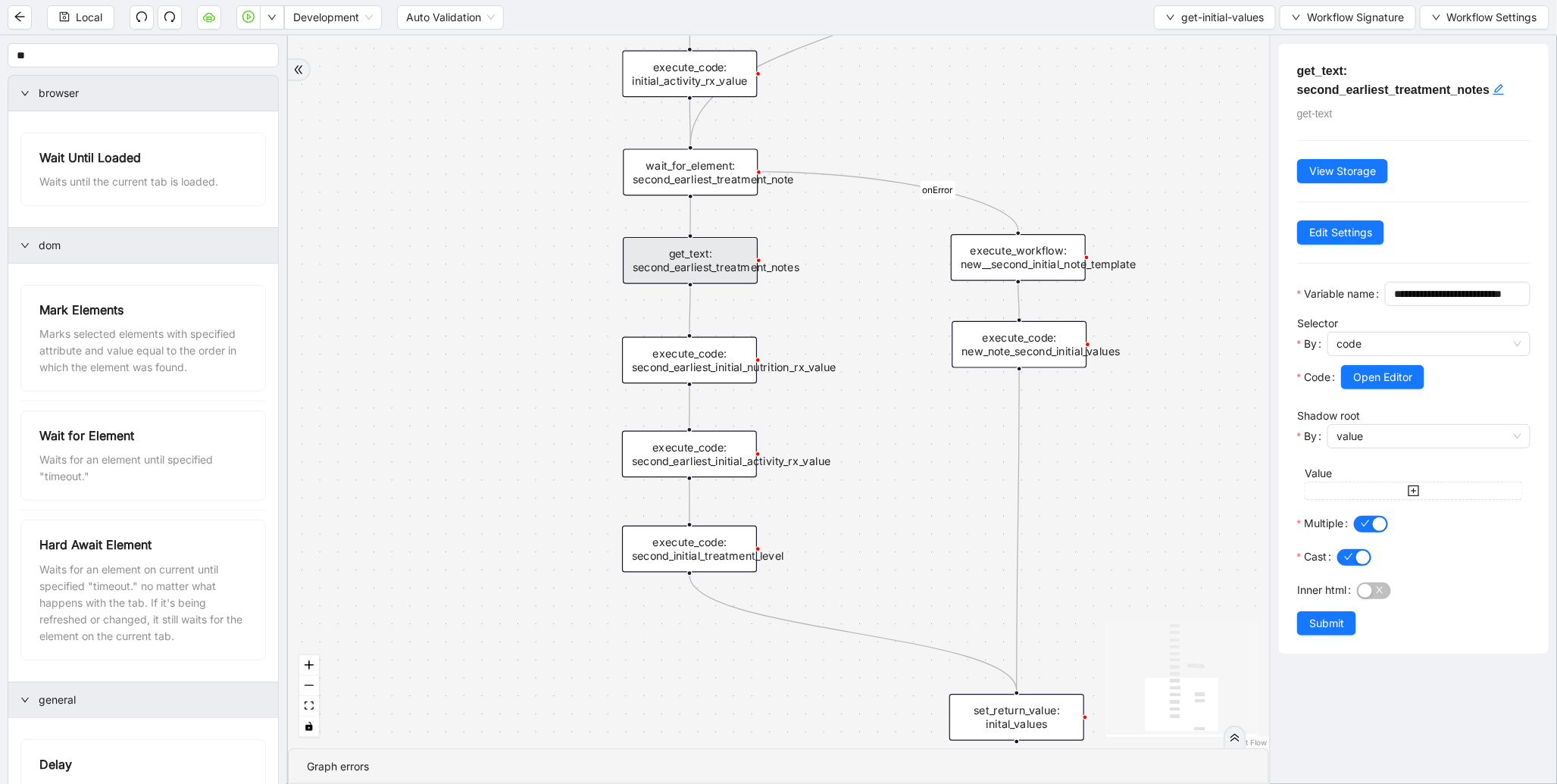
drag, startPoint x: 910, startPoint y: 263, endPoint x: 899, endPoint y: 554, distance: 291.2
click at [899, 554] on div "onError onError trigger get_text: treatment_titles execute_code: earliest_date …" at bounding box center [779, 392] width 981 height 713
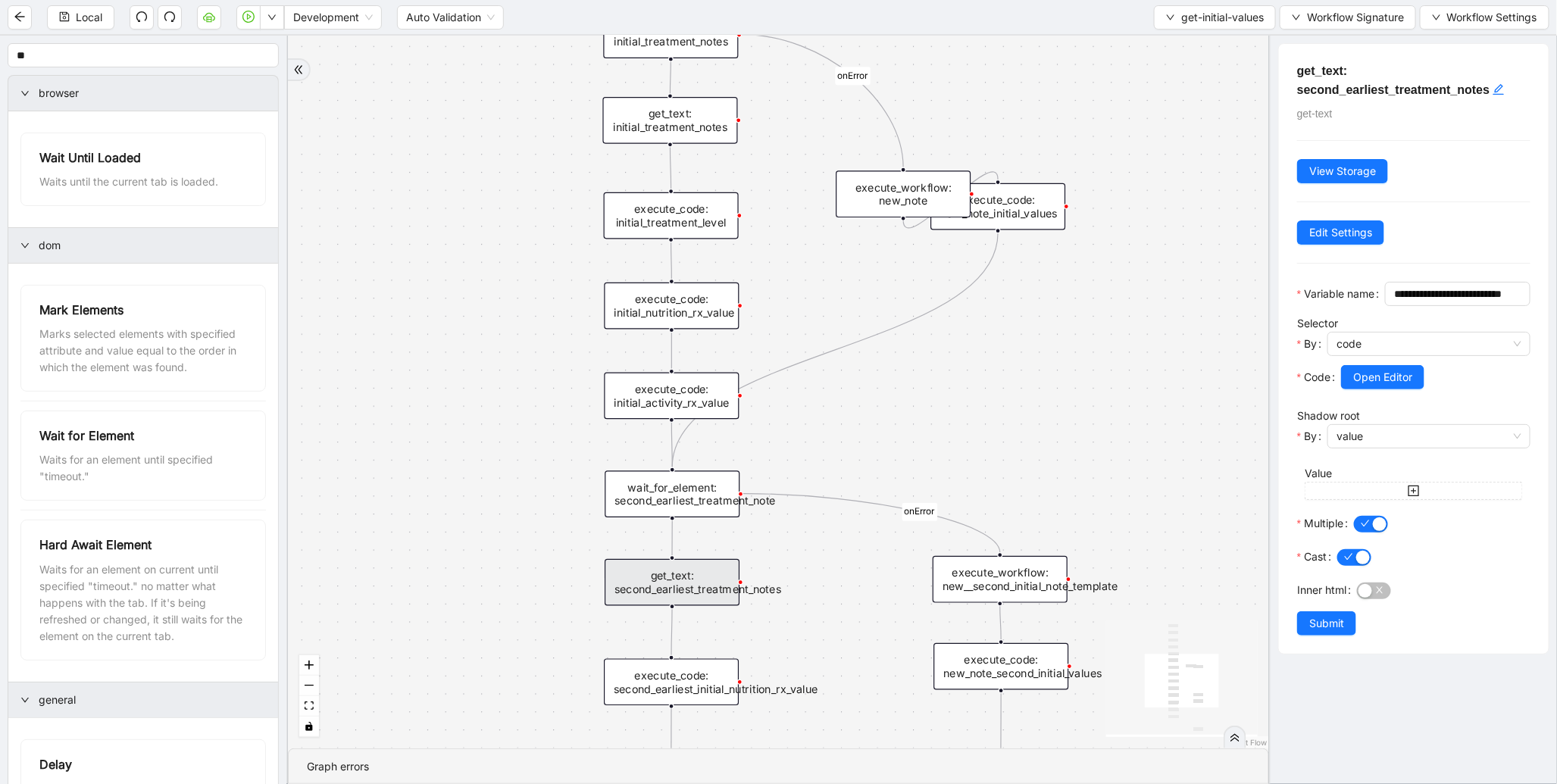
drag, startPoint x: 960, startPoint y: 325, endPoint x: 948, endPoint y: 428, distance: 103.7
click at [948, 428] on div "onError onError trigger get_text: treatment_titles execute_code: earliest_date …" at bounding box center [779, 392] width 981 height 713
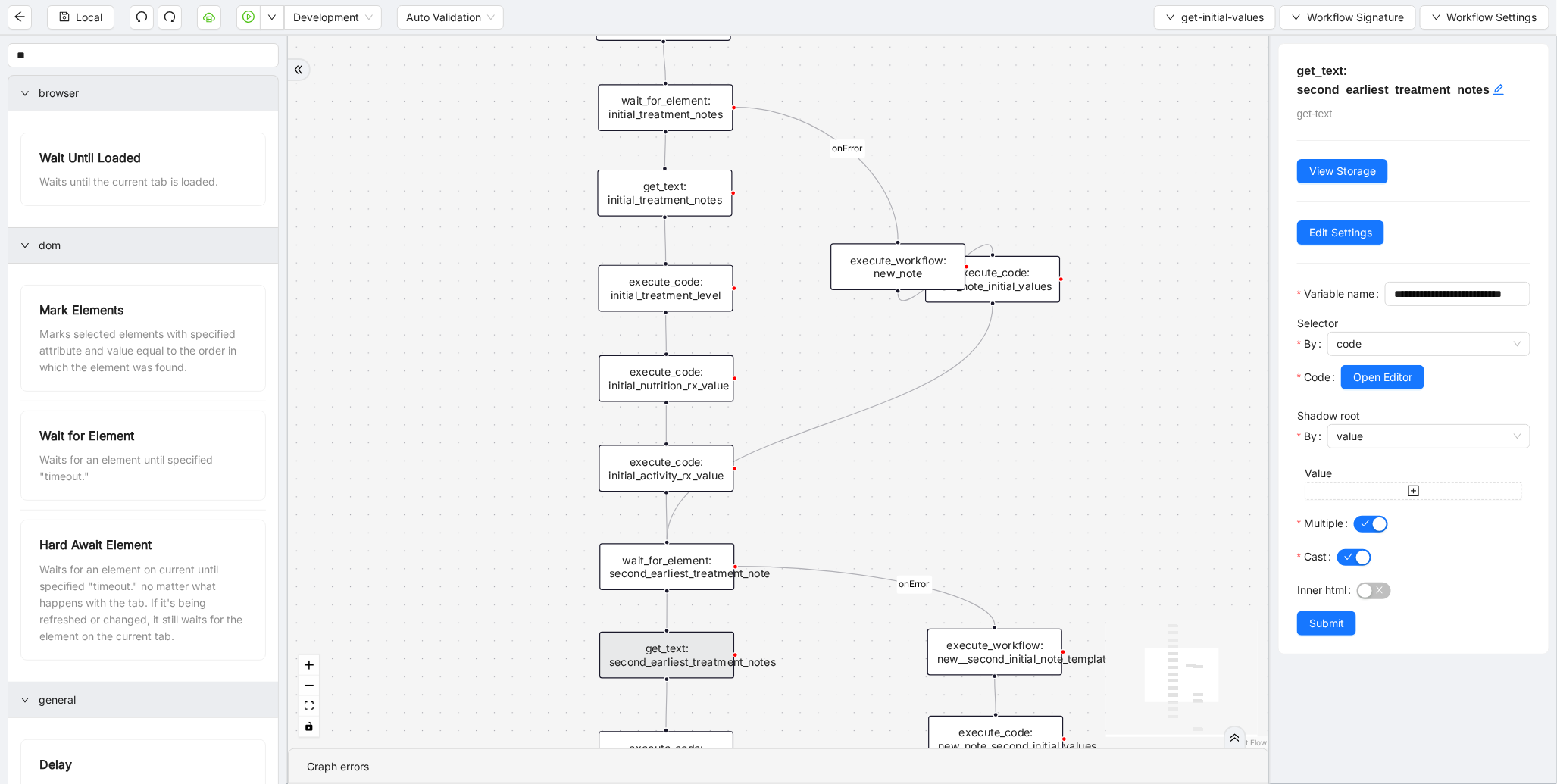
click at [677, 289] on div "execute_code: initial_treatment_level" at bounding box center [666, 289] width 135 height 47
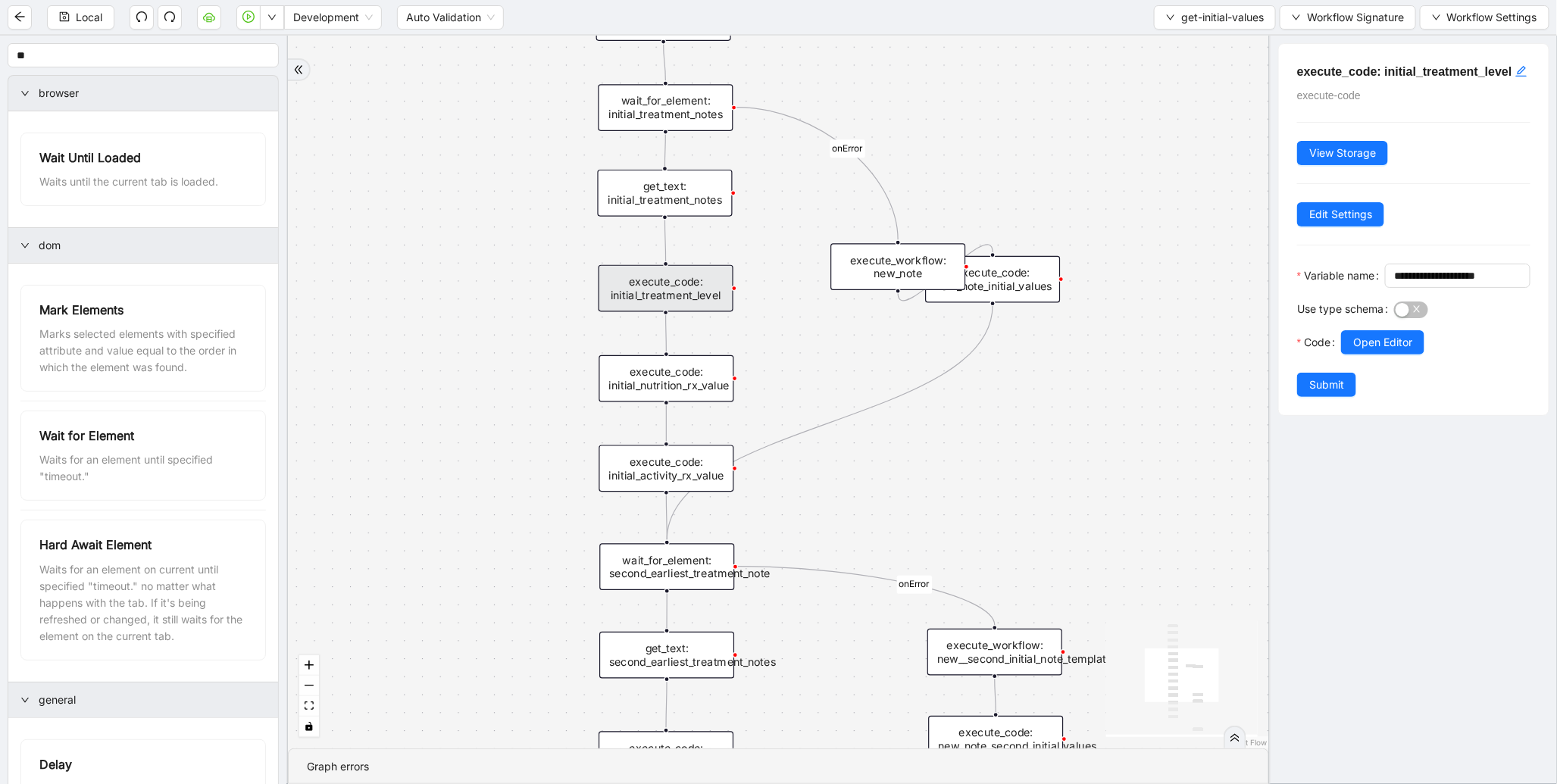
click at [683, 205] on div "get_text: initial_treatment_notes" at bounding box center [666, 193] width 135 height 47
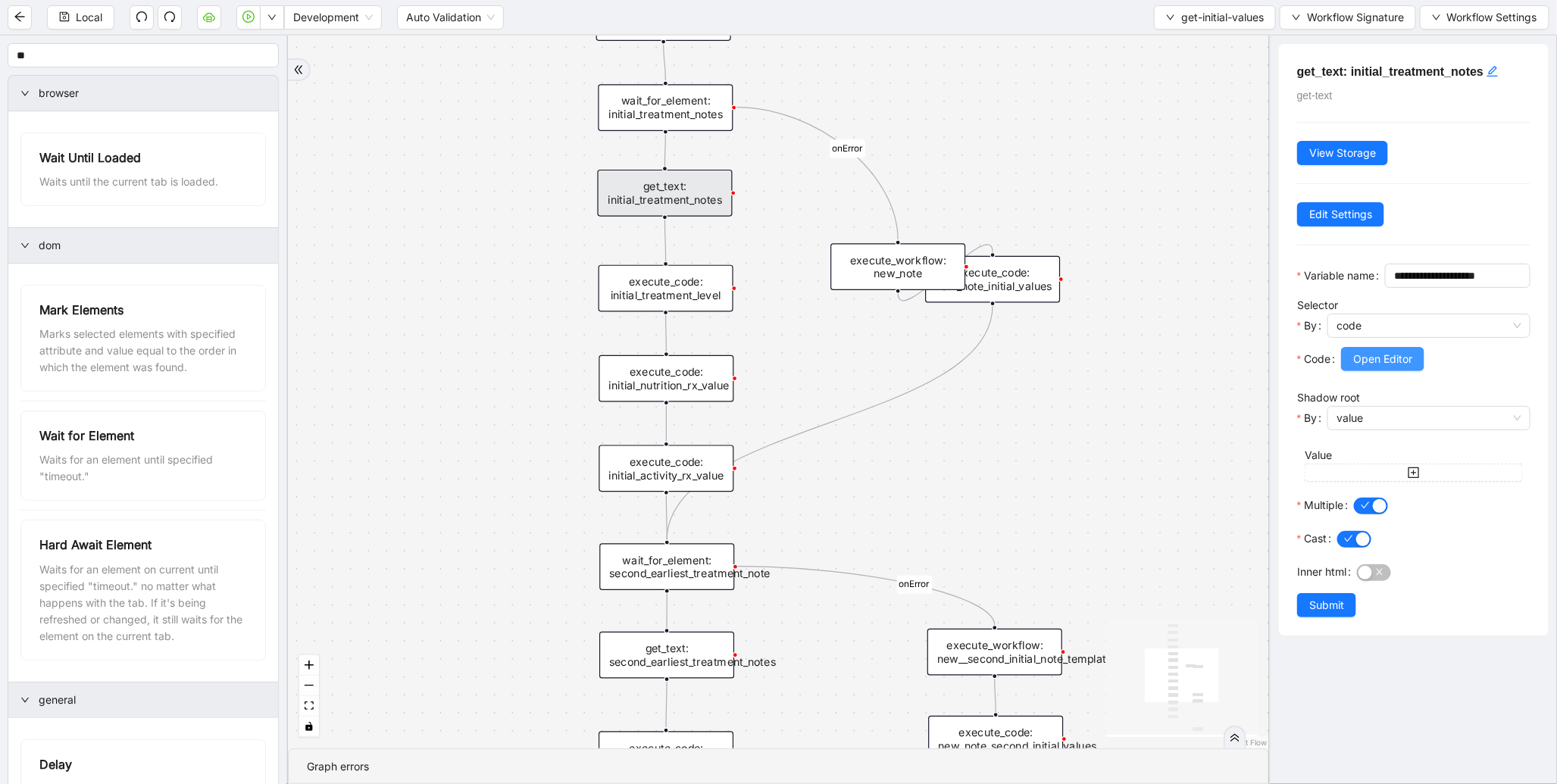
click at [1372, 367] on span "Open Editor" at bounding box center [1383, 359] width 59 height 16
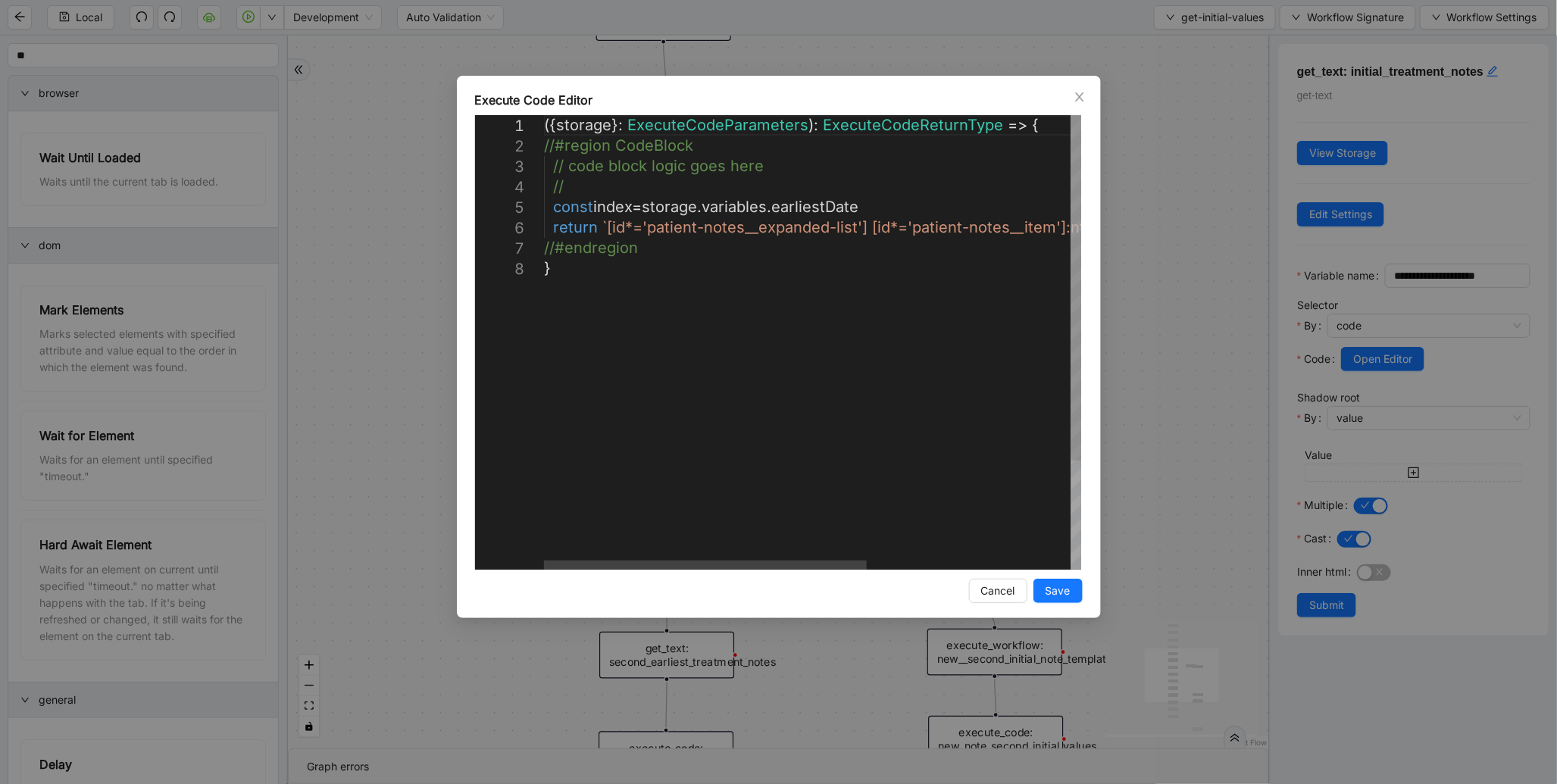
scroll to position [0, 7]
click at [897, 202] on div "({ storage }: ExecuteCodeParameters ): ExecuteCodeReturnType => { //#region Cod…" at bounding box center [981, 414] width 875 height 598
paste textarea "**********"
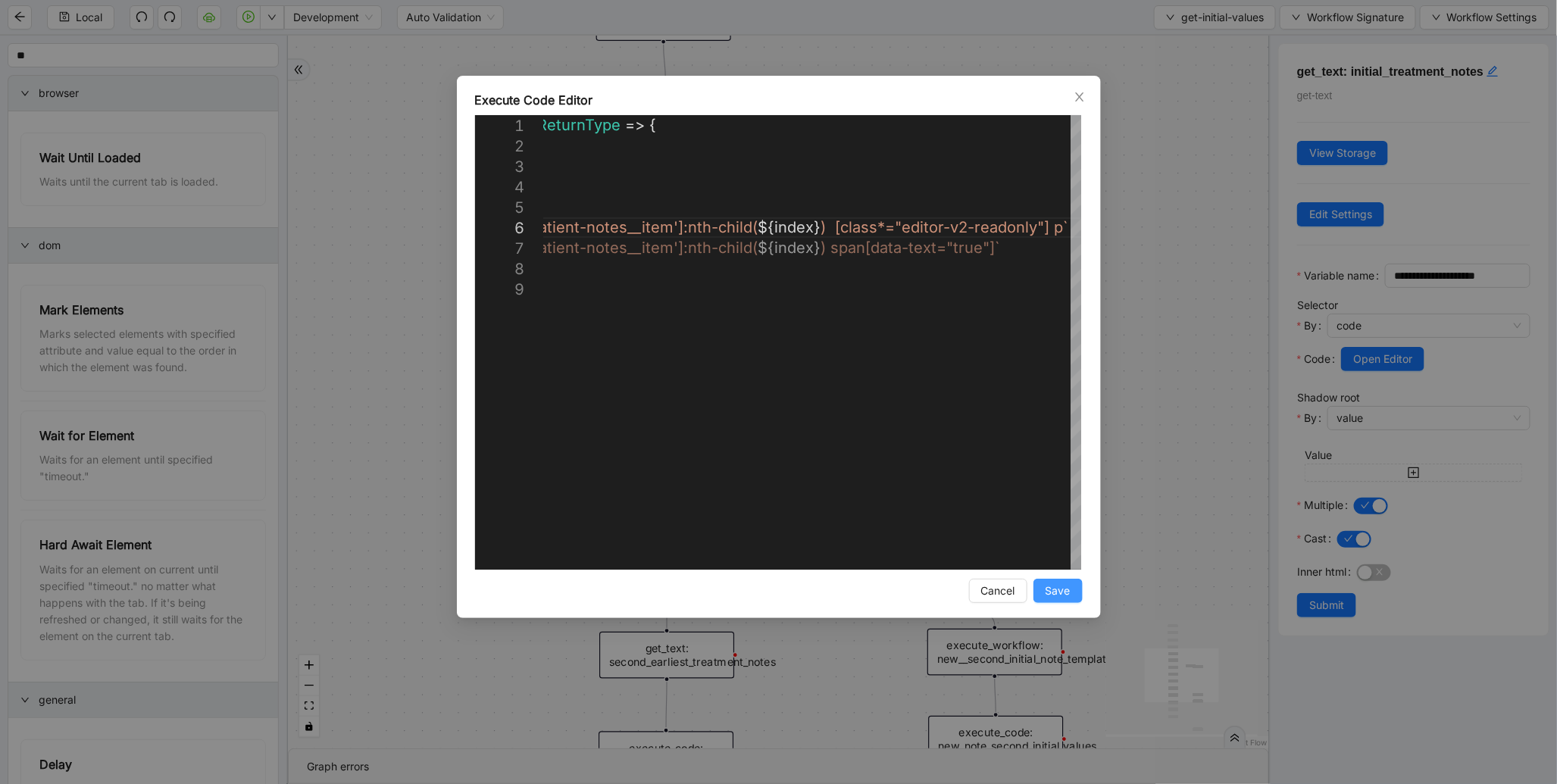
type textarea "**********"
click at [1063, 586] on span "Save" at bounding box center [1058, 591] width 25 height 16
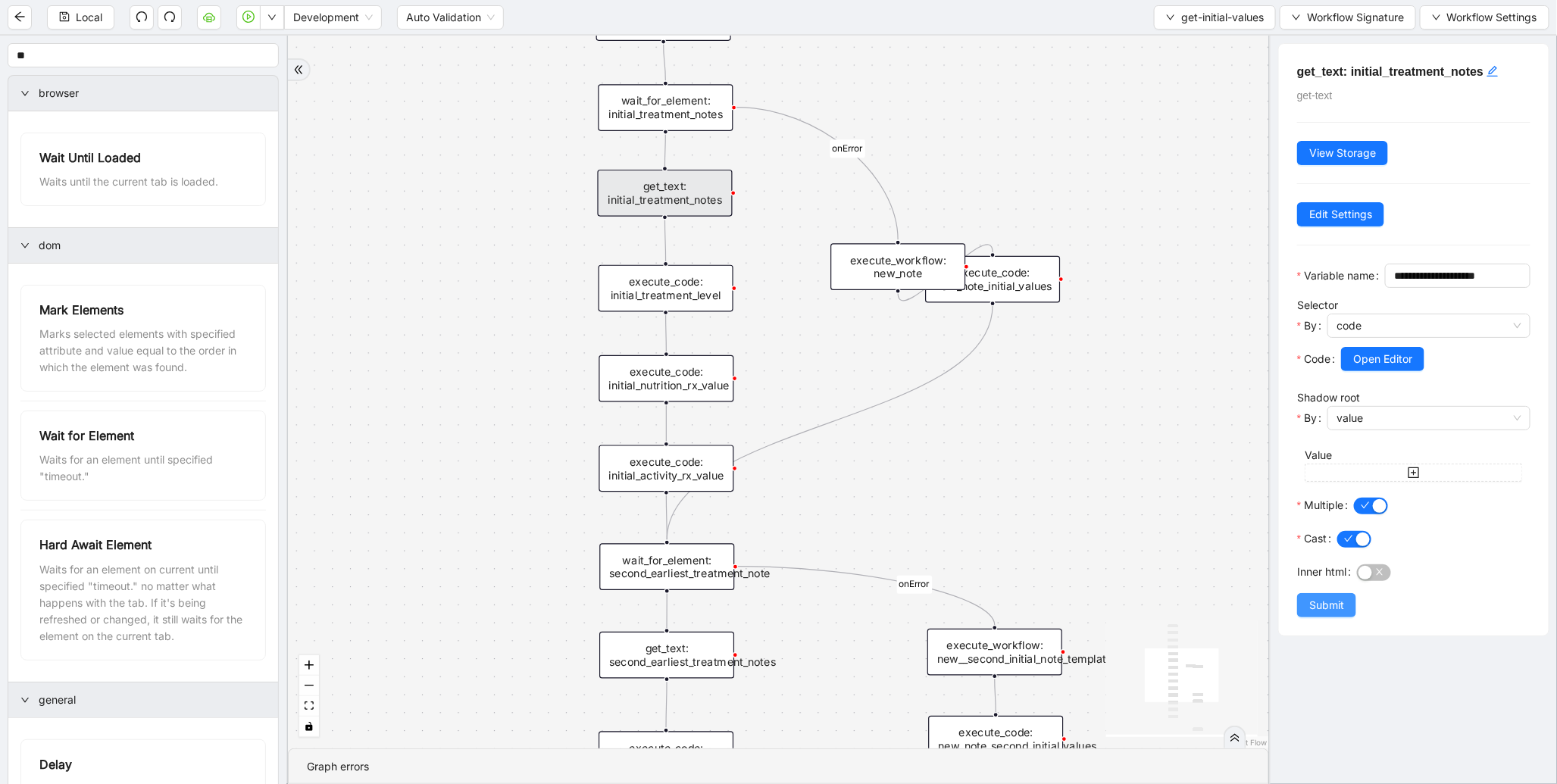
click at [1339, 614] on span "Submit" at bounding box center [1327, 605] width 35 height 16
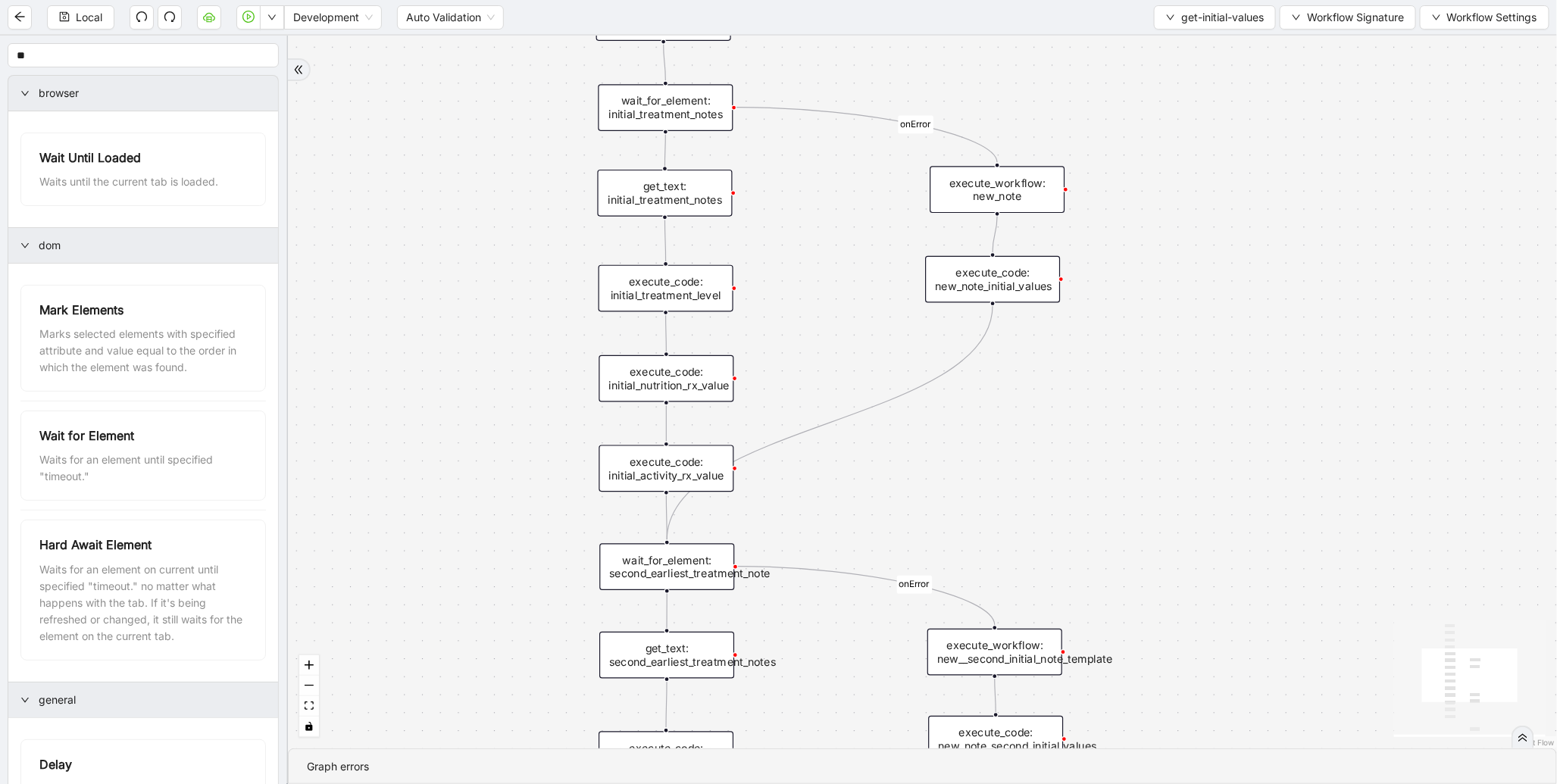
drag, startPoint x: 885, startPoint y: 274, endPoint x: 983, endPoint y: 197, distance: 124.6
click at [983, 197] on div "execute_workflow: new_note" at bounding box center [997, 190] width 135 height 47
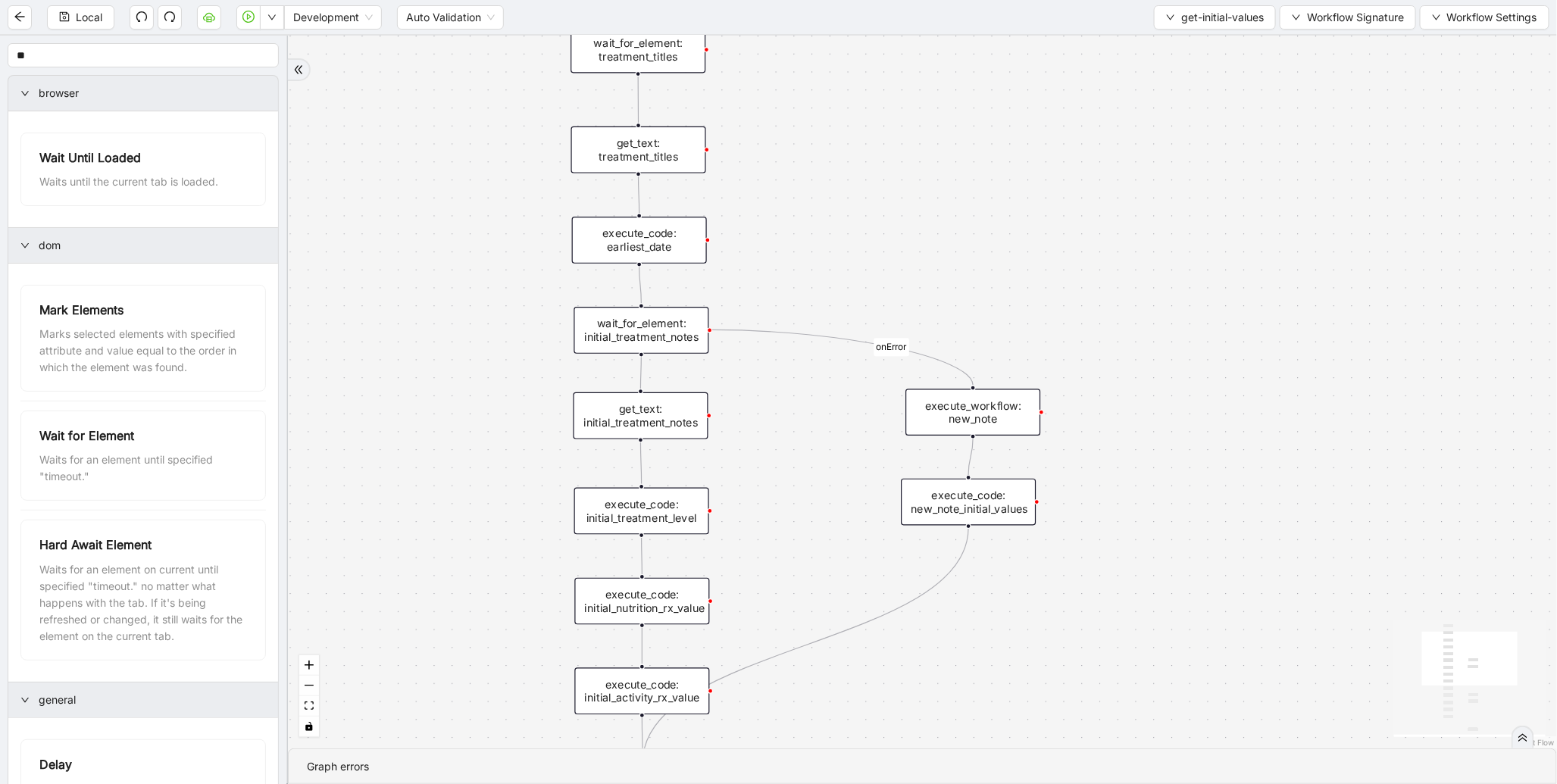
drag, startPoint x: 862, startPoint y: 191, endPoint x: 858, endPoint y: 576, distance: 385.0
click at [858, 576] on div "onError onError trigger get_text: treatment_titles execute_code: earliest_date …" at bounding box center [923, 392] width 1270 height 713
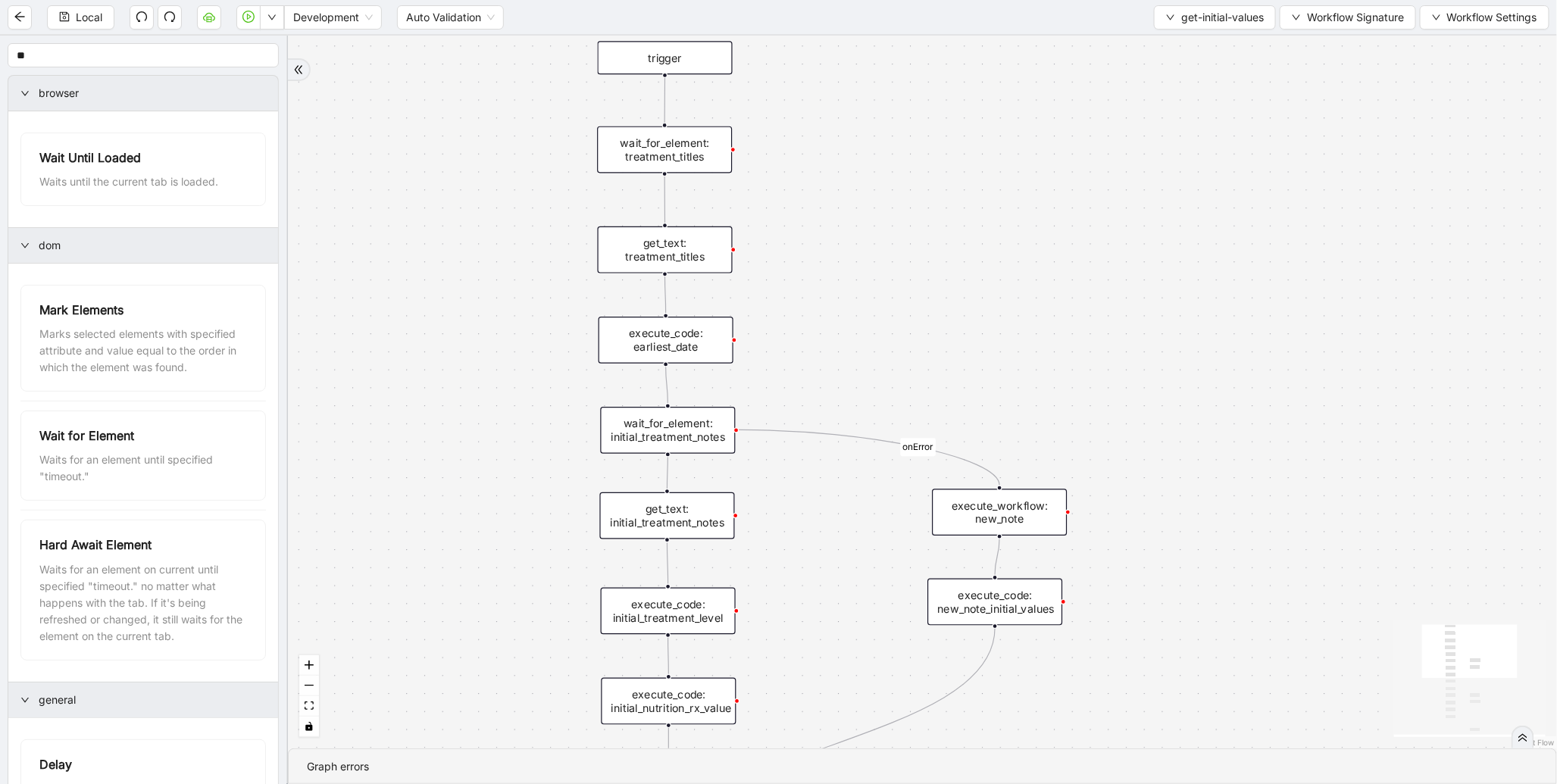
drag, startPoint x: 897, startPoint y: 342, endPoint x: 935, endPoint y: -3, distance: 347.1
click at [935, 0] on html "Local Development Auto Validation get-initial-values Workflow Signature Workflo…" at bounding box center [778, 392] width 1557 height 784
drag, startPoint x: 844, startPoint y: 261, endPoint x: 964, endPoint y: -125, distance: 404.2
click at [964, 0] on html "Local Development Auto Validation get-initial-values Workflow Signature Workflo…" at bounding box center [778, 392] width 1557 height 784
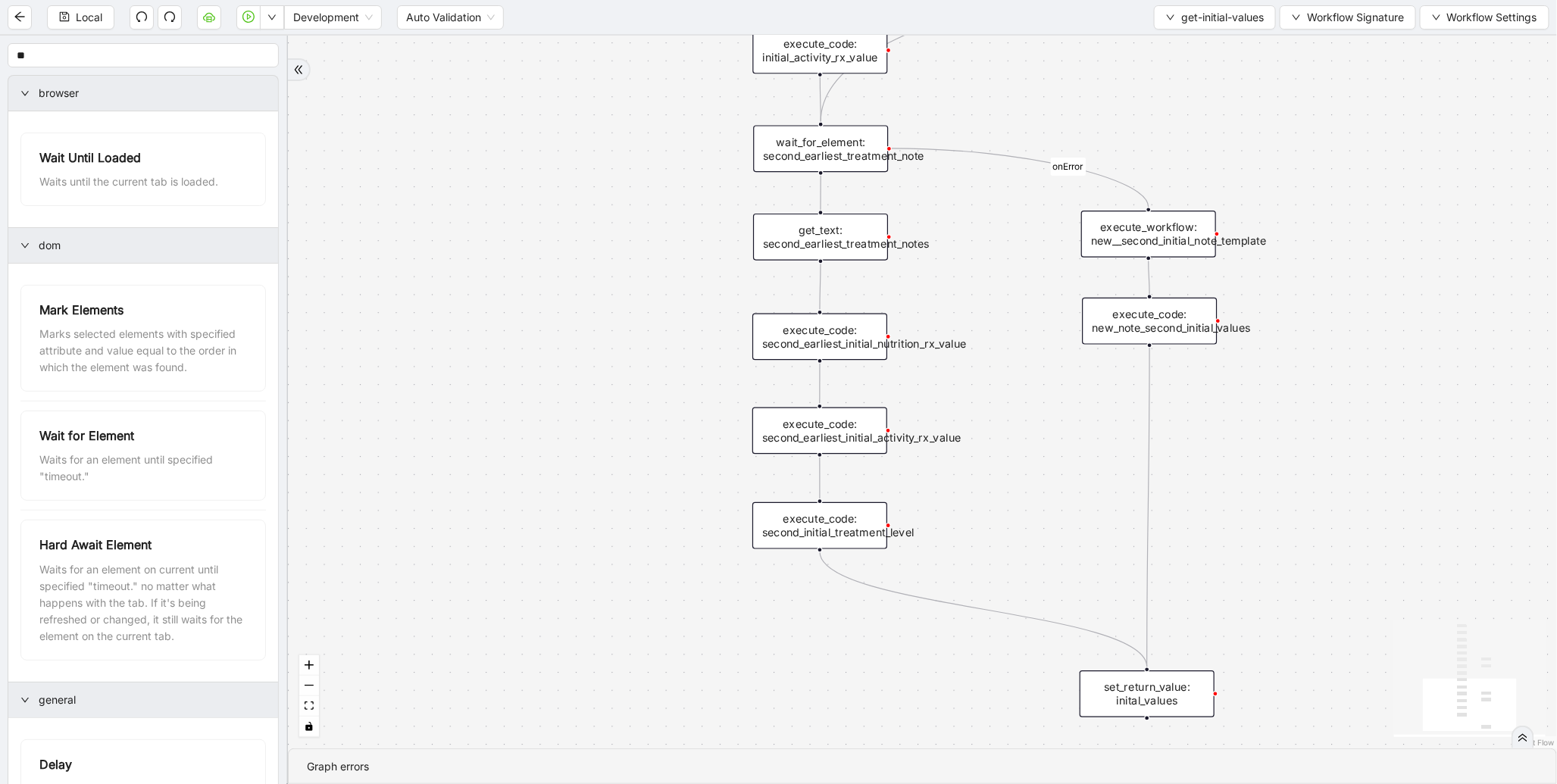
drag, startPoint x: 632, startPoint y: 209, endPoint x: 608, endPoint y: 54, distance: 156.8
click at [608, 54] on div "onError onError trigger get_text: treatment_titles execute_code: earliest_date …" at bounding box center [923, 392] width 1270 height 713
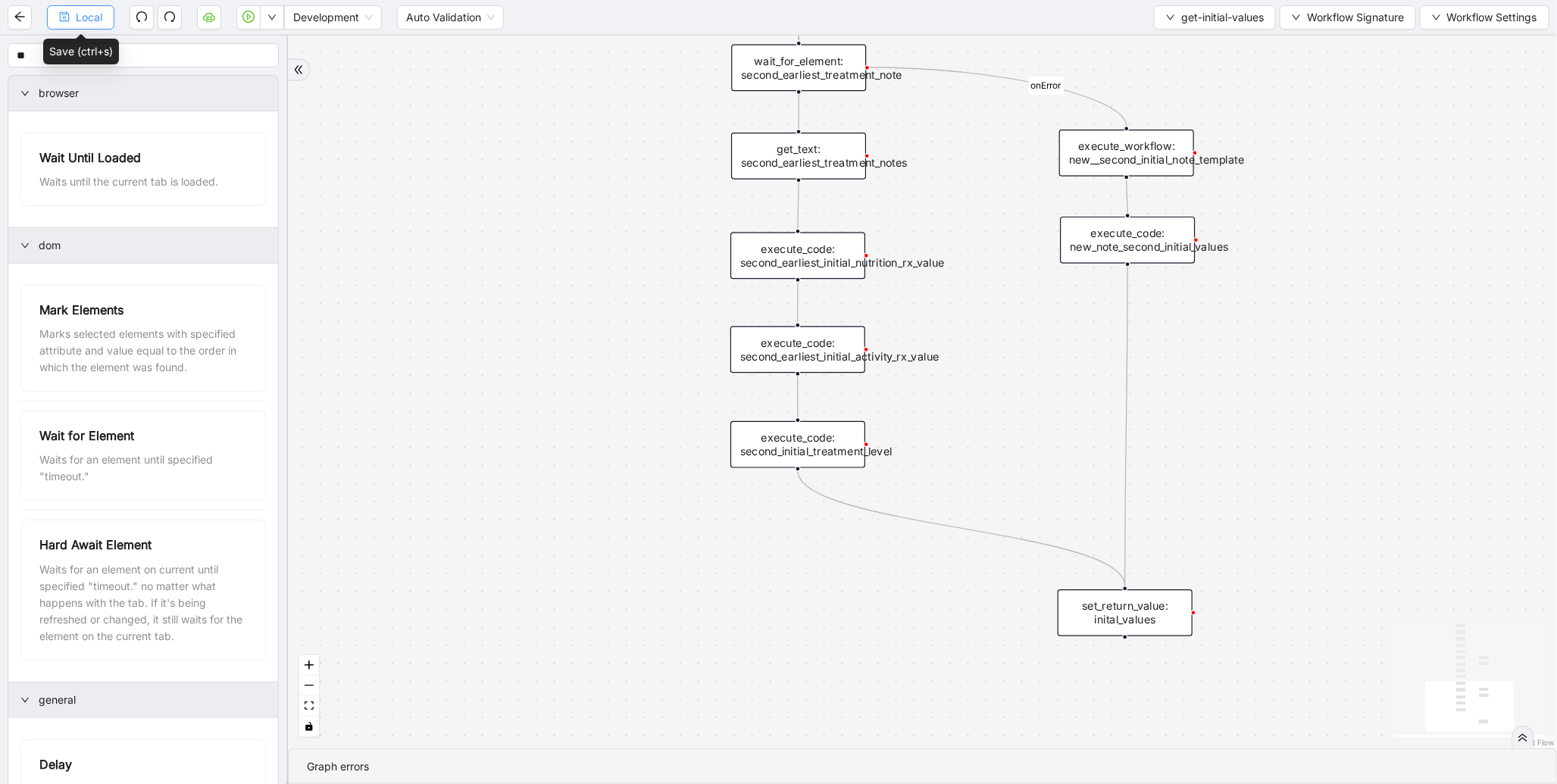
click at [78, 5] on button "Local" at bounding box center [81, 17] width 67 height 25
click at [1193, 34] on div "Local Development Auto Validation get-initial-values Workflow Signature Workflo…" at bounding box center [778, 16] width 1557 height 34
click at [1202, 28] on button "get-initial-values" at bounding box center [1215, 17] width 122 height 25
click at [1194, 38] on span "Select" at bounding box center [1211, 46] width 99 height 16
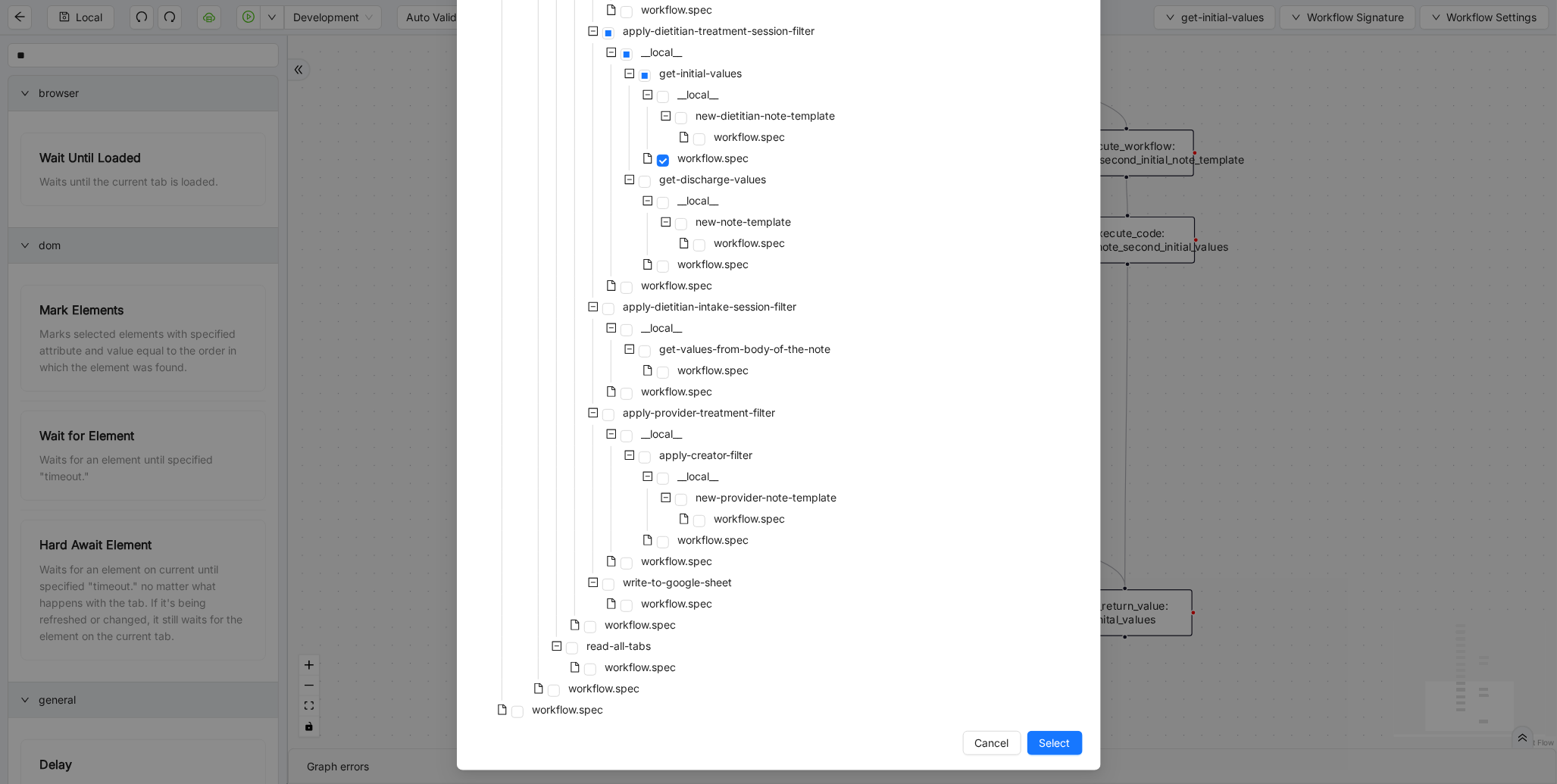
scroll to position [2852, 0]
click at [696, 267] on span "workflow.spec" at bounding box center [713, 263] width 78 height 18
click at [1056, 748] on button "Select" at bounding box center [1055, 740] width 56 height 25
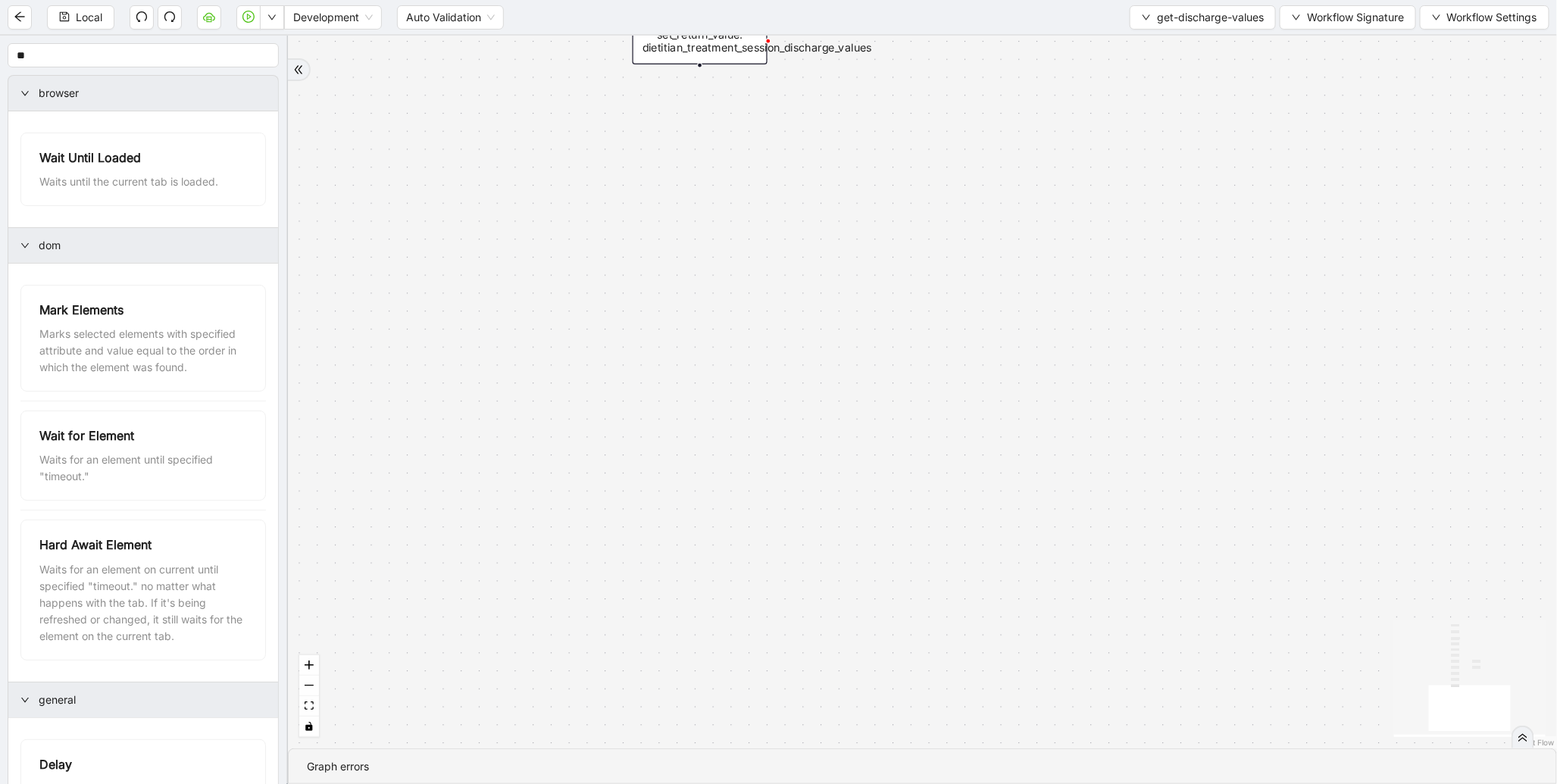
drag, startPoint x: 929, startPoint y: 381, endPoint x: 937, endPoint y: 777, distance: 396.1
click at [937, 777] on section "onError trigger execute_code: most_recent_note get_text: treatment_titles wait_…" at bounding box center [923, 409] width 1270 height 748
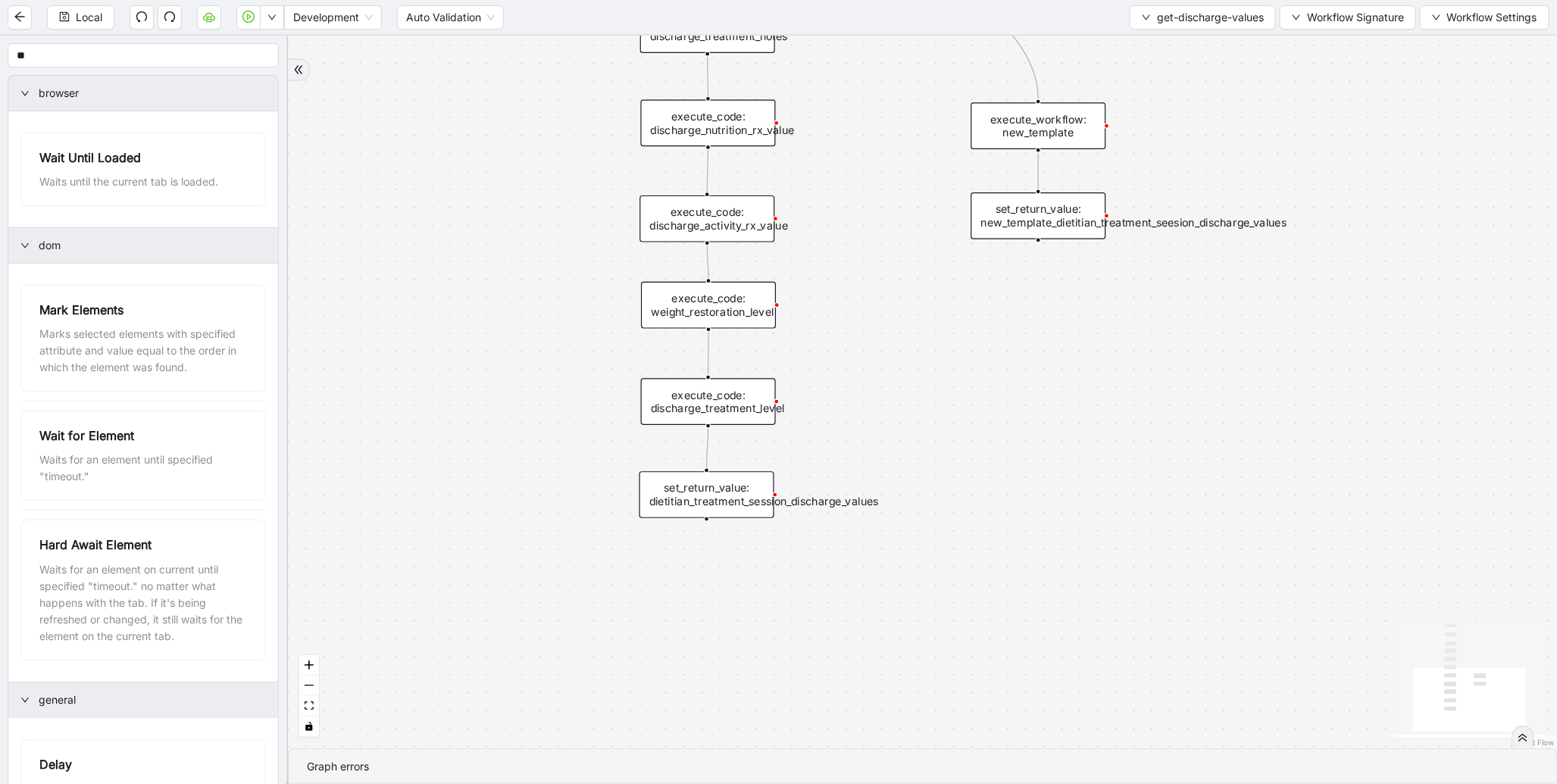
drag, startPoint x: 960, startPoint y: 478, endPoint x: 952, endPoint y: 653, distance: 175.2
click at [952, 653] on div "onError trigger execute_code: most_recent_note get_text: treatment_titles wait_…" at bounding box center [923, 392] width 1270 height 713
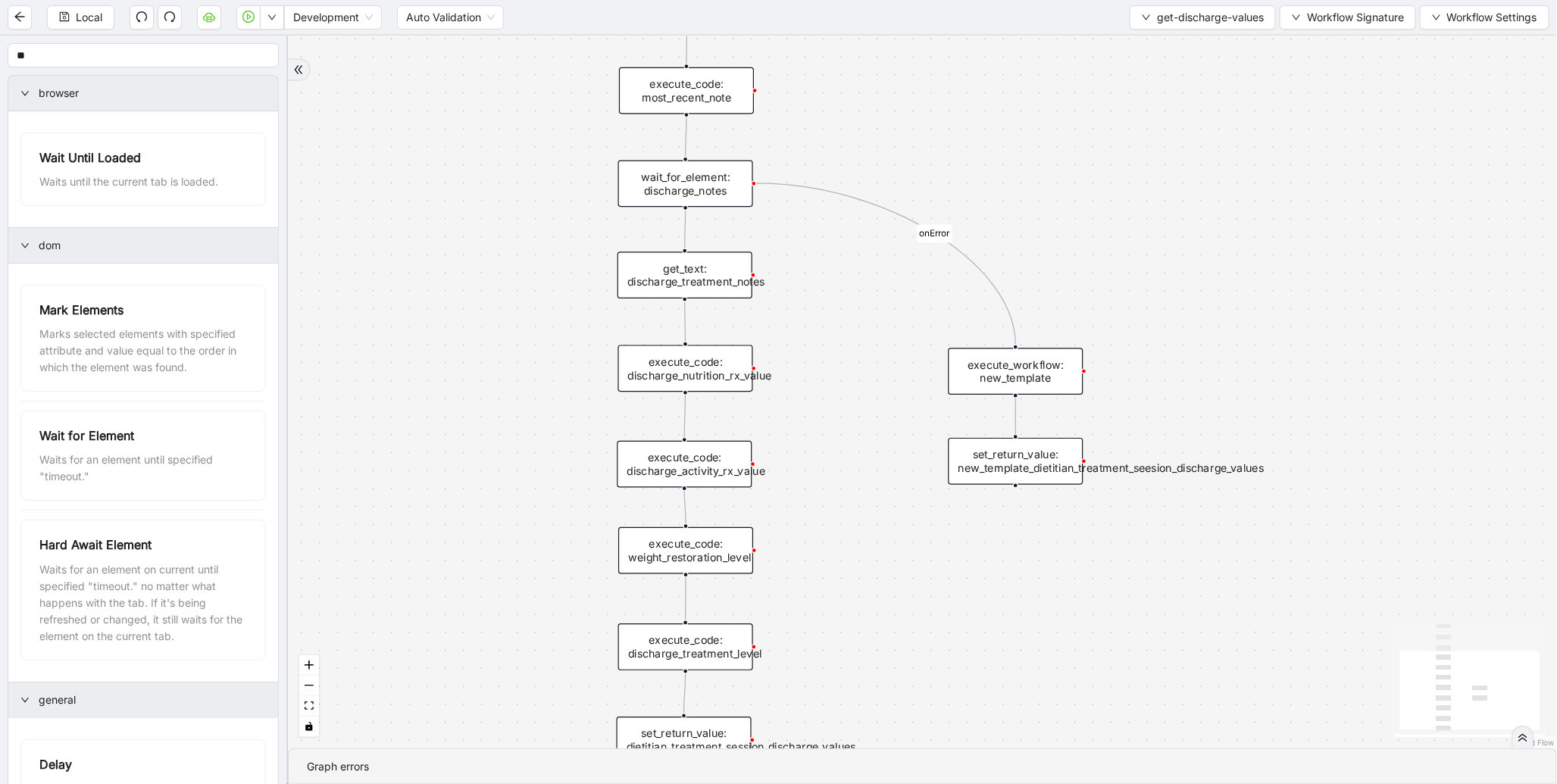
drag, startPoint x: 908, startPoint y: 397, endPoint x: 876, endPoint y: 576, distance: 181.8
click at [876, 576] on div "onError trigger execute_code: most_recent_note get_text: treatment_titles wait_…" at bounding box center [923, 392] width 1270 height 713
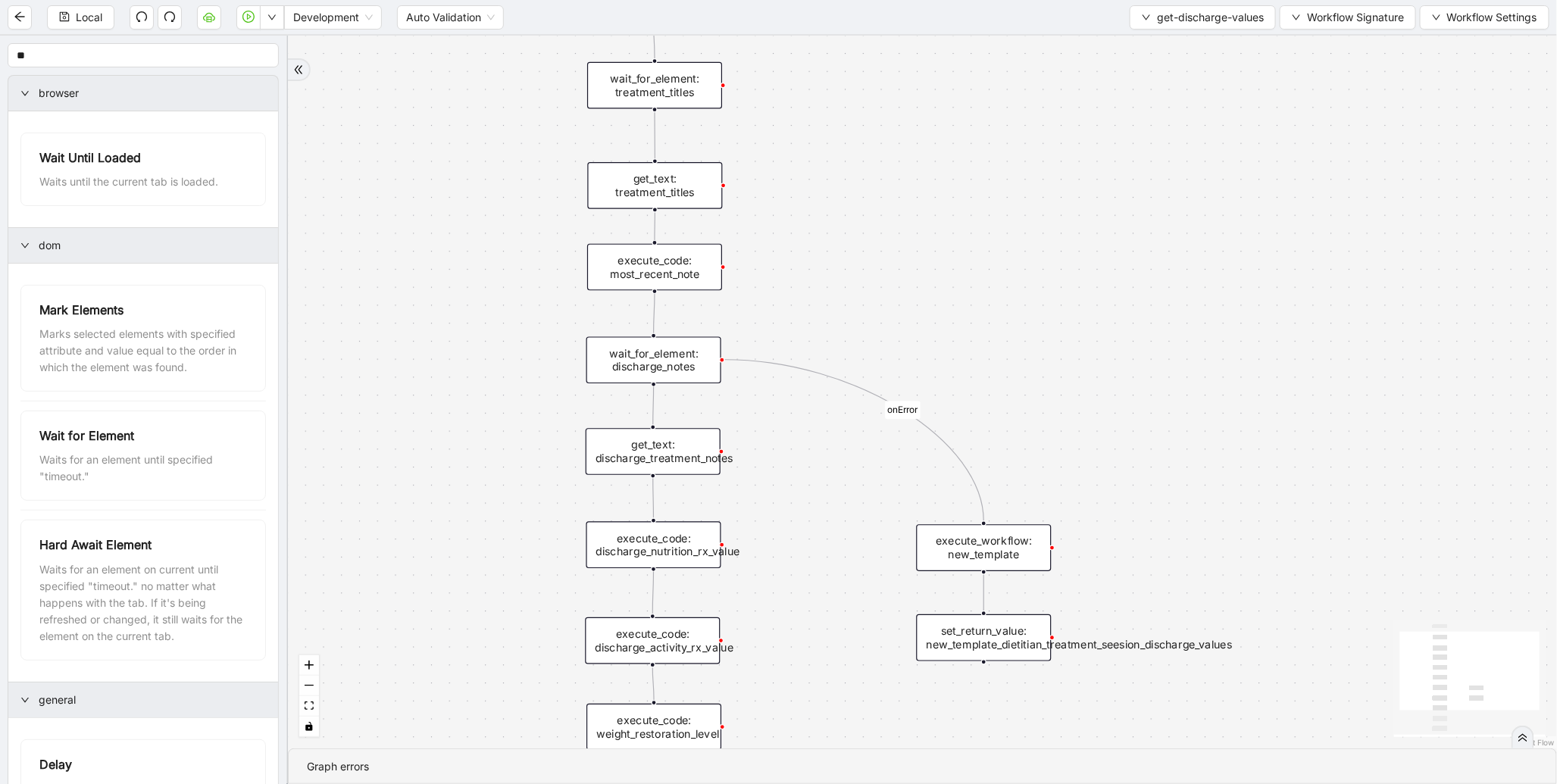
drag, startPoint x: 872, startPoint y: 414, endPoint x: 850, endPoint y: 565, distance: 152.6
click at [850, 565] on div "onError trigger execute_code: most_recent_note get_text: treatment_titles wait_…" at bounding box center [923, 392] width 1270 height 713
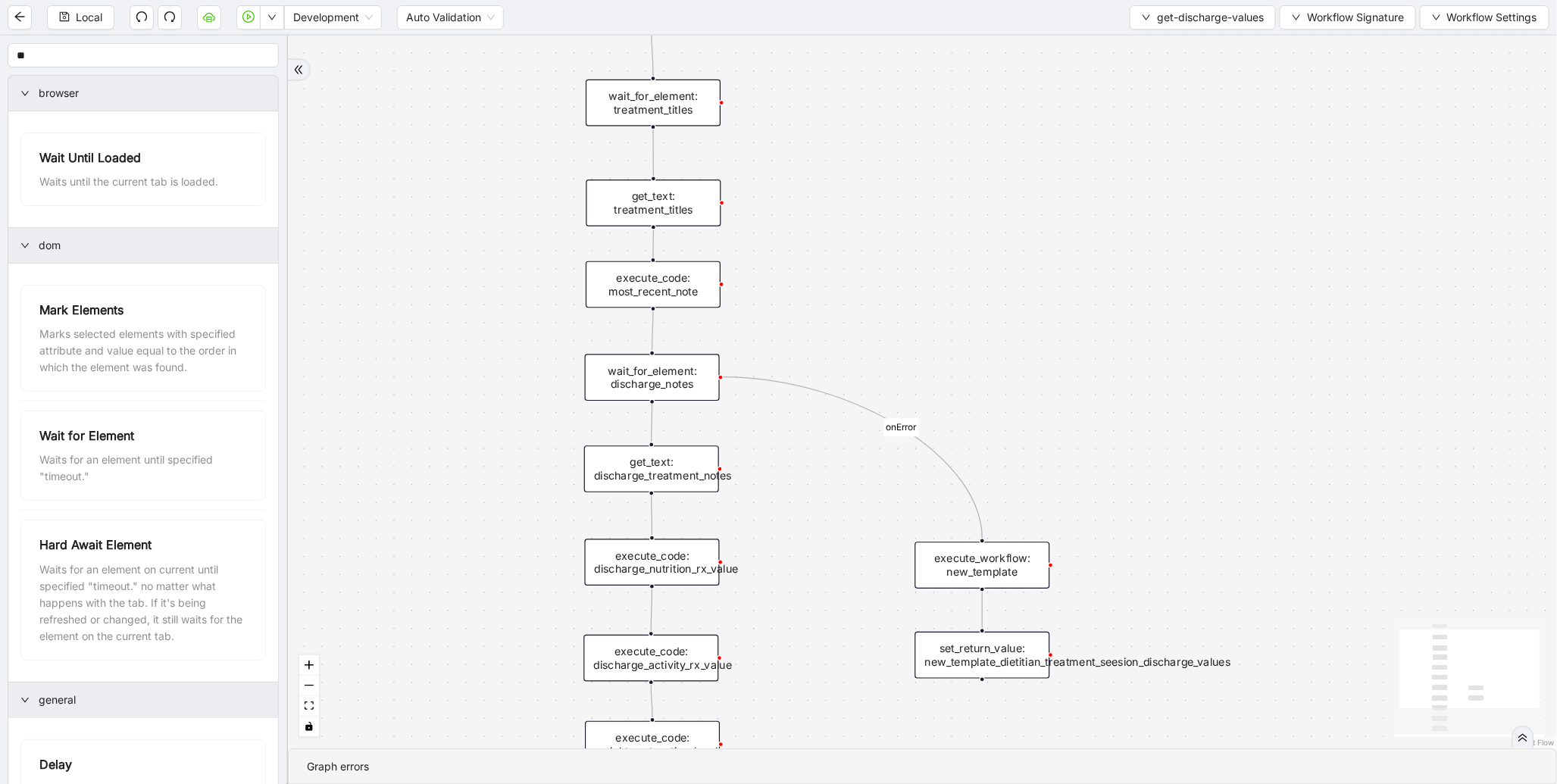
click at [668, 474] on div "get_text: discharge_treatment_notes" at bounding box center [652, 469] width 135 height 47
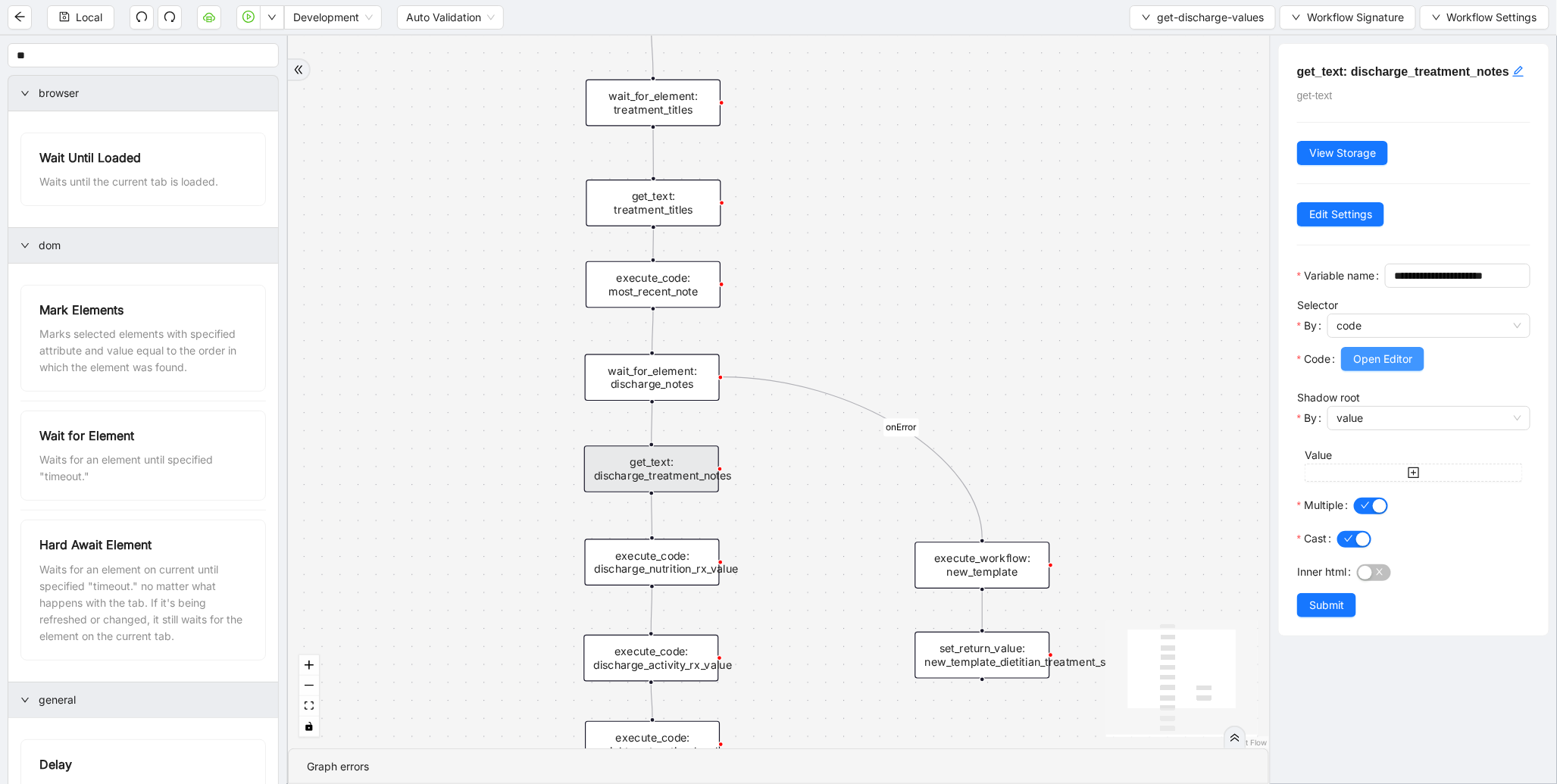
click at [1399, 367] on span "Open Editor" at bounding box center [1383, 359] width 59 height 16
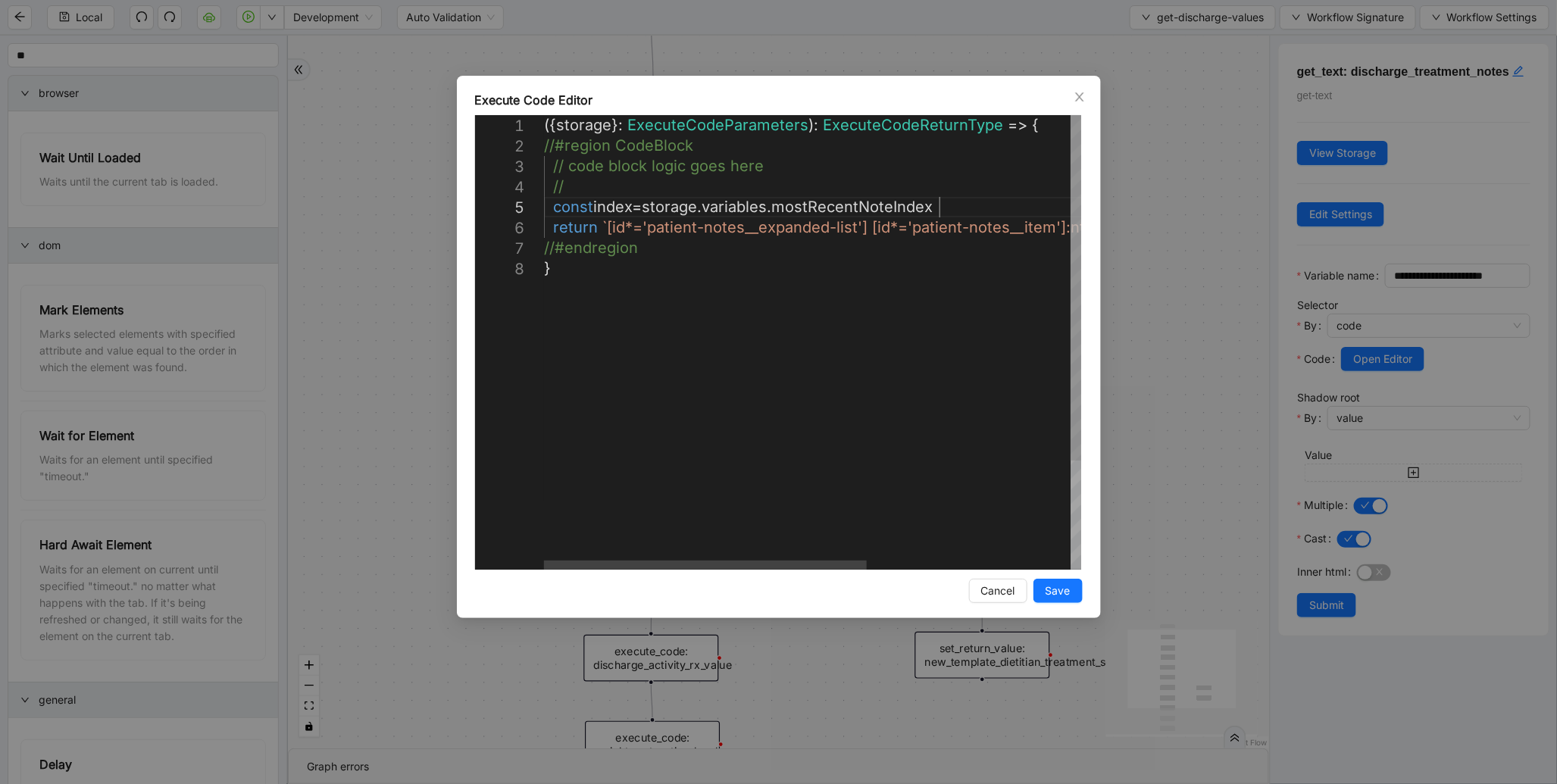
scroll to position [0, 7]
click at [960, 209] on div "({ storage }: ExecuteCodeParameters ): ExecuteCodeReturnType => { //#region Cod…" at bounding box center [981, 414] width 875 height 598
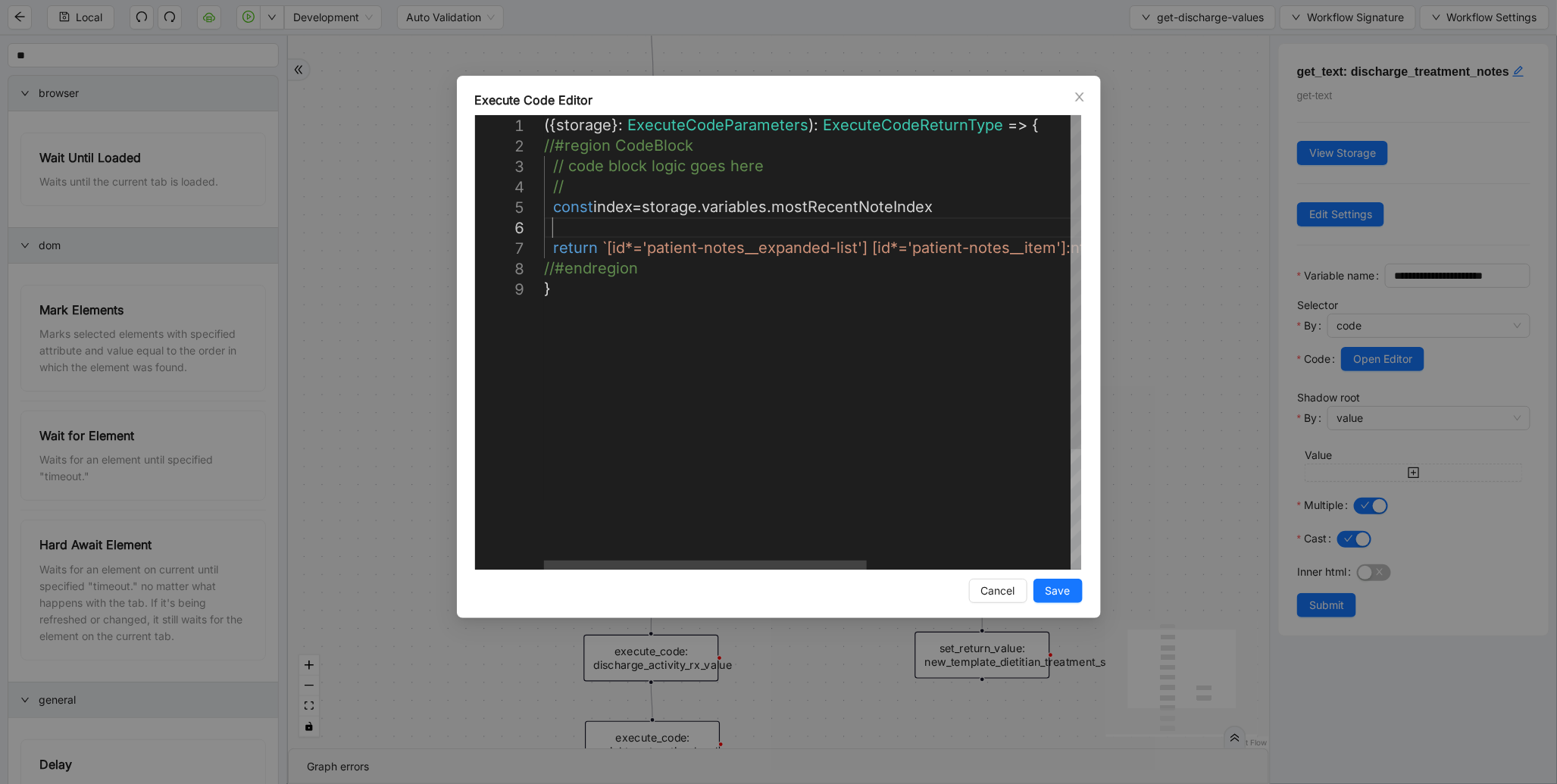
scroll to position [102, 16]
paste textarea "**********"
click at [862, 226] on div "({ storage }: ExecuteCodeParameters ): ExecuteCodeReturnType => { //#region Cod…" at bounding box center [1016, 424] width 943 height 618
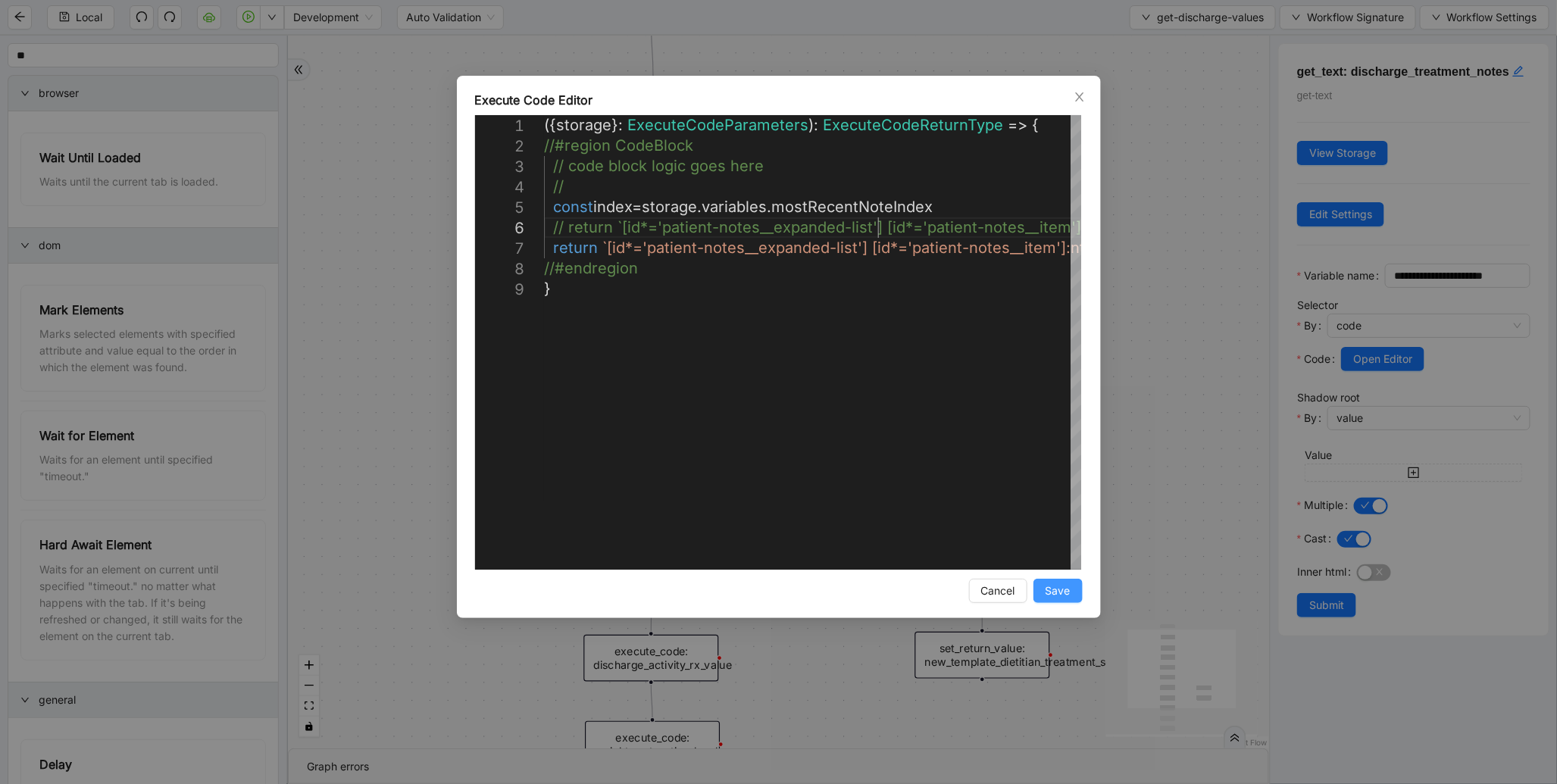
type textarea "**********"
click at [1065, 594] on span "Save" at bounding box center [1058, 591] width 25 height 16
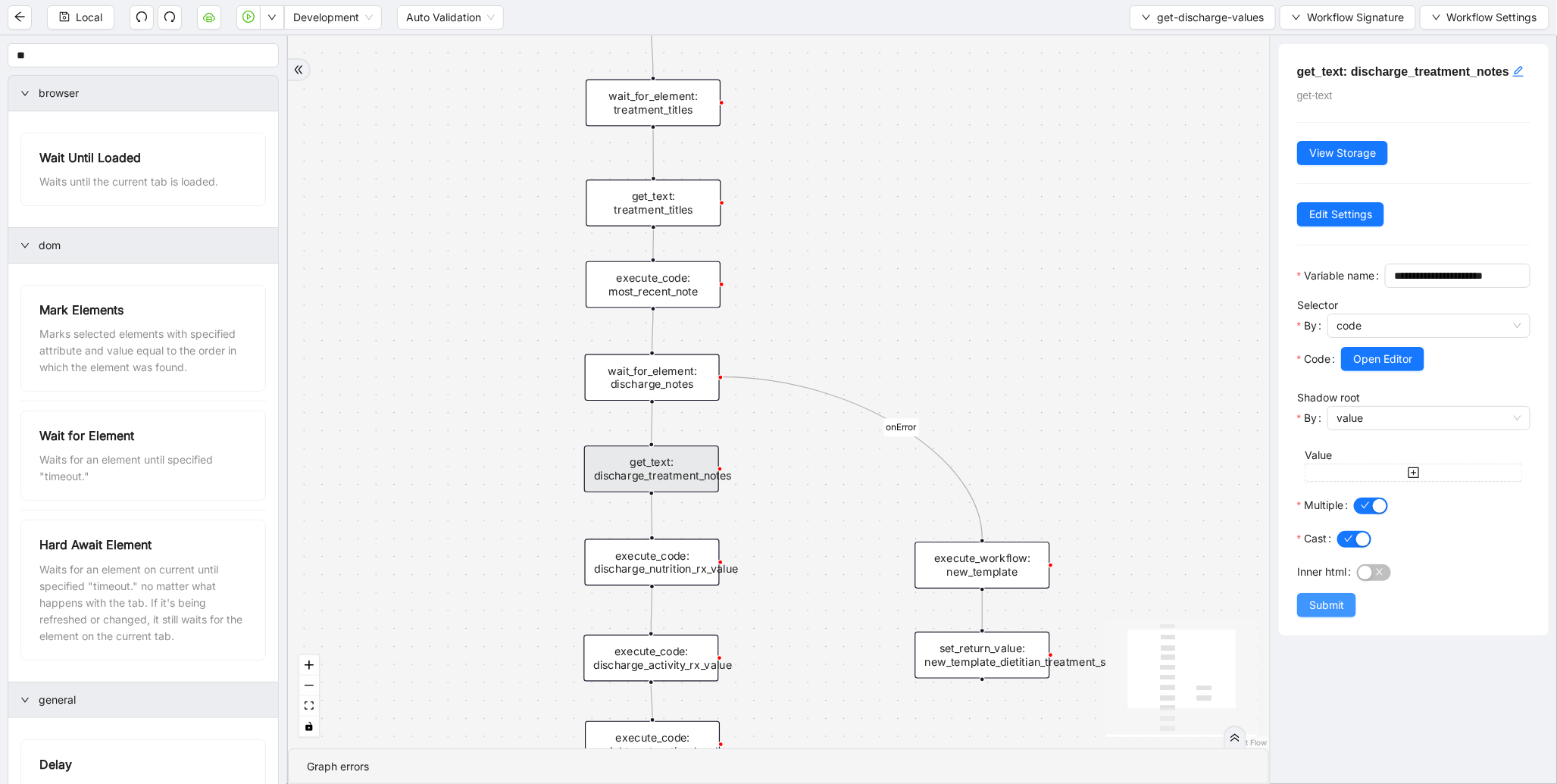
click at [1337, 614] on span "Submit" at bounding box center [1327, 605] width 35 height 16
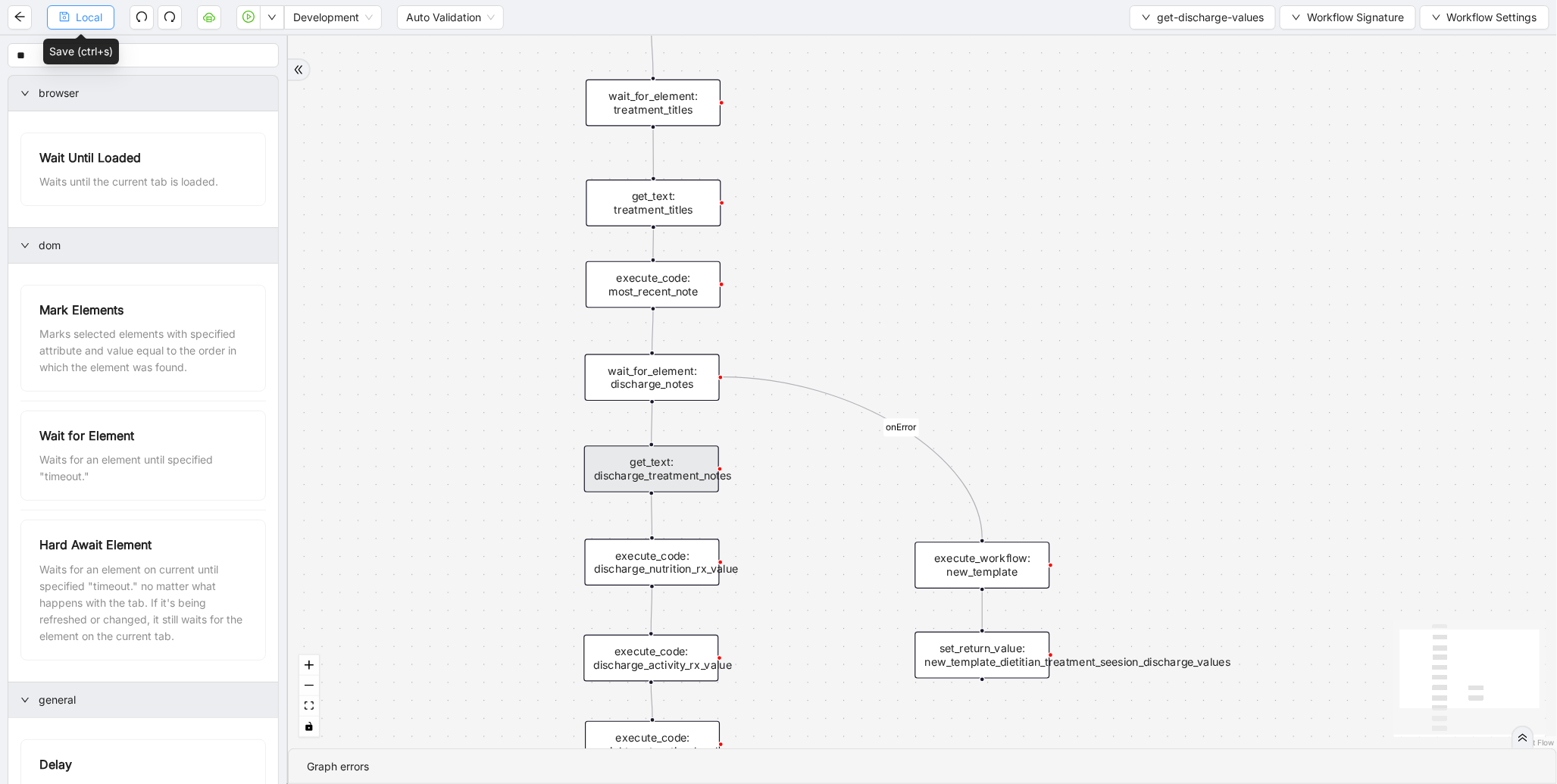
click at [88, 24] on span "Local" at bounding box center [88, 17] width 26 height 16
